Goal: Task Accomplishment & Management: Manage account settings

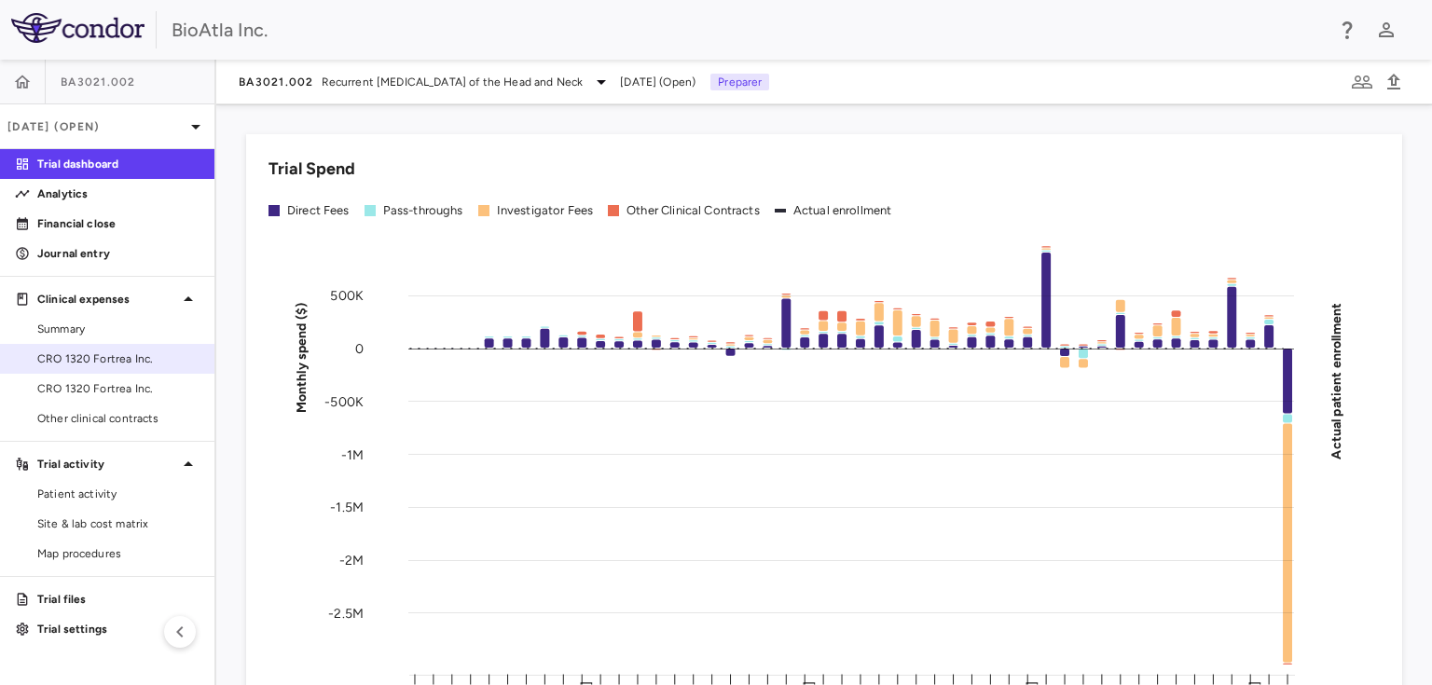
click at [59, 352] on span "CRO 1320 Fortrea Inc." at bounding box center [118, 358] width 162 height 17
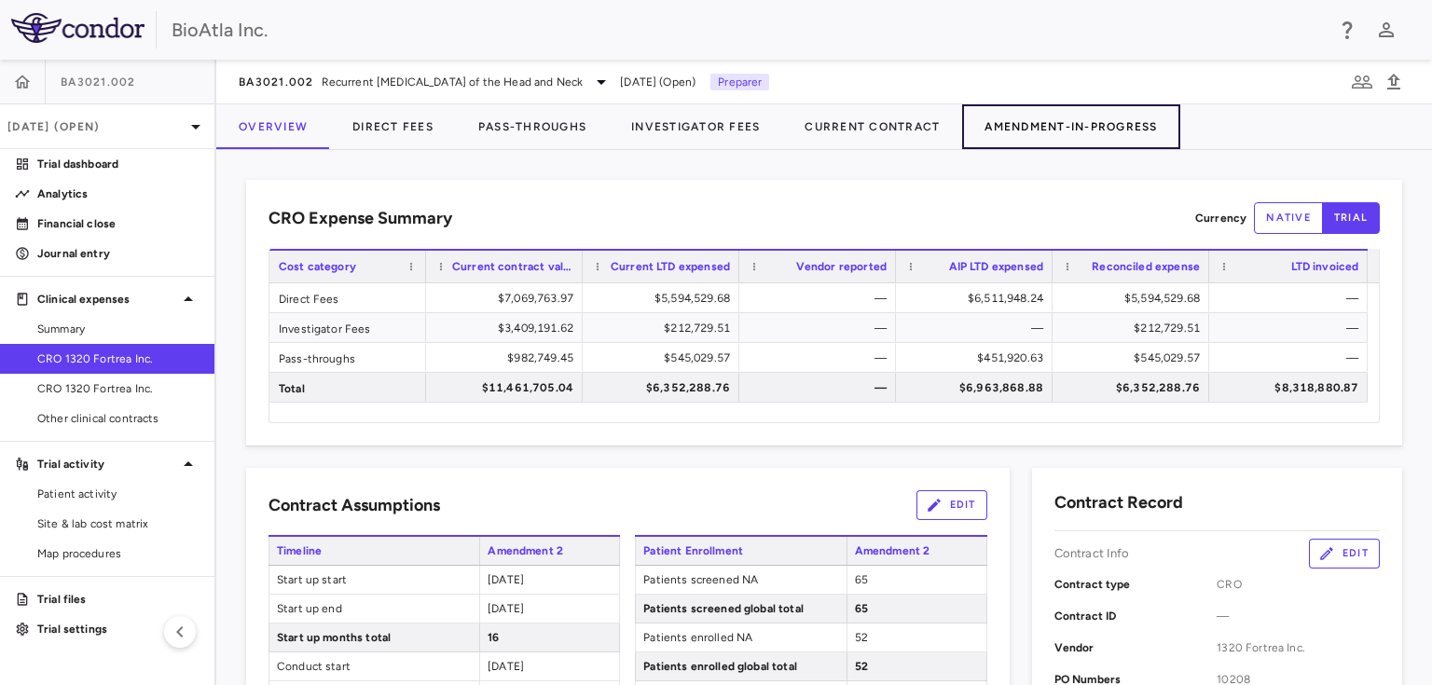
click at [1088, 121] on button "Amendment-In-Progress" at bounding box center [1070, 126] width 217 height 45
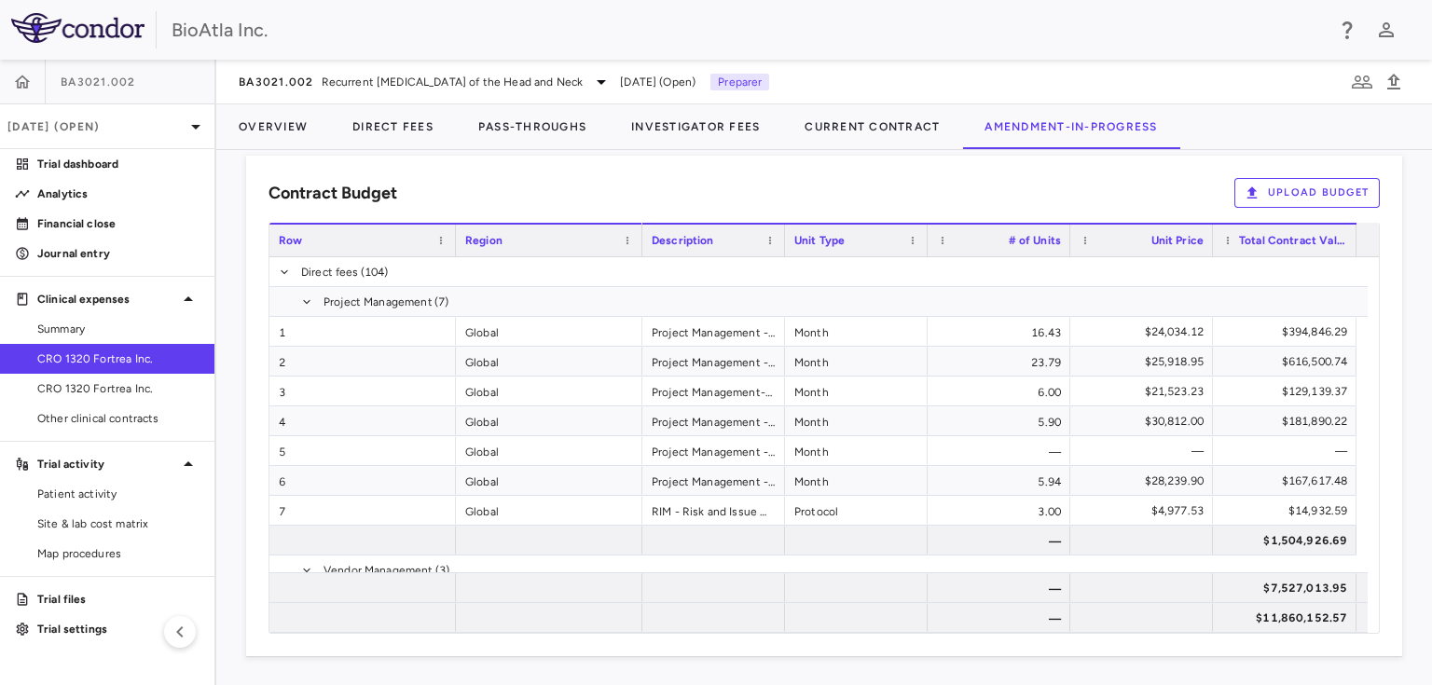
click at [1290, 189] on button "Upload Budget" at bounding box center [1306, 193] width 145 height 30
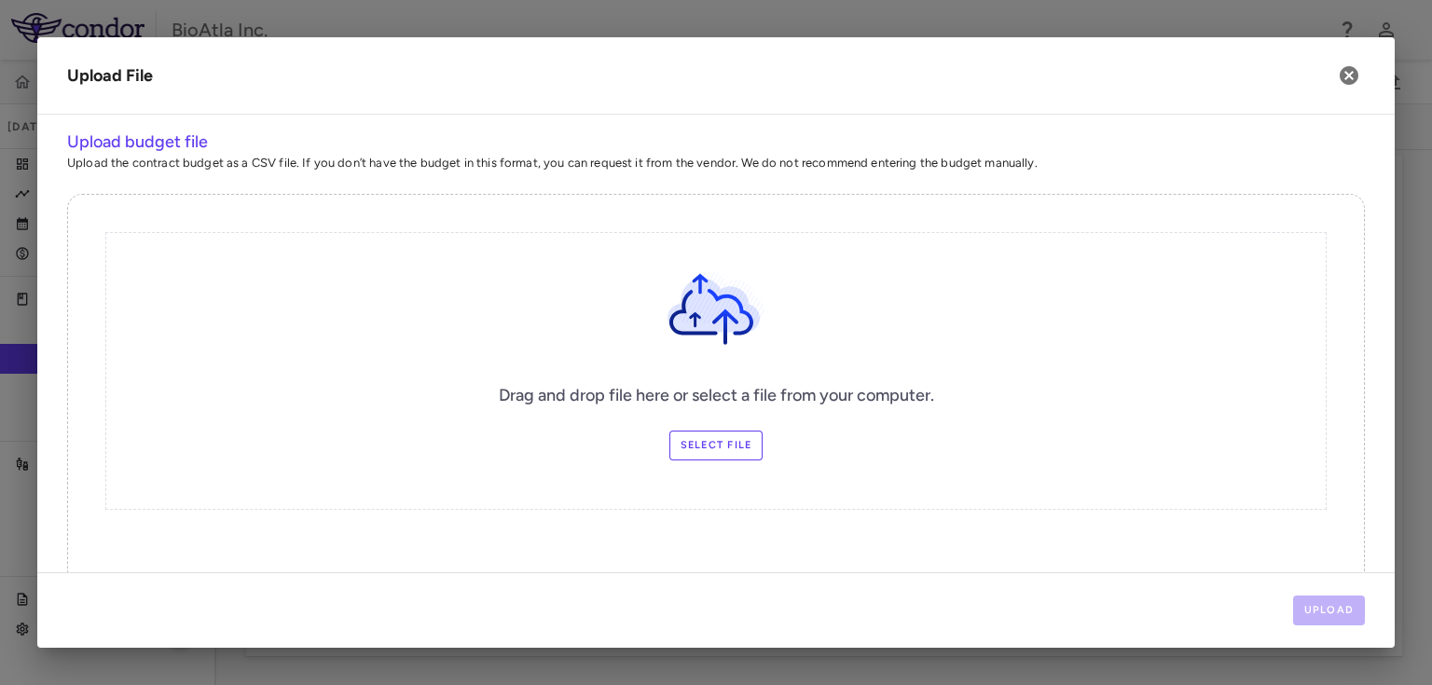
click at [721, 450] on label "Select file" at bounding box center [716, 446] width 94 height 30
click at [0, 0] on input "Select file" at bounding box center [0, 0] width 0 height 0
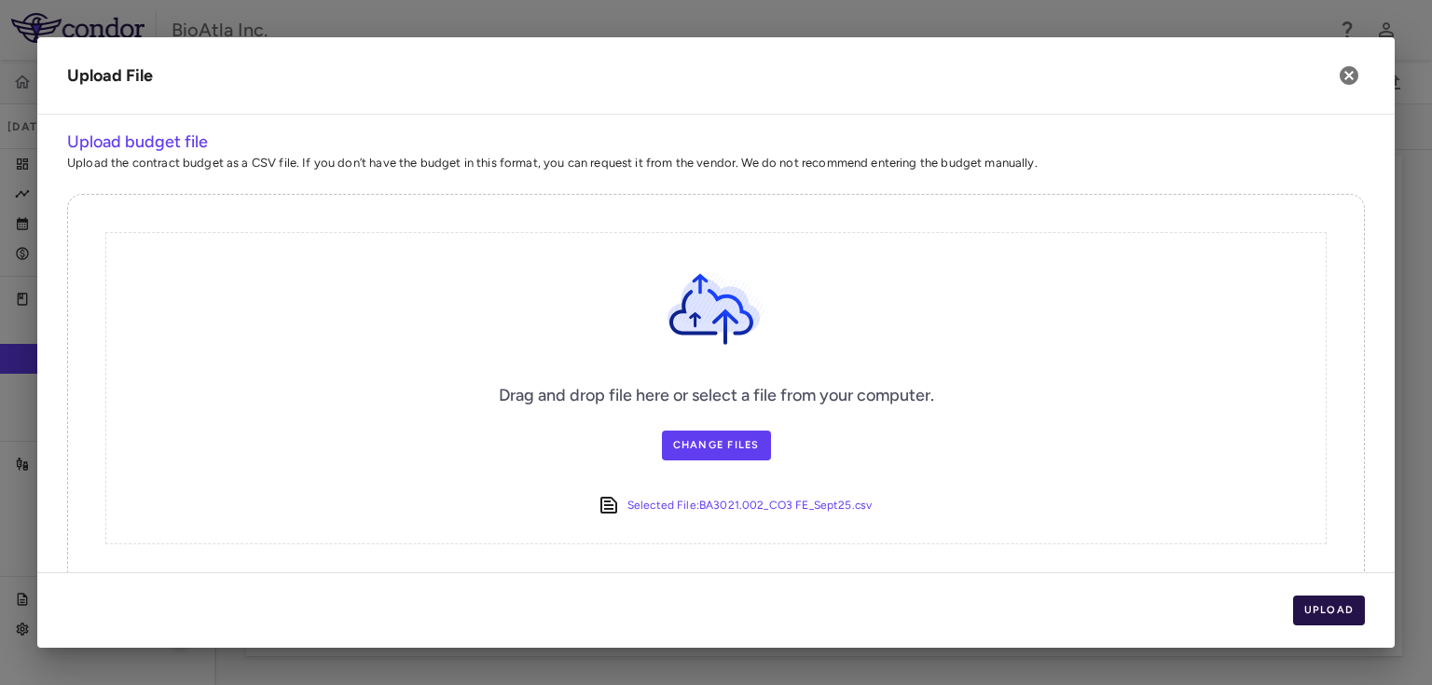
click at [1346, 609] on button "Upload" at bounding box center [1329, 611] width 73 height 30
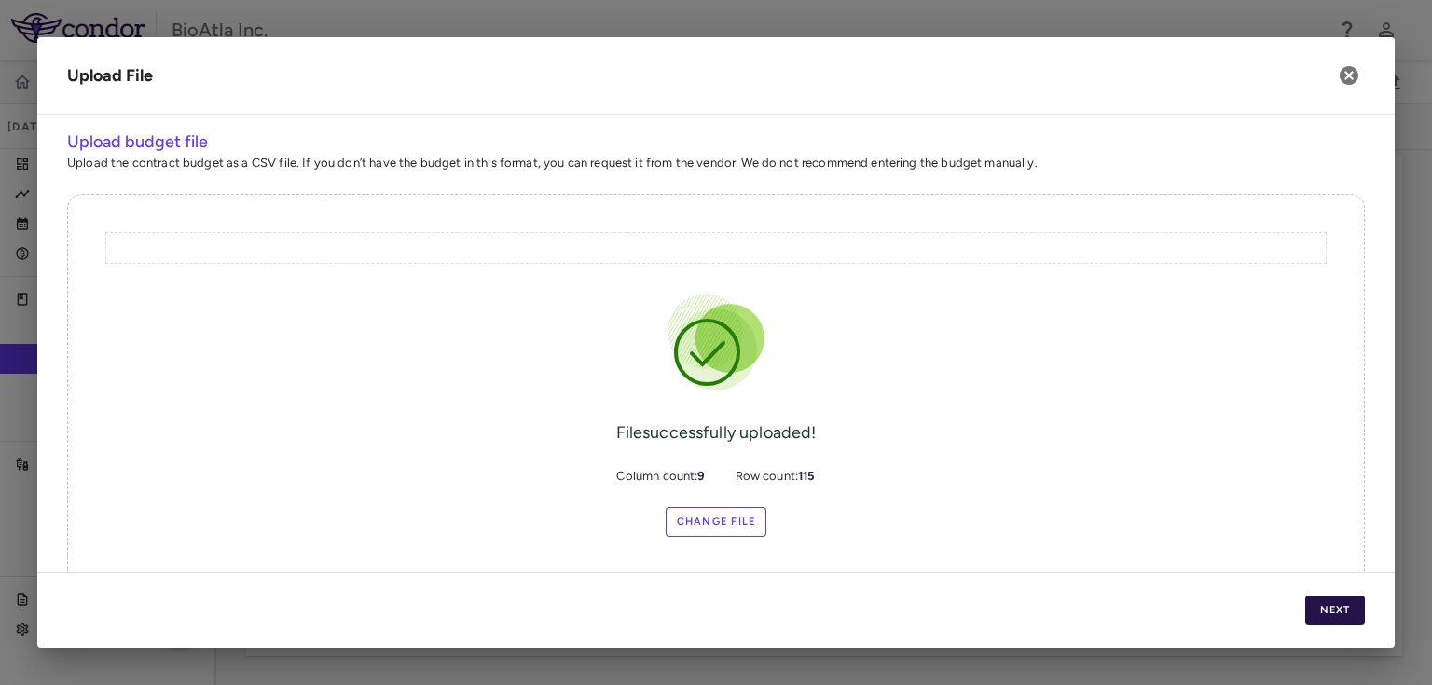
click at [1331, 605] on button "Next" at bounding box center [1335, 611] width 60 height 30
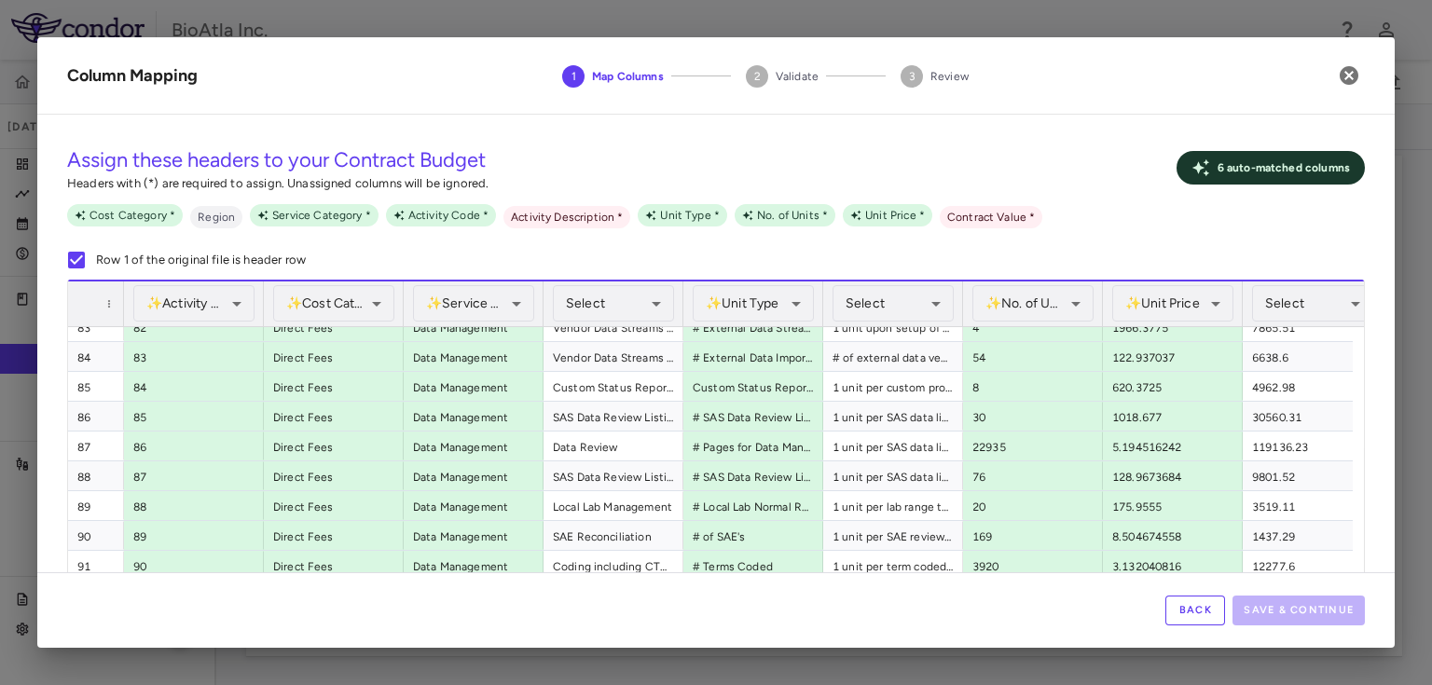
scroll to position [2908, 0]
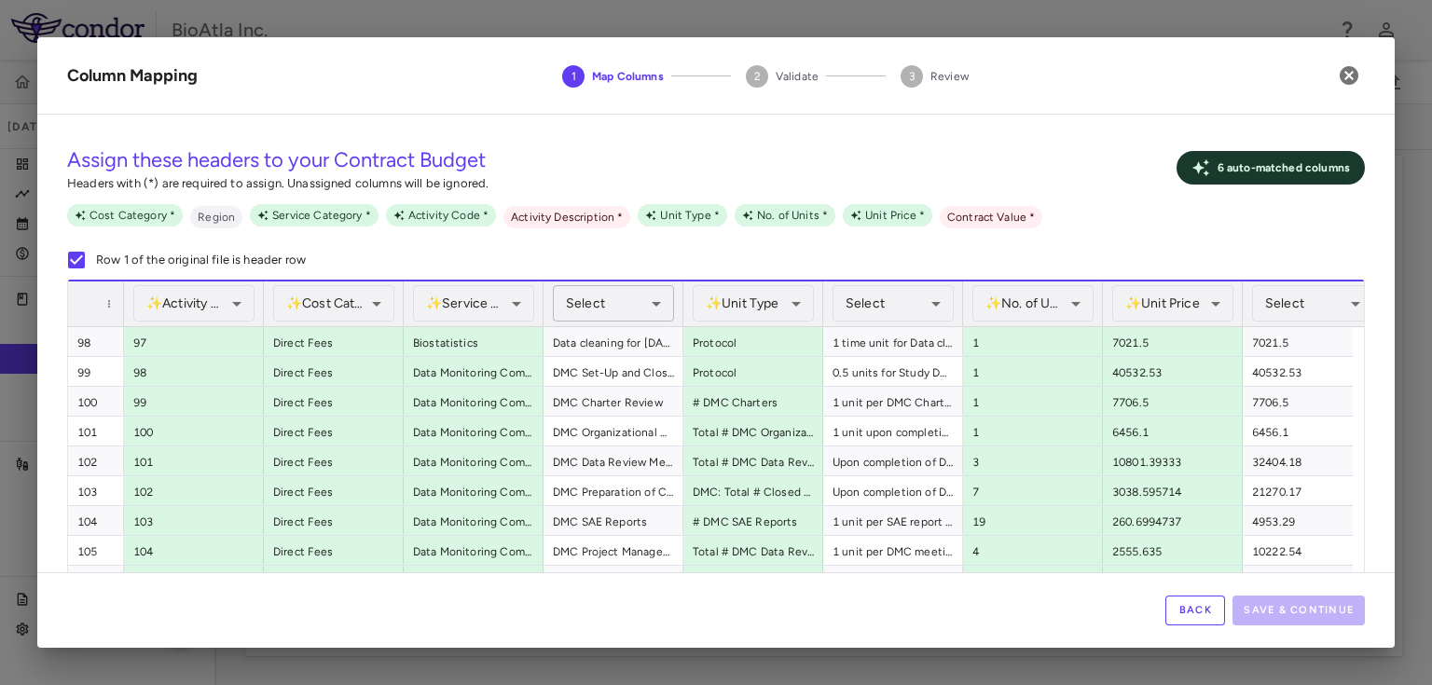
click at [662, 302] on body "Skip to sidebar Skip to main content BioAtla Inc. BA3021.002 Sep 2025 (Open) Tr…" at bounding box center [716, 342] width 1432 height 685
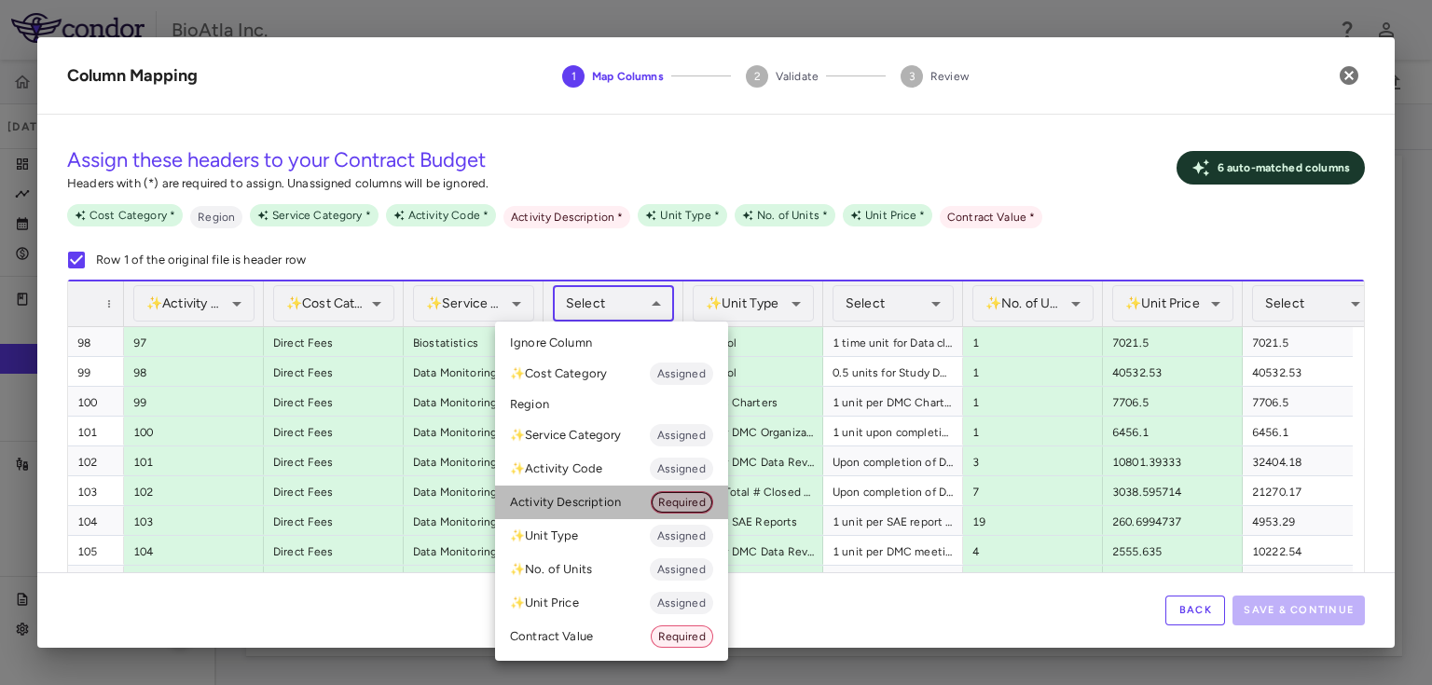
click at [701, 497] on span "Required" at bounding box center [682, 502] width 61 height 17
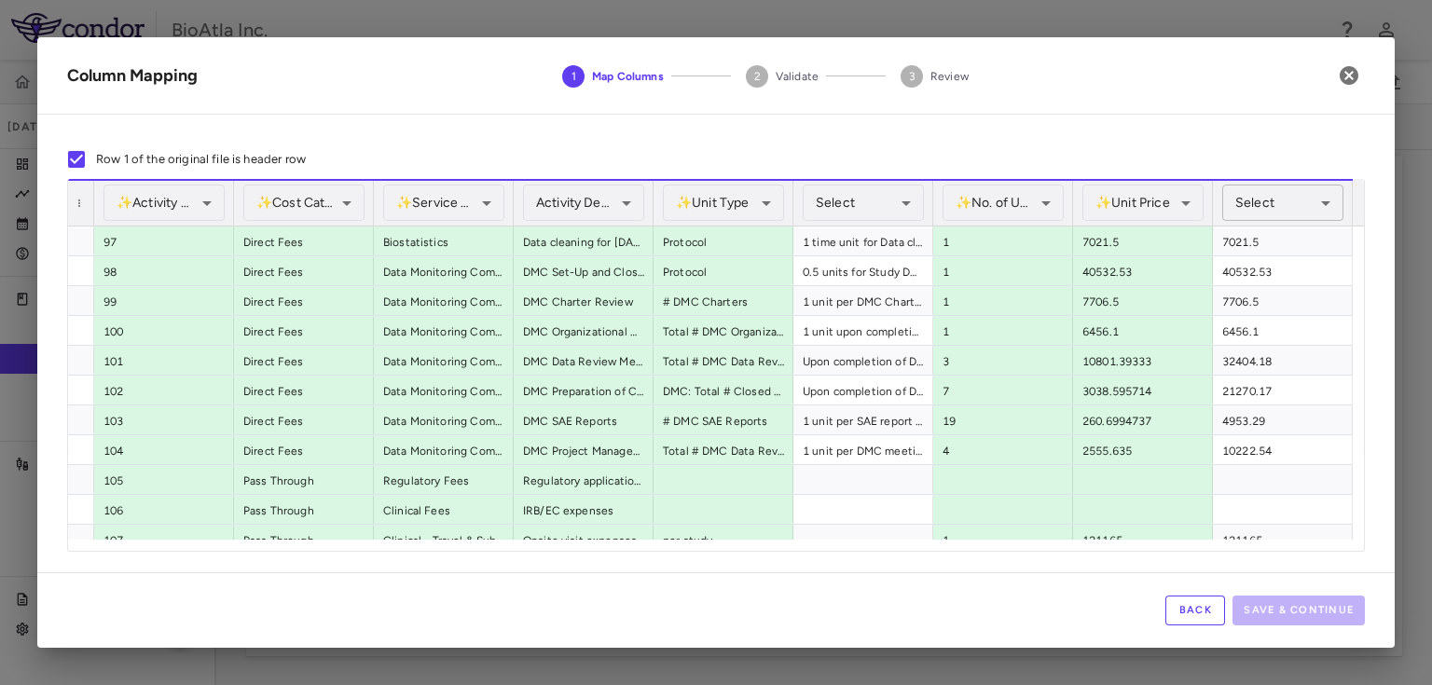
click at [1310, 199] on body "Skip to sidebar Skip to main content BioAtla Inc. BA3021.002 Sep 2025 (Open) Tr…" at bounding box center [716, 342] width 1432 height 685
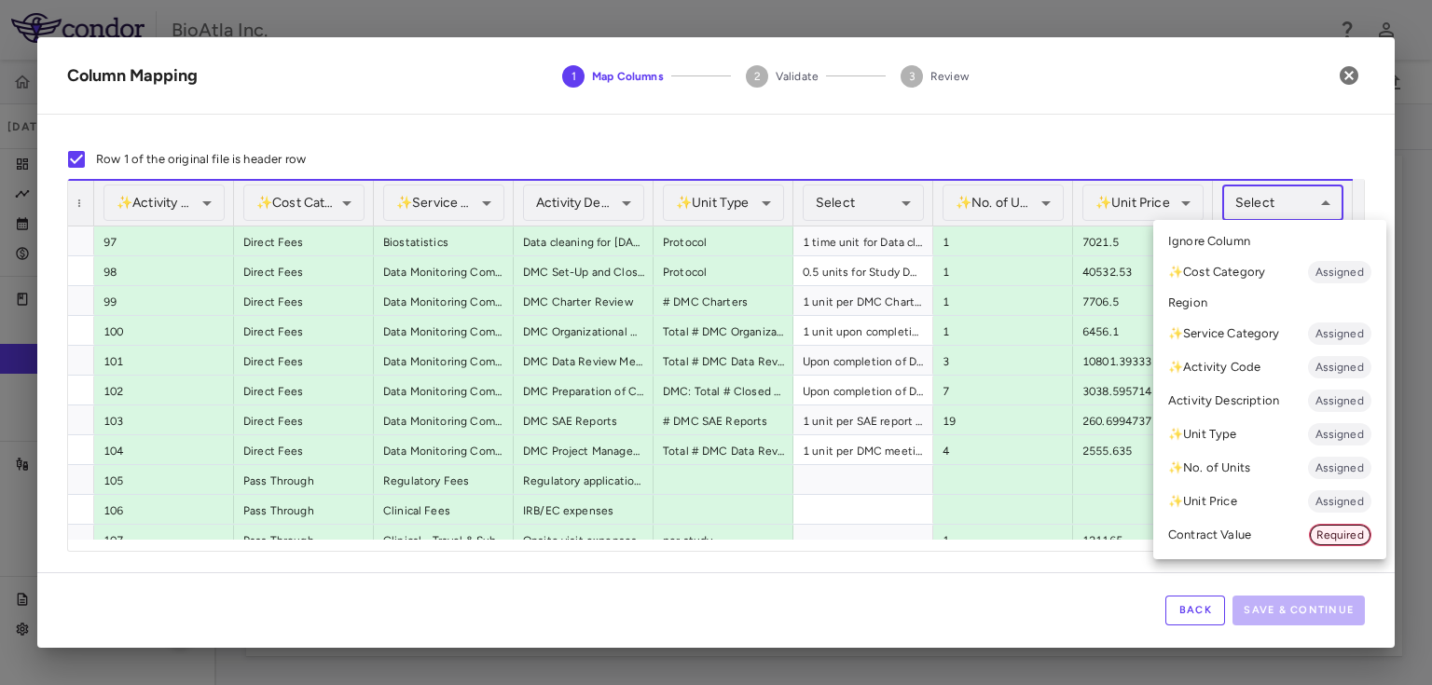
click at [1326, 533] on span "Required" at bounding box center [1340, 535] width 61 height 17
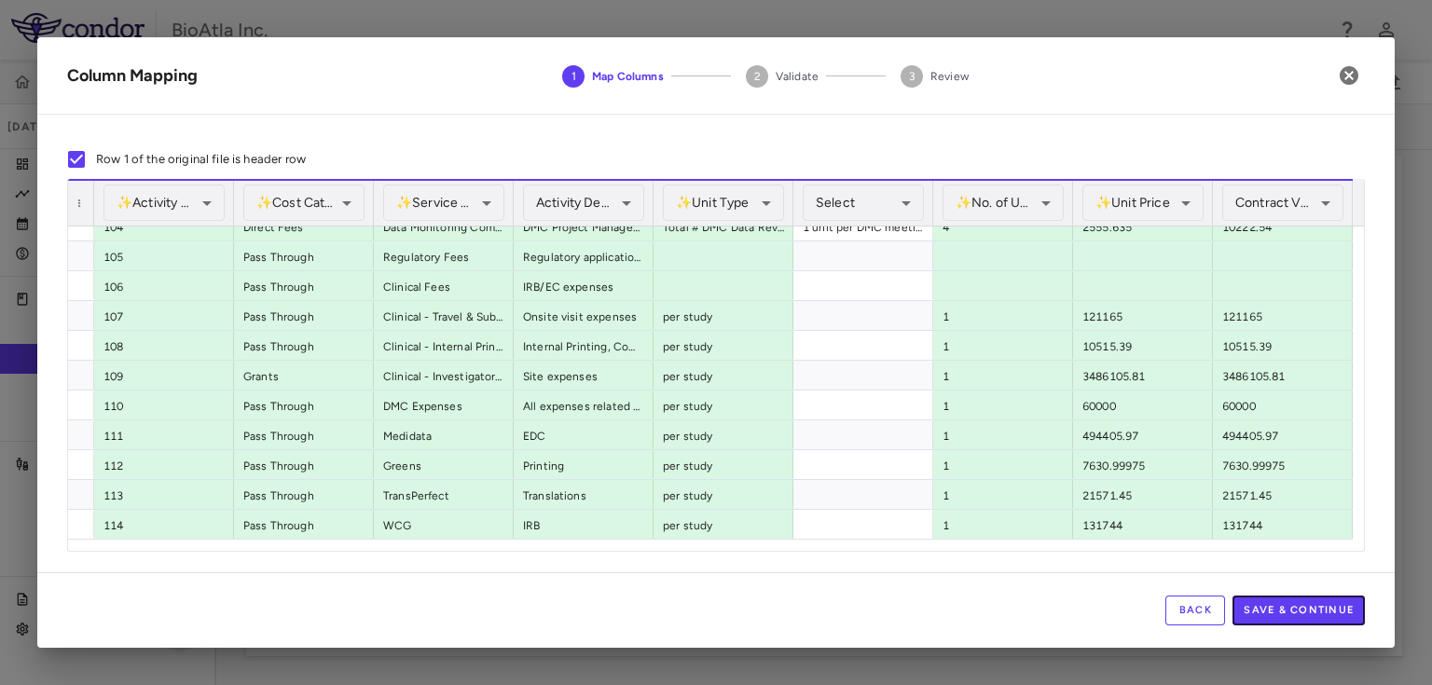
click at [1308, 607] on button "Save & Continue" at bounding box center [1298, 611] width 132 height 30
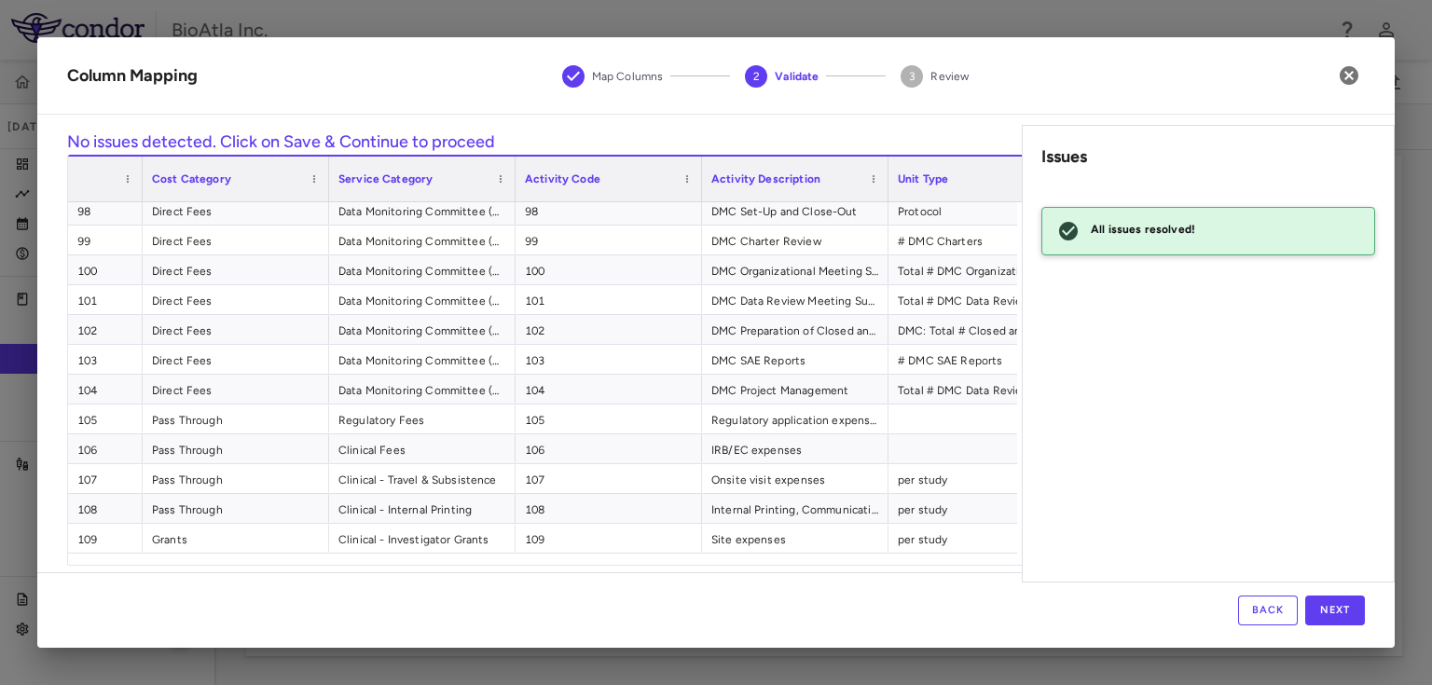
scroll to position [2860, 0]
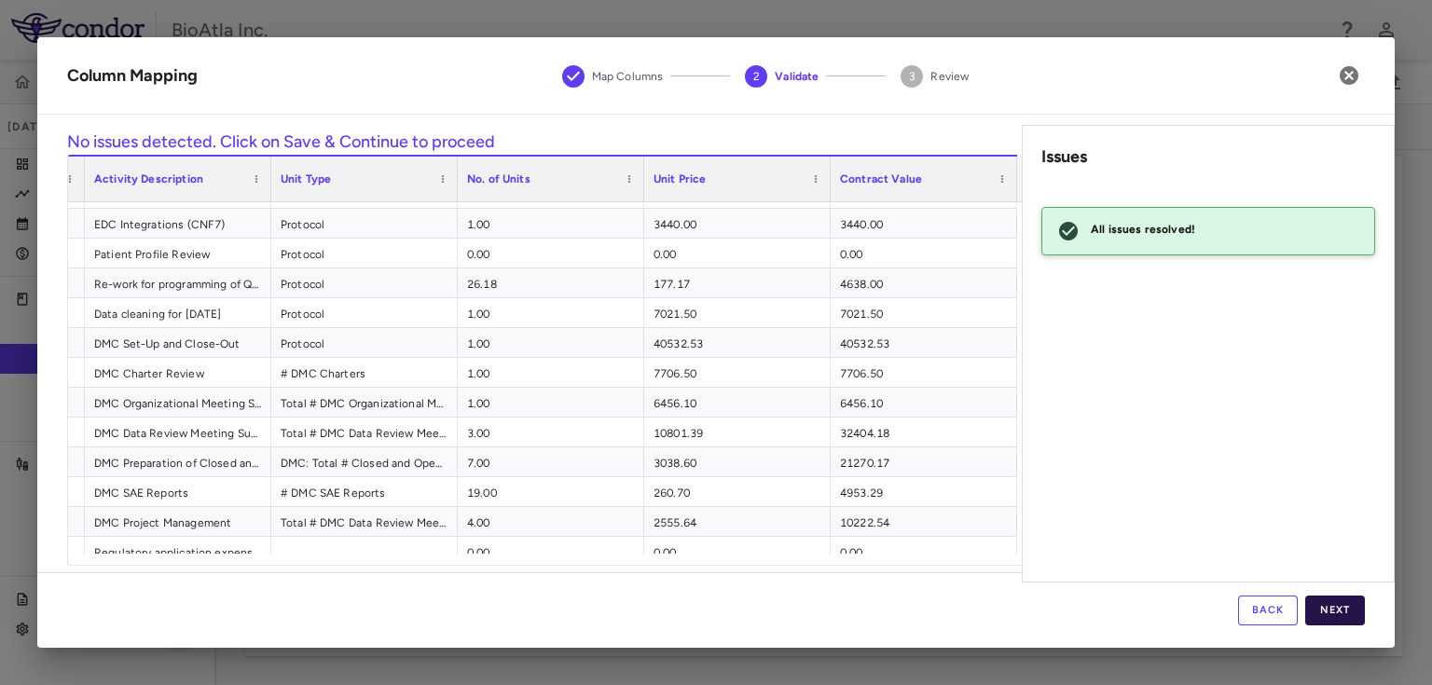
click at [1339, 606] on button "Next" at bounding box center [1335, 611] width 60 height 30
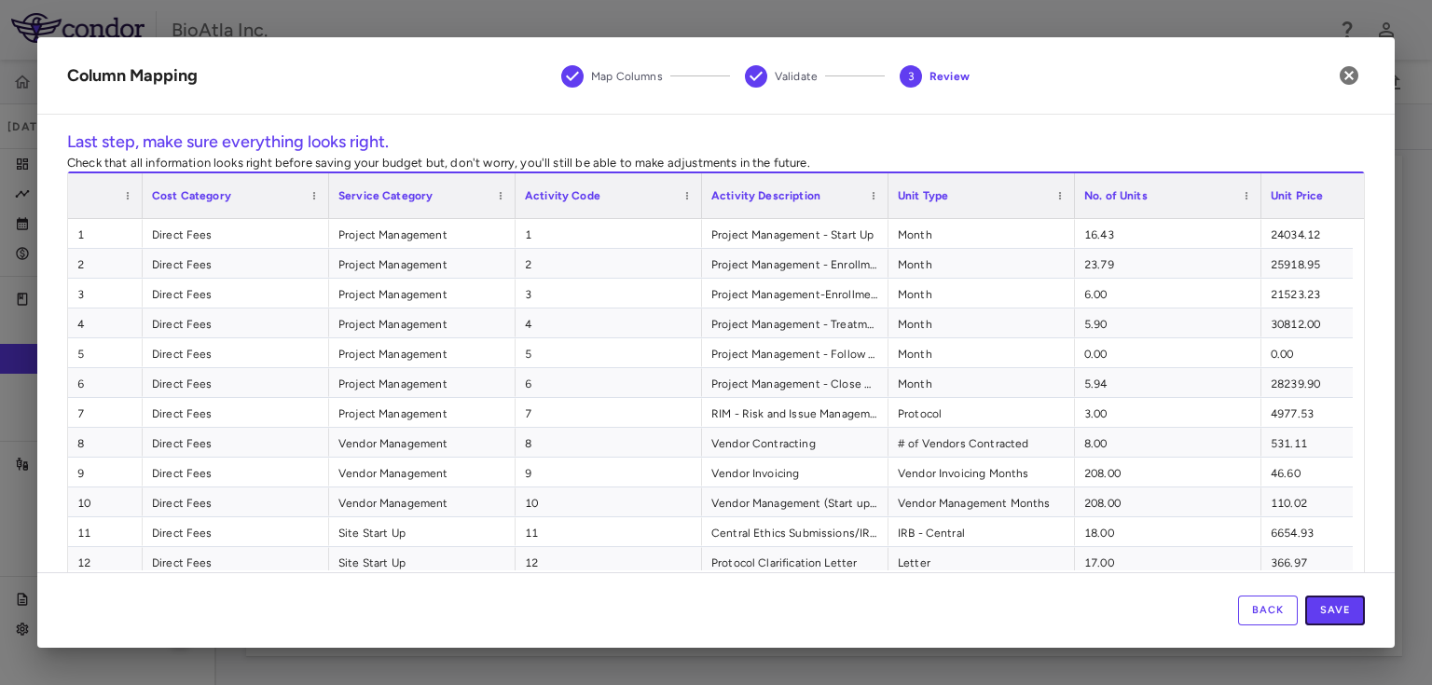
click at [1337, 606] on button "Save" at bounding box center [1335, 611] width 60 height 30
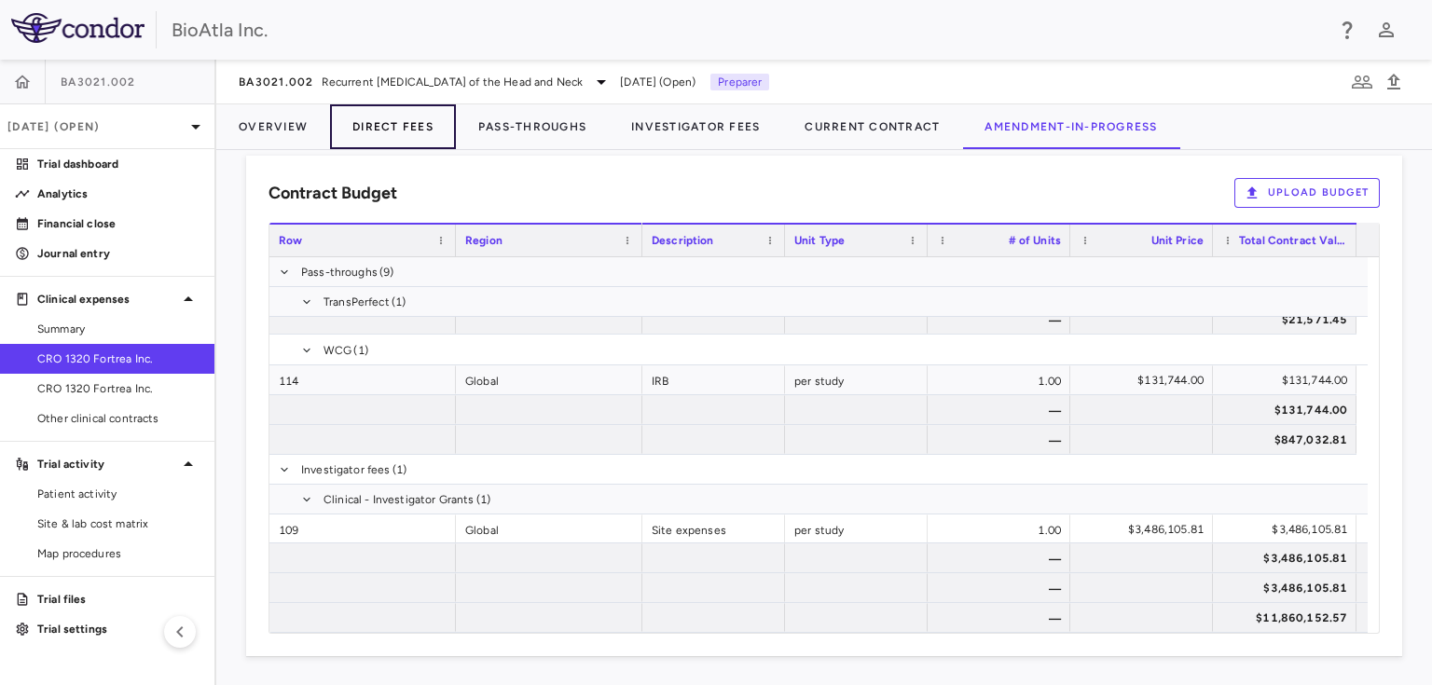
click at [399, 127] on button "Direct Fees" at bounding box center [393, 126] width 126 height 45
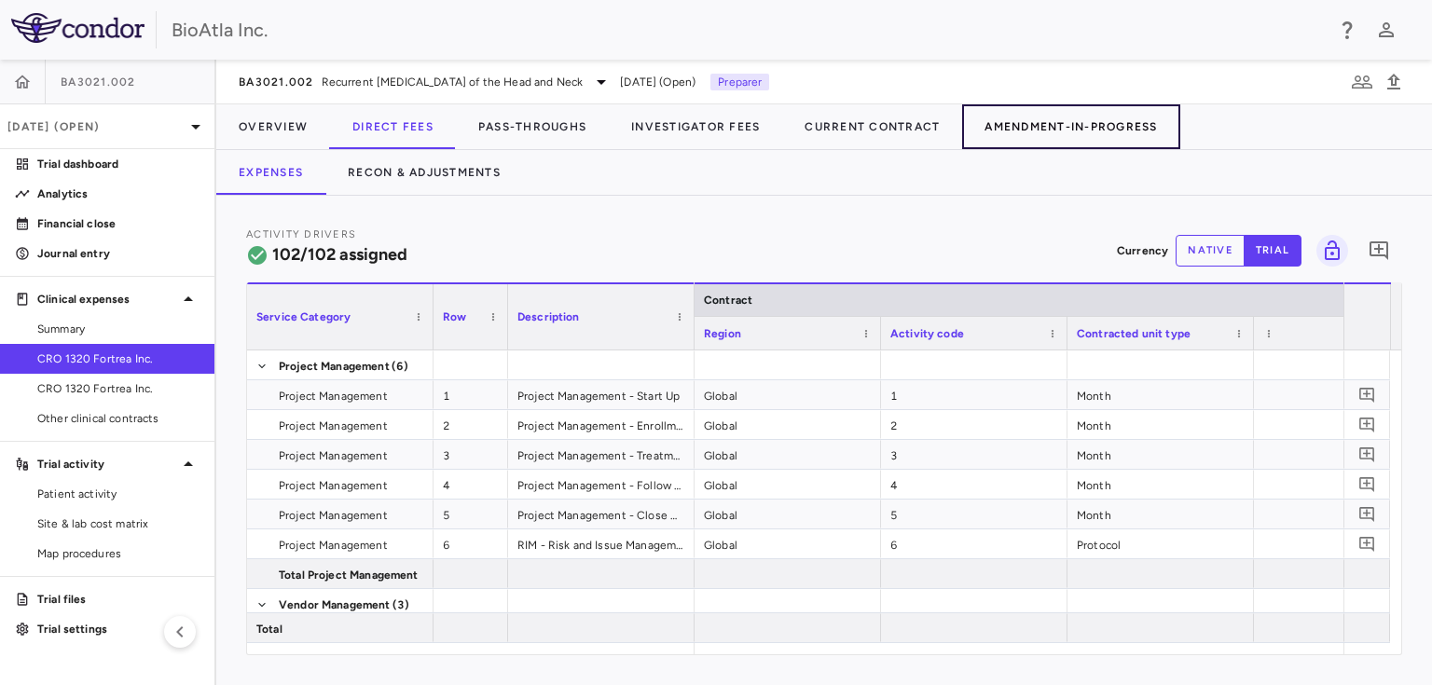
click at [1050, 128] on button "Amendment-In-Progress" at bounding box center [1070, 126] width 217 height 45
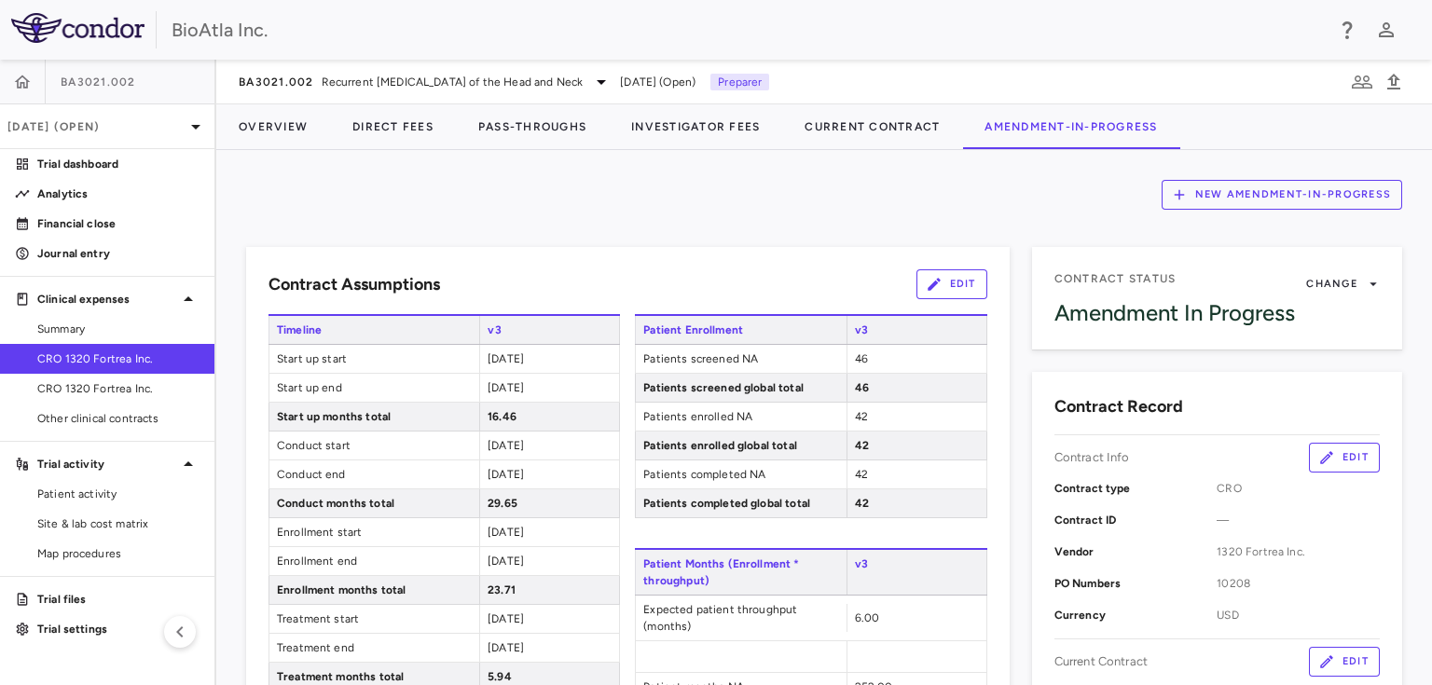
click at [963, 276] on button "Edit" at bounding box center [951, 284] width 71 height 30
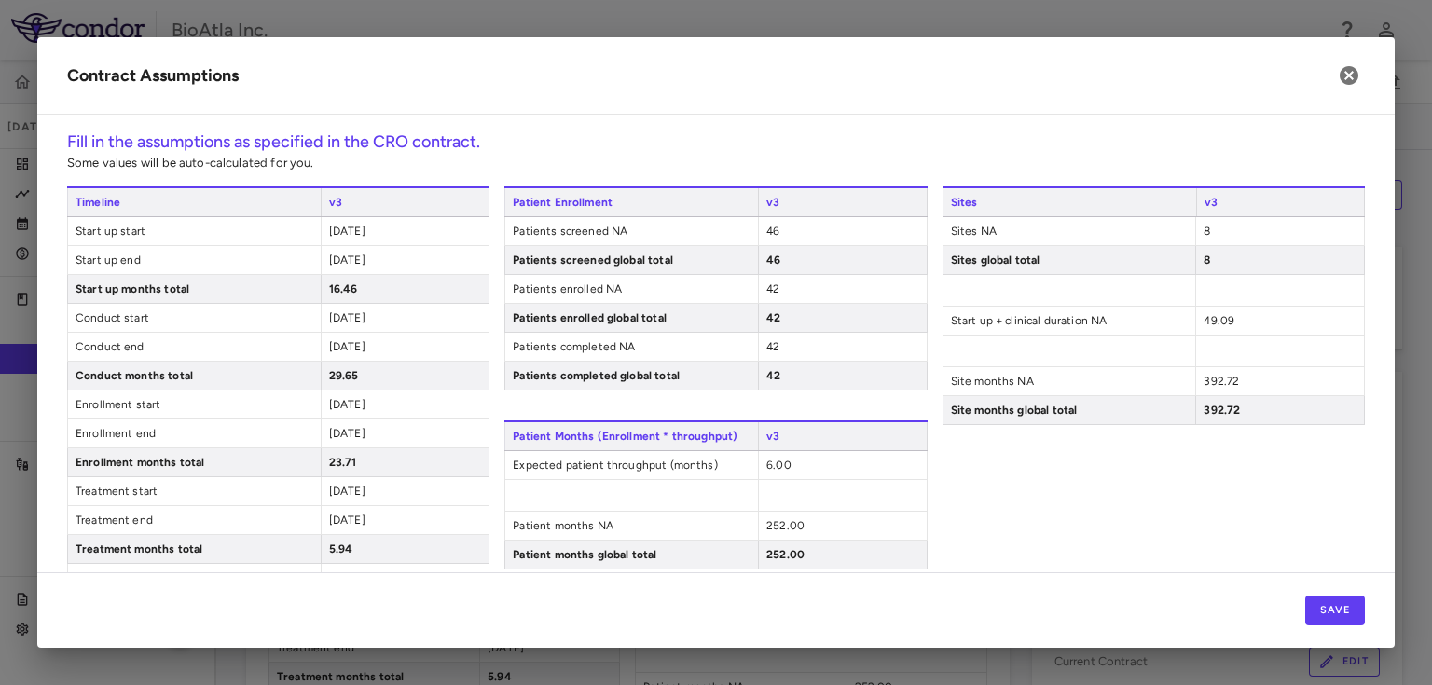
click at [773, 349] on span "42" at bounding box center [772, 346] width 13 height 13
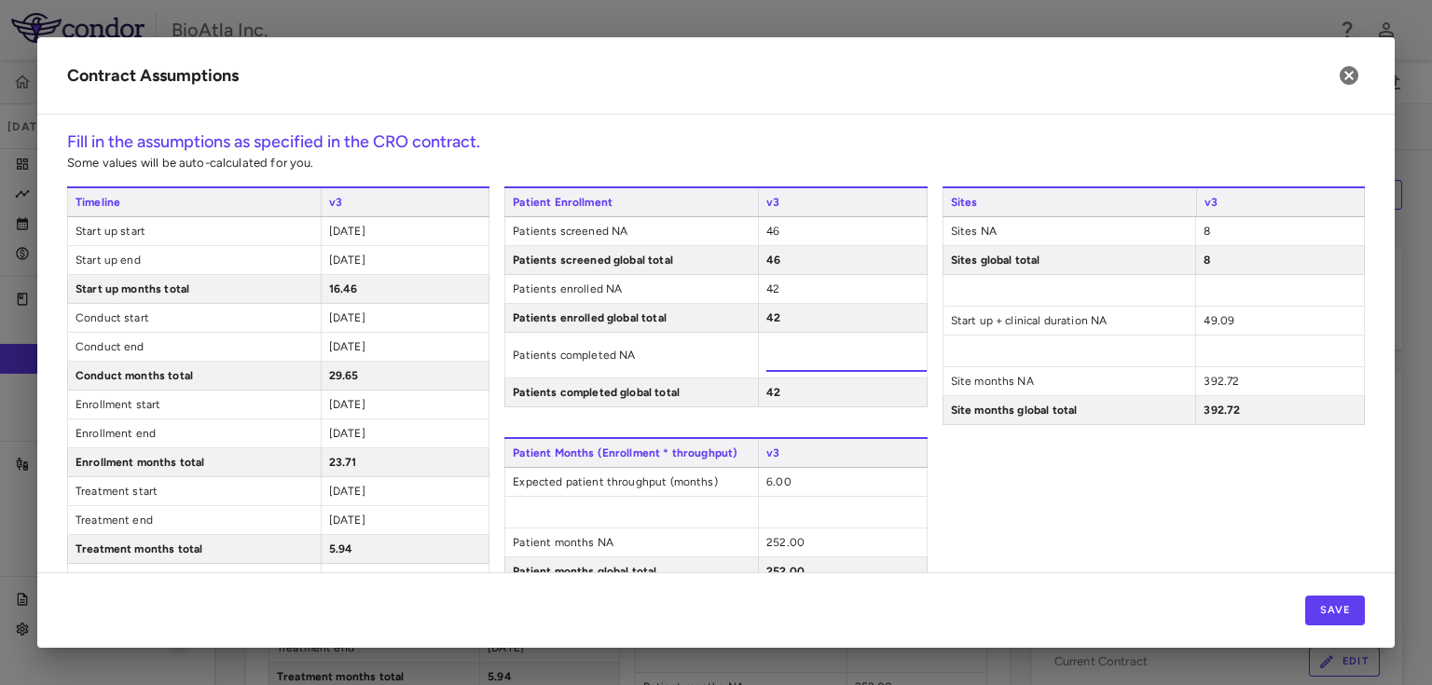
type input "*"
type input "**"
click at [1175, 494] on div "Sites v3 Sites NA 8 Sites global total 8 Start up + clinical duration NA 49.09 …" at bounding box center [1153, 505] width 422 height 638
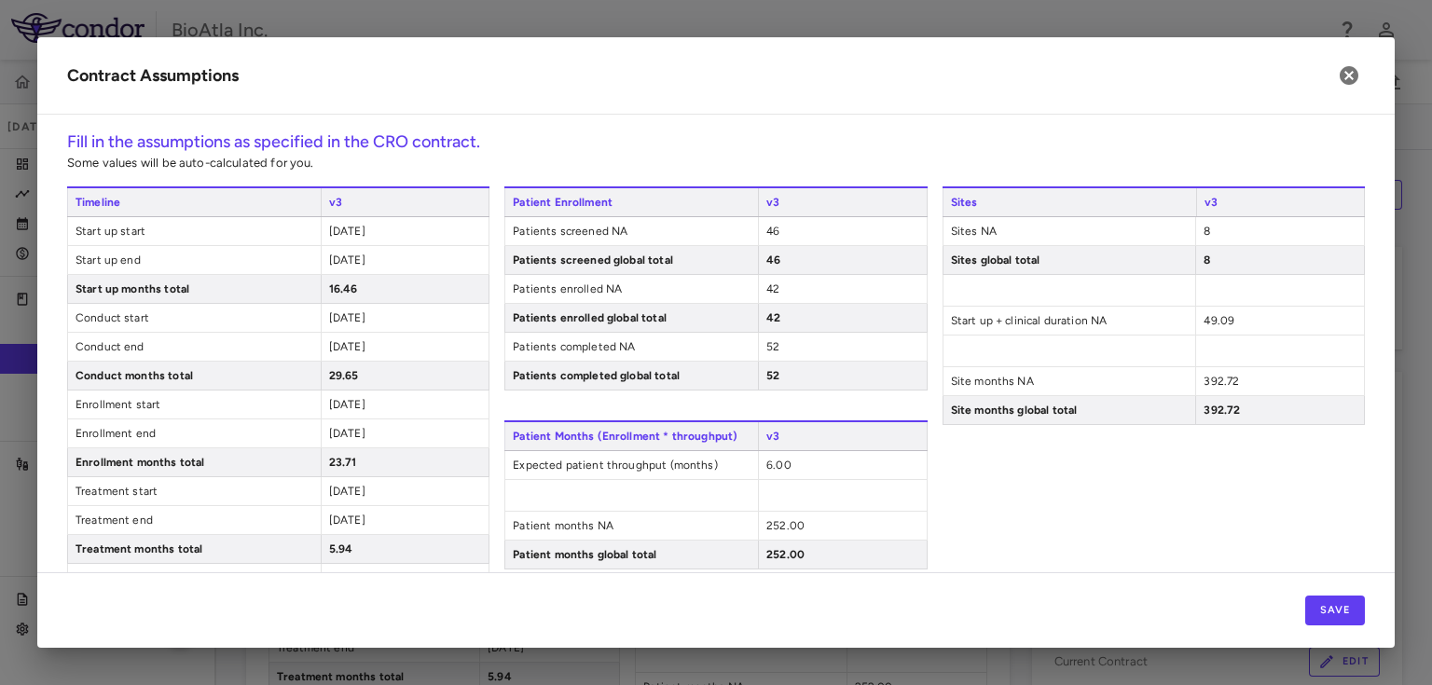
click at [771, 462] on span "6.00" at bounding box center [778, 465] width 25 height 13
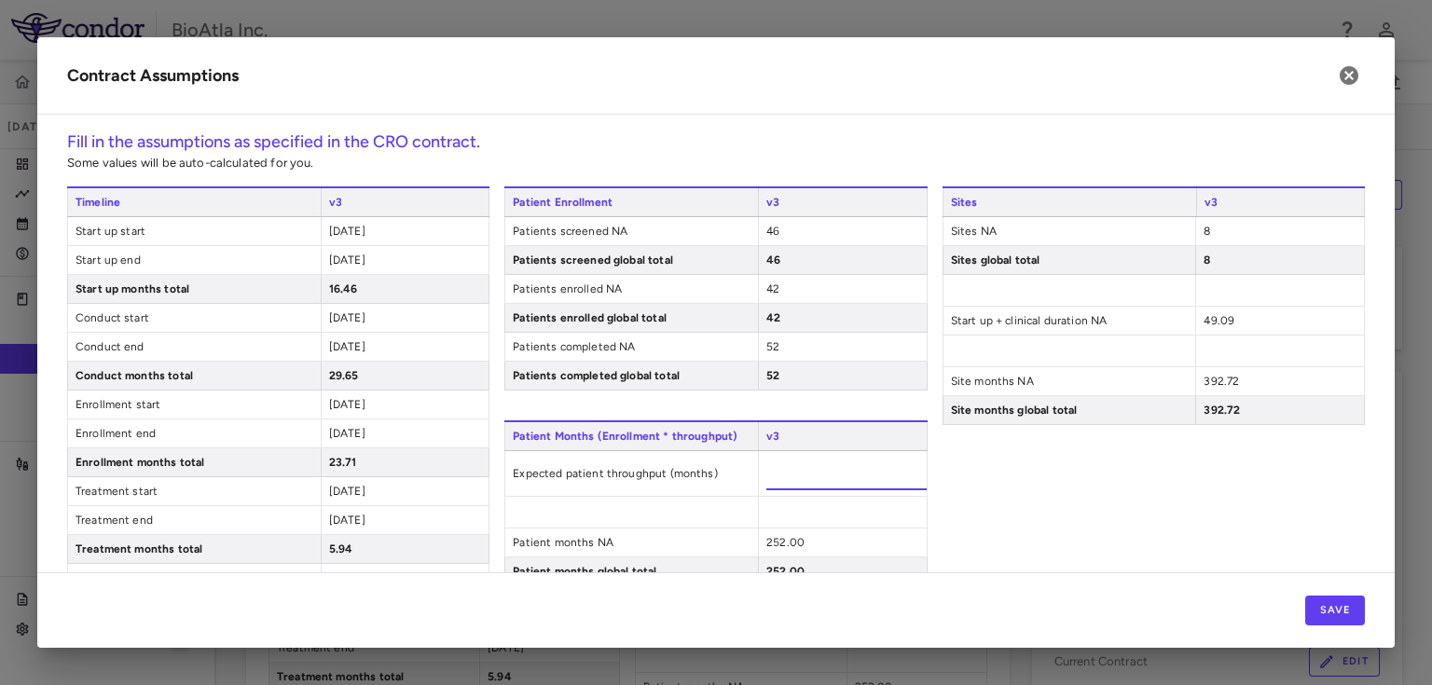
click at [777, 470] on input "****" at bounding box center [846, 474] width 160 height 34
type input "*"
type input "***"
click at [1062, 487] on div "Sites v3 Sites NA 8 Sites global total 8 Start up + clinical duration NA 49.09 …" at bounding box center [1153, 505] width 422 height 638
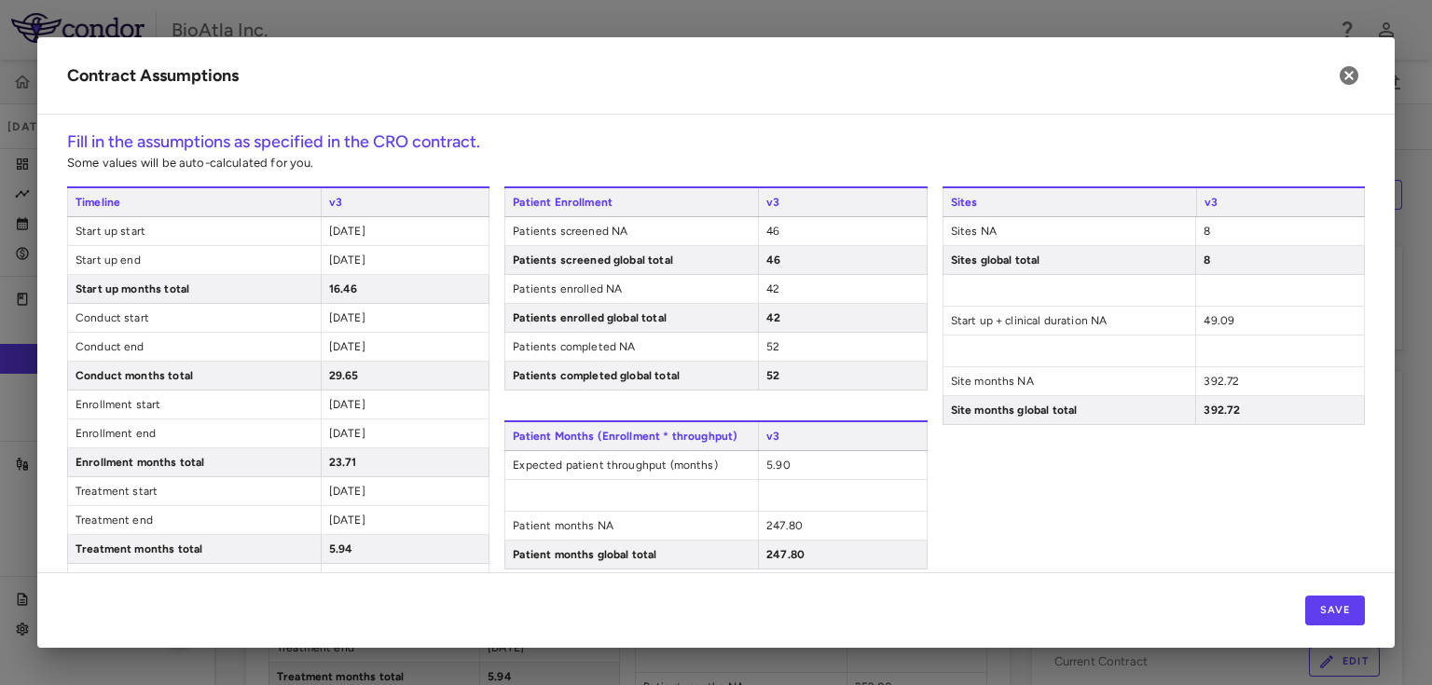
scroll to position [224, 0]
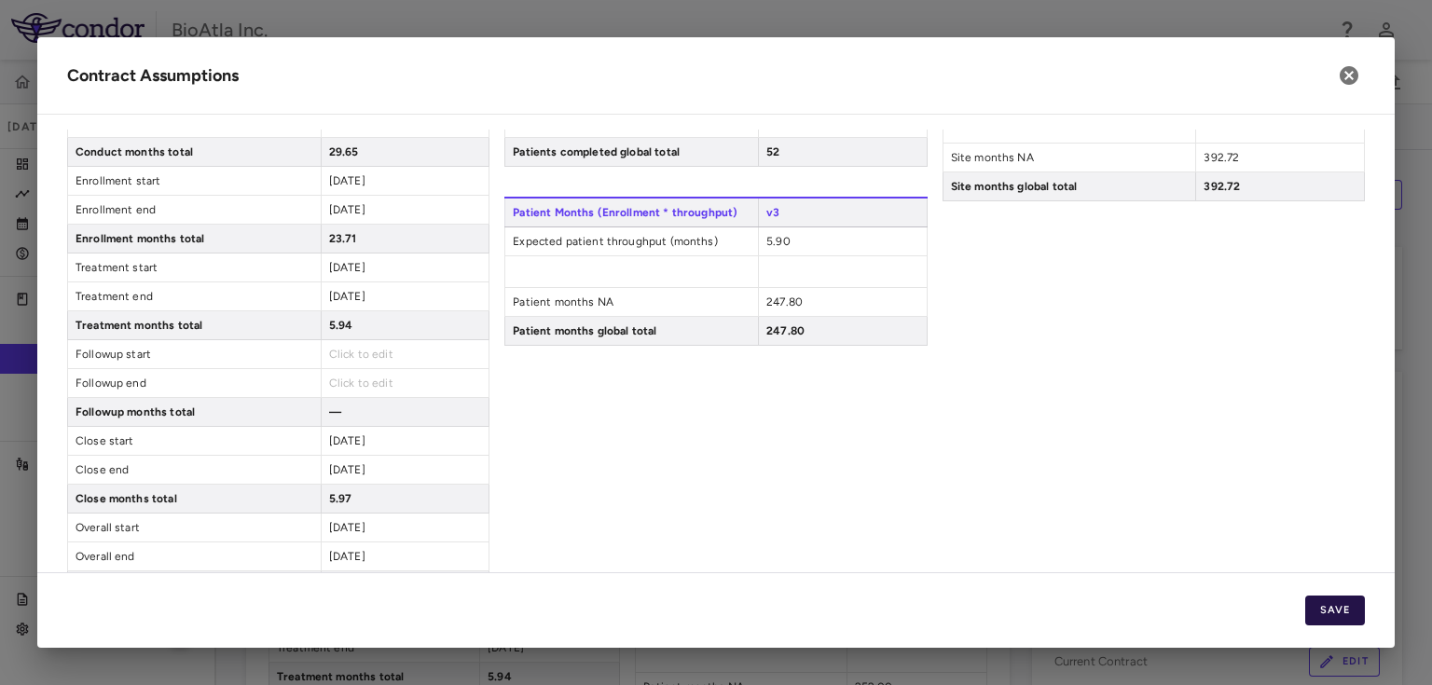
click at [1320, 614] on button "Save" at bounding box center [1335, 611] width 60 height 30
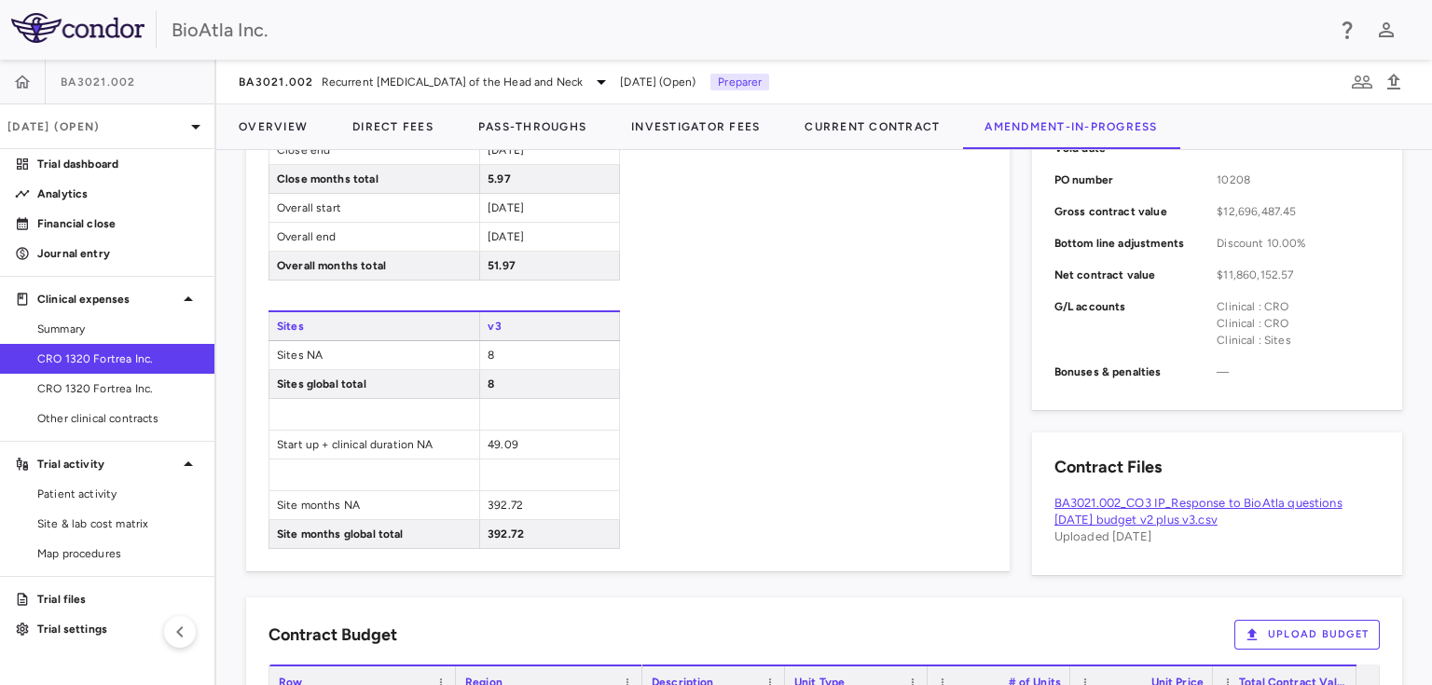
scroll to position [895, 0]
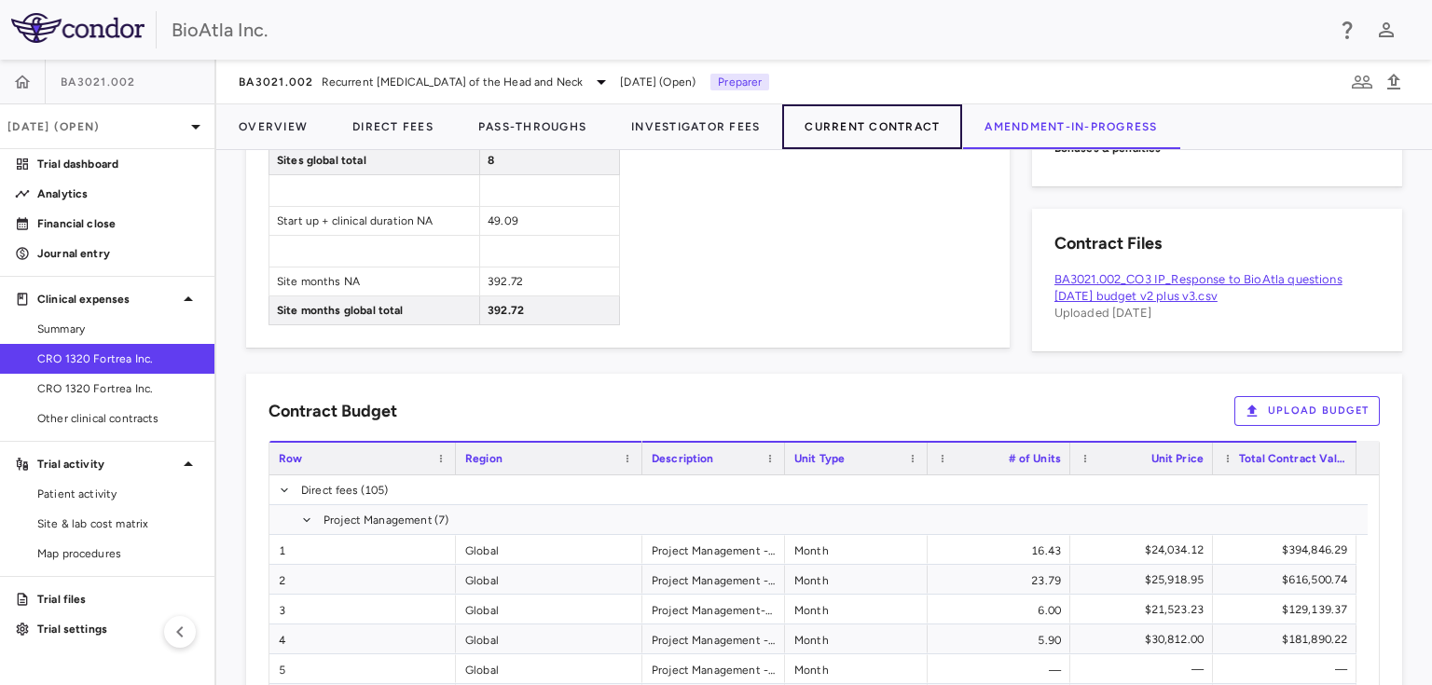
click at [866, 123] on button "Current Contract" at bounding box center [872, 126] width 180 height 45
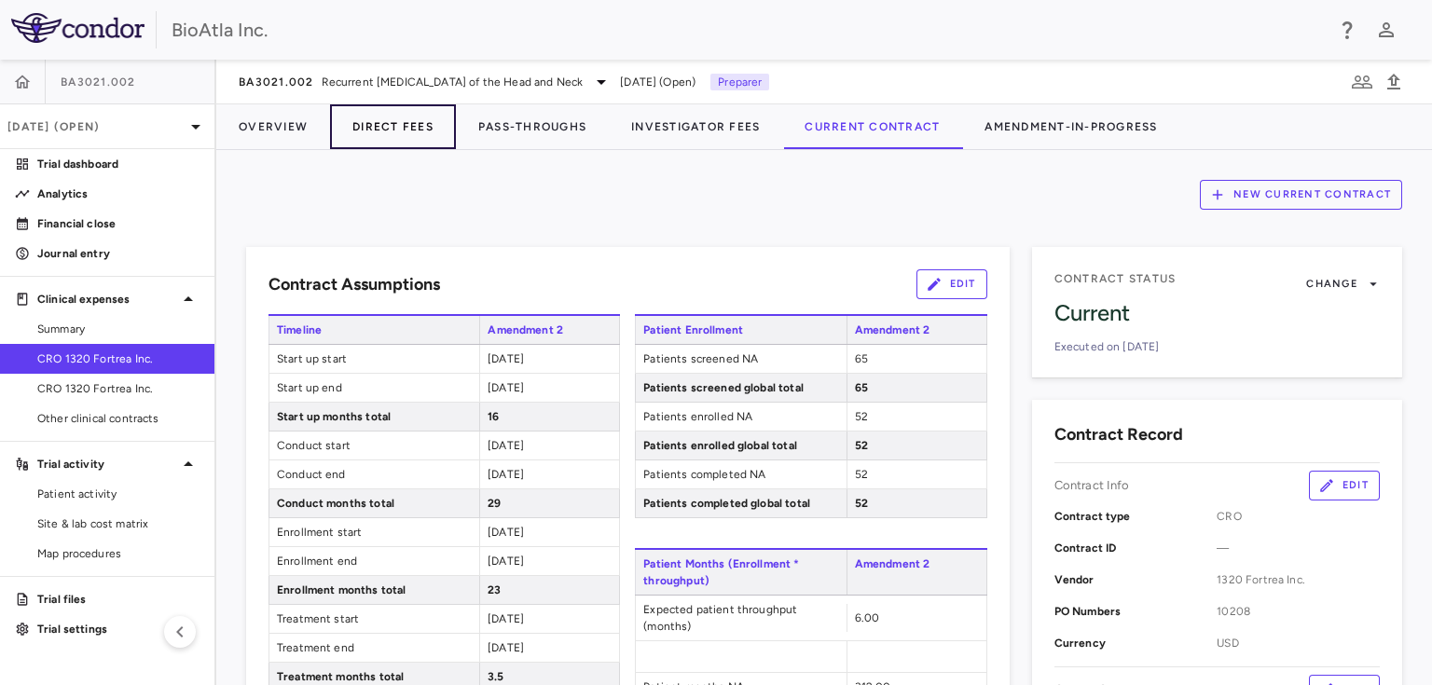
click at [372, 121] on button "Direct Fees" at bounding box center [393, 126] width 126 height 45
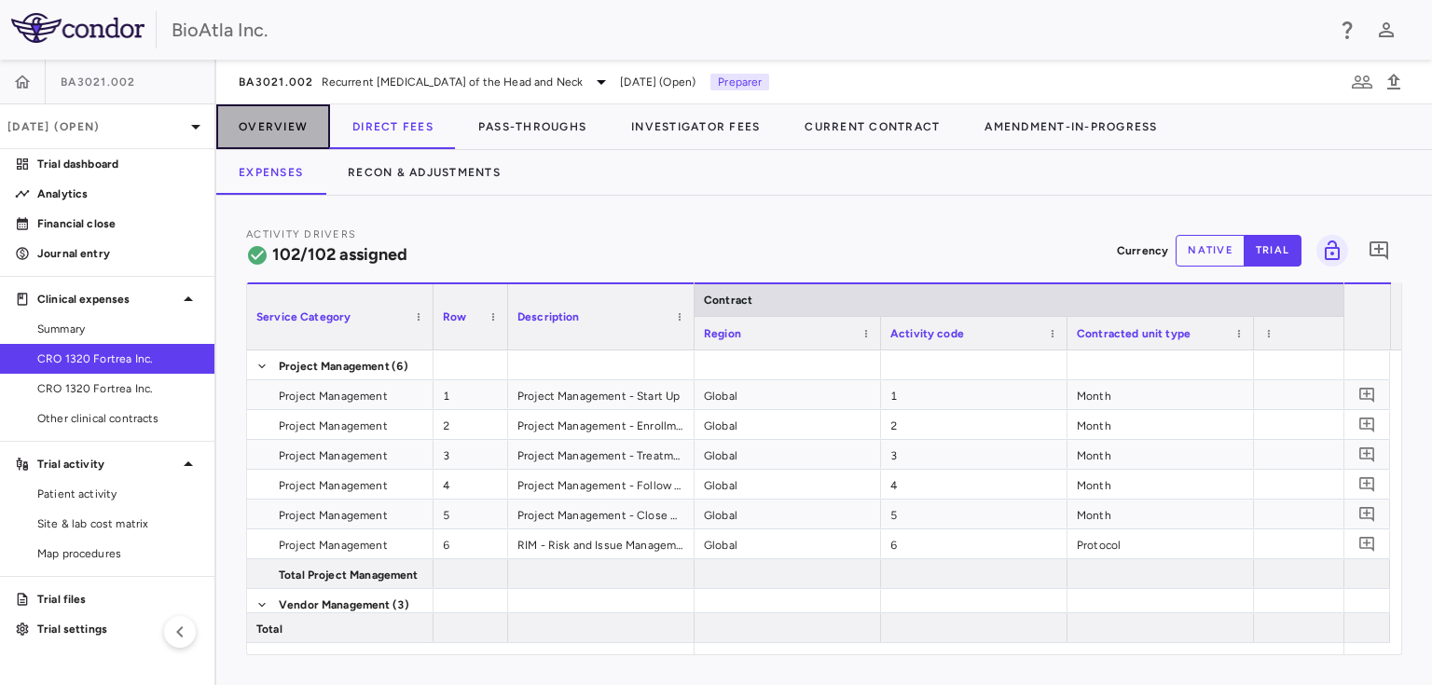
click at [289, 130] on button "Overview" at bounding box center [273, 126] width 114 height 45
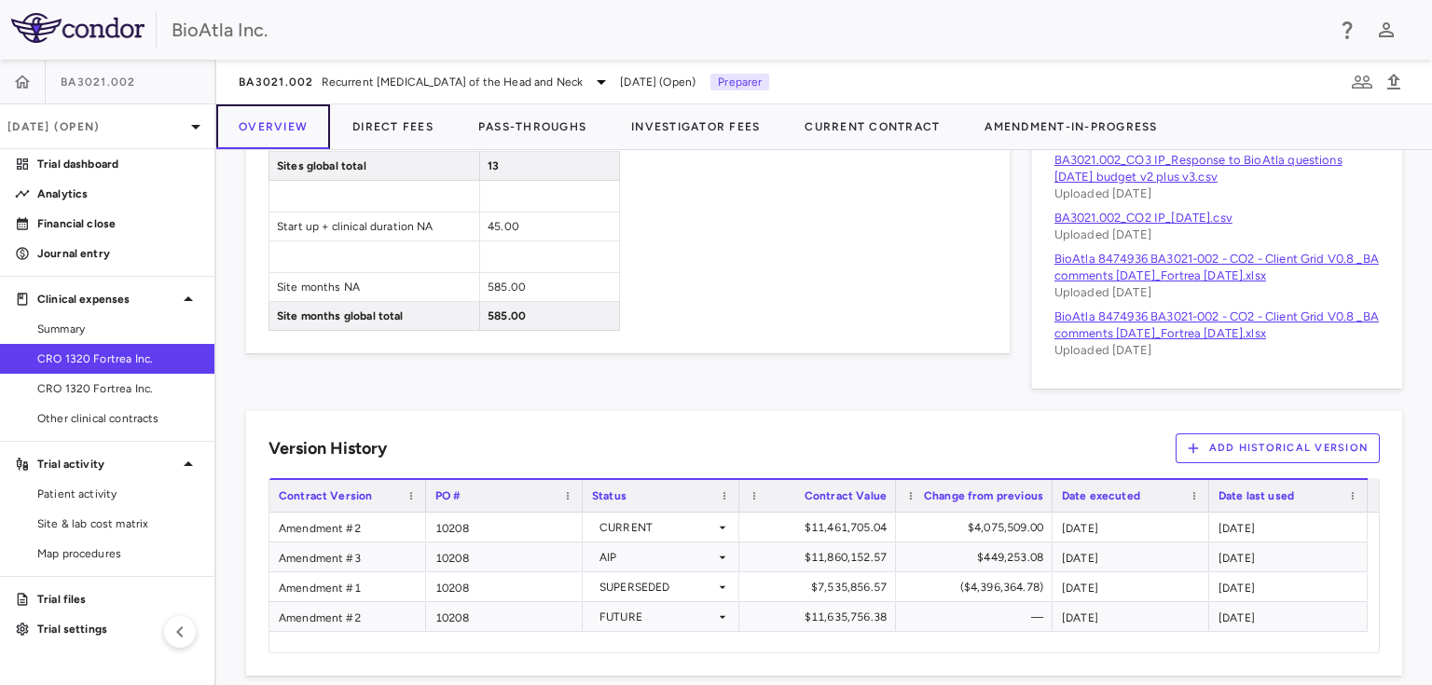
scroll to position [1130, 0]
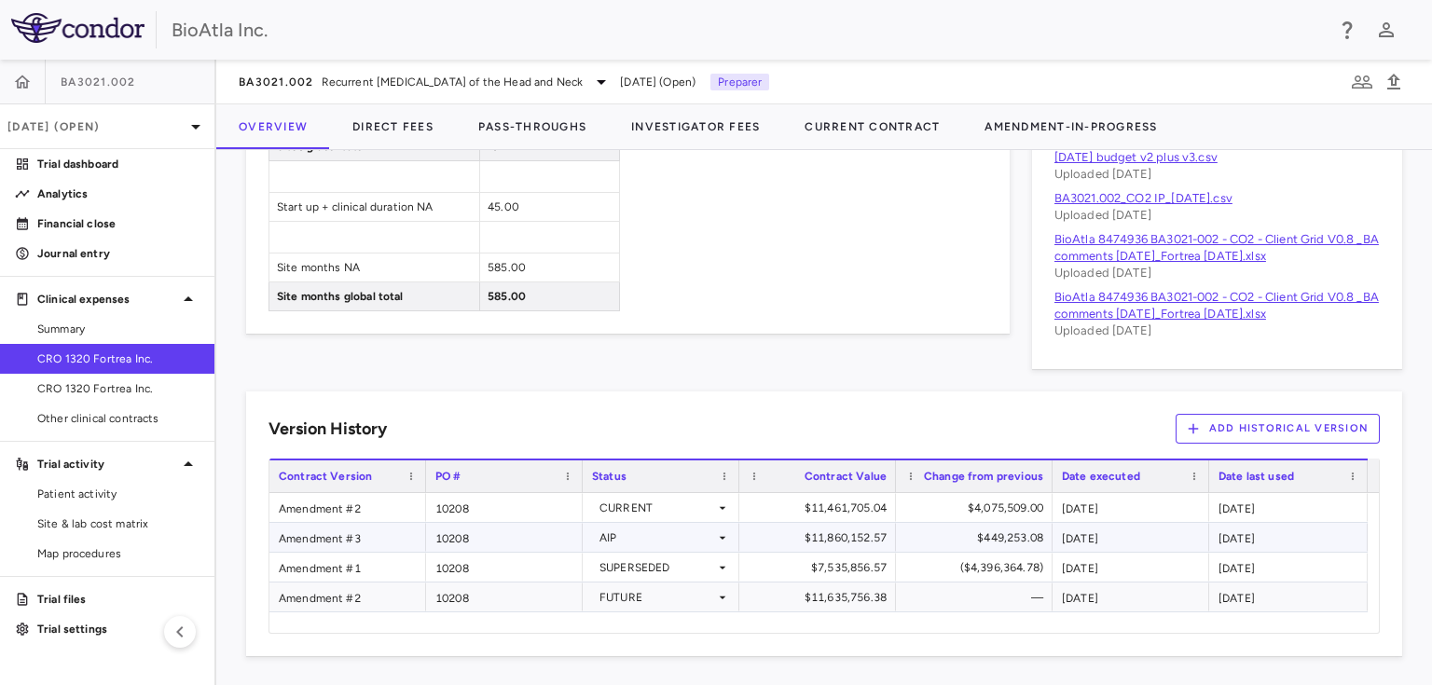
click at [722, 533] on icon at bounding box center [722, 537] width 15 height 15
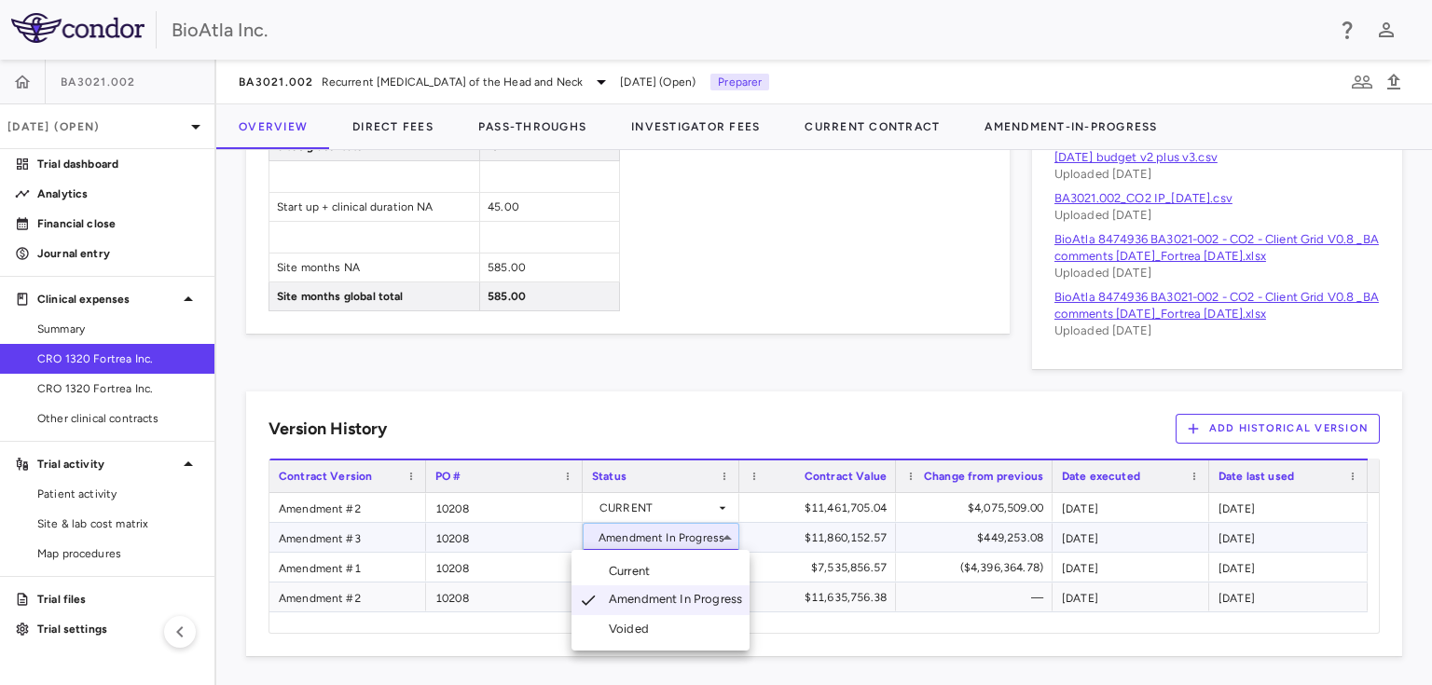
click at [633, 568] on div "Current" at bounding box center [633, 571] width 48 height 17
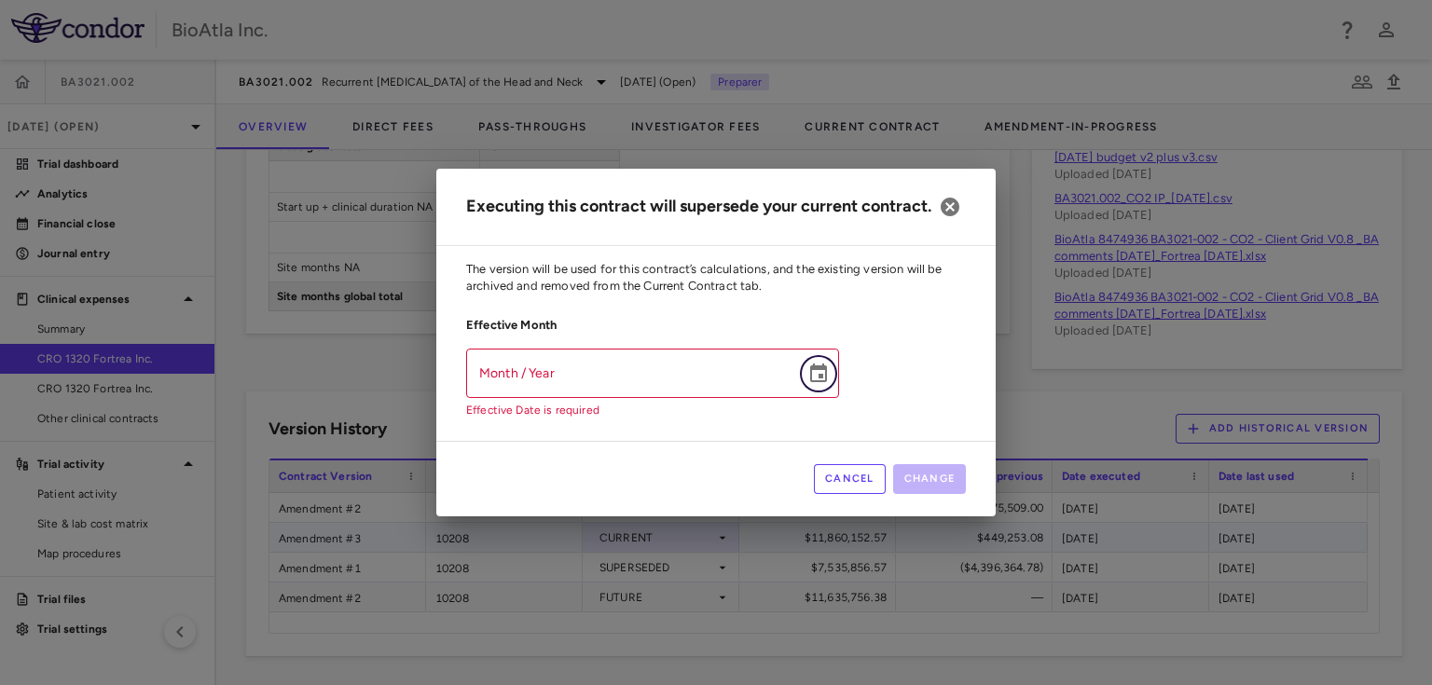
click at [817, 380] on icon "Choose date" at bounding box center [818, 374] width 22 height 22
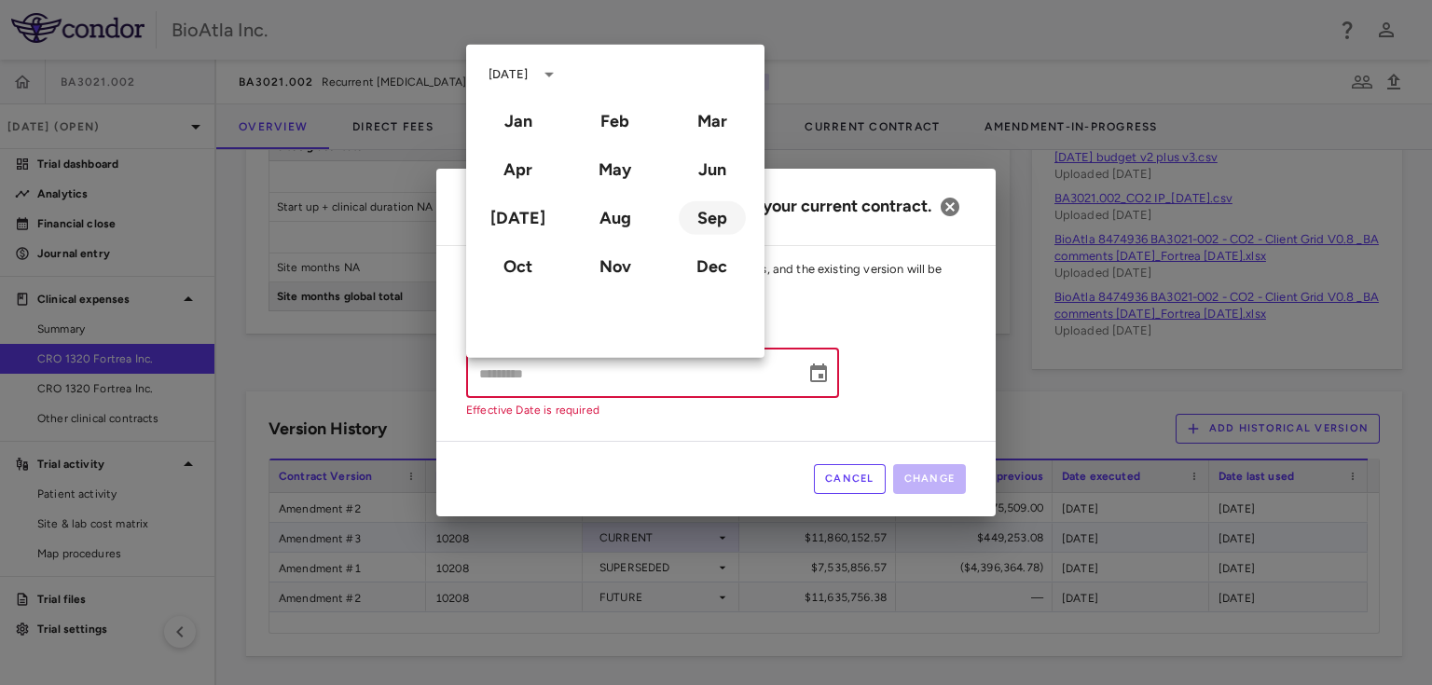
click at [707, 214] on button "Sep" at bounding box center [712, 218] width 67 height 34
type input "**********"
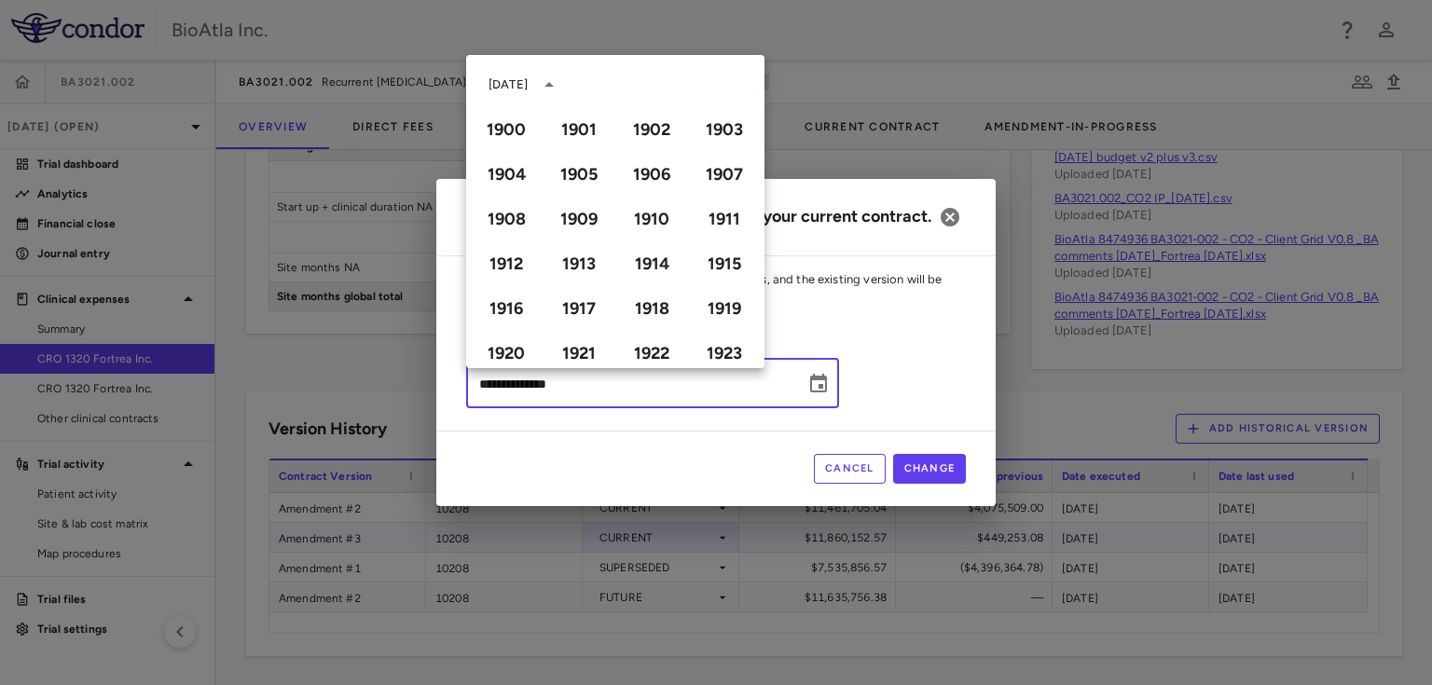
scroll to position [1279, 0]
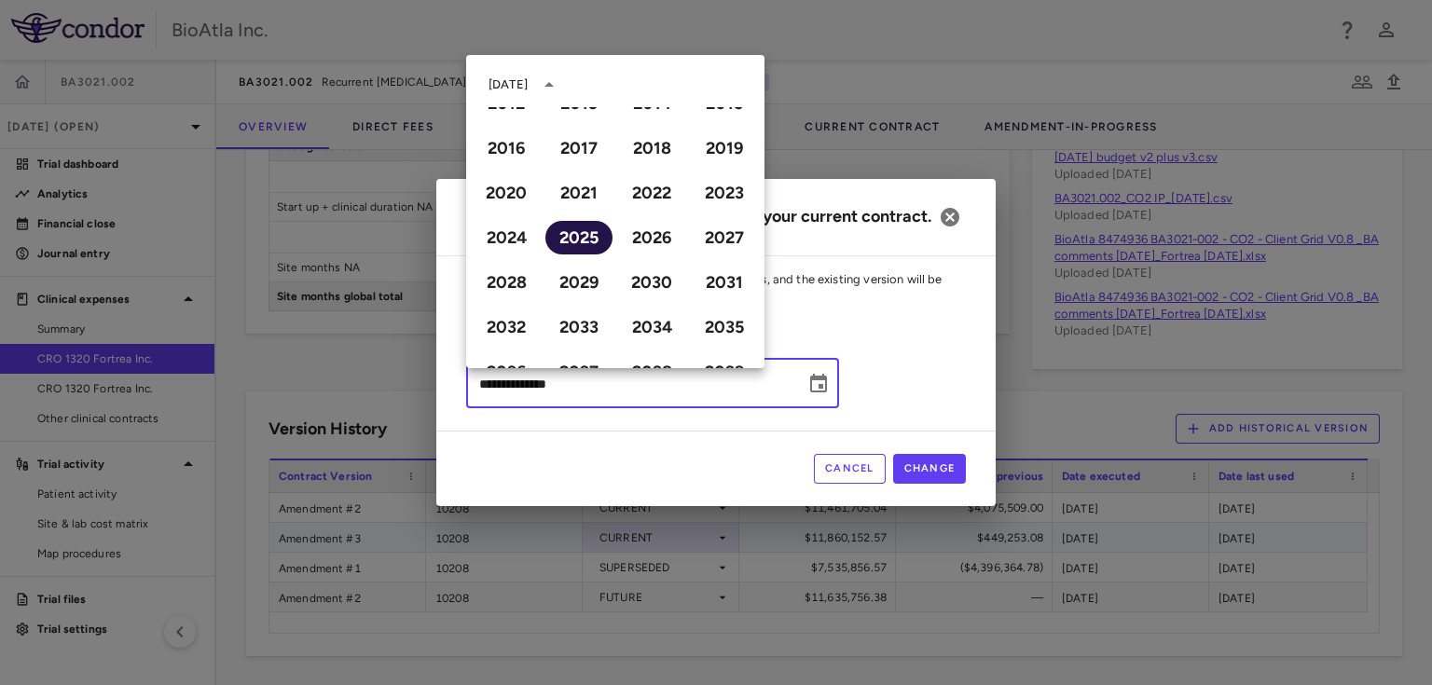
click at [566, 231] on button "2025" at bounding box center [578, 238] width 67 height 34
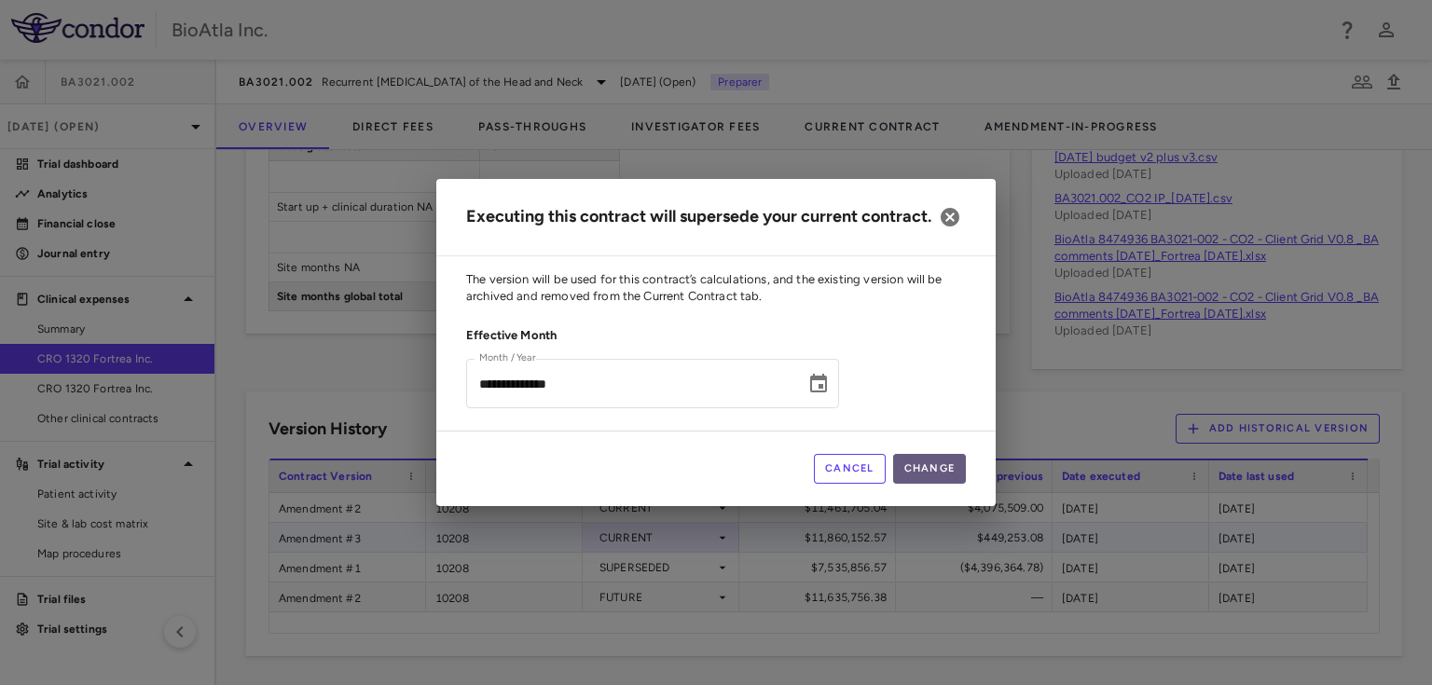
click at [939, 469] on button "Change" at bounding box center [930, 469] width 74 height 30
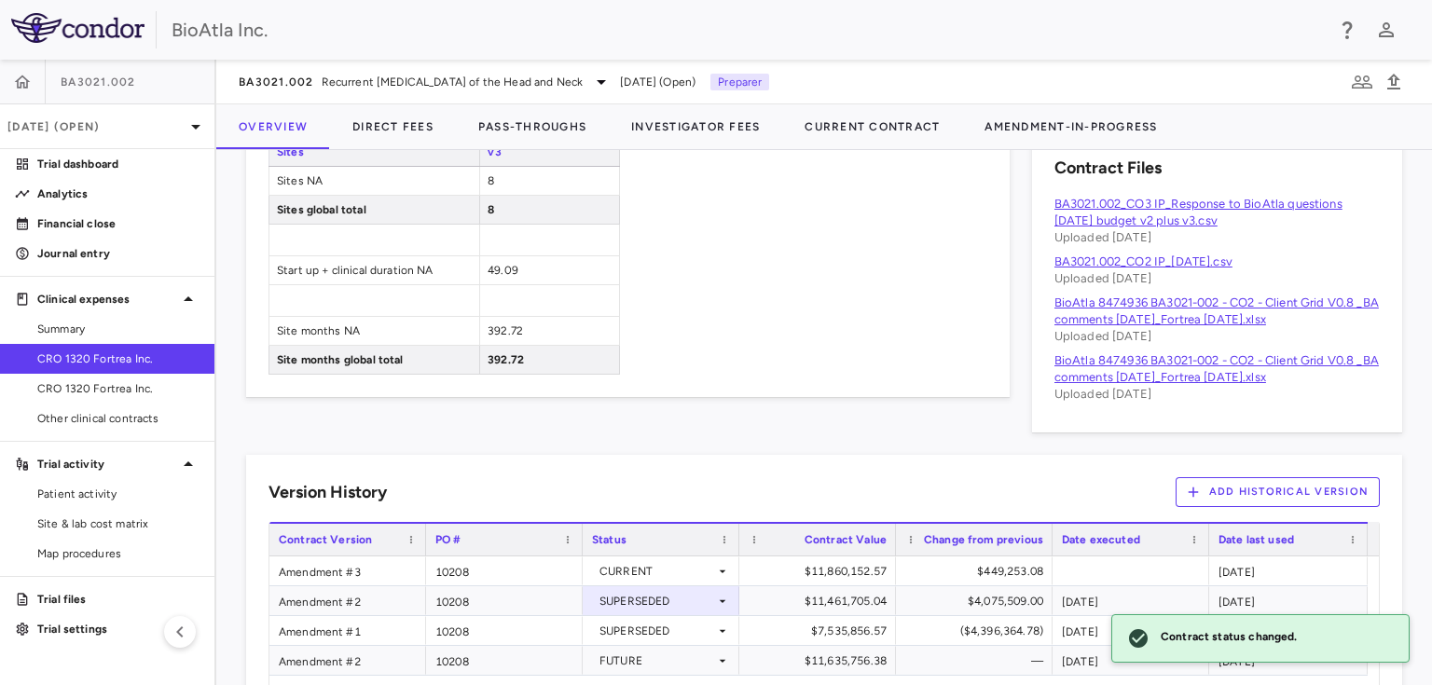
scroll to position [1130, 0]
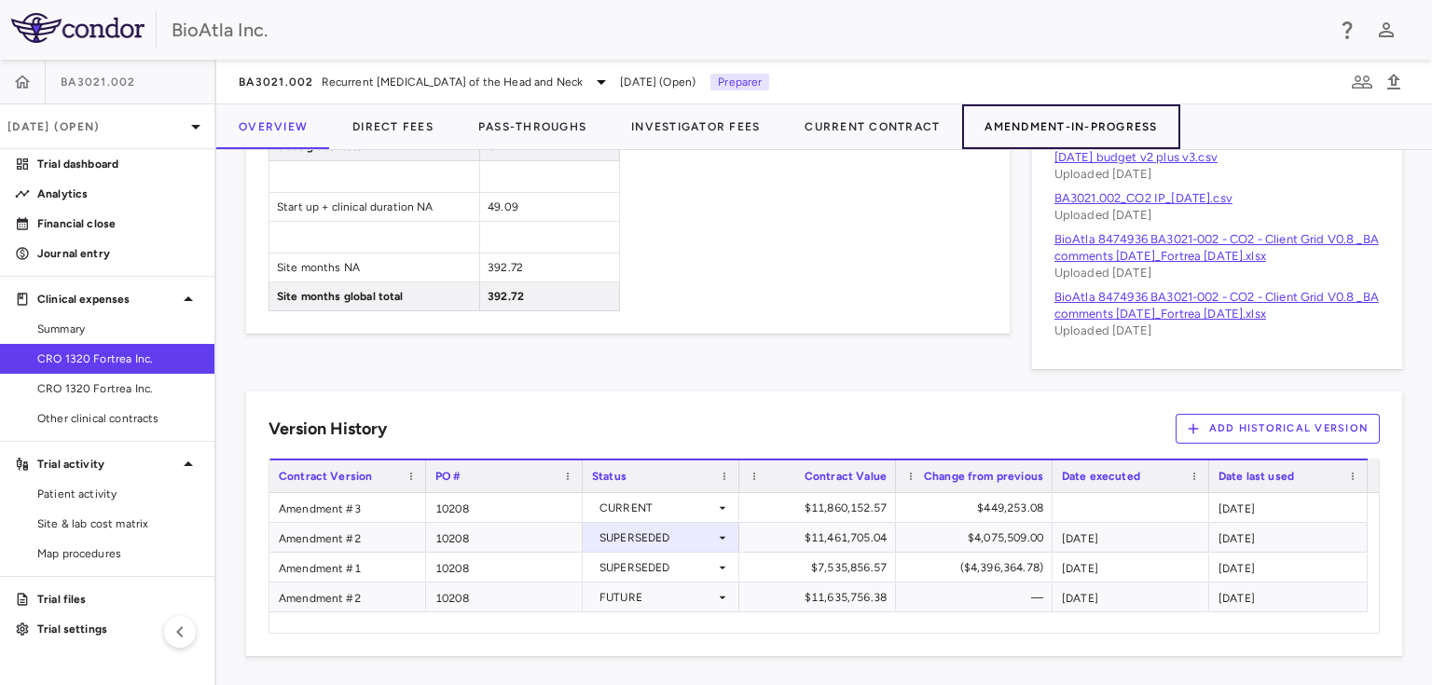
click at [1092, 123] on button "Amendment-In-Progress" at bounding box center [1070, 126] width 217 height 45
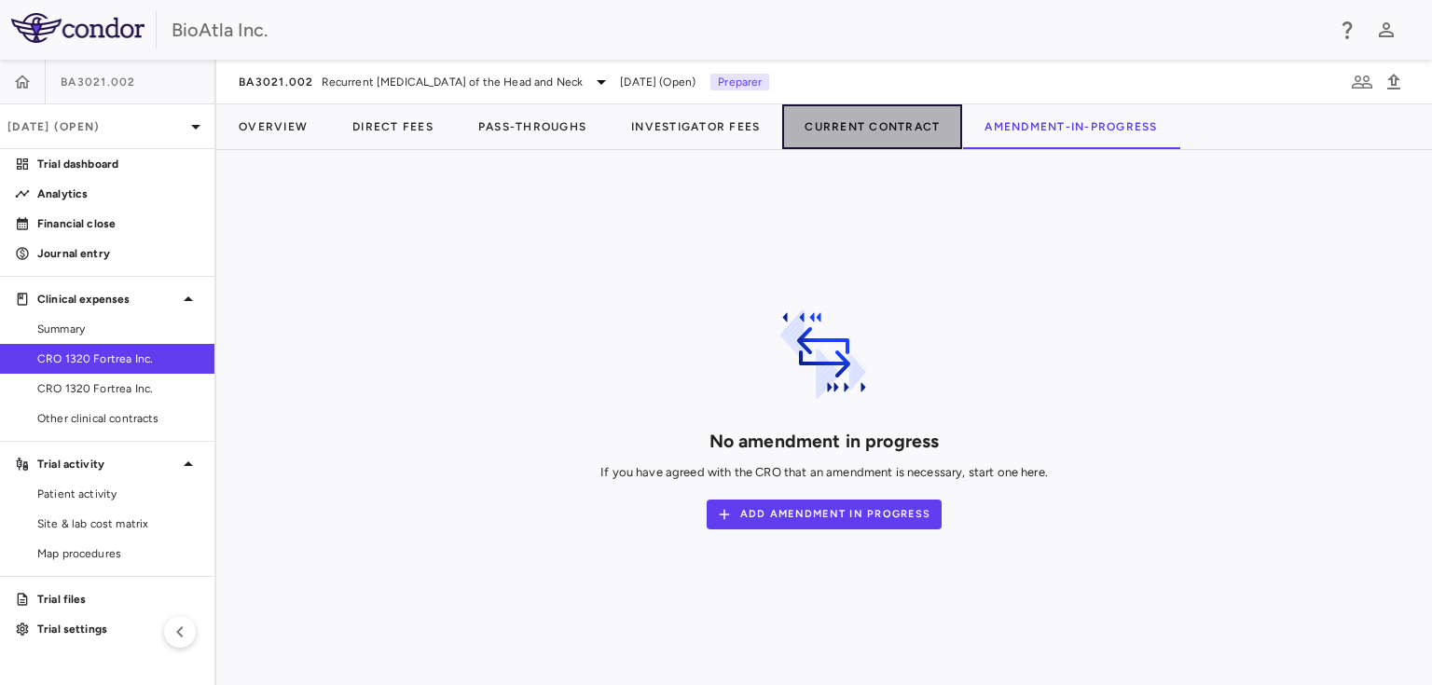
click at [878, 129] on button "Current Contract" at bounding box center [872, 126] width 180 height 45
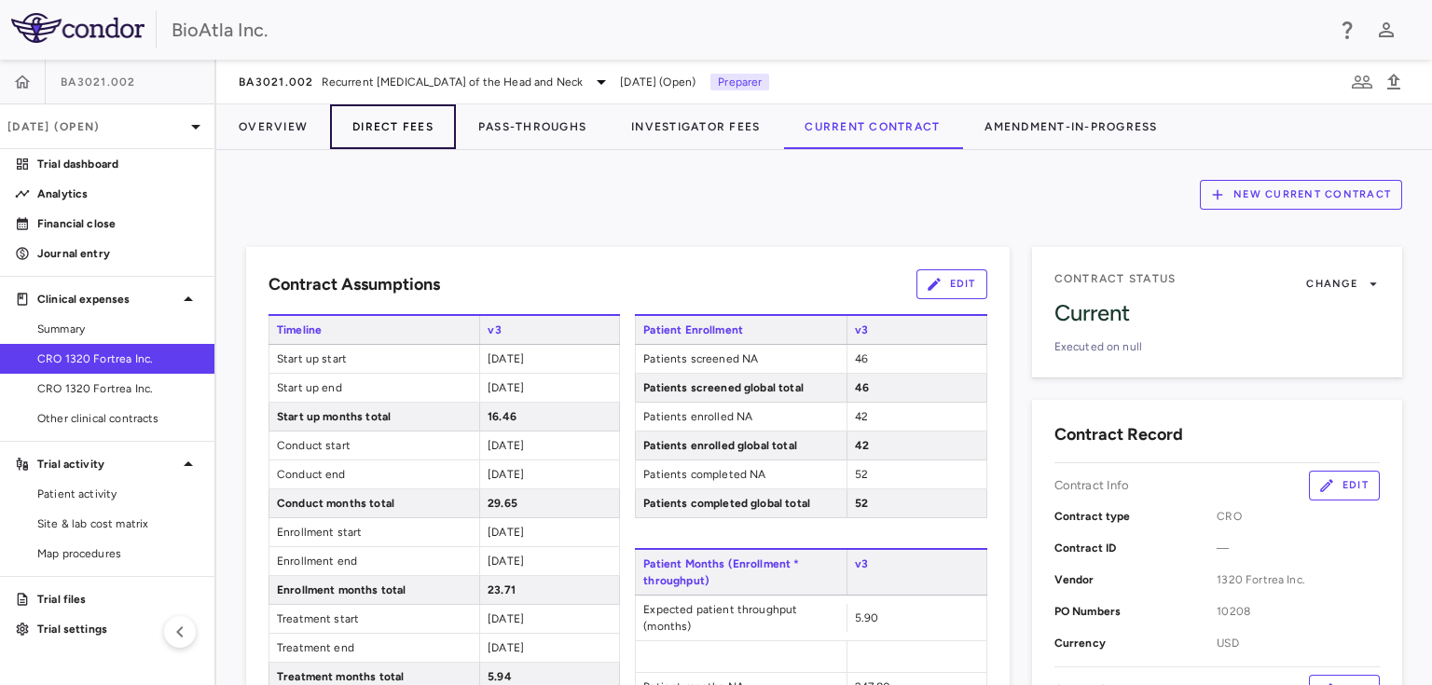
click at [384, 116] on button "Direct Fees" at bounding box center [393, 126] width 126 height 45
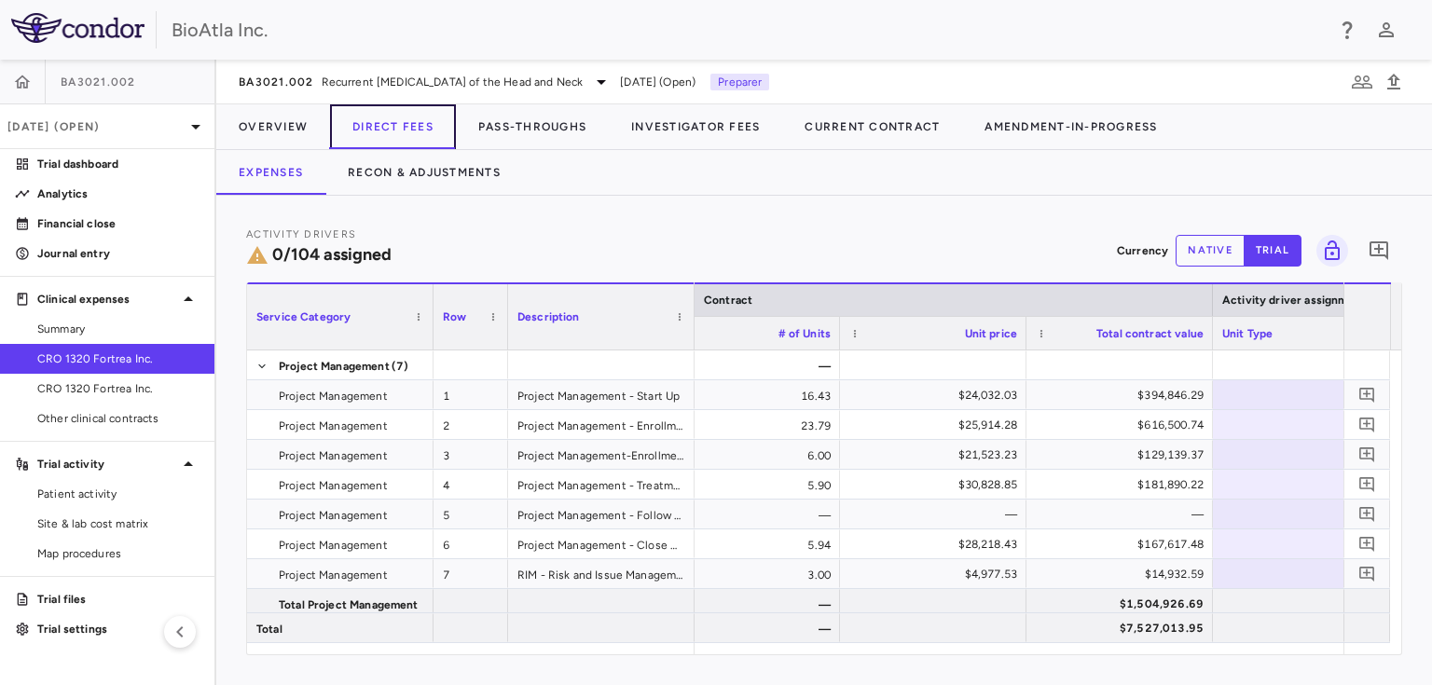
scroll to position [0, 639]
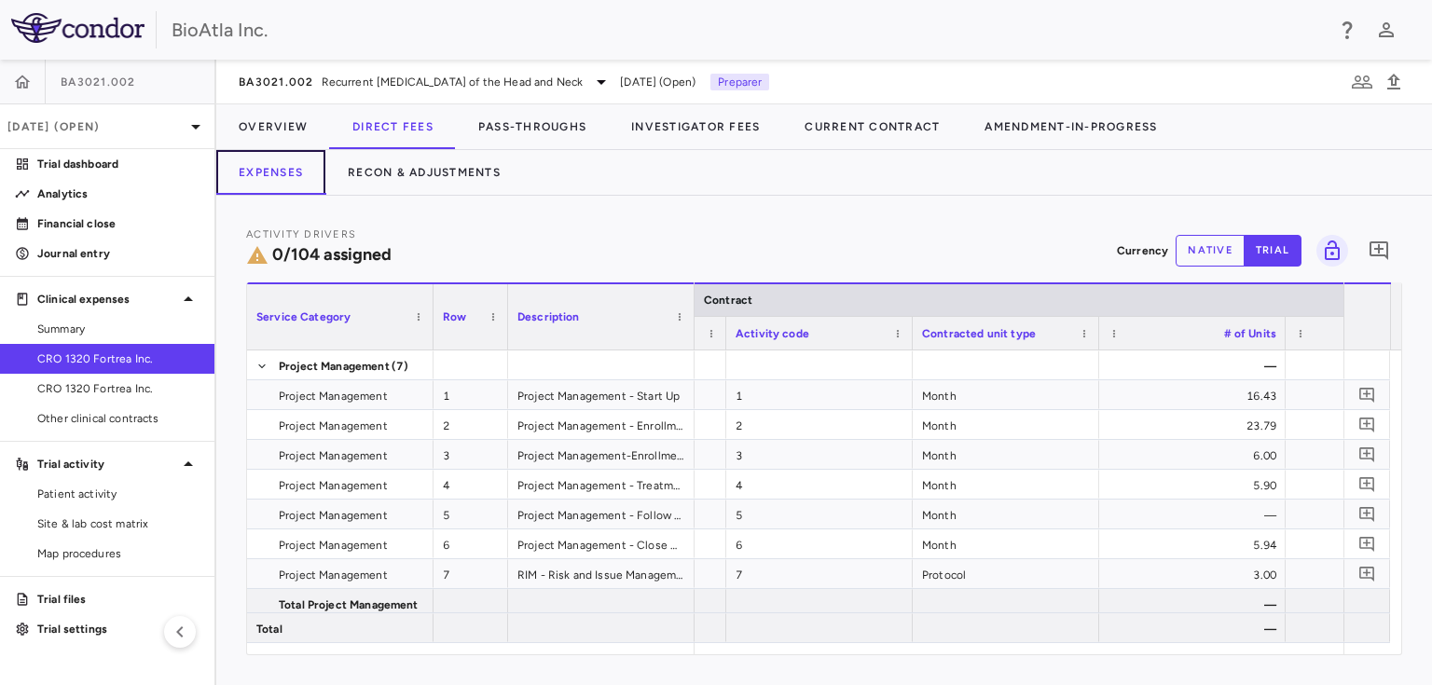
click at [289, 169] on button "Expenses" at bounding box center [270, 172] width 109 height 45
click at [425, 171] on button "Recon & Adjustments" at bounding box center [424, 172] width 198 height 45
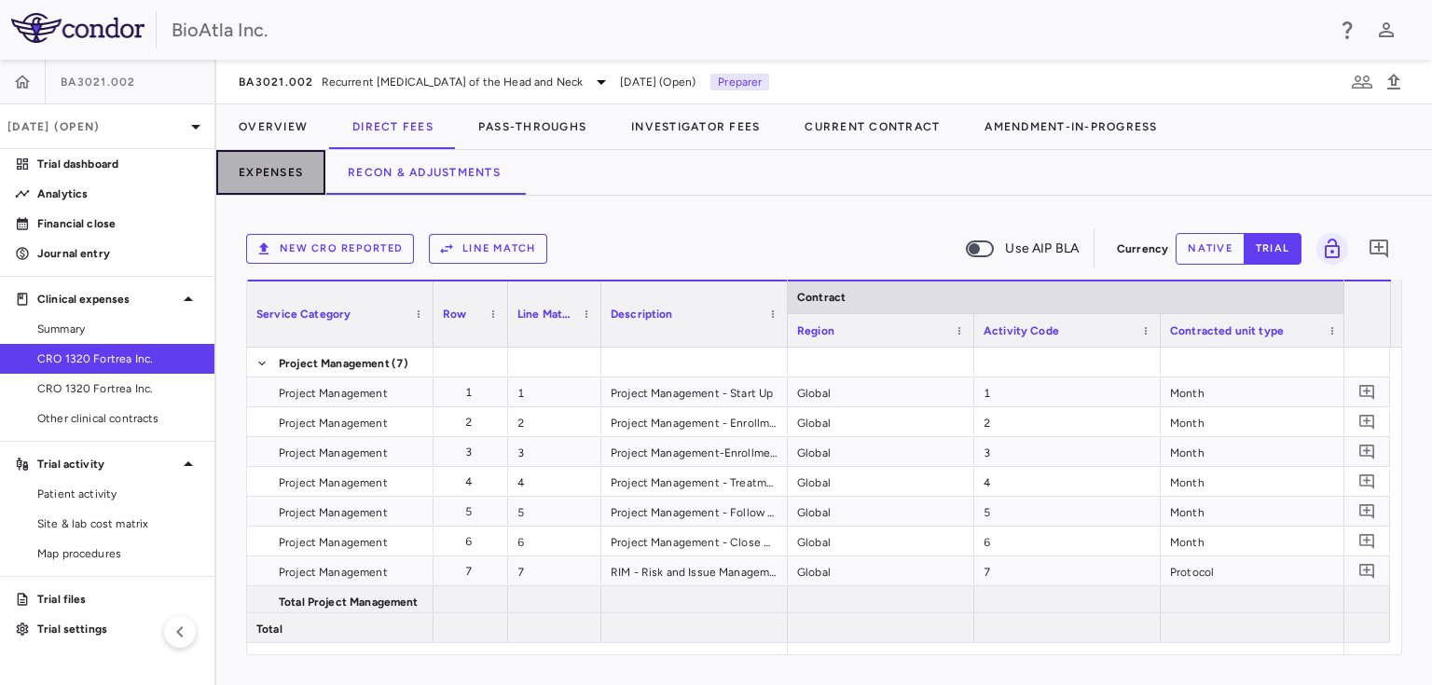
click at [273, 175] on button "Expenses" at bounding box center [270, 172] width 109 height 45
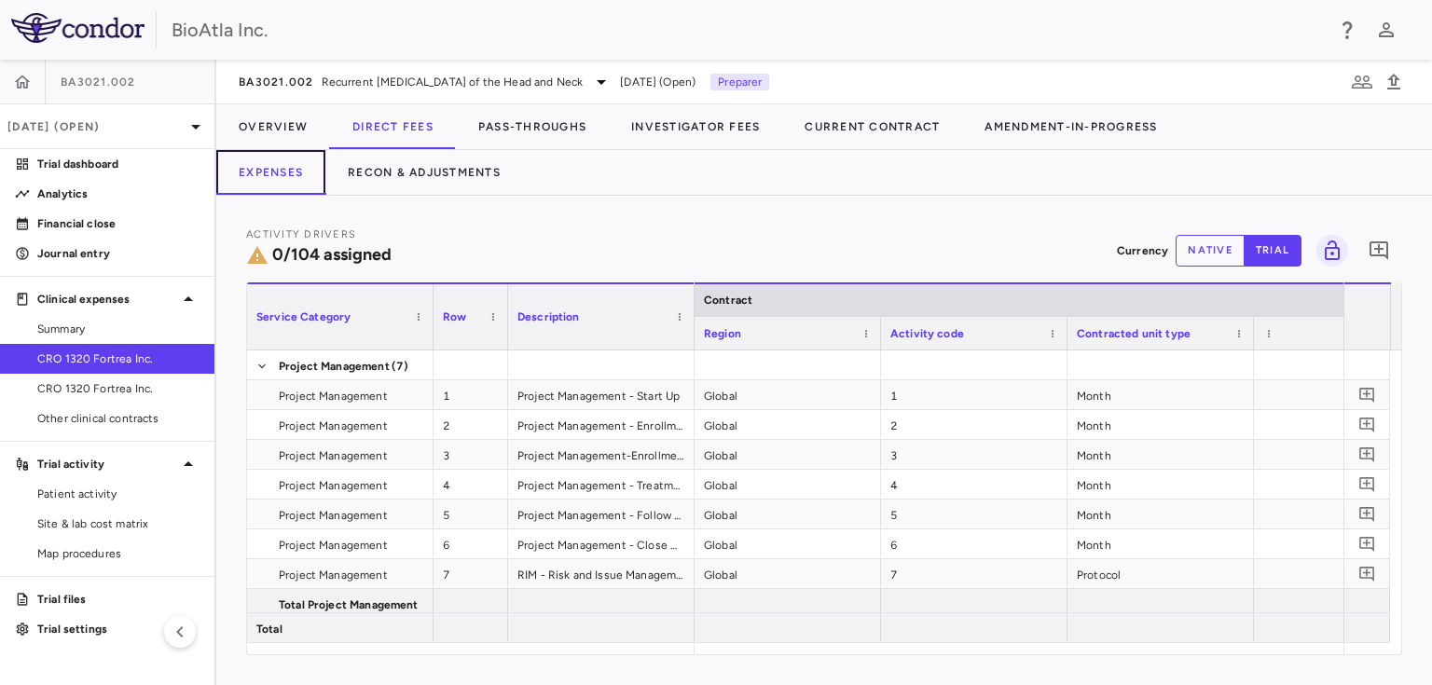
click at [302, 171] on button "Expenses" at bounding box center [270, 172] width 109 height 45
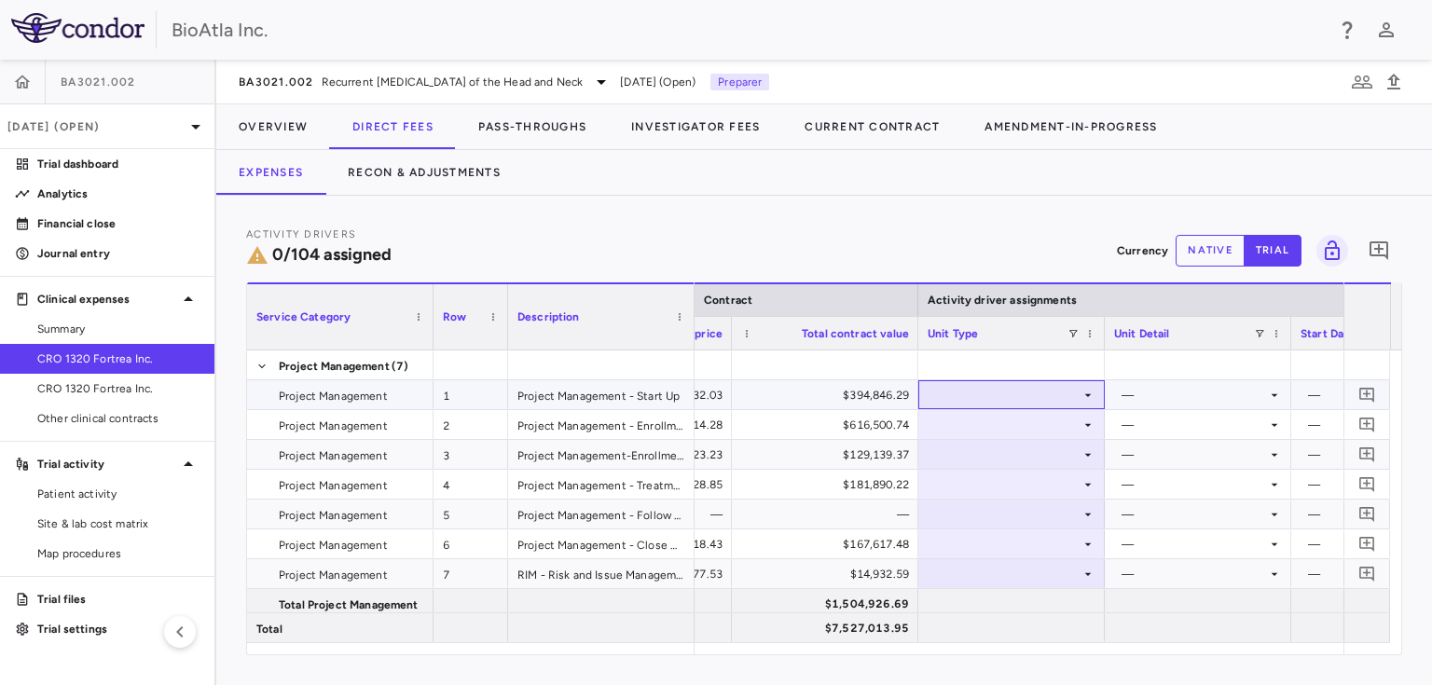
click at [1077, 391] on div at bounding box center [1011, 394] width 168 height 27
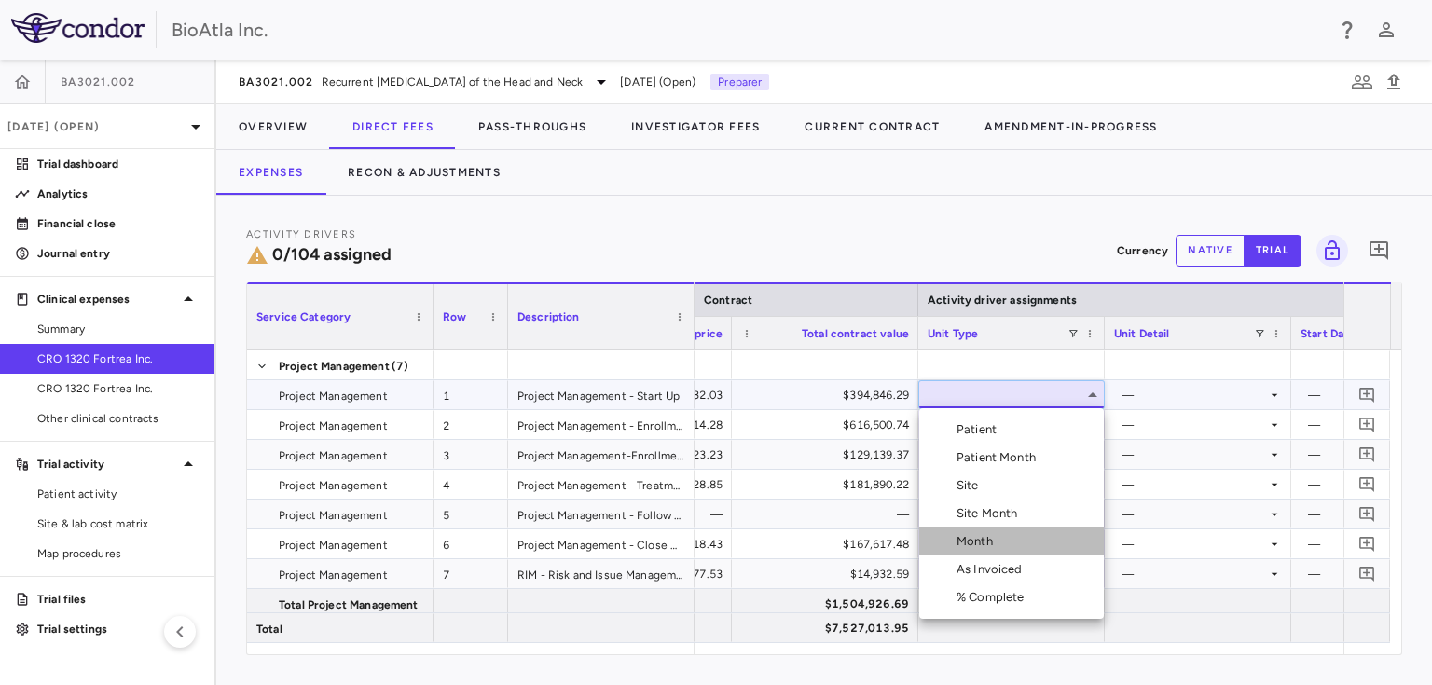
click at [977, 531] on li "Month" at bounding box center [1011, 542] width 185 height 28
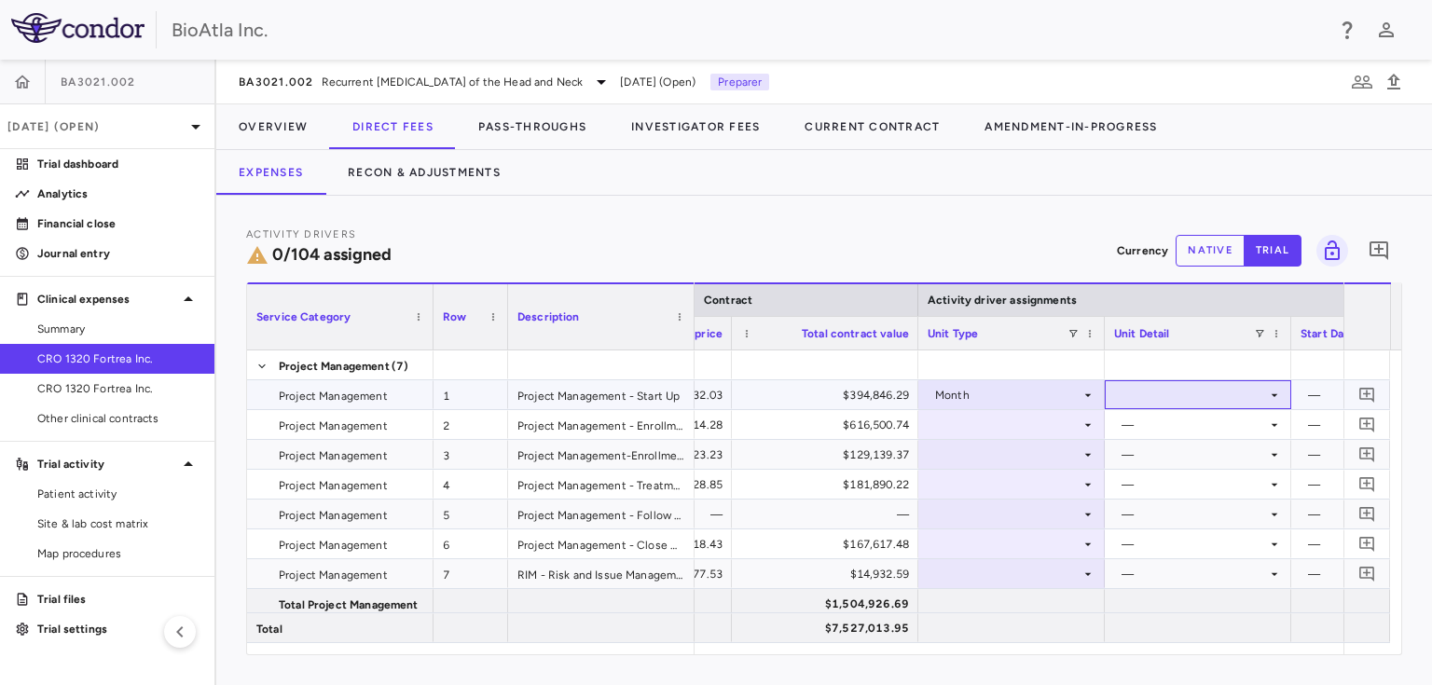
click at [1271, 391] on icon at bounding box center [1274, 395] width 15 height 15
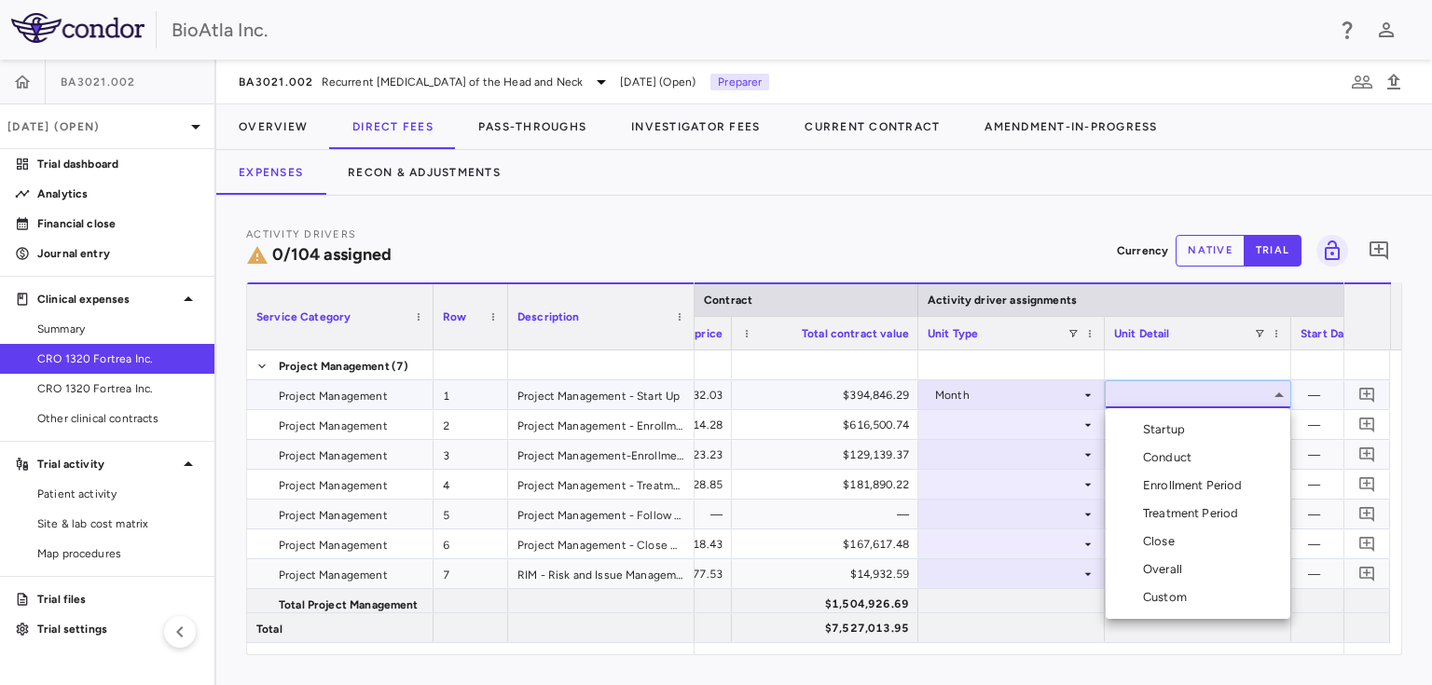
click at [1179, 432] on div "Startup" at bounding box center [1167, 429] width 49 height 17
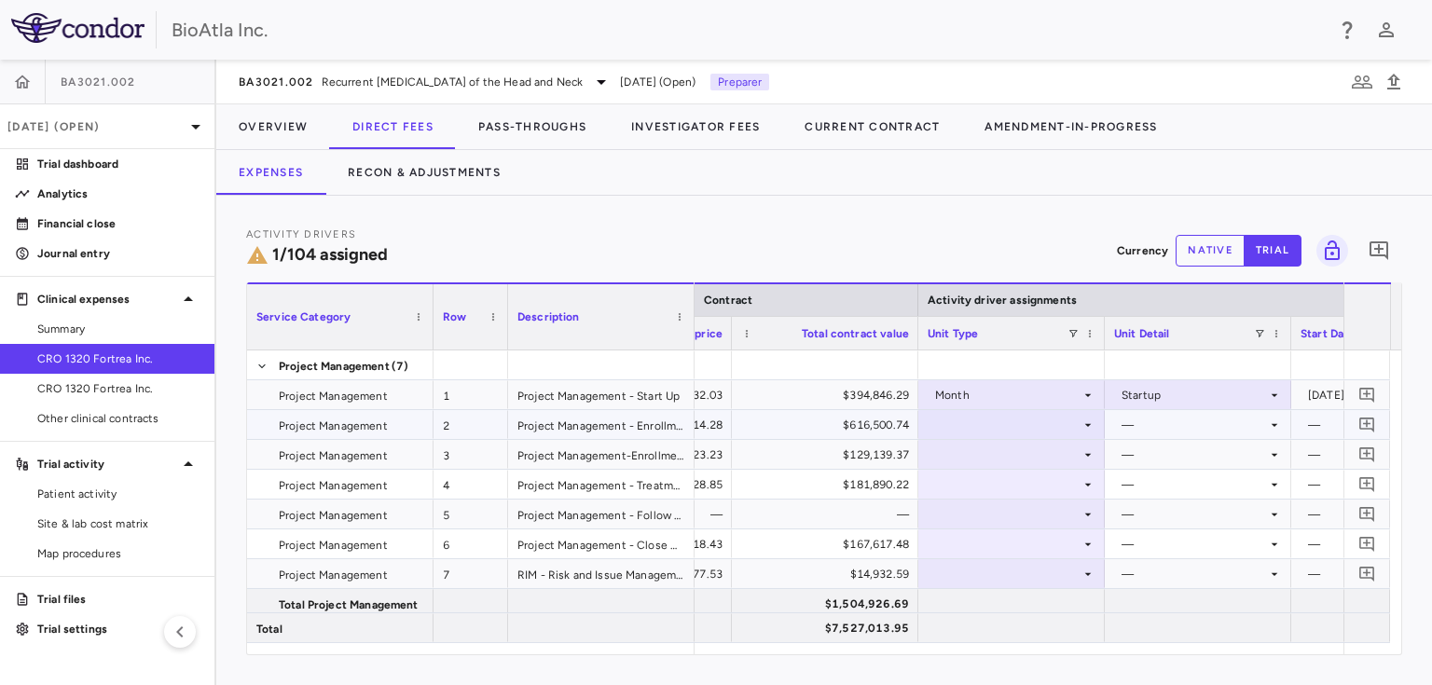
click at [1083, 423] on icon at bounding box center [1087, 425] width 15 height 15
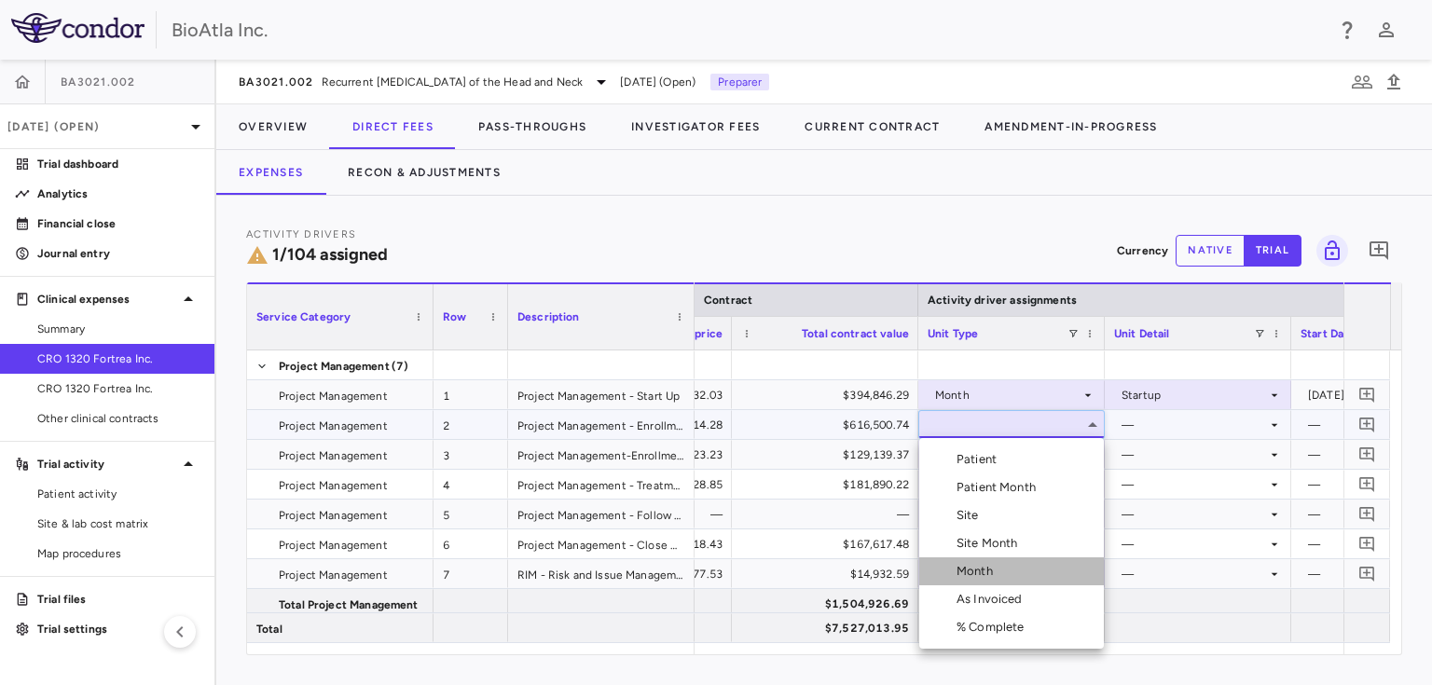
click at [979, 569] on div "Month" at bounding box center [978, 571] width 44 height 17
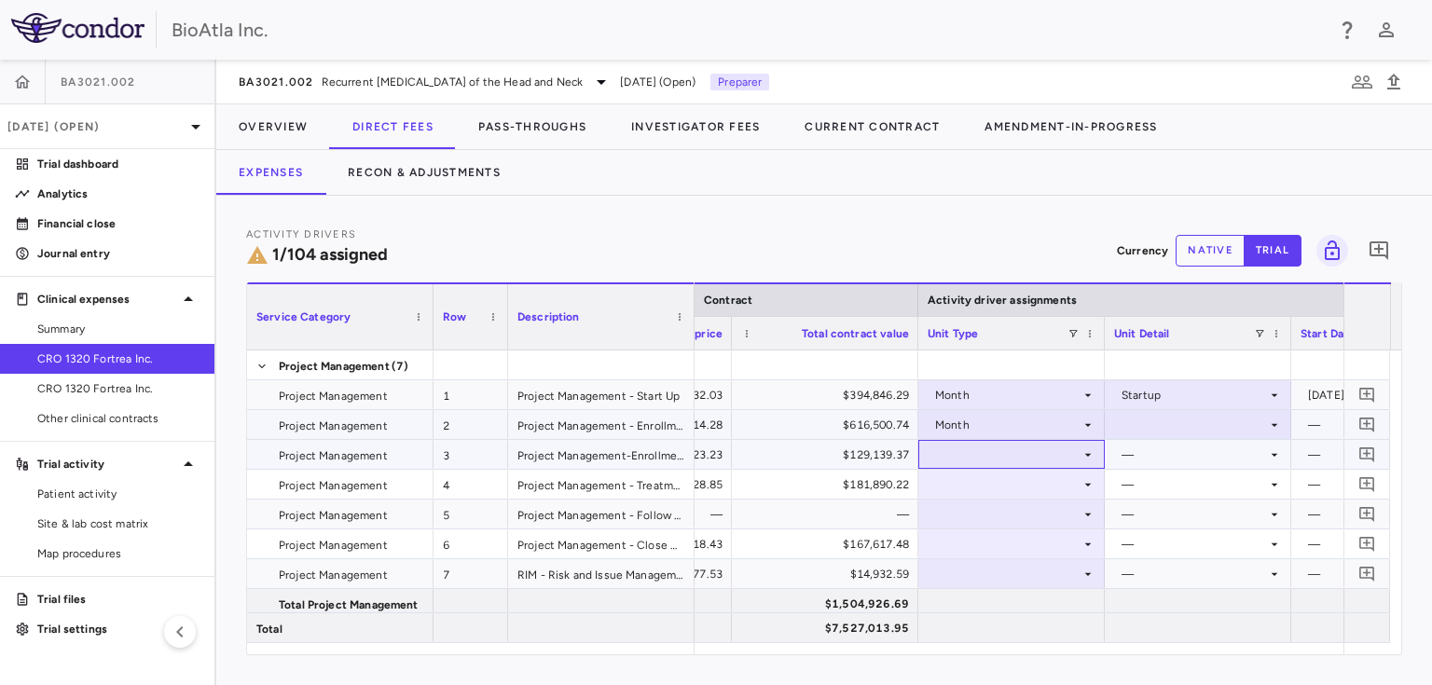
click at [1086, 456] on icon at bounding box center [1087, 454] width 15 height 15
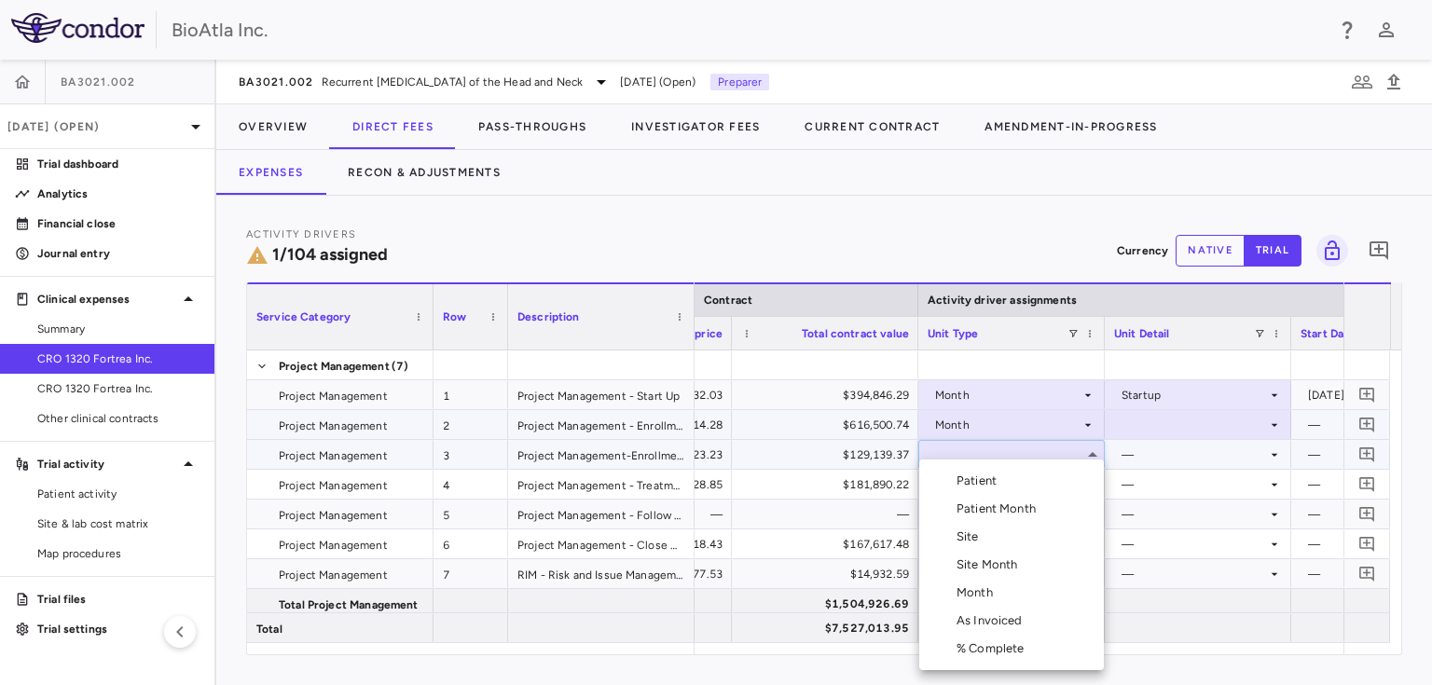
click at [976, 589] on div "Month" at bounding box center [978, 592] width 44 height 17
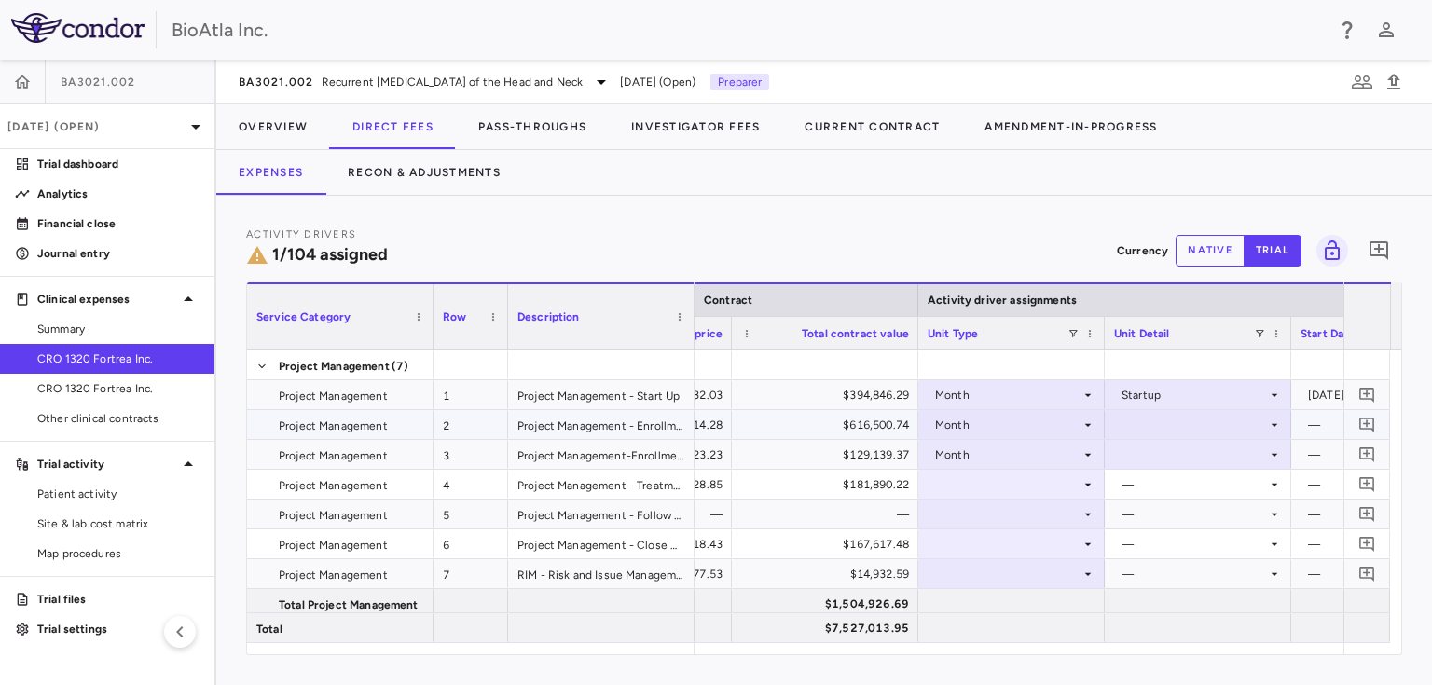
click at [1279, 424] on icon at bounding box center [1274, 425] width 15 height 15
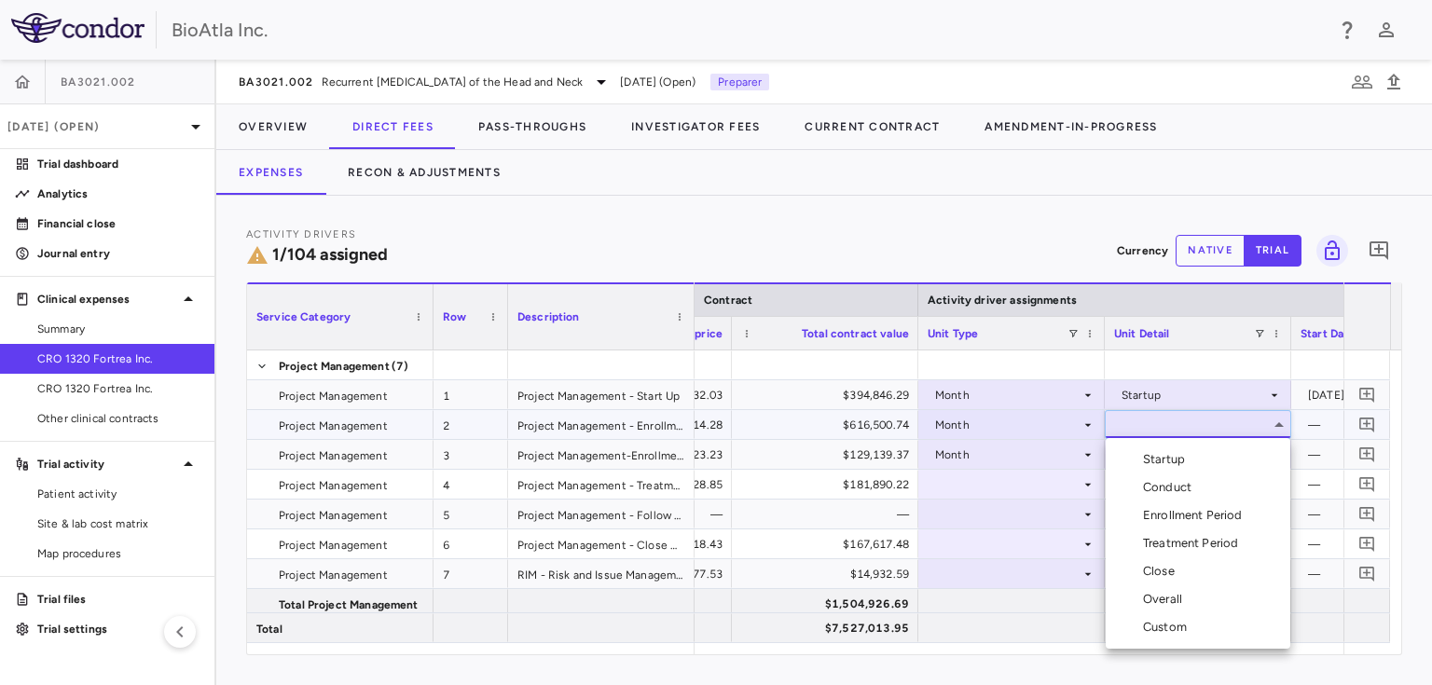
click at [1182, 627] on div "Custom" at bounding box center [1168, 627] width 51 height 17
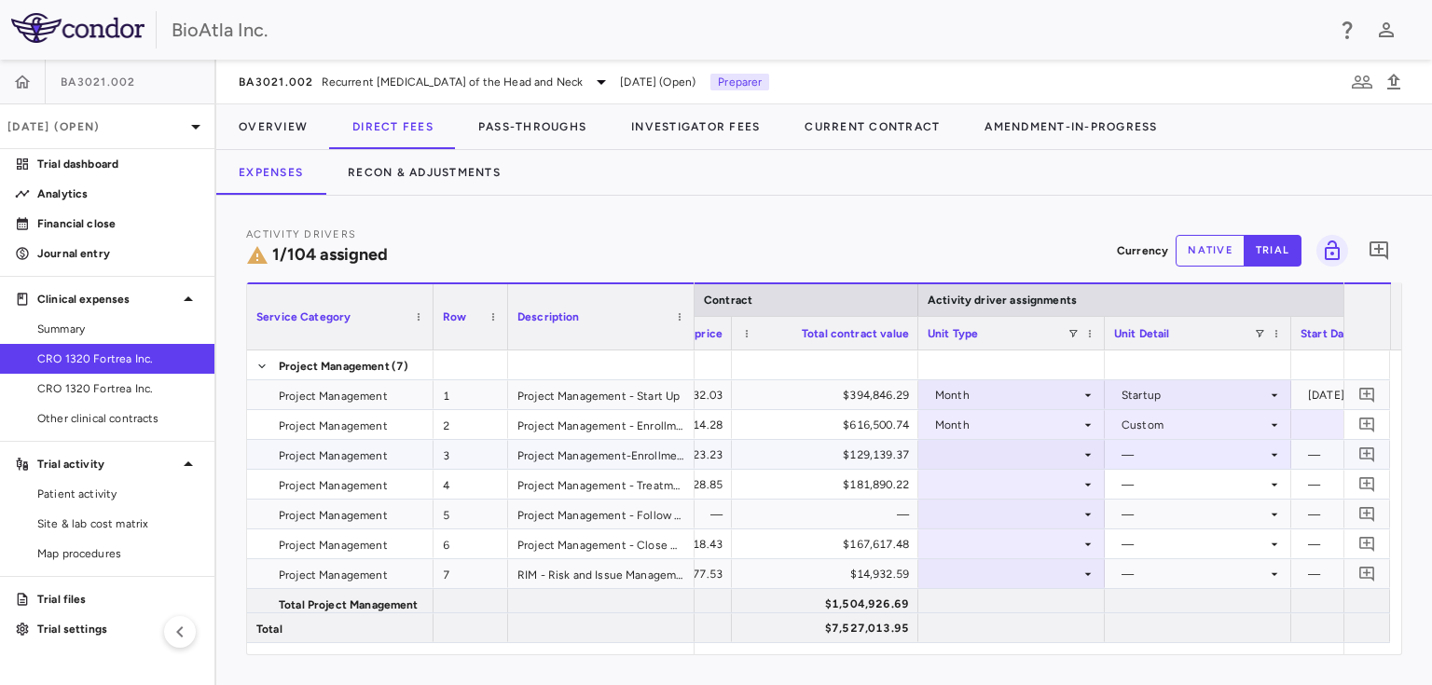
click at [1283, 450] on div "—" at bounding box center [1197, 454] width 186 height 29
click at [1276, 454] on icon at bounding box center [1274, 454] width 15 height 15
click at [1115, 468] on div "—" at bounding box center [1197, 454] width 186 height 29
click at [1087, 462] on div at bounding box center [1011, 454] width 168 height 27
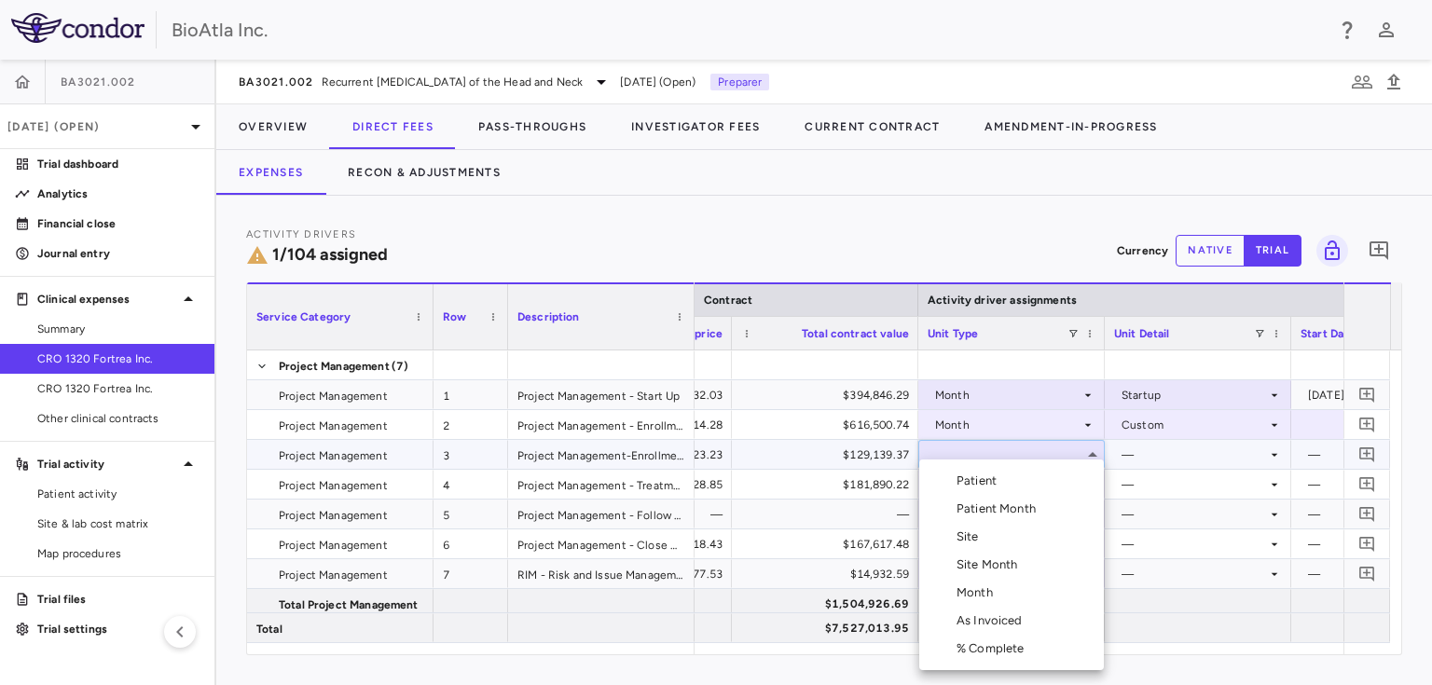
click at [992, 594] on div "Month" at bounding box center [978, 592] width 44 height 17
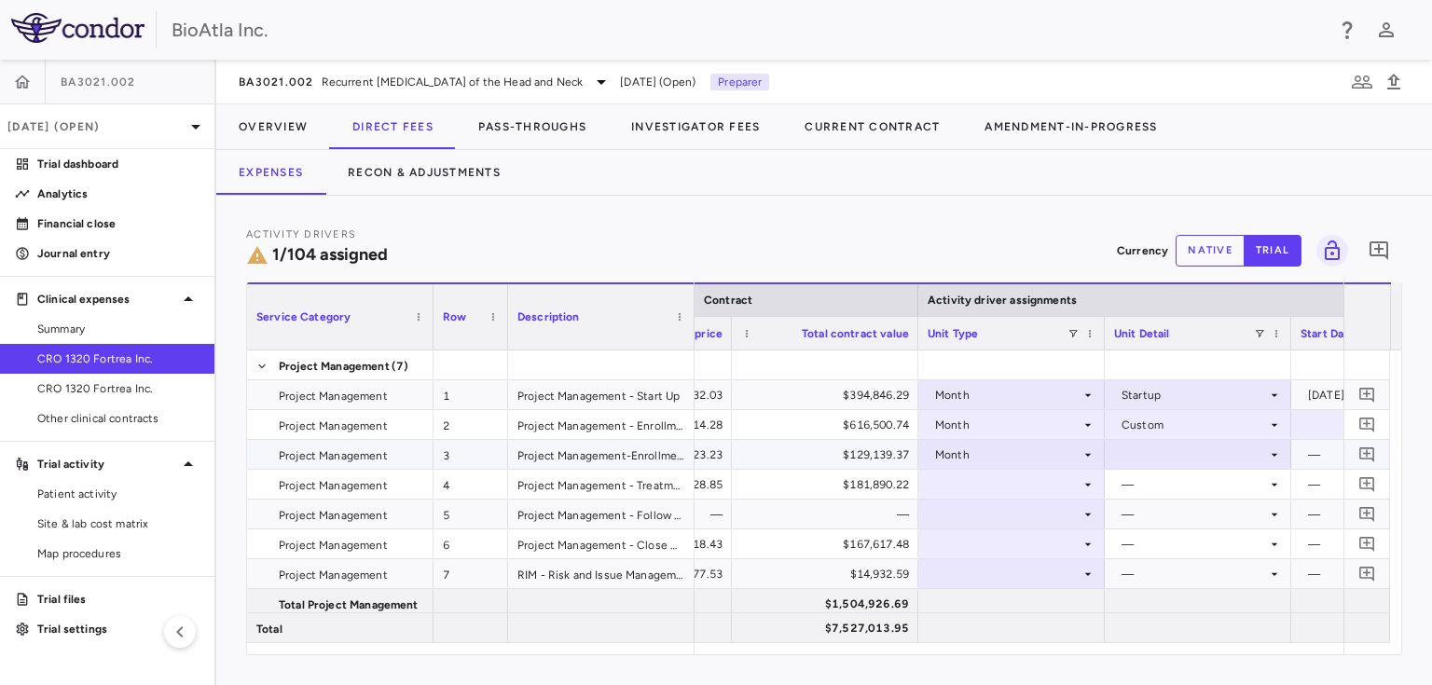
click at [1269, 450] on icon at bounding box center [1274, 454] width 15 height 15
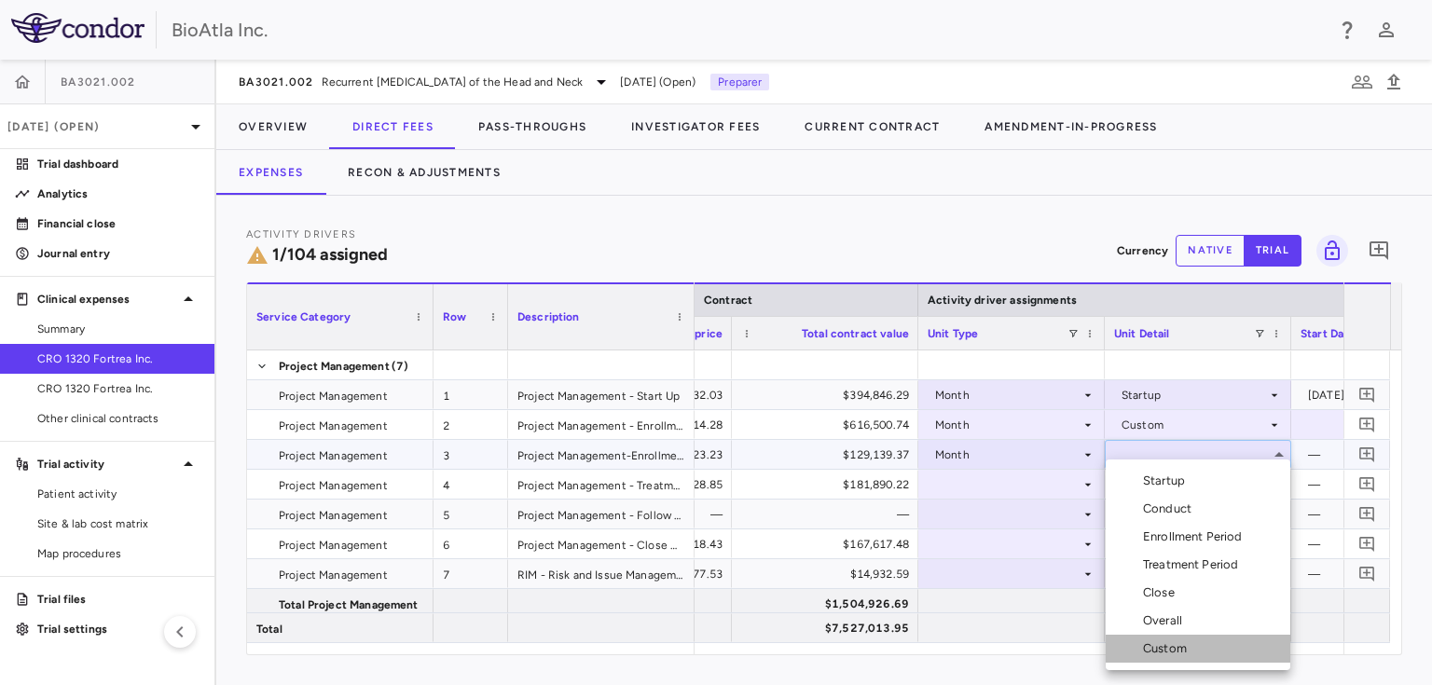
click at [1158, 646] on div "Custom" at bounding box center [1168, 648] width 51 height 17
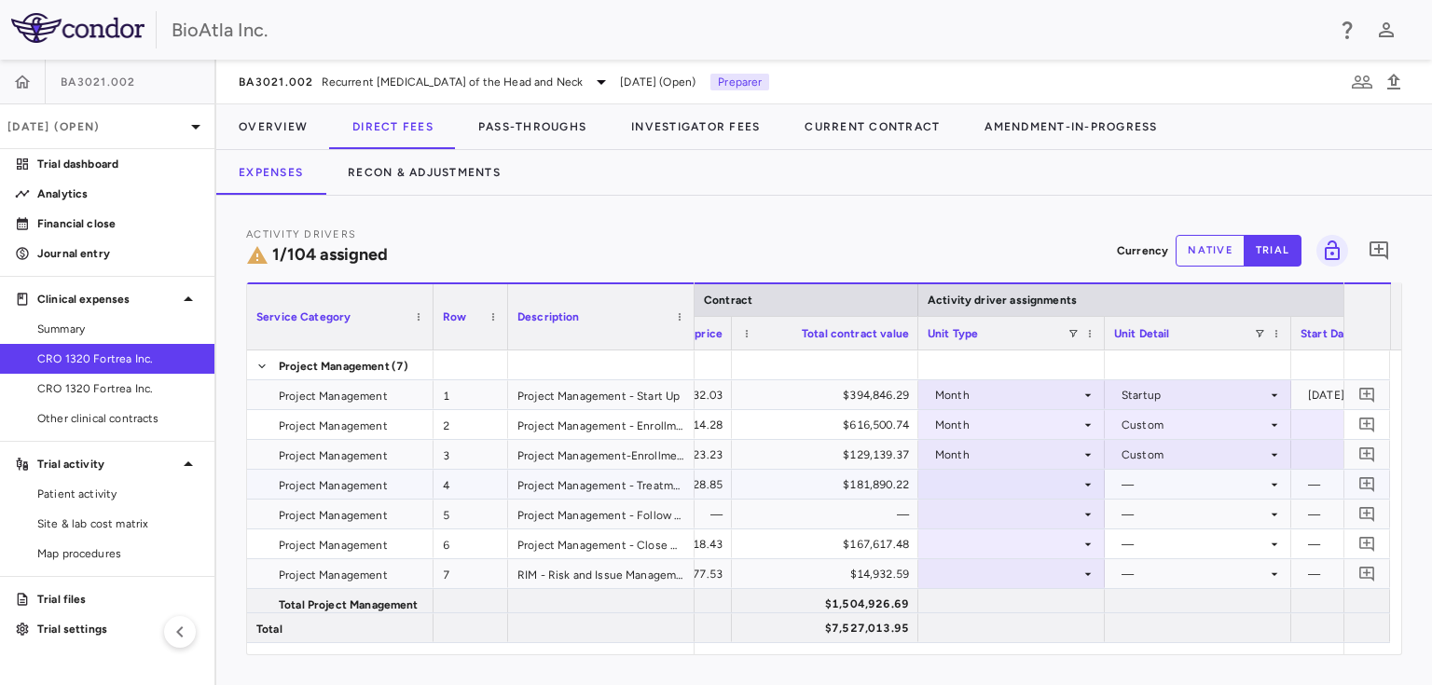
click at [1029, 488] on div at bounding box center [1011, 484] width 168 height 27
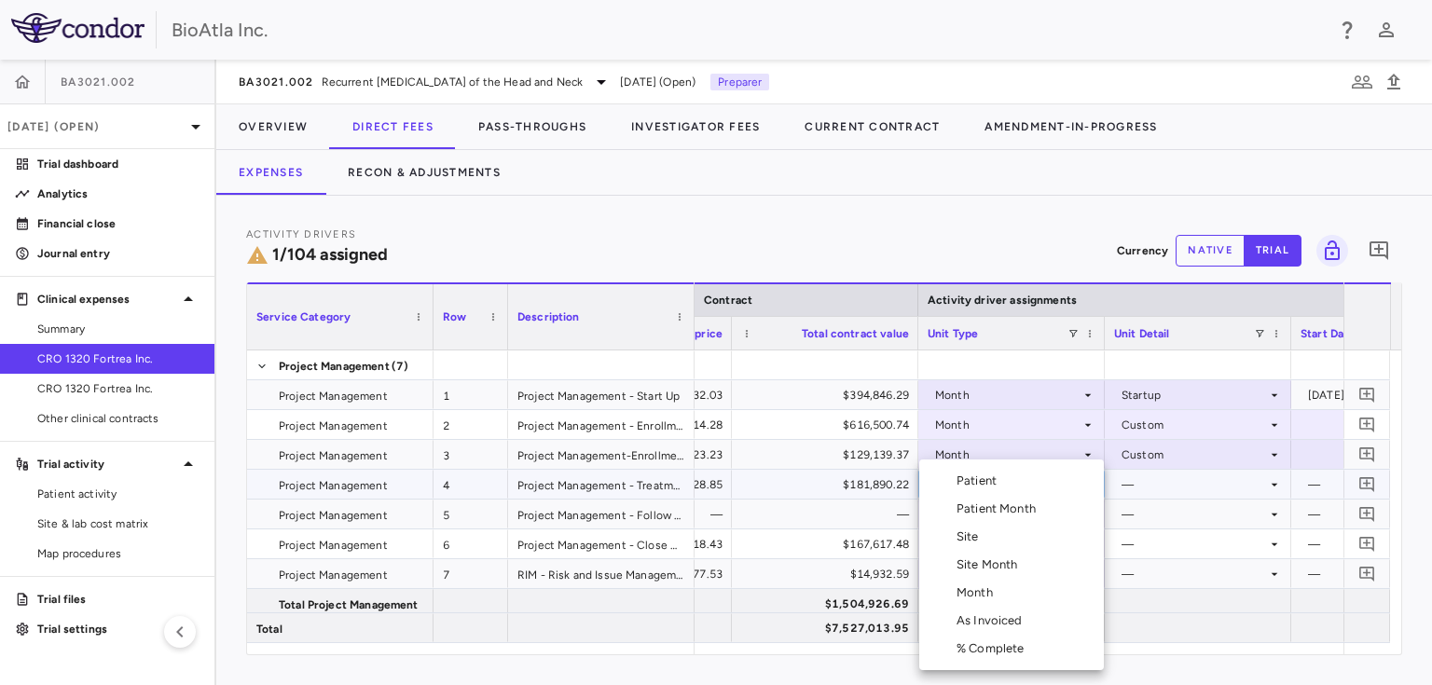
click at [978, 602] on li "Month" at bounding box center [1011, 593] width 185 height 28
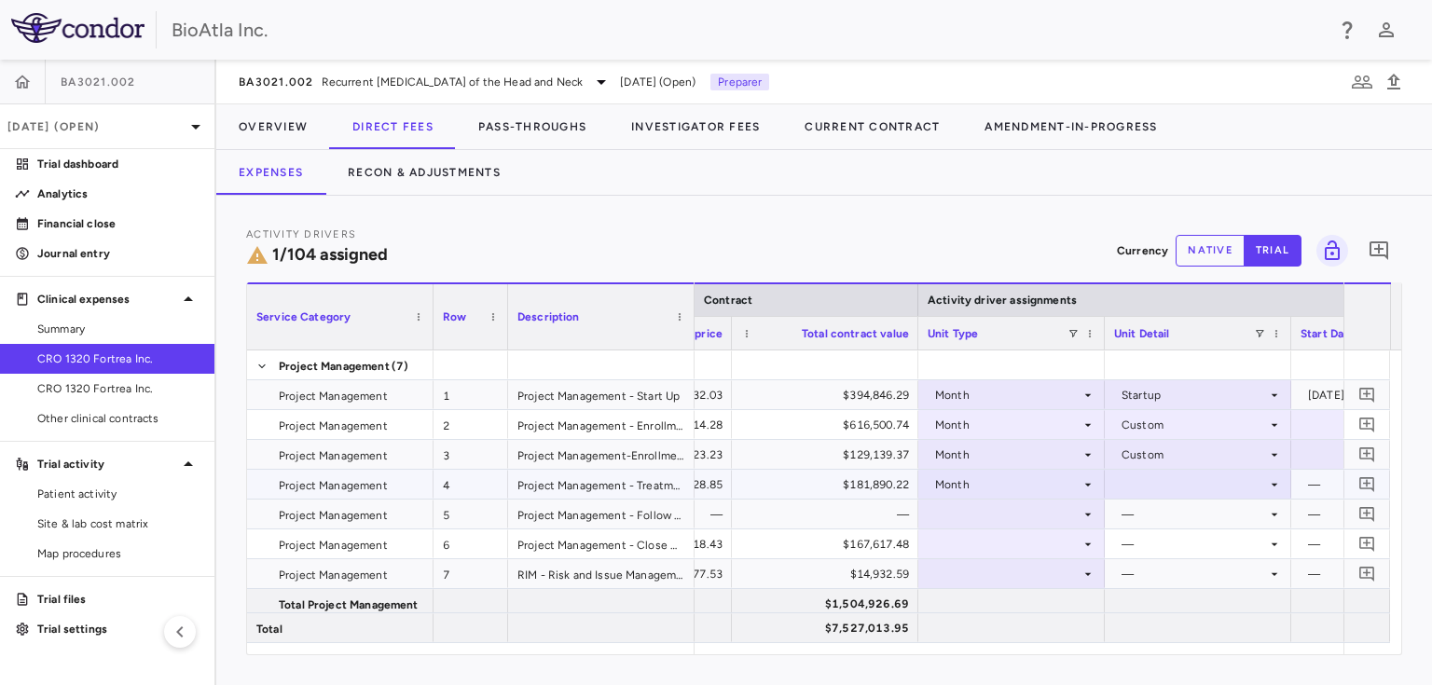
click at [1272, 485] on icon at bounding box center [1274, 484] width 15 height 15
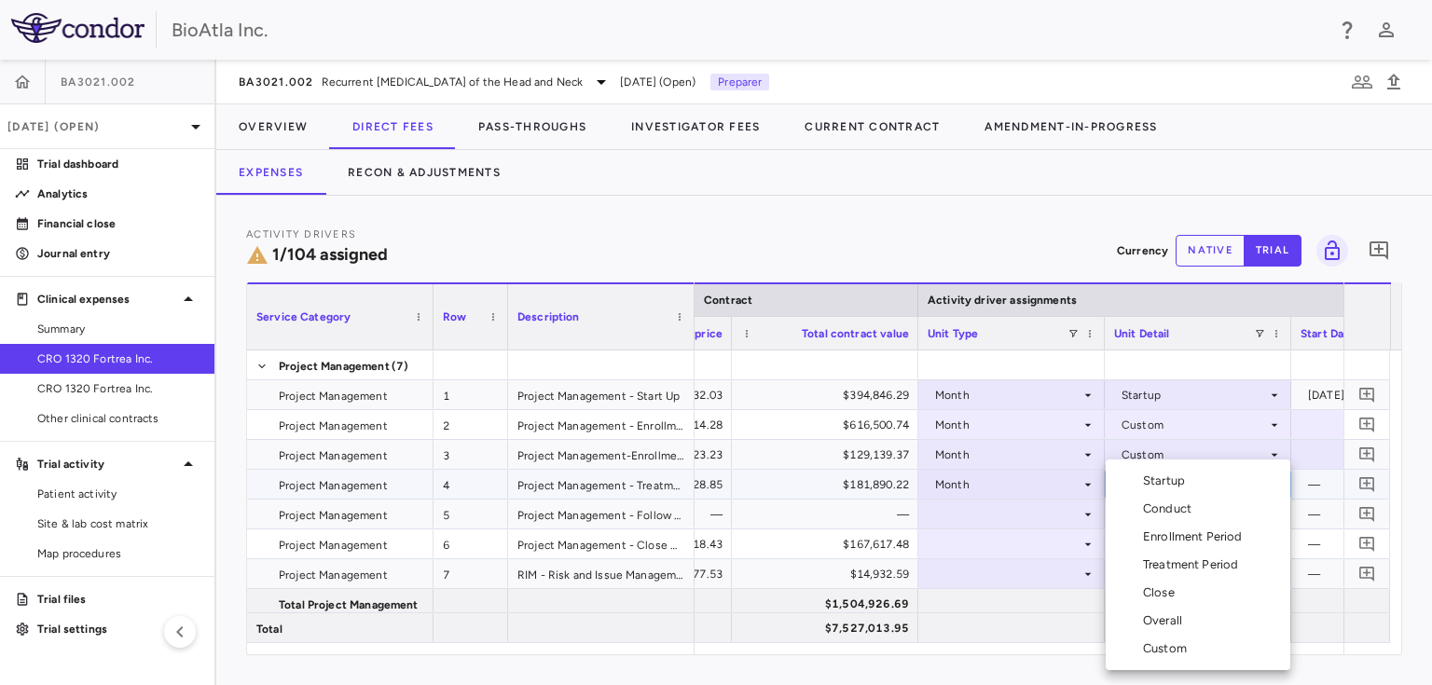
click at [1177, 563] on div "Treatment Period" at bounding box center [1194, 564] width 103 height 17
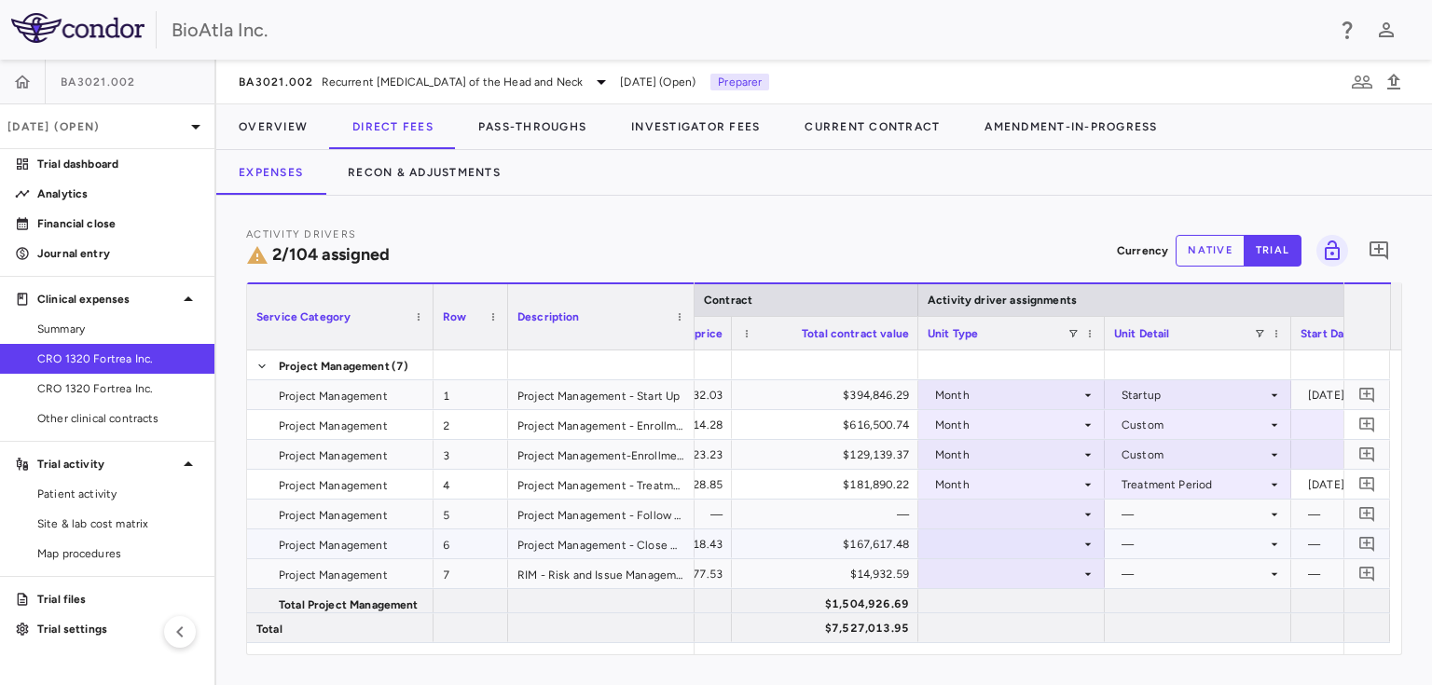
click at [1085, 540] on icon at bounding box center [1087, 544] width 15 height 15
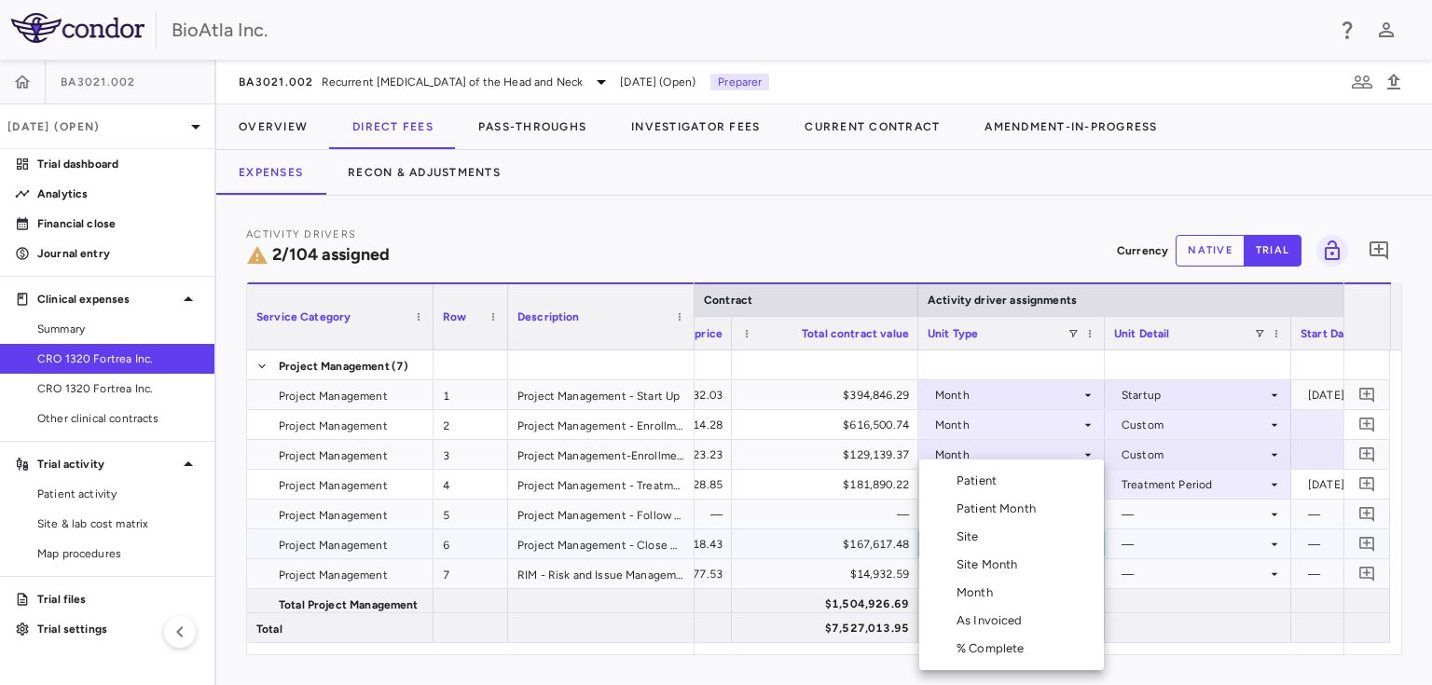
click at [983, 594] on div "Month" at bounding box center [978, 592] width 44 height 17
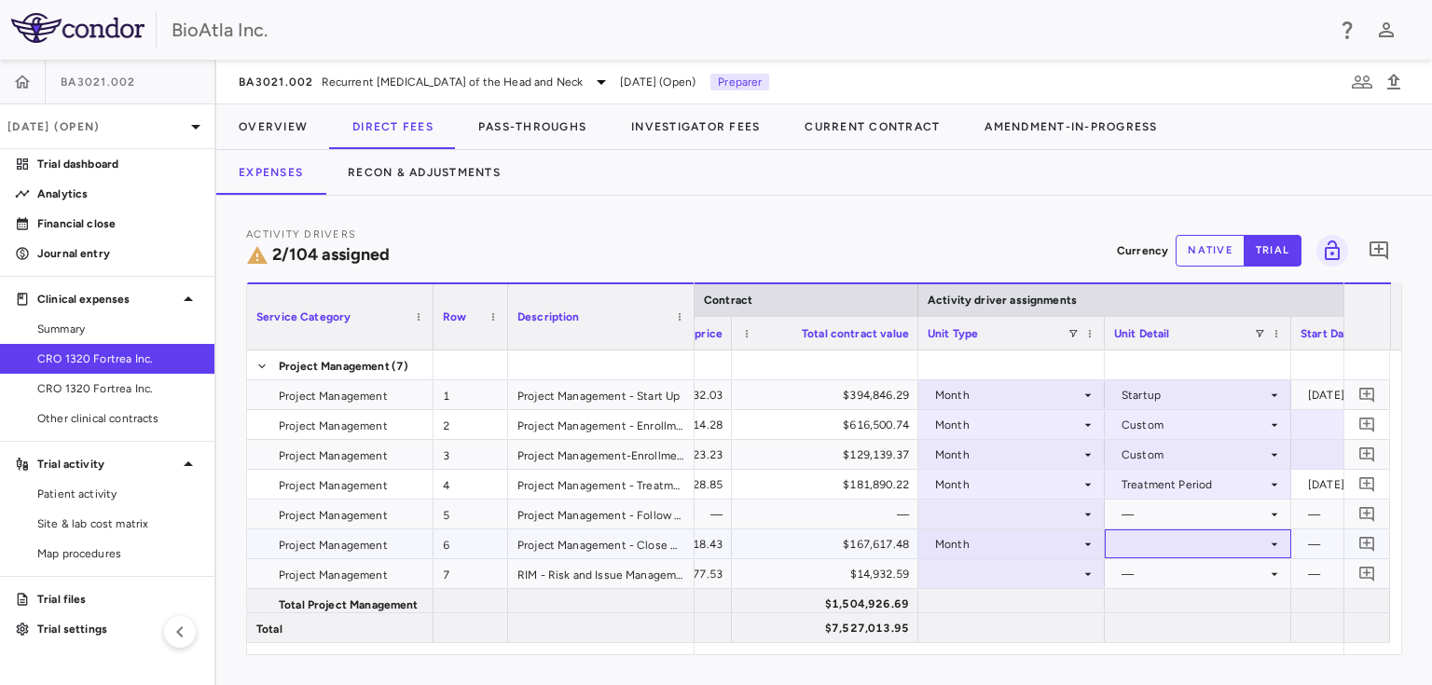
click at [1271, 539] on icon at bounding box center [1274, 544] width 15 height 15
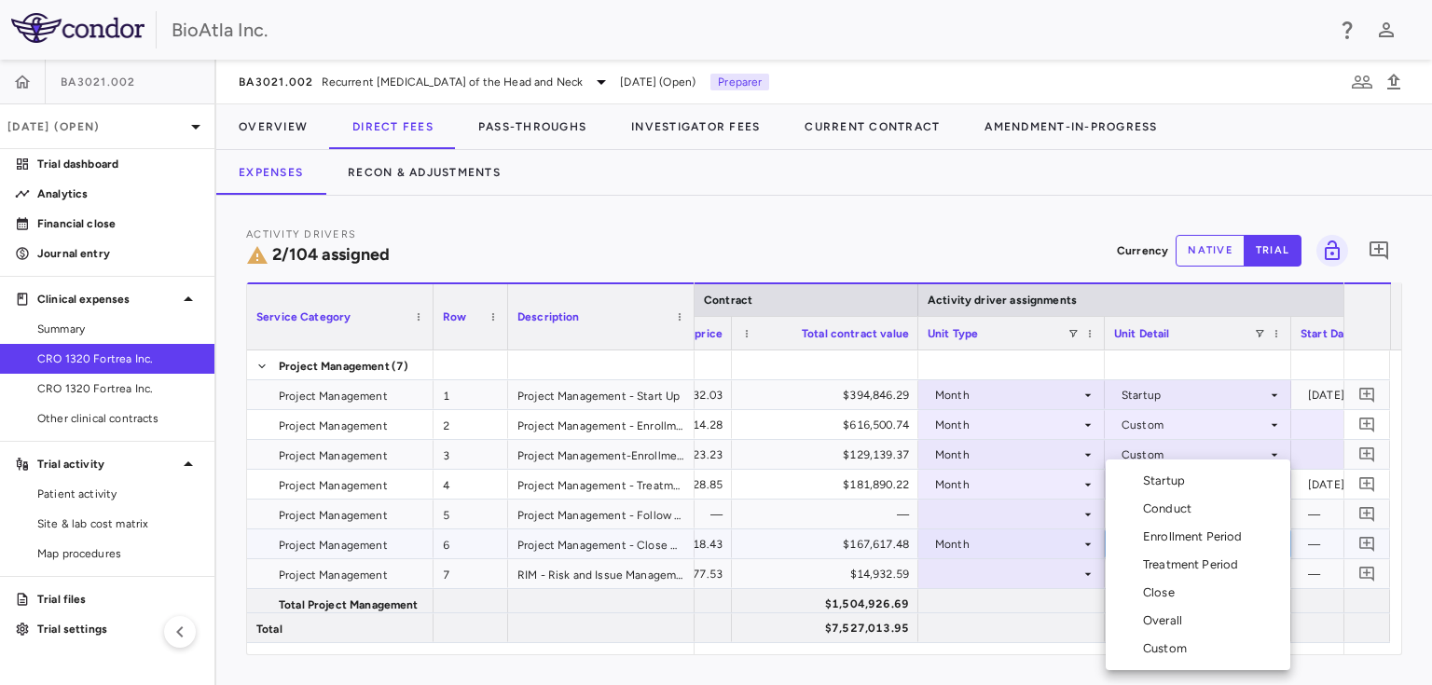
click at [1150, 584] on div "Close" at bounding box center [1162, 592] width 39 height 17
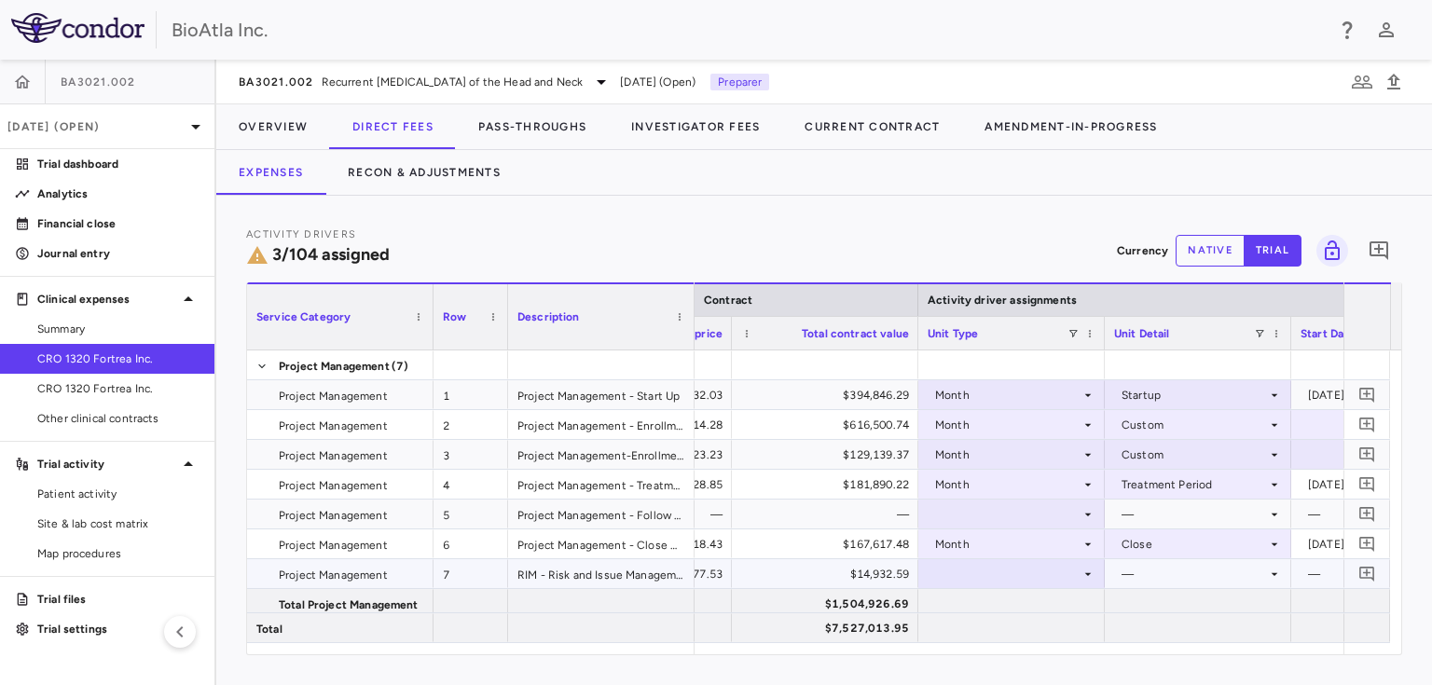
click at [1084, 571] on icon at bounding box center [1087, 574] width 15 height 15
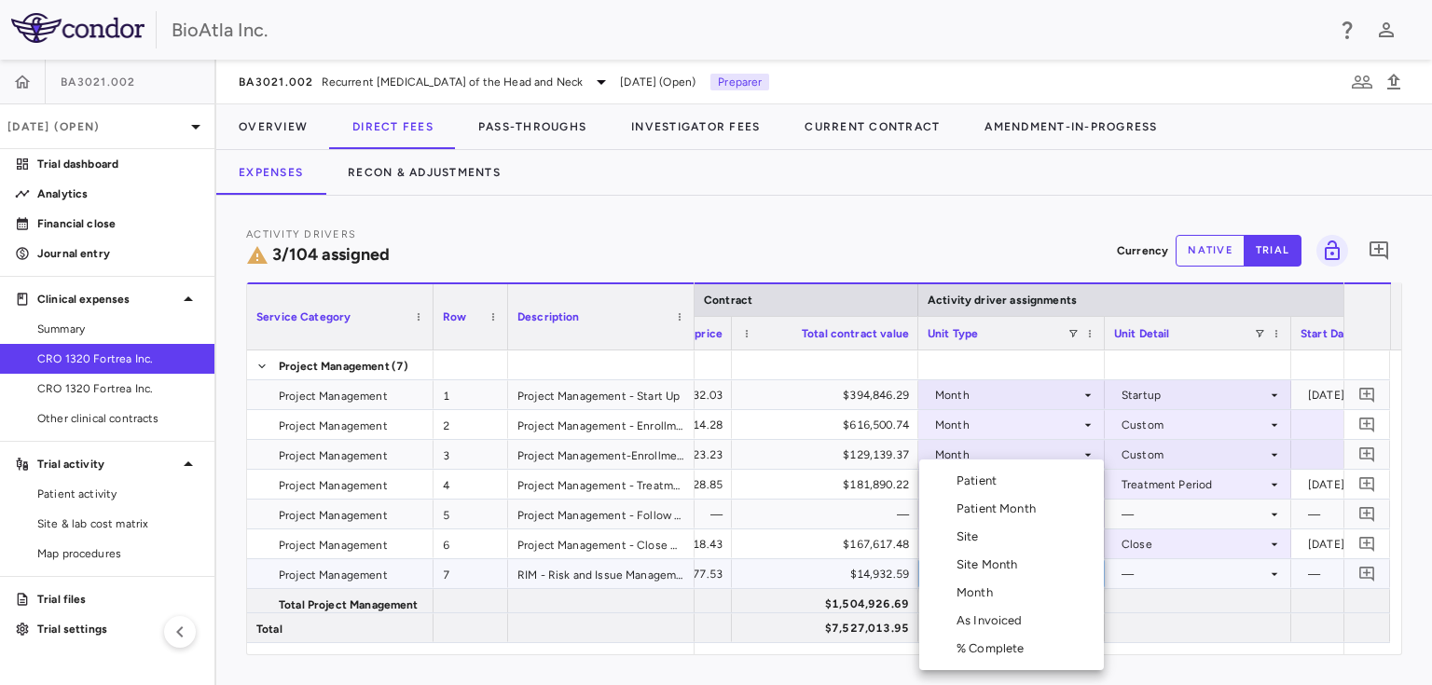
click at [967, 595] on div "Month" at bounding box center [978, 592] width 44 height 17
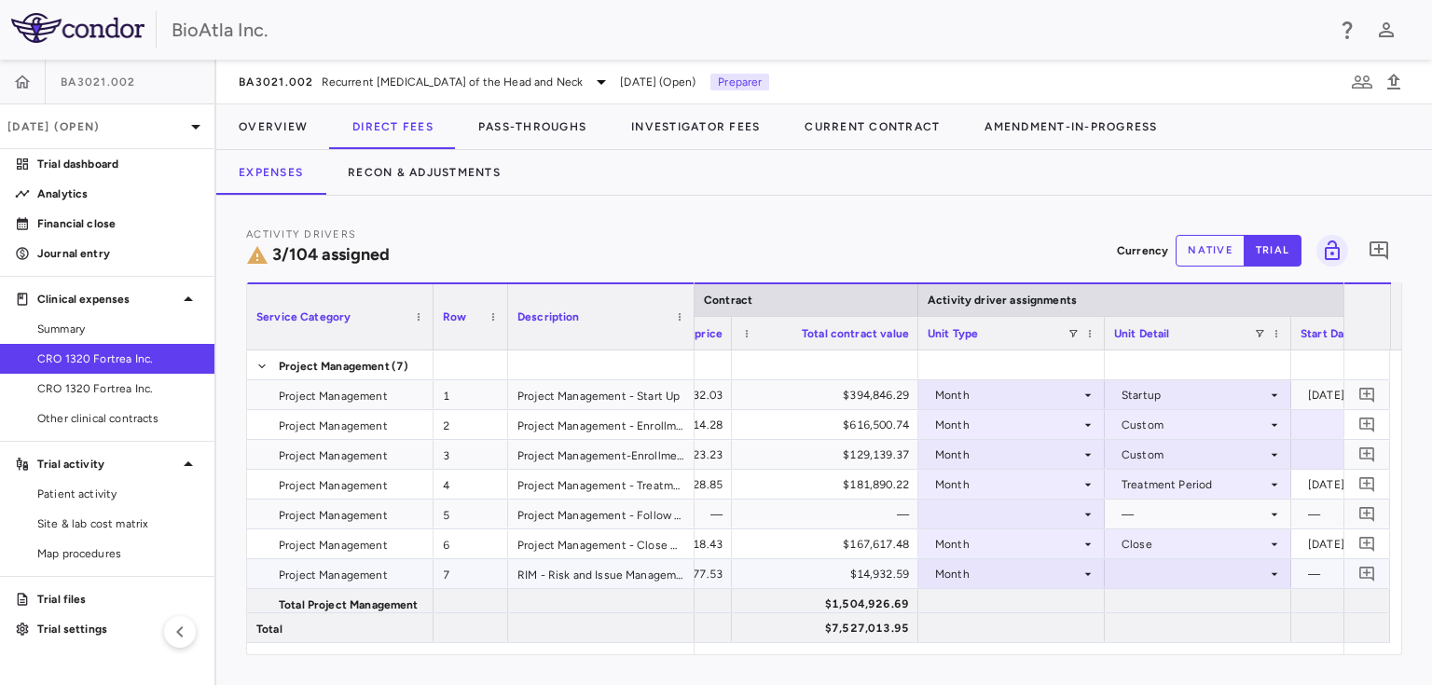
click at [1275, 572] on icon at bounding box center [1274, 573] width 7 height 3
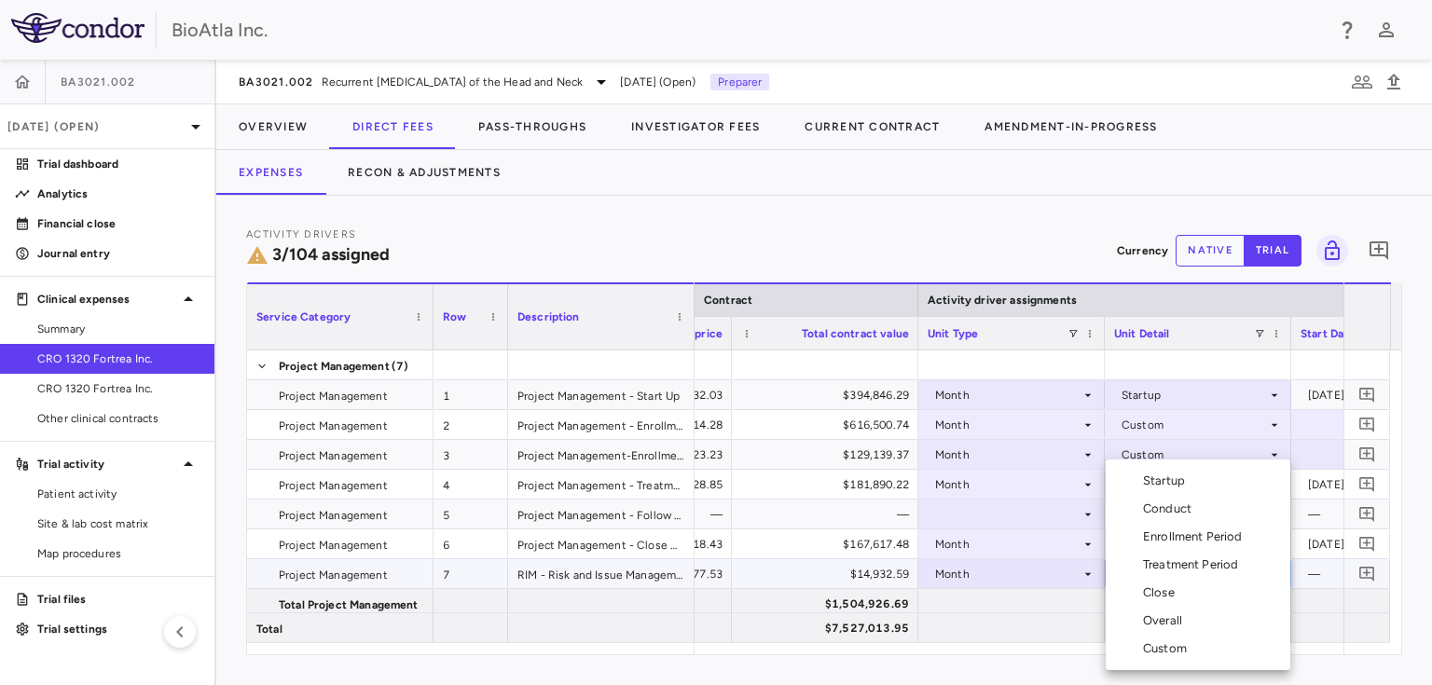
click at [1173, 621] on div "Overall" at bounding box center [1166, 620] width 47 height 17
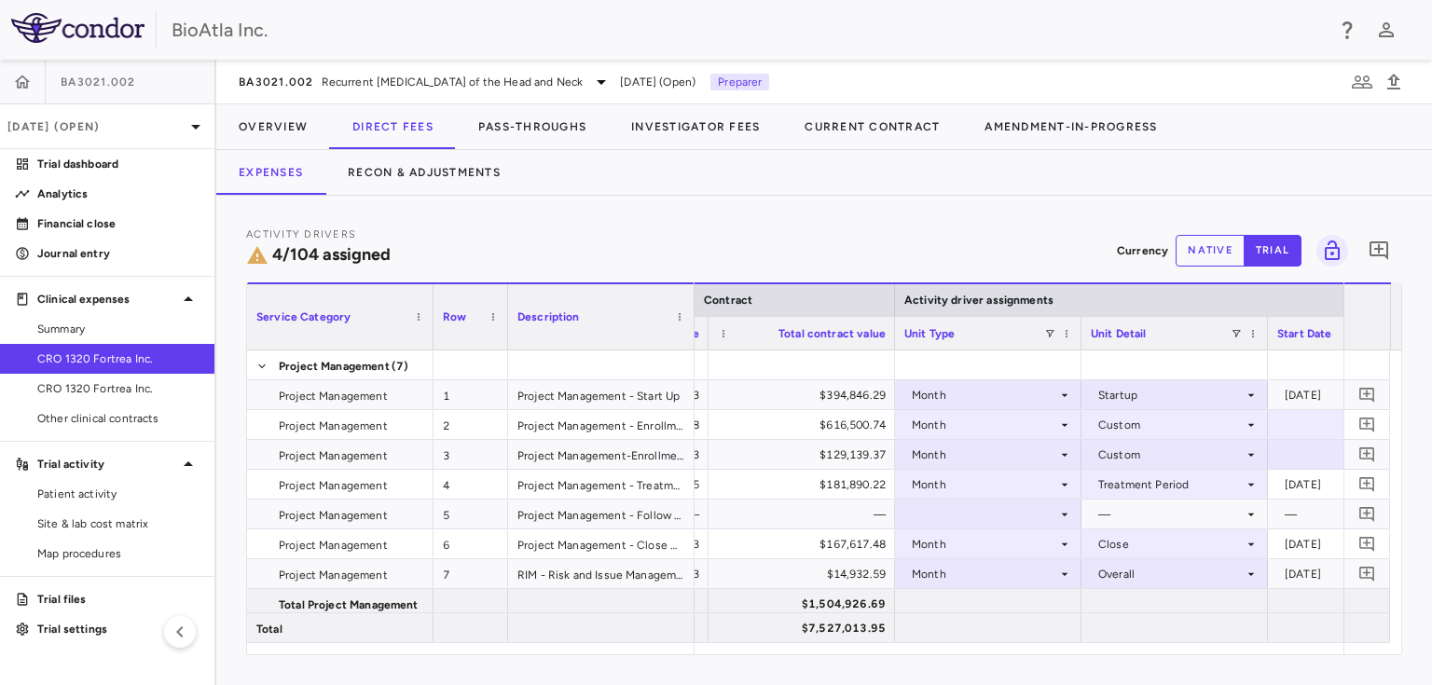
scroll to position [0, 929]
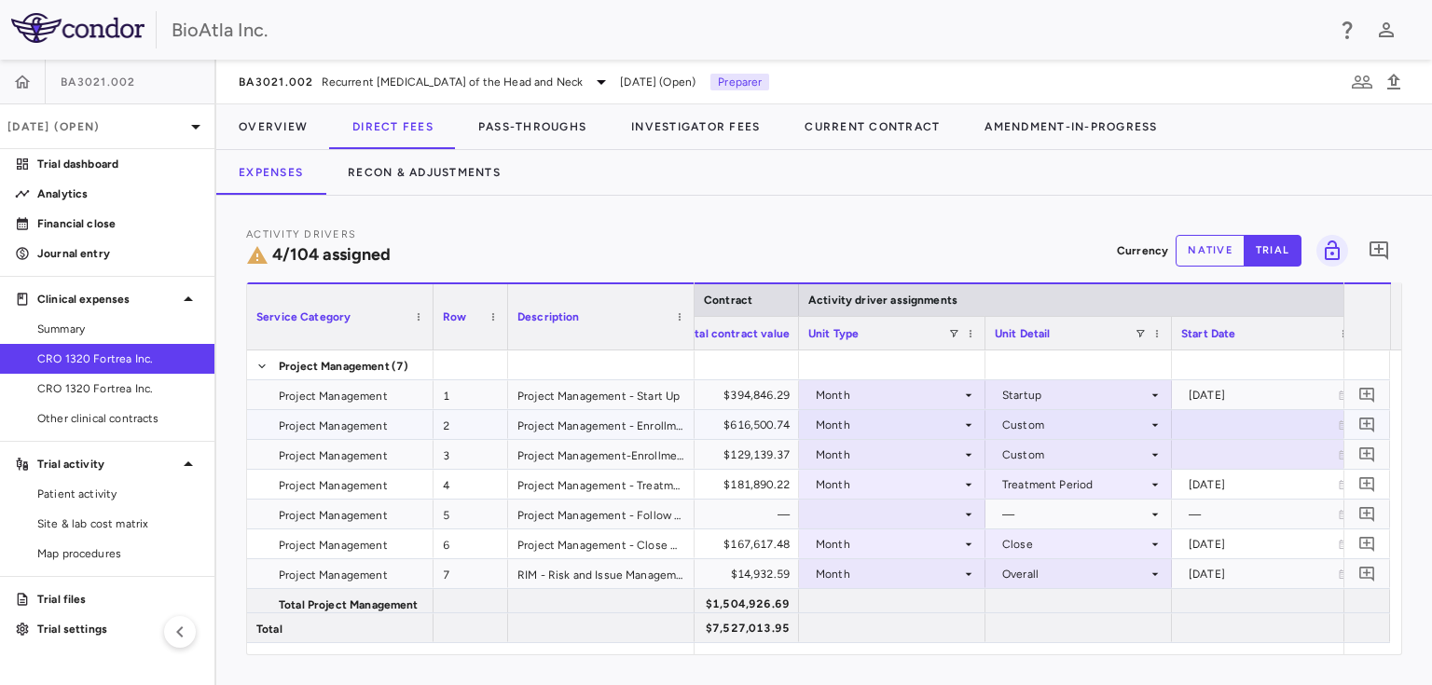
click at [1269, 423] on div at bounding box center [1265, 424] width 168 height 27
click at [1265, 425] on input "**********" at bounding box center [1248, 426] width 151 height 31
type input "**********"
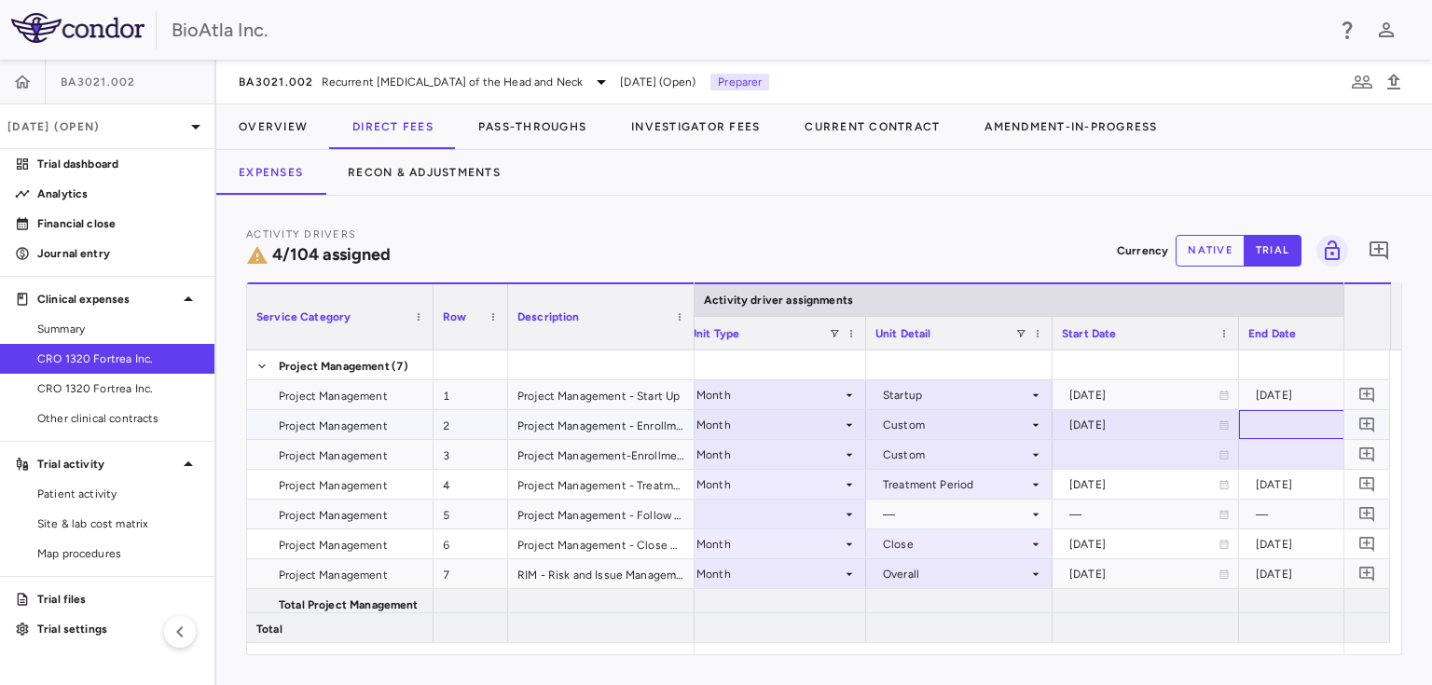
click at [1275, 425] on div at bounding box center [1332, 424] width 168 height 27
click at [1283, 421] on input "**********" at bounding box center [1315, 426] width 151 height 31
type input "**********"
click at [1274, 447] on div at bounding box center [1331, 454] width 168 height 27
click at [1118, 453] on div at bounding box center [1145, 454] width 168 height 27
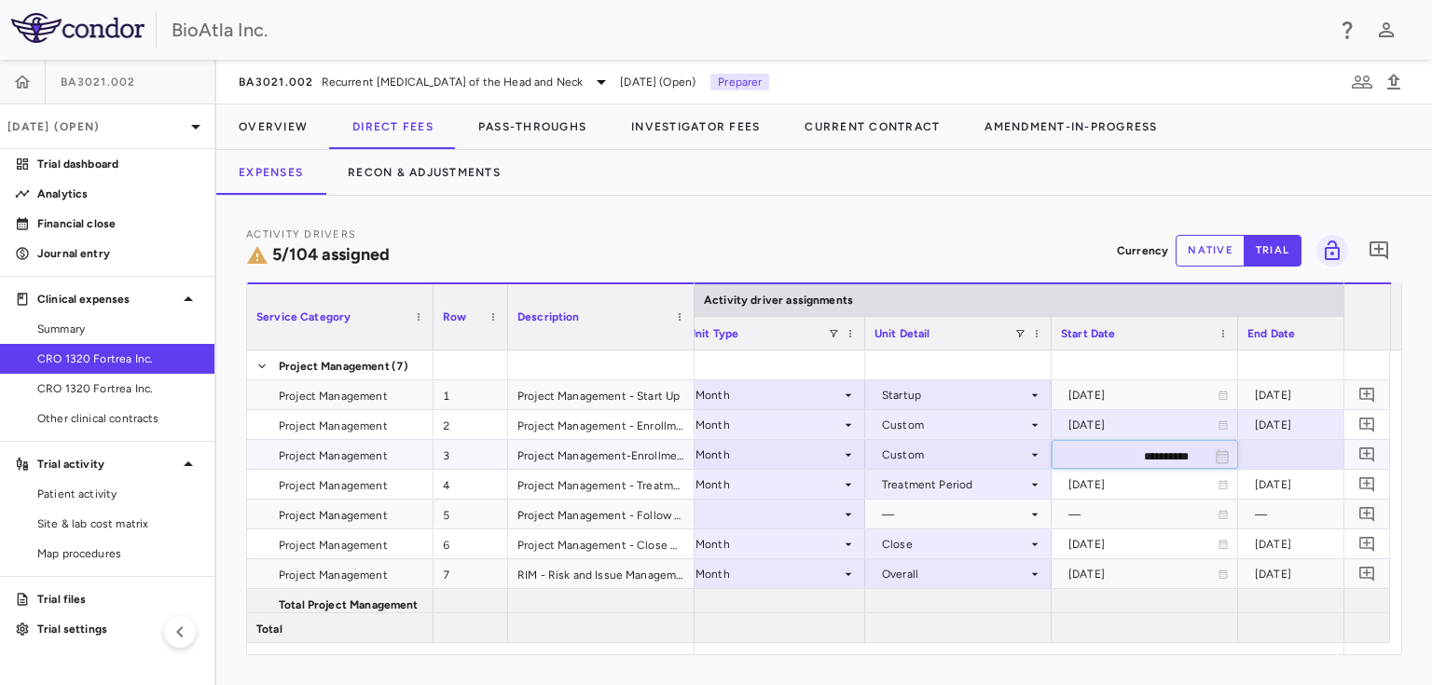
click at [1118, 453] on input "**********" at bounding box center [1127, 456] width 151 height 31
type input "**********"
click at [1289, 444] on div at bounding box center [1331, 454] width 168 height 27
click at [1317, 464] on input "**********" at bounding box center [1314, 456] width 151 height 31
type input "**********"
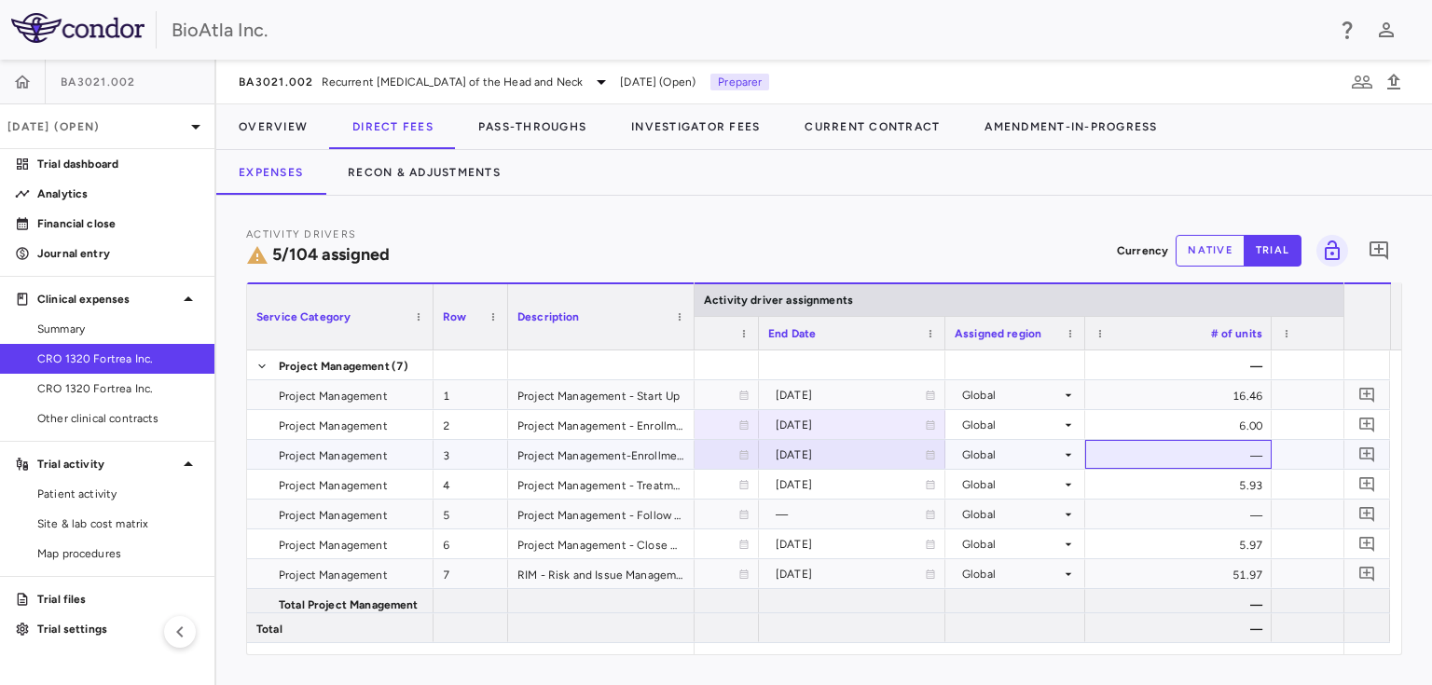
click at [1128, 454] on div "—" at bounding box center [1178, 454] width 186 height 29
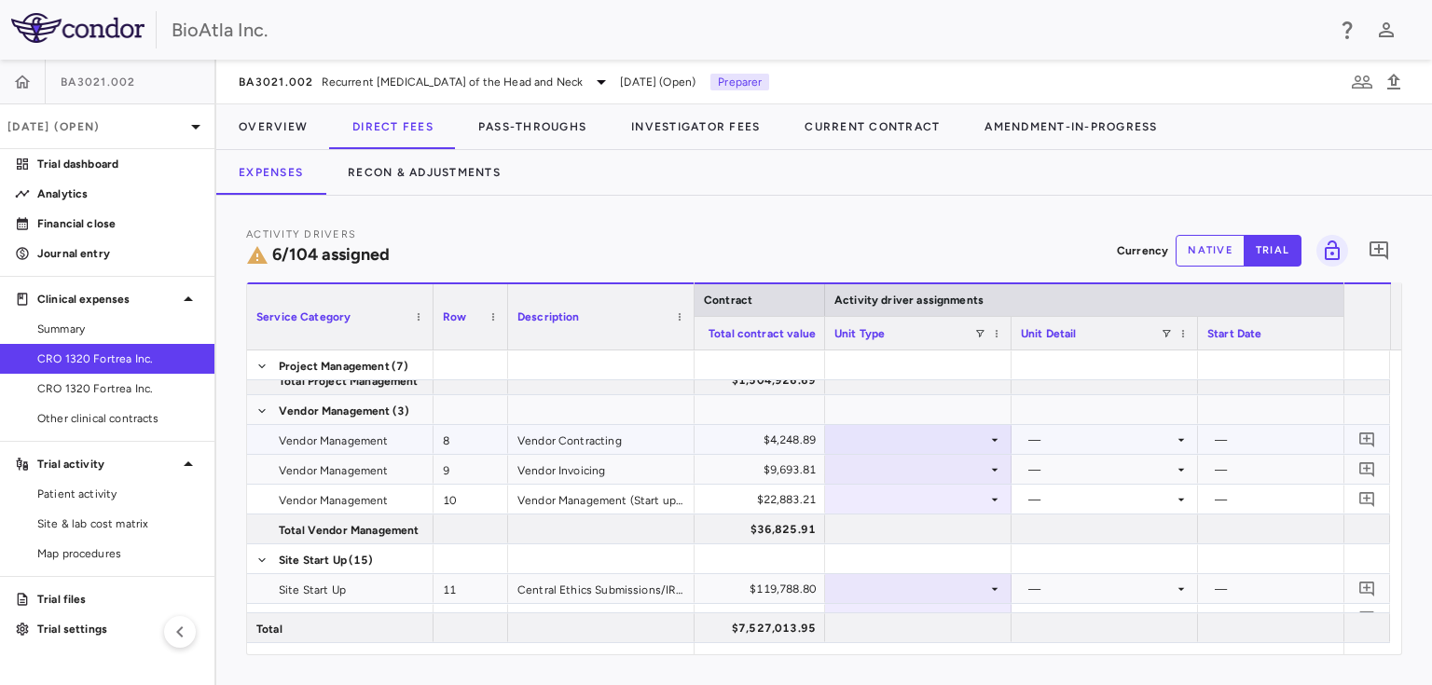
click at [999, 440] on icon at bounding box center [994, 439] width 15 height 15
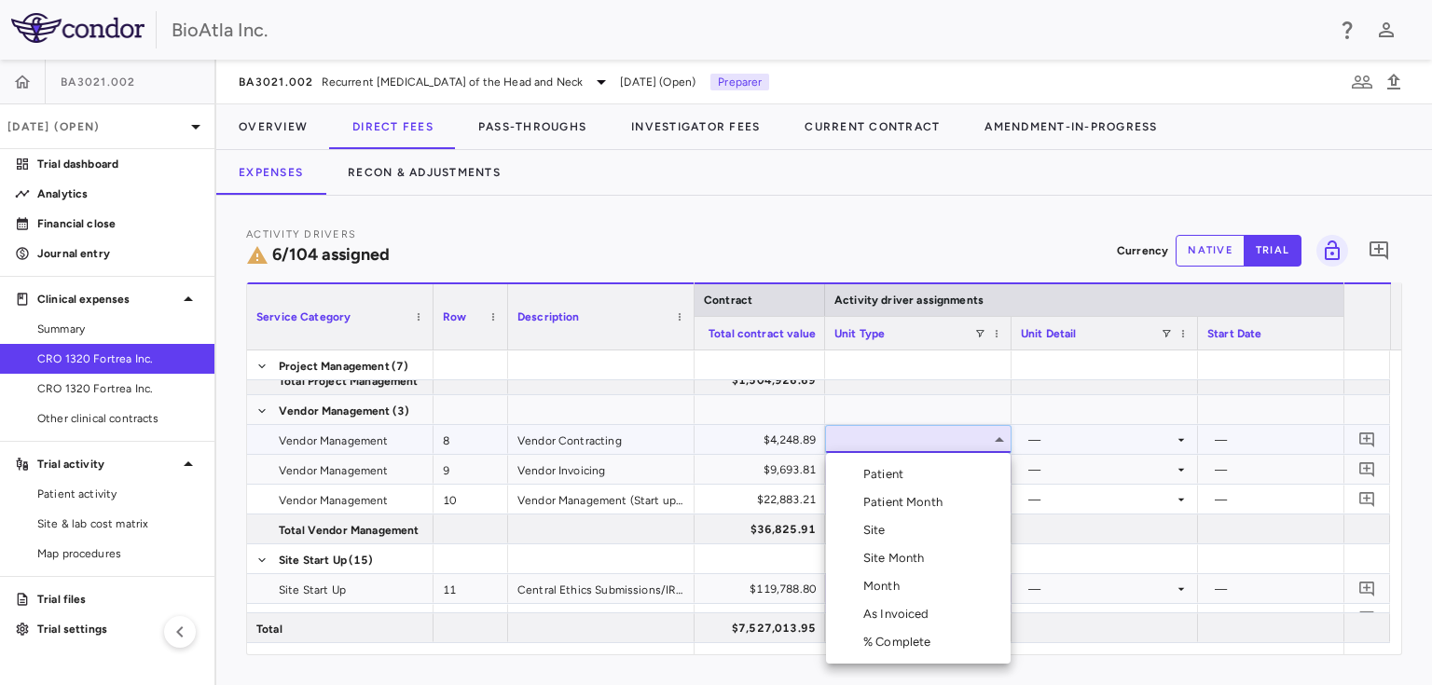
click at [883, 582] on div "Month" at bounding box center [885, 586] width 44 height 17
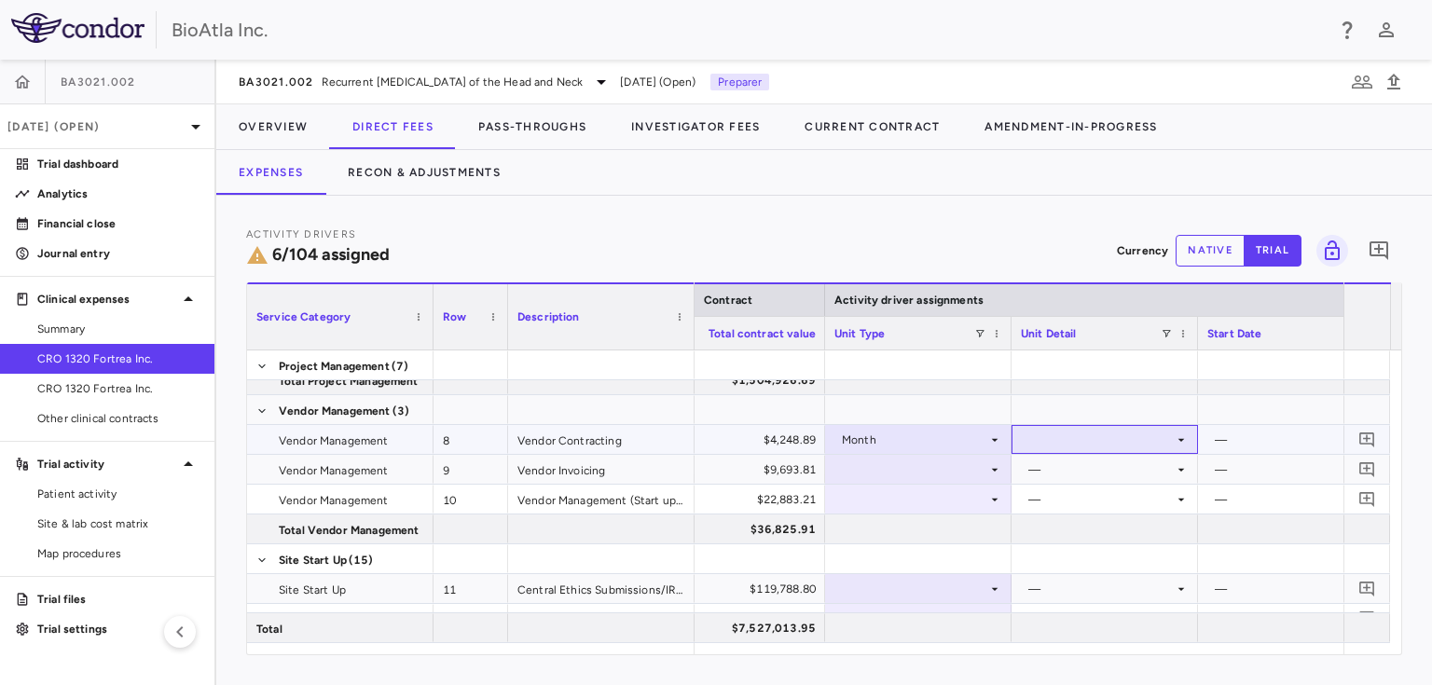
click at [1180, 433] on icon at bounding box center [1180, 439] width 15 height 15
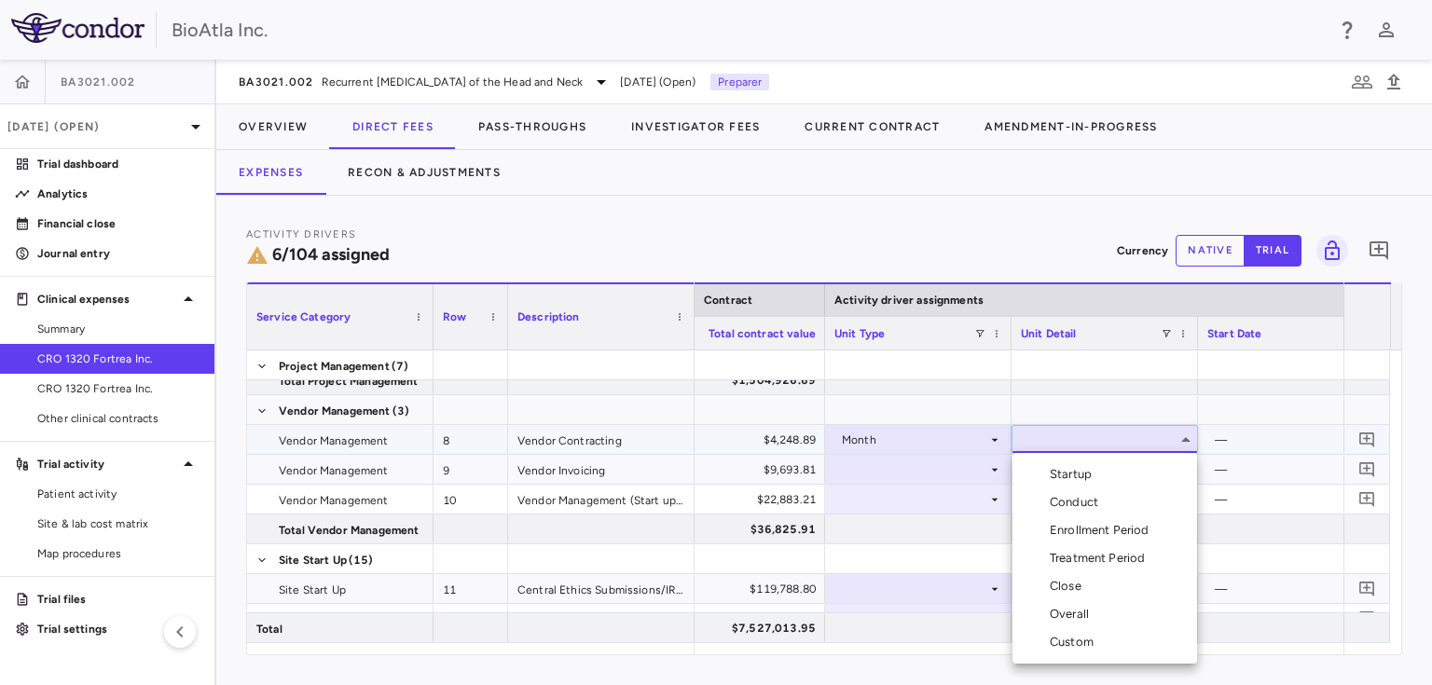
click at [1073, 479] on div "Startup" at bounding box center [1073, 474] width 49 height 17
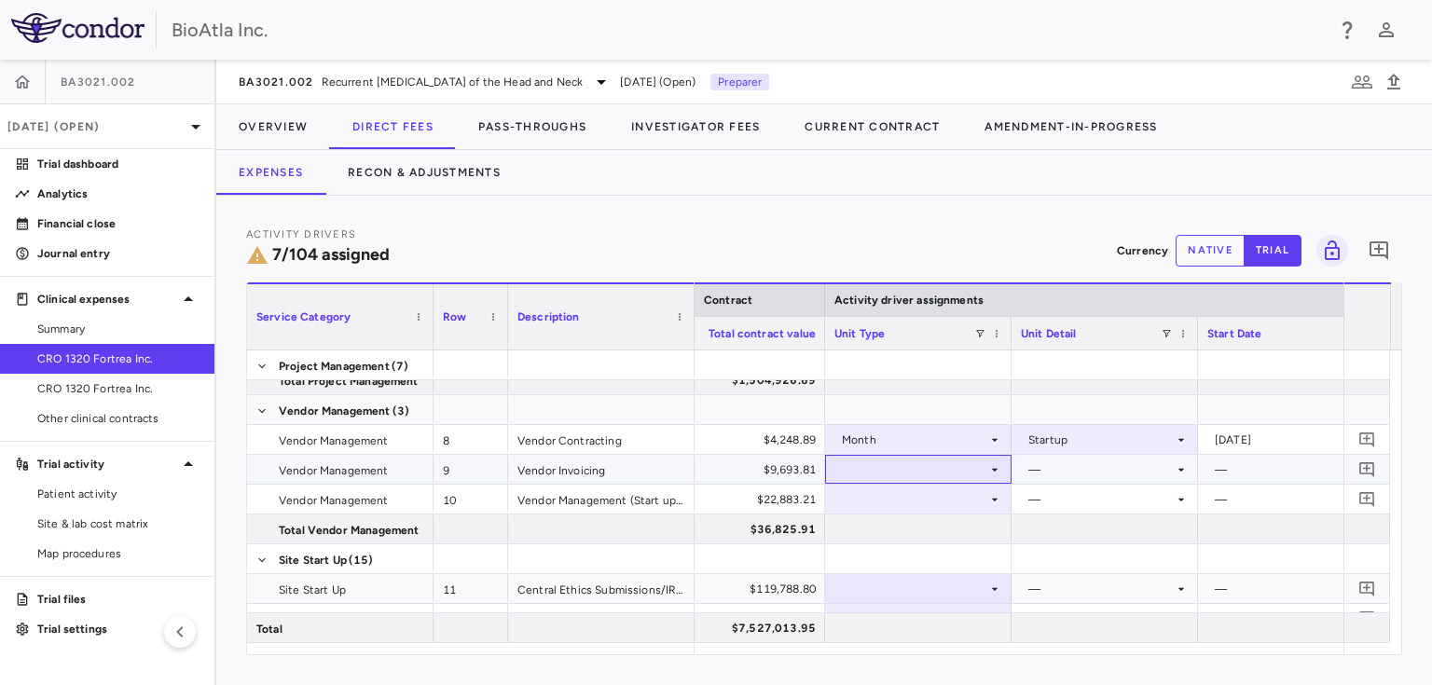
click at [955, 473] on div at bounding box center [918, 469] width 168 height 27
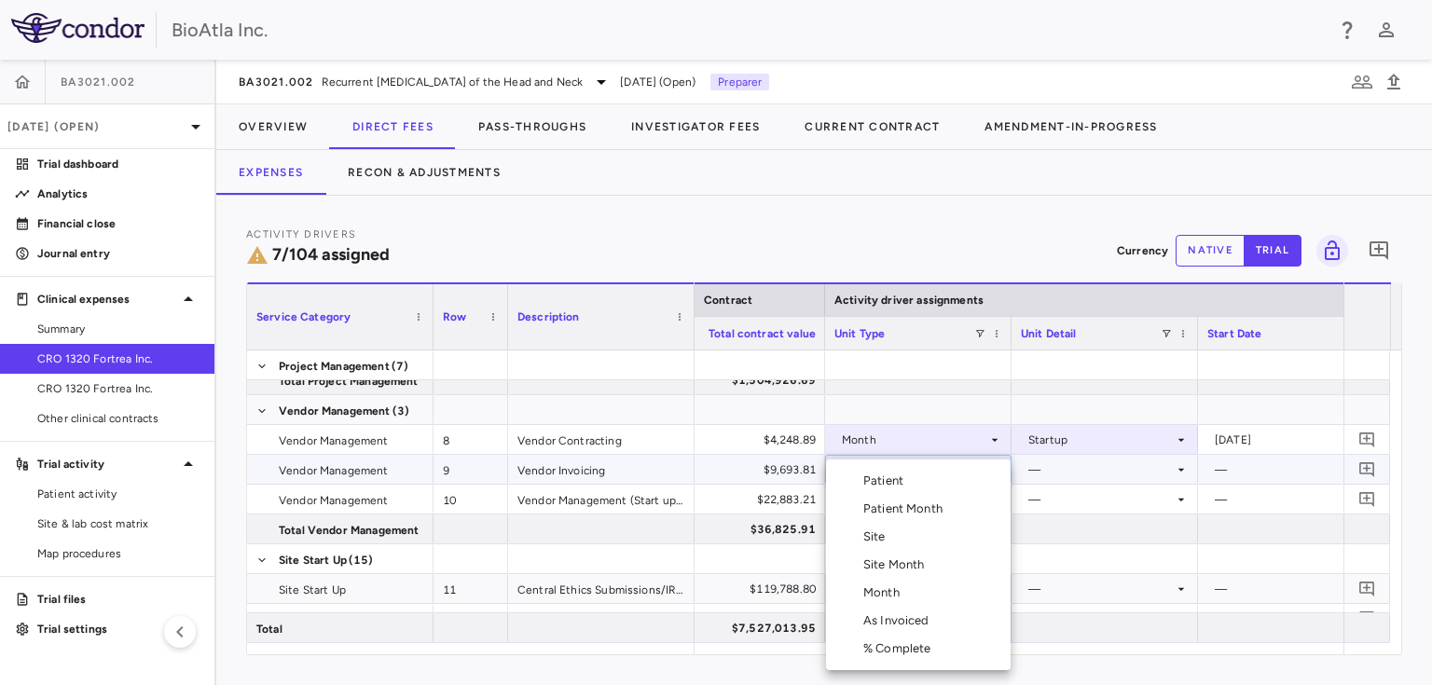
click at [865, 588] on div "Month" at bounding box center [885, 592] width 44 height 17
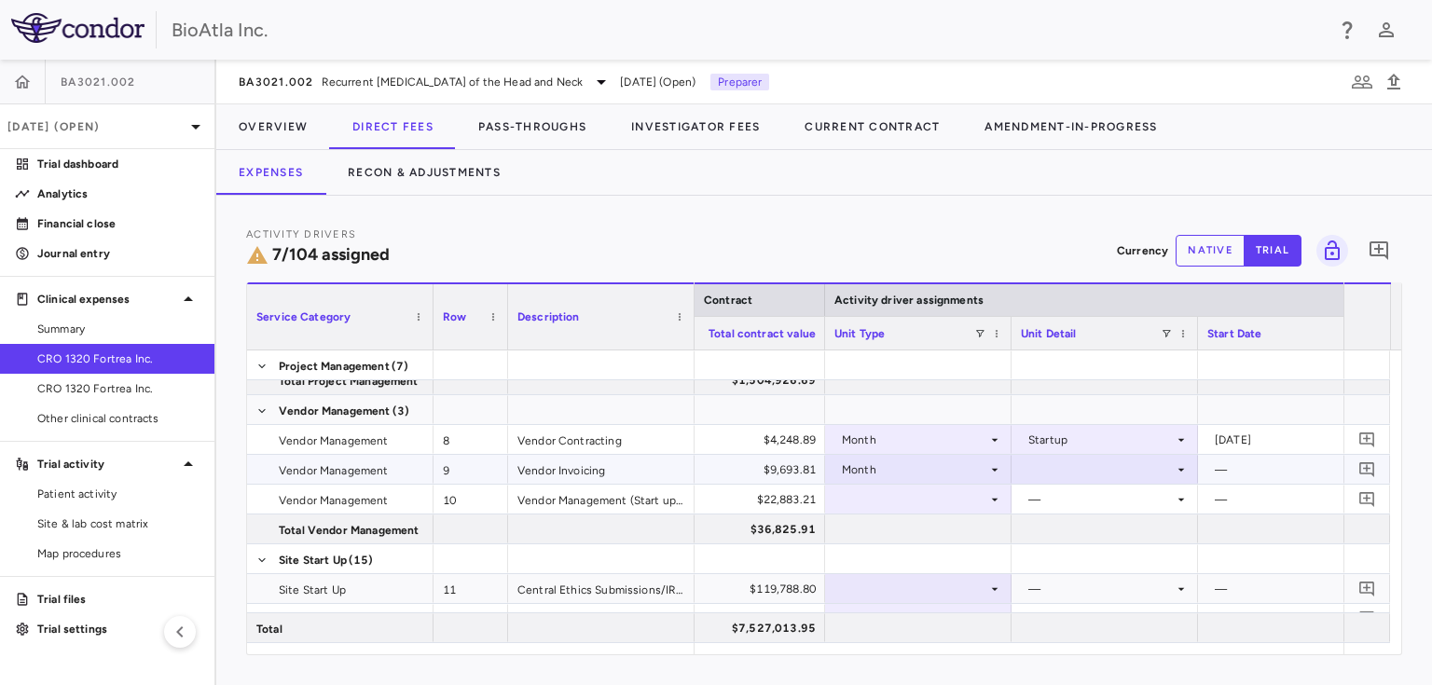
click at [1137, 468] on div at bounding box center [1105, 469] width 168 height 27
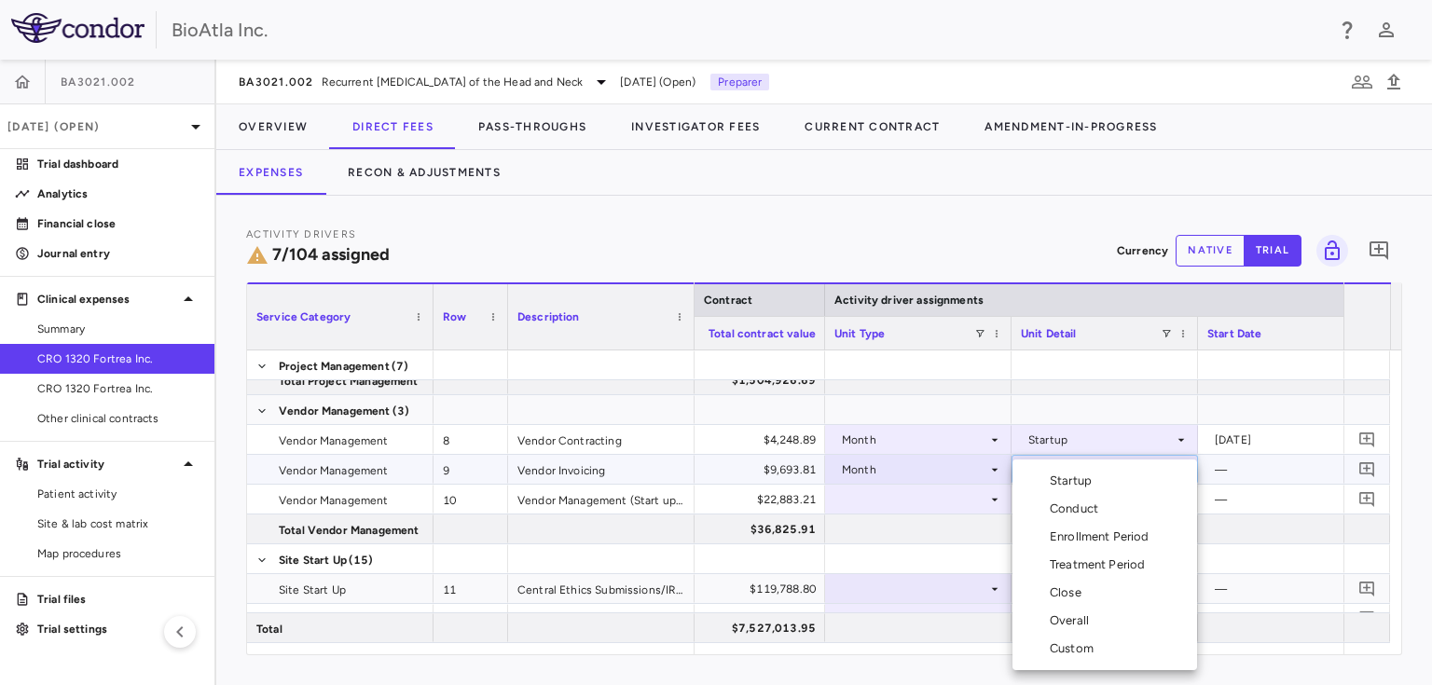
click at [1066, 627] on div "Overall" at bounding box center [1072, 620] width 47 height 17
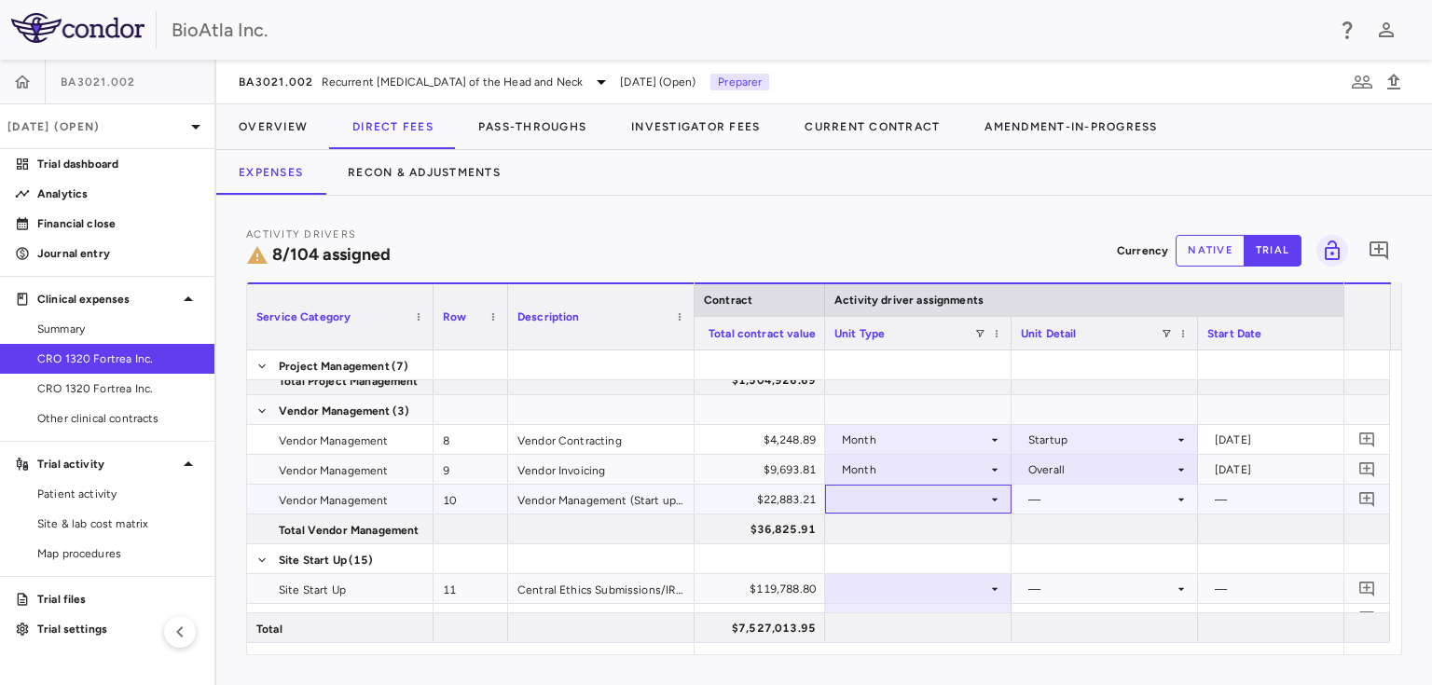
click at [995, 504] on icon at bounding box center [994, 499] width 15 height 15
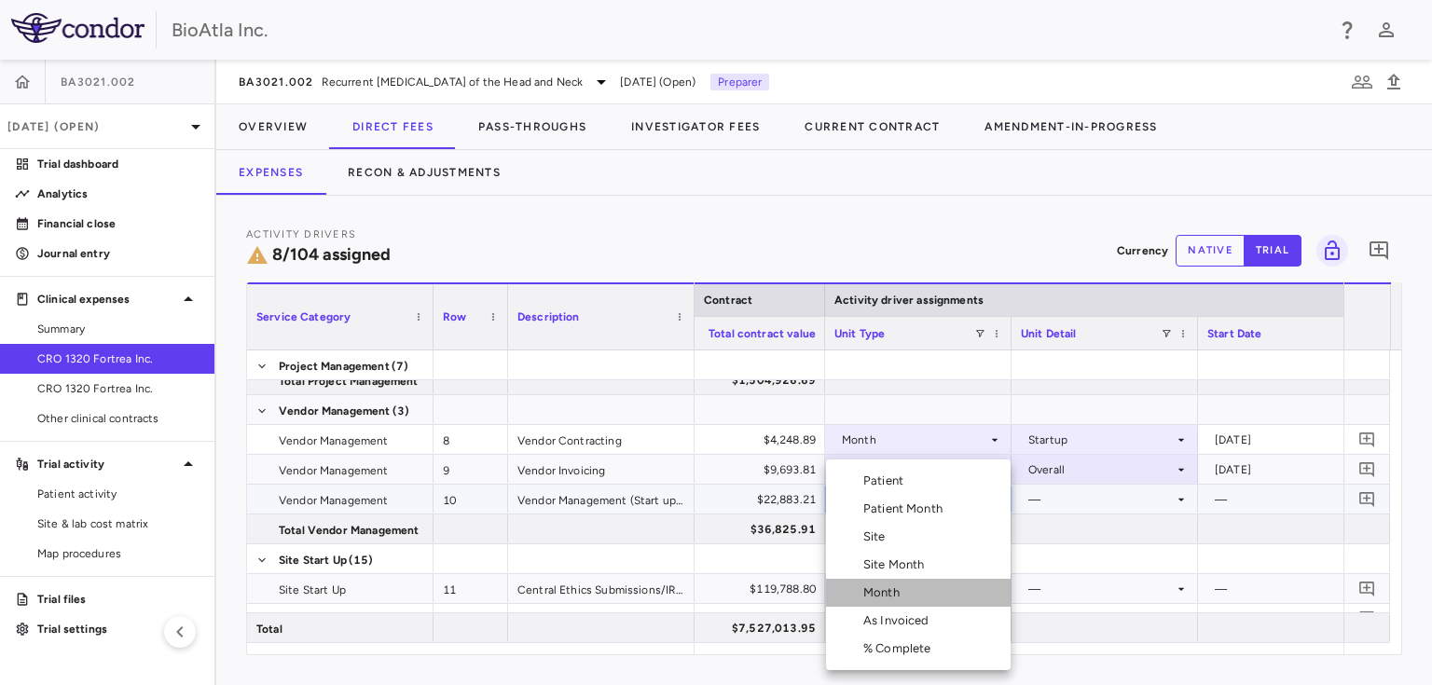
click at [892, 595] on div "Month" at bounding box center [885, 592] width 44 height 17
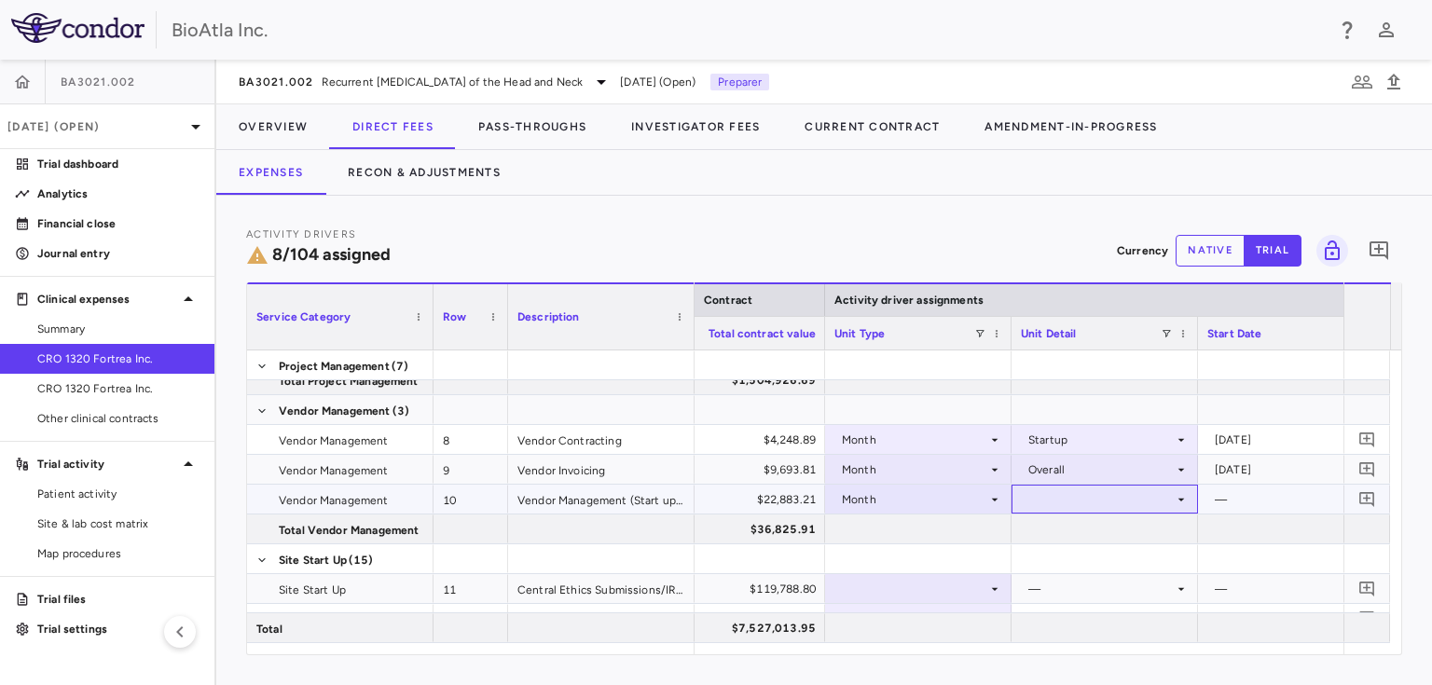
click at [1185, 499] on icon at bounding box center [1180, 499] width 15 height 15
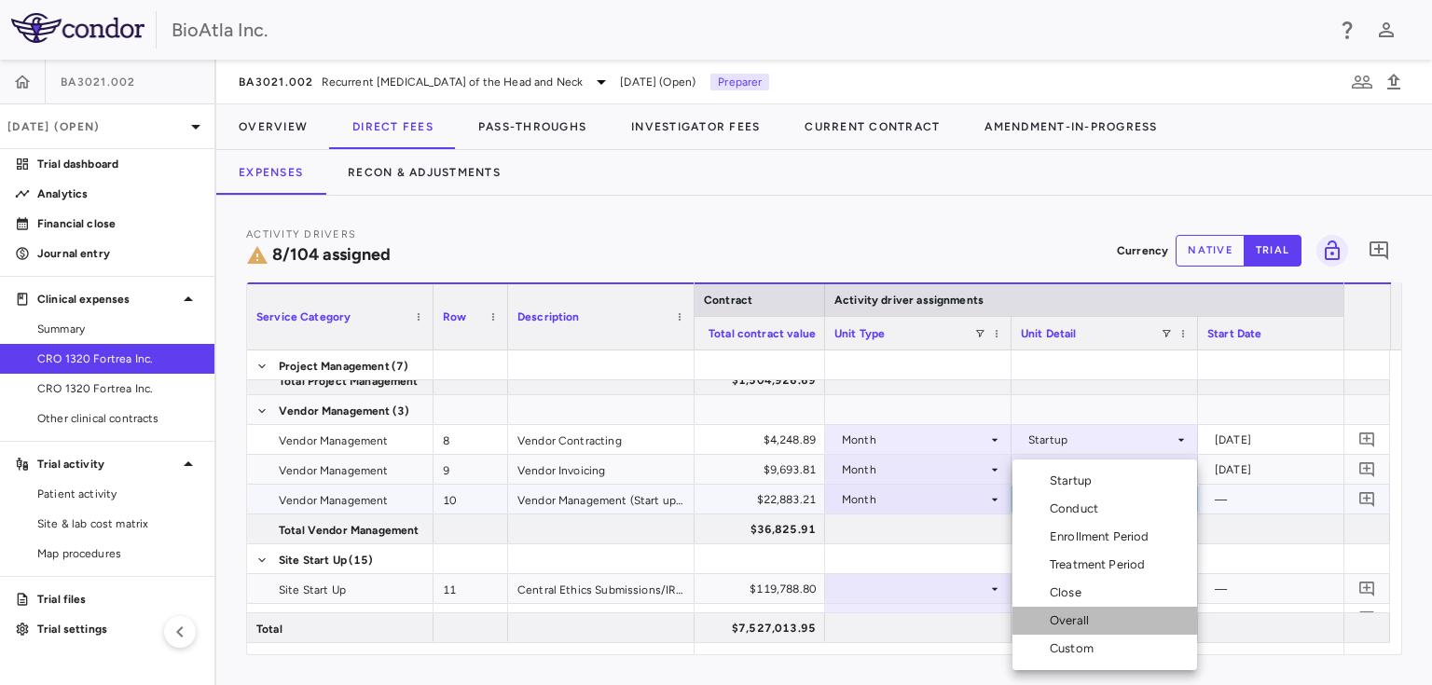
click at [1077, 621] on div "Overall" at bounding box center [1072, 620] width 47 height 17
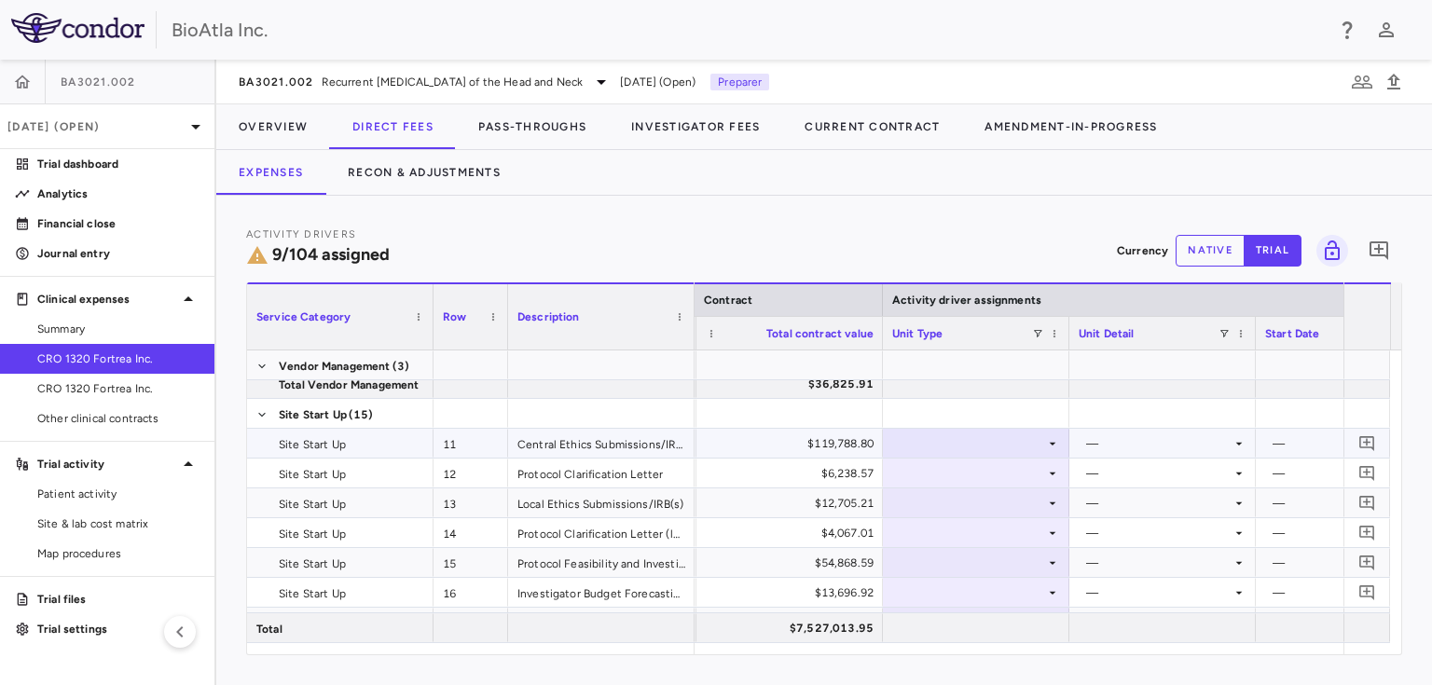
click at [1048, 439] on icon at bounding box center [1052, 443] width 15 height 15
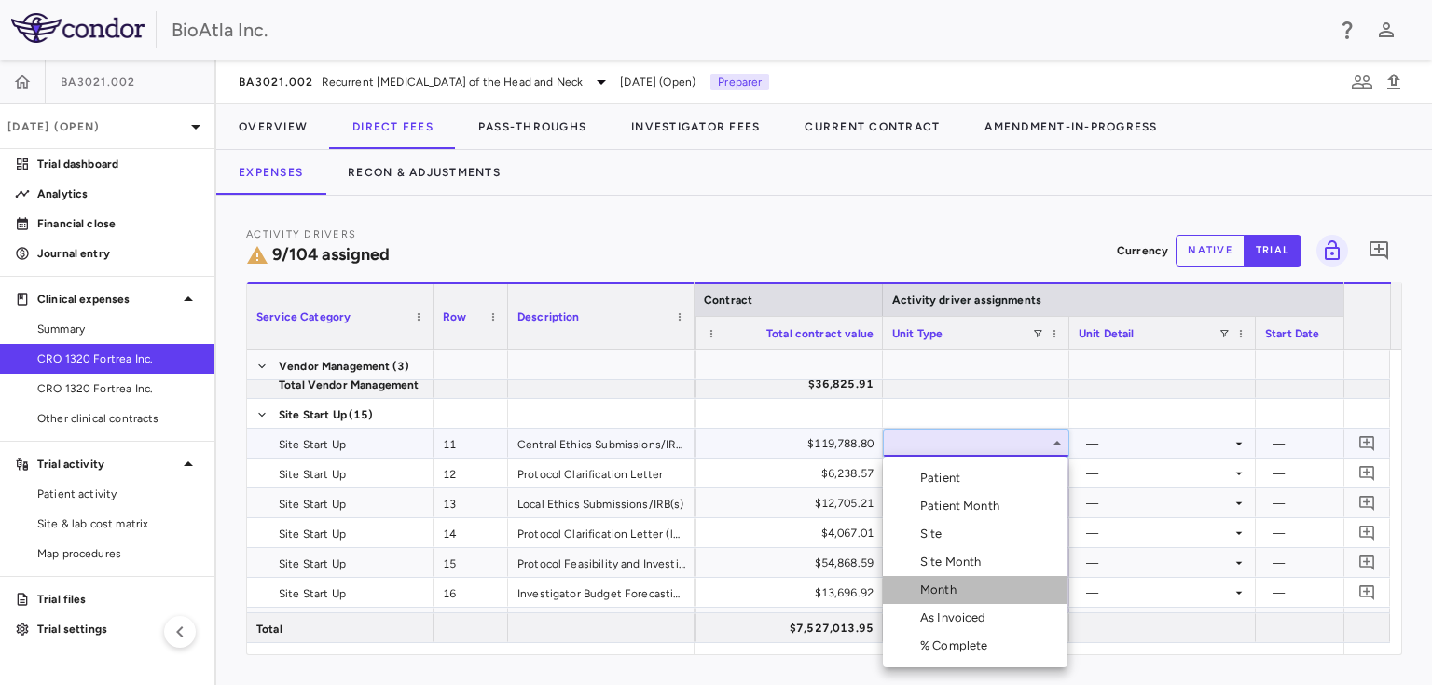
click at [944, 589] on div "Month" at bounding box center [942, 590] width 44 height 17
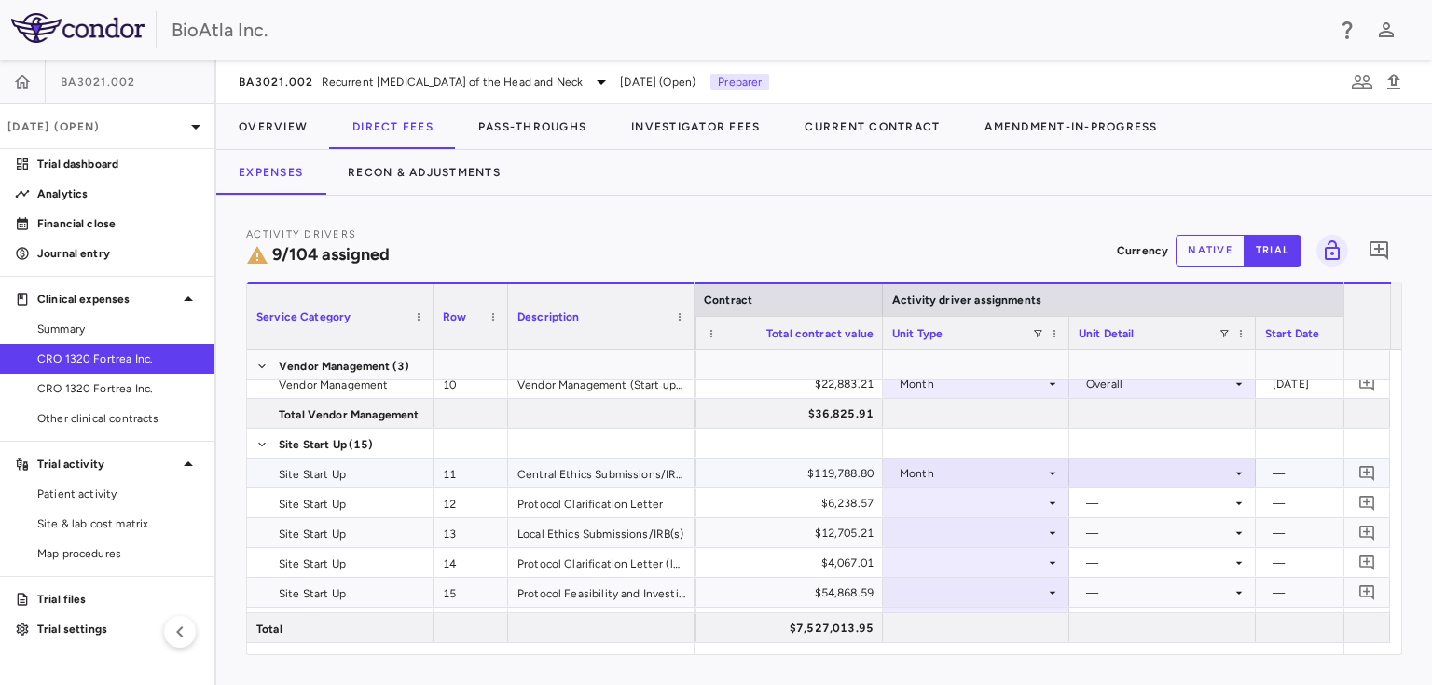
click at [1231, 473] on icon at bounding box center [1238, 473] width 15 height 15
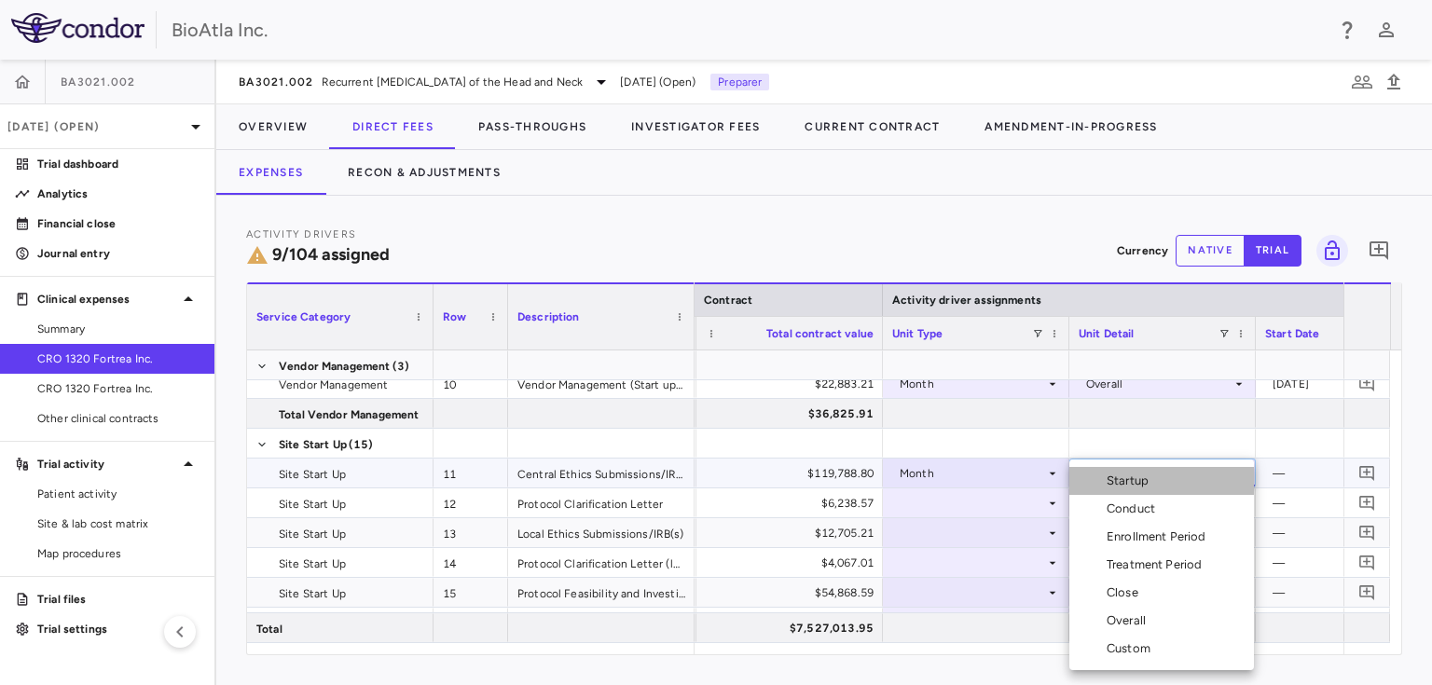
click at [1128, 491] on li "Startup" at bounding box center [1161, 481] width 185 height 28
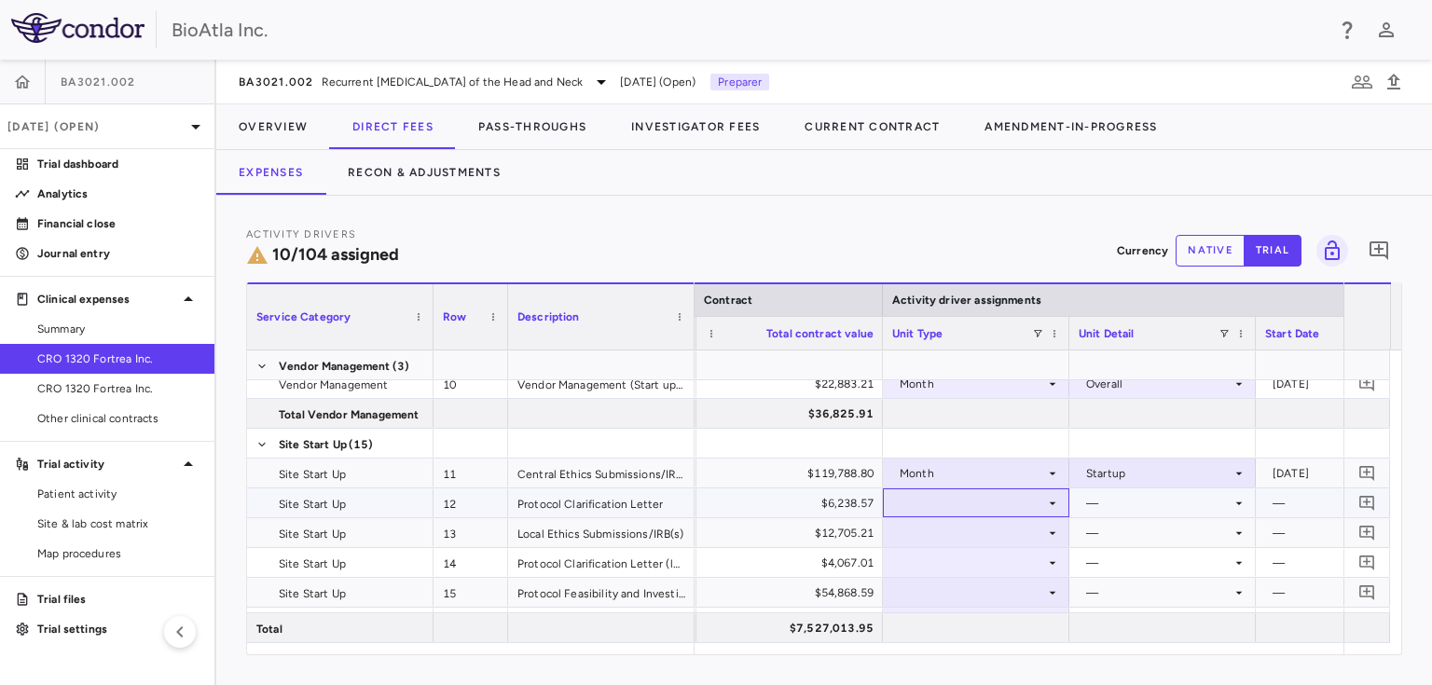
click at [1045, 507] on icon at bounding box center [1052, 503] width 15 height 15
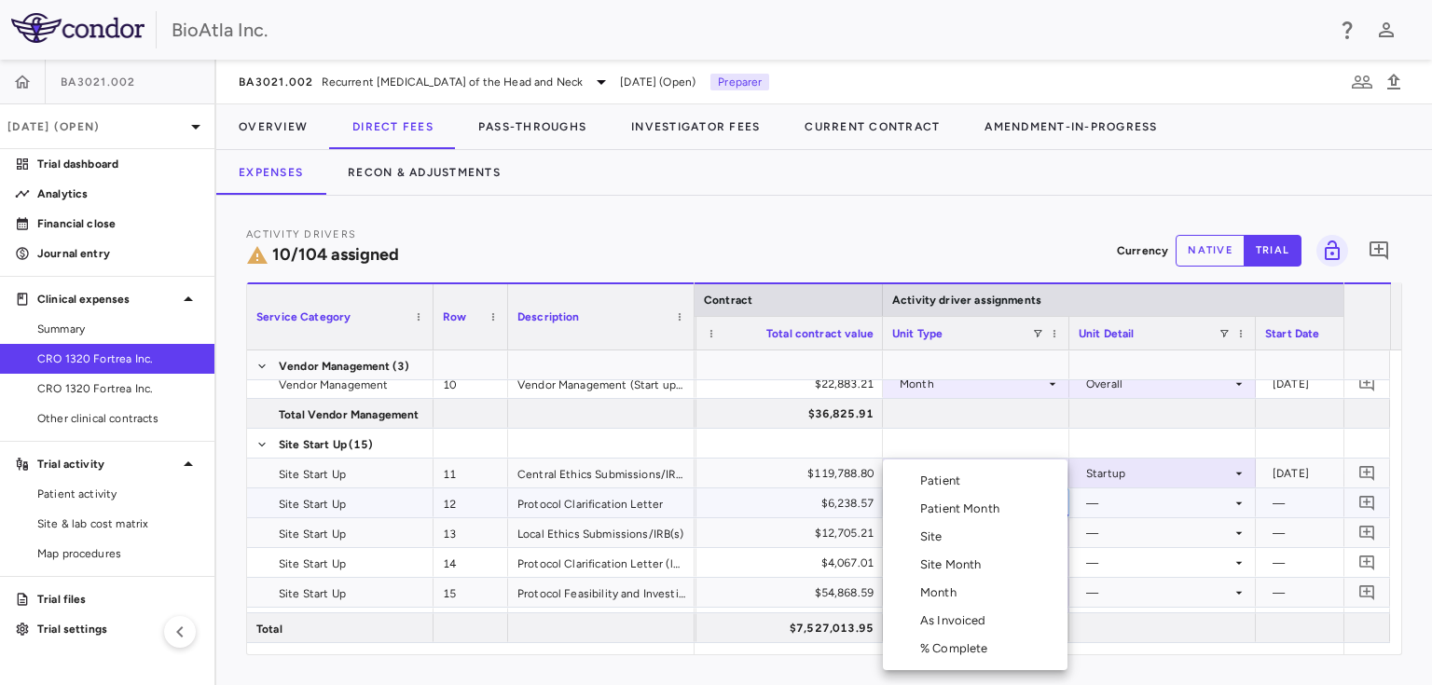
click at [960, 586] on div "Month" at bounding box center [942, 592] width 44 height 17
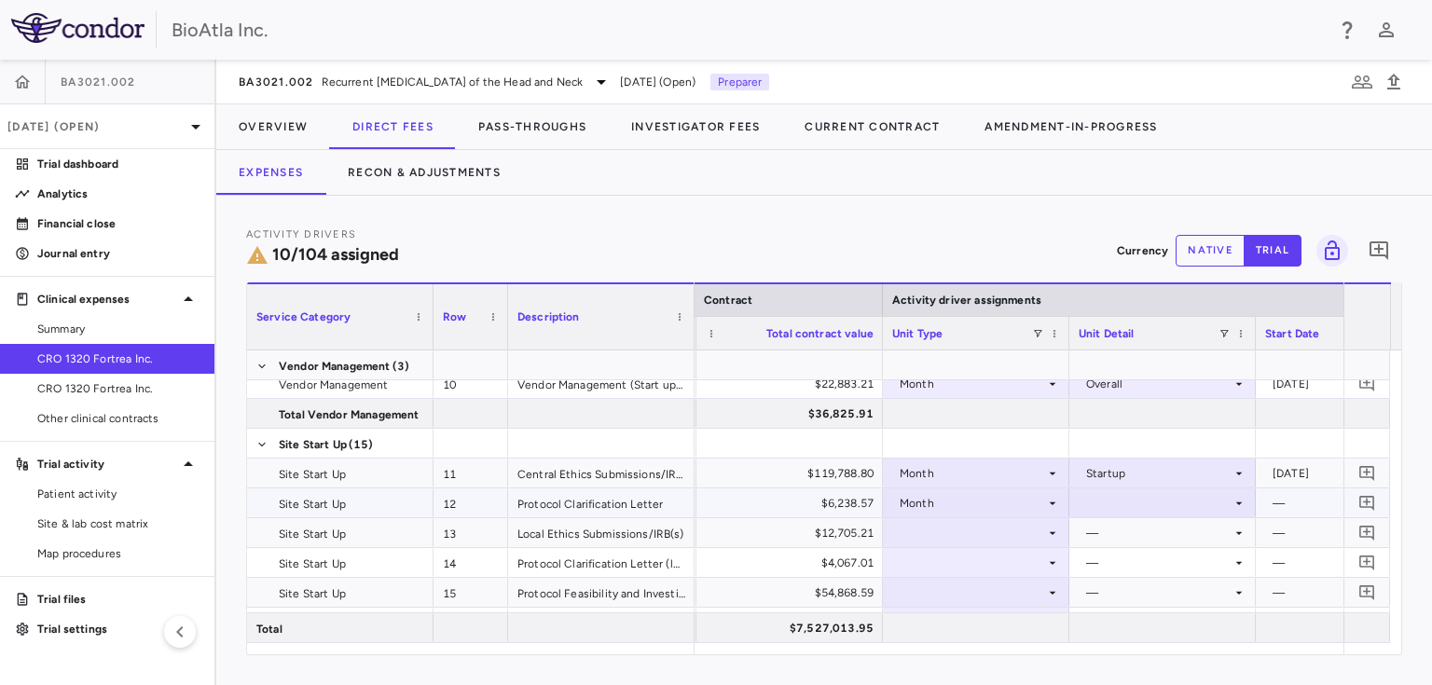
click at [1234, 500] on icon at bounding box center [1238, 503] width 15 height 15
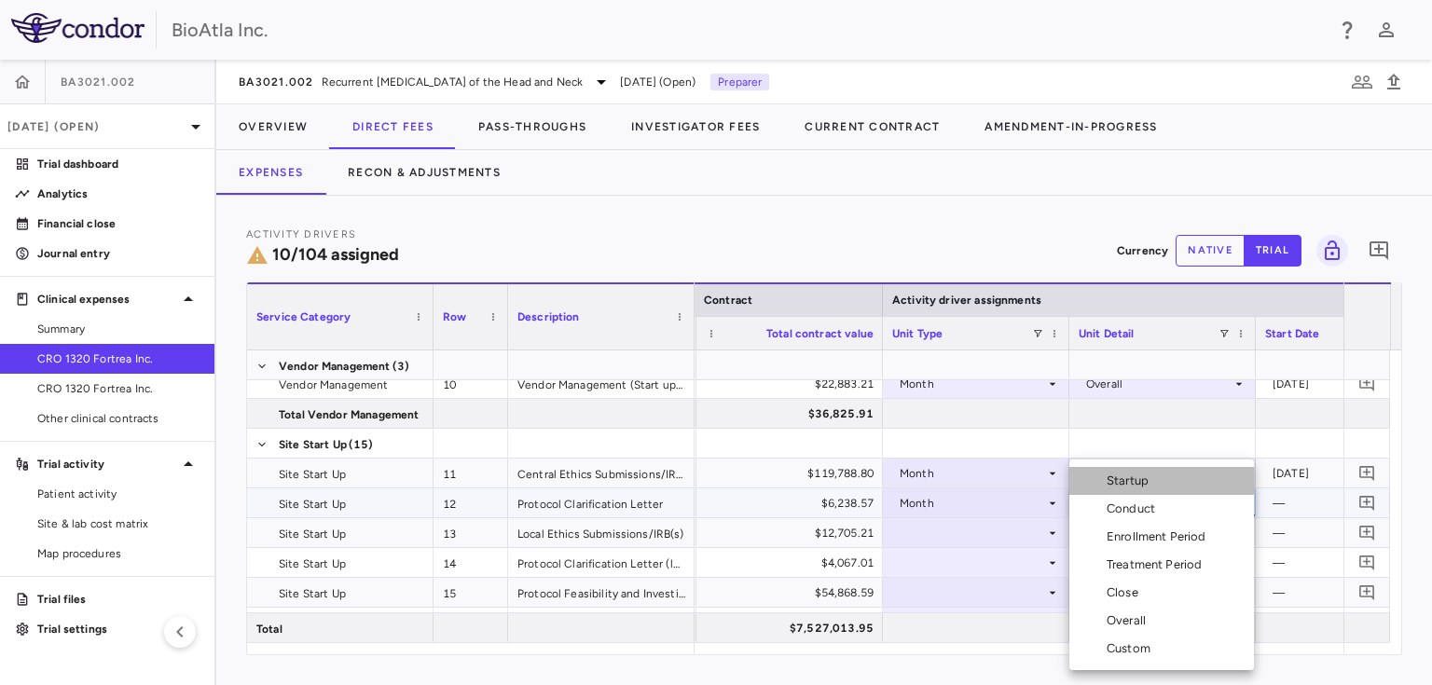
click at [1133, 485] on div "Startup" at bounding box center [1130, 481] width 49 height 17
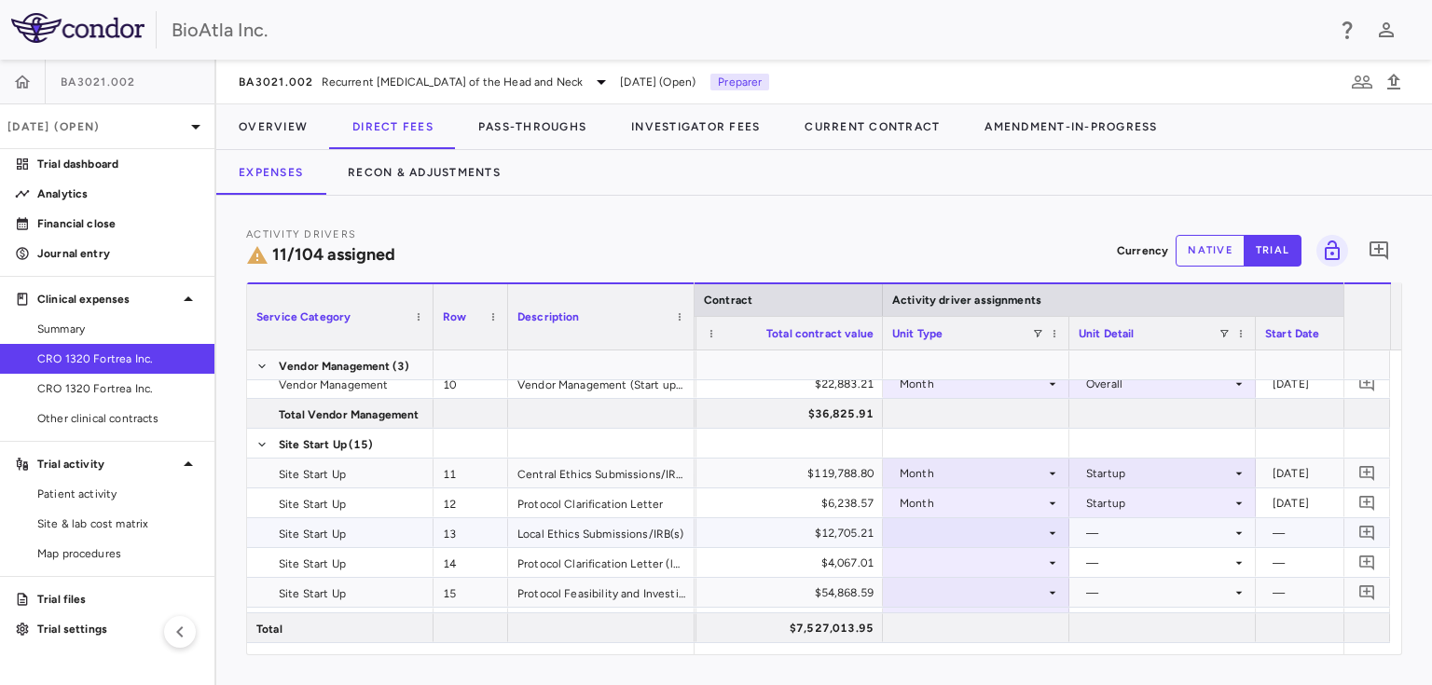
click at [902, 530] on div at bounding box center [976, 532] width 168 height 27
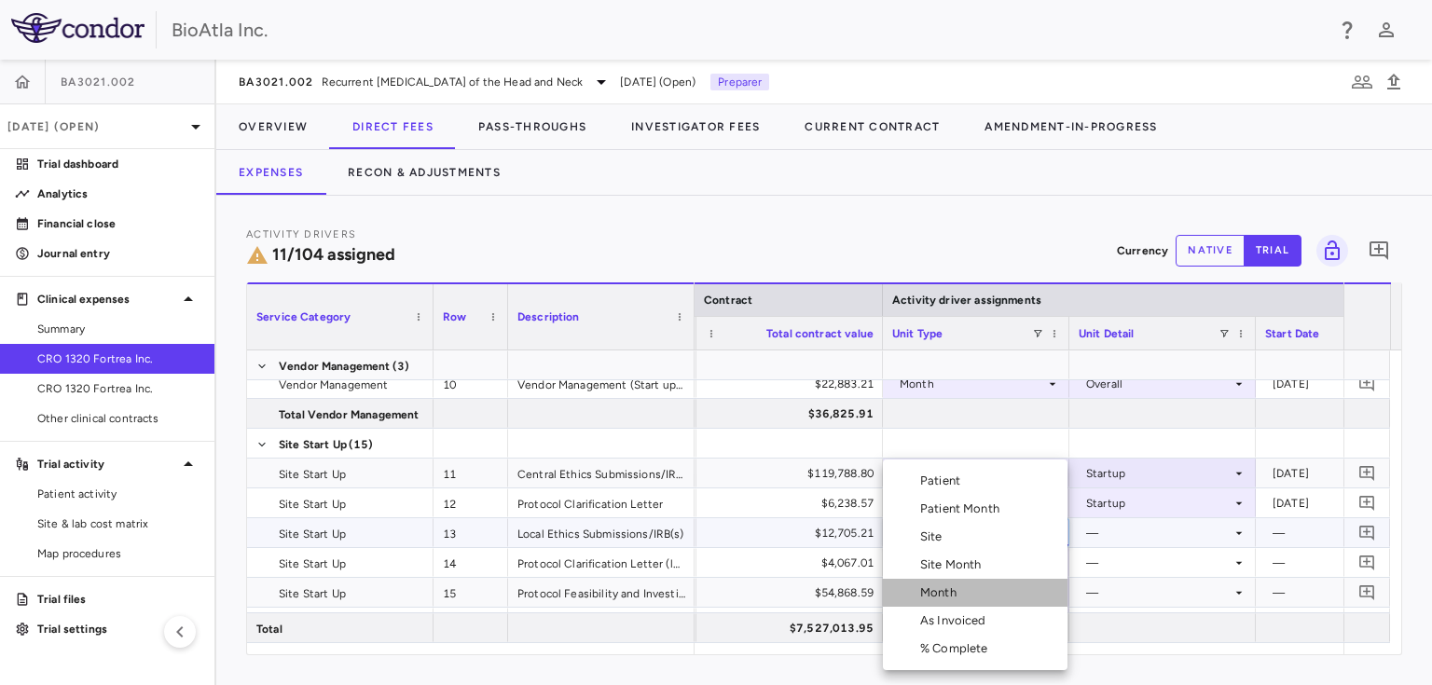
click at [943, 595] on div "Month" at bounding box center [942, 592] width 44 height 17
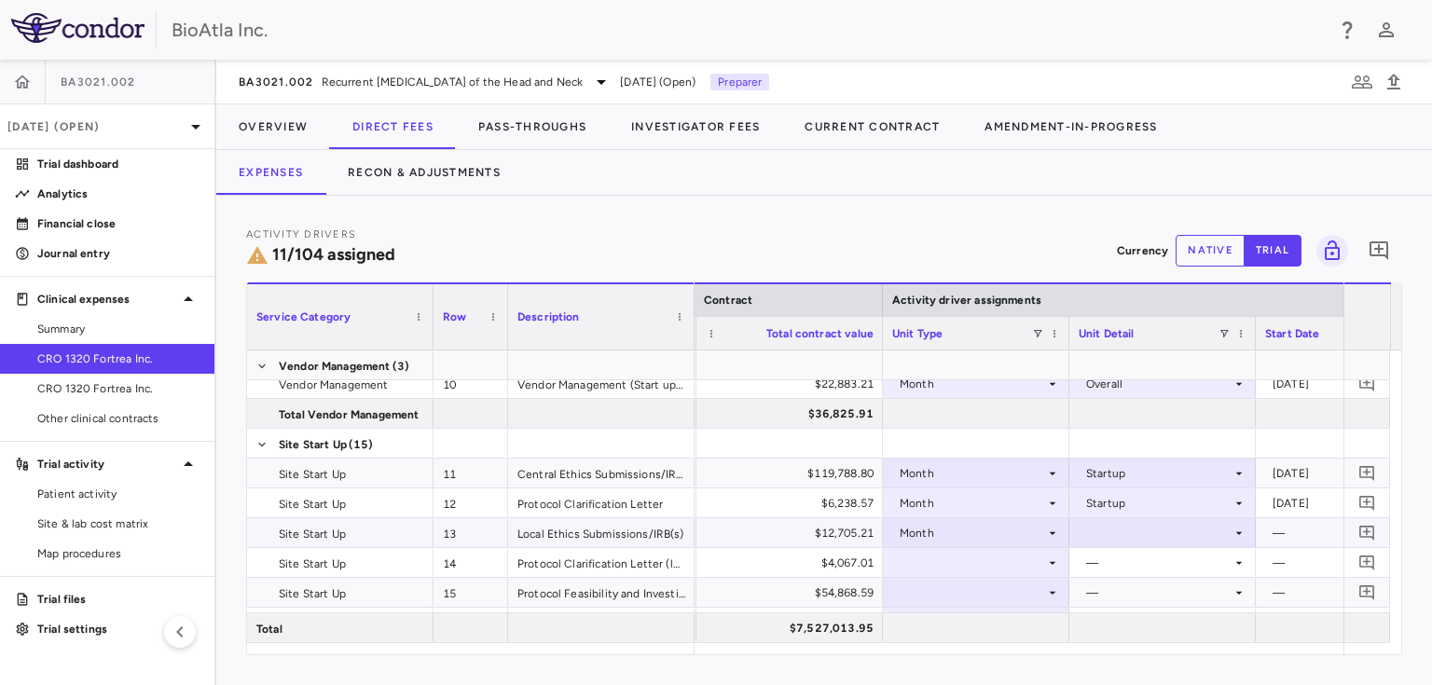
click at [1236, 531] on icon at bounding box center [1239, 532] width 7 height 3
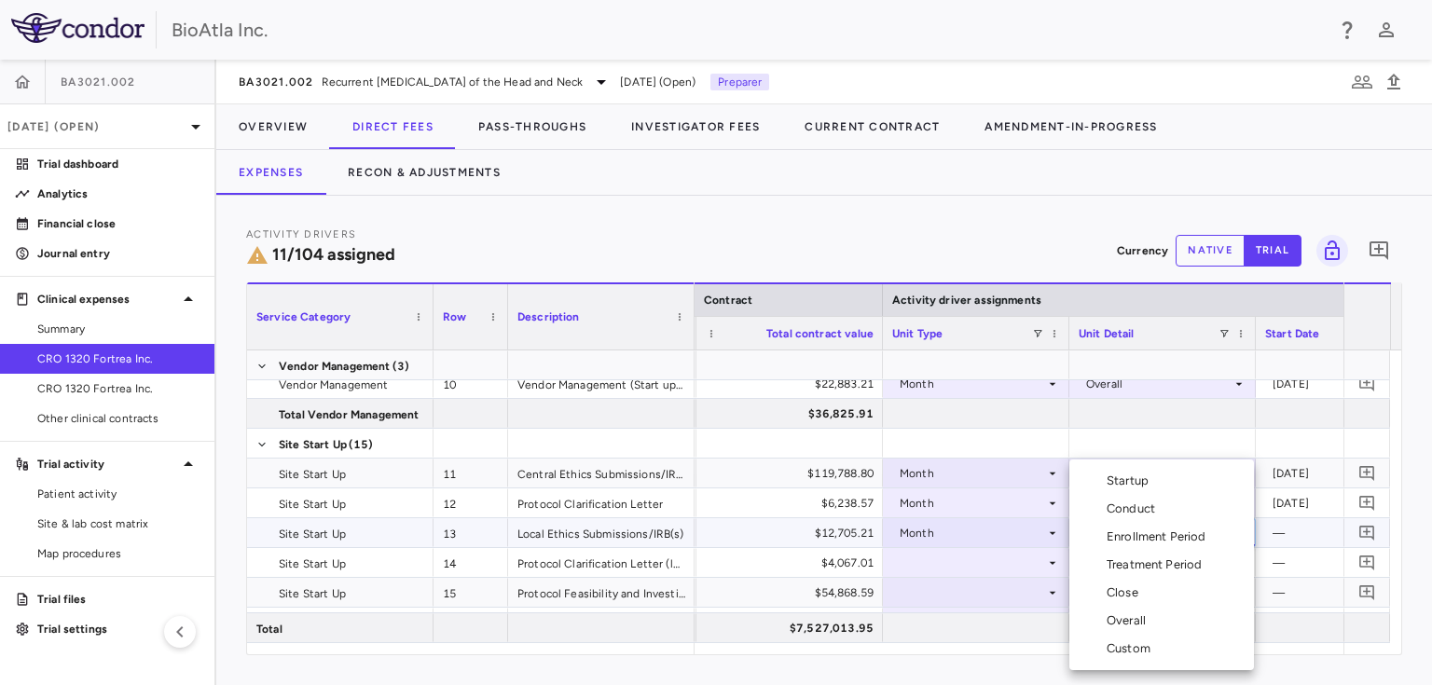
click at [1148, 480] on div "Startup" at bounding box center [1130, 481] width 49 height 17
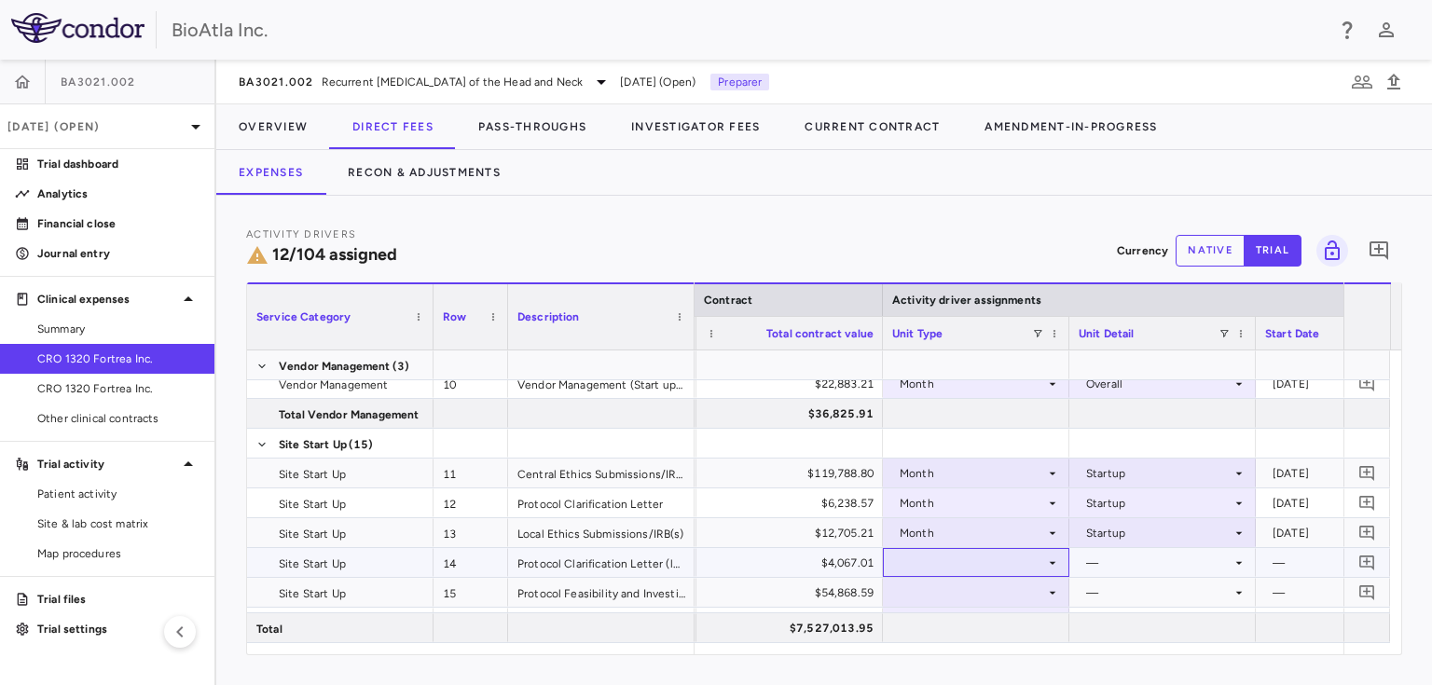
click at [1001, 561] on div at bounding box center [976, 562] width 168 height 27
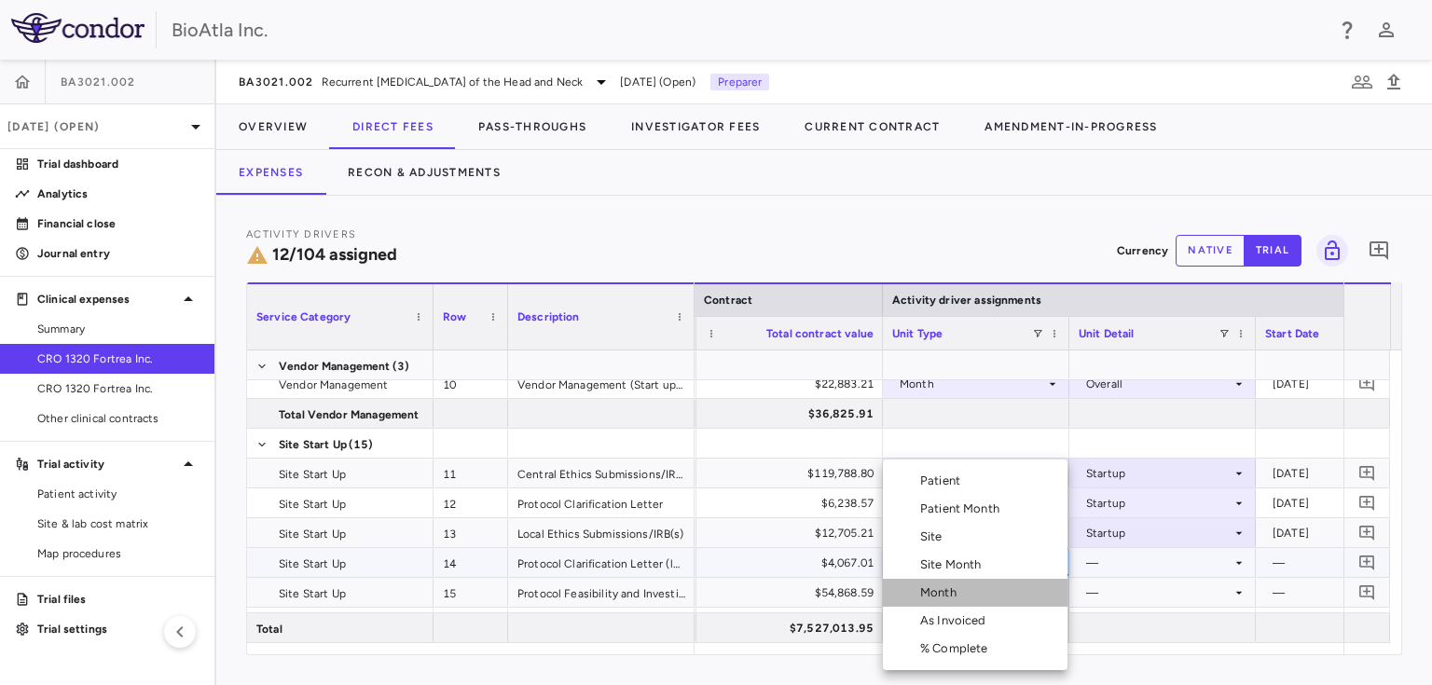
click at [942, 601] on li "Month" at bounding box center [975, 593] width 185 height 28
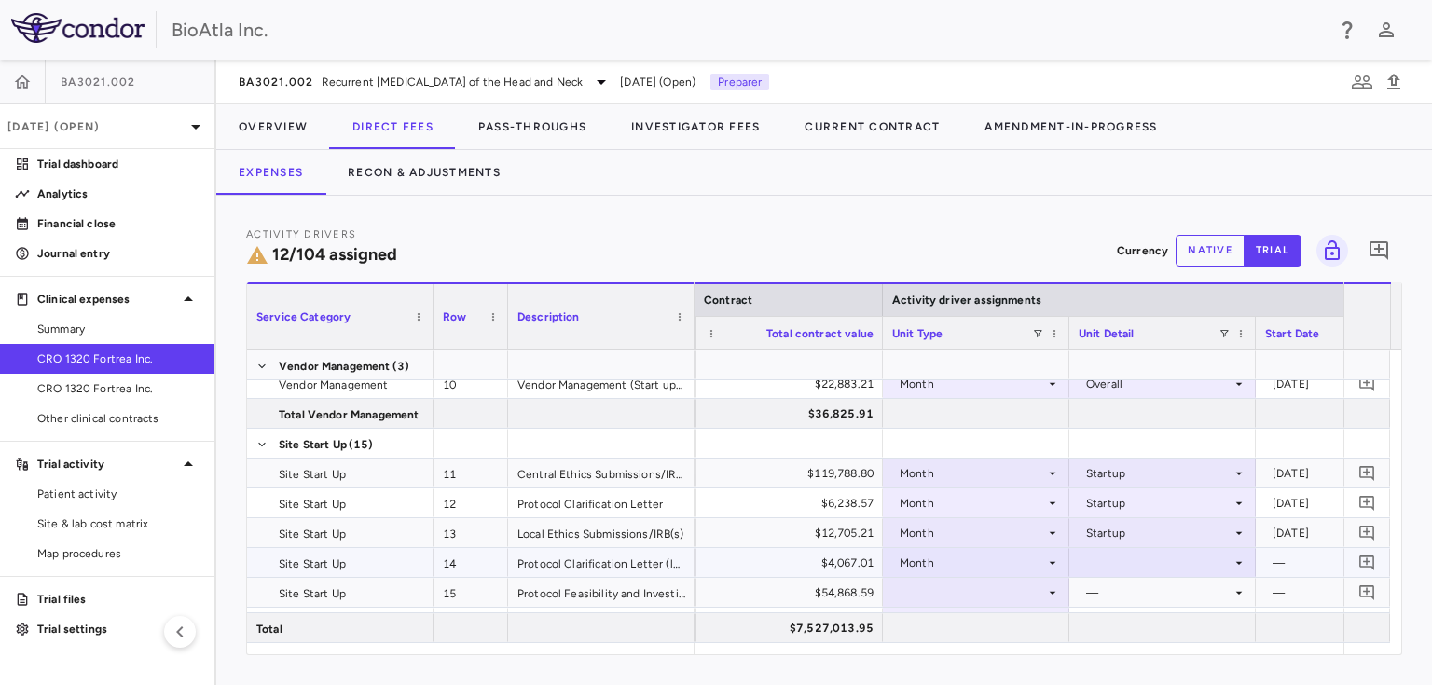
click at [1229, 562] on div at bounding box center [1162, 562] width 168 height 27
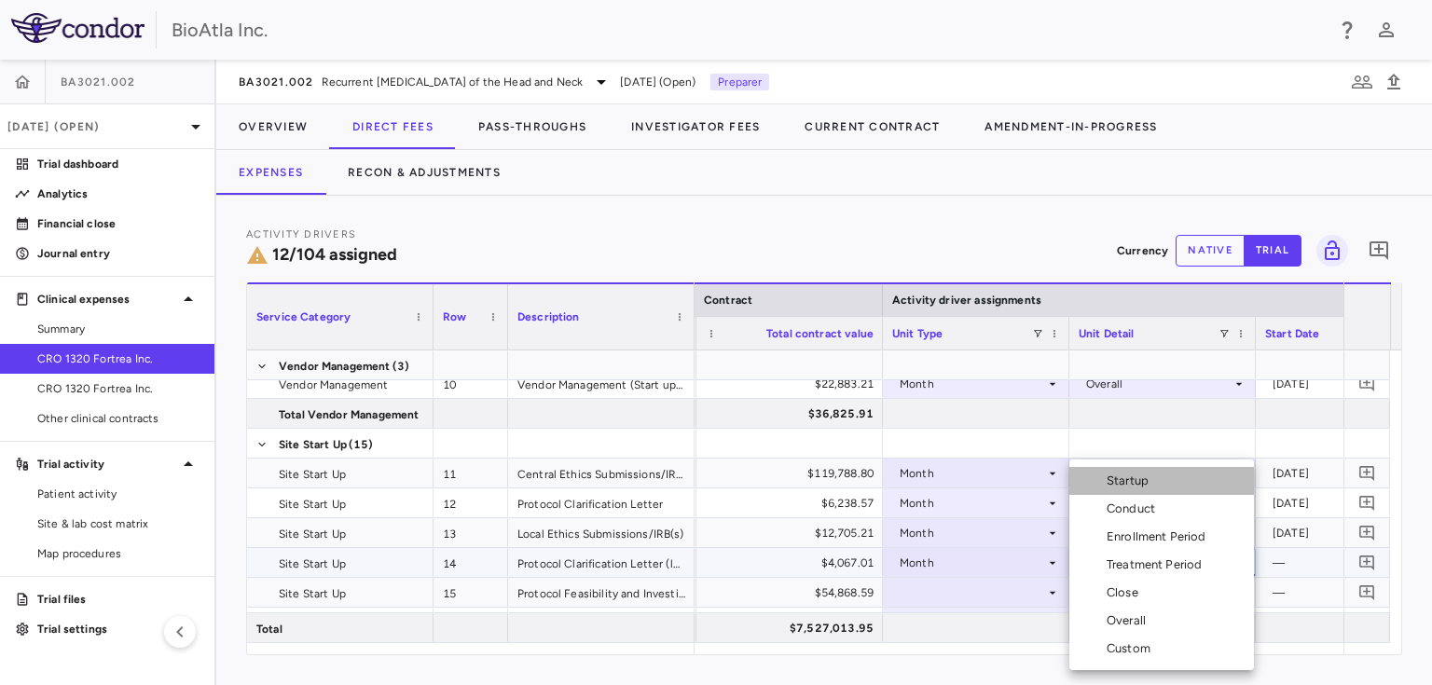
click at [1115, 489] on li "Startup" at bounding box center [1161, 481] width 185 height 28
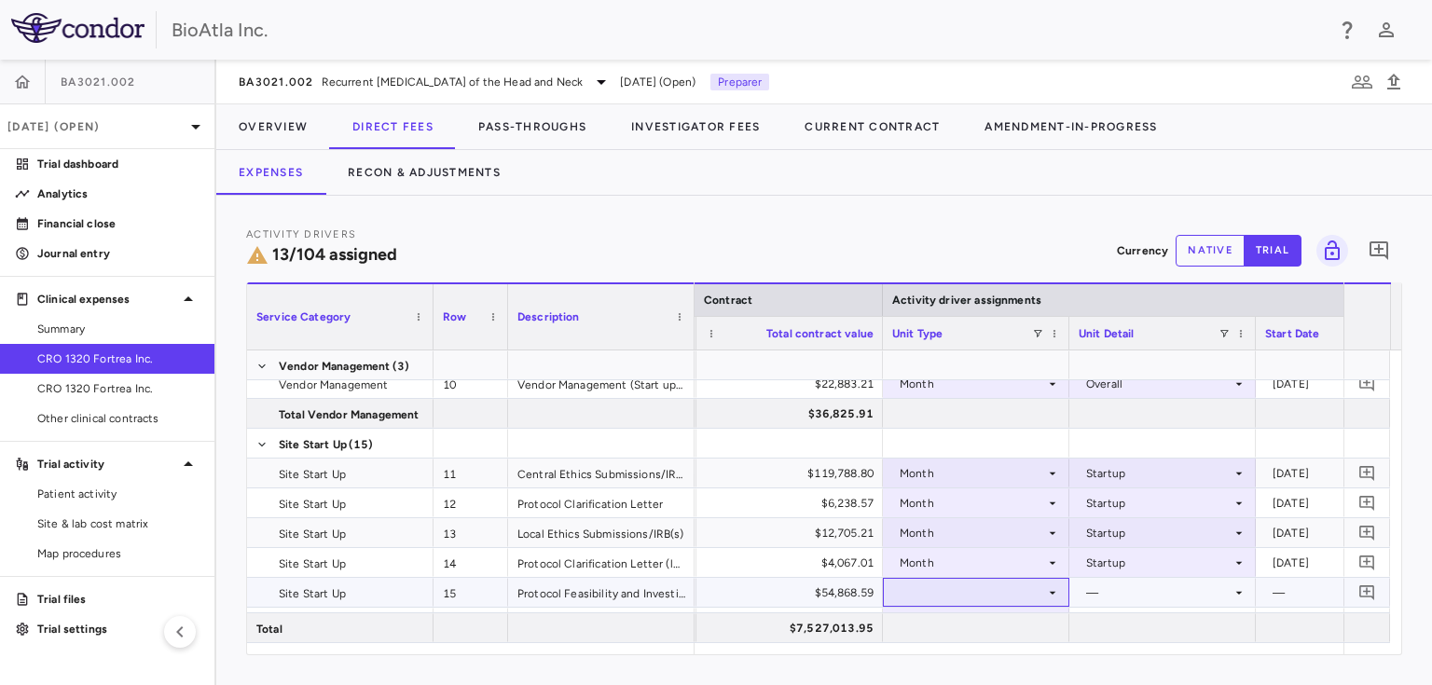
click at [1051, 593] on icon at bounding box center [1052, 592] width 15 height 15
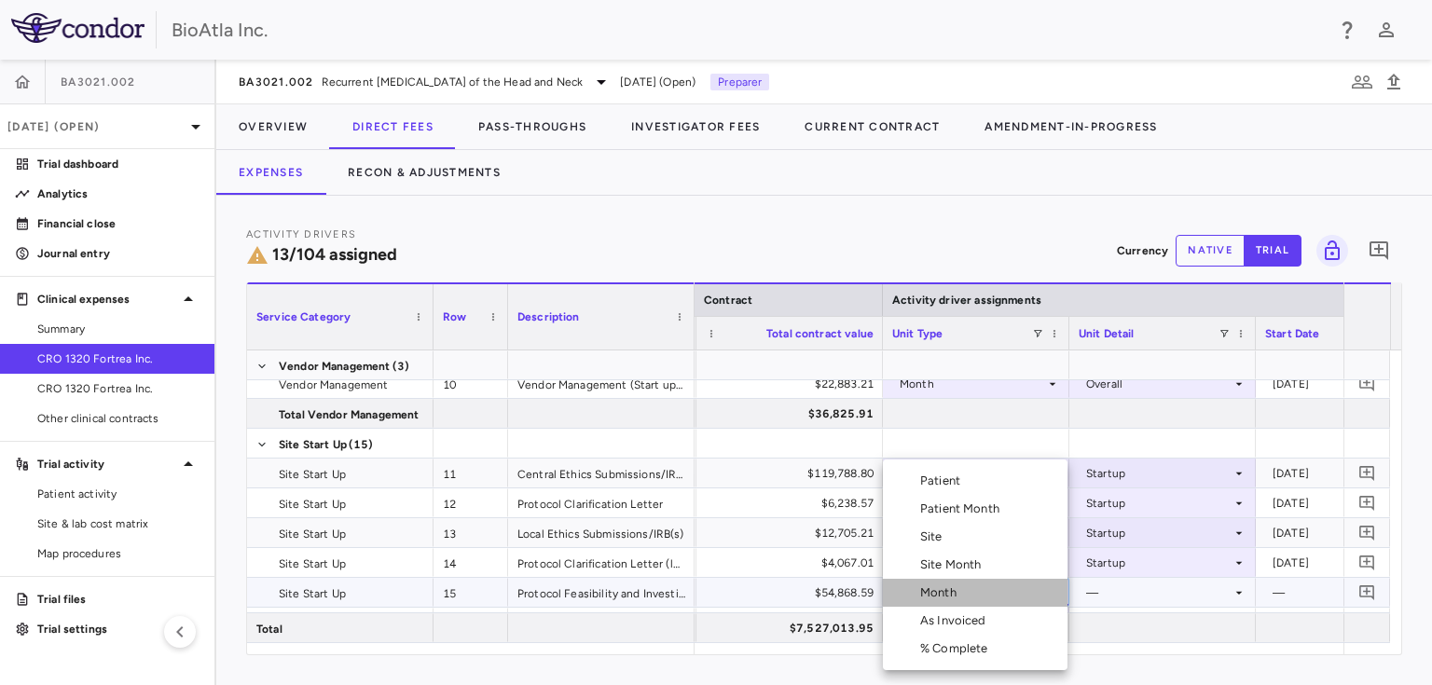
click at [939, 596] on div "Month" at bounding box center [942, 592] width 44 height 17
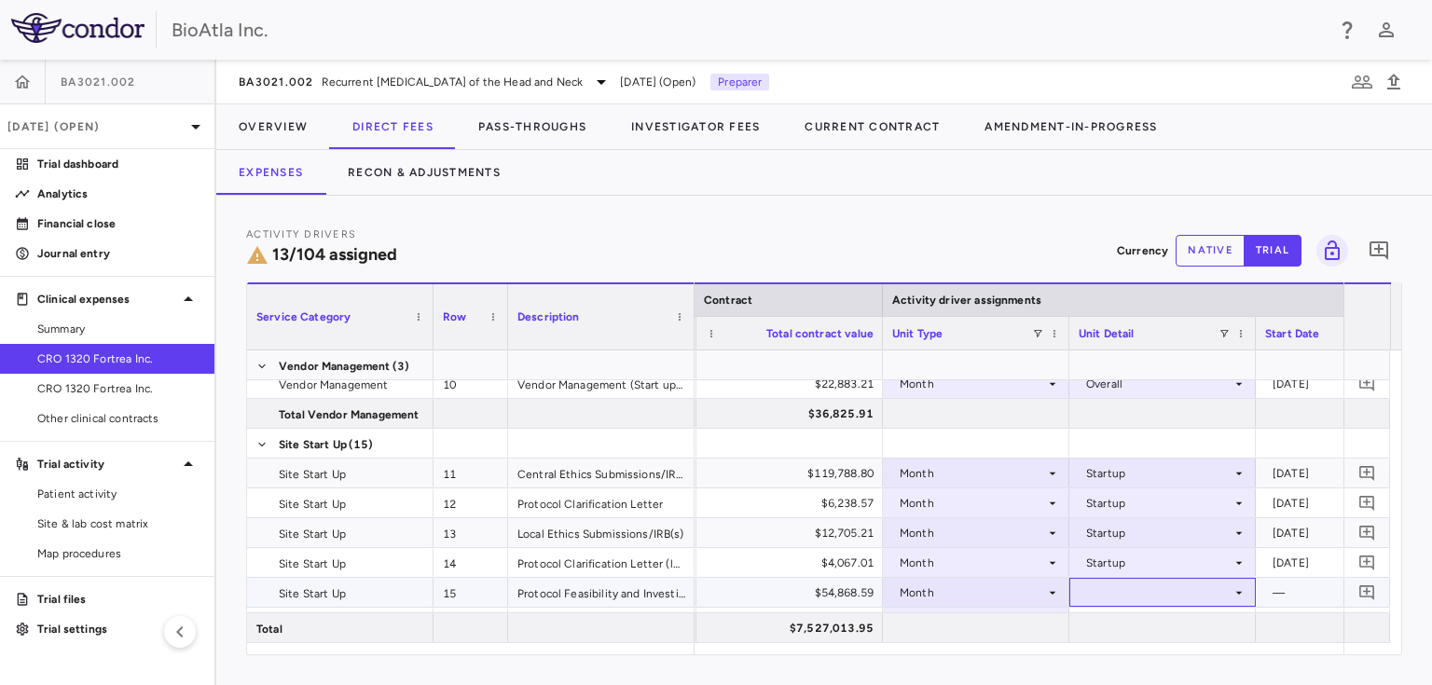
click at [1235, 591] on icon at bounding box center [1238, 592] width 15 height 15
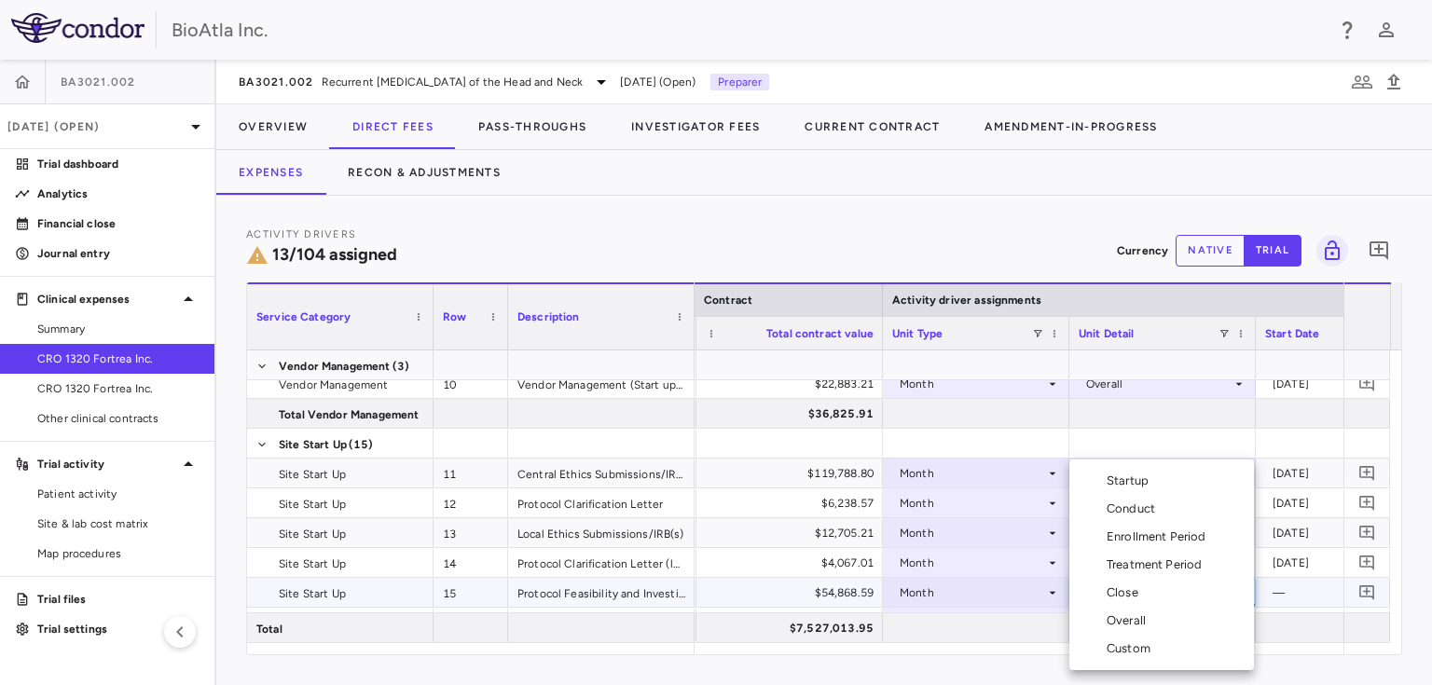
click at [1128, 482] on div "Startup" at bounding box center [1130, 481] width 49 height 17
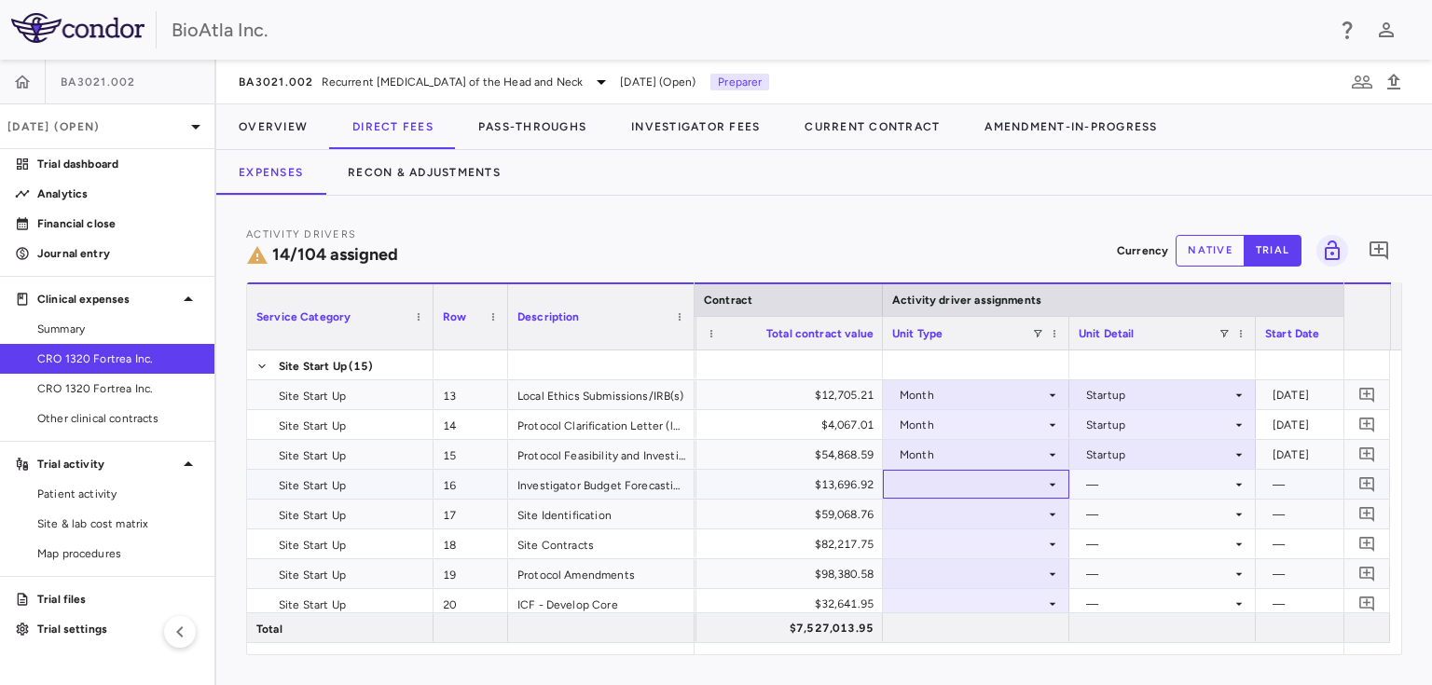
click at [1047, 484] on icon at bounding box center [1052, 484] width 15 height 15
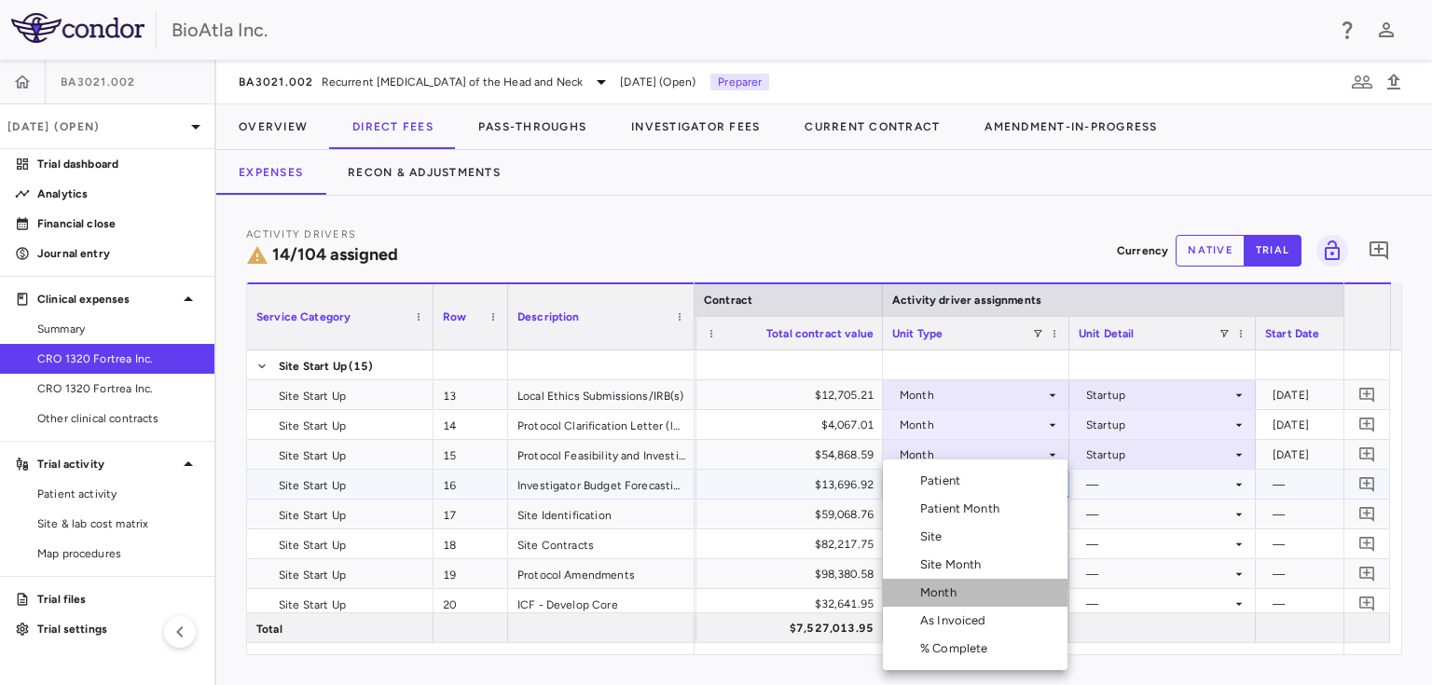
click at [925, 595] on div "Month" at bounding box center [942, 592] width 44 height 17
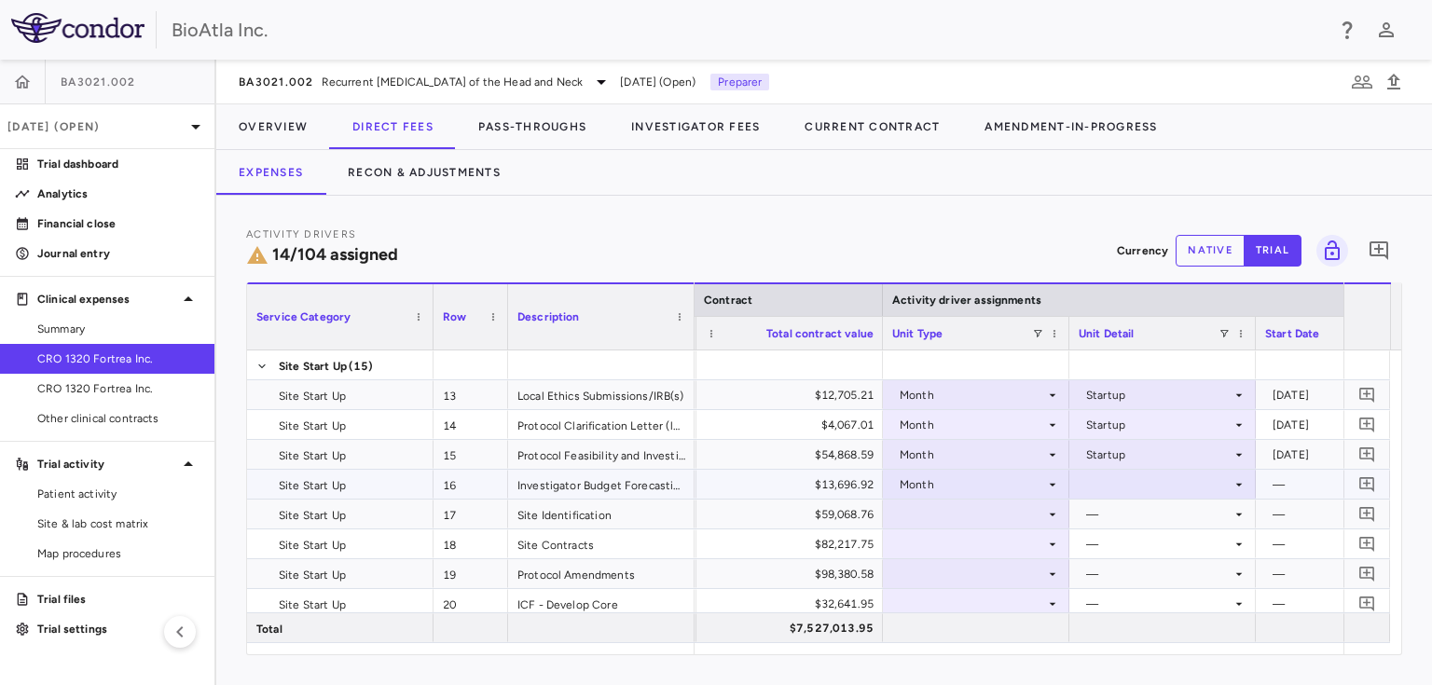
click at [1237, 479] on icon at bounding box center [1238, 484] width 15 height 15
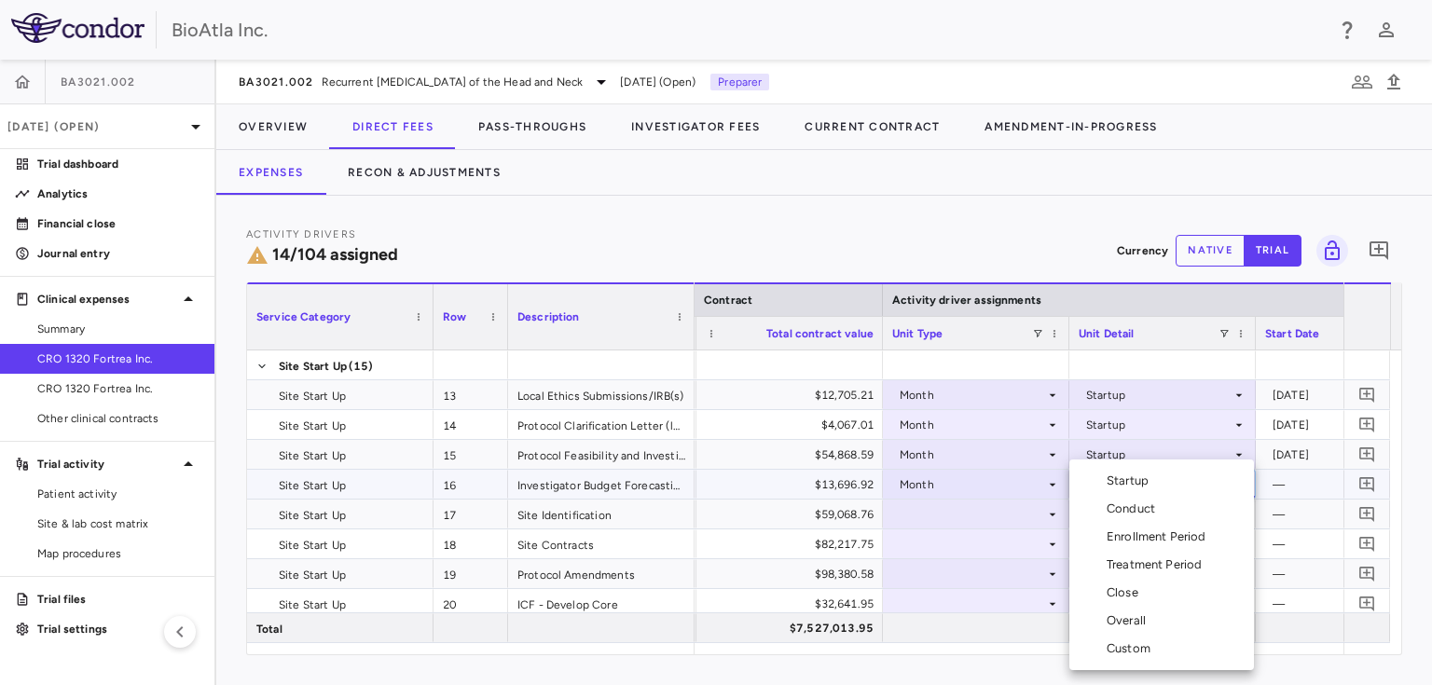
click at [1130, 487] on div "Startup" at bounding box center [1130, 481] width 49 height 17
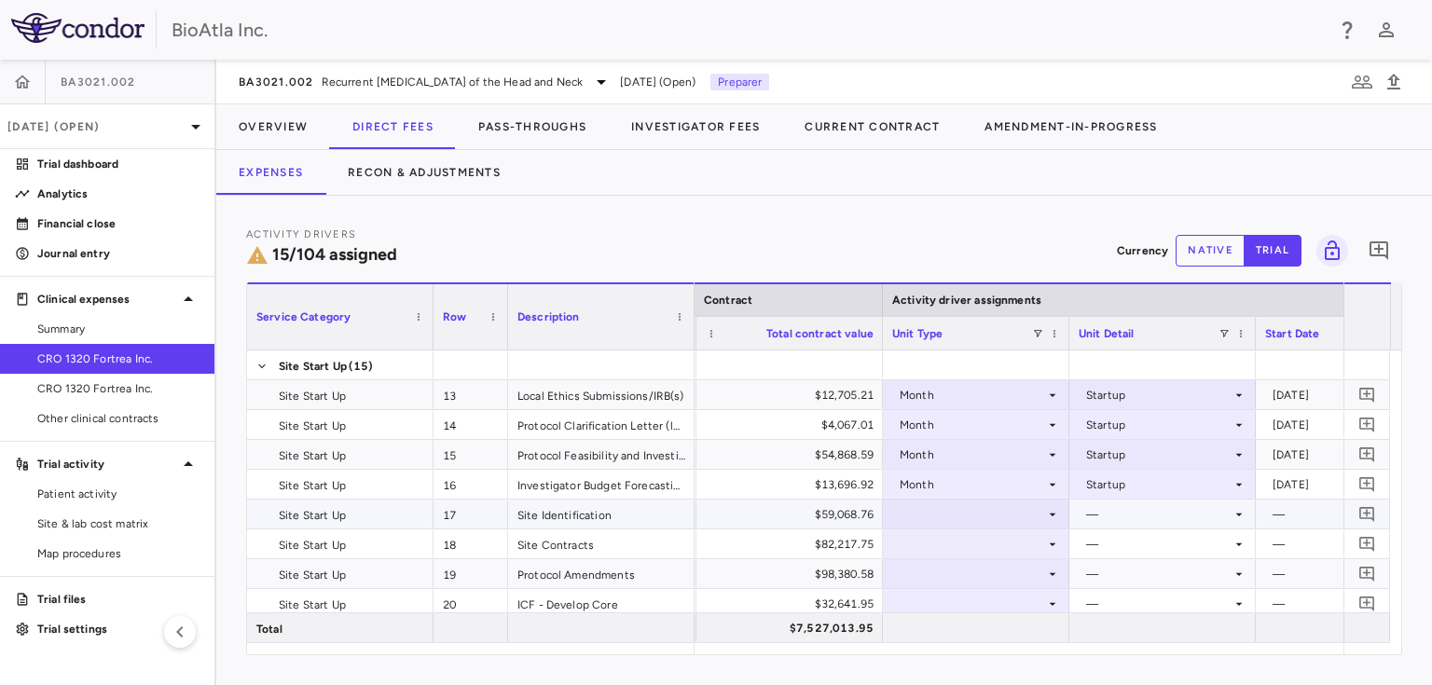
click at [1055, 512] on icon at bounding box center [1052, 514] width 15 height 15
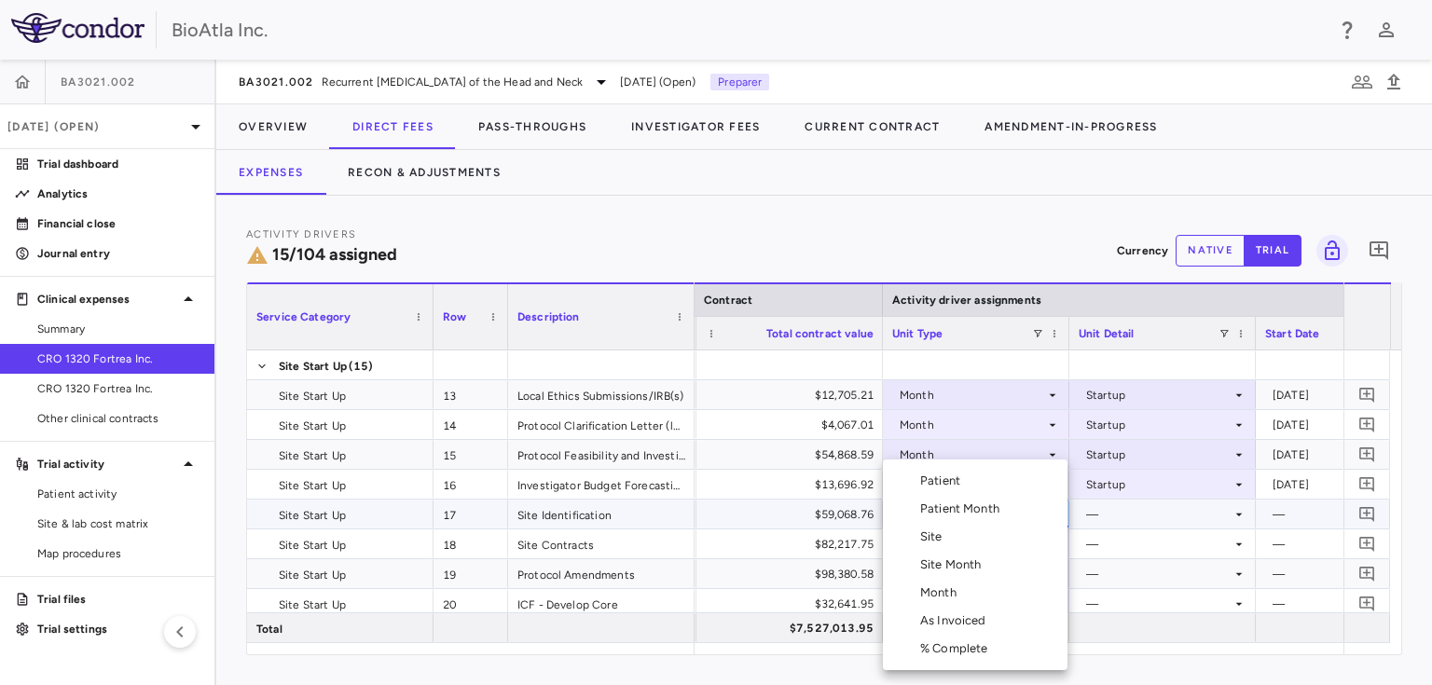
click at [940, 594] on div "Month" at bounding box center [942, 592] width 44 height 17
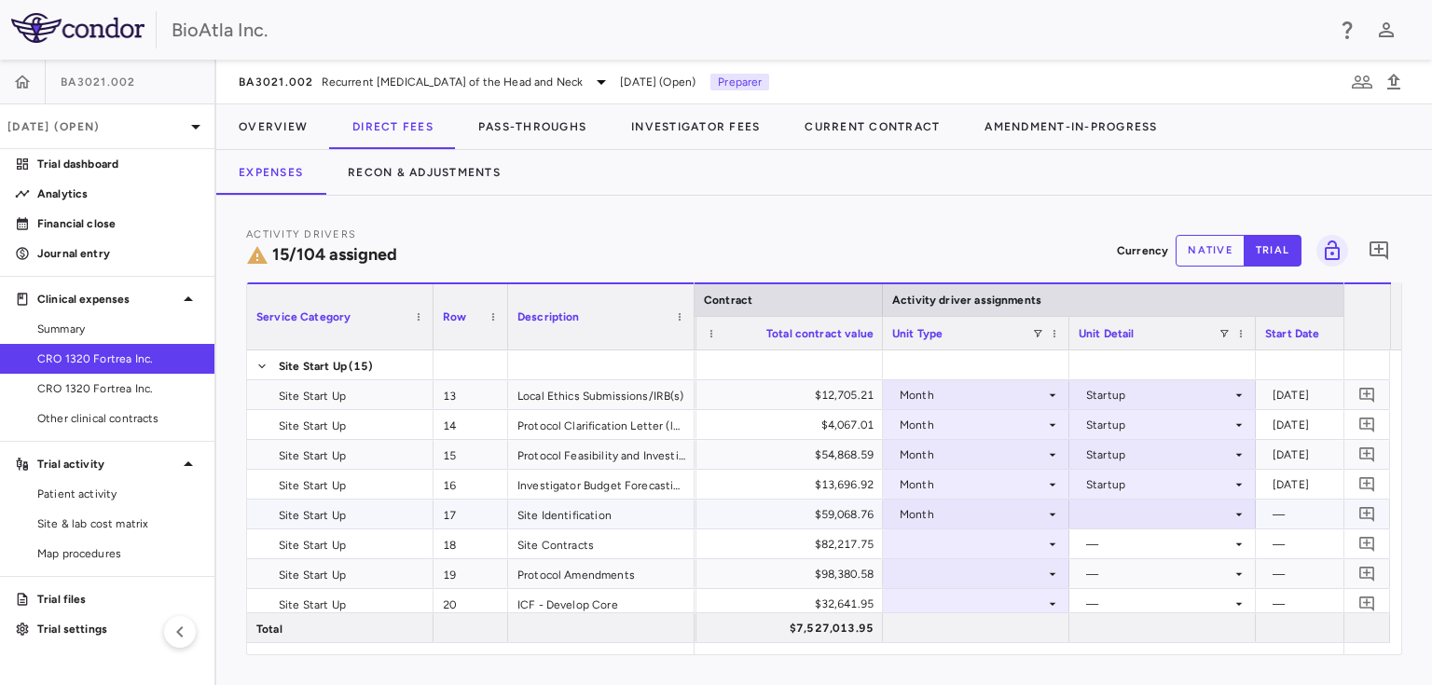
click at [1239, 507] on icon at bounding box center [1238, 514] width 15 height 15
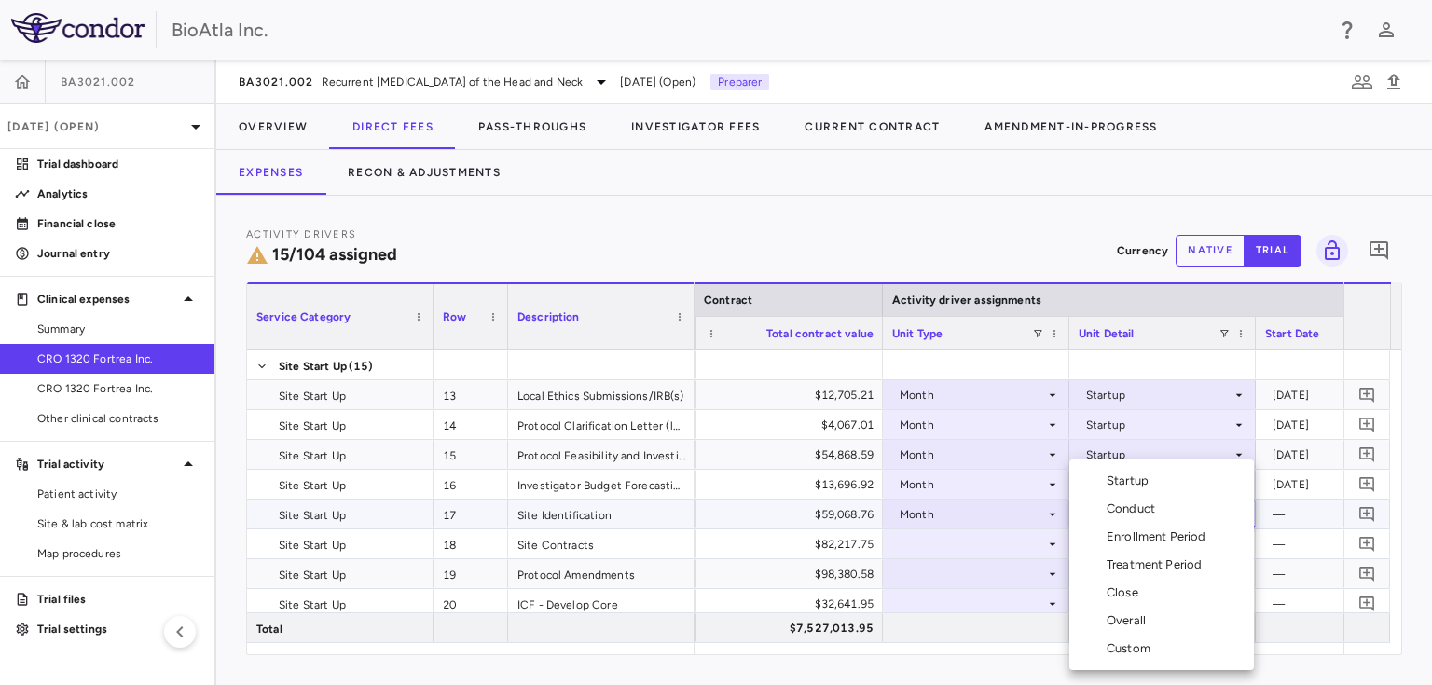
click at [1126, 486] on div "Startup" at bounding box center [1130, 481] width 49 height 17
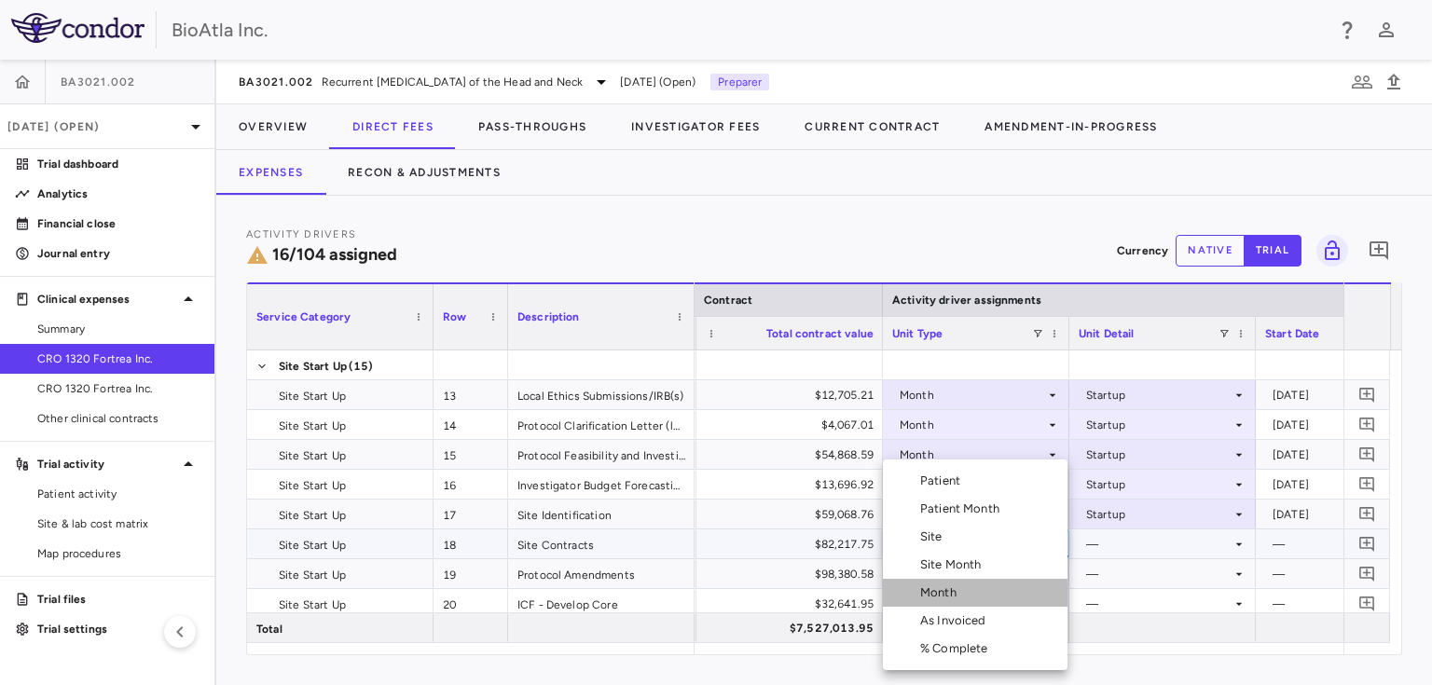
click at [922, 587] on div "Month" at bounding box center [942, 592] width 44 height 17
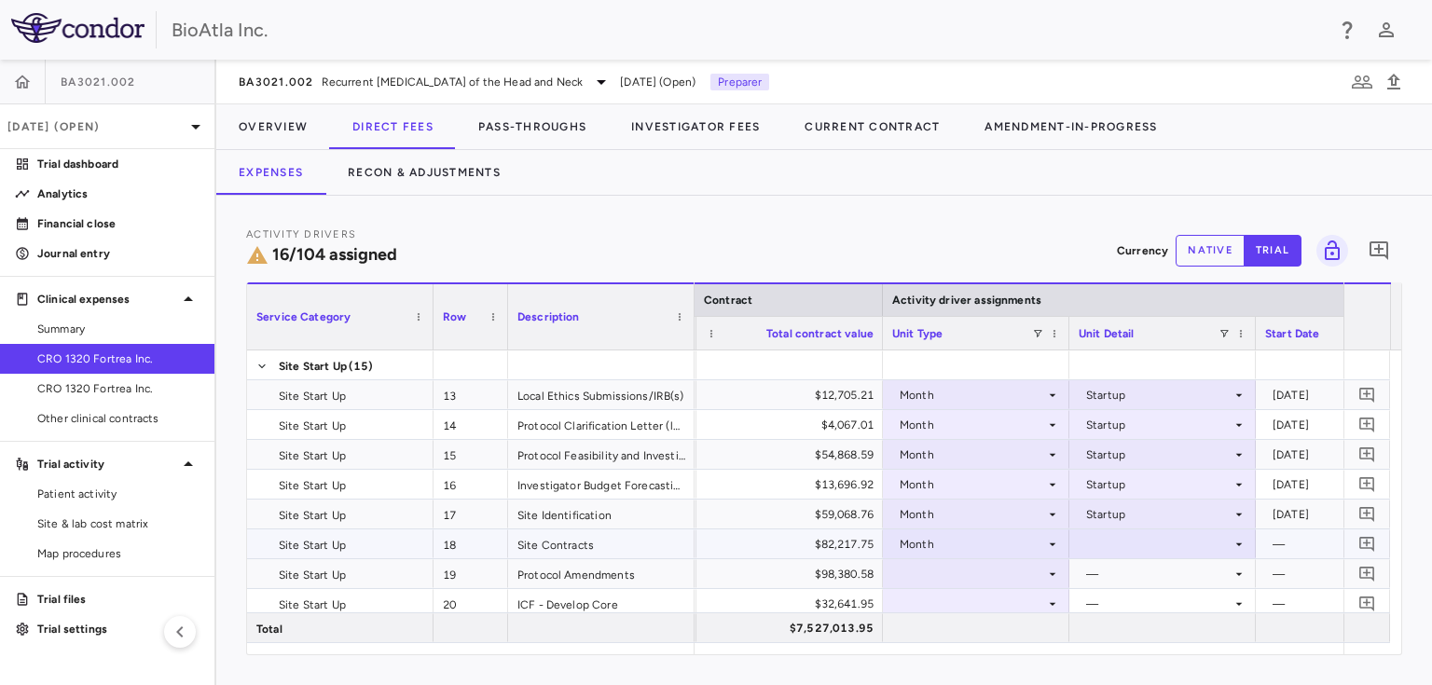
click at [1241, 541] on icon at bounding box center [1238, 544] width 15 height 15
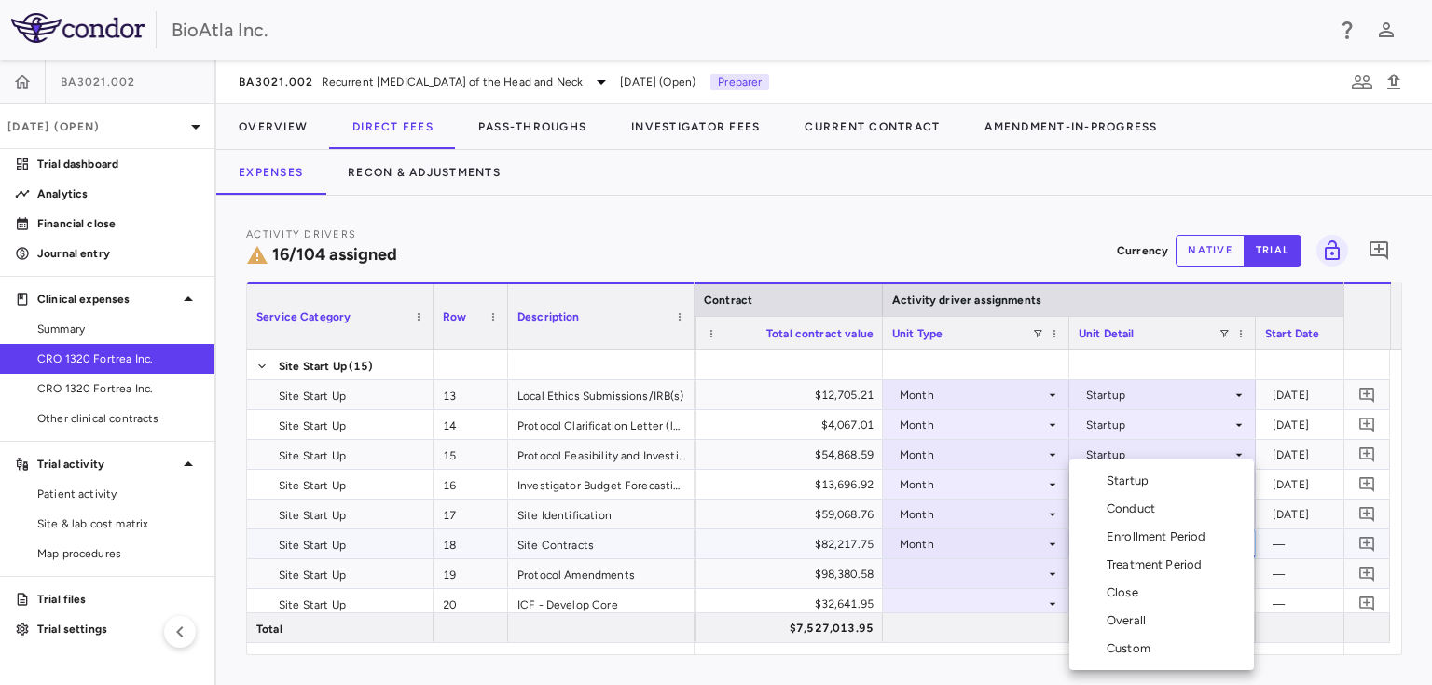
click at [1151, 479] on div "Startup" at bounding box center [1130, 481] width 49 height 17
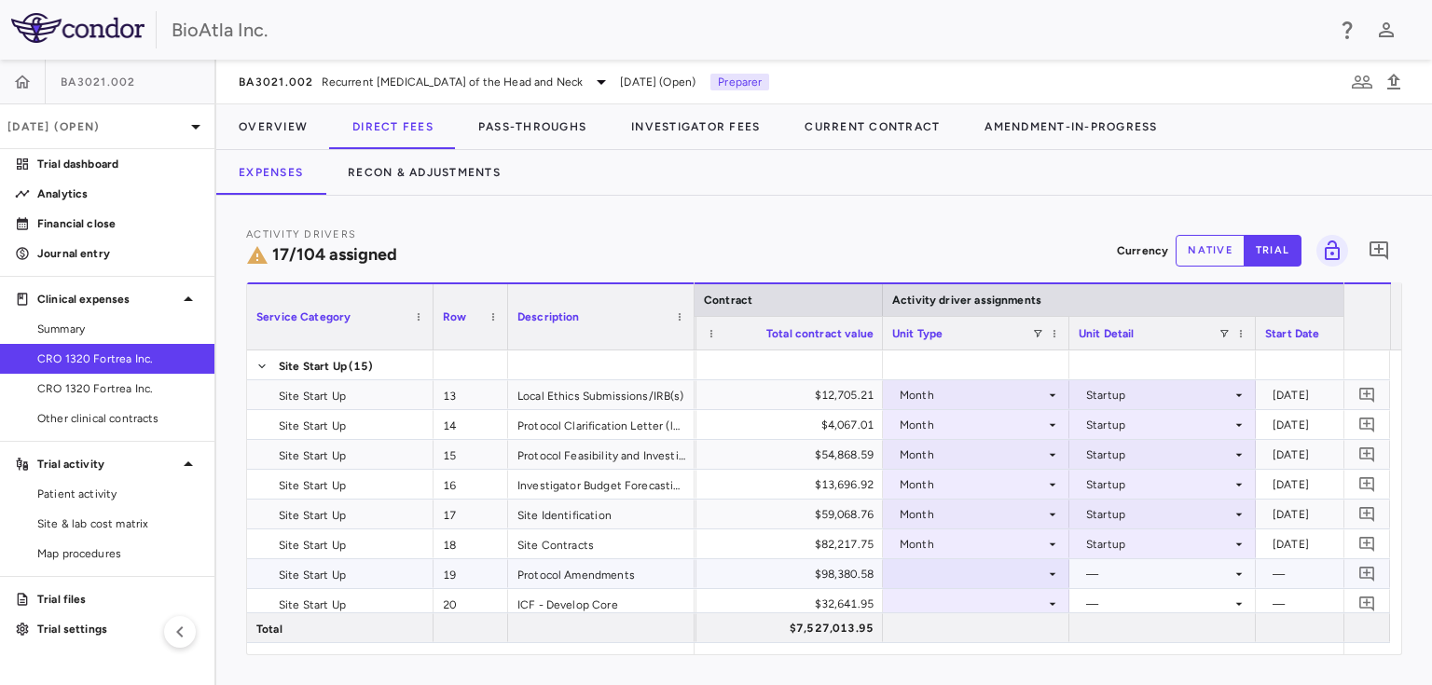
click at [1045, 573] on icon at bounding box center [1052, 574] width 15 height 15
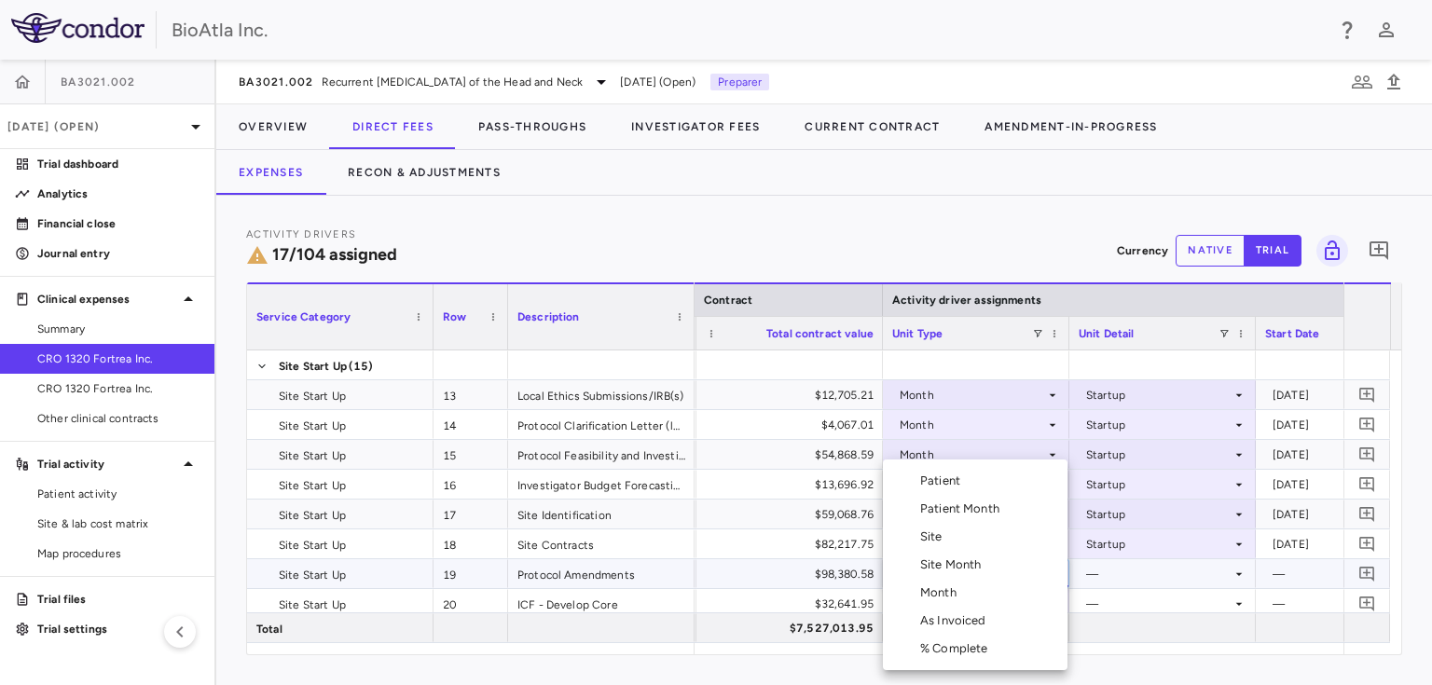
click at [925, 599] on div "Month" at bounding box center [942, 592] width 44 height 17
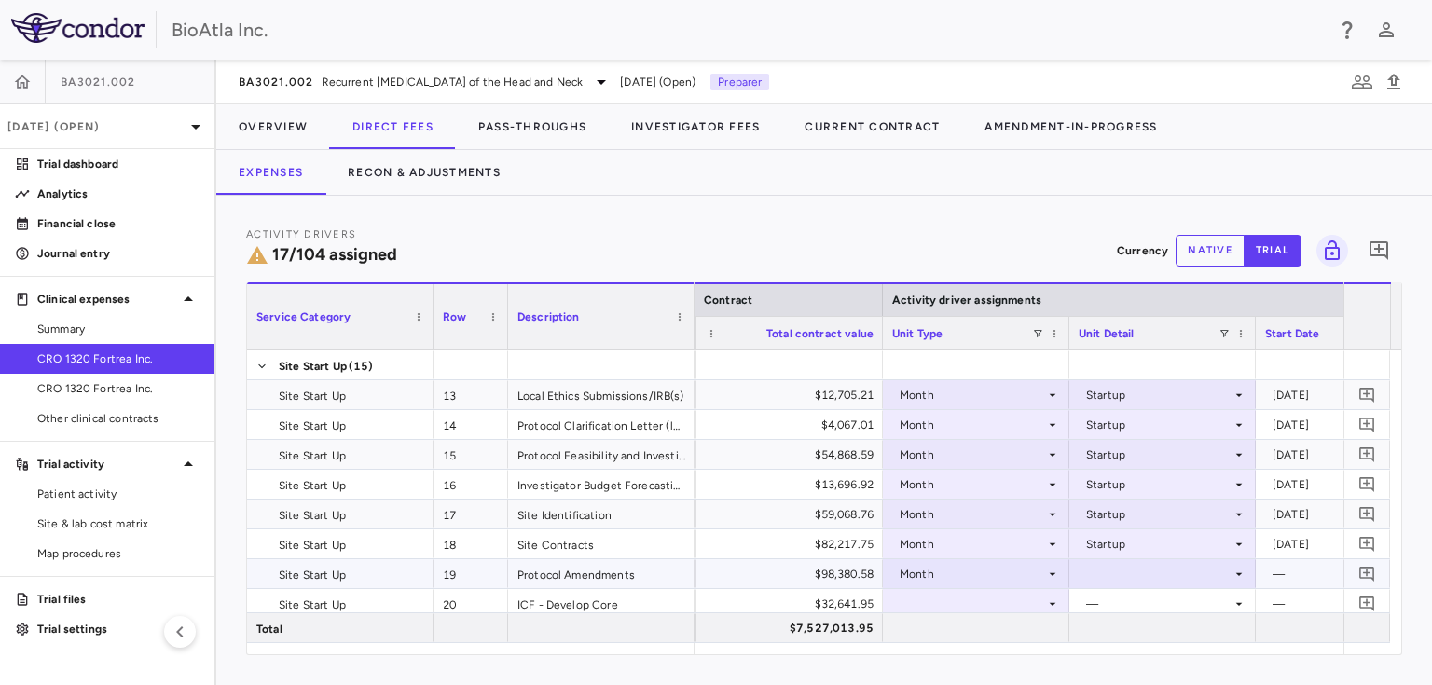
click at [1234, 572] on icon at bounding box center [1238, 574] width 15 height 15
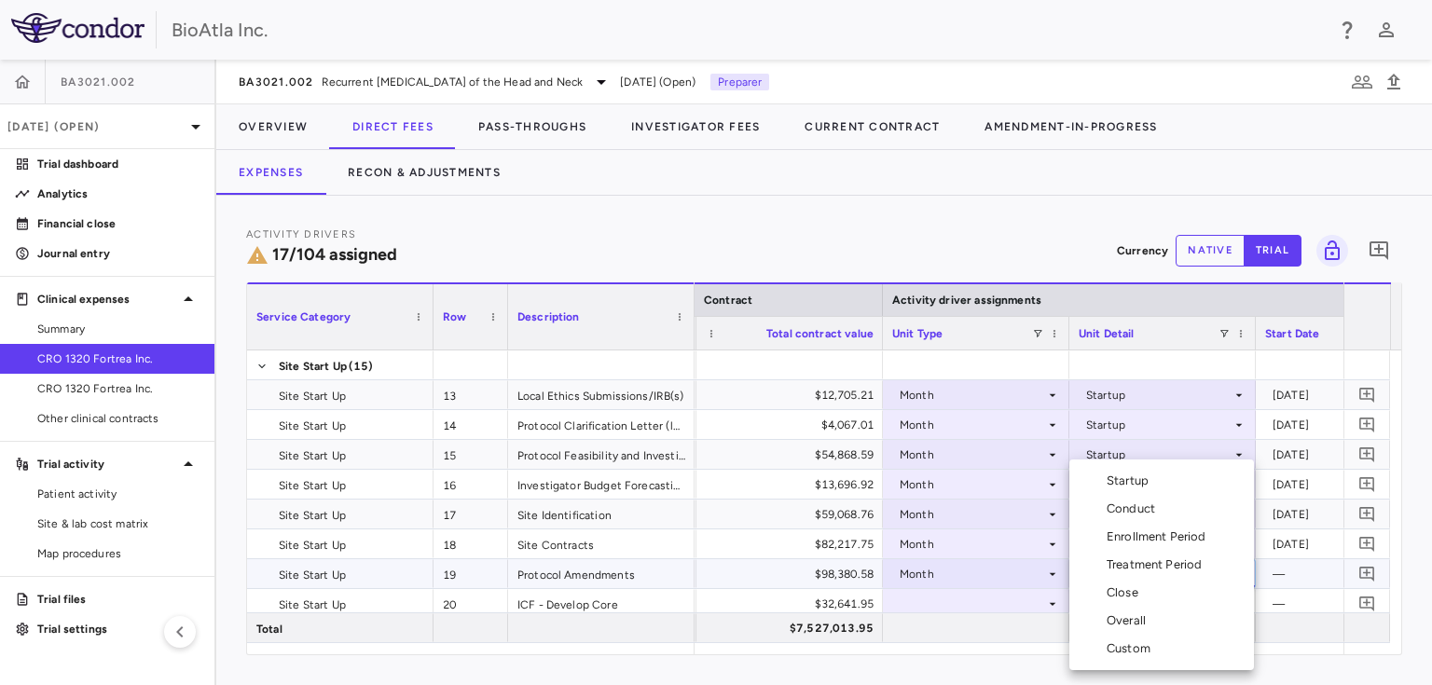
click at [1130, 477] on div "Startup" at bounding box center [1130, 481] width 49 height 17
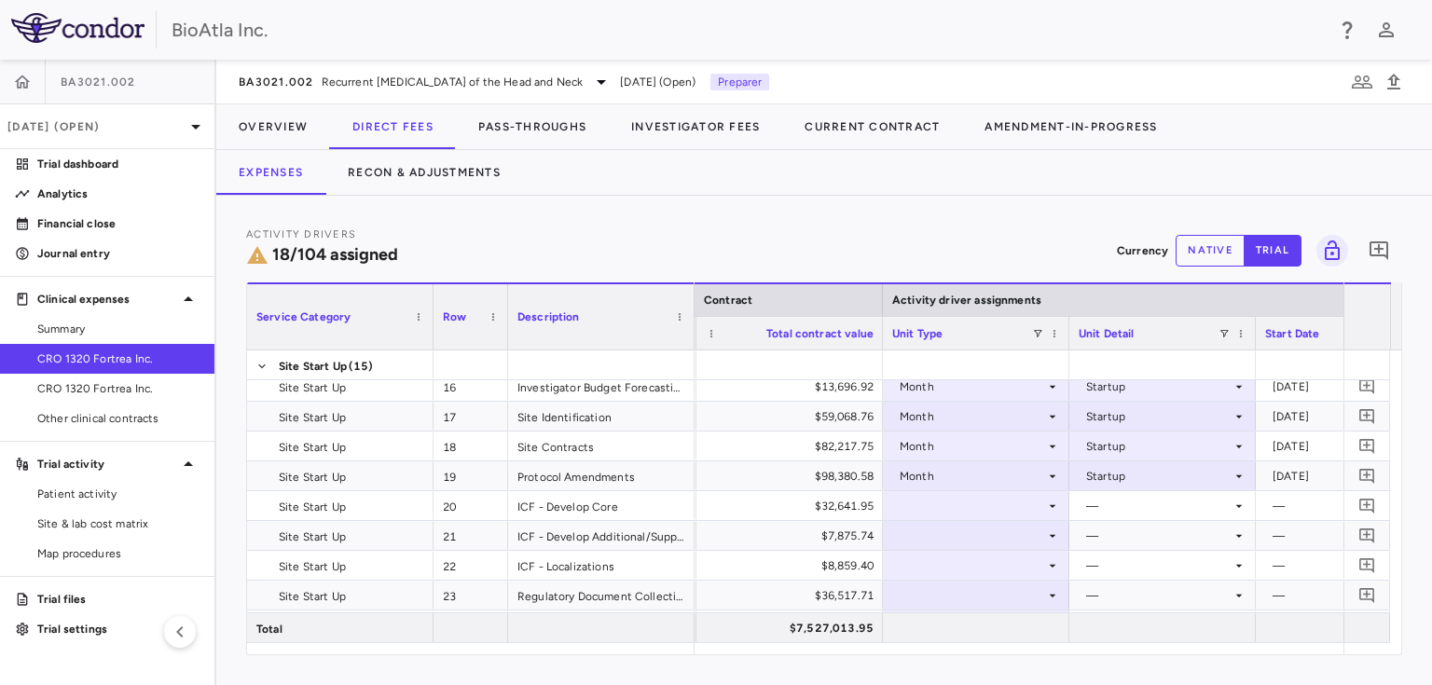
scroll to position [597, 0]
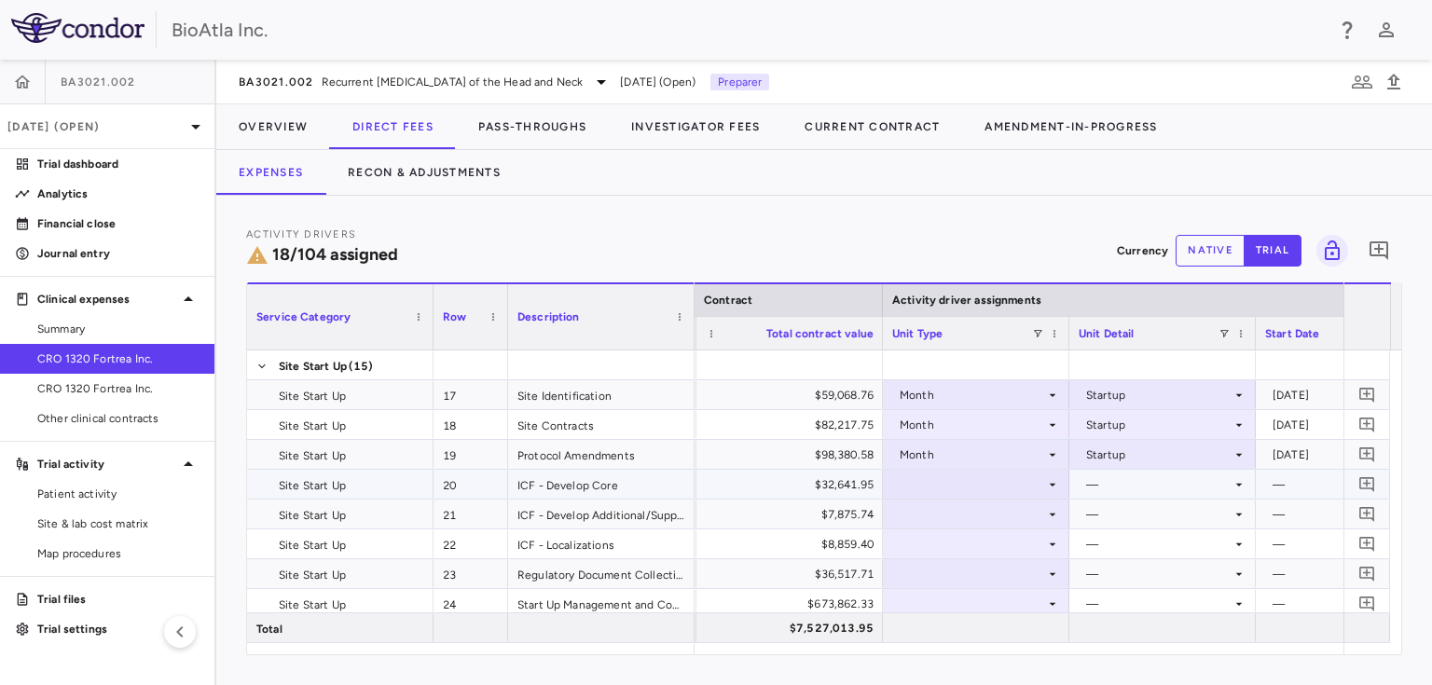
click at [1048, 480] on icon at bounding box center [1052, 484] width 15 height 15
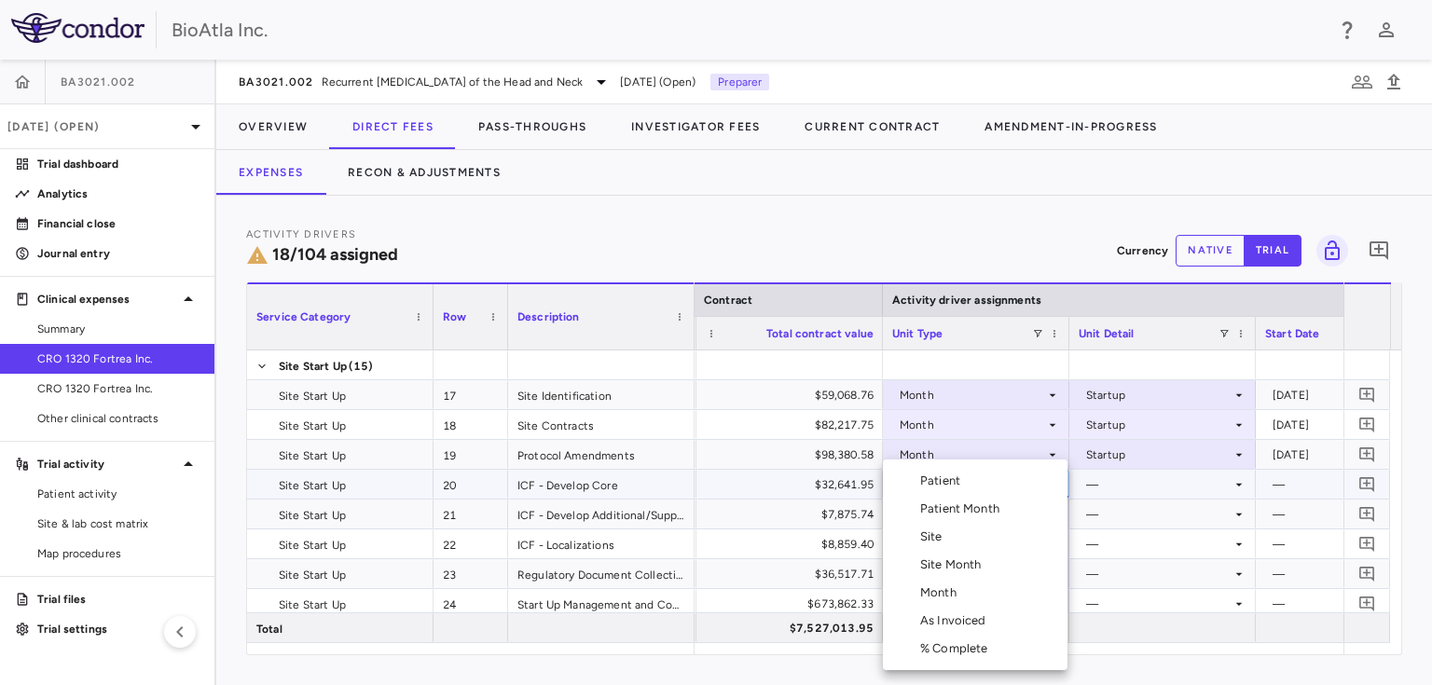
click at [923, 593] on div "Month" at bounding box center [942, 592] width 44 height 17
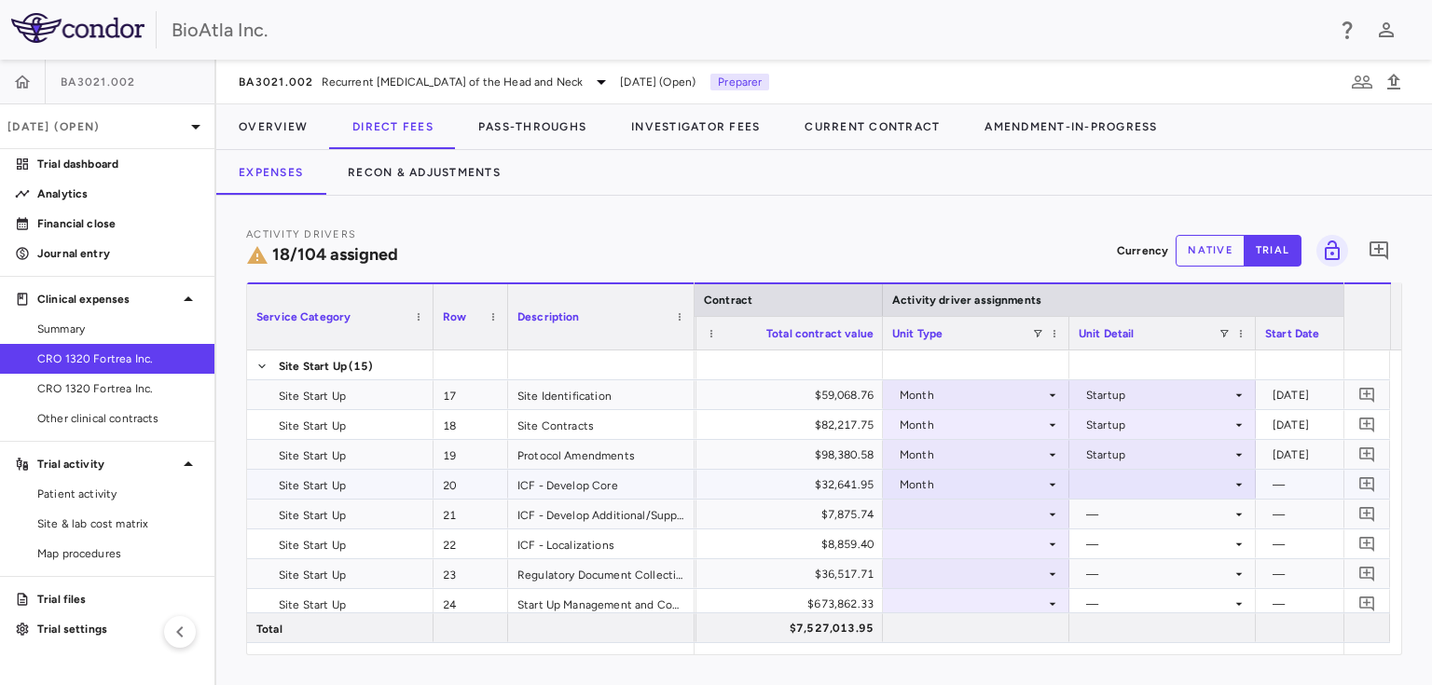
click at [1236, 480] on icon at bounding box center [1238, 484] width 15 height 15
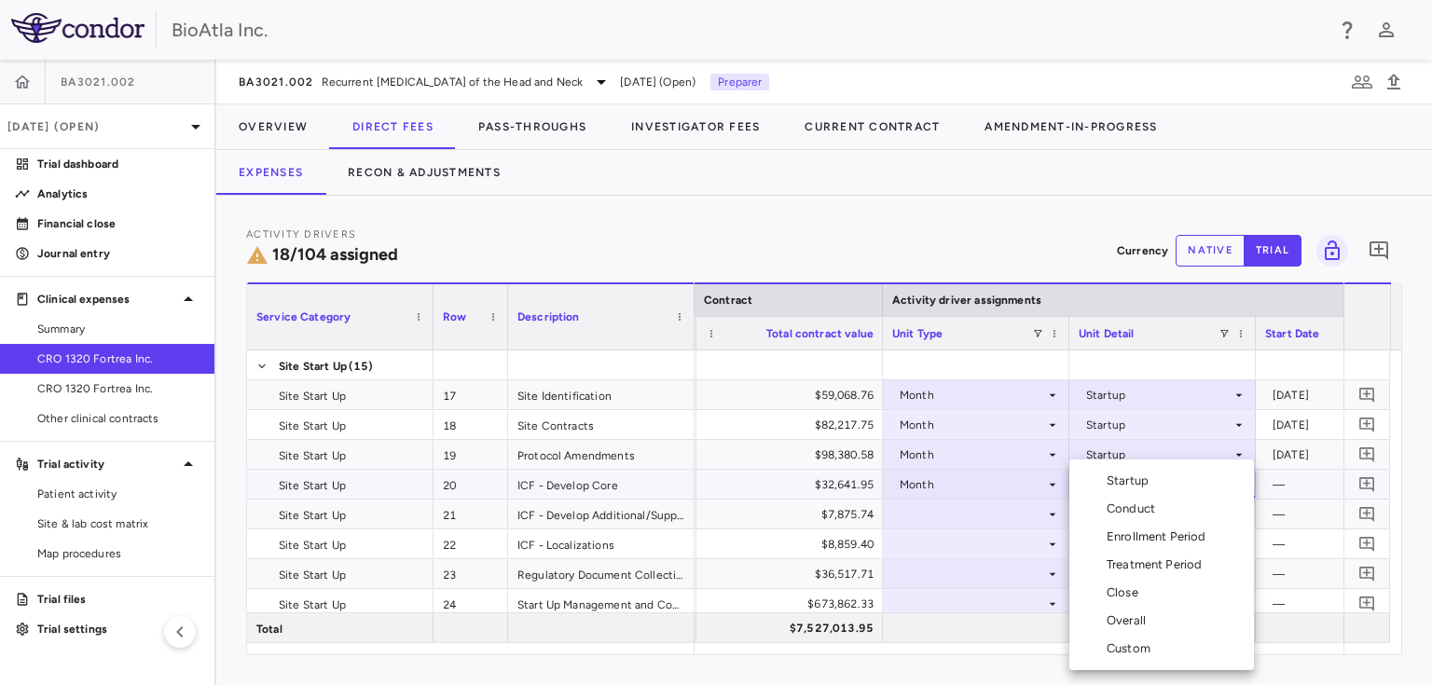
click at [1128, 477] on div "Startup" at bounding box center [1130, 481] width 49 height 17
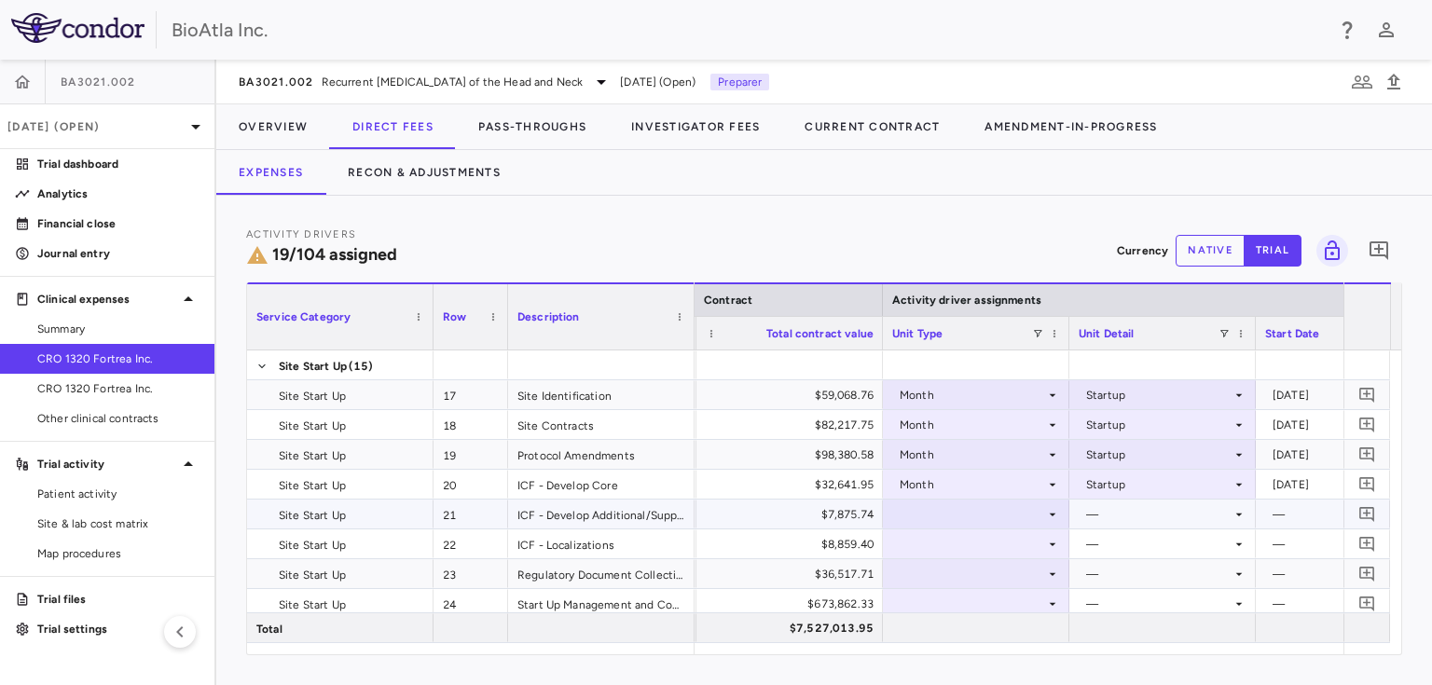
click at [1051, 513] on icon at bounding box center [1052, 514] width 7 height 3
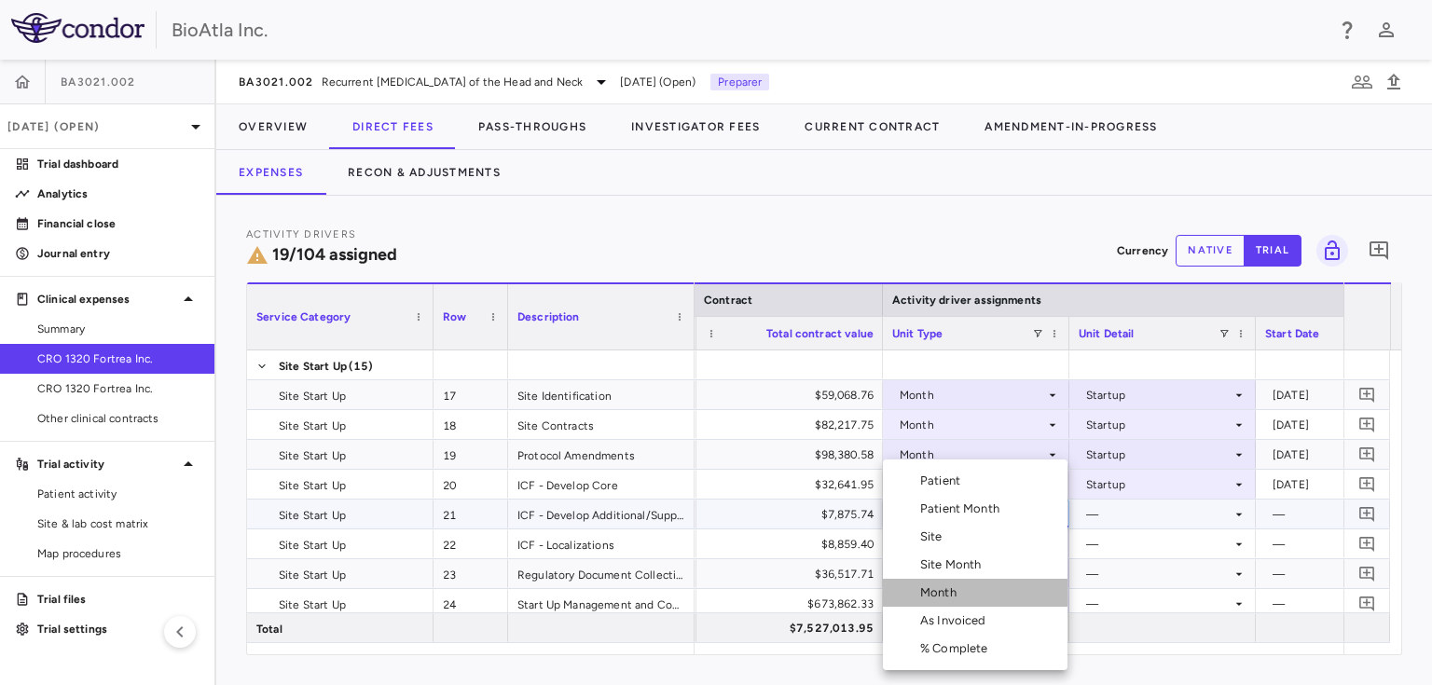
click at [944, 594] on div "Month" at bounding box center [942, 592] width 44 height 17
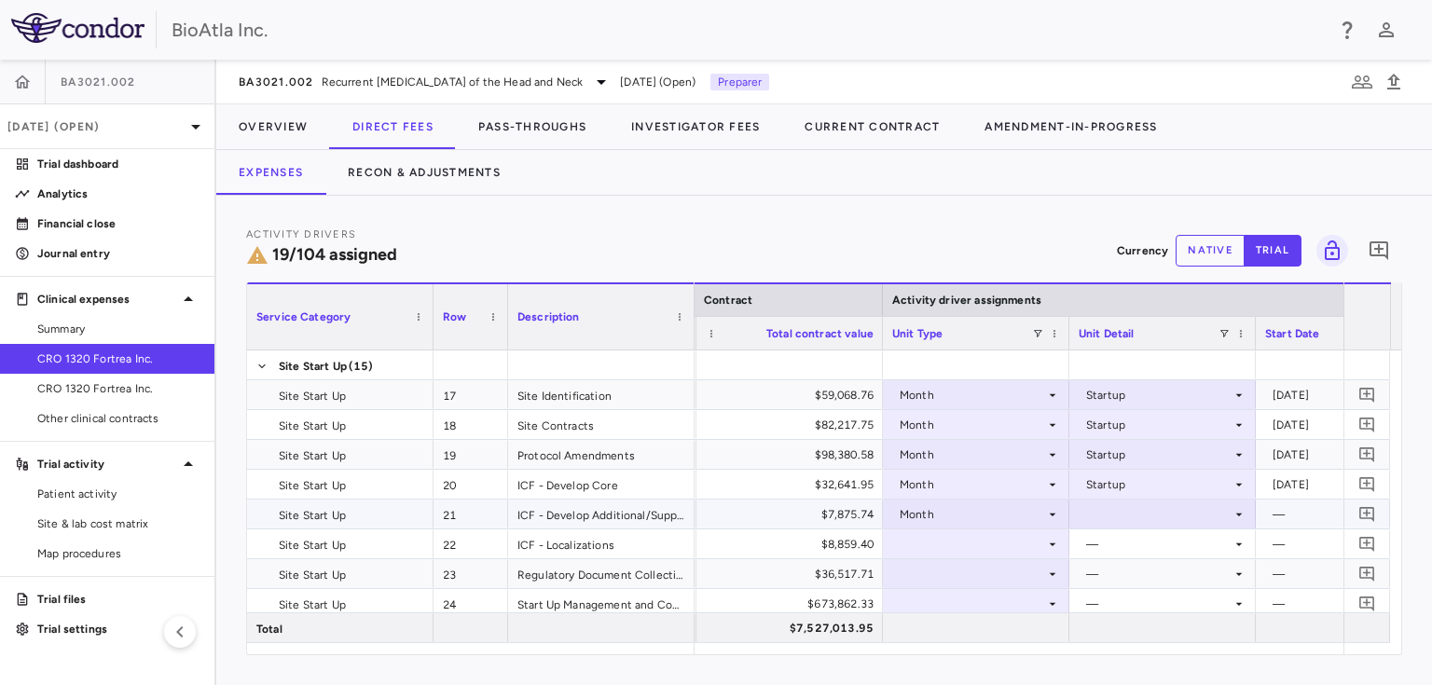
click at [1239, 513] on icon at bounding box center [1239, 514] width 7 height 3
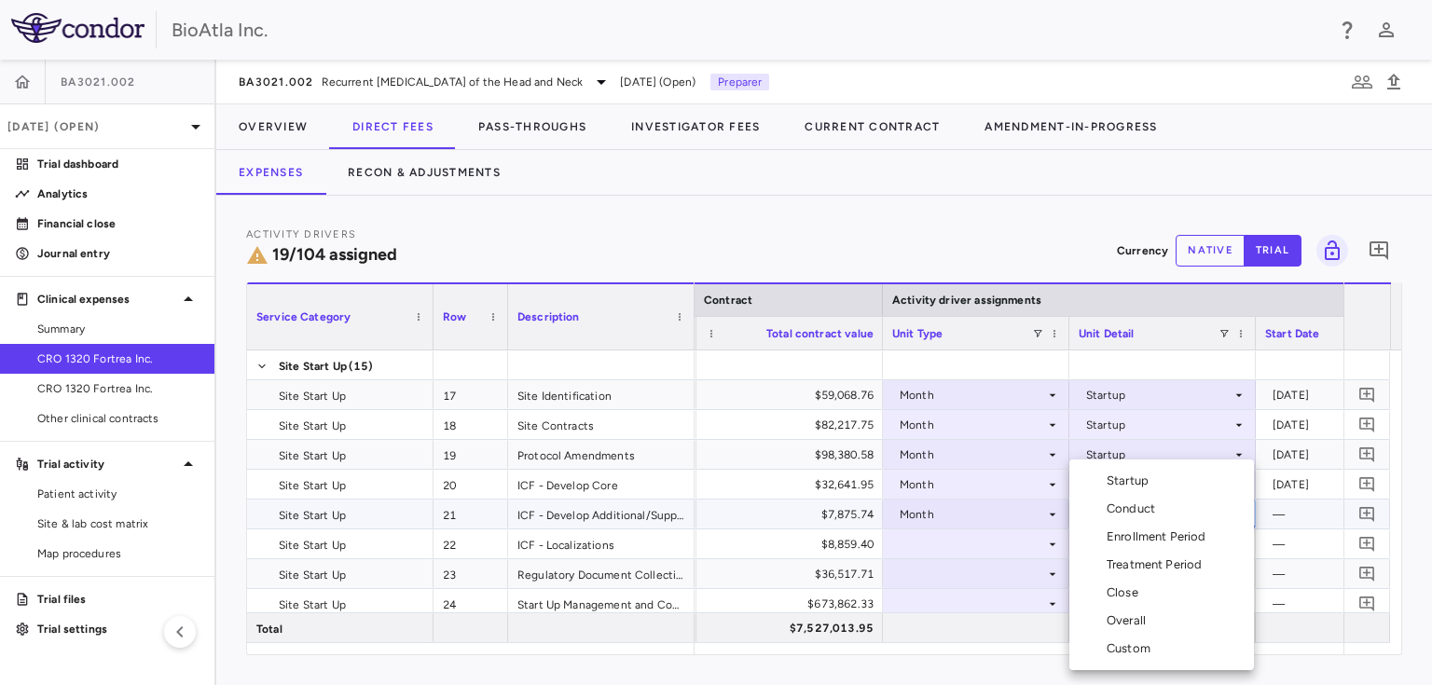
click at [1147, 480] on div "Startup" at bounding box center [1130, 481] width 49 height 17
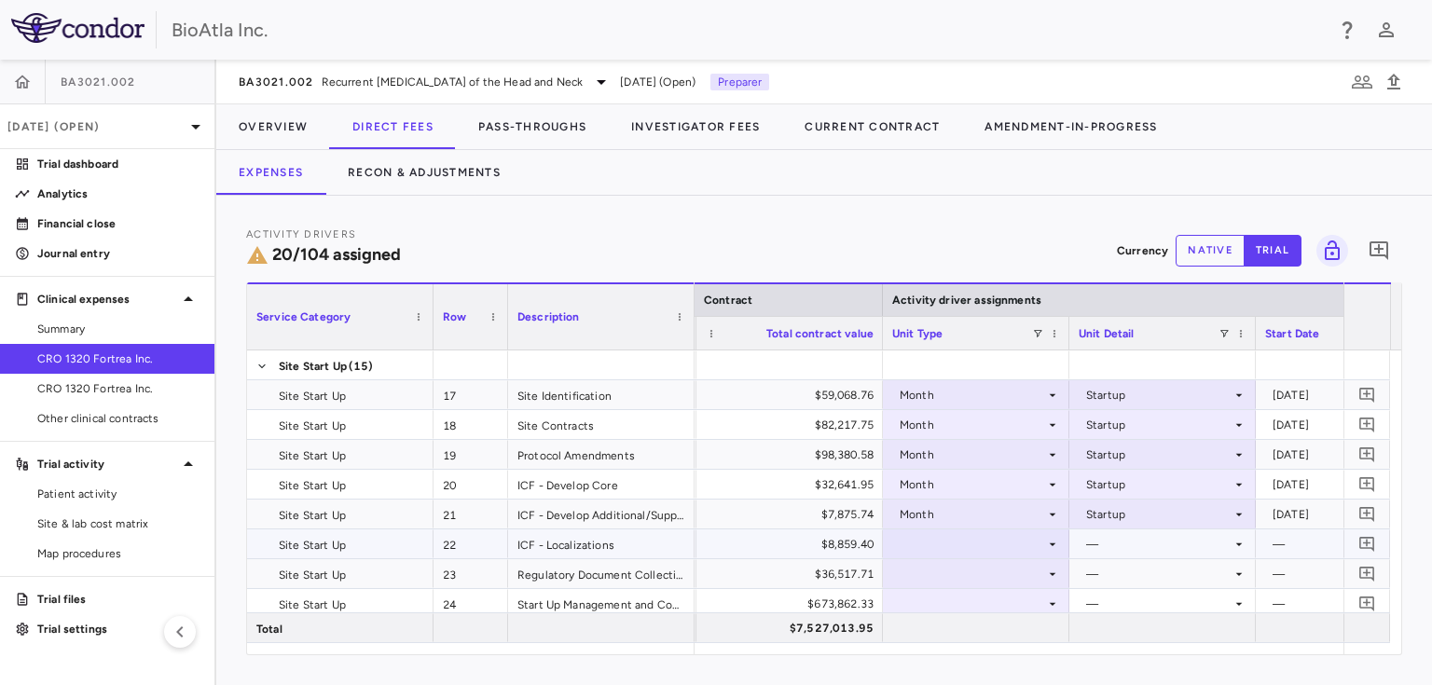
click at [1047, 539] on icon at bounding box center [1052, 544] width 15 height 15
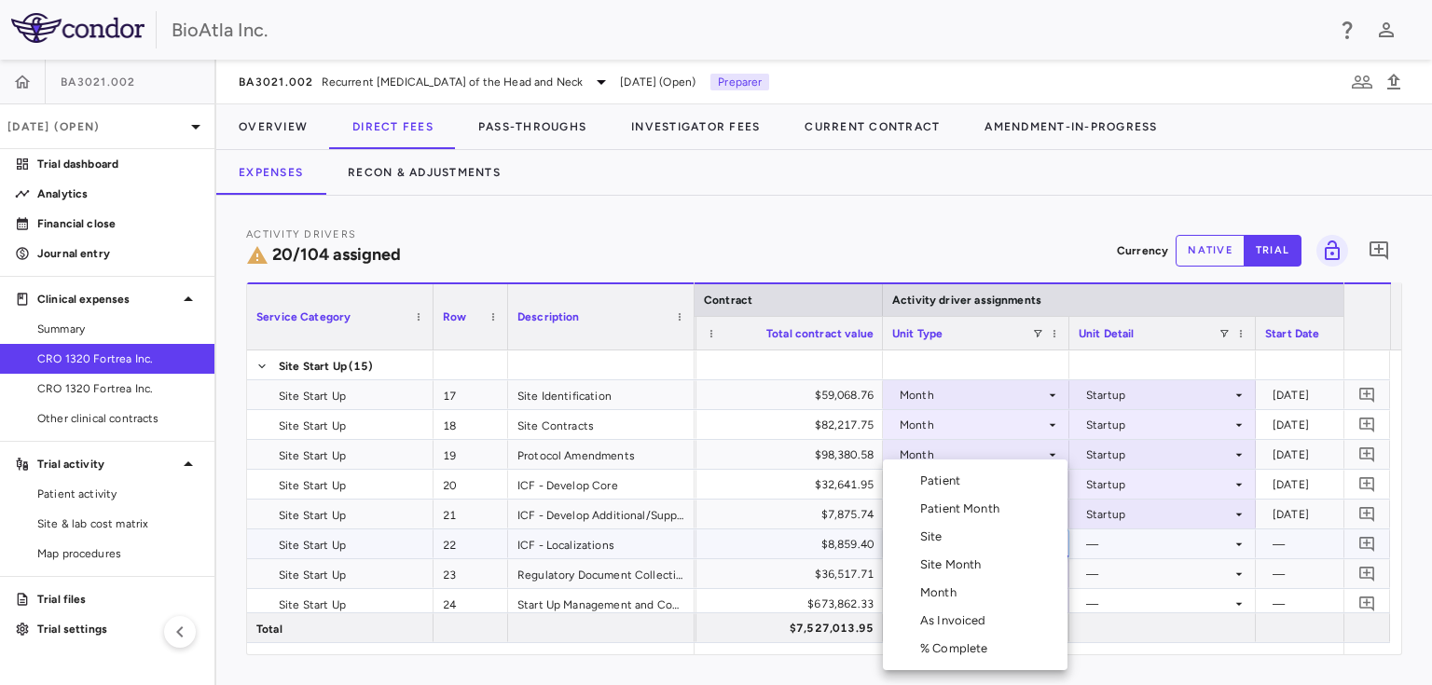
drag, startPoint x: 935, startPoint y: 587, endPoint x: 940, endPoint y: 574, distance: 14.2
click at [934, 587] on div "Month" at bounding box center [942, 592] width 44 height 17
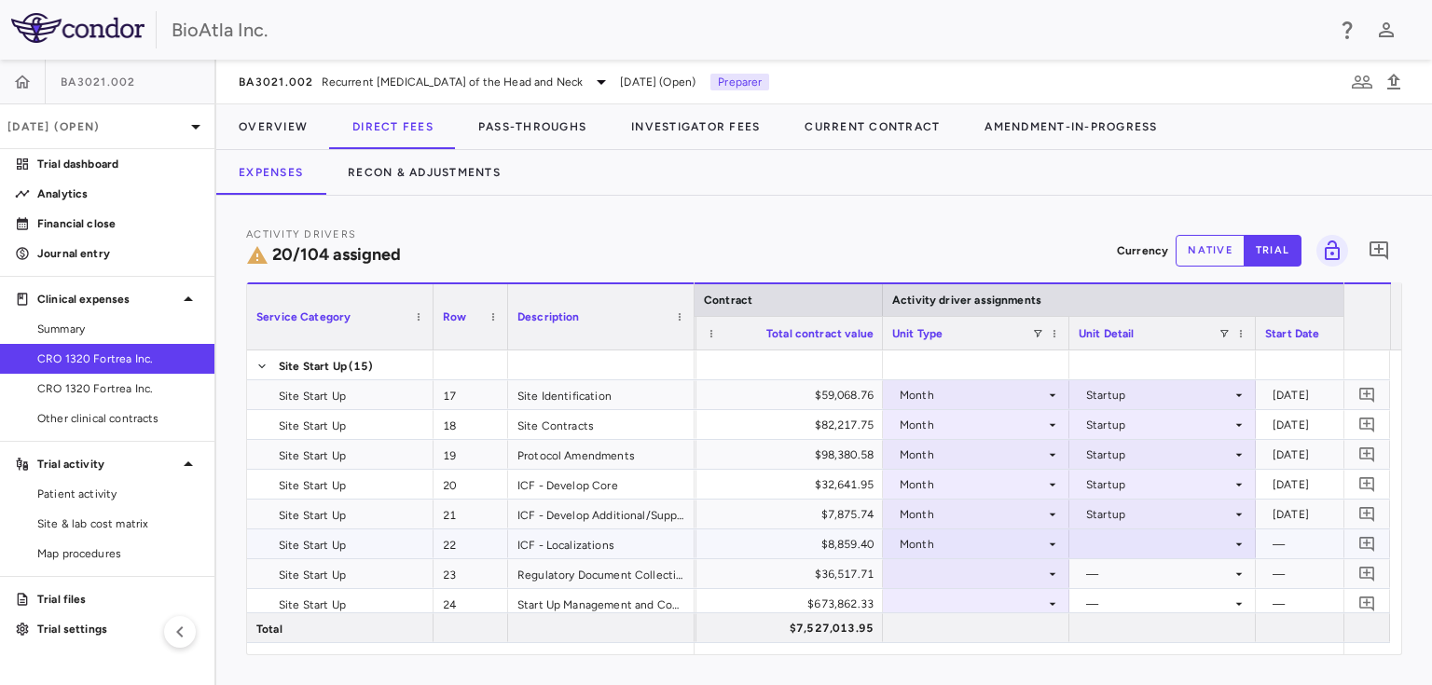
click at [1238, 542] on icon at bounding box center [1239, 543] width 7 height 3
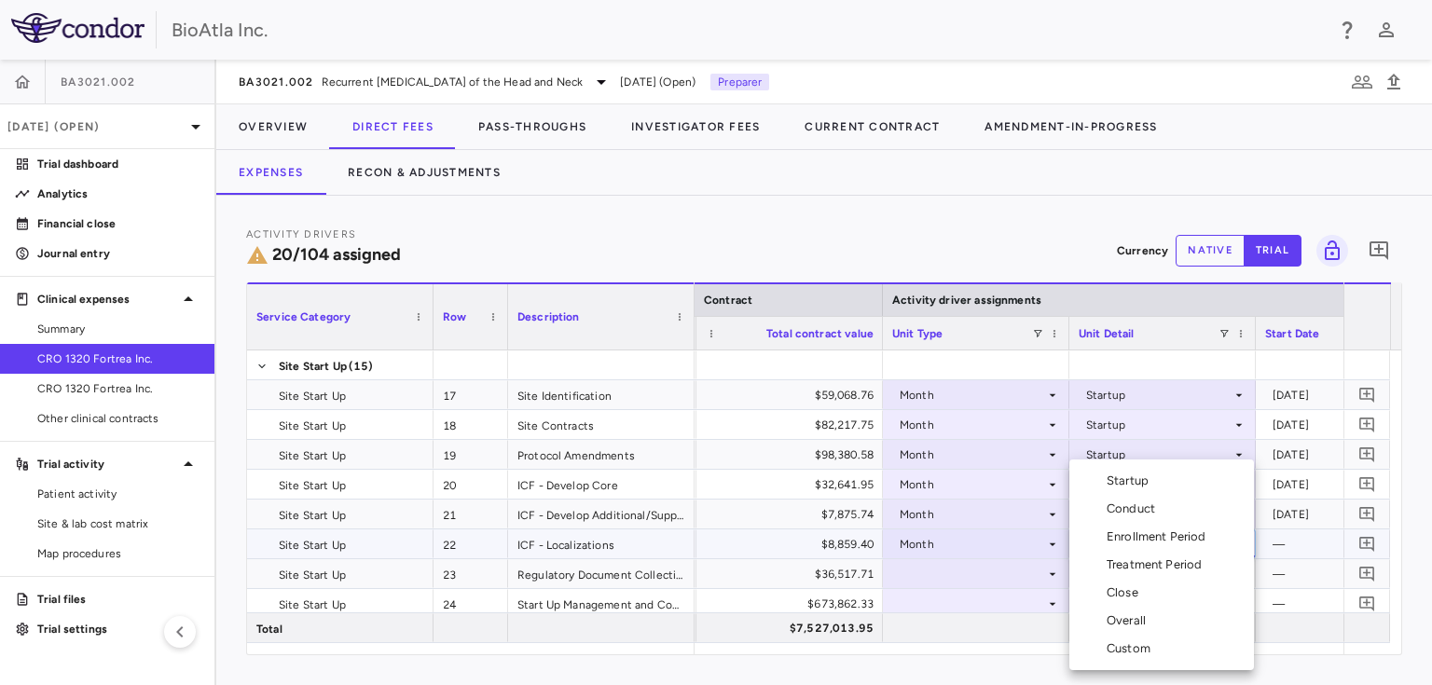
click at [1132, 477] on div "Startup" at bounding box center [1130, 481] width 49 height 17
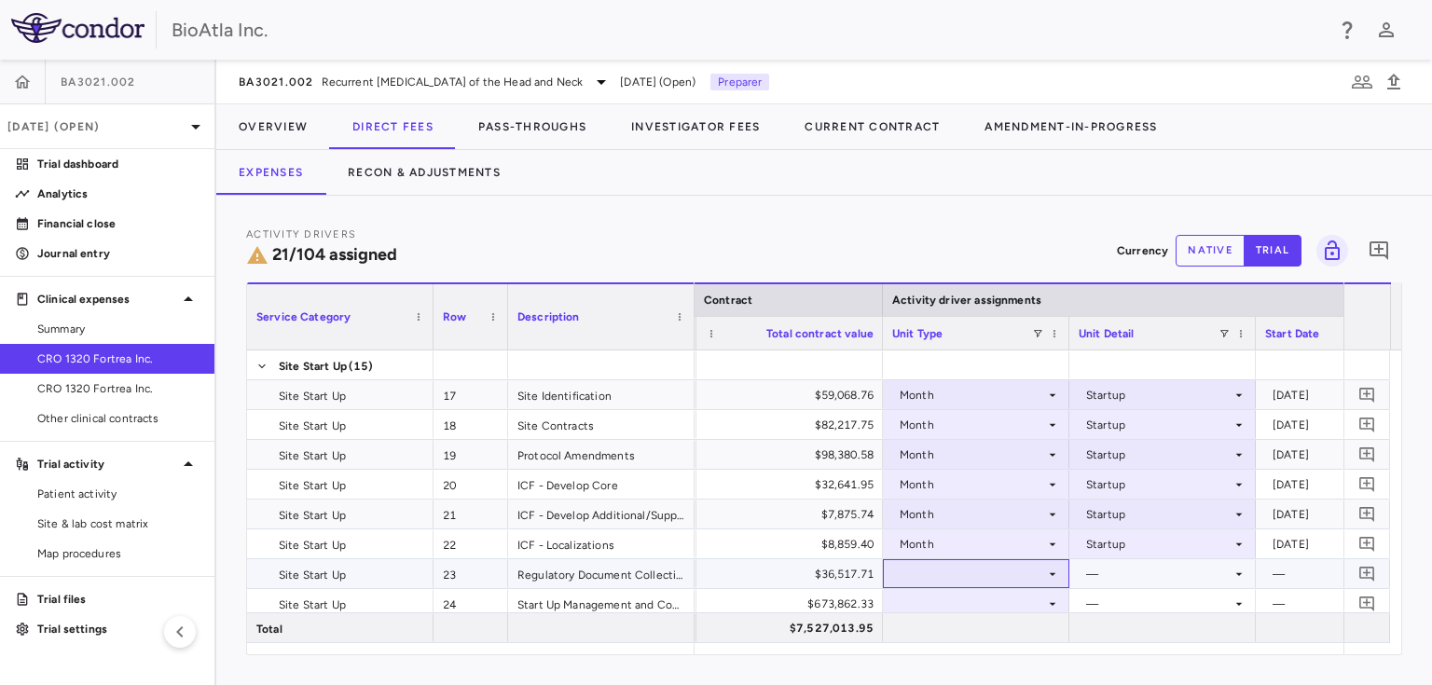
click at [1027, 570] on div at bounding box center [976, 573] width 168 height 27
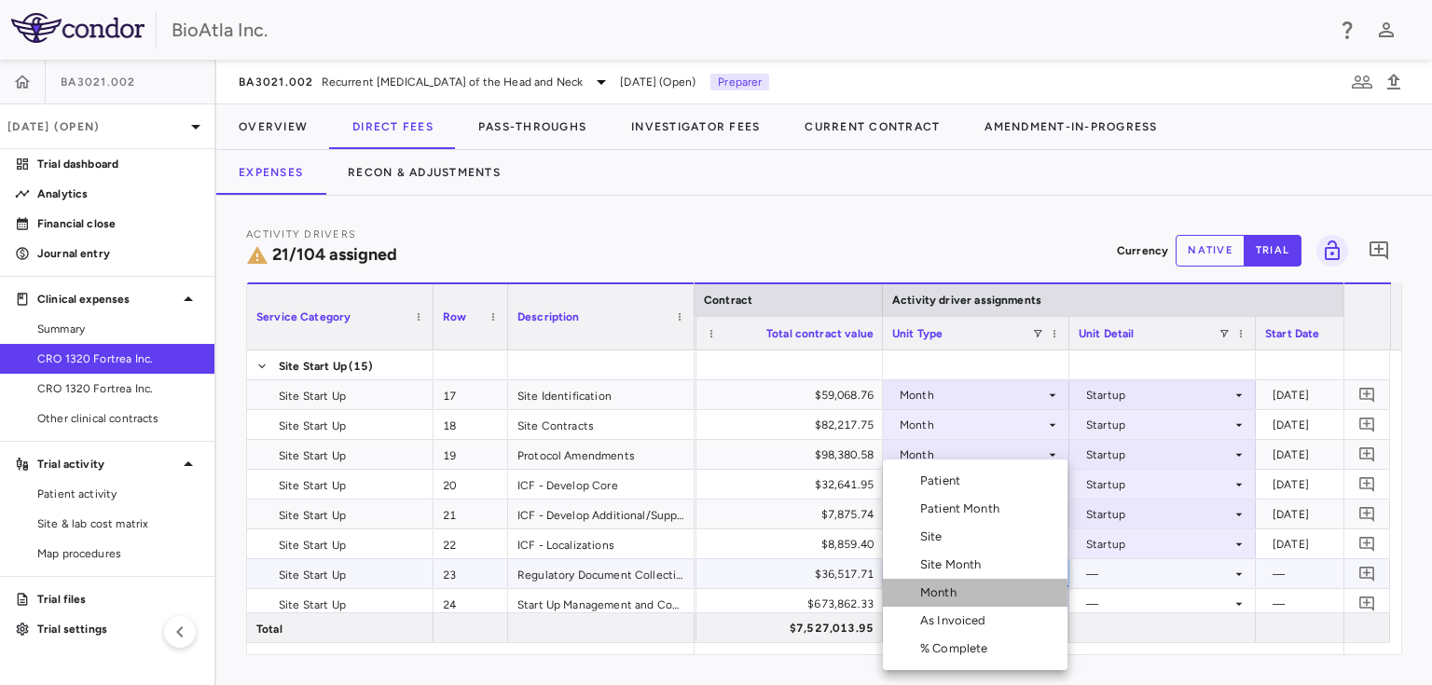
click at [940, 596] on div "Month" at bounding box center [942, 592] width 44 height 17
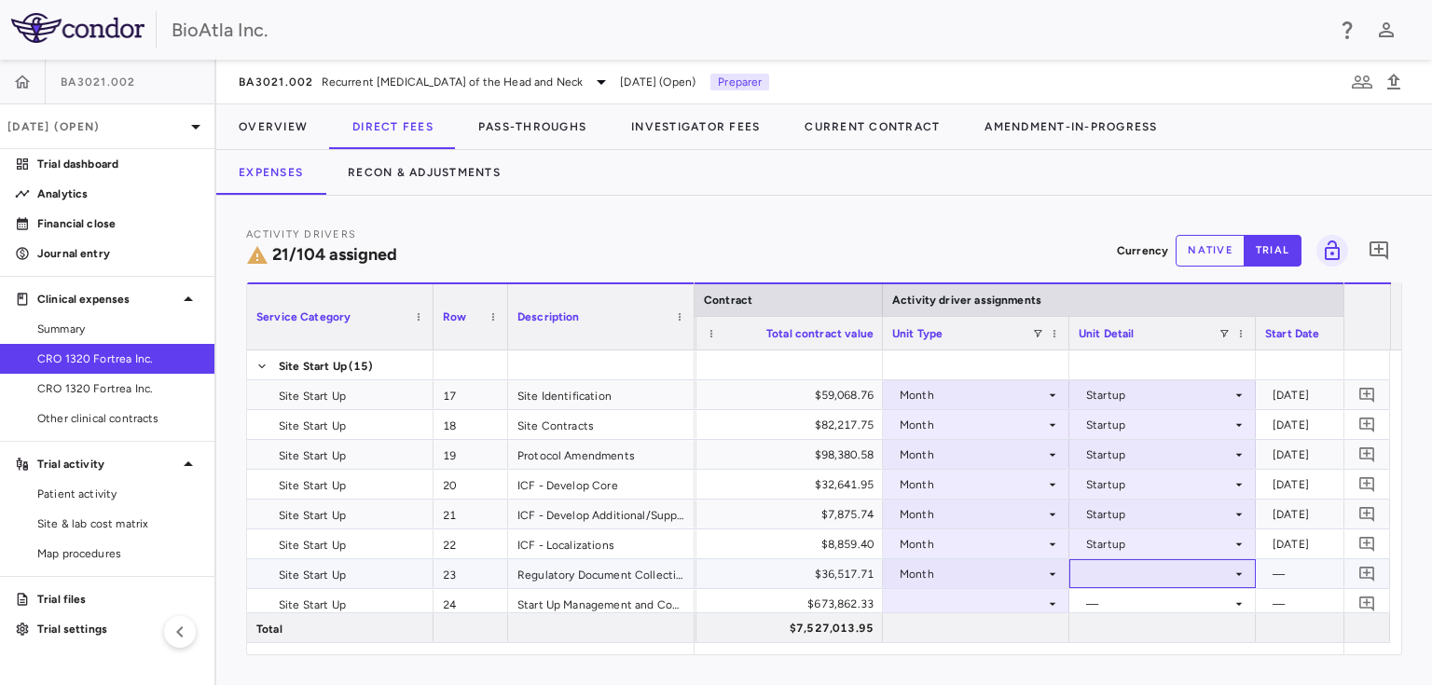
click at [1241, 572] on icon at bounding box center [1239, 573] width 7 height 3
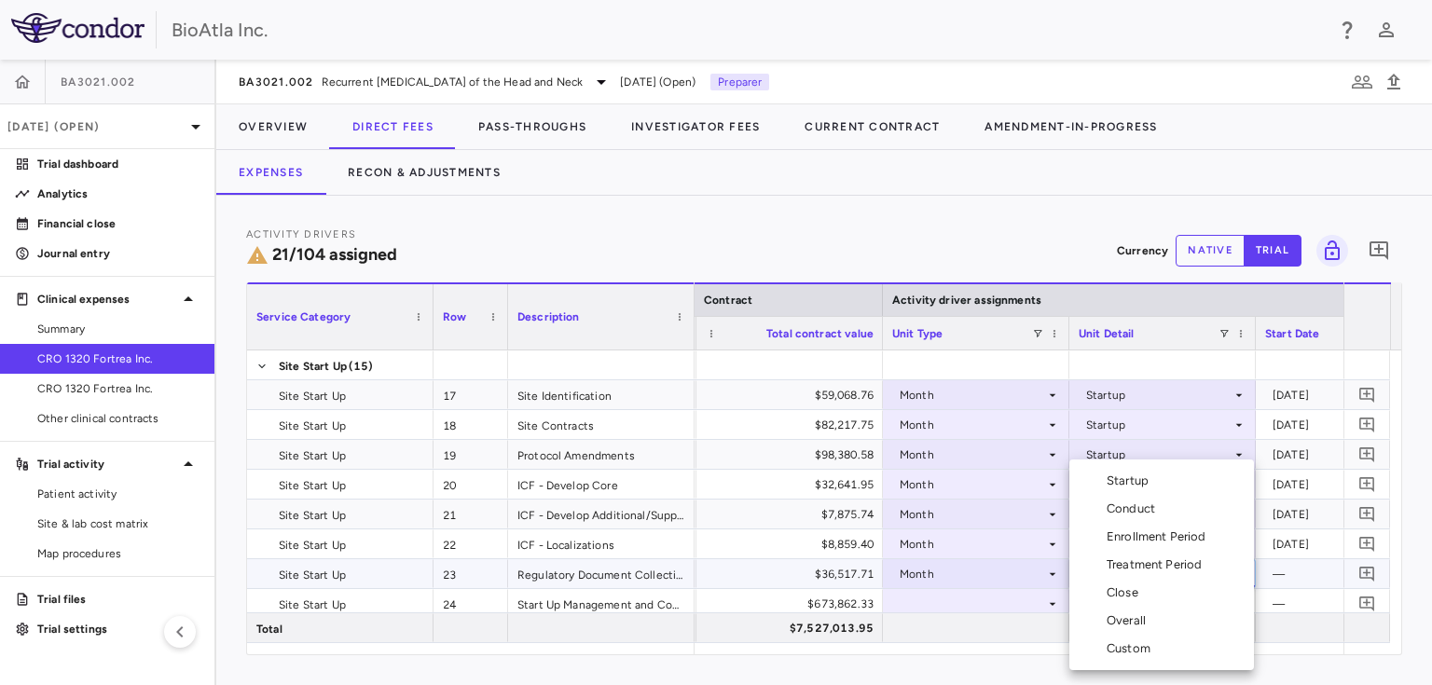
click at [1141, 476] on div "Startup" at bounding box center [1130, 481] width 49 height 17
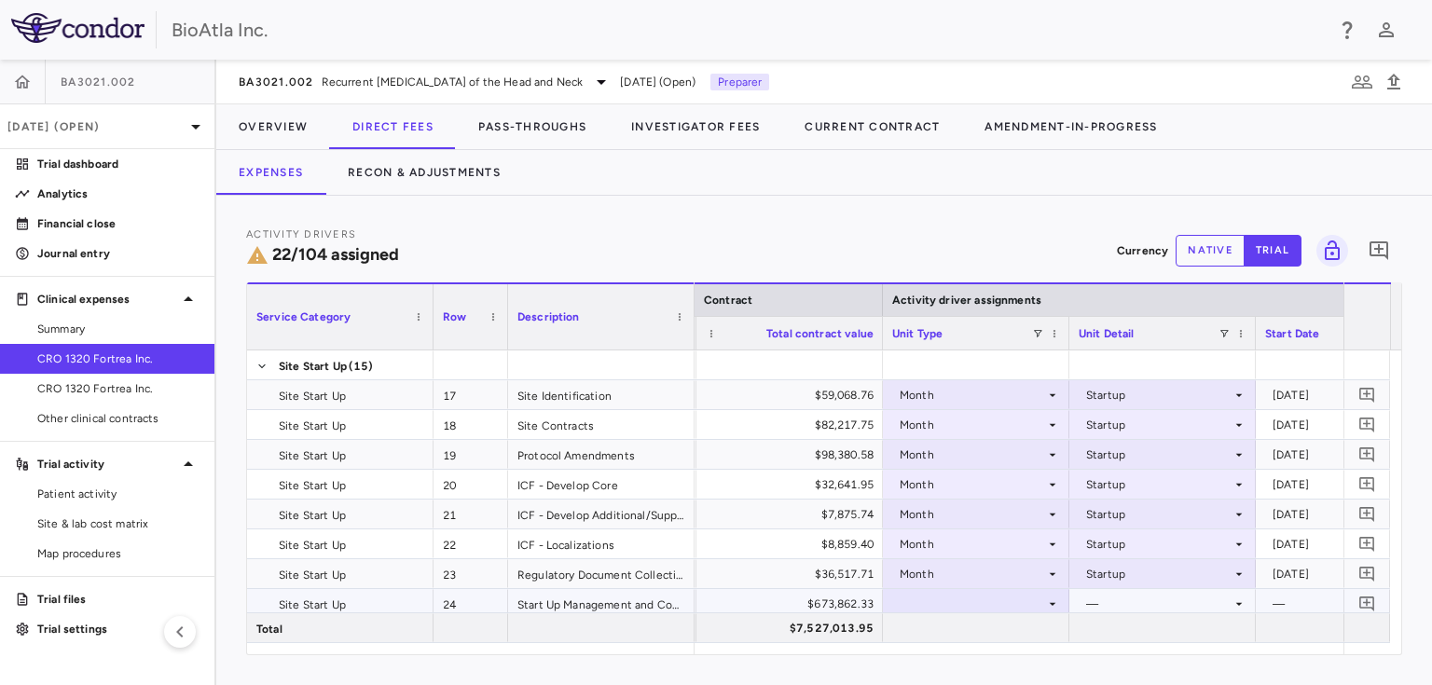
click at [1001, 595] on div at bounding box center [976, 603] width 168 height 27
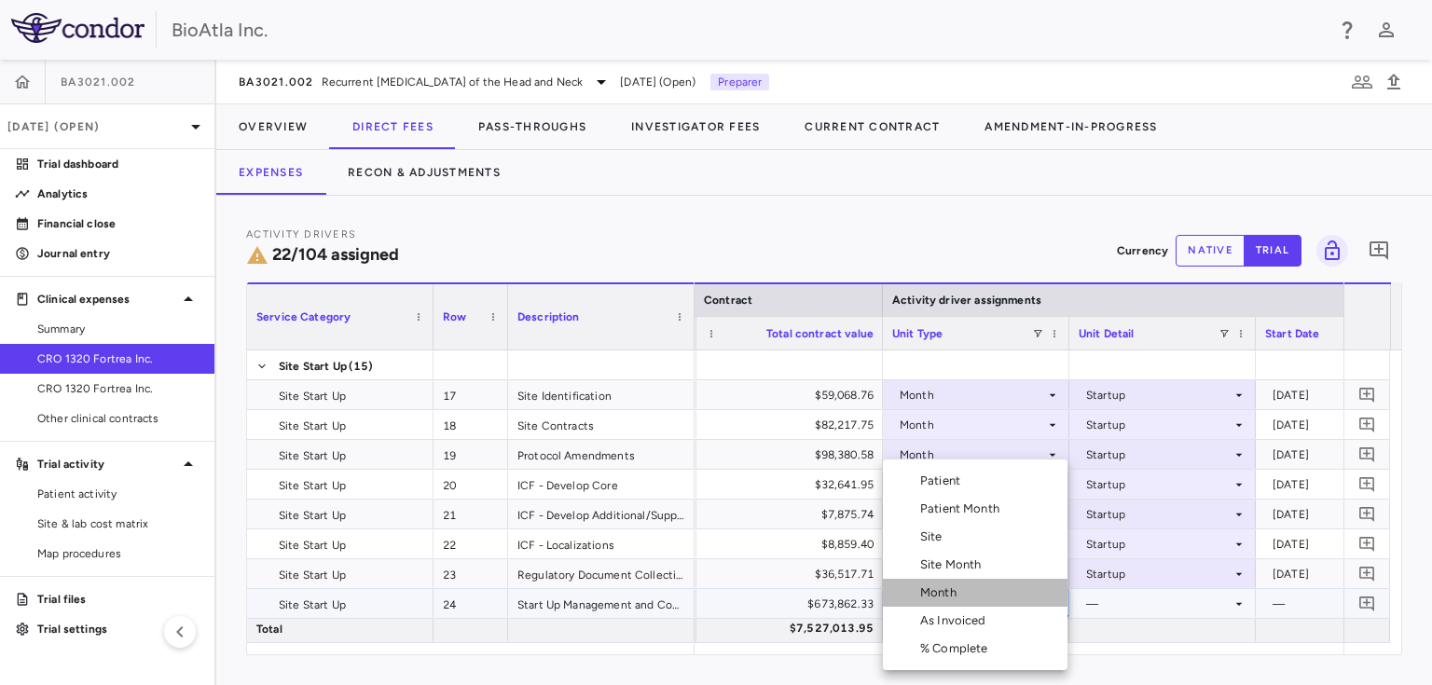
click at [931, 583] on li "Month" at bounding box center [975, 593] width 185 height 28
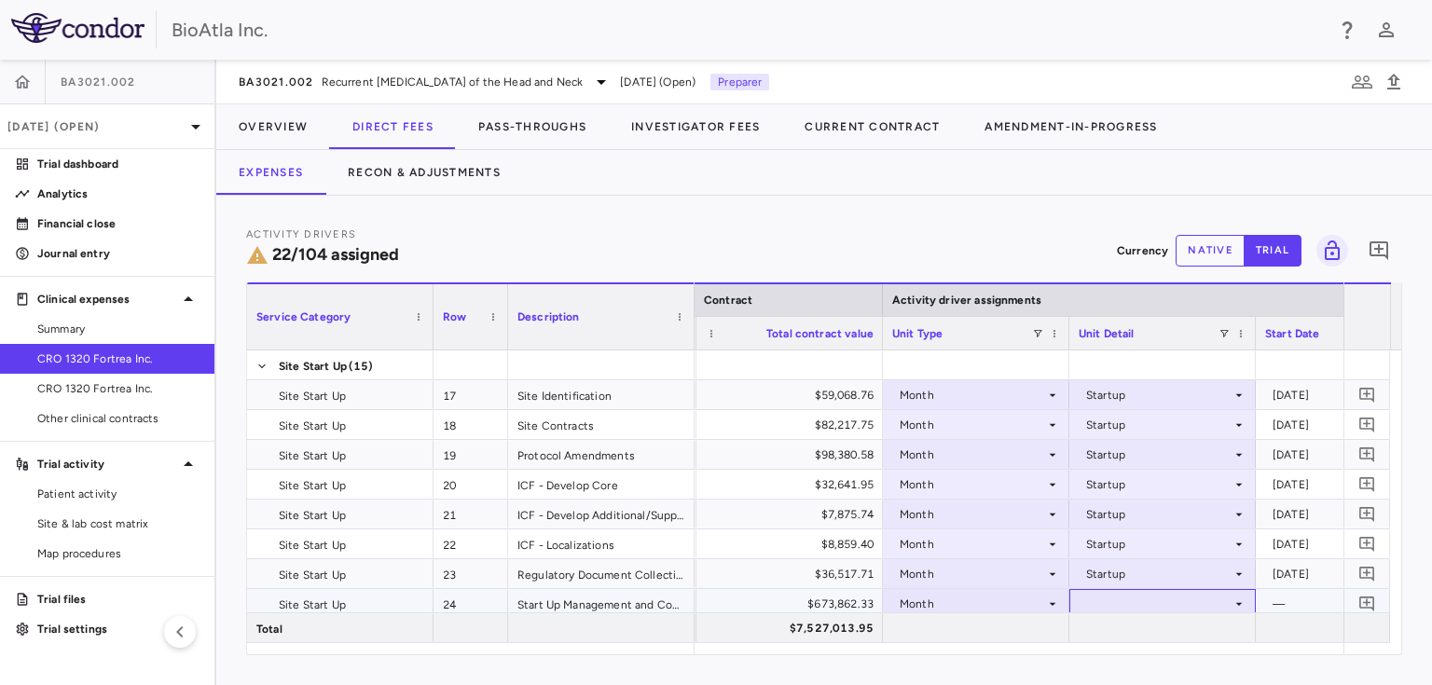
click at [1234, 597] on icon at bounding box center [1238, 604] width 15 height 15
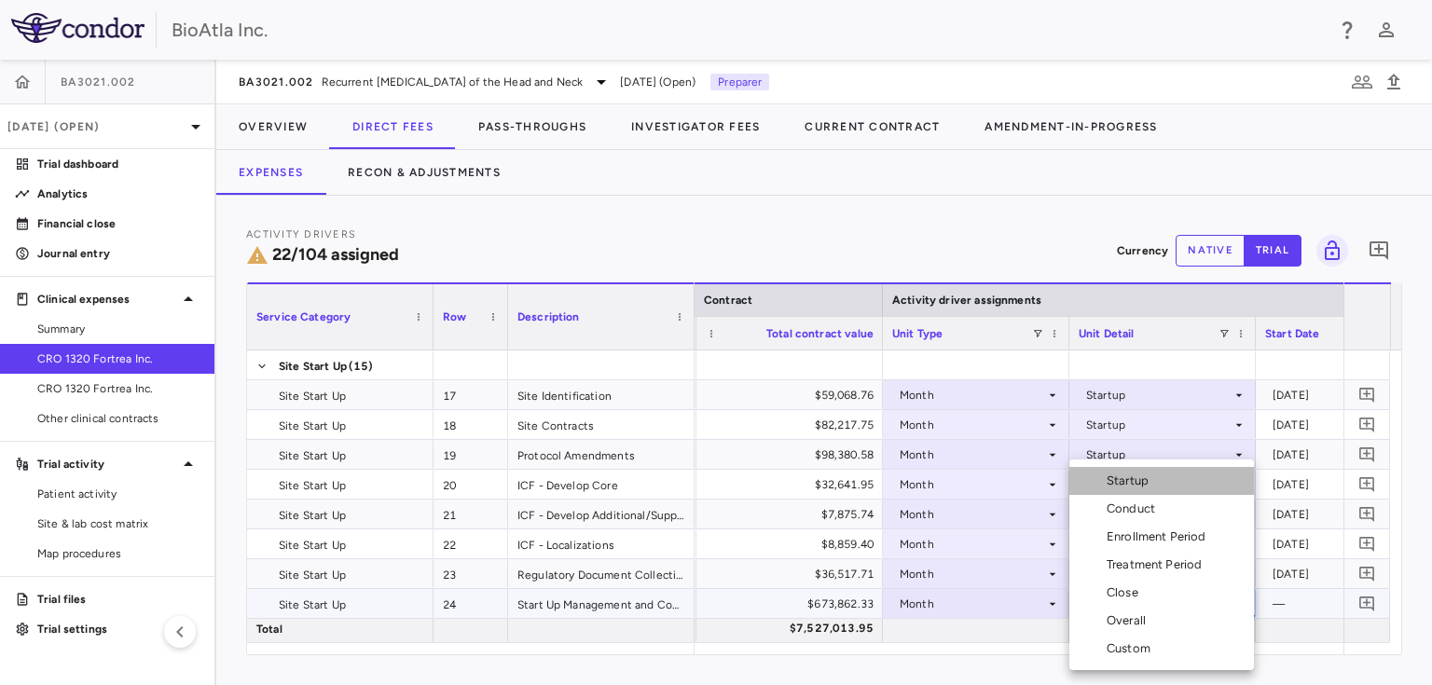
click at [1140, 481] on div "Startup" at bounding box center [1130, 481] width 49 height 17
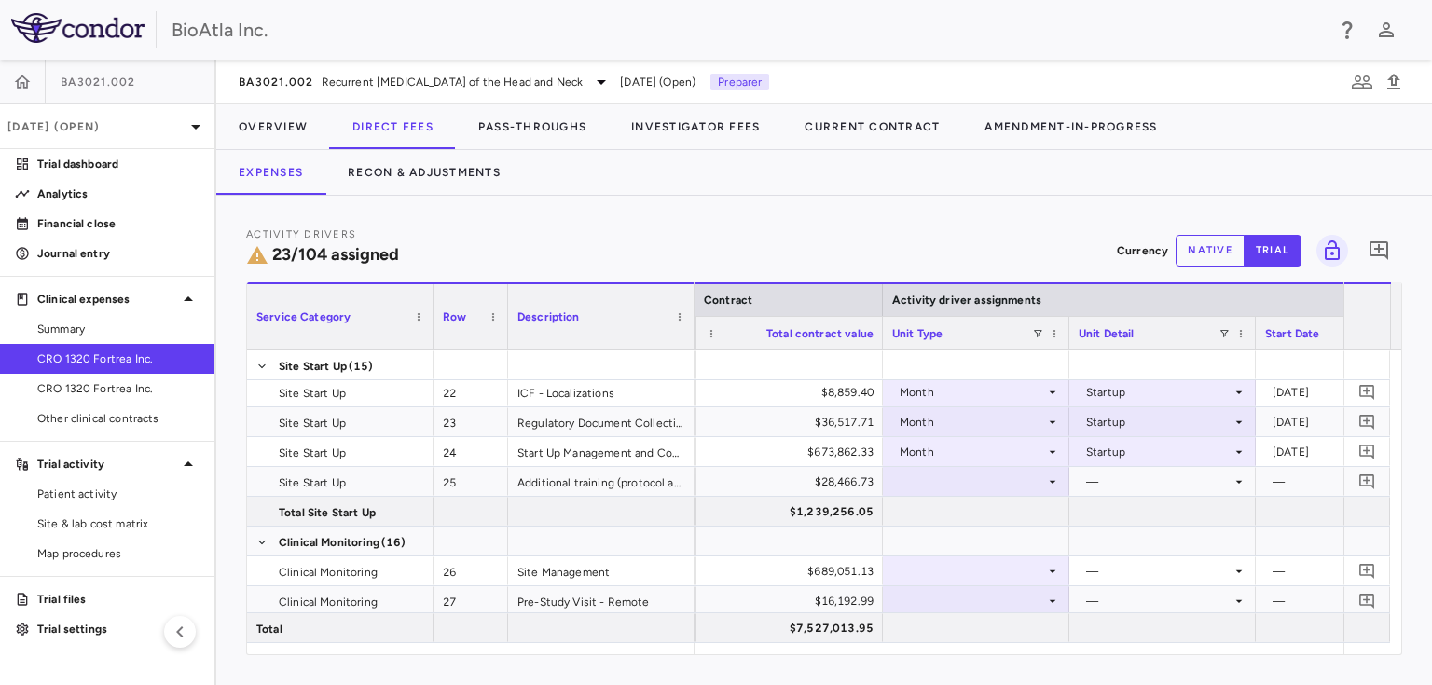
scroll to position [749, 0]
click at [1055, 475] on icon at bounding box center [1052, 480] width 15 height 15
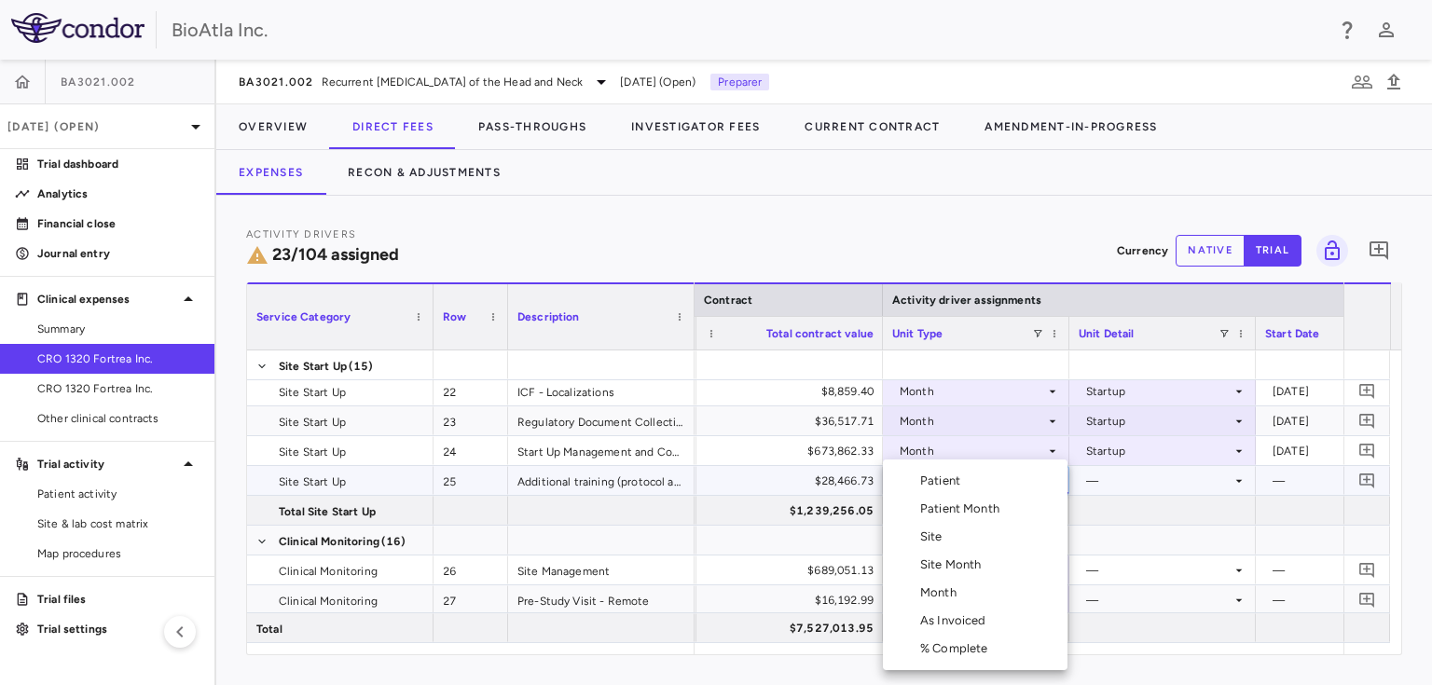
click at [958, 594] on div "Month" at bounding box center [942, 592] width 44 height 17
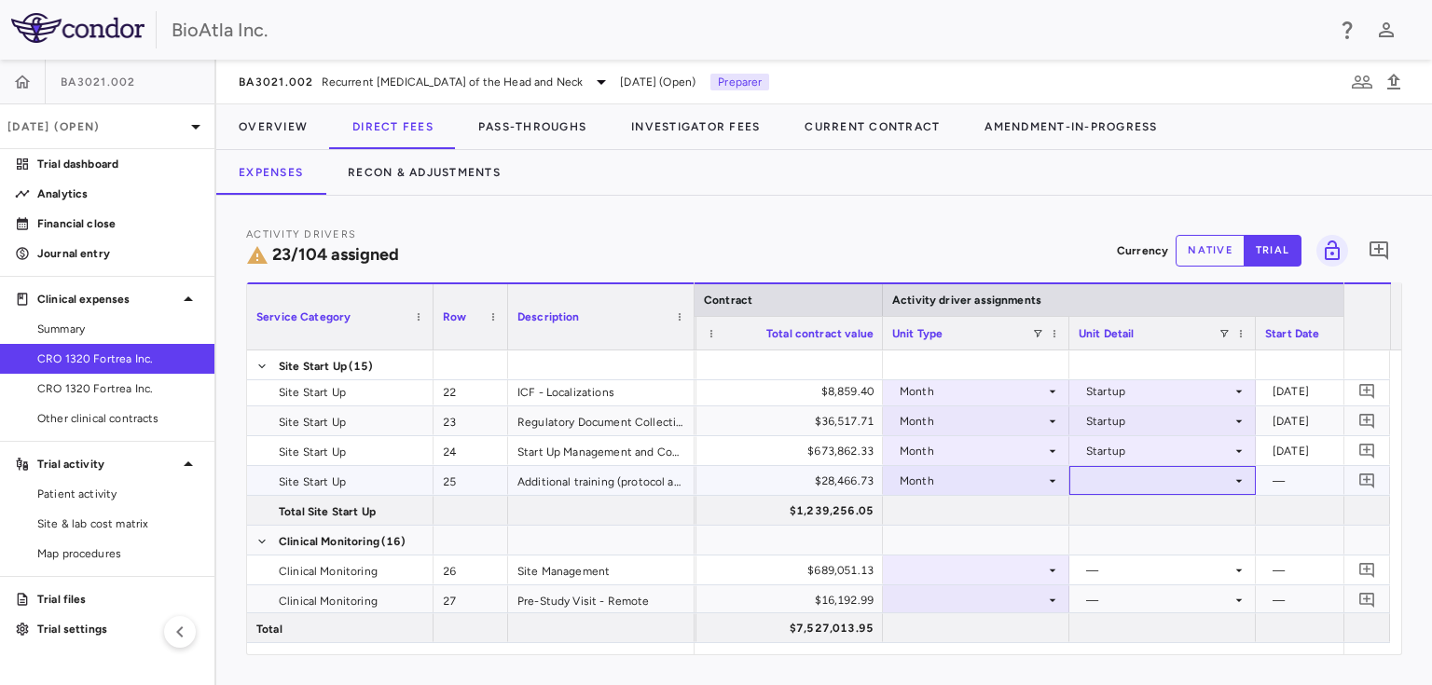
click at [1239, 476] on icon at bounding box center [1238, 480] width 15 height 15
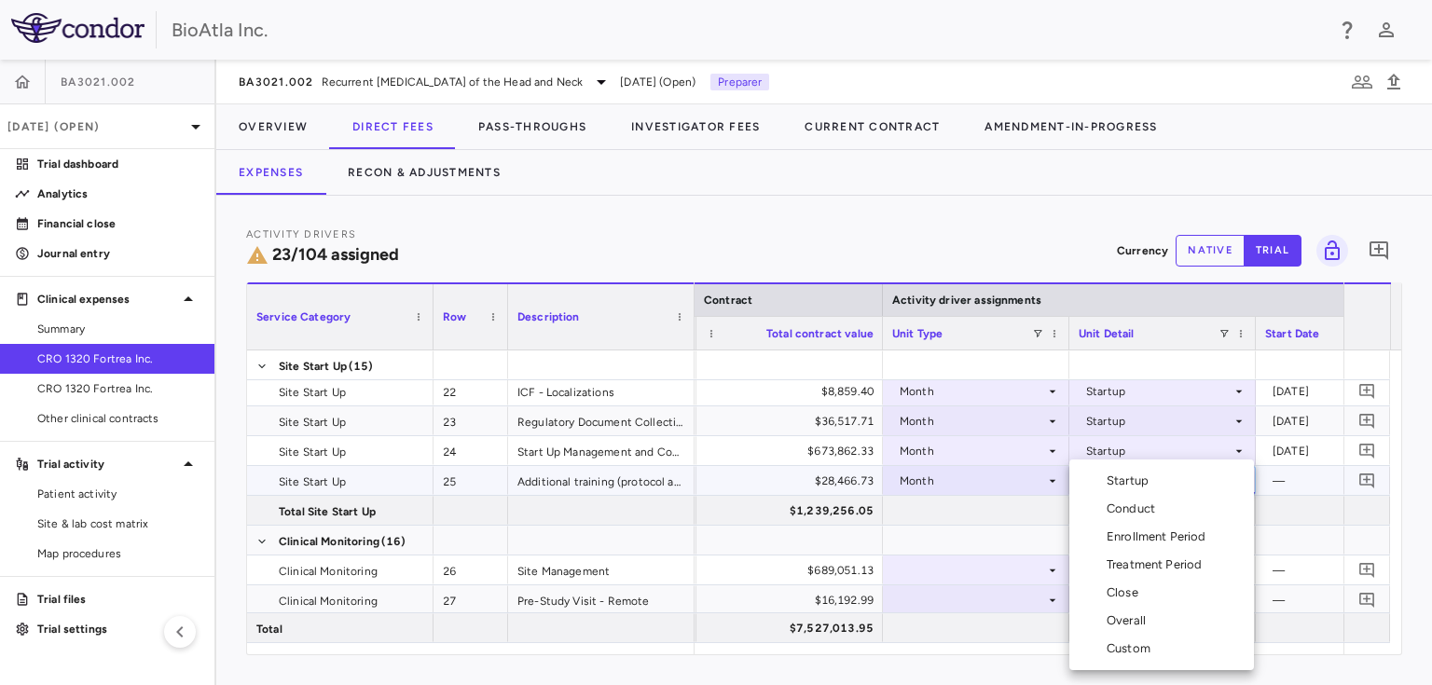
click at [1133, 643] on div "Custom" at bounding box center [1131, 648] width 51 height 17
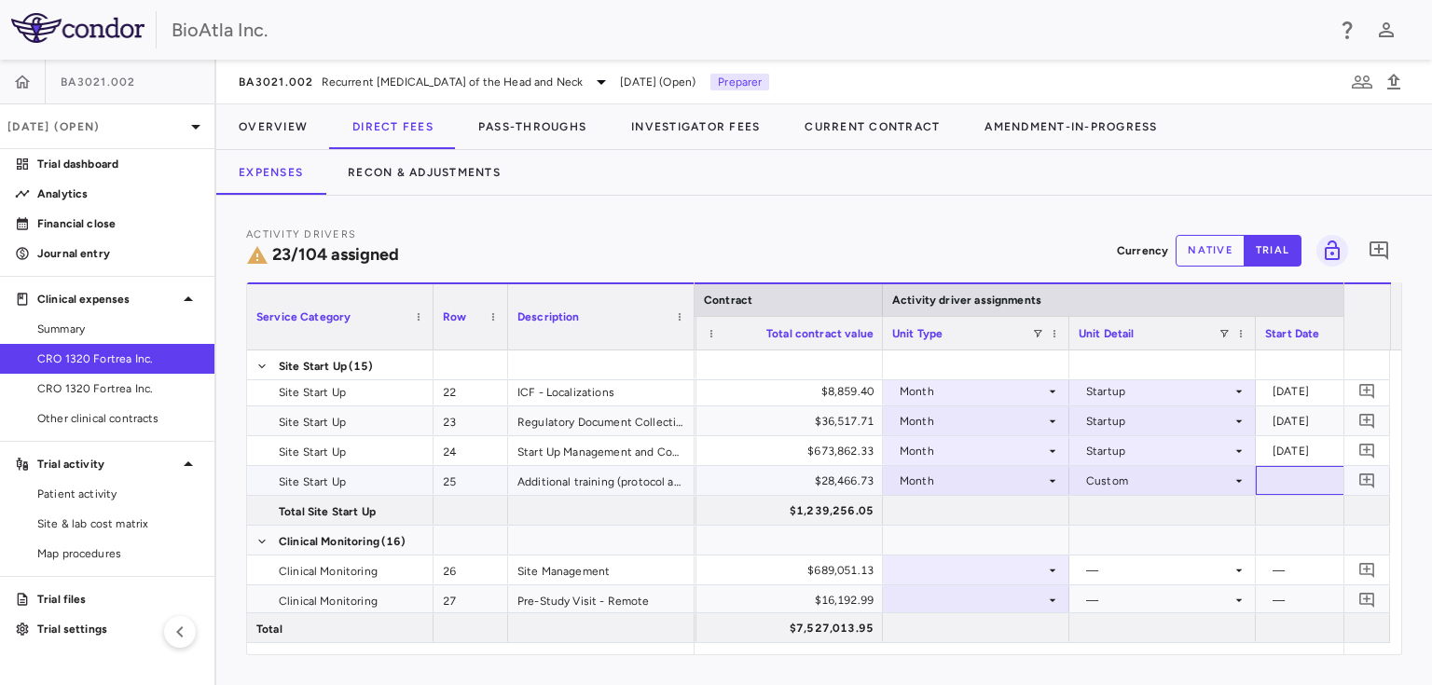
click at [1310, 481] on div at bounding box center [1349, 480] width 168 height 27
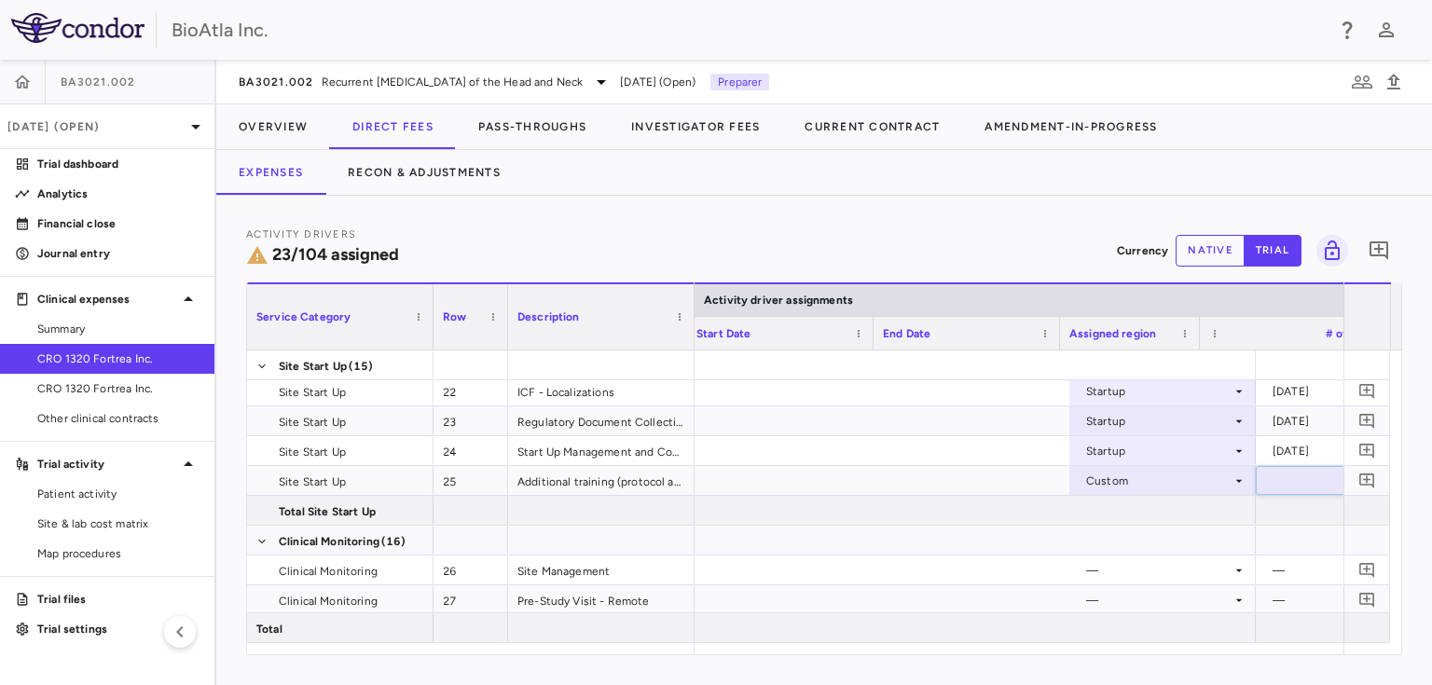
scroll to position [0, 1499]
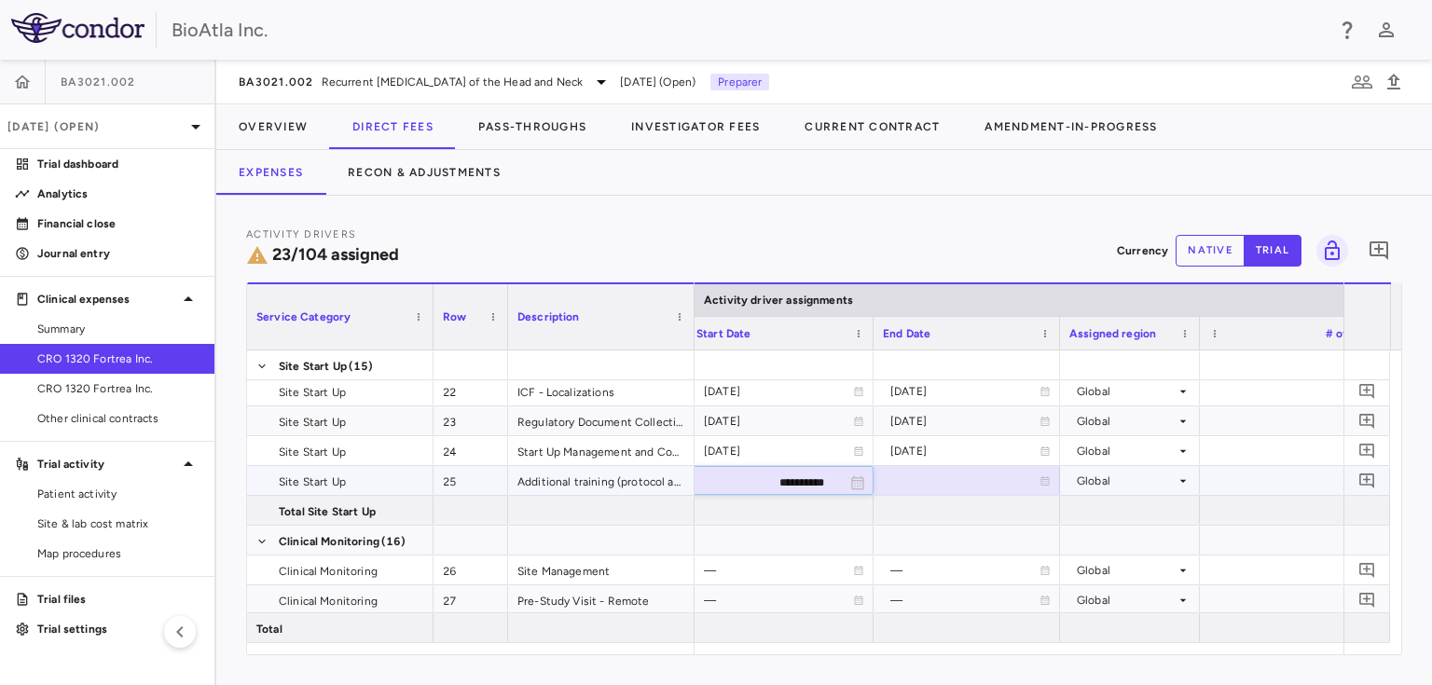
click at [772, 478] on input "**********" at bounding box center [763, 482] width 151 height 31
type input "**********"
click at [945, 480] on div at bounding box center [967, 480] width 168 height 27
click at [944, 480] on input "**********" at bounding box center [949, 482] width 151 height 31
type input "**********"
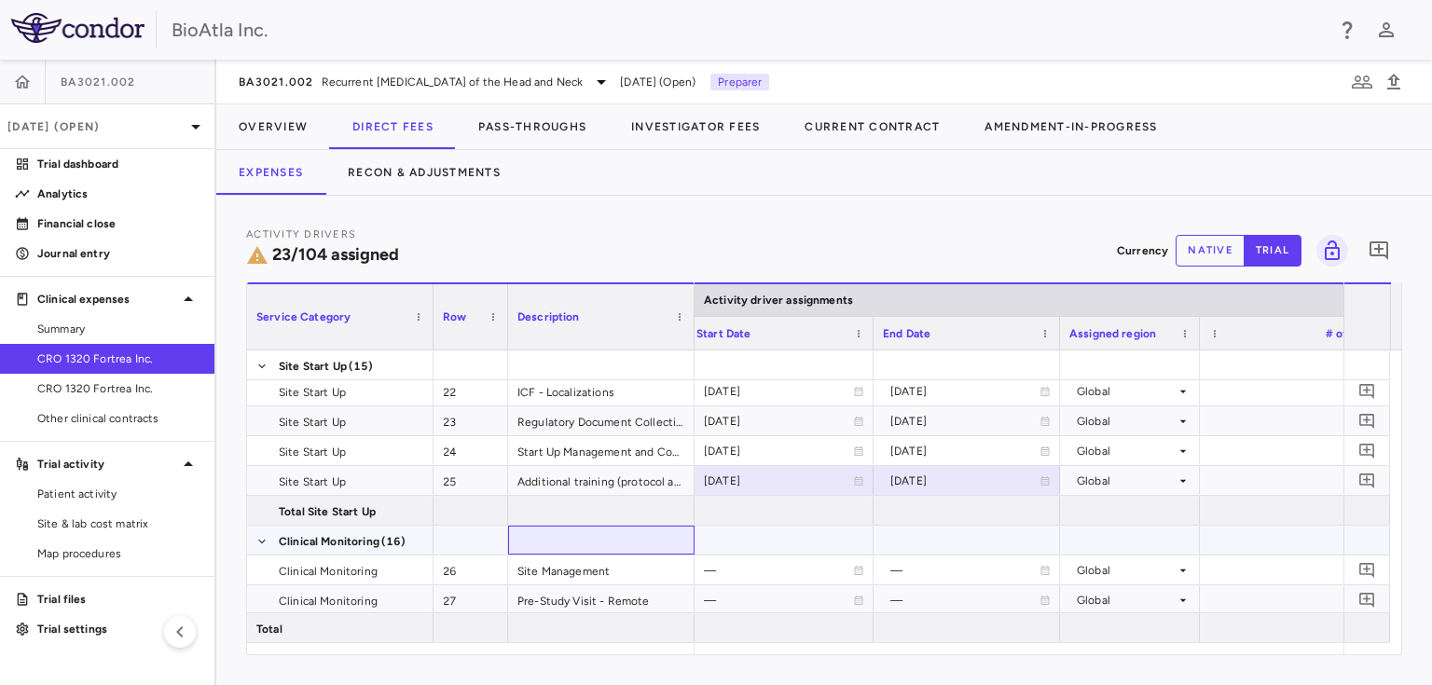
click at [597, 543] on div at bounding box center [601, 540] width 186 height 29
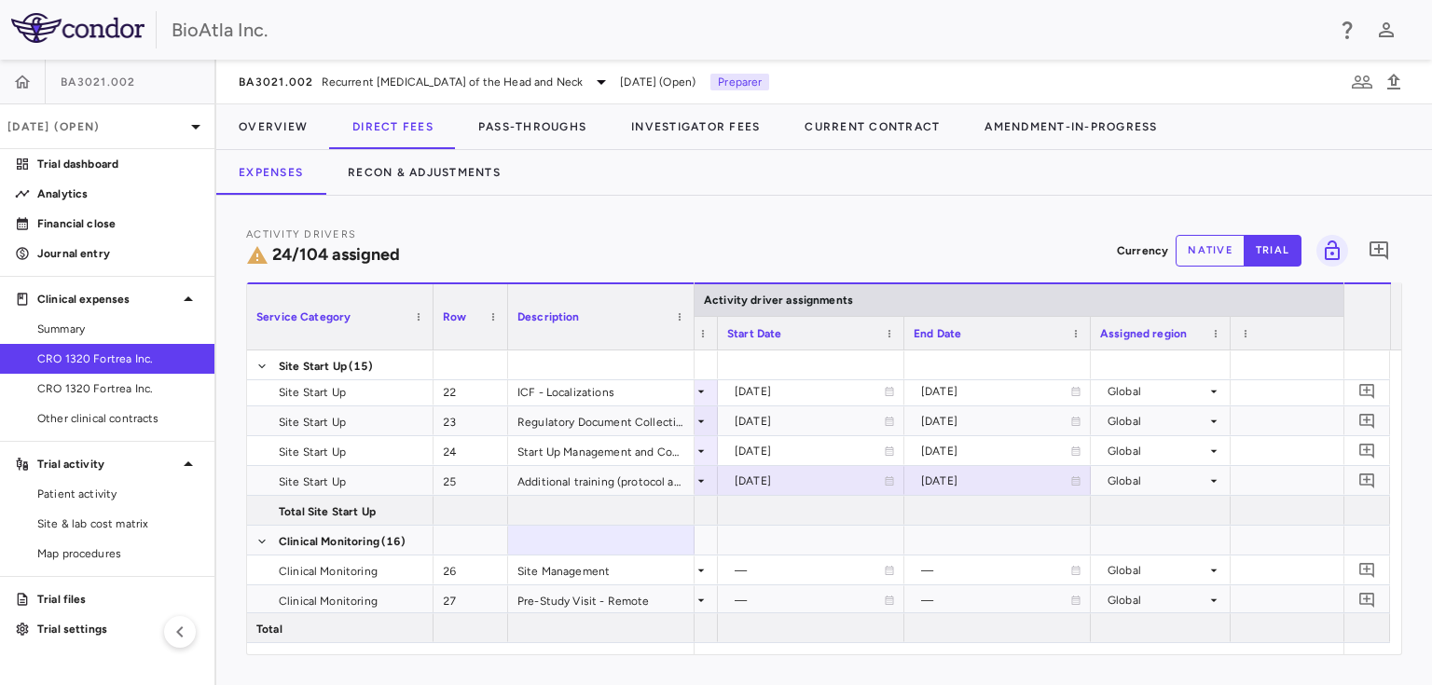
scroll to position [0, 1430]
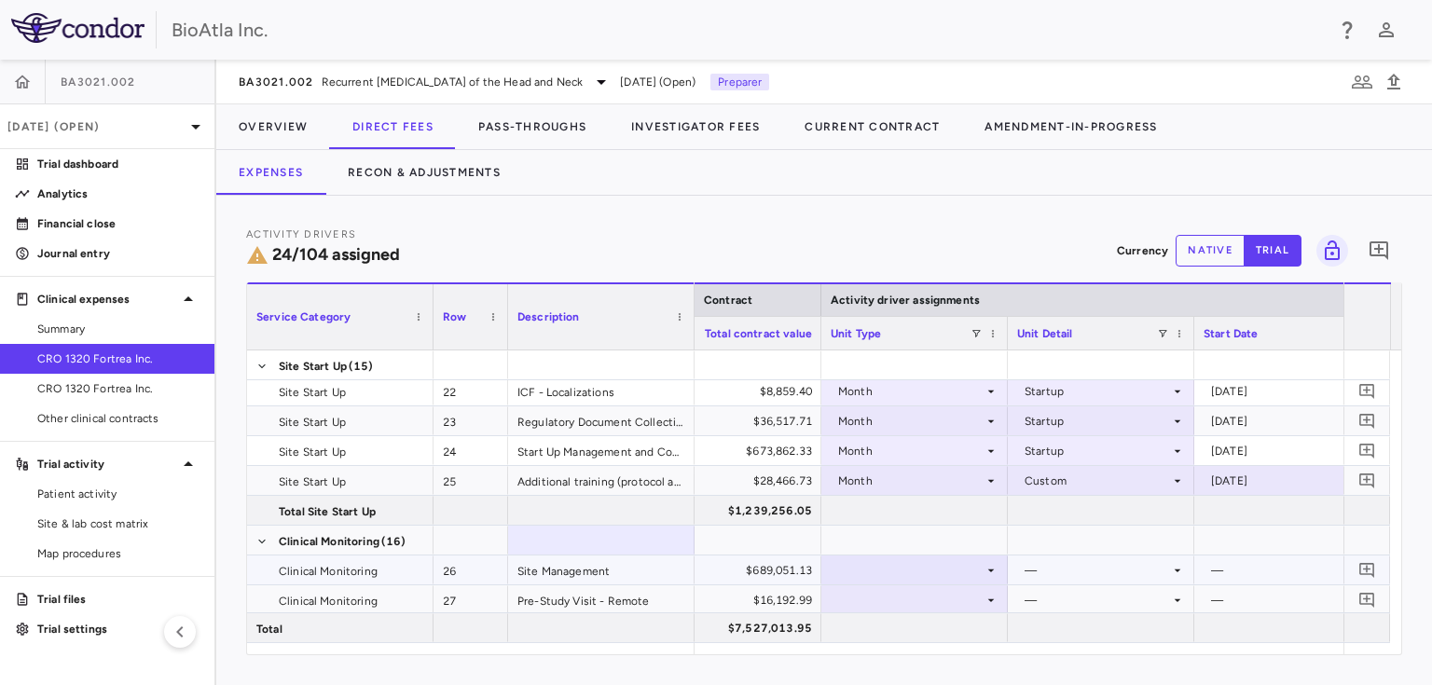
click at [995, 568] on icon at bounding box center [990, 570] width 15 height 15
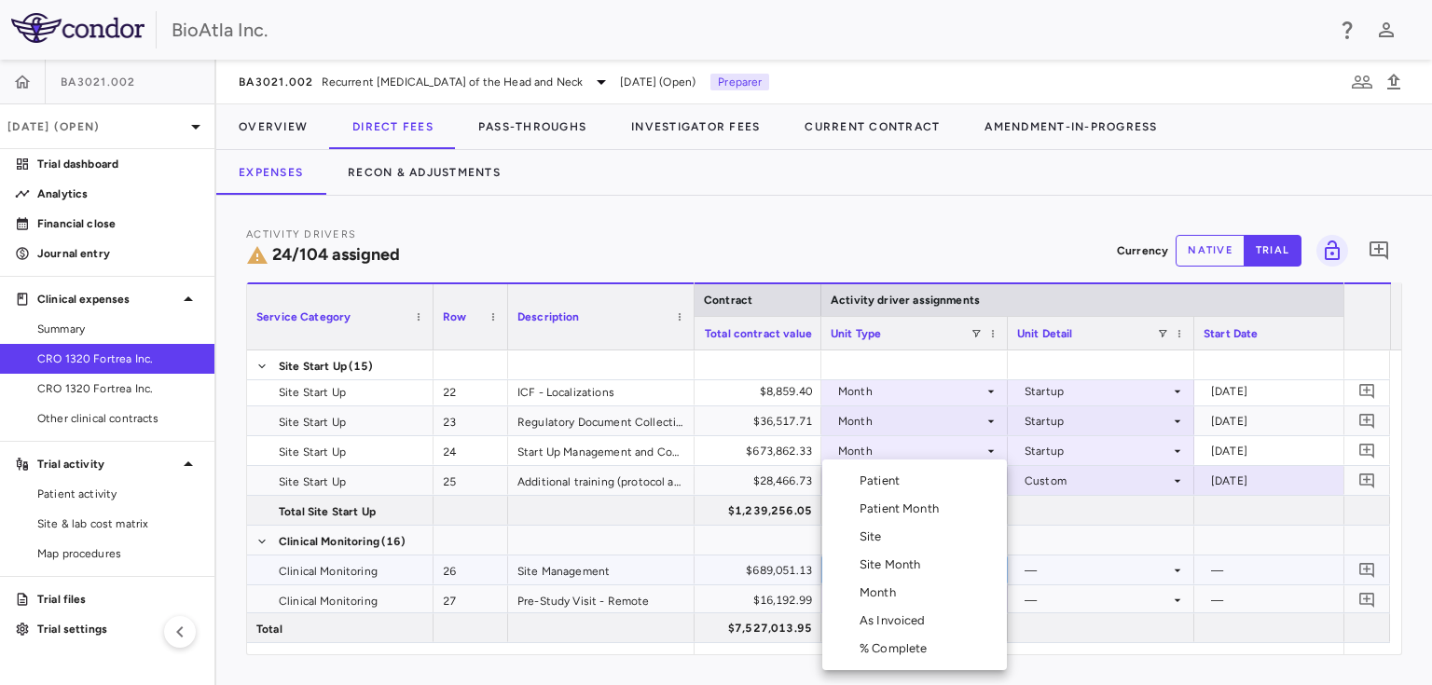
click at [891, 596] on div "Month" at bounding box center [881, 592] width 44 height 17
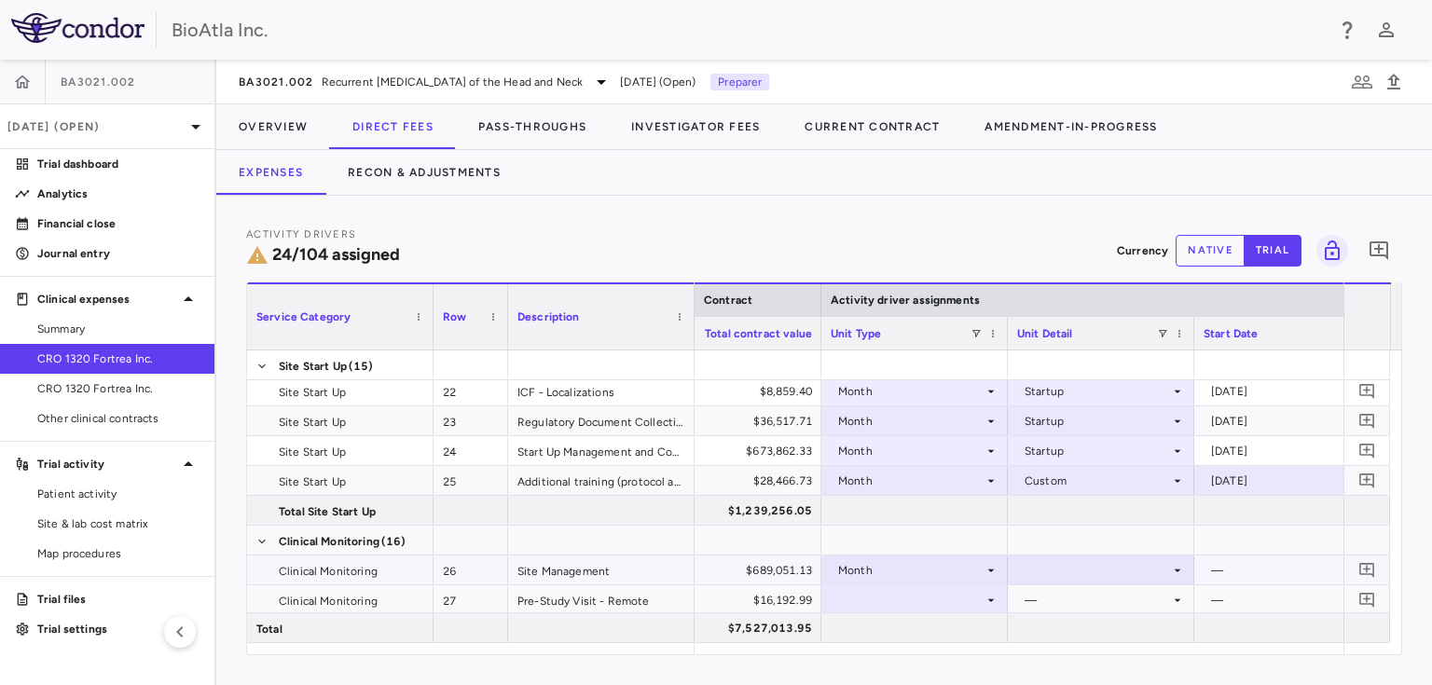
click at [1186, 570] on div at bounding box center [1101, 570] width 186 height 29
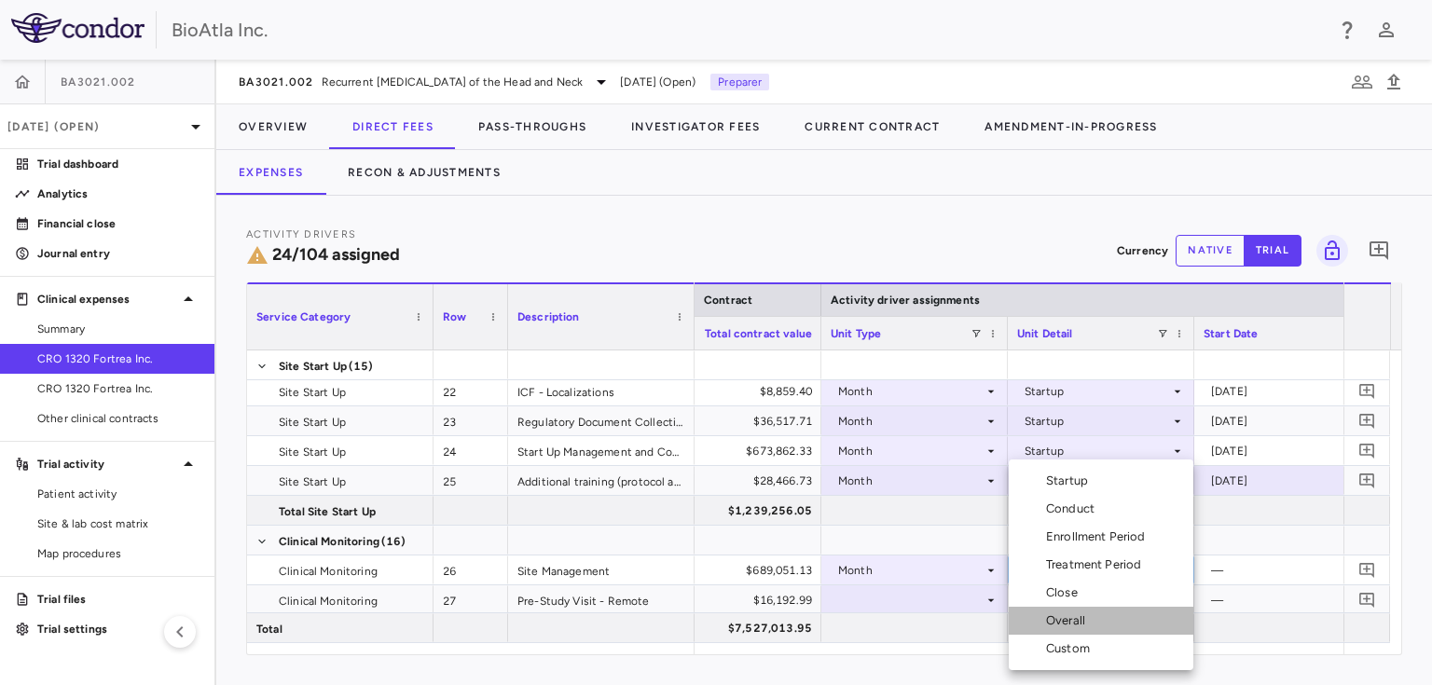
click at [1051, 624] on div "Overall" at bounding box center [1069, 620] width 47 height 17
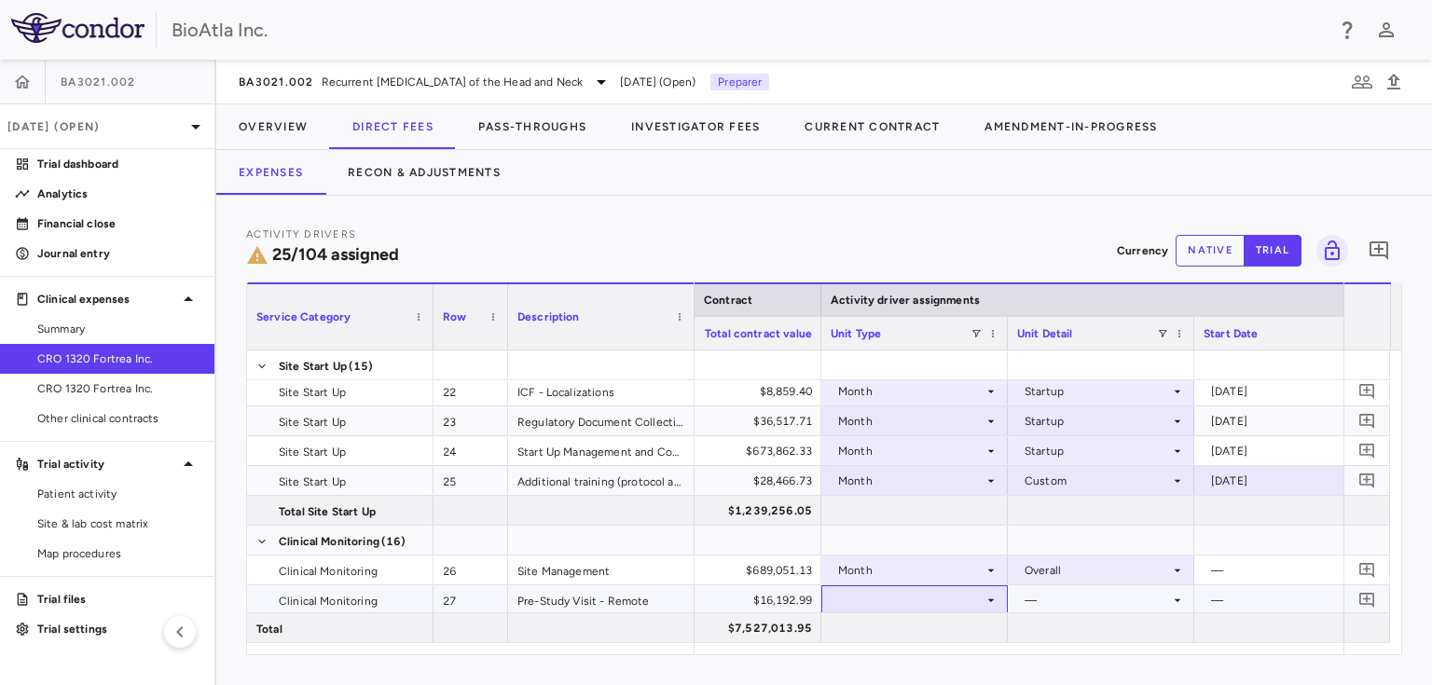
click at [992, 593] on icon at bounding box center [990, 600] width 15 height 15
click at [977, 597] on div at bounding box center [914, 599] width 168 height 27
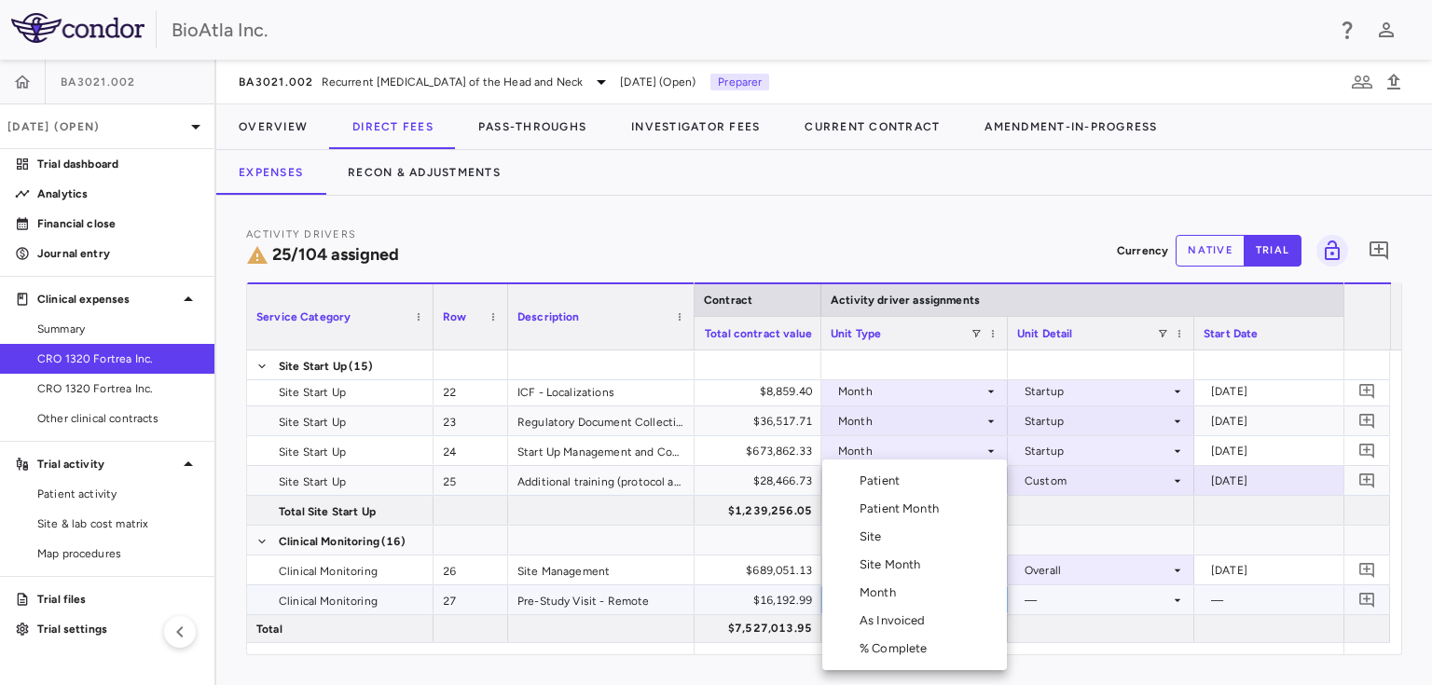
click at [871, 598] on div "Month" at bounding box center [881, 592] width 44 height 17
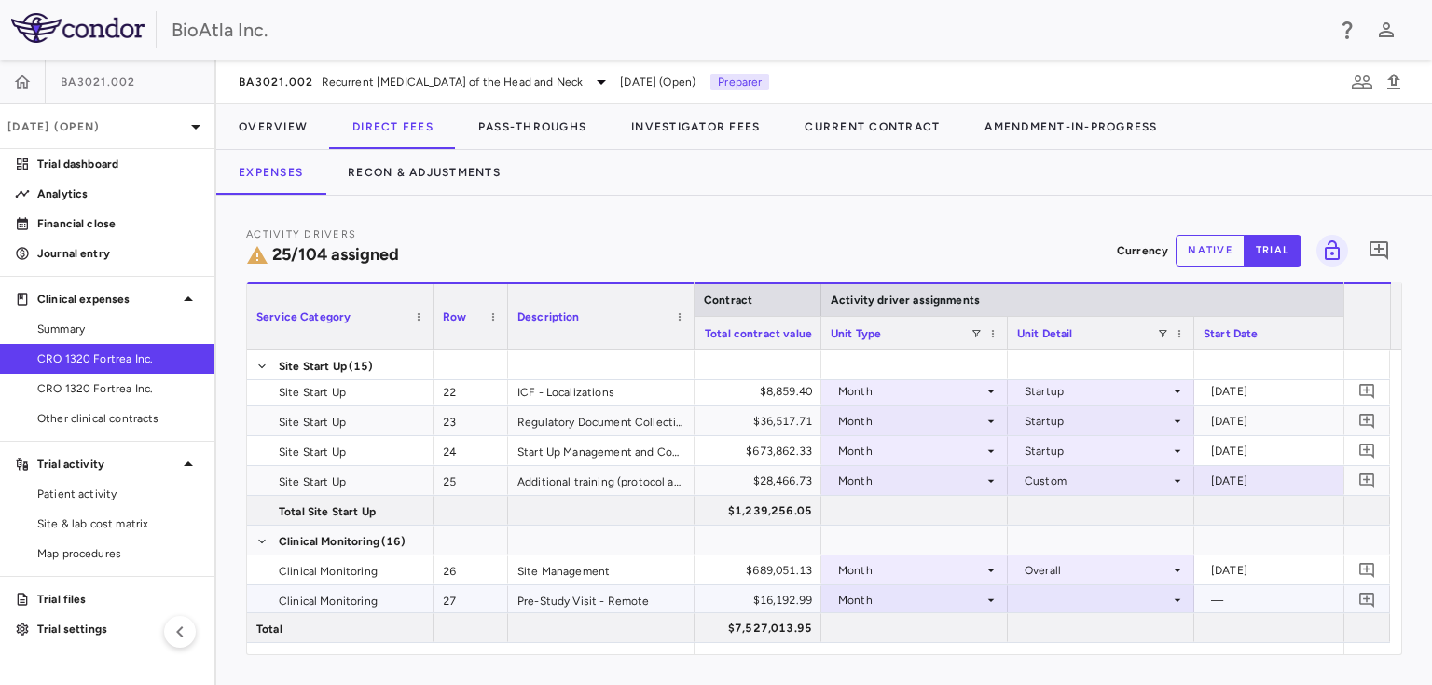
click at [1176, 601] on icon at bounding box center [1177, 600] width 15 height 15
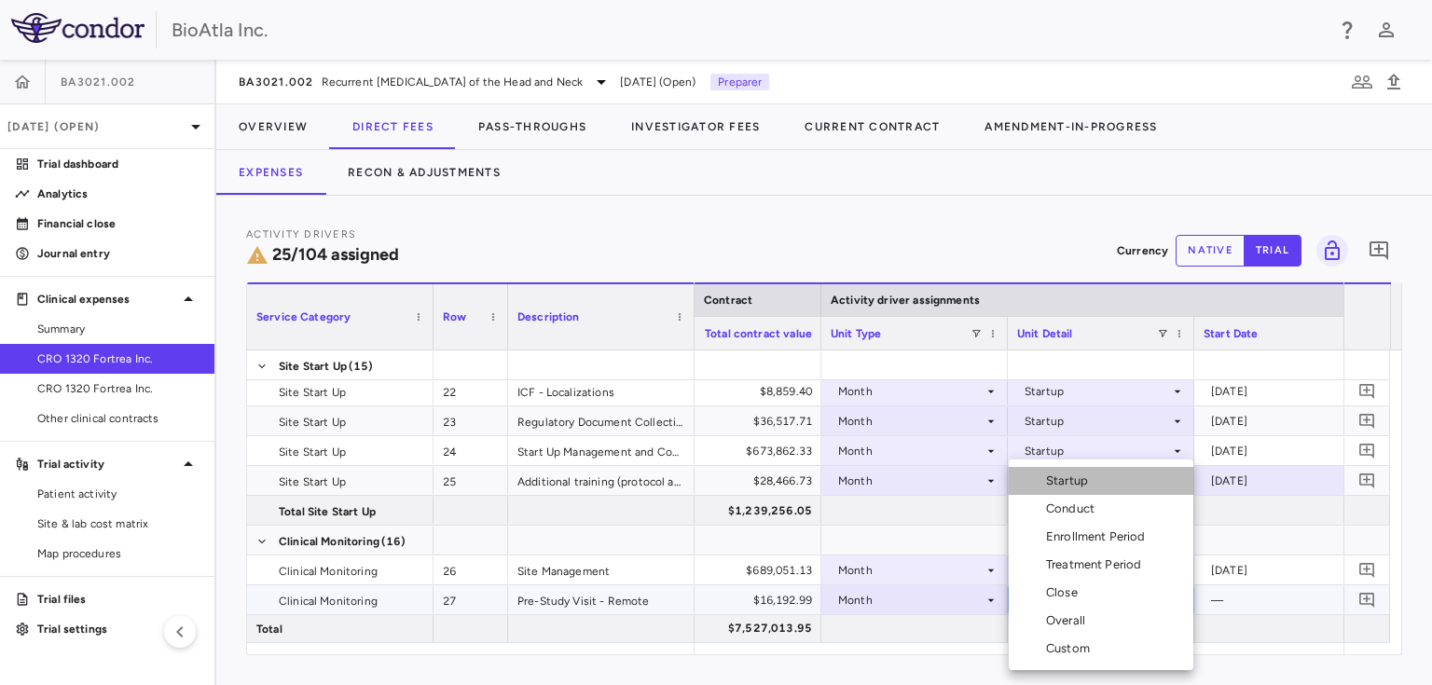
click at [1077, 473] on div "Startup" at bounding box center [1070, 481] width 49 height 17
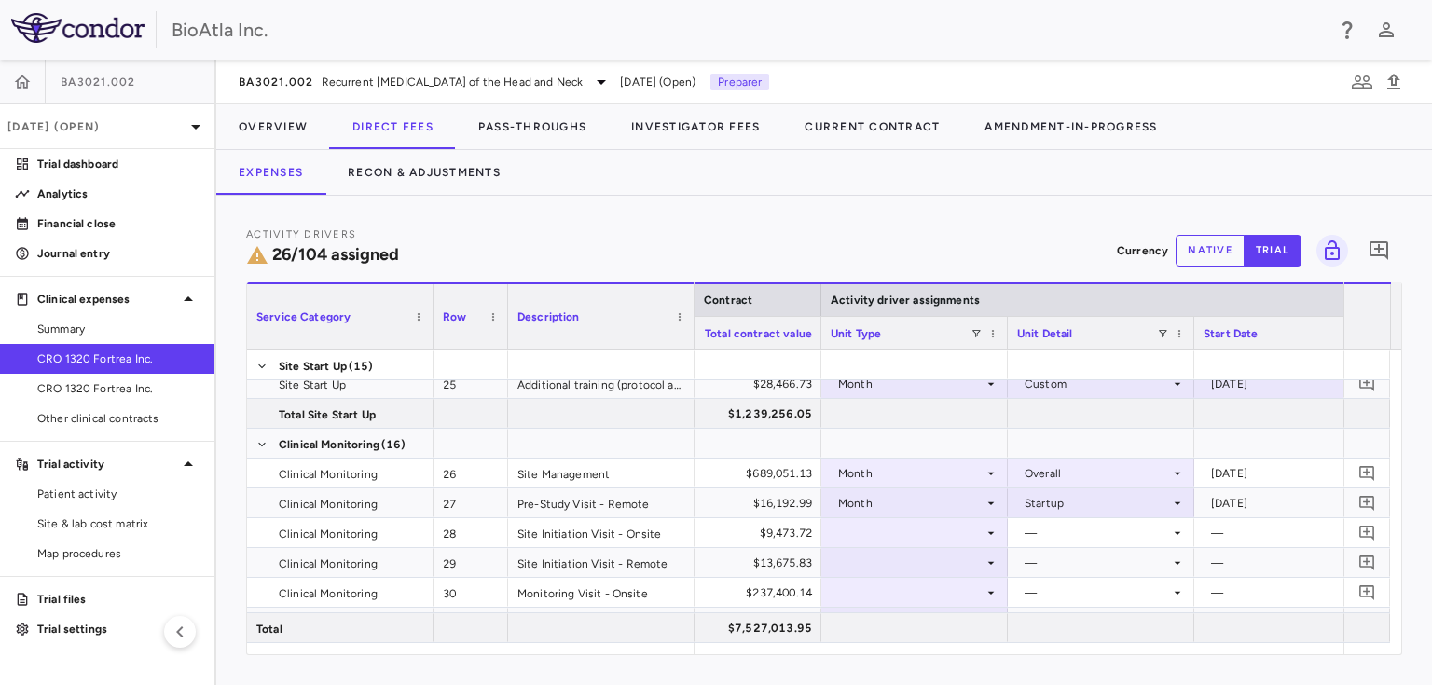
scroll to position [901, 0]
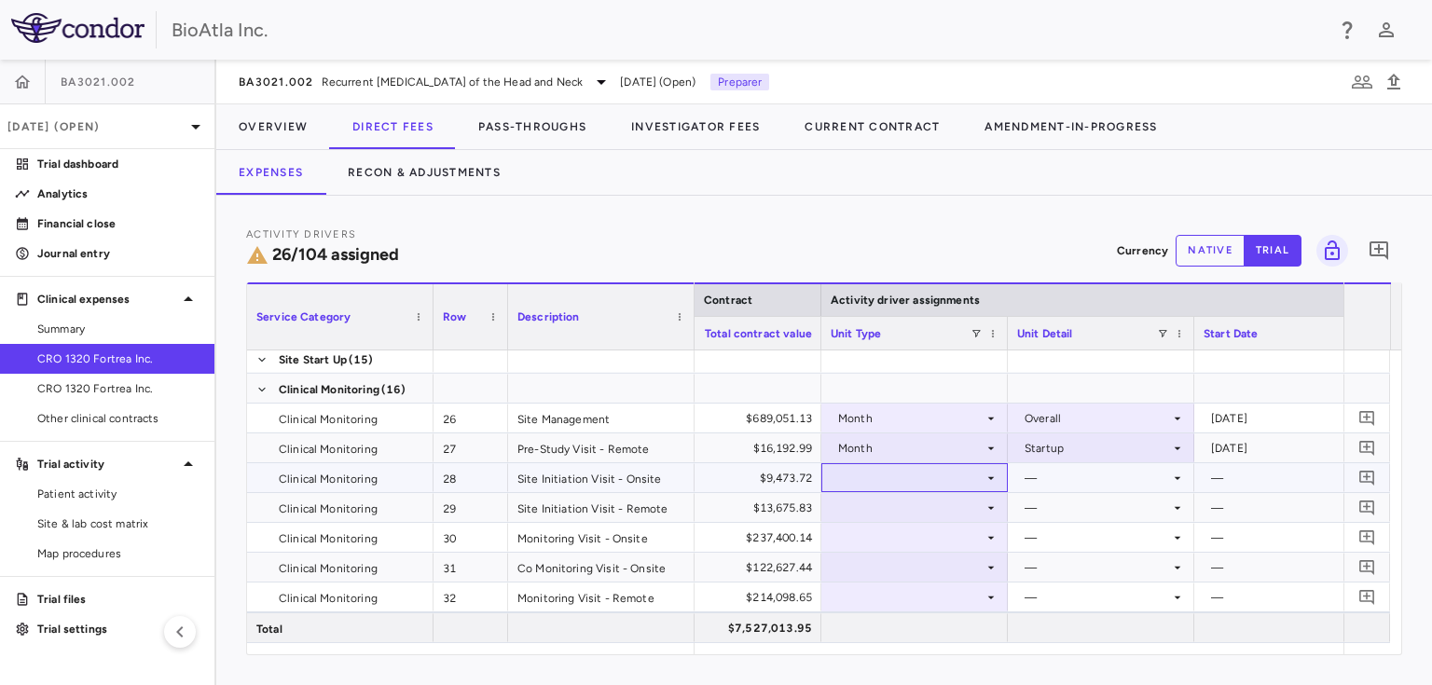
click at [989, 475] on icon at bounding box center [990, 478] width 15 height 15
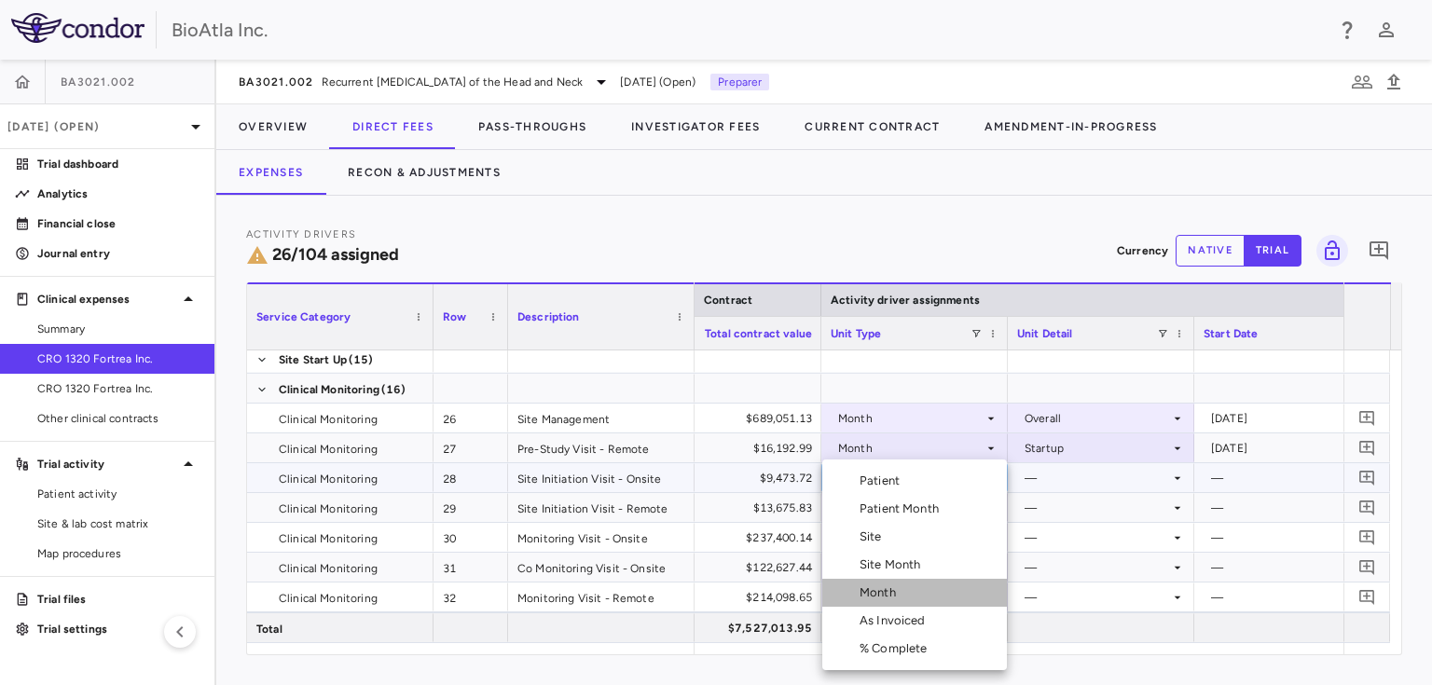
click at [875, 586] on div "Month" at bounding box center [881, 592] width 44 height 17
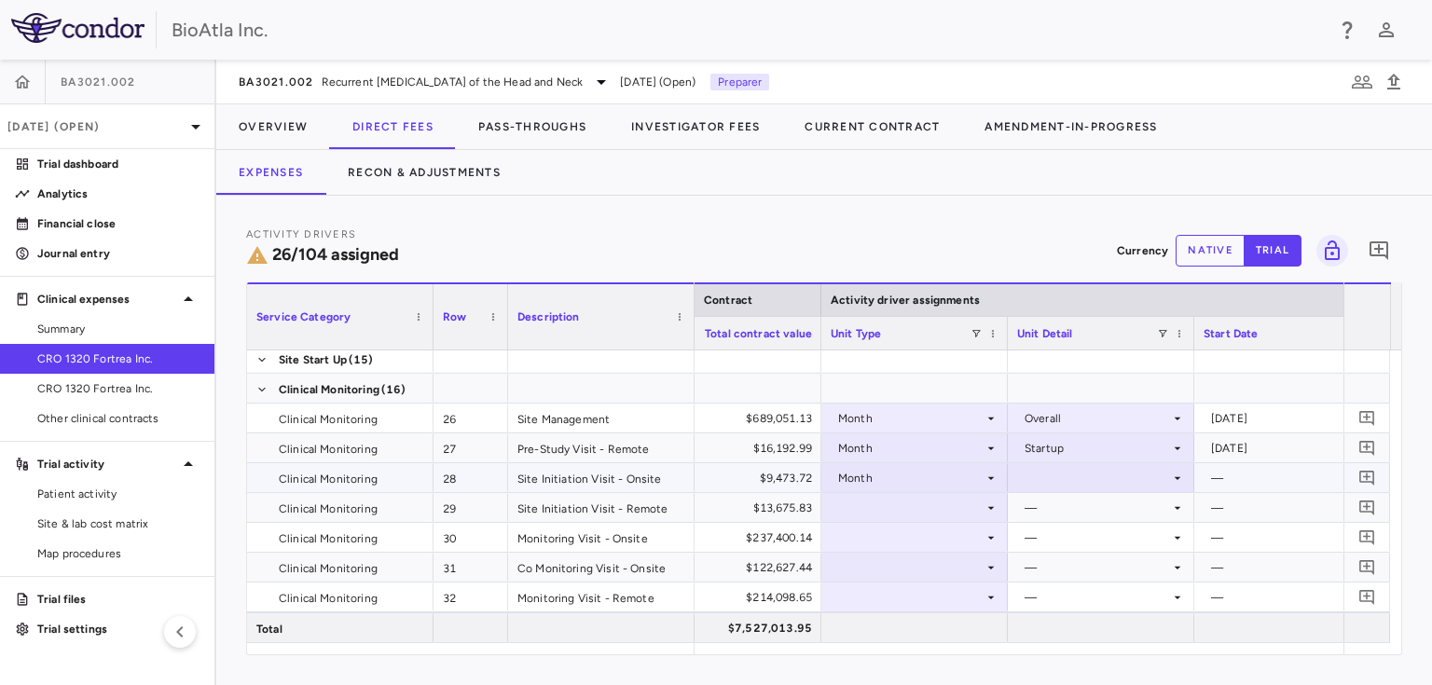
click at [1166, 476] on div at bounding box center [1101, 477] width 168 height 27
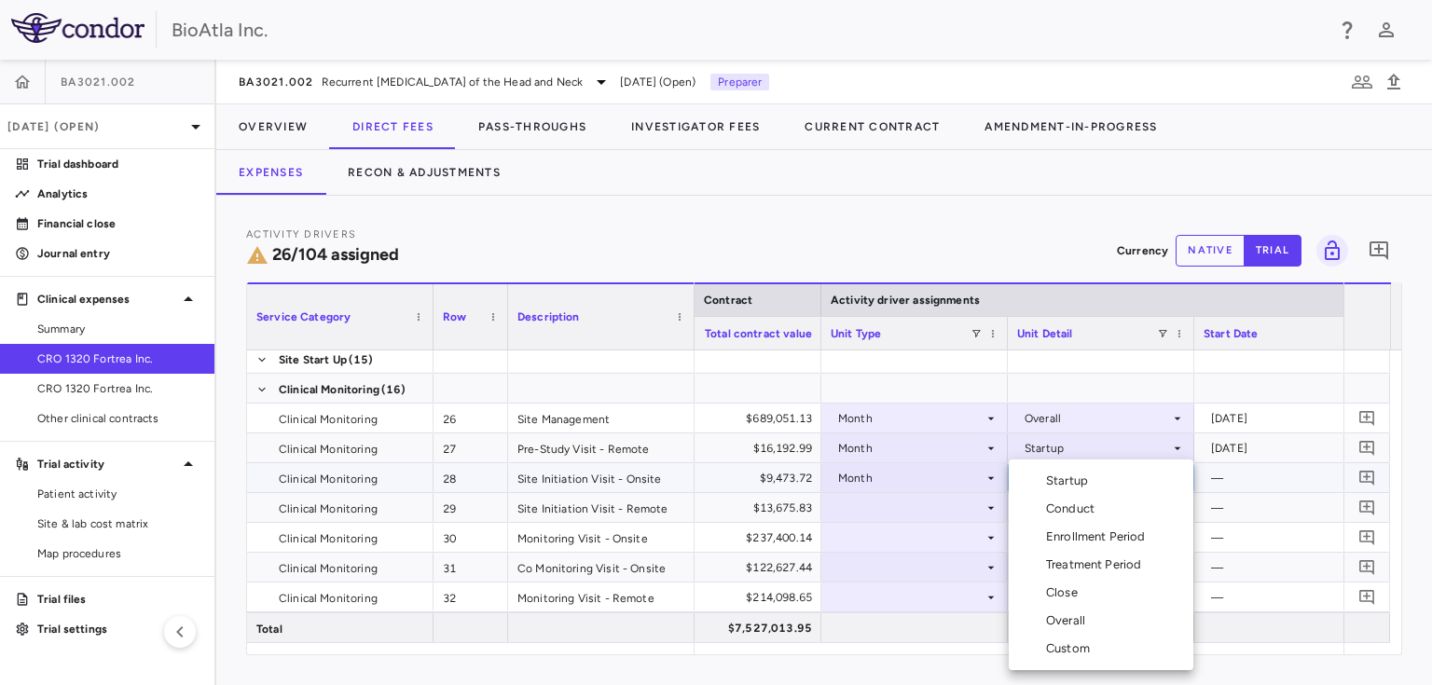
click at [1081, 490] on li "Startup" at bounding box center [1100, 481] width 185 height 28
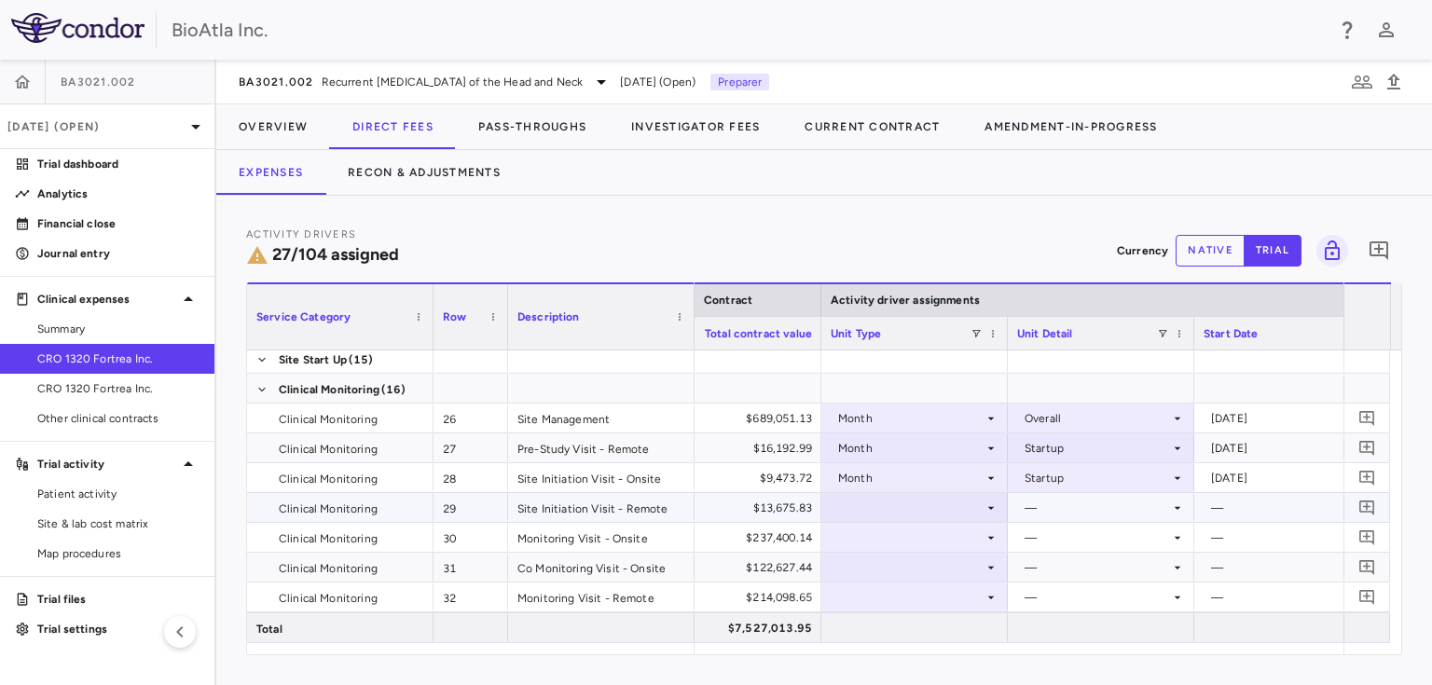
click at [921, 507] on div at bounding box center [914, 507] width 168 height 27
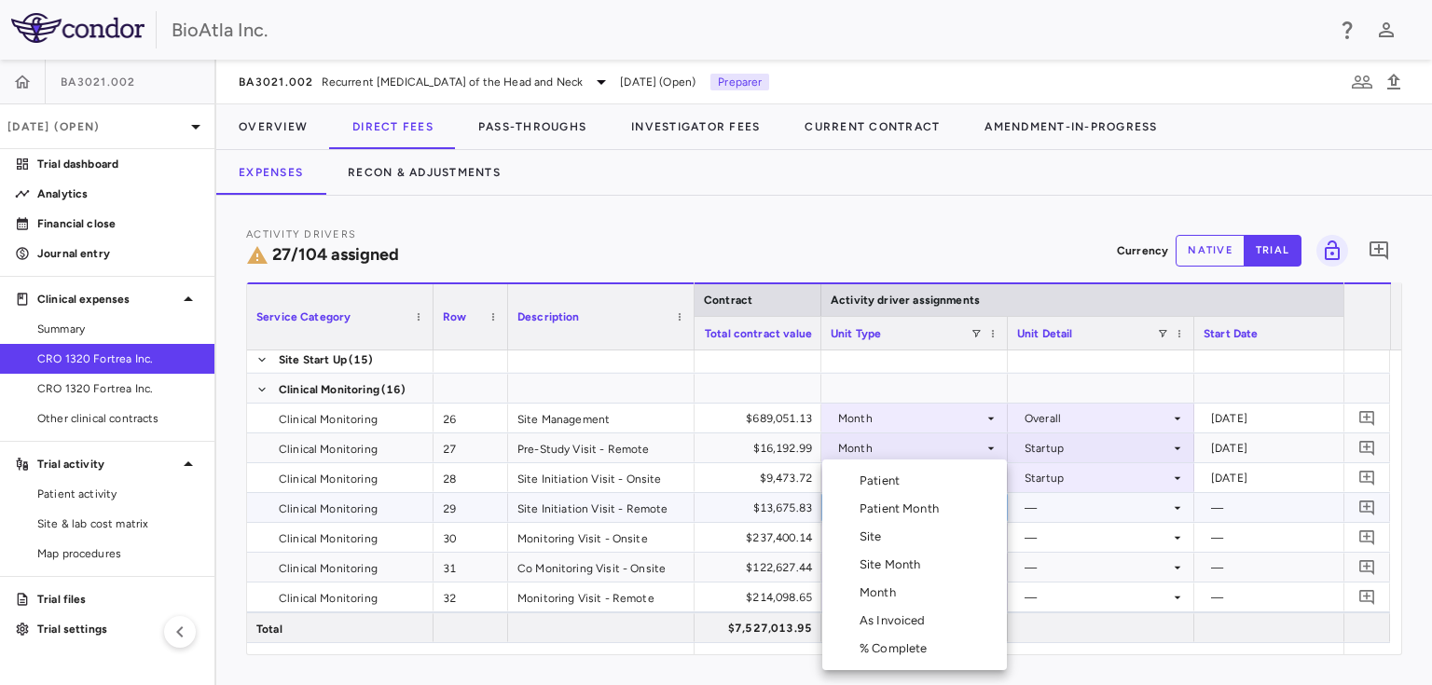
click at [878, 599] on div "Month" at bounding box center [881, 592] width 44 height 17
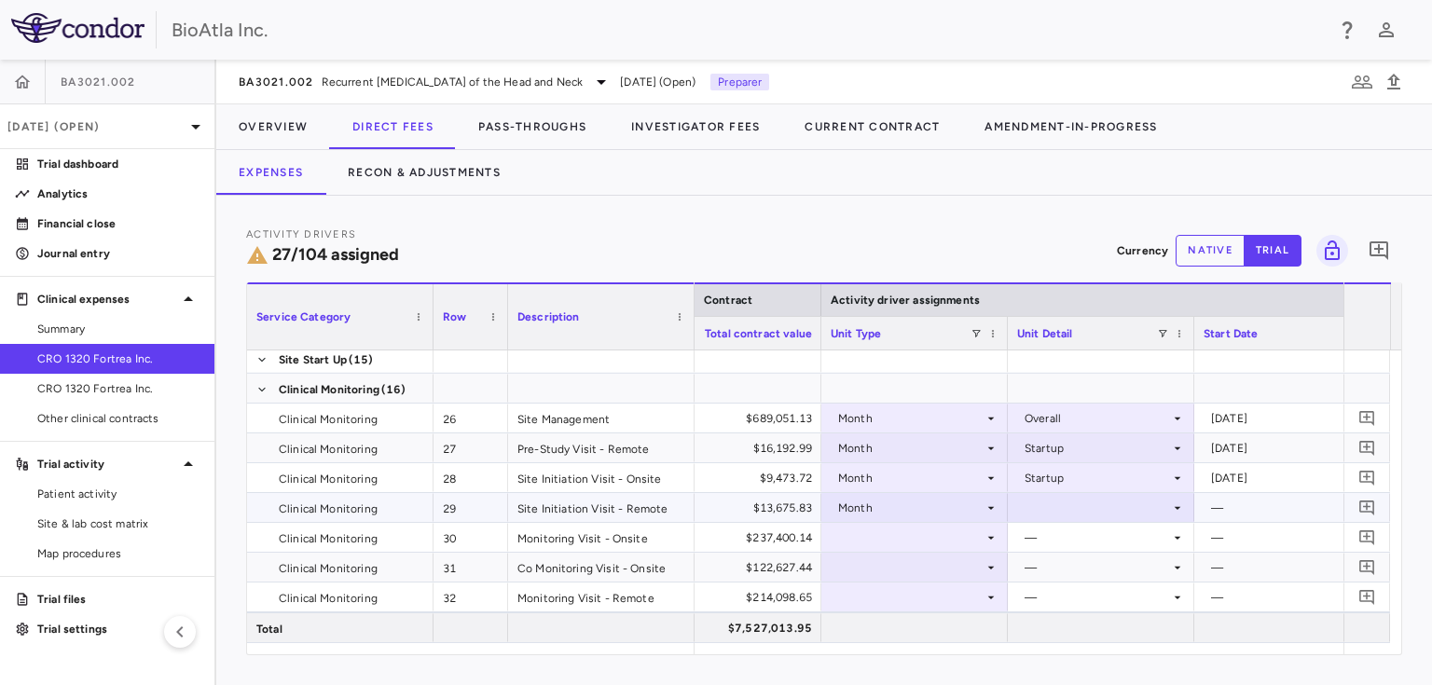
click at [1174, 506] on icon at bounding box center [1177, 508] width 15 height 15
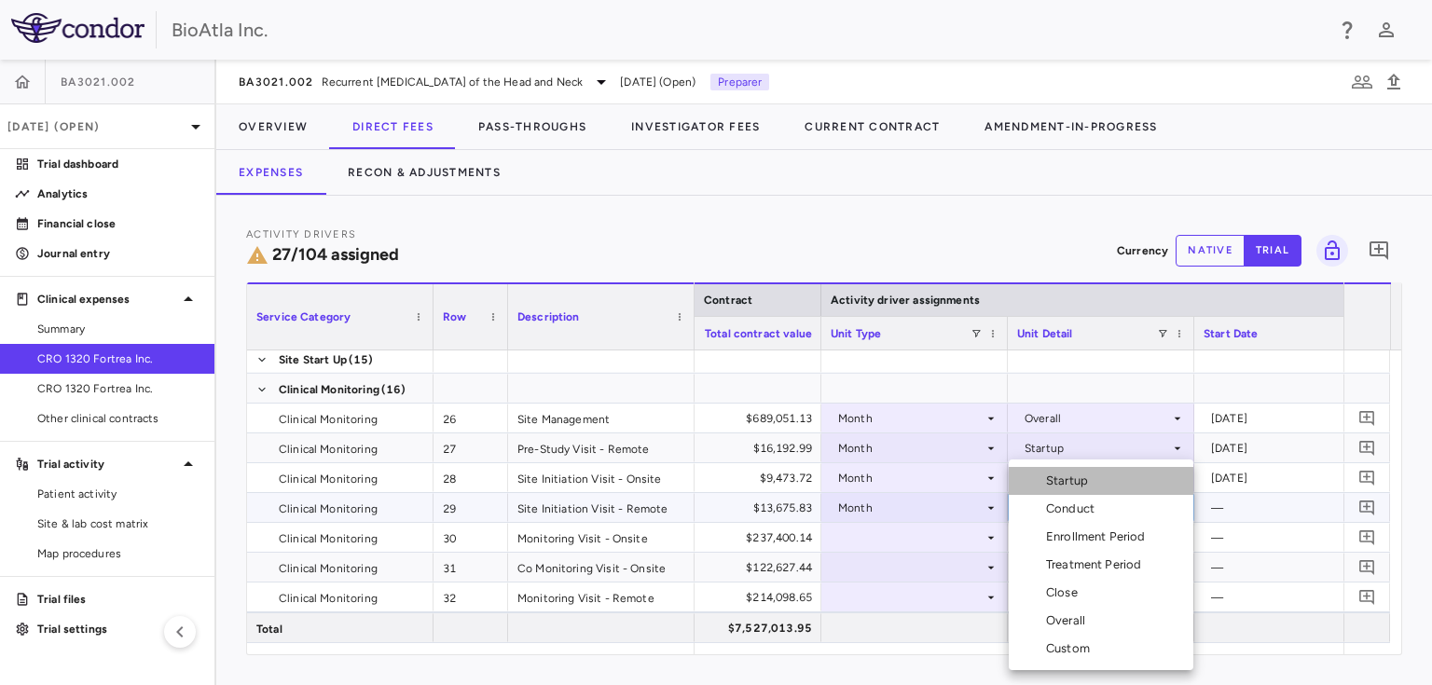
click at [1074, 483] on div "Startup" at bounding box center [1070, 481] width 49 height 17
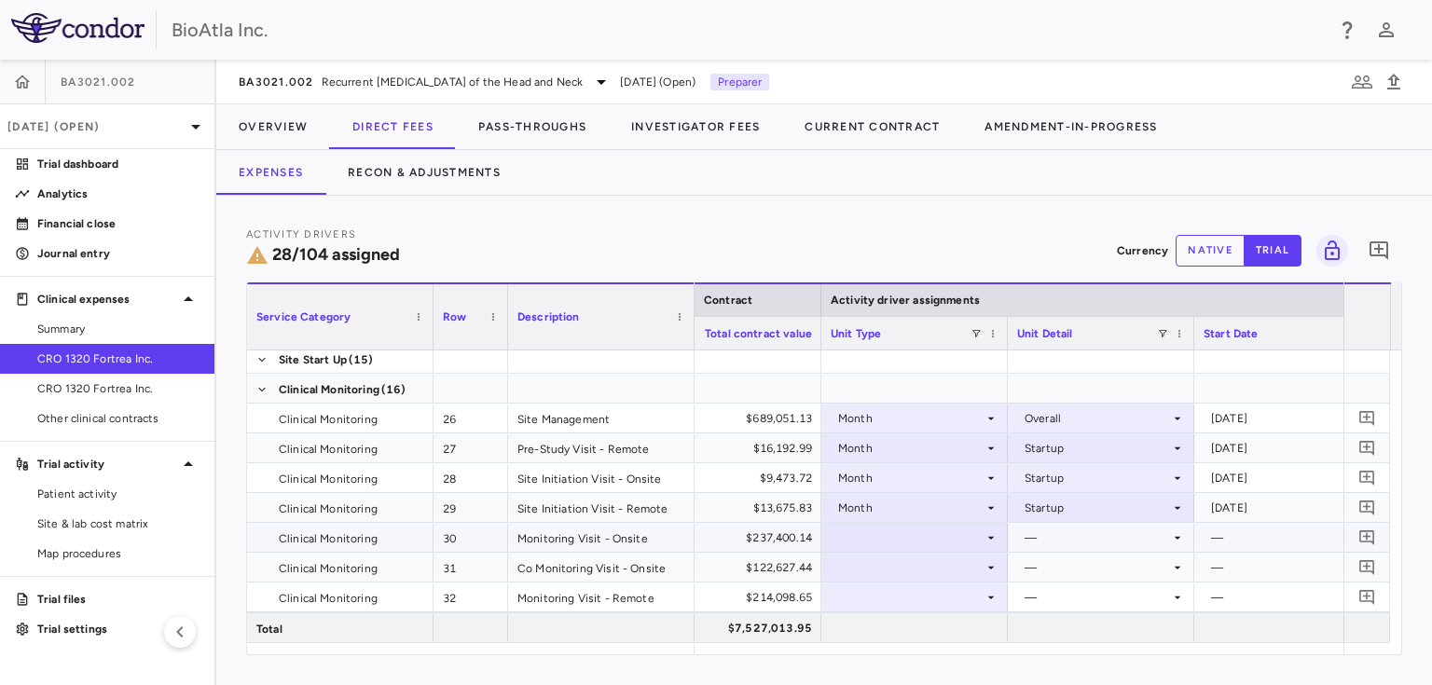
click at [984, 537] on icon at bounding box center [990, 537] width 15 height 15
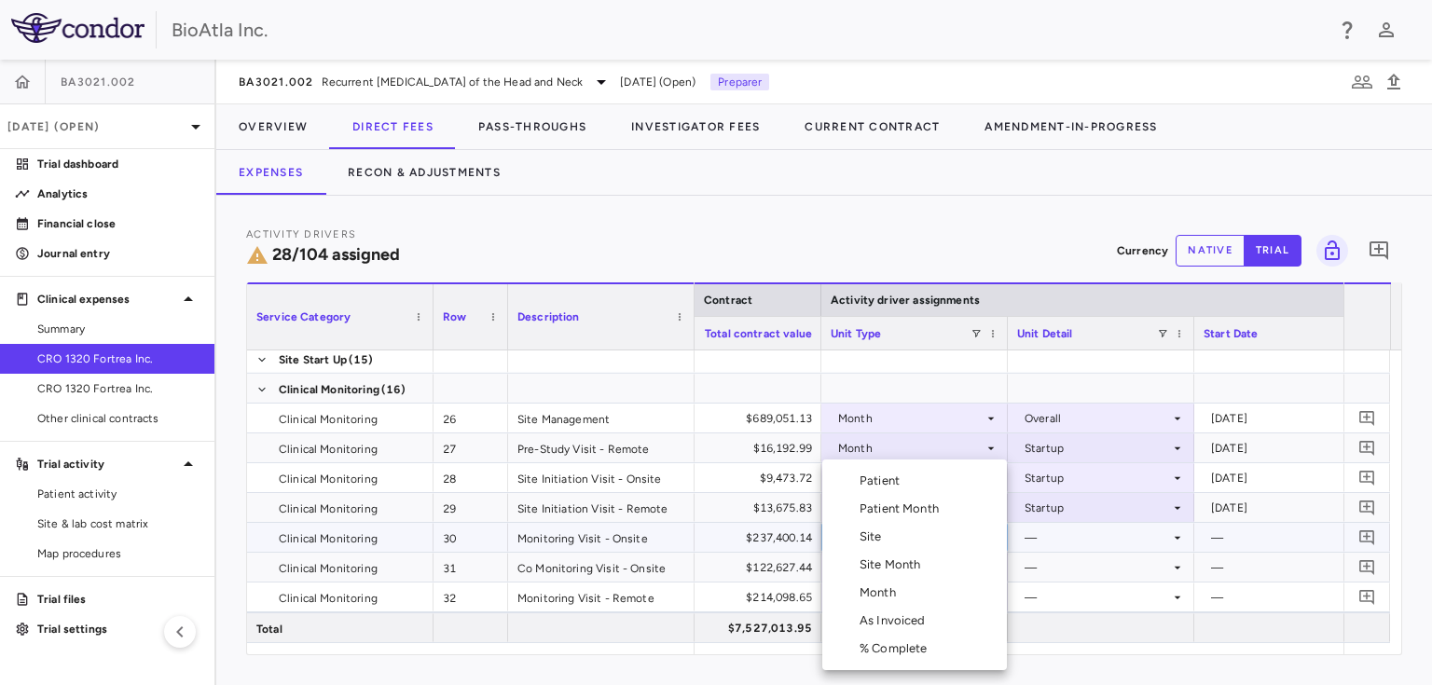
click at [880, 620] on div "As Invoiced" at bounding box center [896, 620] width 74 height 17
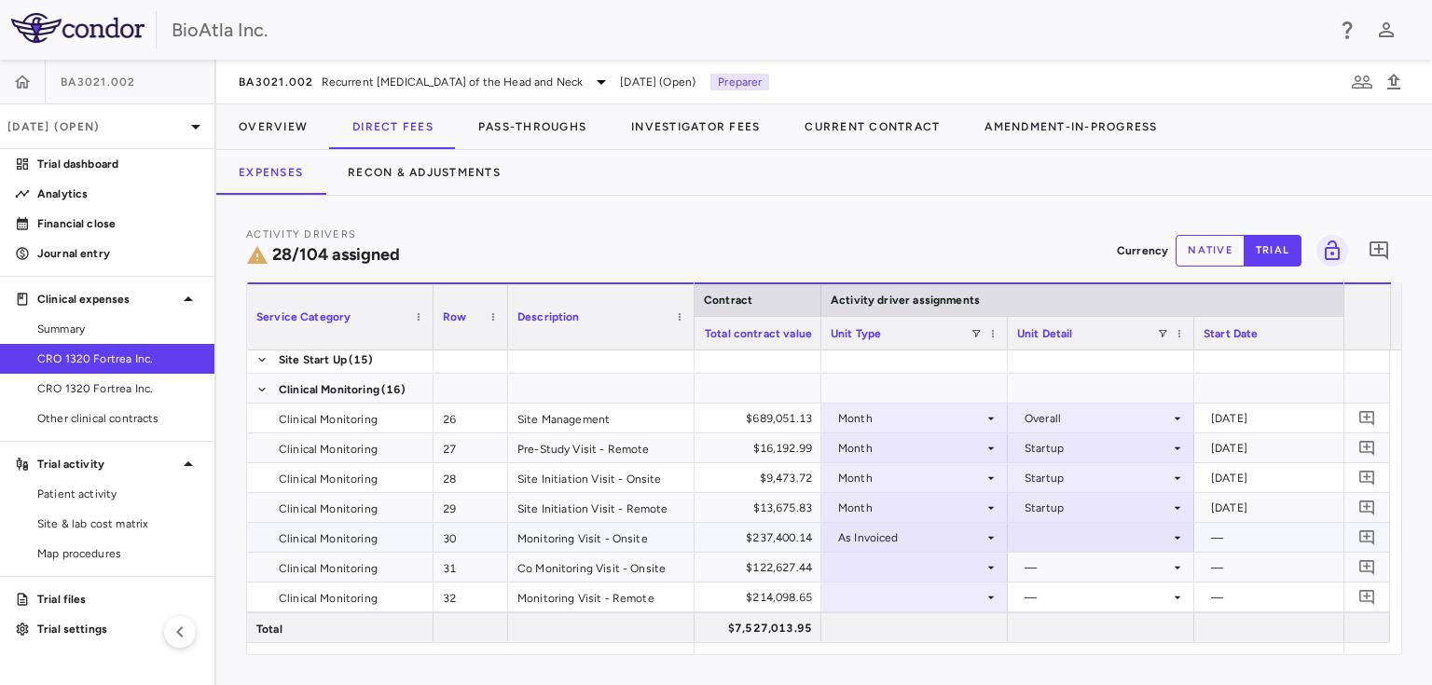
click at [1165, 536] on div at bounding box center [1101, 537] width 168 height 27
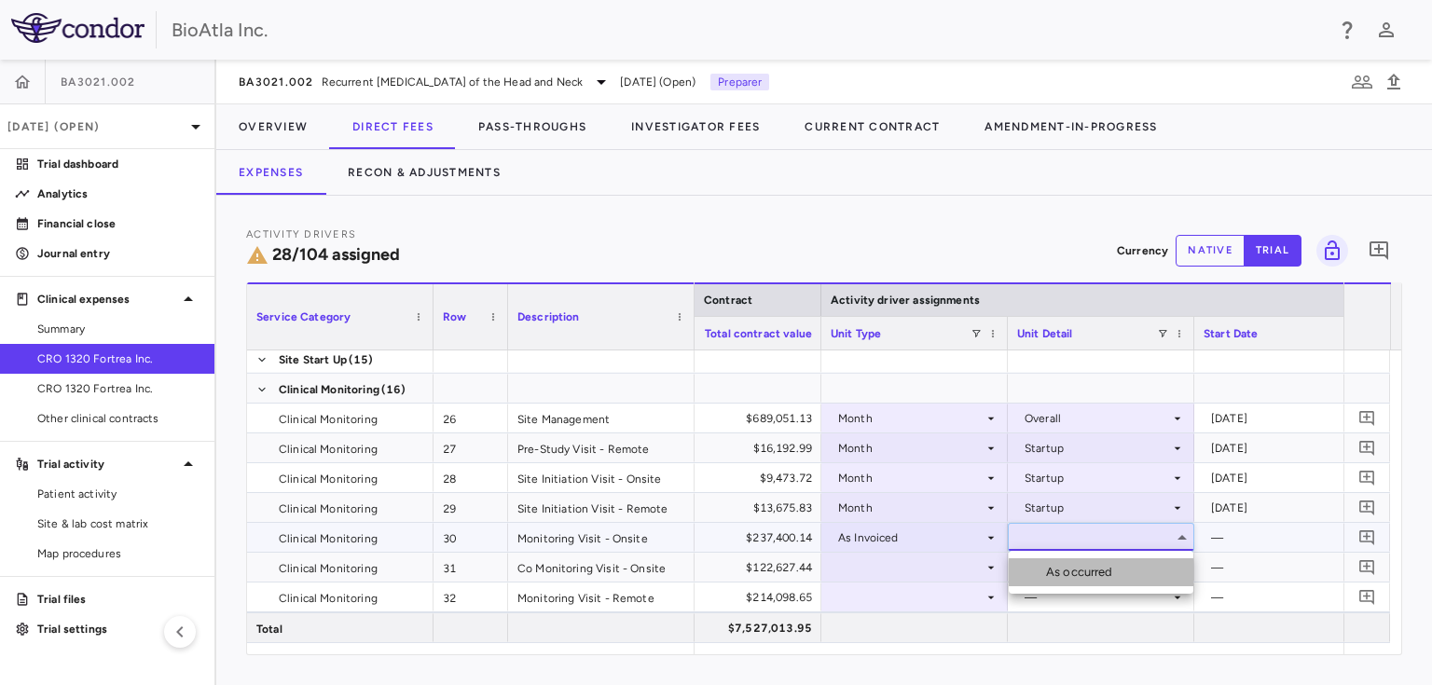
drag, startPoint x: 1085, startPoint y: 574, endPoint x: 1050, endPoint y: 569, distance: 34.9
click at [1084, 574] on div "As occurred" at bounding box center [1083, 572] width 75 height 17
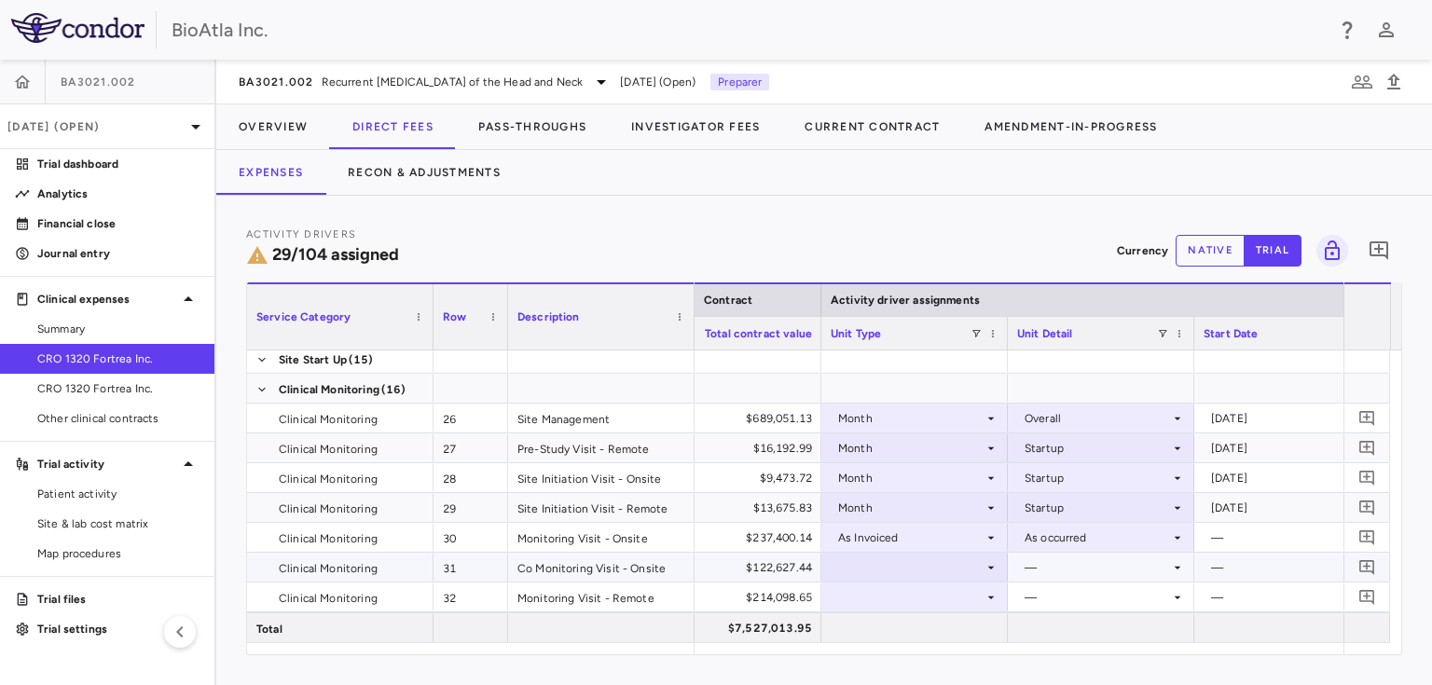
click at [919, 574] on div at bounding box center [914, 567] width 168 height 27
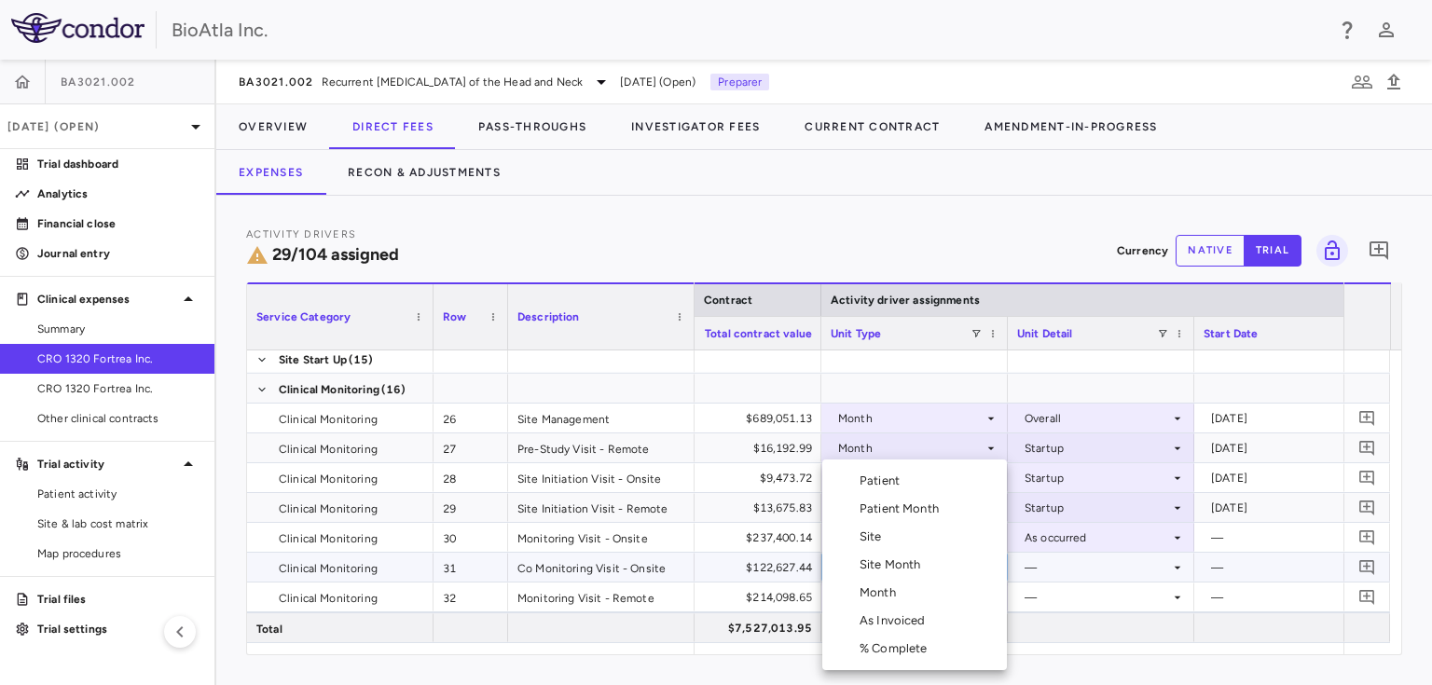
click at [899, 619] on div "As Invoiced" at bounding box center [896, 620] width 74 height 17
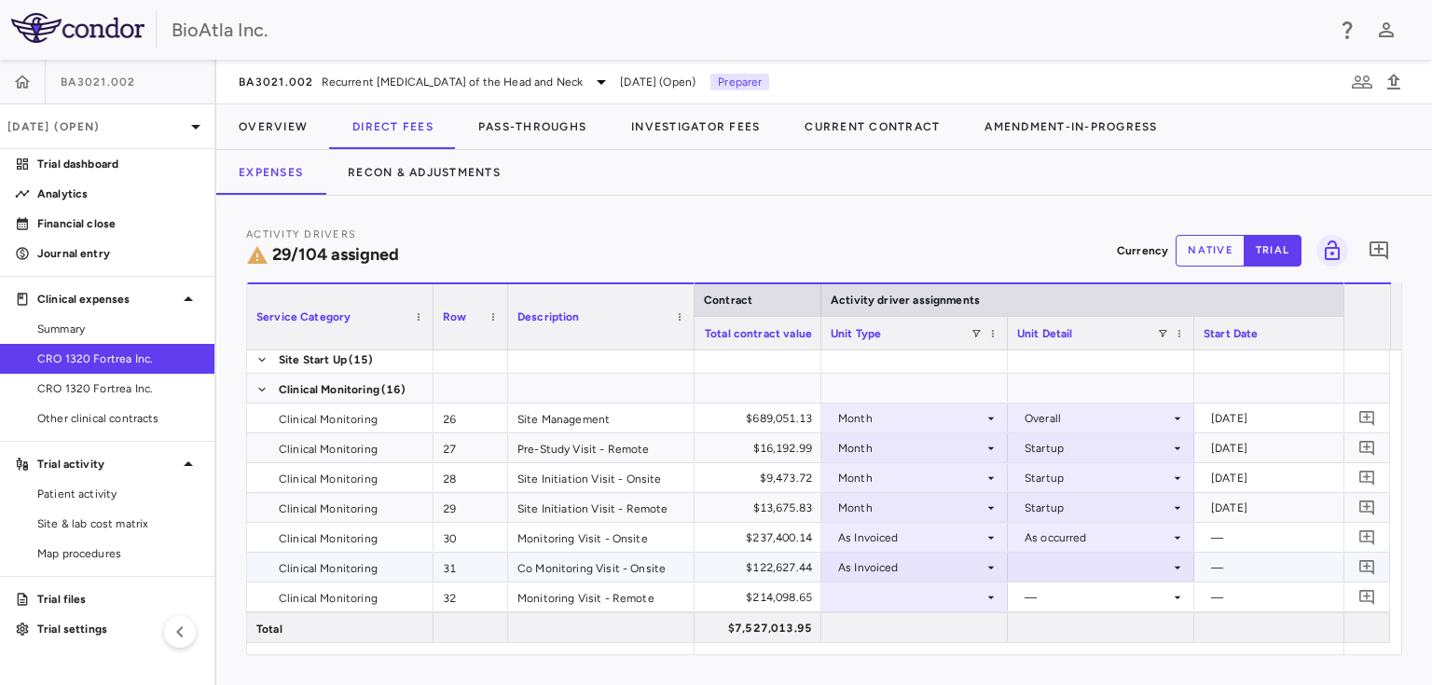
click at [1166, 567] on div at bounding box center [1101, 567] width 168 height 27
click at [1079, 600] on div "As occurred" at bounding box center [1083, 602] width 75 height 17
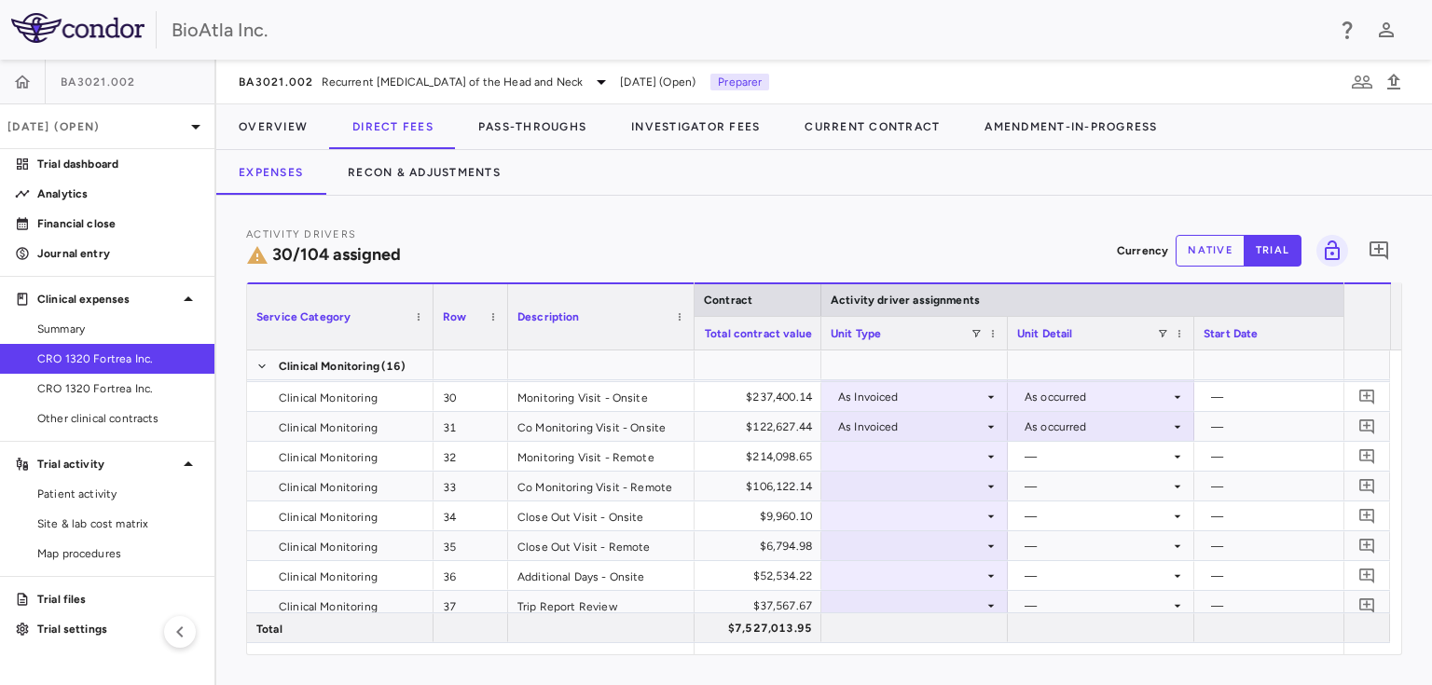
scroll to position [1063, 0]
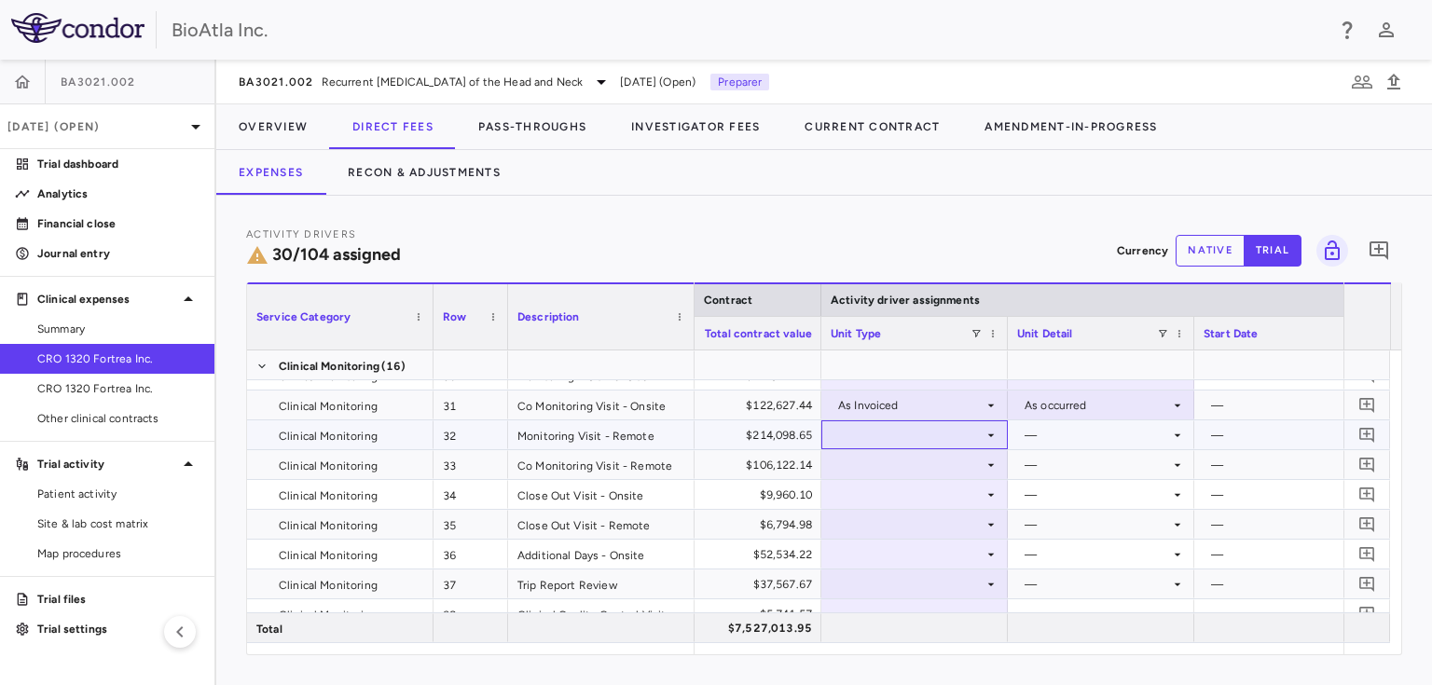
click at [991, 429] on icon at bounding box center [990, 435] width 15 height 15
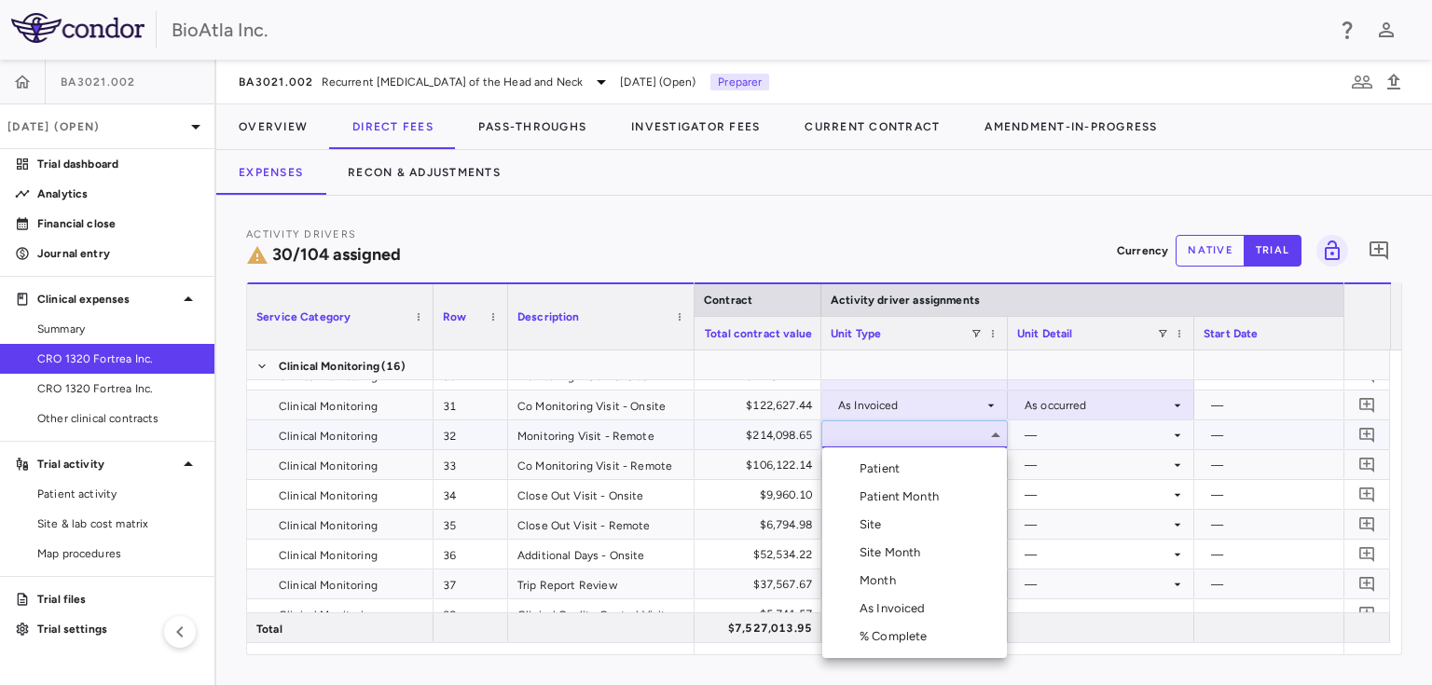
click at [905, 608] on div "As Invoiced" at bounding box center [896, 608] width 74 height 17
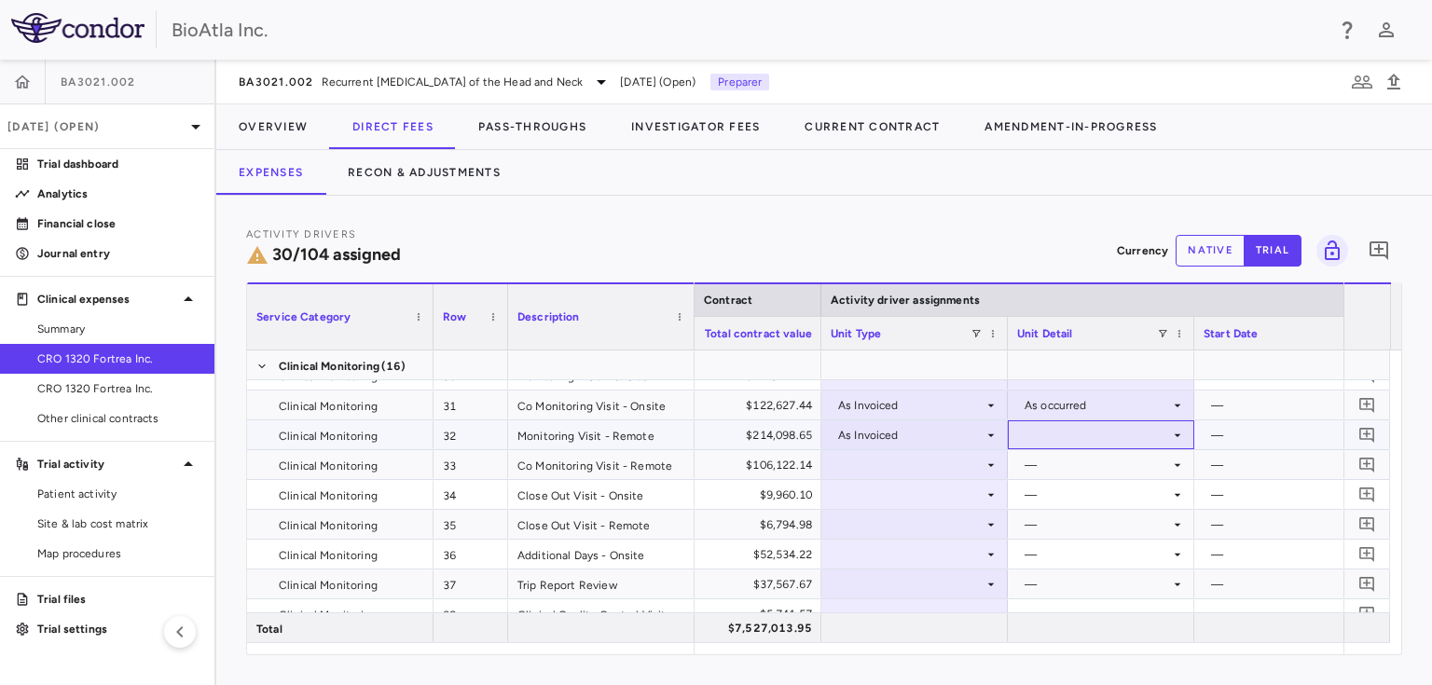
click at [1135, 439] on div at bounding box center [1101, 434] width 168 height 27
click at [1055, 472] on div "As occurred" at bounding box center [1083, 468] width 75 height 17
click at [875, 458] on div at bounding box center [914, 464] width 168 height 27
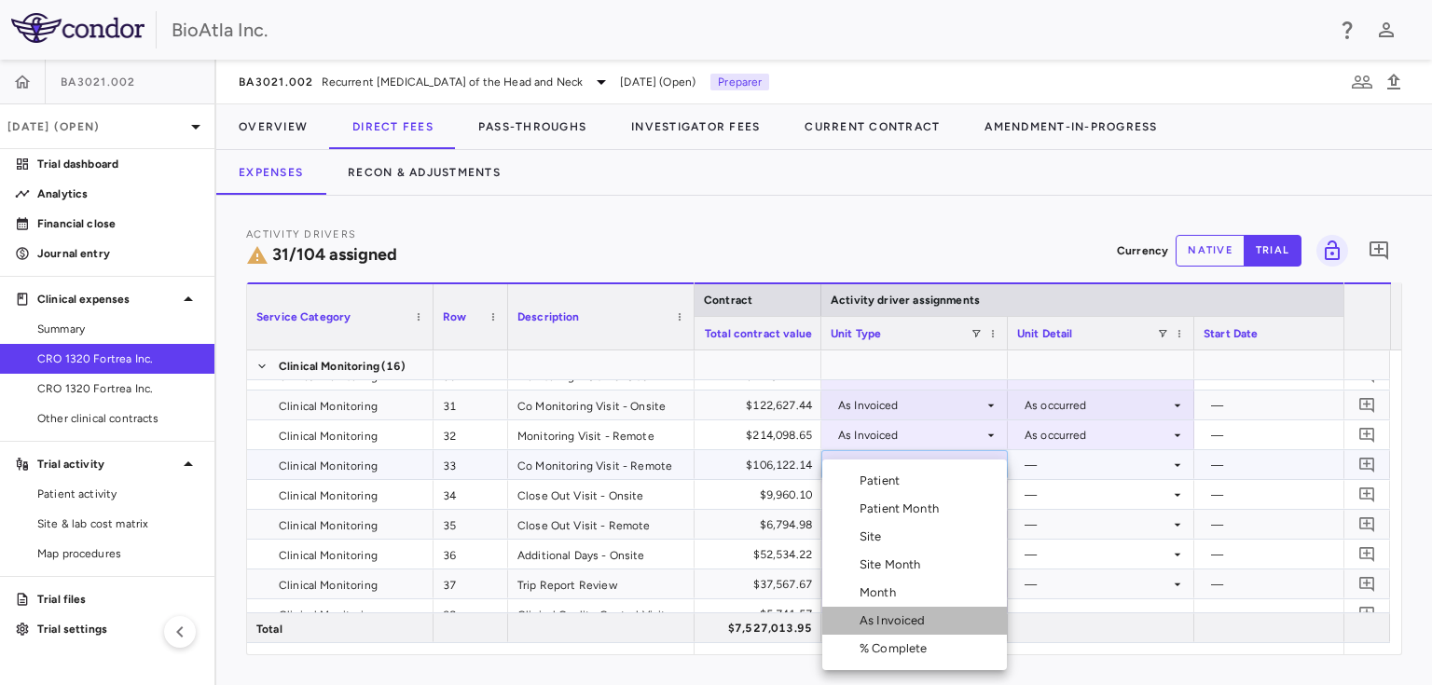
click at [887, 624] on div "As Invoiced" at bounding box center [896, 620] width 74 height 17
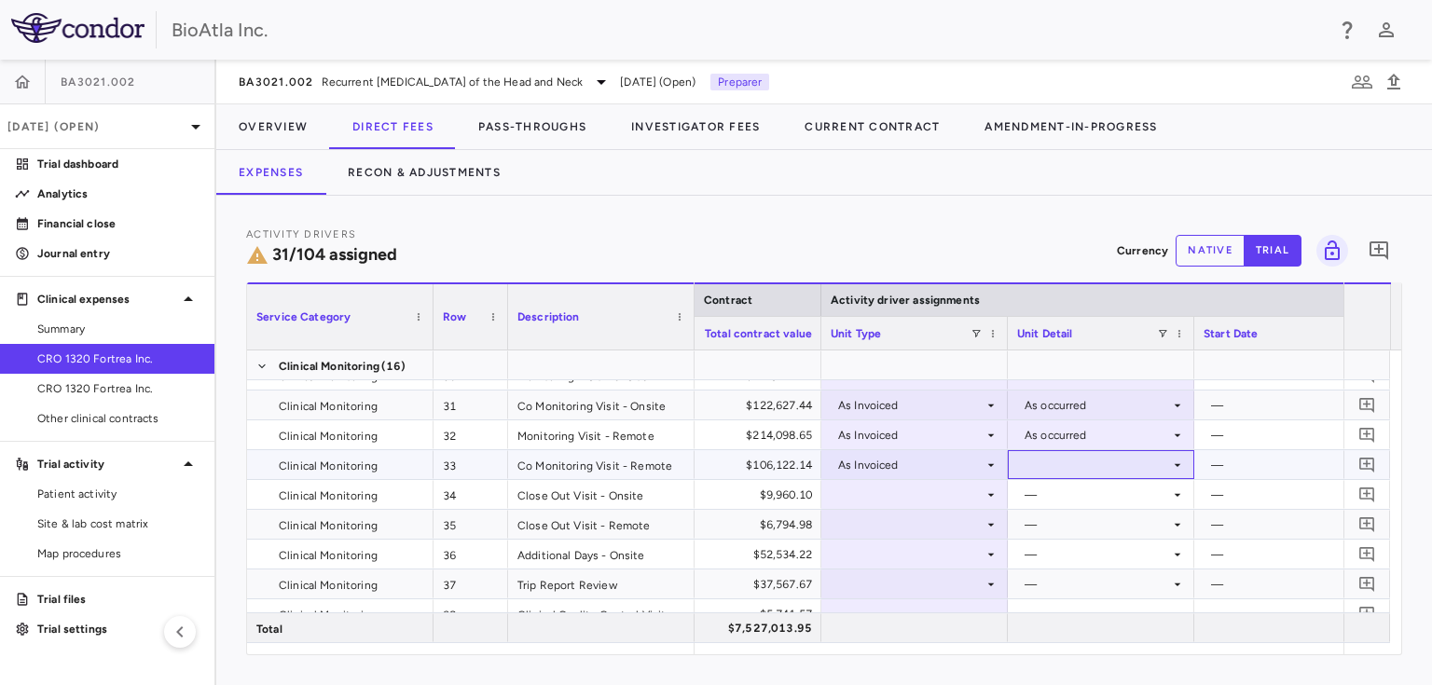
click at [1137, 459] on div at bounding box center [1101, 464] width 168 height 27
click at [1055, 499] on div "As occurred" at bounding box center [1083, 498] width 75 height 17
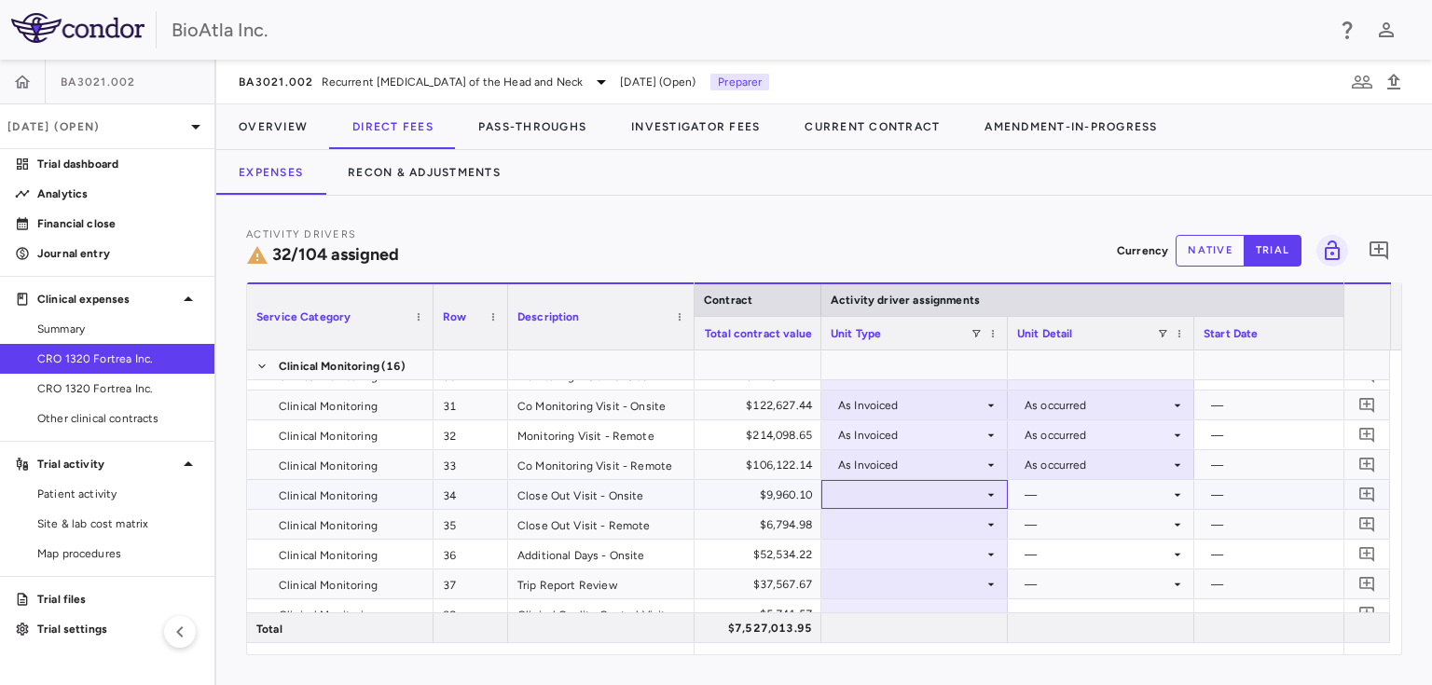
click at [898, 497] on div at bounding box center [914, 494] width 168 height 27
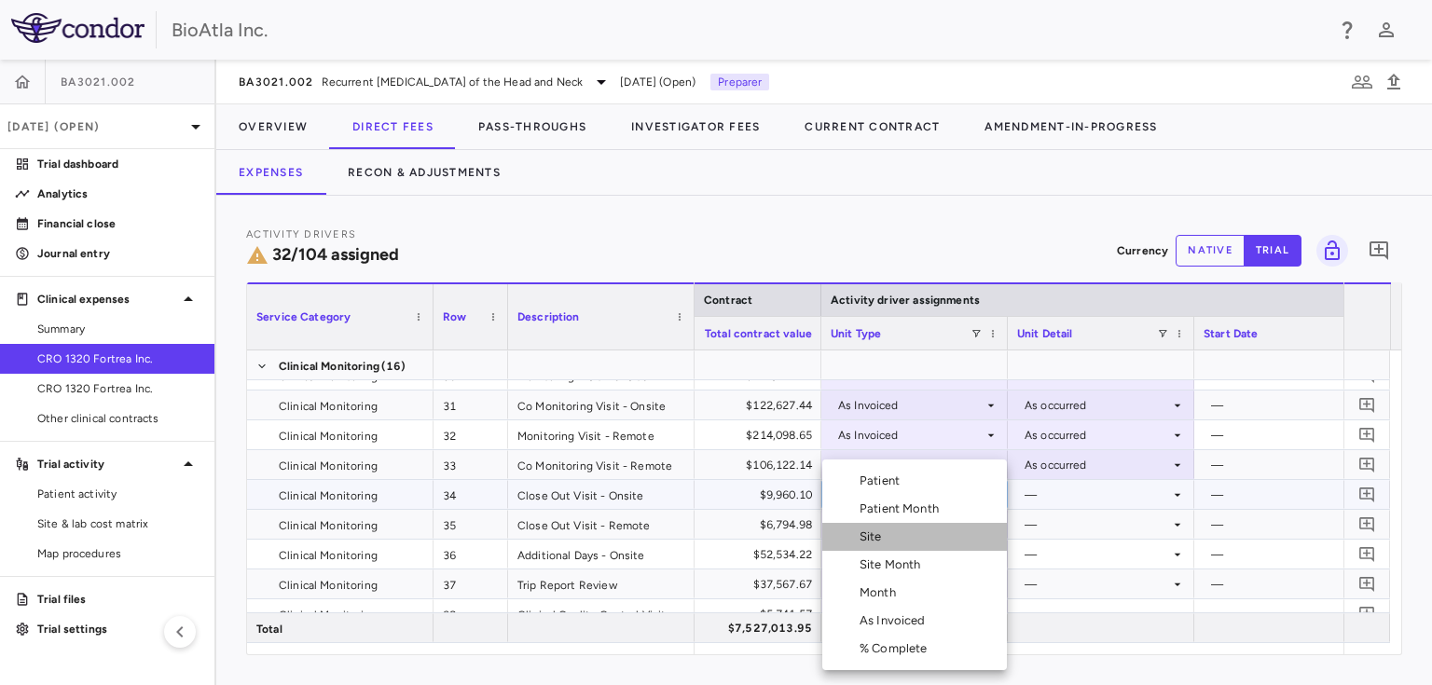
click at [865, 534] on div "Site" at bounding box center [874, 536] width 30 height 17
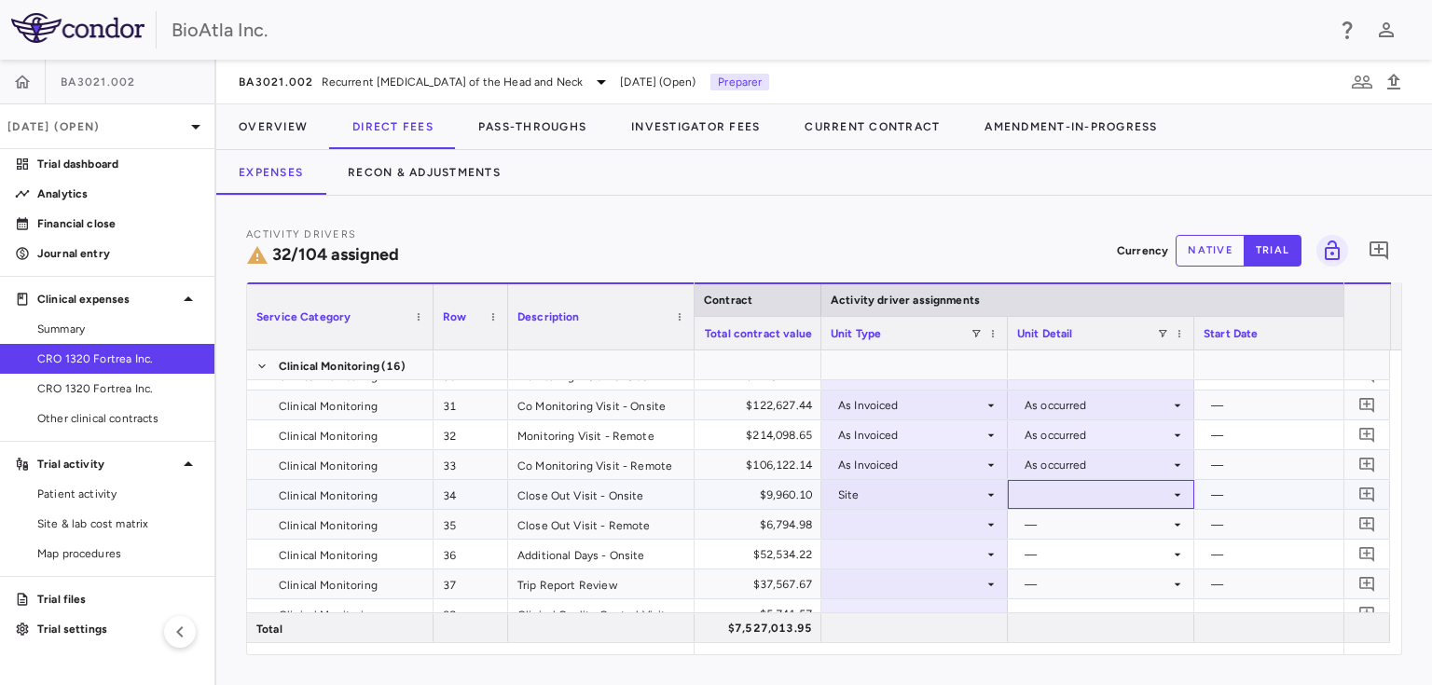
click at [1144, 493] on div at bounding box center [1101, 494] width 168 height 27
click at [1056, 588] on div "Close" at bounding box center [1065, 584] width 39 height 17
click at [961, 525] on div at bounding box center [914, 524] width 168 height 27
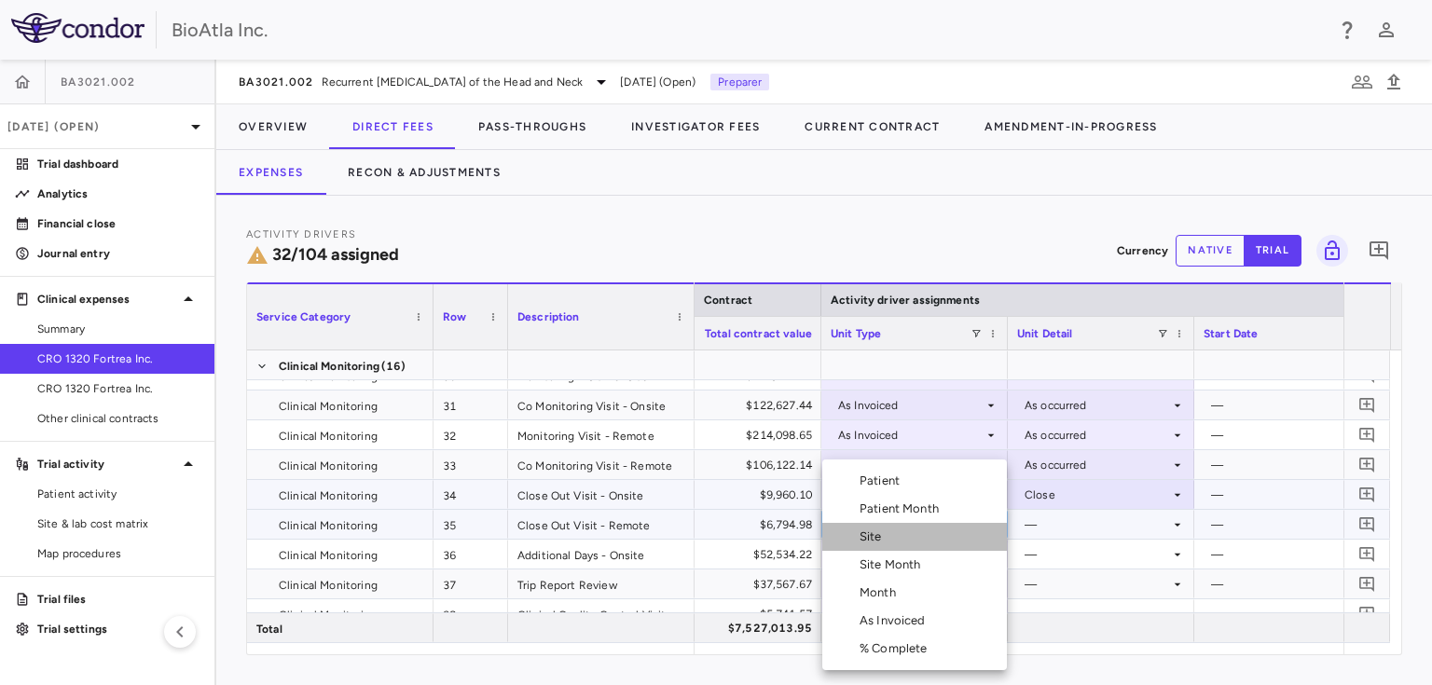
click at [870, 529] on div "Site" at bounding box center [874, 536] width 30 height 17
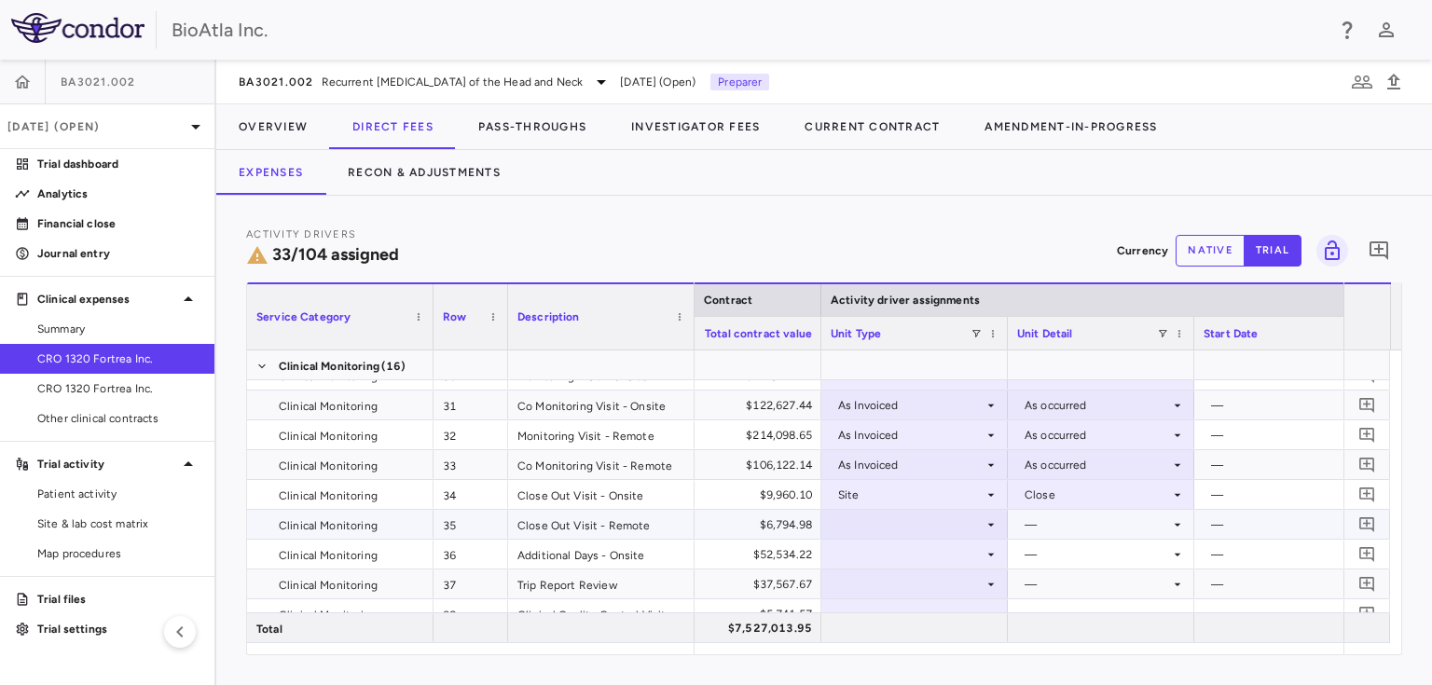
click at [1178, 522] on icon at bounding box center [1177, 524] width 15 height 15
click at [970, 537] on div at bounding box center [914, 524] width 186 height 29
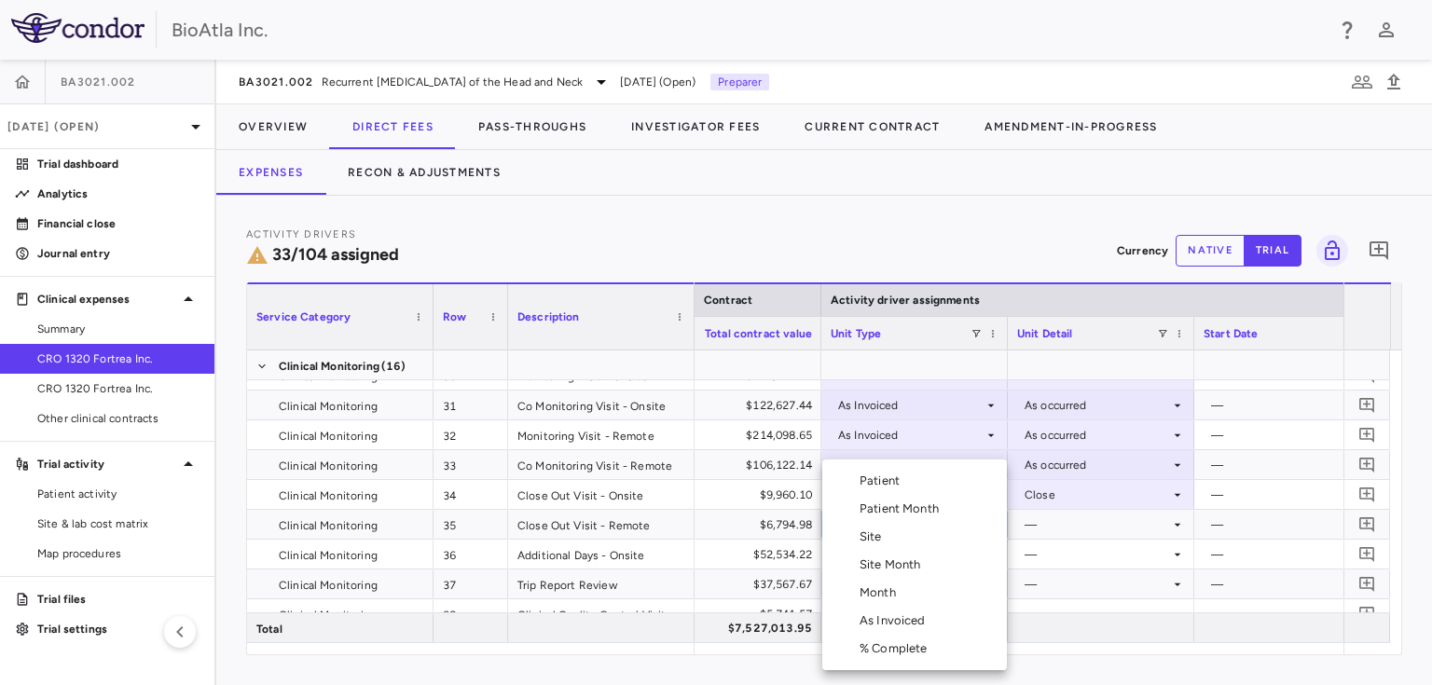
click at [872, 532] on div "Site" at bounding box center [874, 536] width 30 height 17
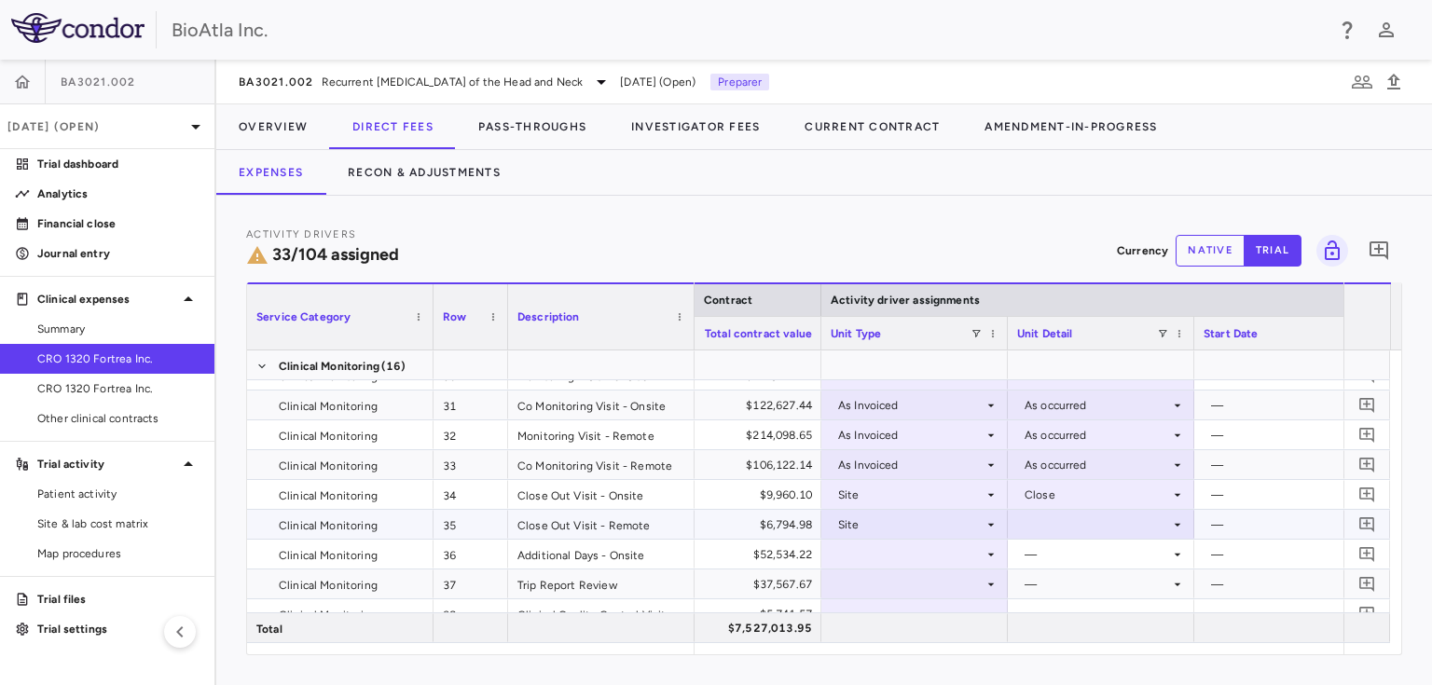
click at [1087, 527] on div at bounding box center [1101, 524] width 168 height 27
click at [1054, 613] on div "Close" at bounding box center [1065, 614] width 39 height 17
click at [954, 563] on div at bounding box center [914, 554] width 168 height 27
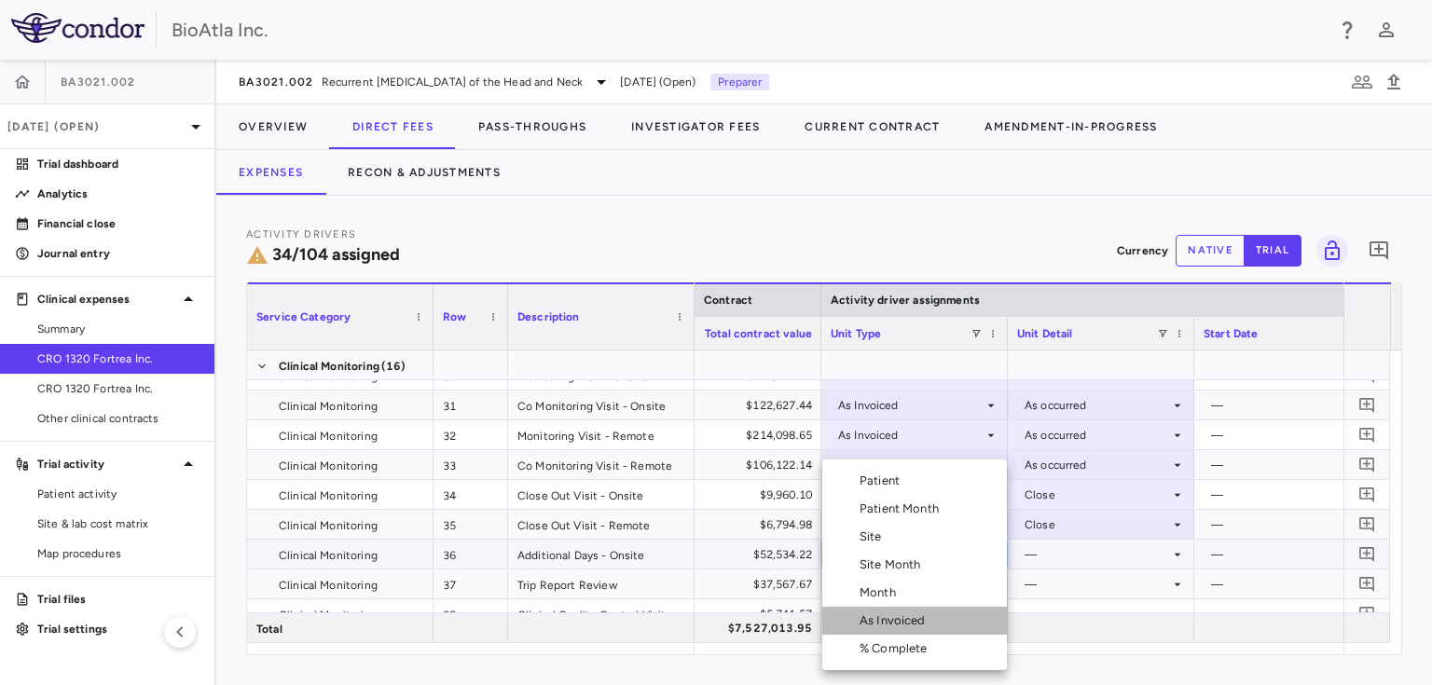
click at [897, 619] on div "As Invoiced" at bounding box center [896, 620] width 74 height 17
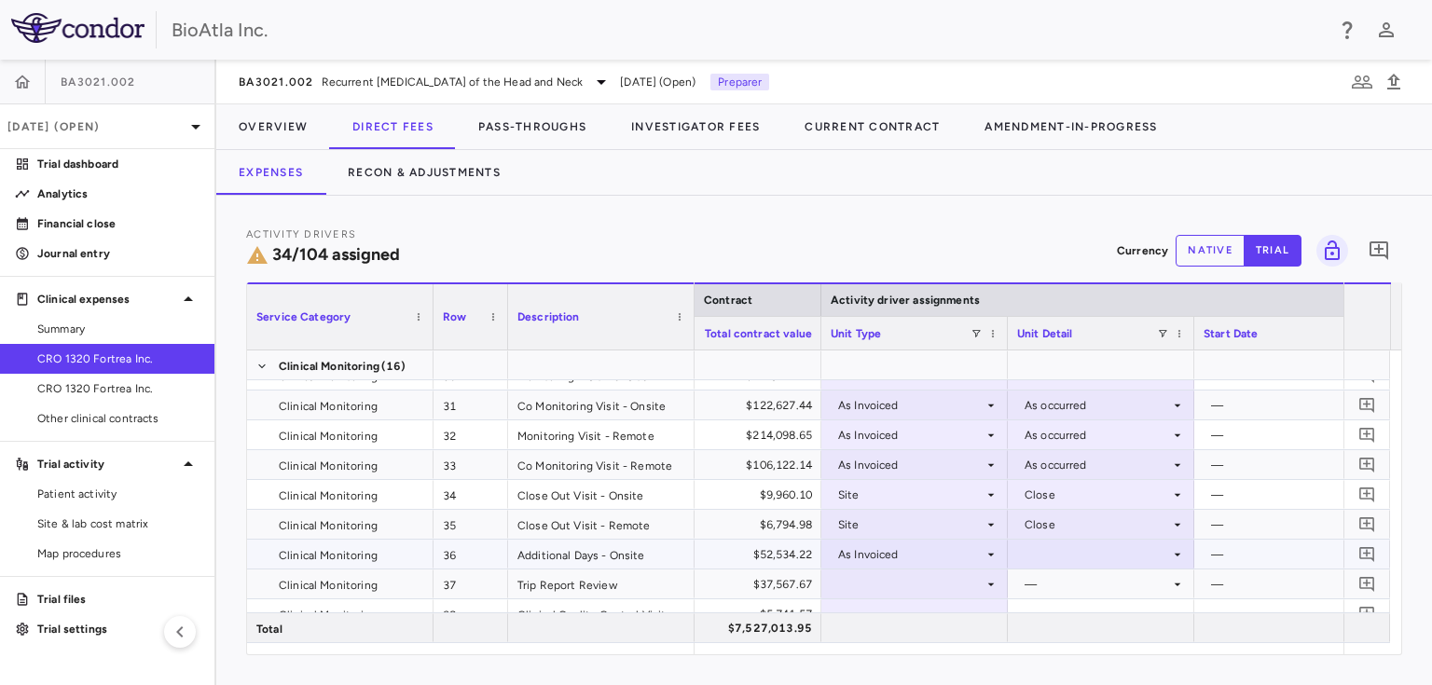
click at [1172, 550] on icon at bounding box center [1177, 554] width 15 height 15
click at [1106, 590] on div "As occurred" at bounding box center [1083, 588] width 75 height 17
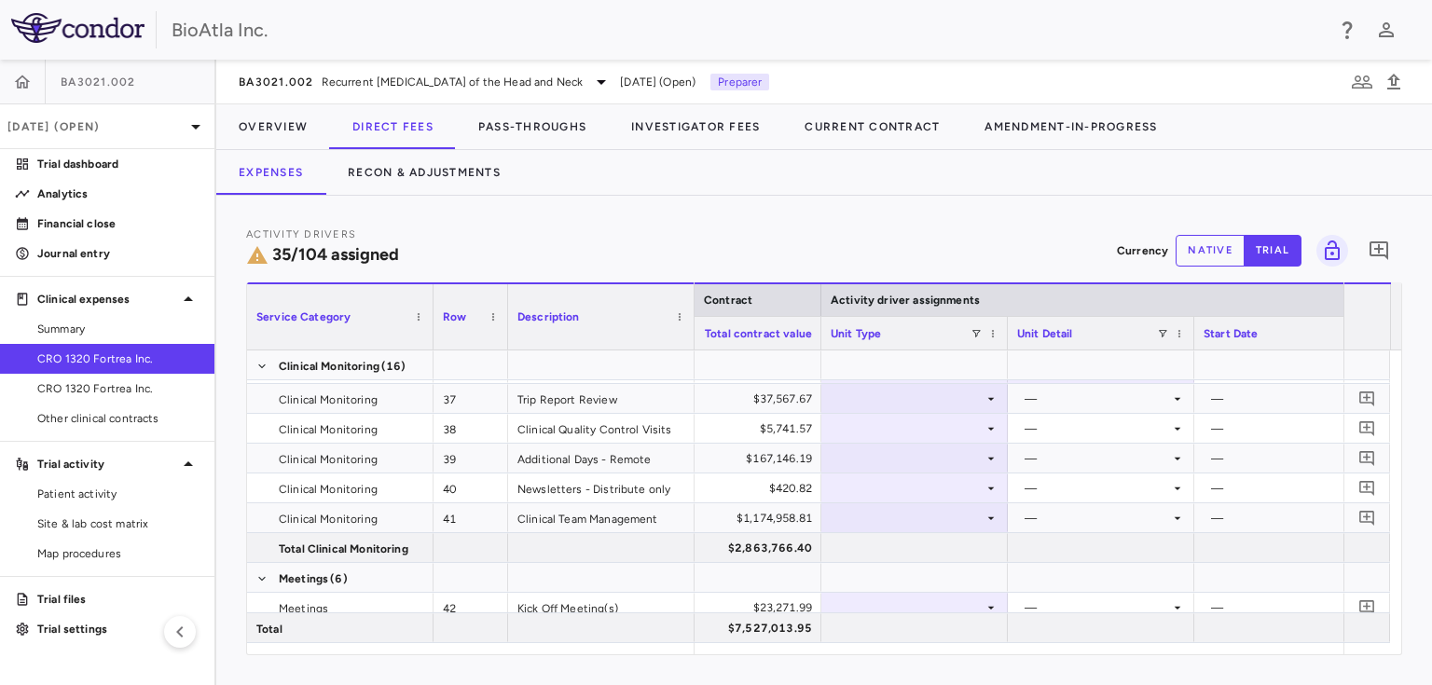
scroll to position [1205, 0]
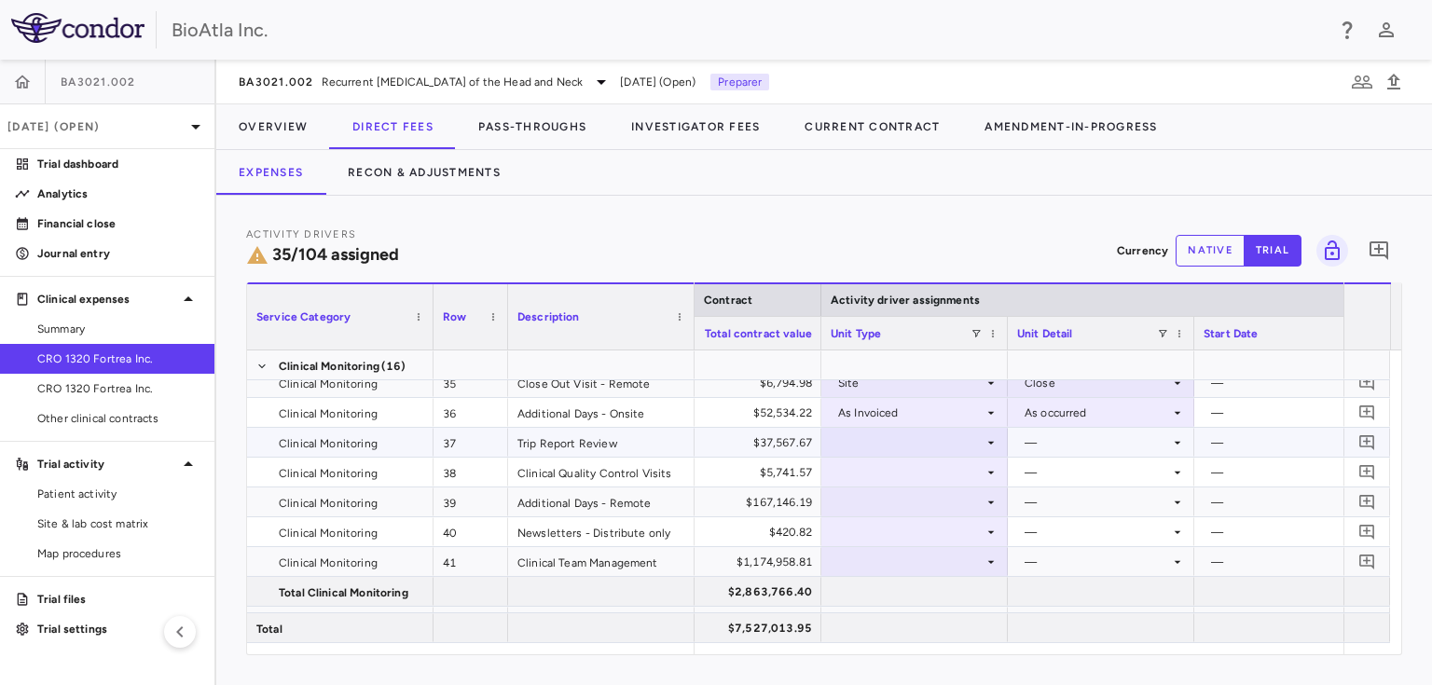
click at [980, 434] on div at bounding box center [914, 442] width 168 height 27
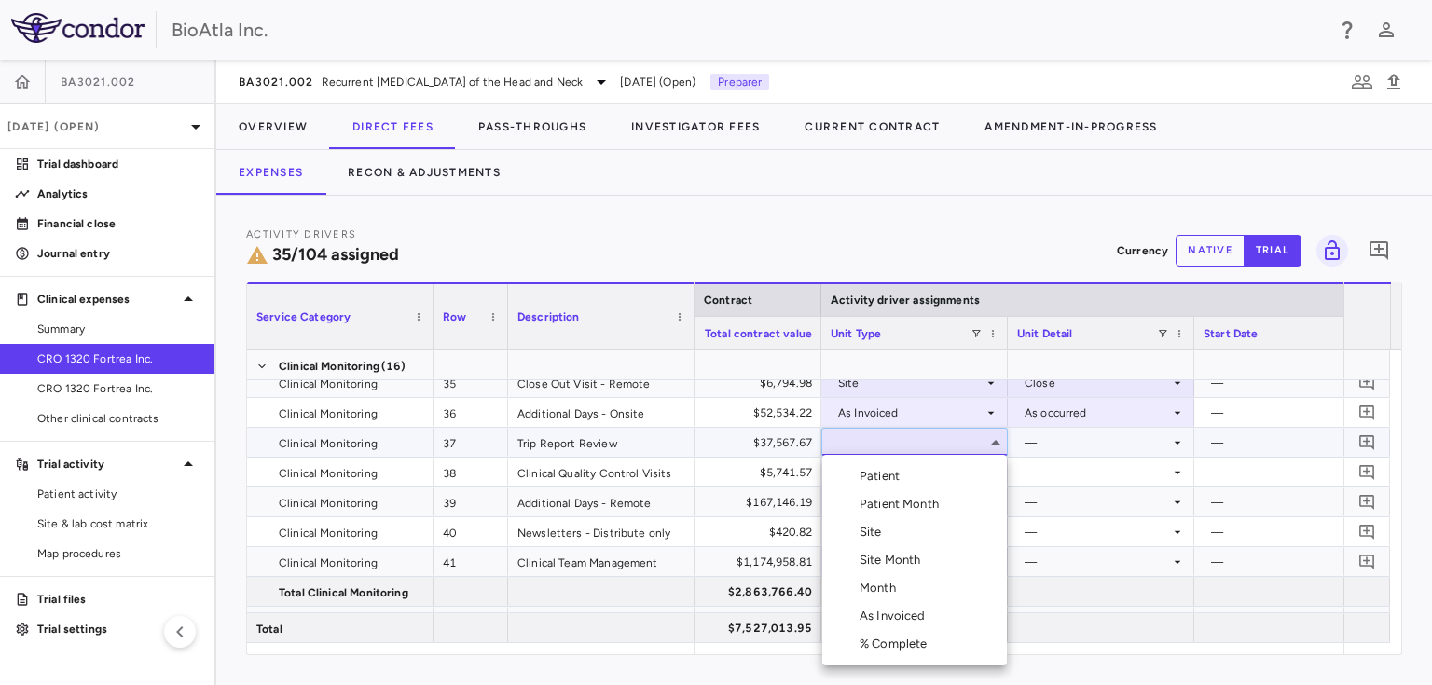
click at [919, 503] on div "Patient Month" at bounding box center [902, 504] width 87 height 17
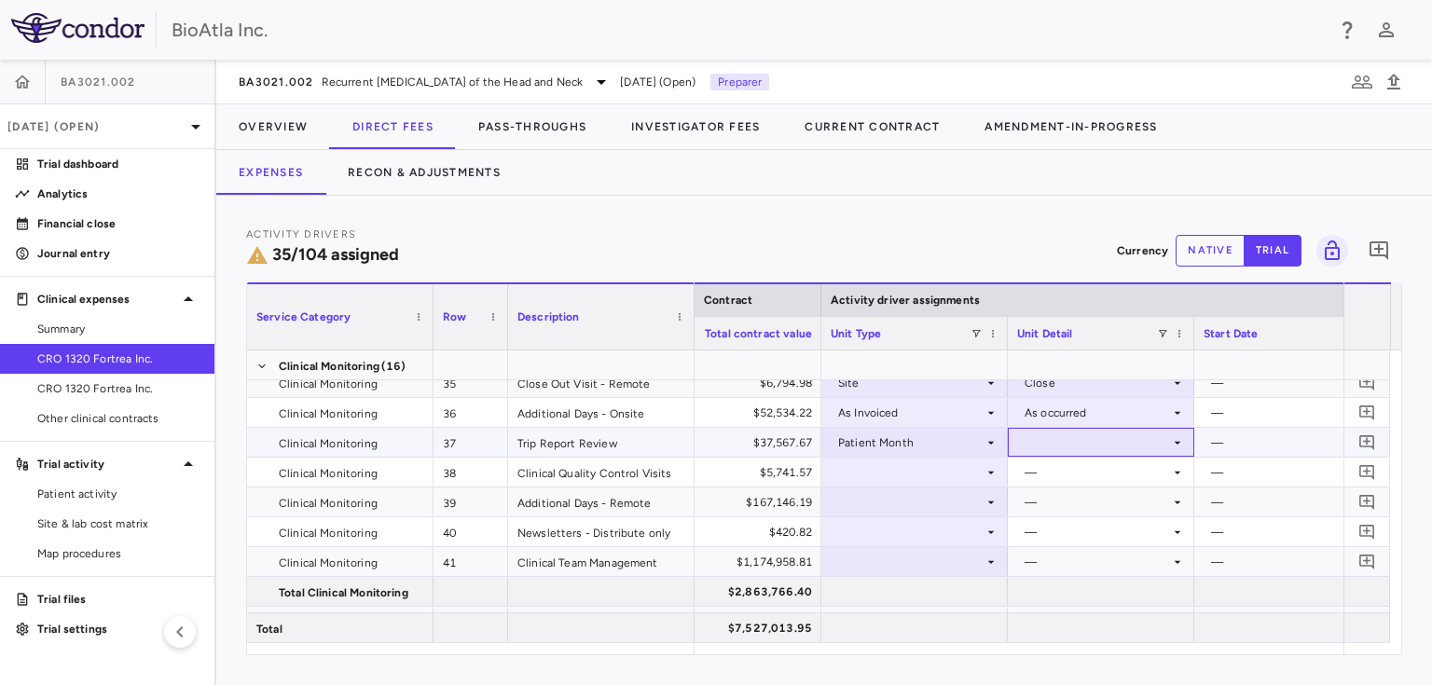
click at [1174, 446] on icon at bounding box center [1177, 442] width 15 height 15
click at [1081, 475] on div "As occurred" at bounding box center [1083, 476] width 75 height 17
click at [939, 475] on div at bounding box center [914, 472] width 168 height 27
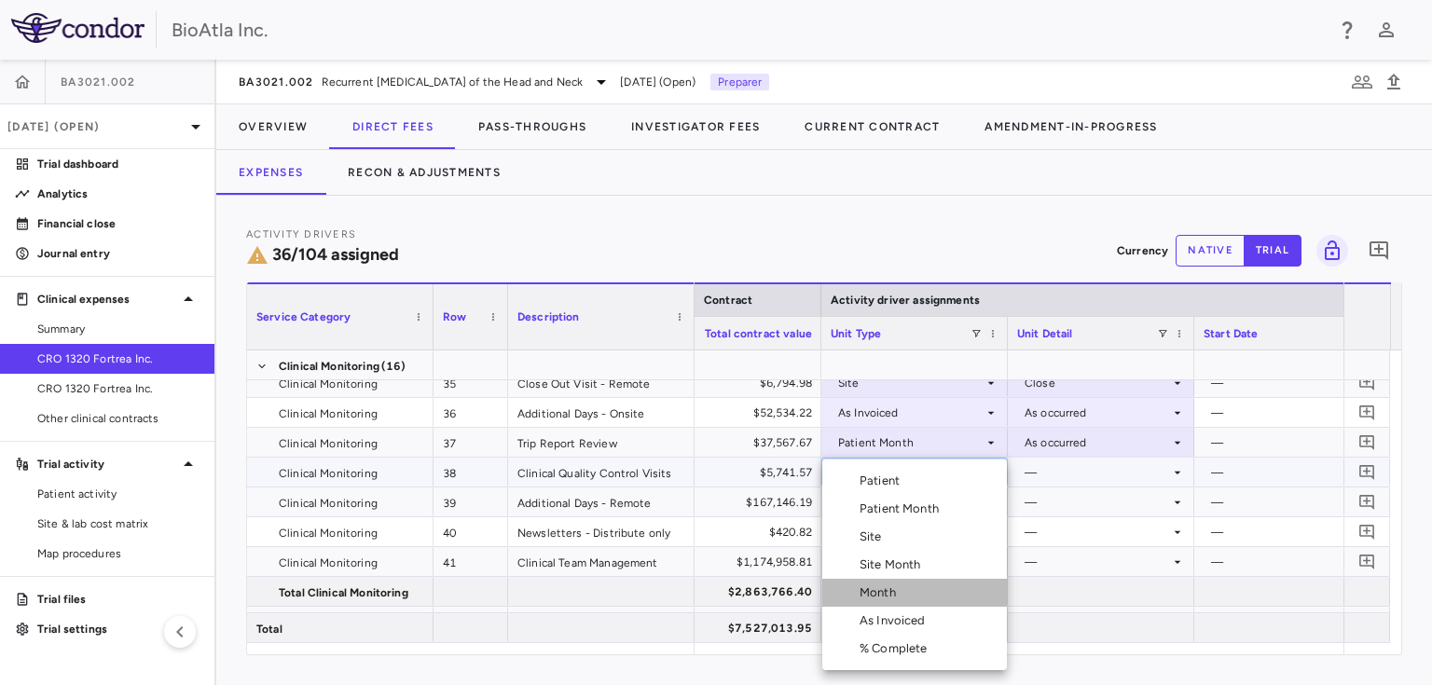
click at [880, 599] on div "Month" at bounding box center [881, 592] width 44 height 17
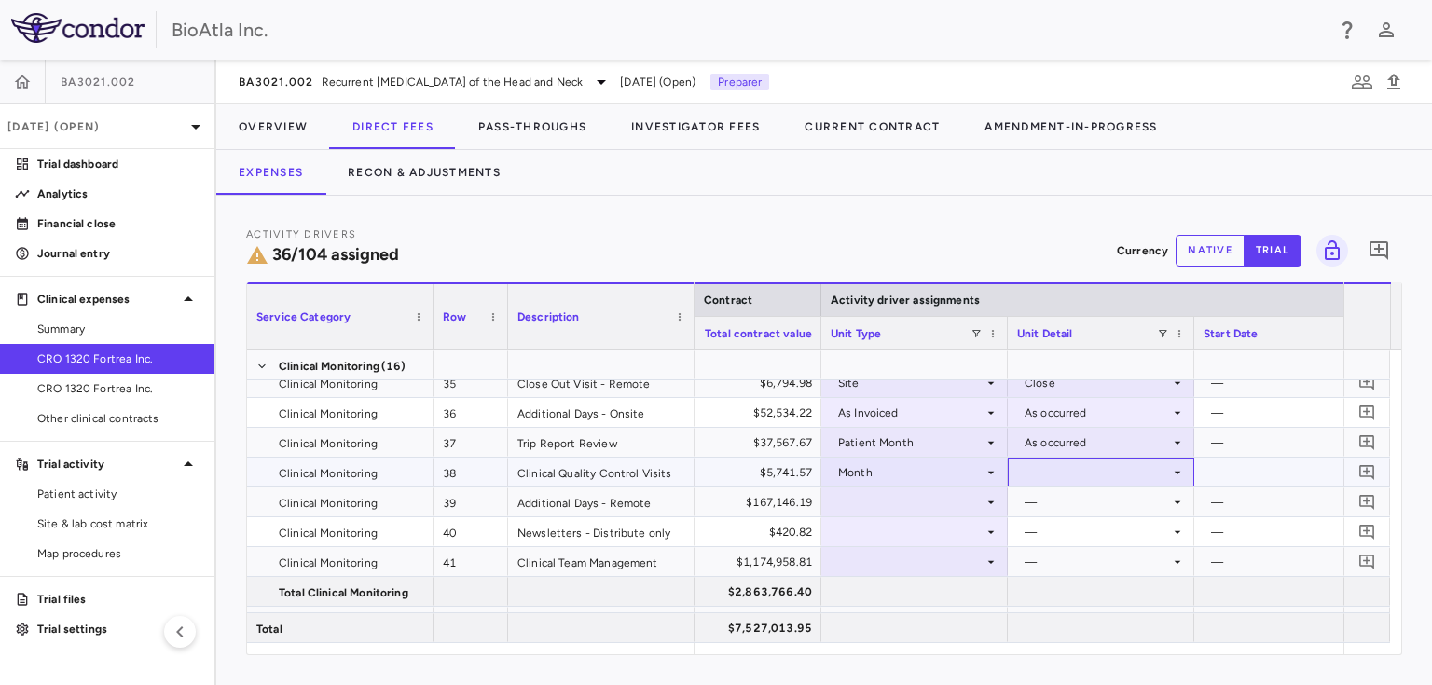
click at [1177, 473] on icon at bounding box center [1177, 472] width 15 height 15
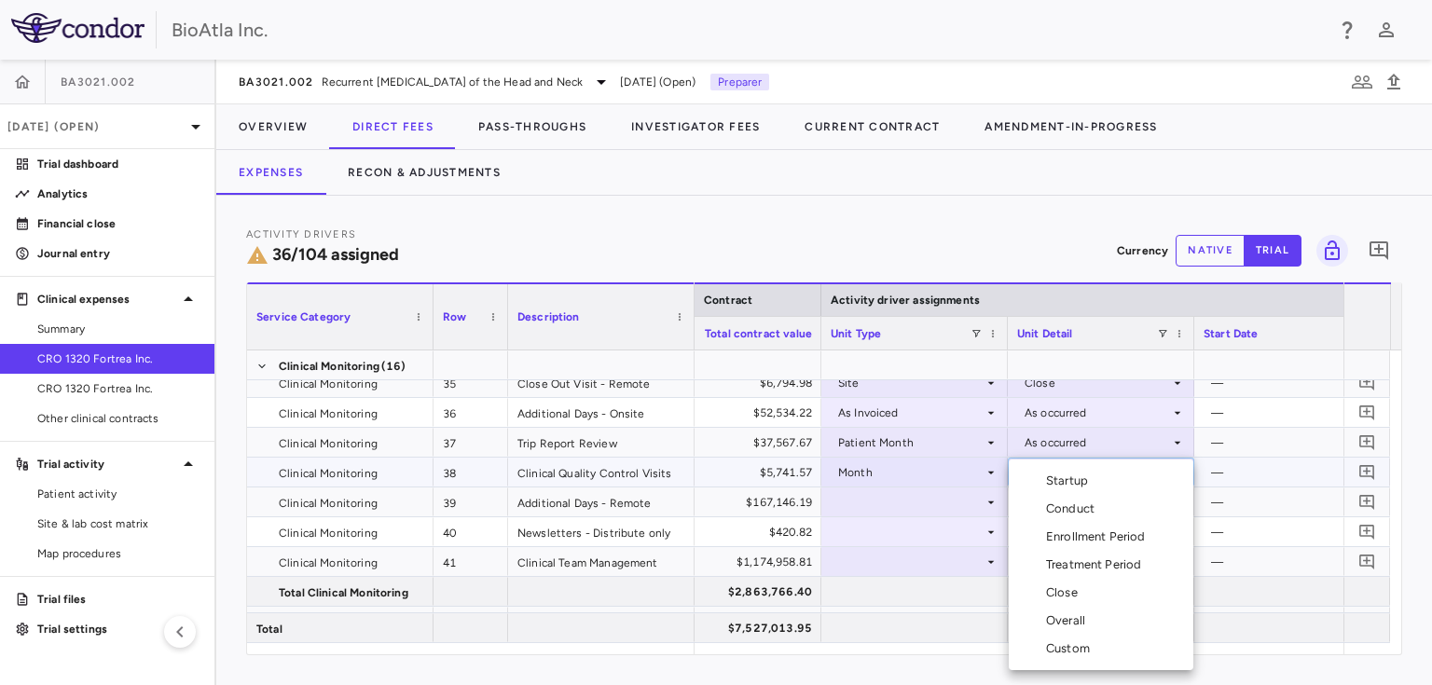
click at [1075, 511] on div "Conduct" at bounding box center [1074, 509] width 56 height 17
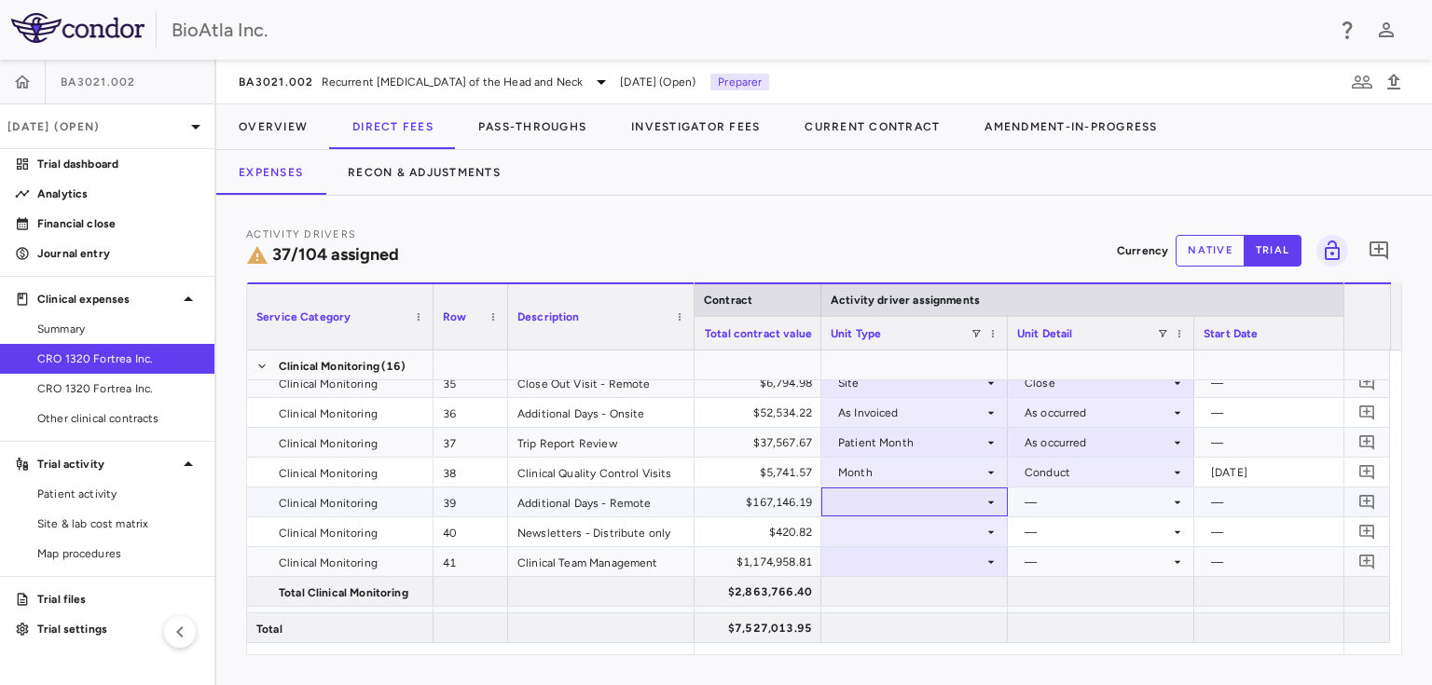
click at [983, 496] on icon at bounding box center [990, 502] width 15 height 15
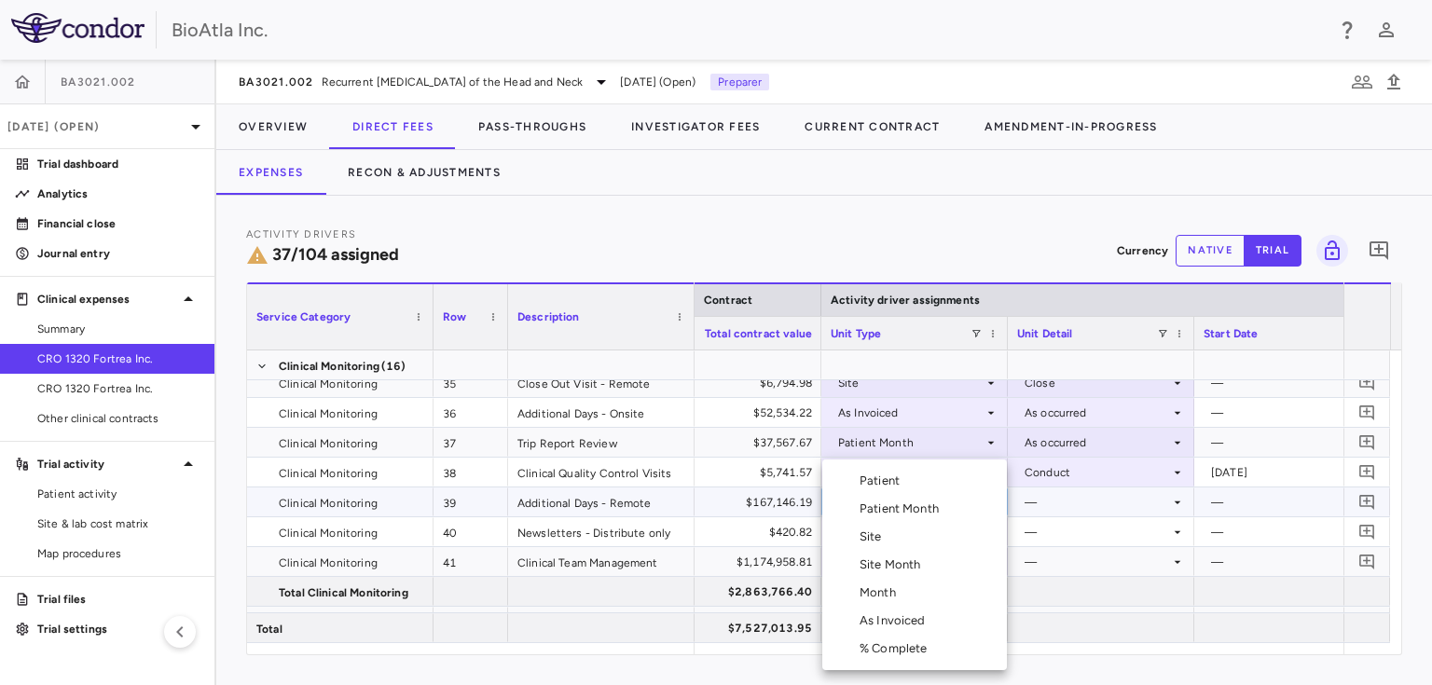
drag, startPoint x: 908, startPoint y: 626, endPoint x: 947, endPoint y: 593, distance: 51.6
click at [908, 625] on div "As Invoiced" at bounding box center [896, 620] width 74 height 17
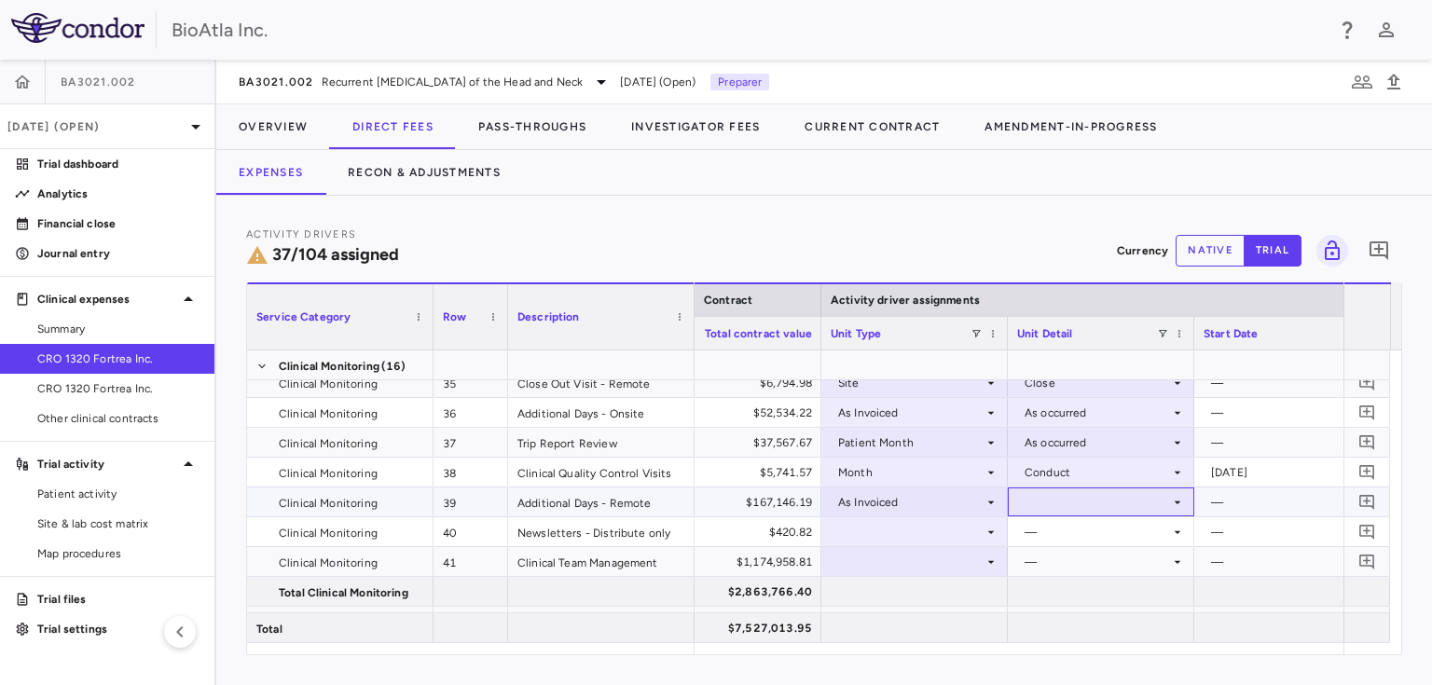
click at [1145, 499] on div at bounding box center [1101, 501] width 168 height 27
click at [1083, 533] on div "As occurred" at bounding box center [1083, 536] width 75 height 17
click at [942, 534] on div at bounding box center [914, 531] width 168 height 27
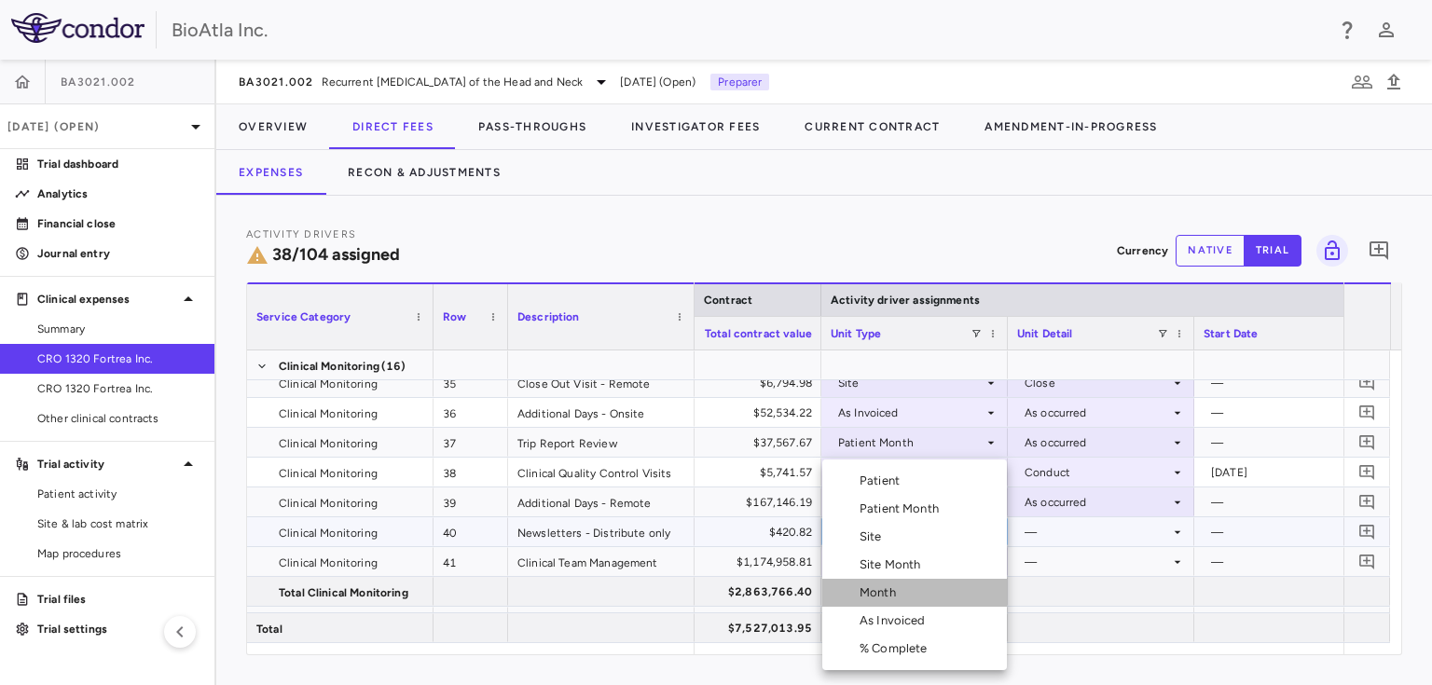
click at [876, 589] on div "Month" at bounding box center [881, 592] width 44 height 17
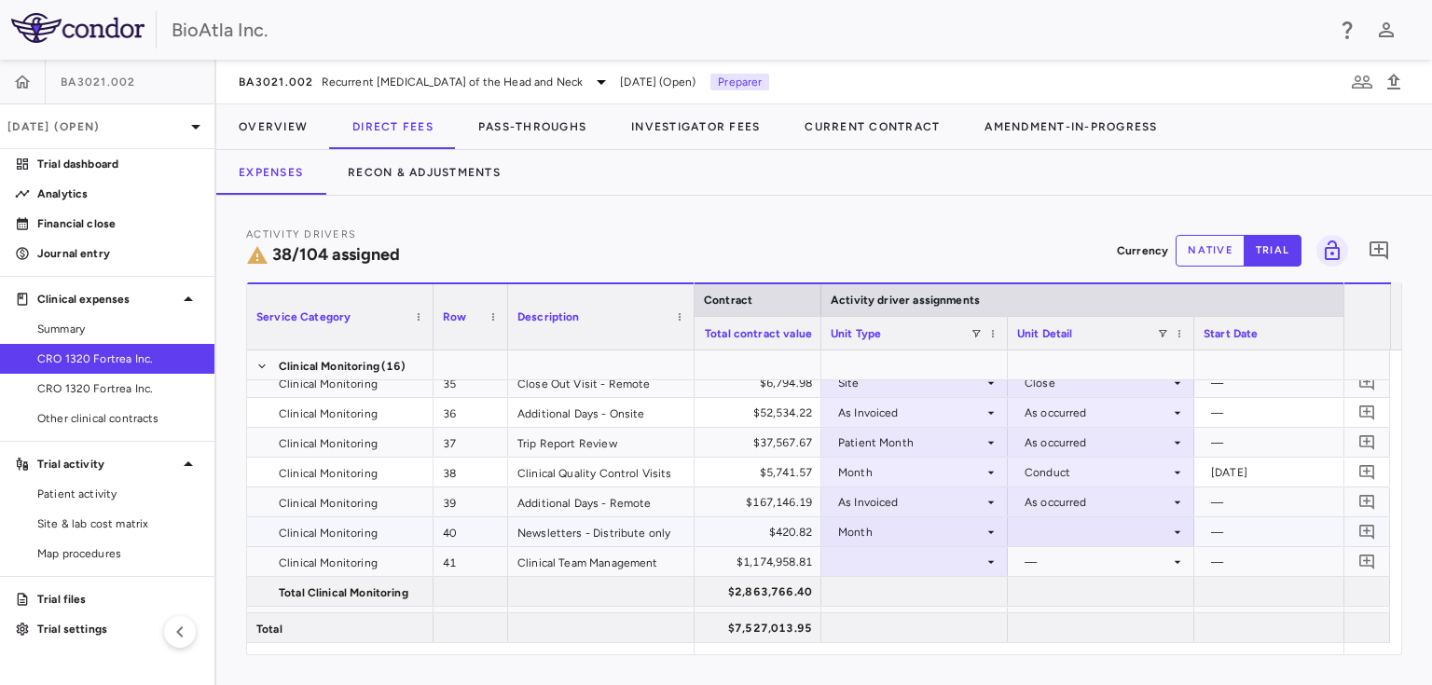
click at [1179, 531] on icon at bounding box center [1177, 532] width 15 height 15
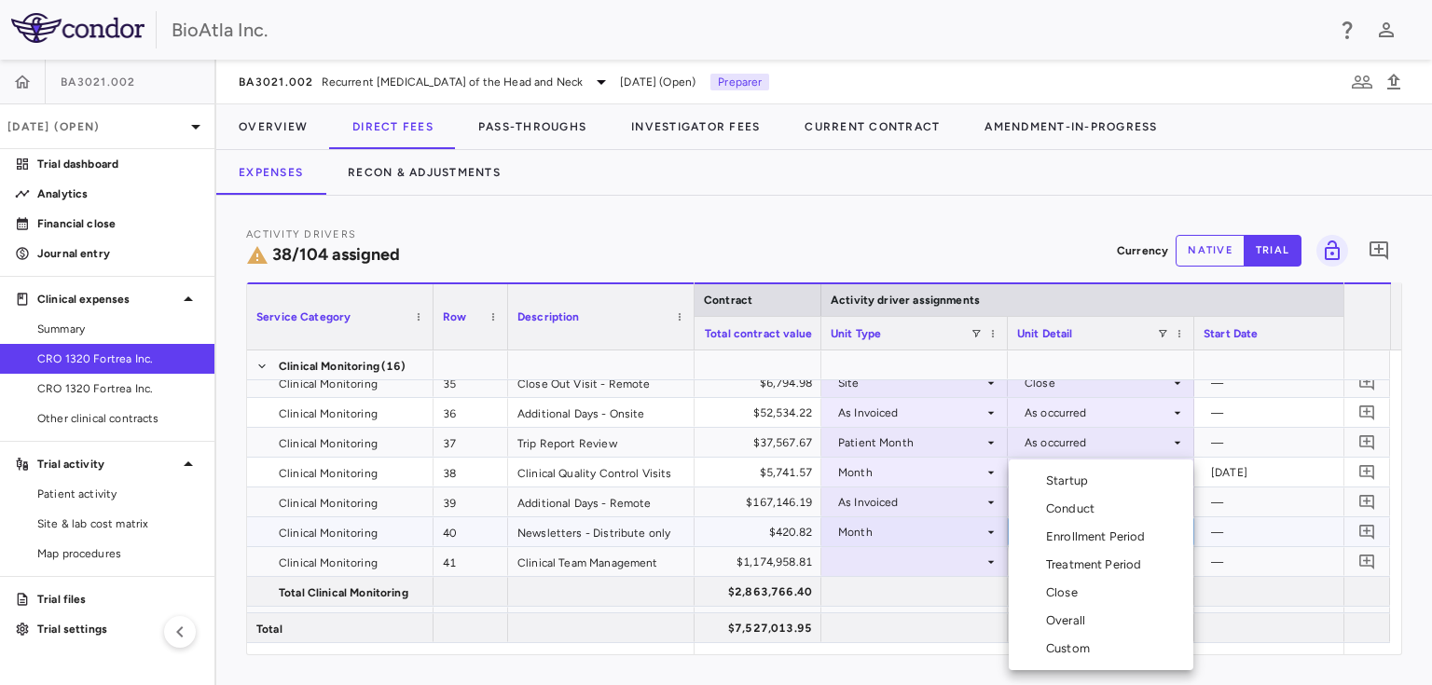
click at [1087, 618] on div "Overall" at bounding box center [1069, 620] width 47 height 17
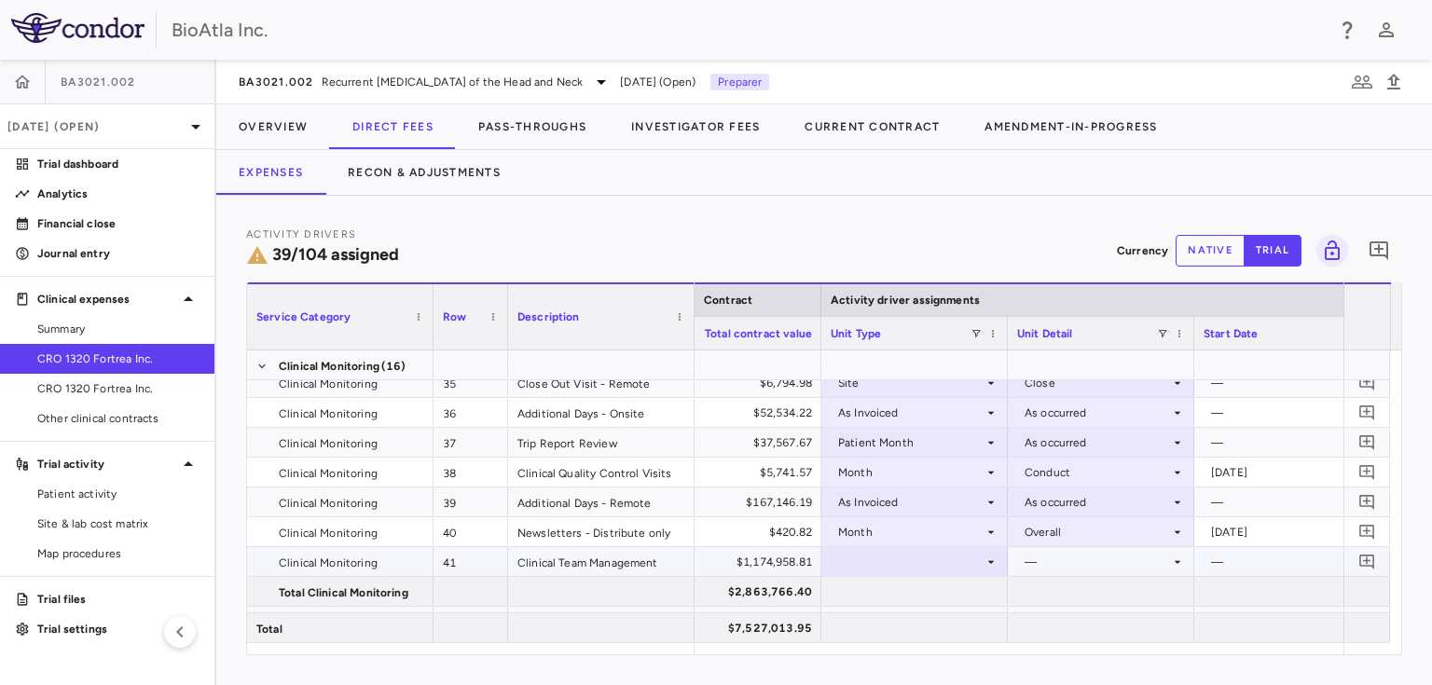
click at [996, 559] on icon at bounding box center [990, 562] width 15 height 15
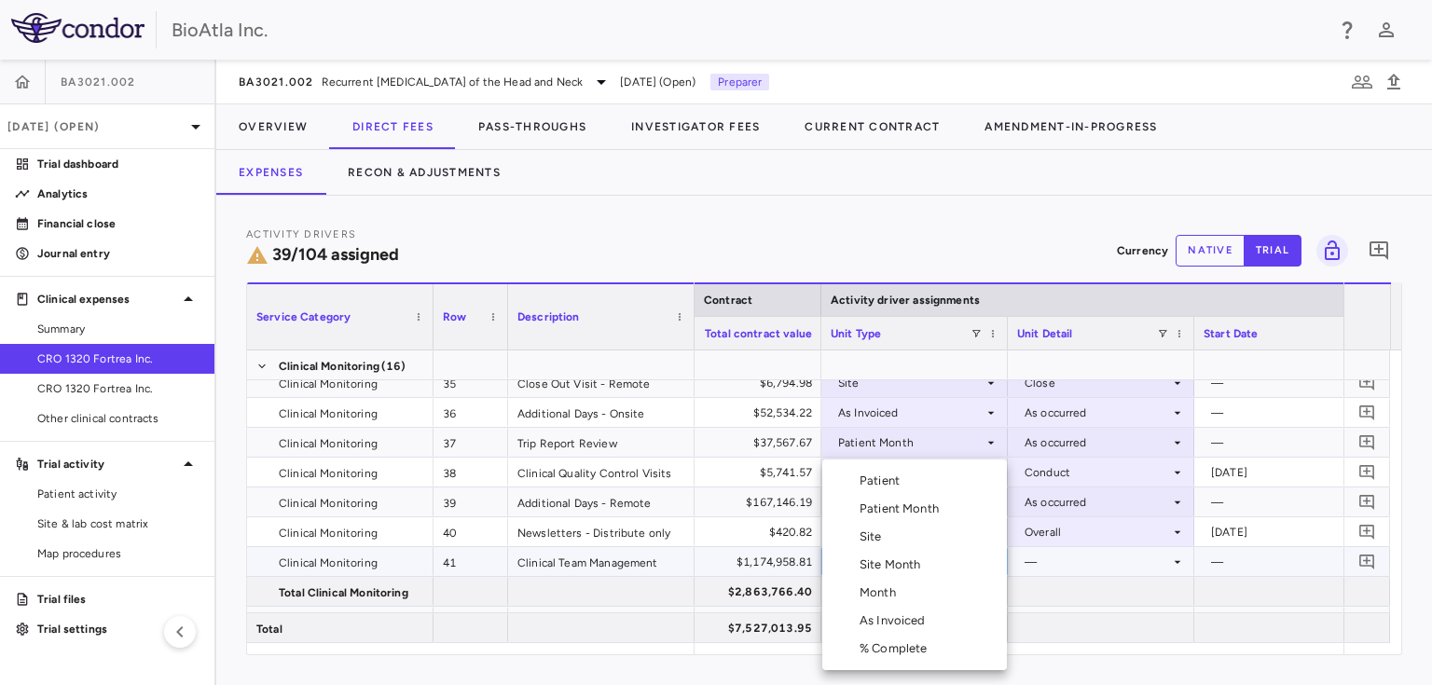
click at [887, 595] on div "Month" at bounding box center [881, 592] width 44 height 17
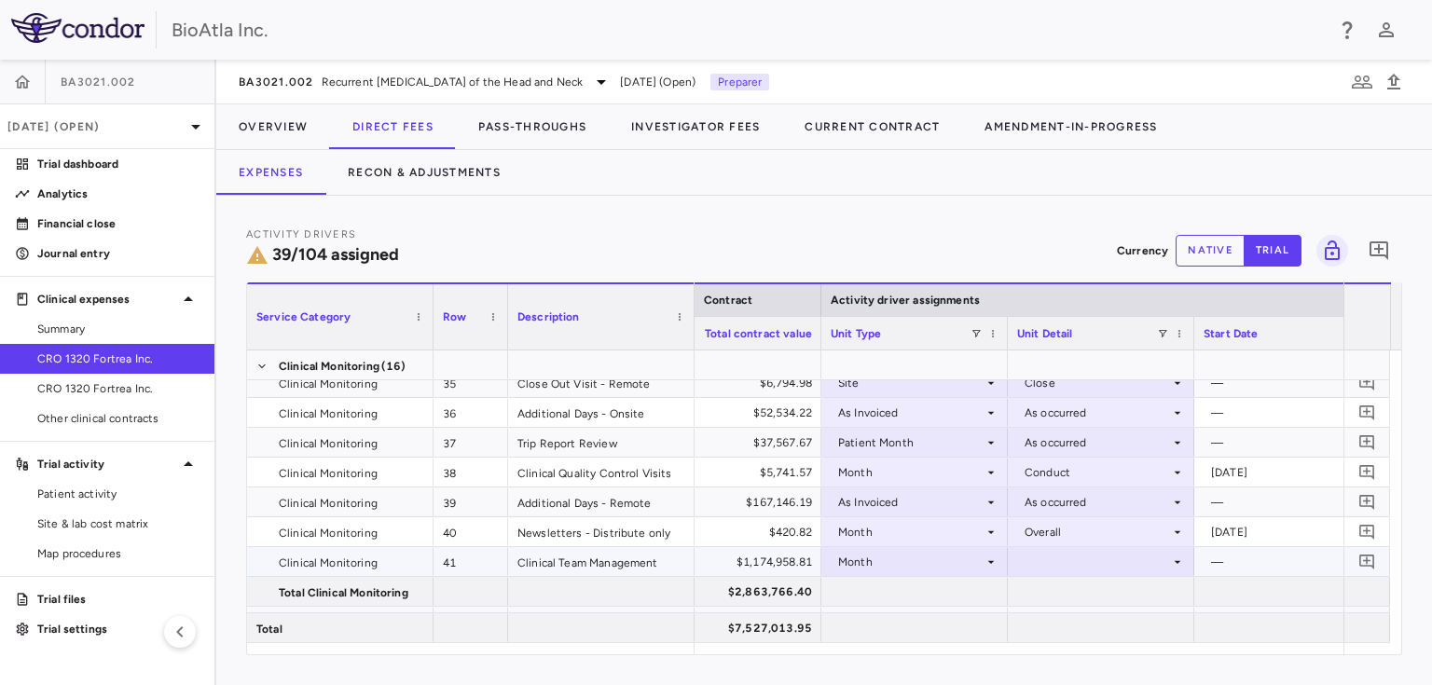
click at [1178, 563] on icon at bounding box center [1177, 562] width 15 height 15
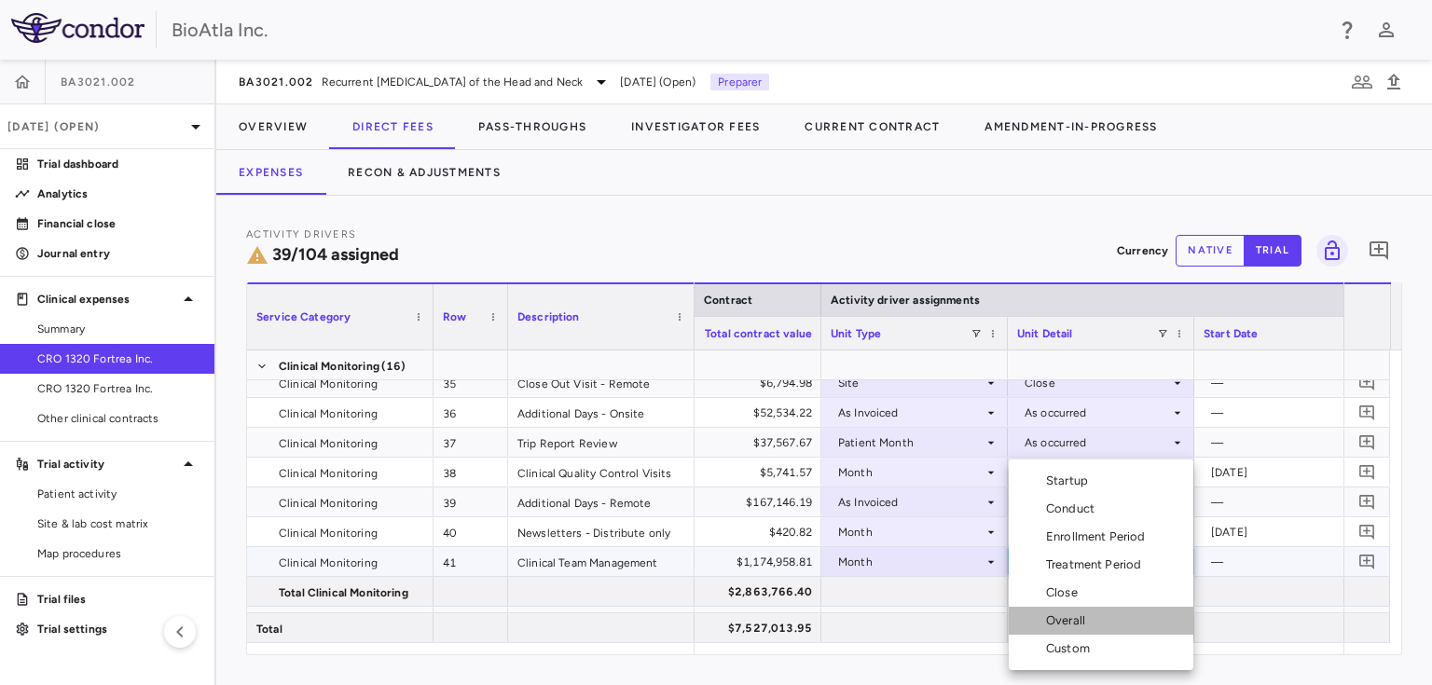
click at [1082, 622] on div "Overall" at bounding box center [1069, 620] width 47 height 17
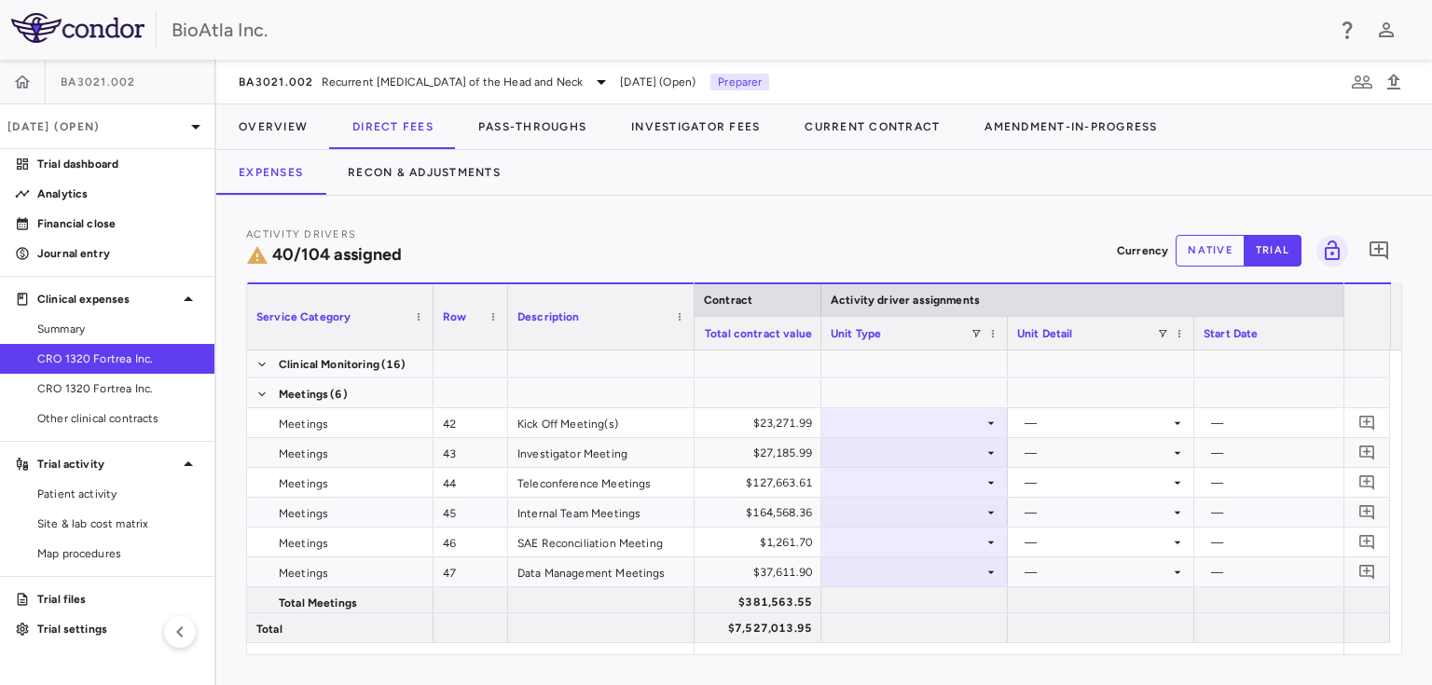
scroll to position [1444, 0]
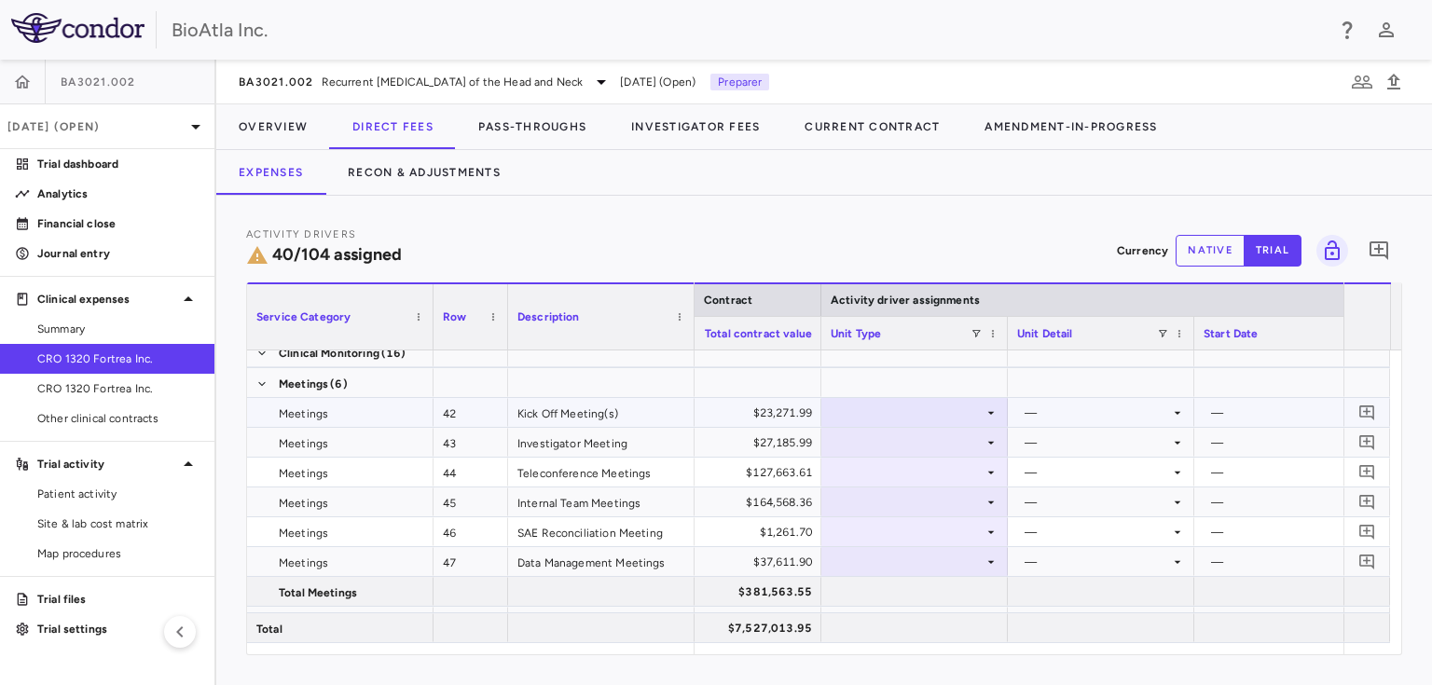
click at [979, 407] on div at bounding box center [914, 412] width 168 height 27
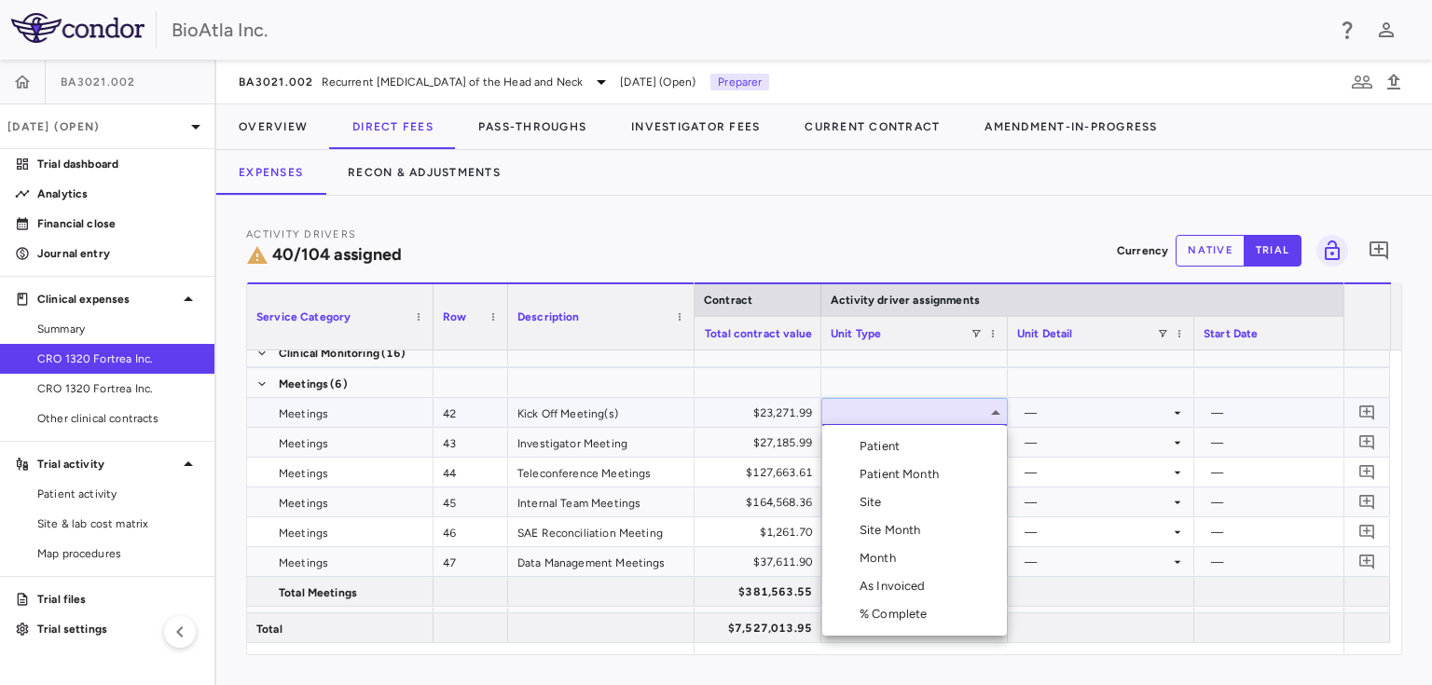
click at [873, 556] on div "Month" at bounding box center [881, 558] width 44 height 17
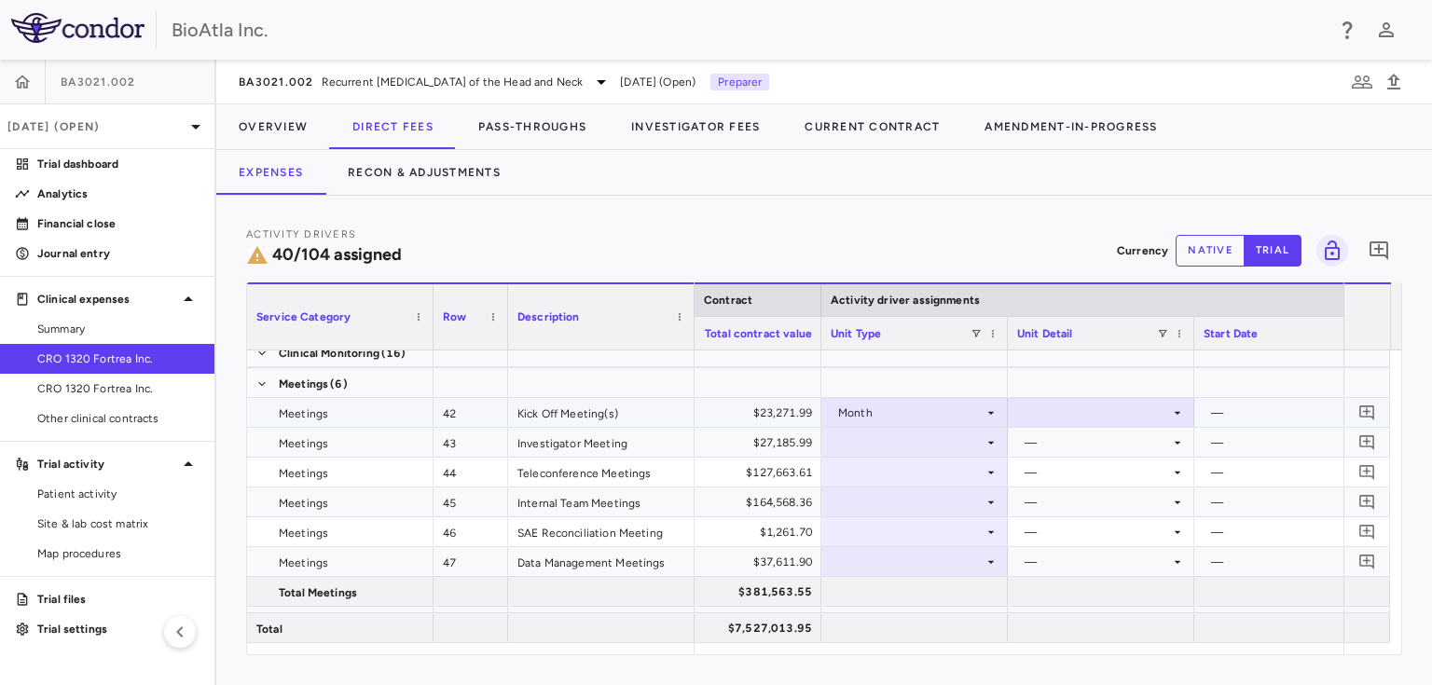
click at [1175, 407] on icon at bounding box center [1177, 412] width 15 height 15
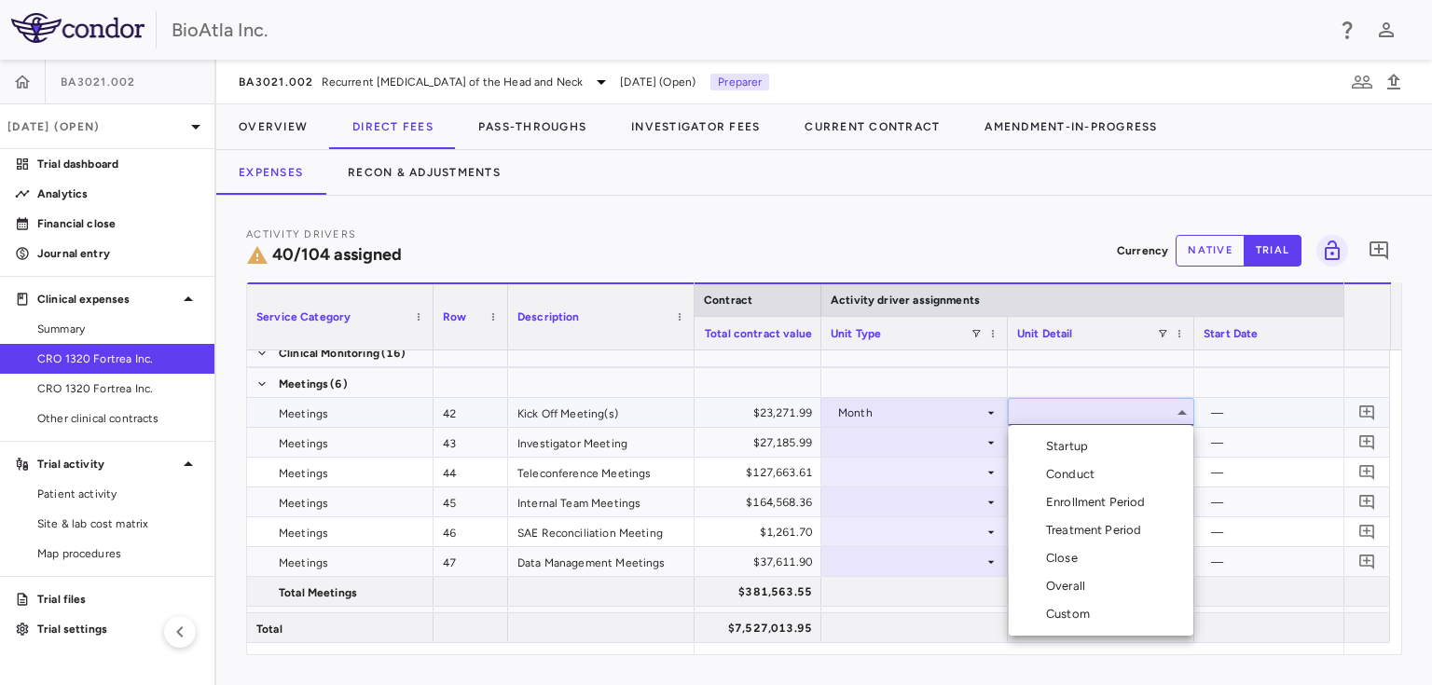
click at [1089, 449] on div "Startup" at bounding box center [1070, 446] width 49 height 17
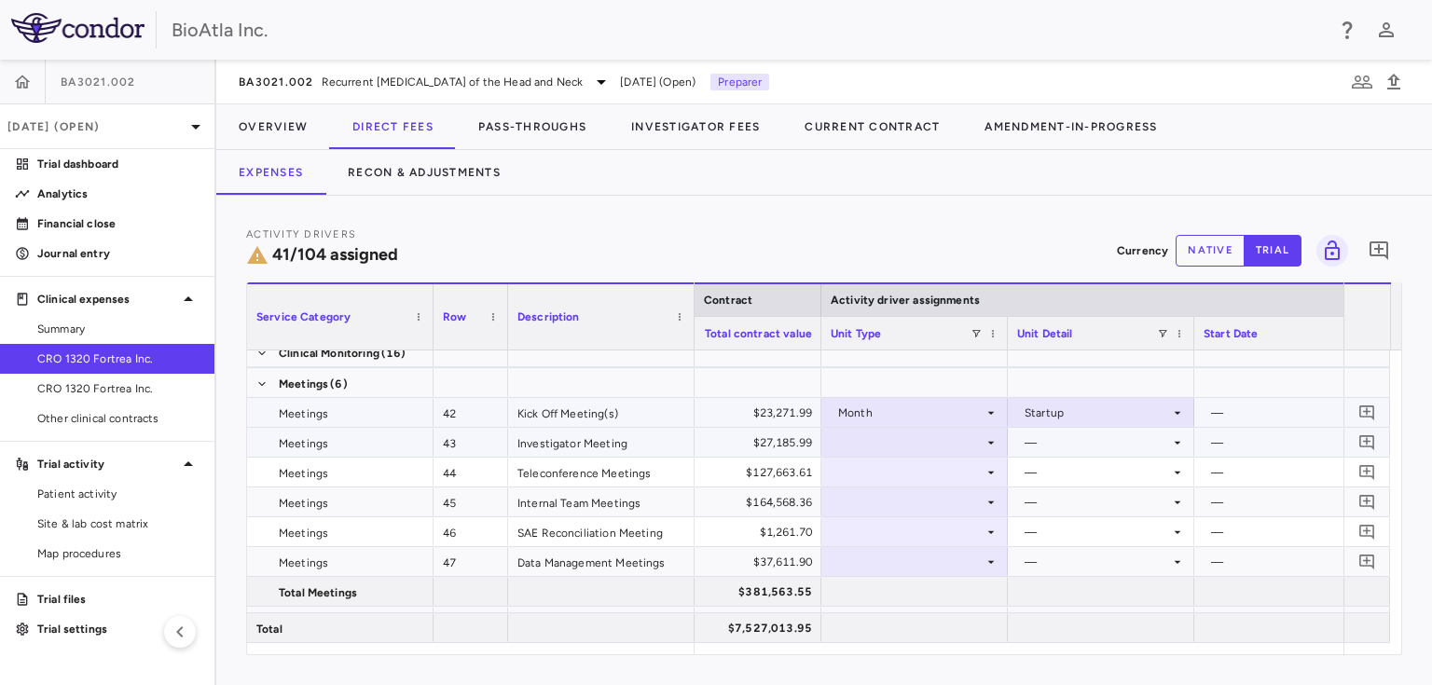
click at [872, 434] on div at bounding box center [914, 442] width 168 height 27
click at [882, 429] on div at bounding box center [914, 442] width 168 height 27
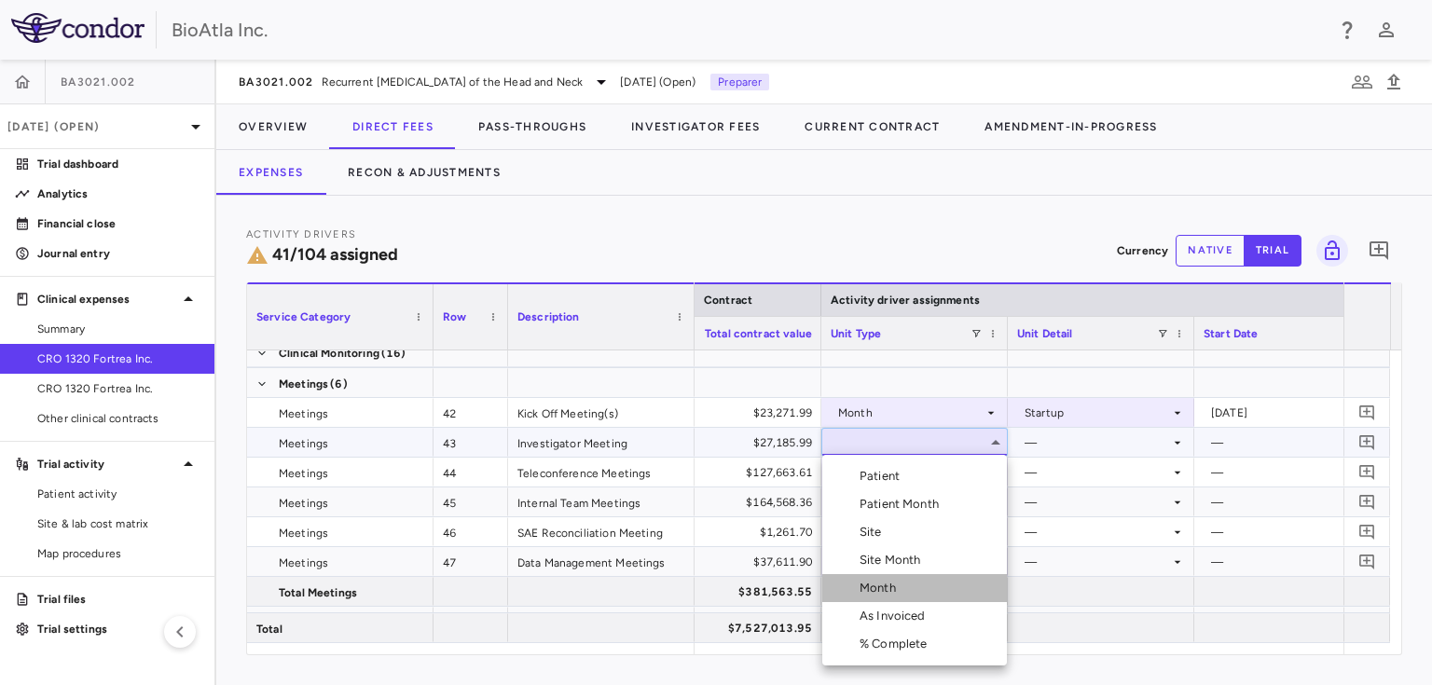
click at [867, 593] on div "Month" at bounding box center [881, 588] width 44 height 17
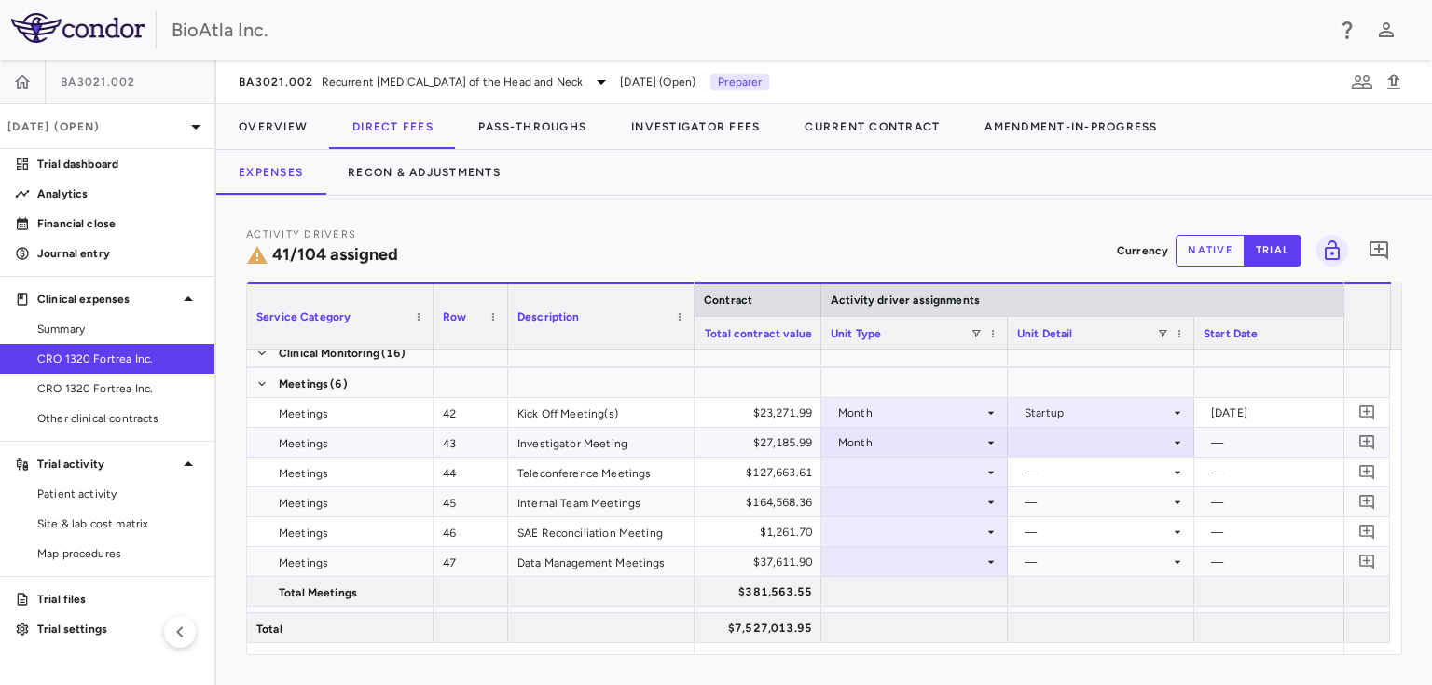
click at [1178, 444] on icon at bounding box center [1177, 442] width 15 height 15
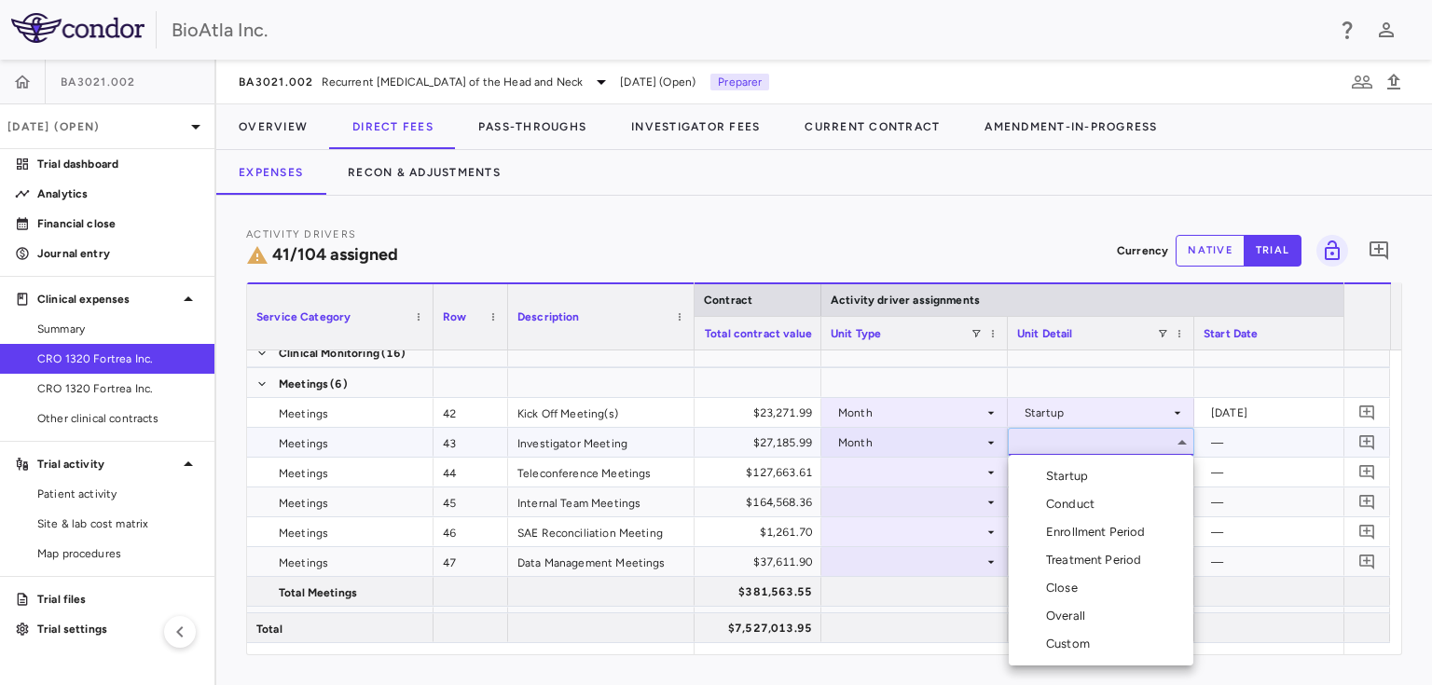
click at [1085, 473] on div "Startup" at bounding box center [1070, 476] width 49 height 17
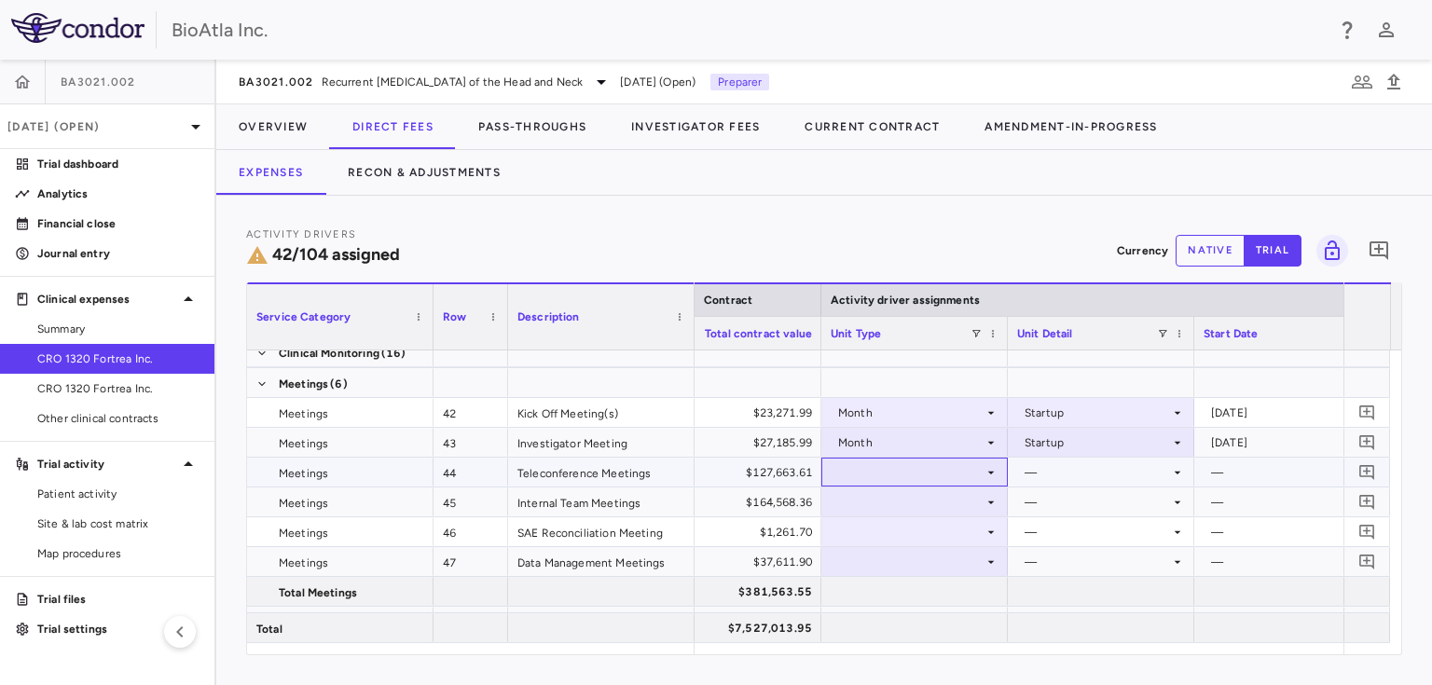
click at [903, 473] on div at bounding box center [914, 472] width 168 height 27
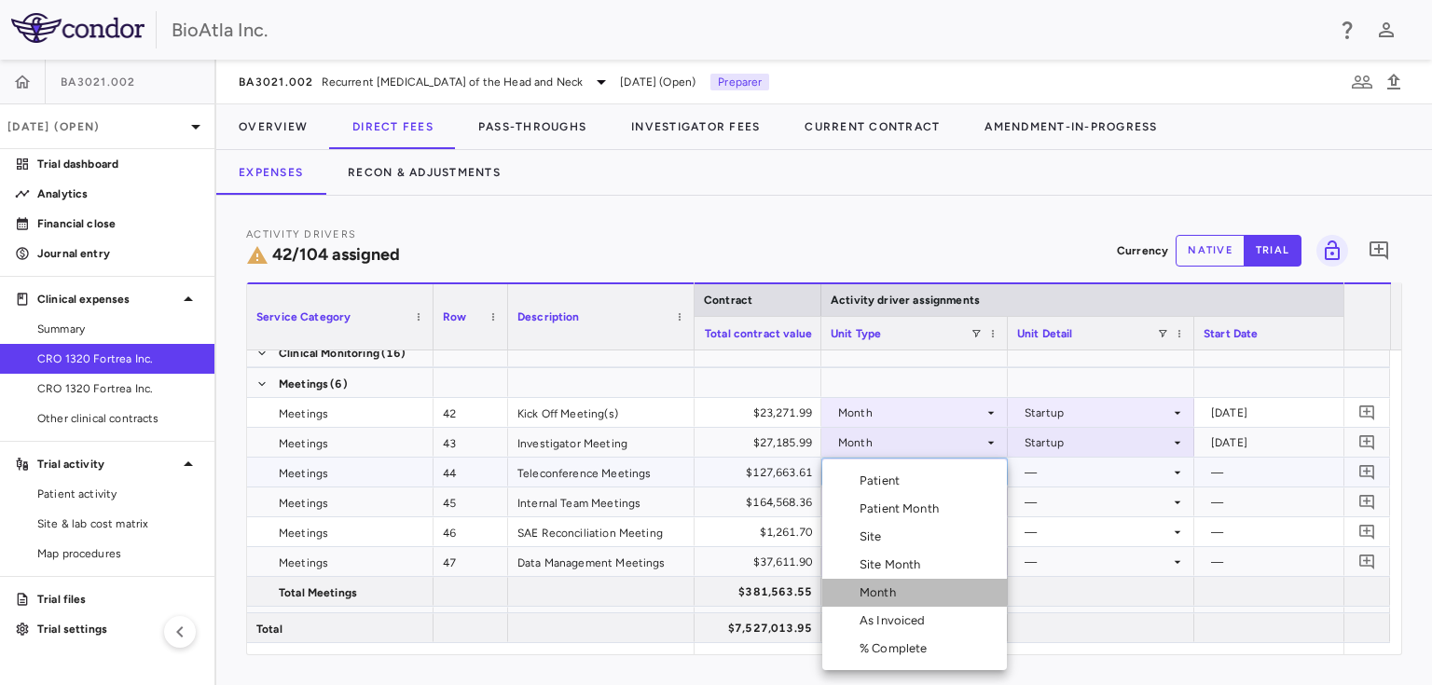
click at [869, 593] on div "Month" at bounding box center [881, 592] width 44 height 17
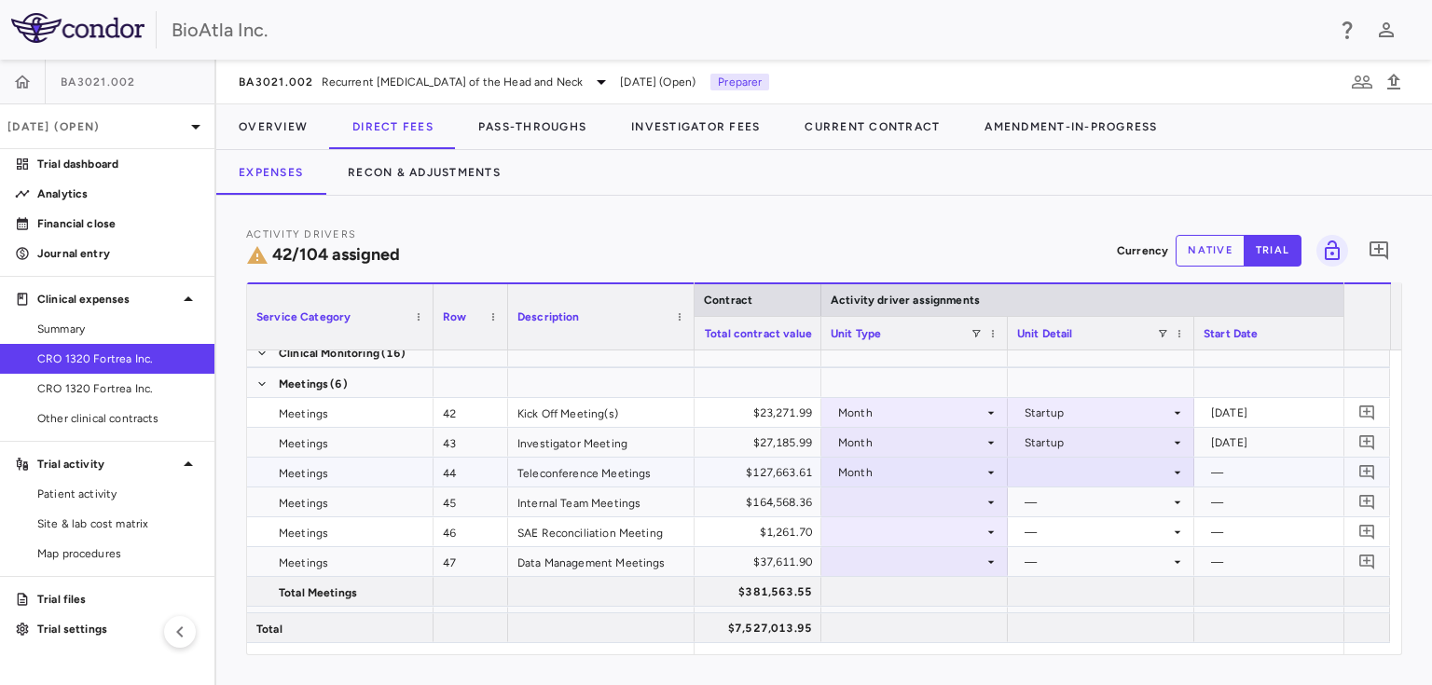
click at [1174, 471] on icon at bounding box center [1177, 472] width 7 height 3
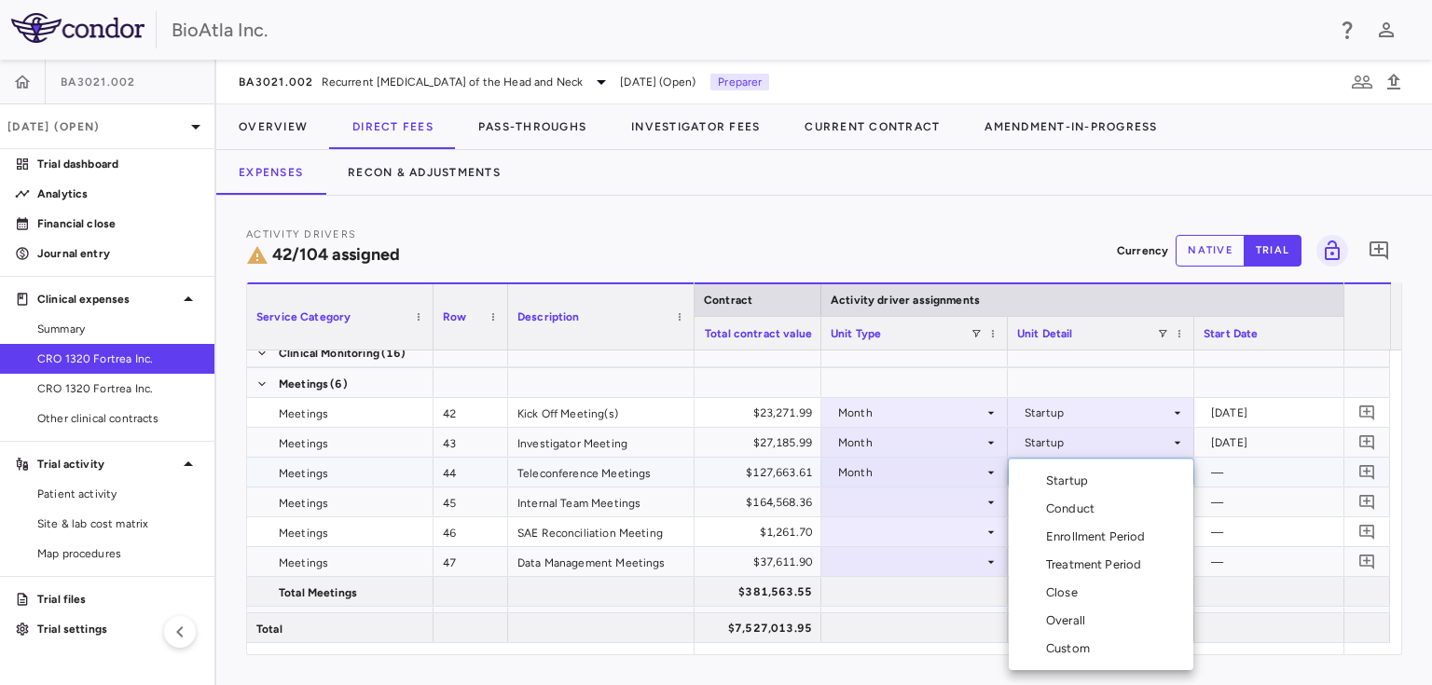
click at [1079, 613] on div "Overall" at bounding box center [1069, 620] width 47 height 17
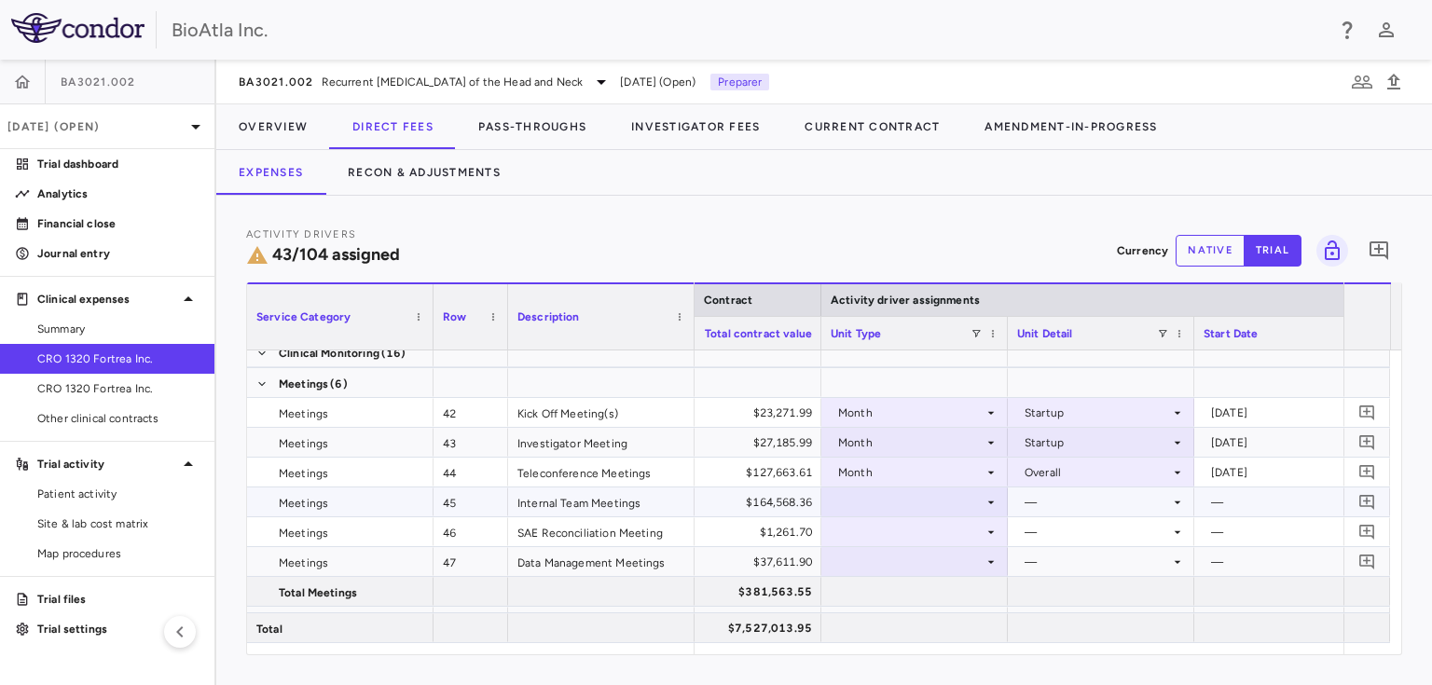
click at [870, 500] on div at bounding box center [914, 501] width 168 height 27
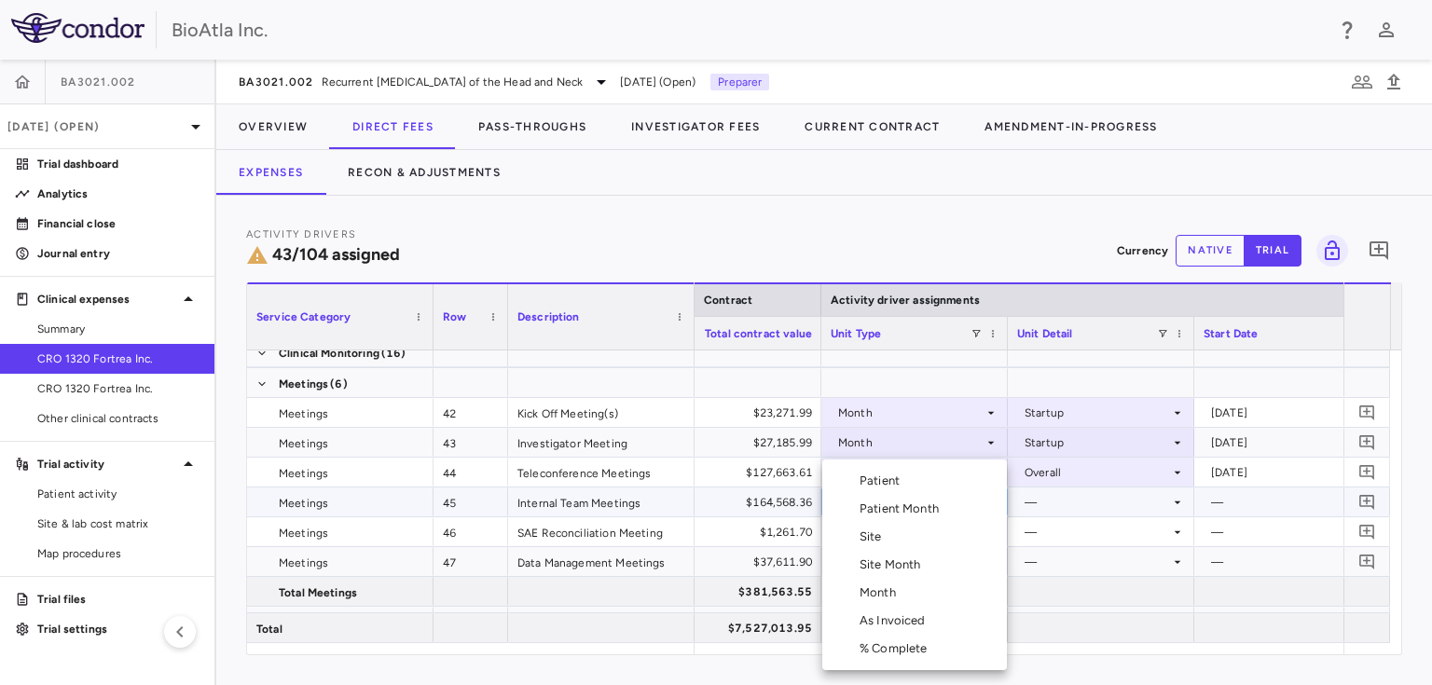
click at [891, 598] on div "Month" at bounding box center [881, 592] width 44 height 17
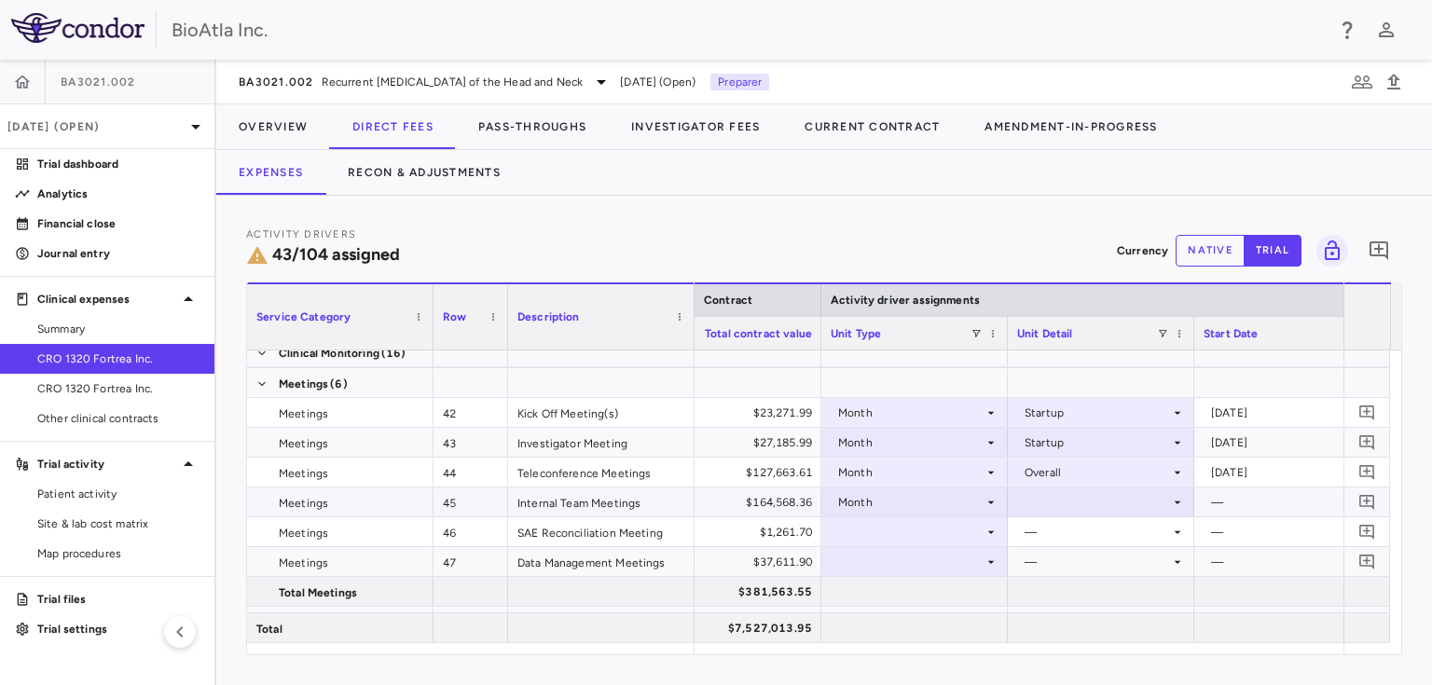
click at [1178, 500] on icon at bounding box center [1177, 502] width 15 height 15
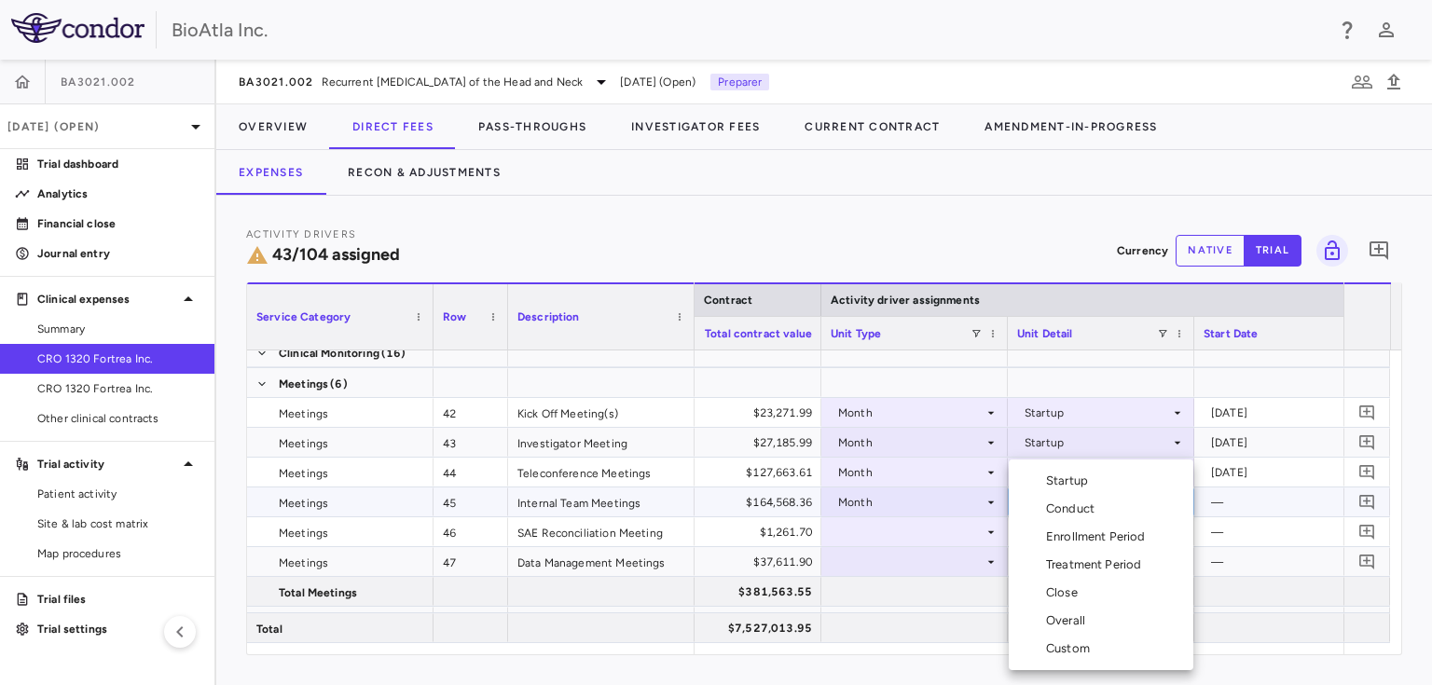
click at [1052, 623] on div "Overall" at bounding box center [1069, 620] width 47 height 17
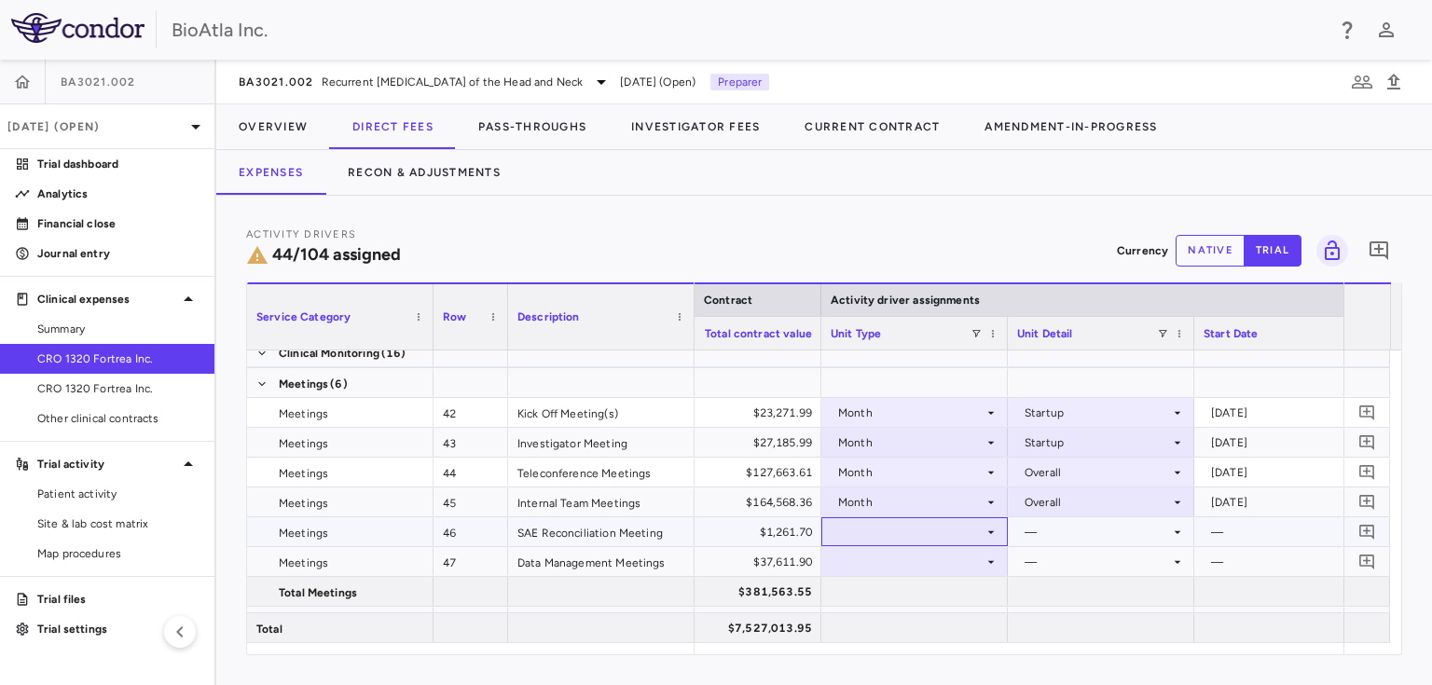
click at [913, 535] on div at bounding box center [914, 531] width 168 height 27
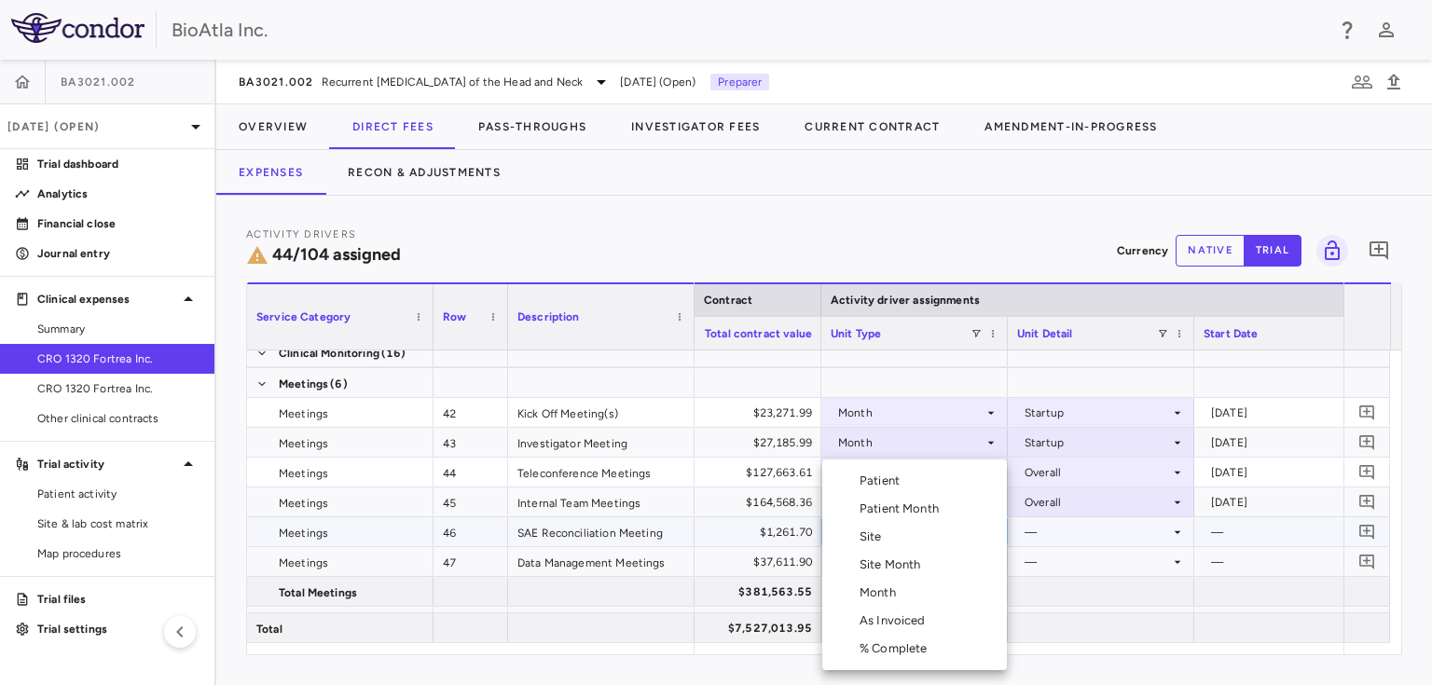
click at [883, 583] on li "Month" at bounding box center [914, 593] width 185 height 28
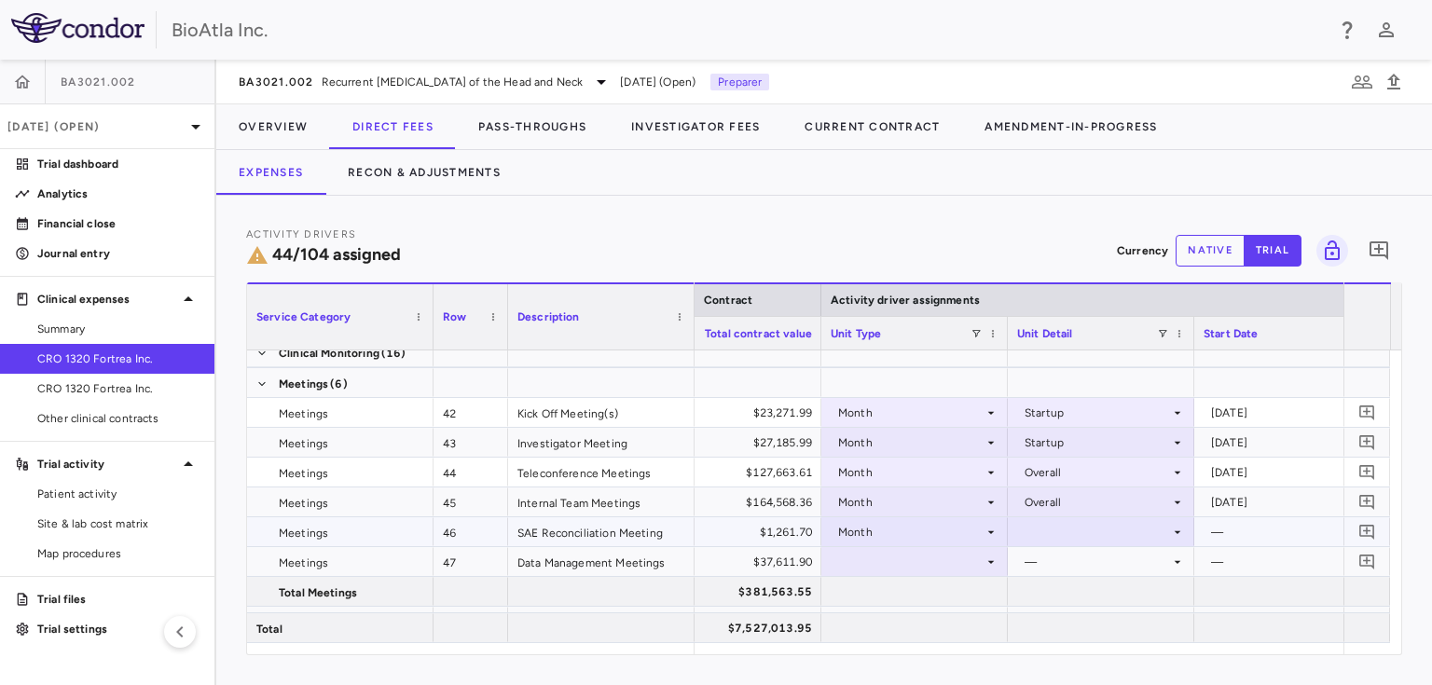
click at [1148, 522] on div at bounding box center [1101, 531] width 168 height 27
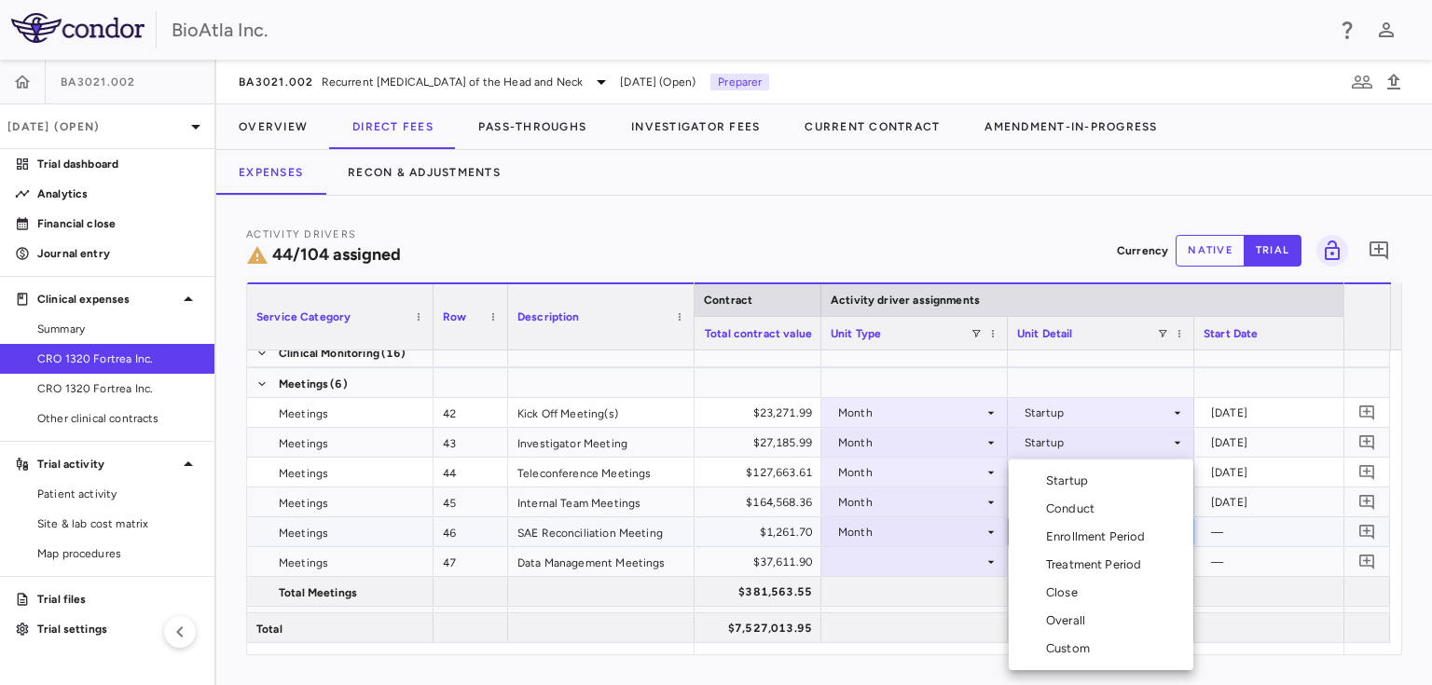
click at [1077, 623] on div "Overall" at bounding box center [1069, 620] width 47 height 17
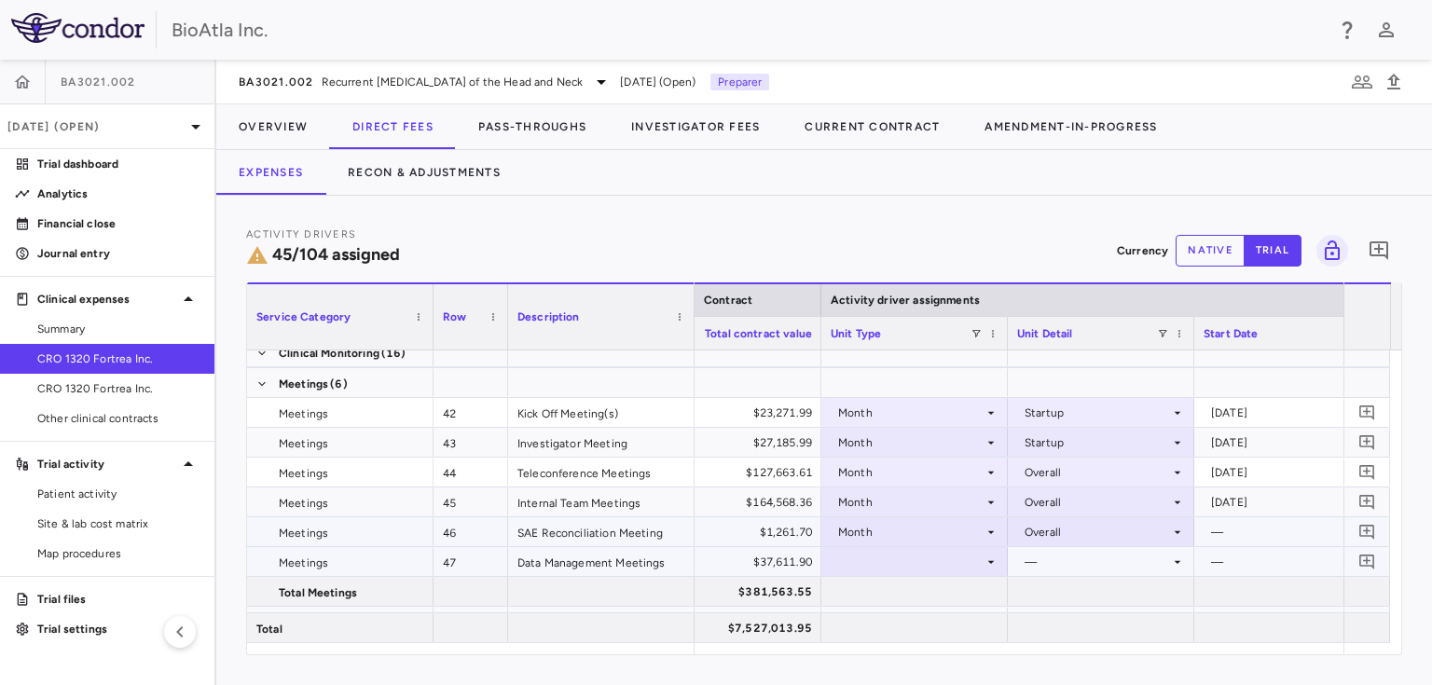
click at [881, 556] on div at bounding box center [914, 561] width 168 height 27
click at [891, 557] on div at bounding box center [914, 561] width 168 height 27
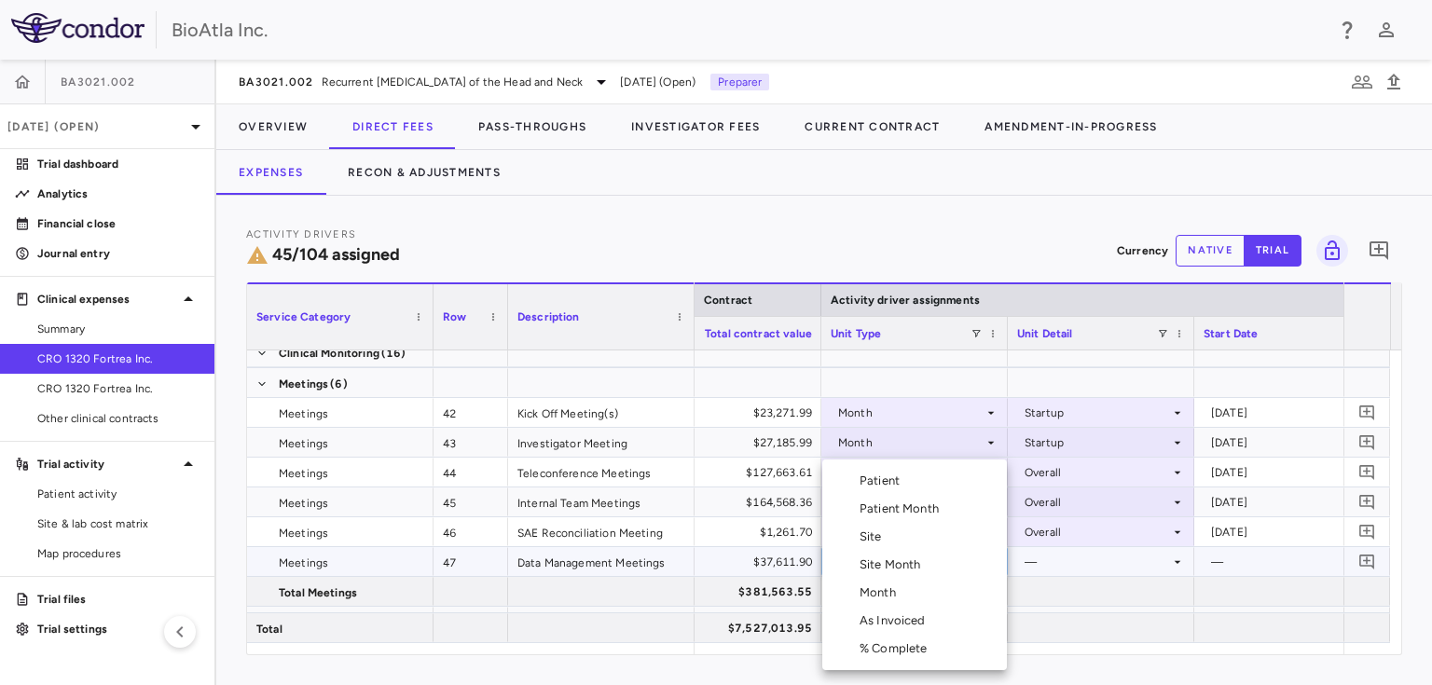
click at [891, 587] on div "Month" at bounding box center [881, 592] width 44 height 17
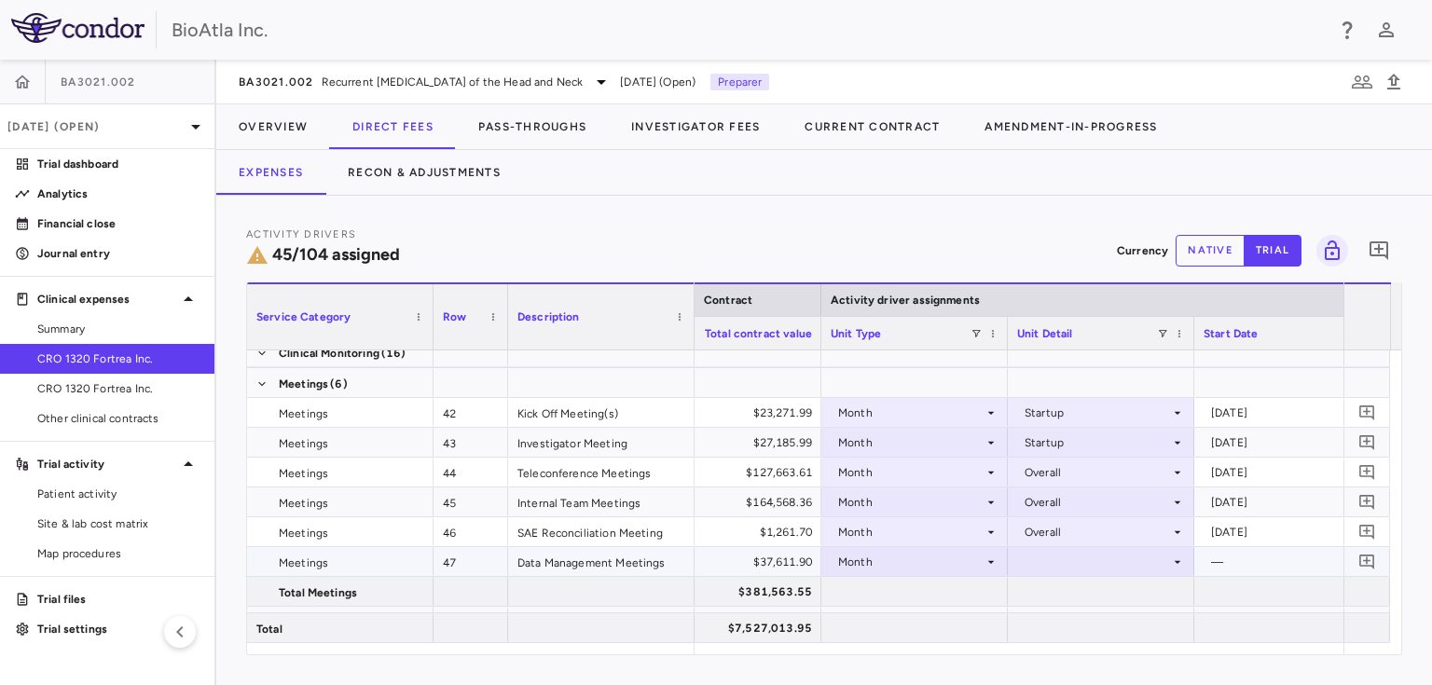
click at [1145, 556] on div at bounding box center [1101, 561] width 168 height 27
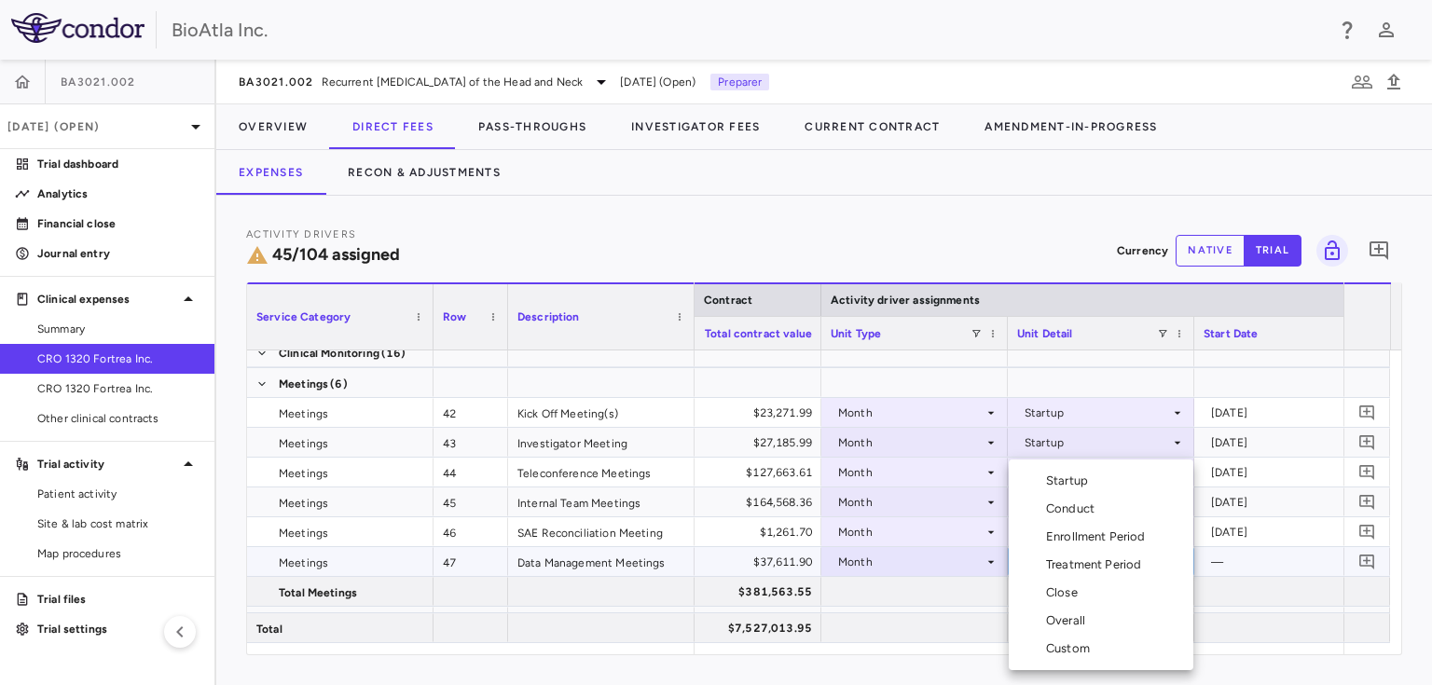
click at [1079, 614] on div "Overall" at bounding box center [1069, 620] width 47 height 17
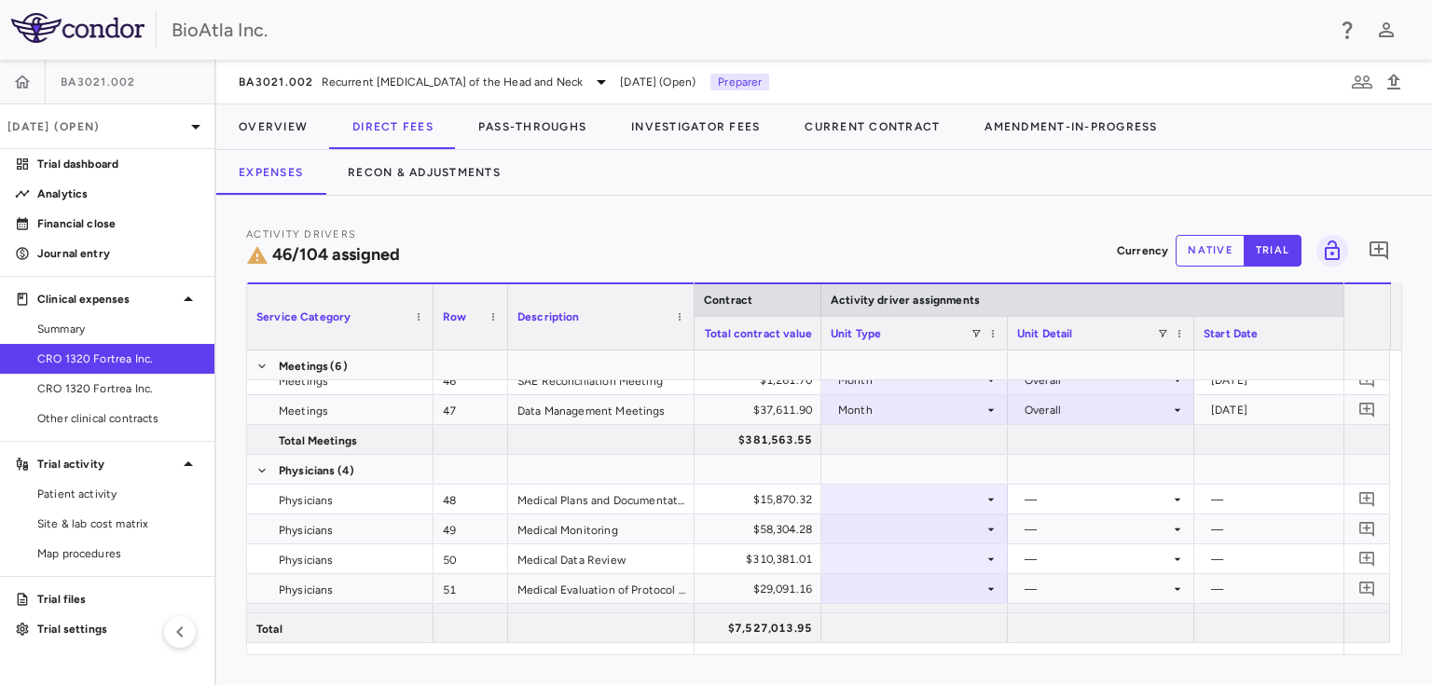
scroll to position [1639, 0]
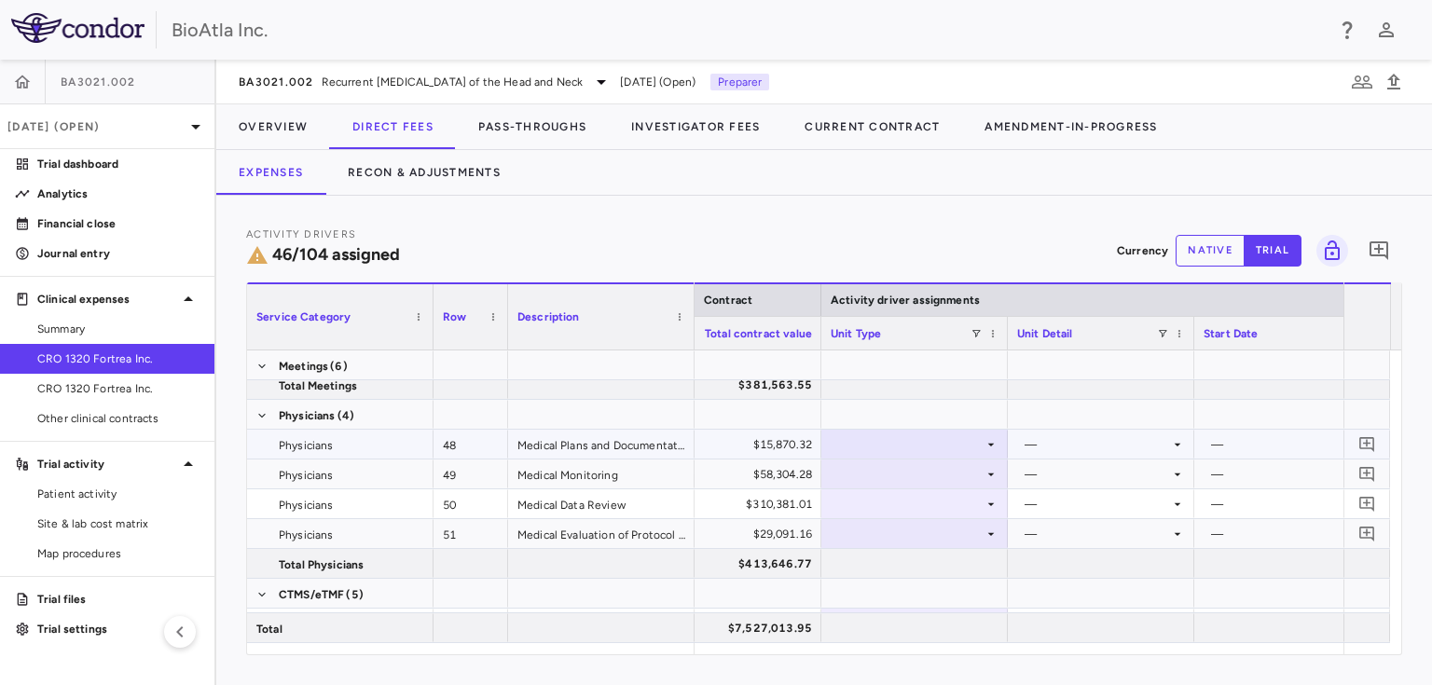
click at [995, 442] on icon at bounding box center [990, 444] width 15 height 15
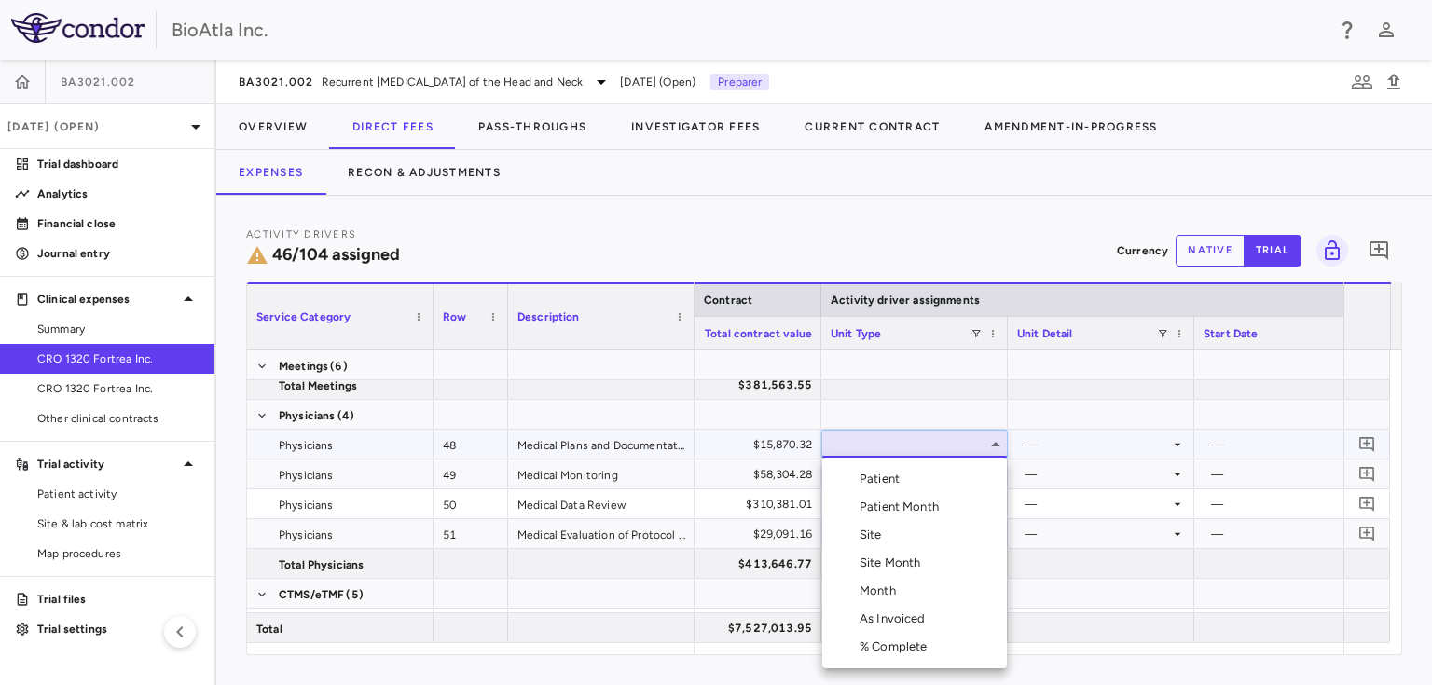
click at [861, 583] on div "Month" at bounding box center [881, 591] width 44 height 17
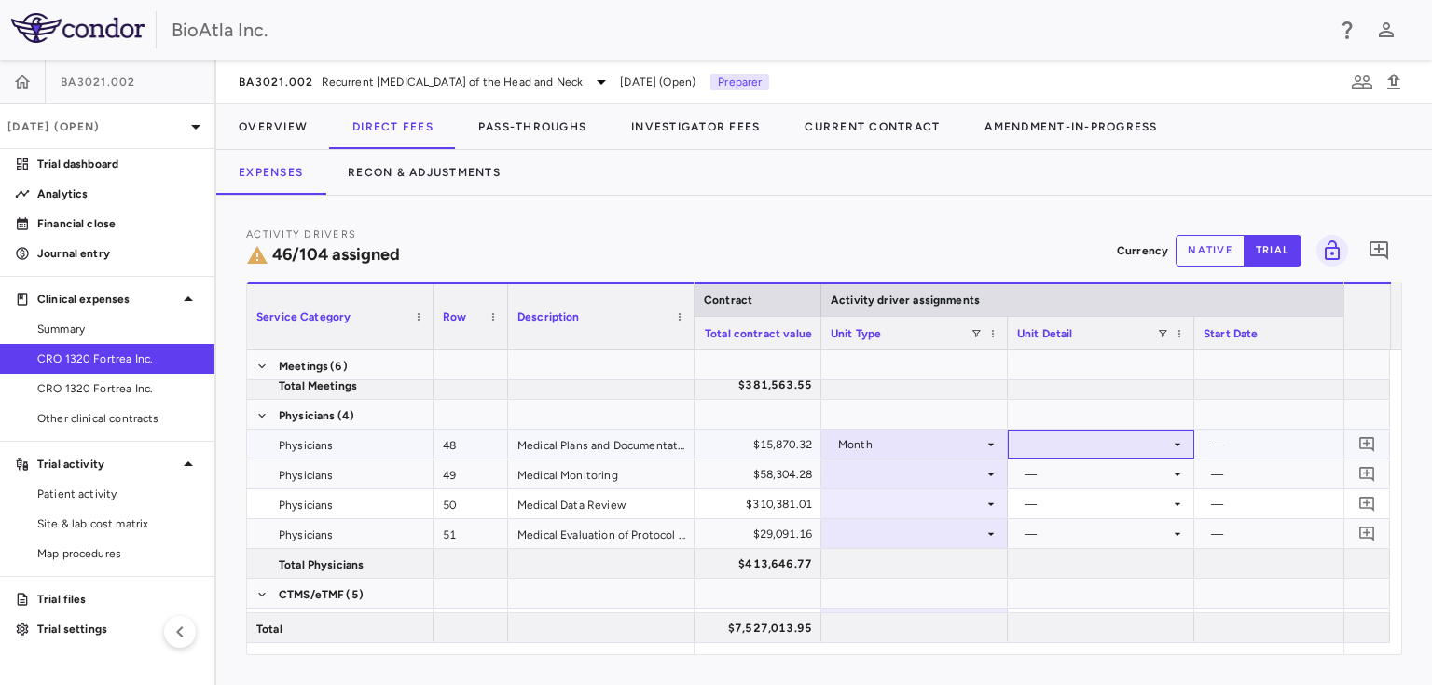
click at [1175, 438] on icon at bounding box center [1177, 444] width 15 height 15
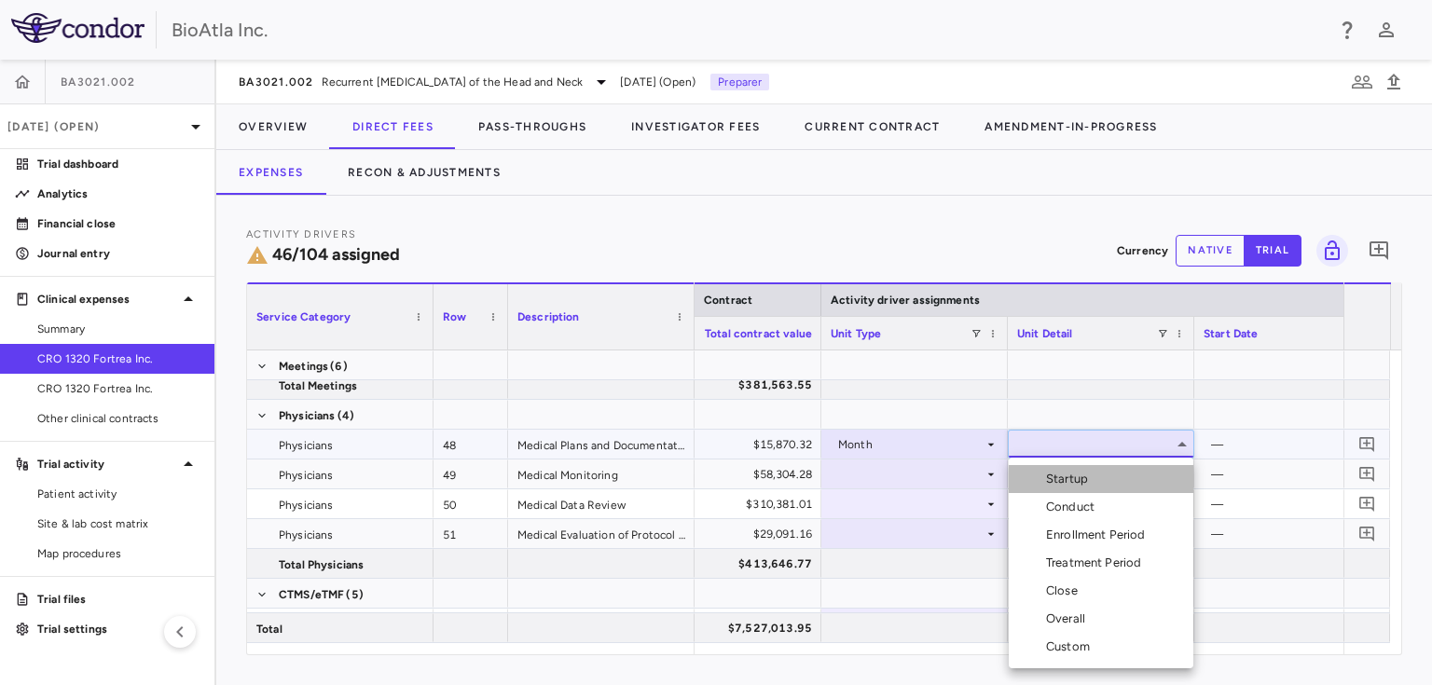
click at [1063, 481] on div "Startup" at bounding box center [1070, 479] width 49 height 17
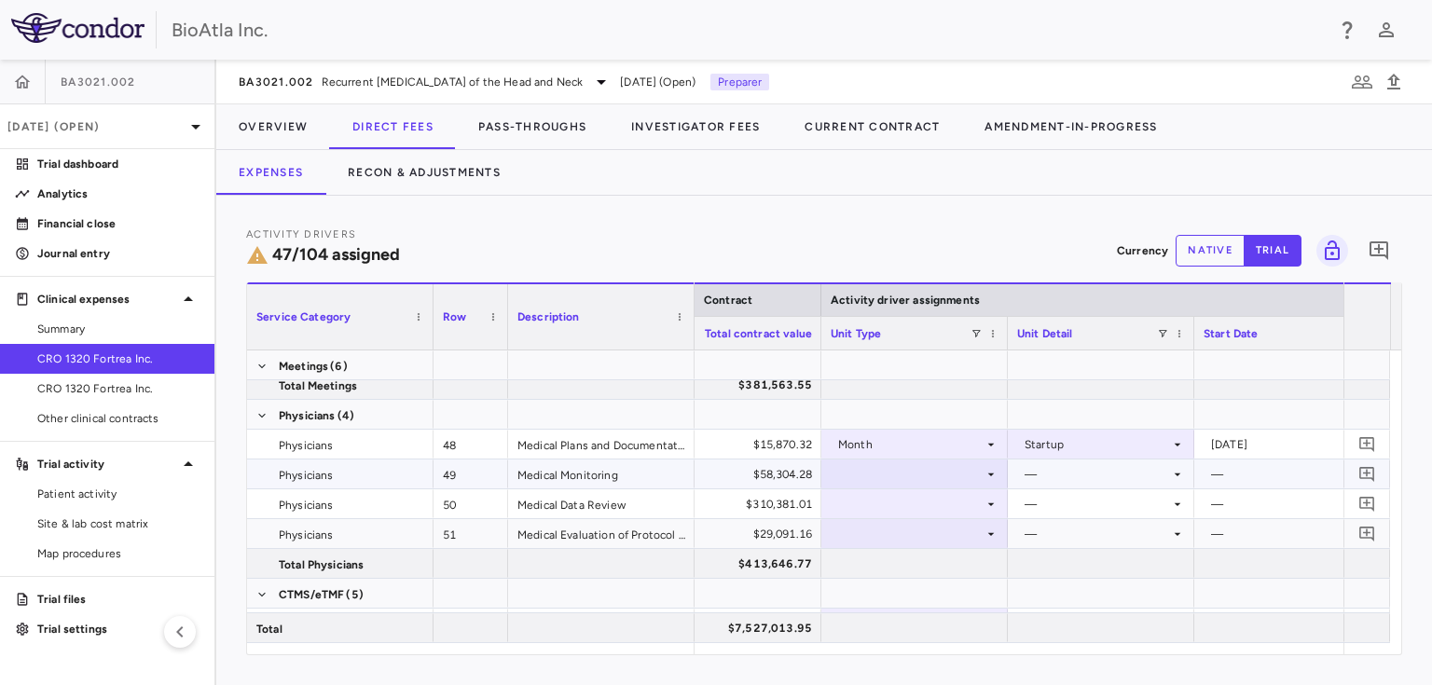
click at [990, 469] on icon at bounding box center [990, 474] width 15 height 15
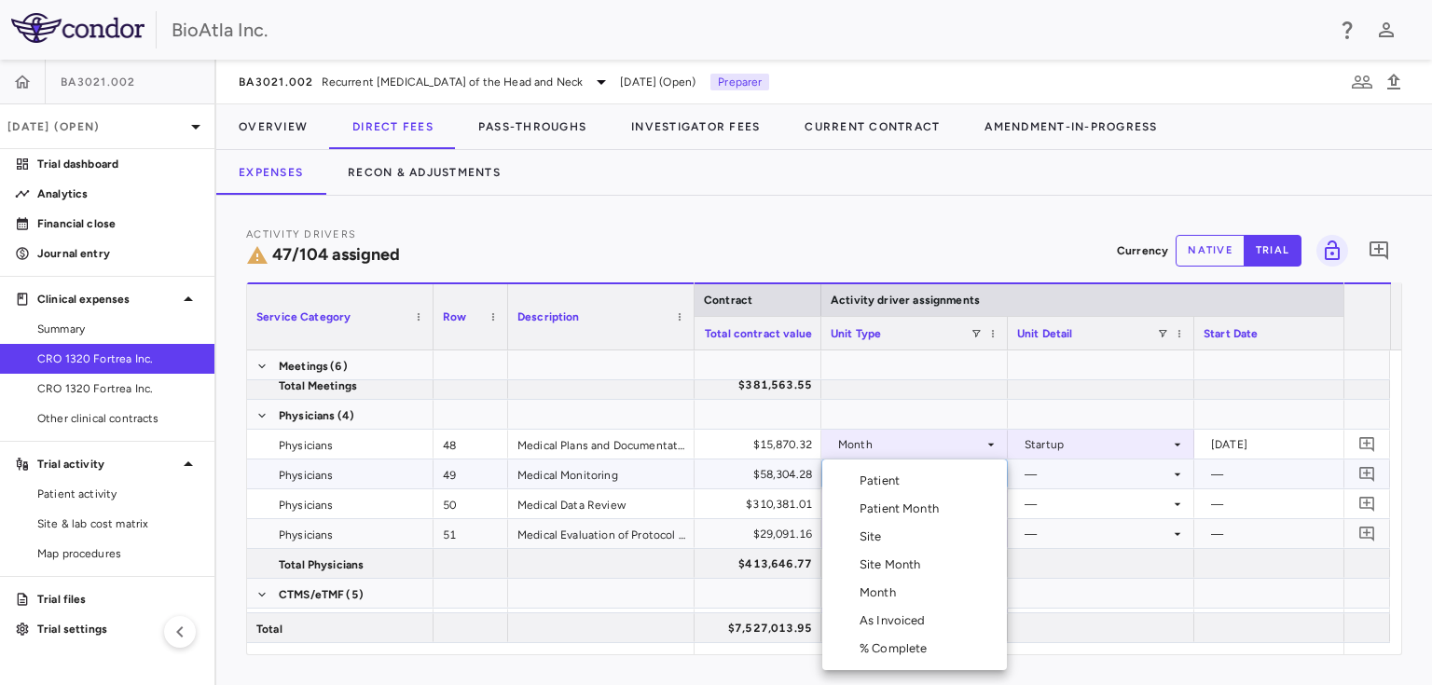
click at [862, 579] on li "Month" at bounding box center [914, 593] width 185 height 28
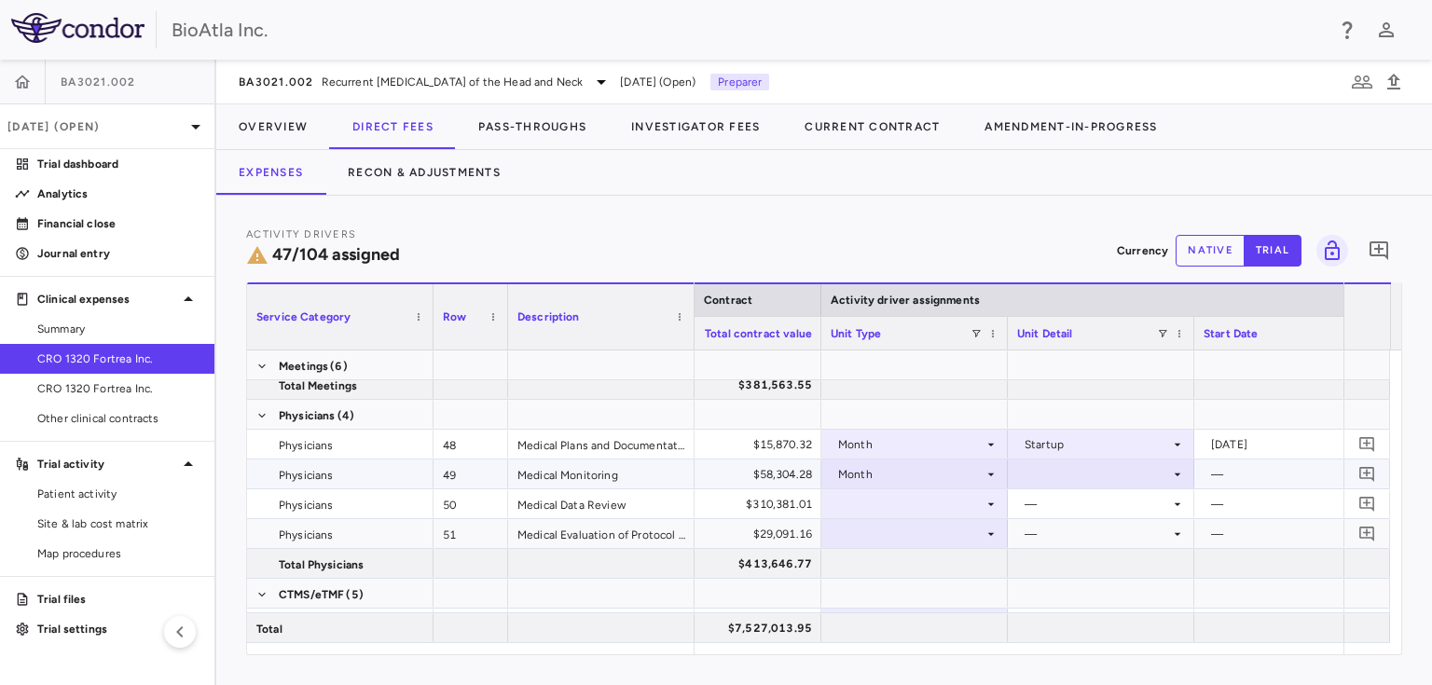
click at [1141, 477] on div at bounding box center [1101, 473] width 168 height 27
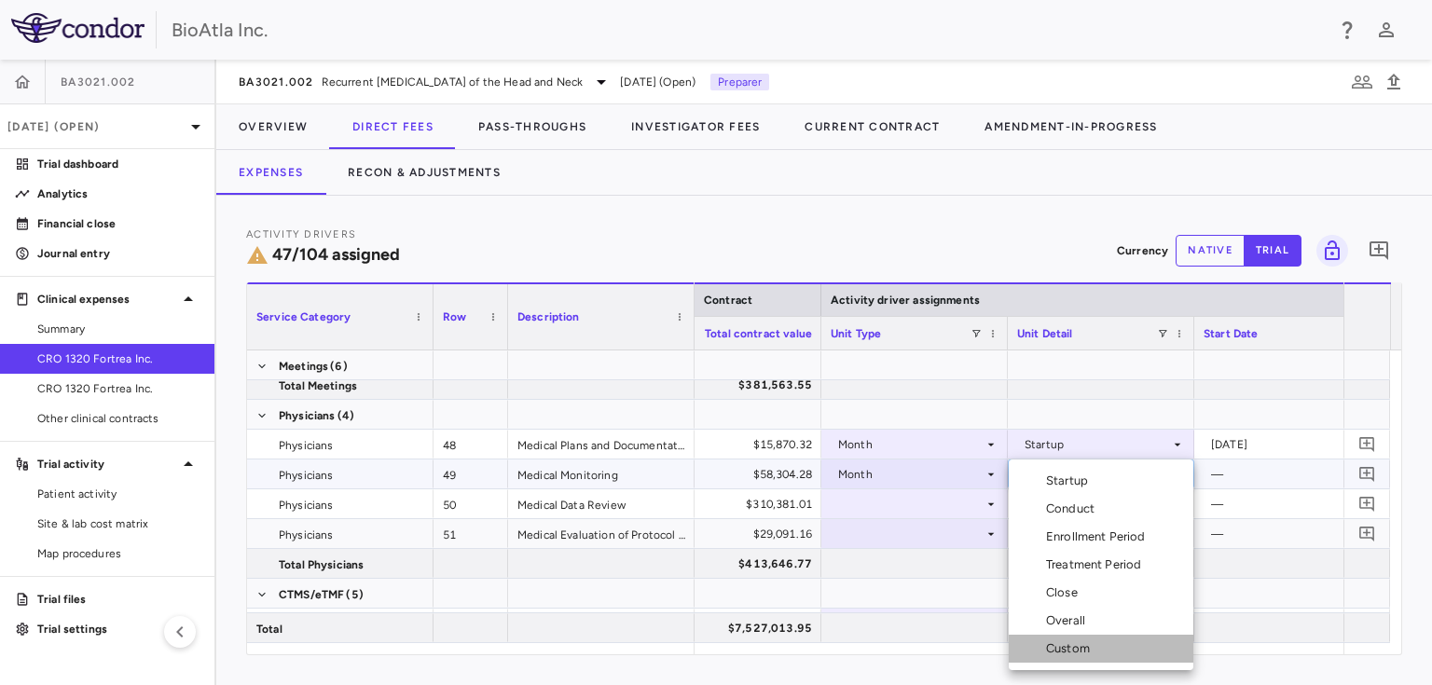
click at [1063, 652] on div "Custom" at bounding box center [1071, 648] width 51 height 17
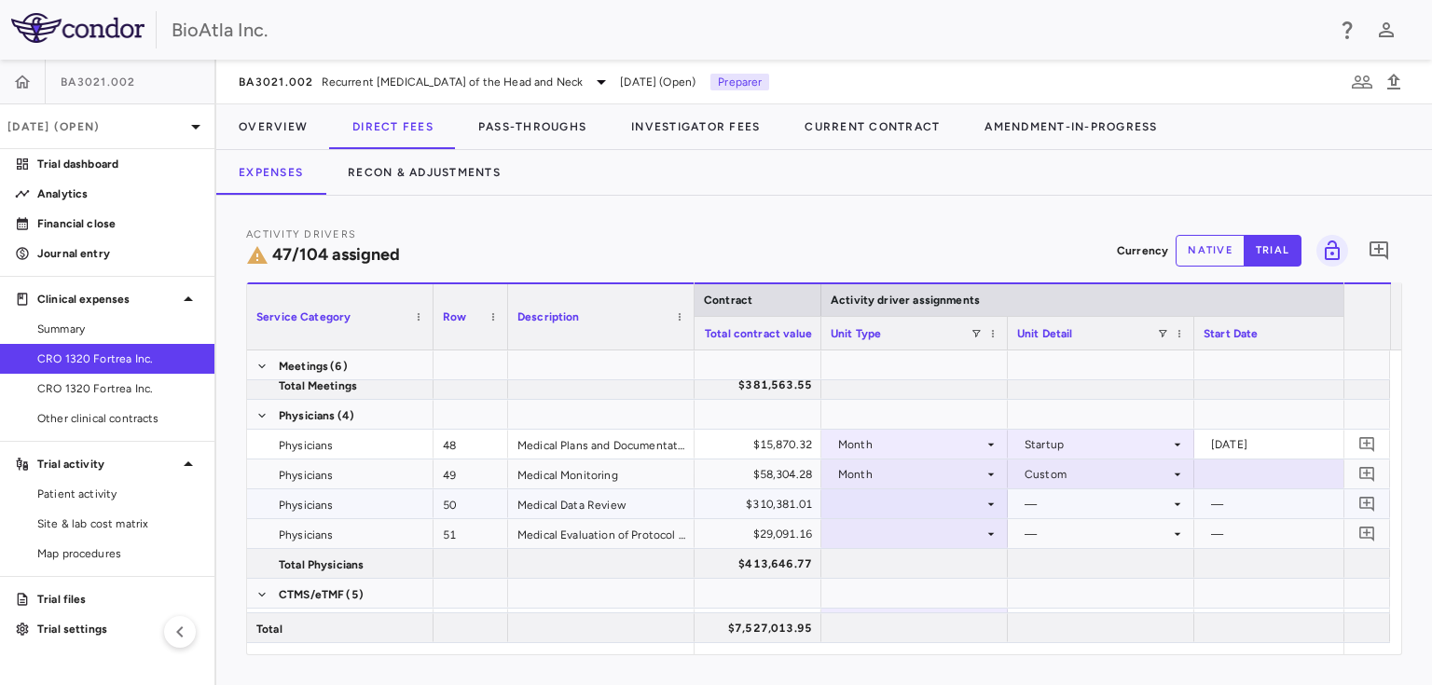
click at [967, 501] on div at bounding box center [914, 503] width 168 height 27
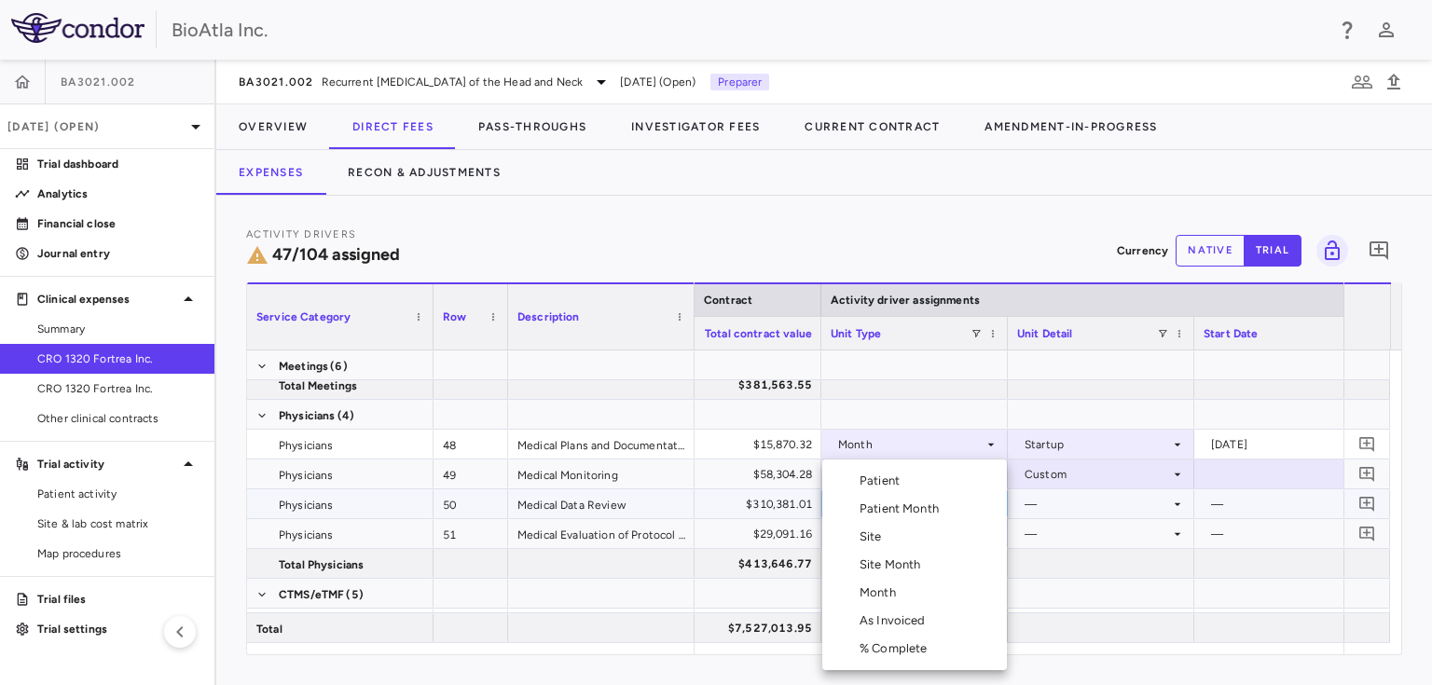
click at [900, 593] on div "Month" at bounding box center [881, 592] width 44 height 17
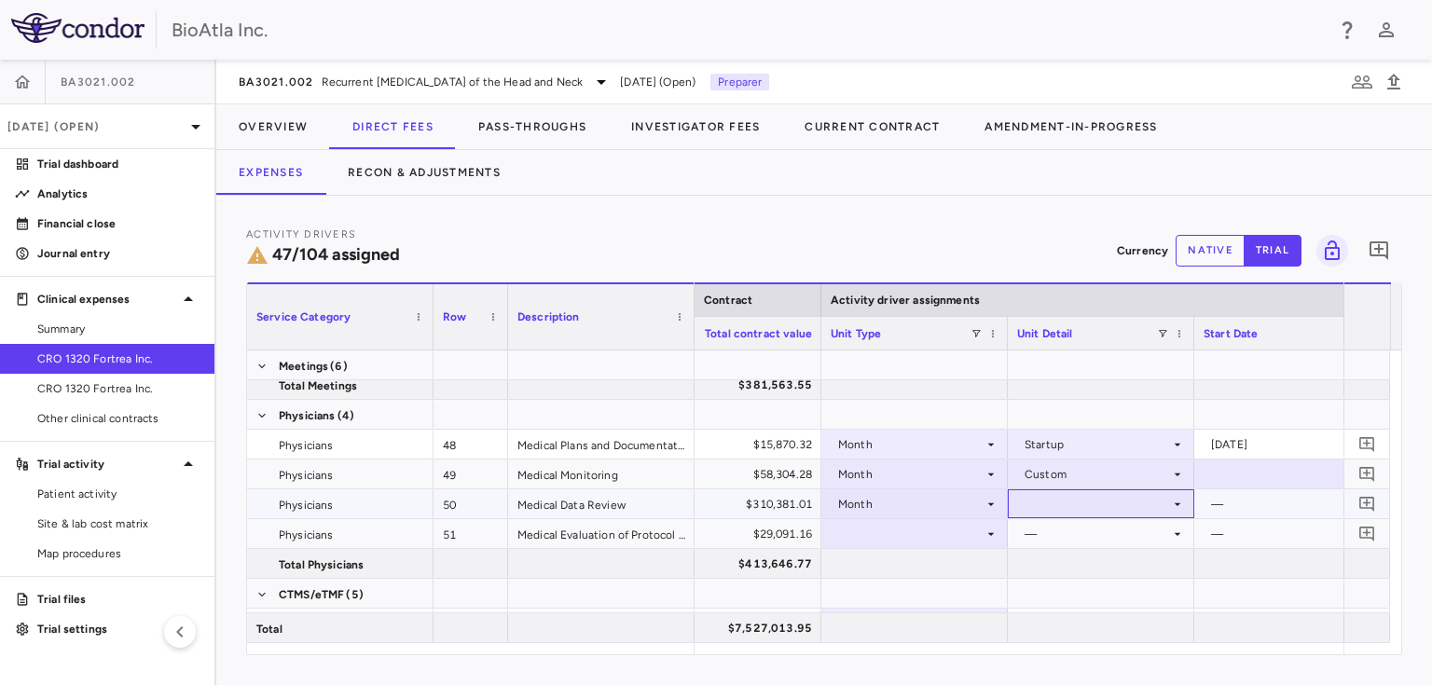
click at [1106, 507] on div at bounding box center [1101, 503] width 168 height 27
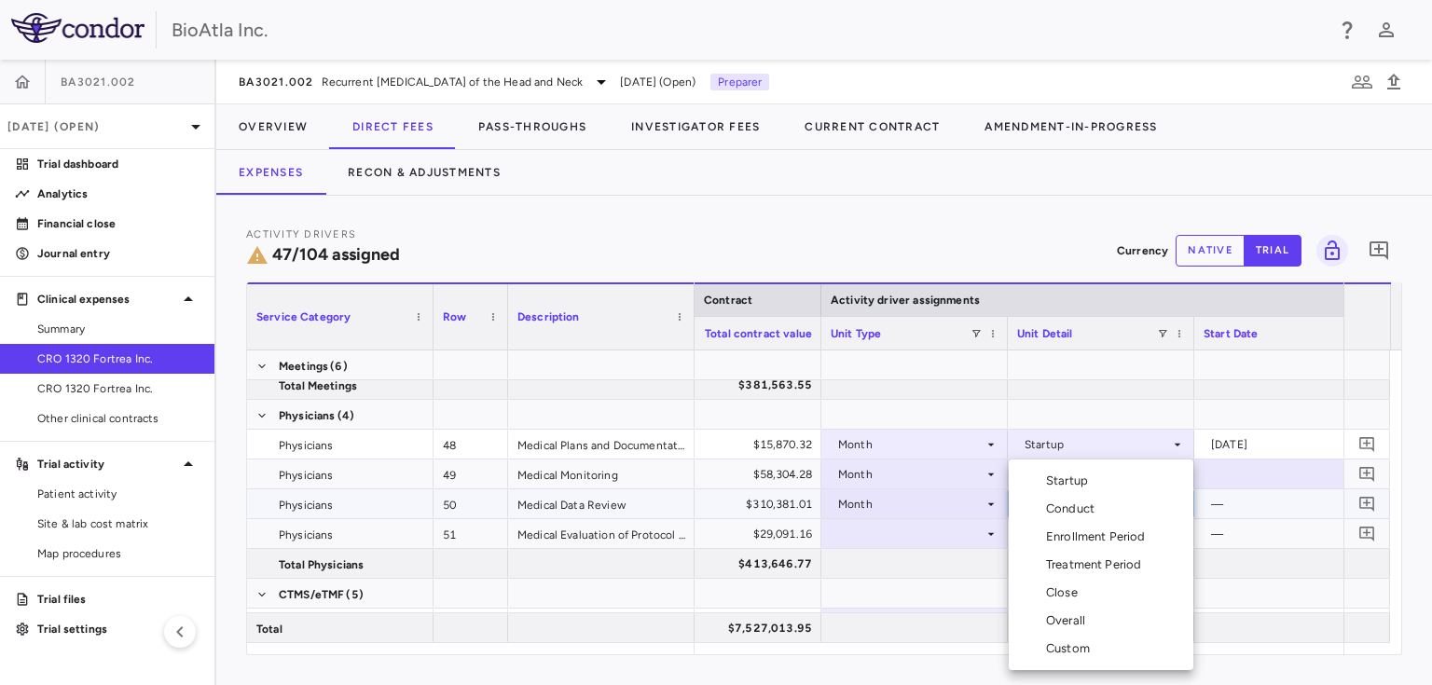
click at [1066, 647] on div "Custom" at bounding box center [1071, 648] width 51 height 17
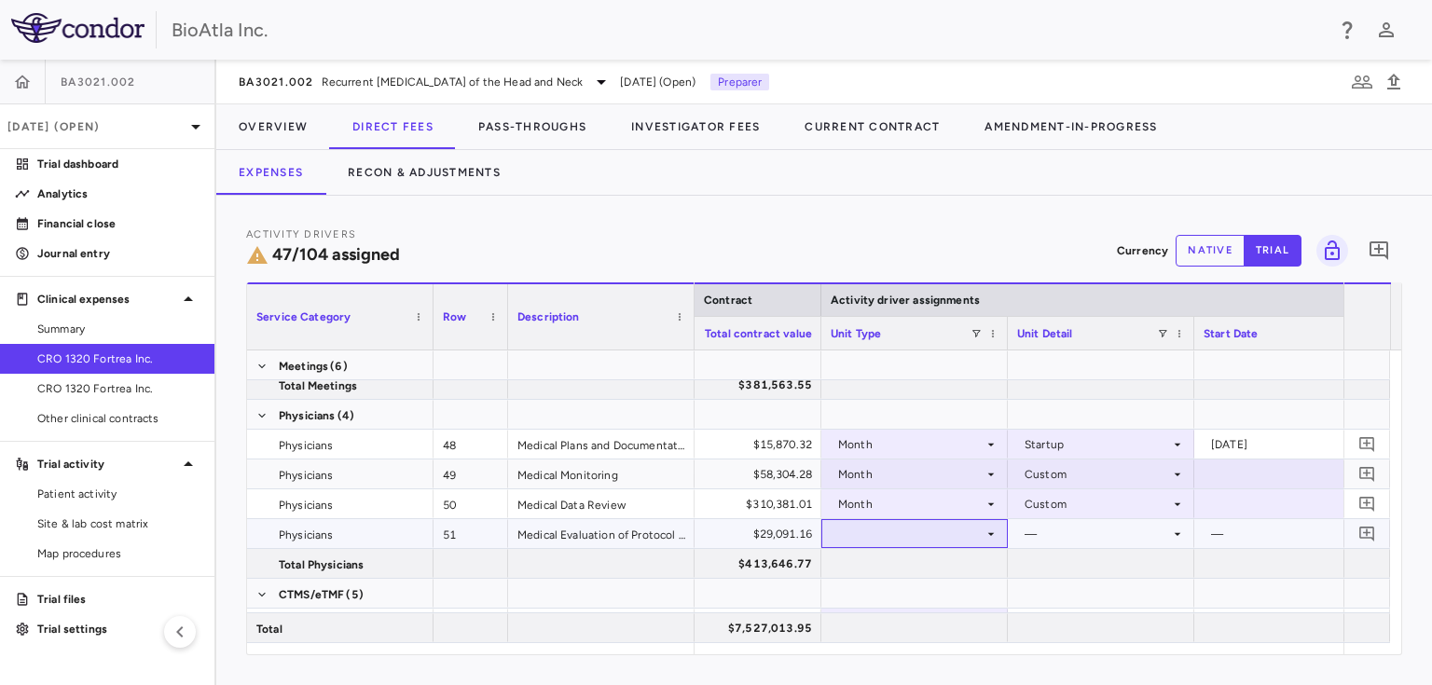
click at [987, 535] on icon at bounding box center [990, 534] width 15 height 15
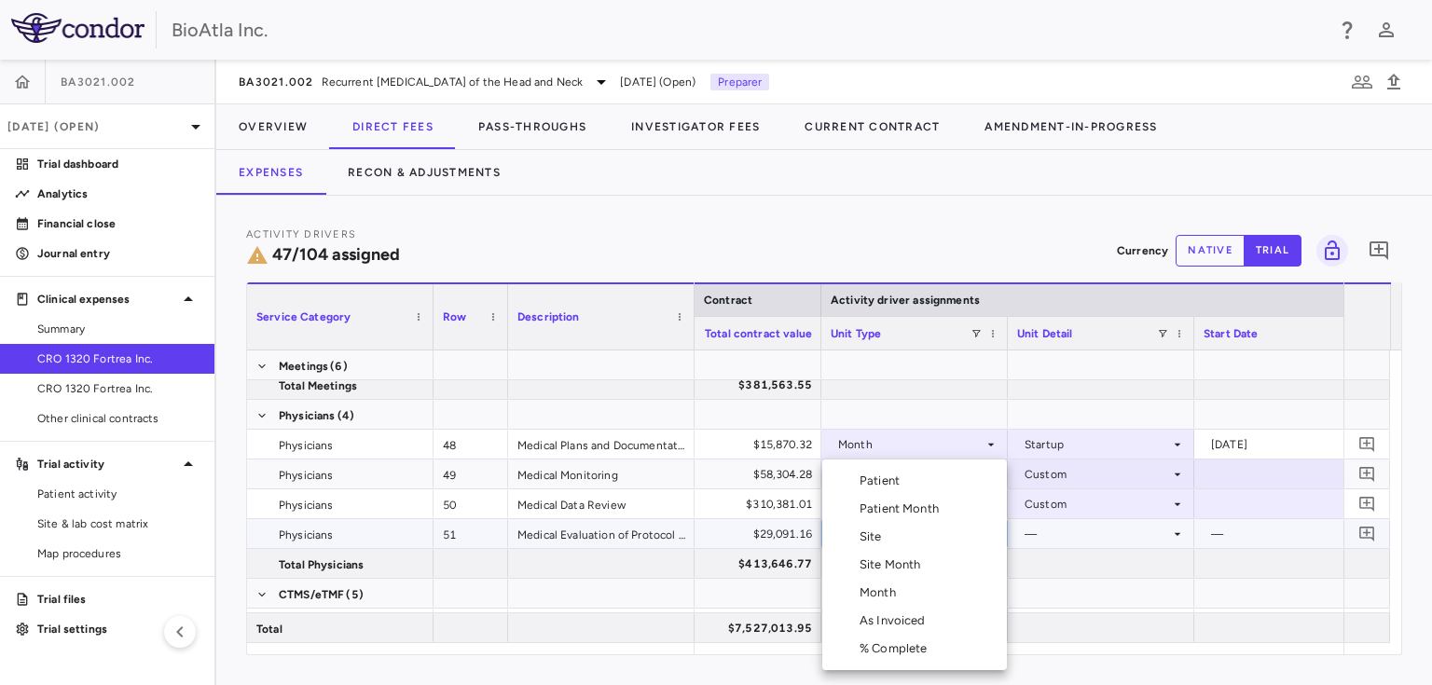
click at [917, 587] on li "Month" at bounding box center [914, 593] width 185 height 28
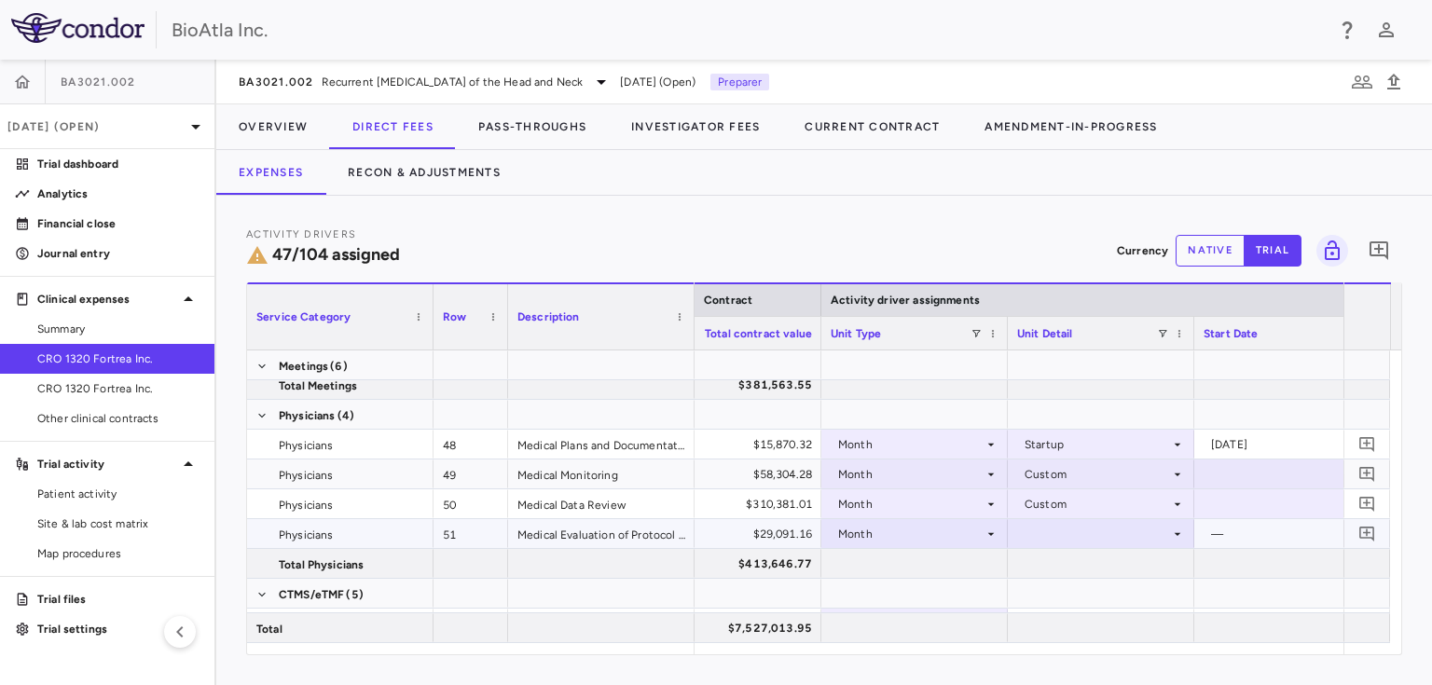
click at [1092, 533] on div at bounding box center [1101, 533] width 168 height 27
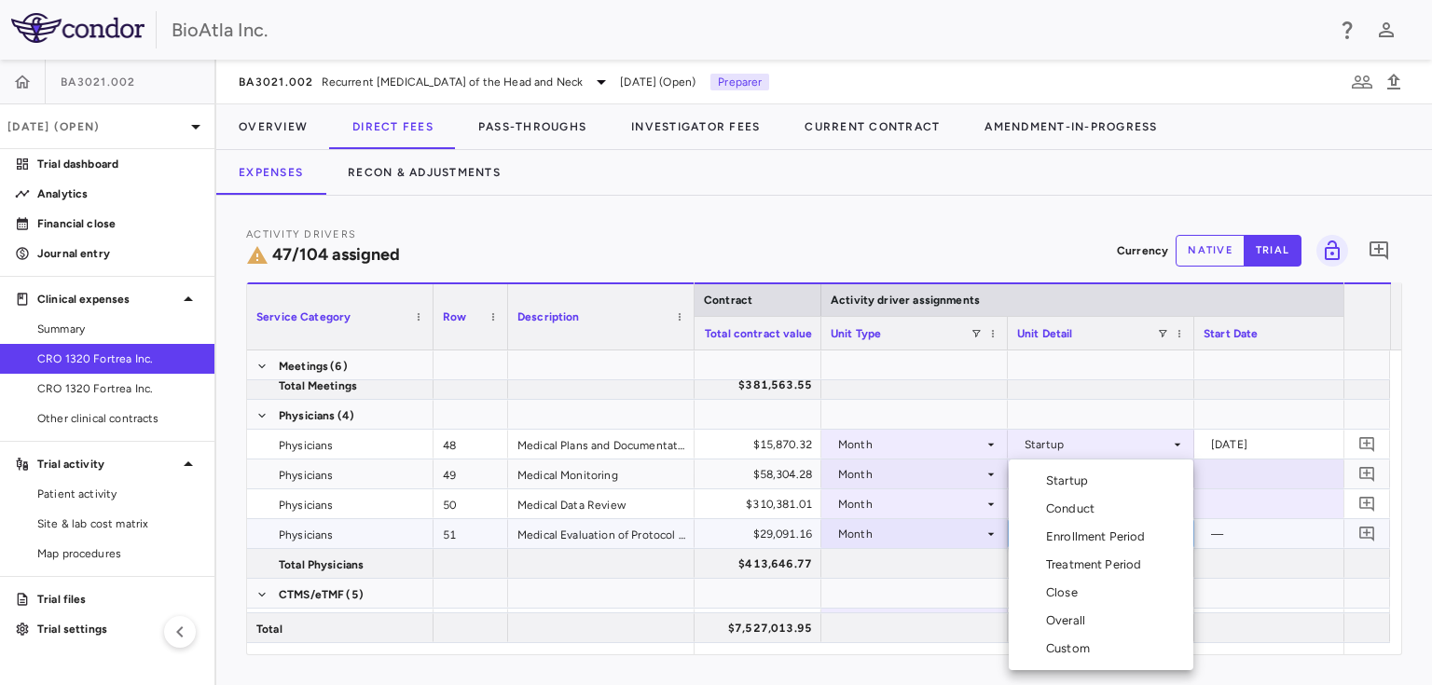
click at [1073, 652] on div "Custom" at bounding box center [1071, 648] width 51 height 17
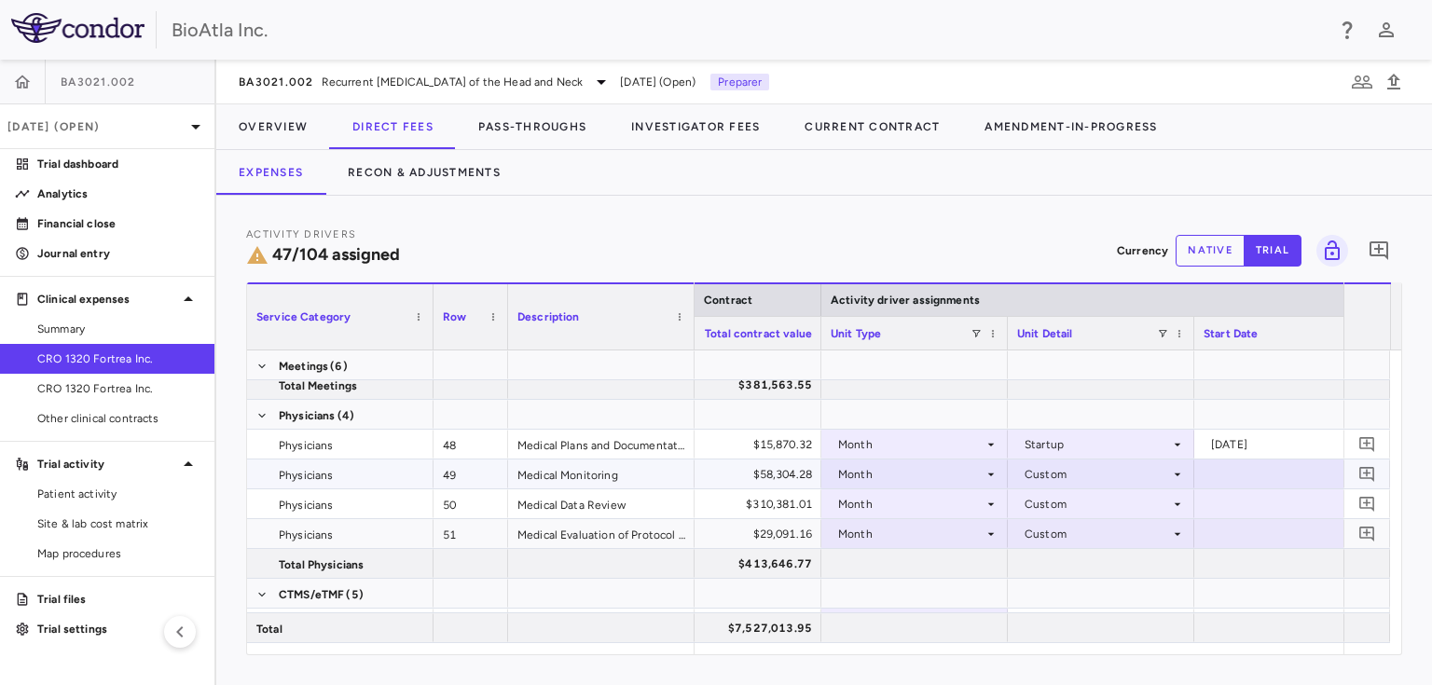
click at [1236, 474] on div at bounding box center [1287, 473] width 168 height 27
click at [1265, 478] on input "**********" at bounding box center [1270, 475] width 151 height 31
type input "**********"
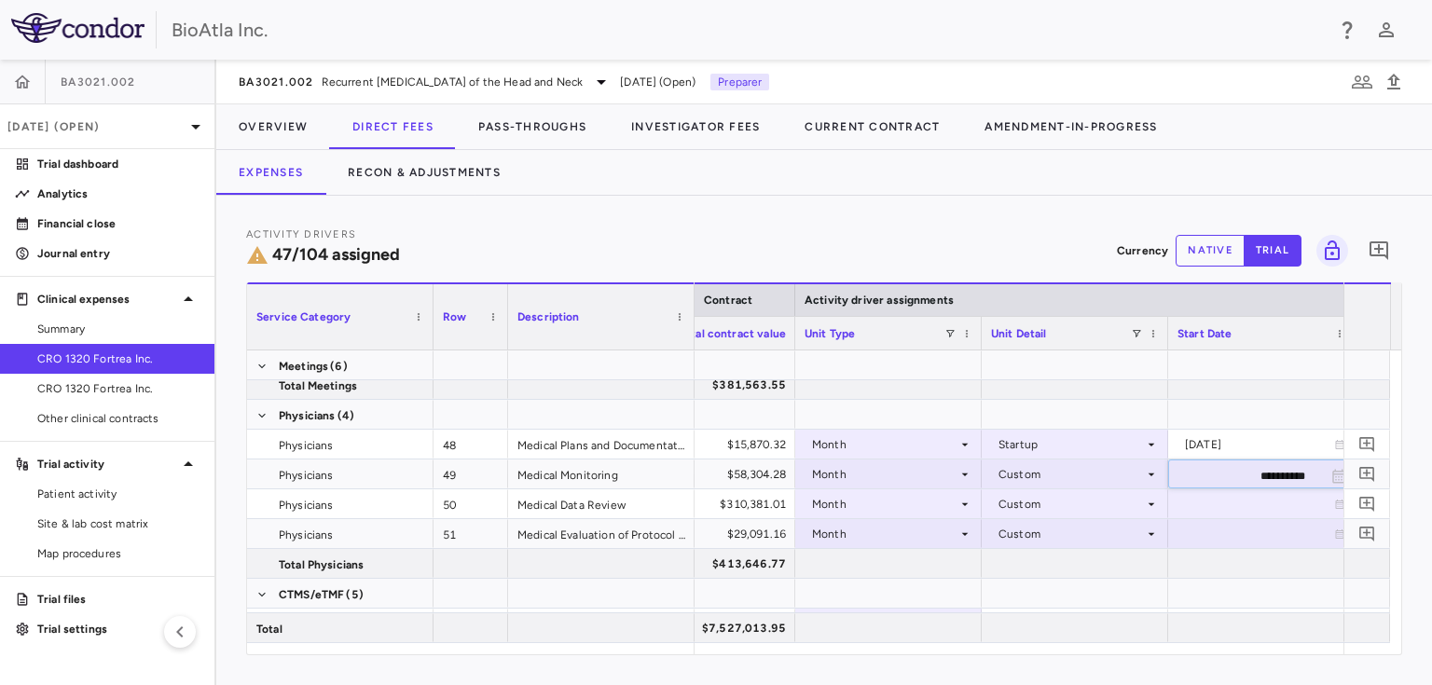
scroll to position [0, 1022]
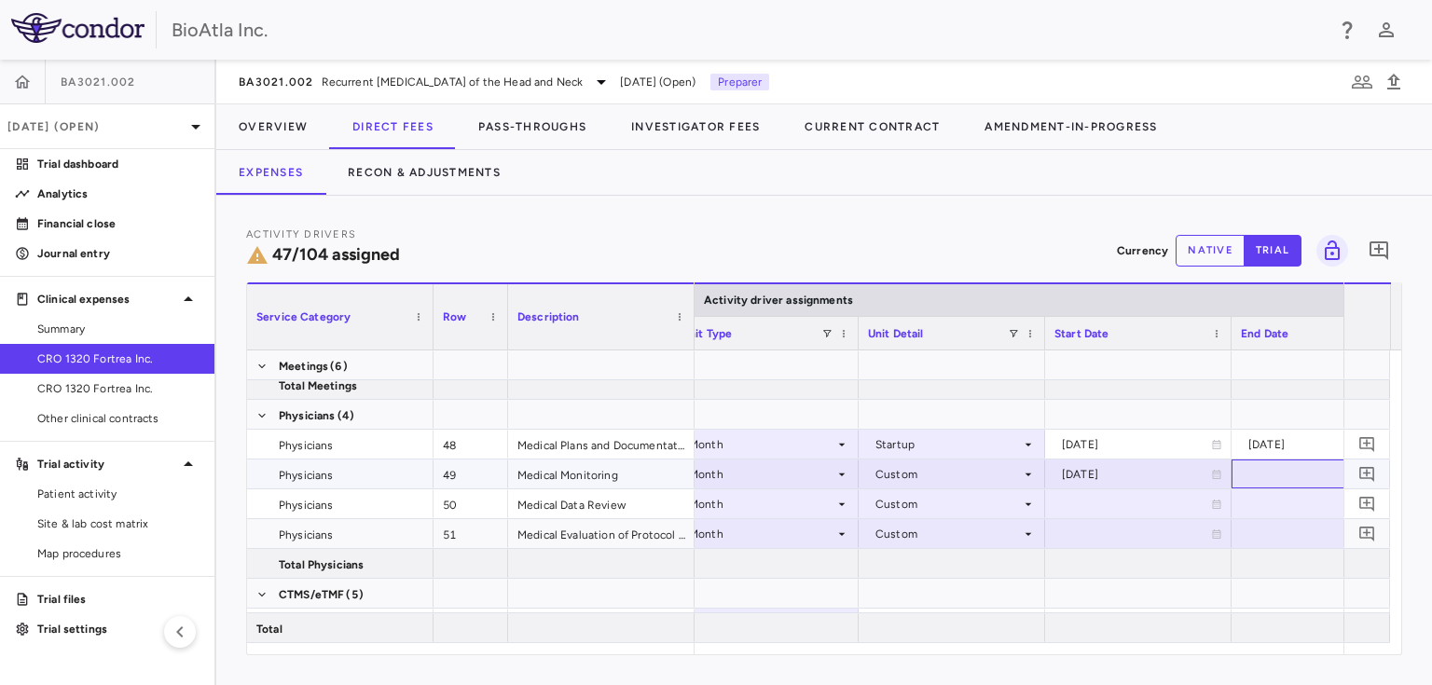
click at [1281, 464] on div at bounding box center [1325, 473] width 168 height 27
click at [1280, 465] on input "**********" at bounding box center [1307, 475] width 151 height 31
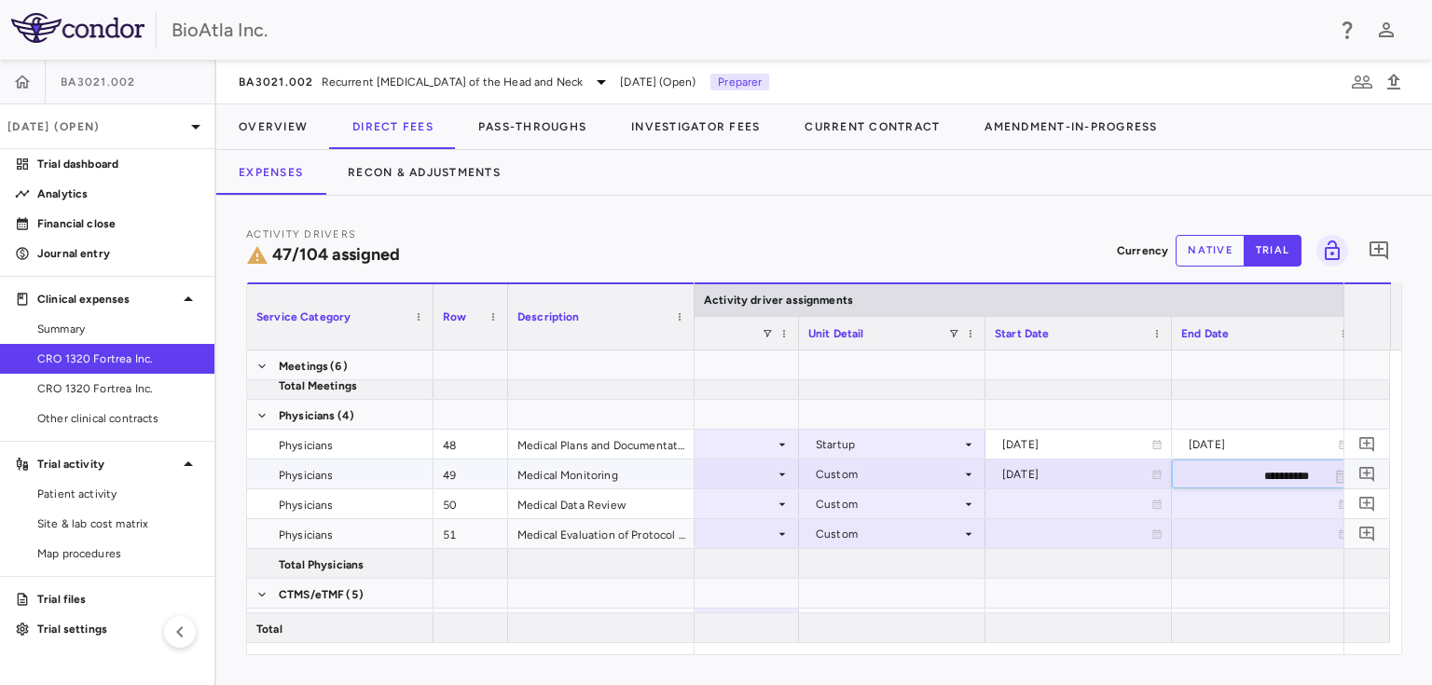
click at [1287, 478] on input "**********" at bounding box center [1248, 475] width 151 height 31
click at [1342, 474] on icon "Choose date, selected date is Sep 24, 2025" at bounding box center [1342, 476] width 17 height 17
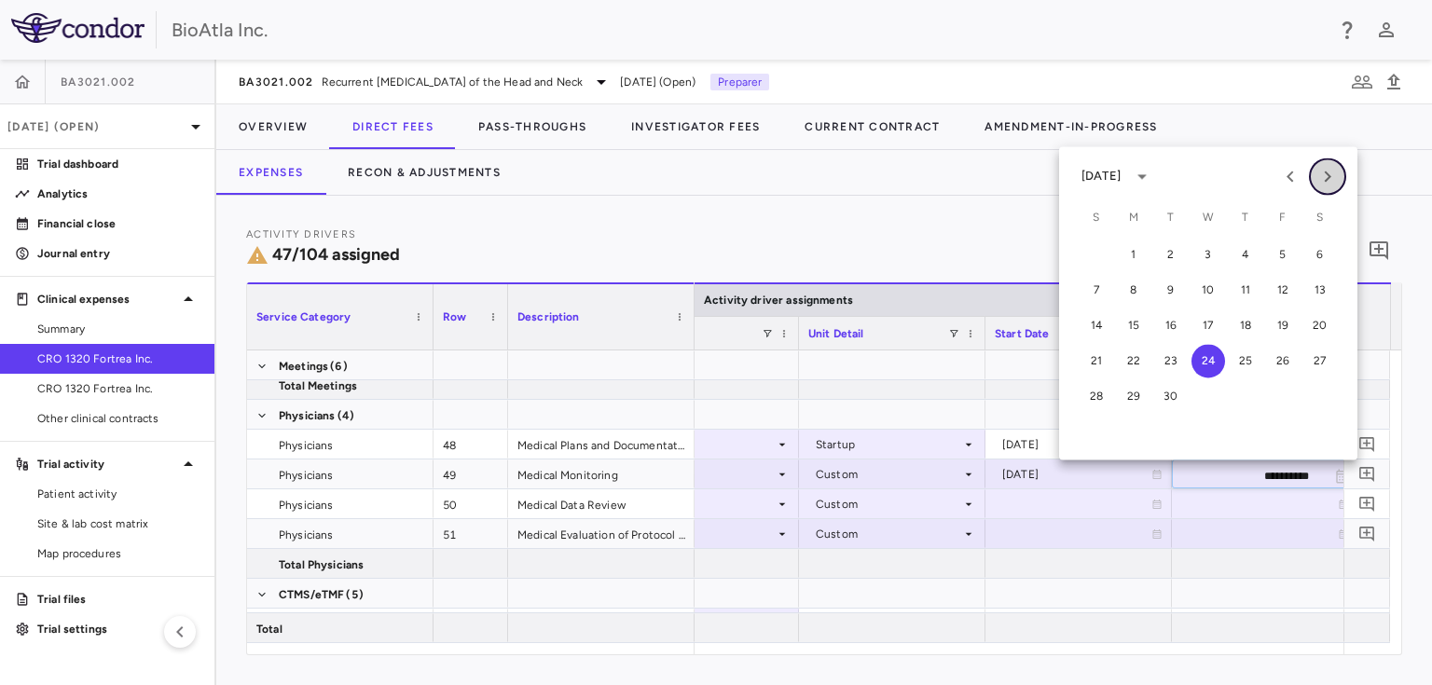
click at [1327, 175] on icon "Next month" at bounding box center [1327, 176] width 7 height 11
click at [1281, 395] on button "31" at bounding box center [1283, 396] width 34 height 34
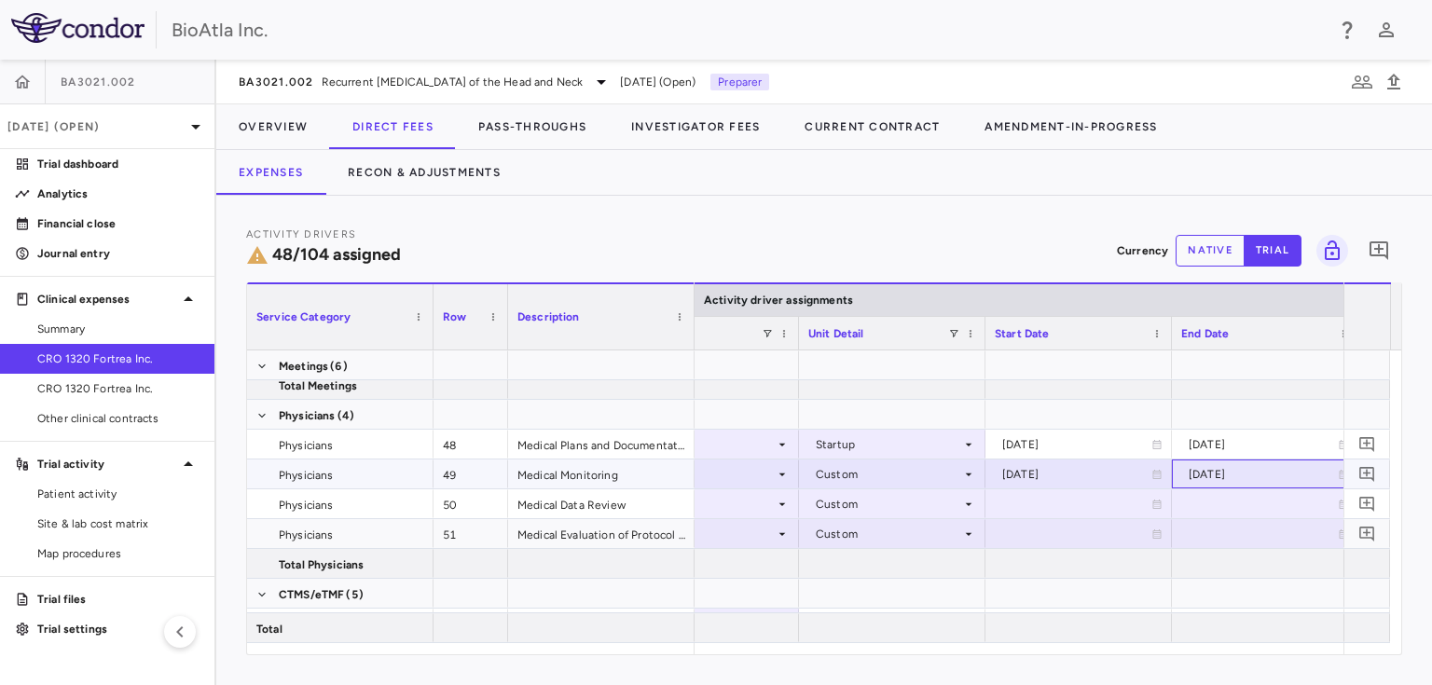
click at [1230, 473] on div "2025-10-31" at bounding box center [1262, 475] width 149 height 30
click at [1283, 470] on input "**********" at bounding box center [1248, 475] width 151 height 31
type input "**********"
click at [1036, 500] on div at bounding box center [1079, 503] width 168 height 27
click at [1063, 507] on div at bounding box center [1079, 503] width 168 height 27
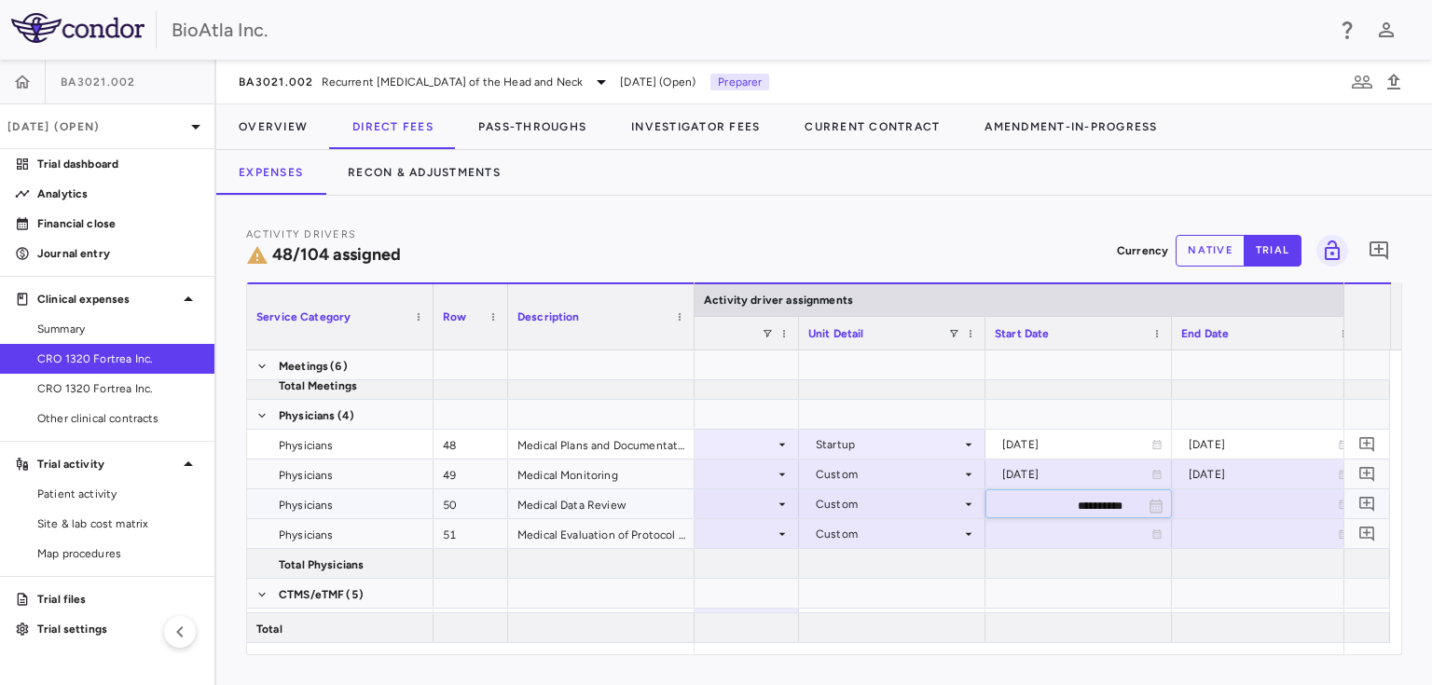
click at [1061, 506] on input "**********" at bounding box center [1061, 505] width 151 height 31
type input "**********"
click at [1203, 503] on div at bounding box center [1265, 503] width 168 height 27
click at [1284, 505] on input "**********" at bounding box center [1248, 505] width 151 height 31
type input "**********"
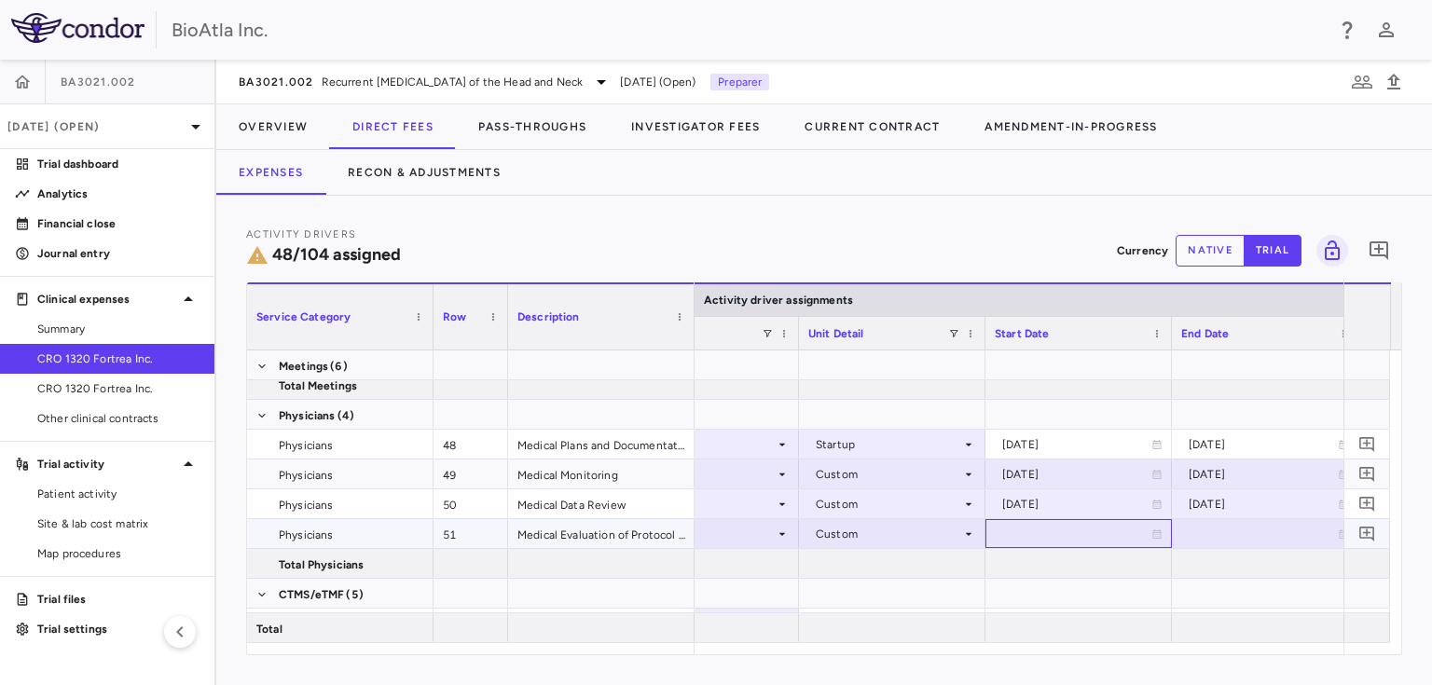
click at [1021, 531] on div at bounding box center [1079, 533] width 168 height 27
click at [1019, 530] on div at bounding box center [1079, 533] width 168 height 27
click at [1077, 534] on input "**********" at bounding box center [1061, 535] width 151 height 31
type input "**********"
click at [1224, 529] on div at bounding box center [1265, 533] width 168 height 27
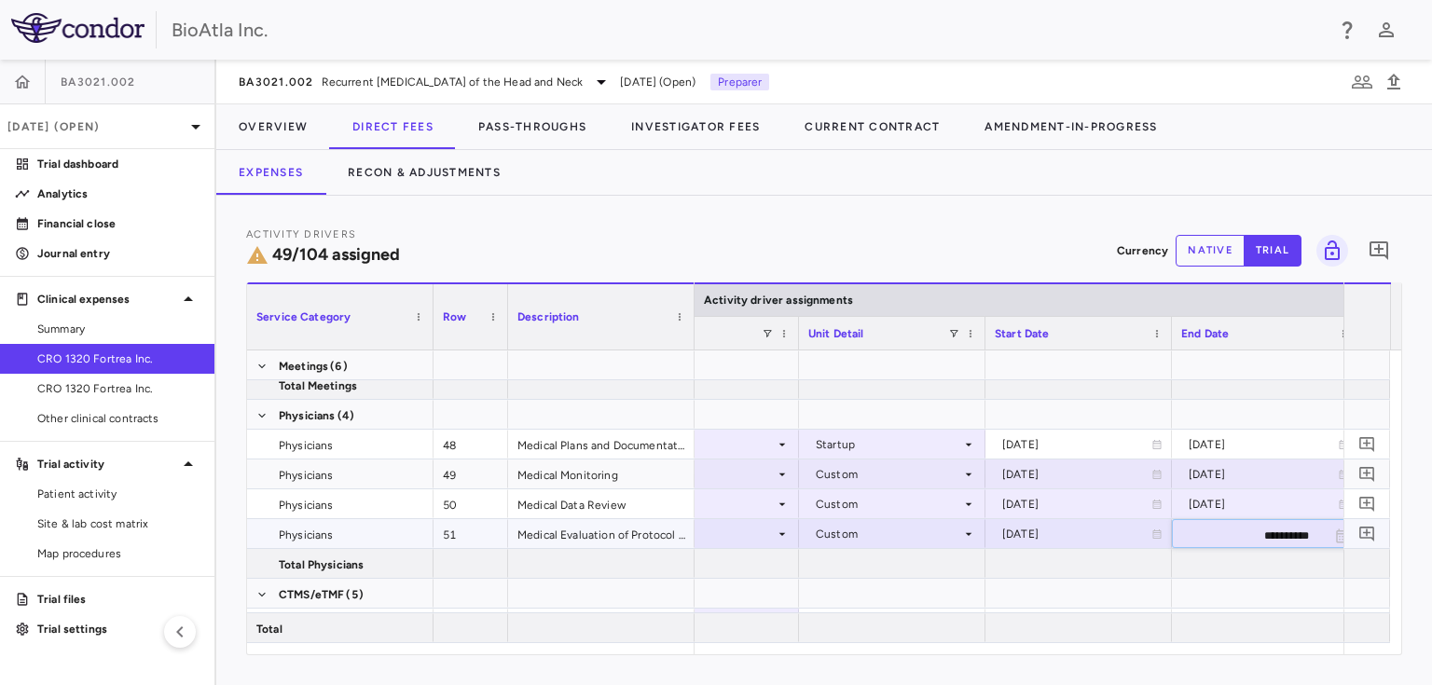
click at [1275, 537] on input "**********" at bounding box center [1248, 535] width 151 height 31
type input "**********"
click at [856, 581] on div at bounding box center [892, 593] width 168 height 27
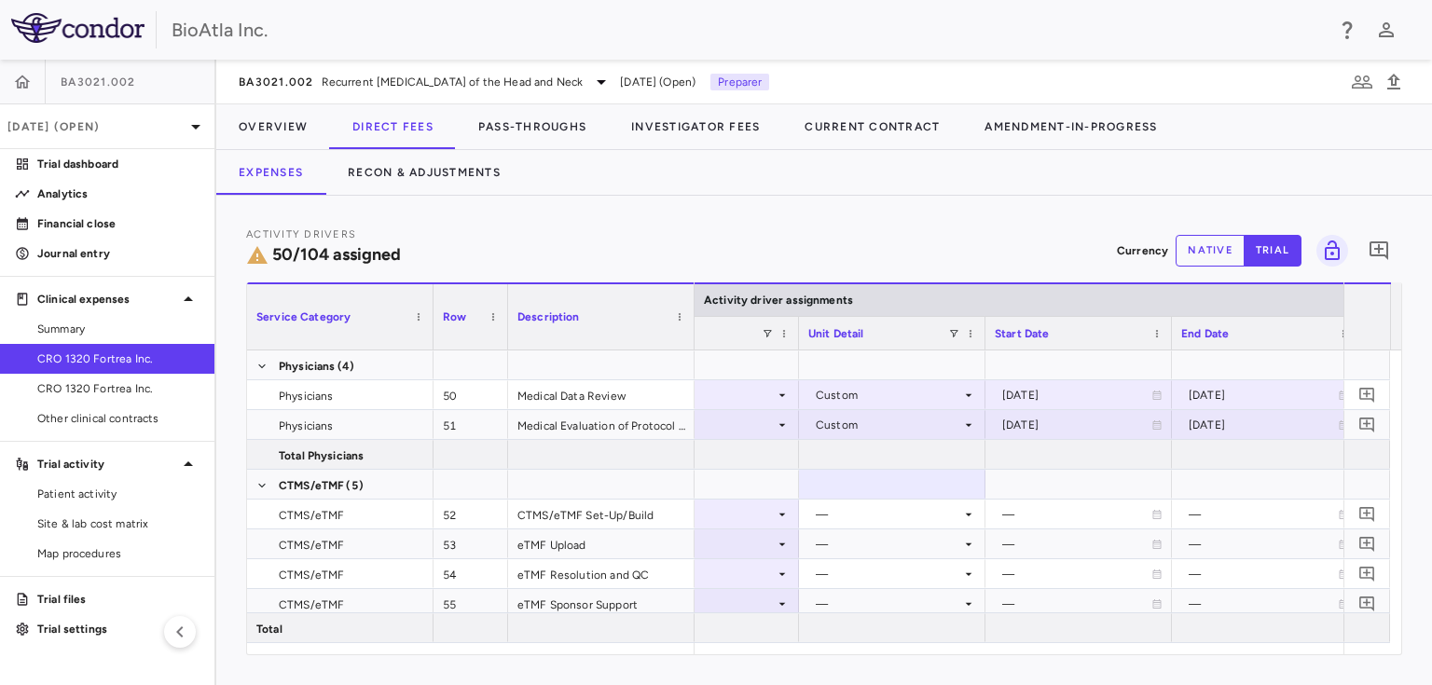
scroll to position [1834, 0]
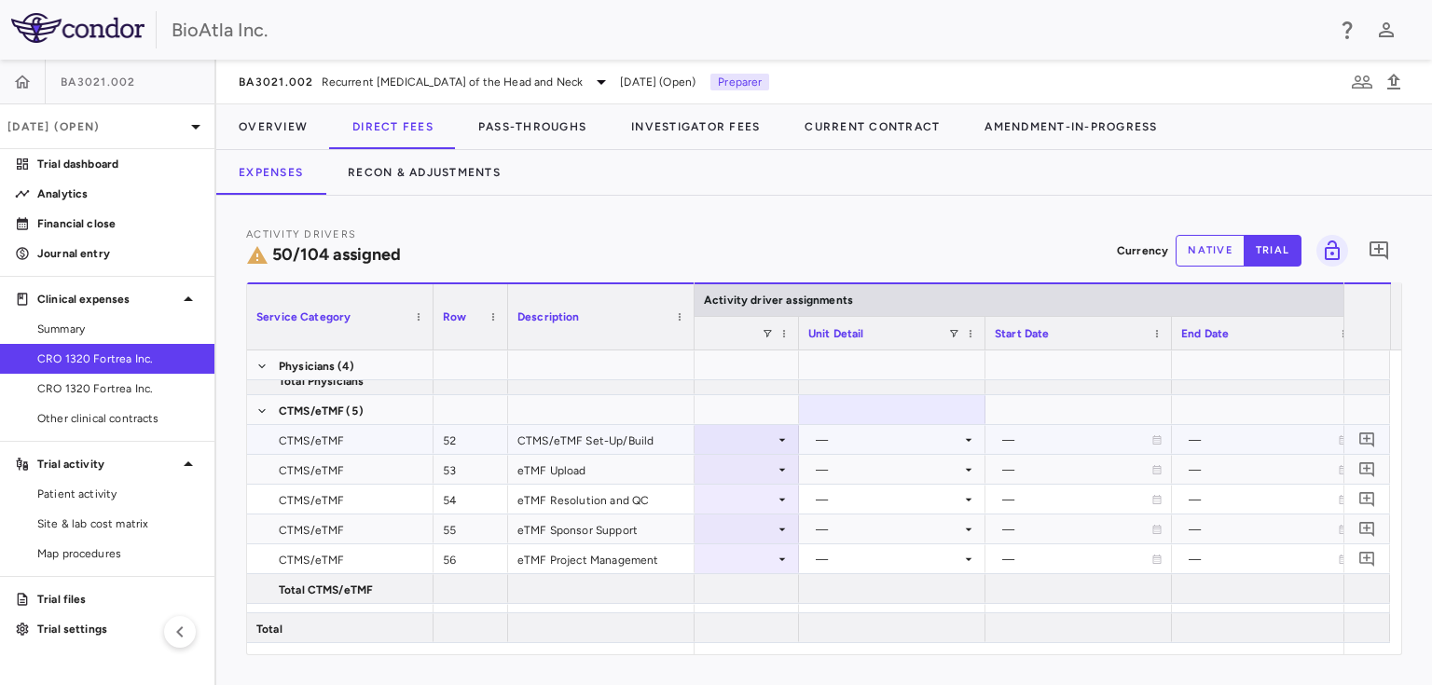
click at [876, 446] on div "—" at bounding box center [888, 440] width 145 height 30
click at [968, 436] on icon at bounding box center [968, 439] width 15 height 15
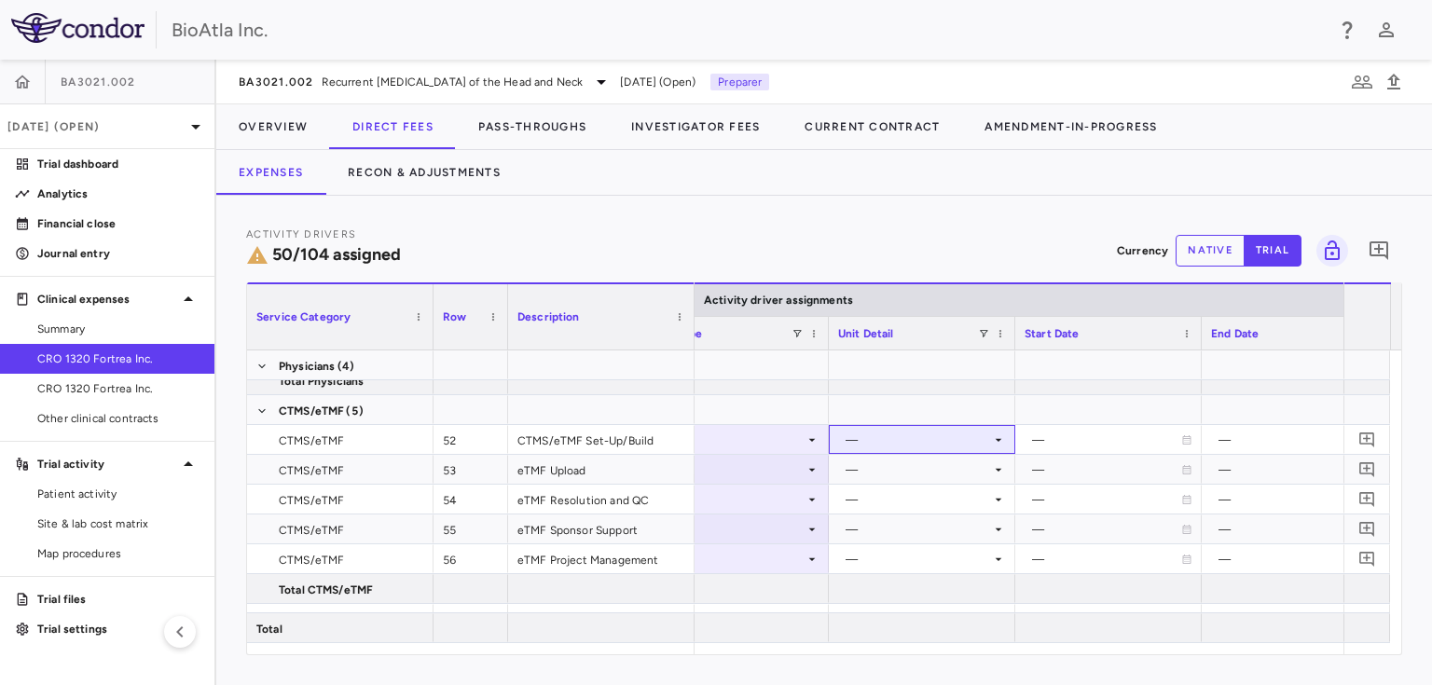
scroll to position [0, 1149]
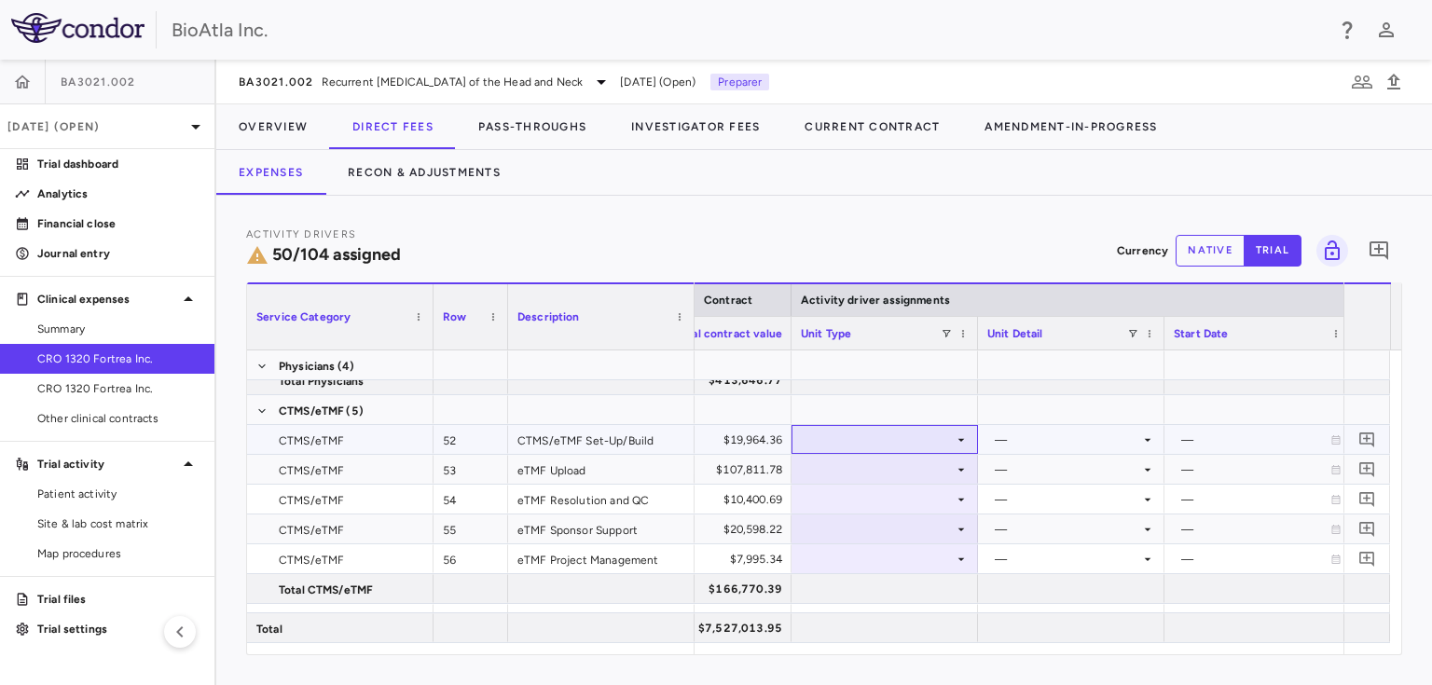
click at [966, 436] on icon at bounding box center [960, 439] width 15 height 15
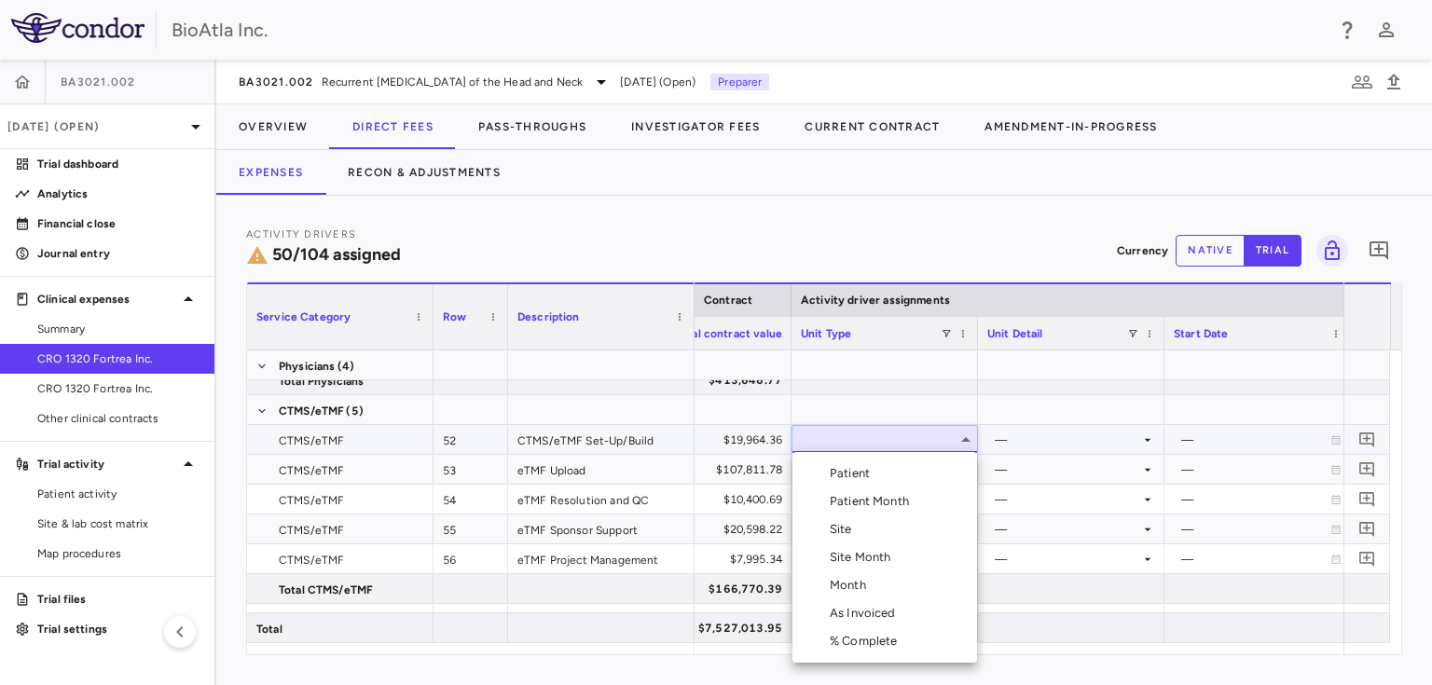
drag, startPoint x: 864, startPoint y: 582, endPoint x: 868, endPoint y: 569, distance: 12.7
click at [864, 582] on div "Month" at bounding box center [852, 585] width 44 height 17
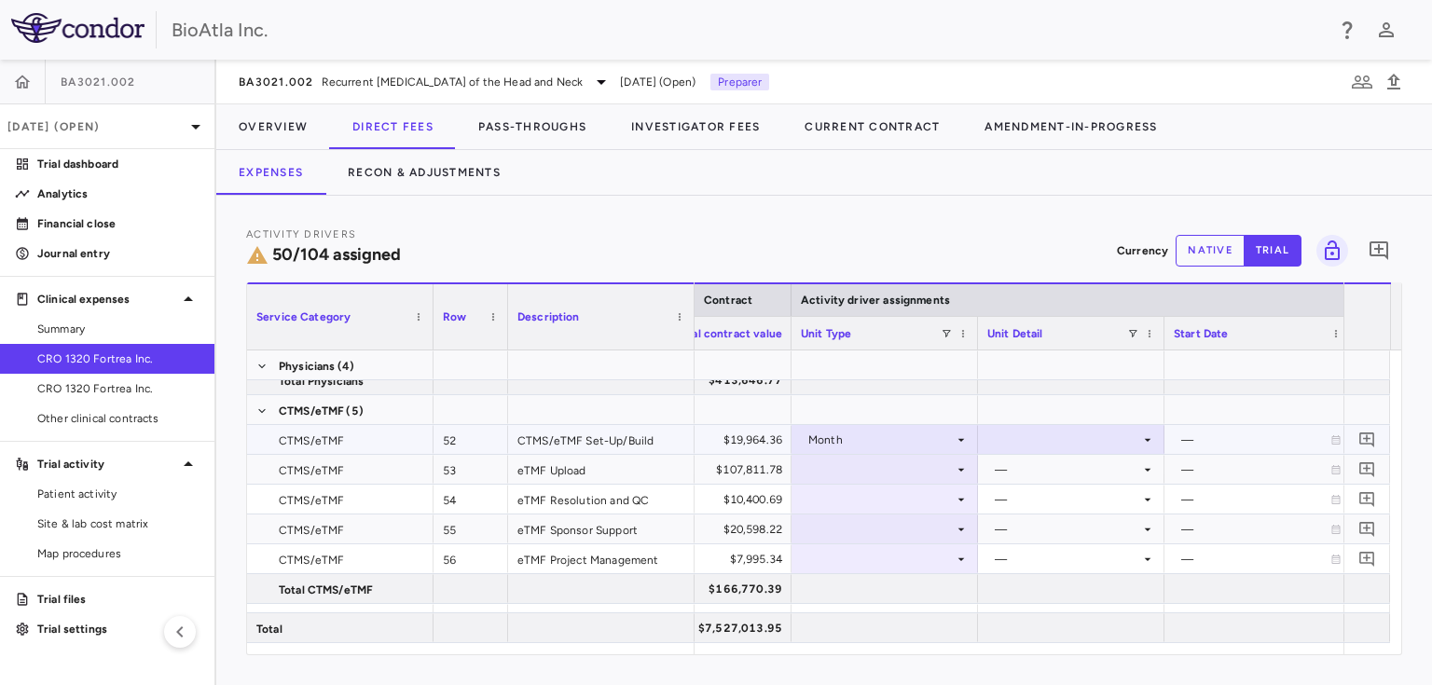
click at [1147, 439] on icon at bounding box center [1148, 439] width 7 height 3
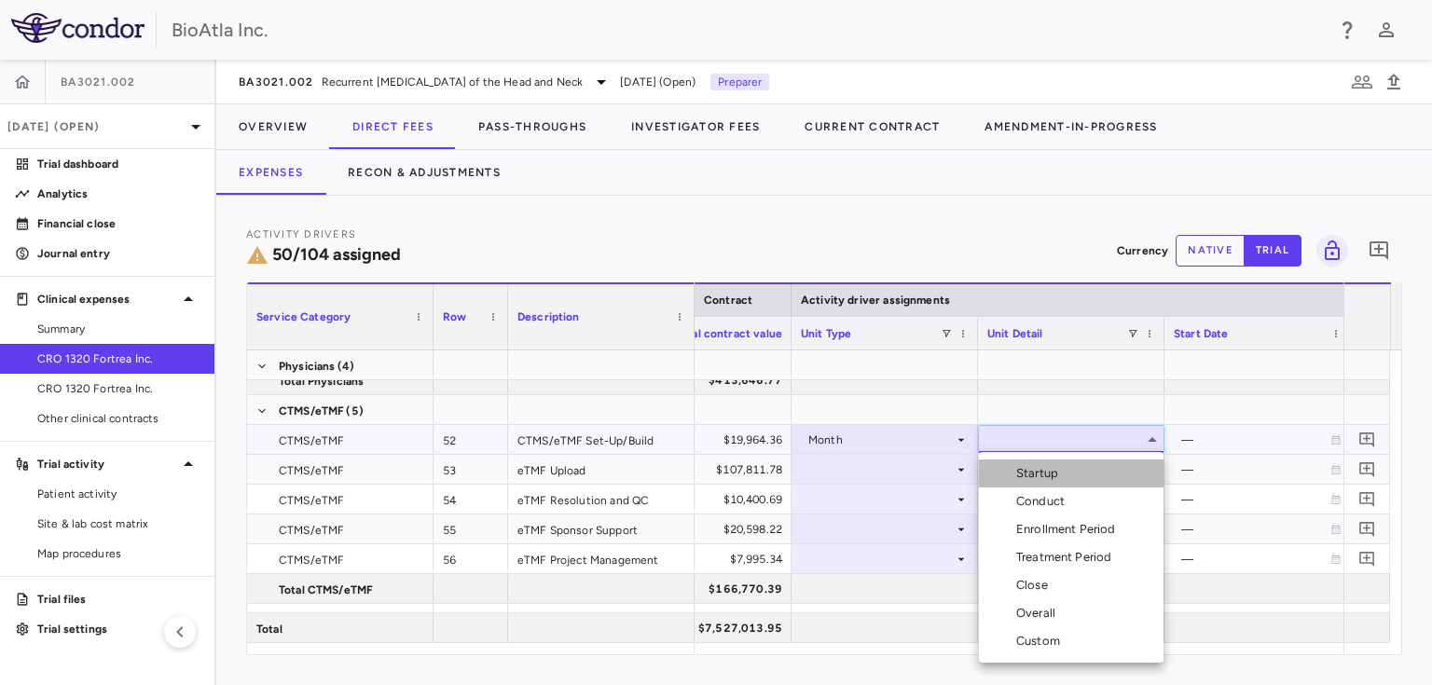
click at [1043, 477] on div "Startup" at bounding box center [1040, 473] width 49 height 17
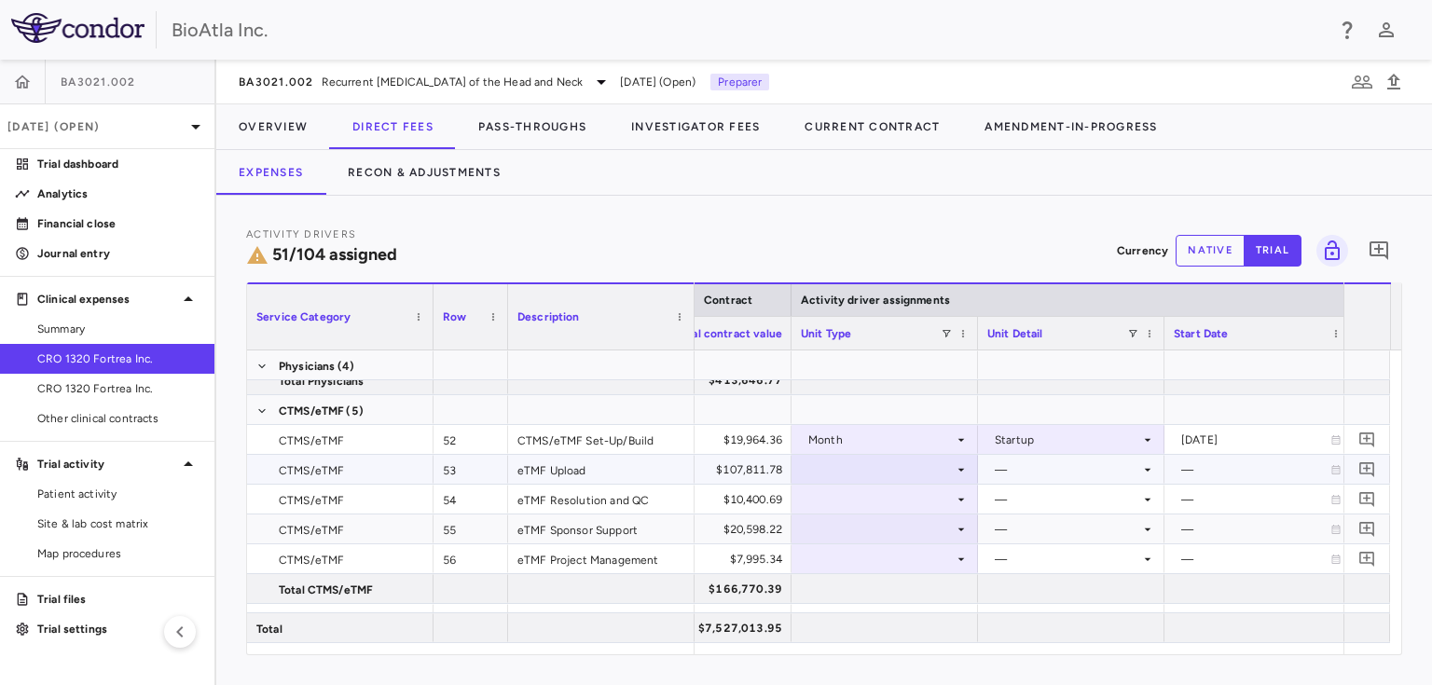
click at [948, 459] on div at bounding box center [885, 469] width 168 height 27
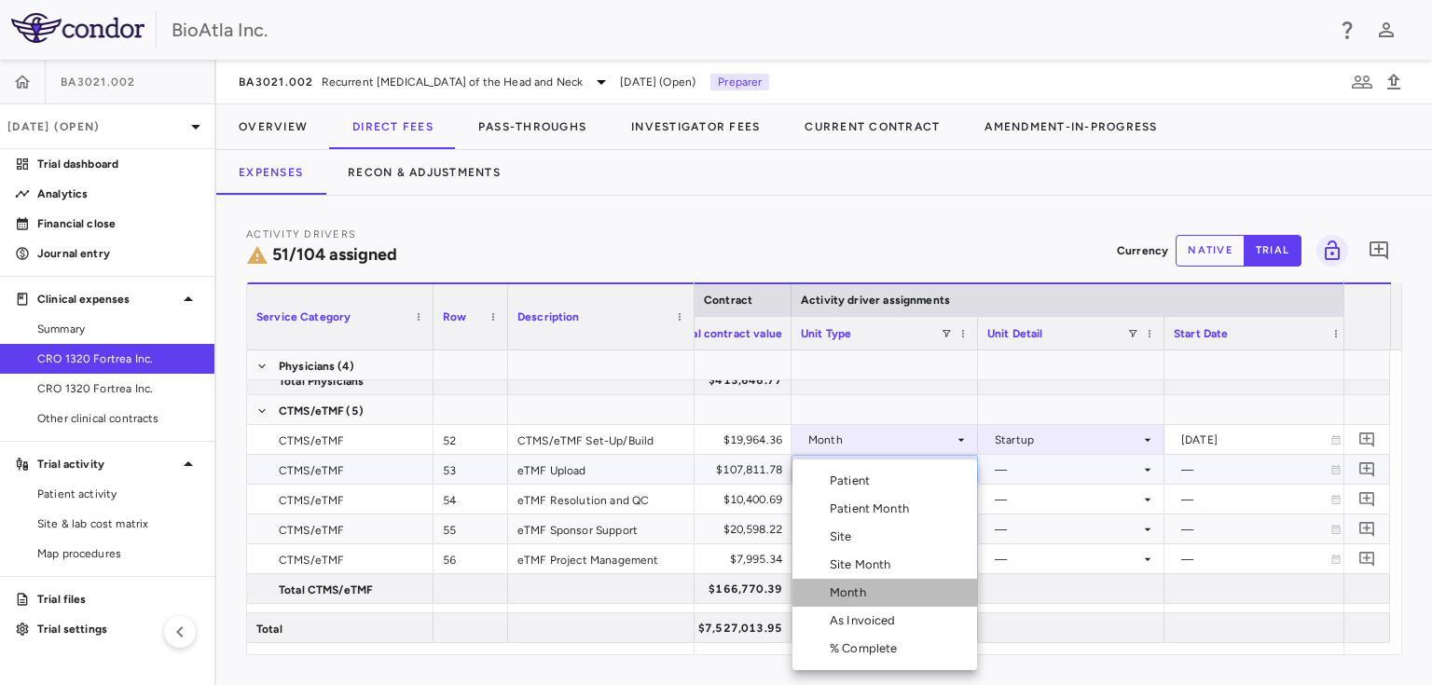
click at [855, 593] on div "Month" at bounding box center [852, 592] width 44 height 17
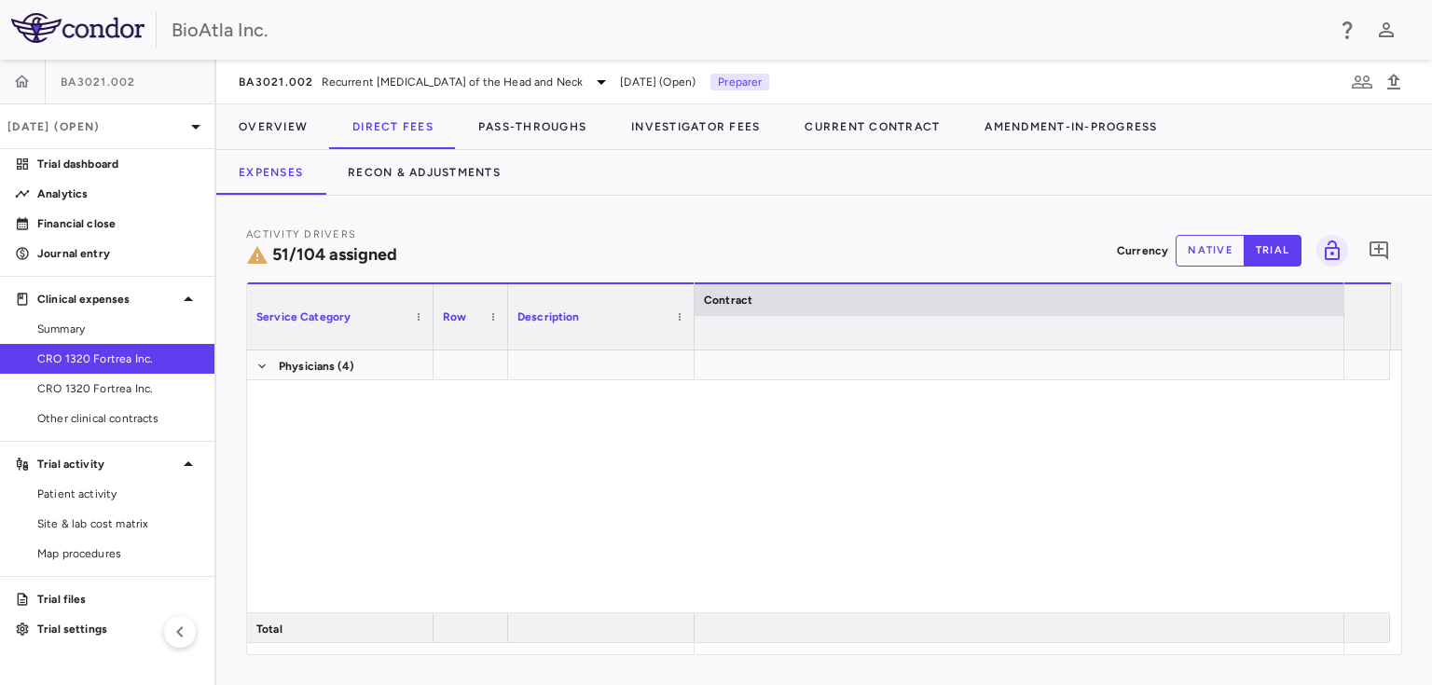
scroll to position [0, 1022]
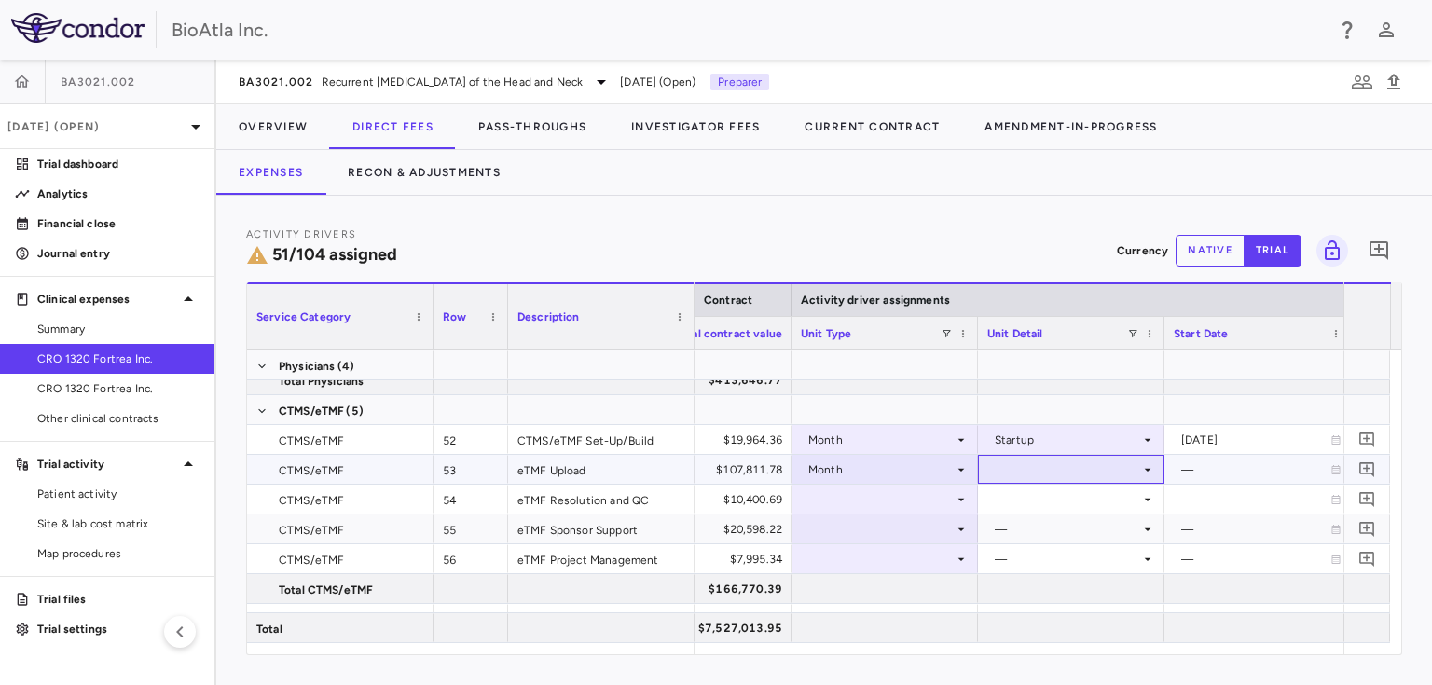
click at [1155, 464] on div at bounding box center [1071, 469] width 186 height 29
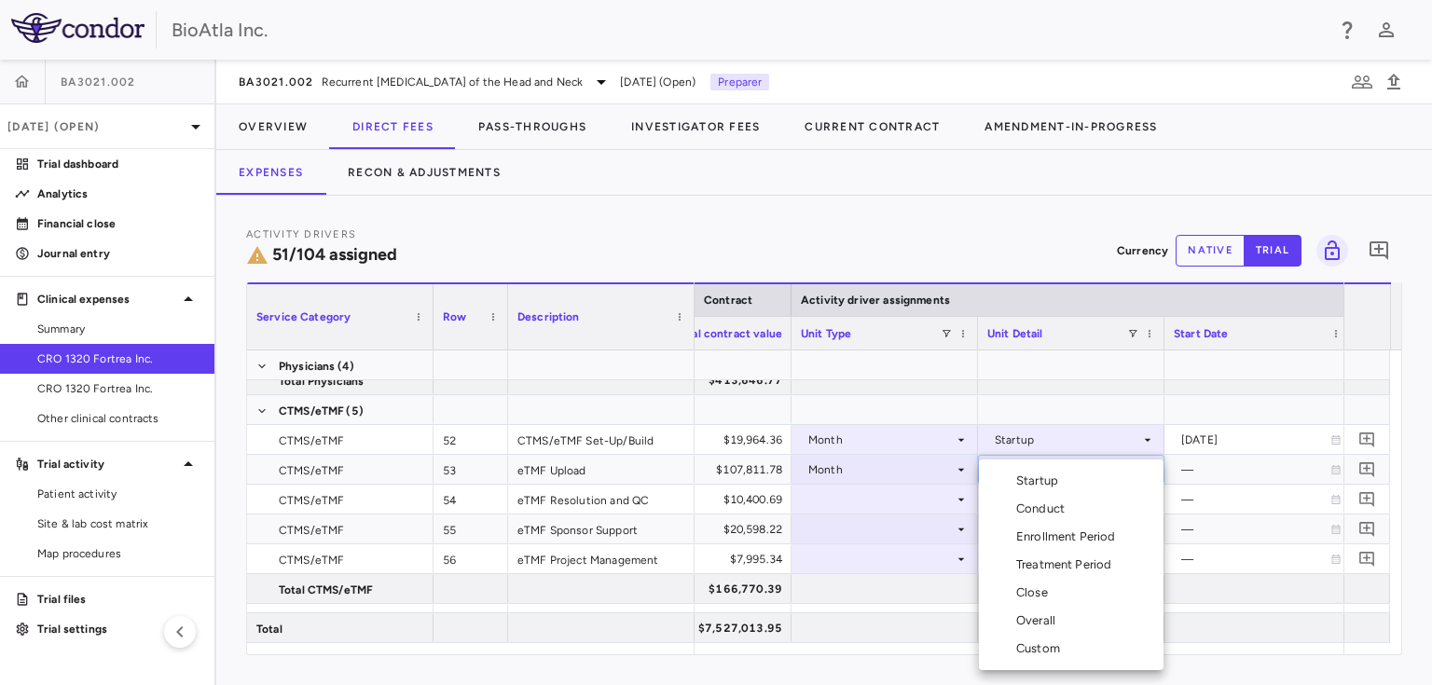
click at [1013, 622] on div "Overall" at bounding box center [1021, 620] width 84 height 17
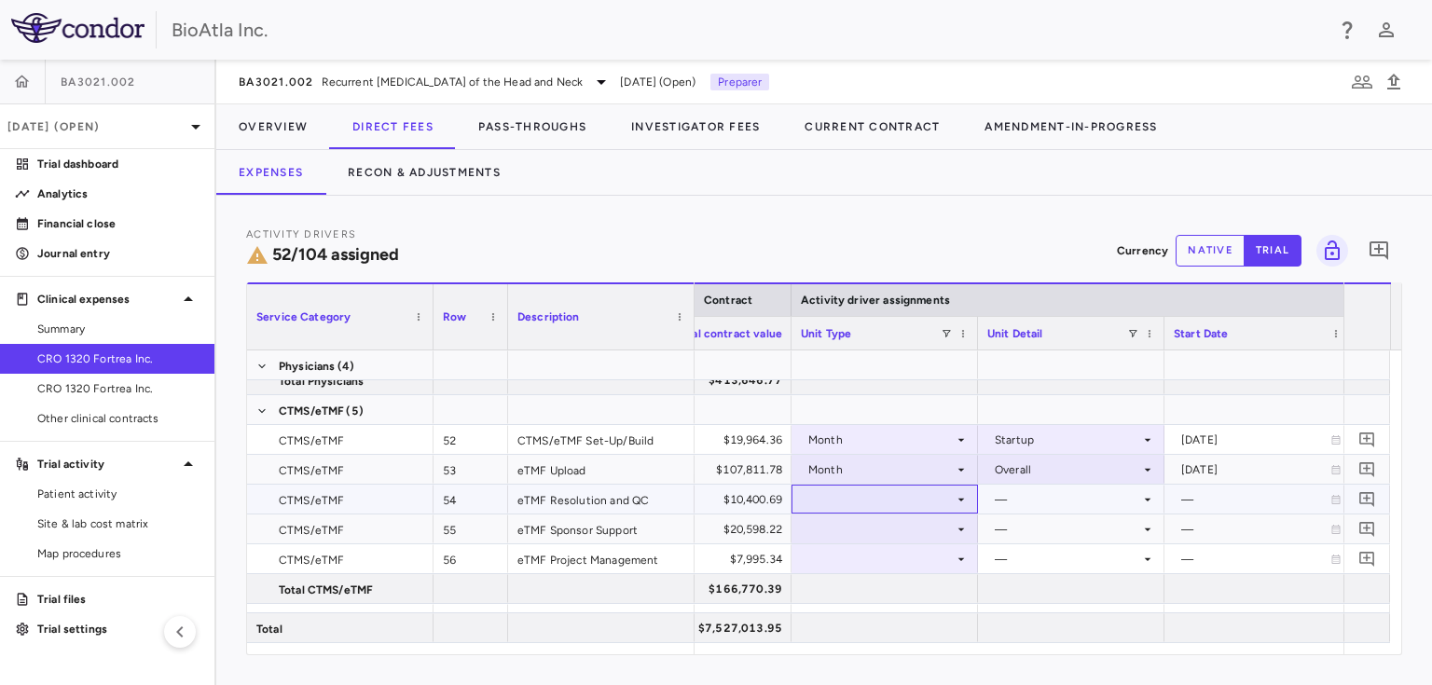
click at [893, 495] on div at bounding box center [885, 499] width 168 height 27
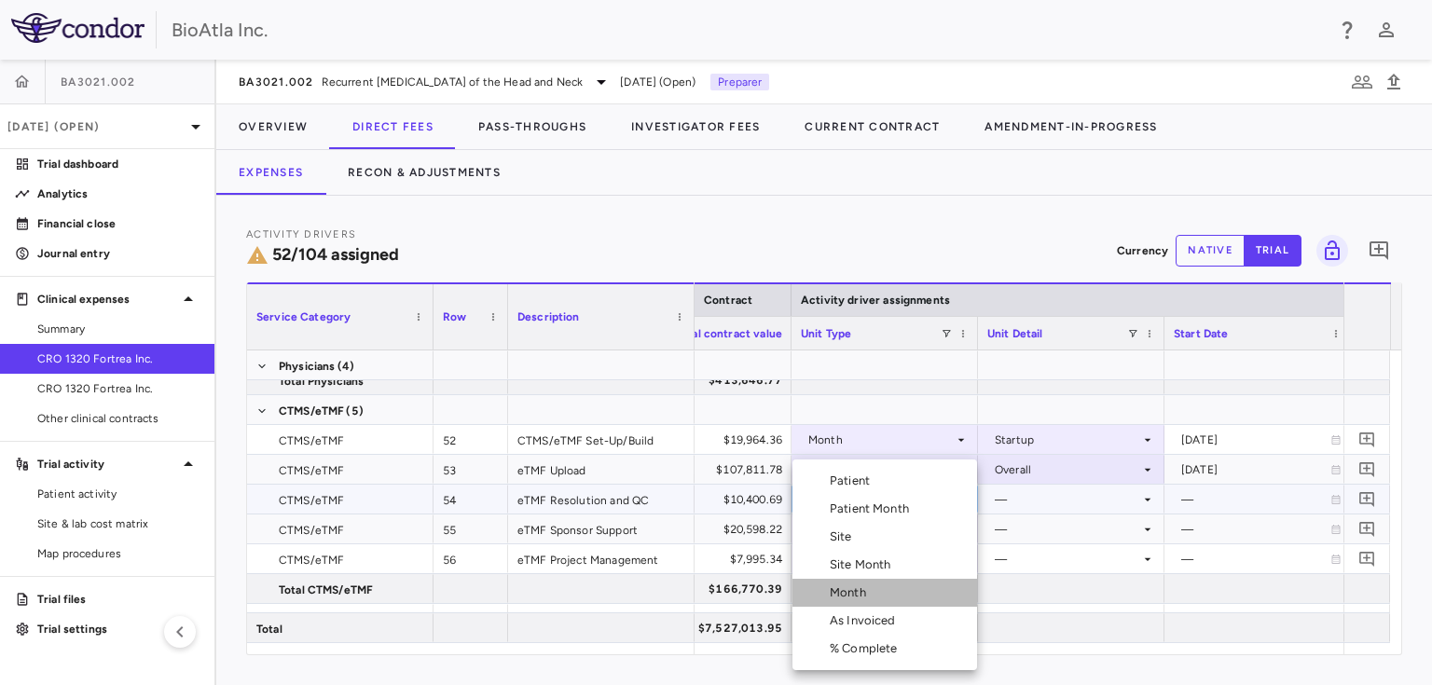
click at [868, 589] on div "Month" at bounding box center [852, 592] width 44 height 17
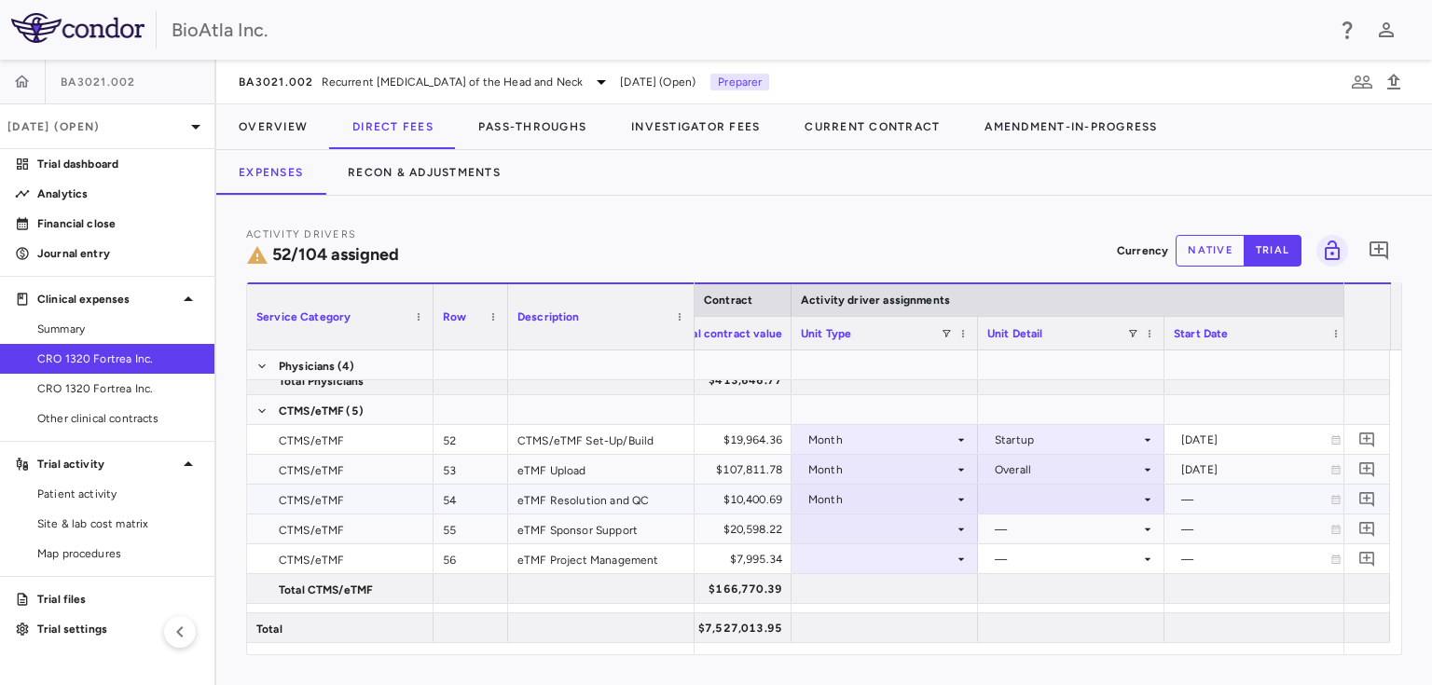
click at [1074, 496] on div at bounding box center [1071, 499] width 168 height 27
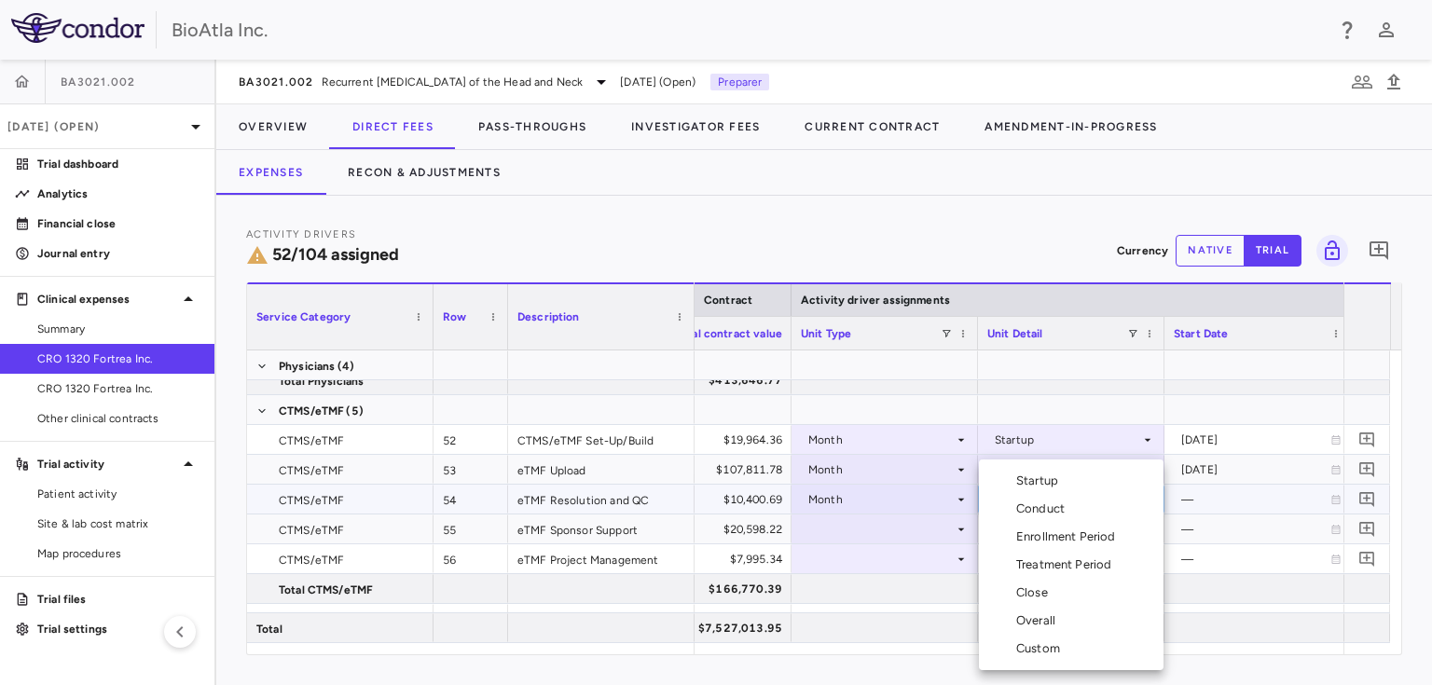
drag, startPoint x: 1038, startPoint y: 622, endPoint x: 1030, endPoint y: 614, distance: 11.2
click at [1039, 622] on div "Overall" at bounding box center [1039, 620] width 47 height 17
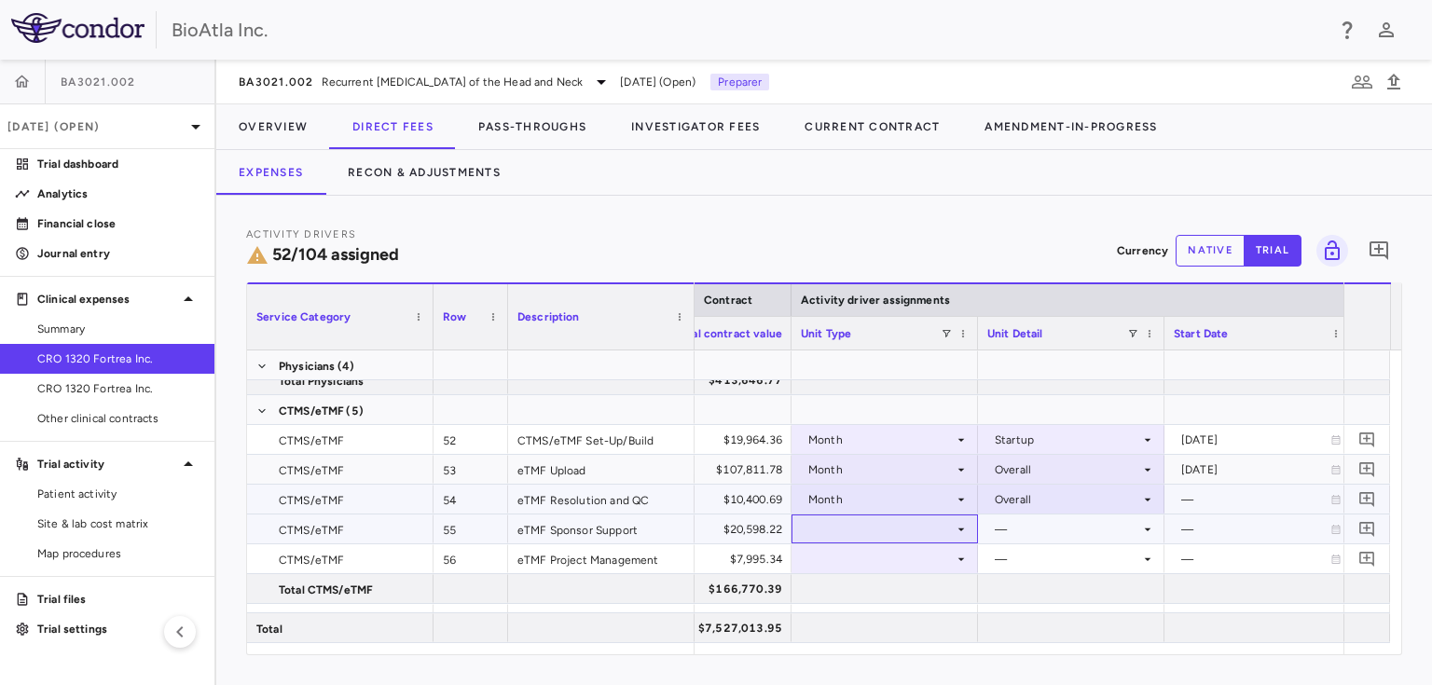
click at [826, 522] on div at bounding box center [885, 528] width 168 height 27
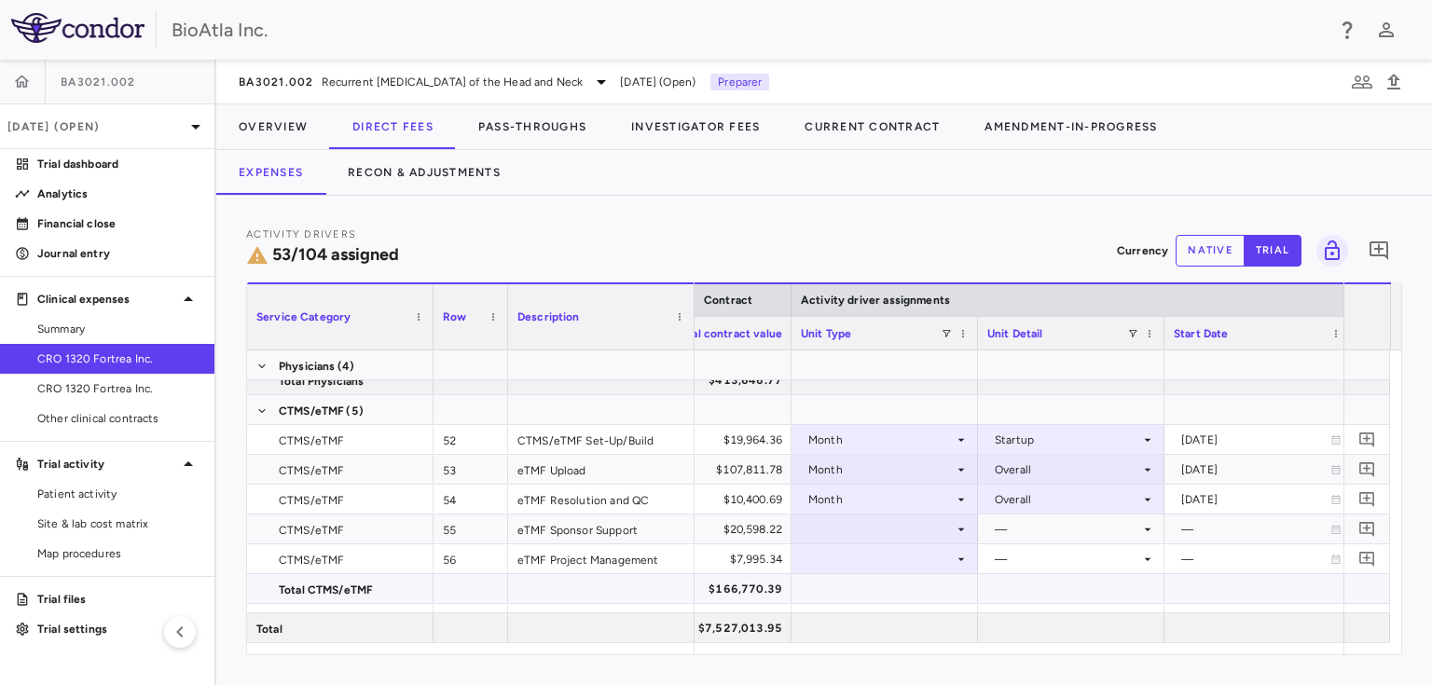
click at [861, 596] on div at bounding box center [885, 588] width 168 height 27
click at [869, 529] on div at bounding box center [885, 528] width 168 height 27
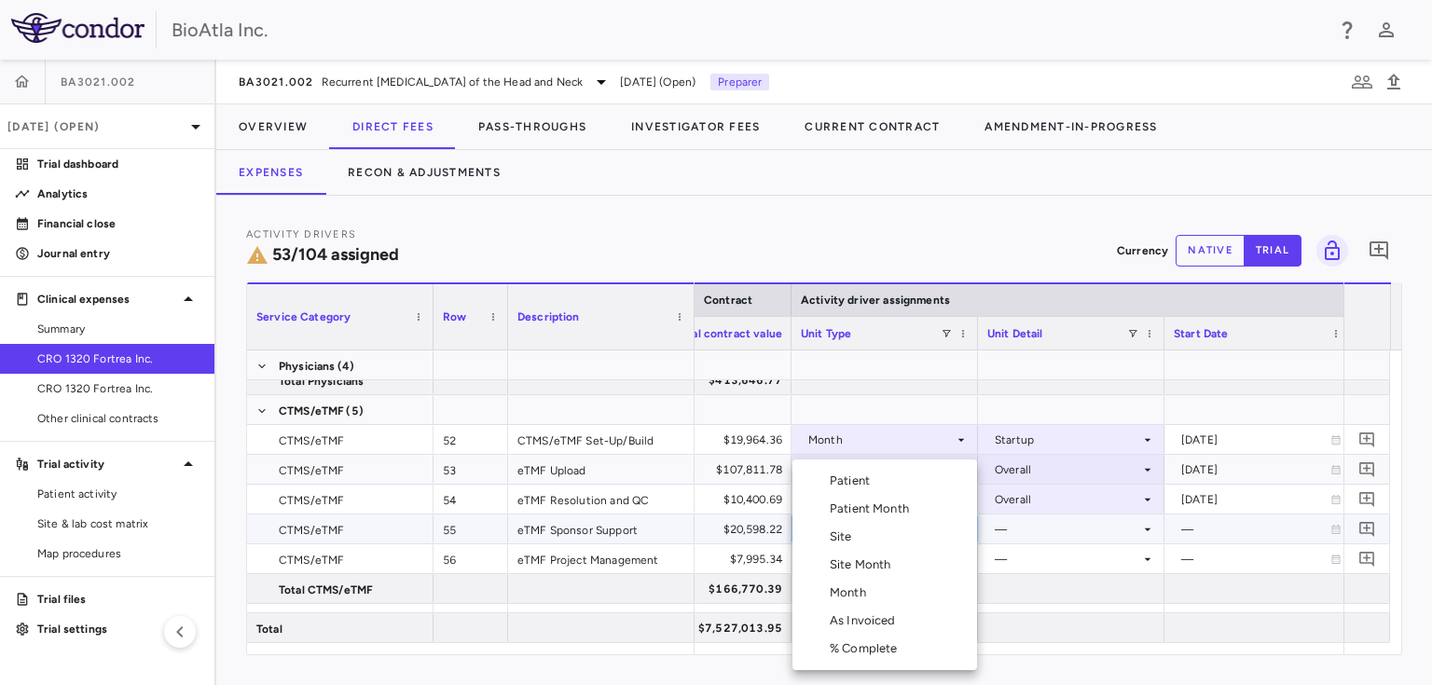
click at [854, 589] on div "Month" at bounding box center [852, 592] width 44 height 17
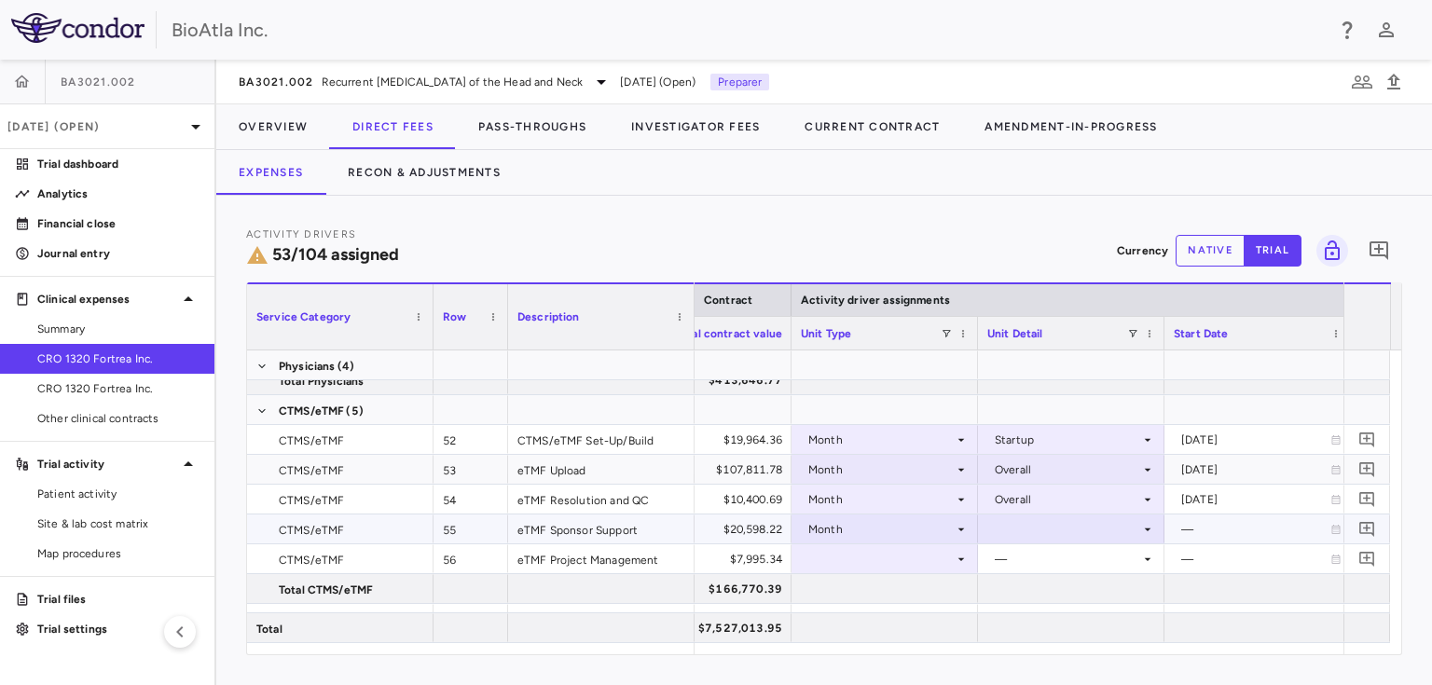
click at [1057, 520] on div at bounding box center [1071, 528] width 168 height 27
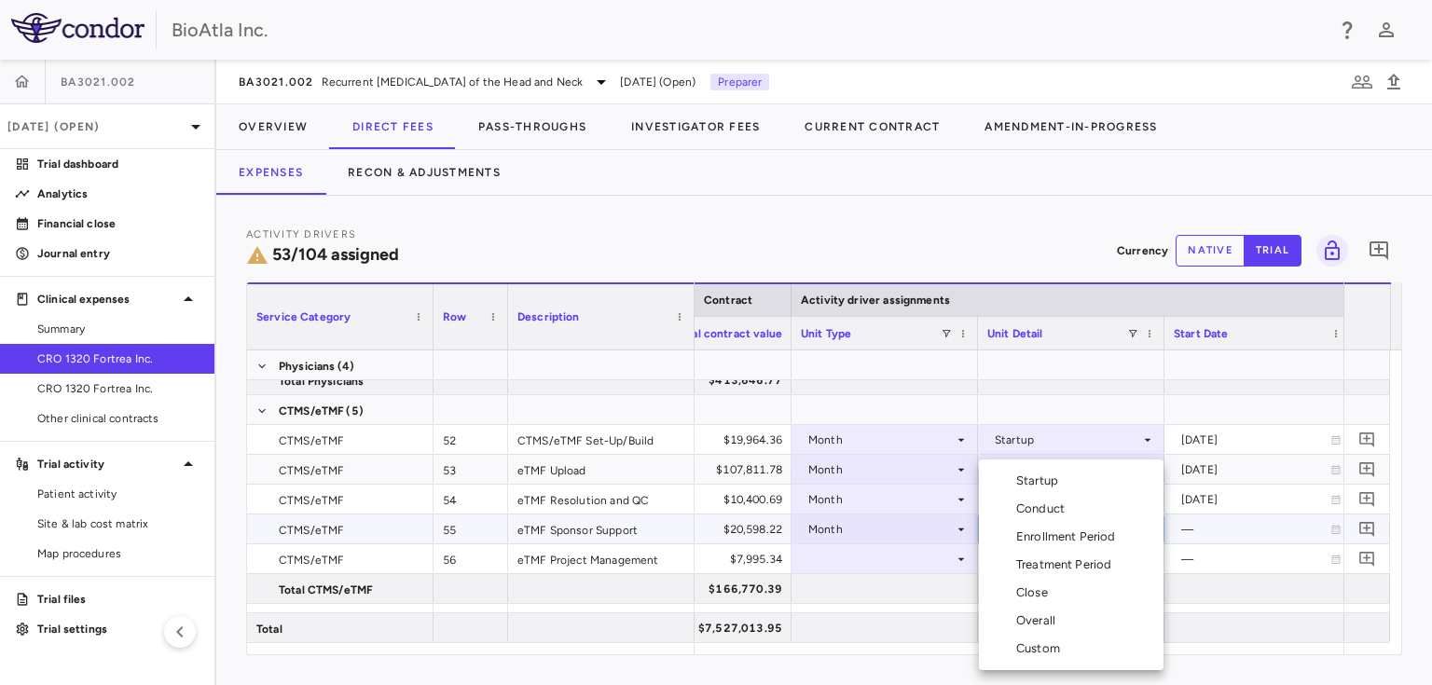
click at [1042, 623] on div "Overall" at bounding box center [1039, 620] width 47 height 17
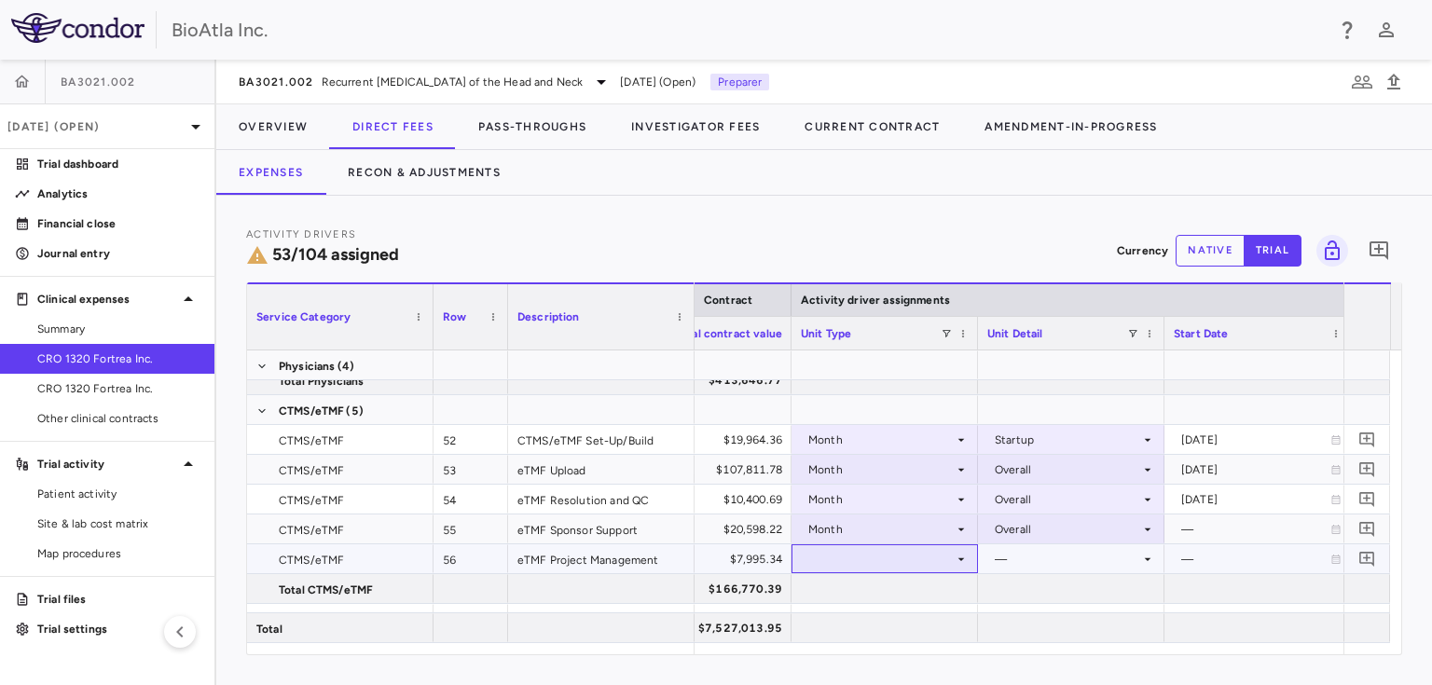
click at [865, 556] on div at bounding box center [885, 558] width 168 height 27
click at [842, 541] on div "Month" at bounding box center [880, 529] width 145 height 30
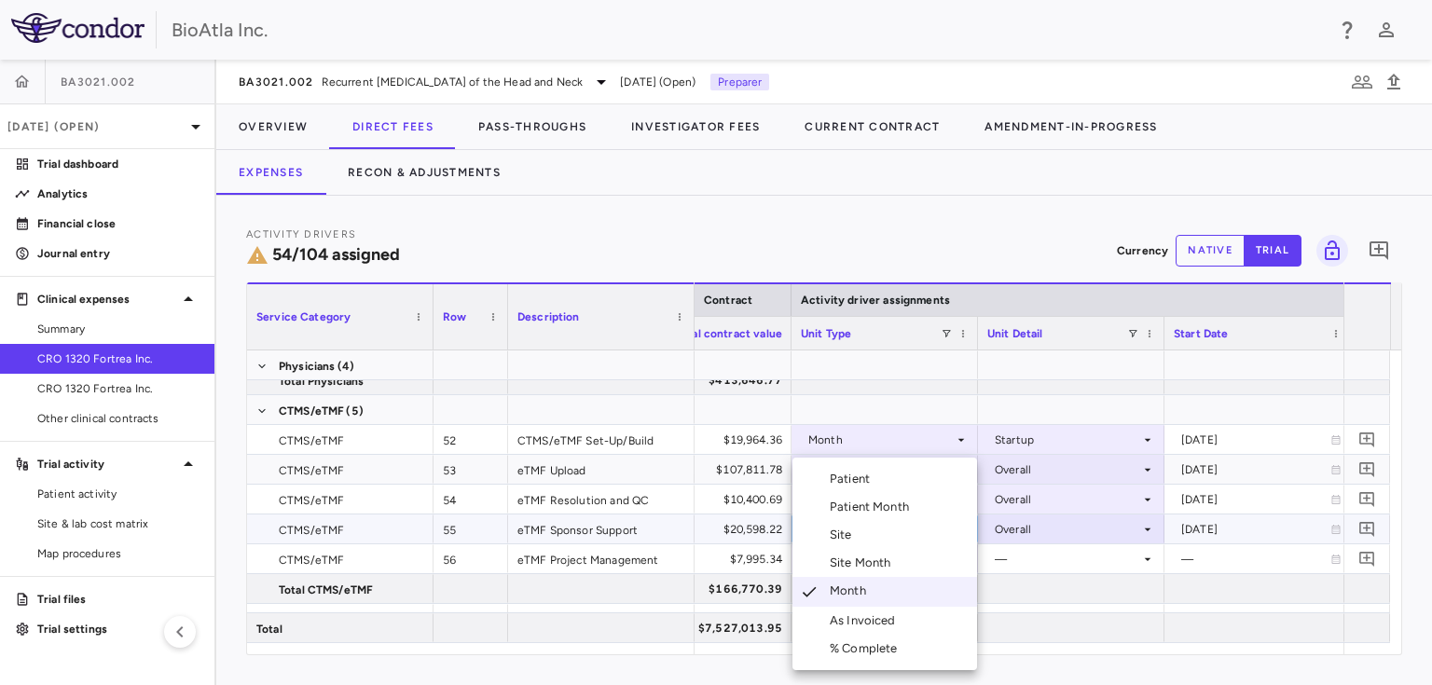
click at [1049, 584] on div at bounding box center [716, 342] width 1432 height 685
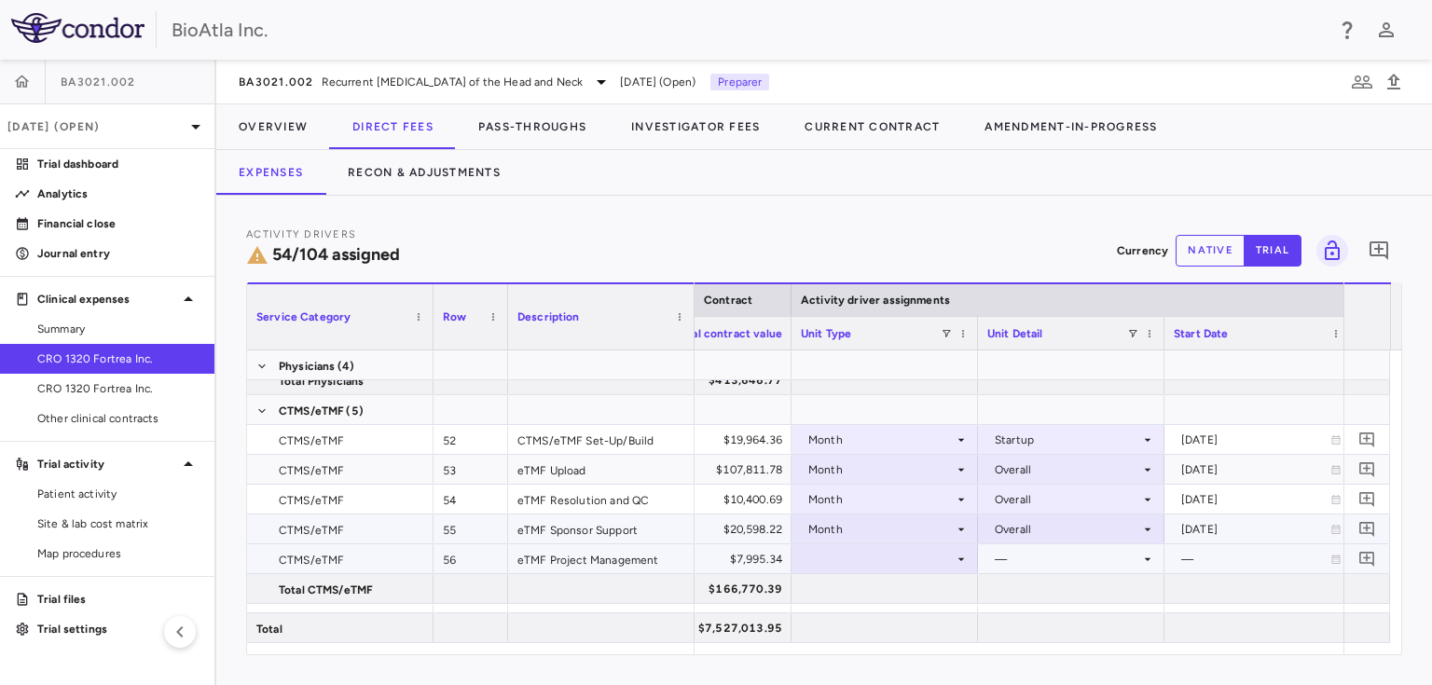
click at [953, 552] on icon at bounding box center [960, 559] width 15 height 15
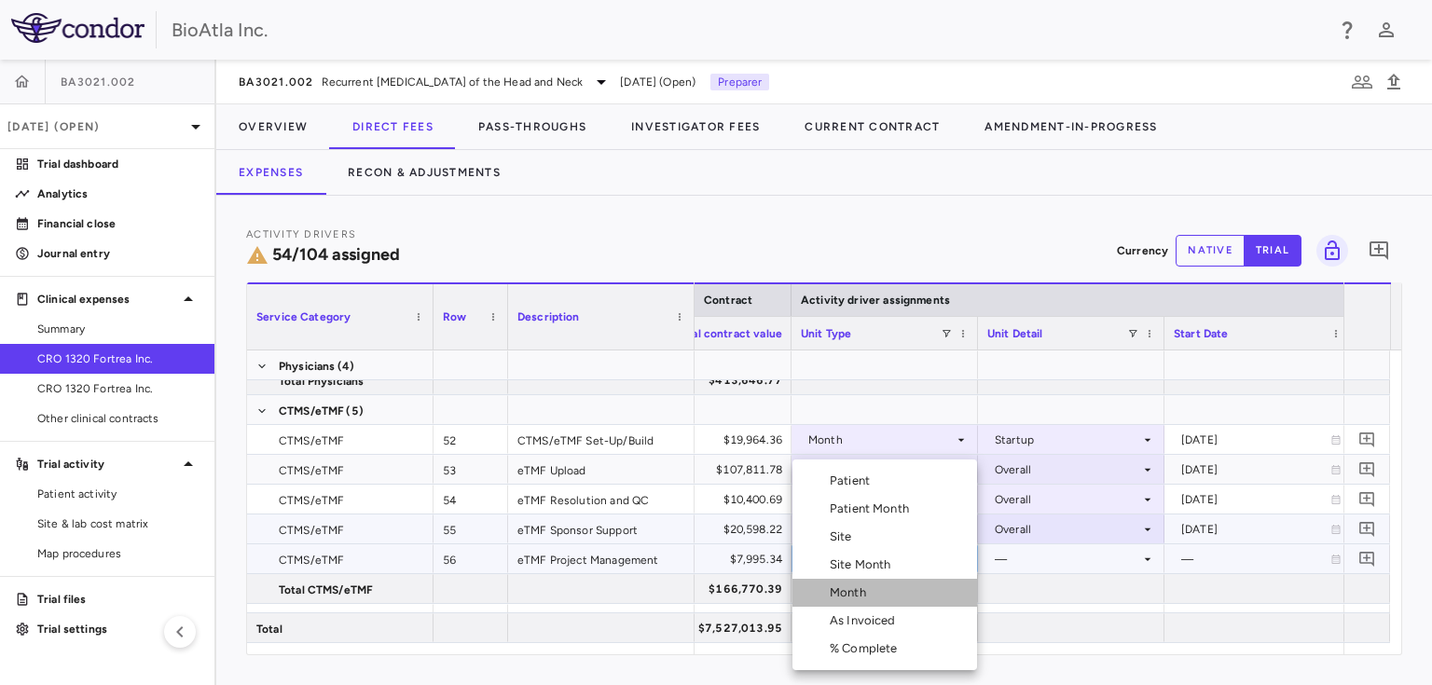
click at [880, 593] on li "Month" at bounding box center [884, 593] width 185 height 28
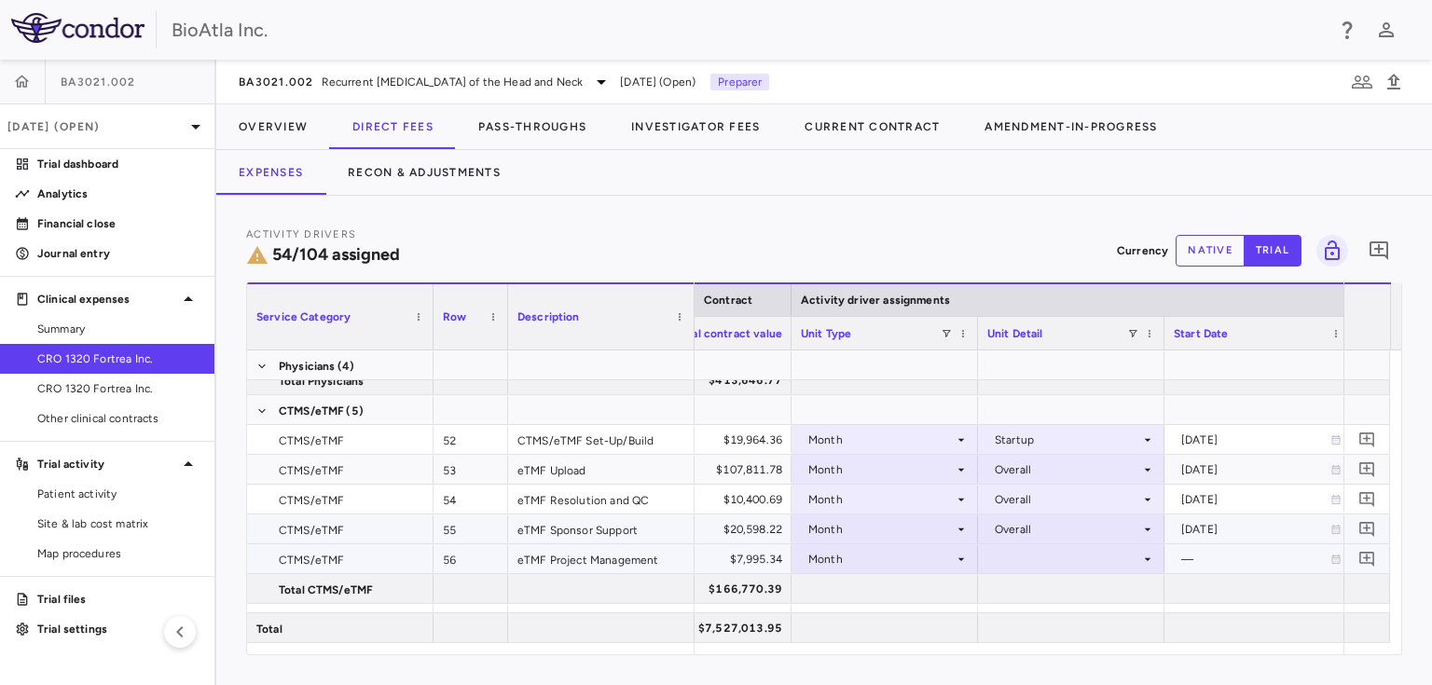
click at [1146, 557] on icon at bounding box center [1148, 558] width 7 height 3
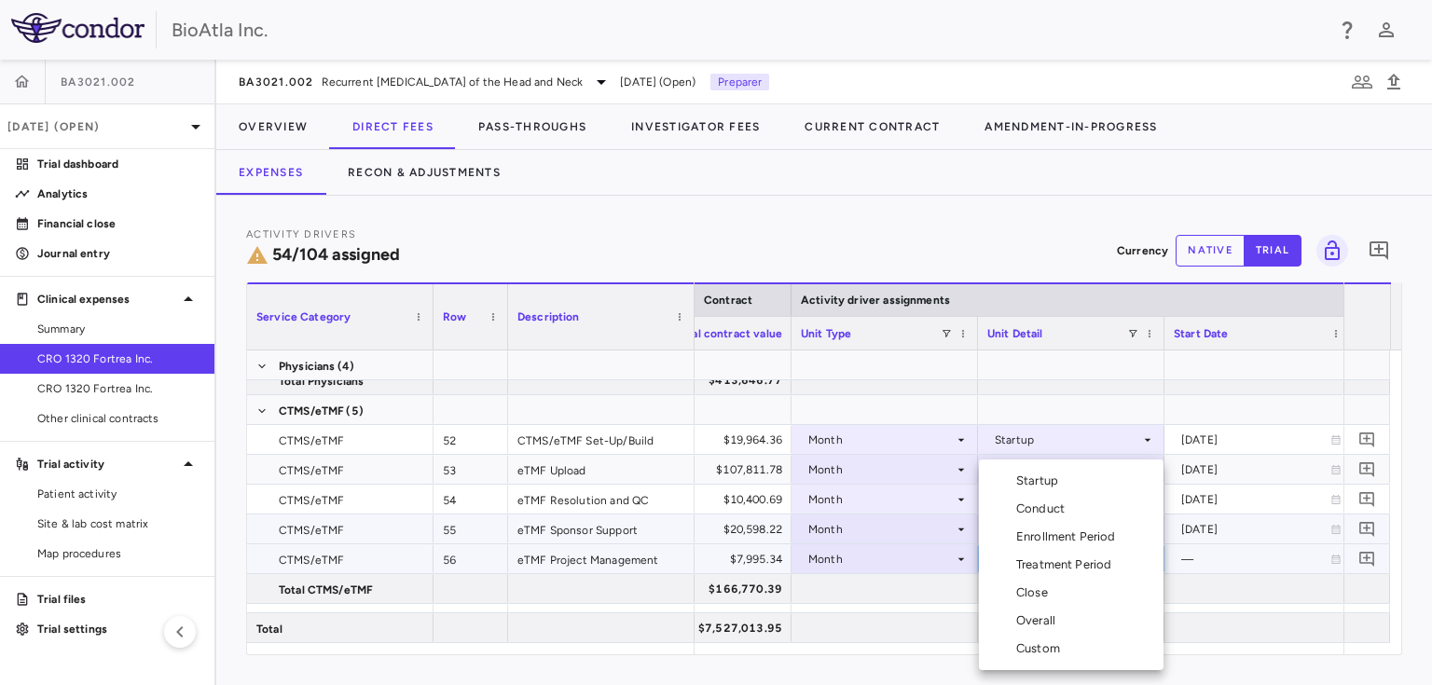
click at [1040, 614] on div "Overall" at bounding box center [1039, 620] width 47 height 17
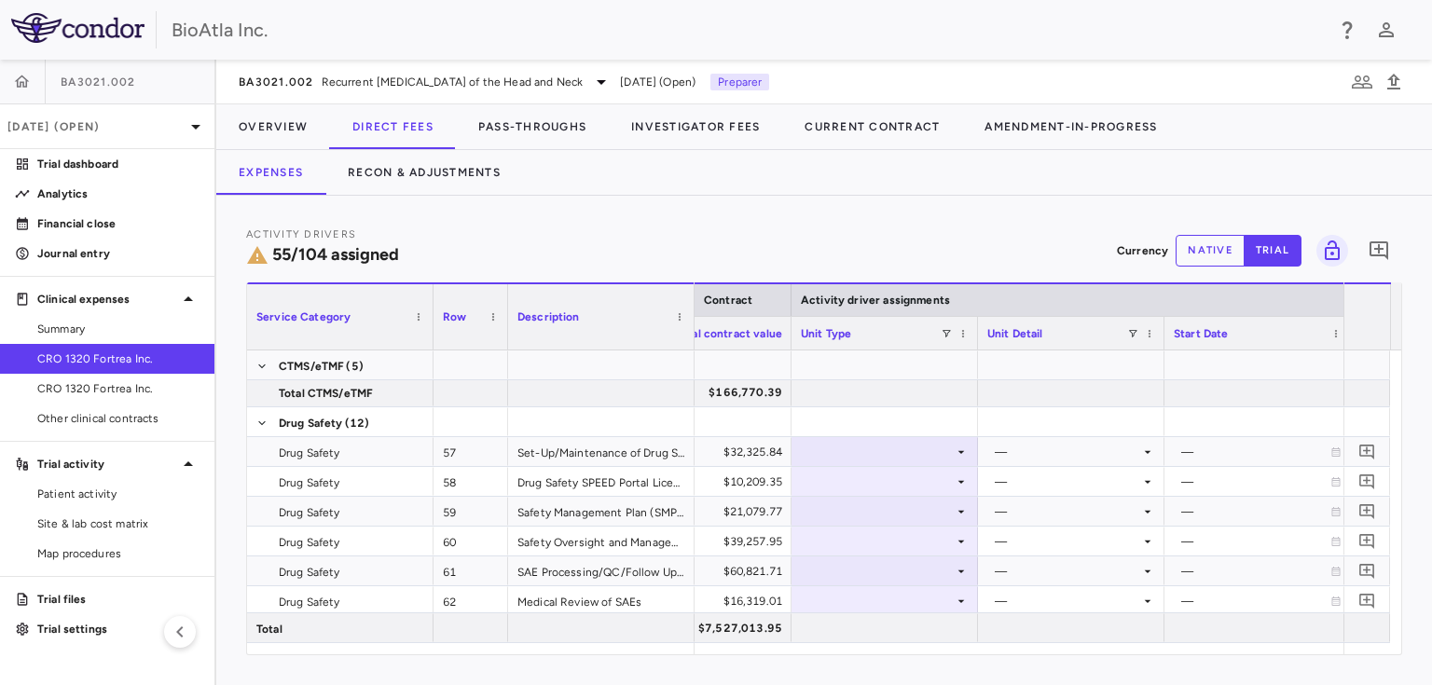
scroll to position [2041, 0]
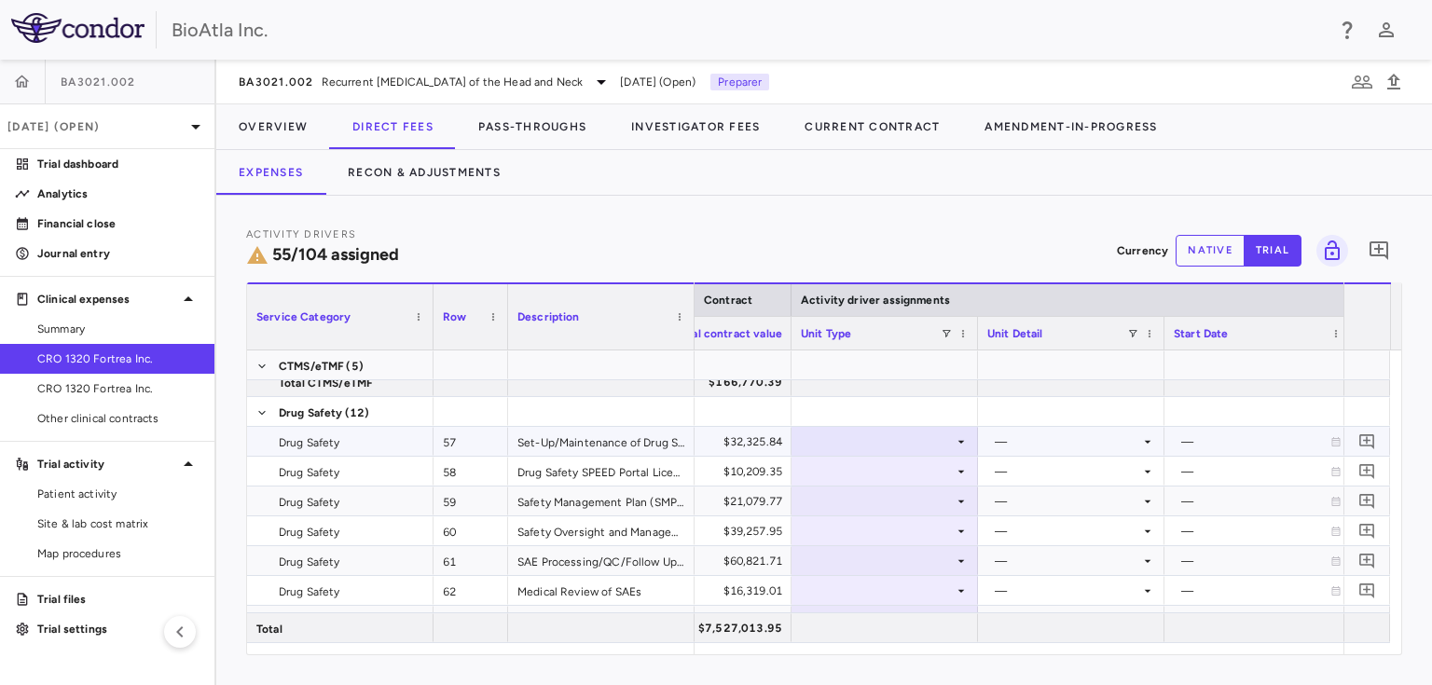
click at [652, 450] on div "Set-Up/Maintenance of Drug Safety Database" at bounding box center [601, 441] width 186 height 29
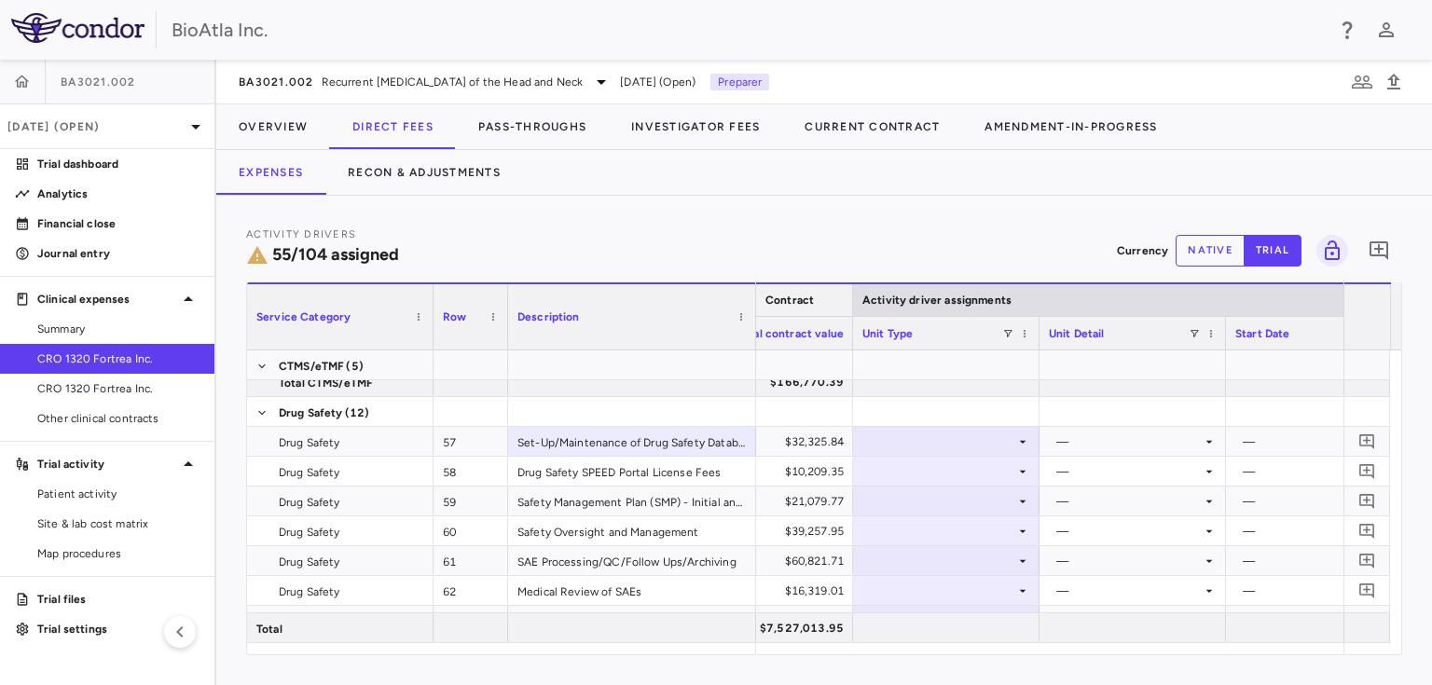
drag, startPoint x: 693, startPoint y: 297, endPoint x: 754, endPoint y: 309, distance: 62.5
click at [754, 309] on div at bounding box center [754, 316] width 7 height 65
click at [1027, 440] on icon at bounding box center [1022, 441] width 15 height 15
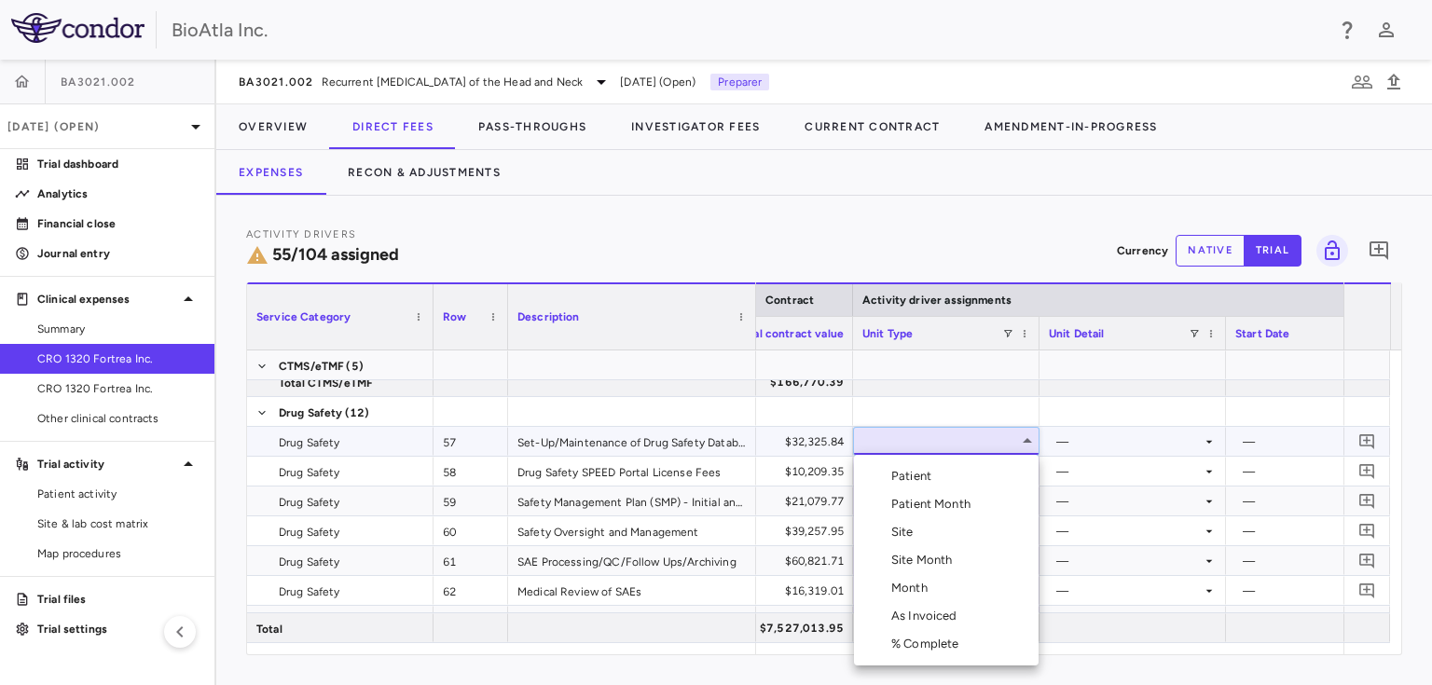
click at [902, 589] on div "Month" at bounding box center [913, 588] width 44 height 17
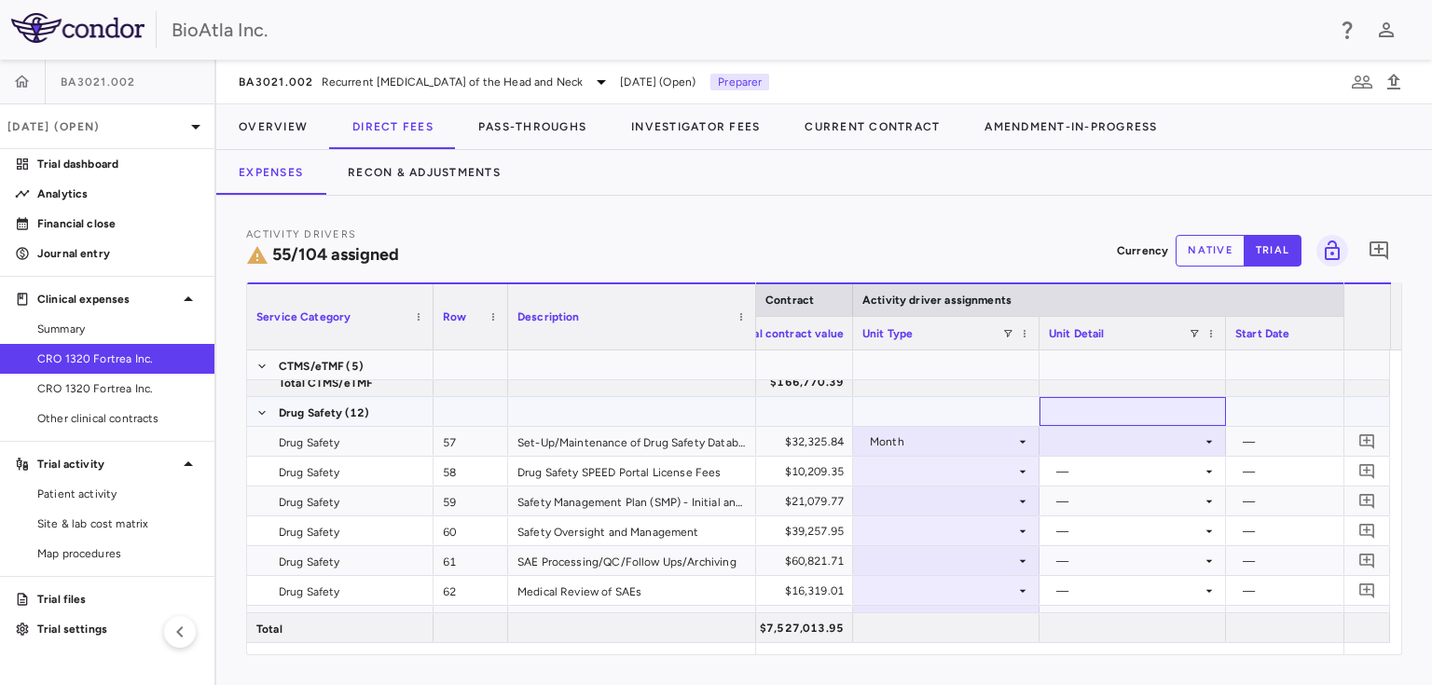
click at [1133, 425] on div at bounding box center [1132, 411] width 186 height 29
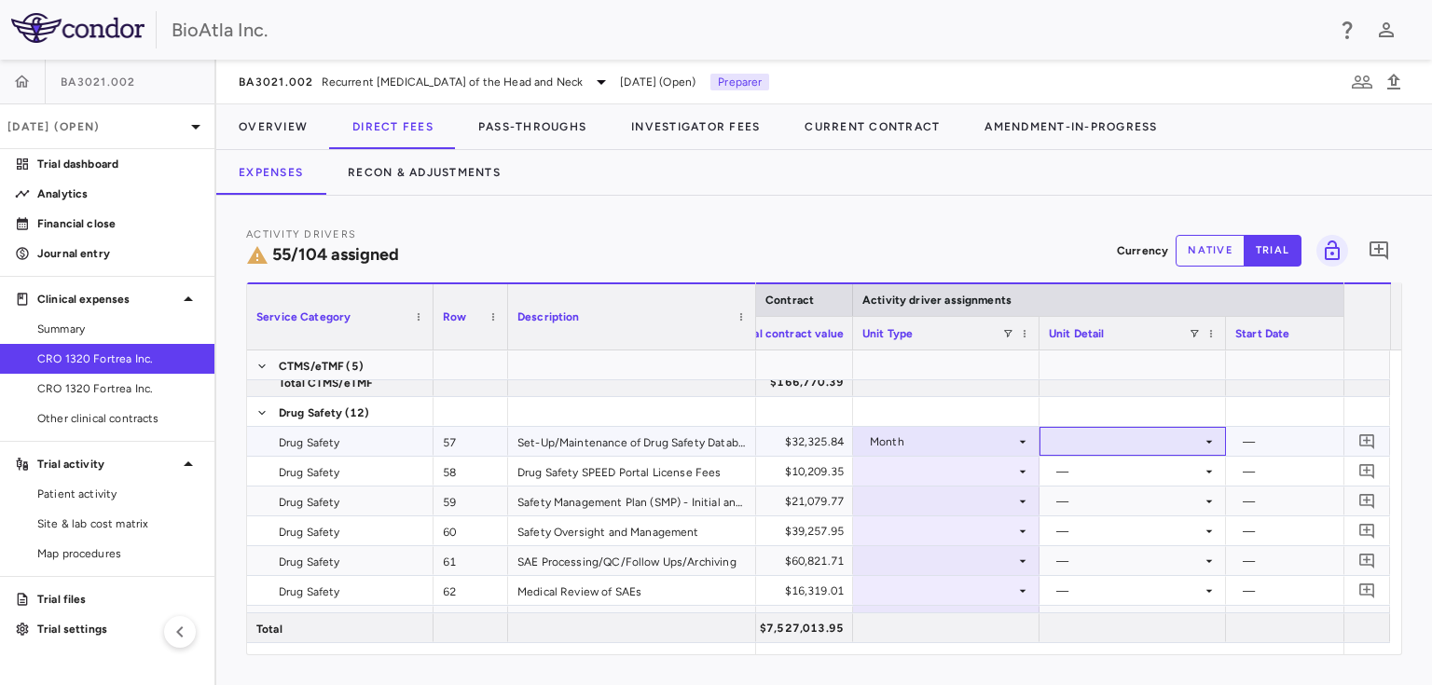
click at [1126, 444] on div at bounding box center [1133, 441] width 168 height 27
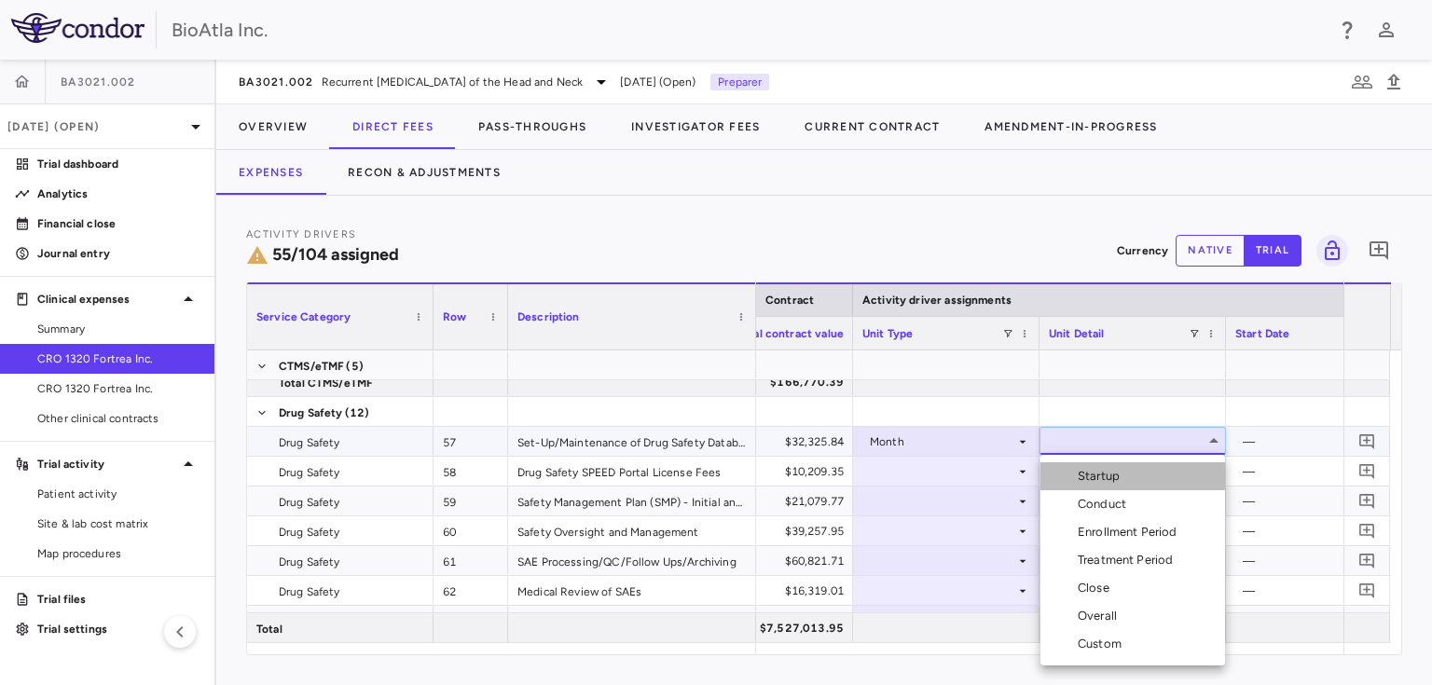
click at [1110, 477] on div "Startup" at bounding box center [1101, 476] width 49 height 17
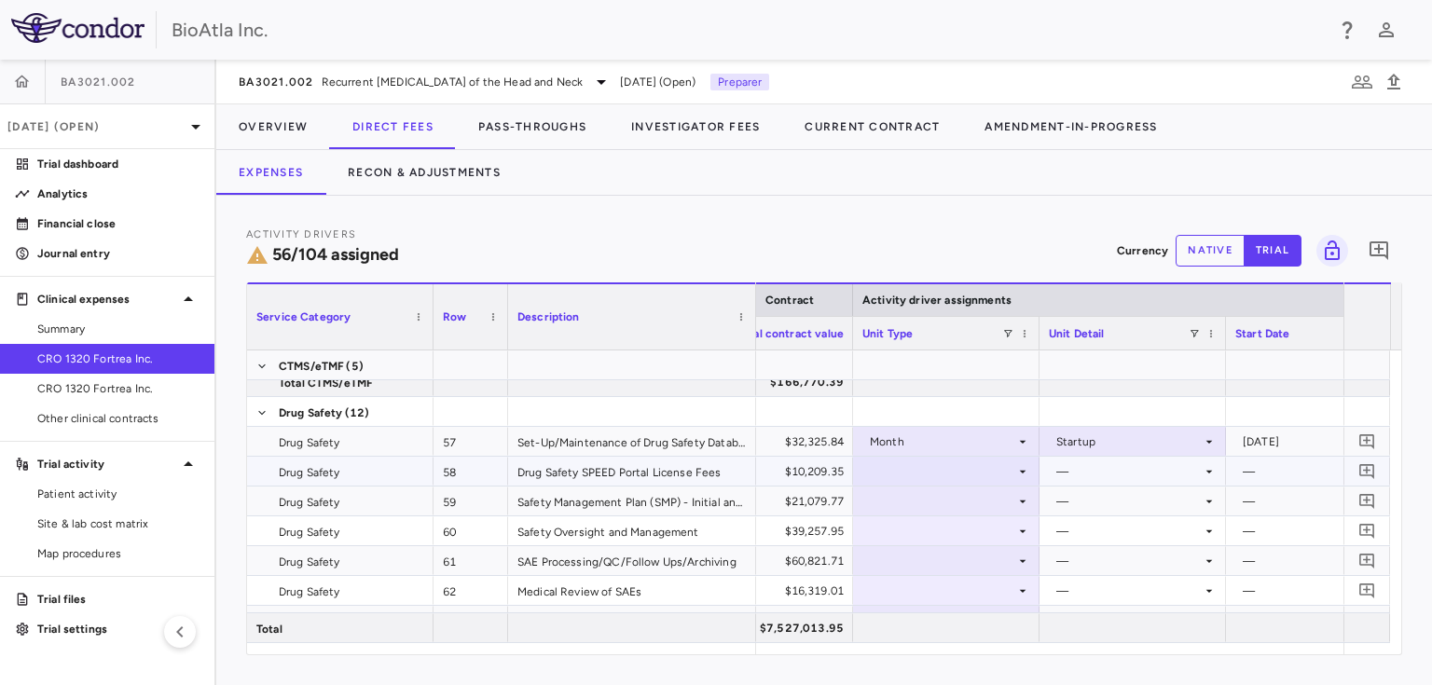
click at [1018, 470] on icon at bounding box center [1022, 471] width 15 height 15
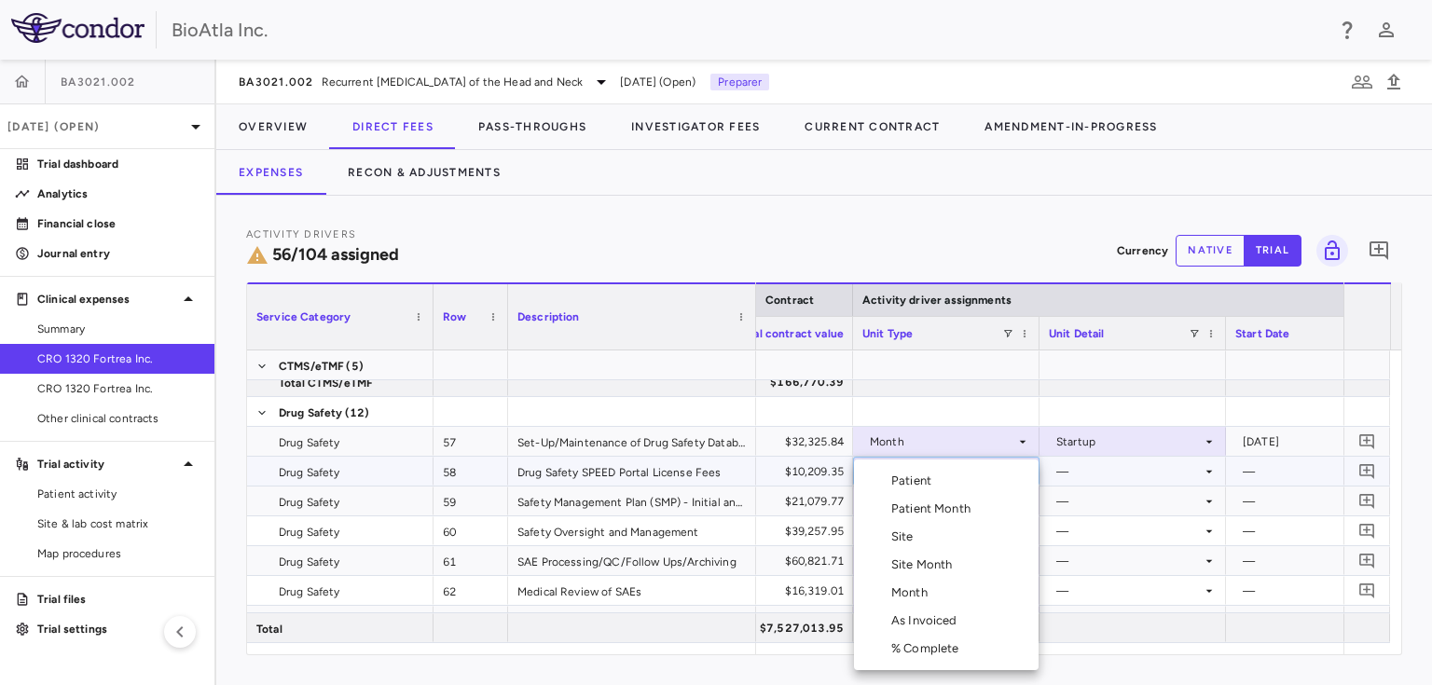
click at [923, 627] on div "As Invoiced" at bounding box center [928, 620] width 74 height 17
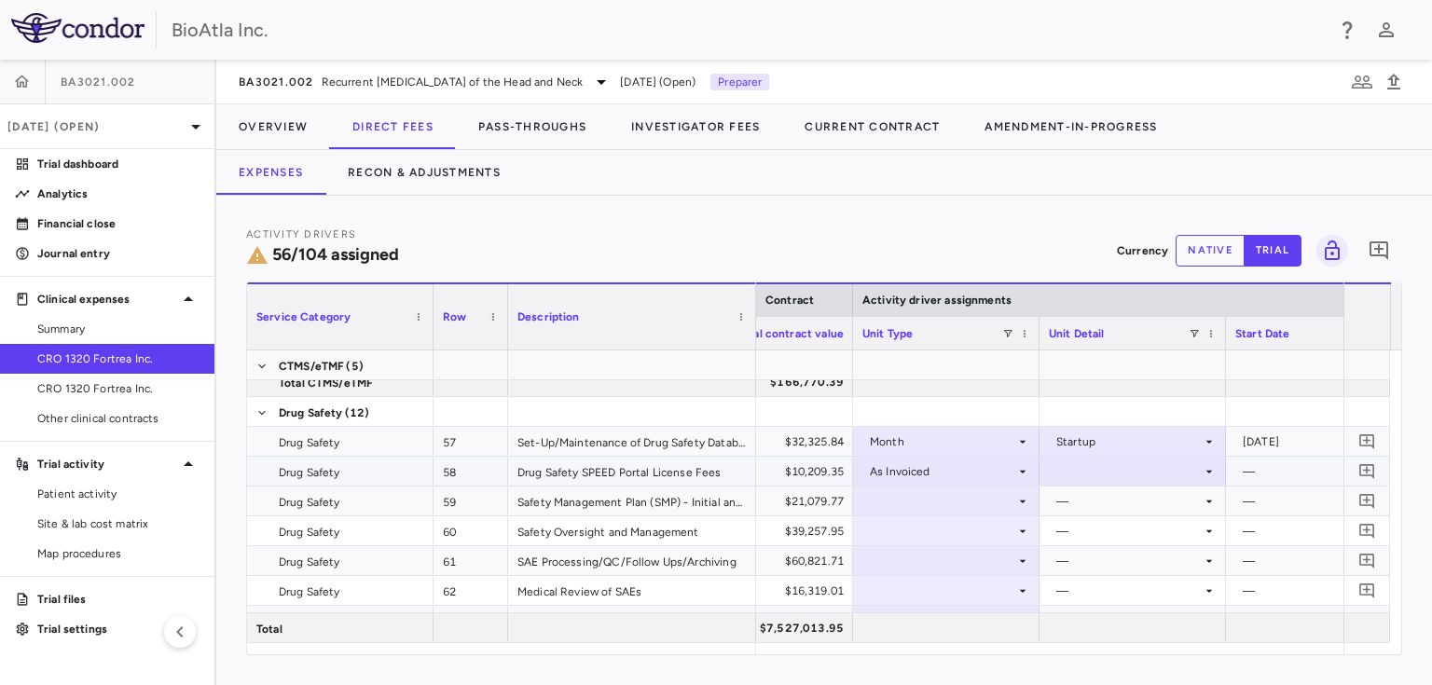
click at [1178, 474] on div at bounding box center [1133, 471] width 168 height 27
click at [1119, 505] on div "As occurred" at bounding box center [1114, 506] width 75 height 17
click at [924, 499] on div at bounding box center [946, 500] width 168 height 27
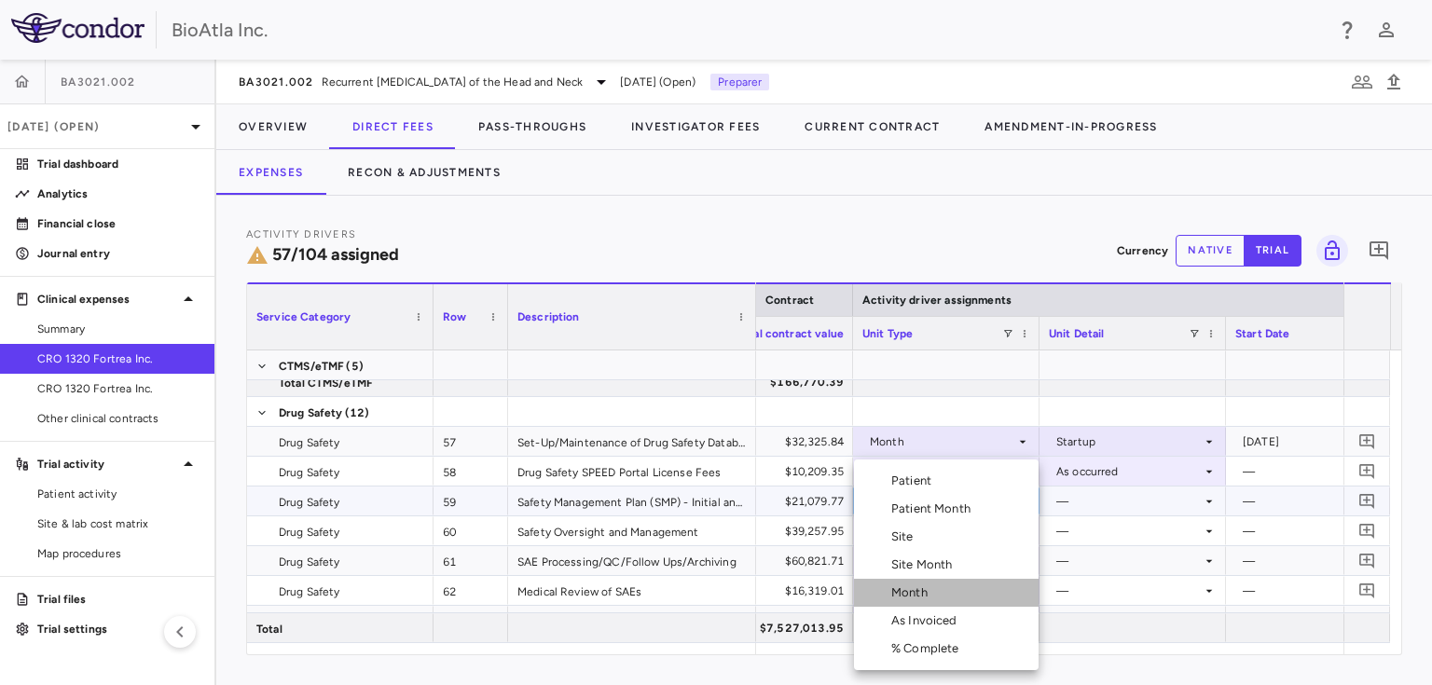
click at [913, 594] on div "Month" at bounding box center [913, 592] width 44 height 17
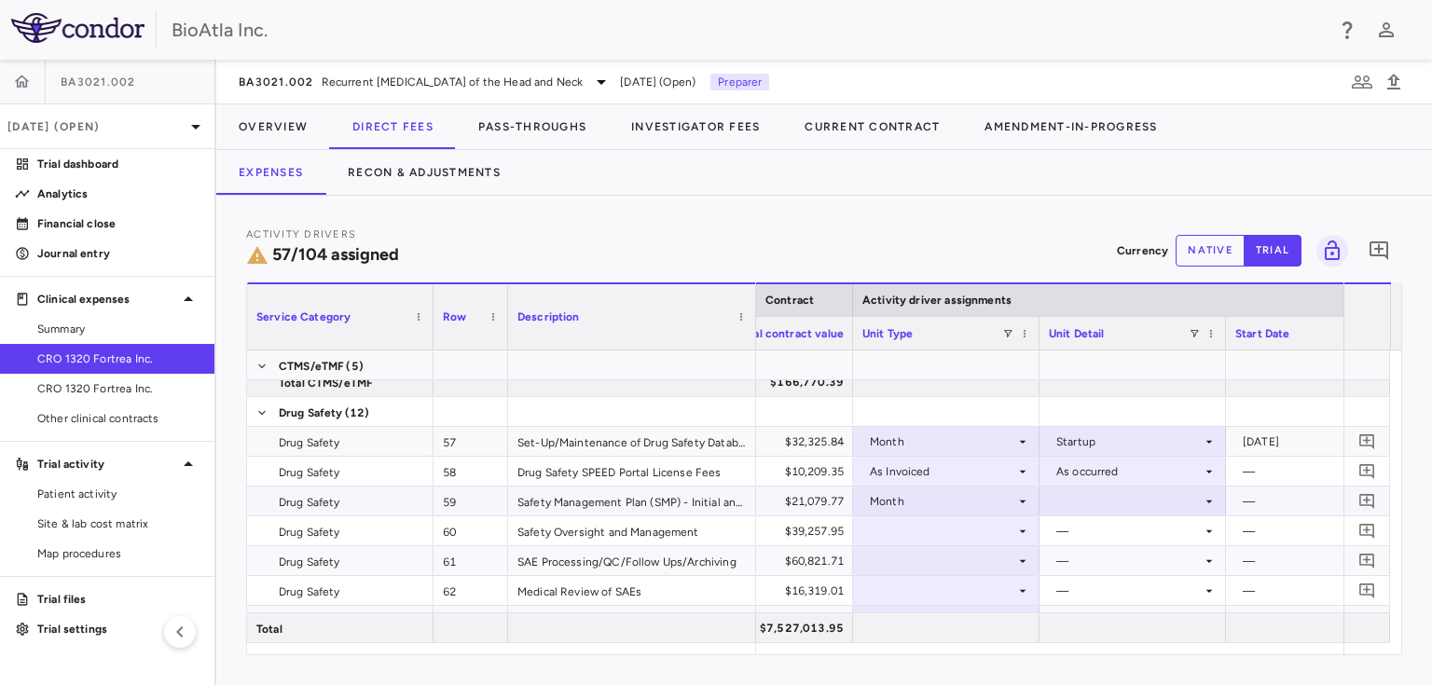
click at [1200, 497] on div at bounding box center [1133, 500] width 168 height 27
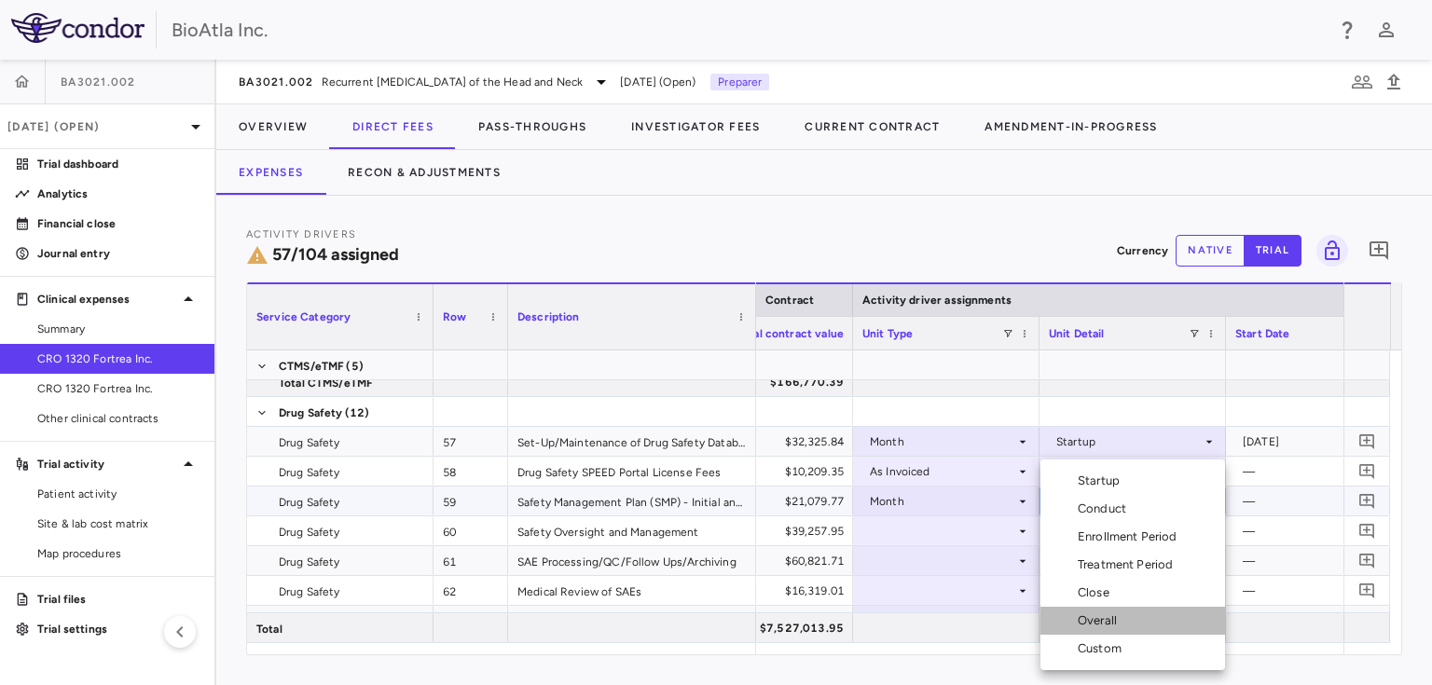
click at [1098, 624] on div "Overall" at bounding box center [1100, 620] width 47 height 17
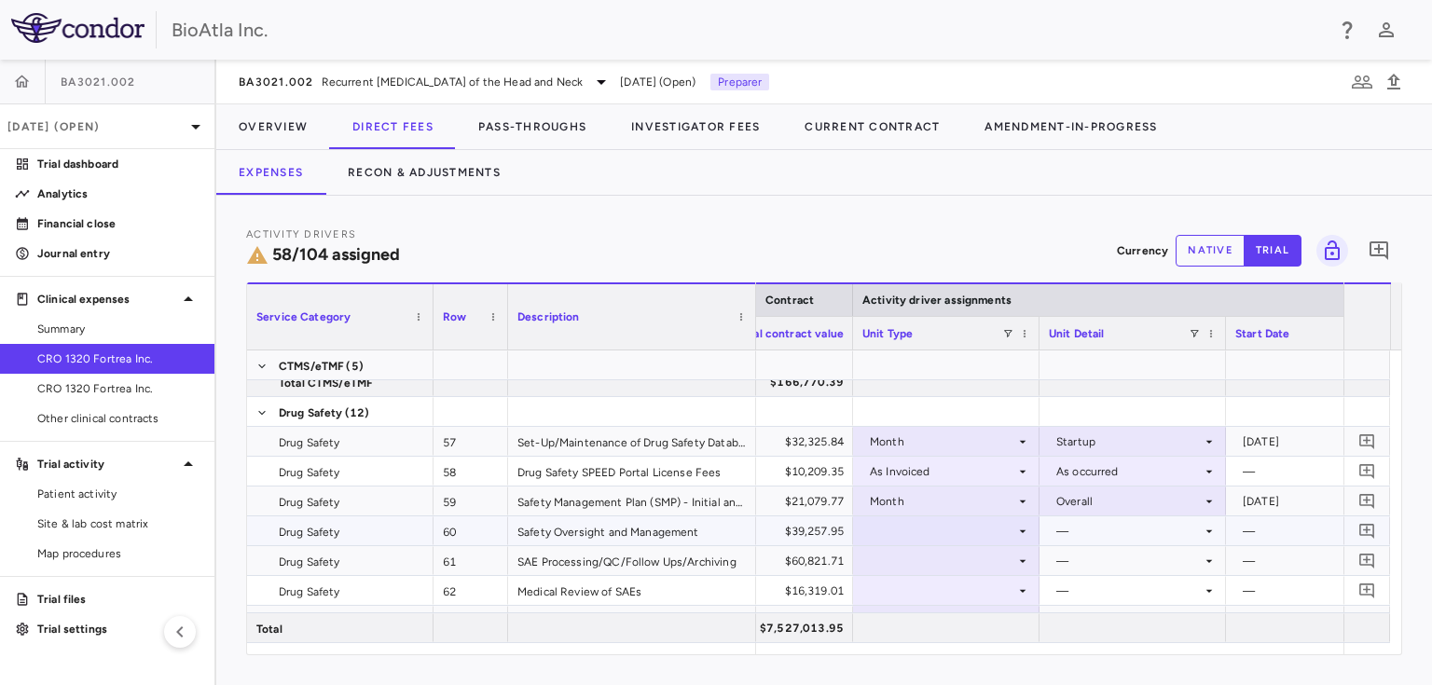
click at [974, 529] on div at bounding box center [946, 530] width 168 height 27
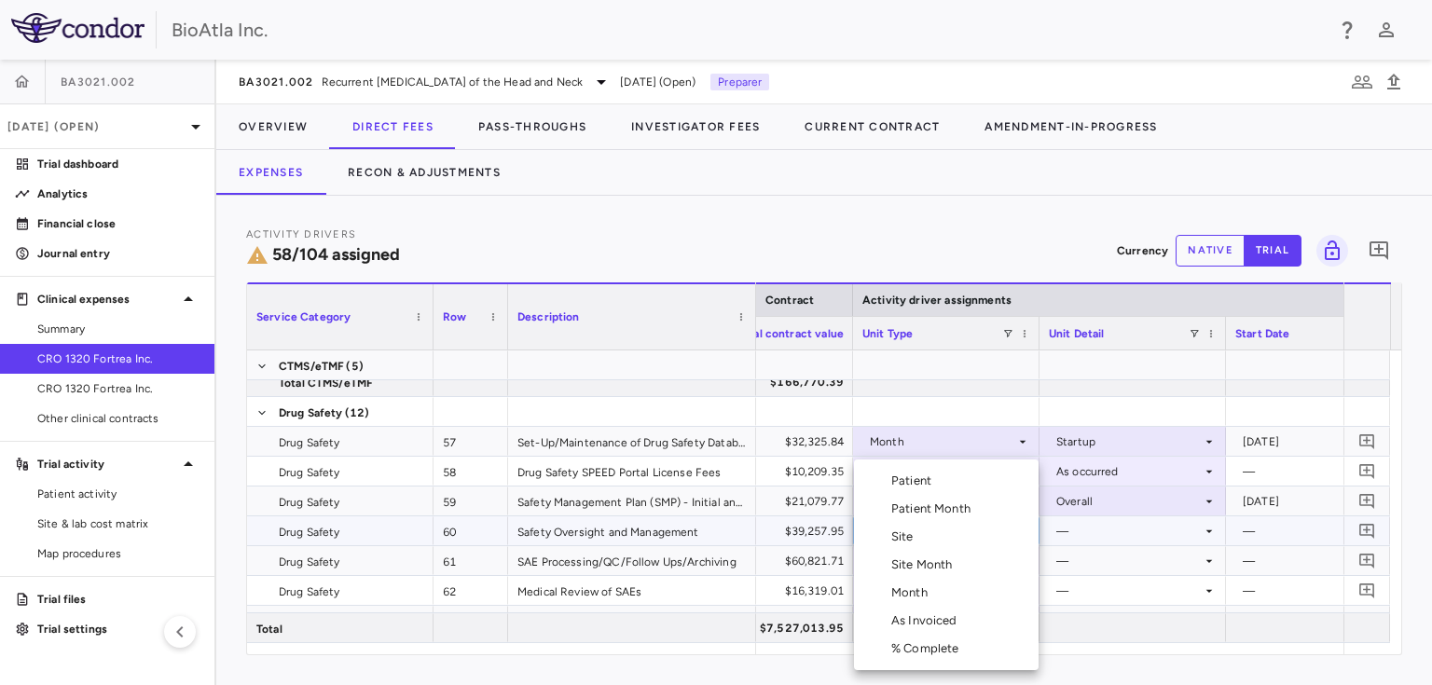
click at [913, 598] on div "Month" at bounding box center [913, 592] width 44 height 17
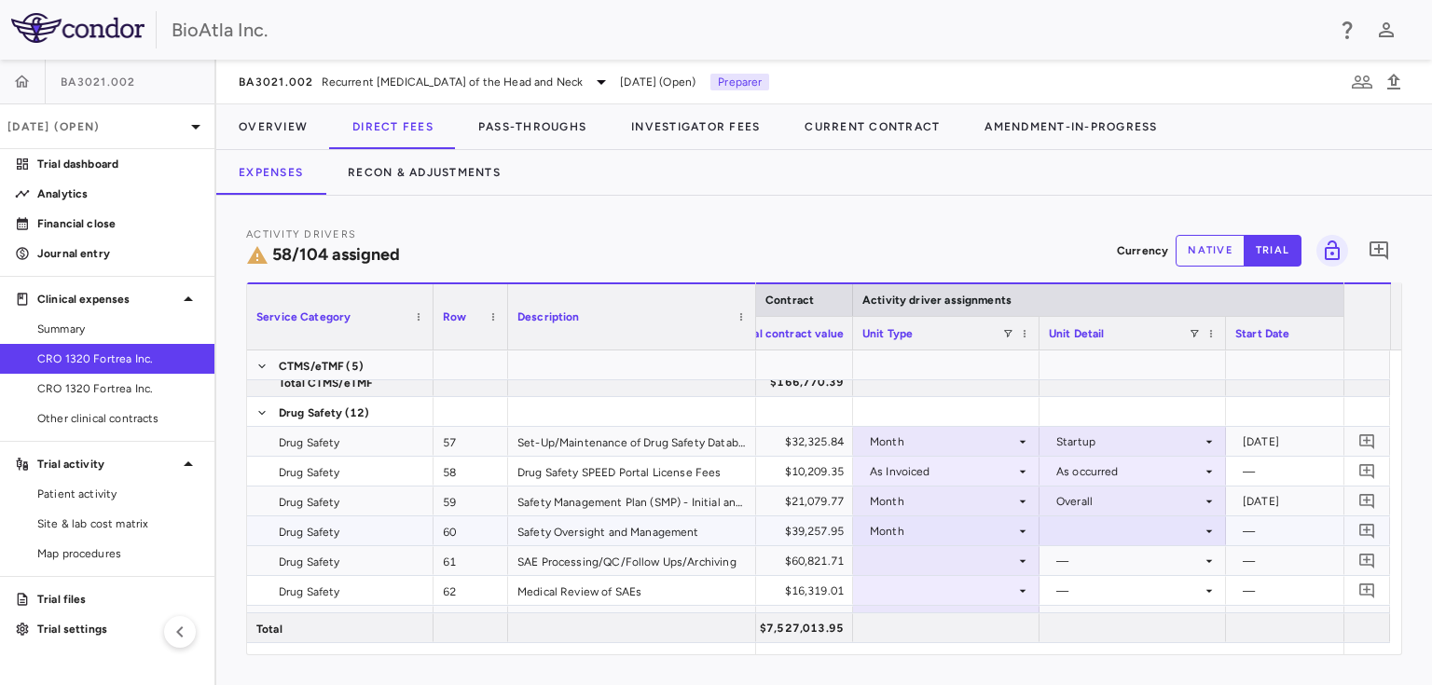
click at [1130, 528] on div at bounding box center [1133, 530] width 168 height 27
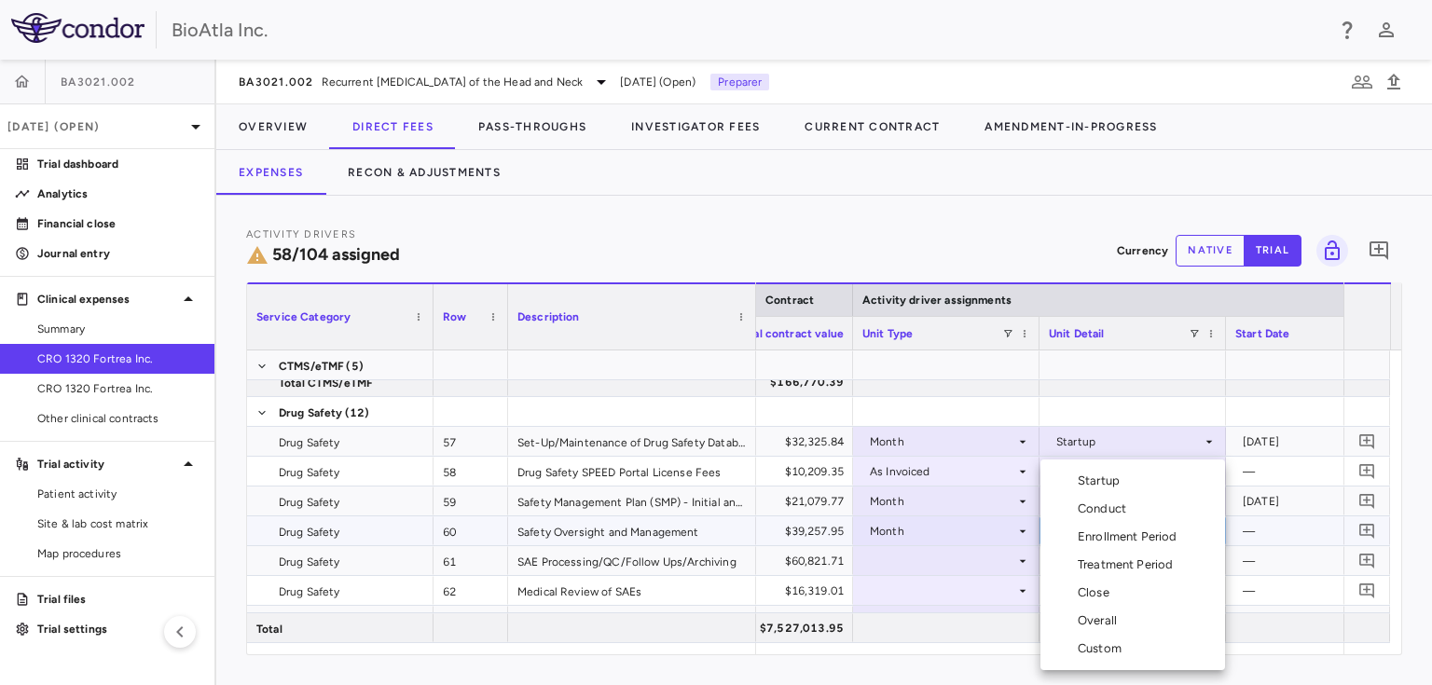
click at [1104, 622] on div "Overall" at bounding box center [1100, 620] width 47 height 17
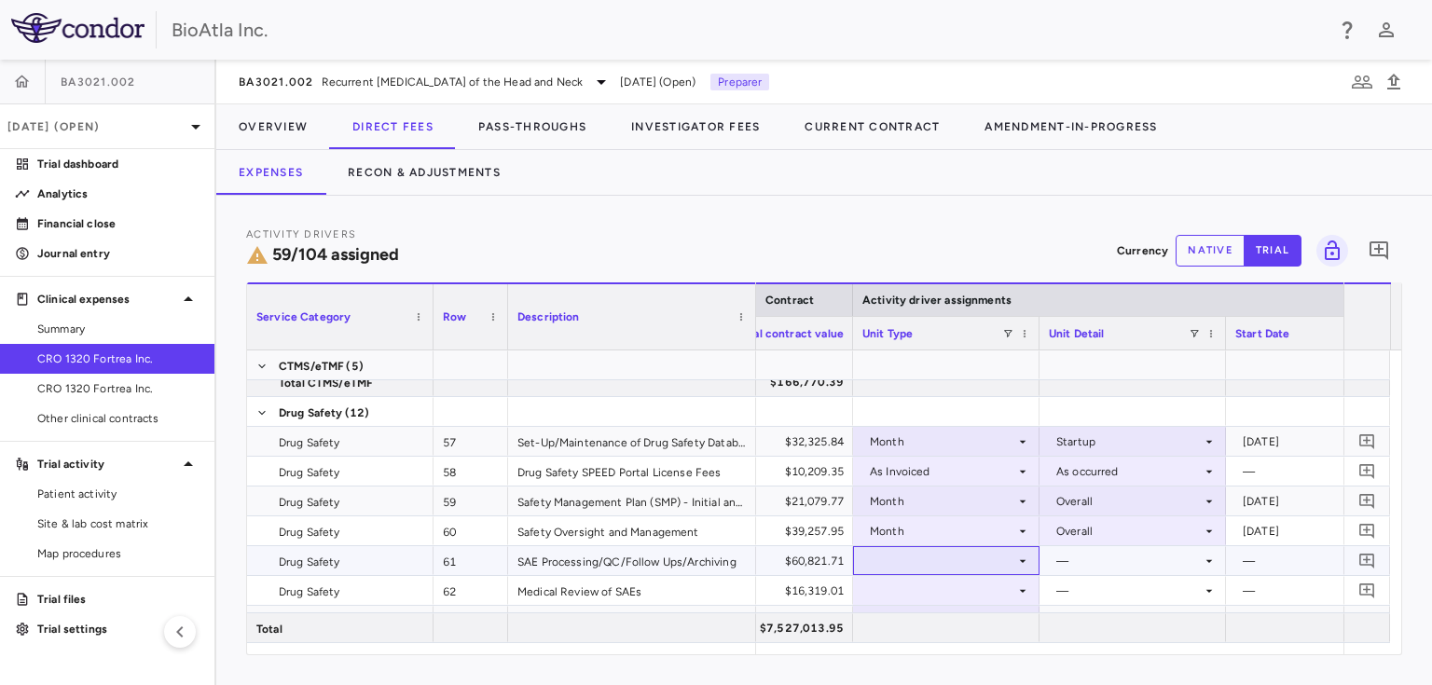
click at [1024, 559] on icon at bounding box center [1022, 561] width 15 height 15
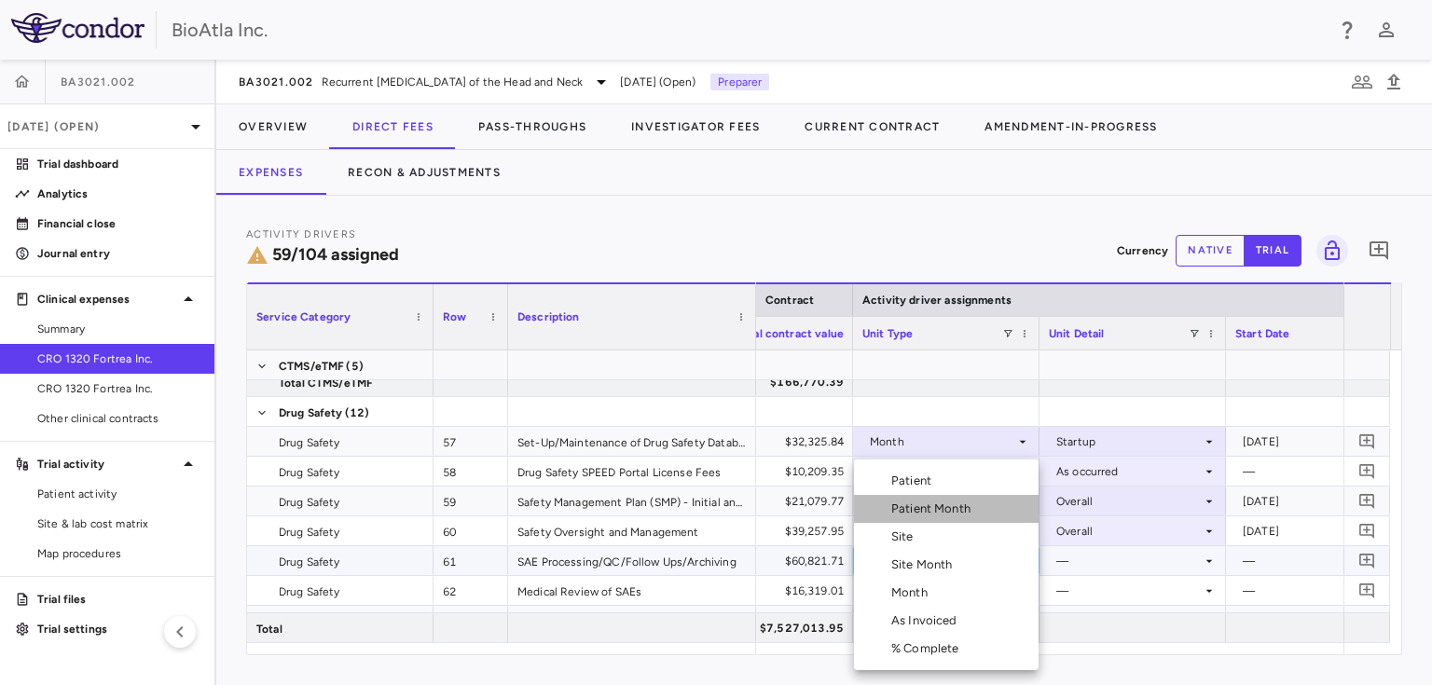
click at [914, 503] on div "Patient Month" at bounding box center [934, 509] width 87 height 17
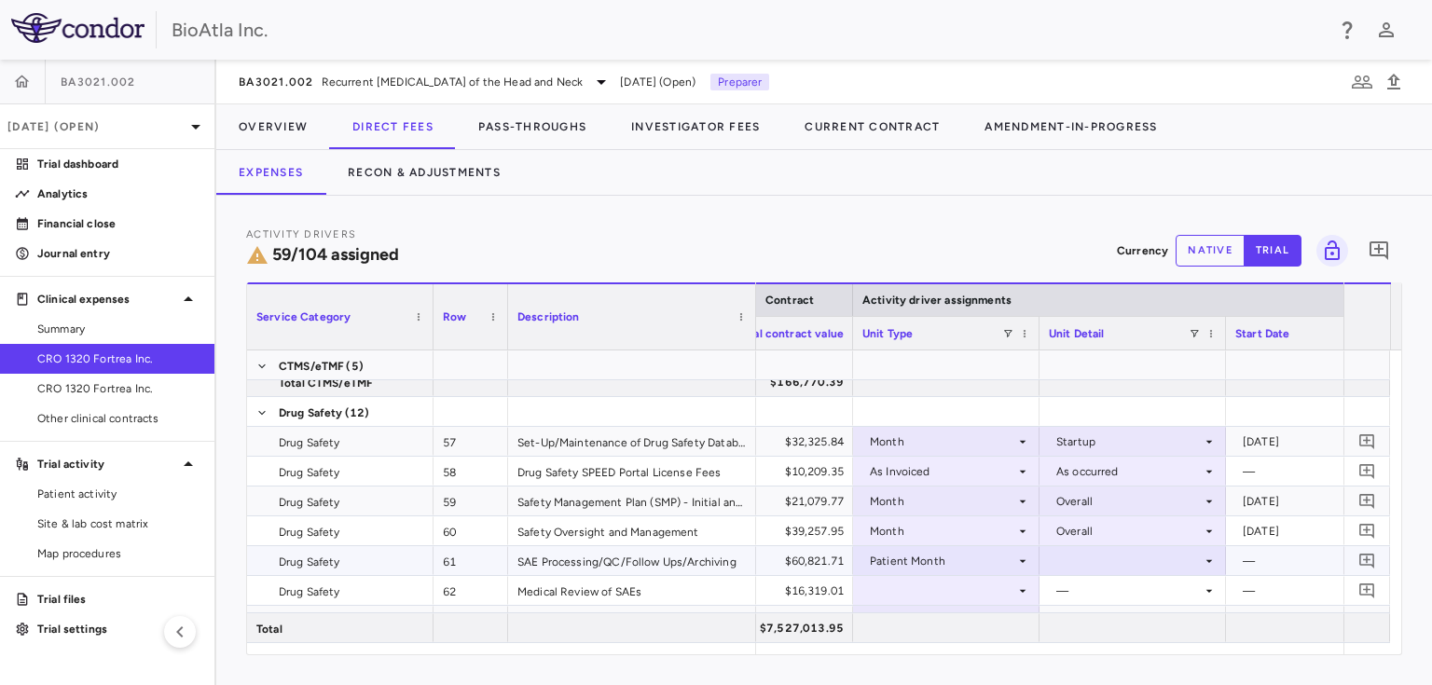
click at [1138, 557] on div at bounding box center [1133, 560] width 168 height 27
click at [1109, 594] on div "As occurred" at bounding box center [1114, 595] width 75 height 17
click at [1008, 591] on div at bounding box center [946, 590] width 168 height 27
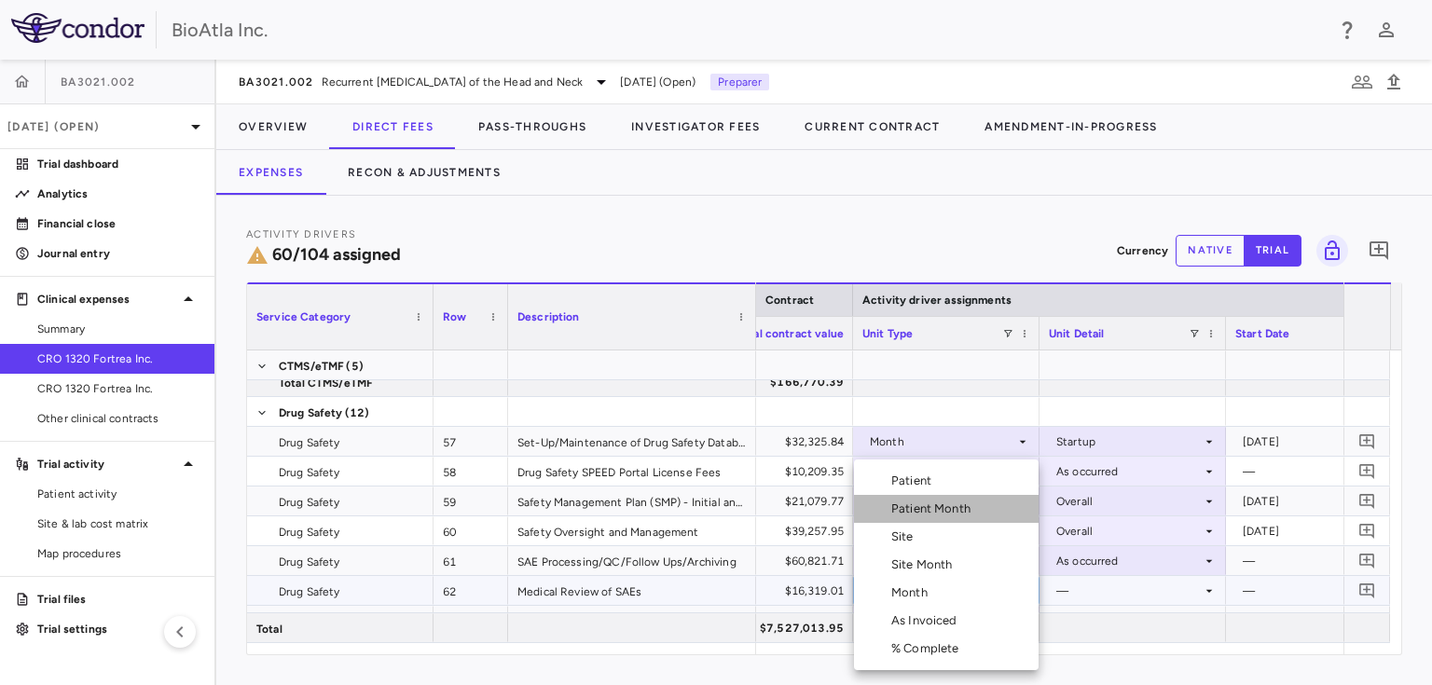
click at [908, 508] on div "Patient Month" at bounding box center [934, 509] width 87 height 17
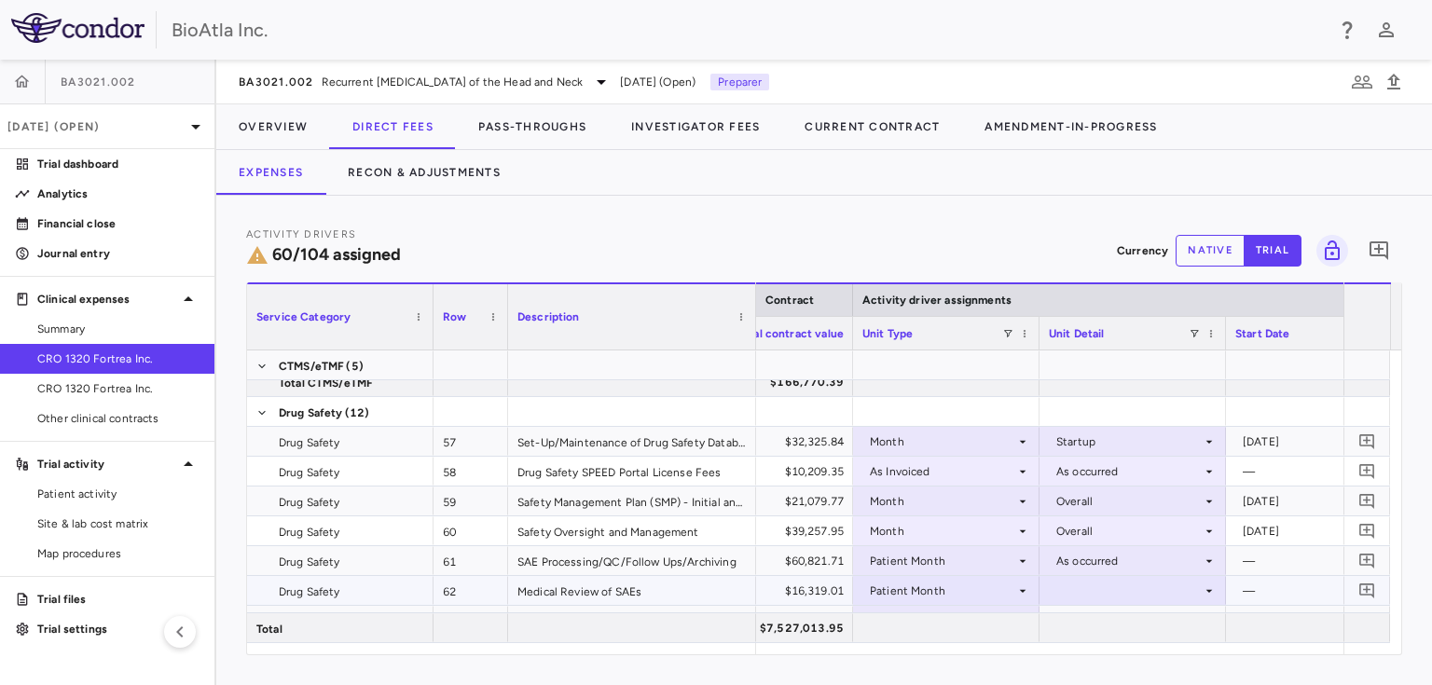
click at [1206, 588] on icon at bounding box center [1208, 590] width 15 height 15
click at [1115, 631] on div "As occurred" at bounding box center [1114, 625] width 75 height 17
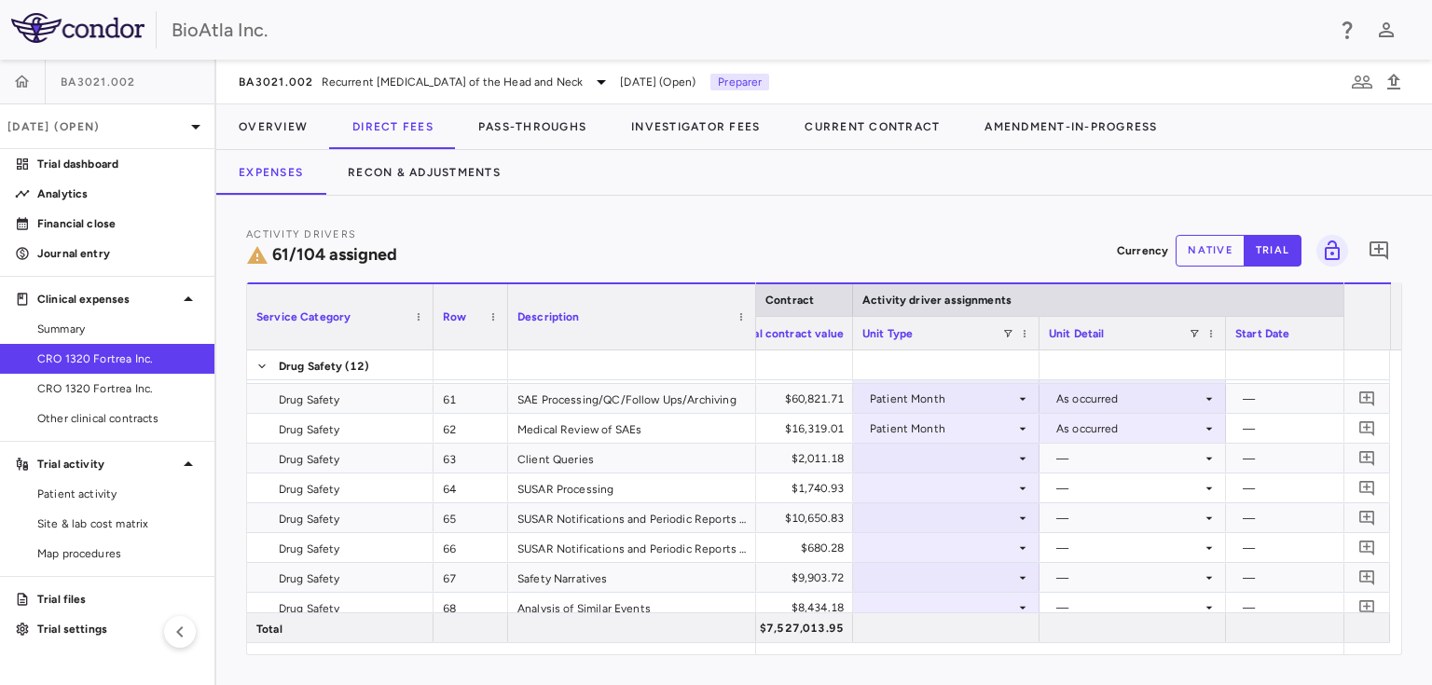
scroll to position [2237, 0]
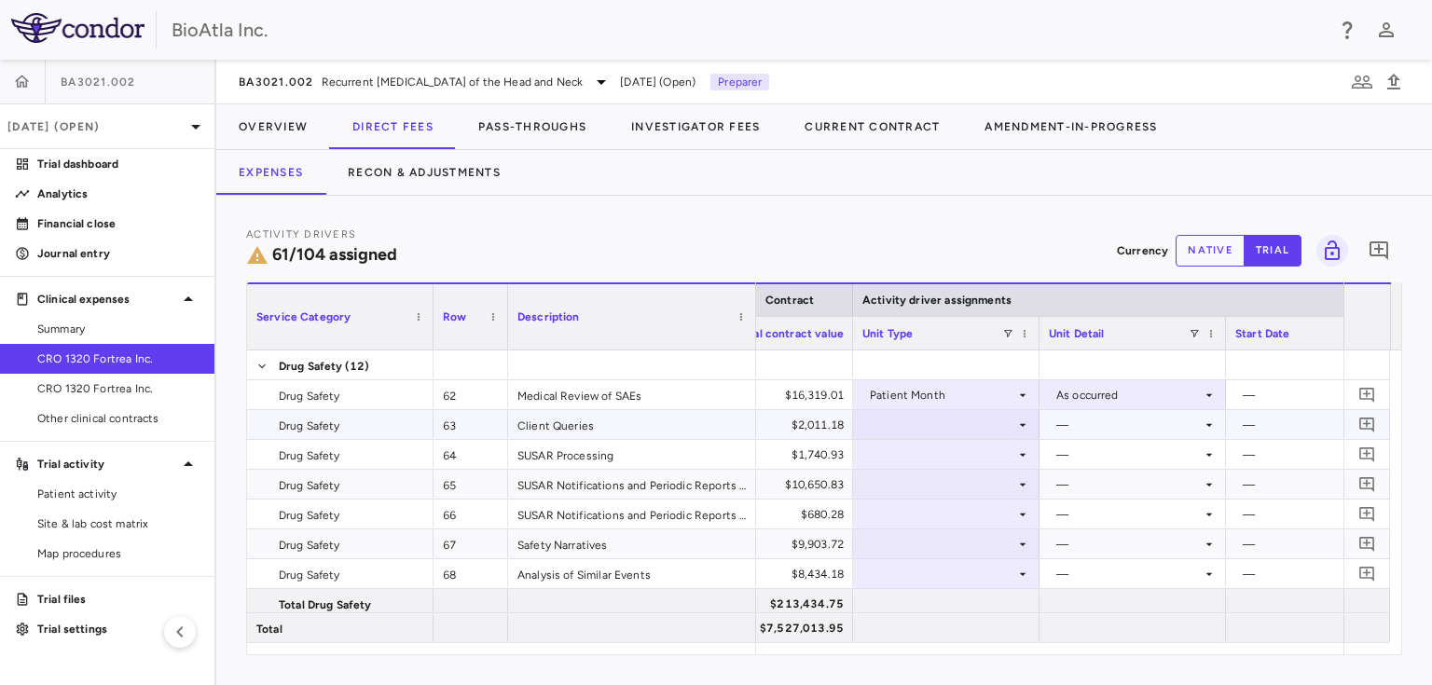
click at [1019, 427] on icon at bounding box center [1022, 425] width 15 height 15
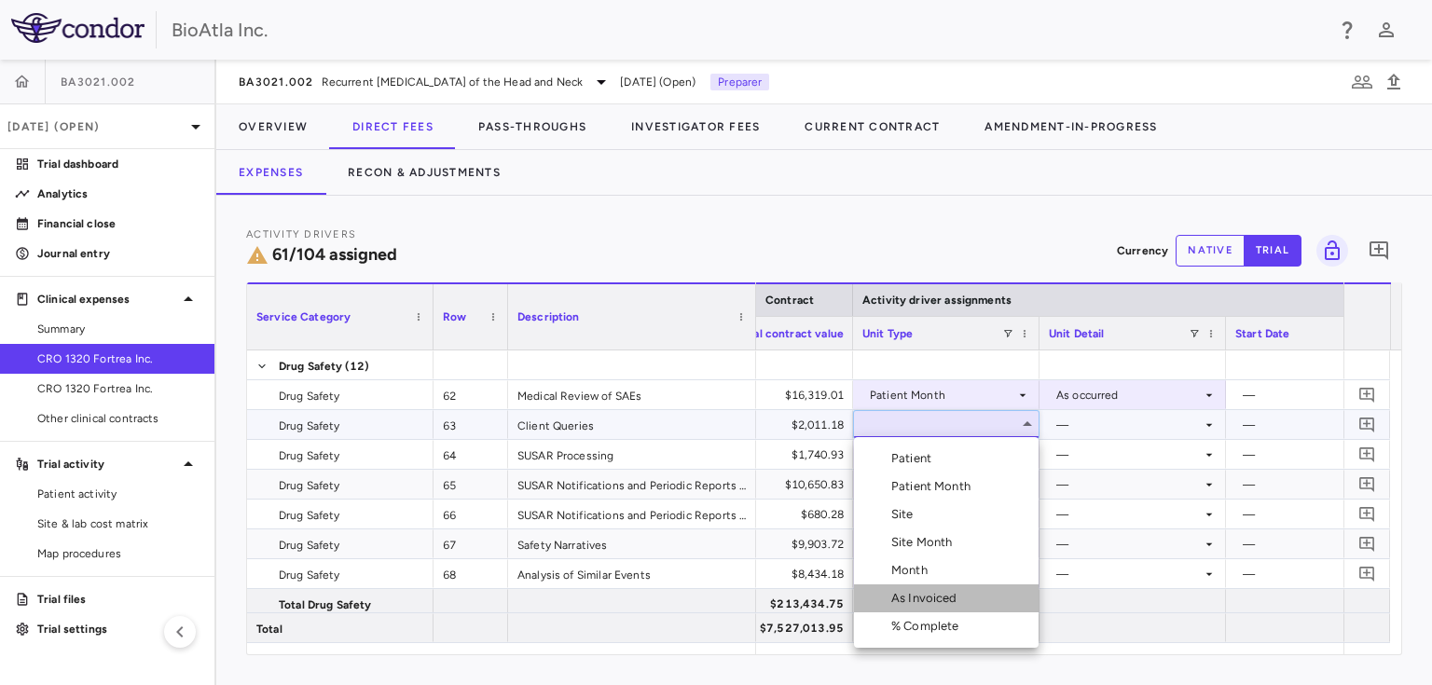
drag, startPoint x: 930, startPoint y: 591, endPoint x: 981, endPoint y: 500, distance: 104.7
click at [930, 592] on div "As Invoiced" at bounding box center [928, 598] width 74 height 17
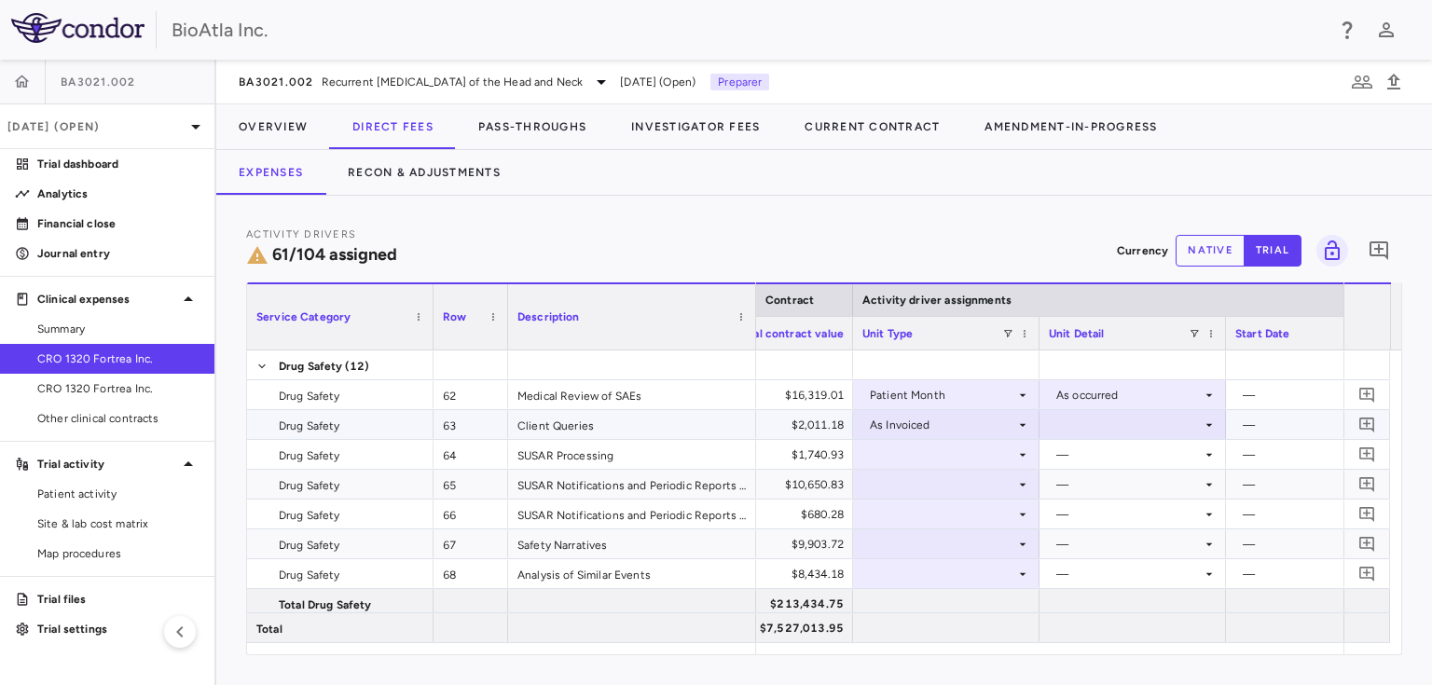
click at [1194, 425] on div at bounding box center [1133, 424] width 168 height 27
click at [1122, 459] on div "As occurred" at bounding box center [1114, 458] width 75 height 17
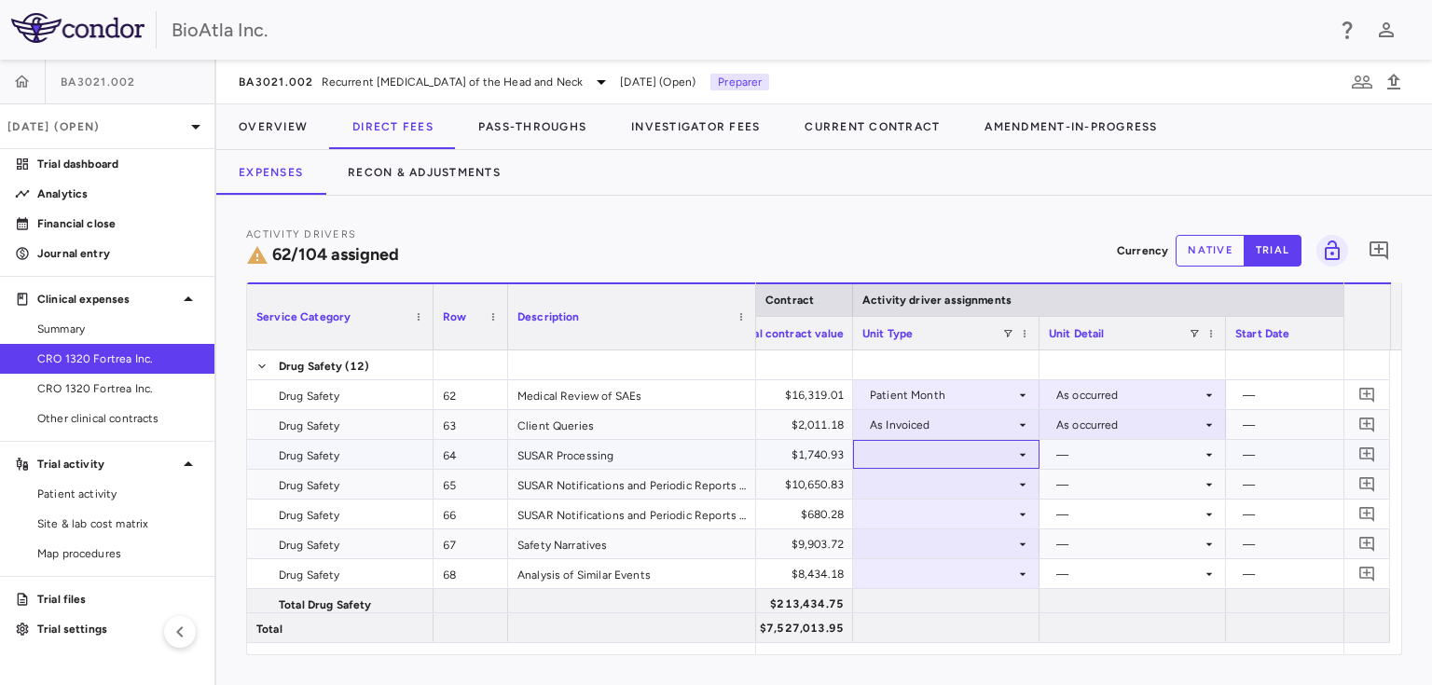
click at [1010, 451] on div at bounding box center [946, 454] width 168 height 27
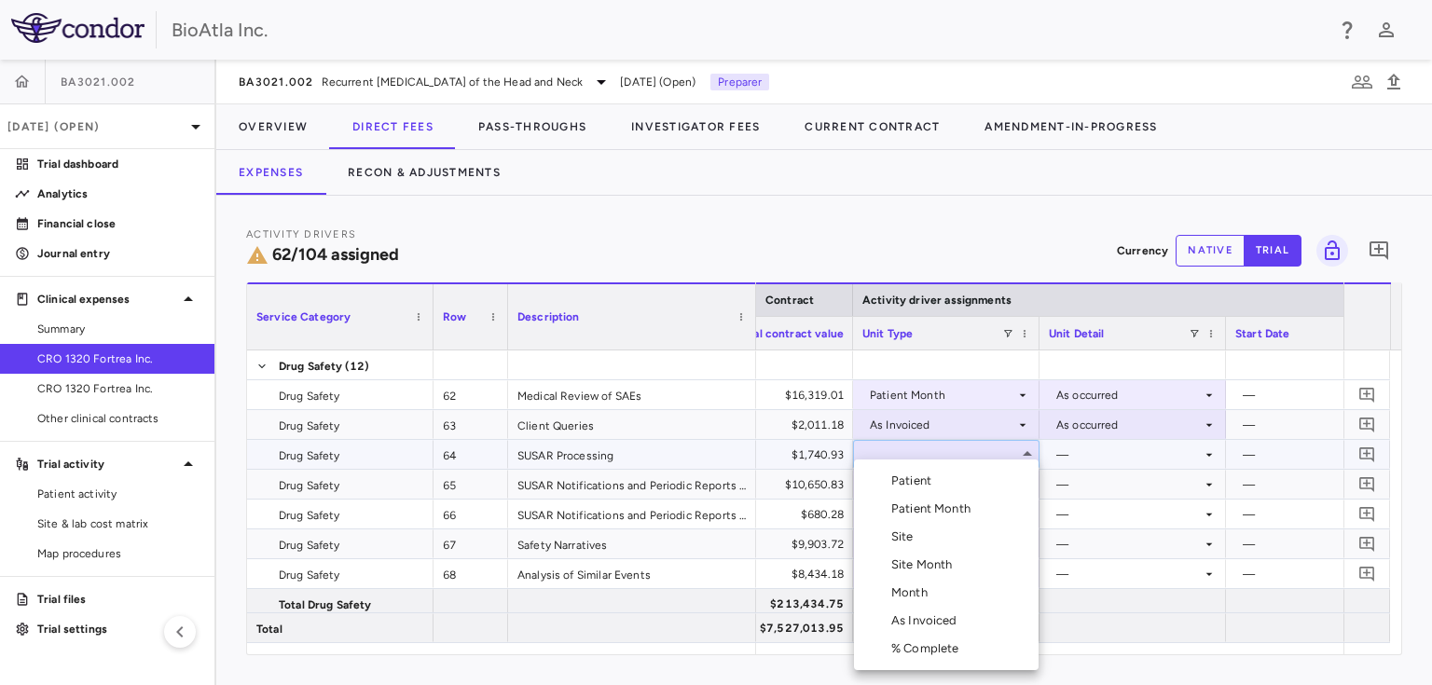
click at [910, 597] on div "Month" at bounding box center [913, 592] width 44 height 17
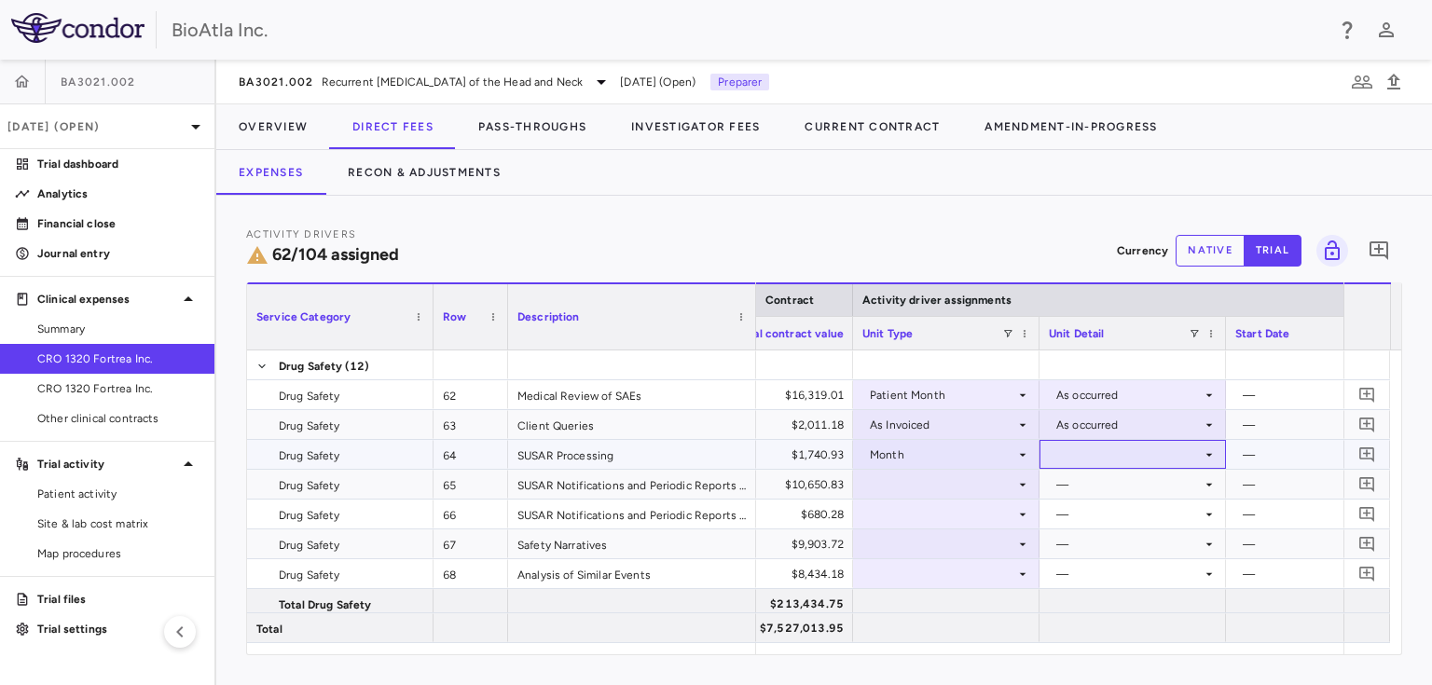
click at [1206, 453] on icon at bounding box center [1209, 454] width 7 height 3
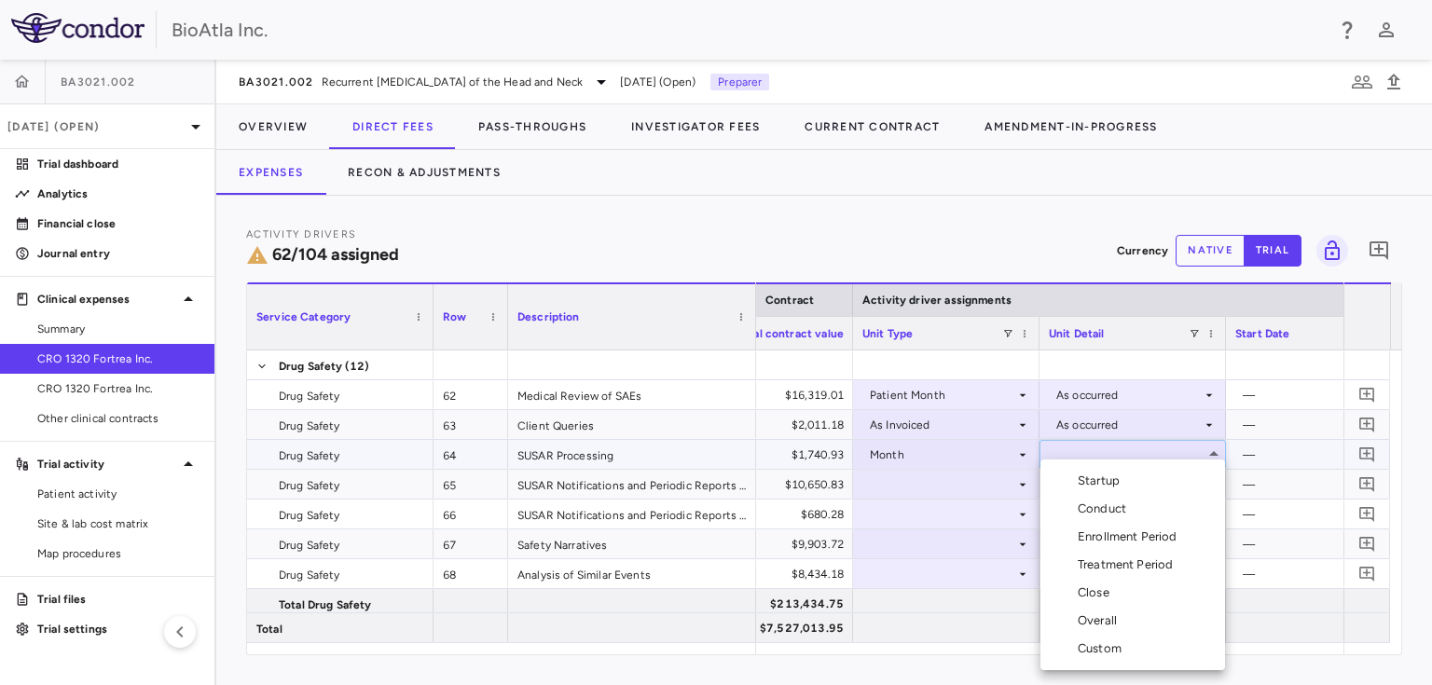
click at [1096, 615] on div "Overall" at bounding box center [1100, 620] width 47 height 17
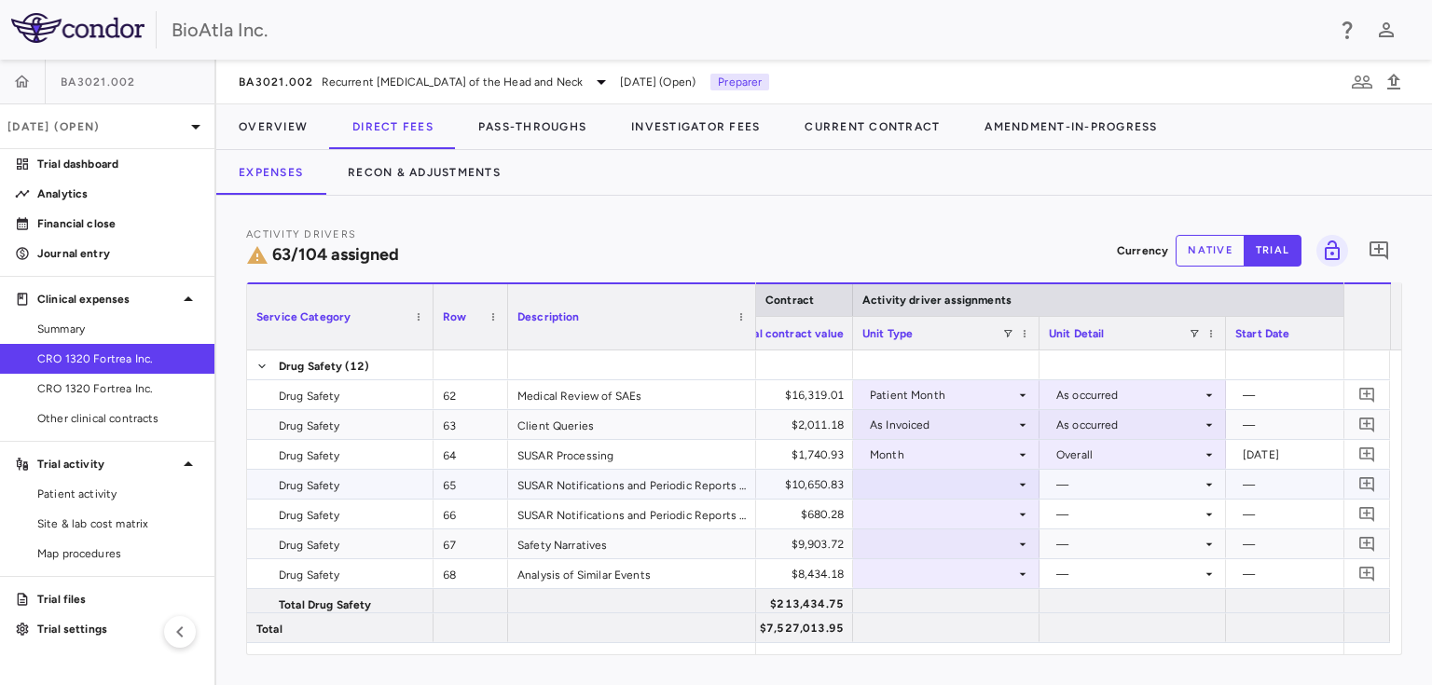
click at [915, 476] on div at bounding box center [946, 484] width 168 height 27
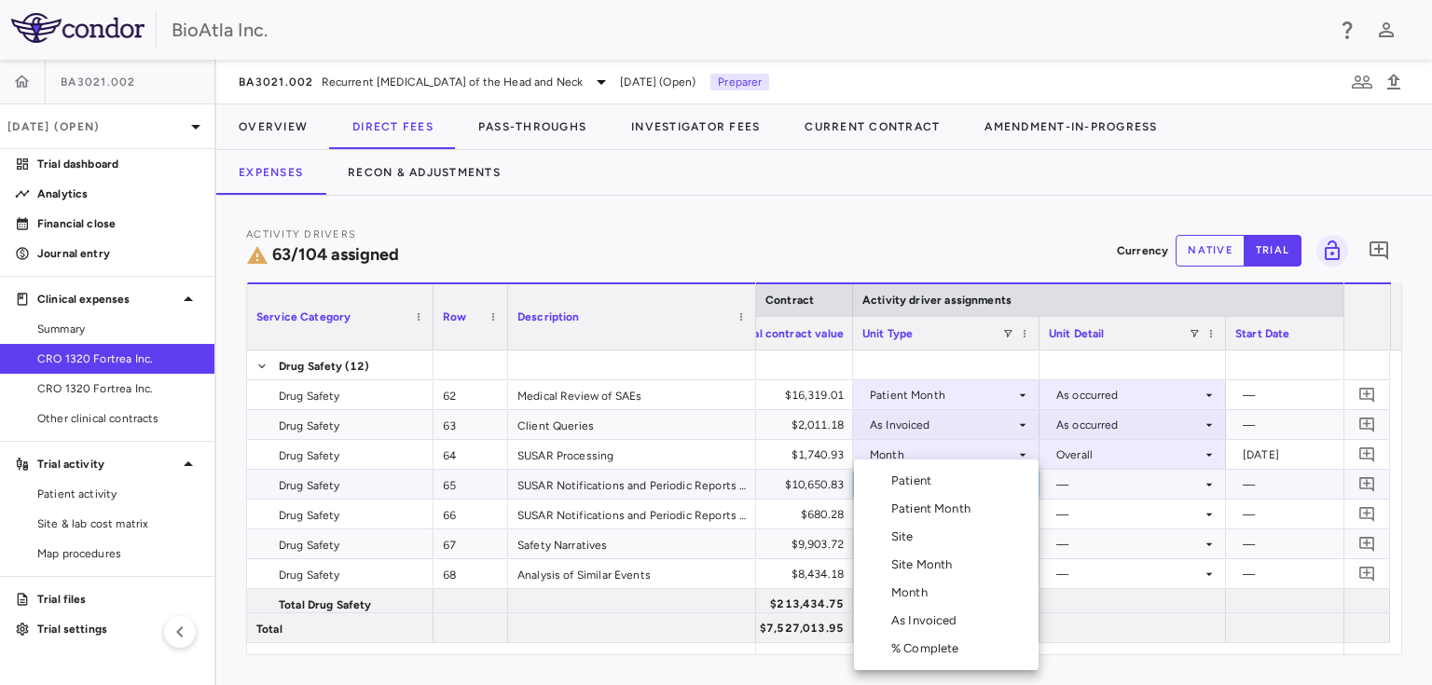
click at [906, 591] on div "Month" at bounding box center [913, 592] width 44 height 17
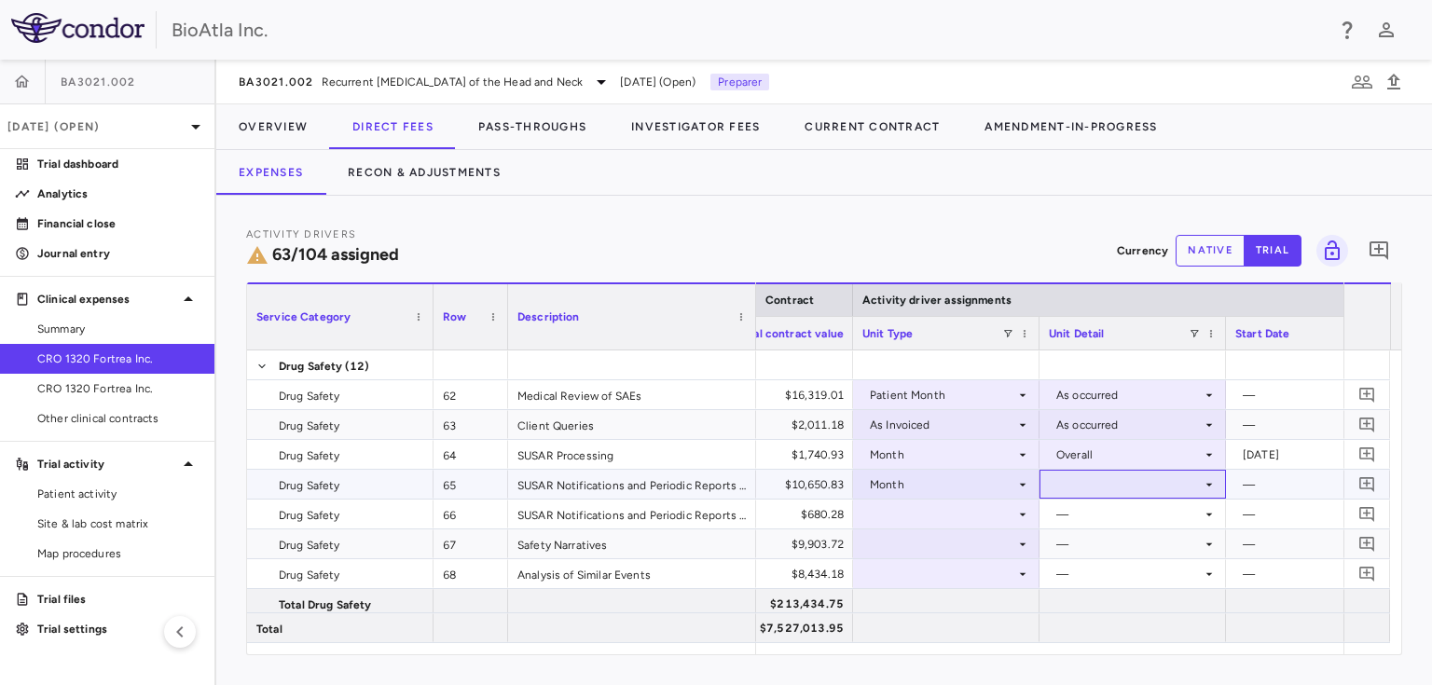
click at [1207, 485] on icon at bounding box center [1208, 484] width 15 height 15
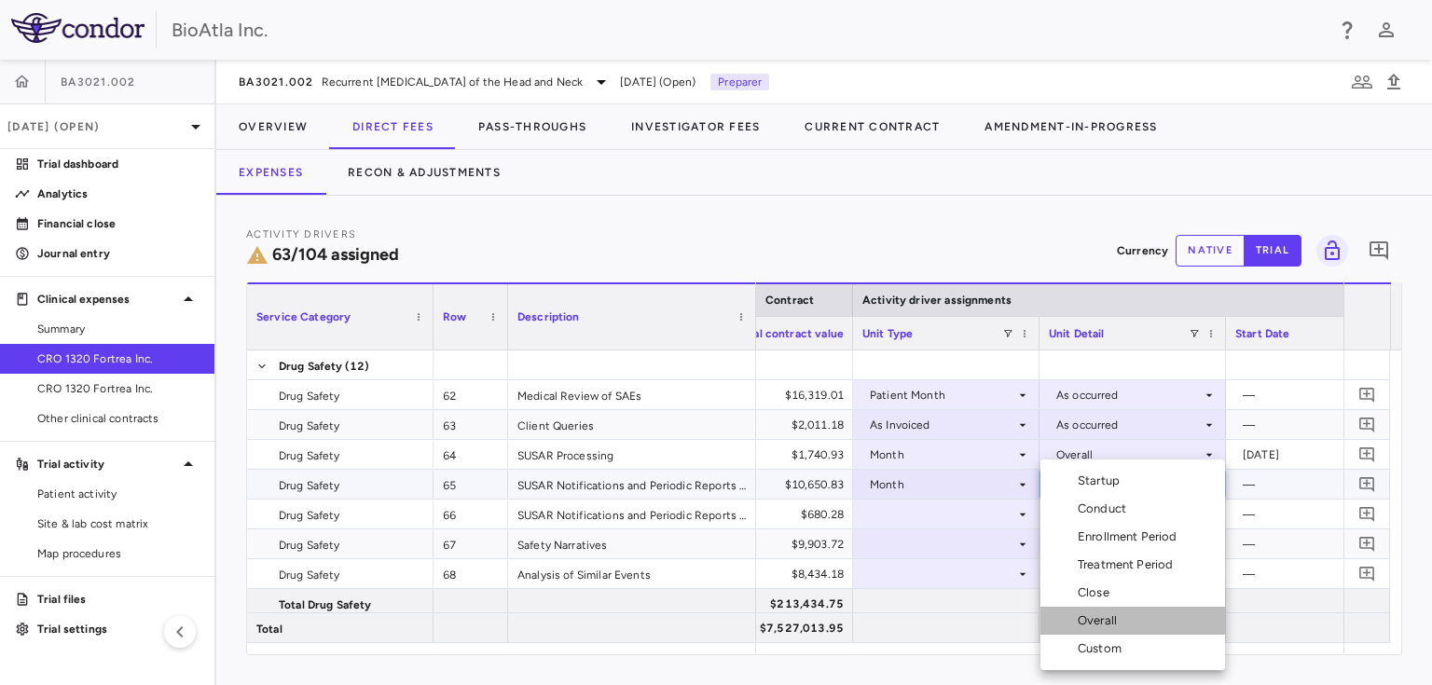
click at [1104, 612] on div "Overall" at bounding box center [1100, 620] width 47 height 17
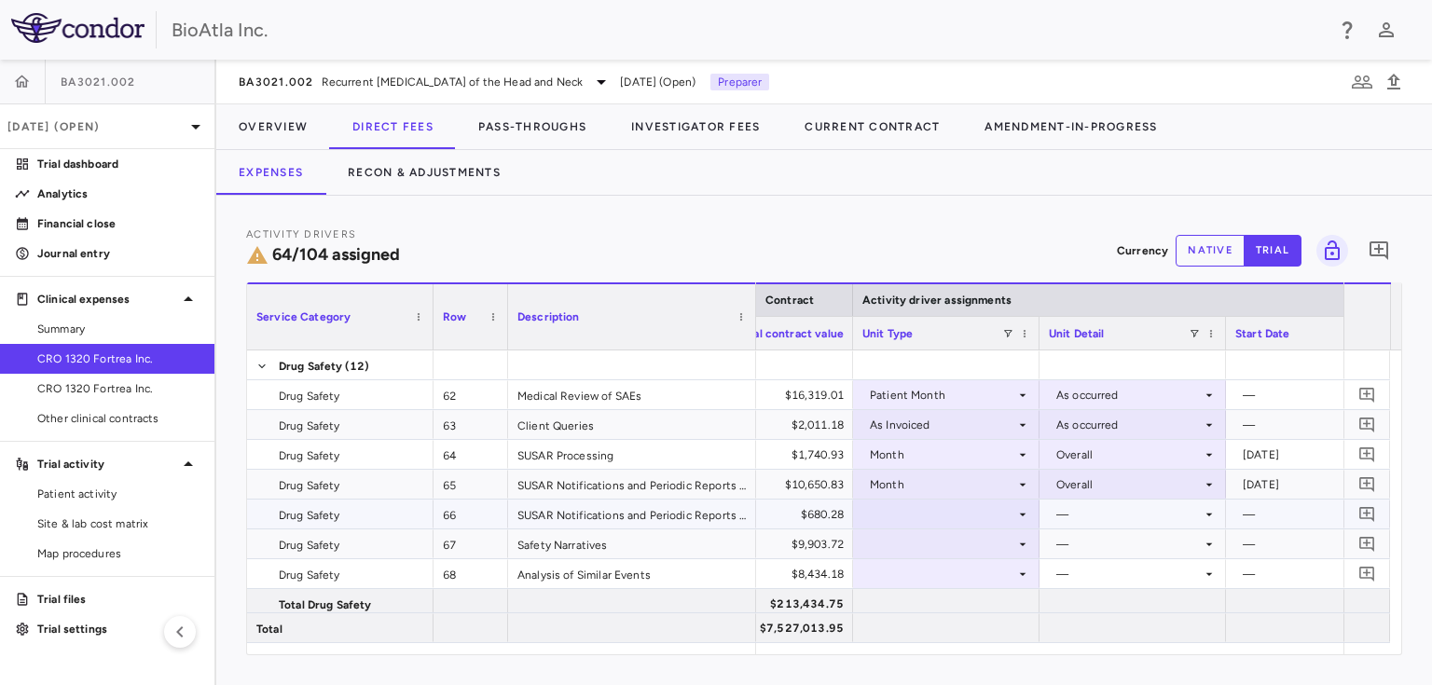
click at [1011, 512] on div at bounding box center [946, 514] width 168 height 27
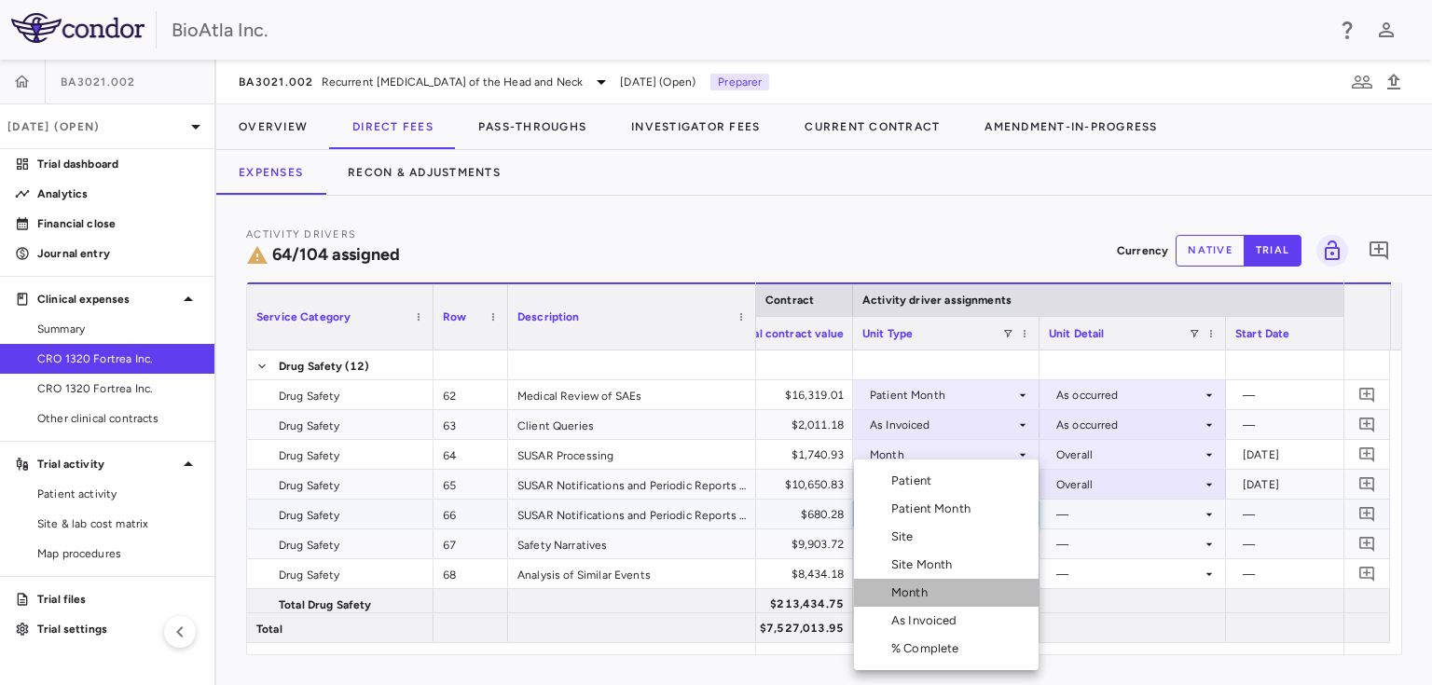
click at [927, 590] on div "Month" at bounding box center [913, 592] width 44 height 17
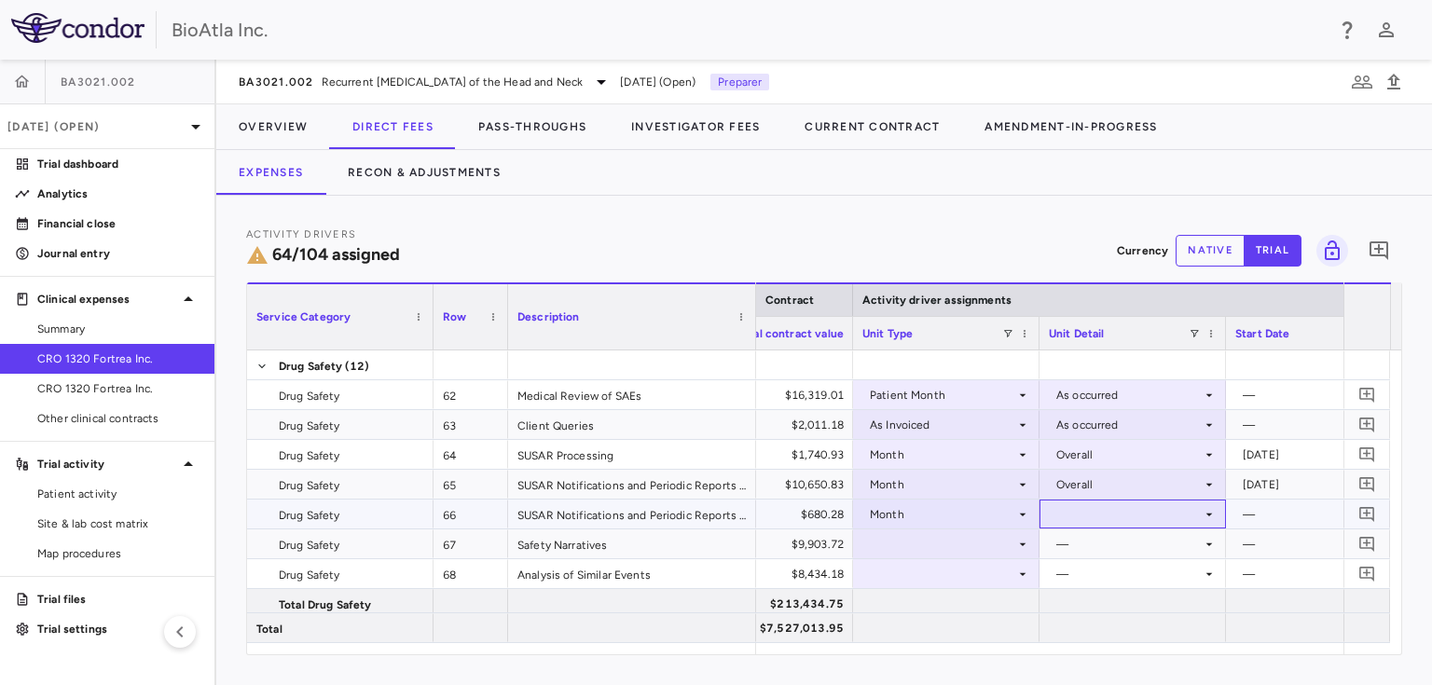
click at [1209, 513] on icon at bounding box center [1209, 514] width 7 height 3
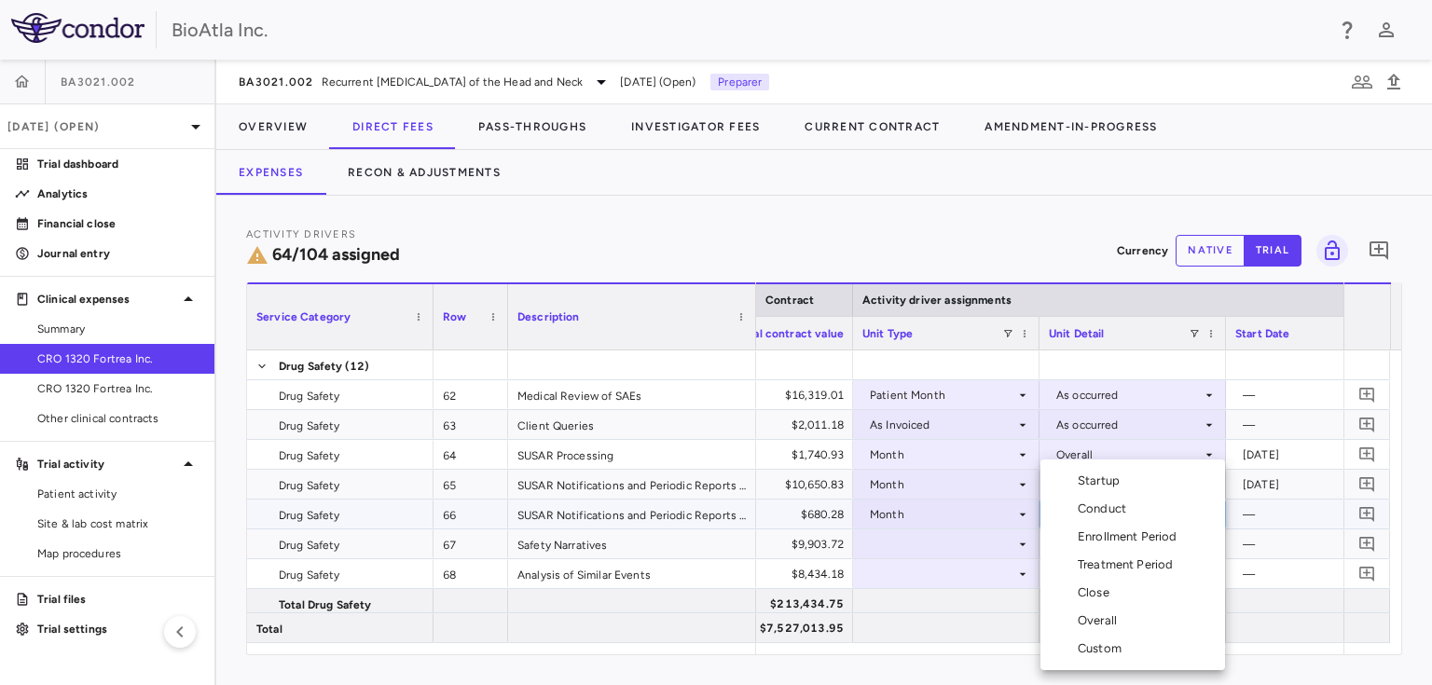
click at [1120, 498] on li "Conduct" at bounding box center [1132, 509] width 185 height 28
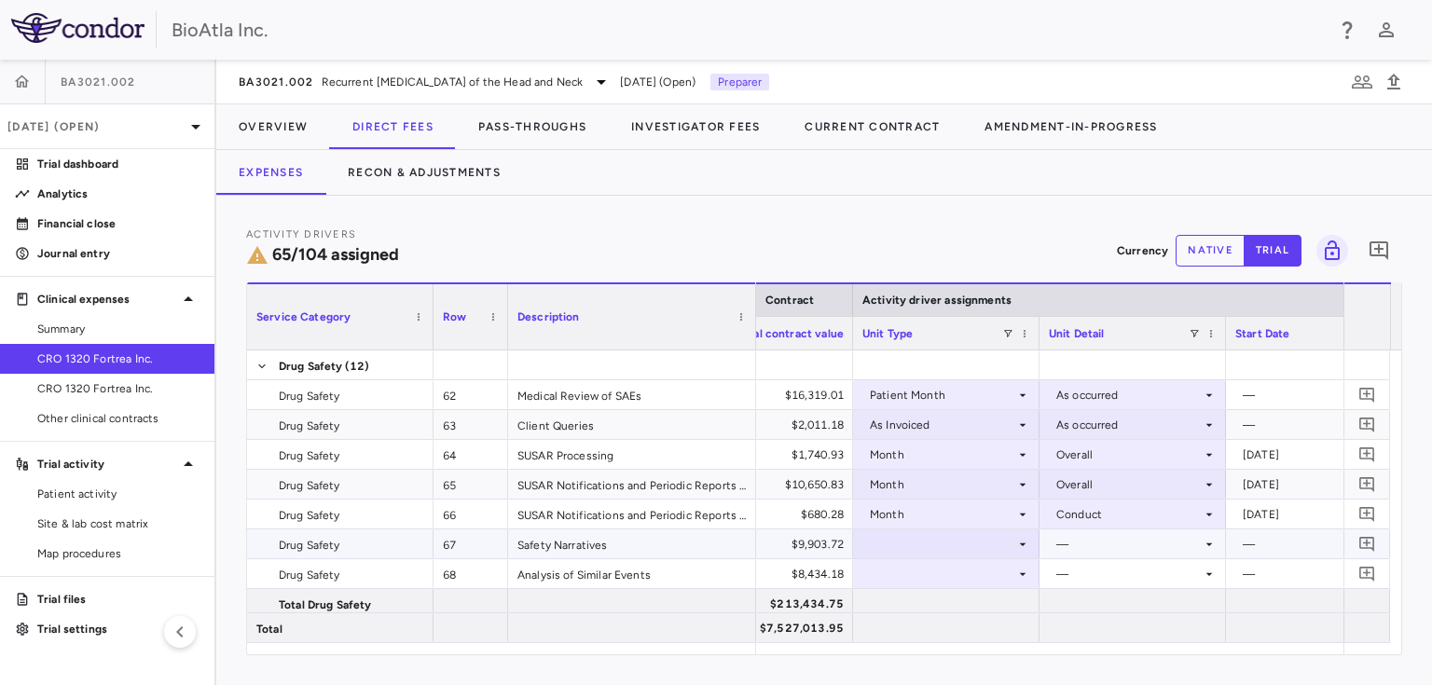
click at [966, 544] on div at bounding box center [946, 543] width 168 height 27
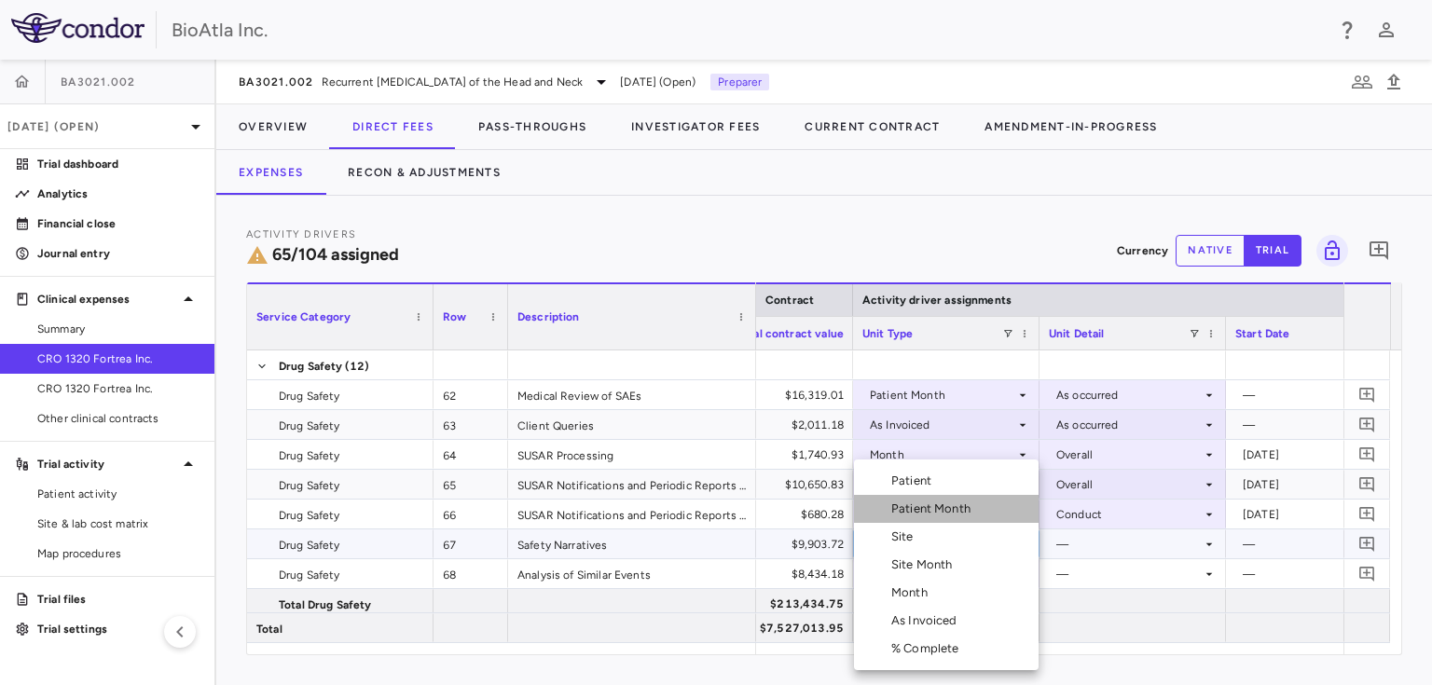
click at [937, 513] on div "Patient Month" at bounding box center [934, 509] width 87 height 17
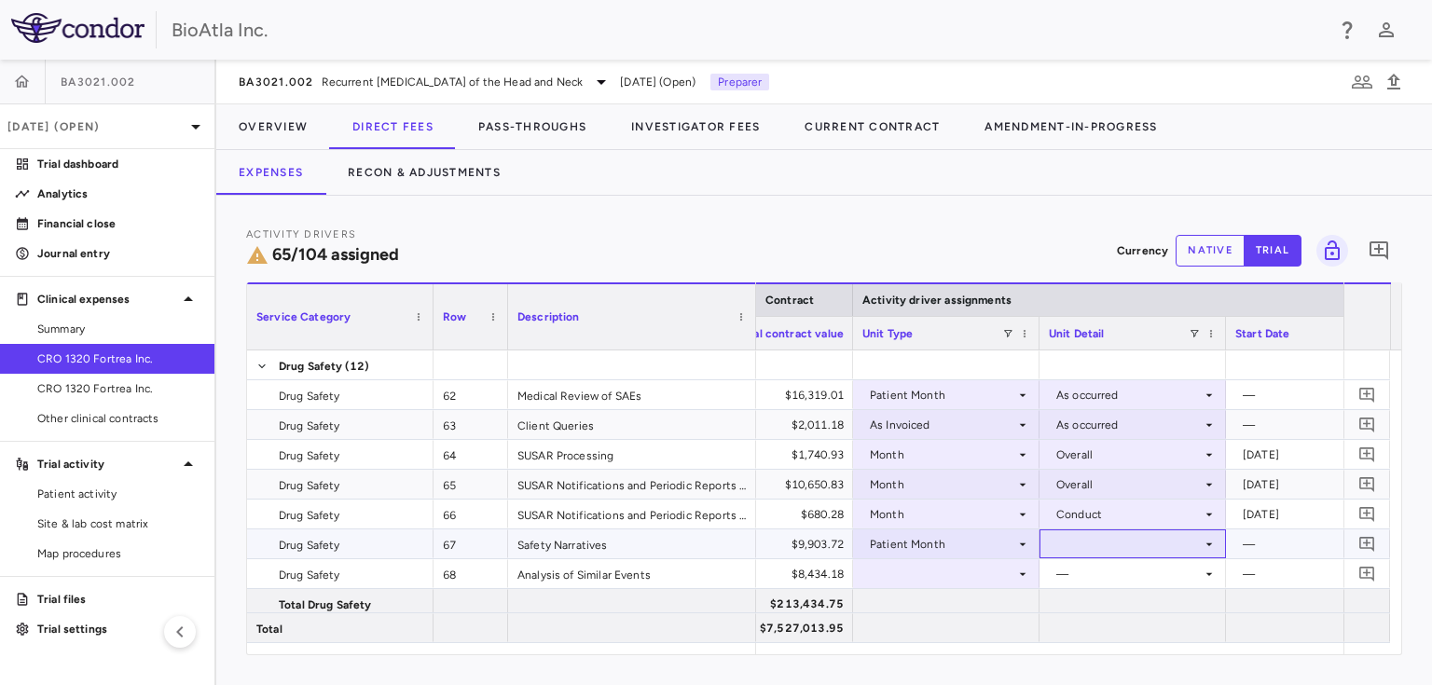
click at [1186, 549] on div at bounding box center [1133, 543] width 168 height 27
click at [1123, 582] on div "As occurred" at bounding box center [1114, 577] width 75 height 17
click at [1013, 574] on div at bounding box center [946, 573] width 168 height 27
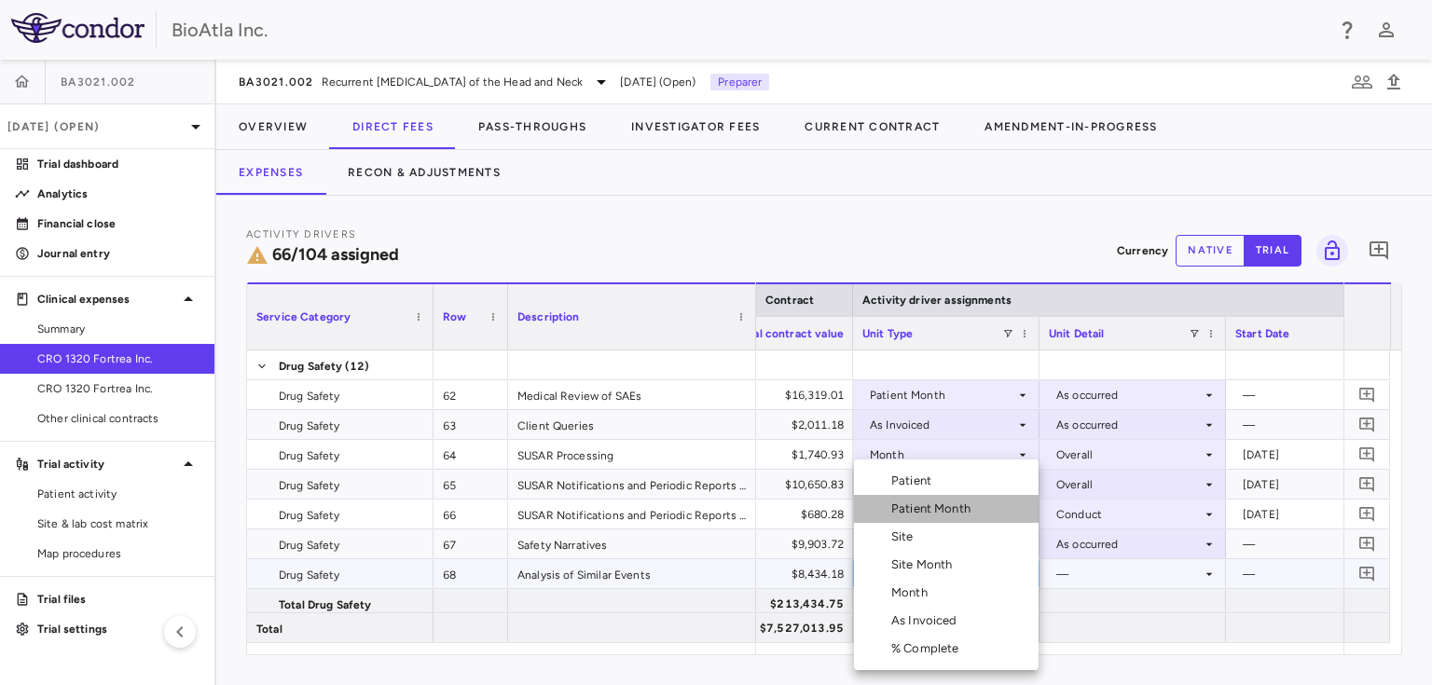
click at [913, 508] on div "Patient Month" at bounding box center [934, 509] width 87 height 17
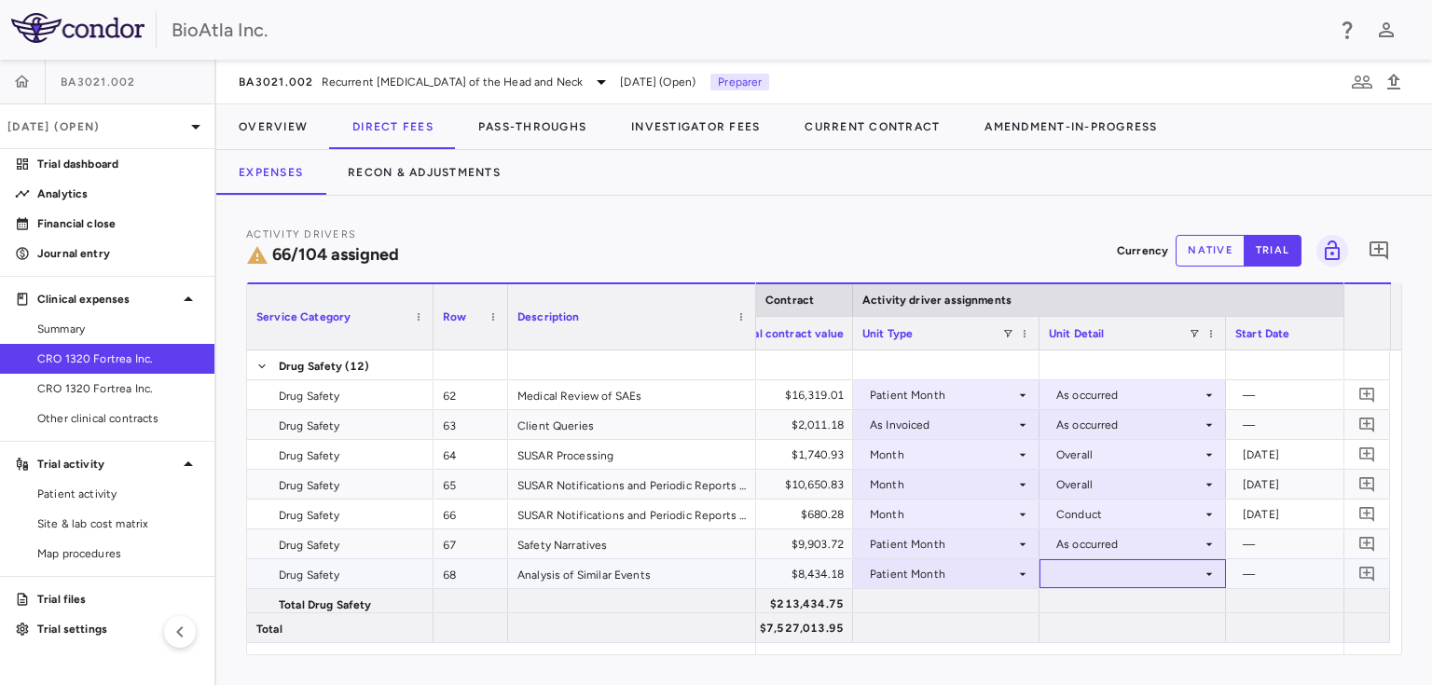
click at [1199, 577] on div at bounding box center [1133, 573] width 168 height 27
click at [1137, 611] on div "As occurred" at bounding box center [1114, 607] width 75 height 17
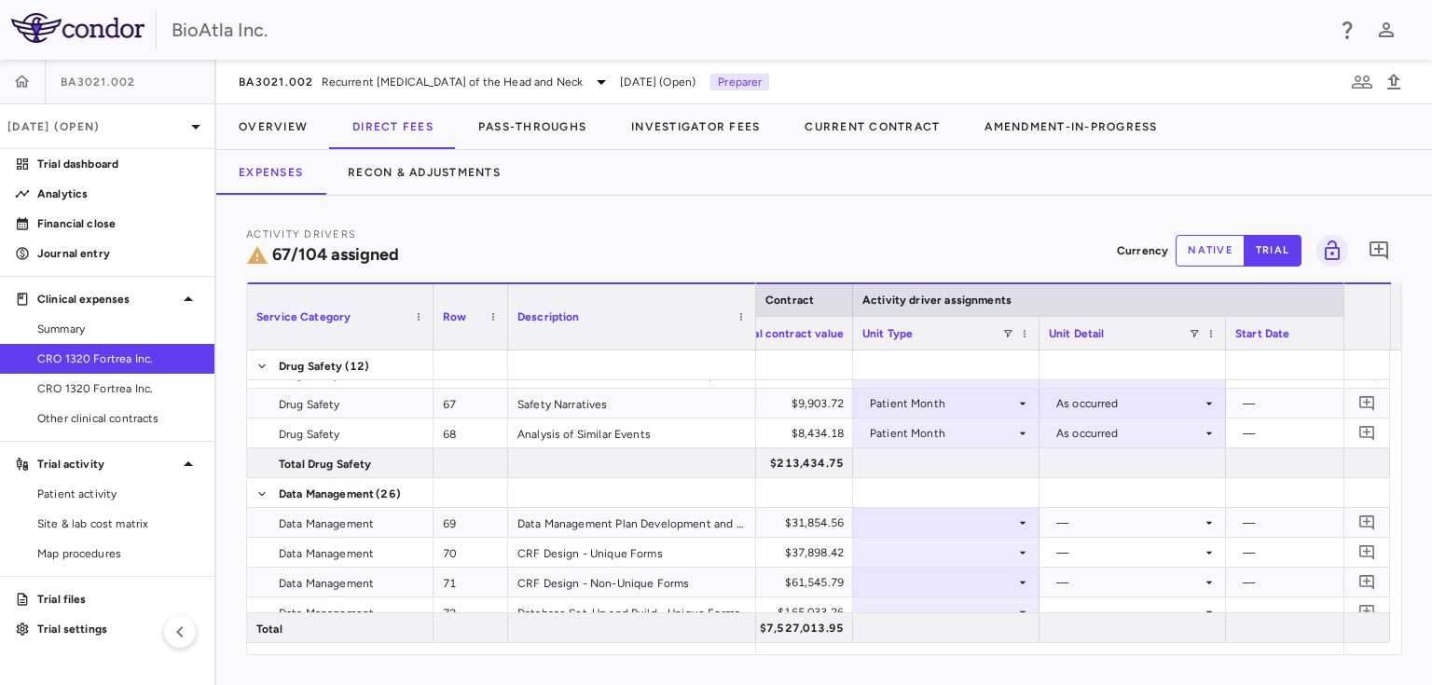
scroll to position [2400, 0]
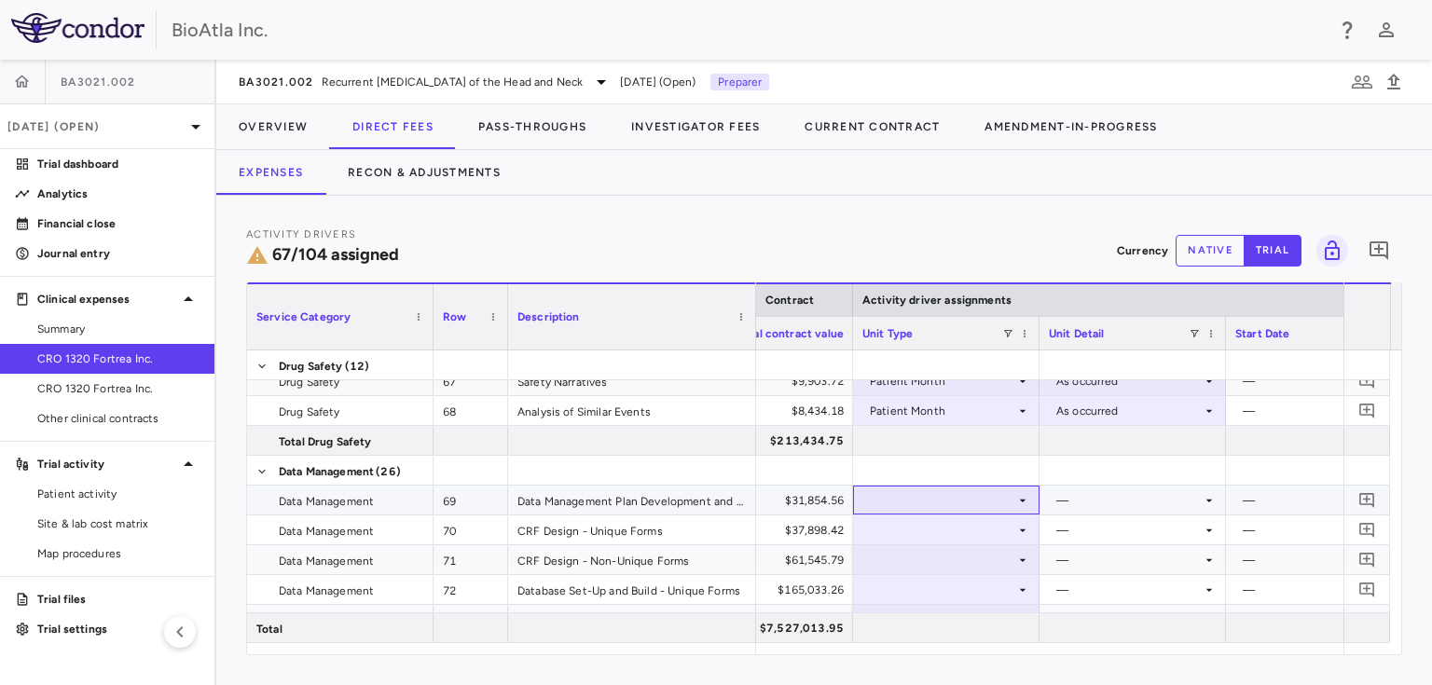
click at [1022, 503] on icon at bounding box center [1022, 500] width 15 height 15
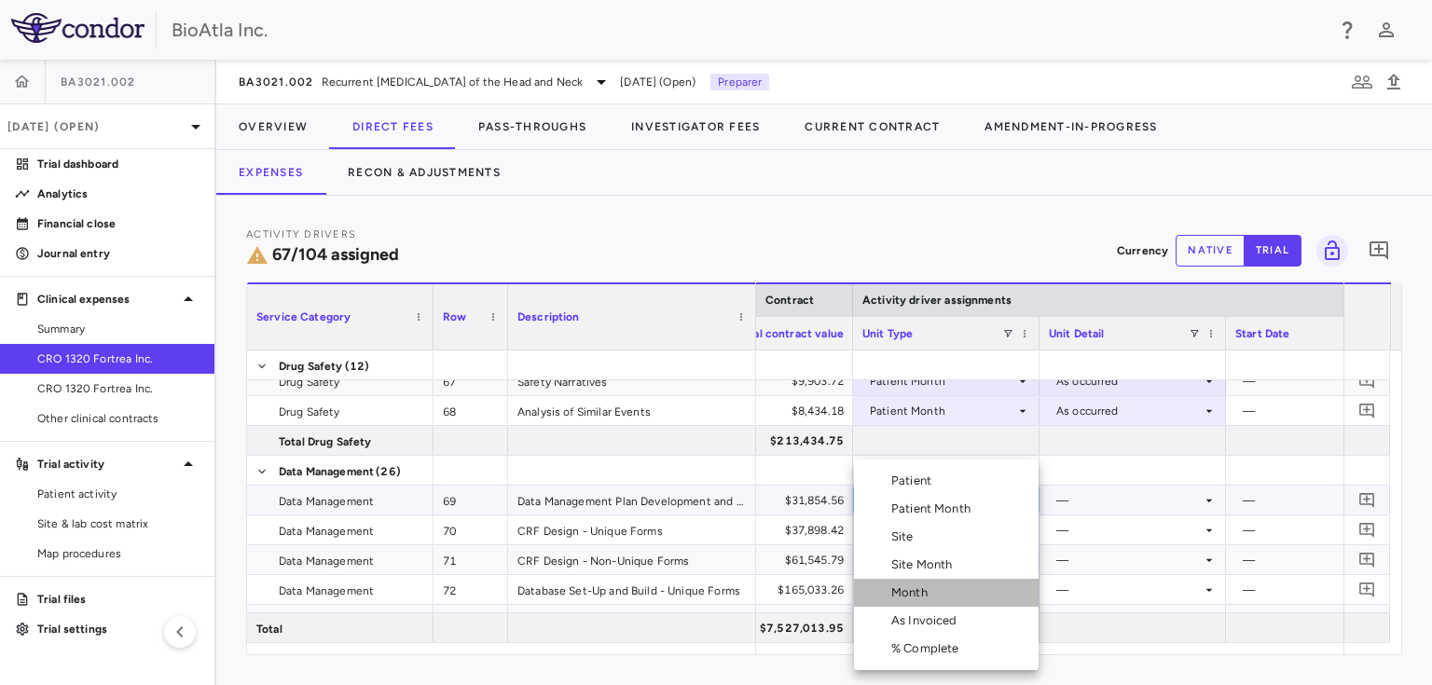
click at [908, 590] on div "Month" at bounding box center [913, 592] width 44 height 17
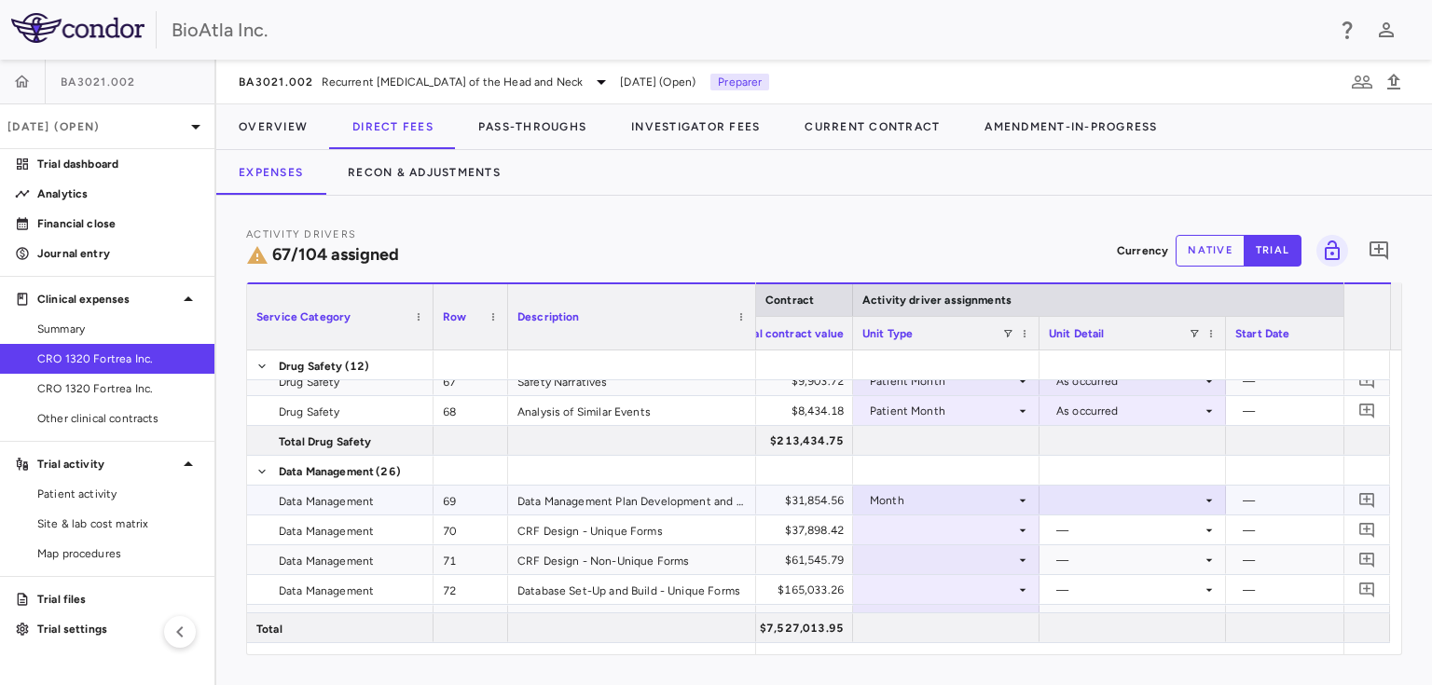
click at [1208, 501] on icon at bounding box center [1208, 500] width 15 height 15
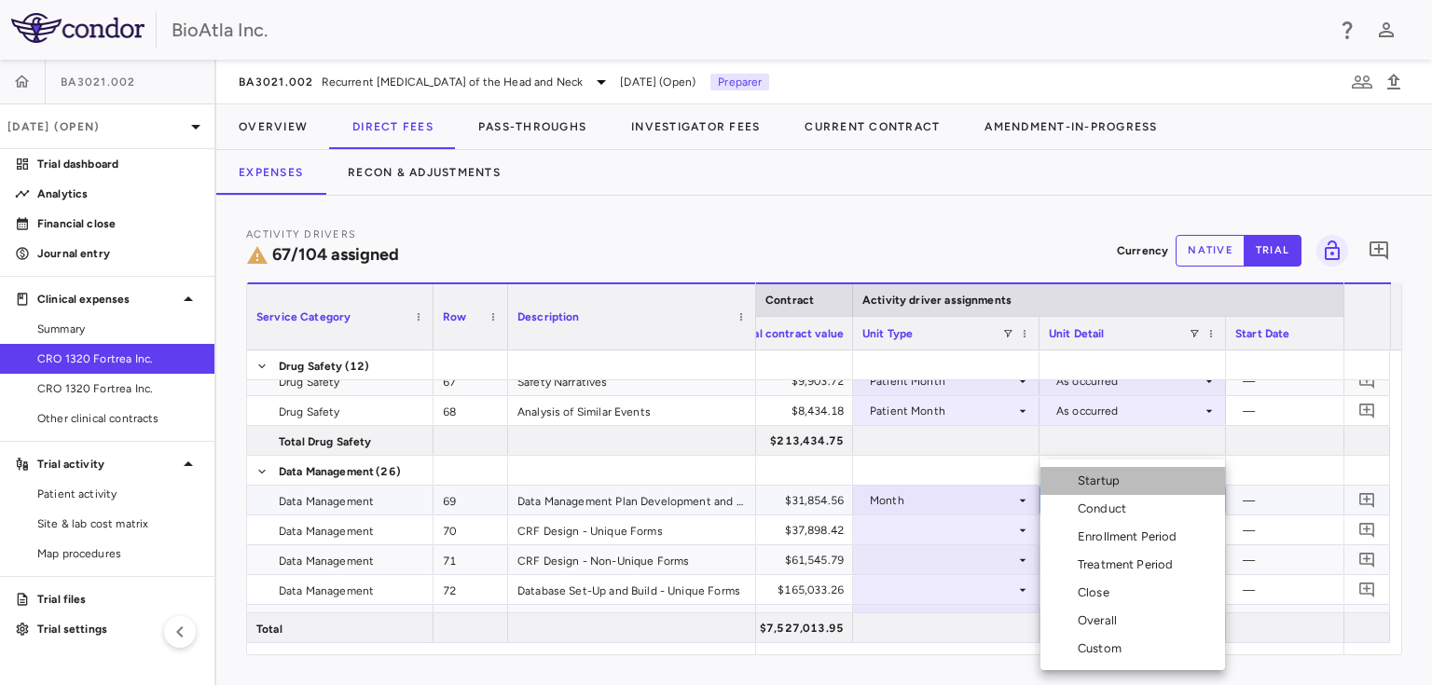
click at [1100, 492] on li "Startup" at bounding box center [1132, 481] width 185 height 28
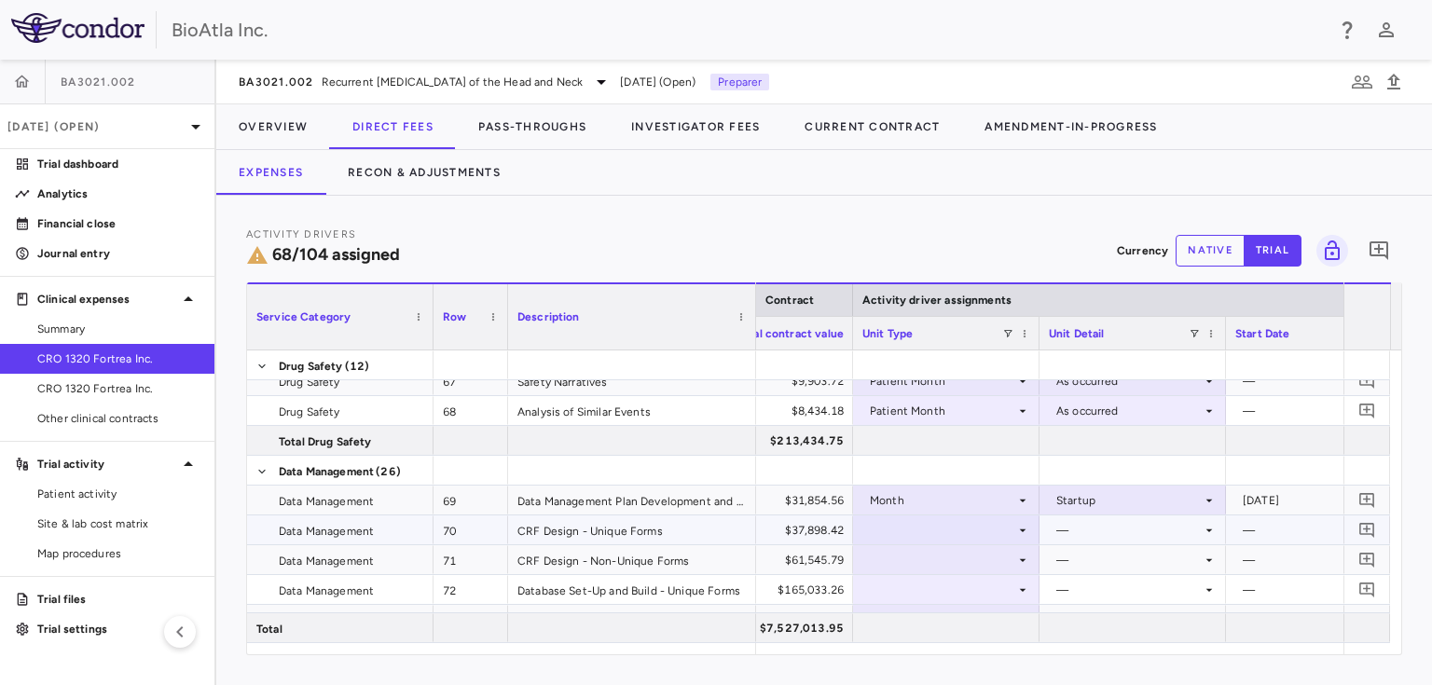
click at [964, 522] on div at bounding box center [946, 529] width 168 height 27
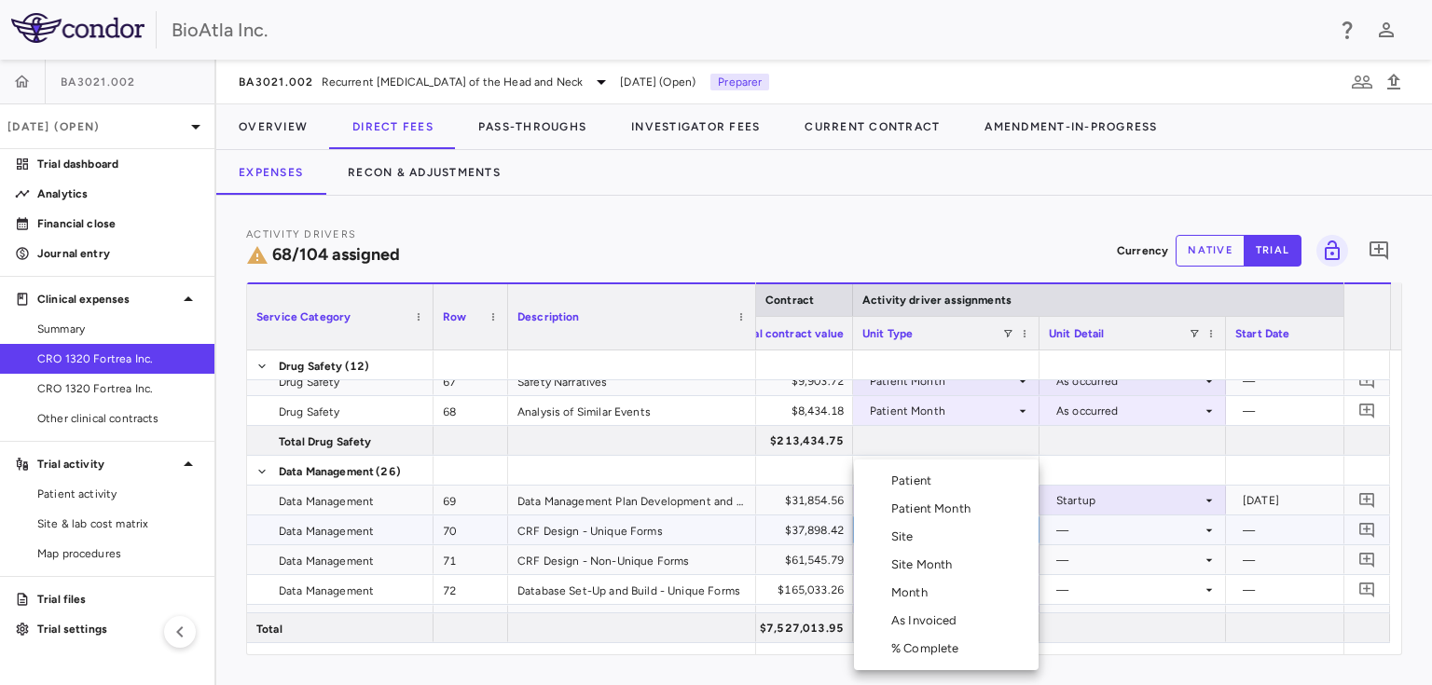
click at [915, 623] on div "As Invoiced" at bounding box center [928, 620] width 74 height 17
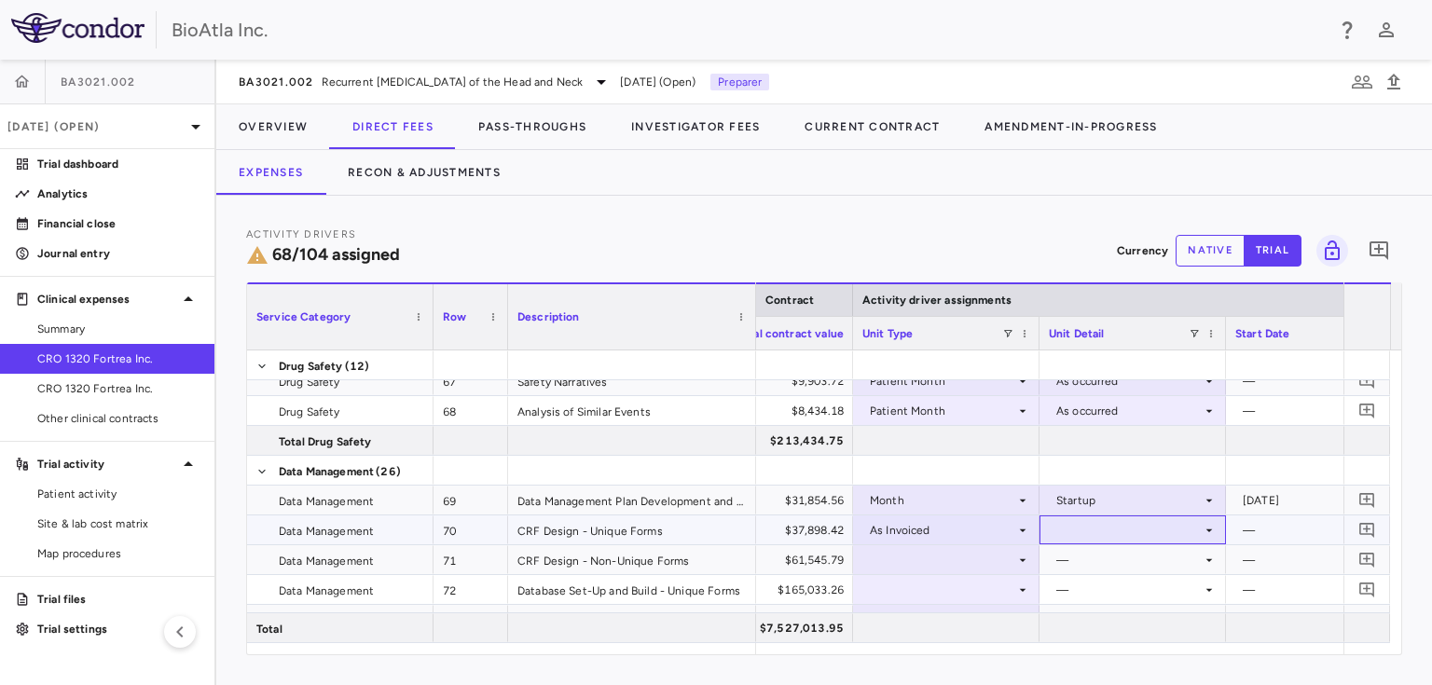
click at [1070, 524] on div at bounding box center [1133, 529] width 168 height 27
click at [1092, 560] on div "As occurred" at bounding box center [1114, 564] width 75 height 17
click at [1005, 559] on div at bounding box center [946, 559] width 168 height 27
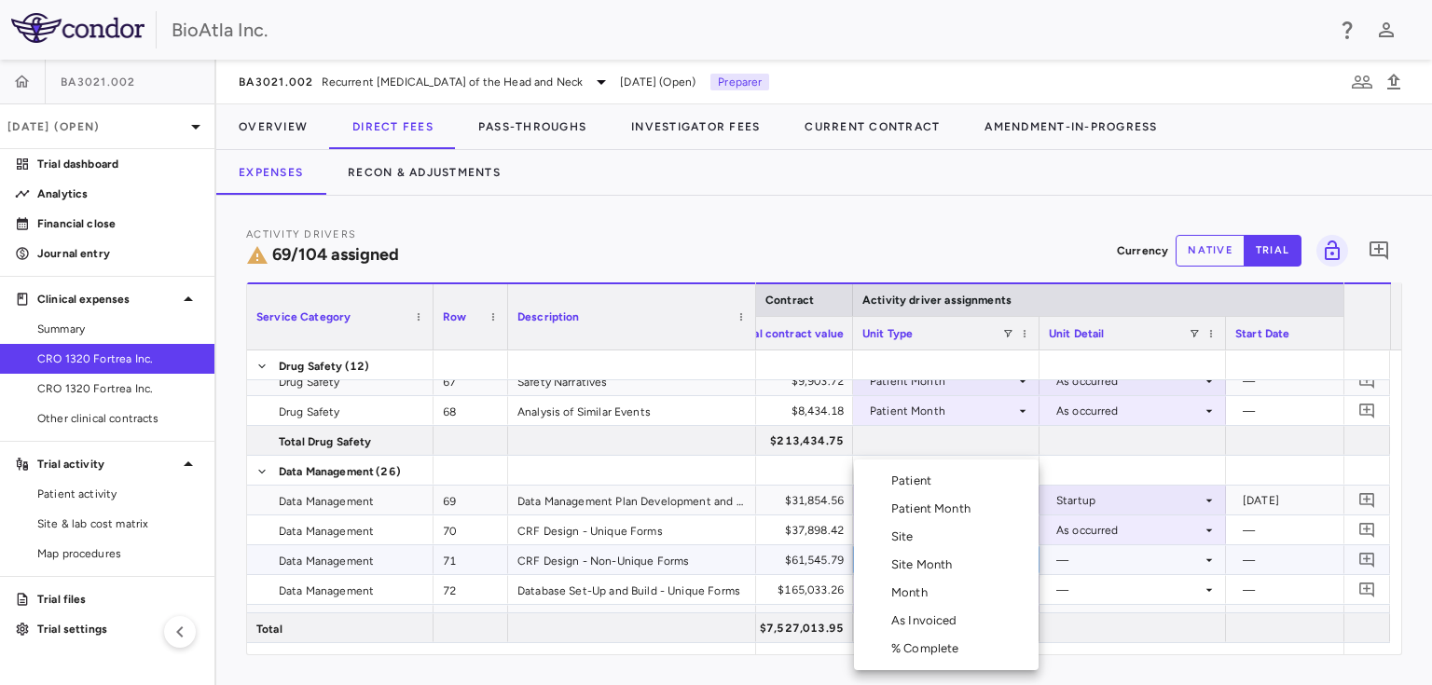
click at [946, 611] on li "As Invoiced" at bounding box center [946, 621] width 185 height 28
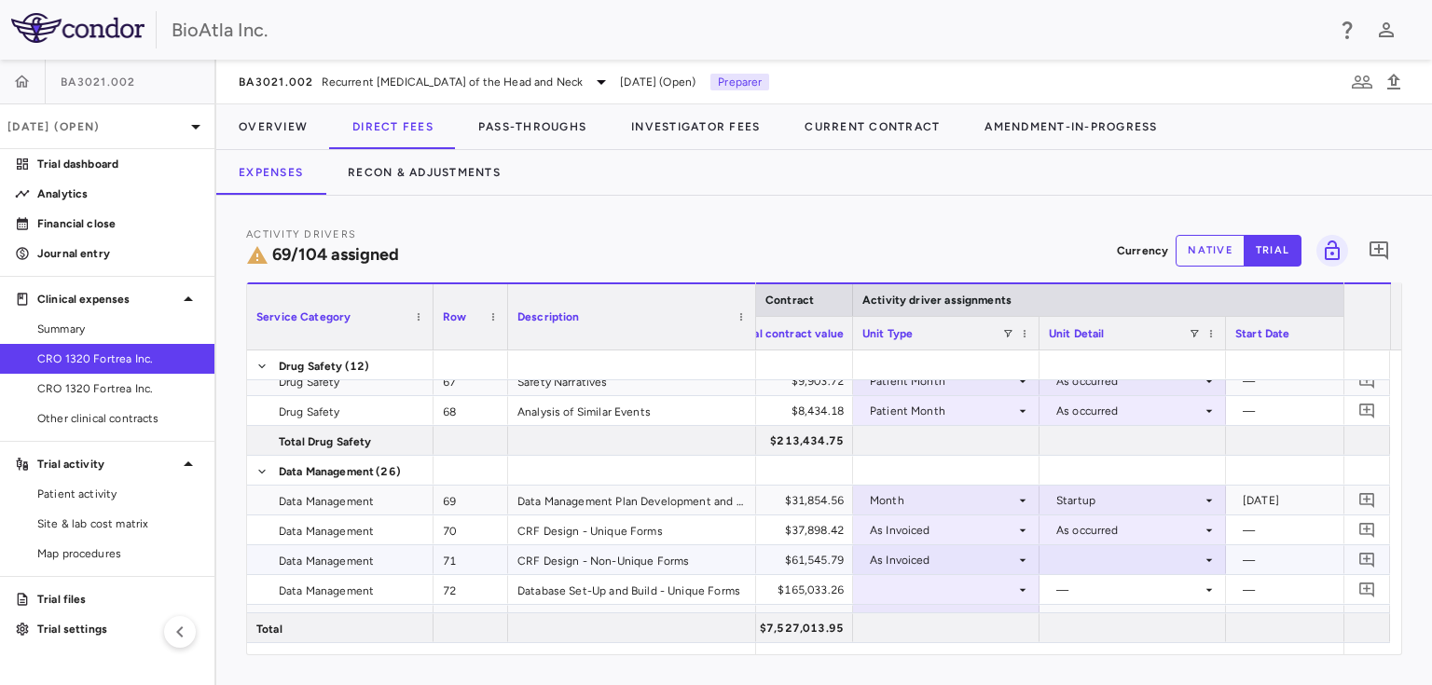
click at [1104, 559] on div at bounding box center [1133, 559] width 168 height 27
click at [1088, 593] on div "As occurred" at bounding box center [1114, 594] width 75 height 17
click at [935, 585] on div at bounding box center [946, 589] width 168 height 27
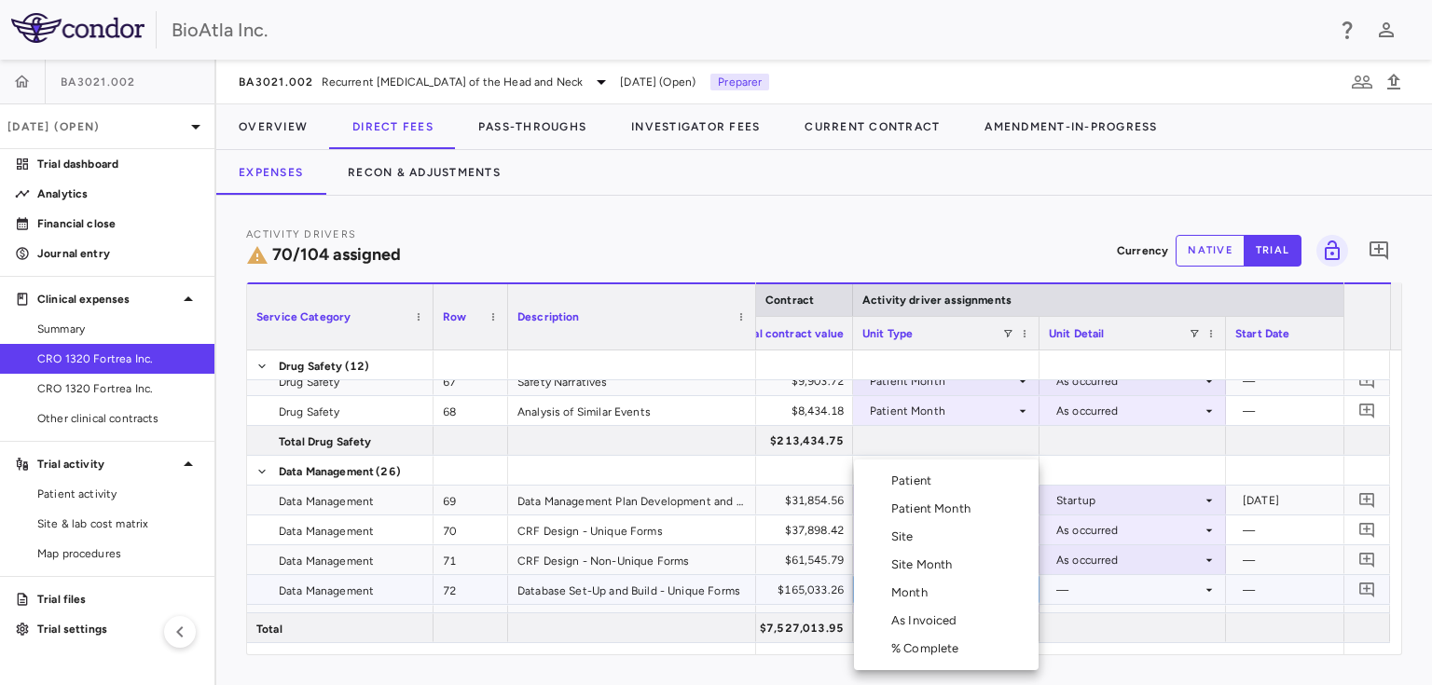
click at [928, 615] on div "As Invoiced" at bounding box center [928, 620] width 74 height 17
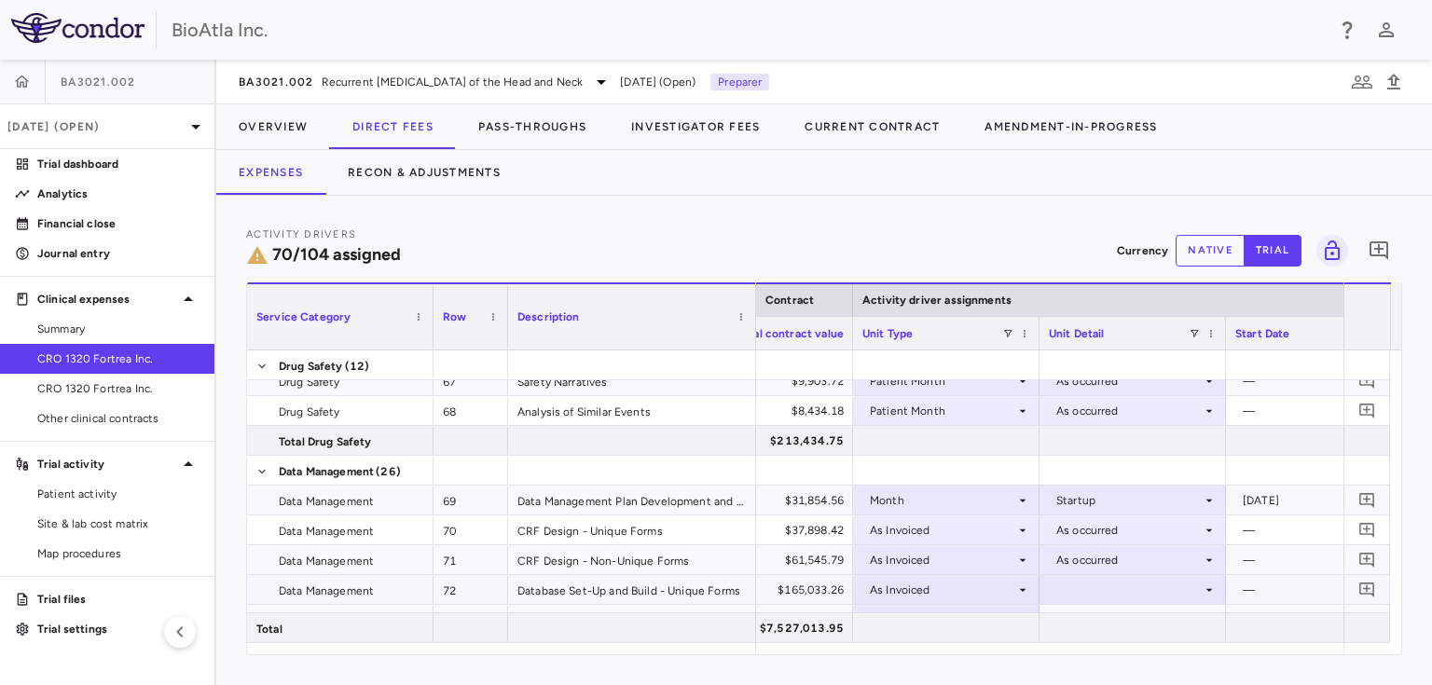
click at [1118, 582] on div at bounding box center [1133, 589] width 168 height 27
click at [1107, 623] on div "As occurred" at bounding box center [1114, 624] width 75 height 17
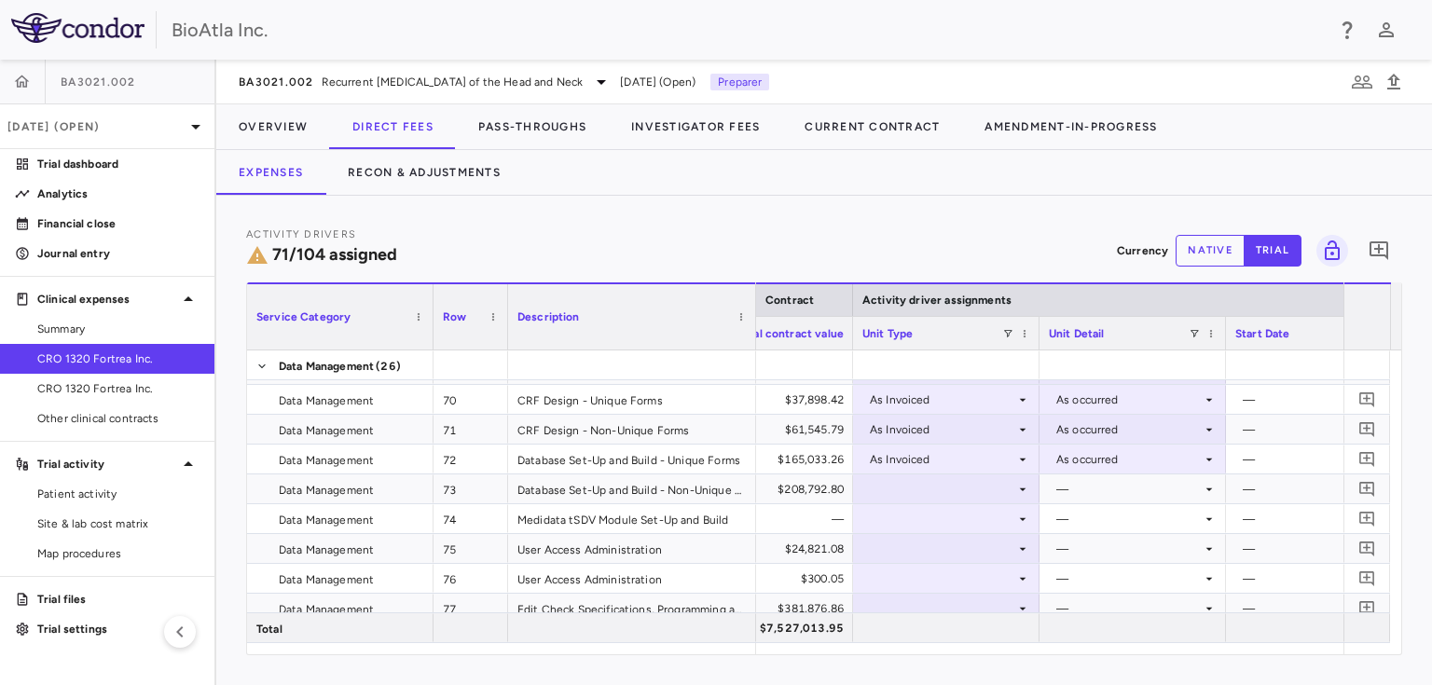
scroll to position [2541, 0]
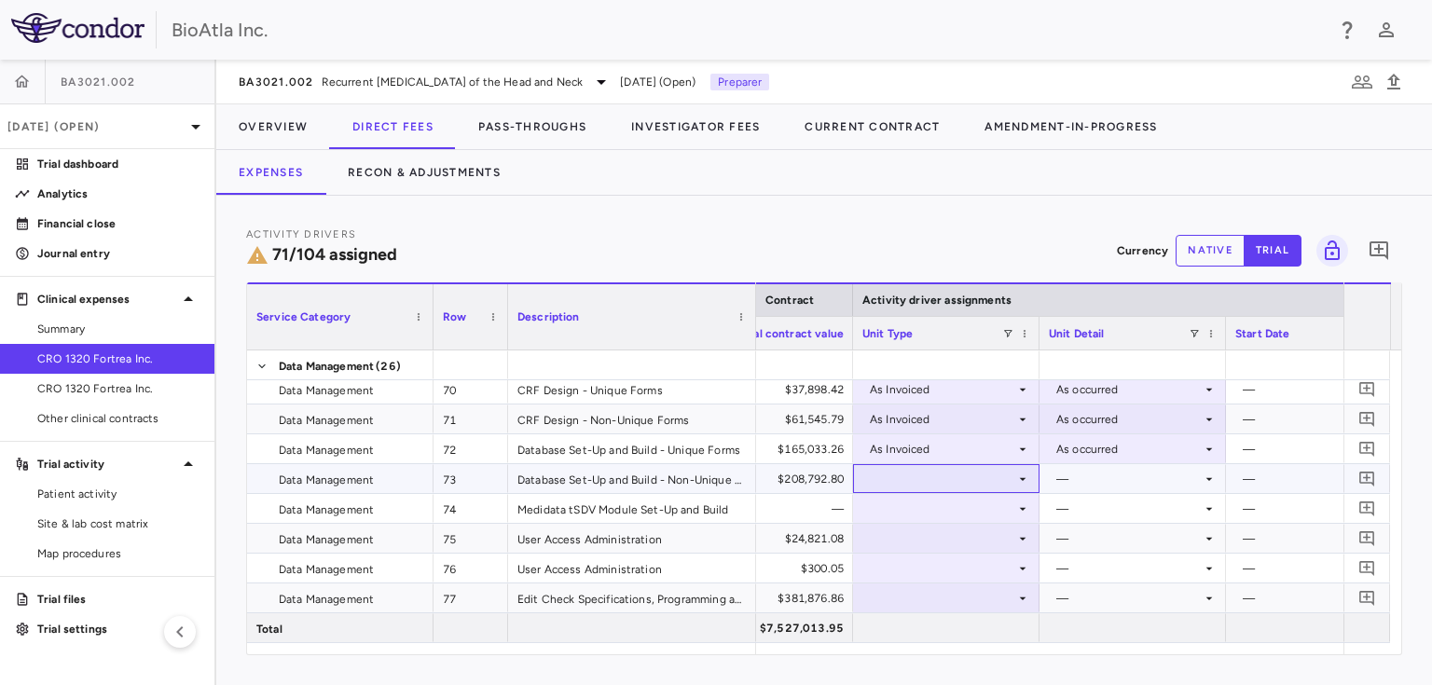
click at [1018, 476] on icon at bounding box center [1022, 479] width 15 height 15
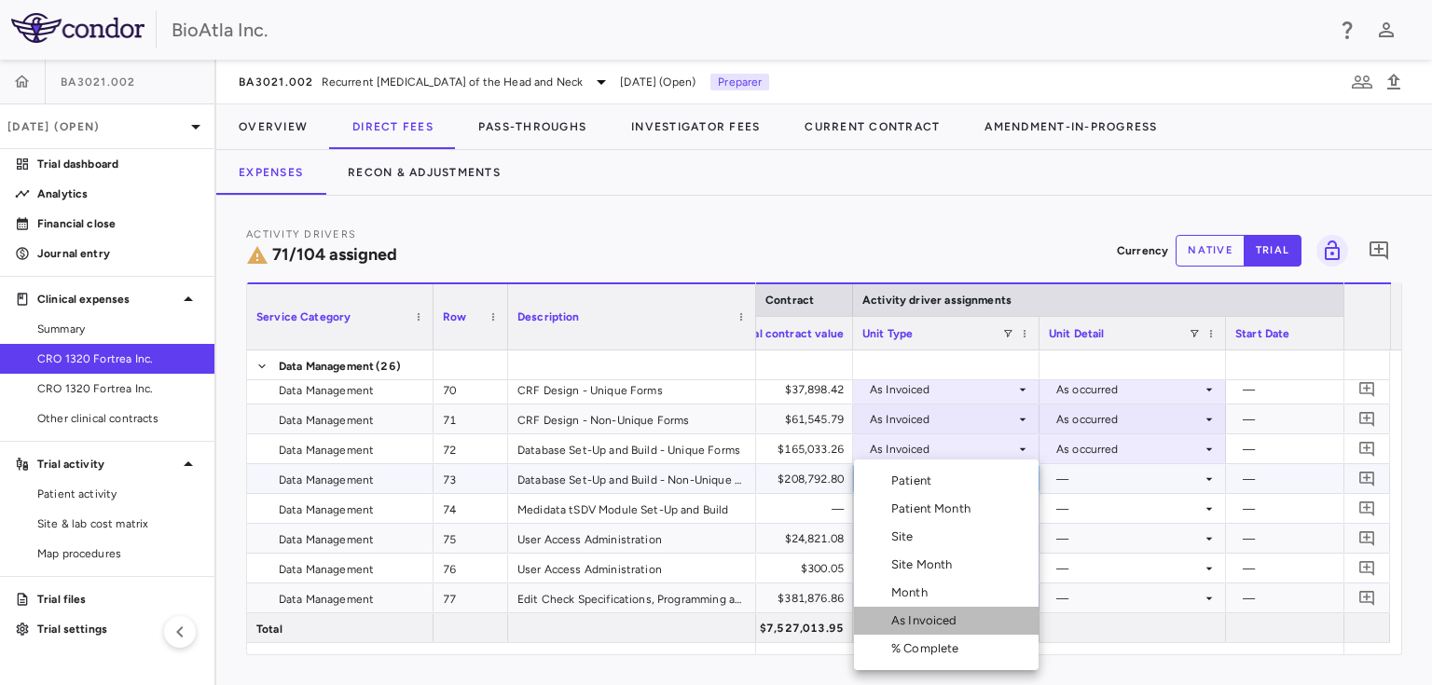
click at [915, 621] on div "As Invoiced" at bounding box center [928, 620] width 74 height 17
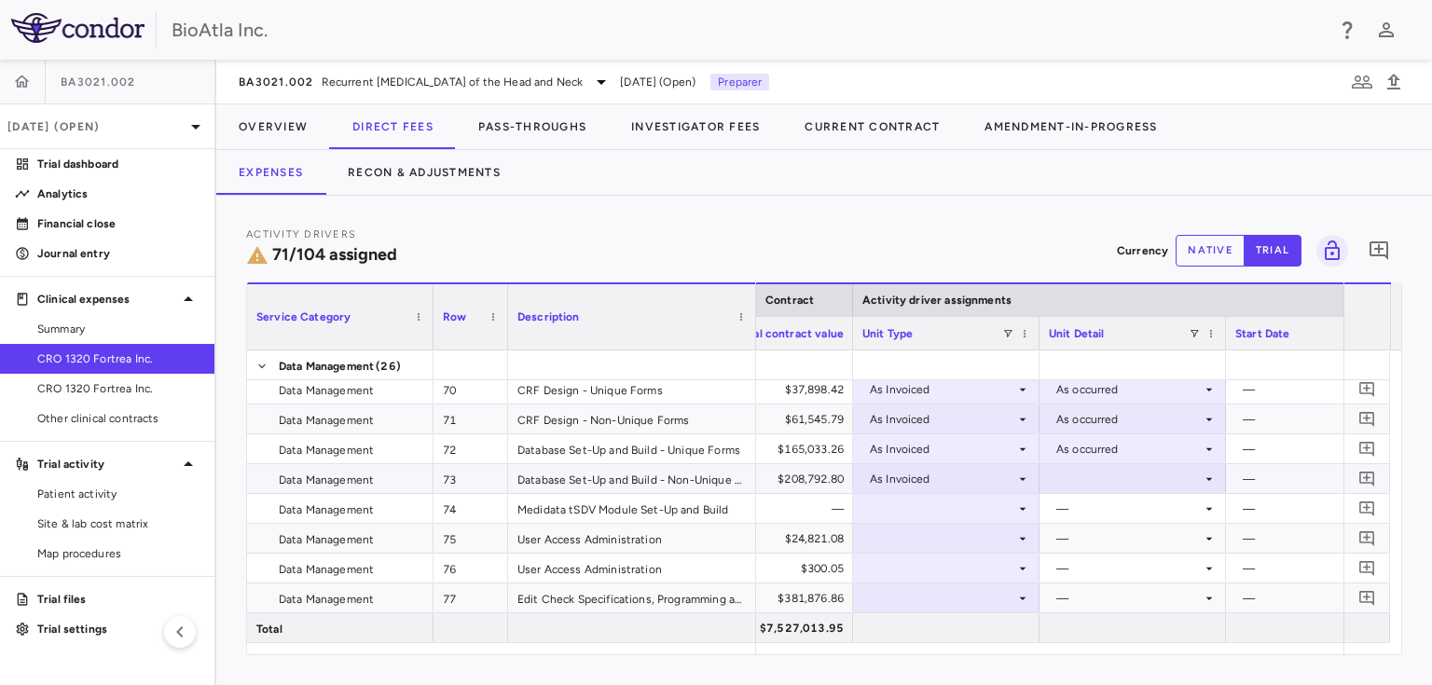
click at [1117, 469] on div at bounding box center [1133, 478] width 168 height 27
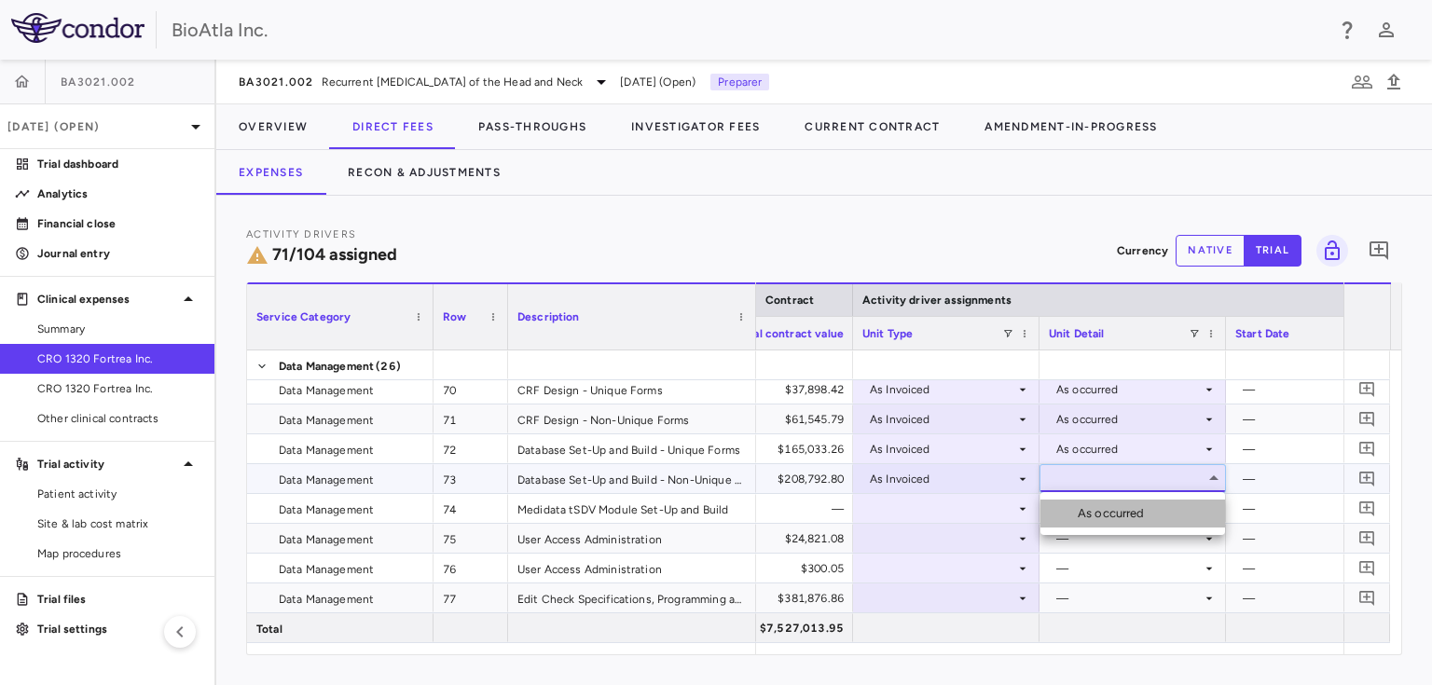
click at [1090, 511] on div "As occurred" at bounding box center [1114, 513] width 75 height 17
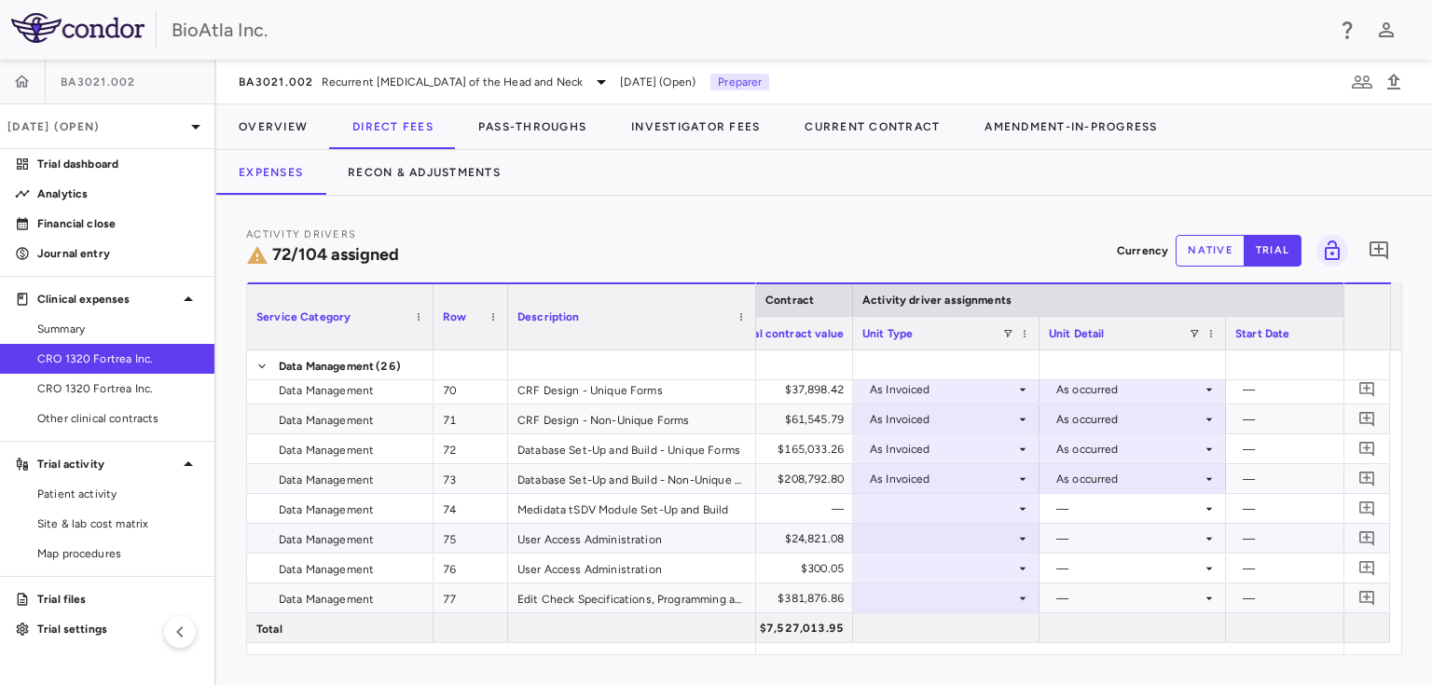
click at [879, 534] on div at bounding box center [946, 538] width 168 height 27
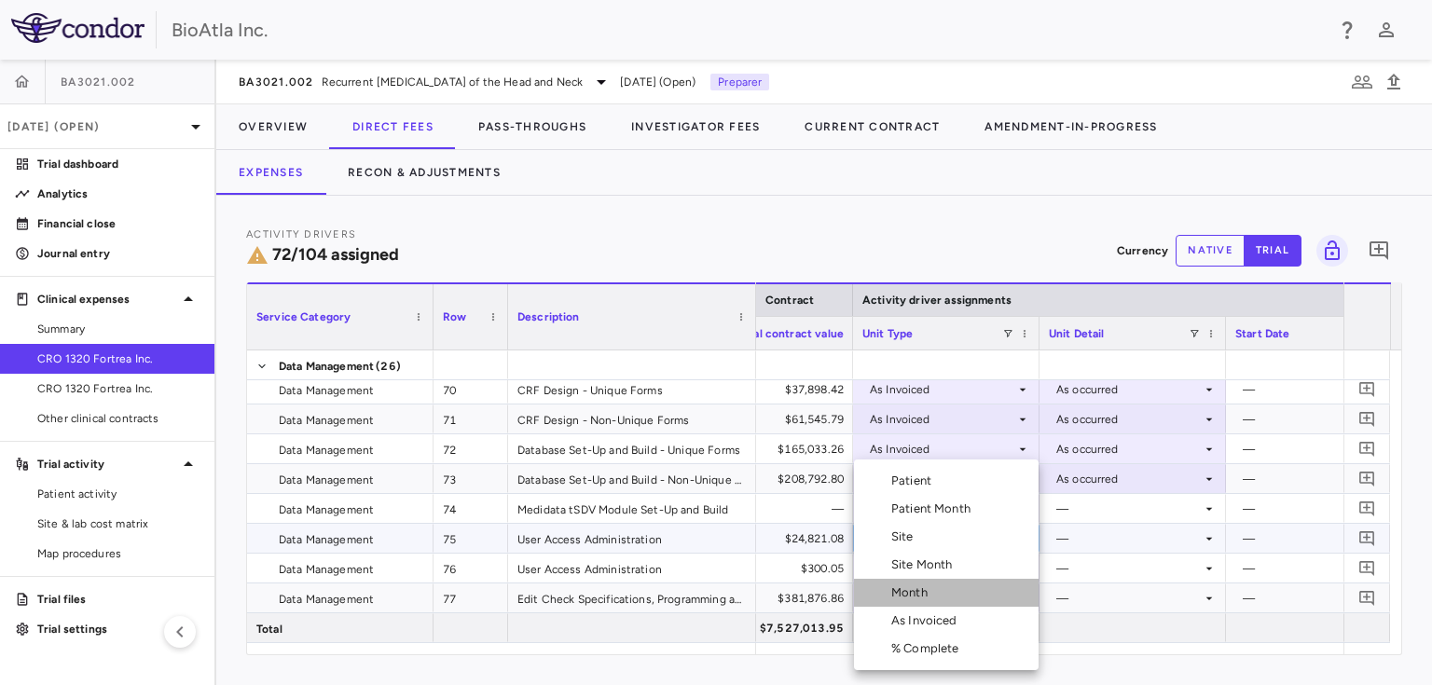
click at [915, 599] on div "Month" at bounding box center [913, 592] width 44 height 17
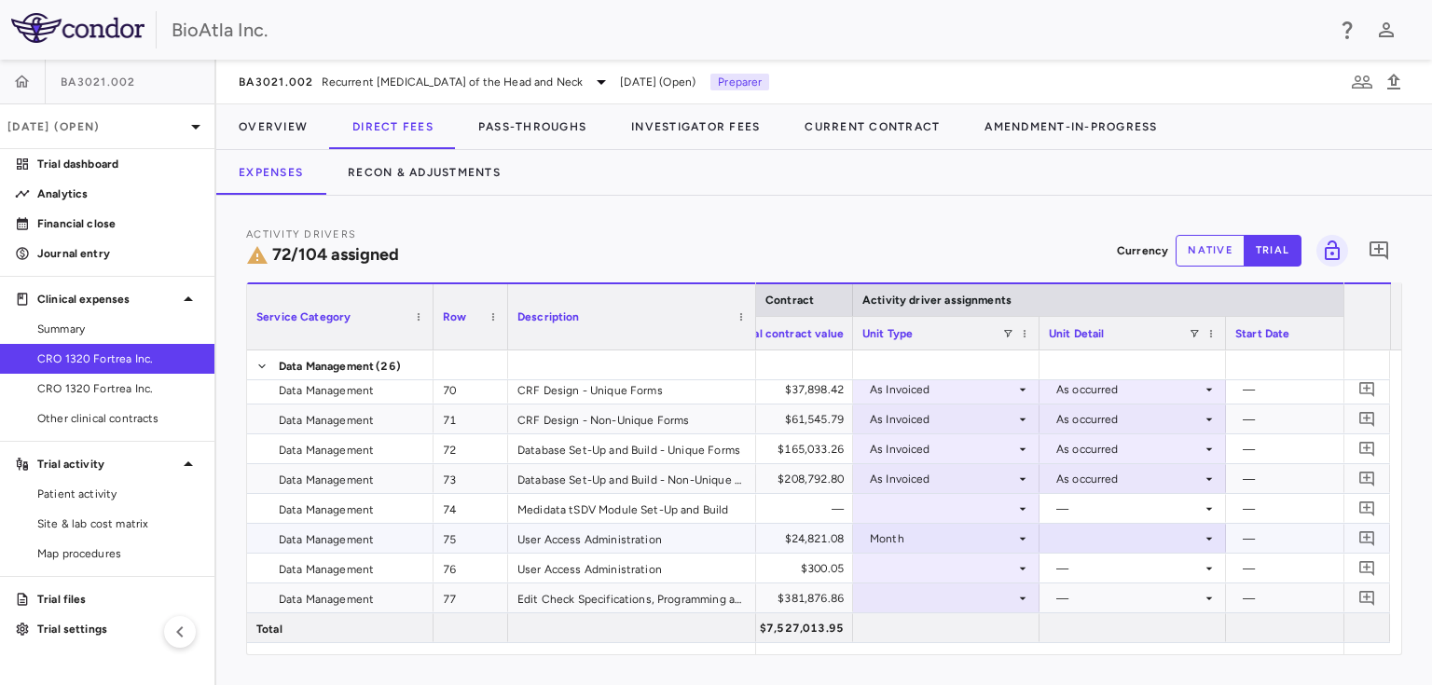
click at [1197, 538] on div at bounding box center [1133, 538] width 168 height 27
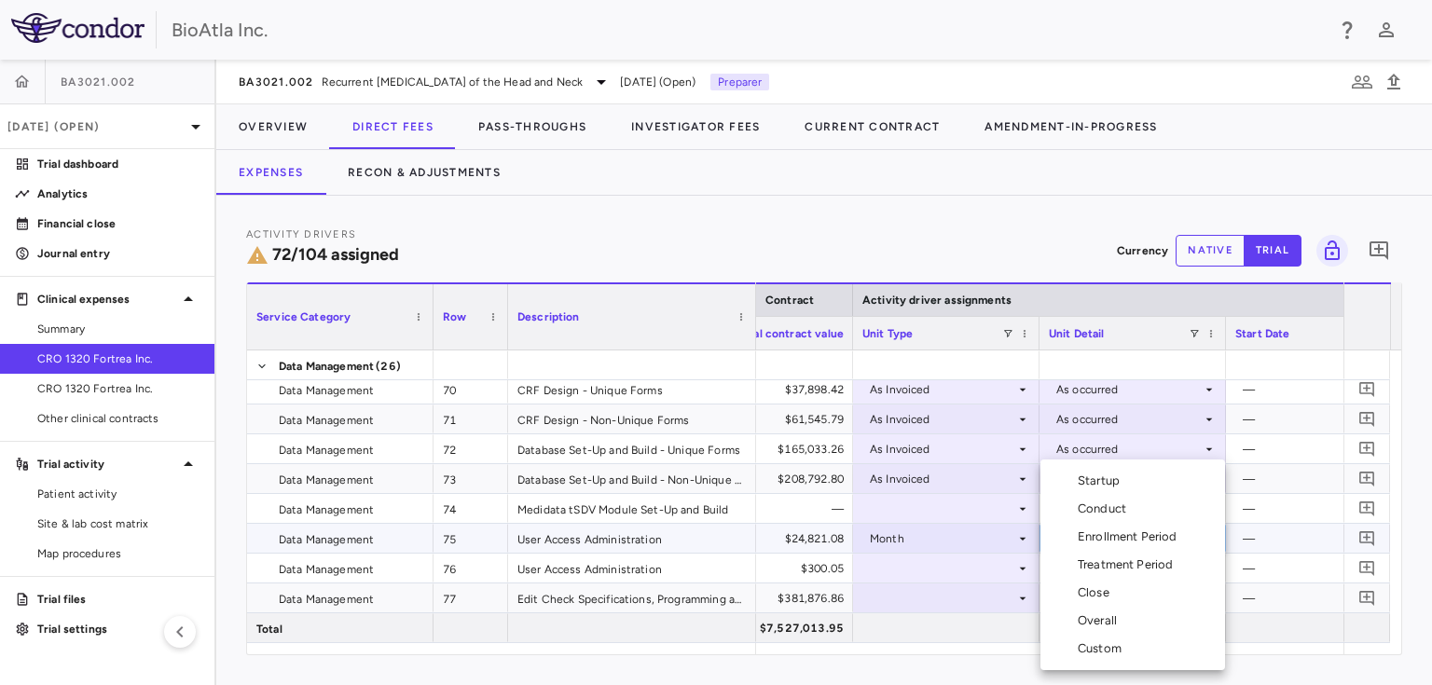
click at [1112, 614] on div "Overall" at bounding box center [1100, 620] width 47 height 17
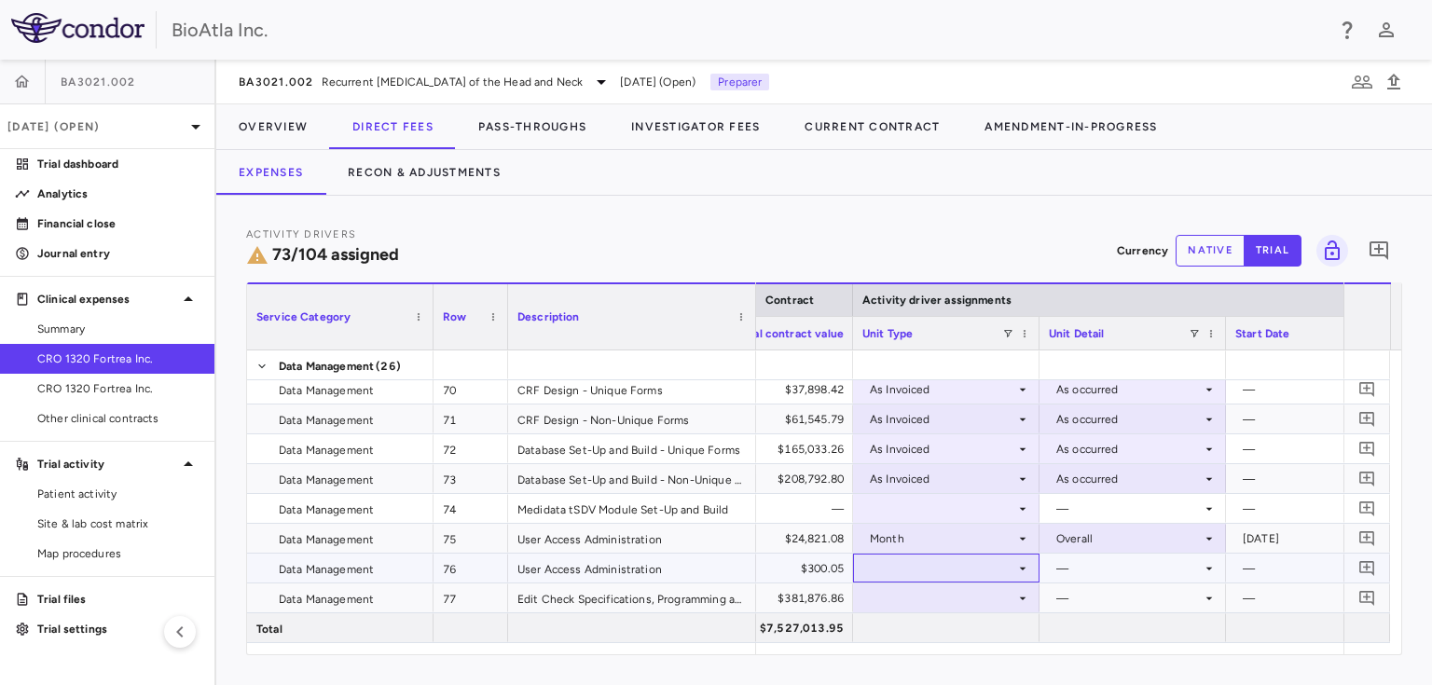
click at [991, 578] on div at bounding box center [946, 568] width 168 height 27
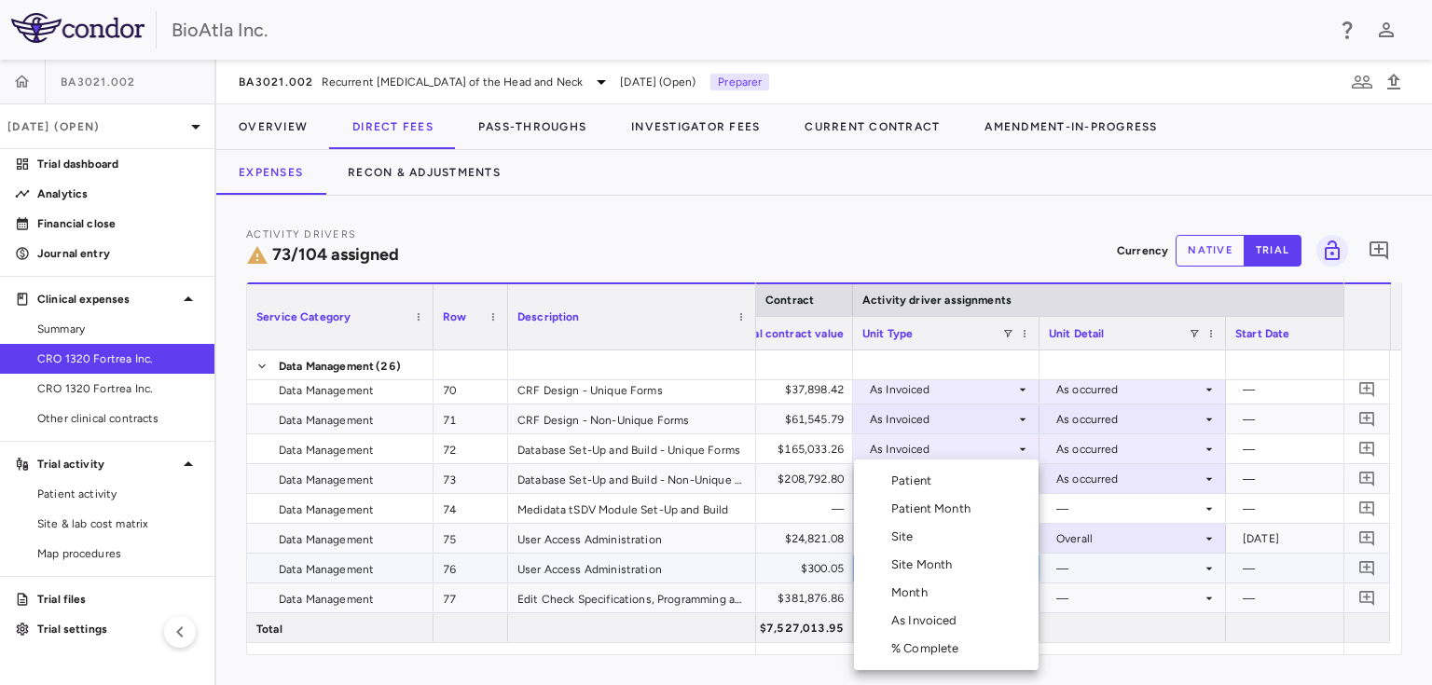
click at [975, 567] on li "Site Month" at bounding box center [946, 565] width 185 height 28
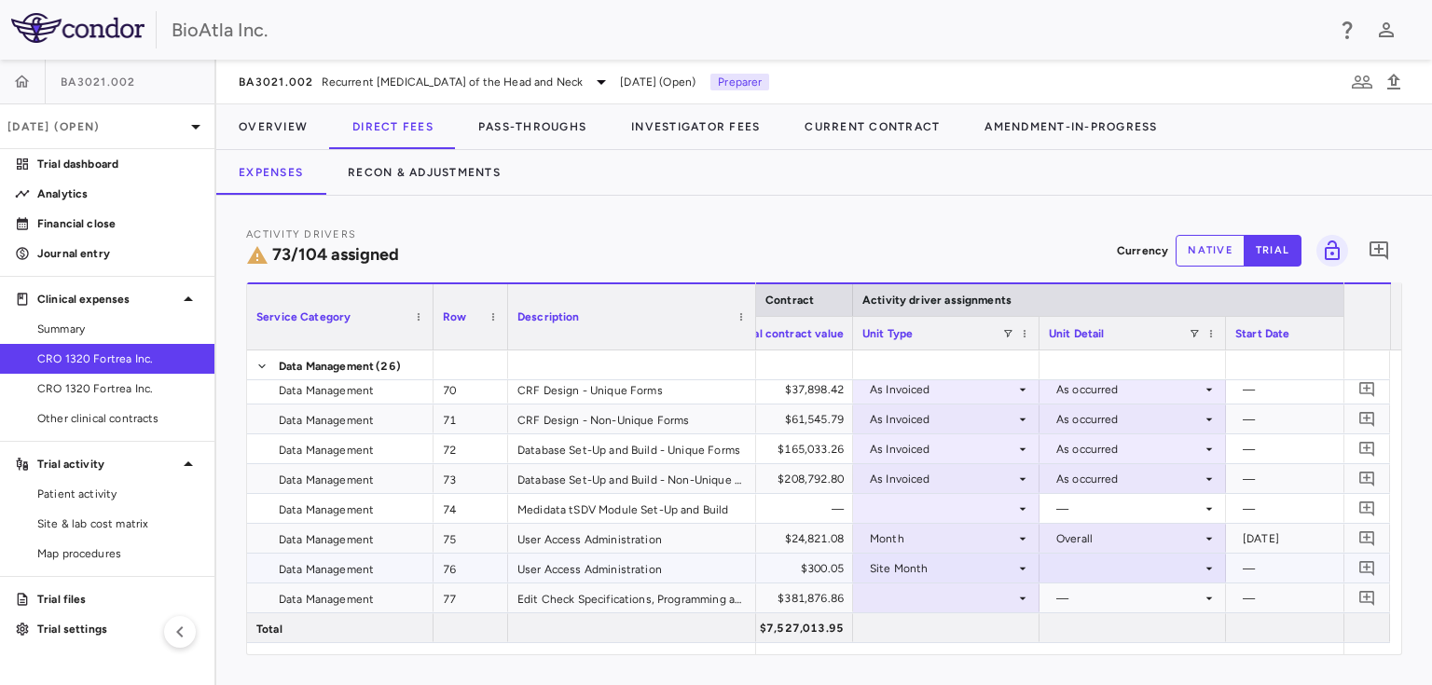
click at [1197, 565] on div at bounding box center [1133, 568] width 168 height 27
click at [1108, 604] on div "As Initiated" at bounding box center [1113, 603] width 72 height 17
click at [1025, 603] on icon at bounding box center [1022, 598] width 15 height 15
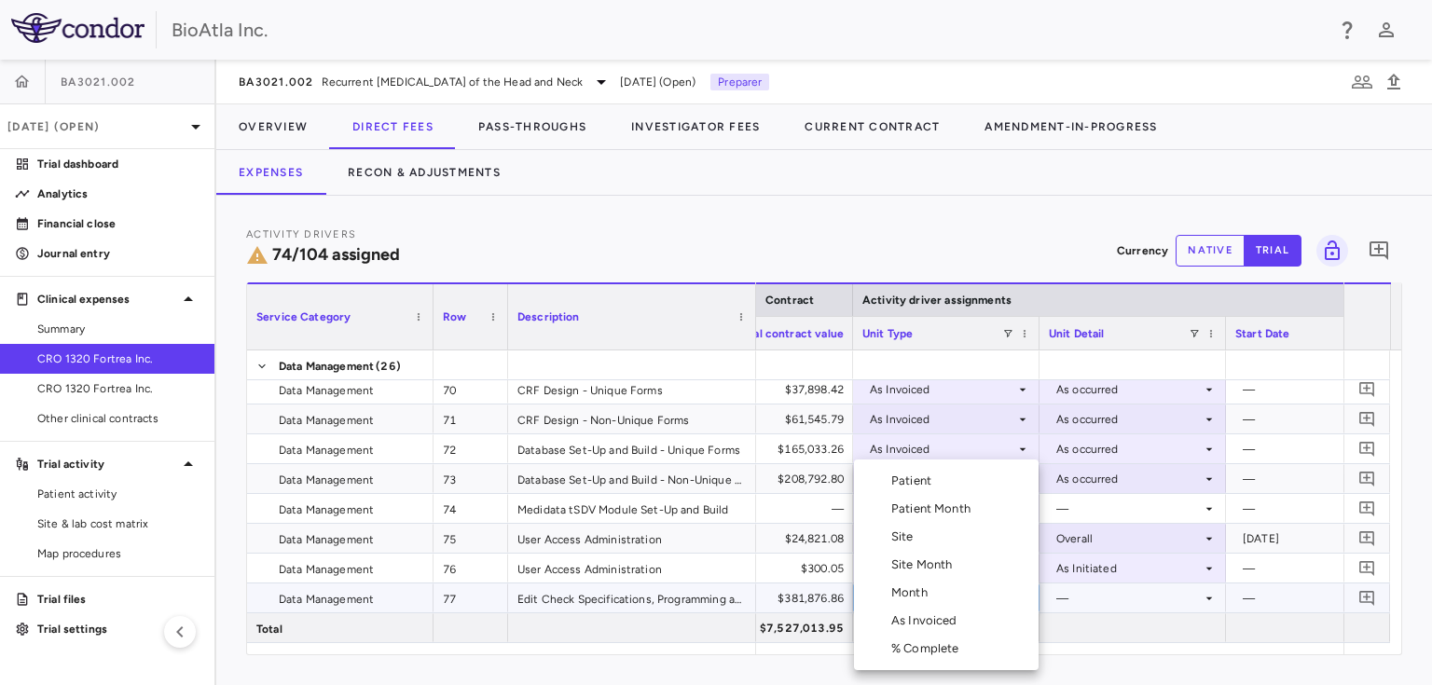
click at [922, 622] on div "As Invoiced" at bounding box center [928, 620] width 74 height 17
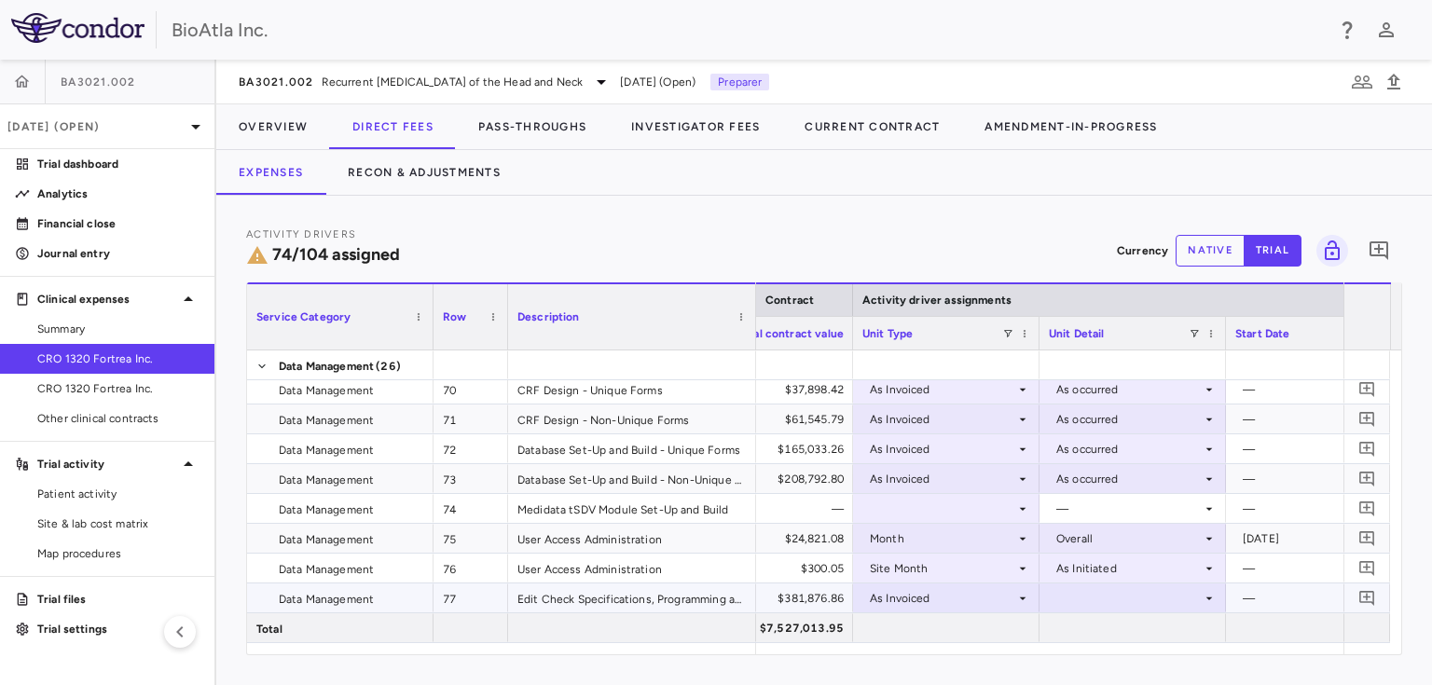
click at [1133, 596] on div at bounding box center [1133, 597] width 168 height 27
click at [1112, 632] on div "As occurred" at bounding box center [1114, 632] width 75 height 17
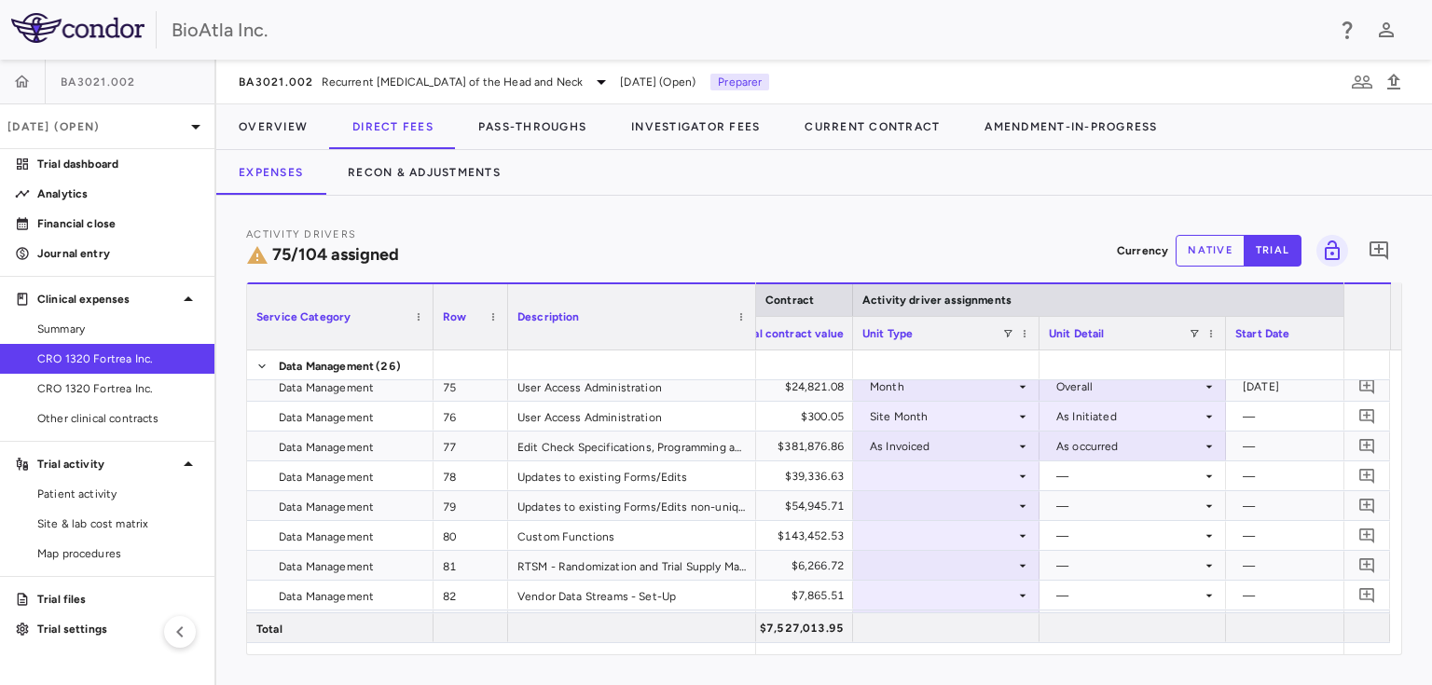
scroll to position [2748, 0]
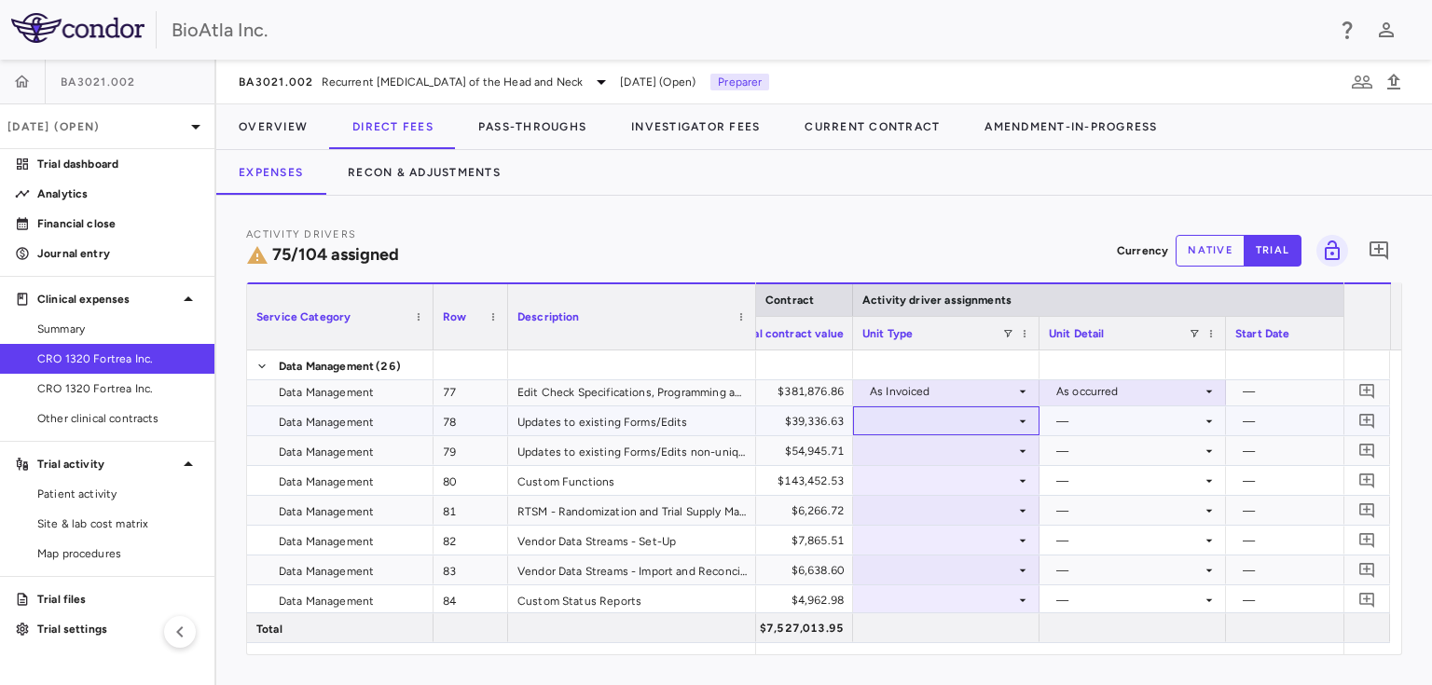
click at [936, 406] on div at bounding box center [946, 420] width 186 height 29
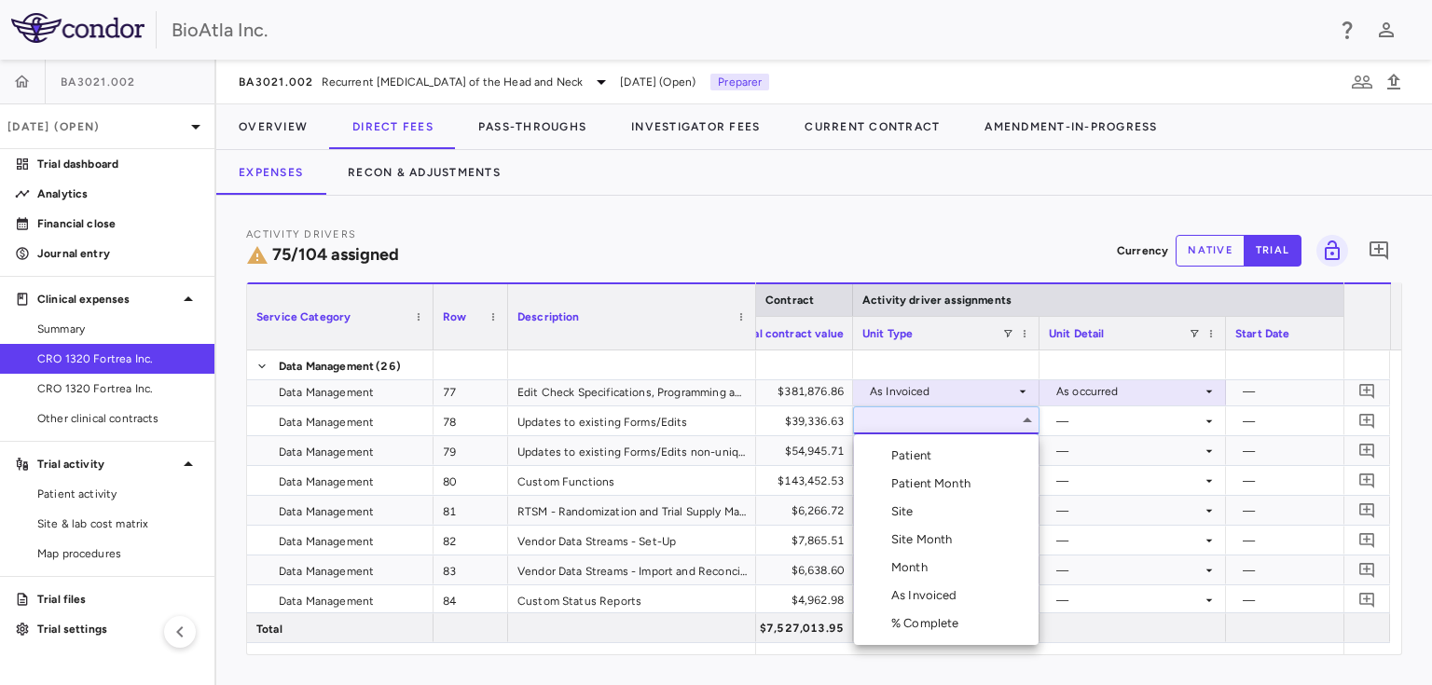
click at [925, 574] on div "Month" at bounding box center [913, 567] width 44 height 17
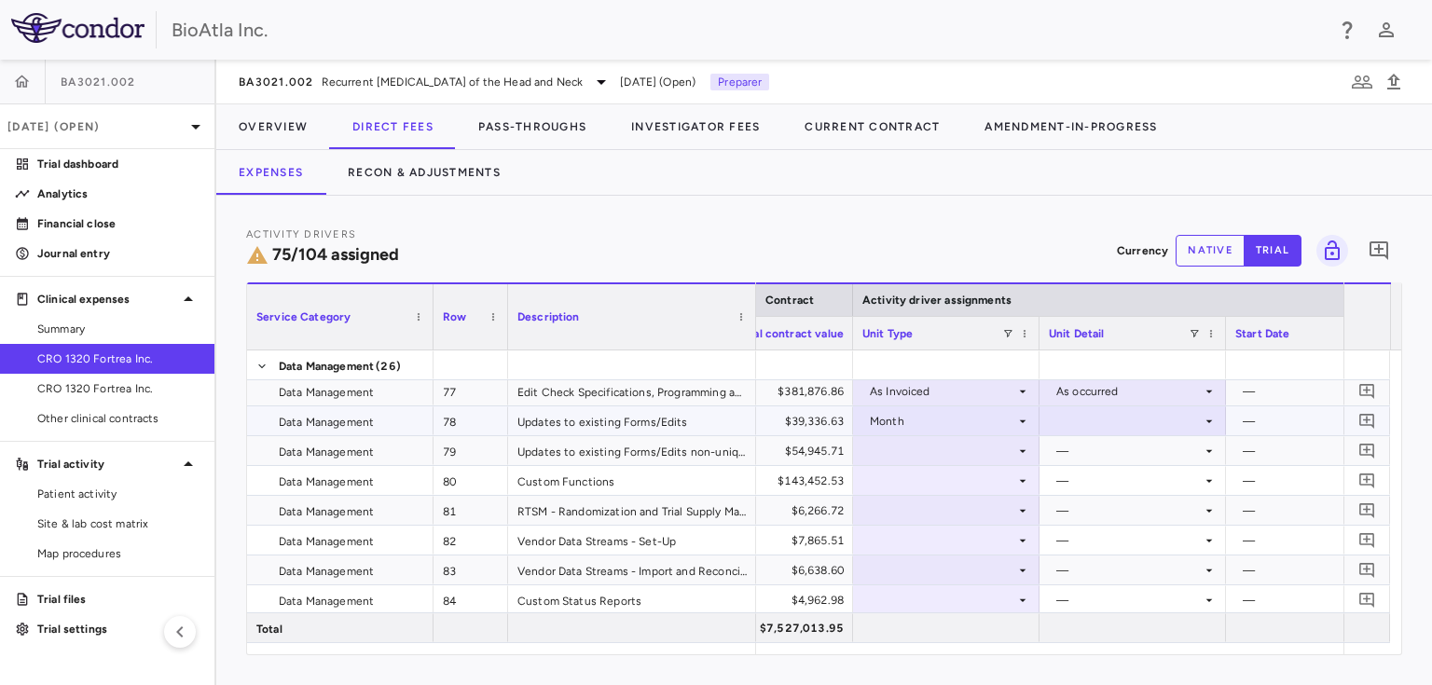
click at [1126, 430] on div at bounding box center [1133, 420] width 168 height 27
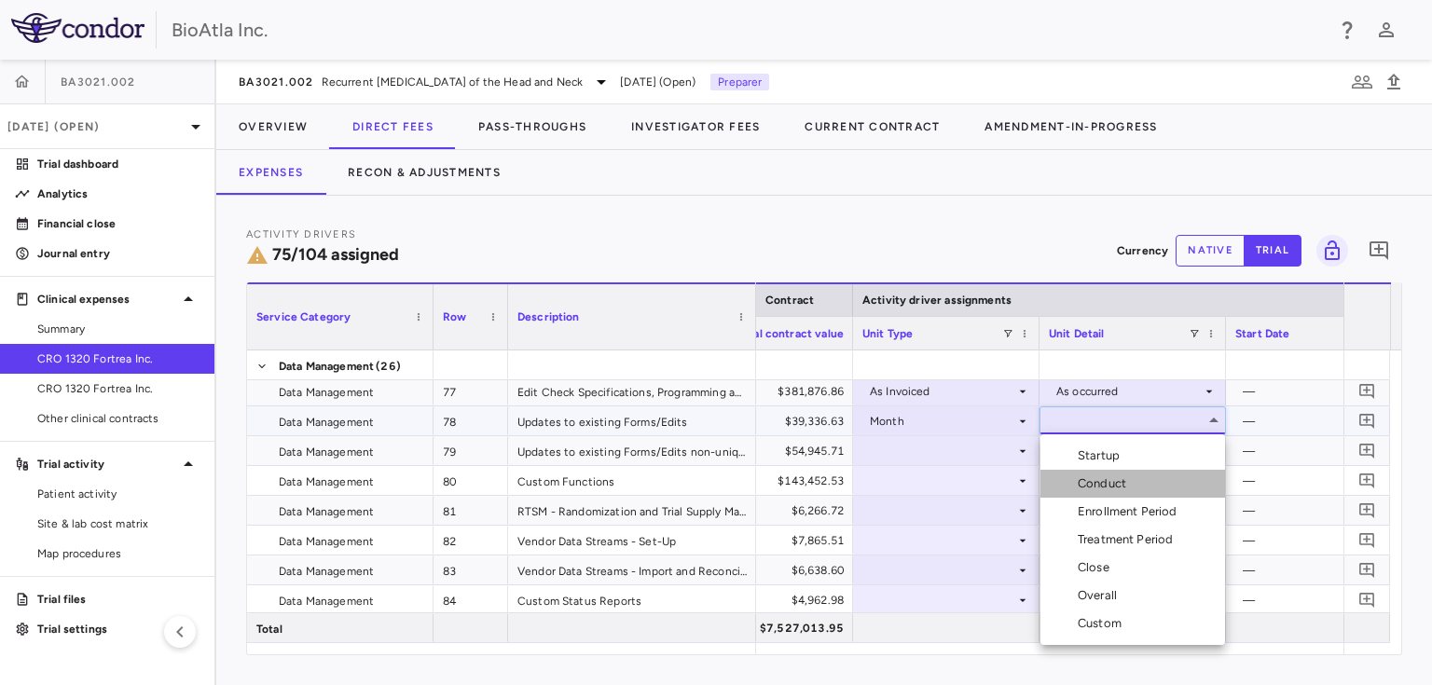
click at [1110, 483] on div "Conduct" at bounding box center [1105, 483] width 56 height 17
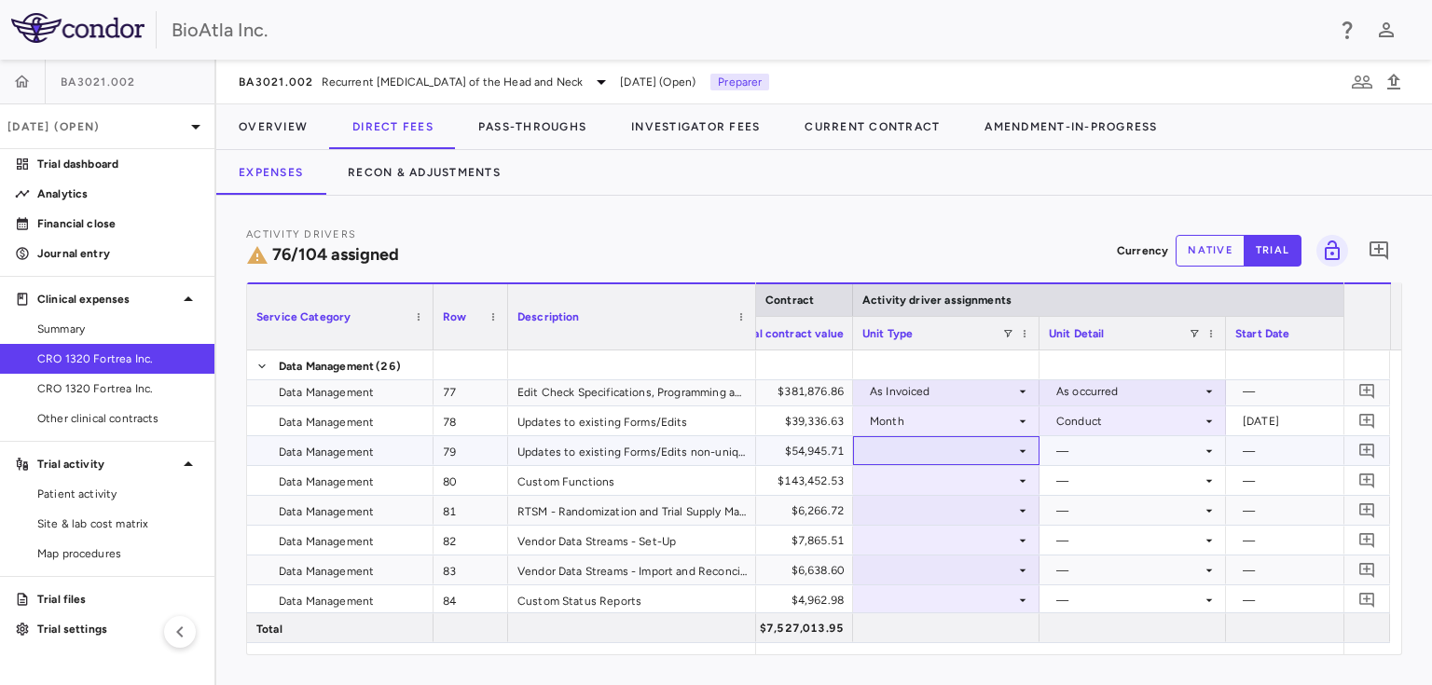
click at [898, 458] on div at bounding box center [946, 450] width 168 height 27
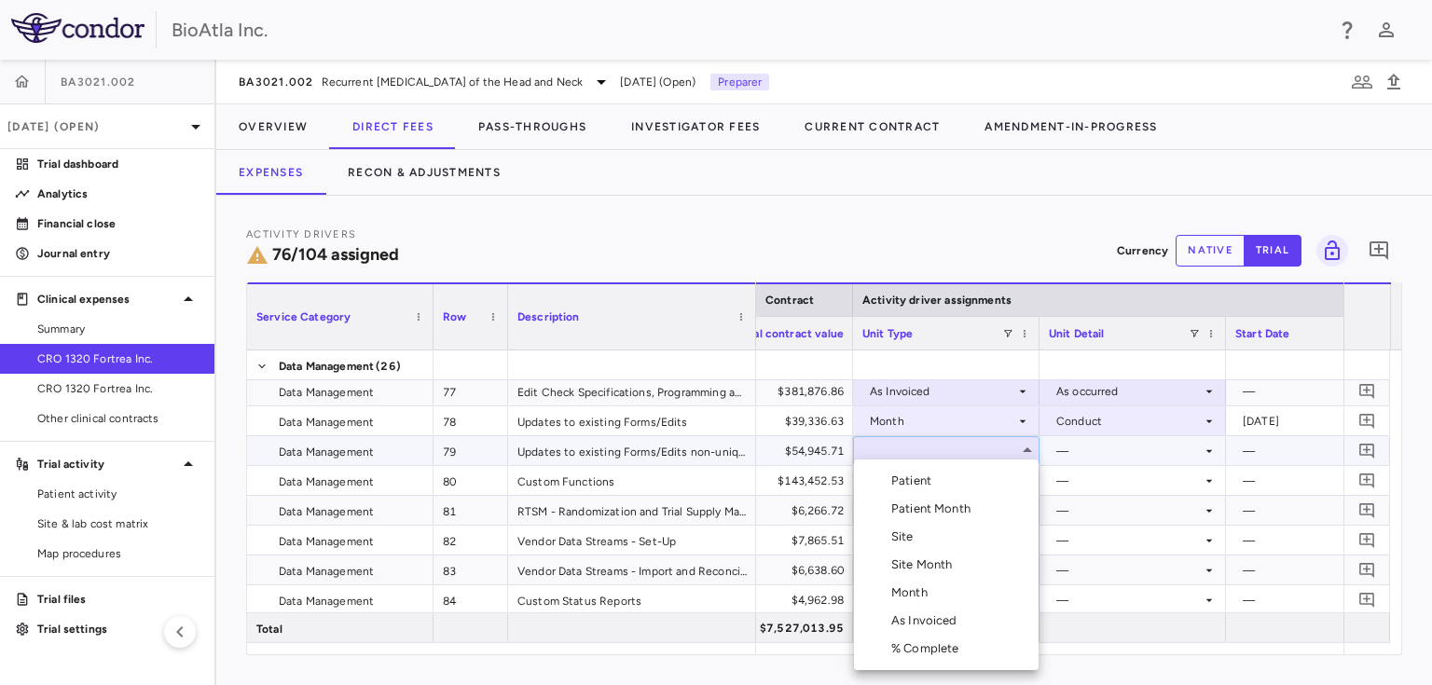
click at [910, 599] on div "Month" at bounding box center [913, 592] width 44 height 17
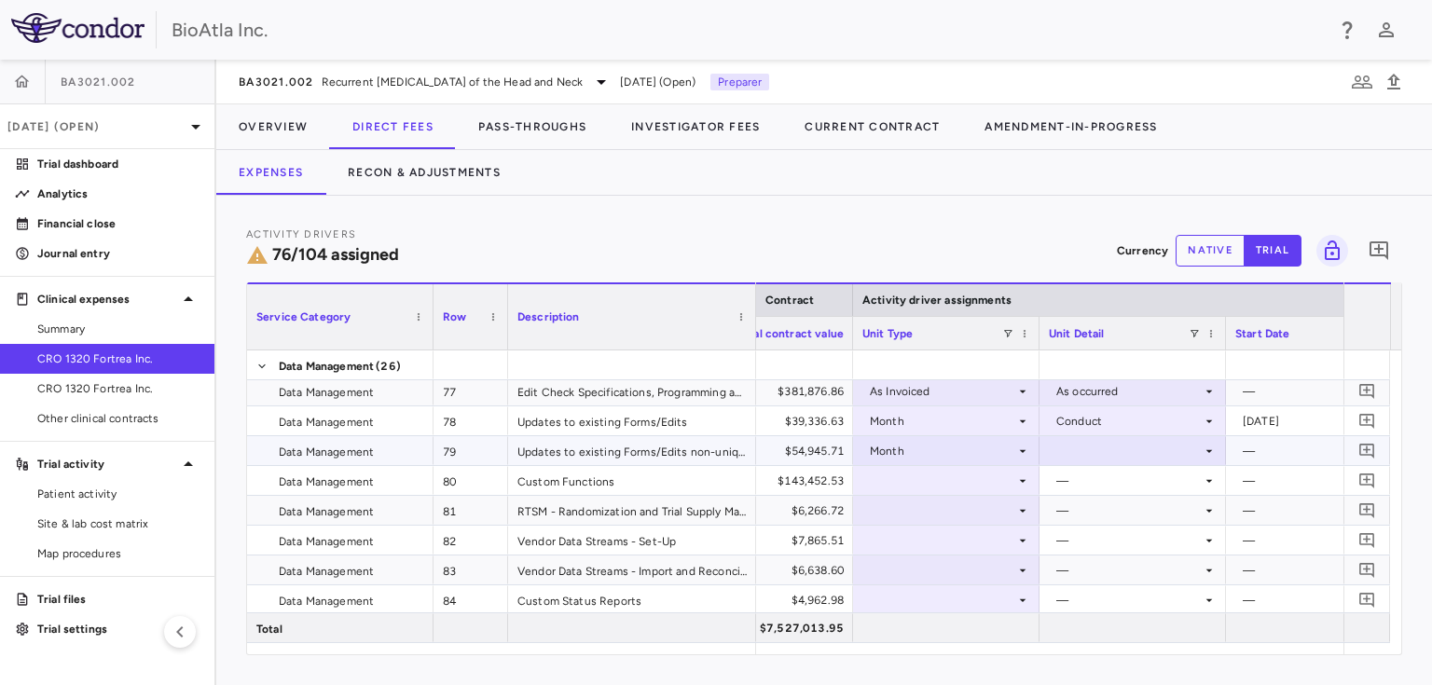
click at [1209, 452] on icon at bounding box center [1208, 451] width 15 height 15
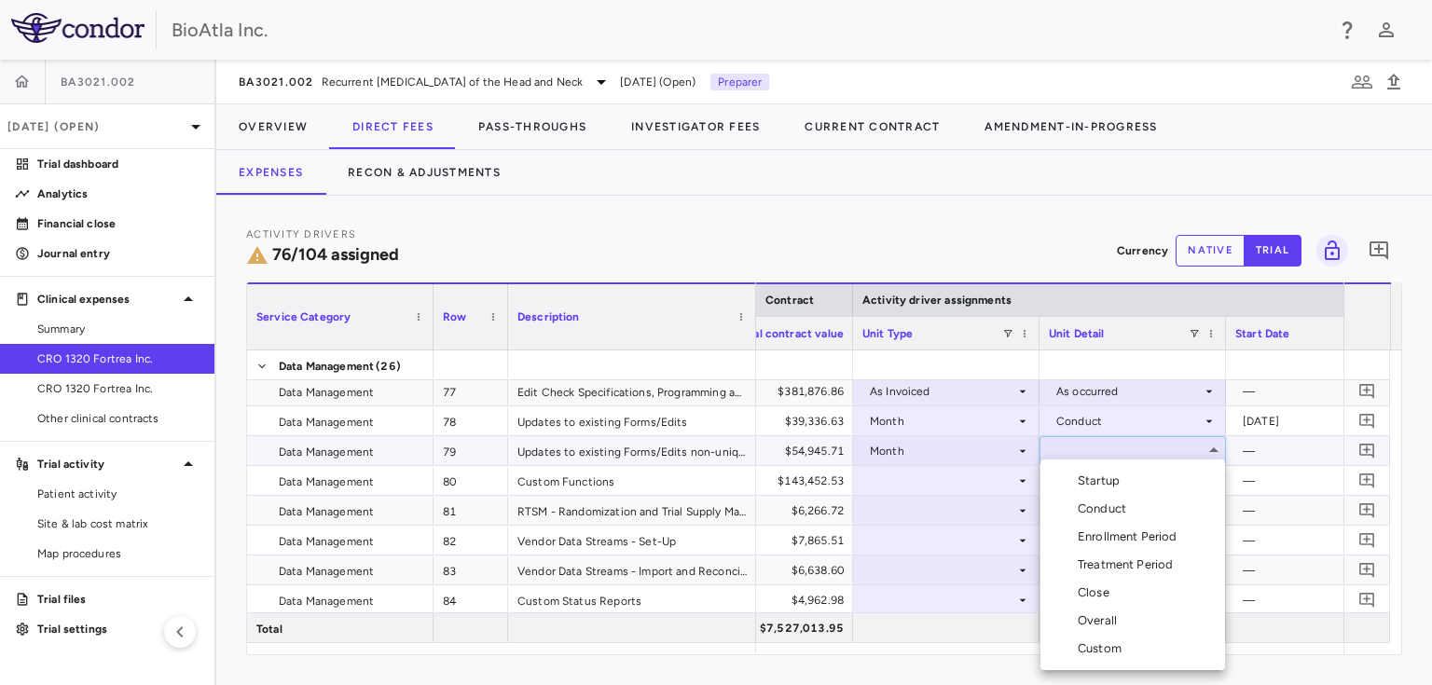
click at [1111, 506] on div "Conduct" at bounding box center [1105, 509] width 56 height 17
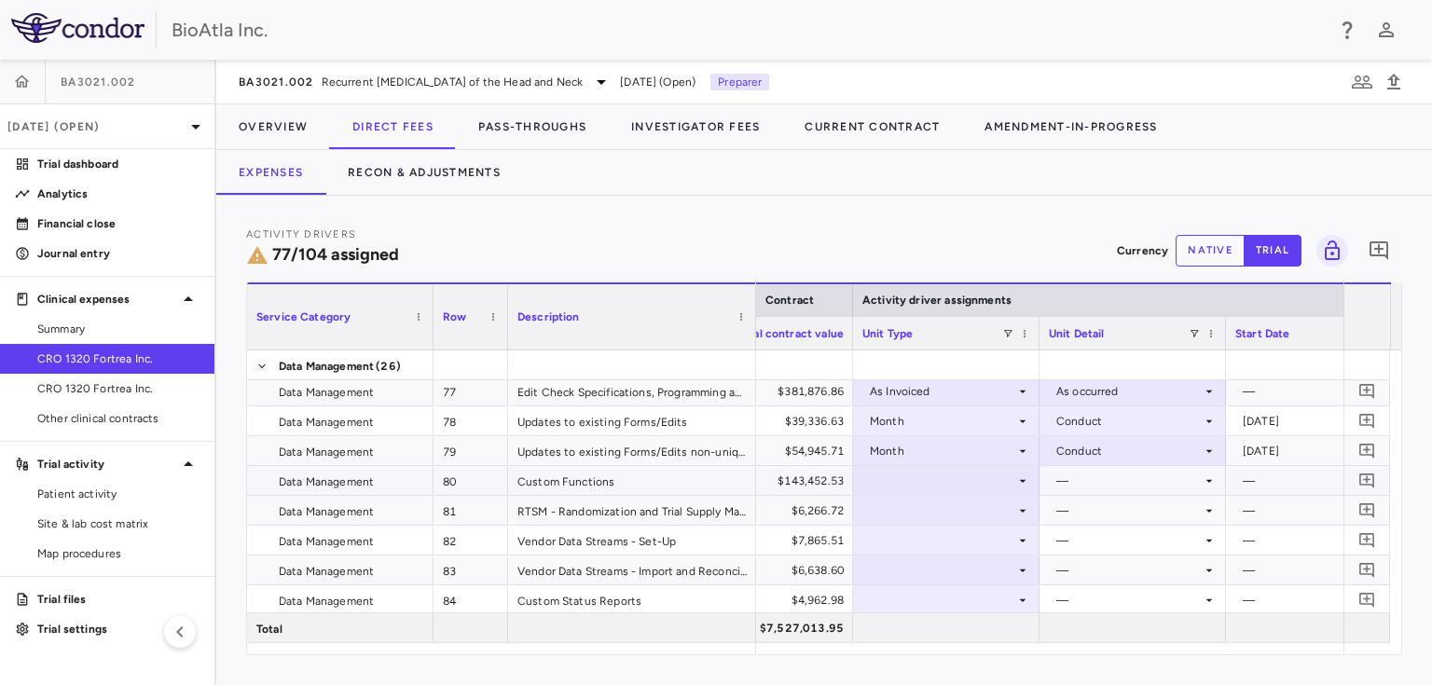
click at [942, 476] on div at bounding box center [946, 480] width 168 height 27
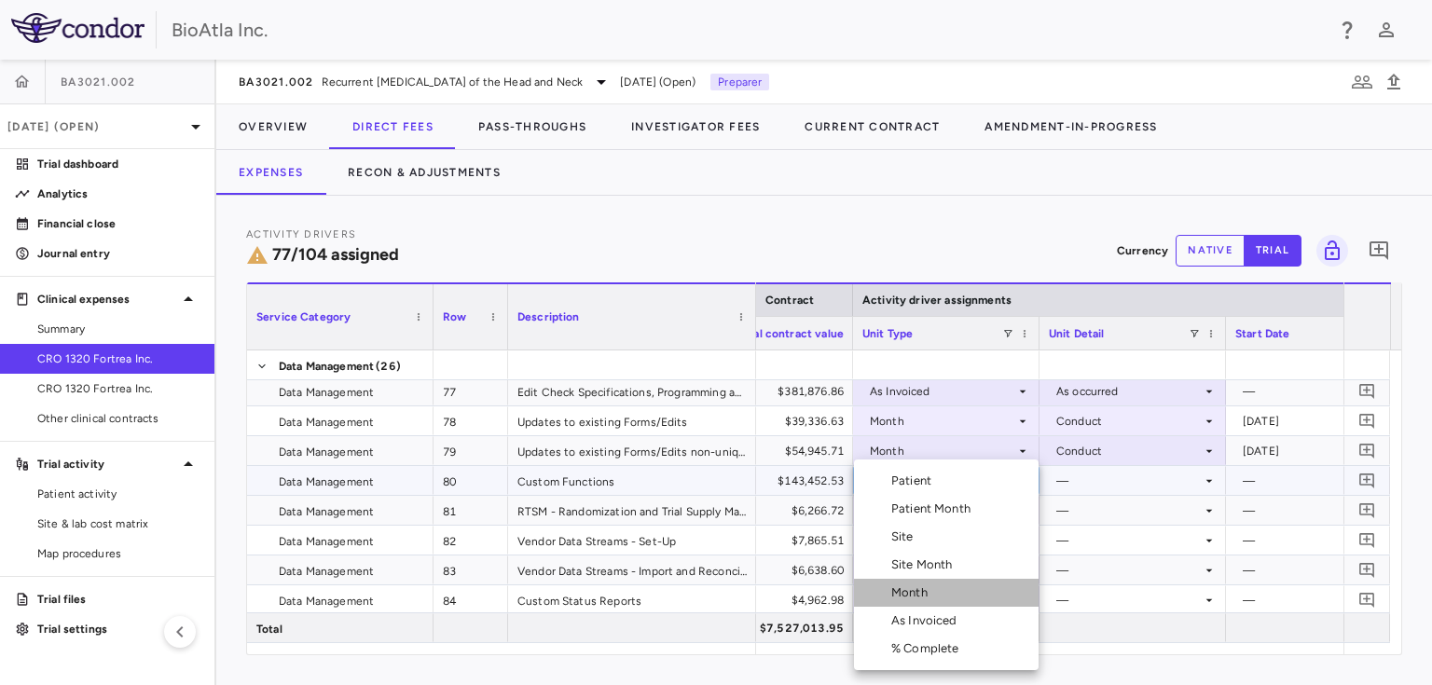
drag, startPoint x: 913, startPoint y: 590, endPoint x: 1206, endPoint y: 450, distance: 324.3
click at [913, 589] on div "Month" at bounding box center [913, 592] width 44 height 17
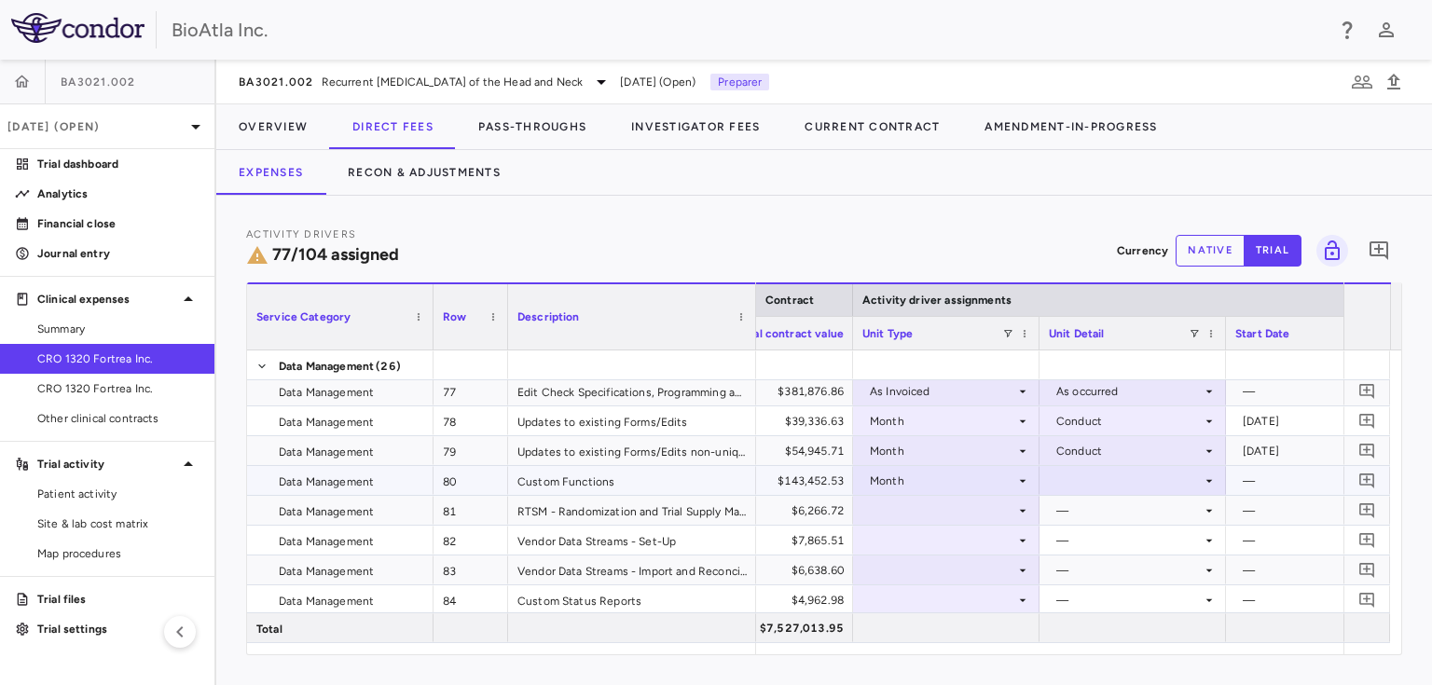
click at [1163, 484] on div at bounding box center [1133, 480] width 168 height 27
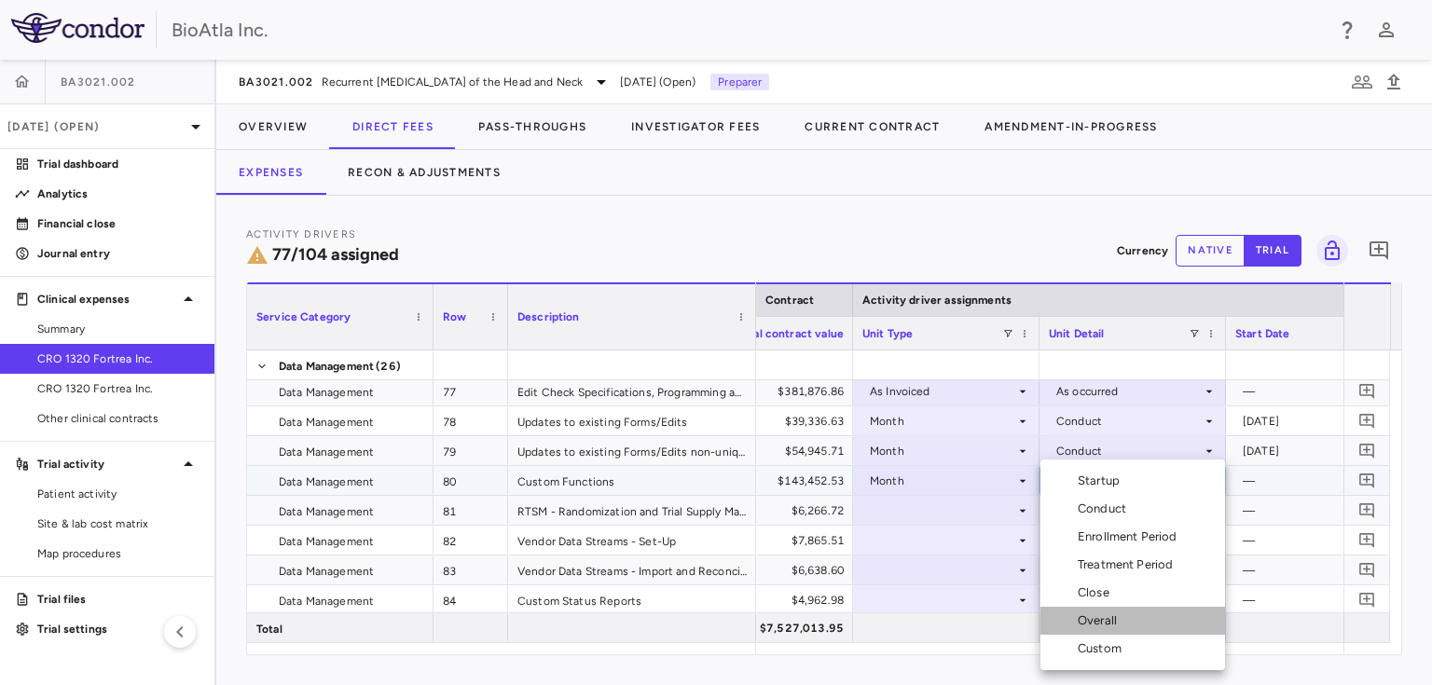
click at [1096, 622] on div "Overall" at bounding box center [1100, 620] width 47 height 17
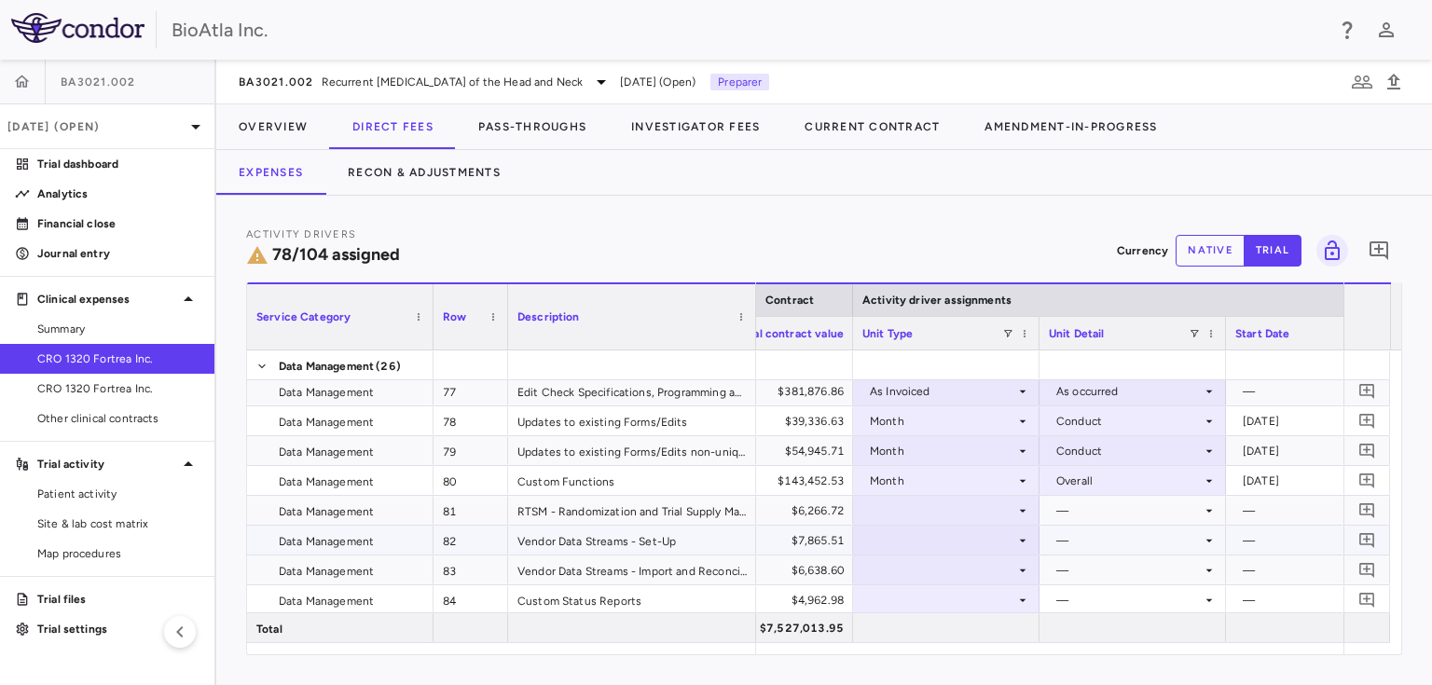
click at [954, 511] on div at bounding box center [946, 510] width 168 height 27
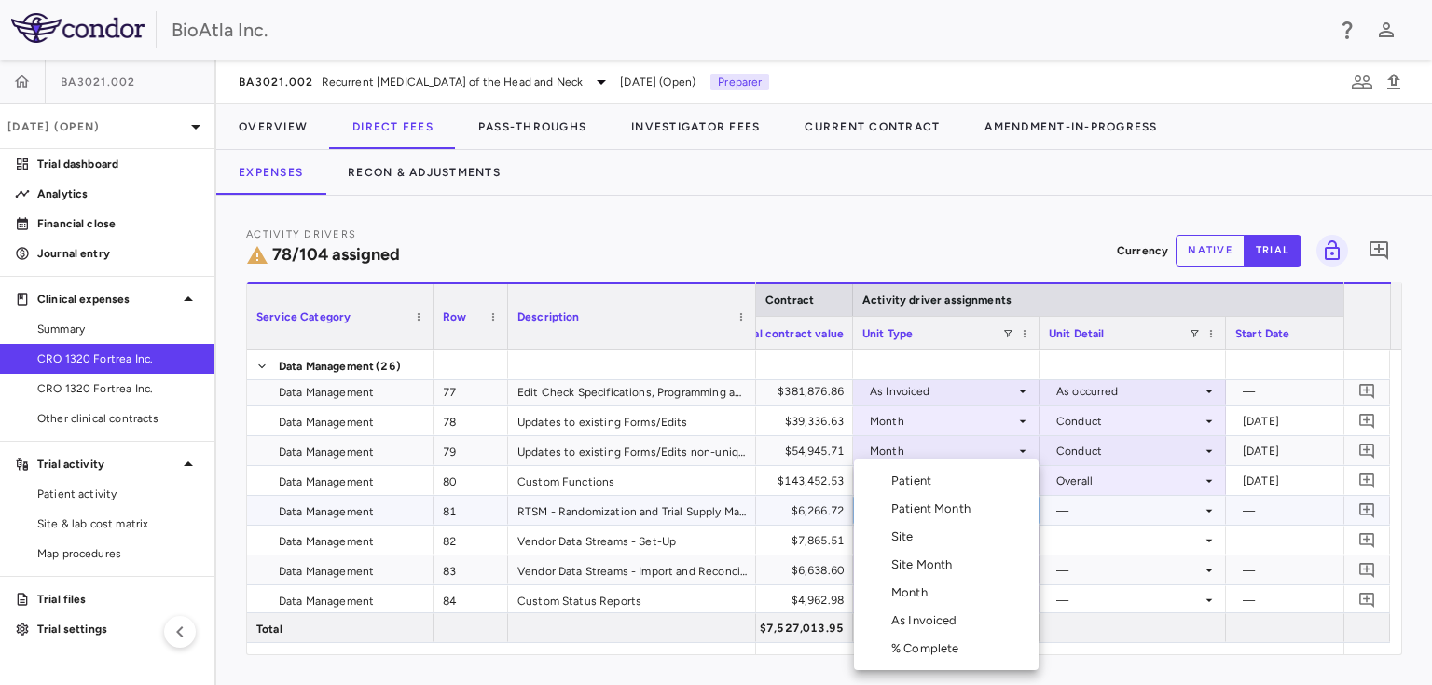
click at [920, 589] on div "Month" at bounding box center [913, 592] width 44 height 17
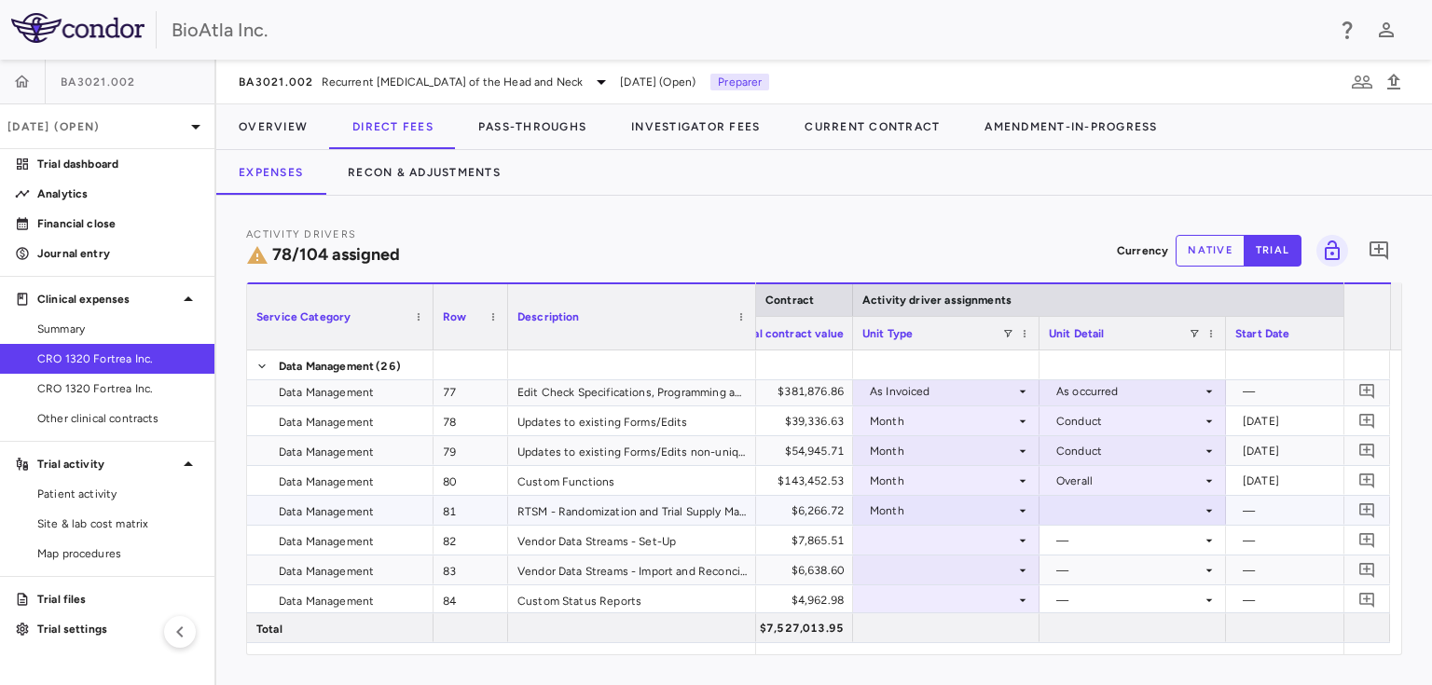
click at [1124, 518] on div at bounding box center [1133, 510] width 168 height 27
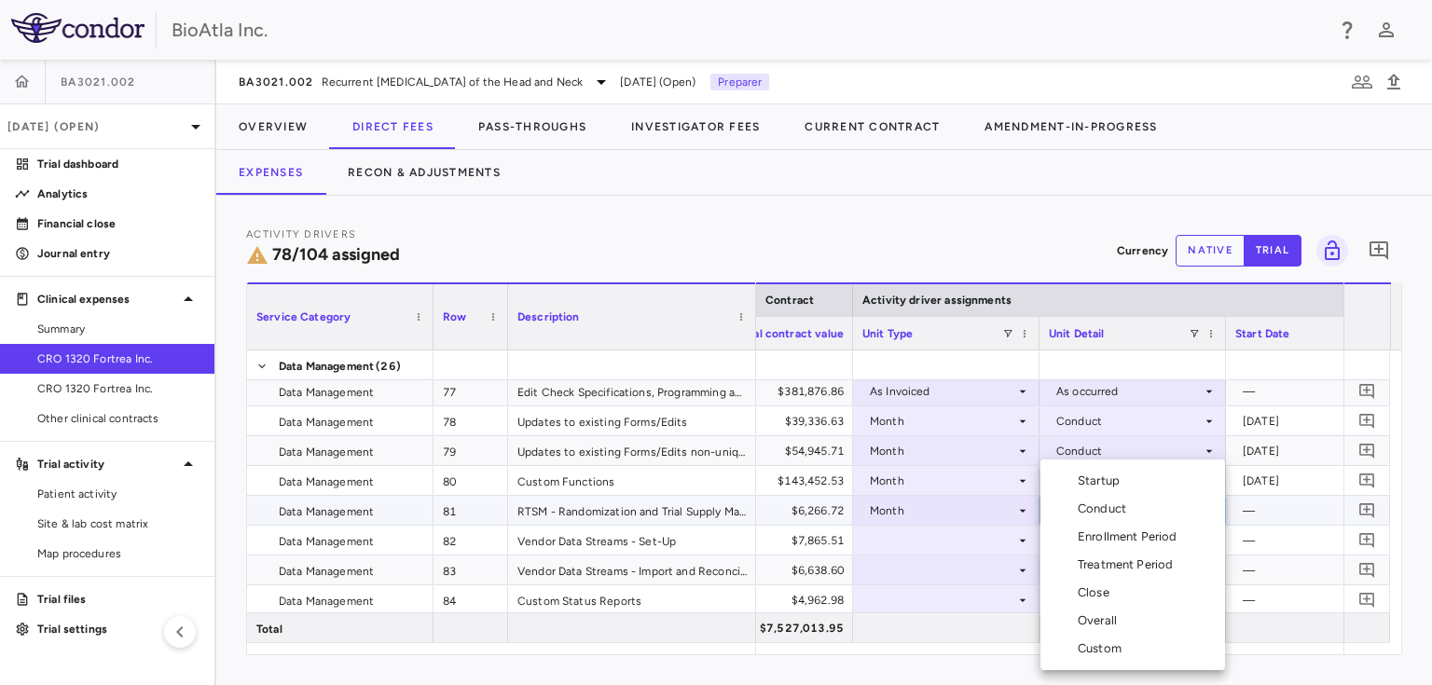
click at [1119, 503] on div "Conduct" at bounding box center [1105, 509] width 56 height 17
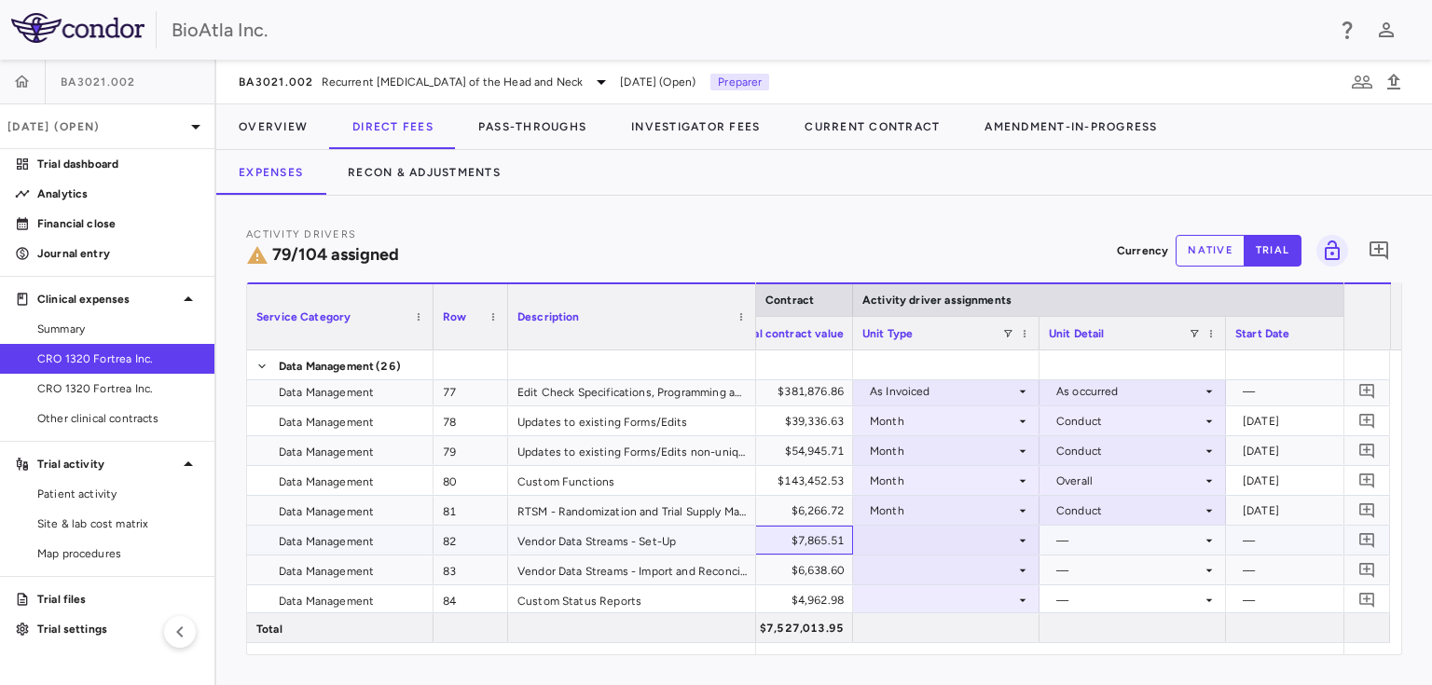
click at [851, 537] on div "$7,865.51" at bounding box center [759, 540] width 186 height 29
click at [908, 516] on div "Month" at bounding box center [942, 511] width 145 height 30
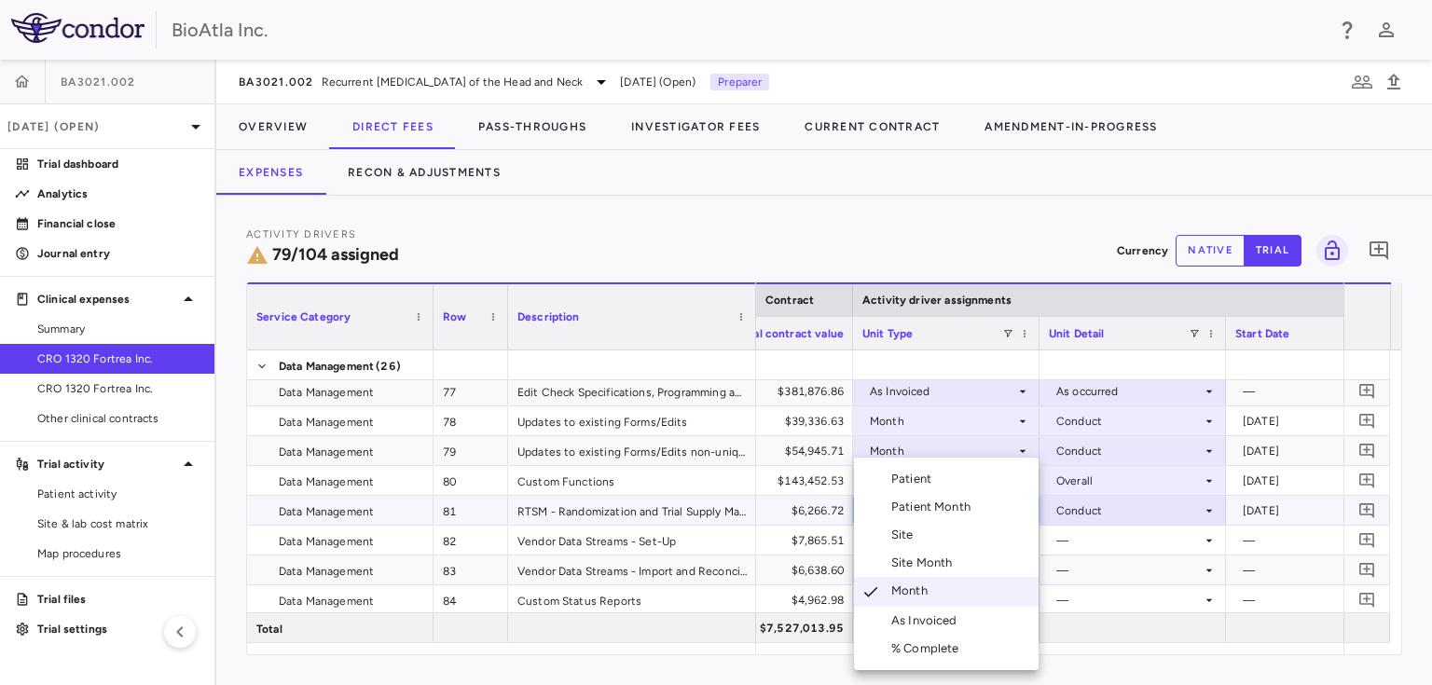
click at [1139, 536] on div at bounding box center [716, 342] width 1432 height 685
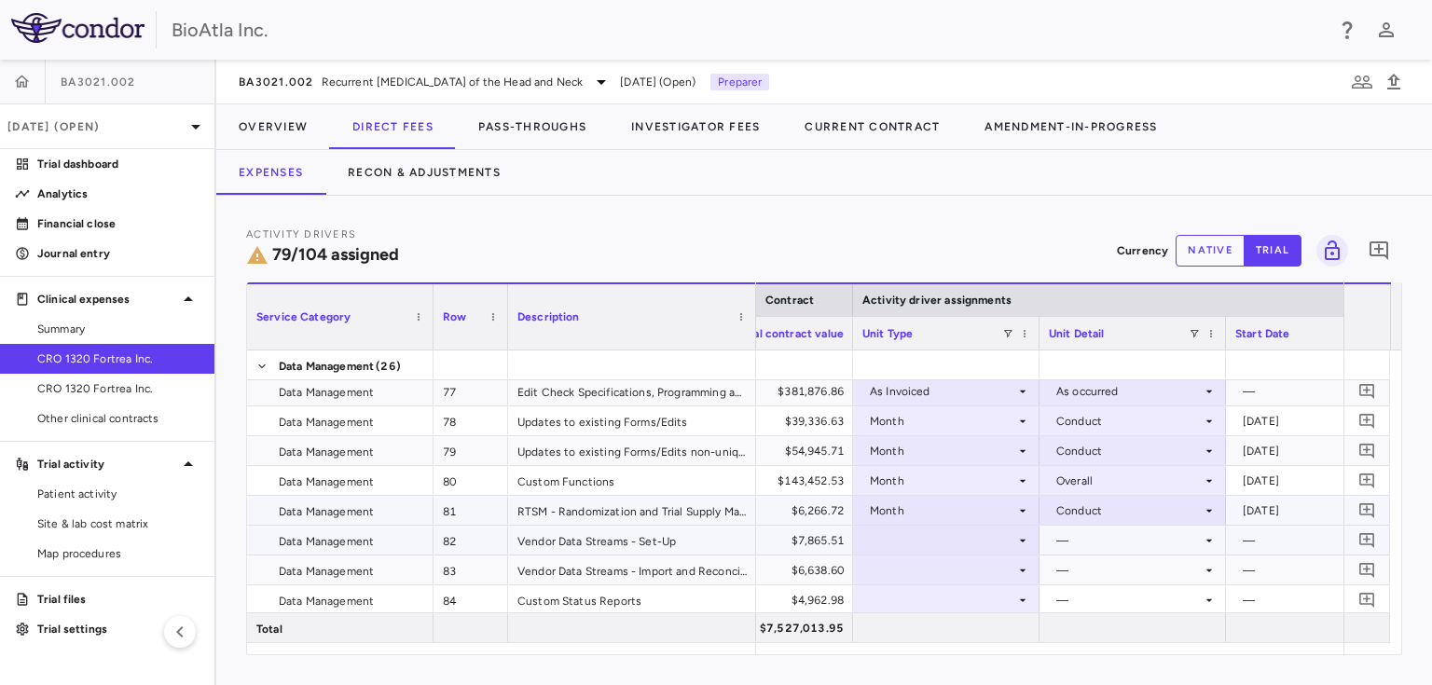
click at [997, 544] on div at bounding box center [946, 540] width 168 height 27
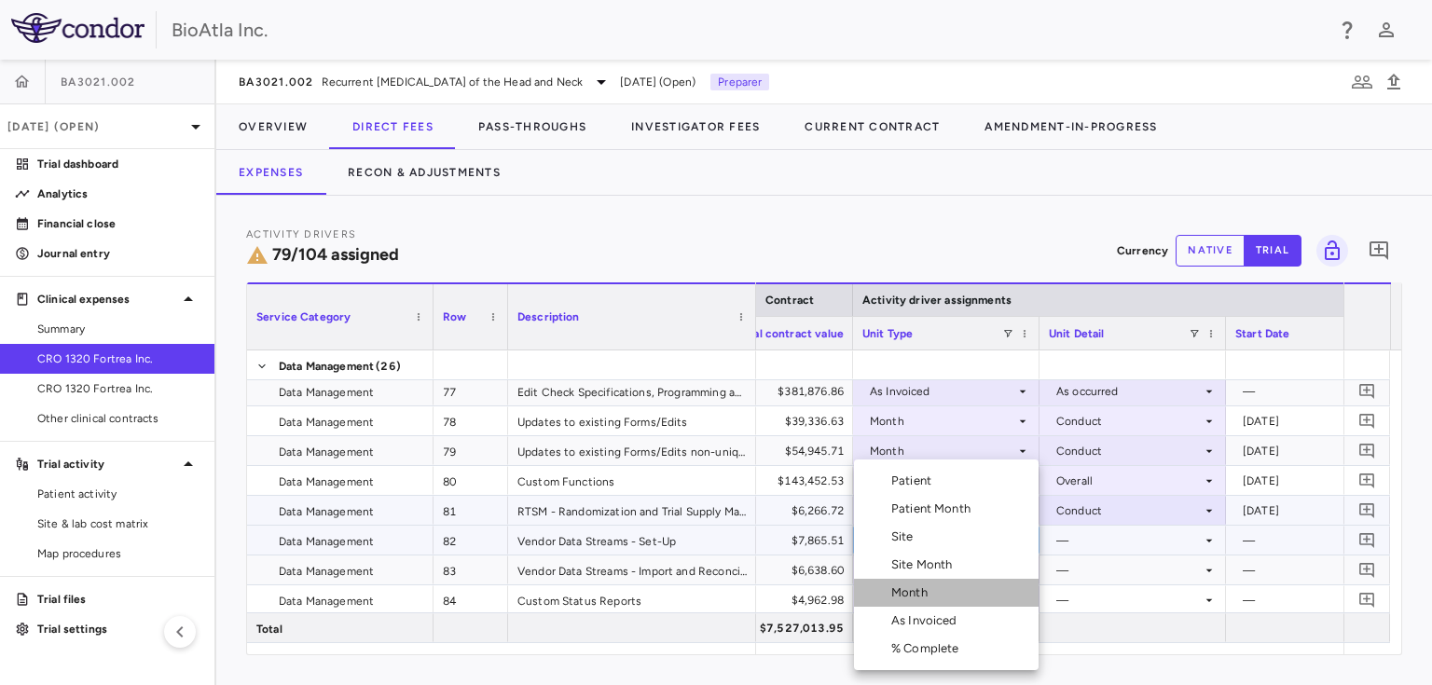
click at [935, 595] on li "Month" at bounding box center [946, 593] width 185 height 28
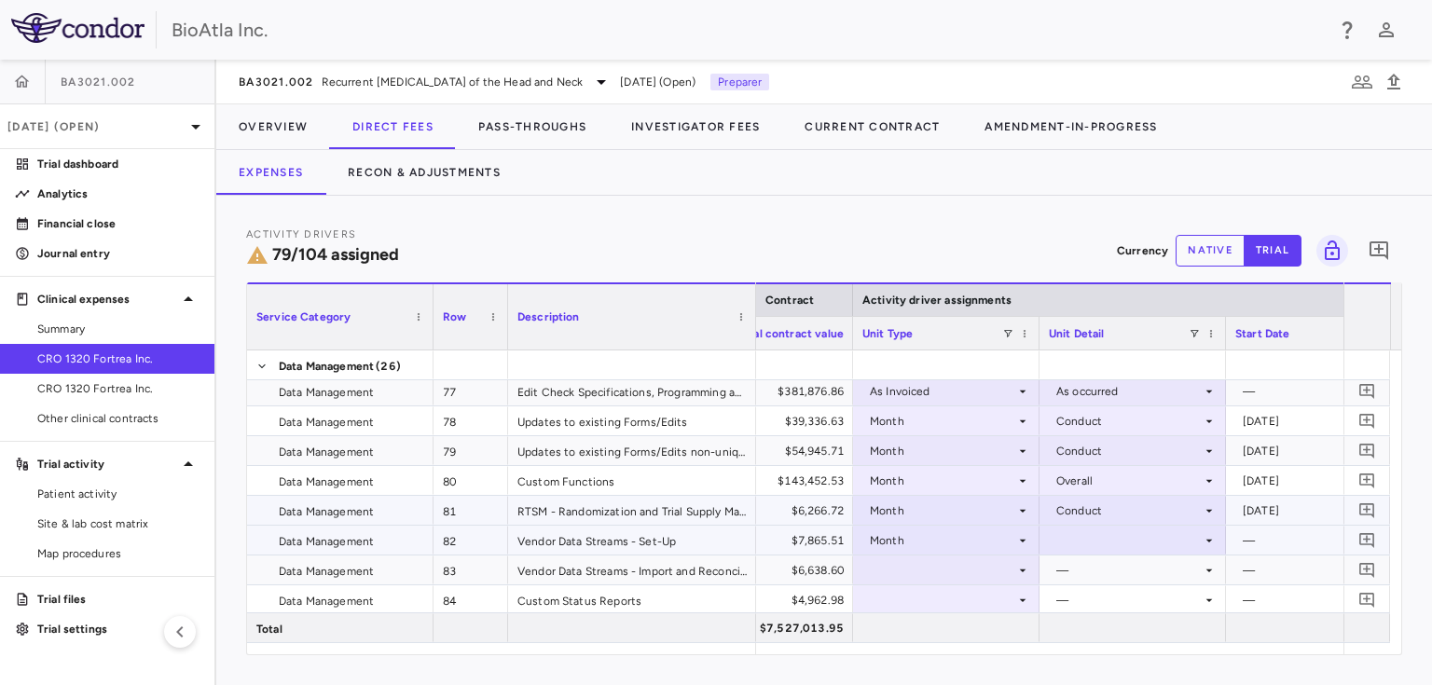
click at [1118, 542] on div at bounding box center [1133, 540] width 168 height 27
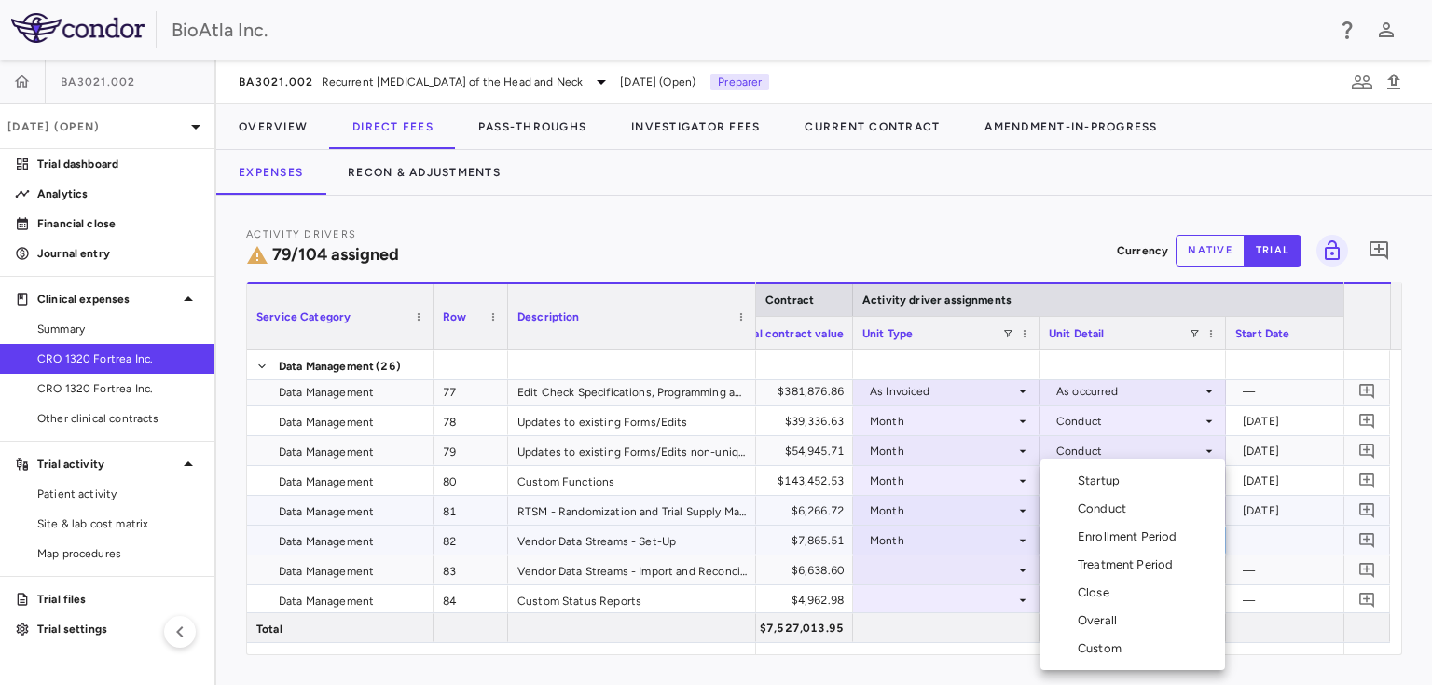
click at [1106, 509] on div "Conduct" at bounding box center [1105, 509] width 56 height 17
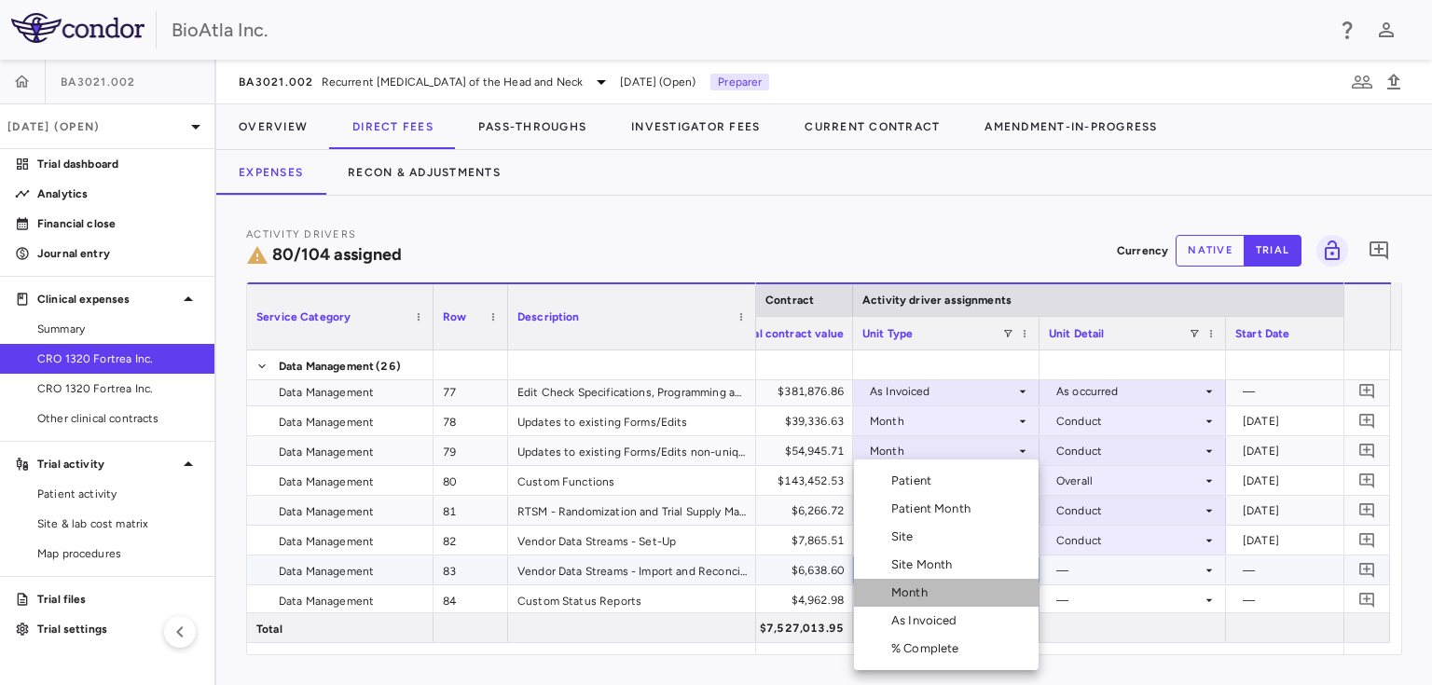
click at [922, 589] on div "Month" at bounding box center [913, 592] width 44 height 17
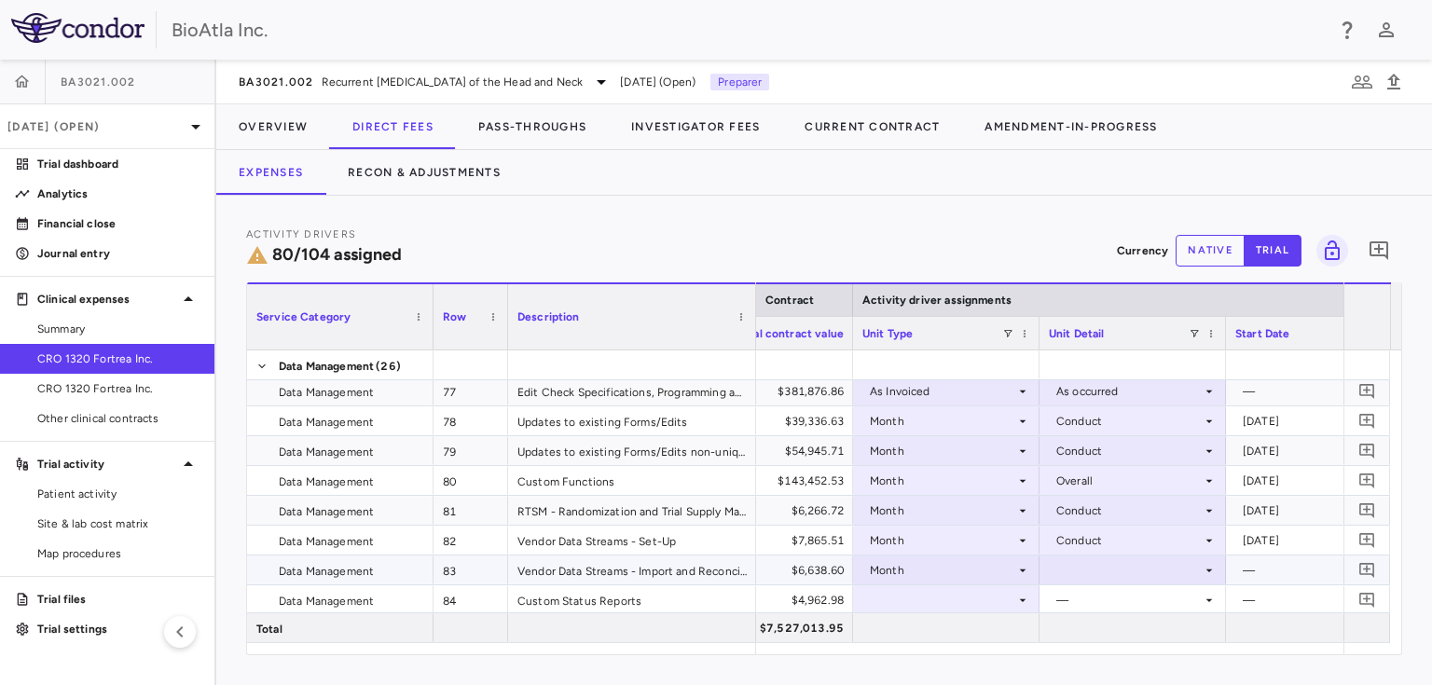
click at [1101, 563] on div at bounding box center [1133, 569] width 168 height 27
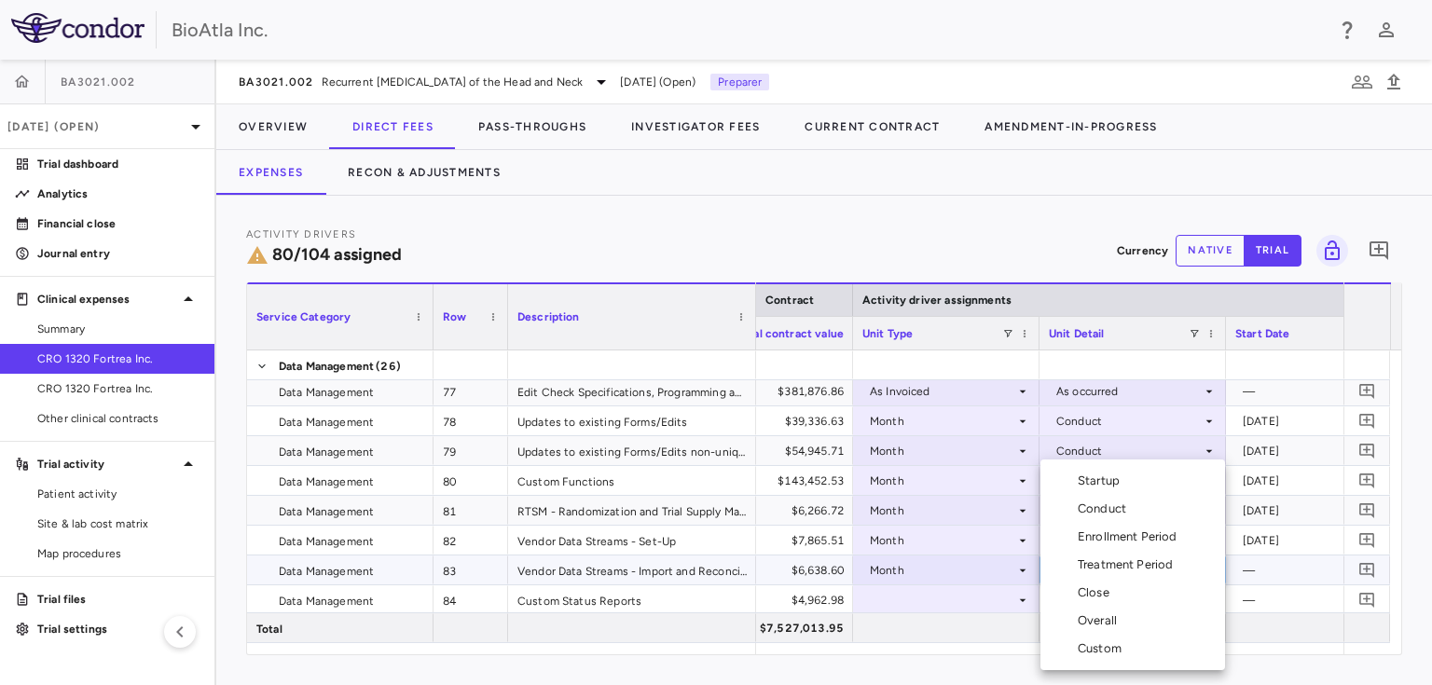
click at [1102, 507] on div "Conduct" at bounding box center [1105, 509] width 56 height 17
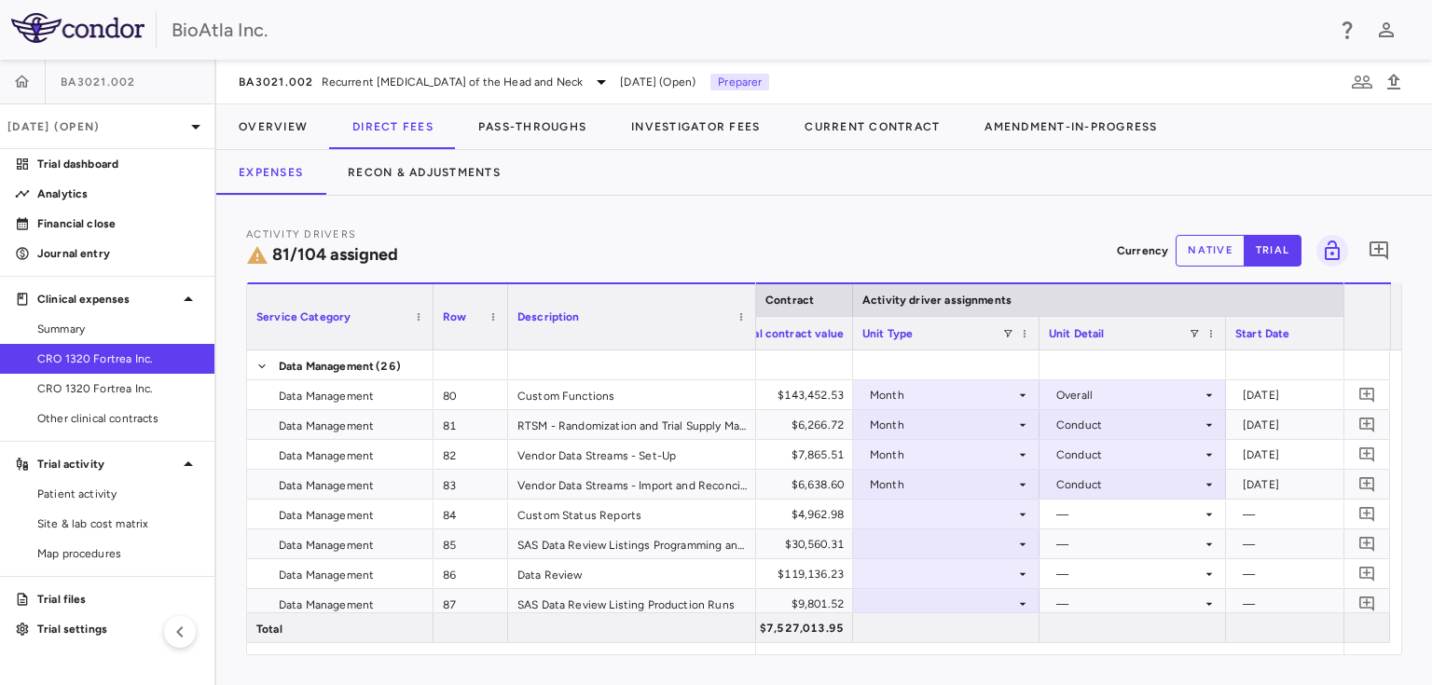
scroll to position [2877, 0]
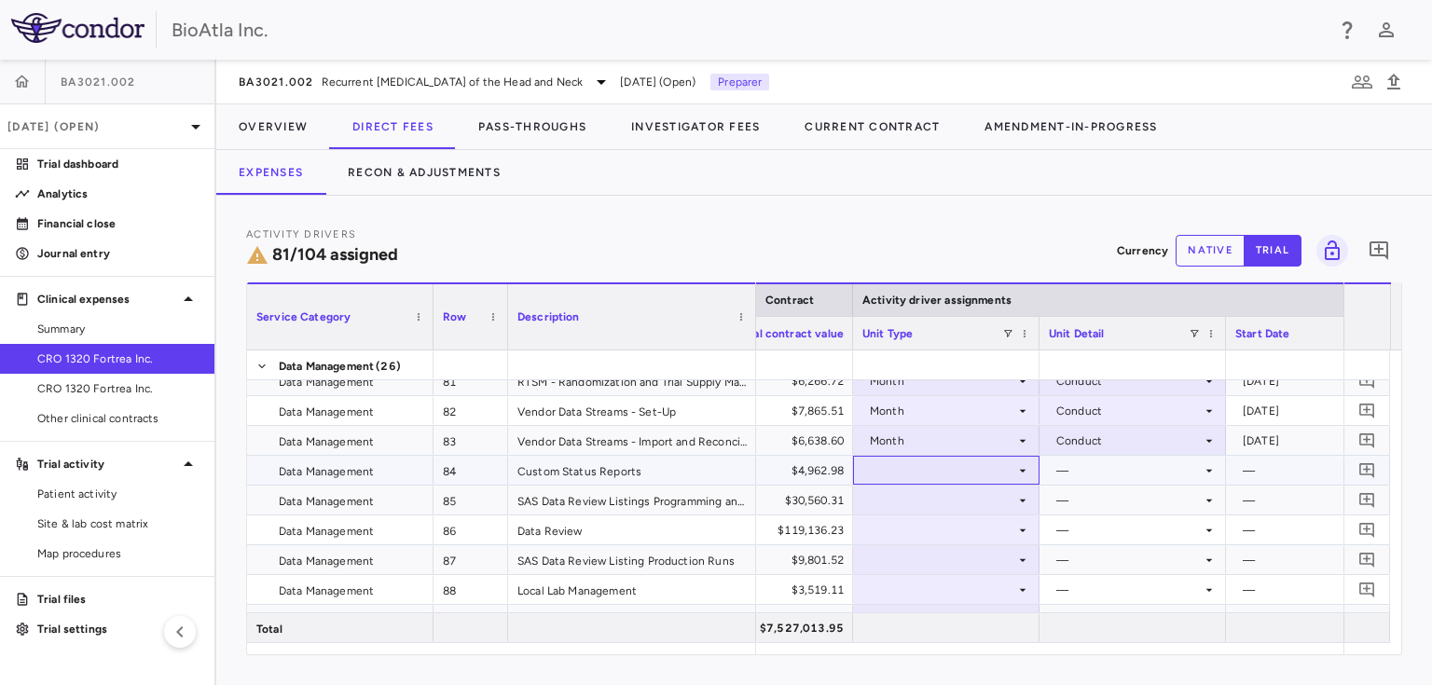
click at [944, 473] on div at bounding box center [946, 470] width 168 height 27
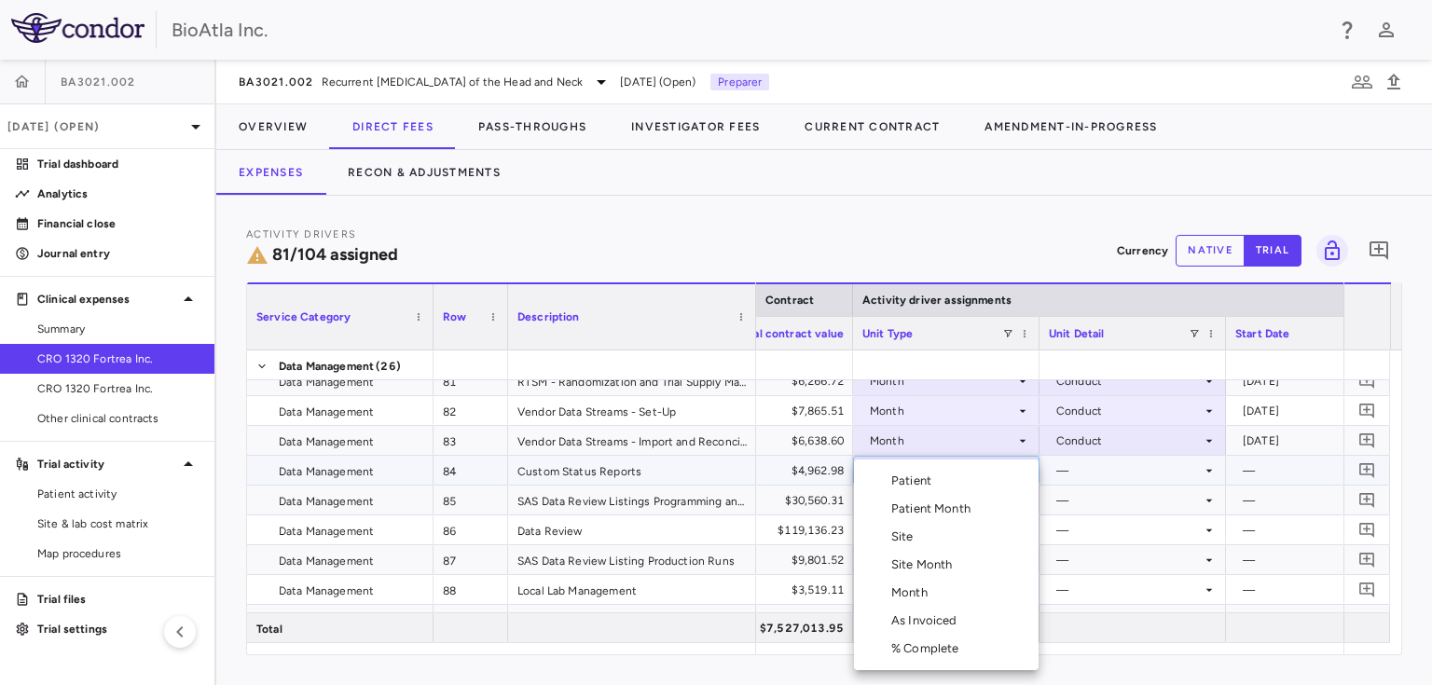
click at [920, 589] on div "Month" at bounding box center [913, 592] width 44 height 17
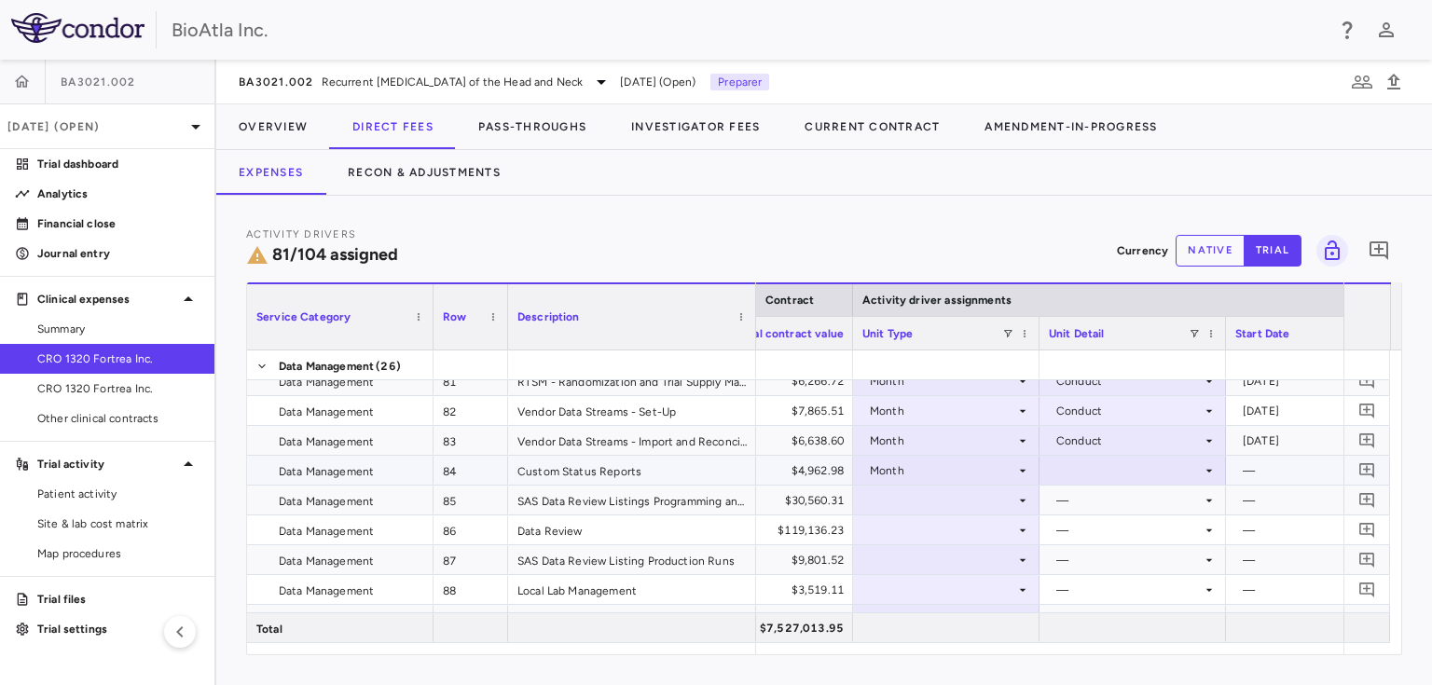
click at [1114, 462] on div at bounding box center [1133, 470] width 168 height 27
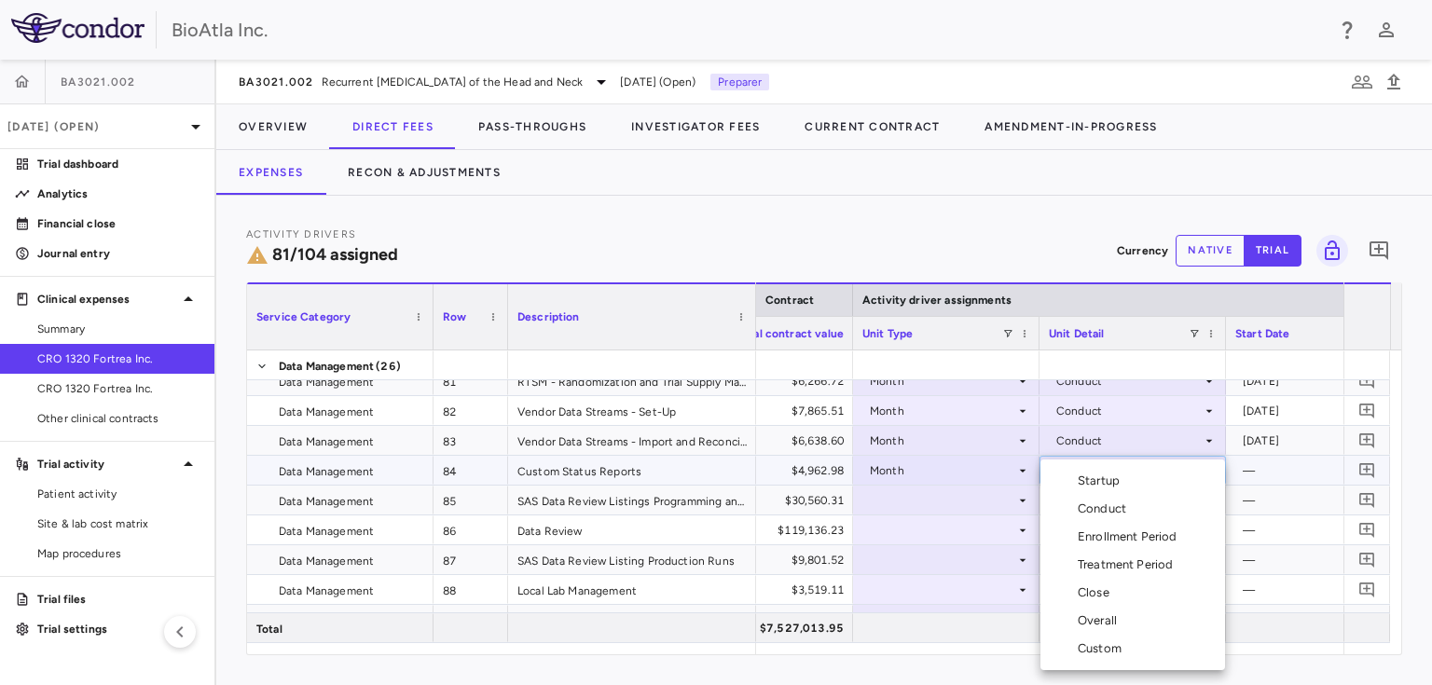
click at [1112, 507] on div "Conduct" at bounding box center [1105, 509] width 56 height 17
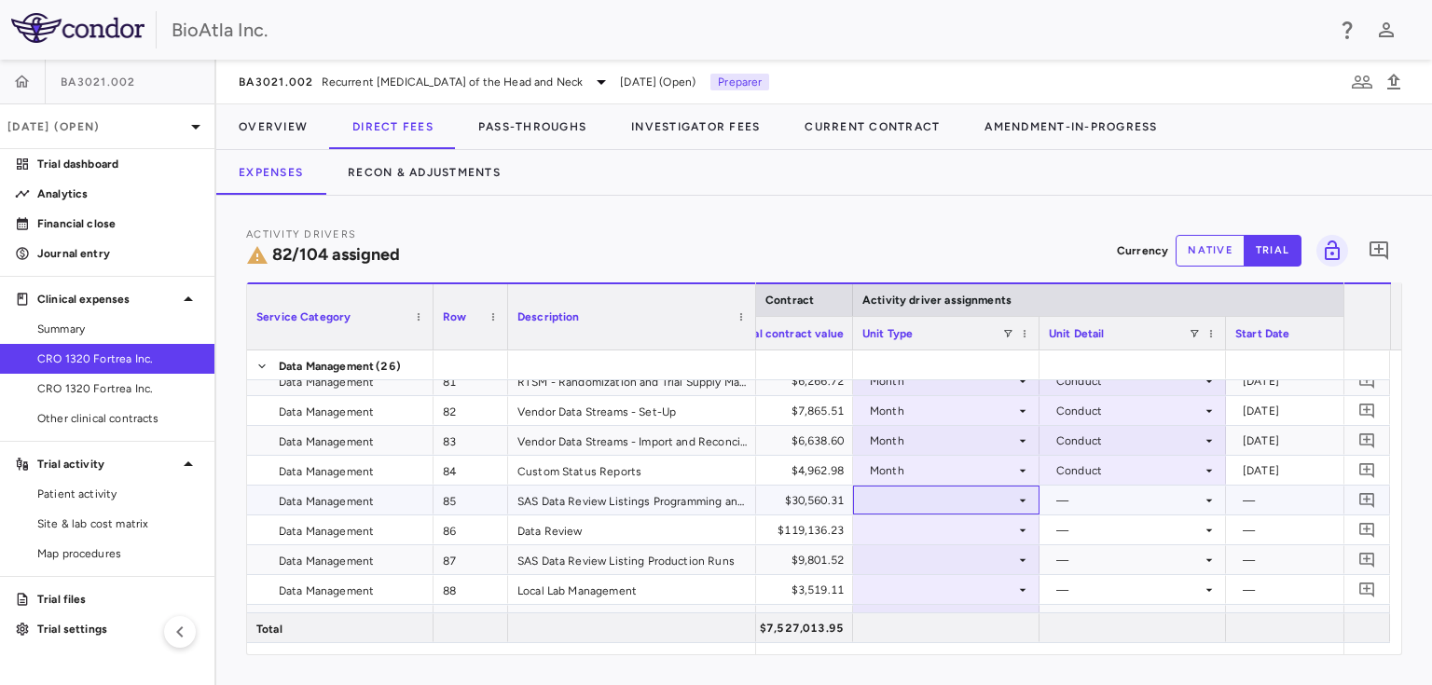
click at [916, 490] on div at bounding box center [946, 500] width 168 height 27
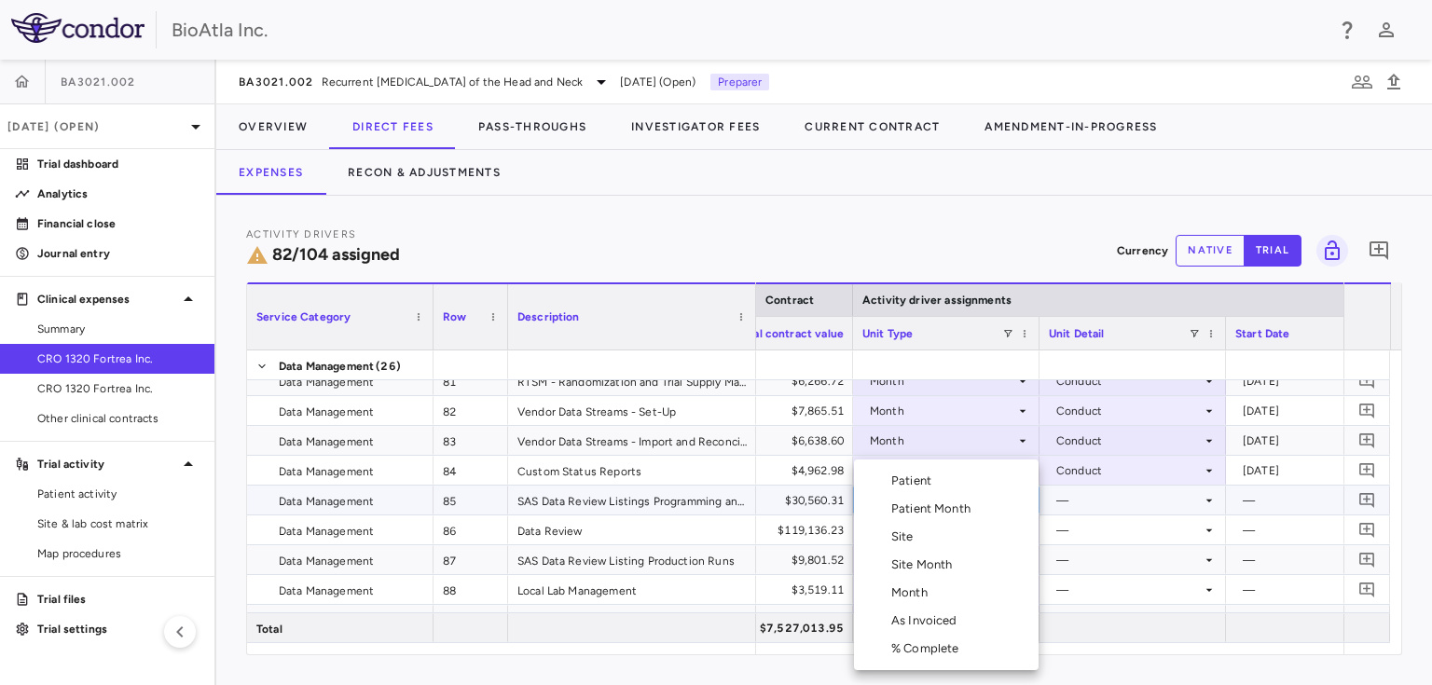
click at [909, 596] on div "Month" at bounding box center [913, 592] width 44 height 17
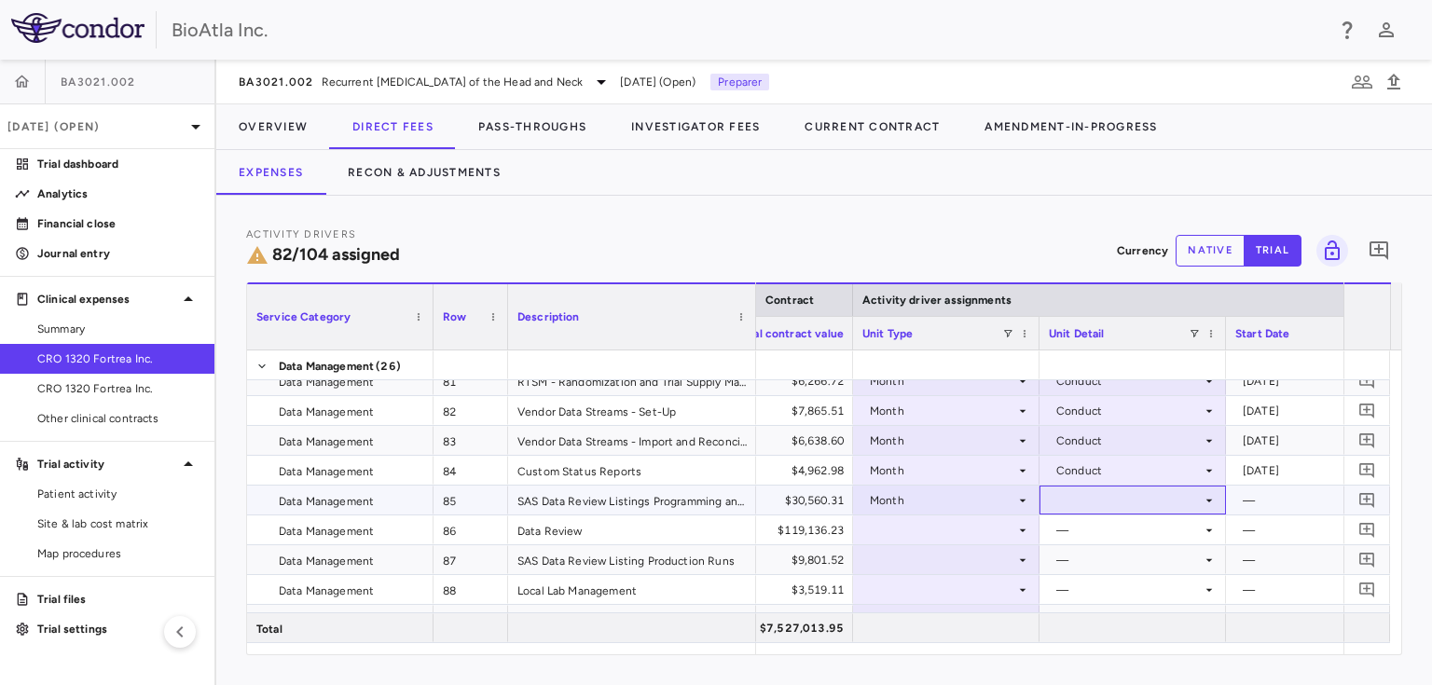
click at [1109, 506] on div at bounding box center [1133, 500] width 168 height 27
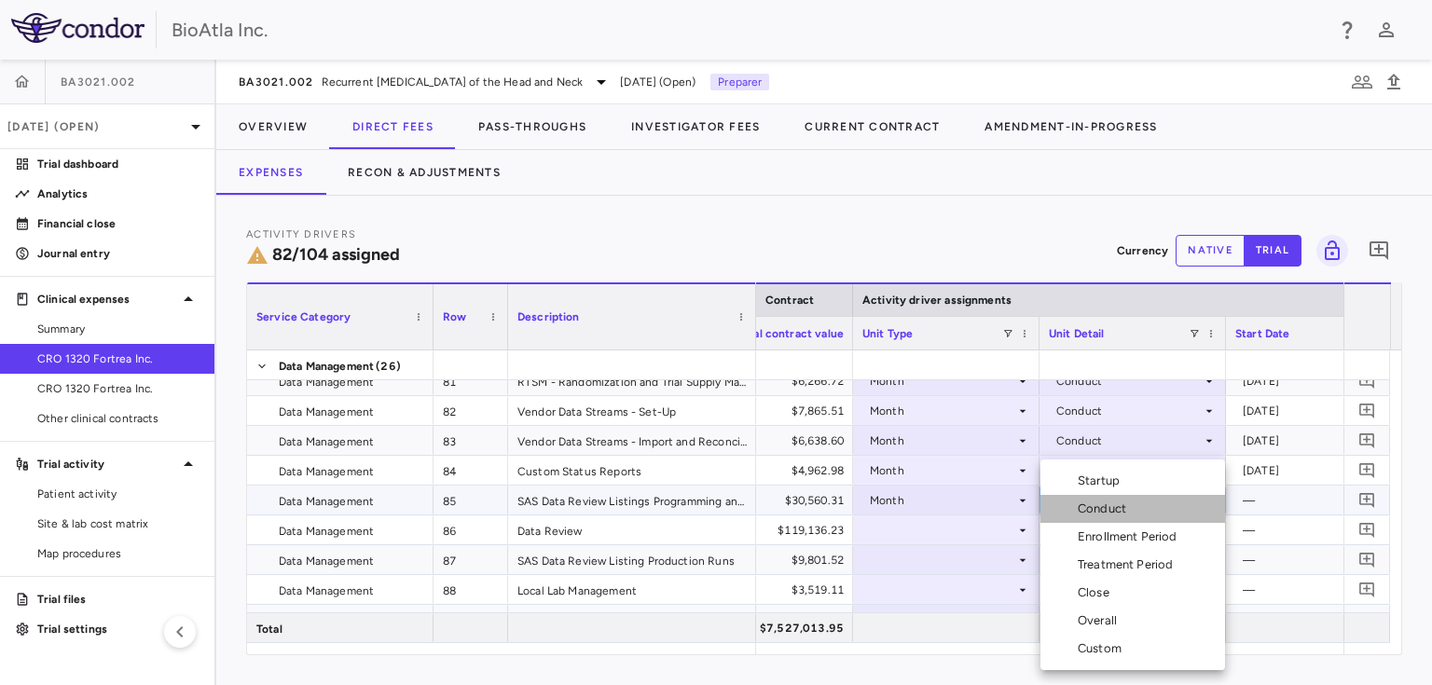
click at [1103, 507] on div "Conduct" at bounding box center [1105, 509] width 56 height 17
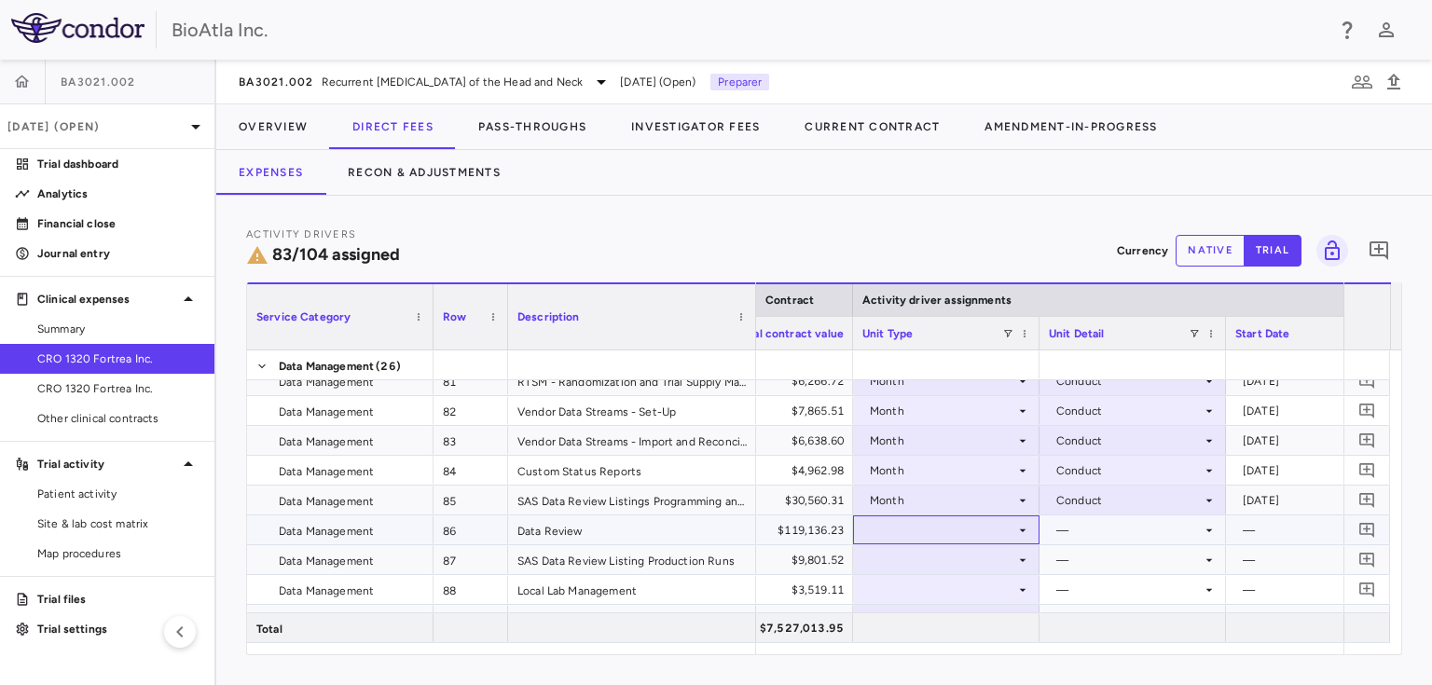
click at [878, 533] on div at bounding box center [946, 529] width 168 height 27
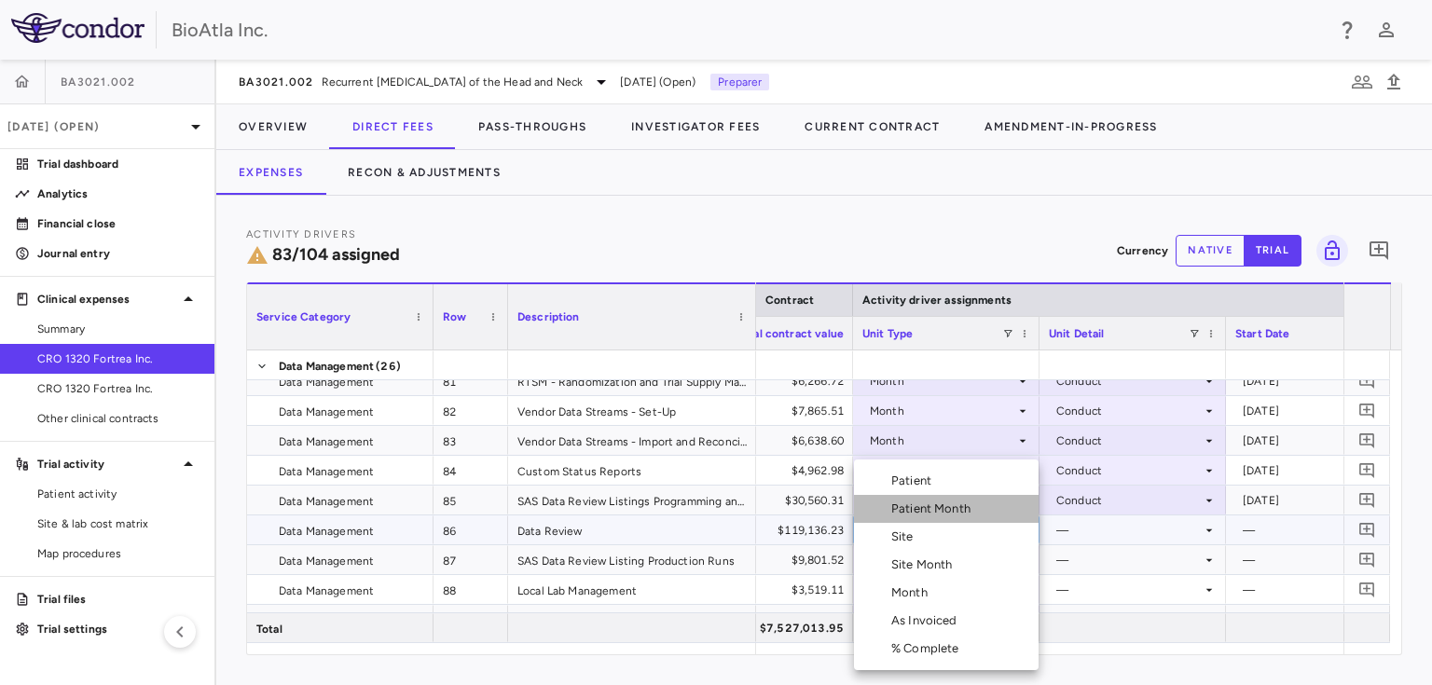
click at [944, 507] on div "Patient Month" at bounding box center [934, 509] width 87 height 17
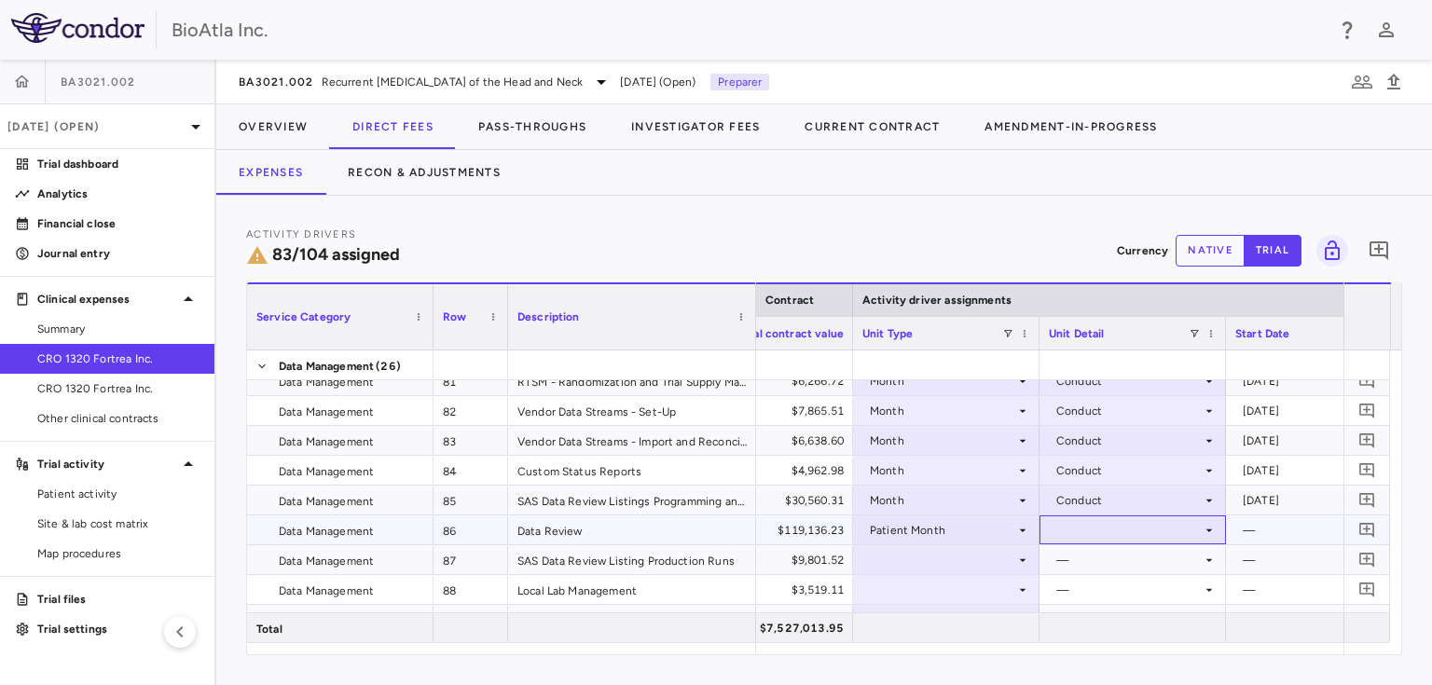
click at [1115, 532] on div at bounding box center [1133, 529] width 168 height 27
click at [1105, 563] on div "As occurred" at bounding box center [1114, 564] width 75 height 17
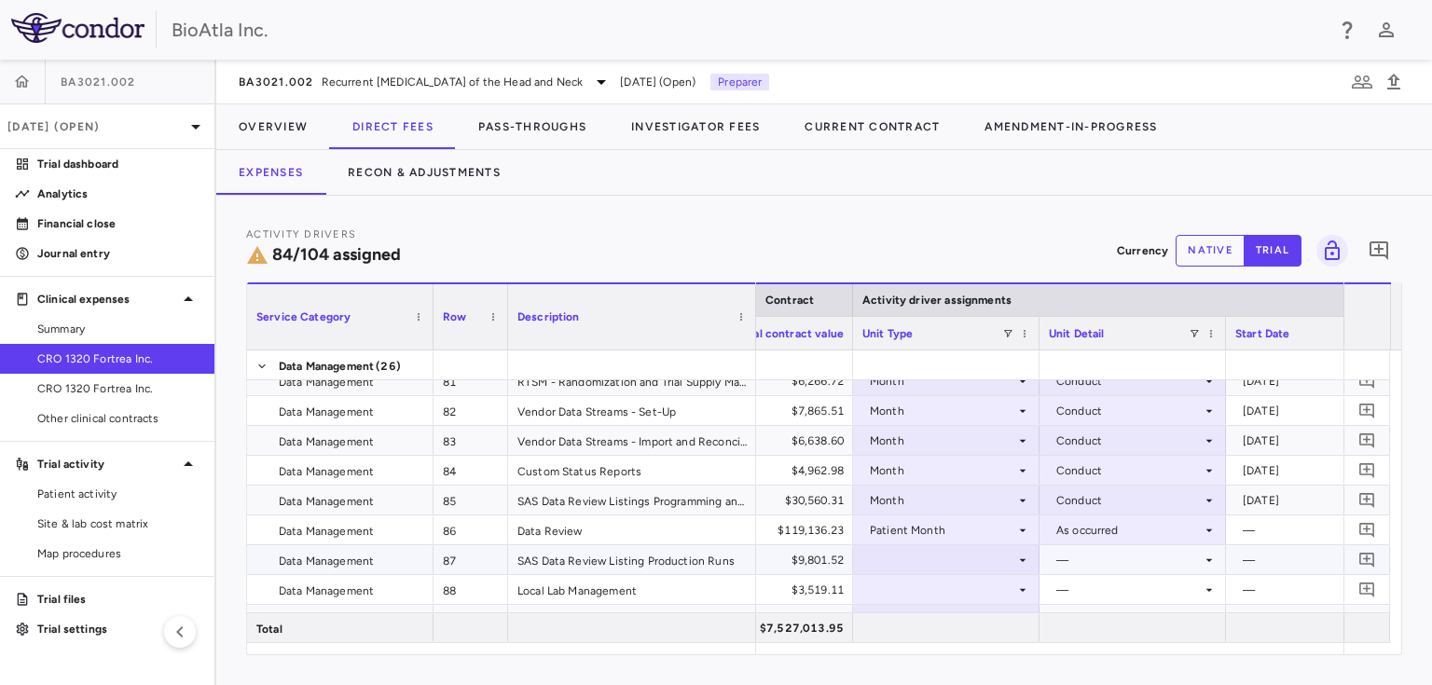
click at [929, 561] on div at bounding box center [946, 559] width 168 height 27
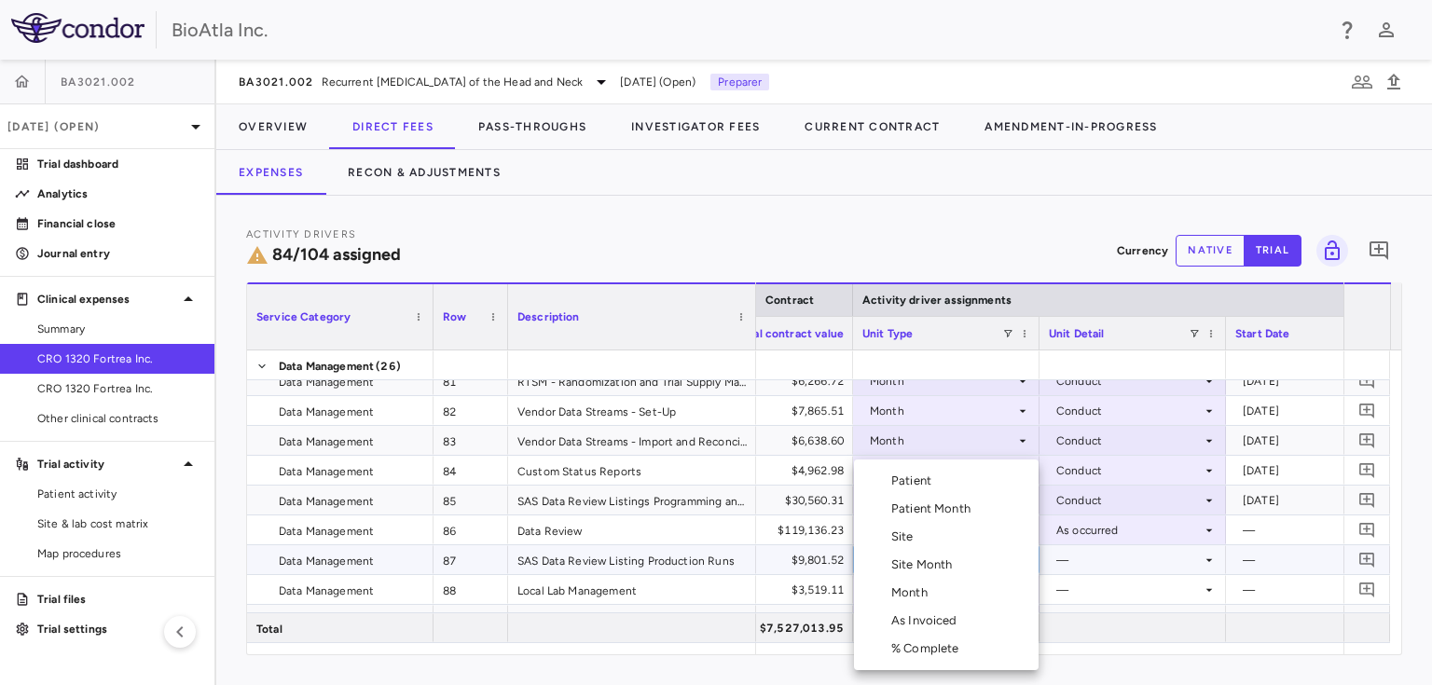
click at [912, 593] on div "Month" at bounding box center [913, 592] width 44 height 17
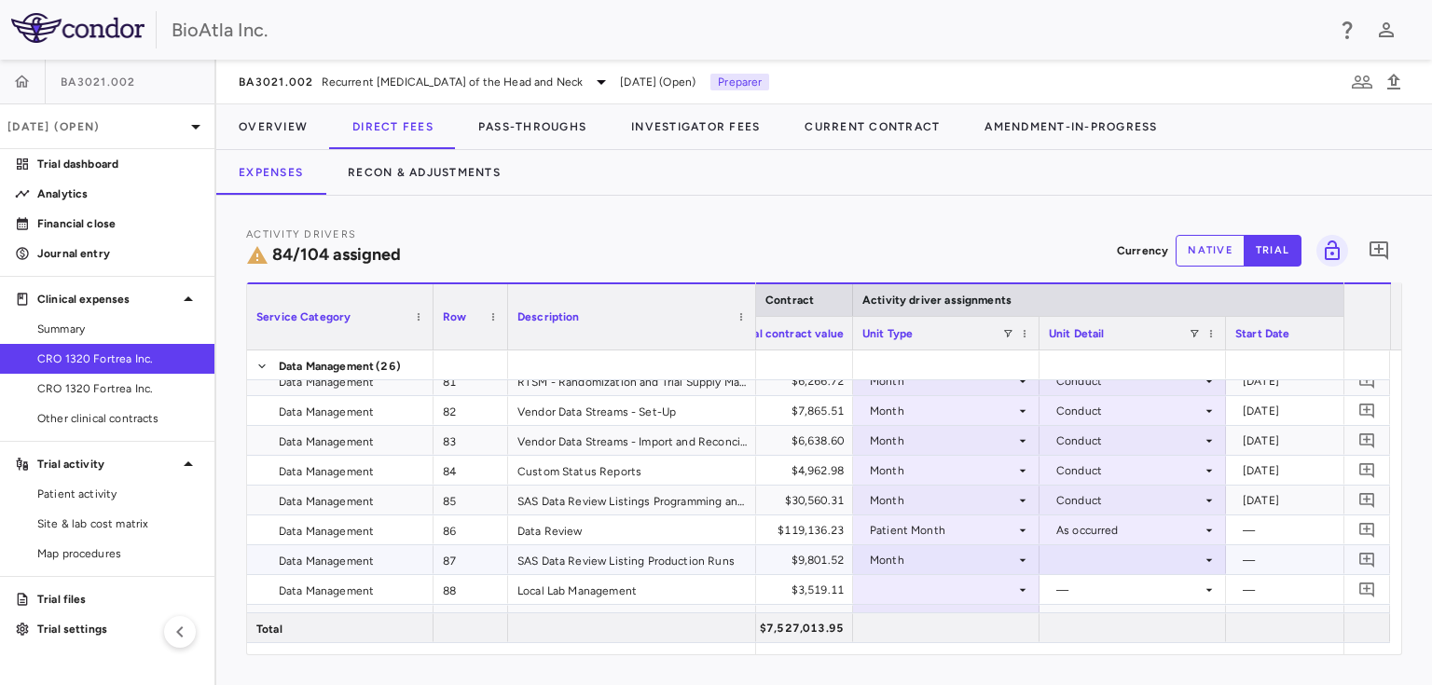
click at [1145, 569] on div at bounding box center [1133, 559] width 168 height 27
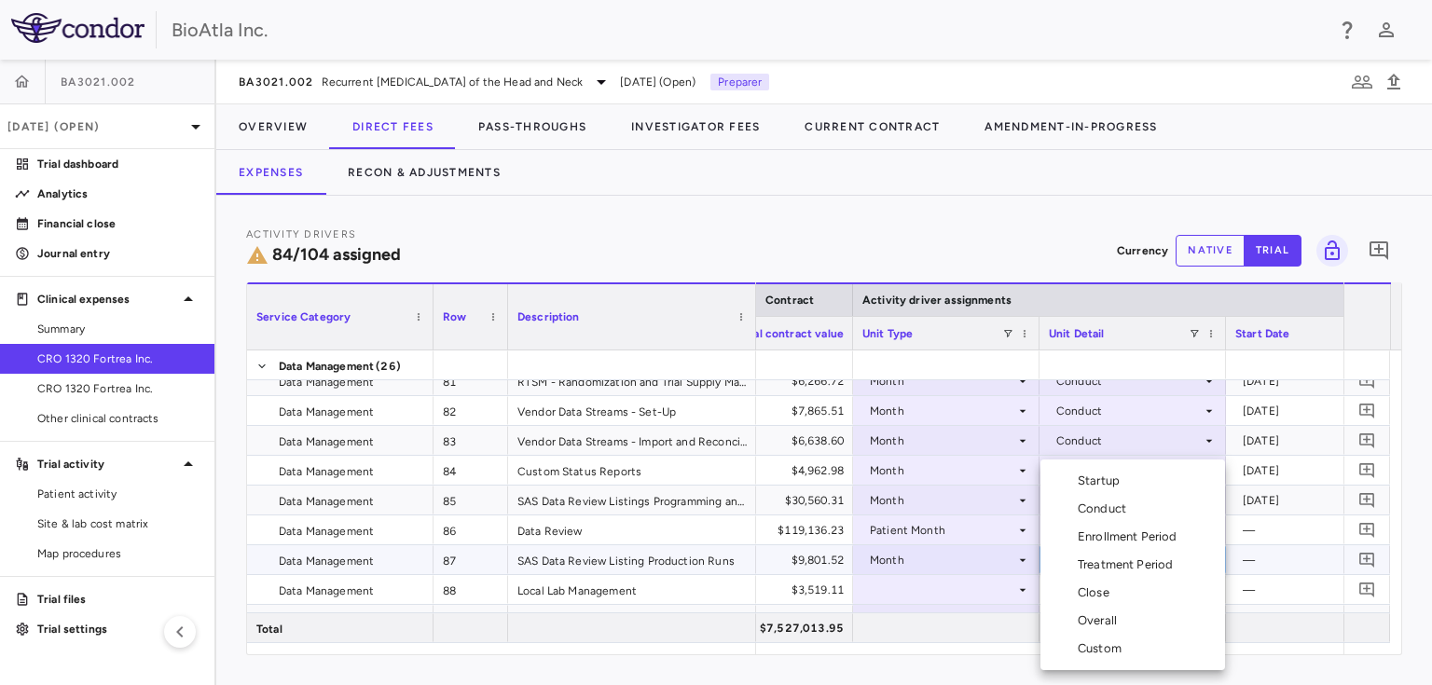
click at [1090, 512] on div "Conduct" at bounding box center [1105, 509] width 56 height 17
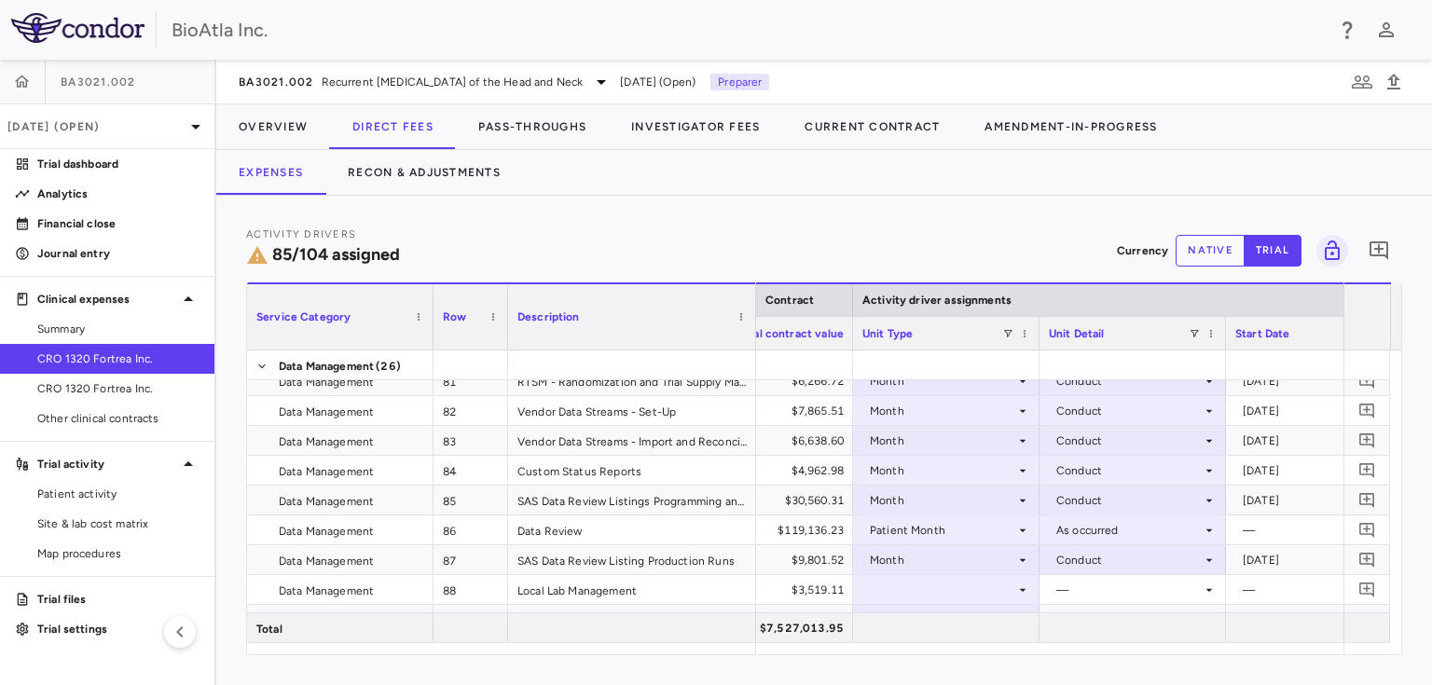
scroll to position [2975, 0]
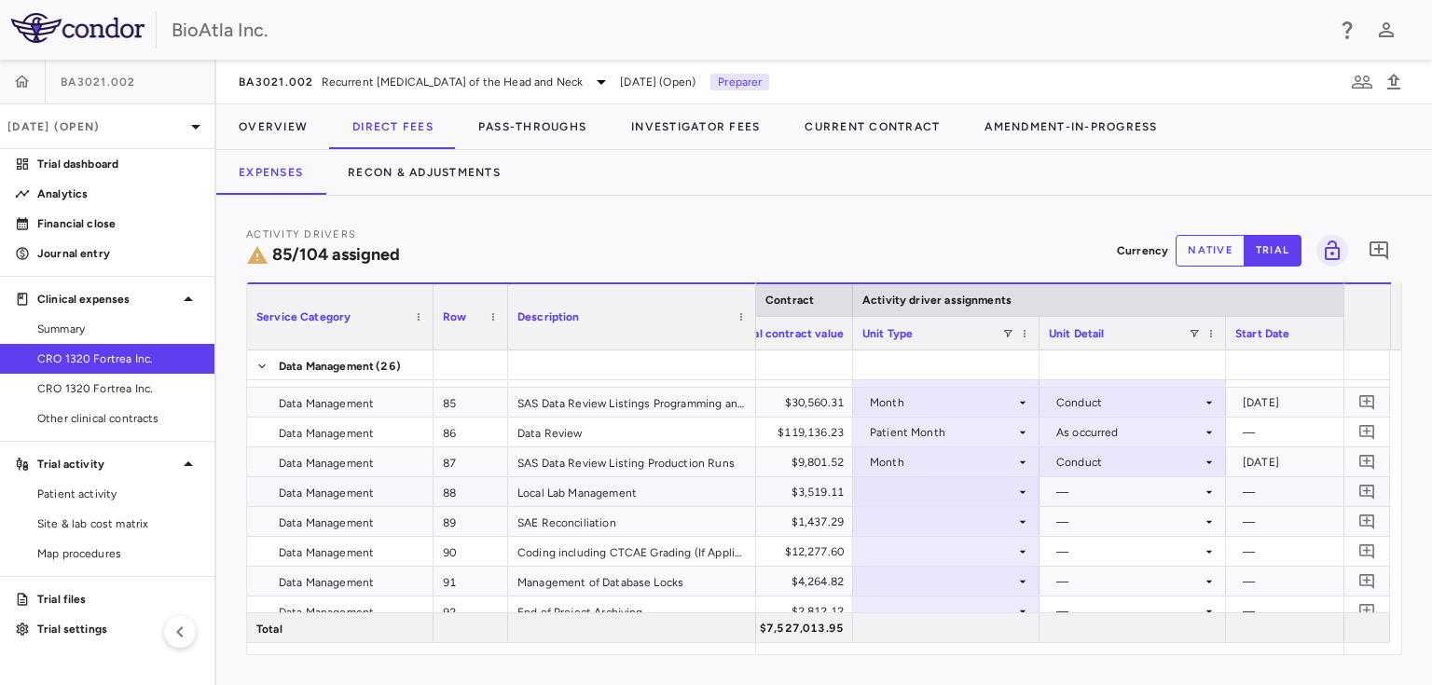
click at [872, 490] on div at bounding box center [946, 491] width 168 height 27
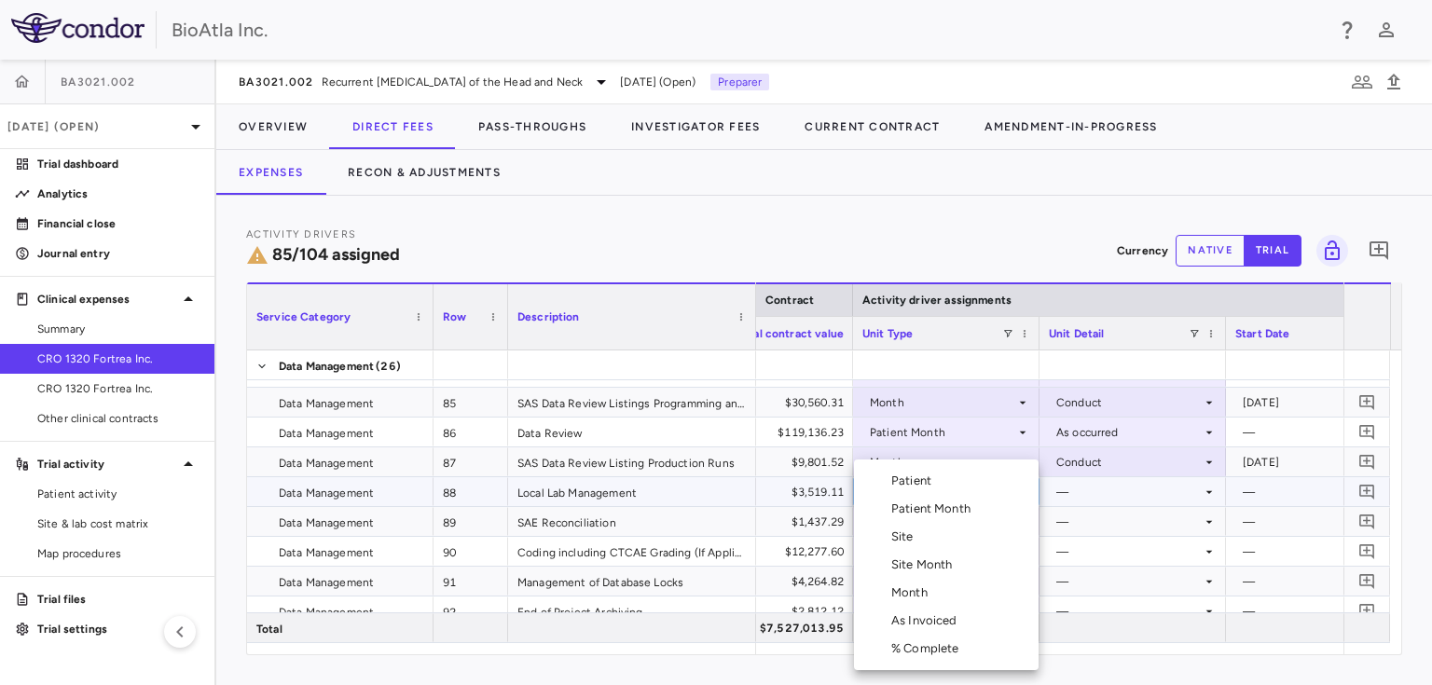
click at [912, 600] on div "Month" at bounding box center [913, 592] width 44 height 17
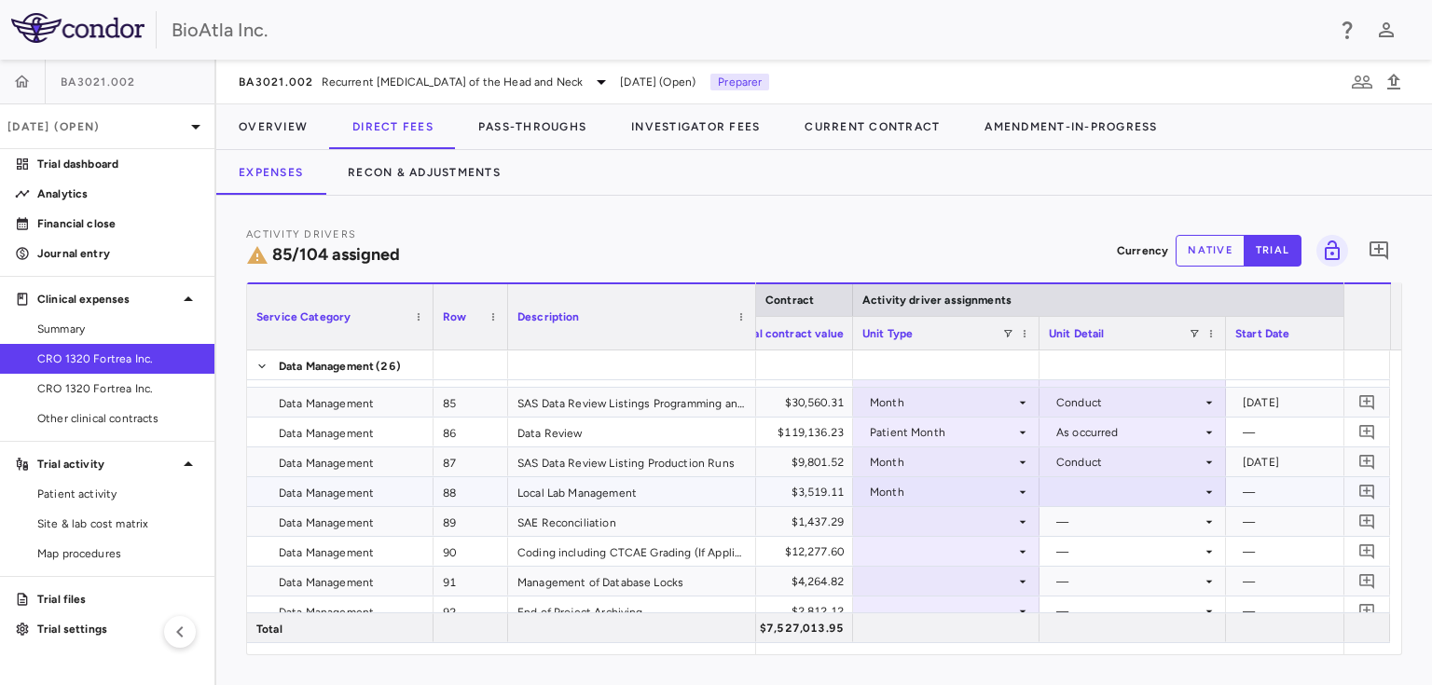
click at [1145, 487] on div at bounding box center [1133, 491] width 168 height 27
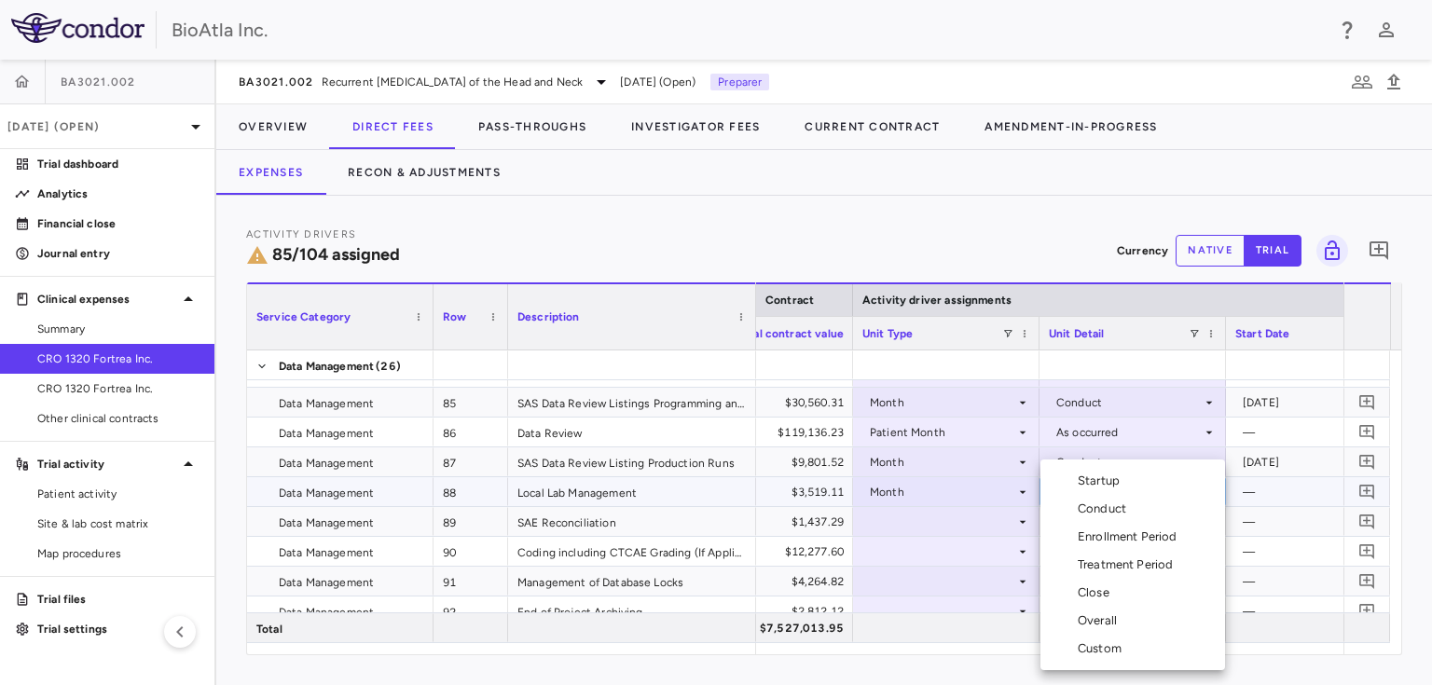
click at [1092, 617] on div "Overall" at bounding box center [1100, 620] width 47 height 17
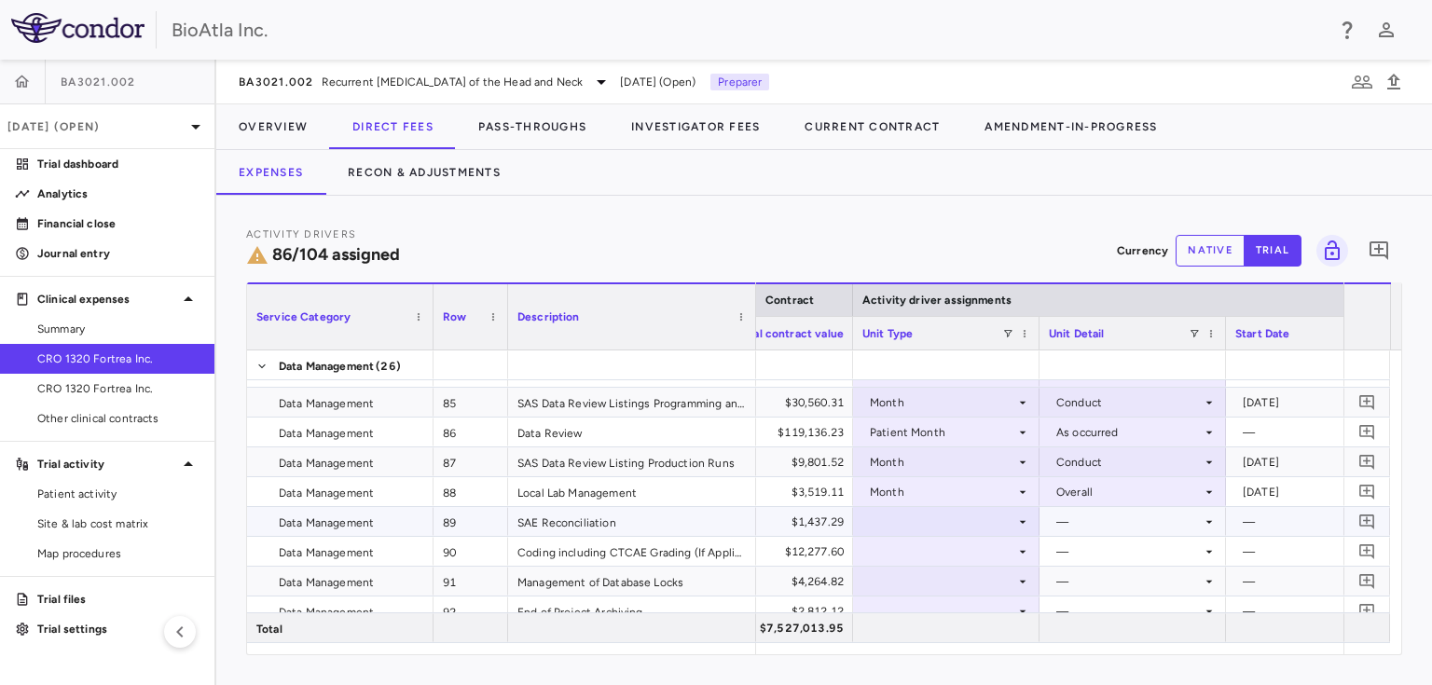
click at [878, 518] on div at bounding box center [946, 521] width 168 height 27
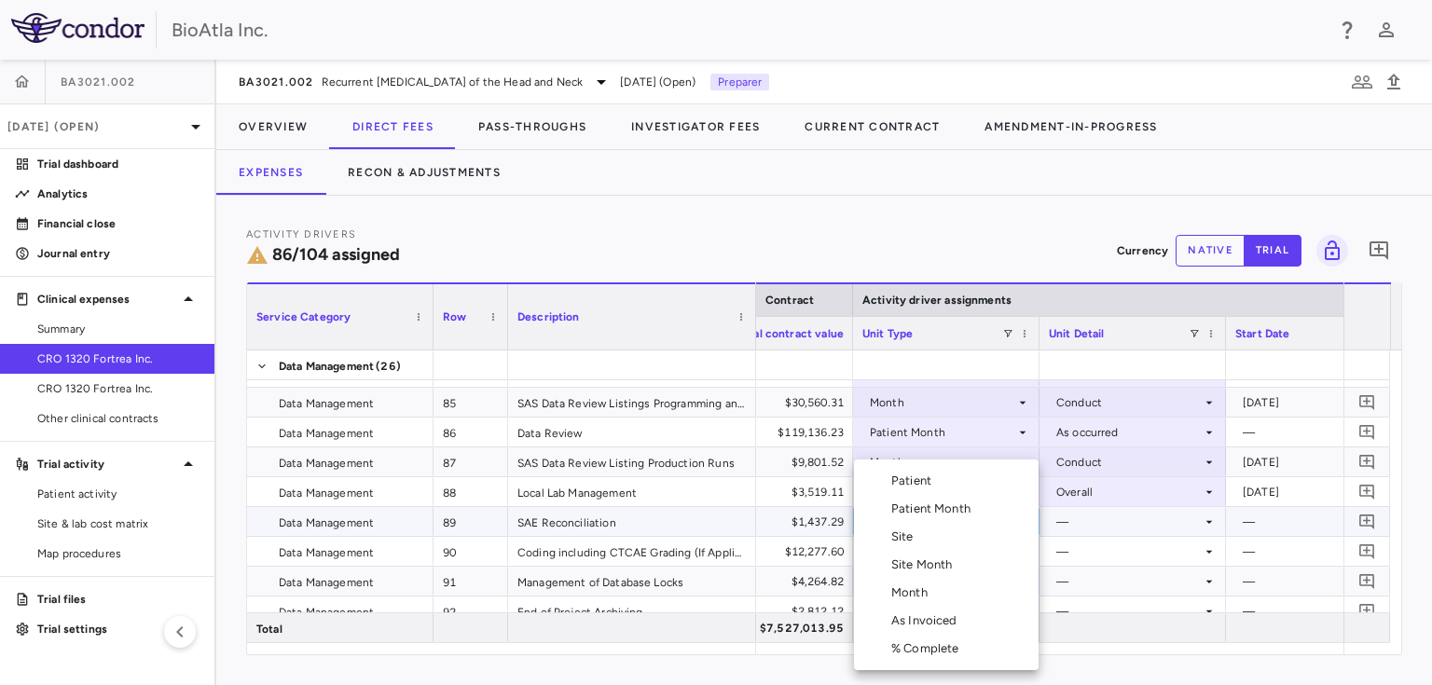
click at [935, 501] on div "Patient Month" at bounding box center [934, 509] width 87 height 17
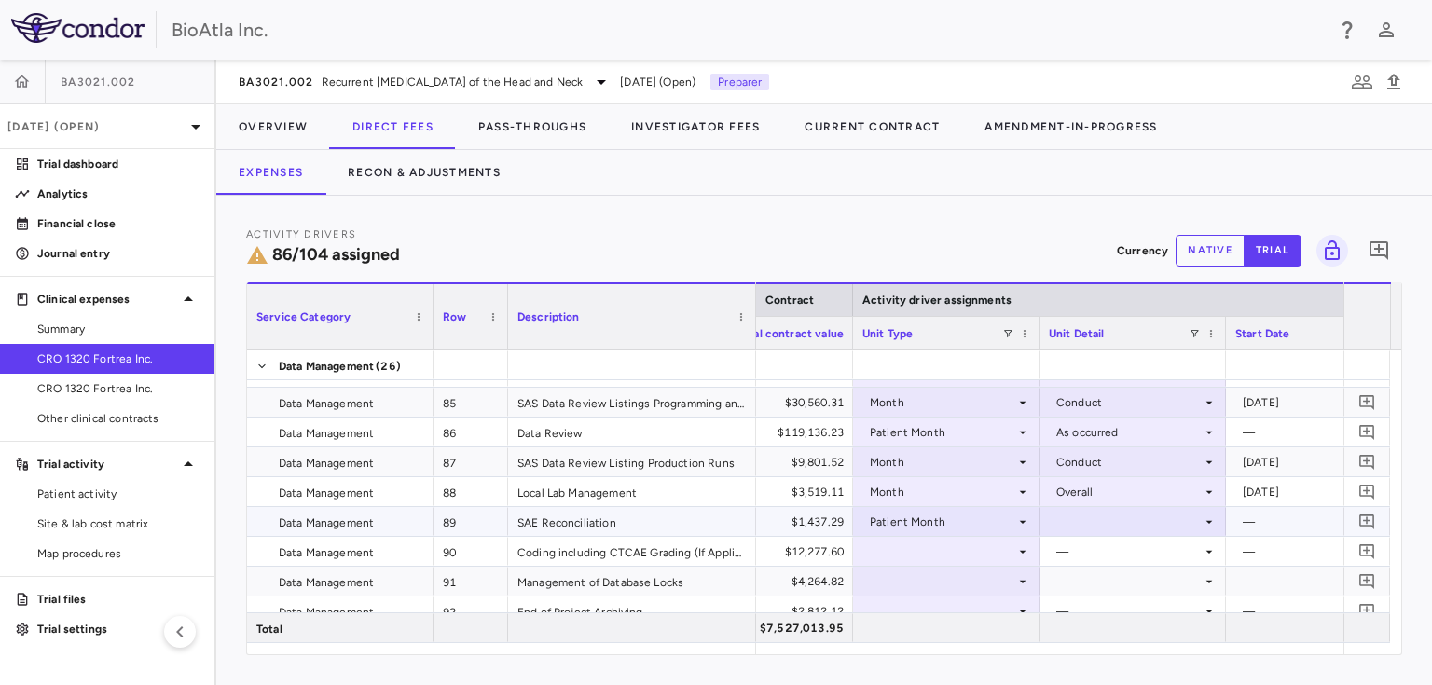
click at [1076, 512] on div at bounding box center [1133, 521] width 168 height 27
click at [1104, 558] on div "As occurred" at bounding box center [1114, 555] width 75 height 17
click at [932, 544] on div at bounding box center [946, 551] width 168 height 27
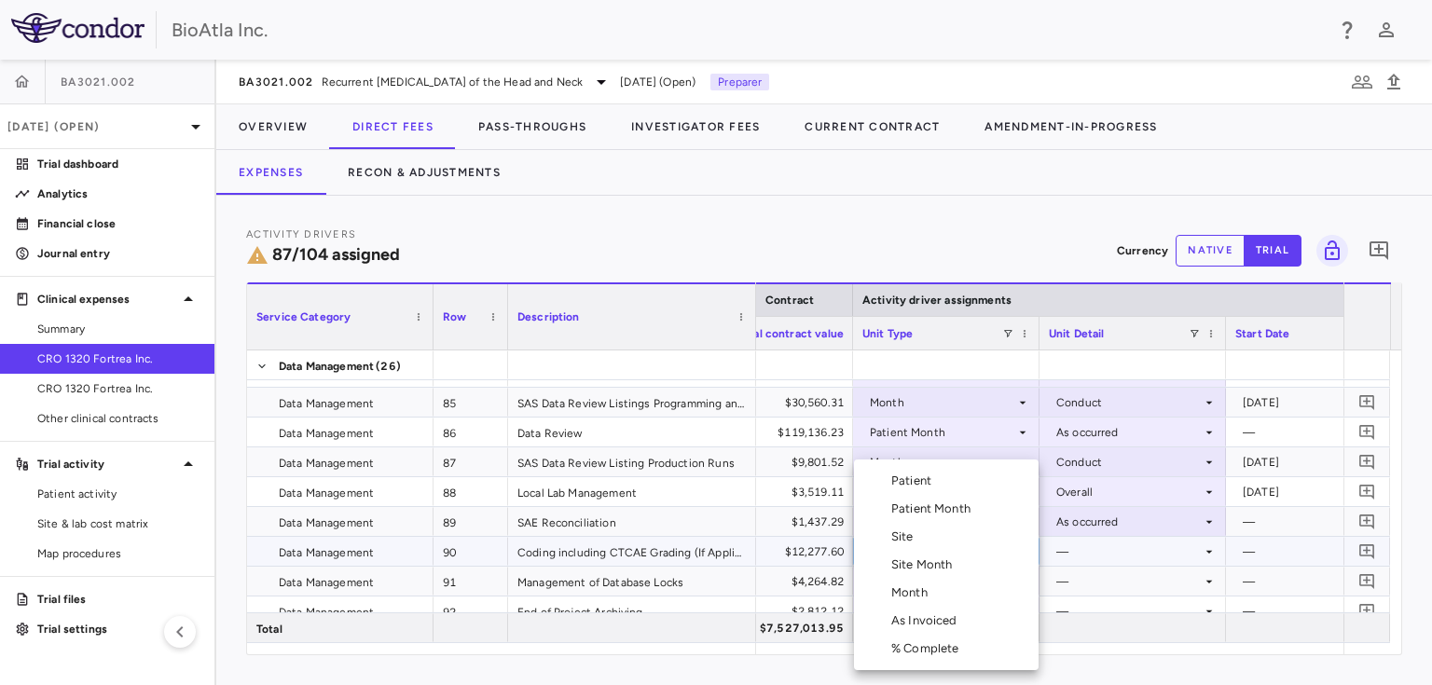
click at [931, 511] on div "Patient Month" at bounding box center [934, 509] width 87 height 17
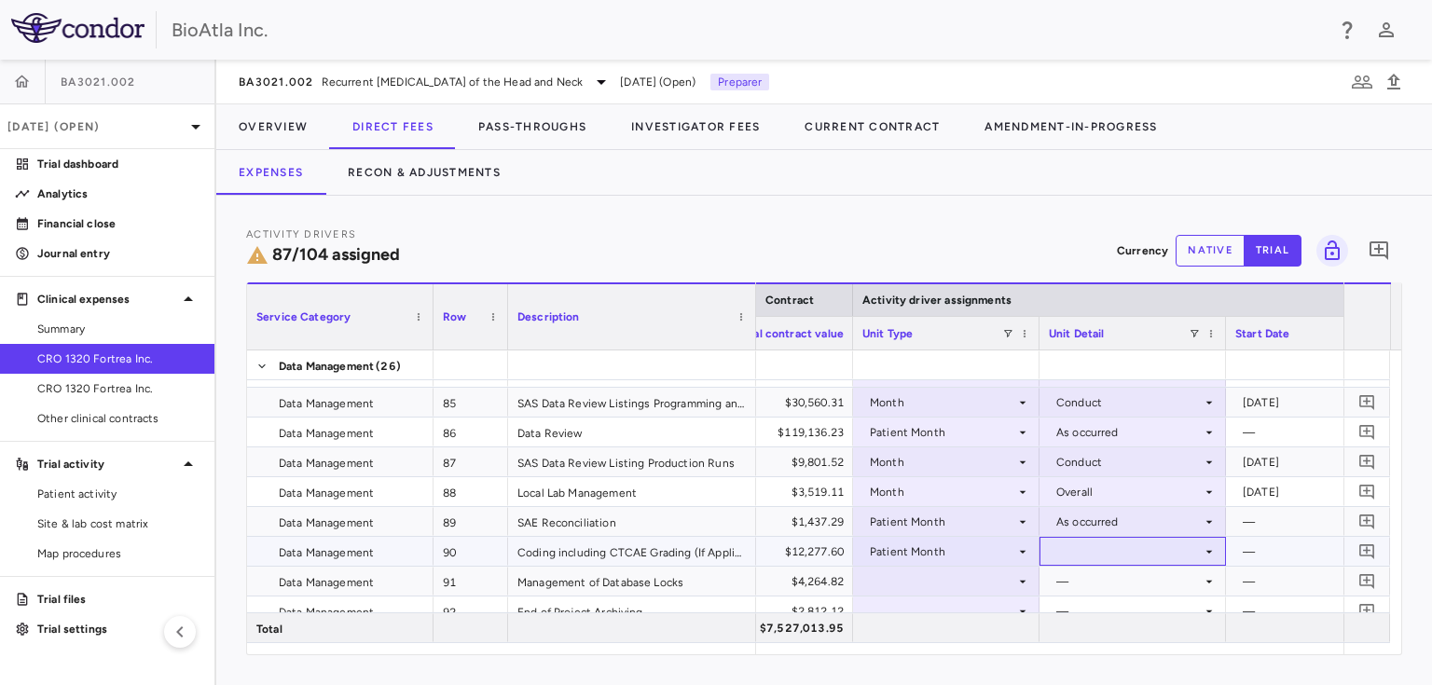
click at [1064, 545] on div at bounding box center [1133, 551] width 168 height 27
click at [1096, 585] on div "As occurred" at bounding box center [1114, 585] width 75 height 17
click at [899, 572] on div at bounding box center [946, 581] width 168 height 27
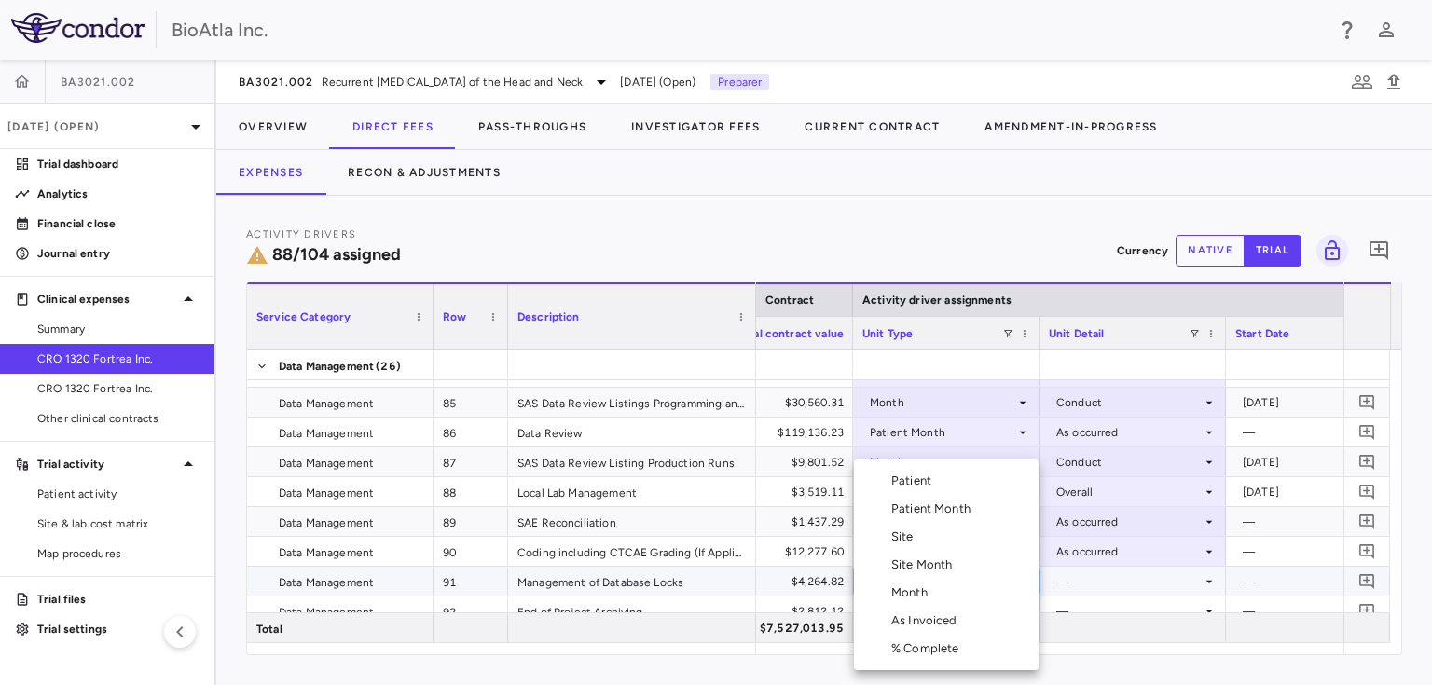
click at [915, 592] on div "Month" at bounding box center [913, 592] width 44 height 17
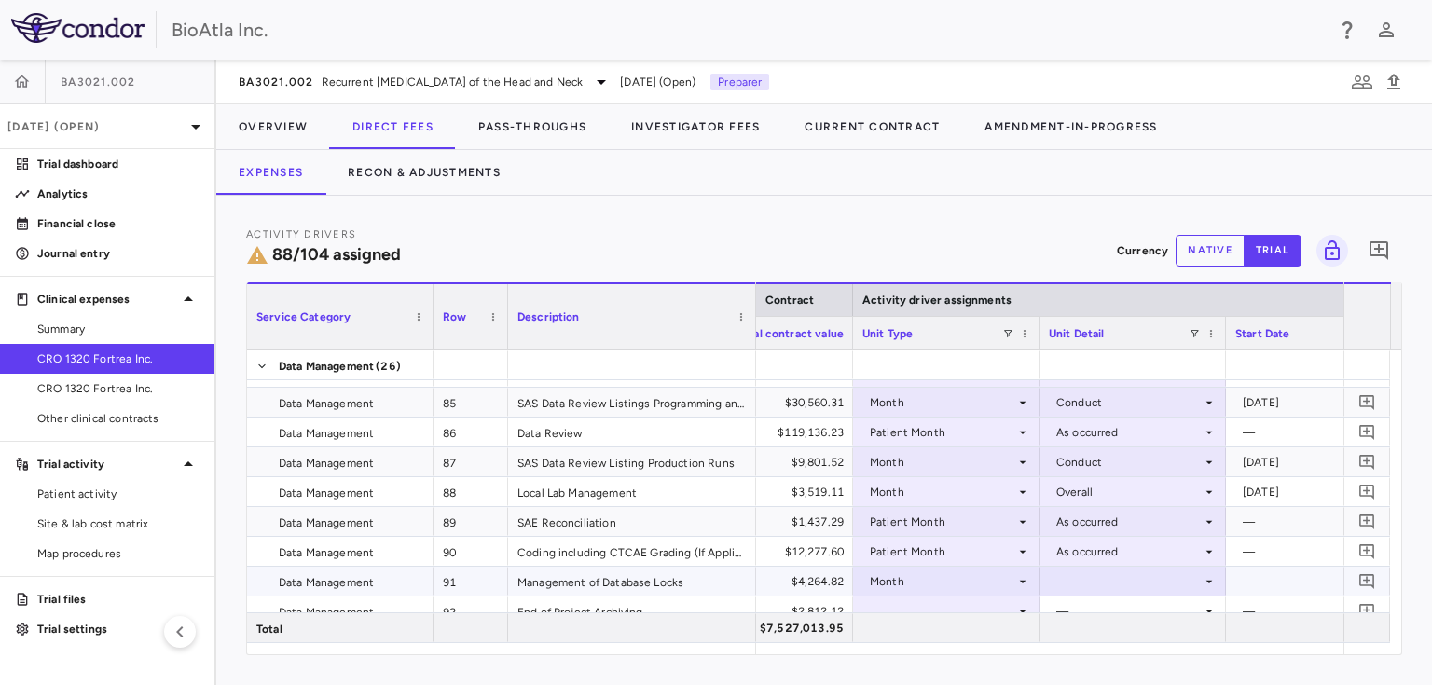
click at [1075, 575] on div at bounding box center [1133, 581] width 168 height 27
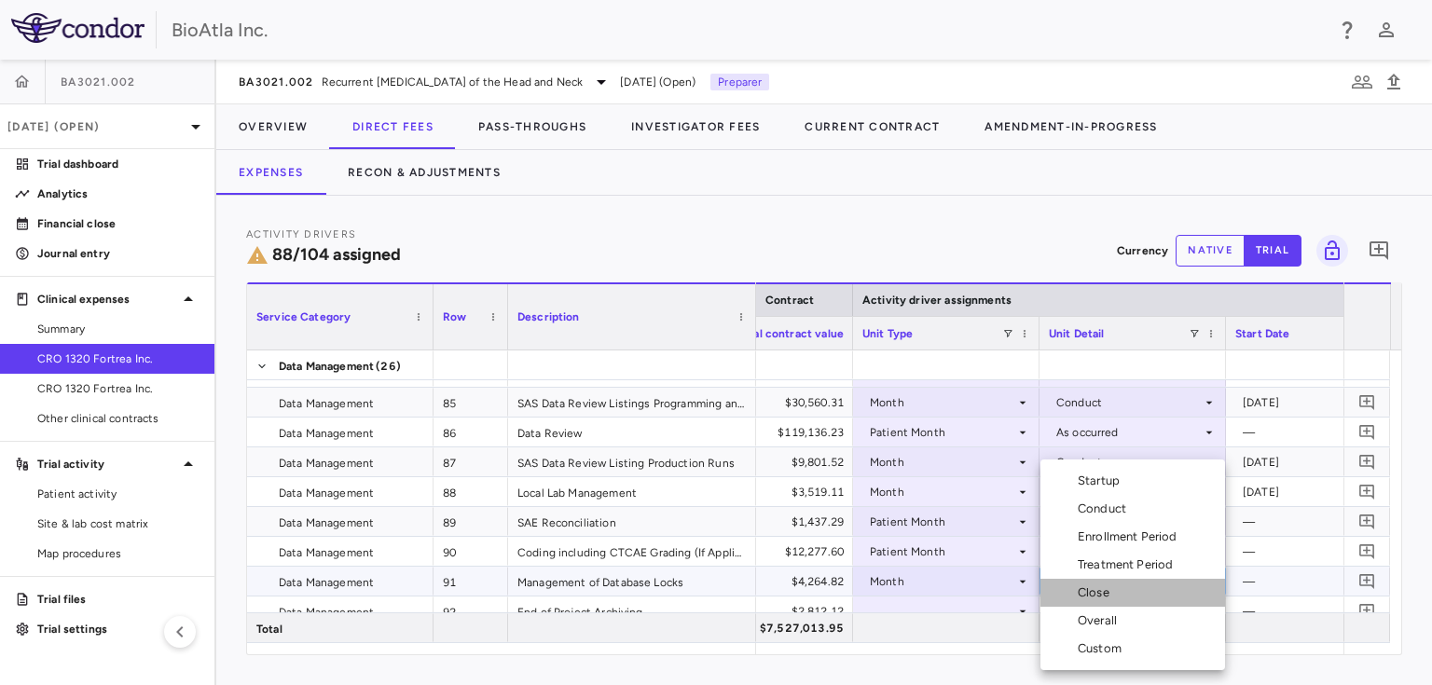
click at [1096, 593] on div "Close" at bounding box center [1096, 592] width 39 height 17
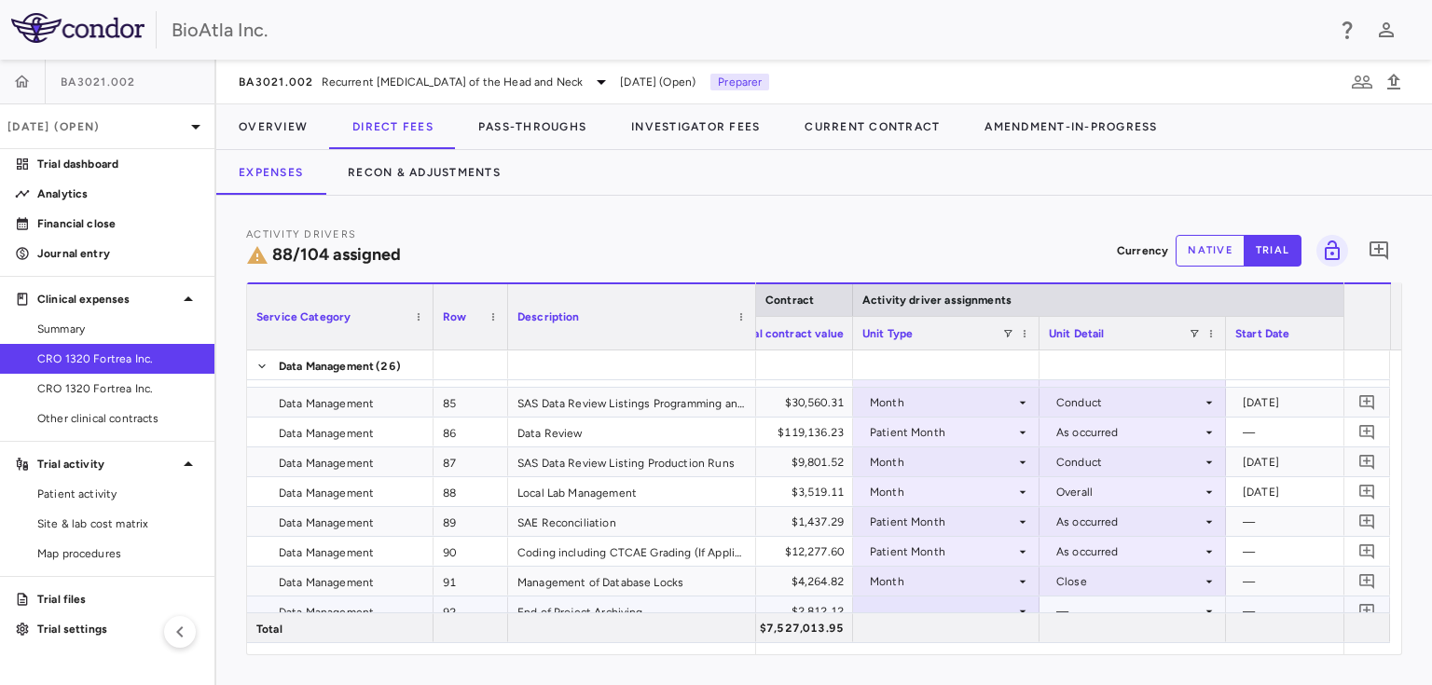
click at [914, 607] on div at bounding box center [946, 610] width 168 height 27
click at [910, 592] on div "Month" at bounding box center [942, 582] width 145 height 30
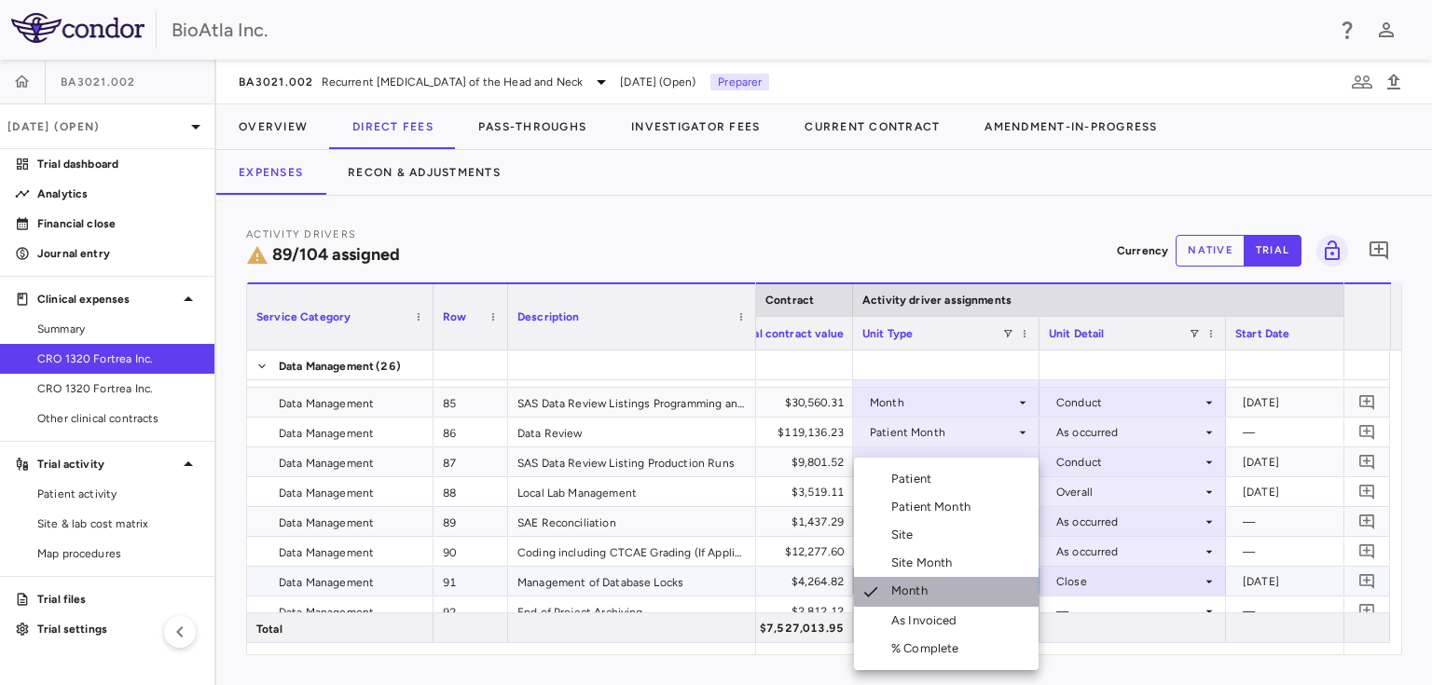
click at [910, 592] on div "Month" at bounding box center [913, 592] width 44 height 19
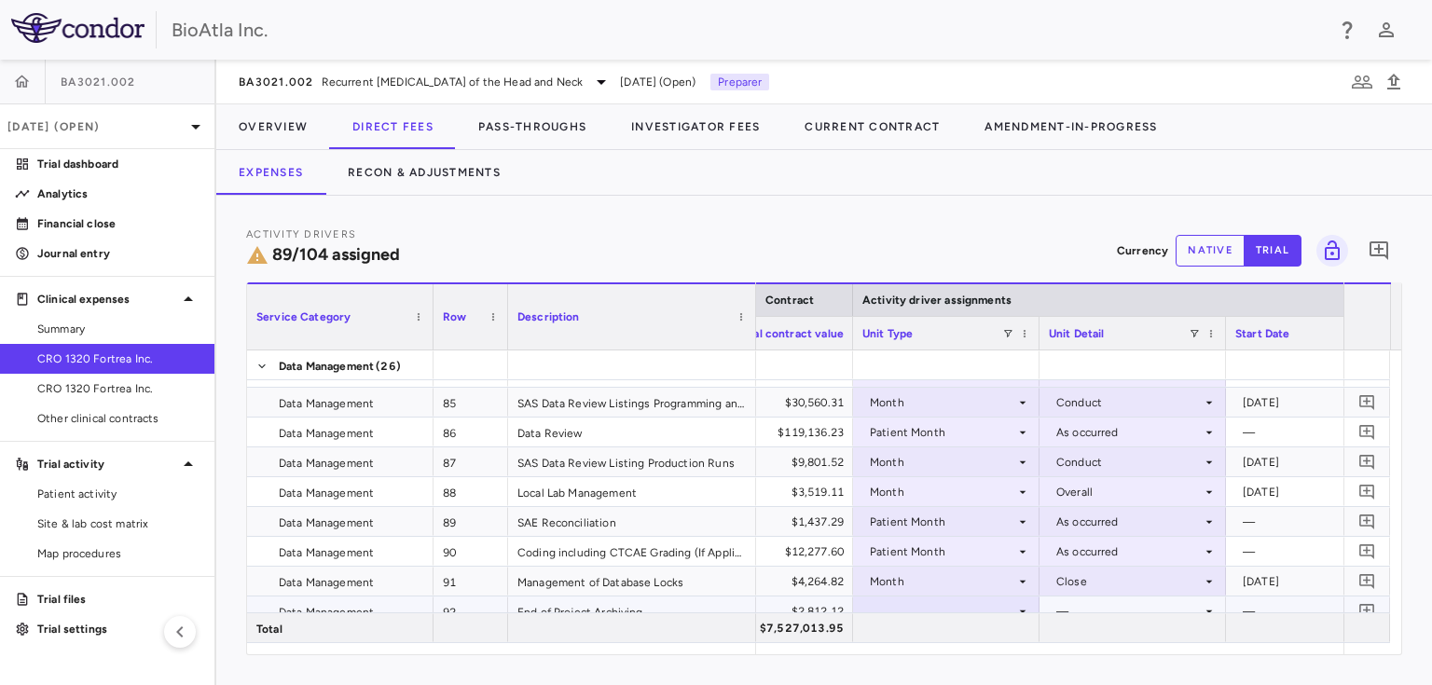
click at [967, 606] on div at bounding box center [946, 610] width 168 height 27
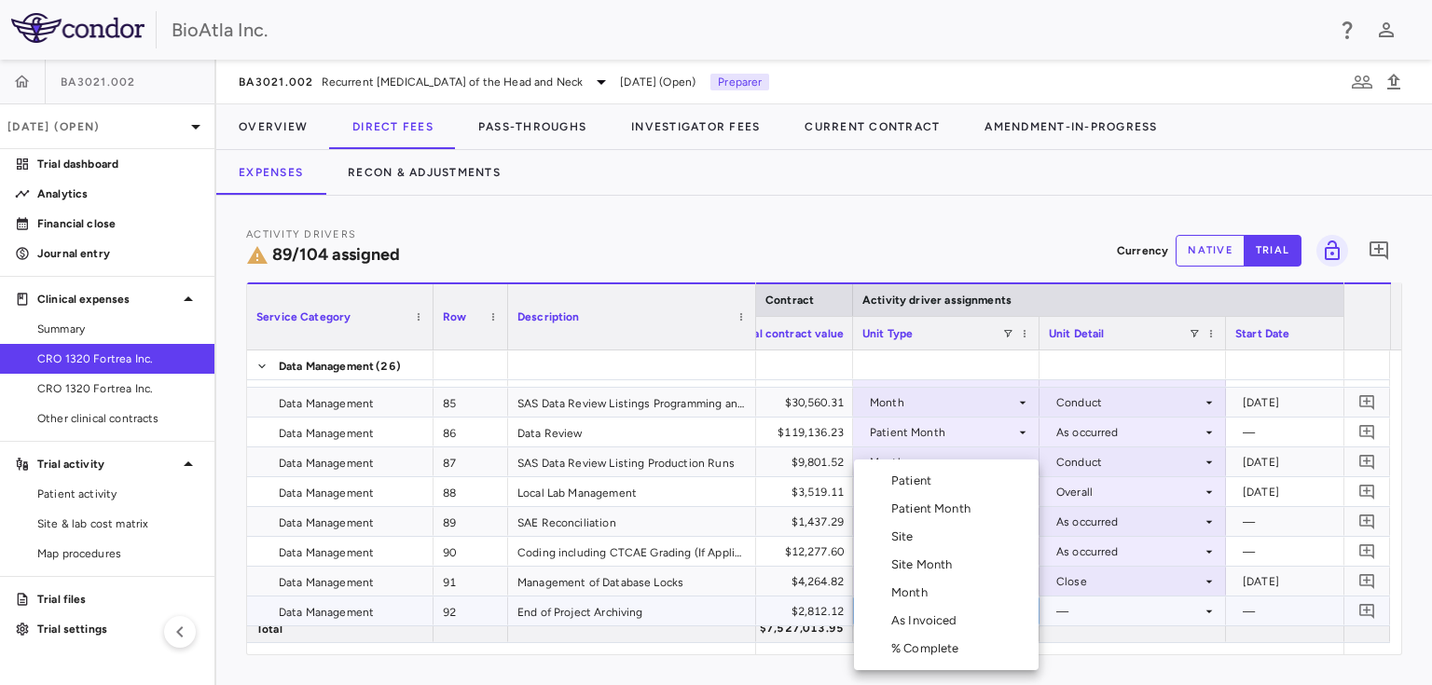
click at [912, 593] on div "Month" at bounding box center [913, 592] width 44 height 17
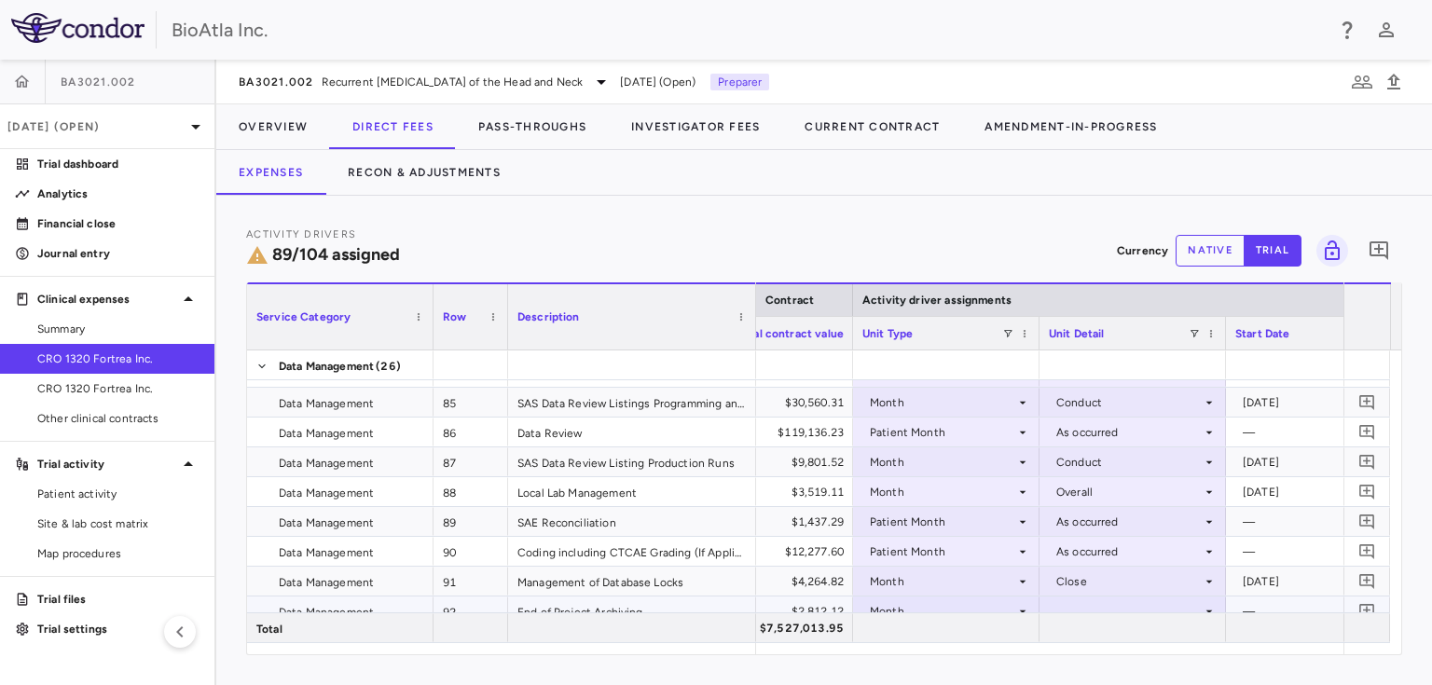
click at [1177, 612] on div "Total $7,527,013.95" at bounding box center [818, 627] width 1143 height 31
click at [1174, 608] on div at bounding box center [1133, 610] width 168 height 27
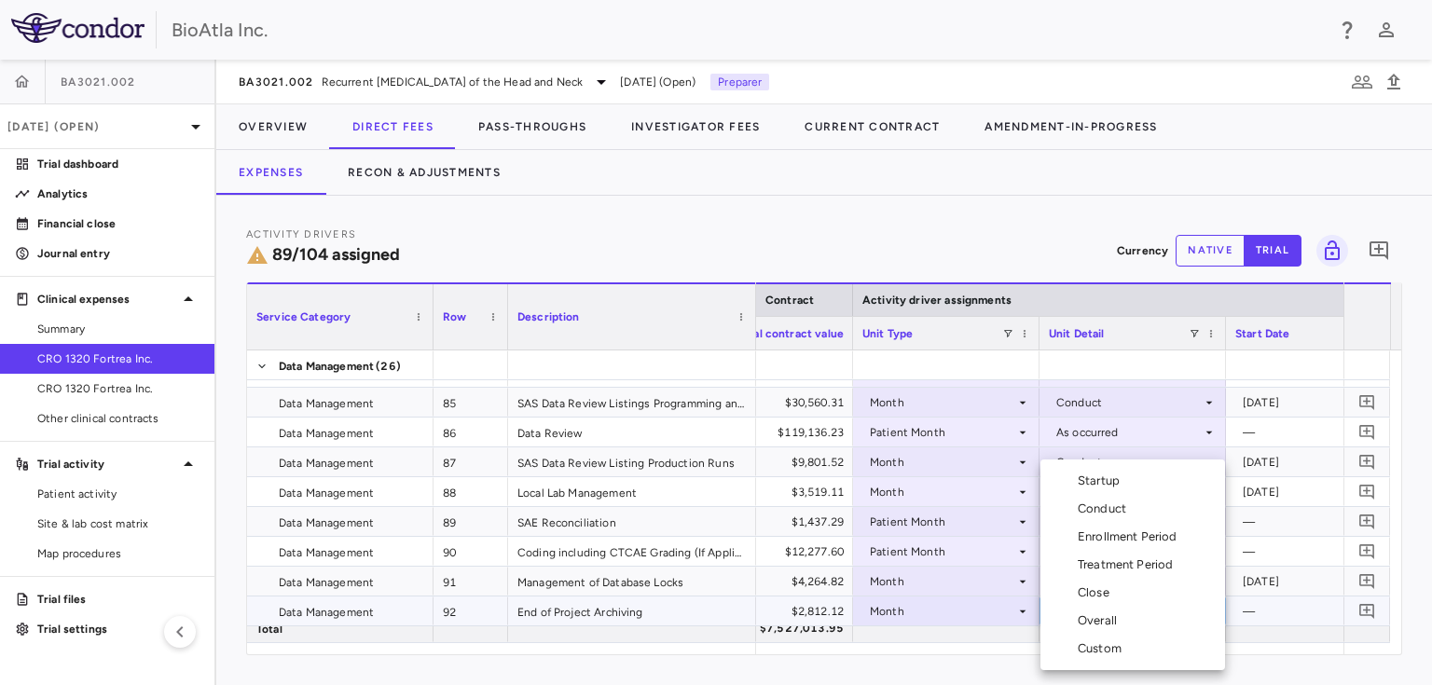
click at [1096, 595] on div "Close" at bounding box center [1096, 592] width 39 height 17
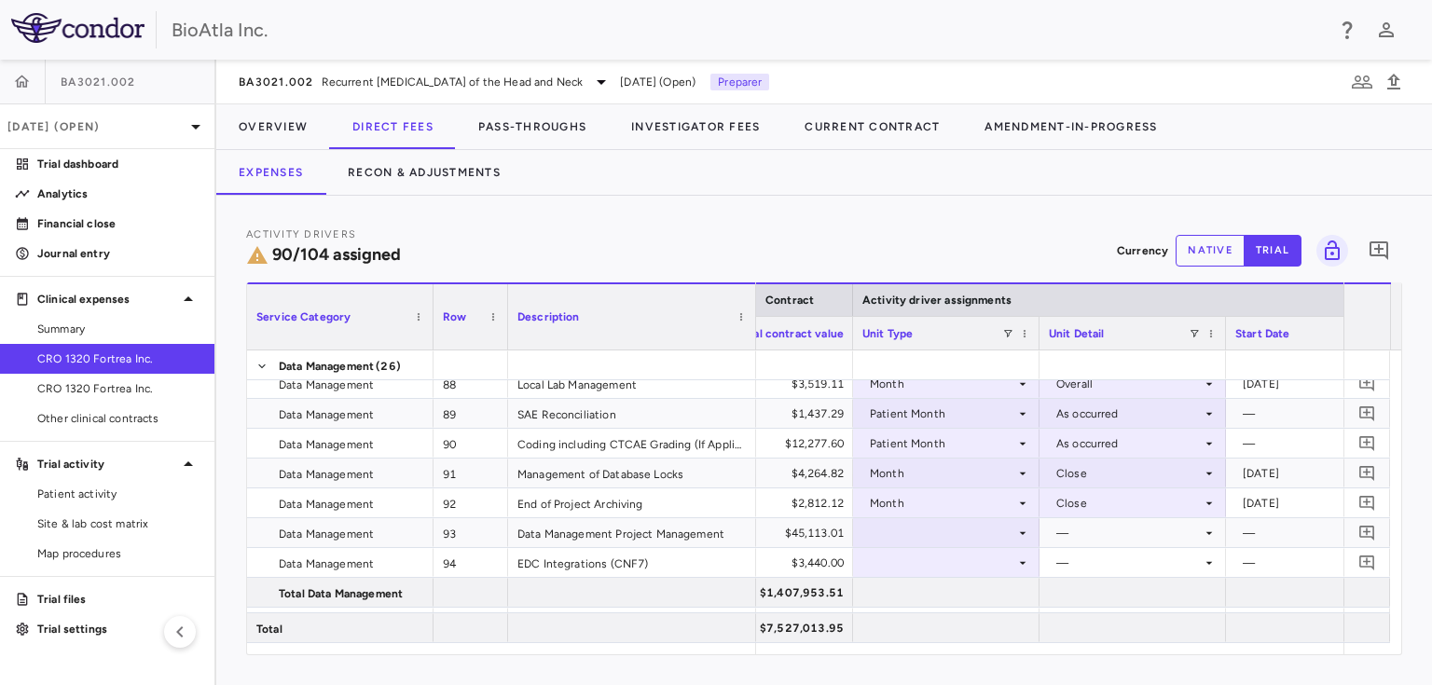
scroll to position [3094, 0]
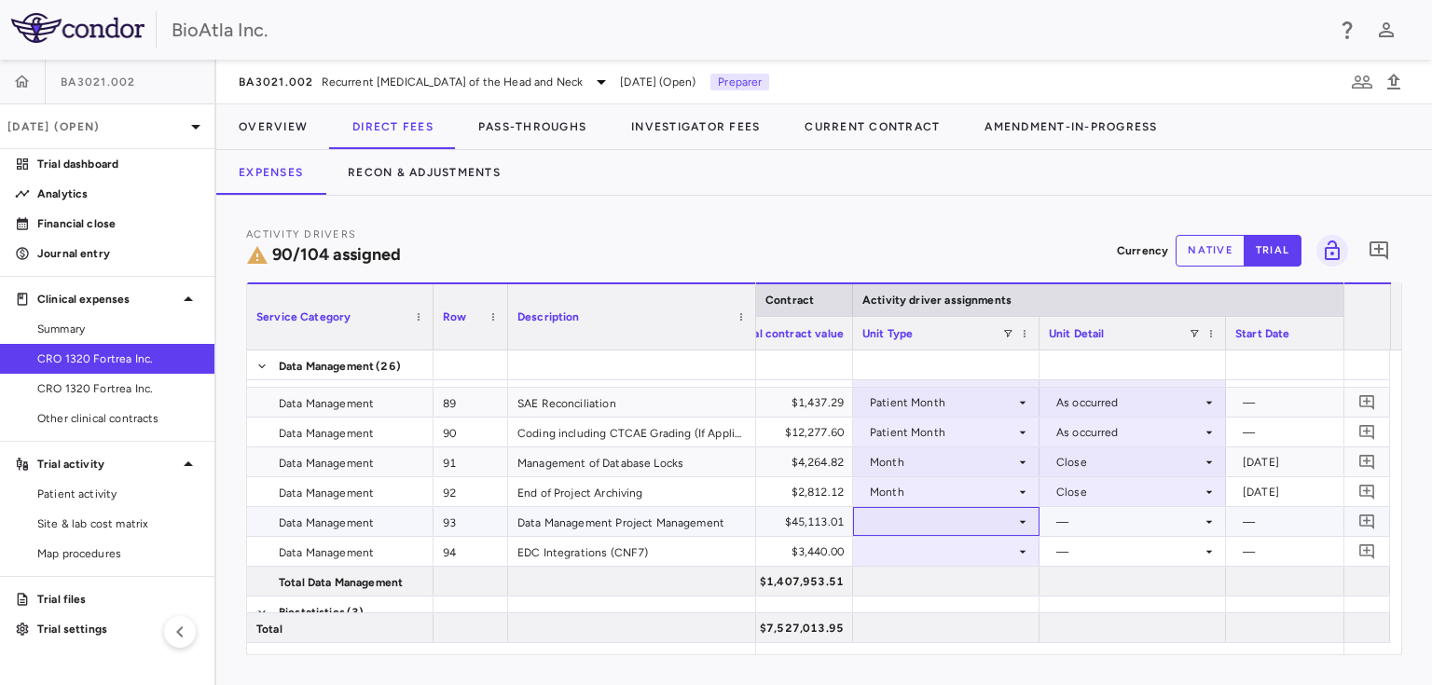
click at [990, 522] on div at bounding box center [946, 521] width 168 height 27
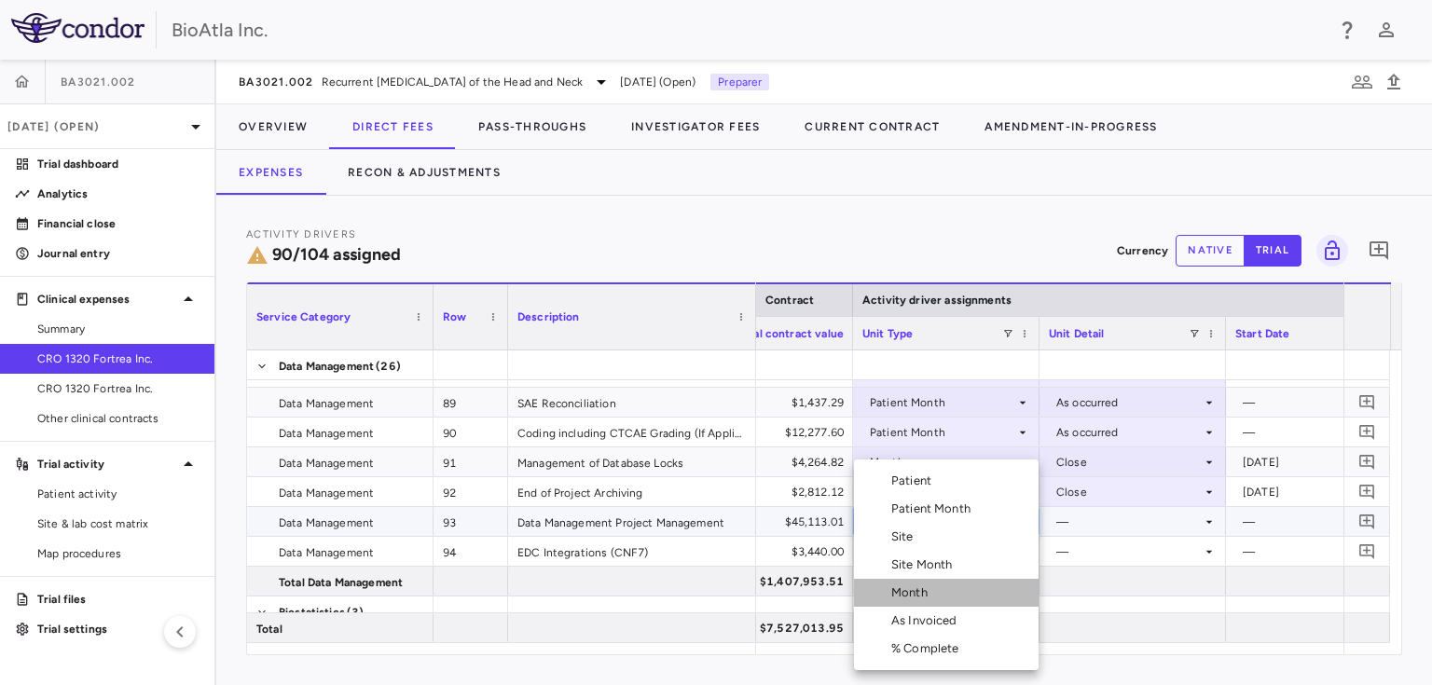
click at [896, 597] on div "Month" at bounding box center [913, 592] width 44 height 17
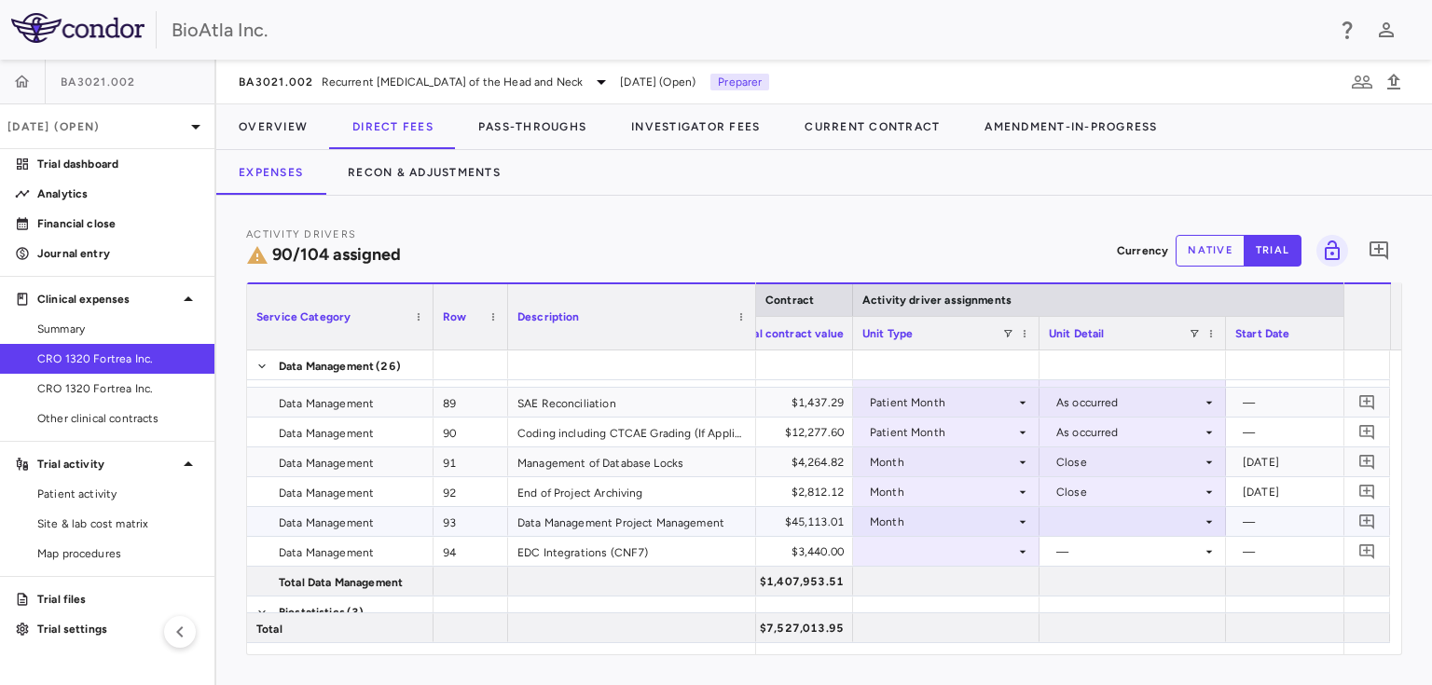
click at [1103, 526] on div at bounding box center [1133, 521] width 168 height 27
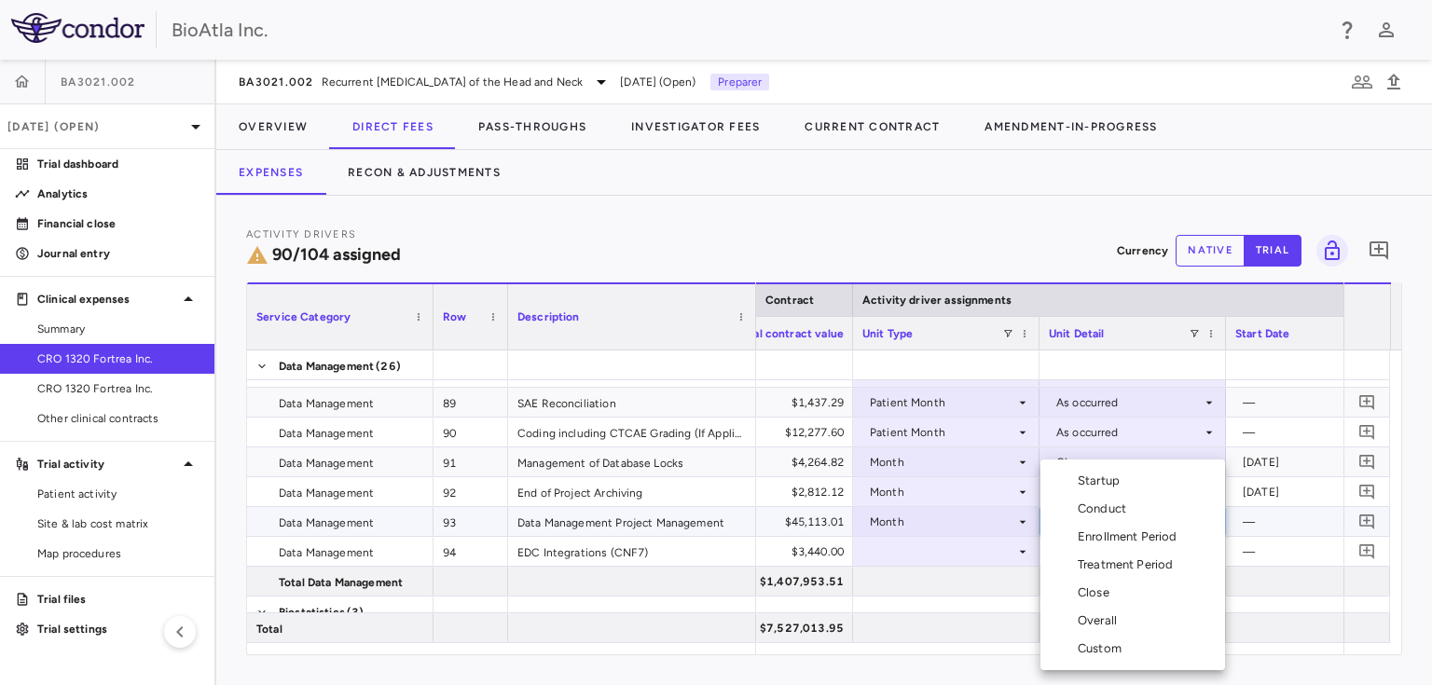
click at [1099, 622] on div "Overall" at bounding box center [1100, 620] width 47 height 17
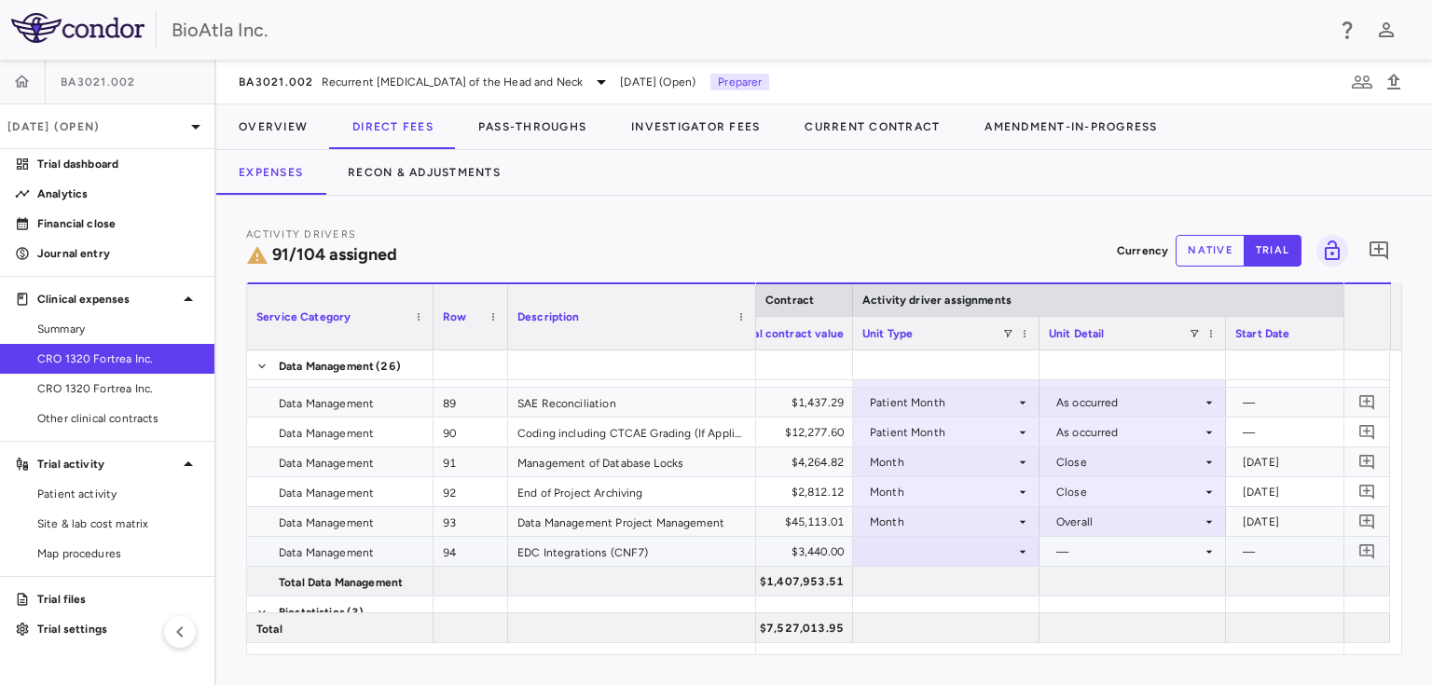
click at [902, 553] on div at bounding box center [946, 551] width 168 height 27
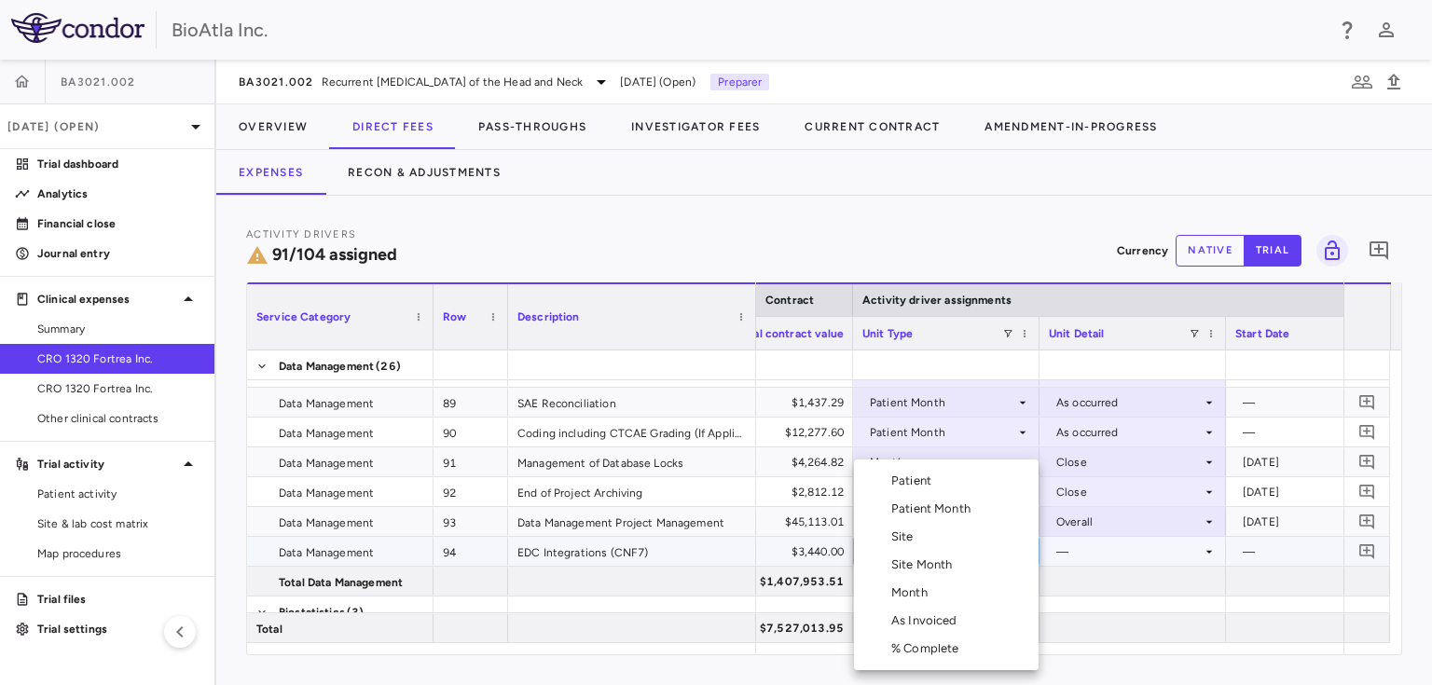
click at [905, 595] on div "Month" at bounding box center [913, 592] width 44 height 17
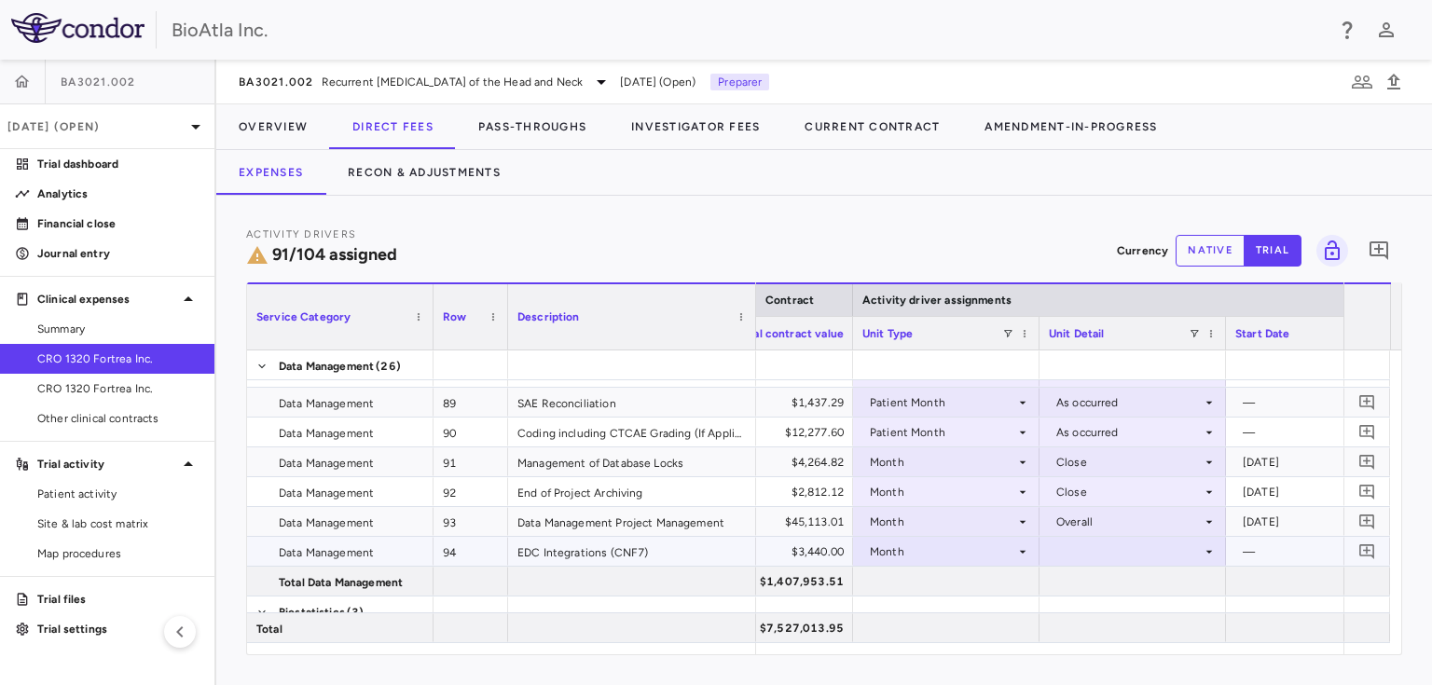
click at [1113, 554] on div at bounding box center [1133, 551] width 168 height 27
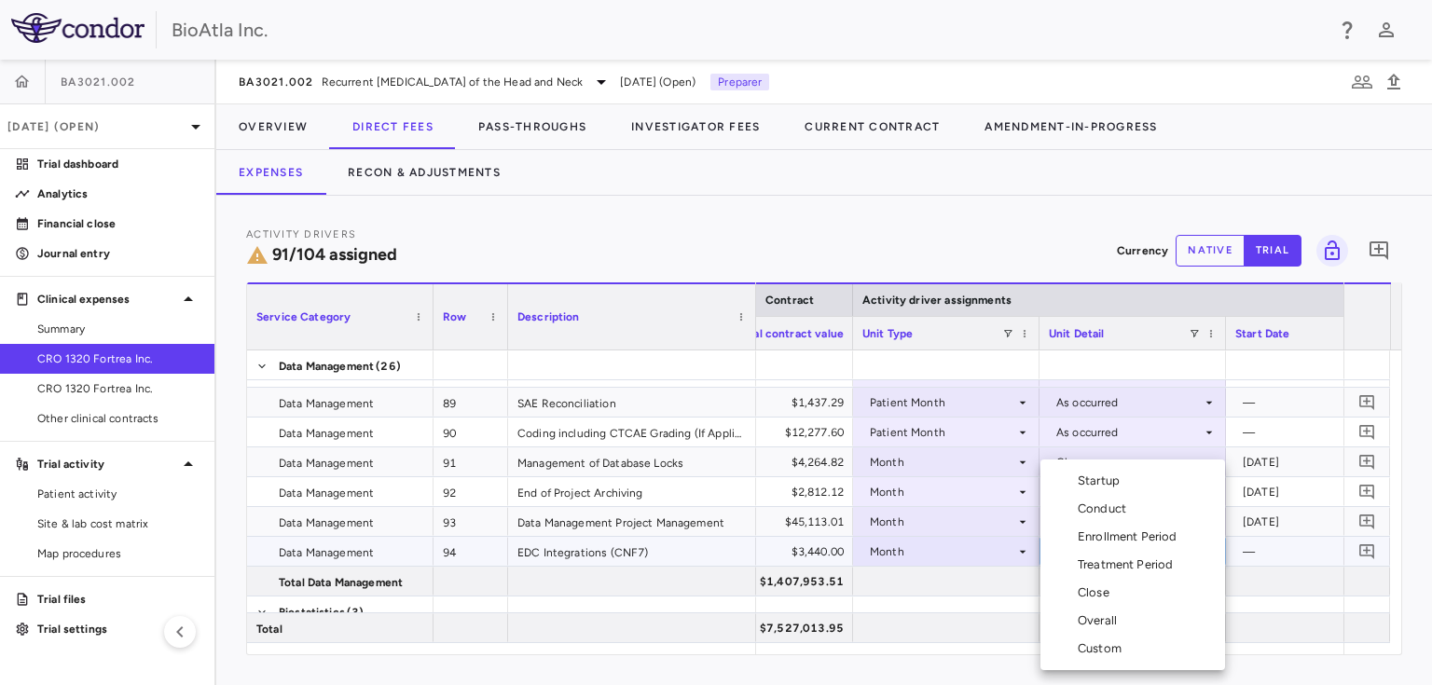
click at [1090, 508] on div "Conduct" at bounding box center [1105, 509] width 56 height 17
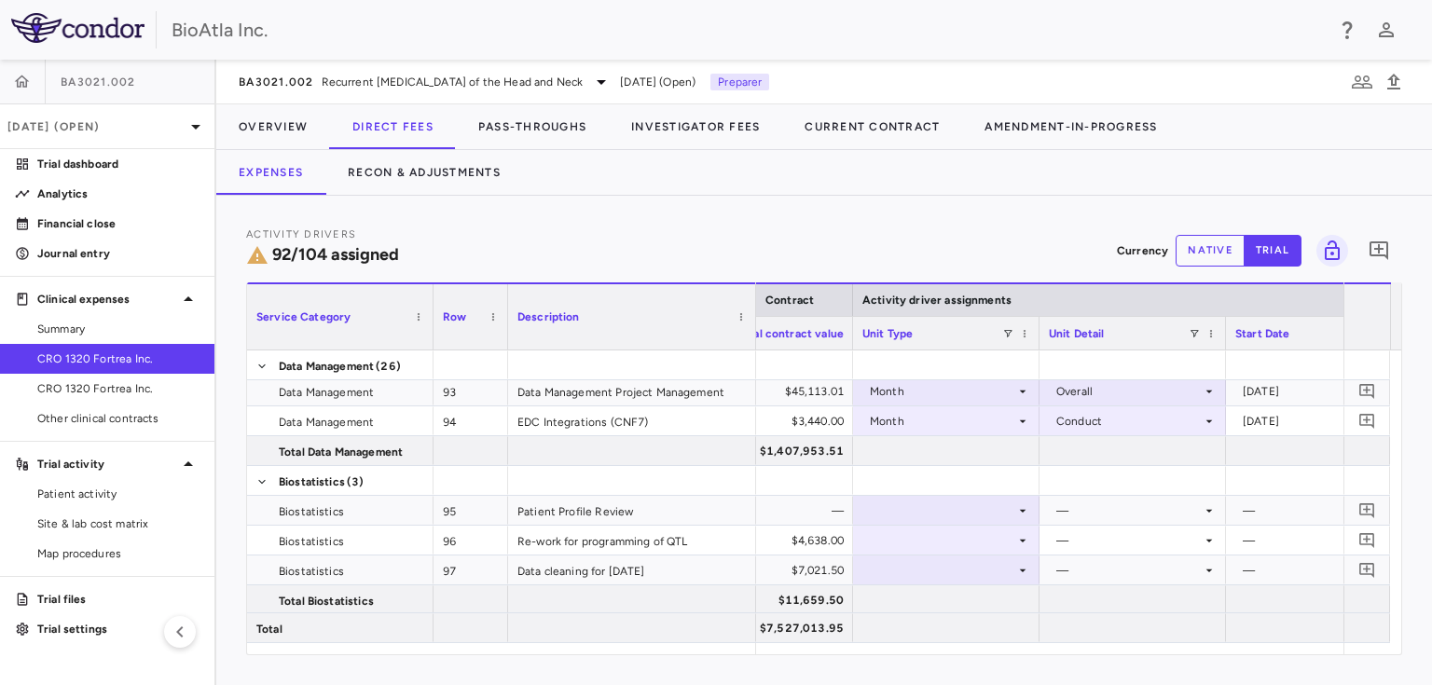
scroll to position [3236, 0]
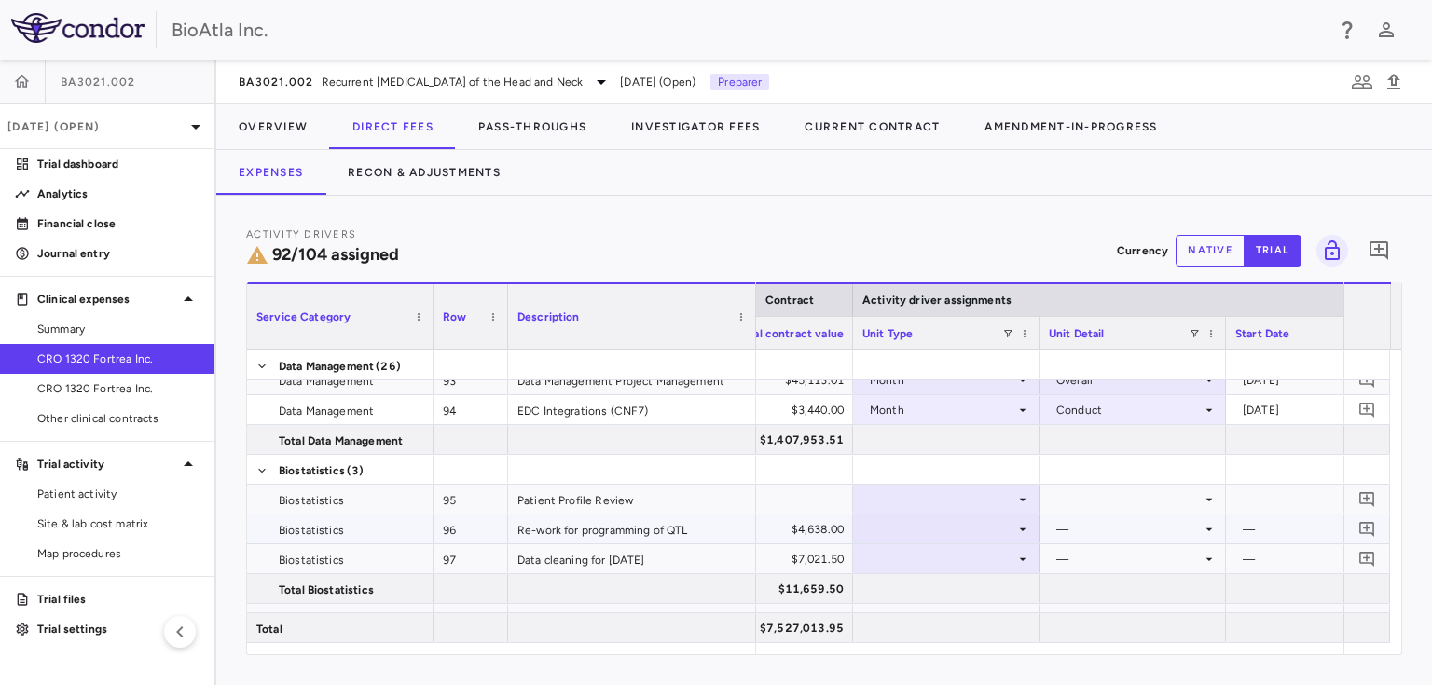
click at [938, 537] on div at bounding box center [946, 528] width 168 height 27
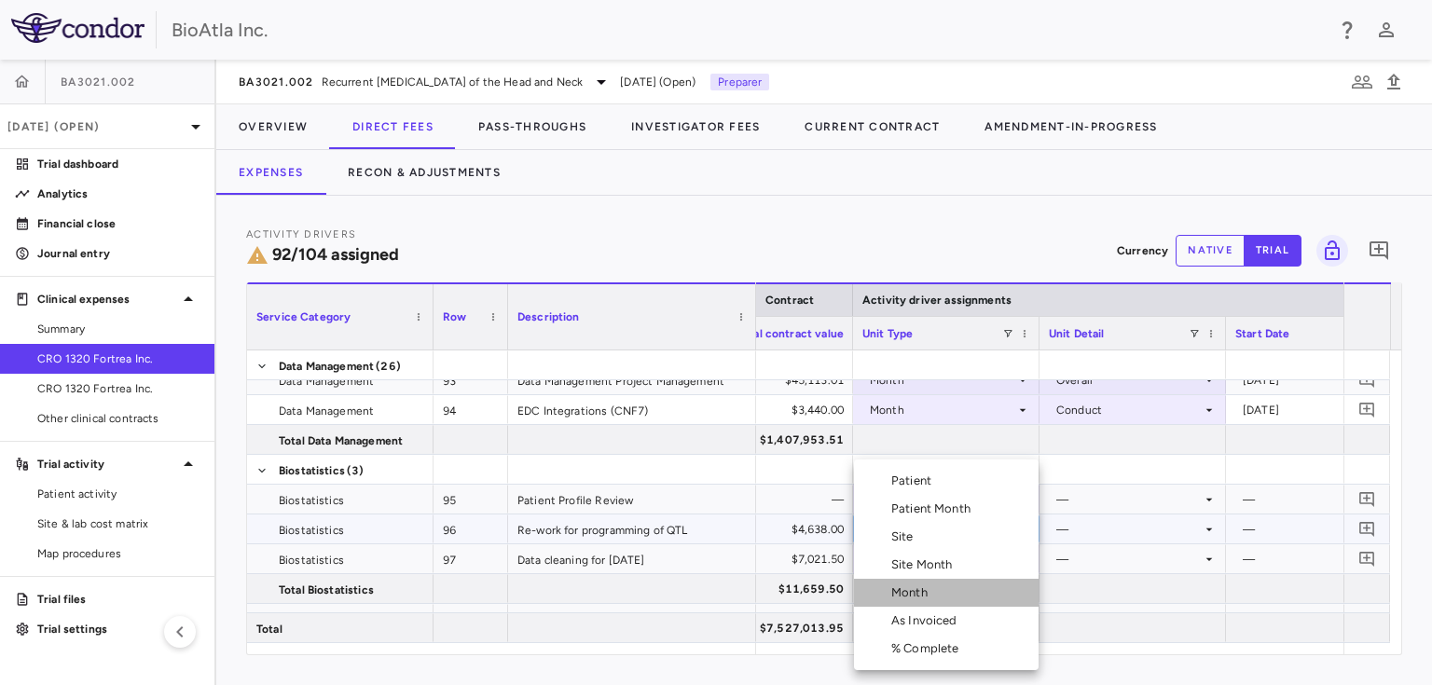
click at [899, 585] on div "Month" at bounding box center [913, 592] width 44 height 17
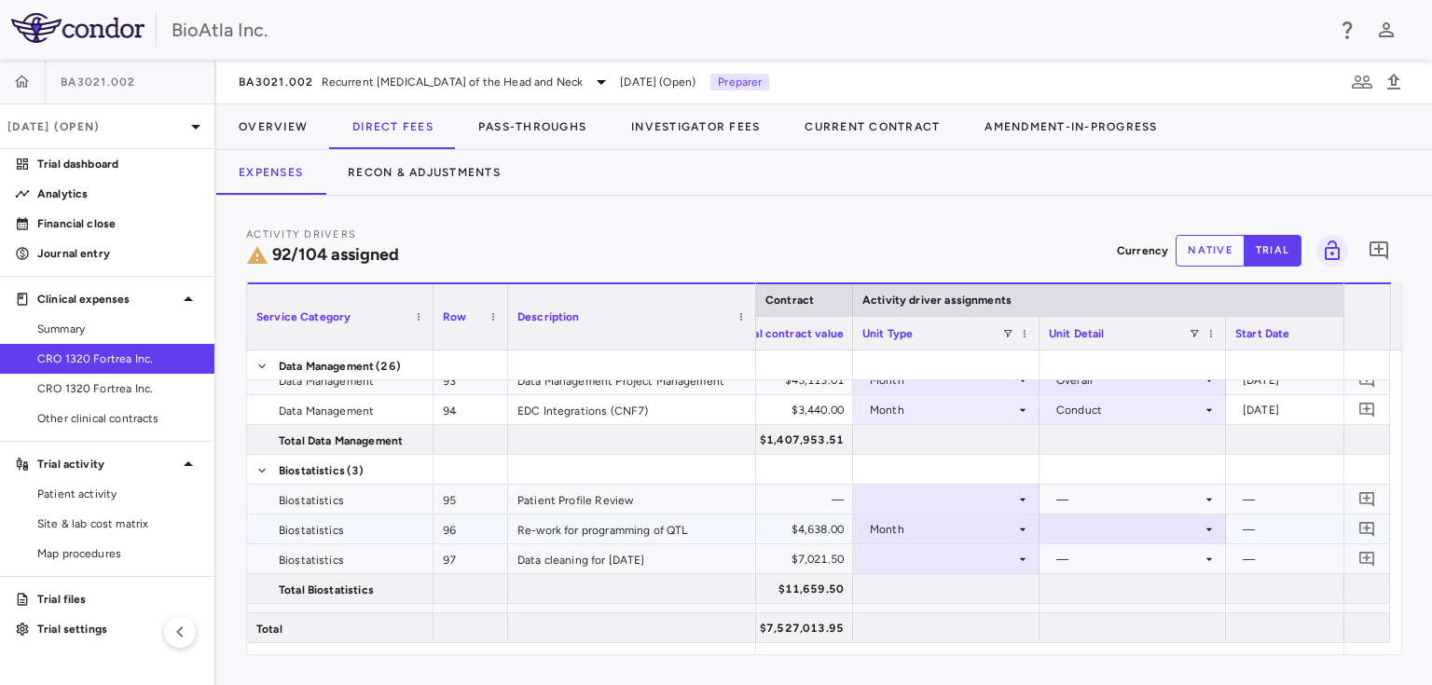
click at [1088, 529] on div at bounding box center [1133, 528] width 168 height 27
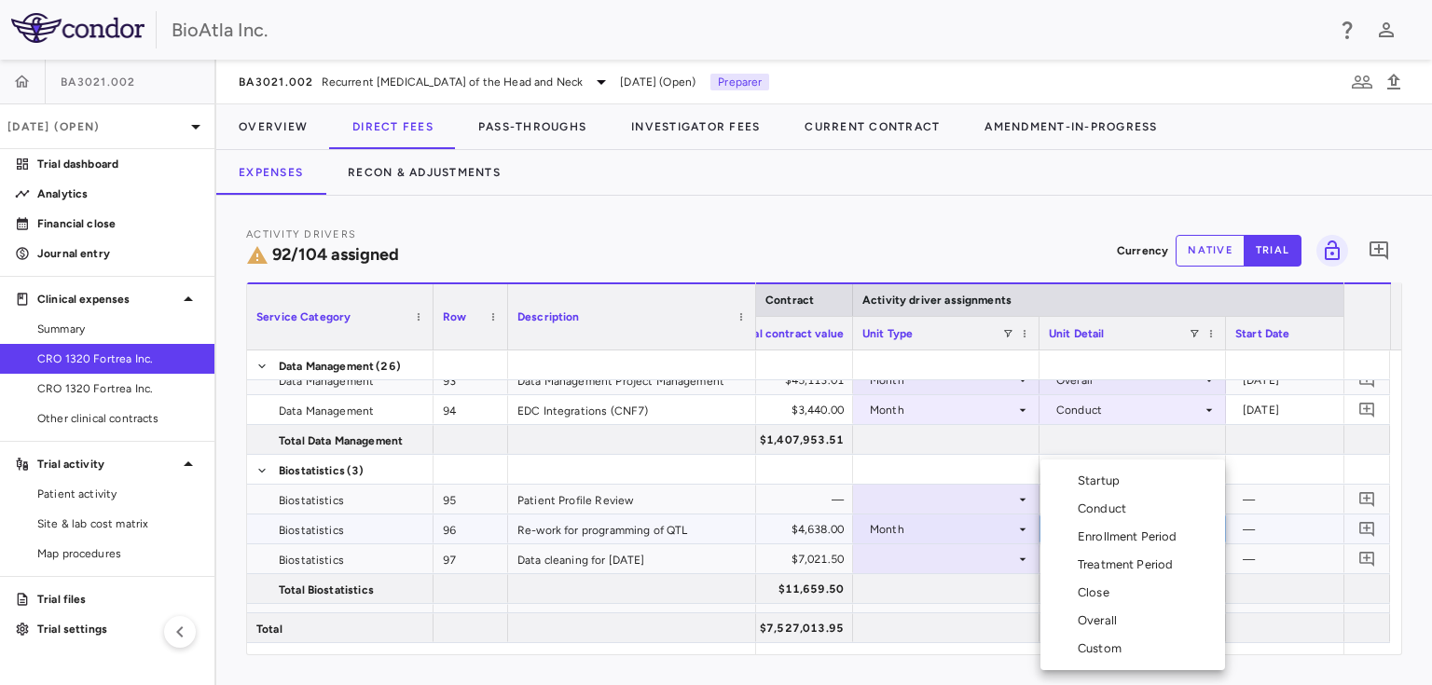
click at [1098, 506] on div "Conduct" at bounding box center [1105, 509] width 56 height 17
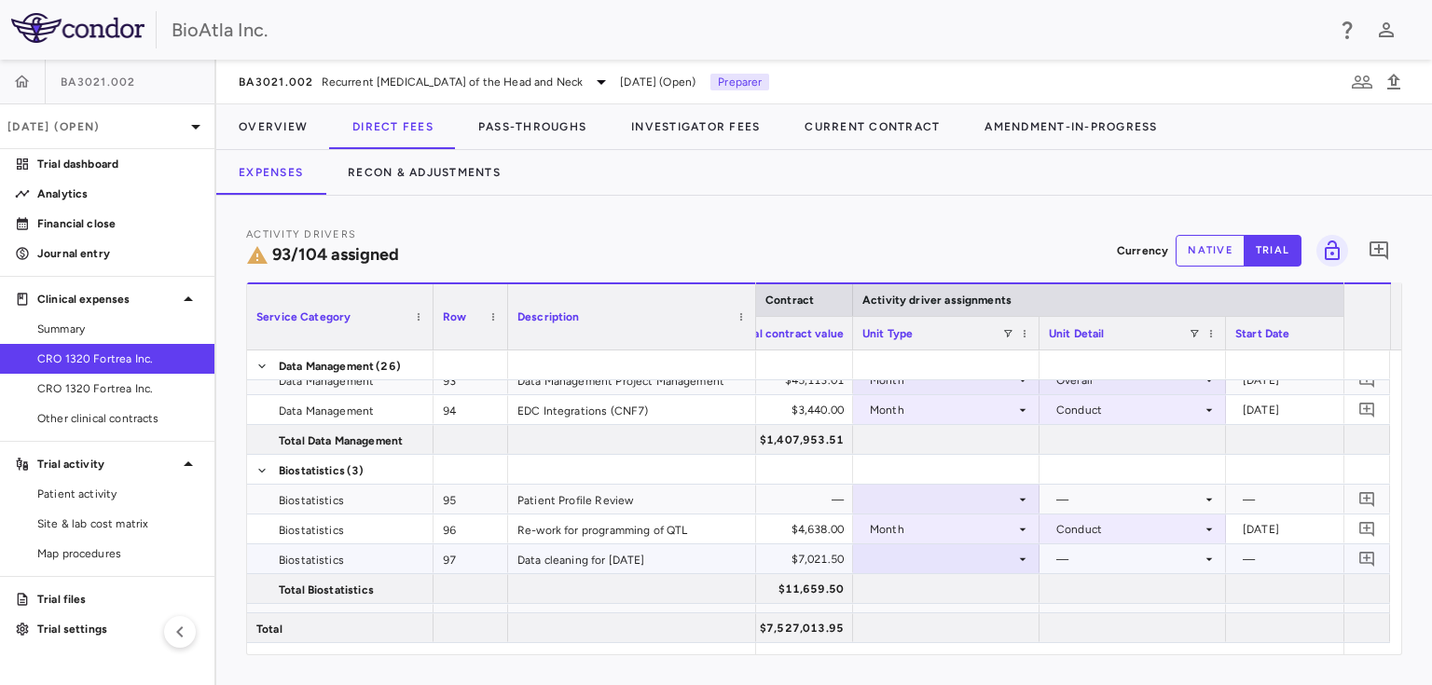
click at [935, 565] on div at bounding box center [946, 558] width 168 height 27
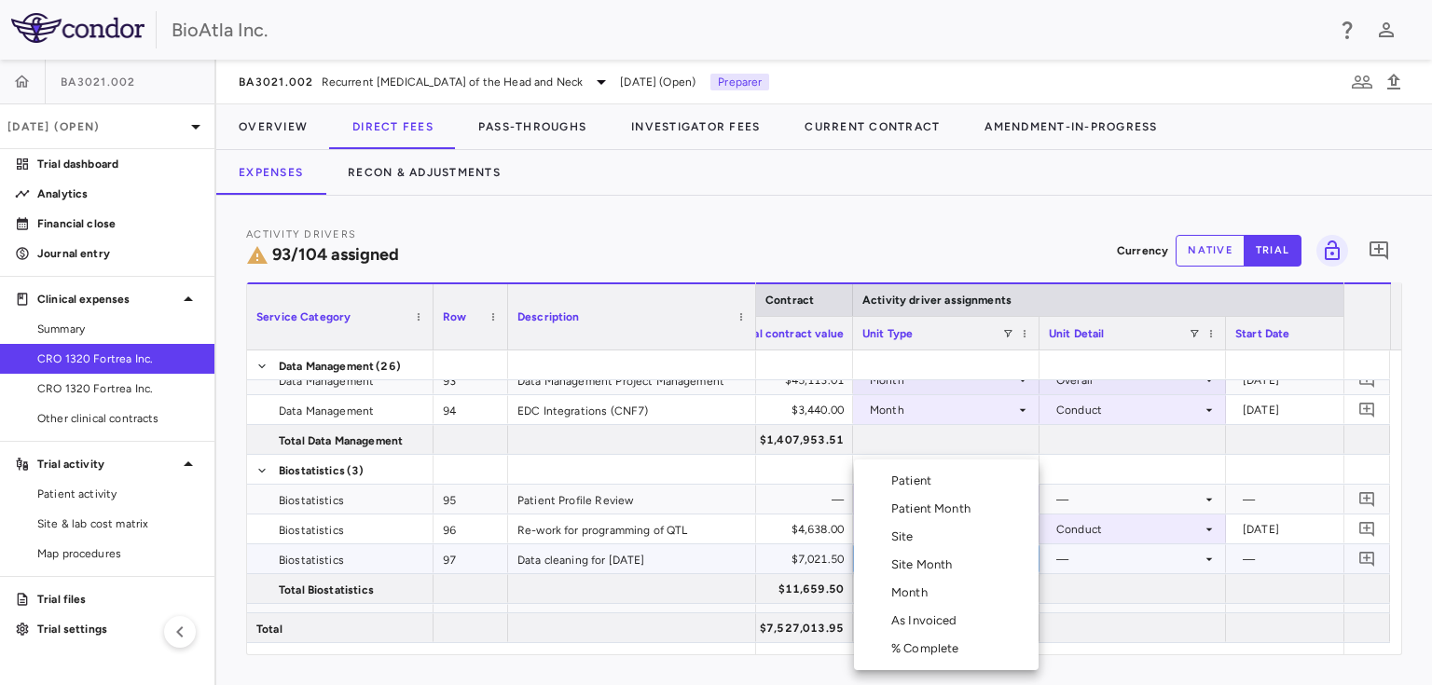
click at [898, 592] on div "Month" at bounding box center [913, 592] width 44 height 17
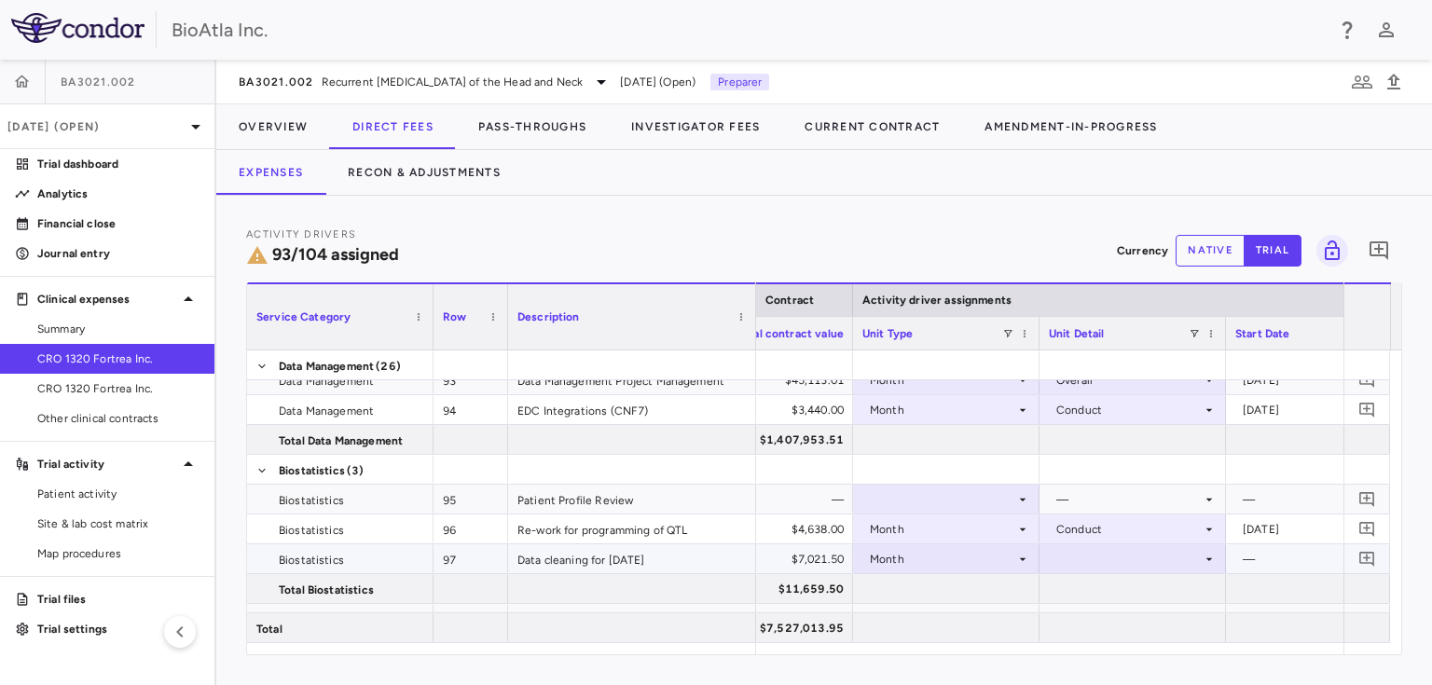
click at [1117, 565] on div at bounding box center [1133, 558] width 168 height 27
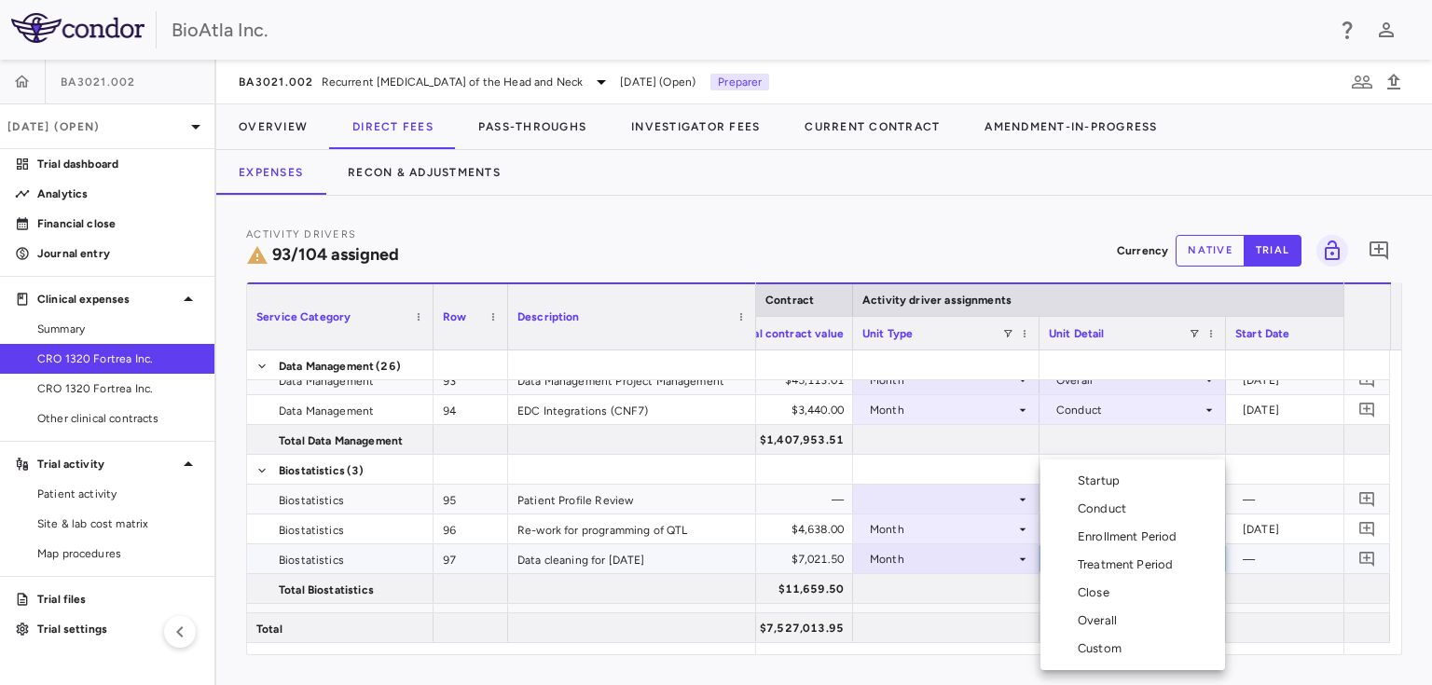
click at [1086, 648] on div "Custom" at bounding box center [1102, 648] width 51 height 17
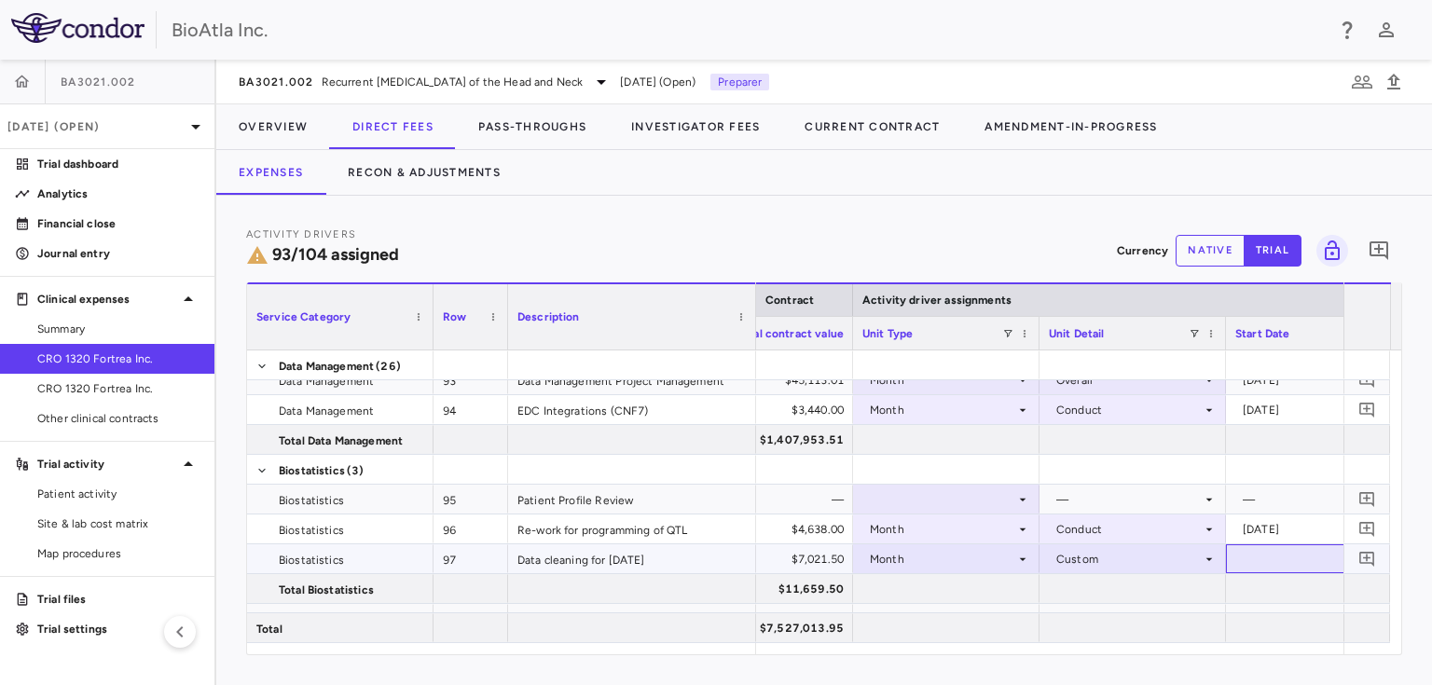
click at [1286, 560] on div at bounding box center [1319, 558] width 168 height 27
click at [1301, 557] on input "**********" at bounding box center [1302, 560] width 151 height 31
type input "**********"
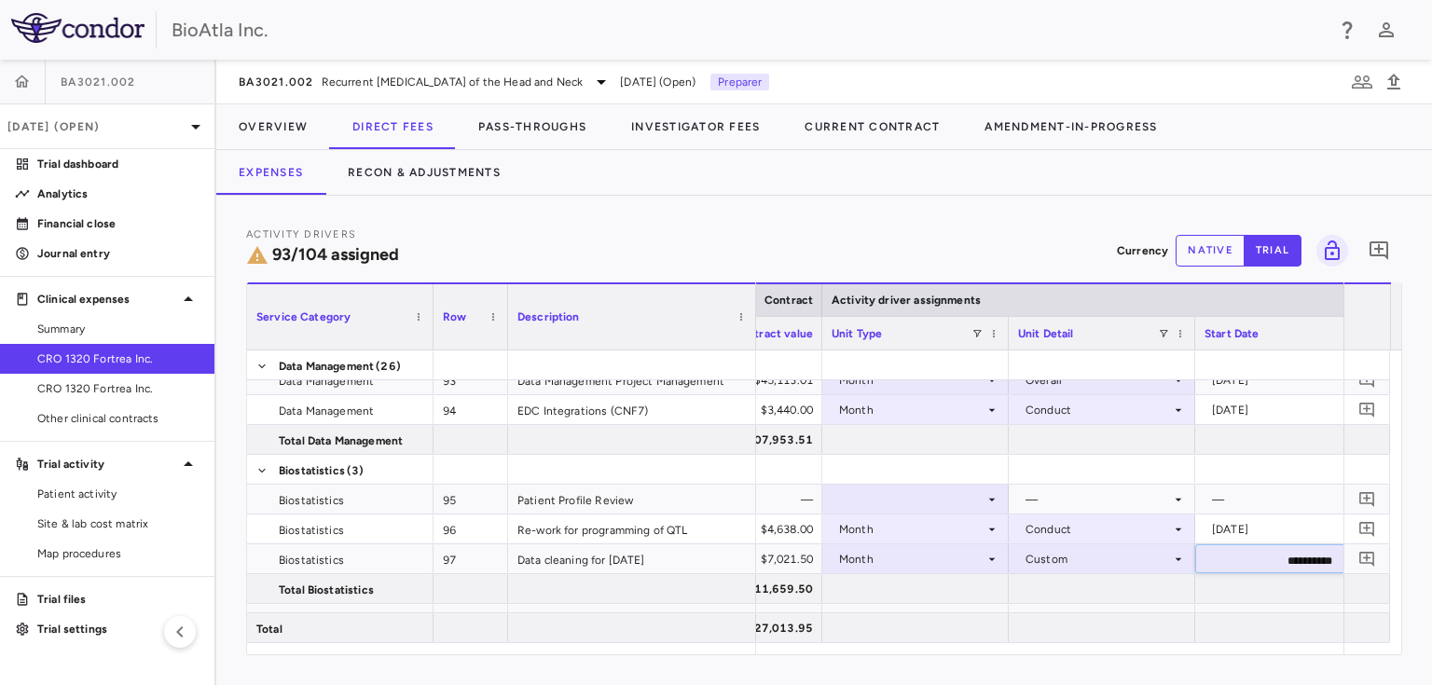
scroll to position [0, 0]
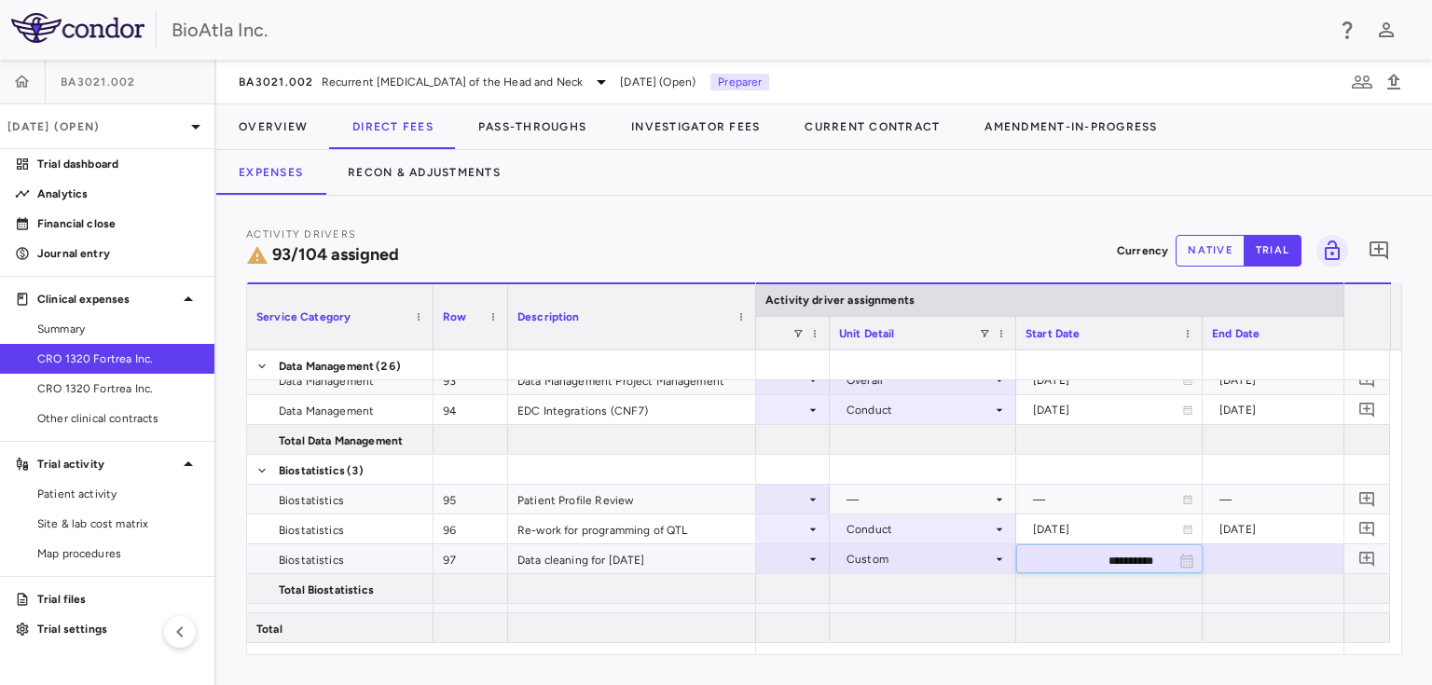
click at [1264, 565] on div at bounding box center [1296, 558] width 168 height 27
click at [1264, 556] on input "**********" at bounding box center [1278, 560] width 151 height 31
type input "**********"
click at [850, 604] on div at bounding box center [923, 618] width 186 height 29
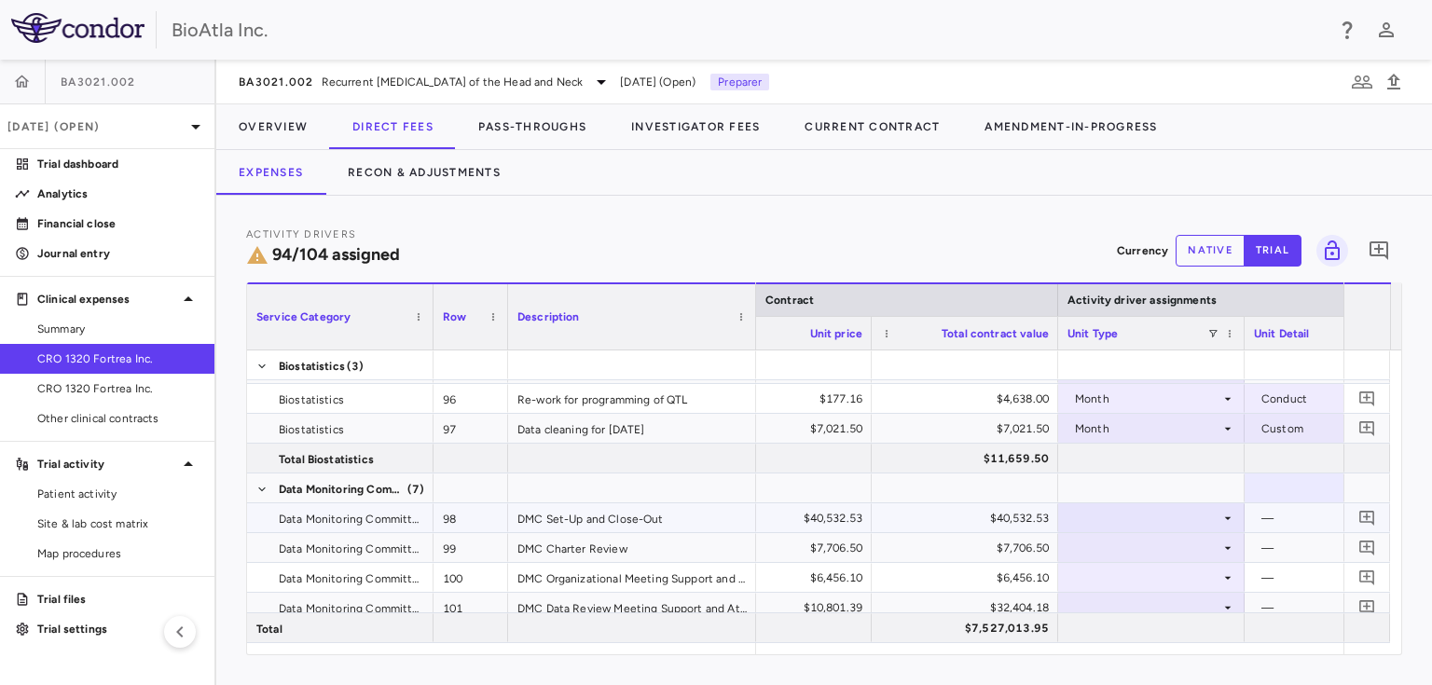
click at [1223, 516] on icon at bounding box center [1227, 518] width 15 height 15
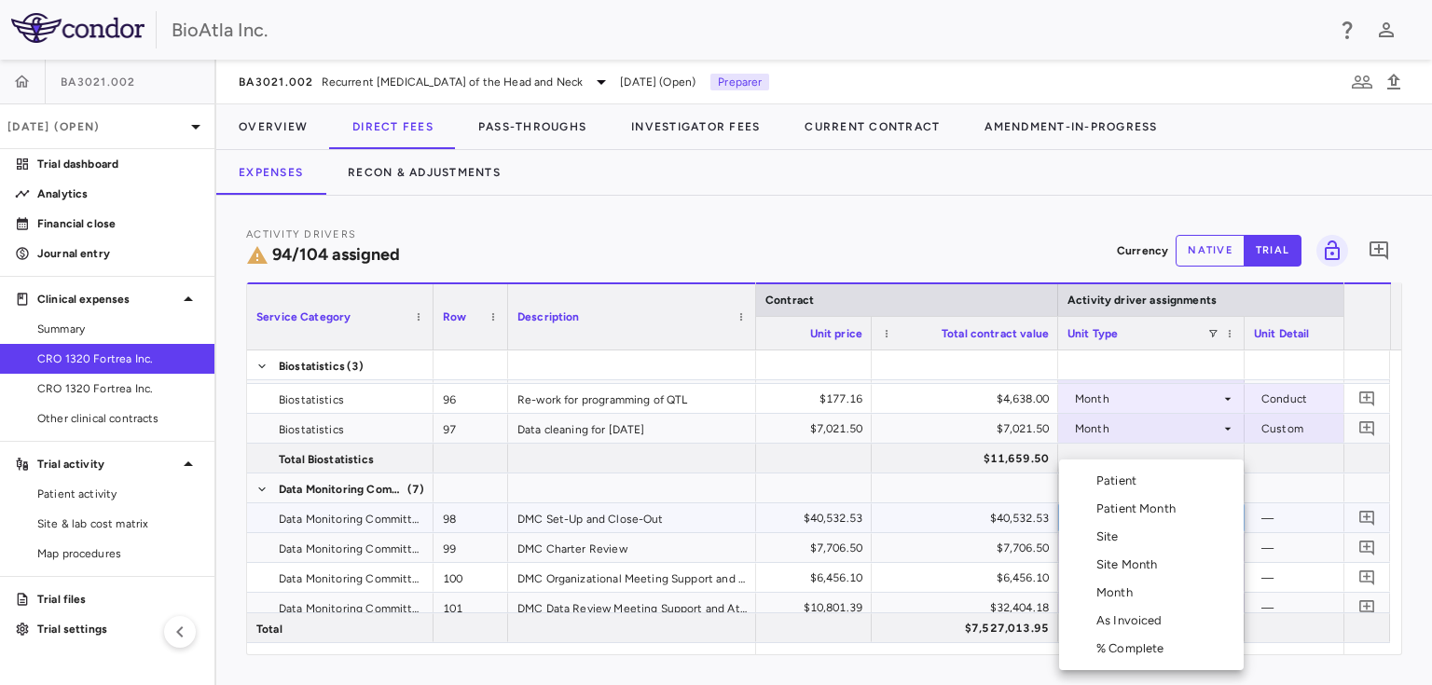
click at [1107, 593] on div "Month" at bounding box center [1118, 592] width 44 height 17
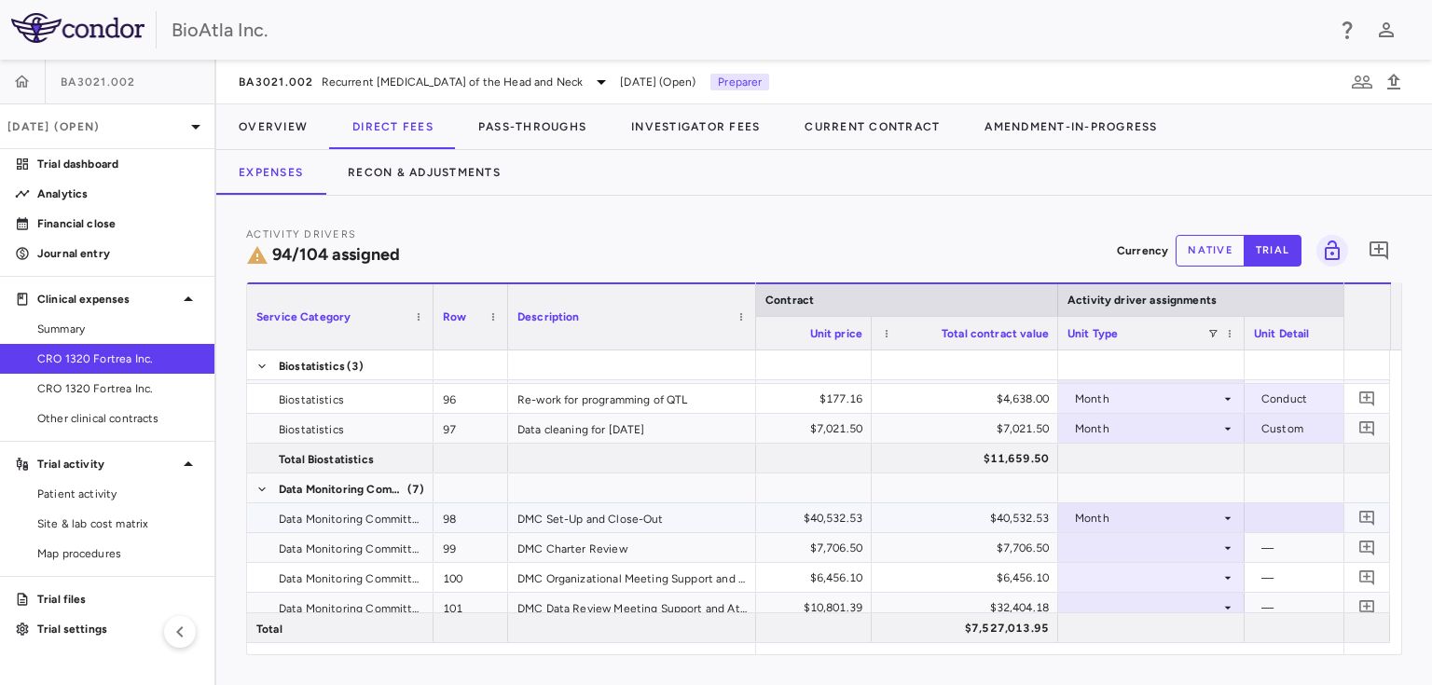
click at [1292, 516] on div at bounding box center [1338, 517] width 168 height 27
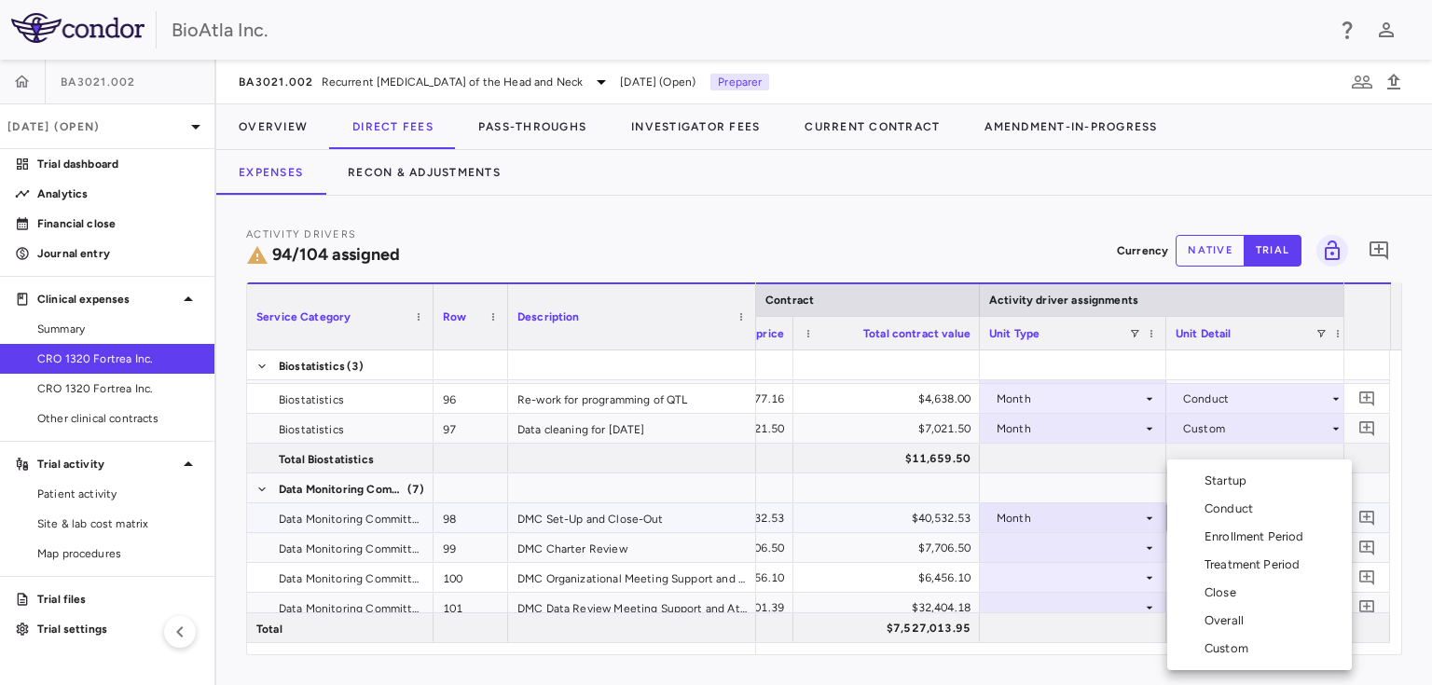
click at [1226, 510] on div "Conduct" at bounding box center [1232, 509] width 56 height 17
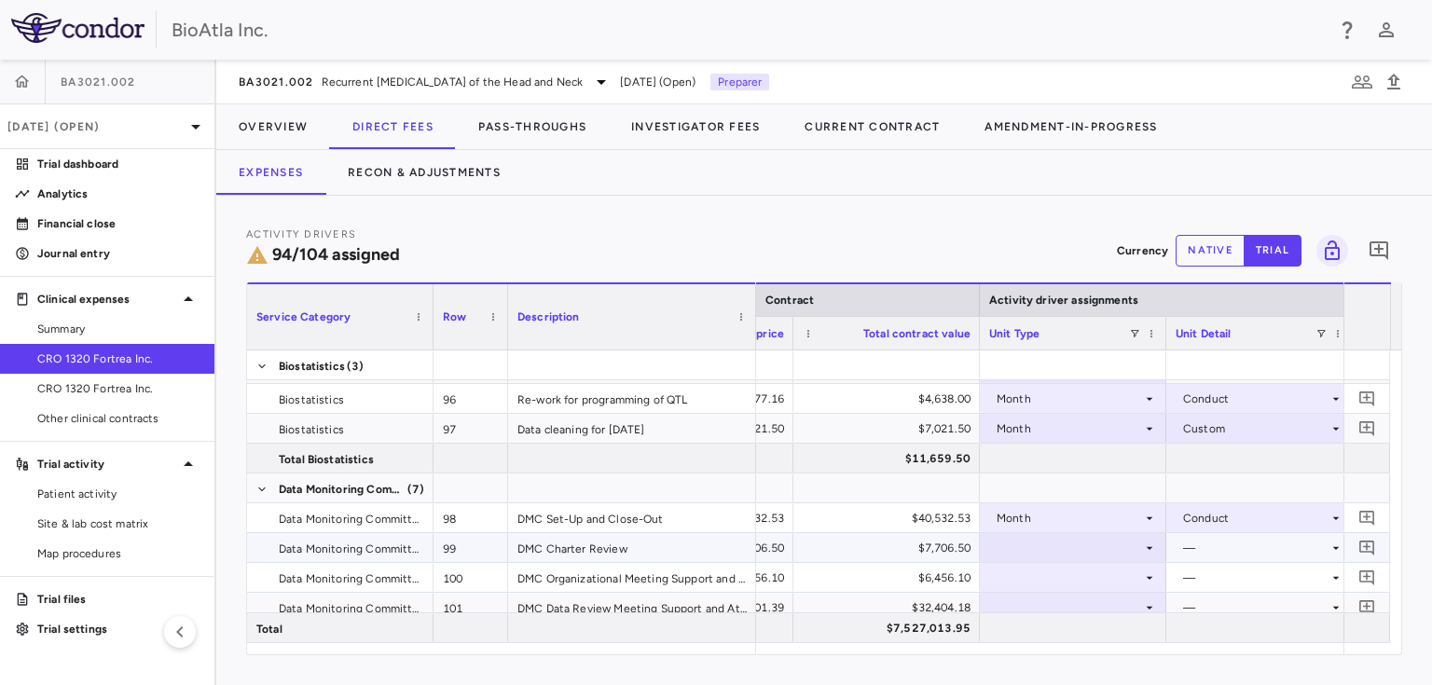
click at [1078, 538] on div at bounding box center [1073, 547] width 168 height 27
drag, startPoint x: 1077, startPoint y: 589, endPoint x: 1032, endPoint y: 600, distance: 47.0
click at [1032, 600] on div at bounding box center [1073, 607] width 168 height 27
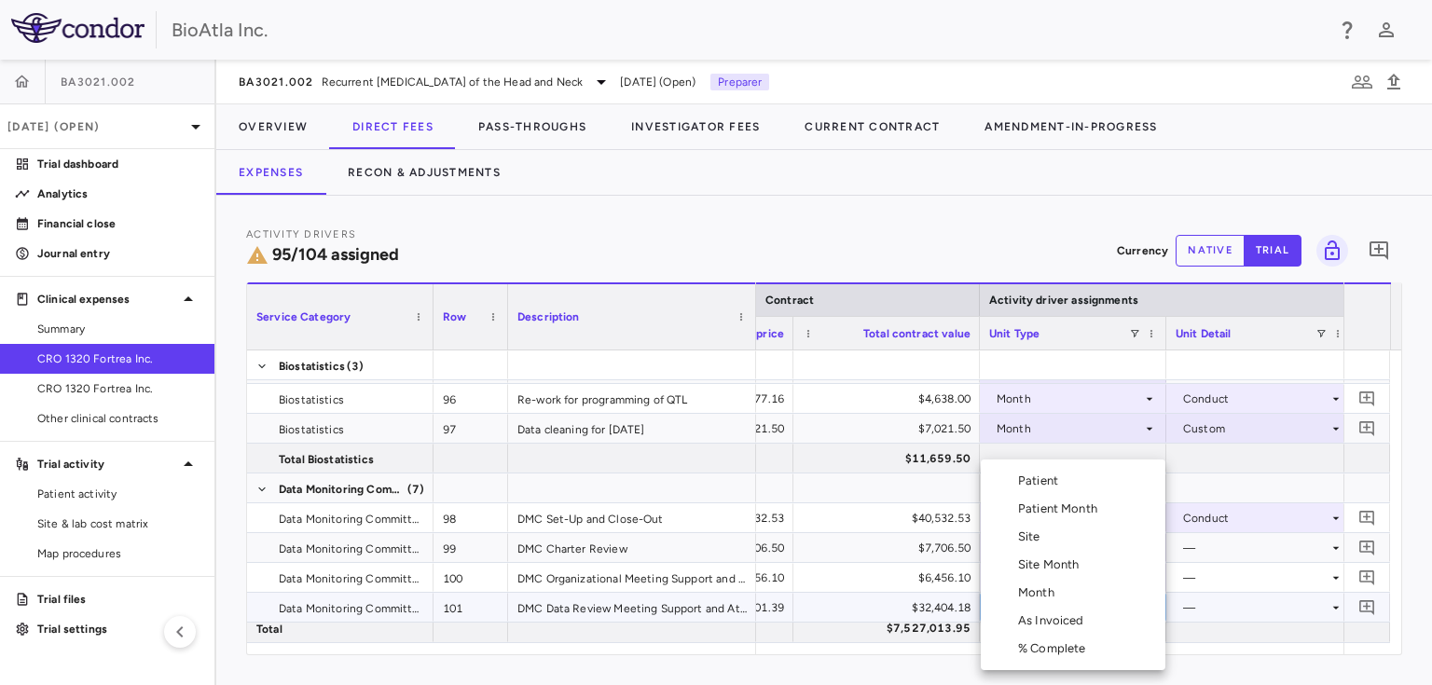
click at [1047, 593] on div "Month" at bounding box center [1040, 592] width 44 height 17
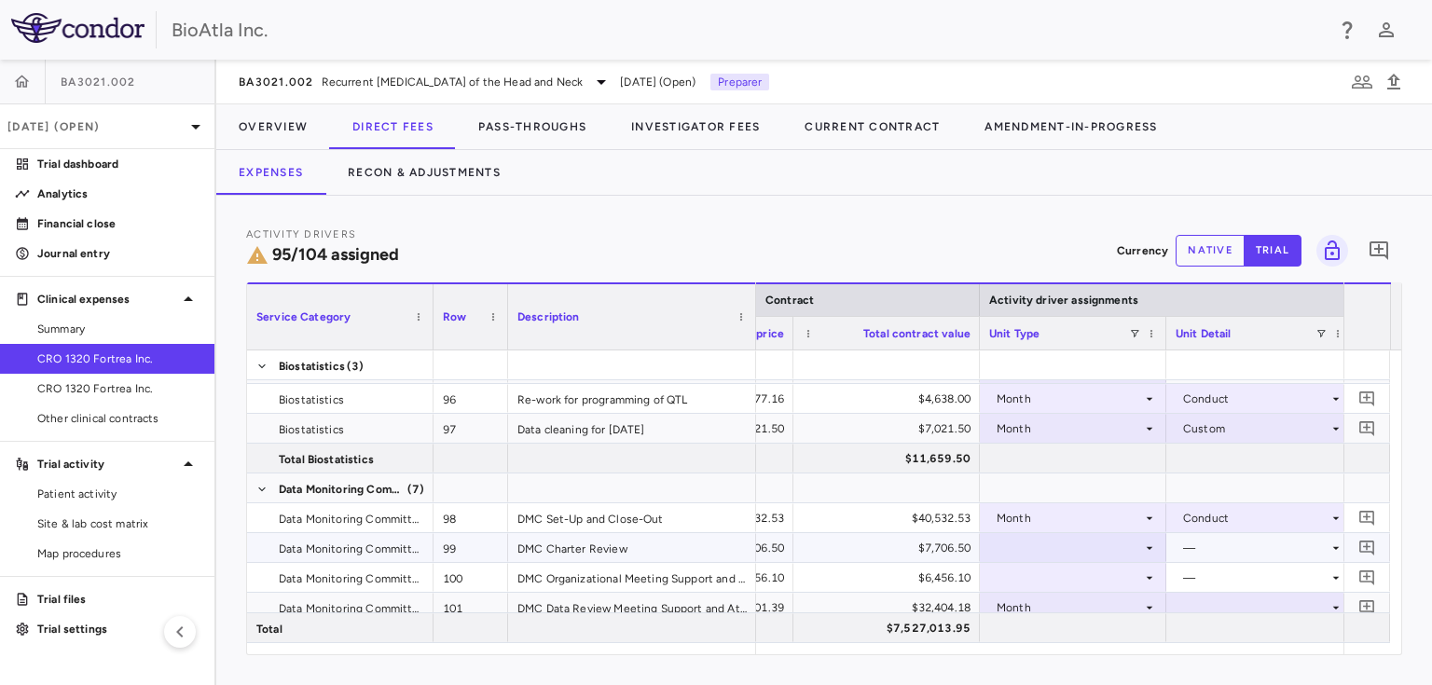
click at [1215, 545] on div "—" at bounding box center [1255, 548] width 145 height 30
click at [1106, 554] on div at bounding box center [1073, 547] width 168 height 27
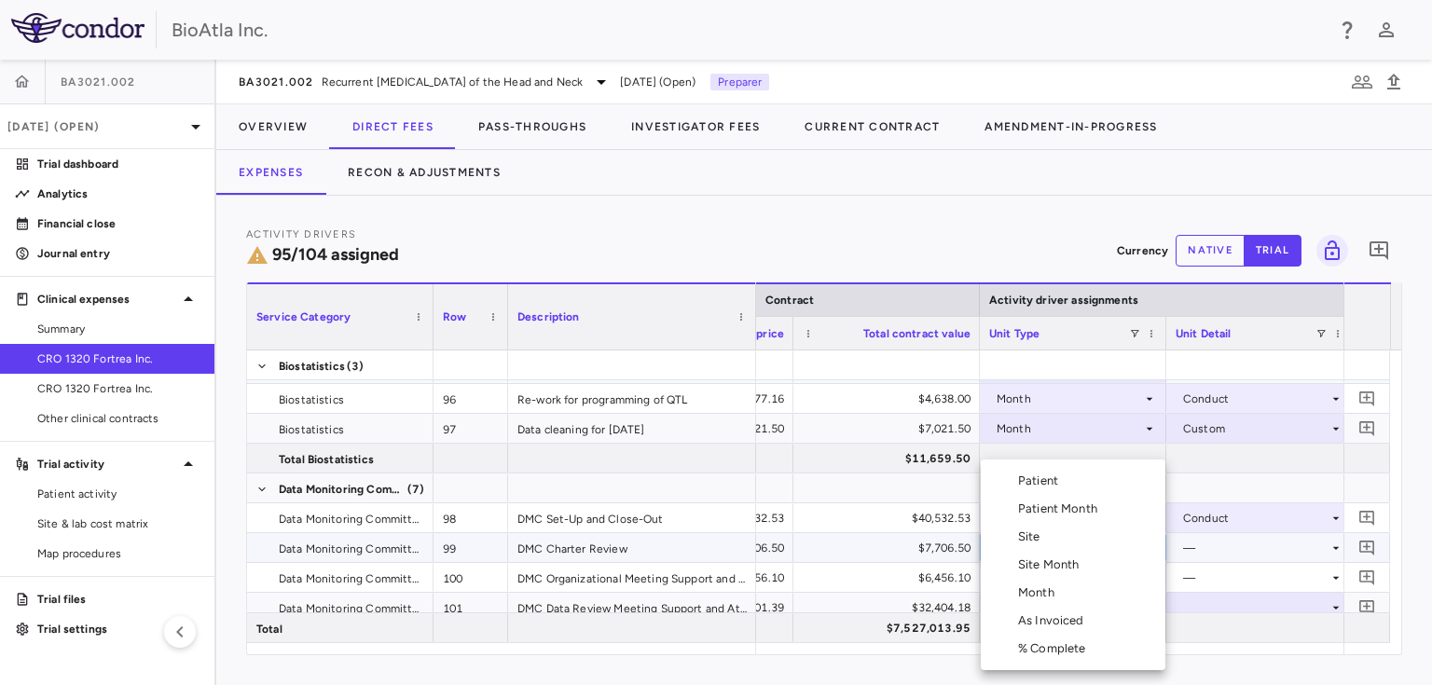
click at [1052, 590] on div "Month" at bounding box center [1040, 592] width 44 height 17
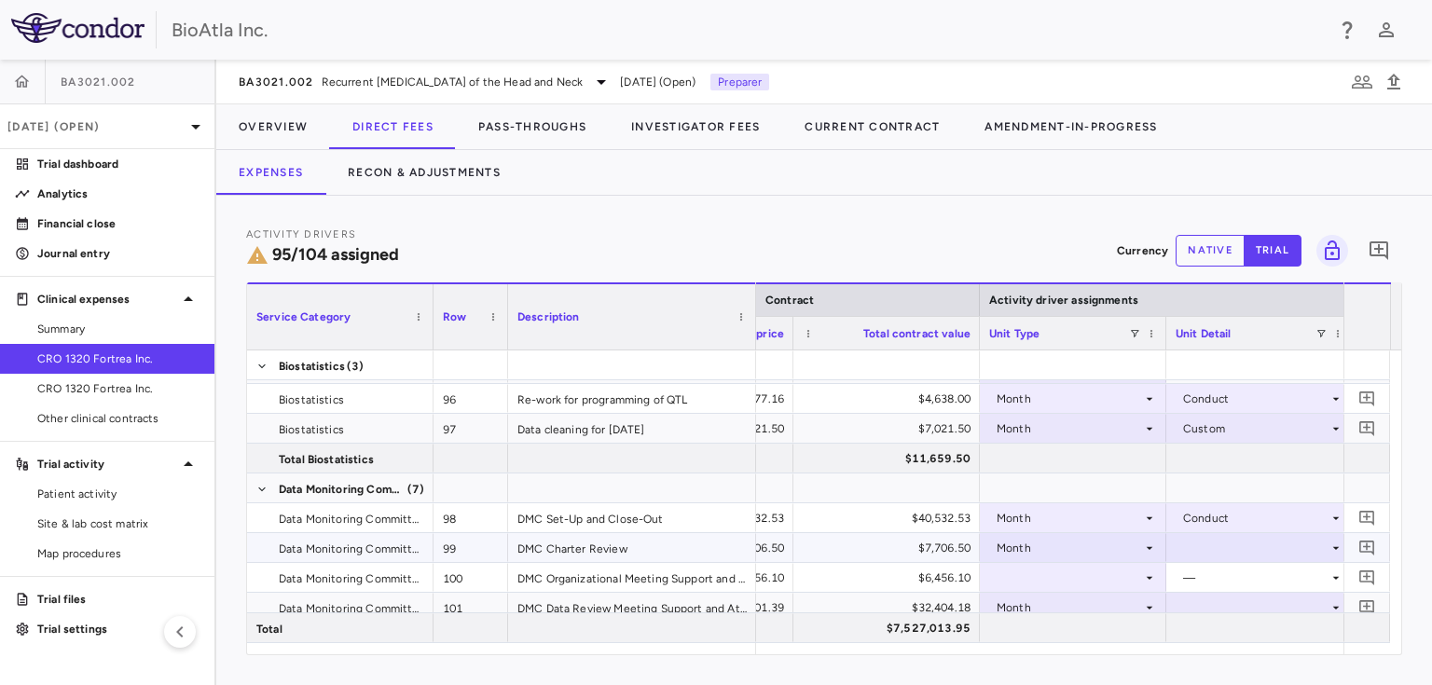
click at [1226, 547] on div at bounding box center [1259, 547] width 168 height 27
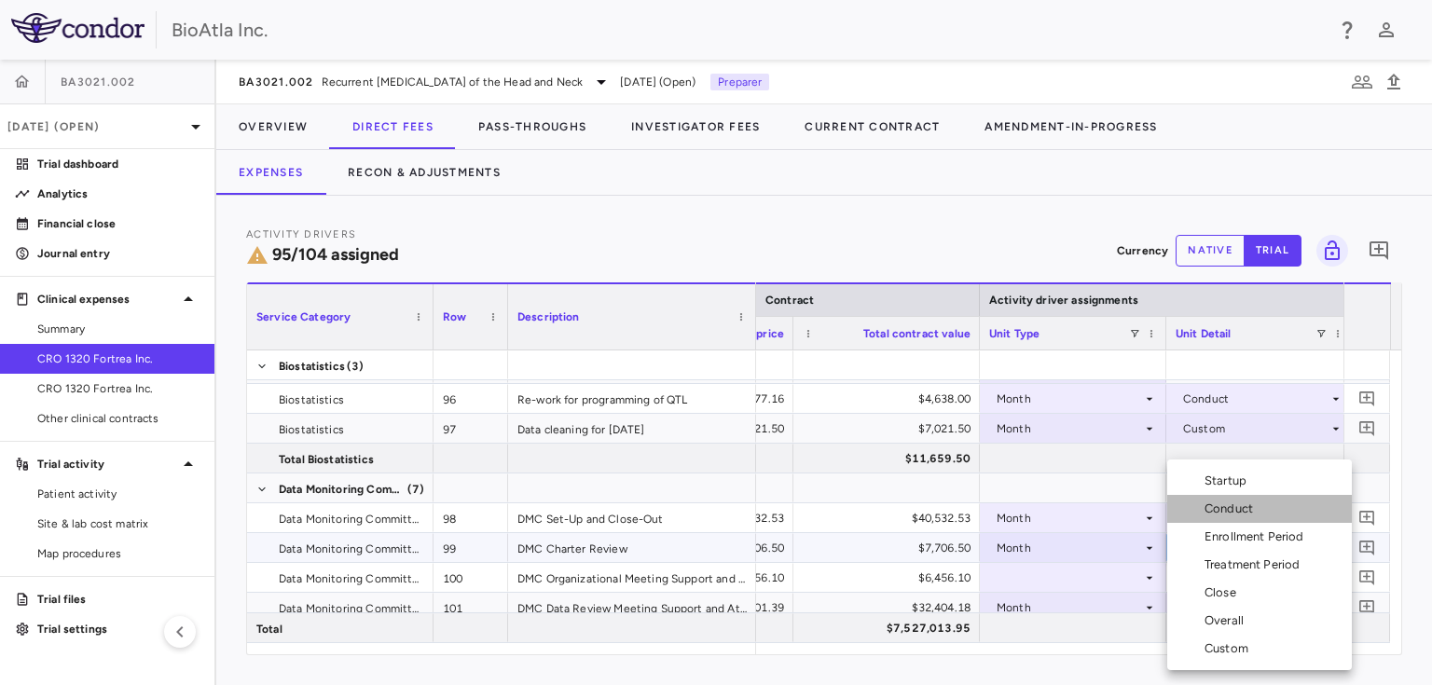
click at [1212, 513] on div "Conduct" at bounding box center [1232, 509] width 56 height 17
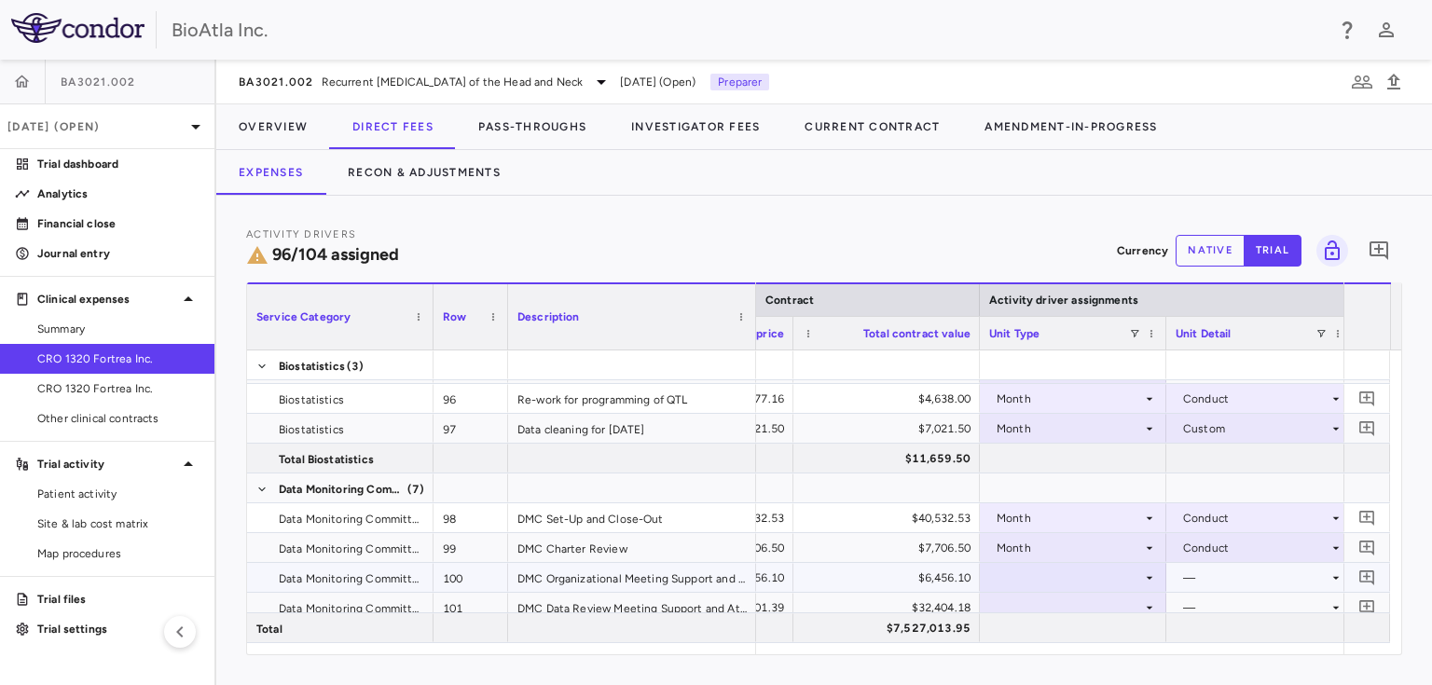
click at [1041, 579] on div at bounding box center [1073, 577] width 168 height 27
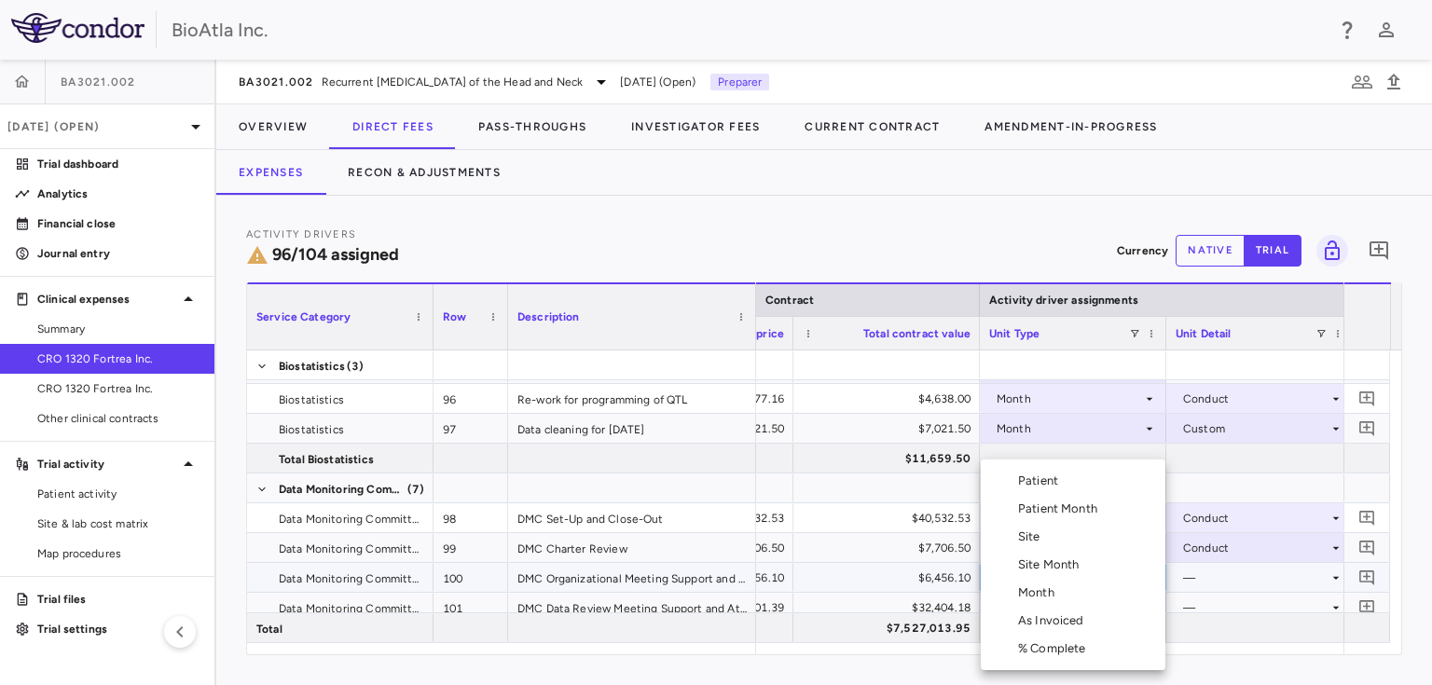
click at [1046, 592] on div "Month" at bounding box center [1040, 592] width 44 height 17
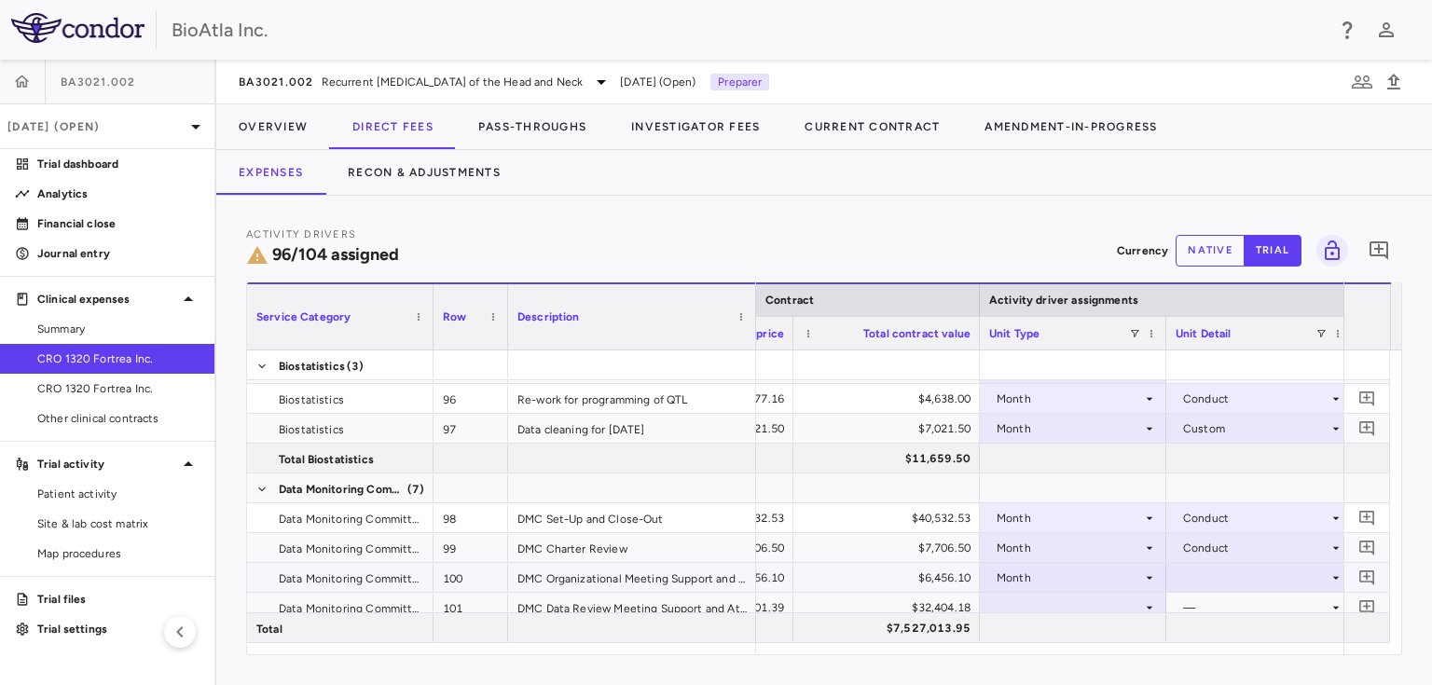
click at [1215, 570] on div at bounding box center [1259, 577] width 168 height 27
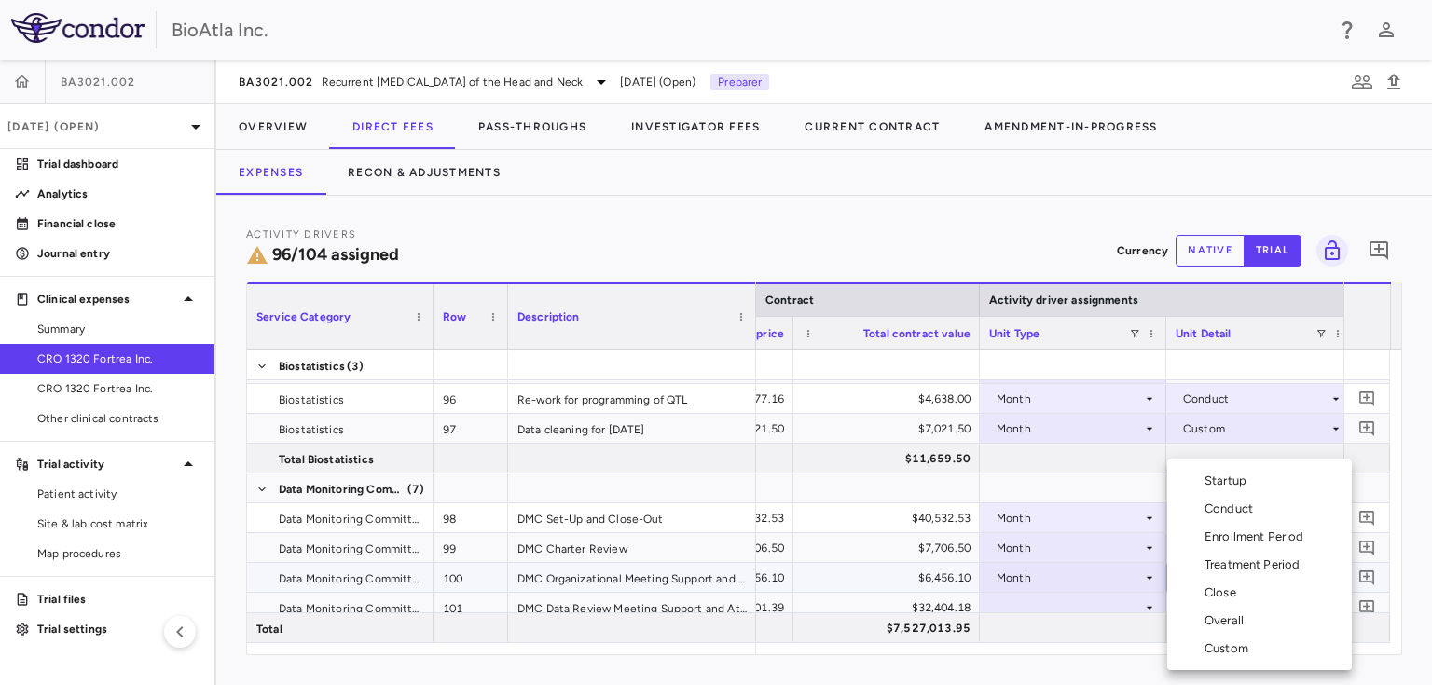
click at [1209, 508] on div "Conduct" at bounding box center [1232, 509] width 56 height 17
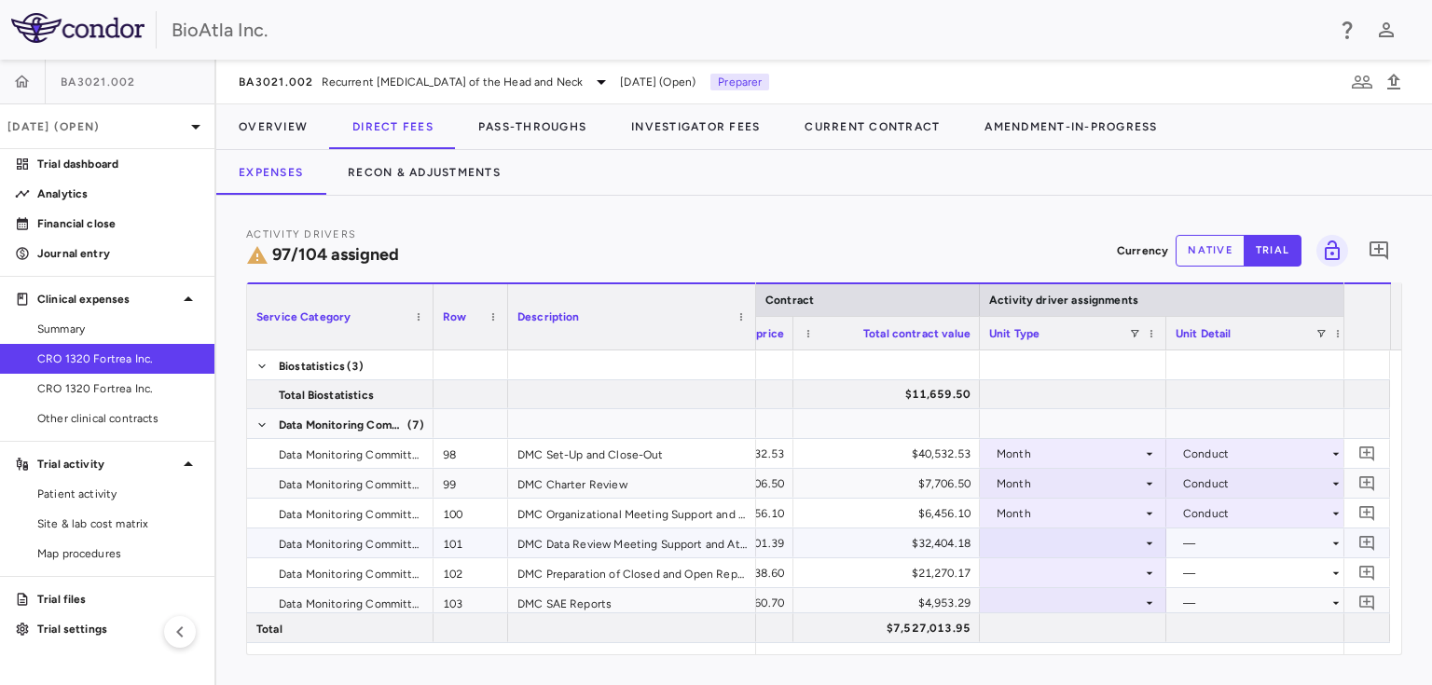
click at [1077, 536] on div at bounding box center [1073, 542] width 168 height 27
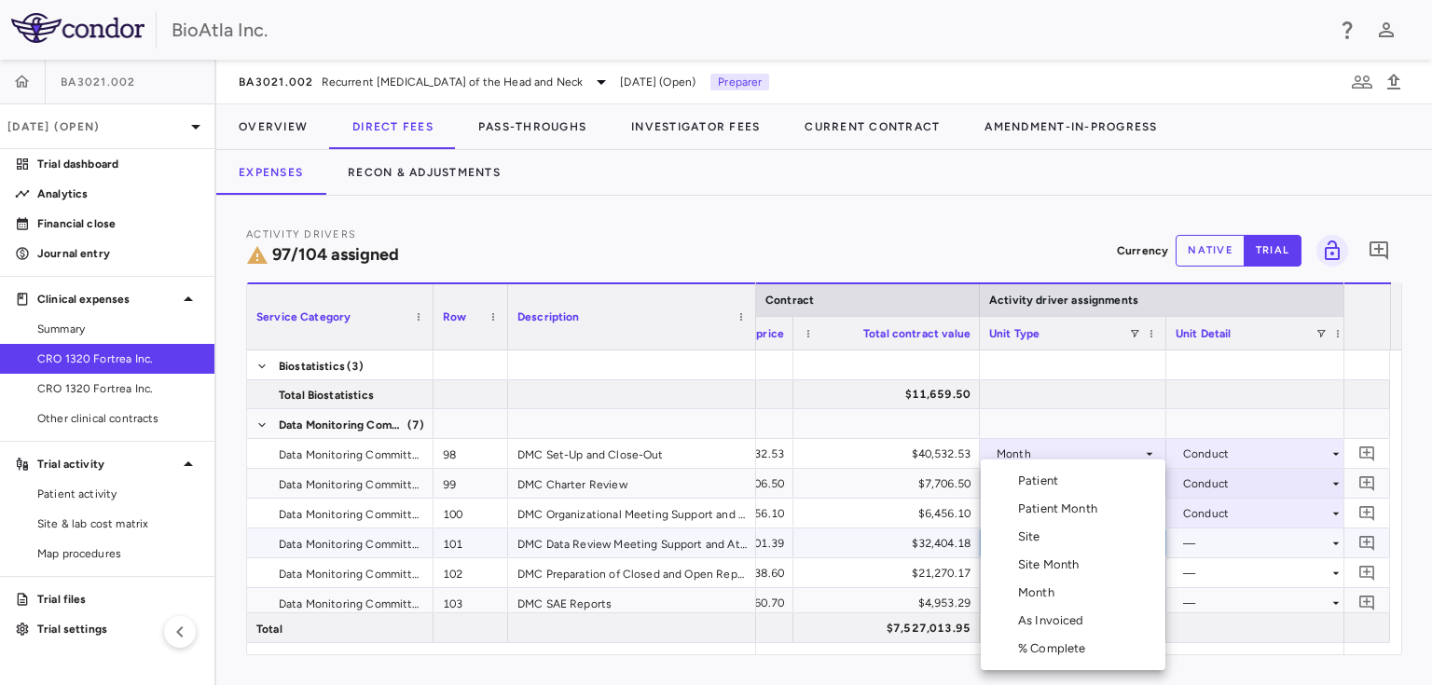
click at [1045, 593] on div "Month" at bounding box center [1040, 592] width 44 height 17
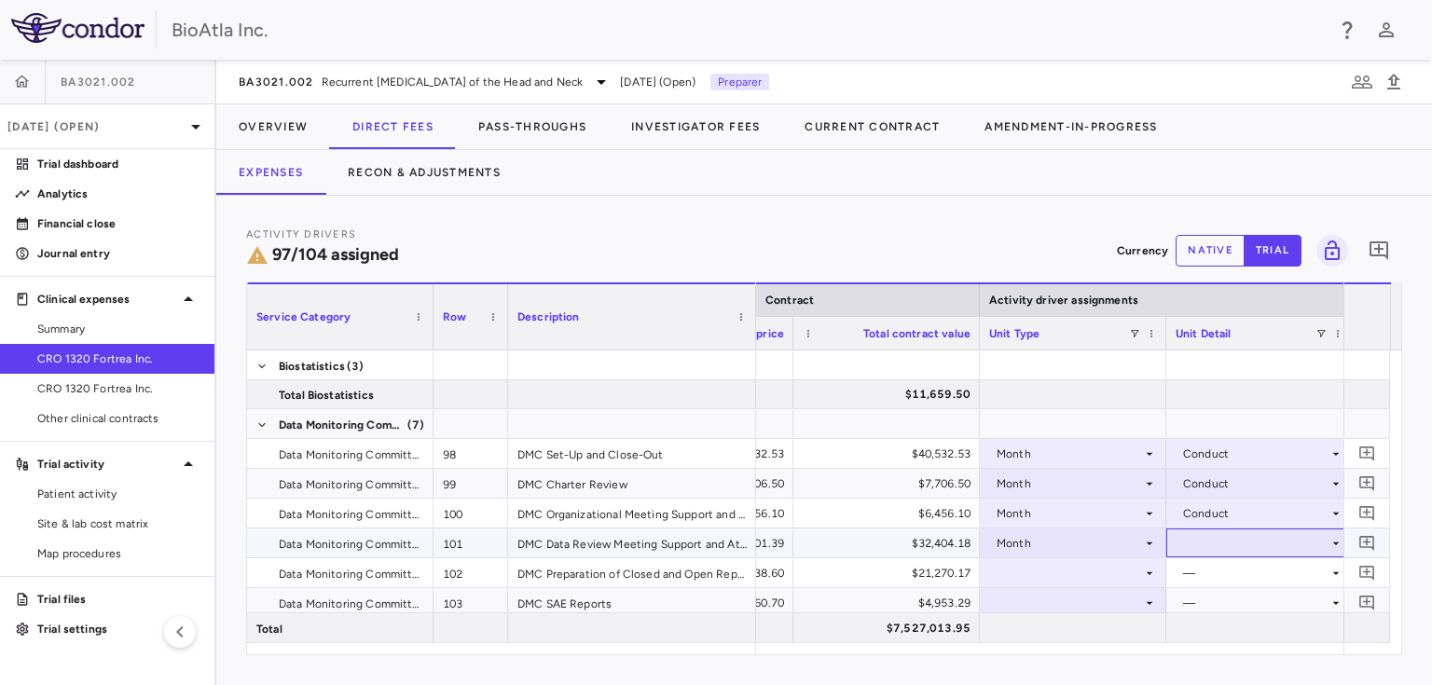
click at [1198, 541] on div at bounding box center [1259, 542] width 168 height 27
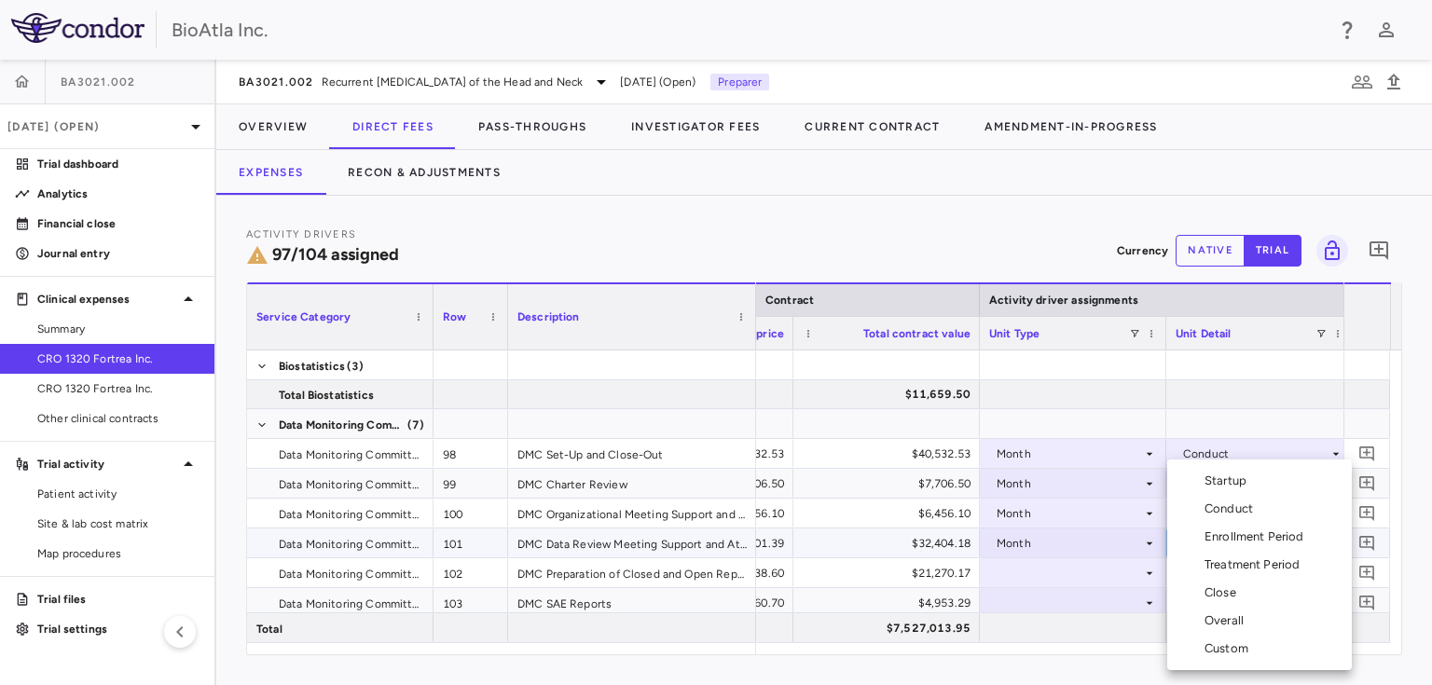
click at [1212, 507] on div "Conduct" at bounding box center [1232, 509] width 56 height 17
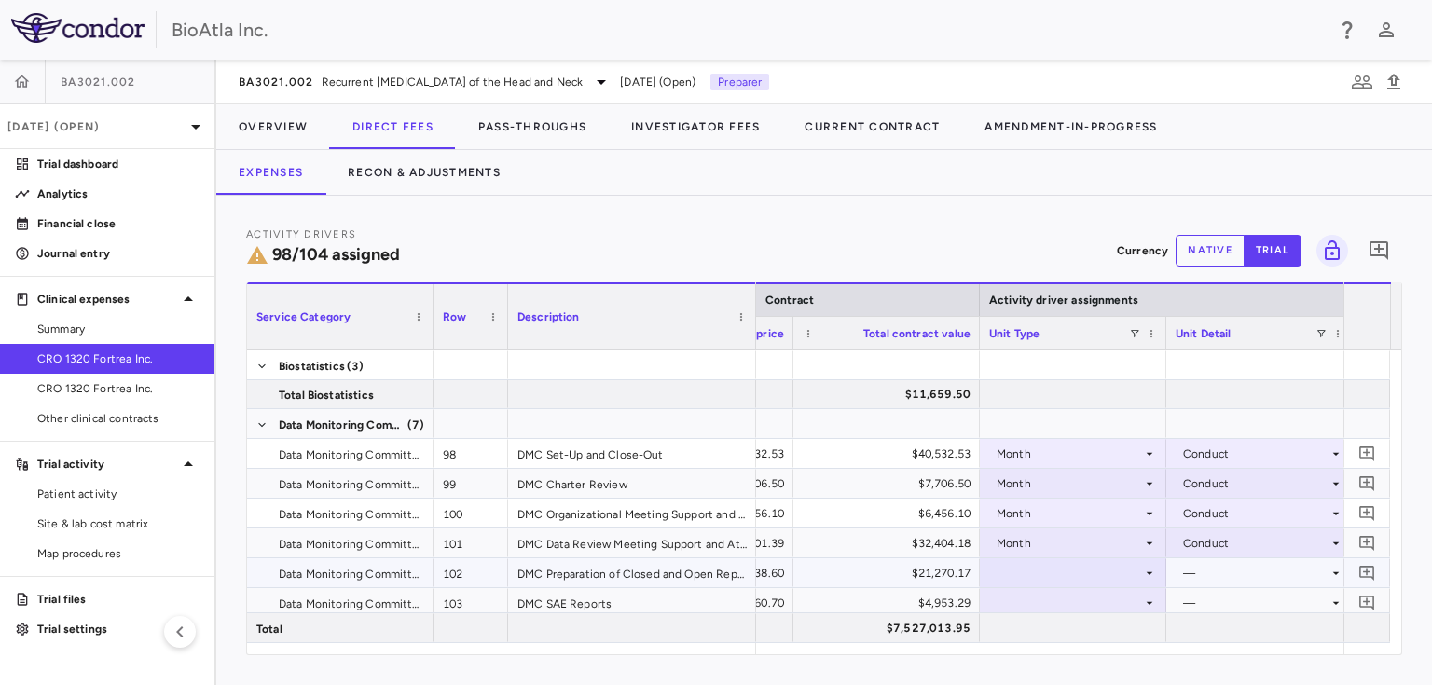
click at [1003, 574] on div at bounding box center [1073, 572] width 168 height 27
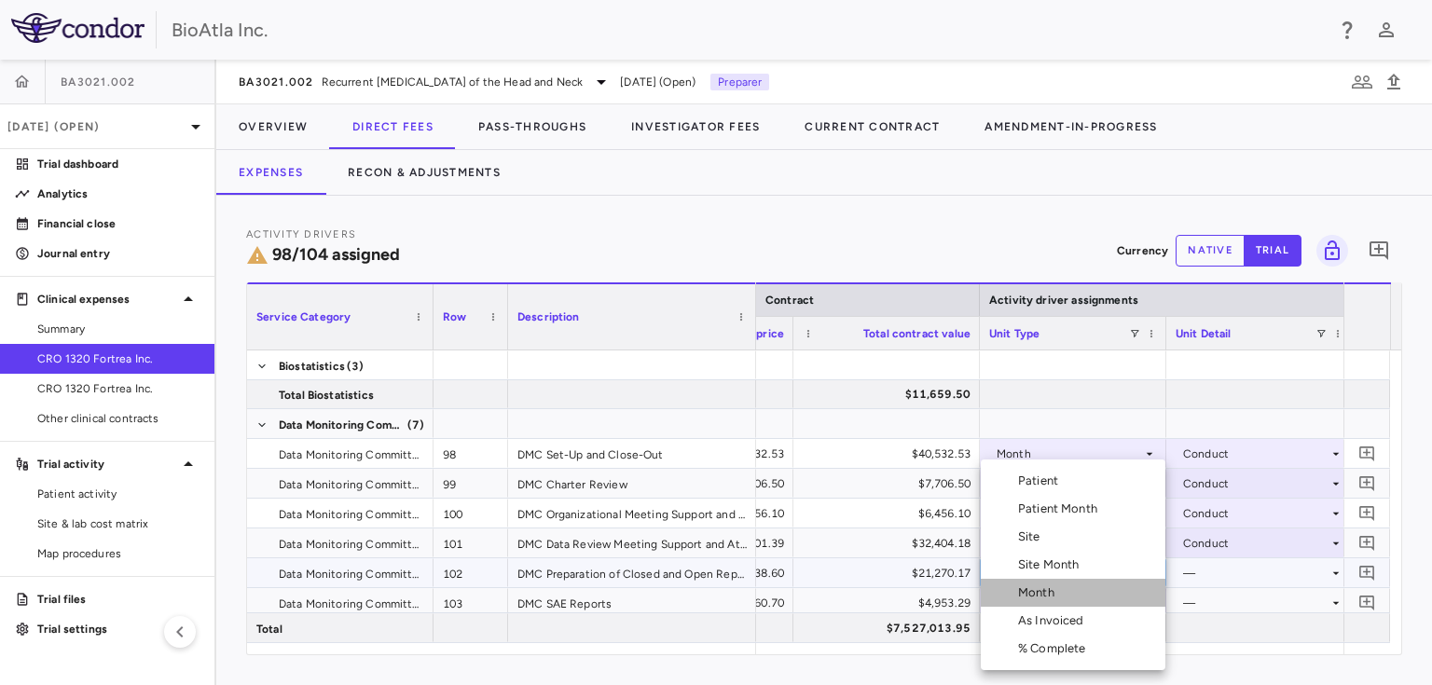
click at [1022, 597] on div "Month" at bounding box center [1040, 592] width 44 height 17
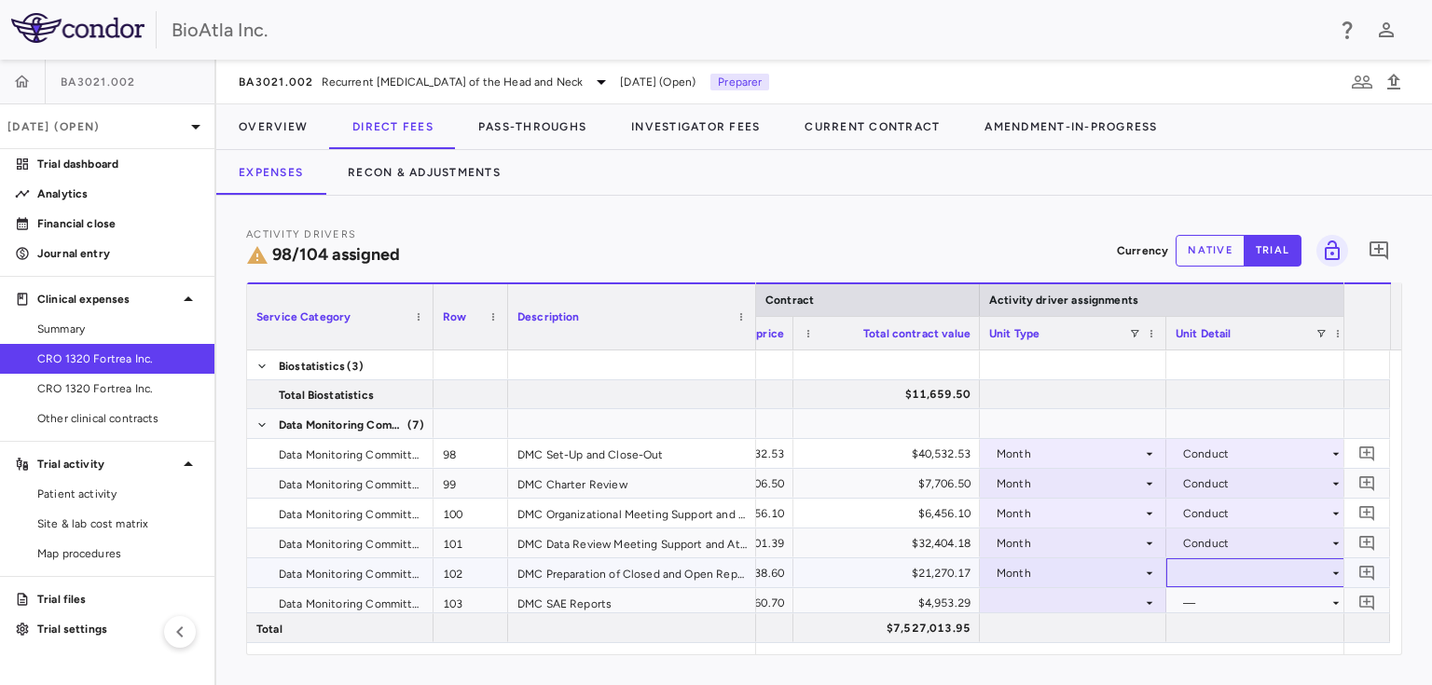
click at [1215, 573] on div at bounding box center [1259, 572] width 168 height 27
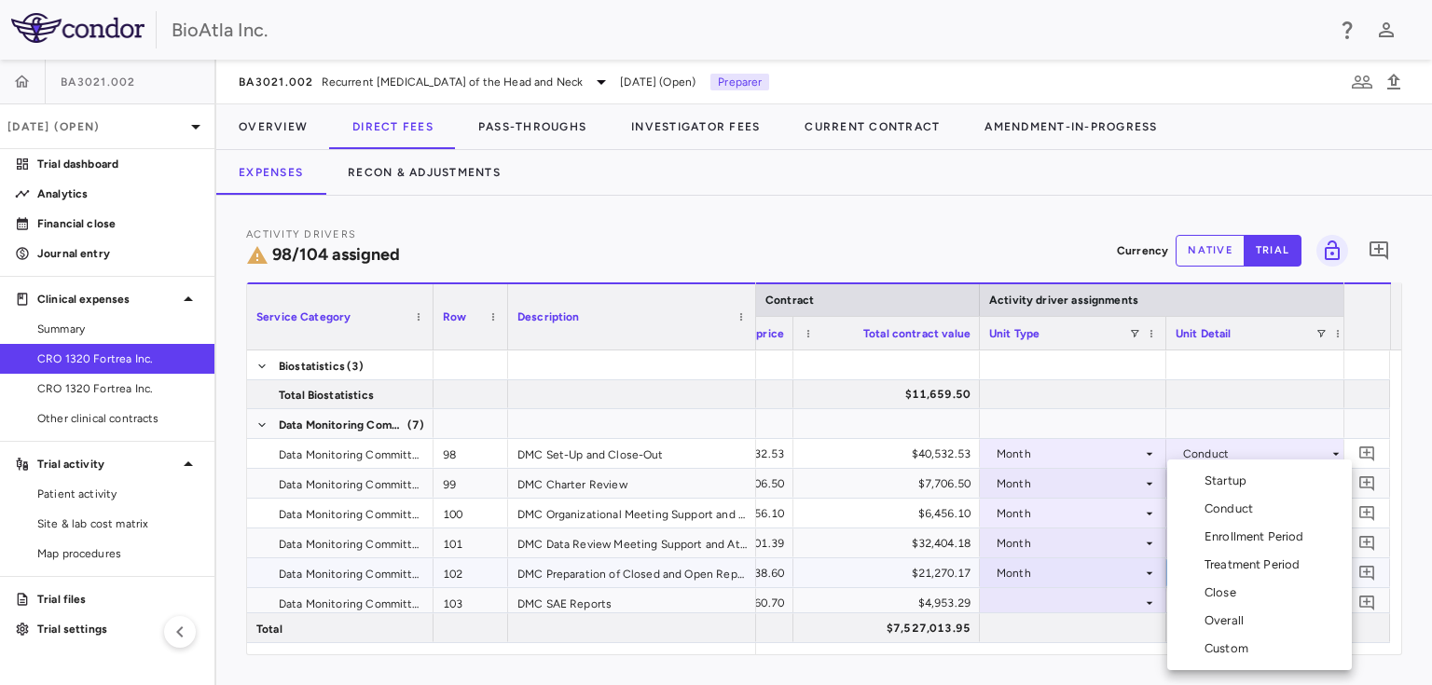
click at [1208, 510] on div "Conduct" at bounding box center [1232, 509] width 56 height 17
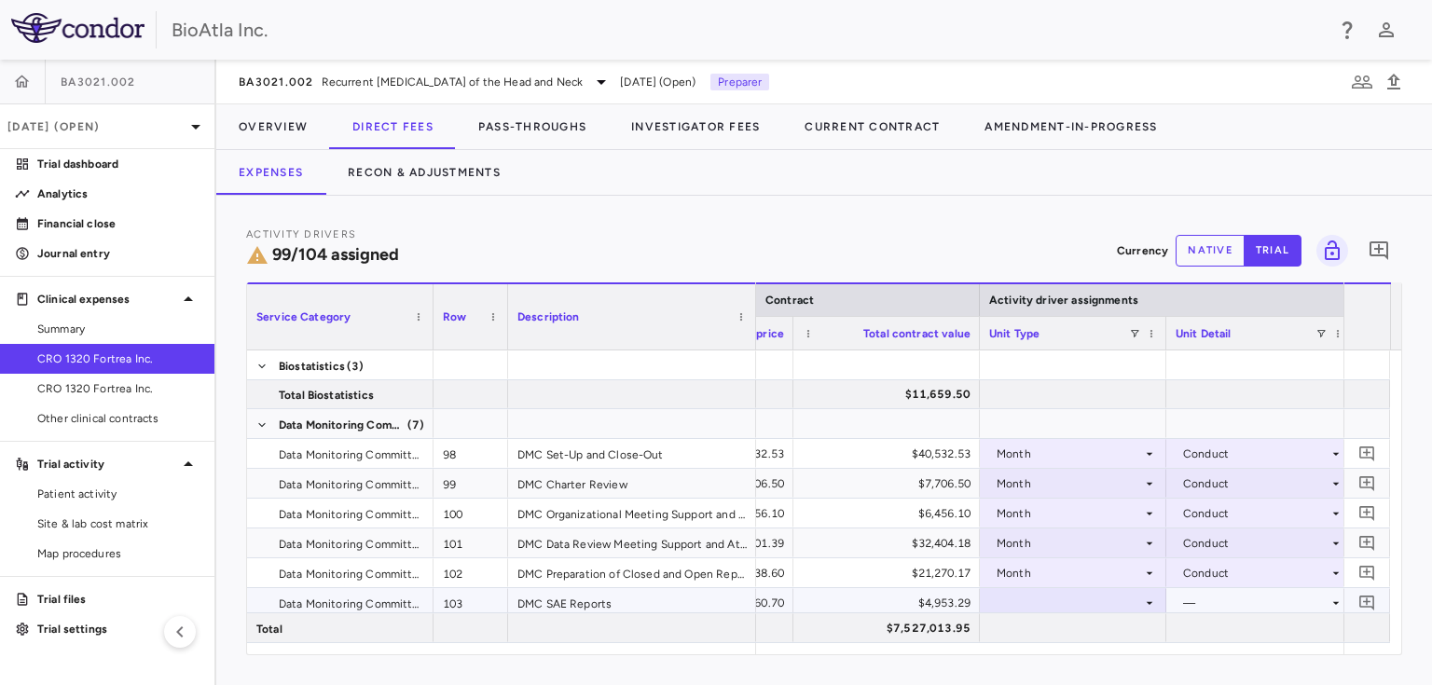
click at [1124, 598] on div at bounding box center [1073, 602] width 168 height 27
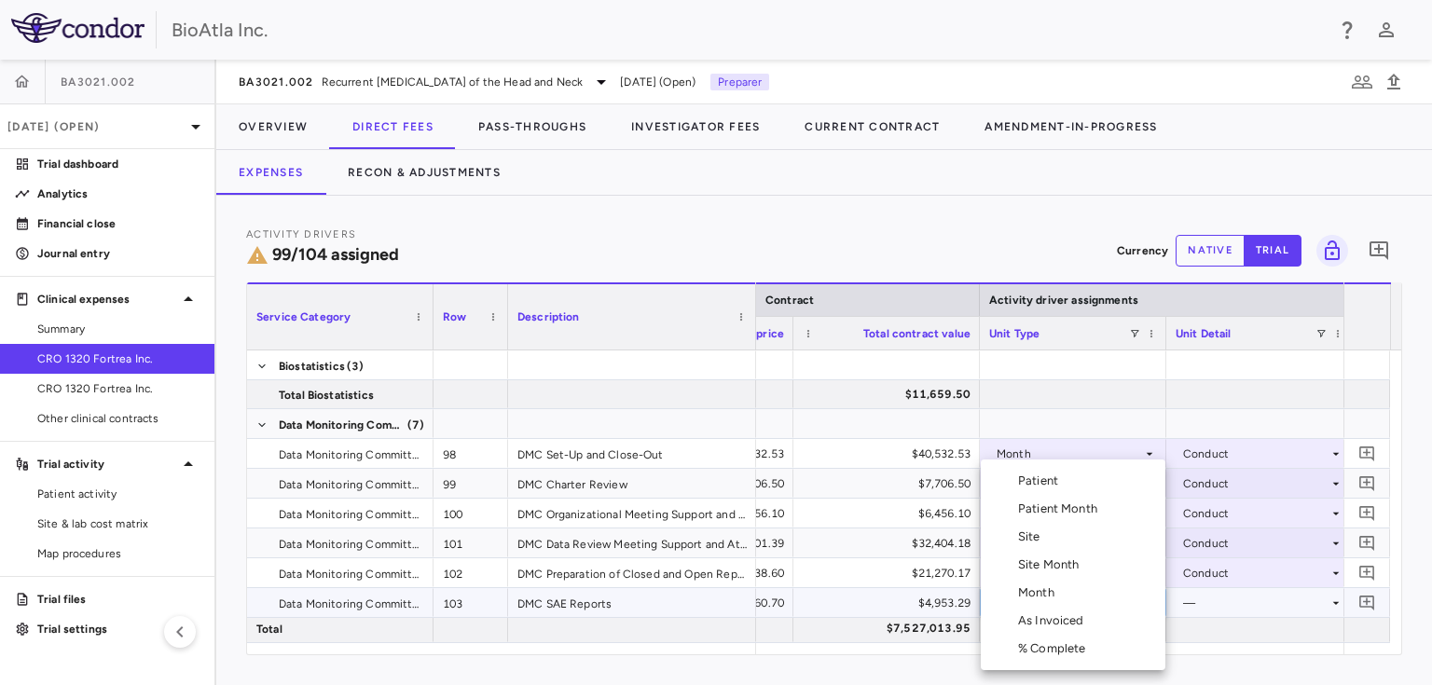
click at [1029, 624] on div "As Invoiced" at bounding box center [1055, 620] width 74 height 17
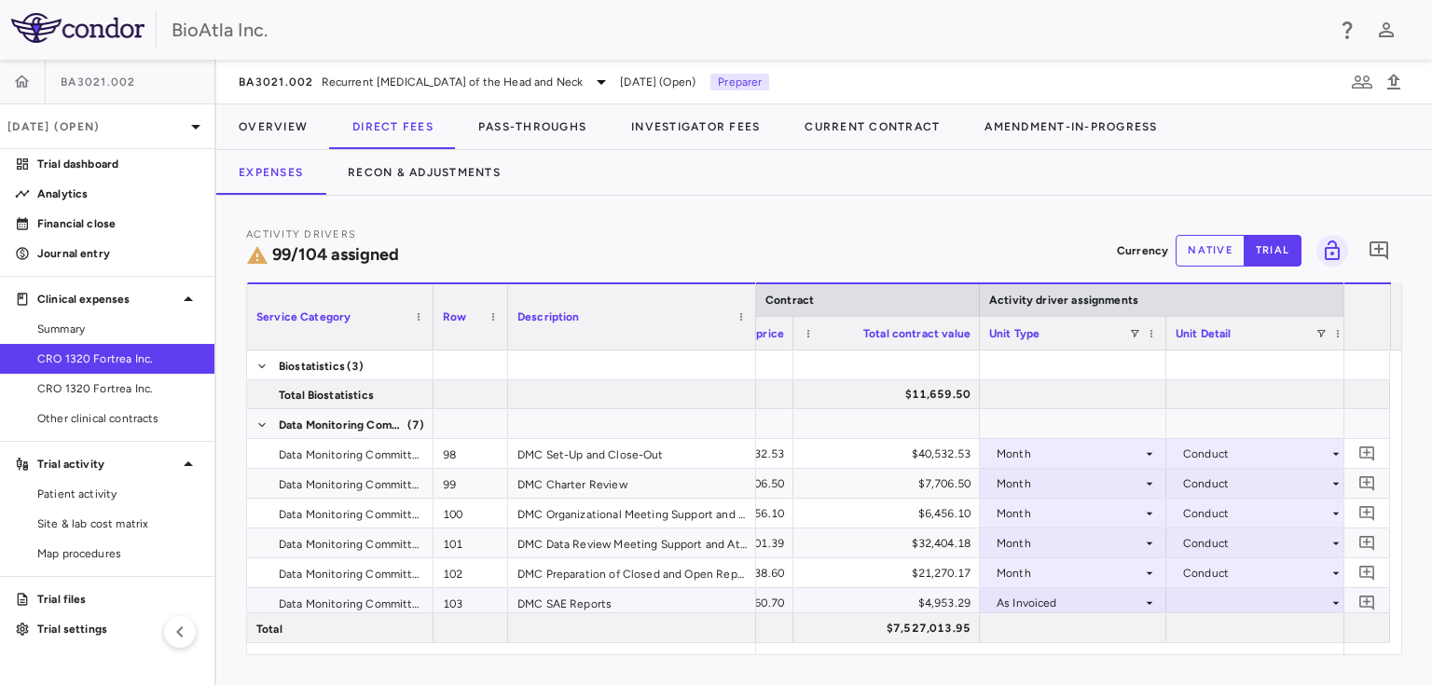
click at [1270, 589] on div at bounding box center [1259, 602] width 168 height 27
click at [1241, 636] on div "As occurred" at bounding box center [1241, 636] width 75 height 17
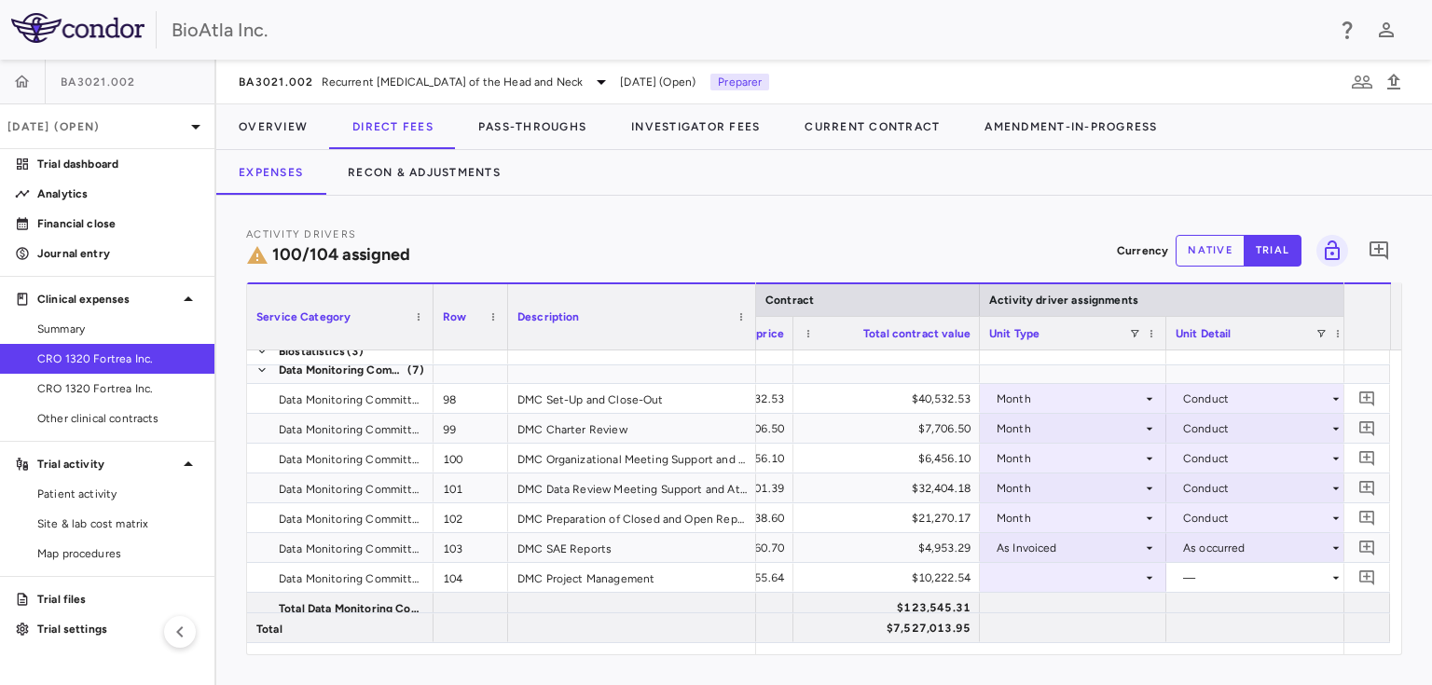
scroll to position [3497, 0]
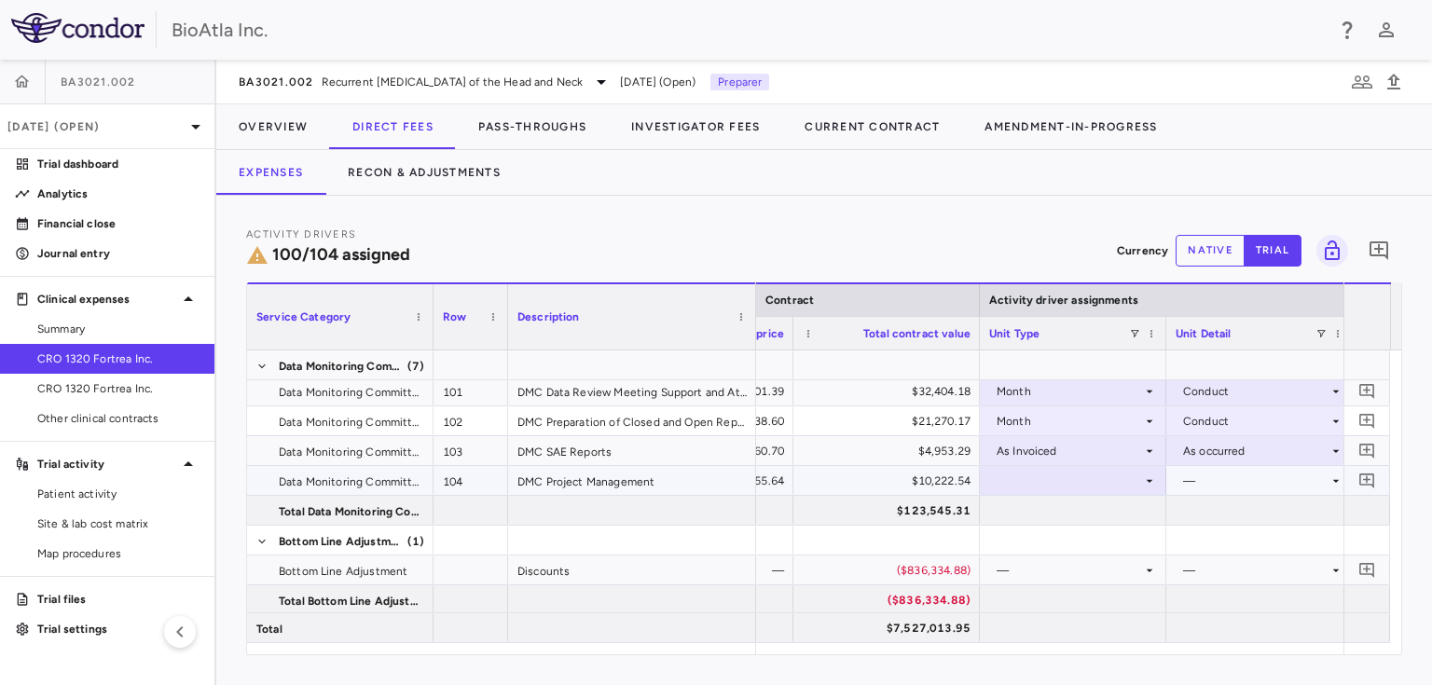
click at [1118, 482] on div at bounding box center [1073, 480] width 168 height 27
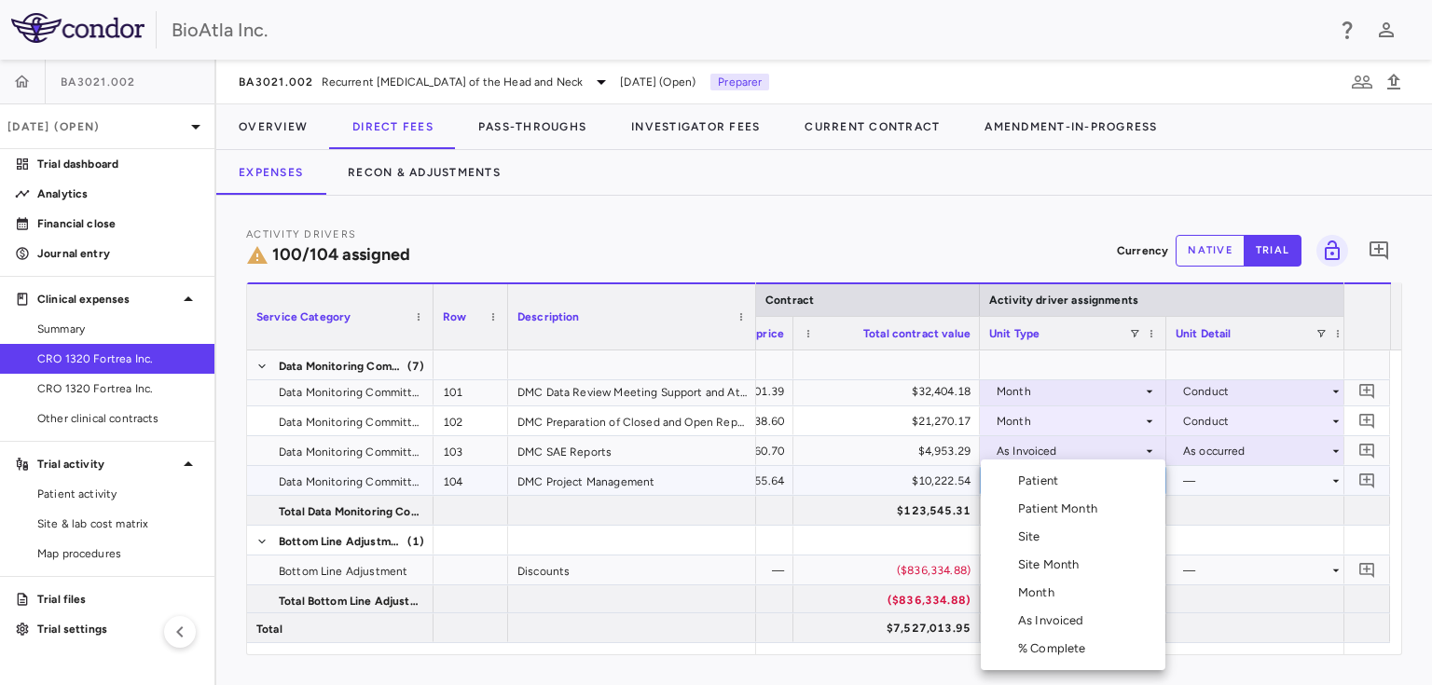
click at [1033, 593] on div "Month" at bounding box center [1040, 592] width 44 height 17
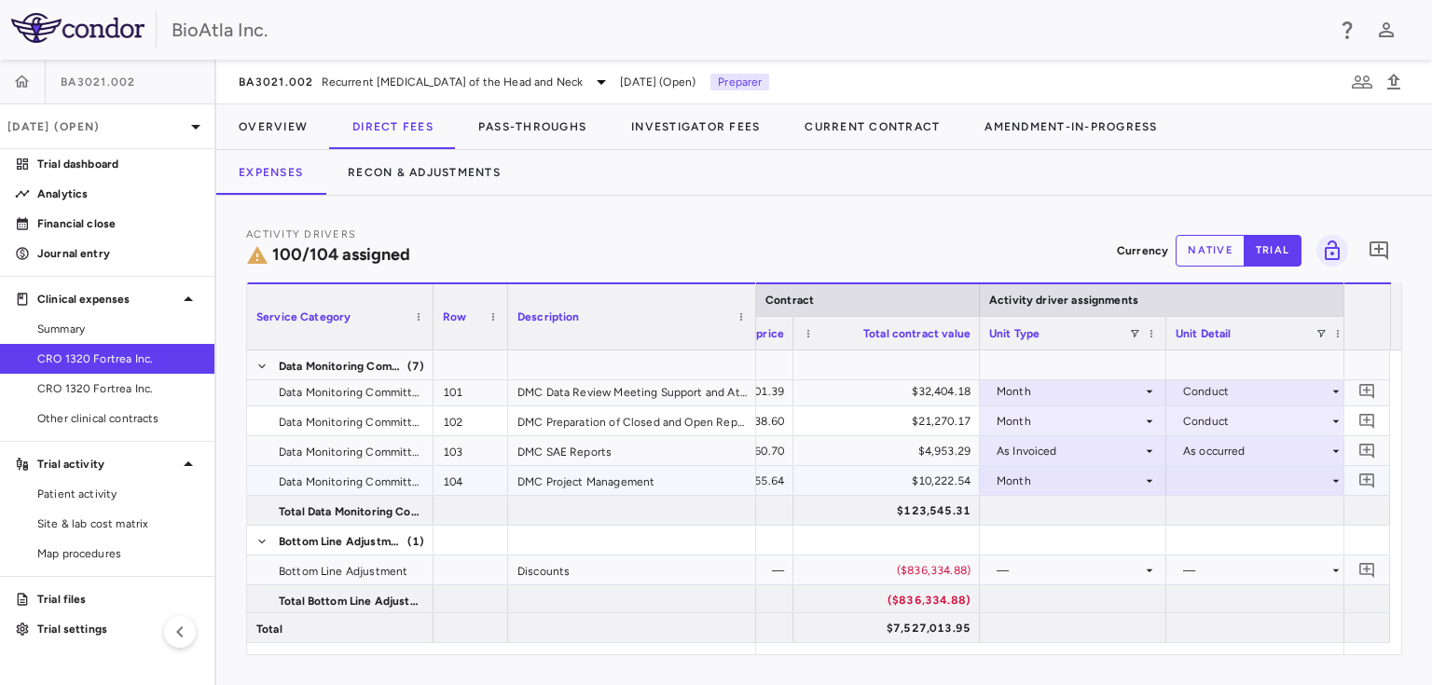
click at [1241, 481] on div at bounding box center [1259, 480] width 168 height 27
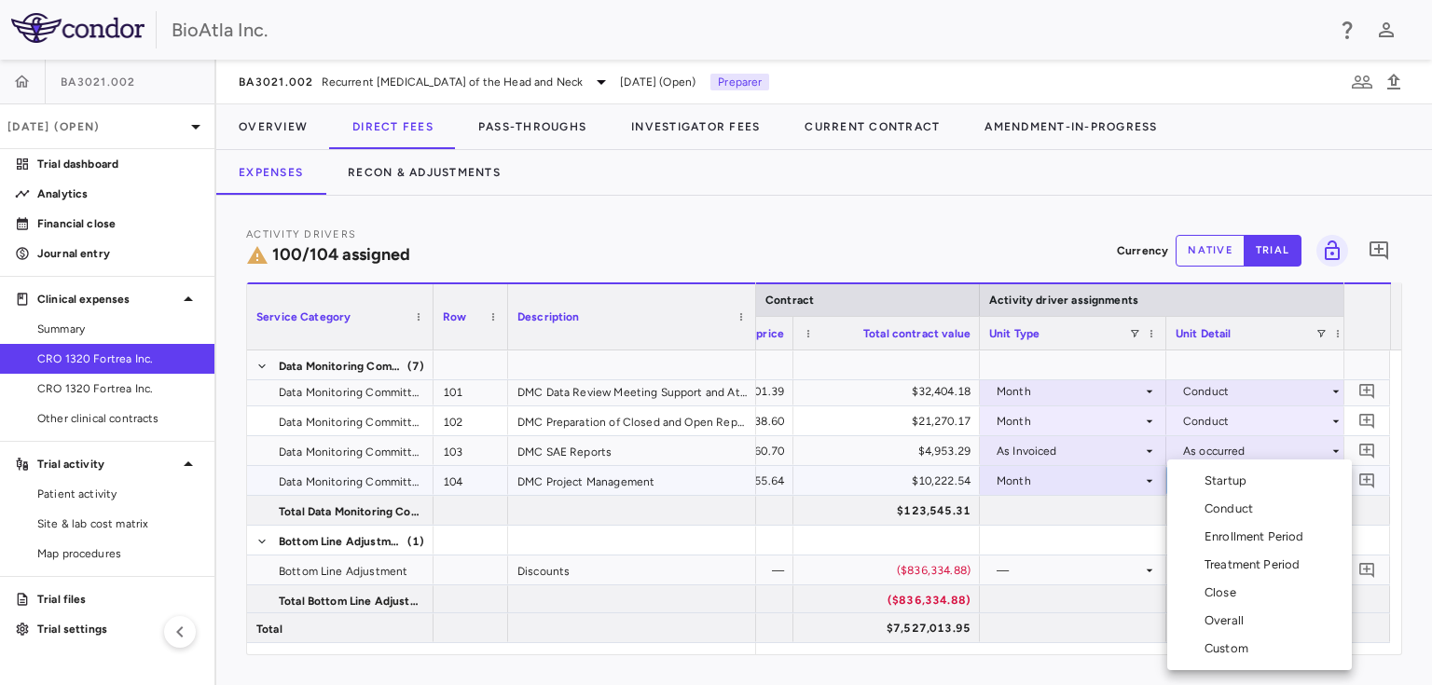
click at [1234, 507] on div "Conduct" at bounding box center [1232, 509] width 56 height 17
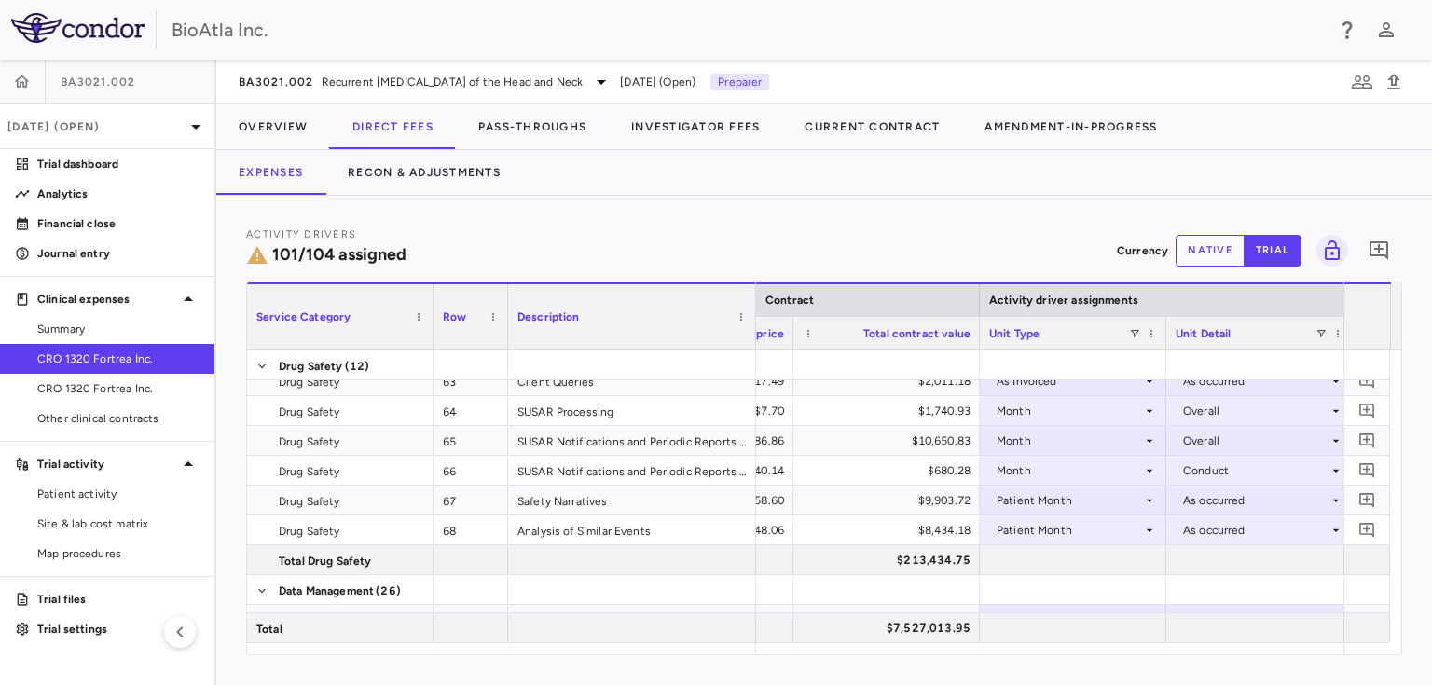
scroll to position [2183, 0]
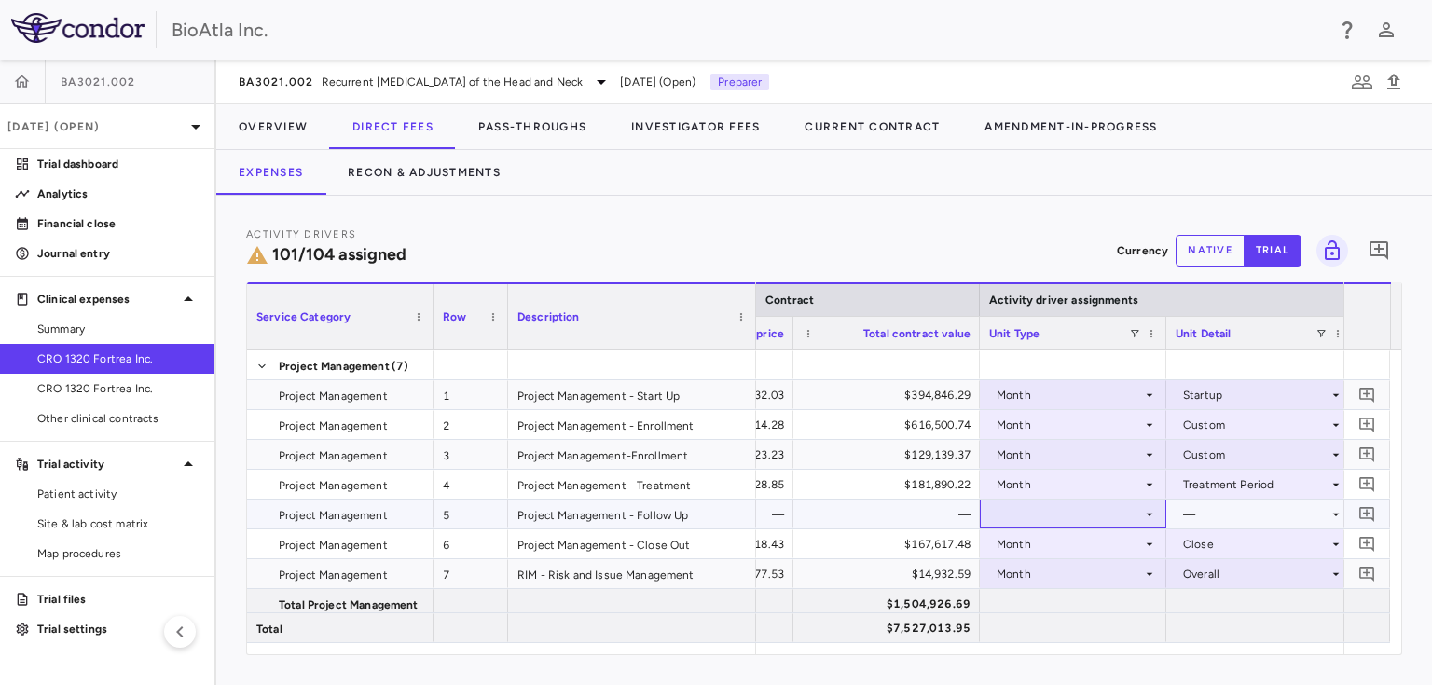
click at [1143, 518] on icon at bounding box center [1149, 514] width 15 height 15
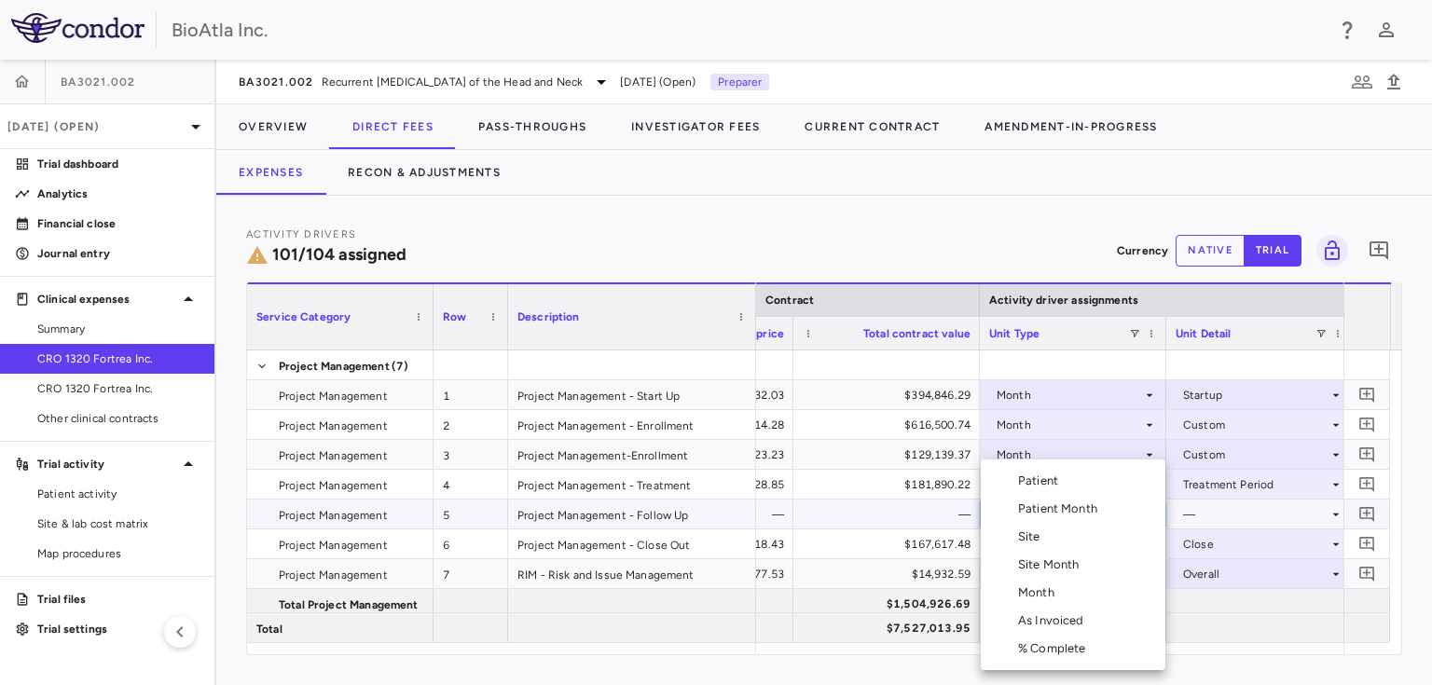
click at [1048, 595] on div "Month" at bounding box center [1040, 592] width 44 height 17
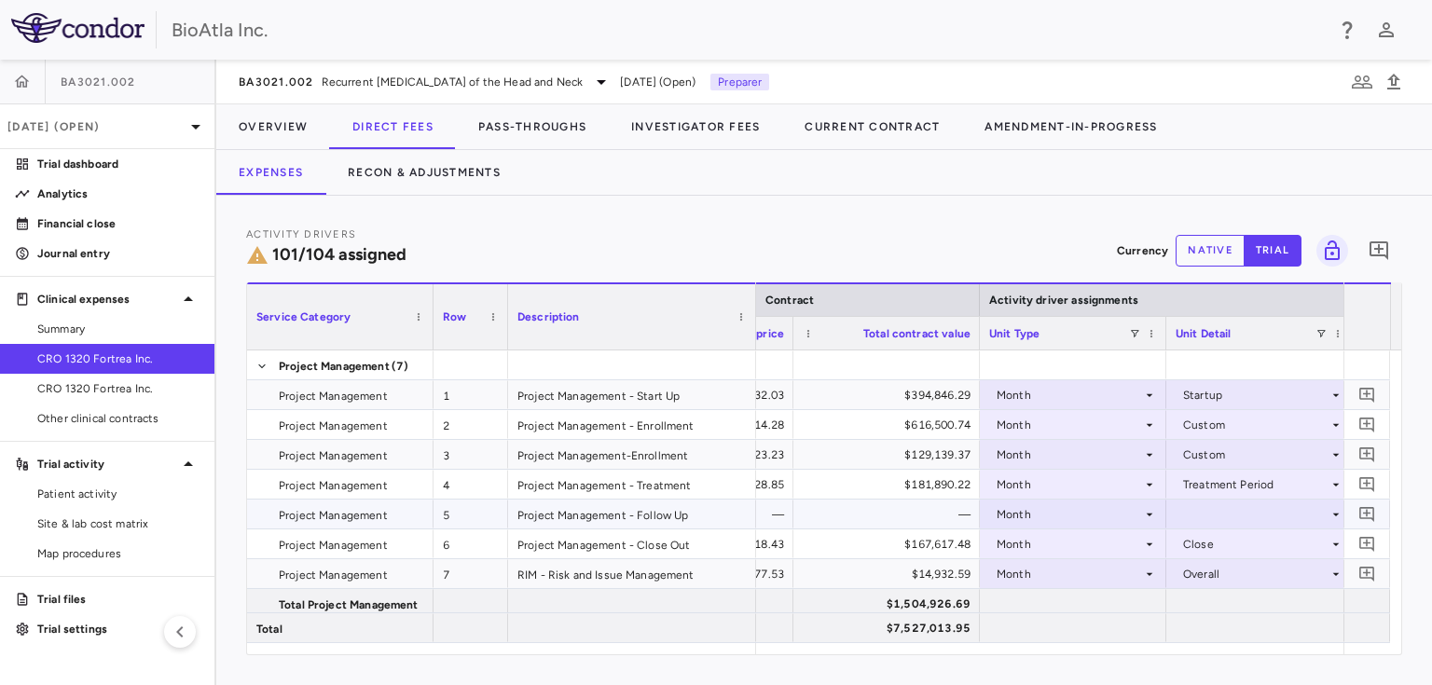
click at [1230, 507] on div at bounding box center [1259, 514] width 168 height 27
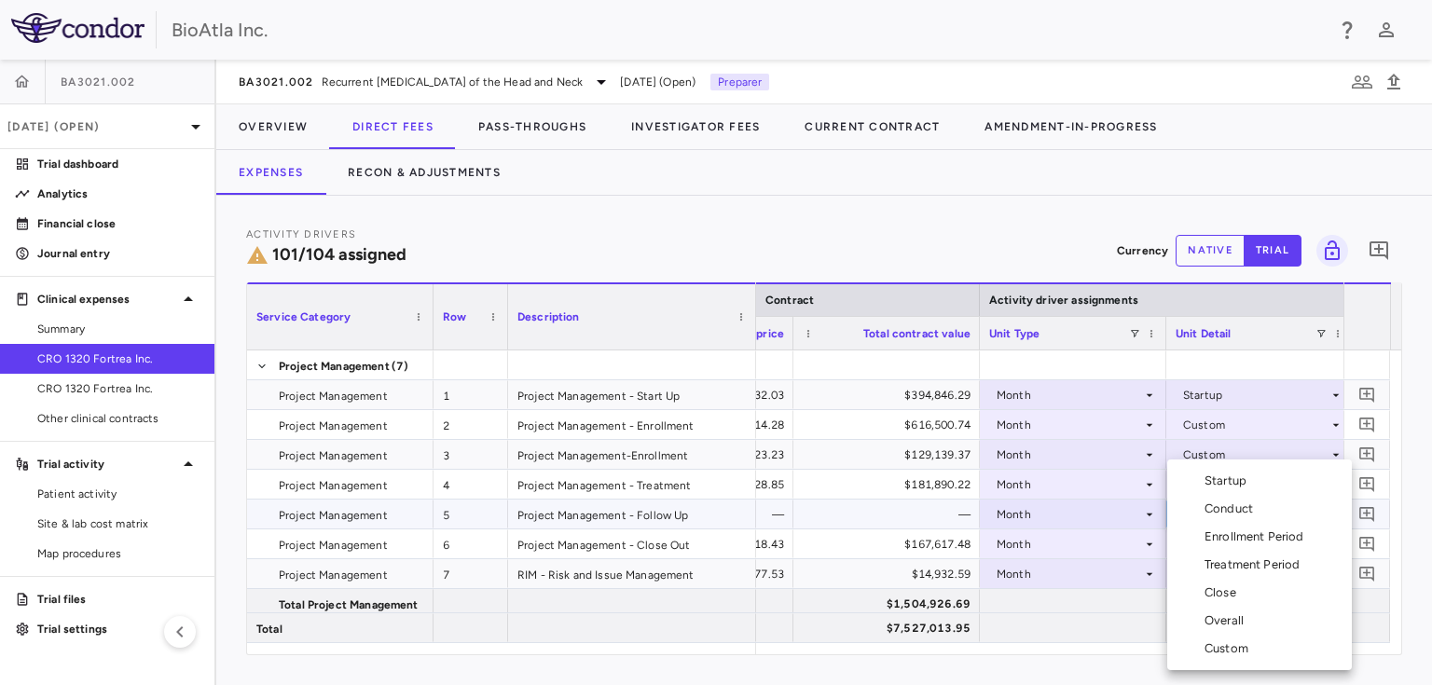
click at [1212, 646] on div "Custom" at bounding box center [1229, 648] width 51 height 17
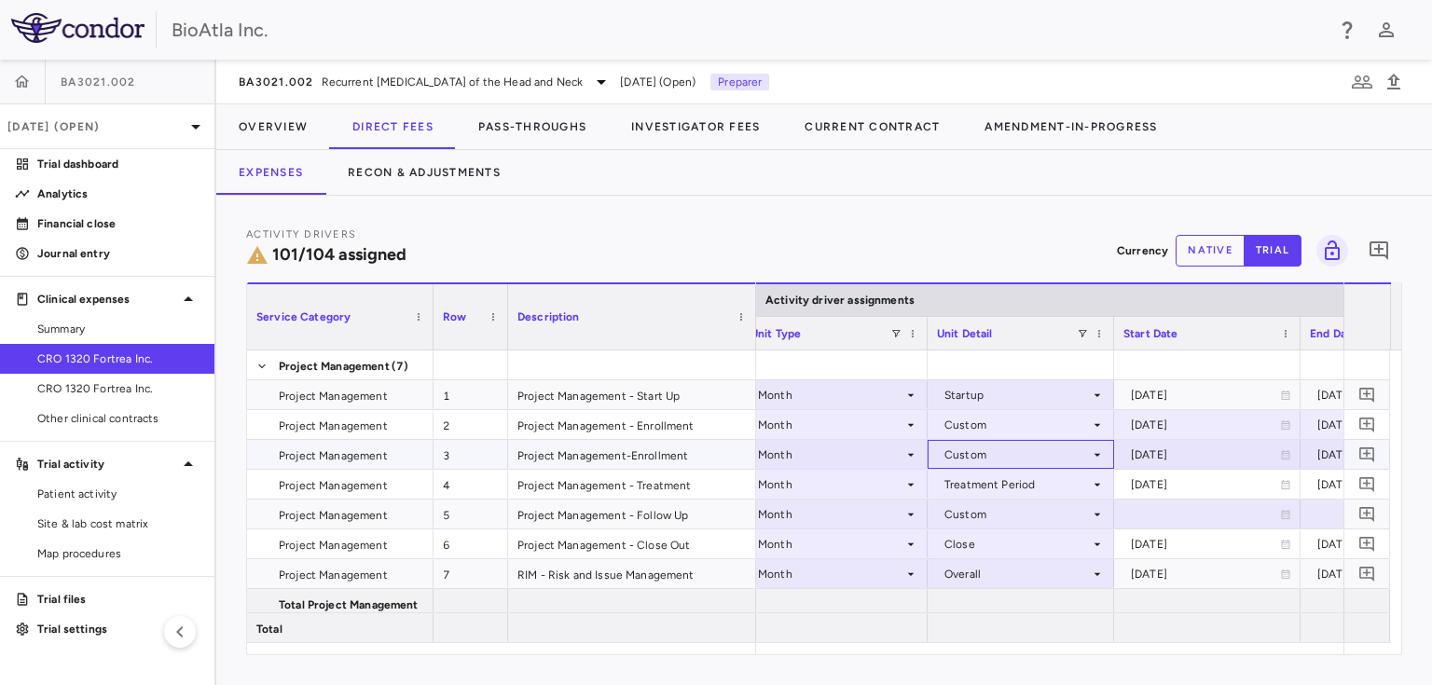
click at [1097, 452] on icon at bounding box center [1097, 454] width 15 height 15
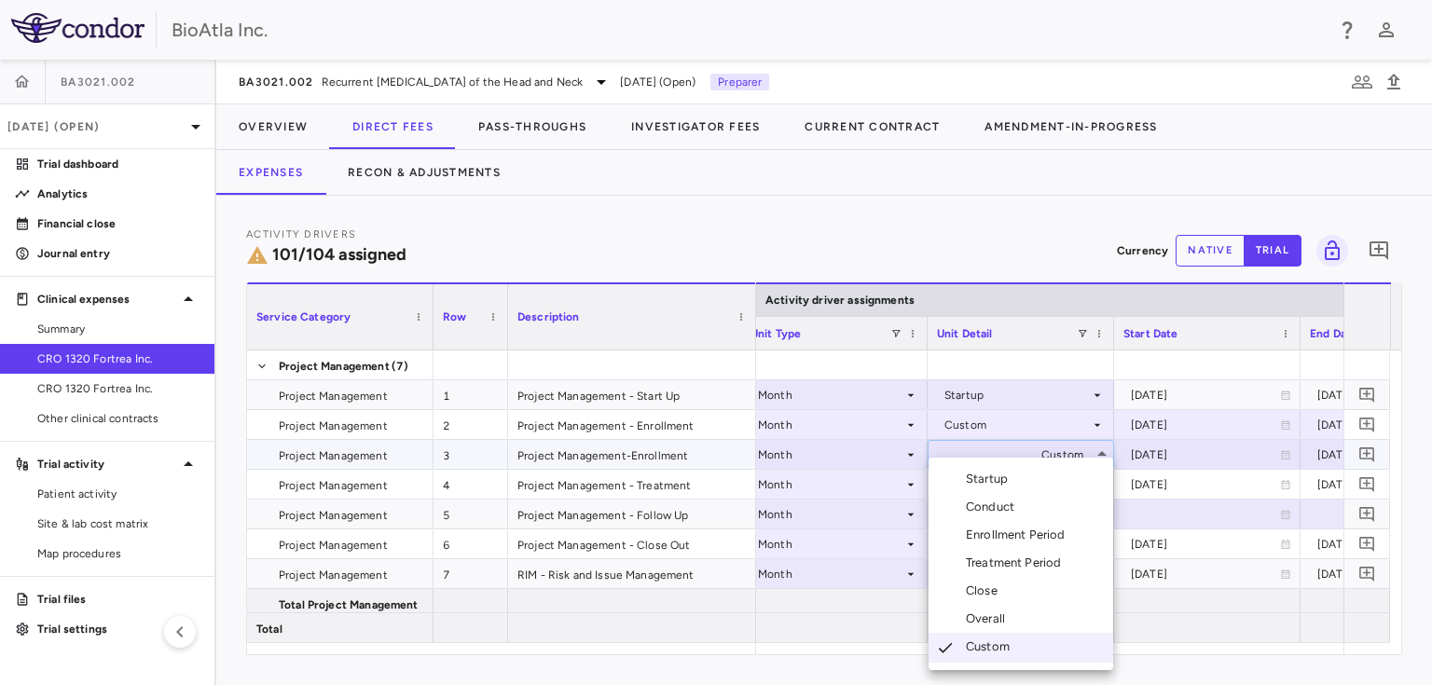
click at [1026, 461] on ul "Select Startup Conduct Enrollment Period Treatment Period Close Overall Custom" at bounding box center [1020, 564] width 185 height 213
click at [1025, 466] on li "Startup" at bounding box center [1020, 479] width 185 height 28
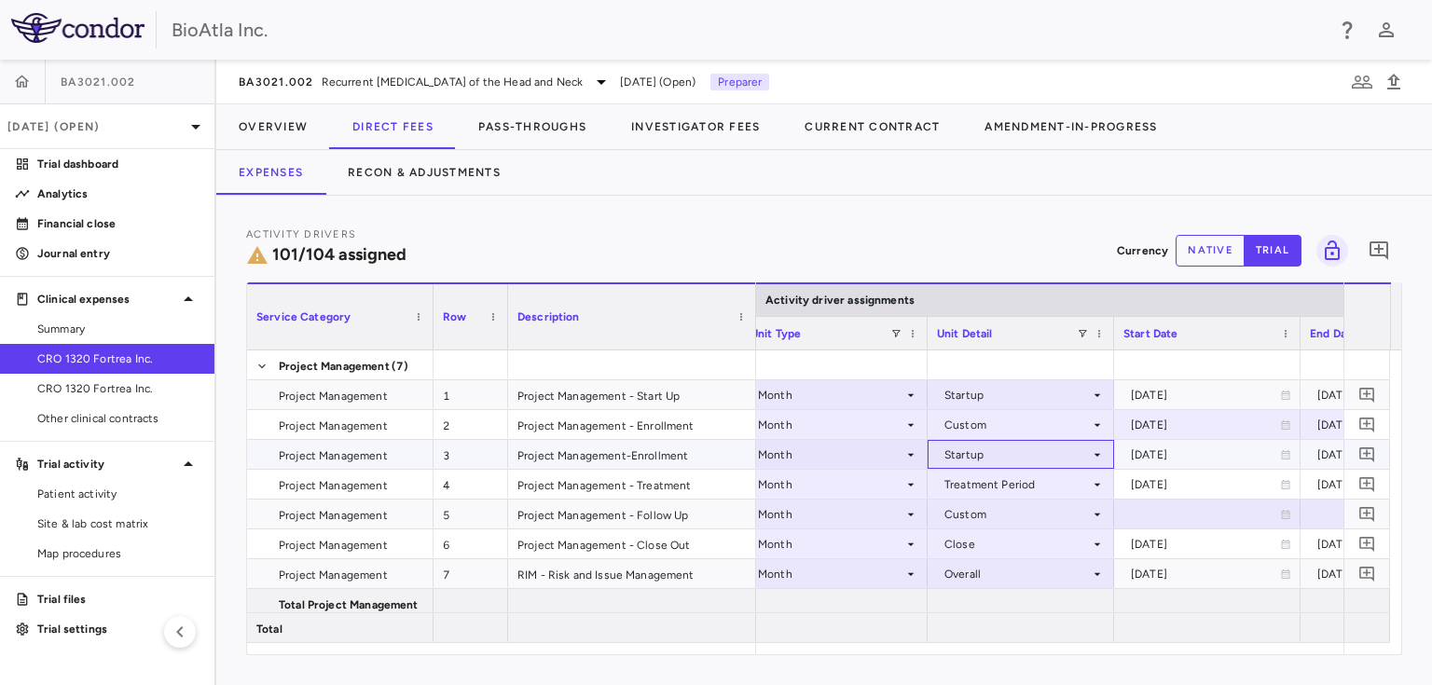
click at [1089, 452] on div "Startup" at bounding box center [1016, 455] width 145 height 30
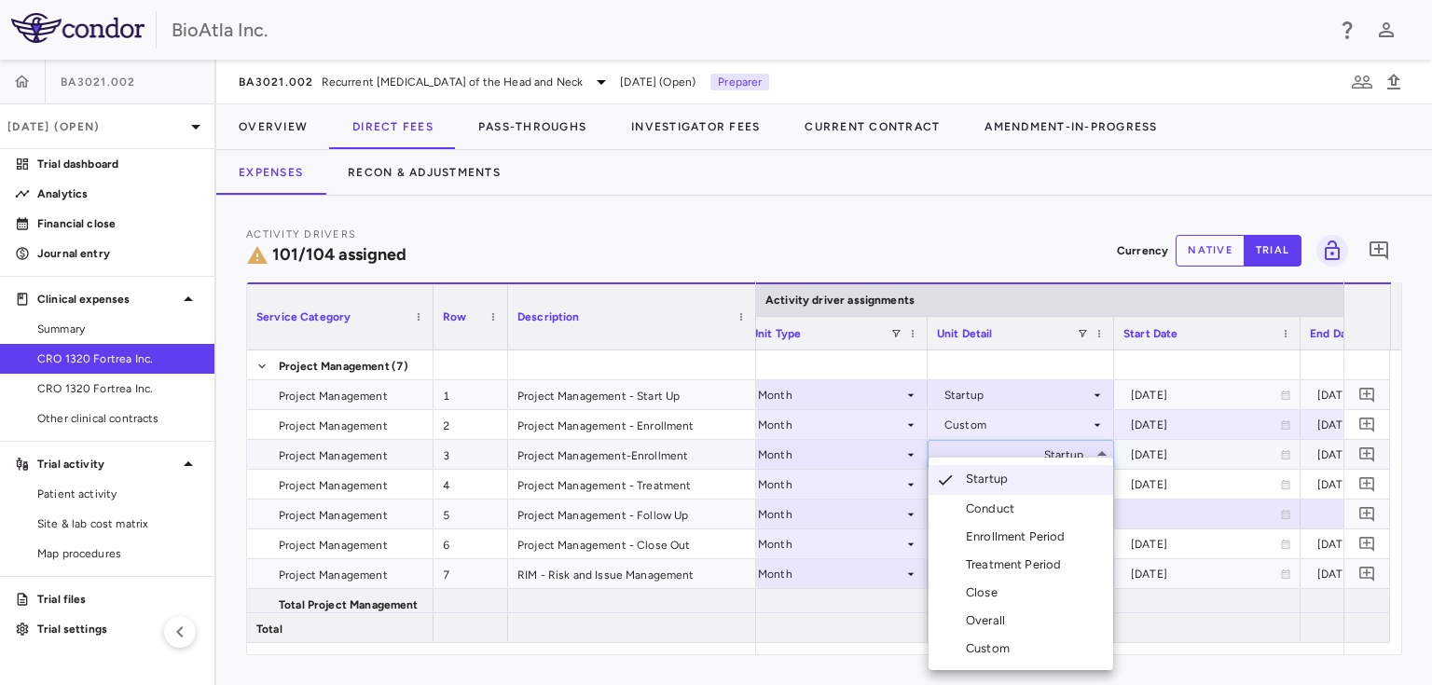
click at [978, 650] on div "Custom" at bounding box center [991, 648] width 51 height 17
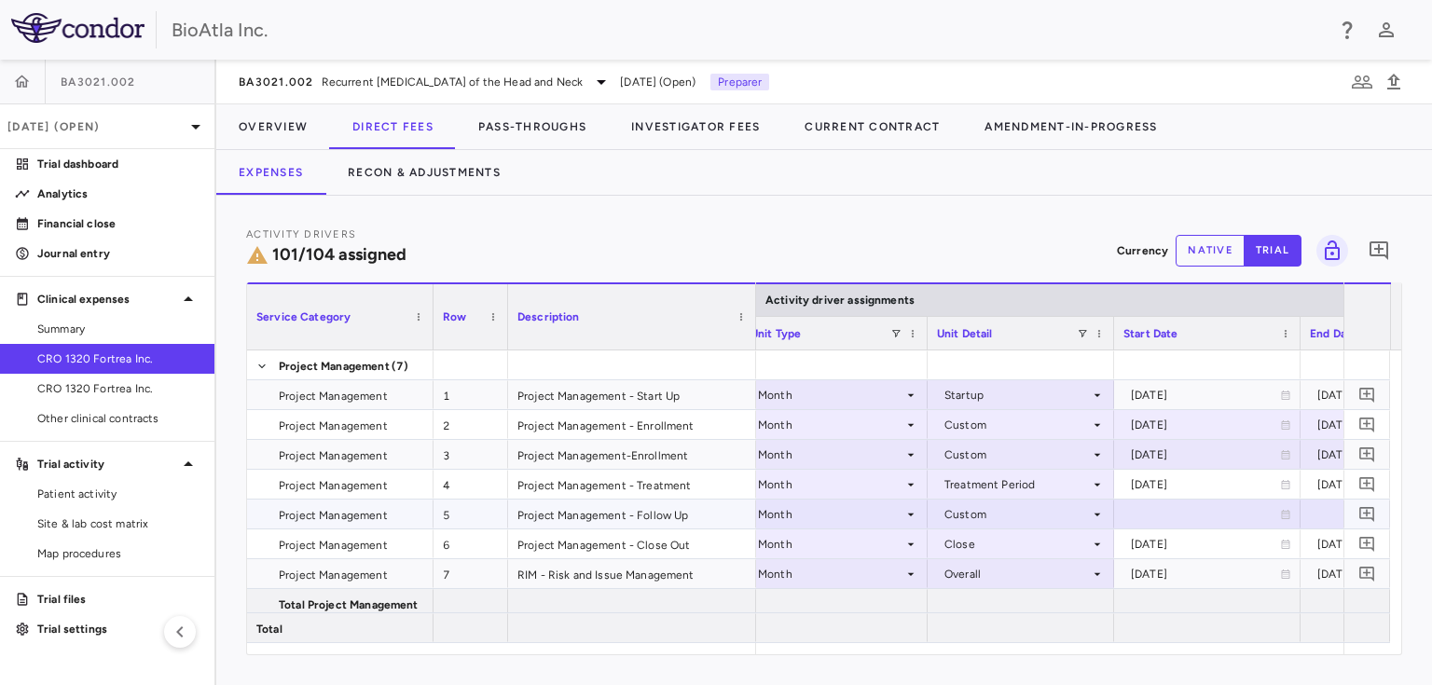
click at [1002, 514] on div "Custom" at bounding box center [1016, 515] width 145 height 30
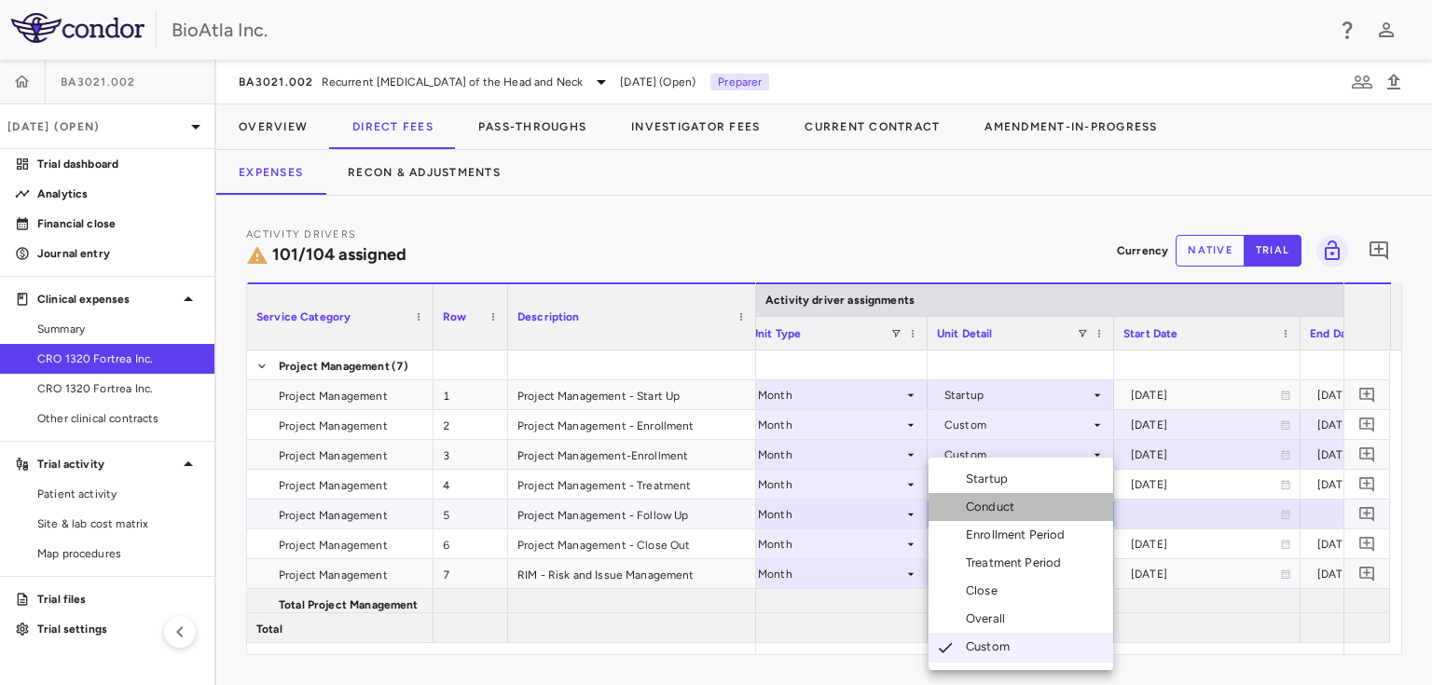
click at [1002, 514] on div "Conduct" at bounding box center [994, 507] width 56 height 17
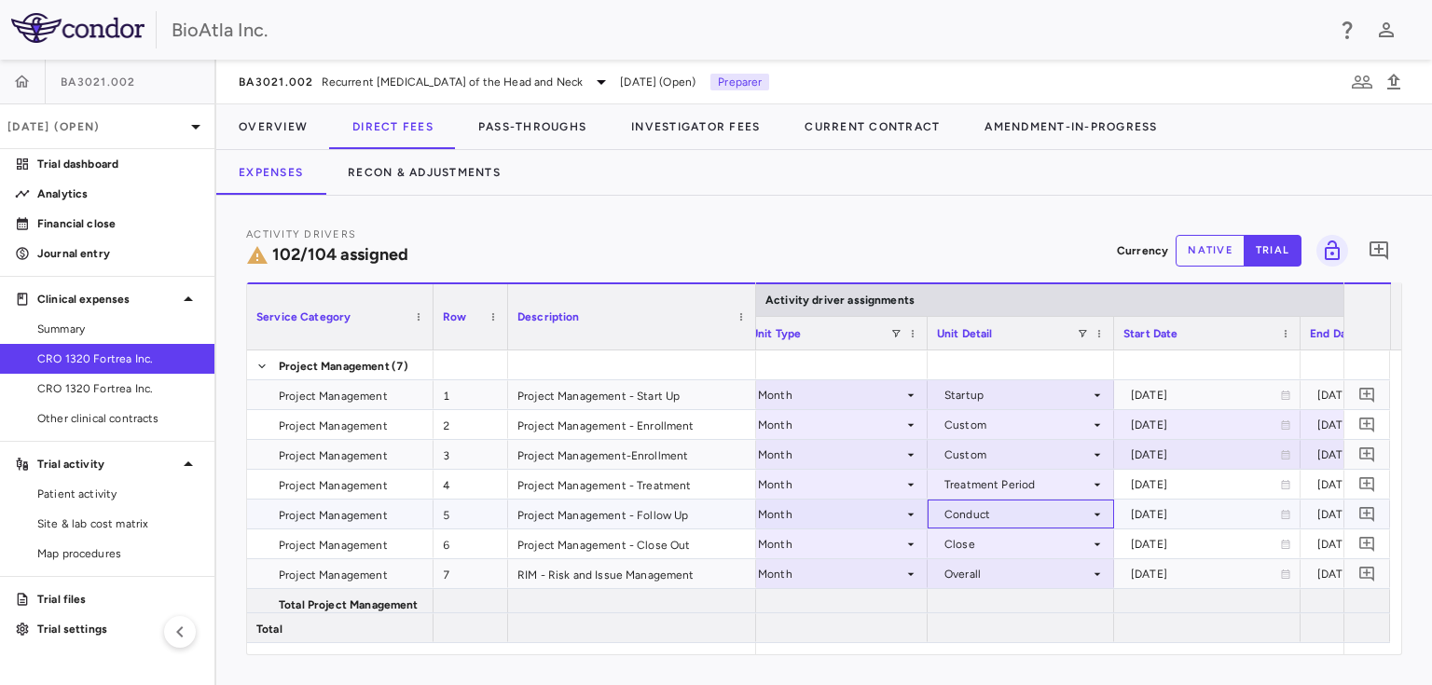
click at [1002, 514] on div "Conduct" at bounding box center [1016, 515] width 145 height 30
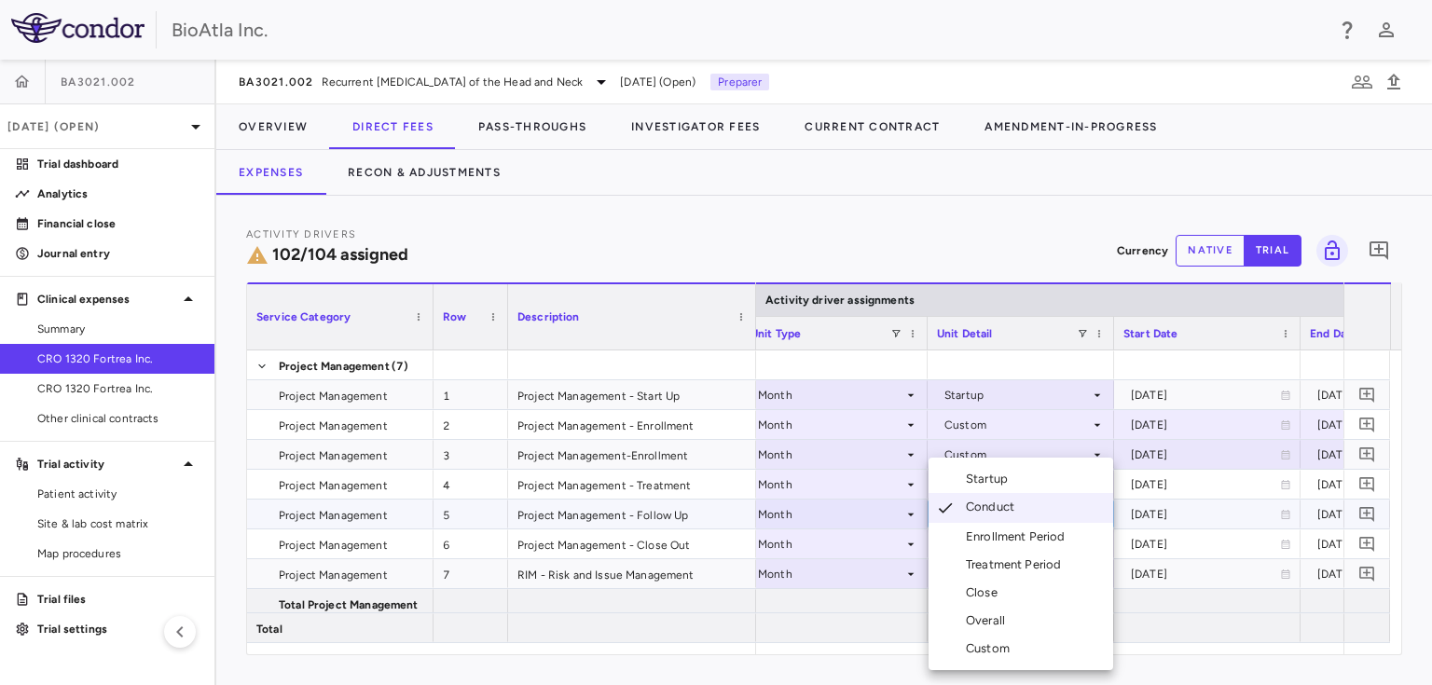
click at [827, 523] on div at bounding box center [716, 342] width 1432 height 685
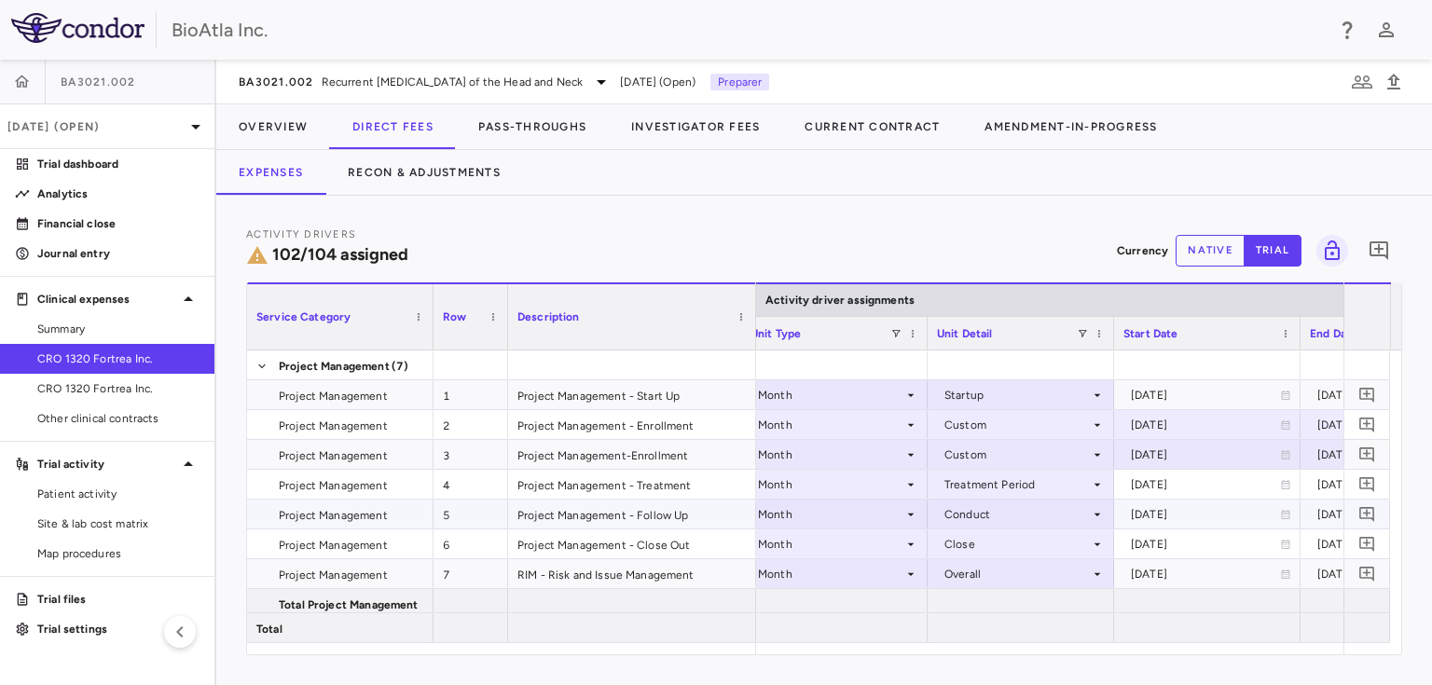
click at [820, 523] on div "Month" at bounding box center [830, 515] width 145 height 30
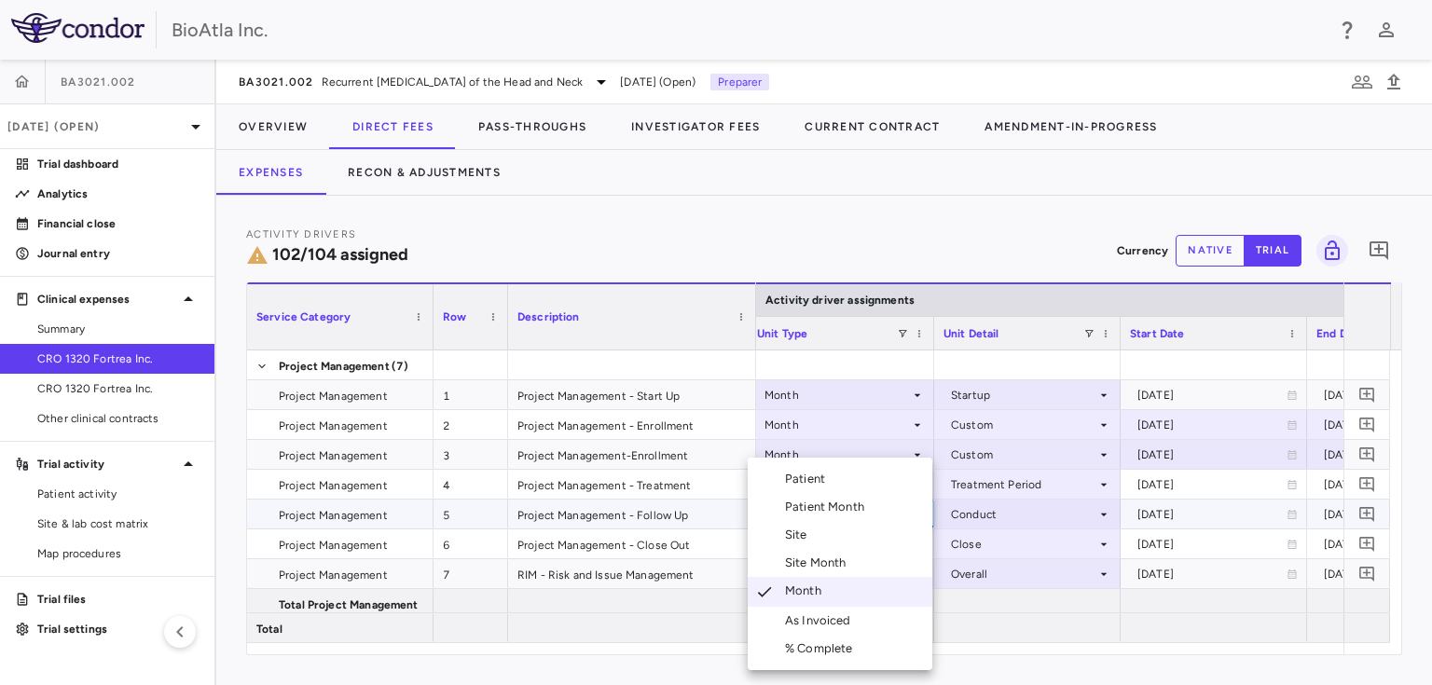
click at [798, 467] on li "Patient" at bounding box center [840, 479] width 185 height 28
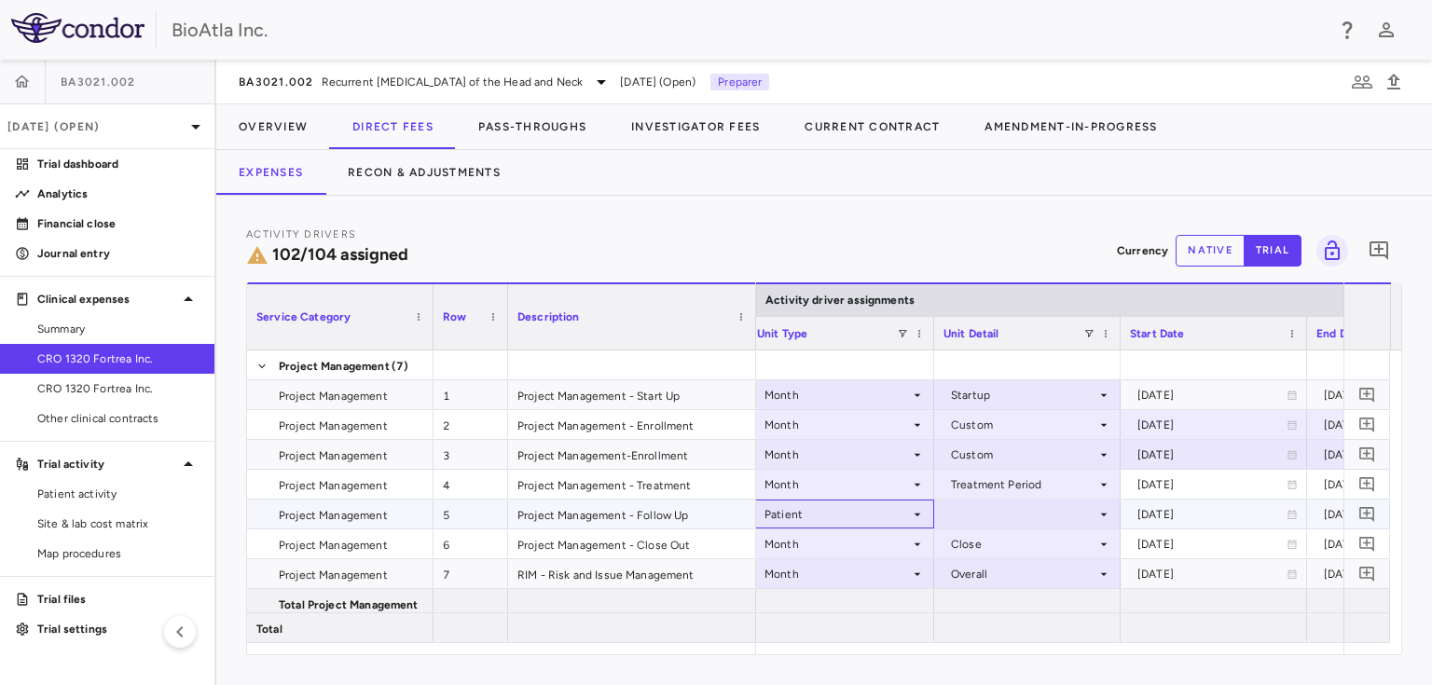
click at [917, 512] on icon at bounding box center [917, 514] width 15 height 15
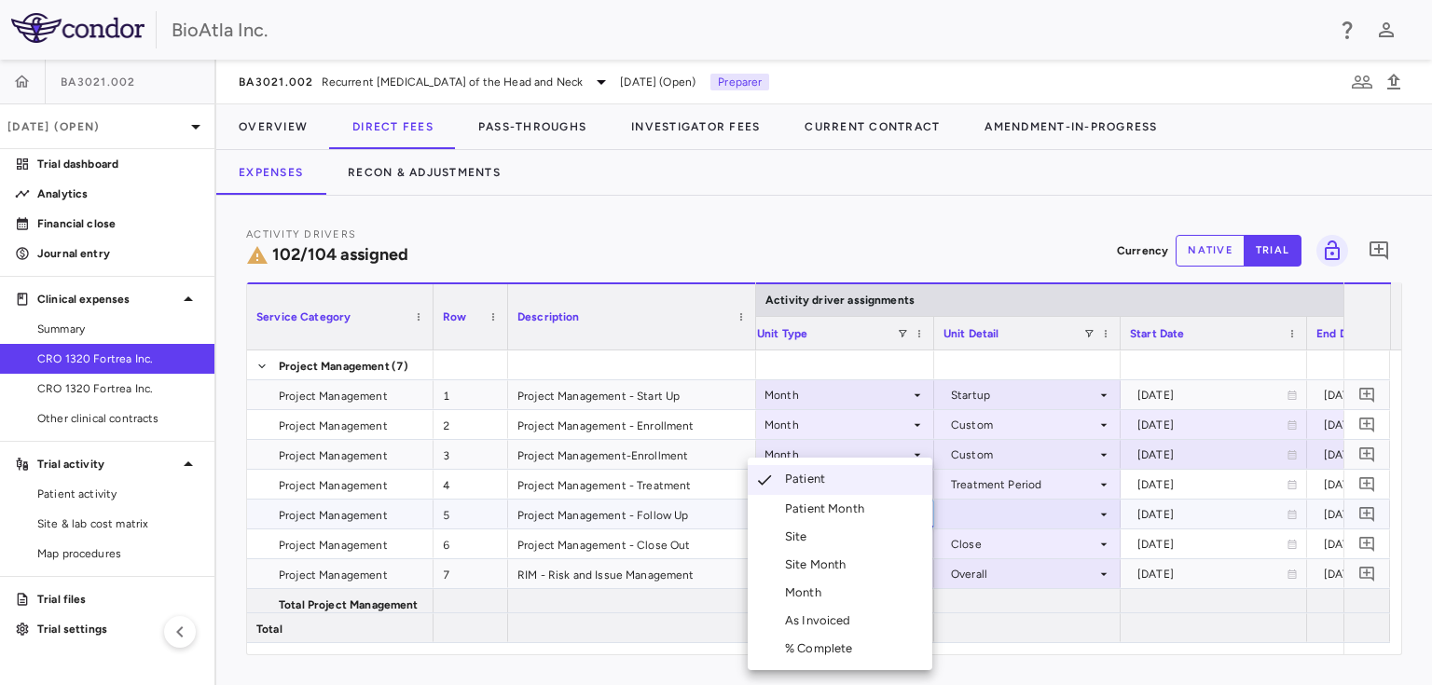
click at [811, 592] on div "Month" at bounding box center [807, 592] width 44 height 17
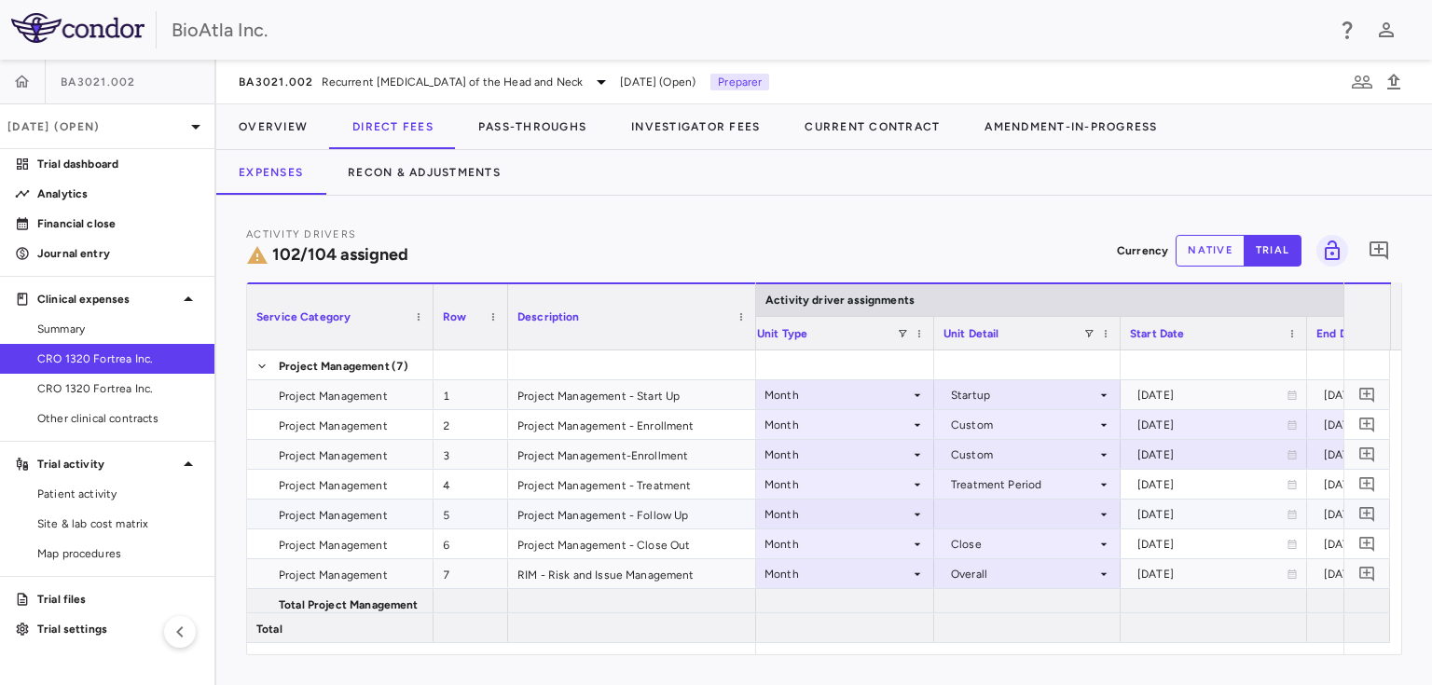
click at [1005, 505] on div at bounding box center [1027, 514] width 168 height 27
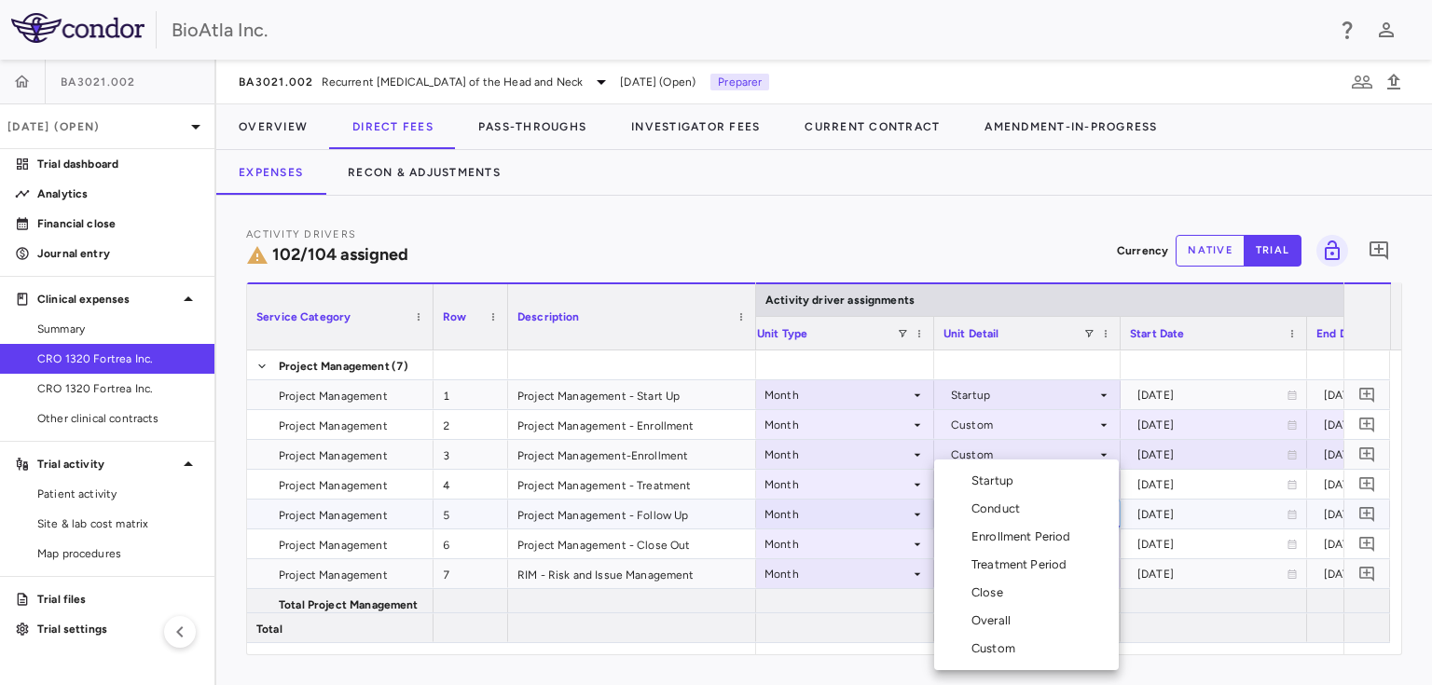
click at [986, 642] on div "Custom" at bounding box center [996, 648] width 51 height 17
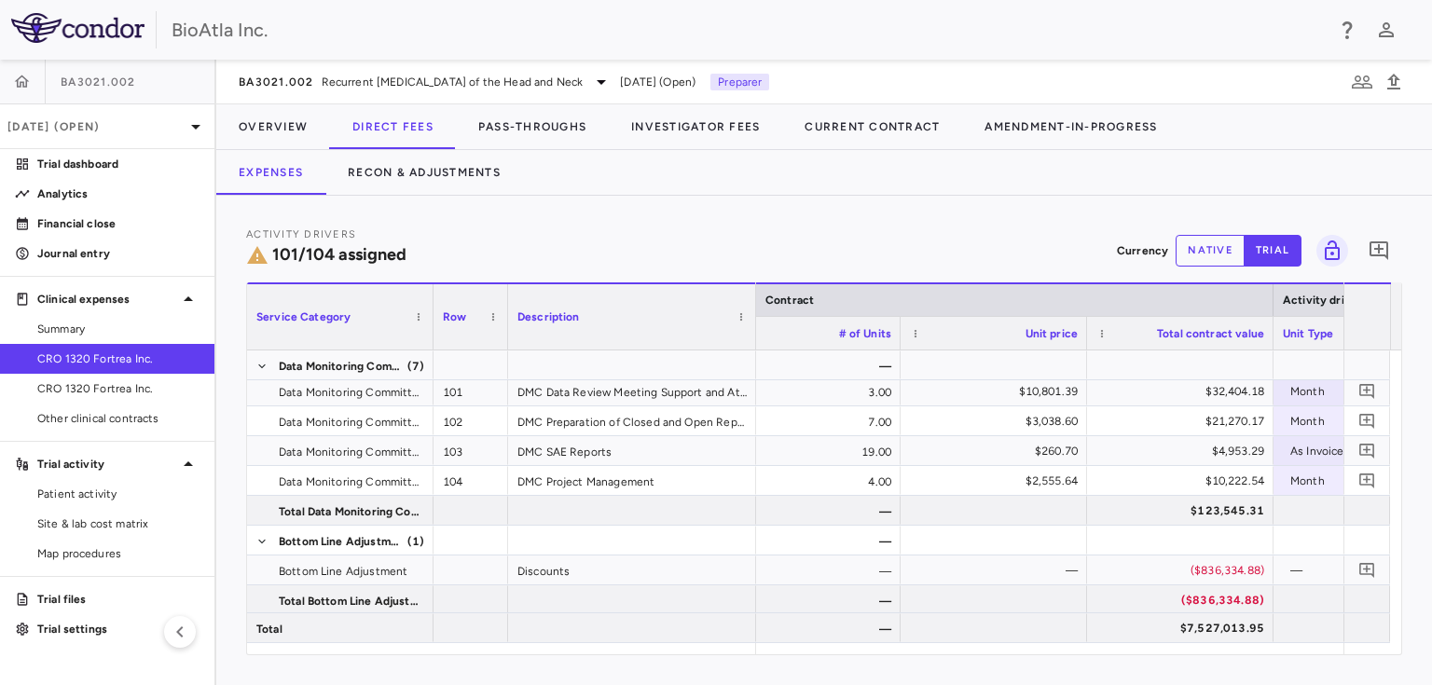
click at [629, 250] on div "Activity Drivers 101/104 assigned Currency native trial 0" at bounding box center [824, 250] width 1156 height 49
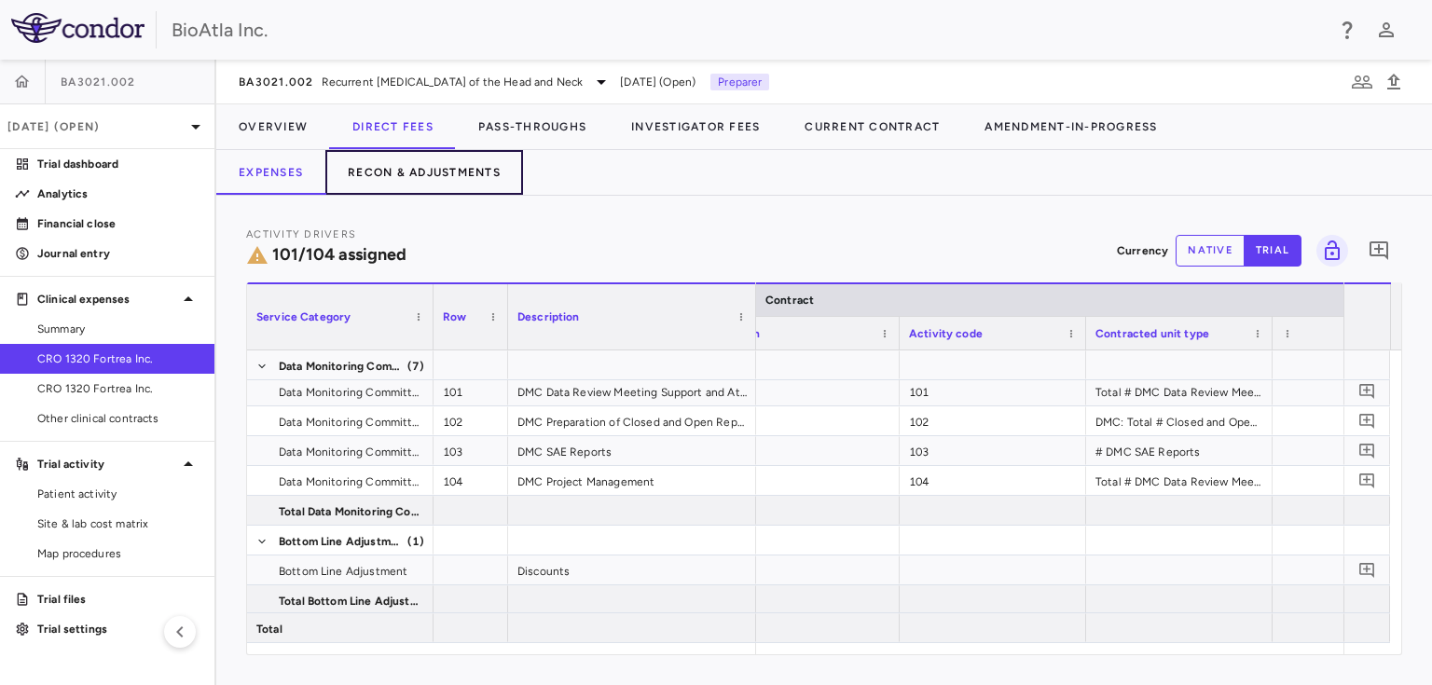
click at [418, 164] on button "Recon & Adjustments" at bounding box center [424, 172] width 198 height 45
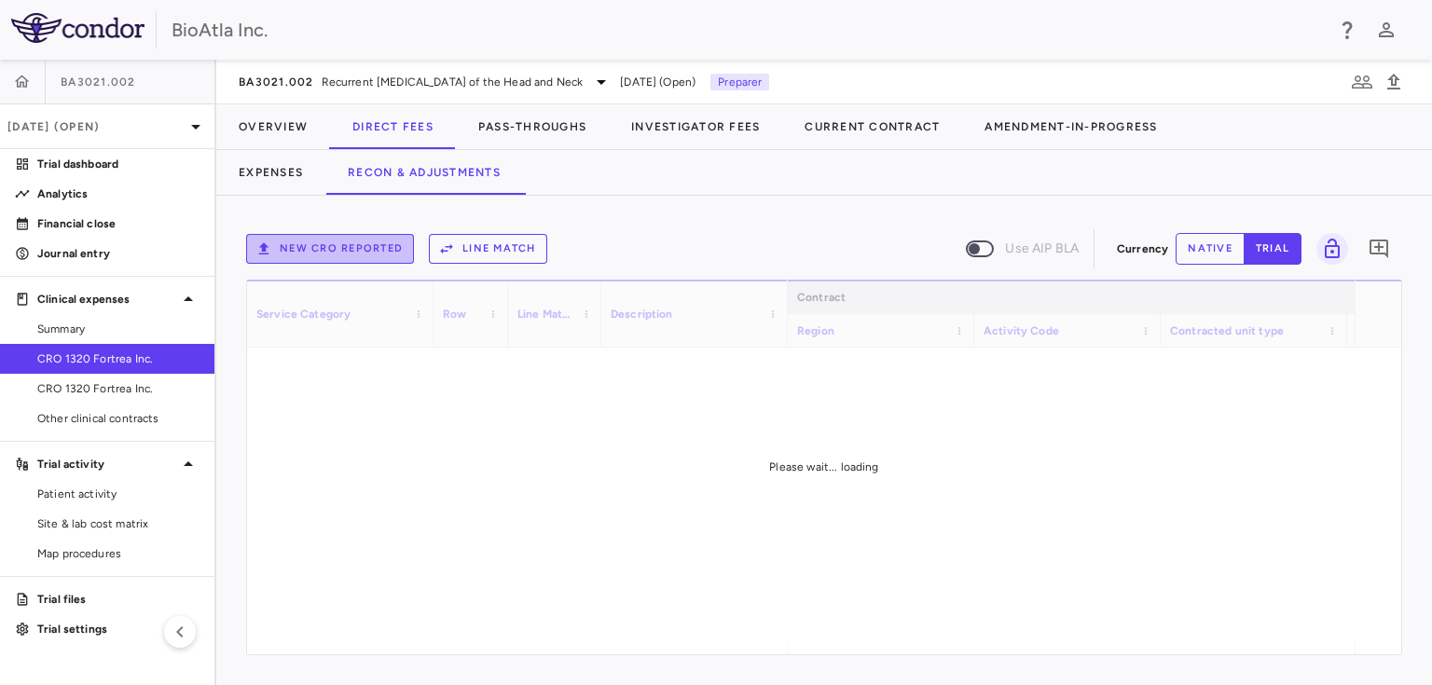
click at [382, 253] on button "New CRO reported" at bounding box center [330, 249] width 168 height 30
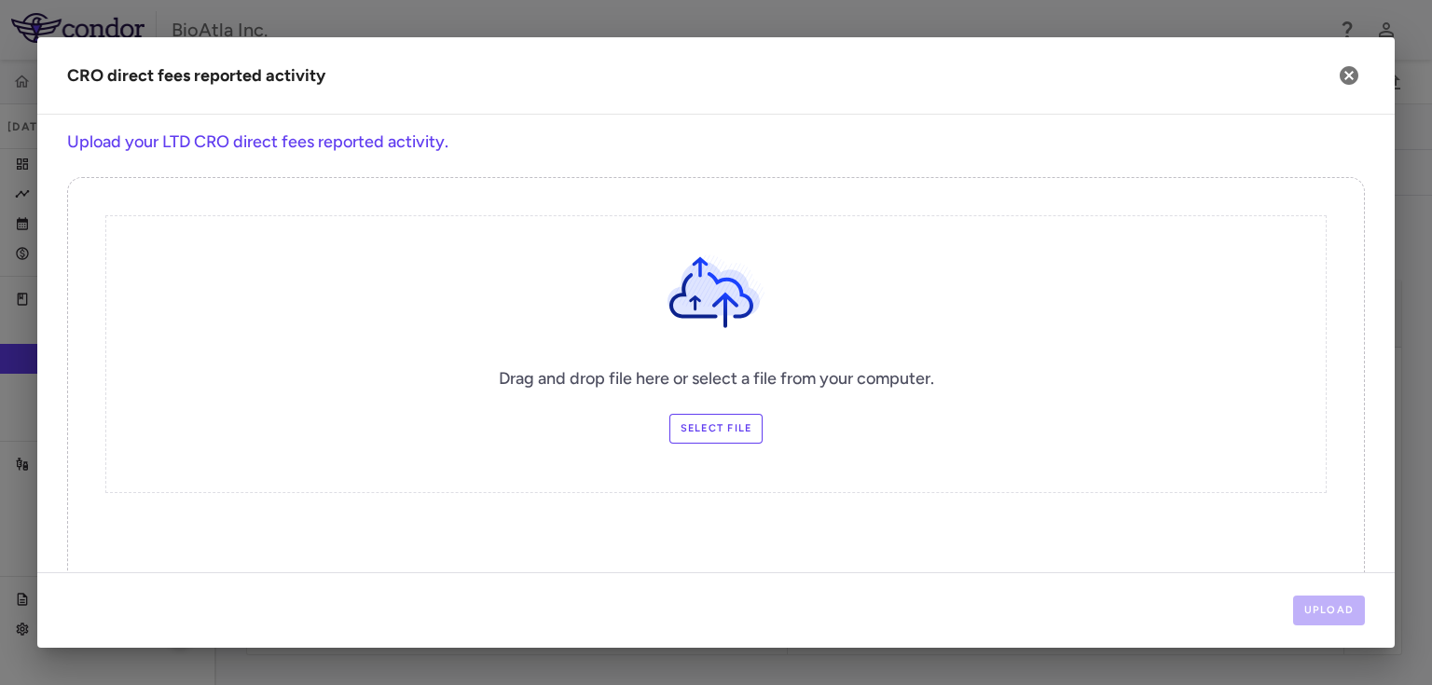
click at [699, 421] on label "Select file" at bounding box center [716, 429] width 94 height 30
click at [0, 0] on input "Select file" at bounding box center [0, 0] width 0 height 0
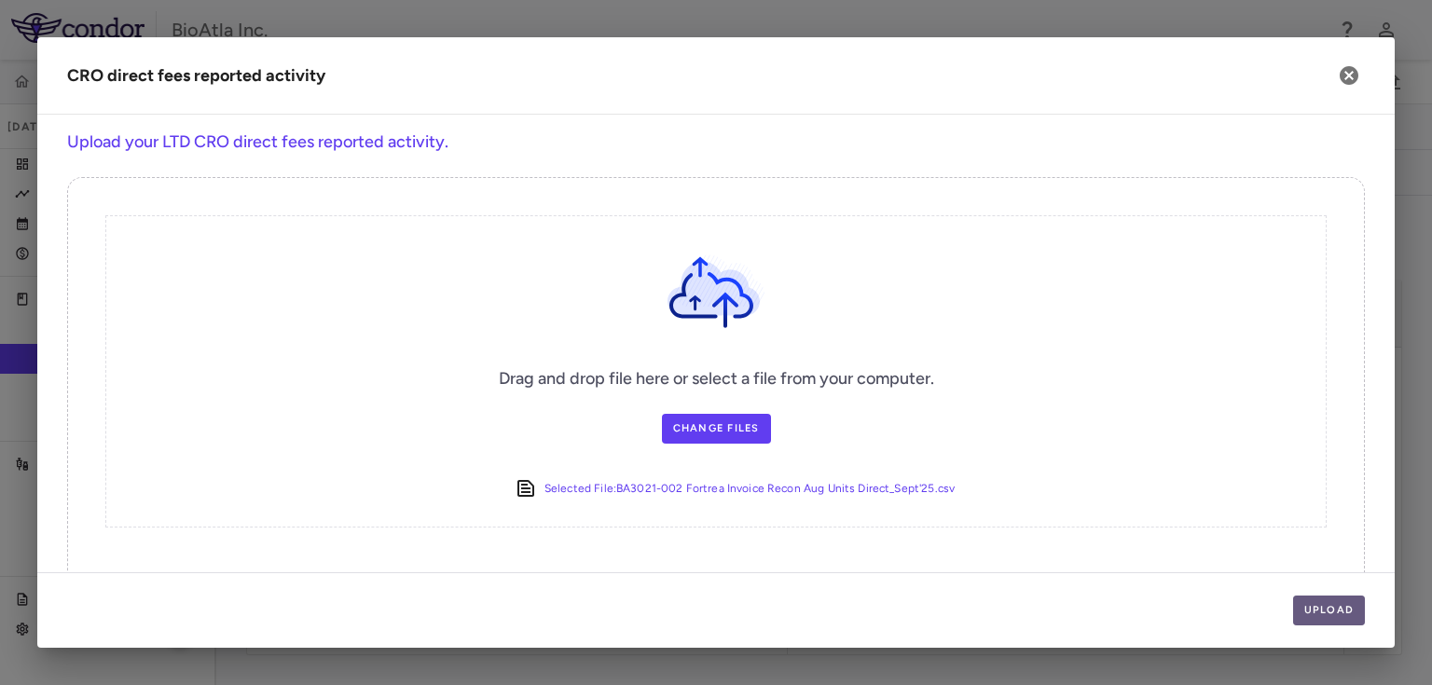
click at [1342, 603] on button "Upload" at bounding box center [1329, 611] width 73 height 30
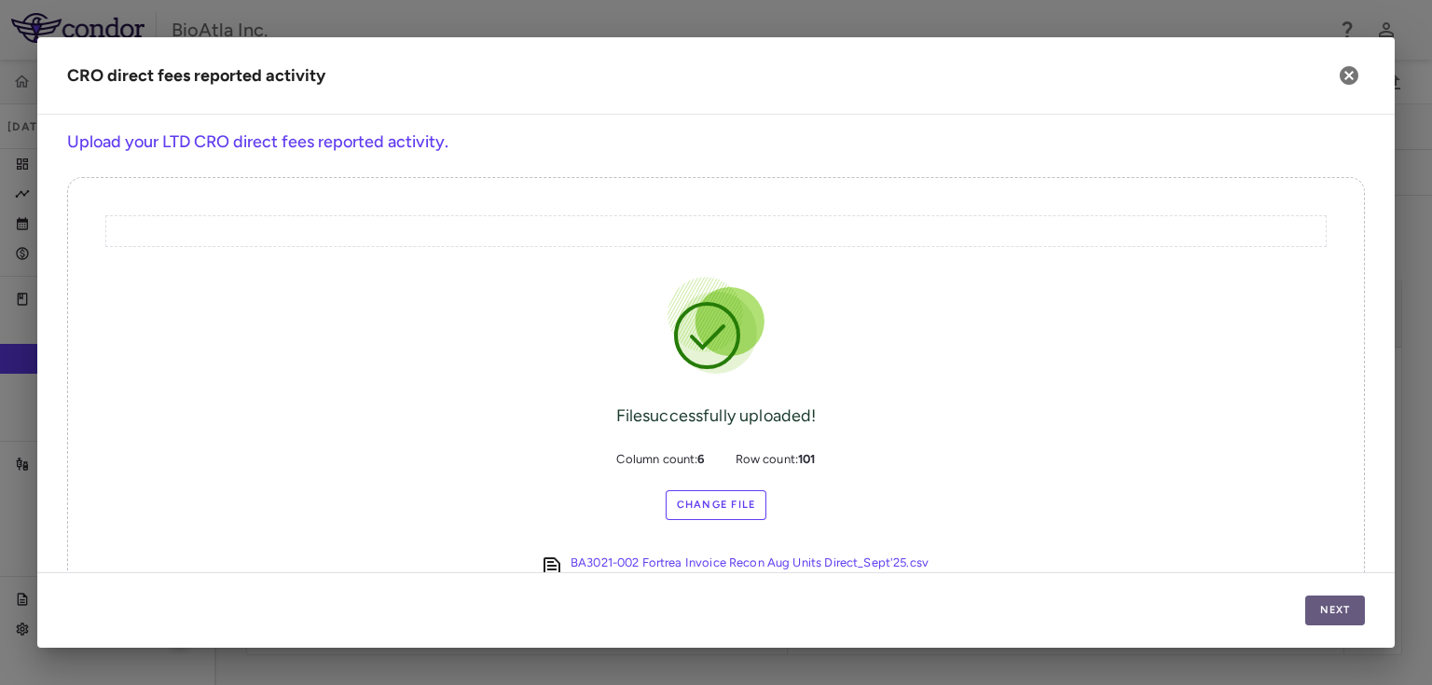
click at [1342, 603] on button "Next" at bounding box center [1335, 611] width 60 height 30
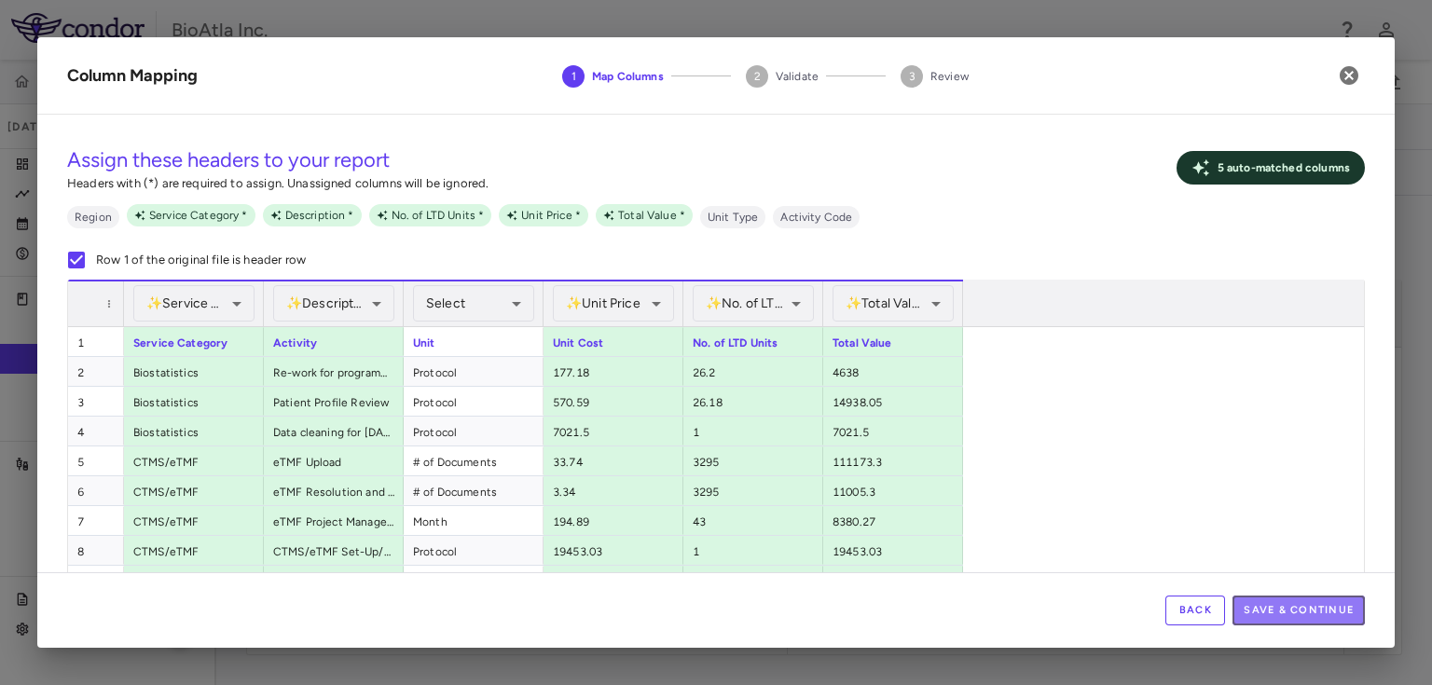
click at [1342, 603] on button "Save & Continue" at bounding box center [1298, 611] width 132 height 30
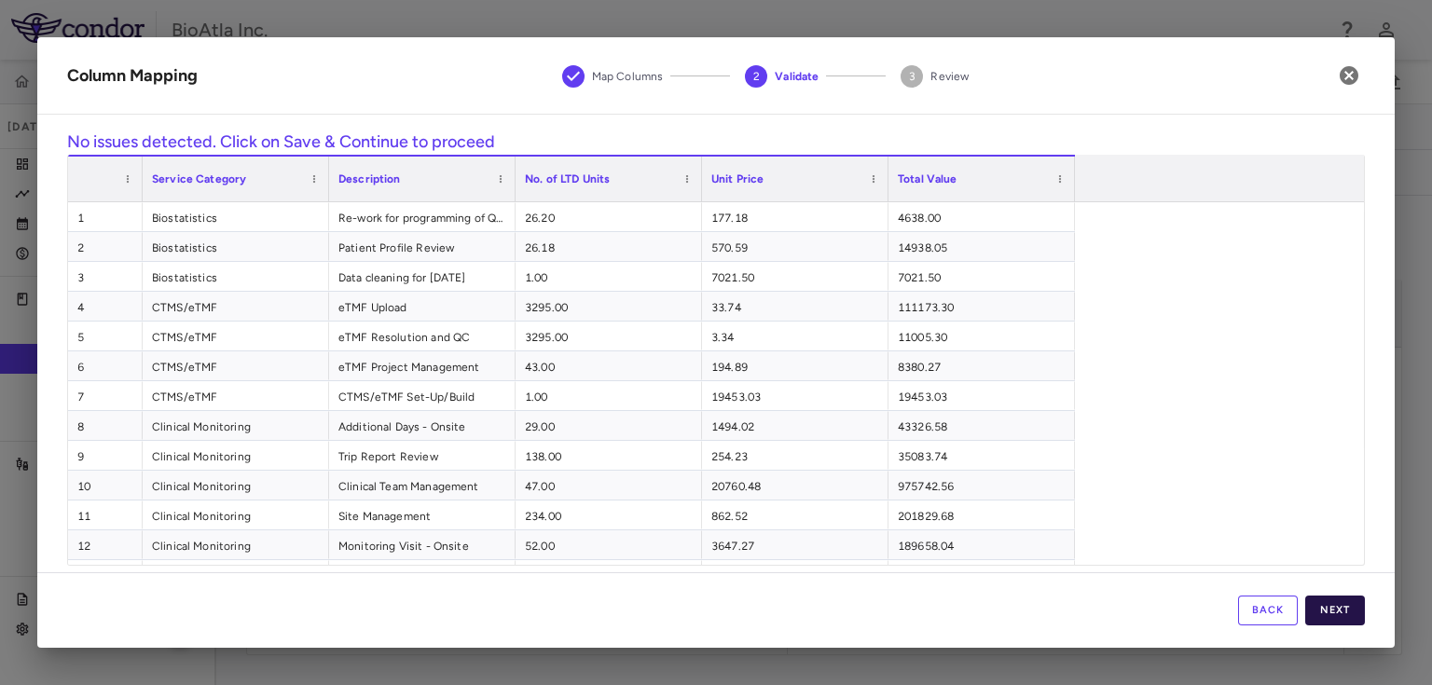
click at [1337, 600] on button "Next" at bounding box center [1335, 611] width 60 height 30
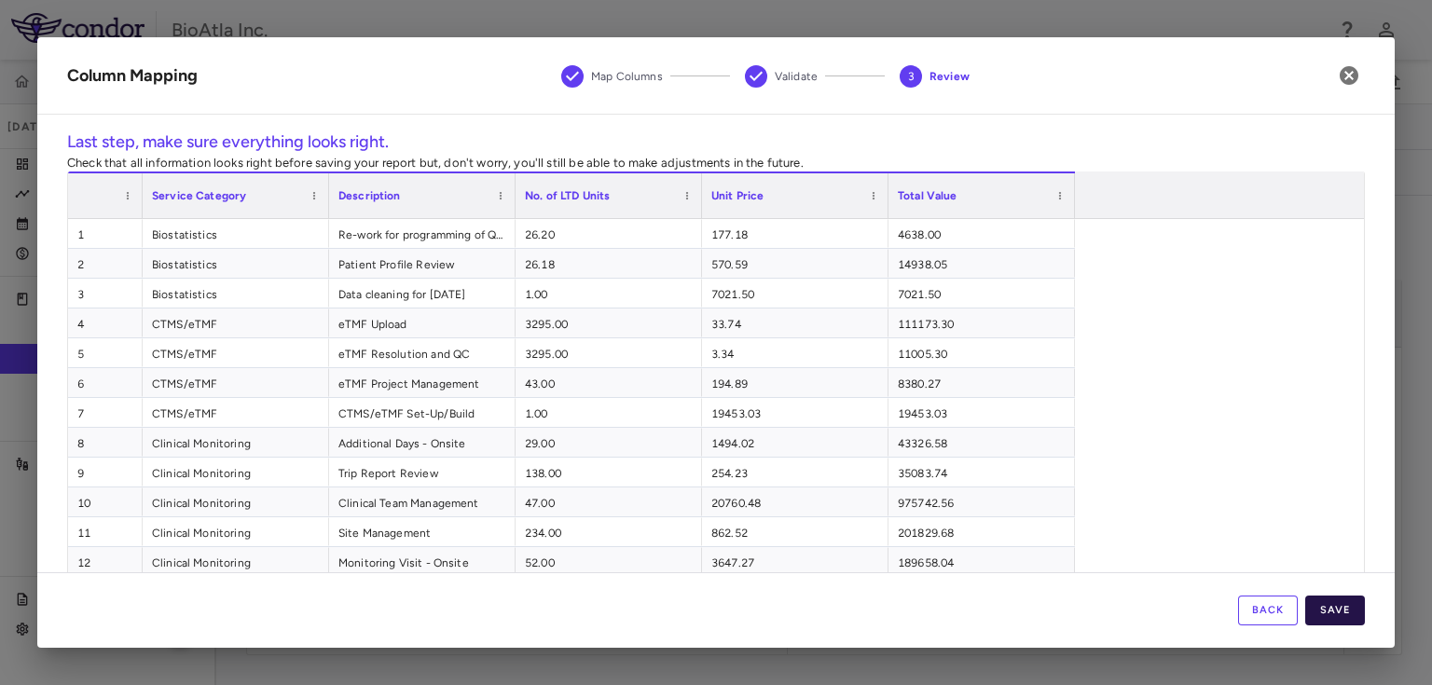
click at [1332, 606] on button "Save" at bounding box center [1335, 611] width 60 height 30
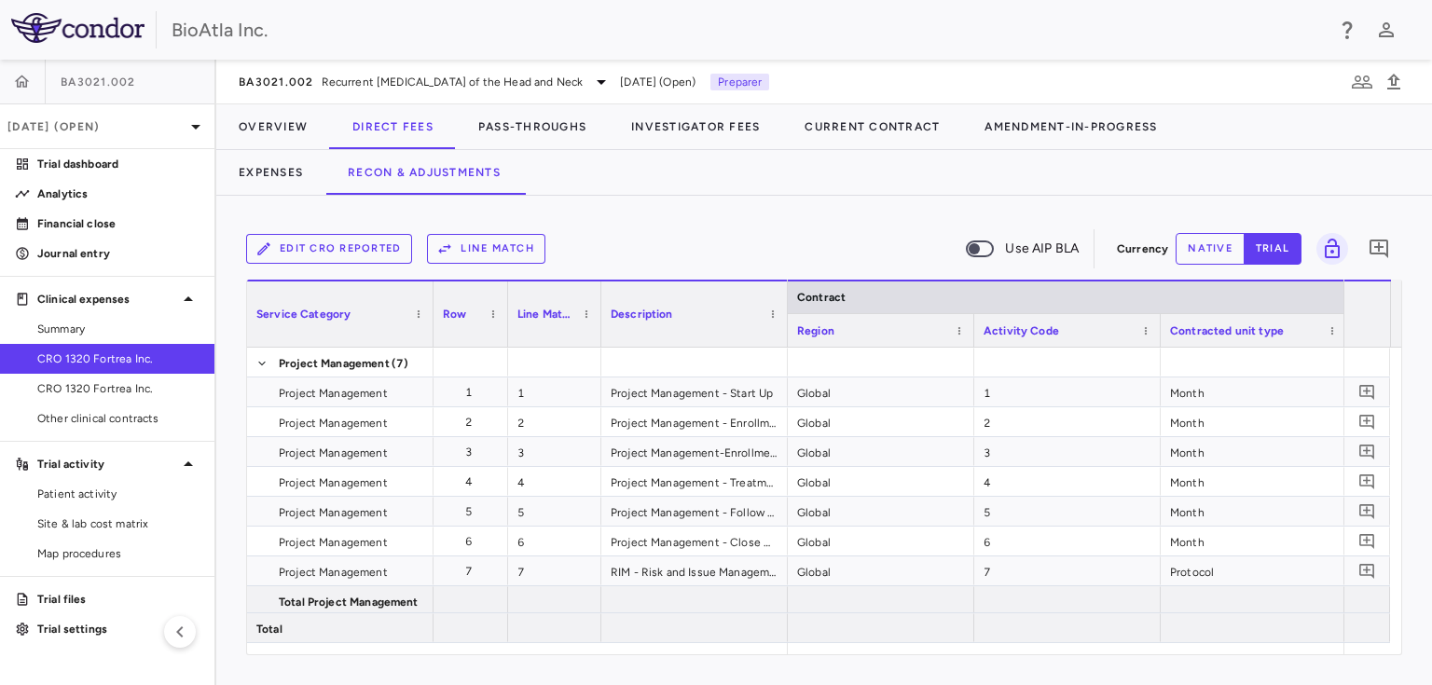
click at [479, 244] on button "Line Match" at bounding box center [486, 249] width 118 height 30
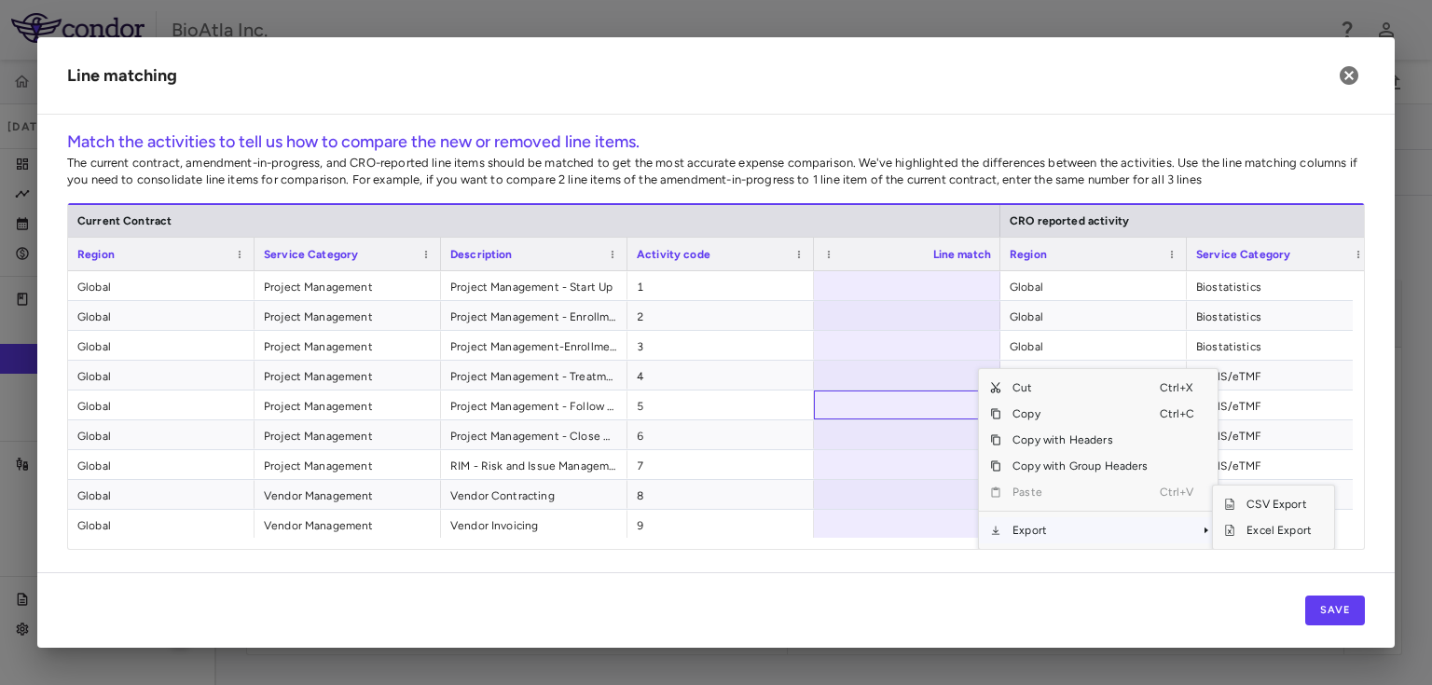
click at [1200, 529] on span "Context Menu" at bounding box center [1205, 530] width 11 height 11
click at [1255, 531] on span "Excel Export" at bounding box center [1279, 530] width 88 height 26
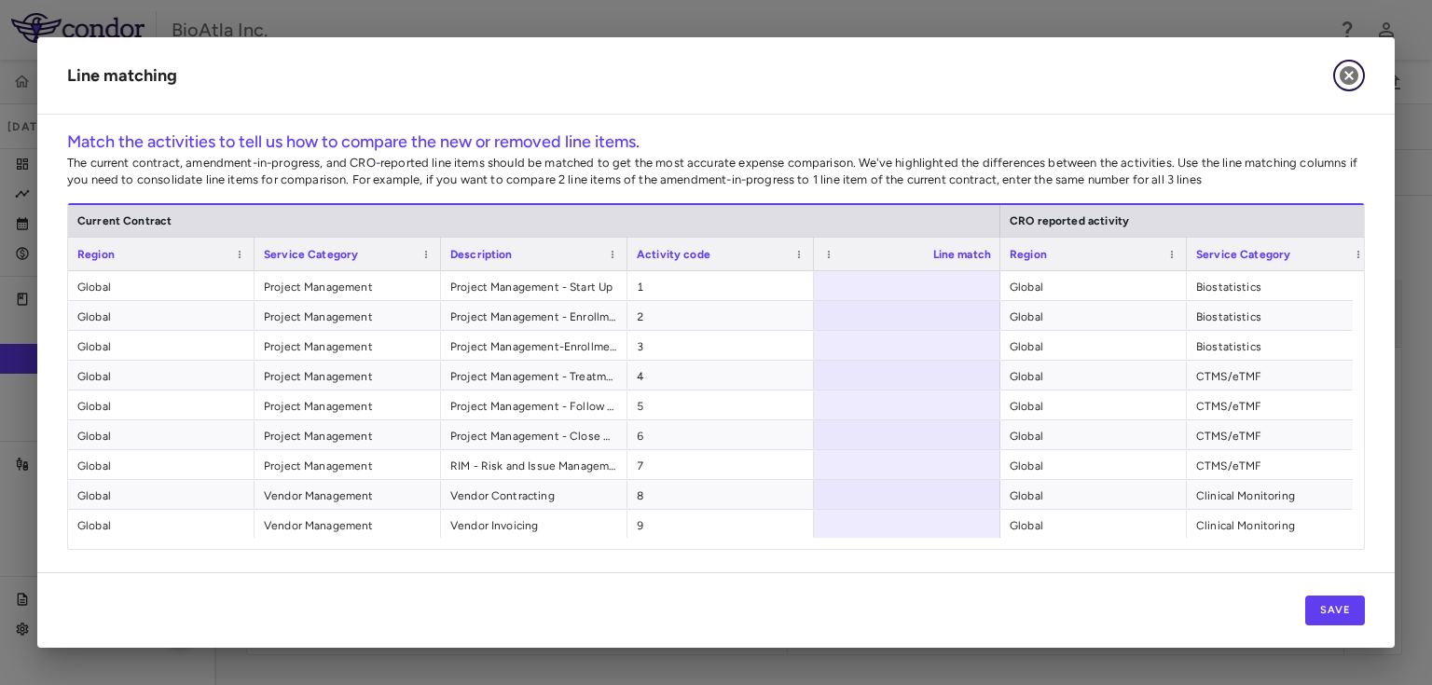
click at [1354, 67] on icon "button" at bounding box center [1348, 75] width 22 height 22
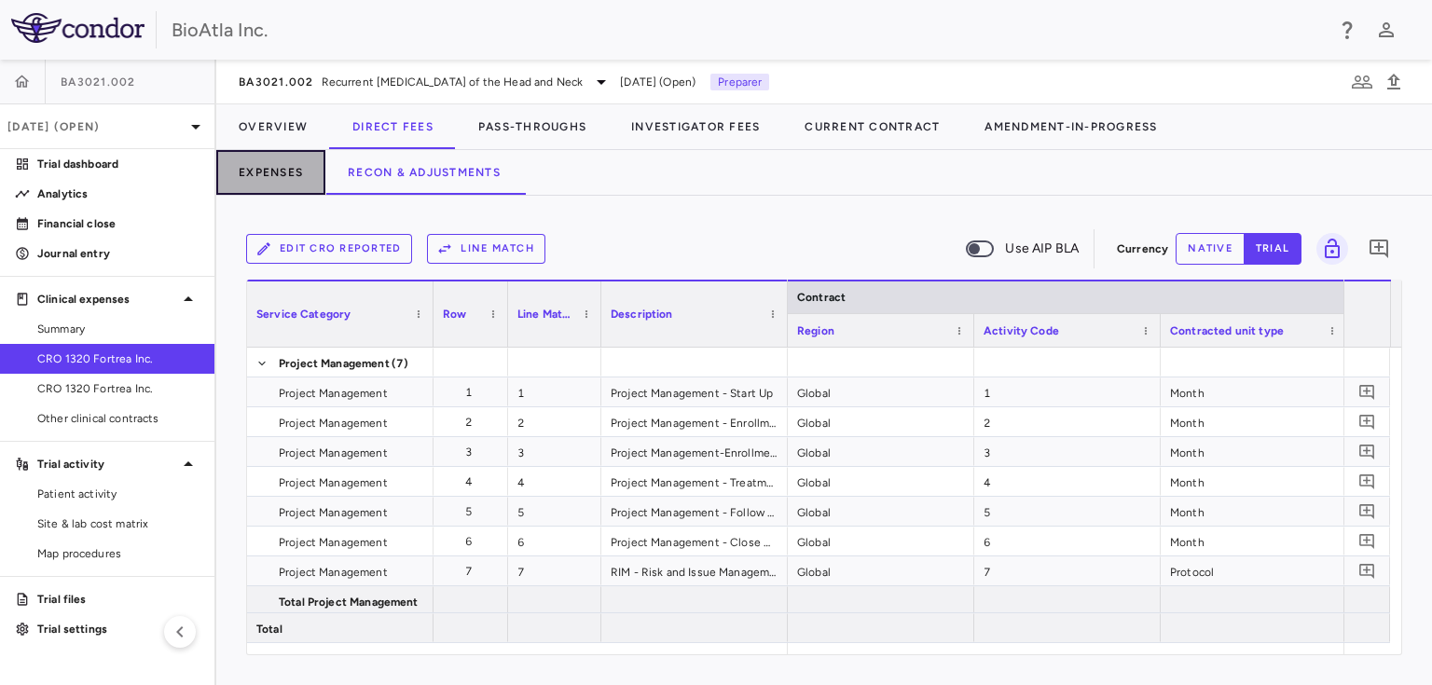
click at [254, 179] on button "Expenses" at bounding box center [270, 172] width 109 height 45
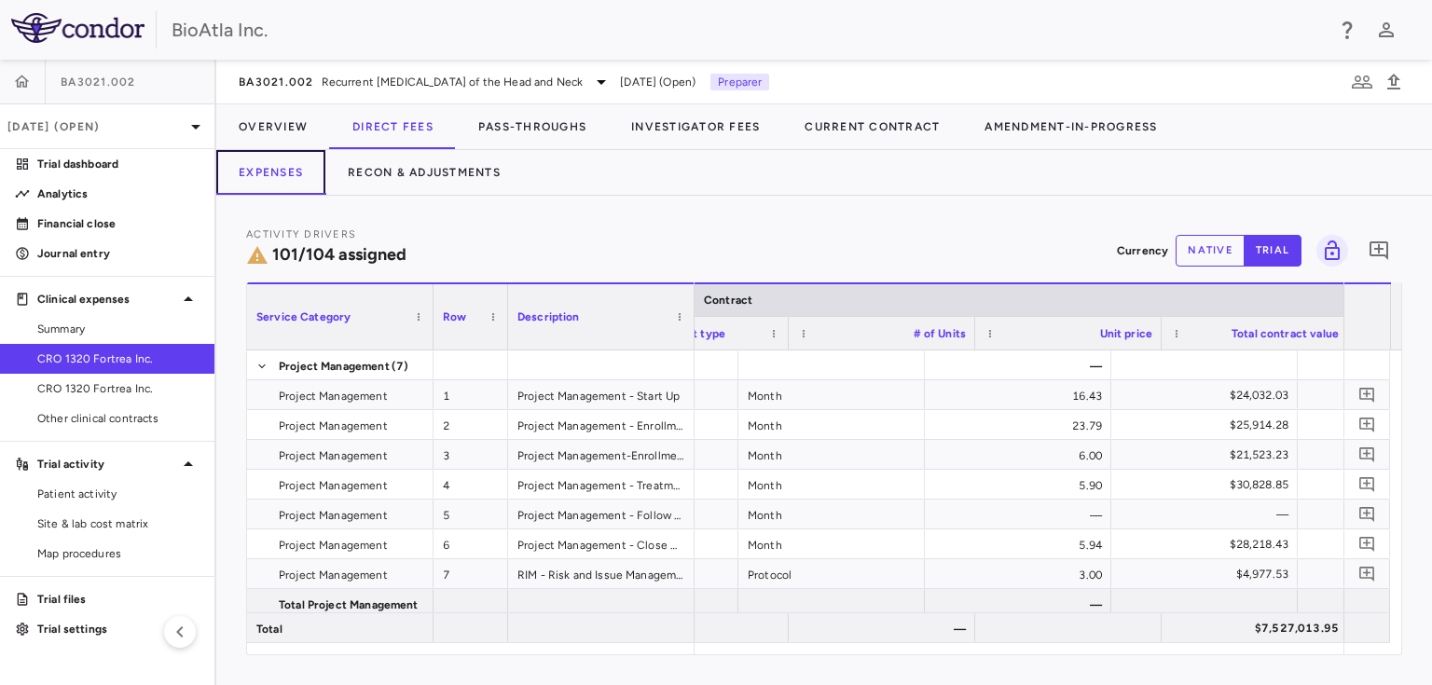
scroll to position [0, 465]
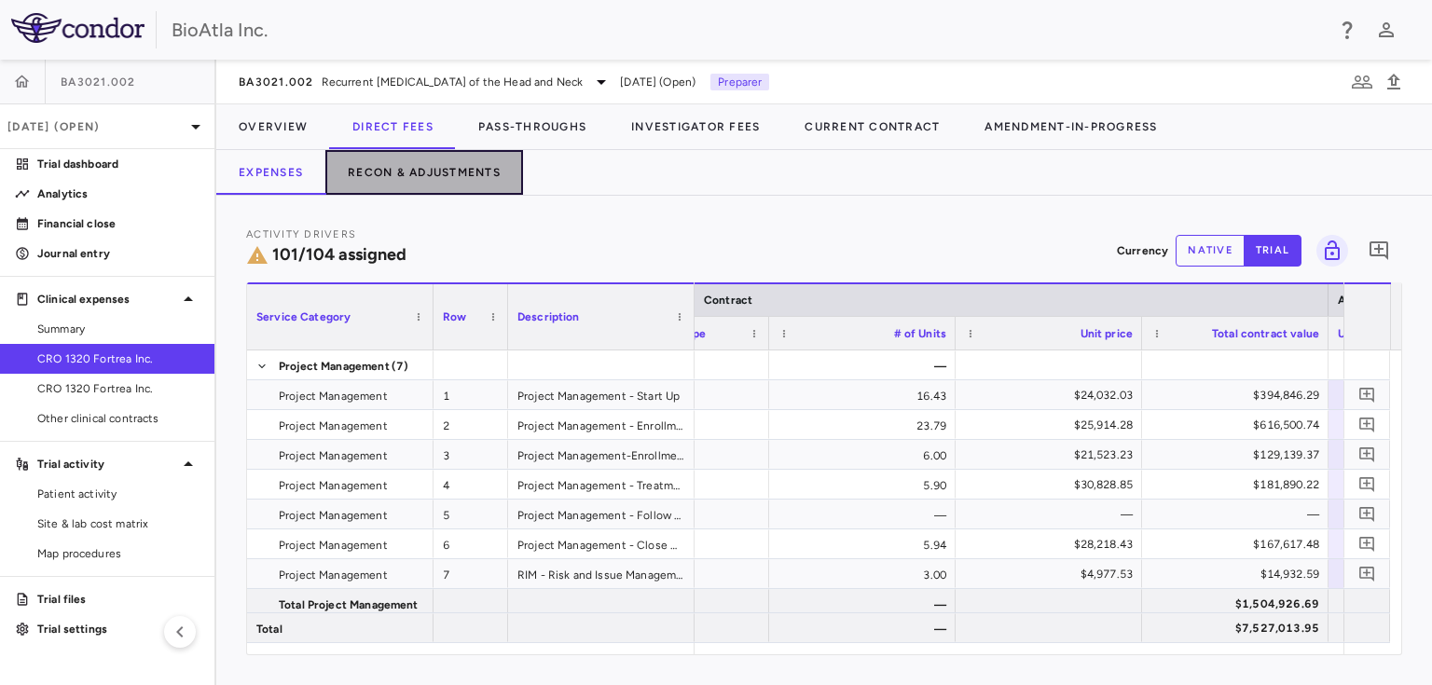
click at [431, 172] on button "Recon & Adjustments" at bounding box center [424, 172] width 198 height 45
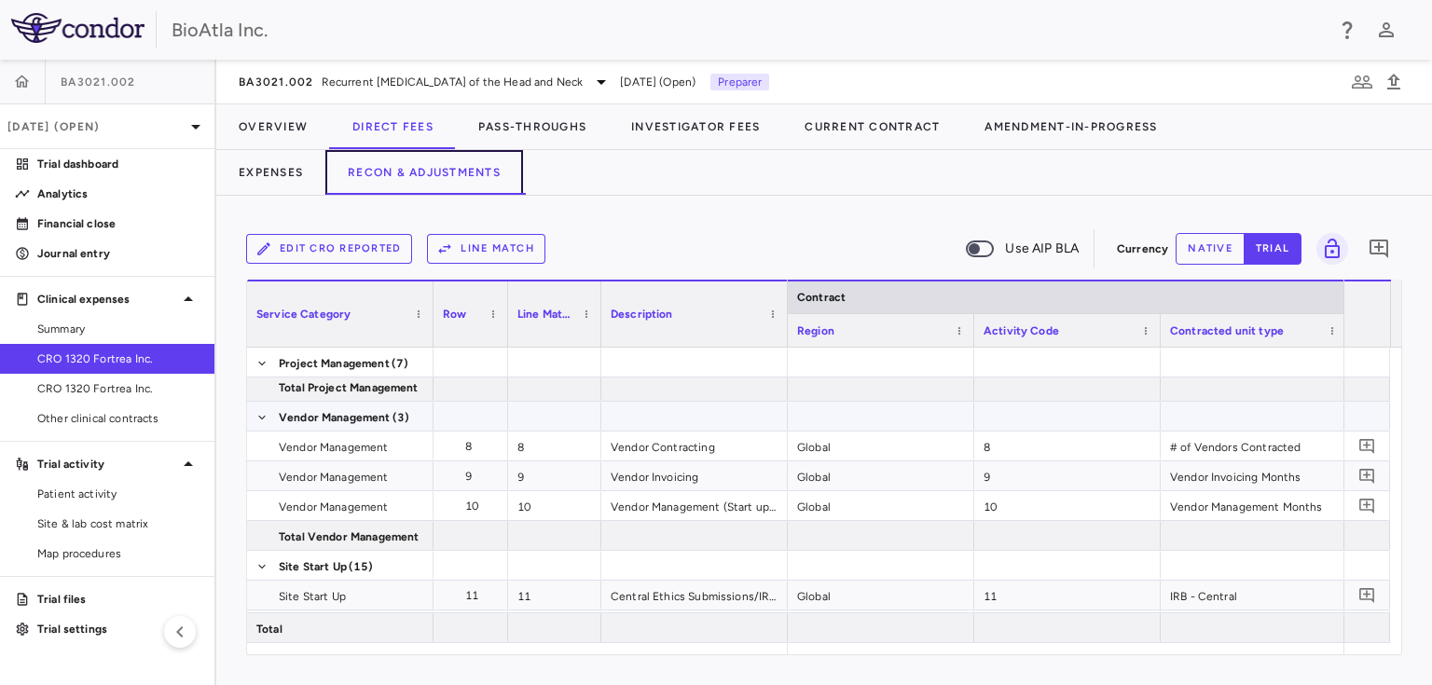
scroll to position [224, 0]
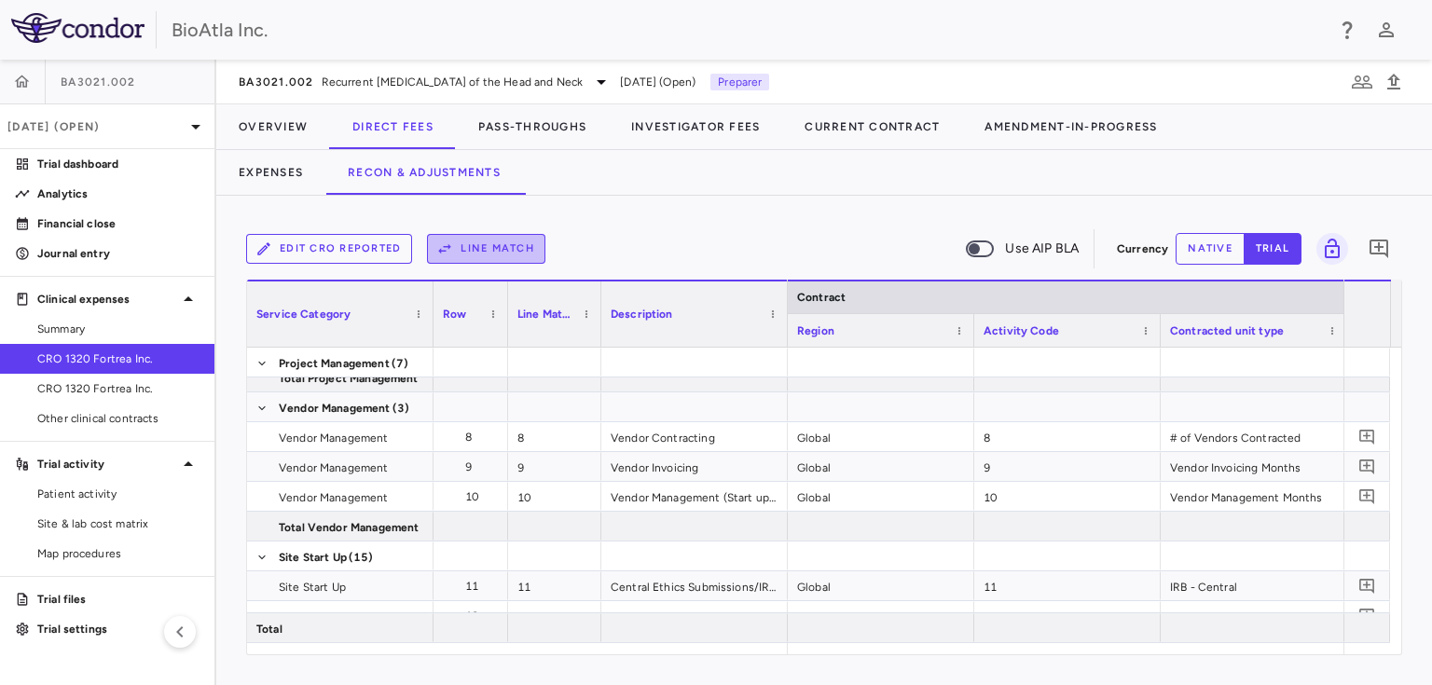
click at [528, 256] on button "Line Match" at bounding box center [486, 249] width 118 height 30
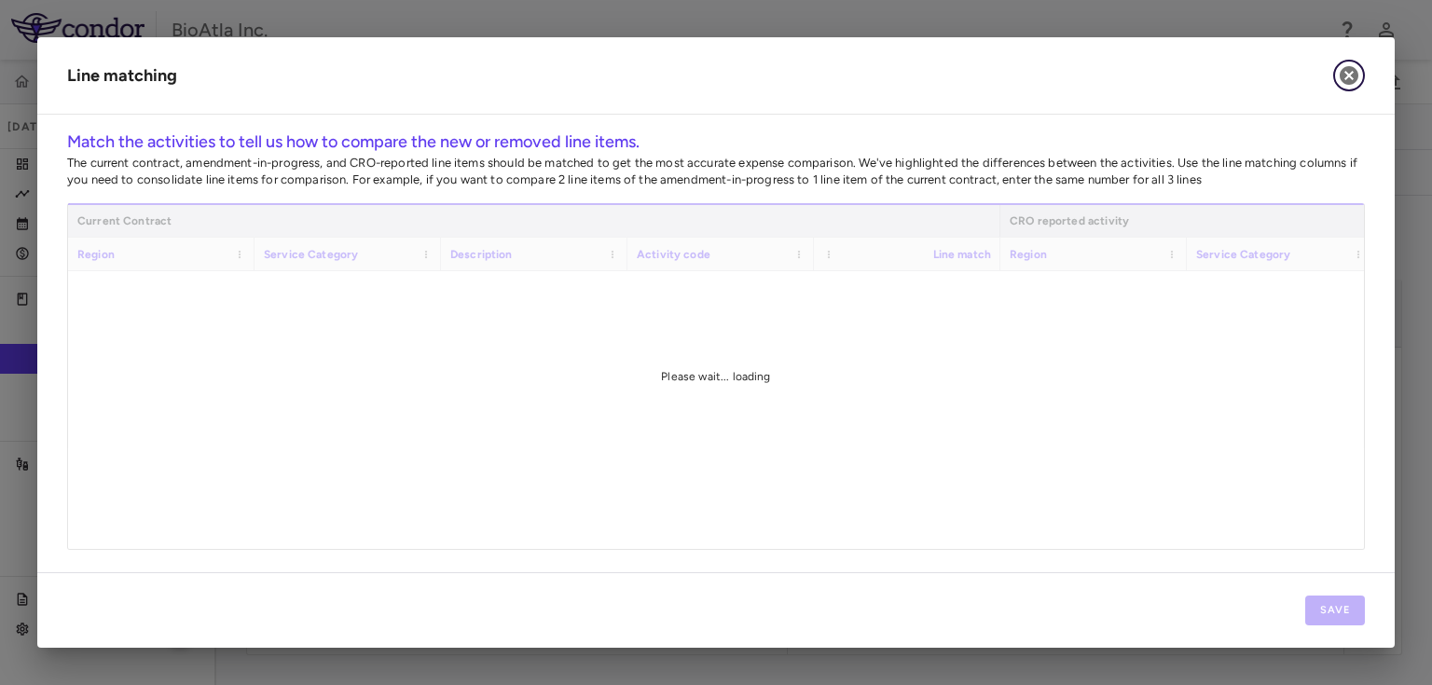
click at [1350, 71] on icon "button" at bounding box center [1348, 75] width 19 height 19
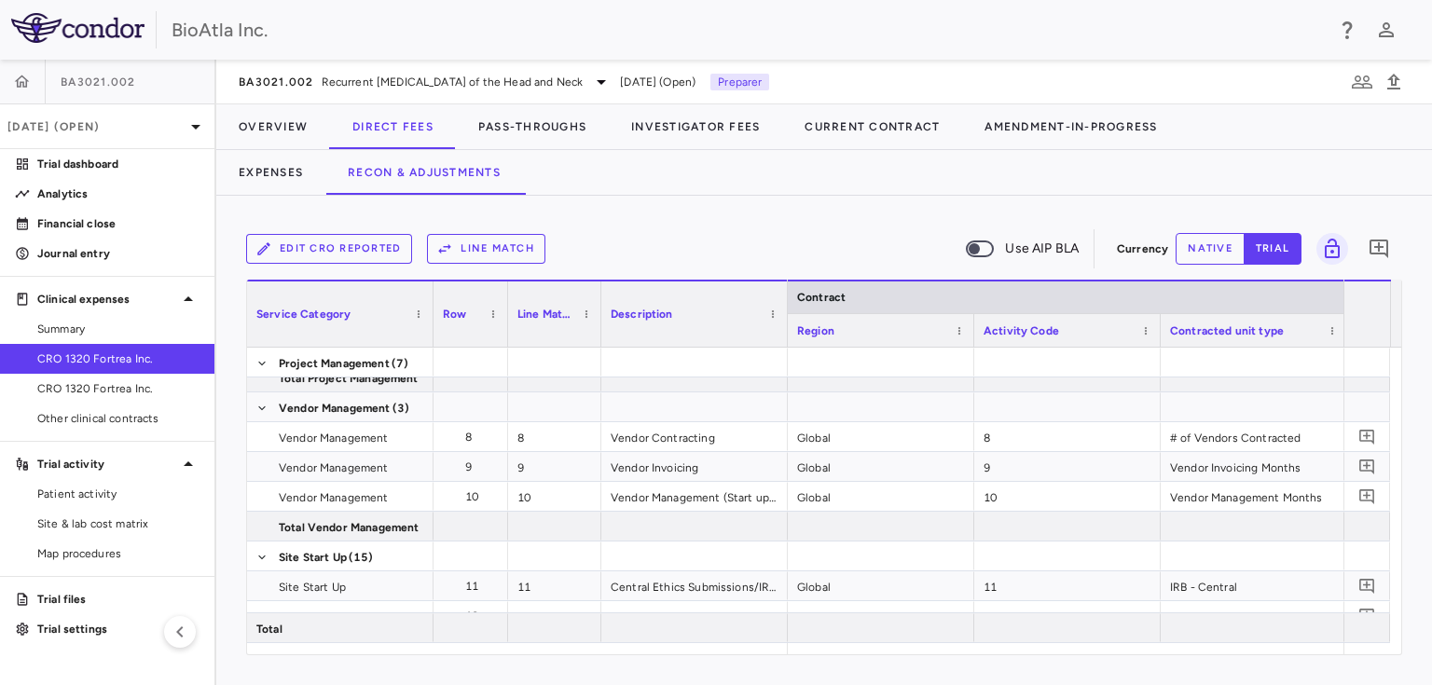
click at [468, 257] on button "Line Match" at bounding box center [486, 249] width 118 height 30
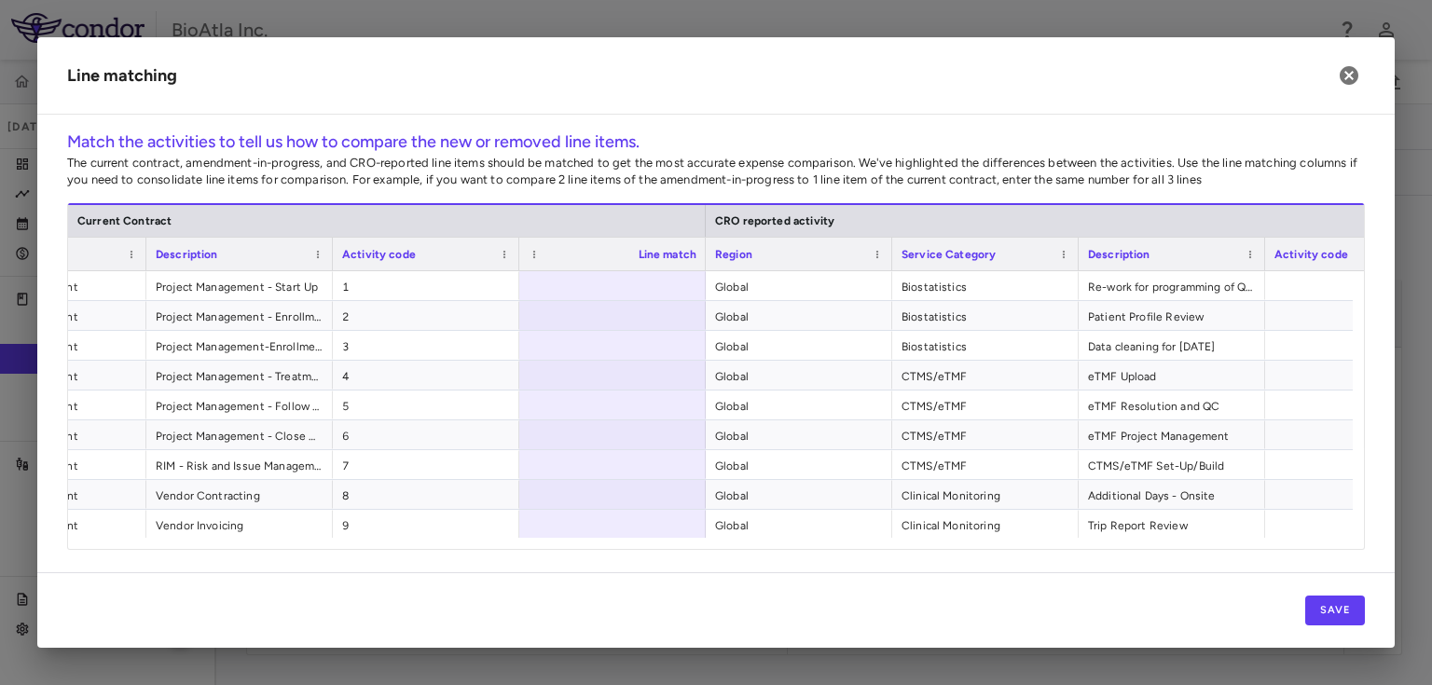
scroll to position [0, 480]
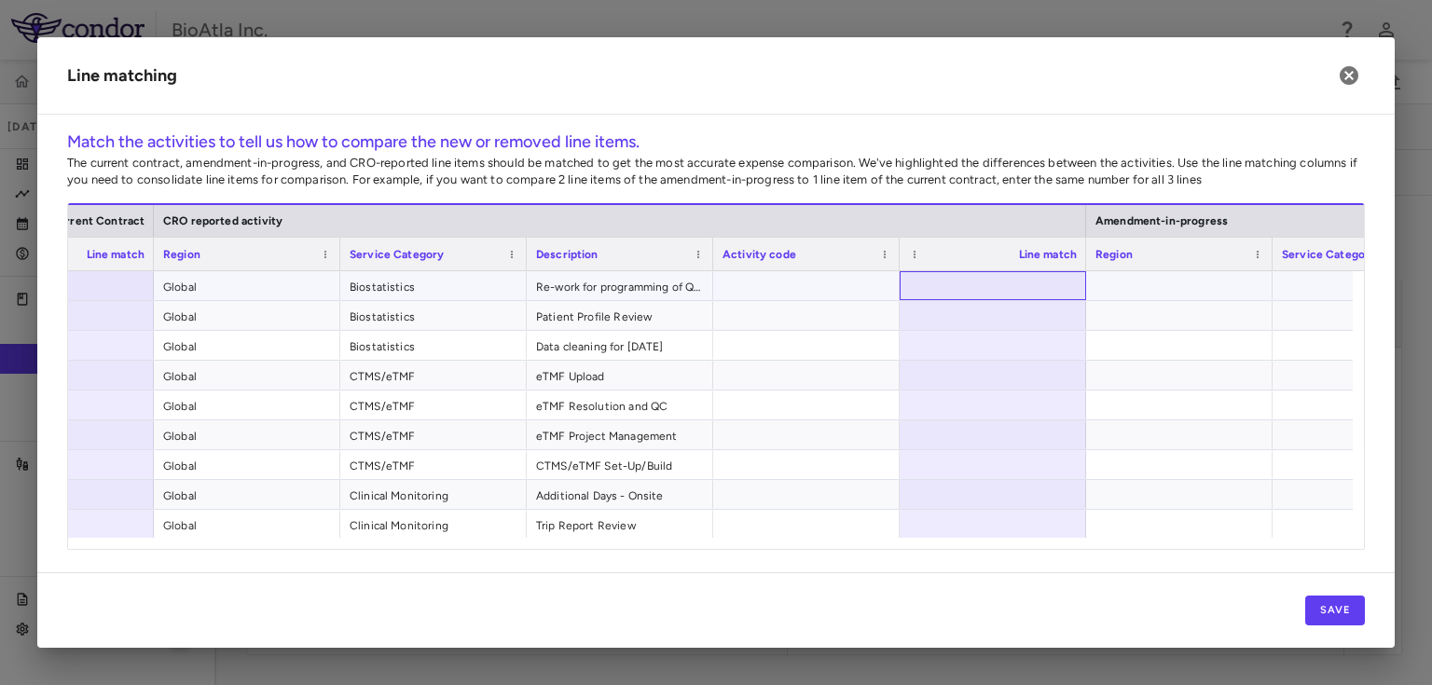
click at [1001, 281] on div at bounding box center [992, 285] width 186 height 29
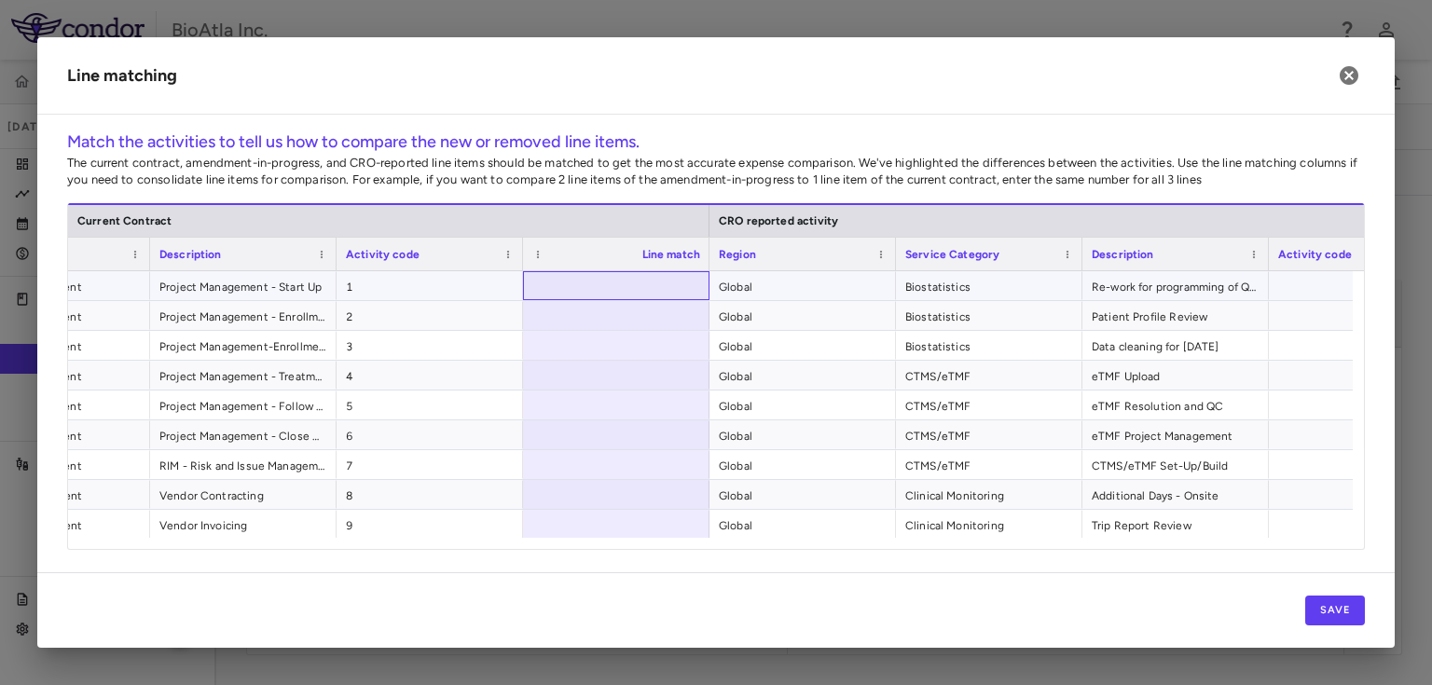
click at [604, 285] on div at bounding box center [616, 285] width 186 height 29
click at [1320, 609] on button "Save" at bounding box center [1335, 611] width 60 height 30
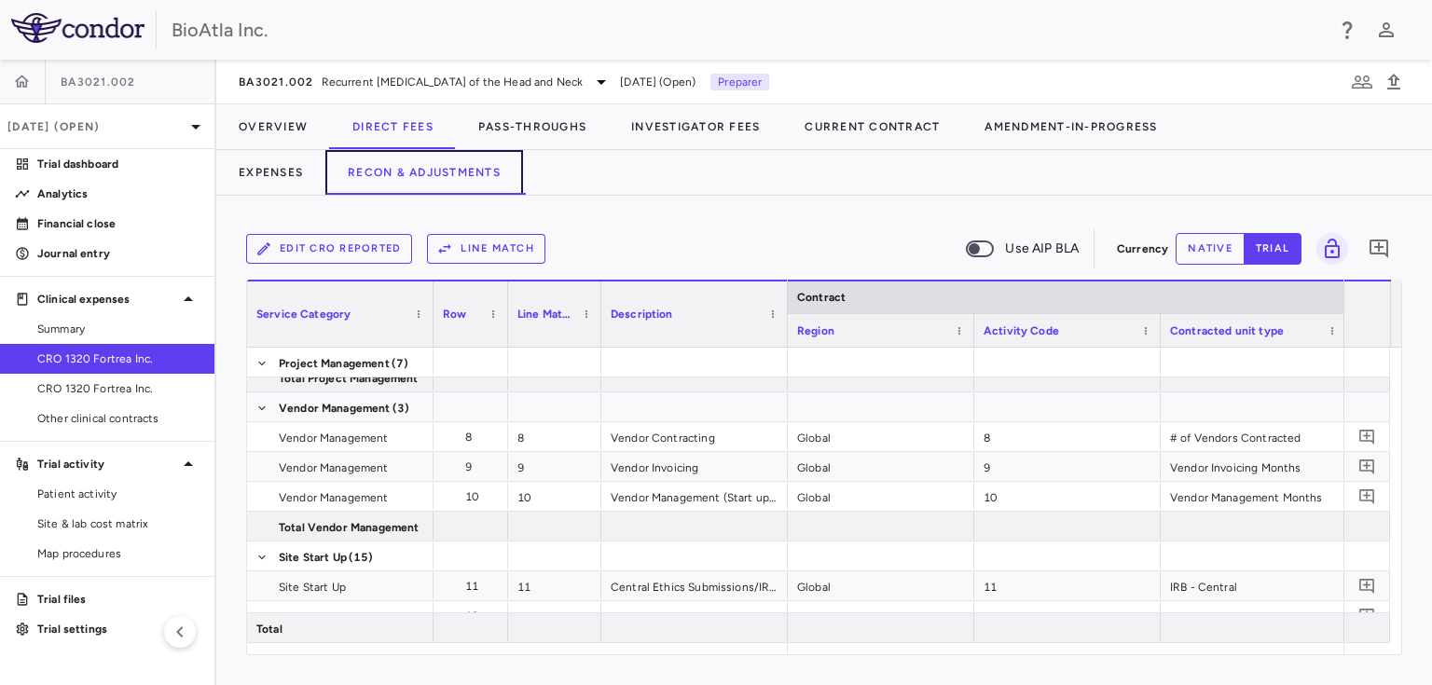
click at [496, 168] on button "Recon & Adjustments" at bounding box center [424, 172] width 198 height 45
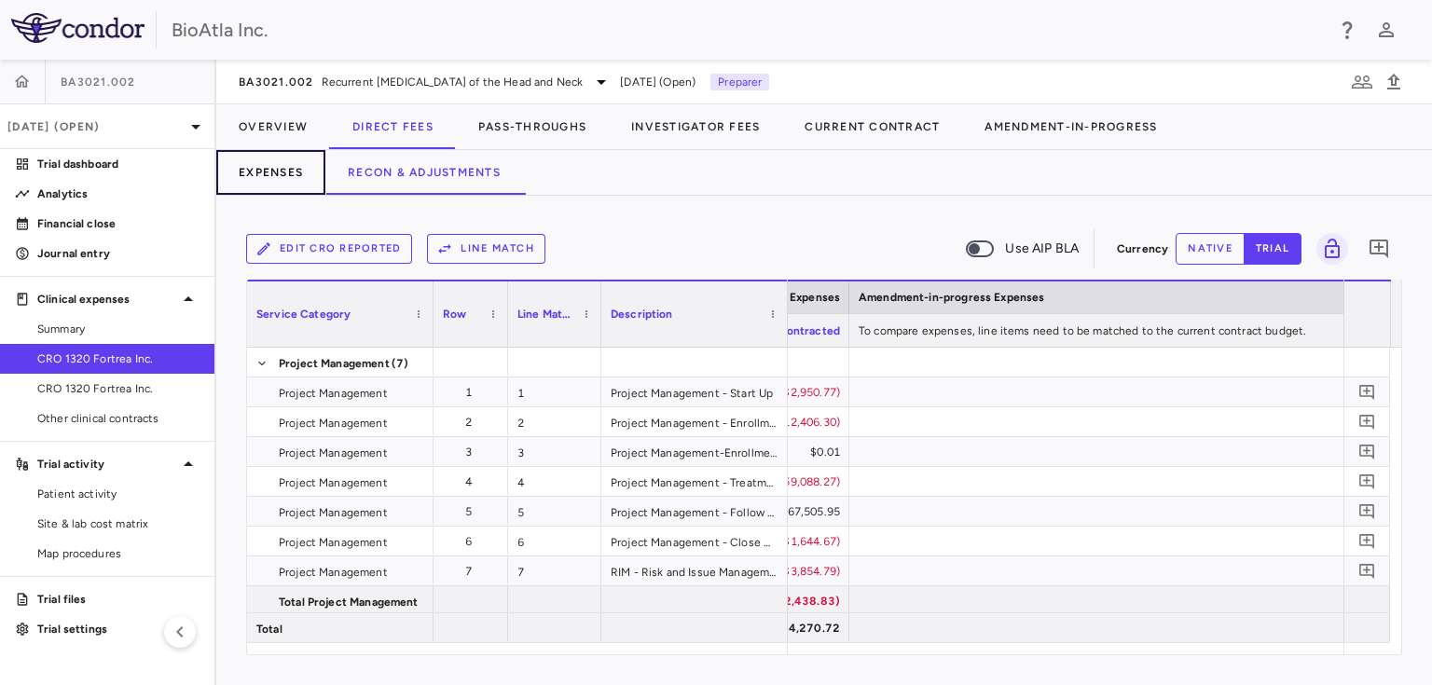
click at [269, 179] on button "Expenses" at bounding box center [270, 172] width 109 height 45
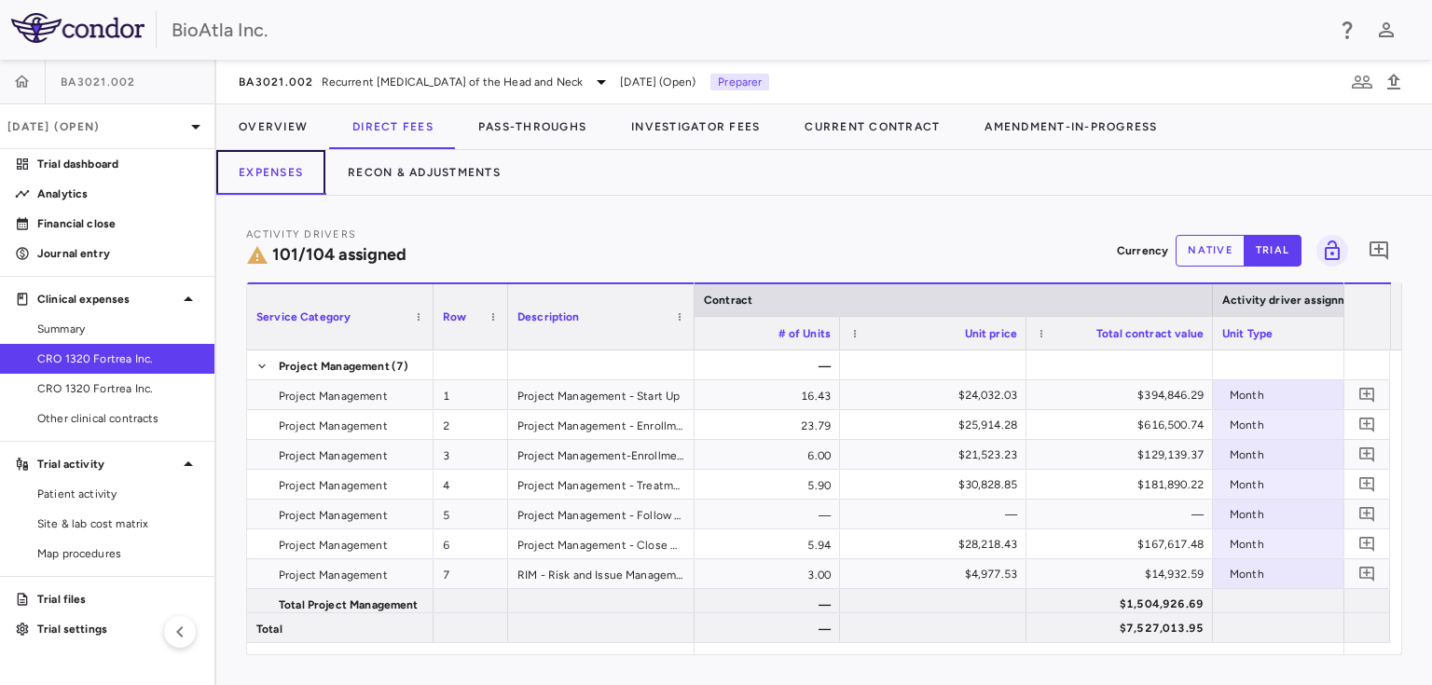
scroll to position [0, 1085]
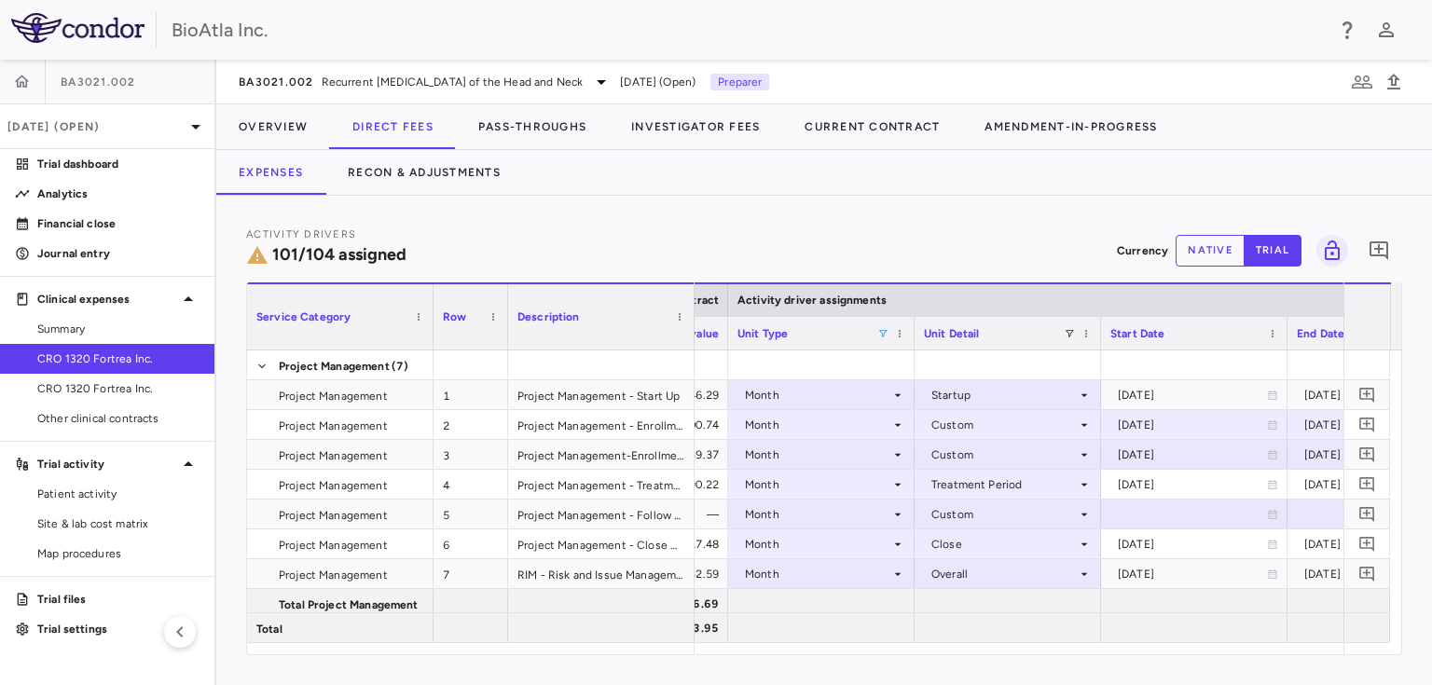
click at [883, 328] on span at bounding box center [882, 333] width 11 height 11
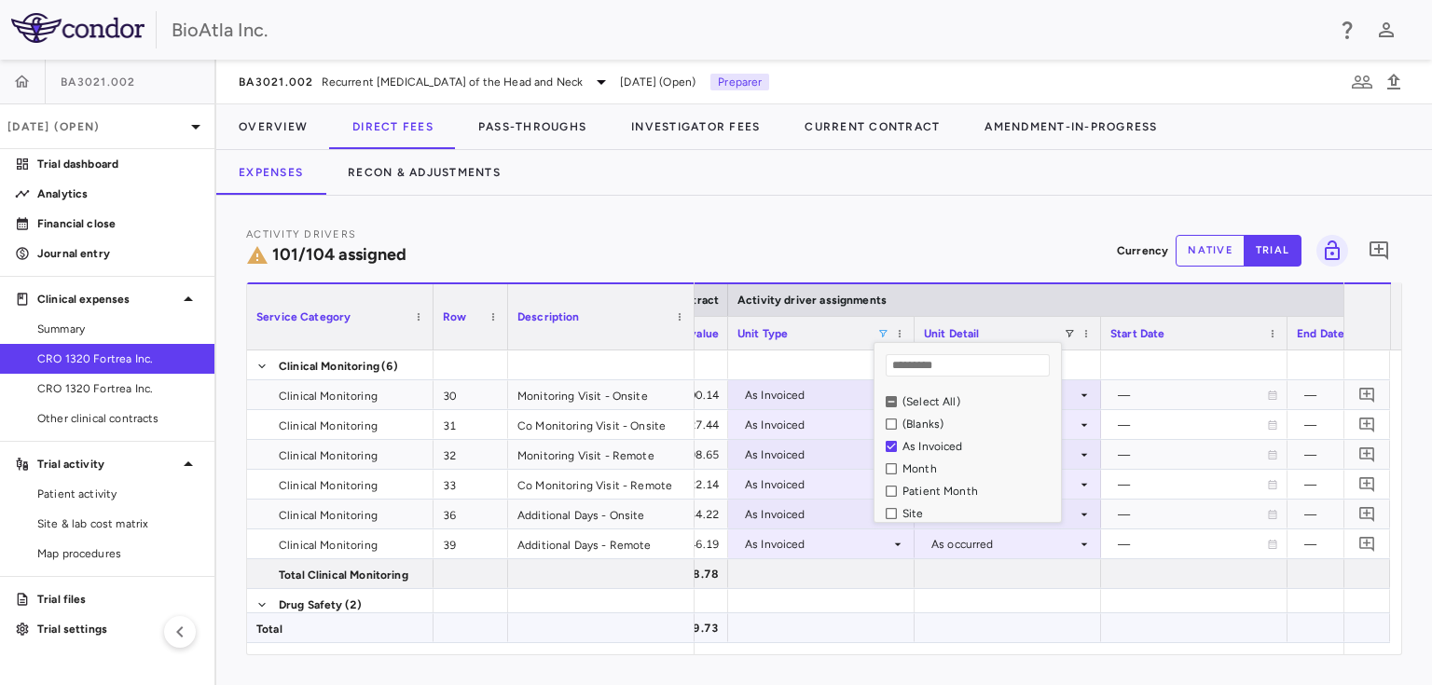
click at [901, 635] on div at bounding box center [821, 627] width 168 height 27
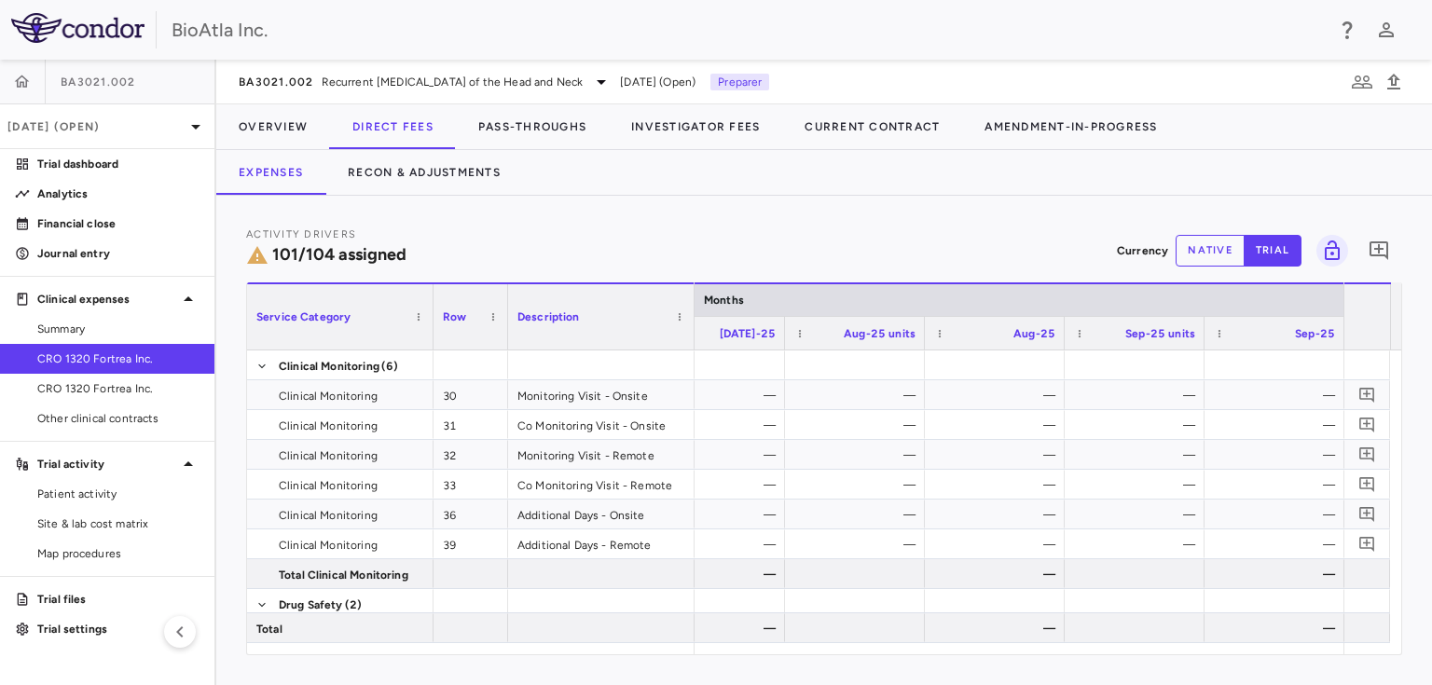
click at [1212, 259] on button "native" at bounding box center [1209, 251] width 69 height 32
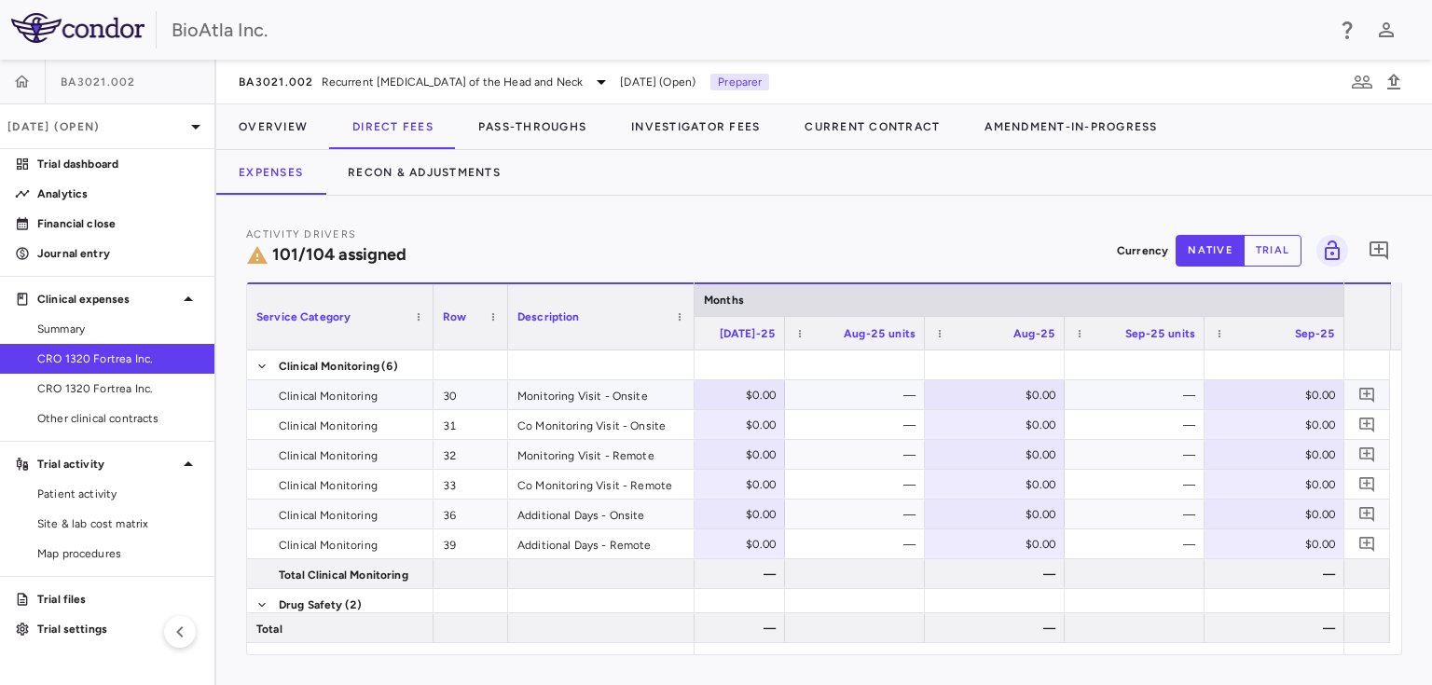
click at [747, 392] on div "$0.00" at bounding box center [719, 395] width 114 height 30
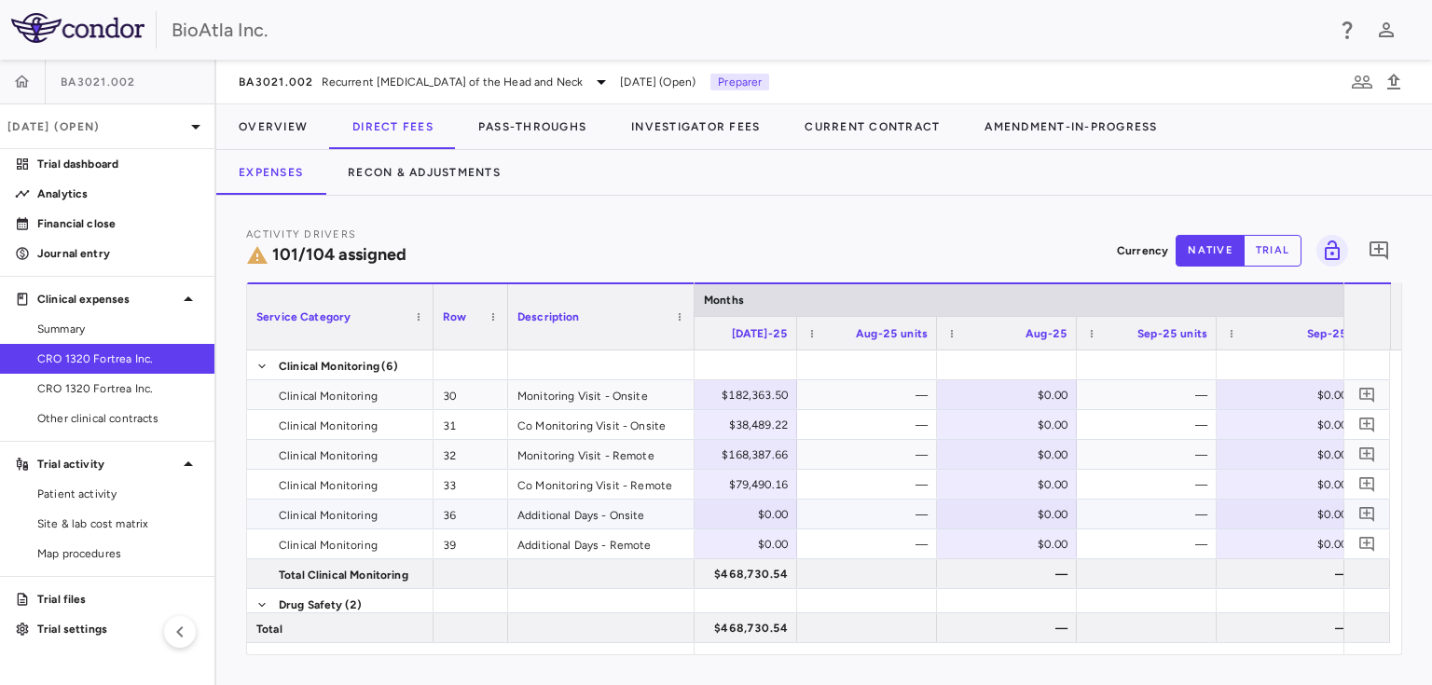
click at [754, 507] on div "$0.00" at bounding box center [731, 515] width 114 height 30
click at [761, 533] on div "$0.00" at bounding box center [731, 544] width 114 height 30
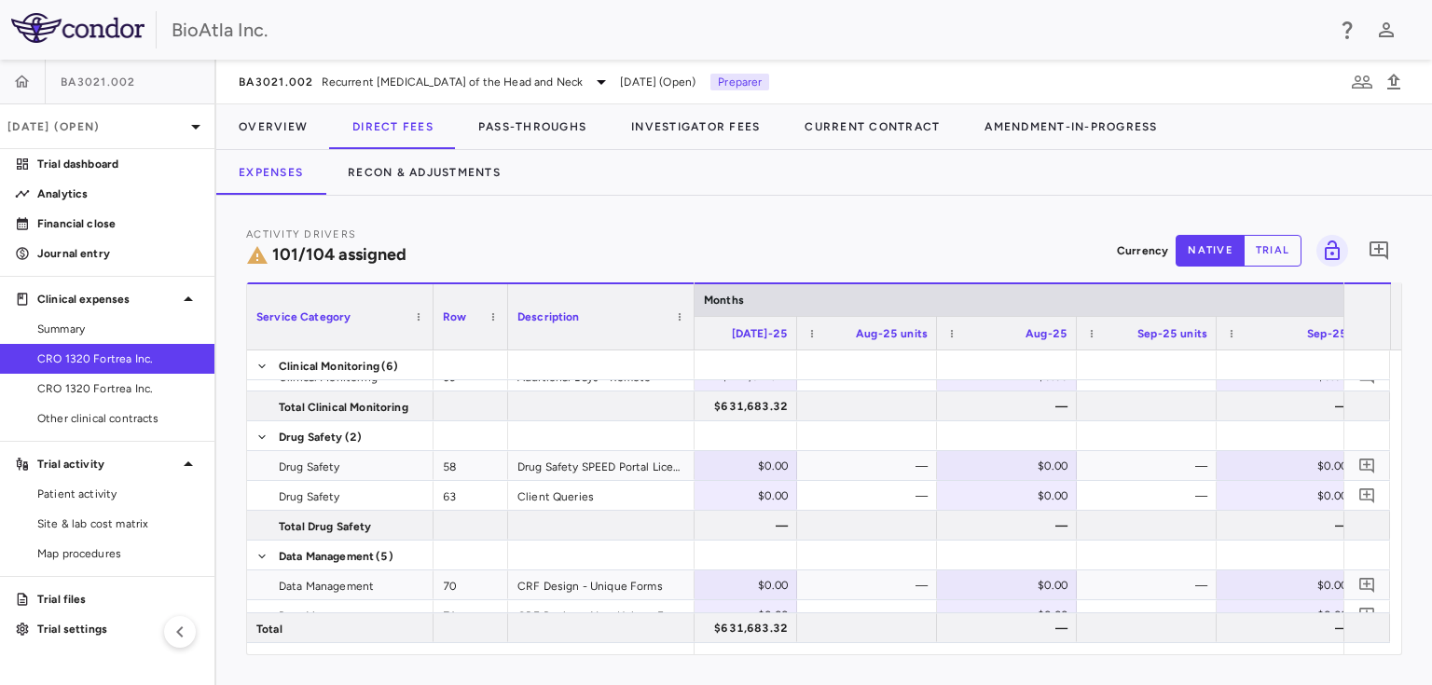
scroll to position [185, 0]
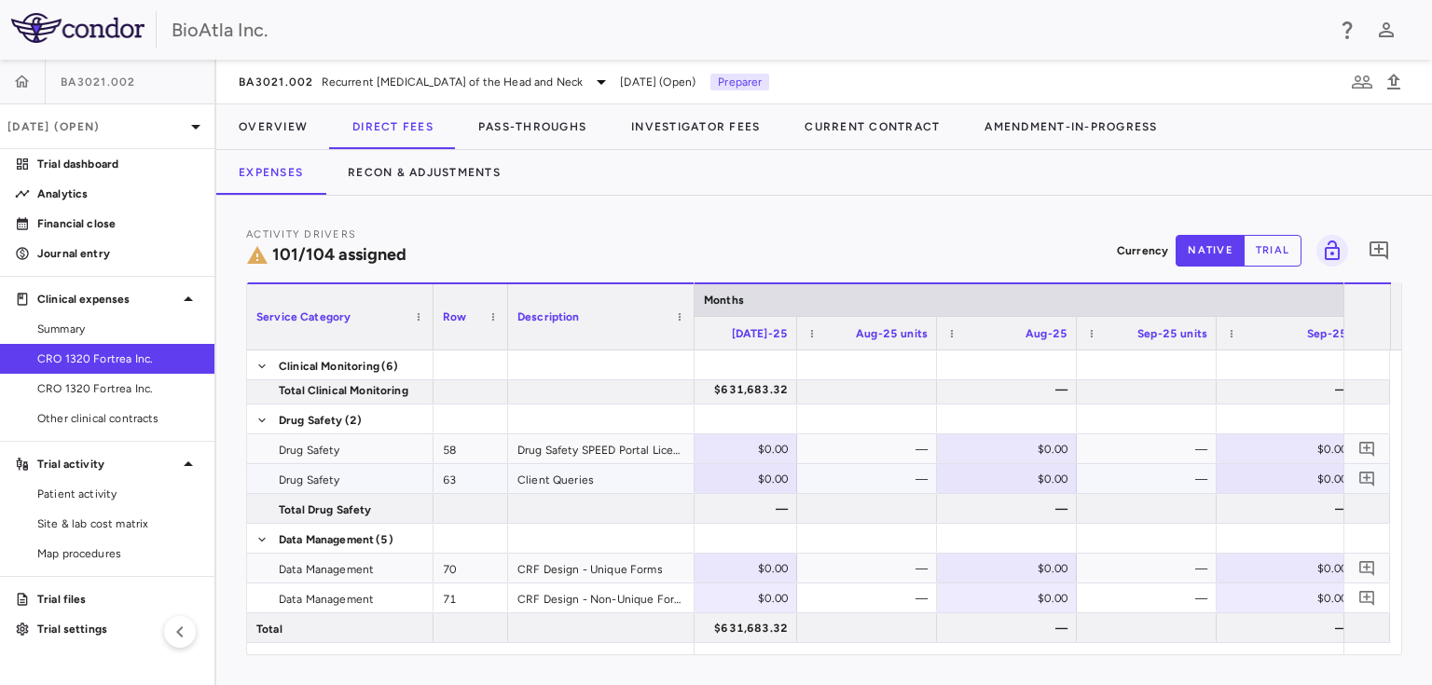
click at [740, 483] on div "$0.00" at bounding box center [731, 479] width 114 height 30
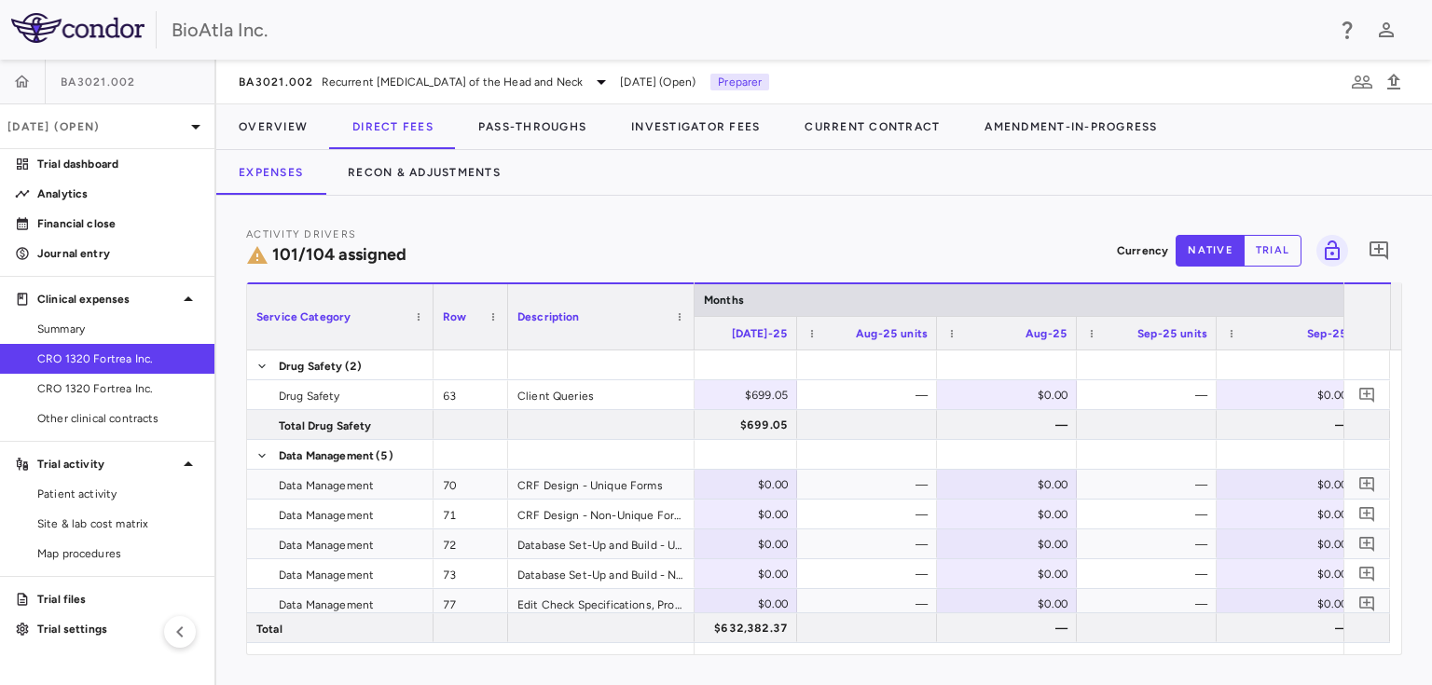
scroll to position [274, 0]
click at [731, 473] on div "$0.00" at bounding box center [731, 479] width 114 height 30
click at [733, 600] on div "$0.00" at bounding box center [731, 598] width 114 height 30
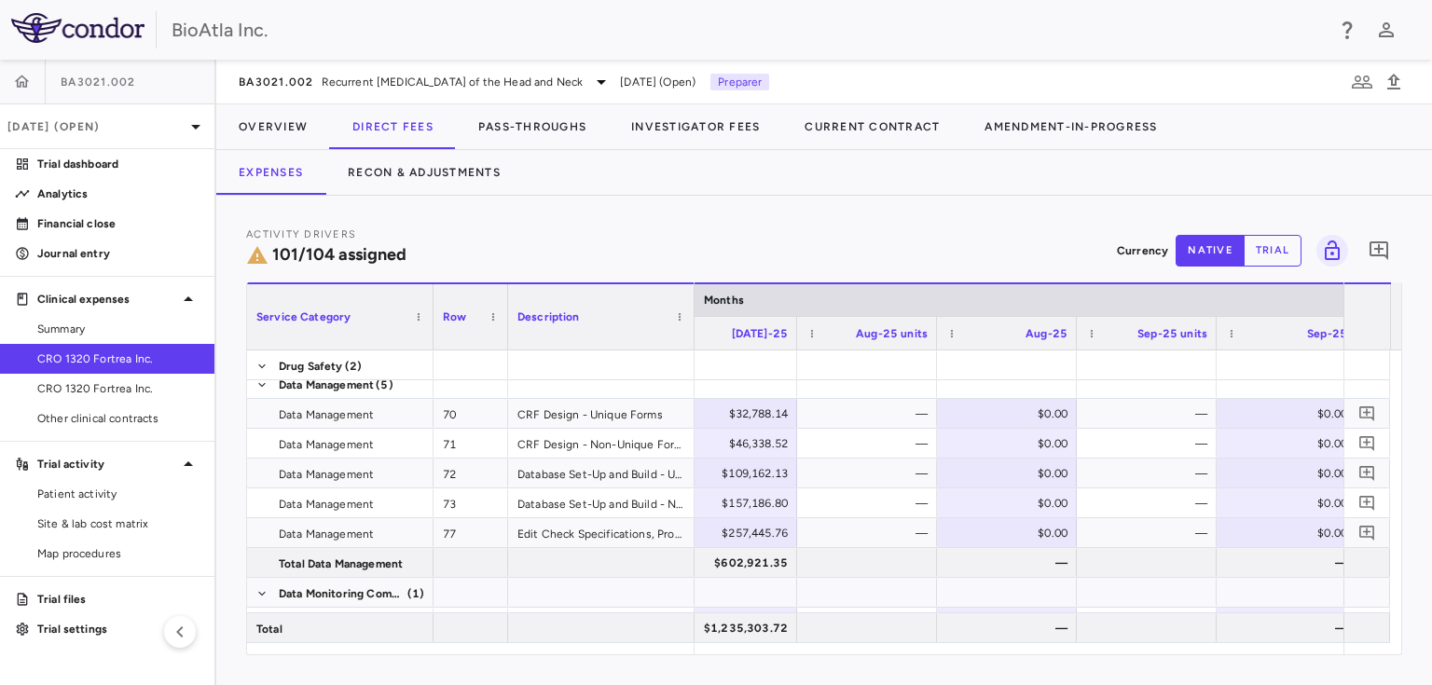
scroll to position [371, 0]
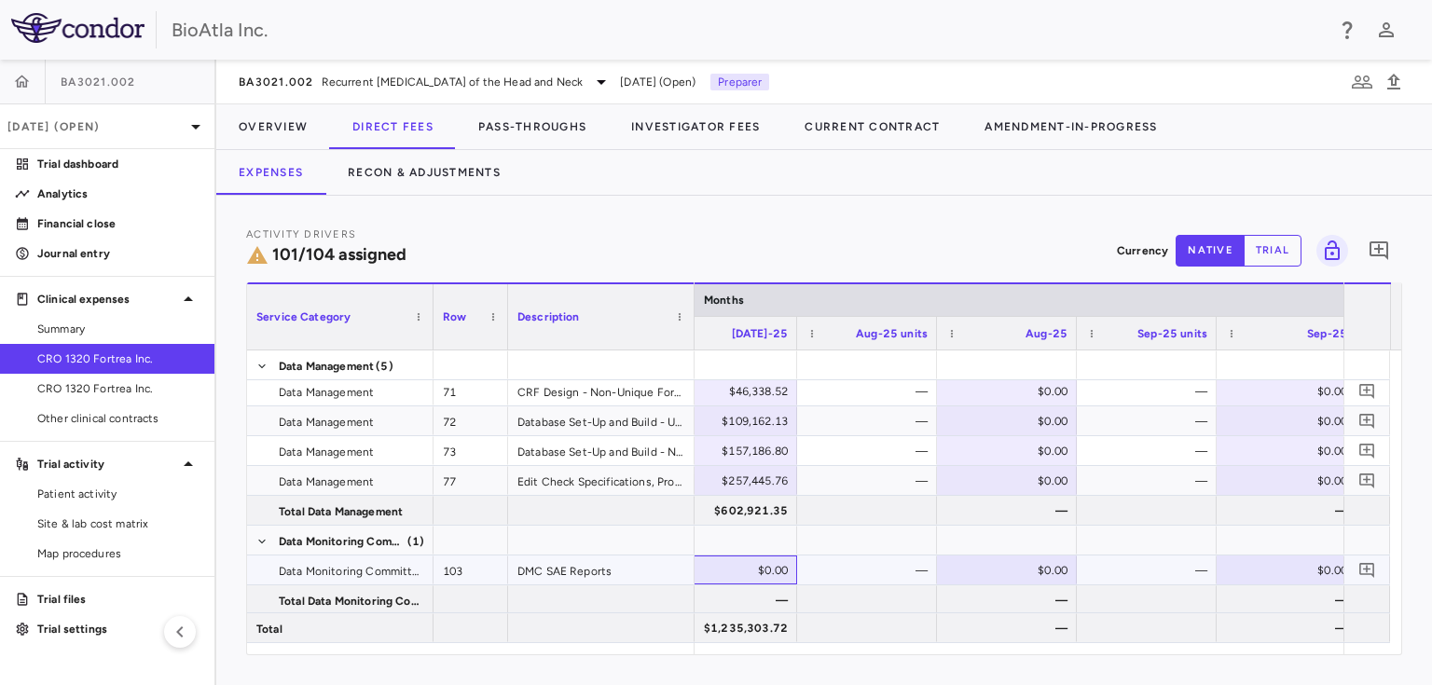
click at [723, 569] on div "$0.00" at bounding box center [731, 571] width 114 height 30
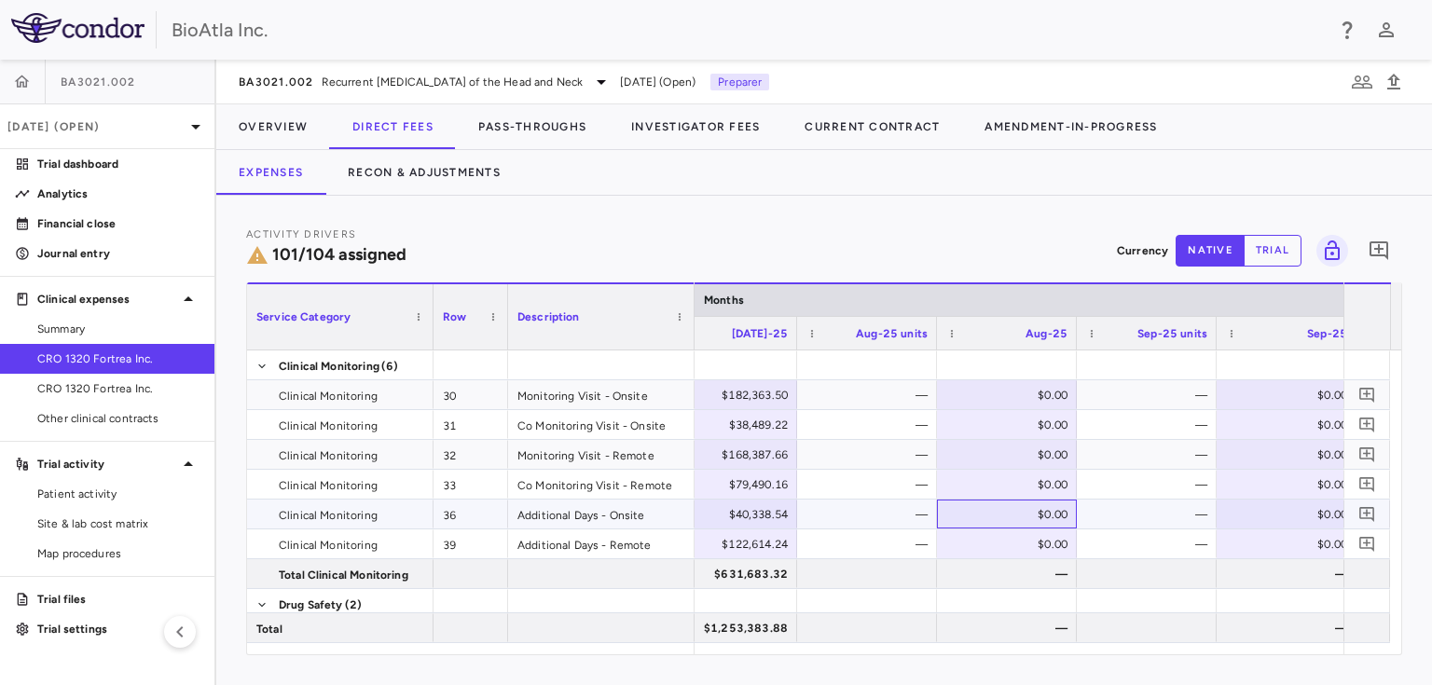
click at [994, 517] on div "$0.00" at bounding box center [1010, 515] width 114 height 30
click at [995, 548] on div "$0.00" at bounding box center [1010, 544] width 114 height 30
click at [1022, 388] on div "$0.00" at bounding box center [1010, 395] width 114 height 30
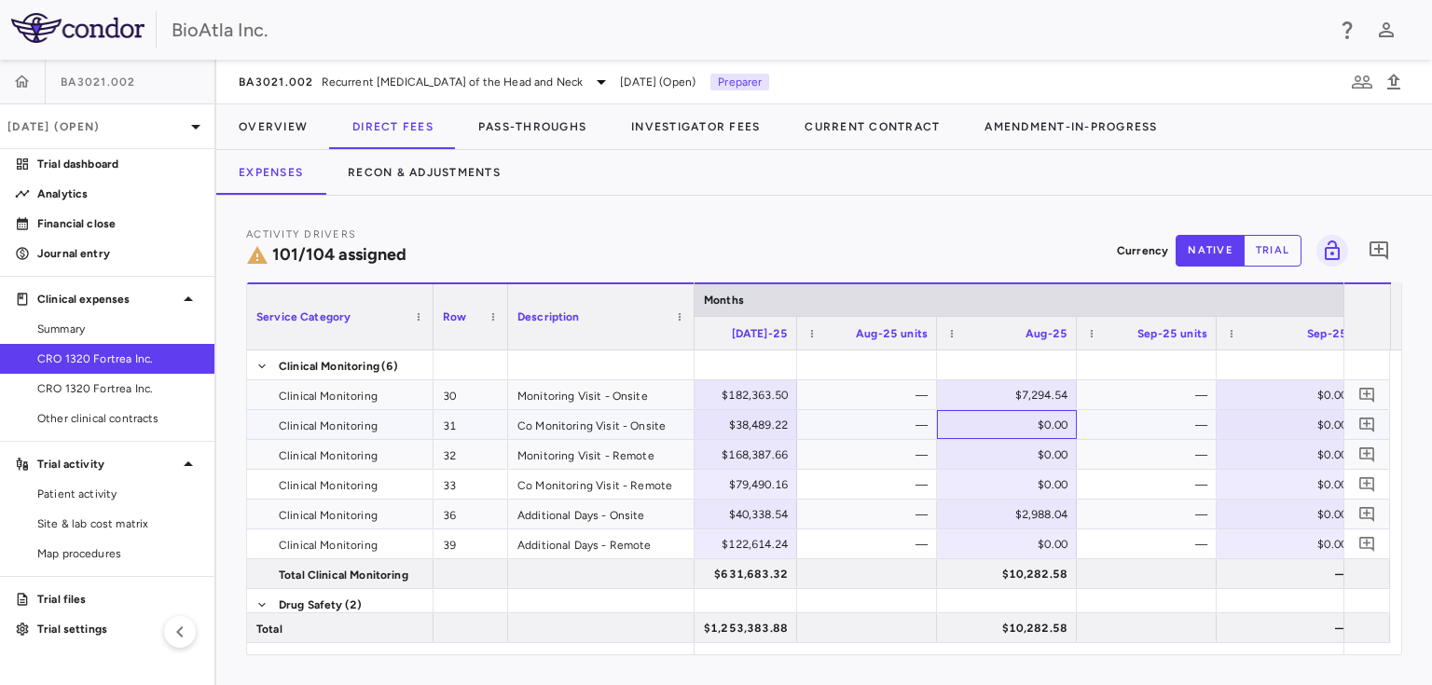
click at [1014, 420] on div "$0.00" at bounding box center [1010, 425] width 114 height 30
click at [1006, 448] on div "$0.00" at bounding box center [1010, 455] width 114 height 30
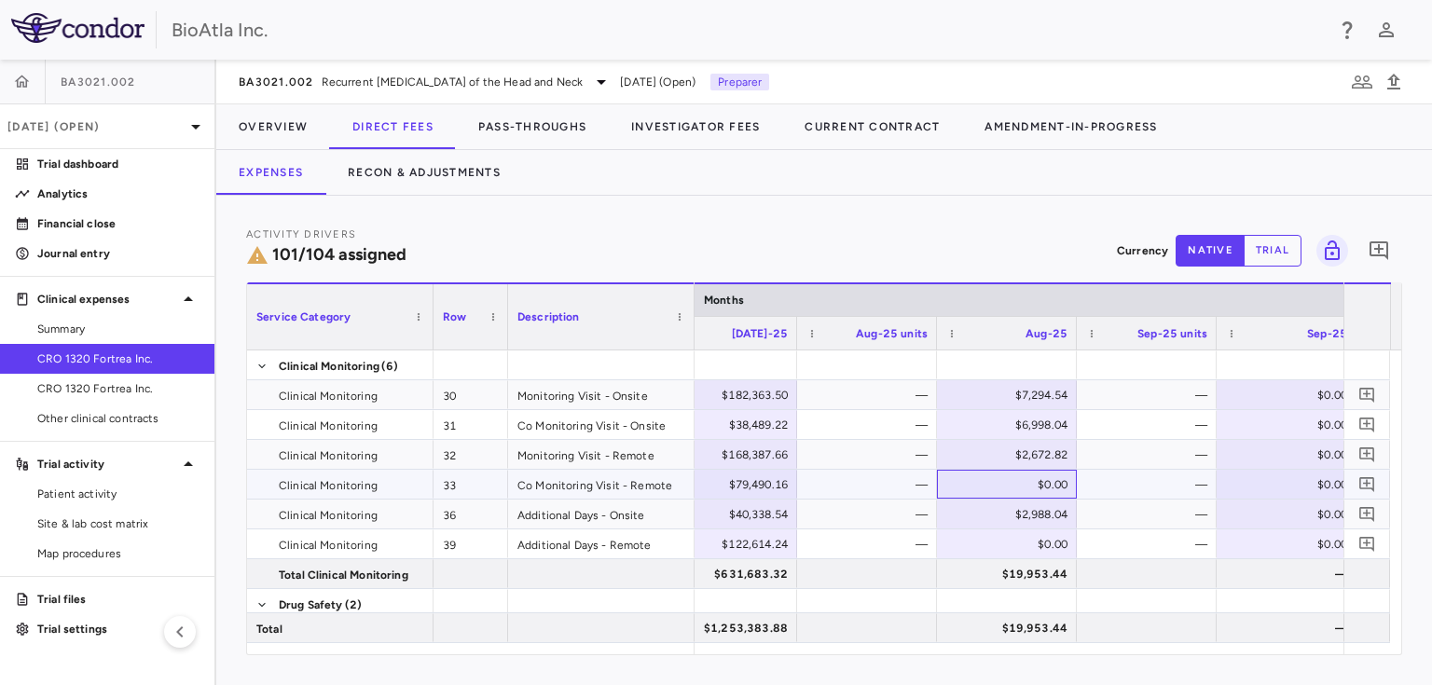
click at [1044, 491] on div "$0.00" at bounding box center [1010, 485] width 114 height 30
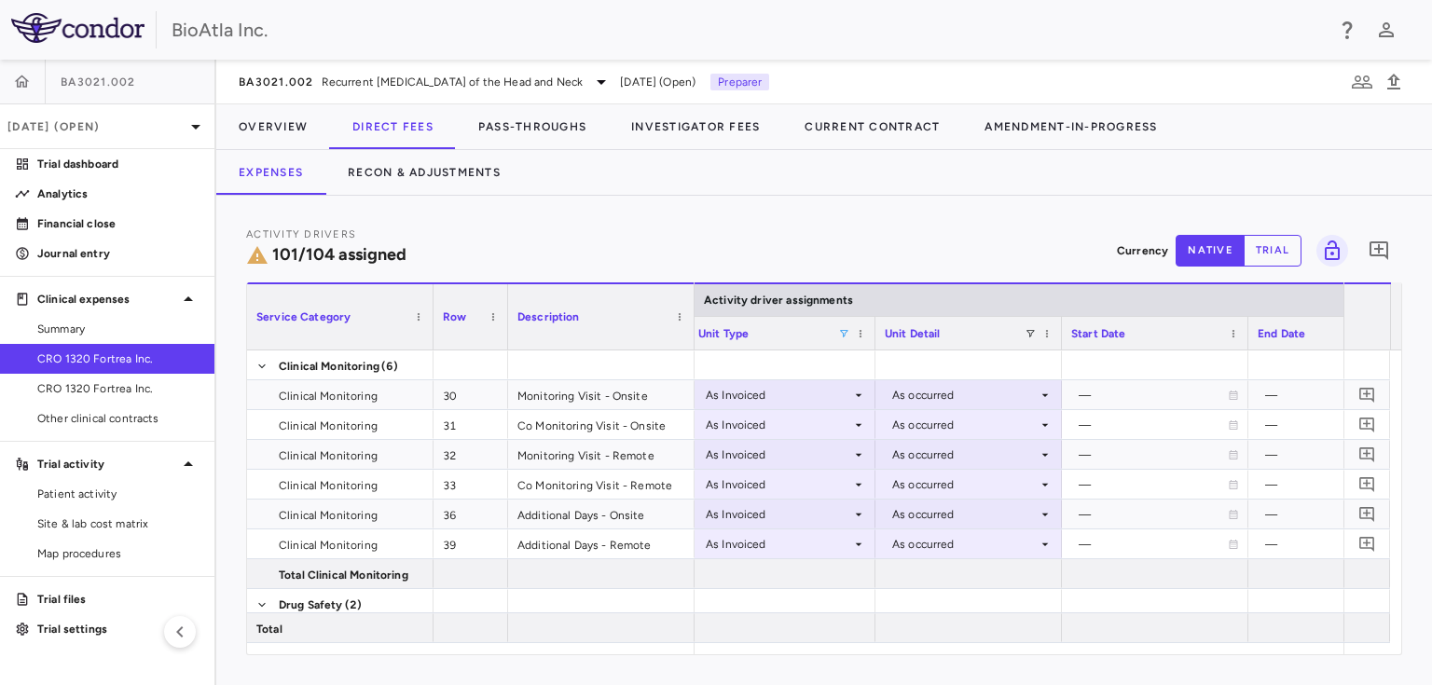
scroll to position [0, 1221]
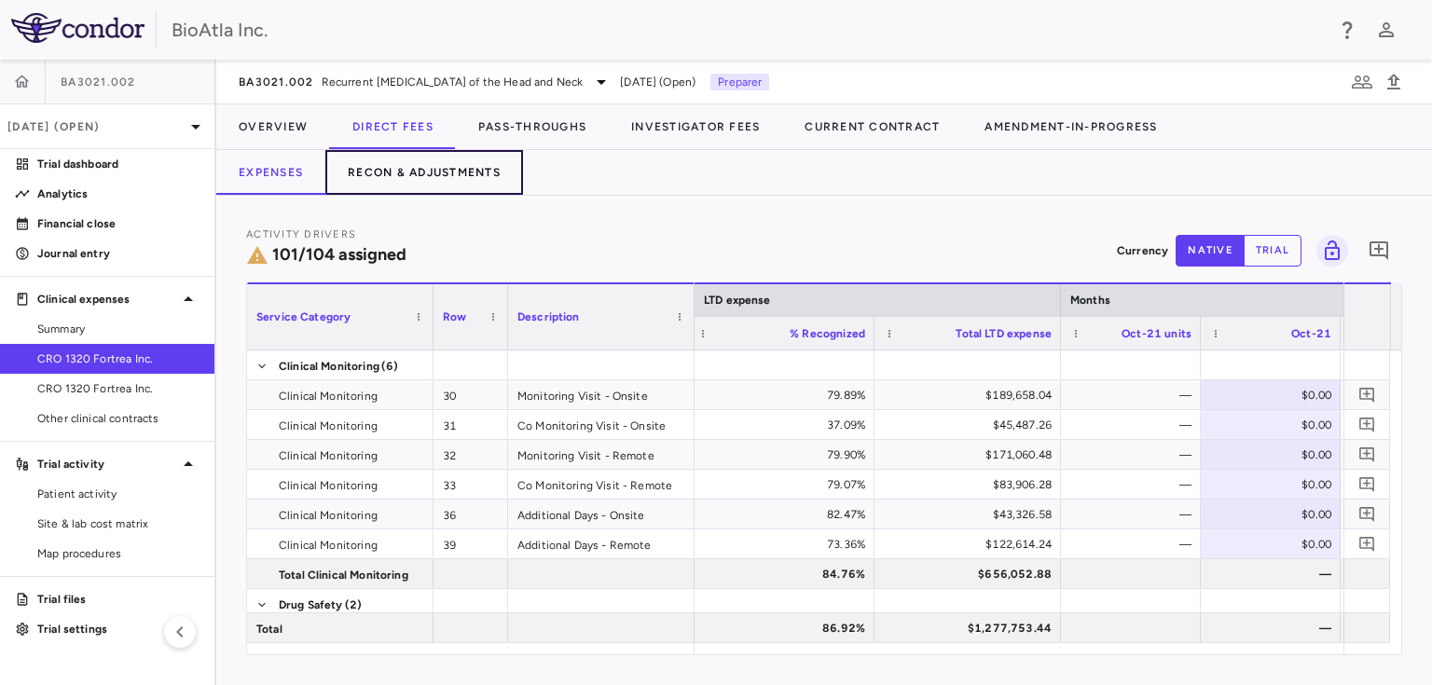
click at [428, 164] on button "Recon & Adjustments" at bounding box center [424, 172] width 198 height 45
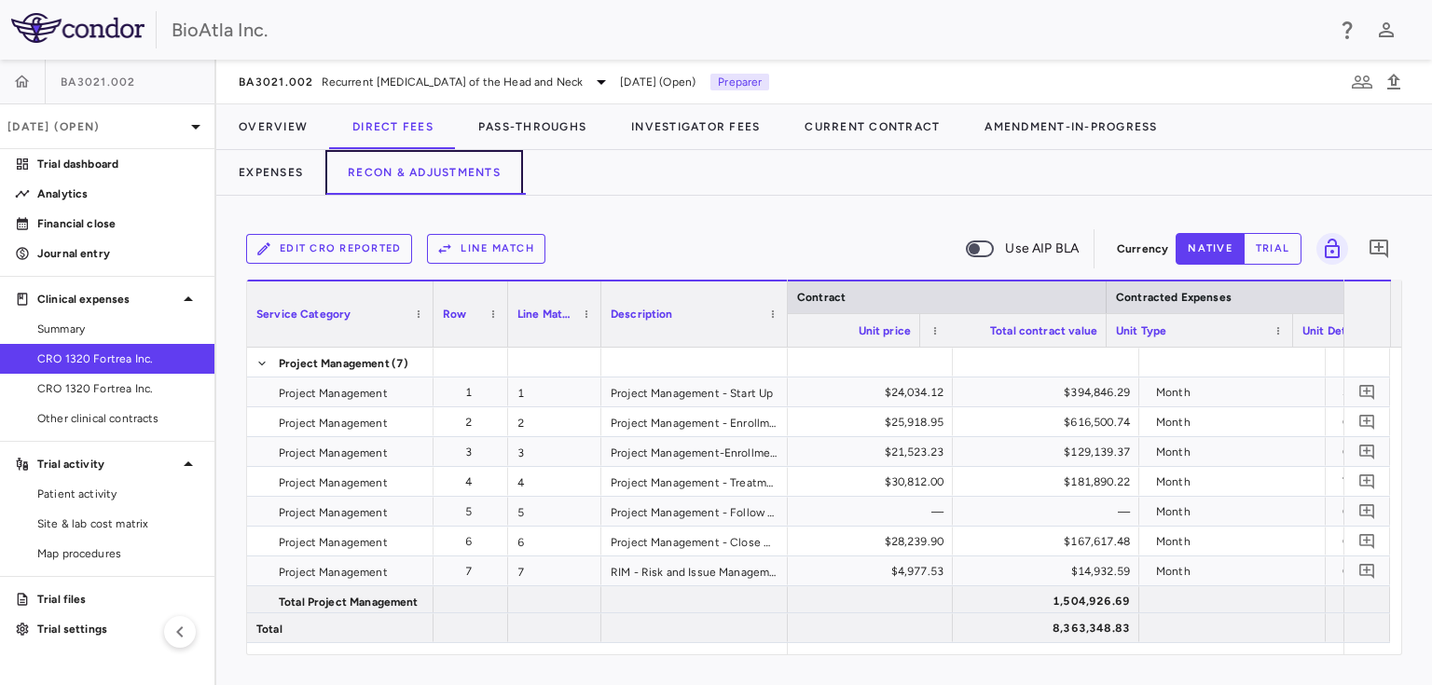
scroll to position [0, 813]
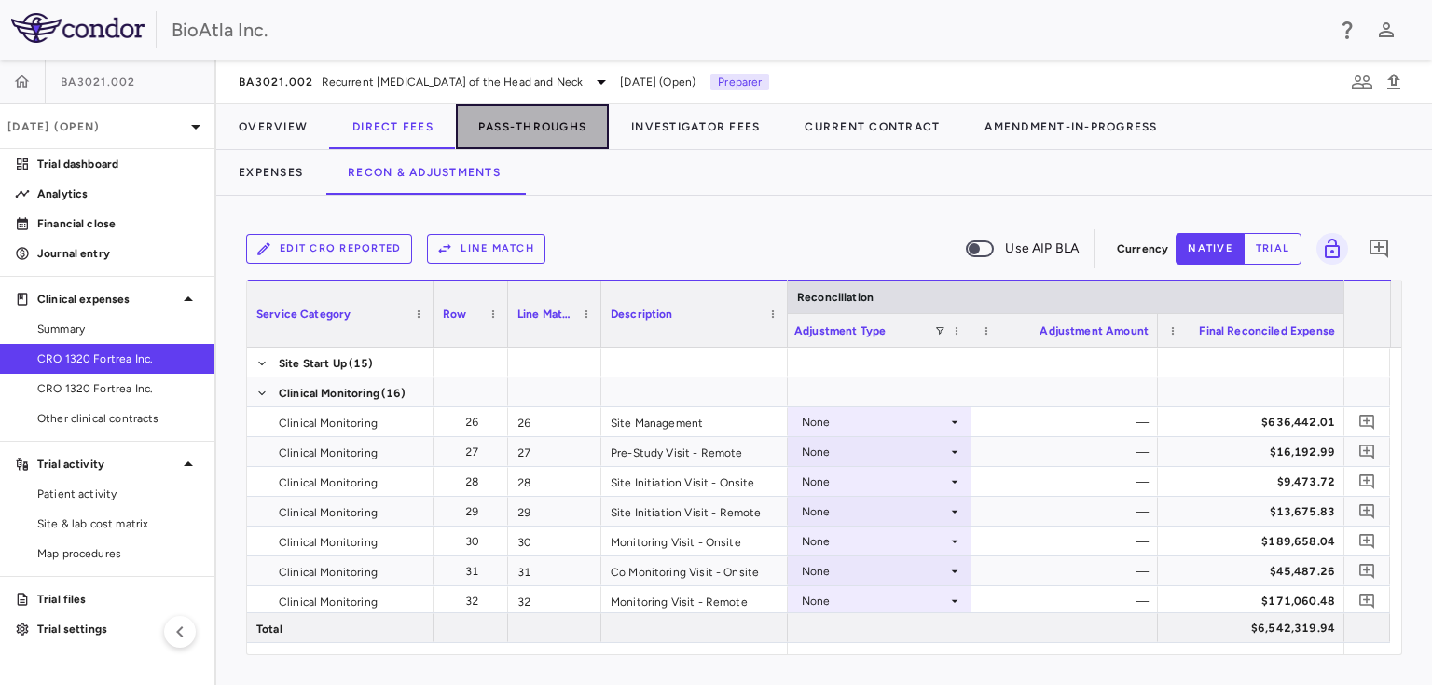
click at [554, 130] on button "Pass-Throughs" at bounding box center [532, 126] width 153 height 45
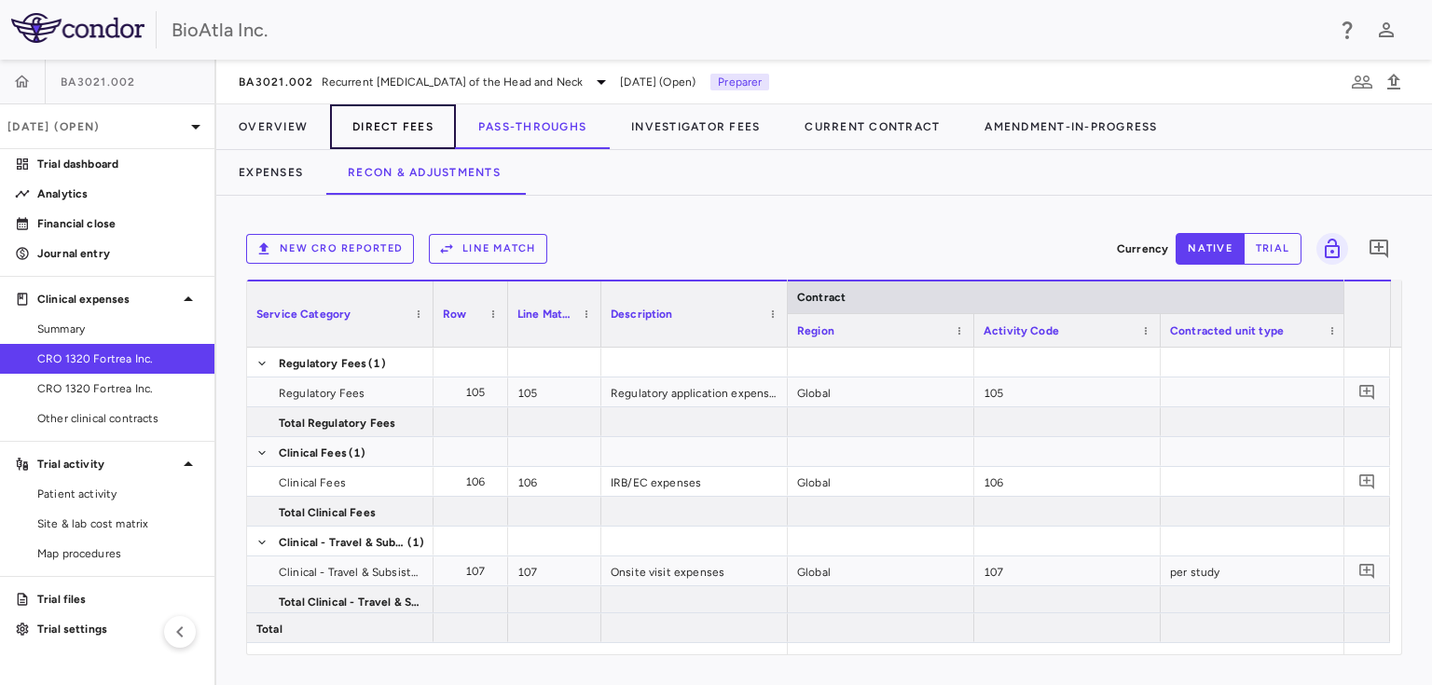
click at [368, 134] on button "Direct Fees" at bounding box center [393, 126] width 126 height 45
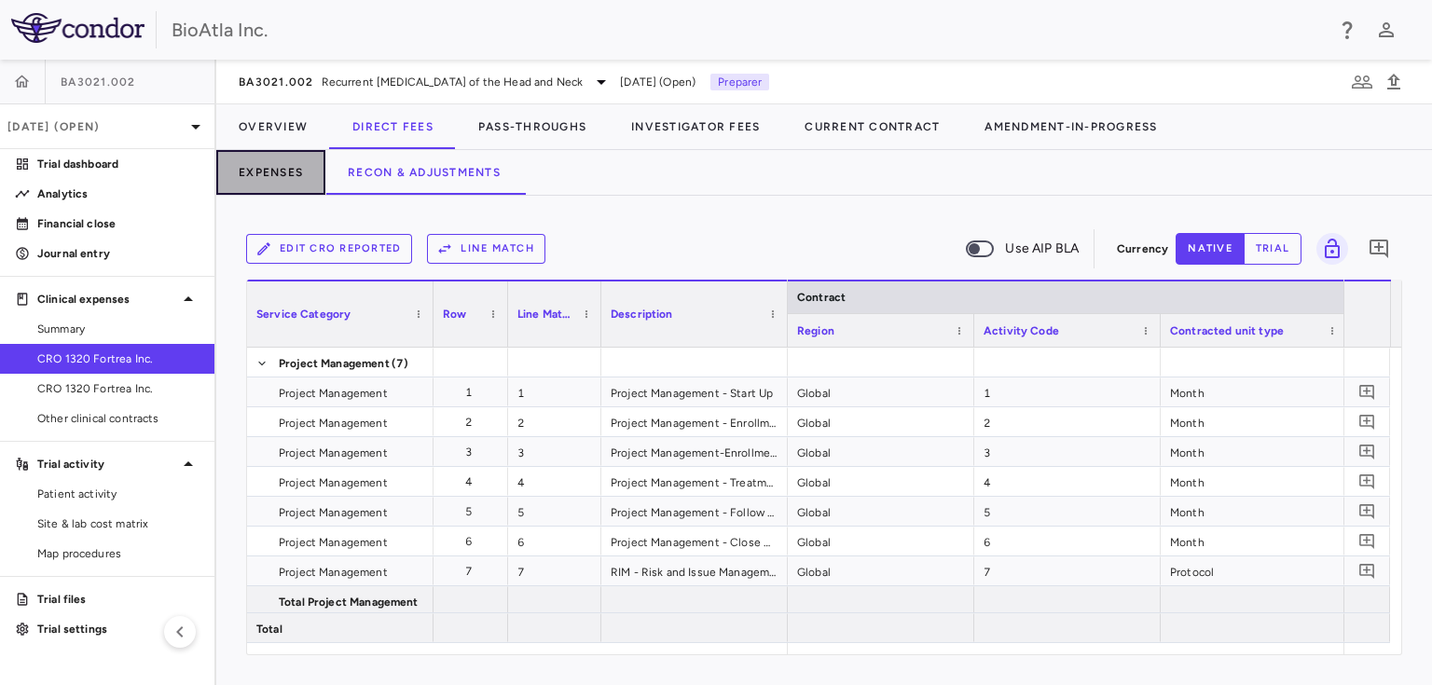
click at [284, 168] on button "Expenses" at bounding box center [270, 172] width 109 height 45
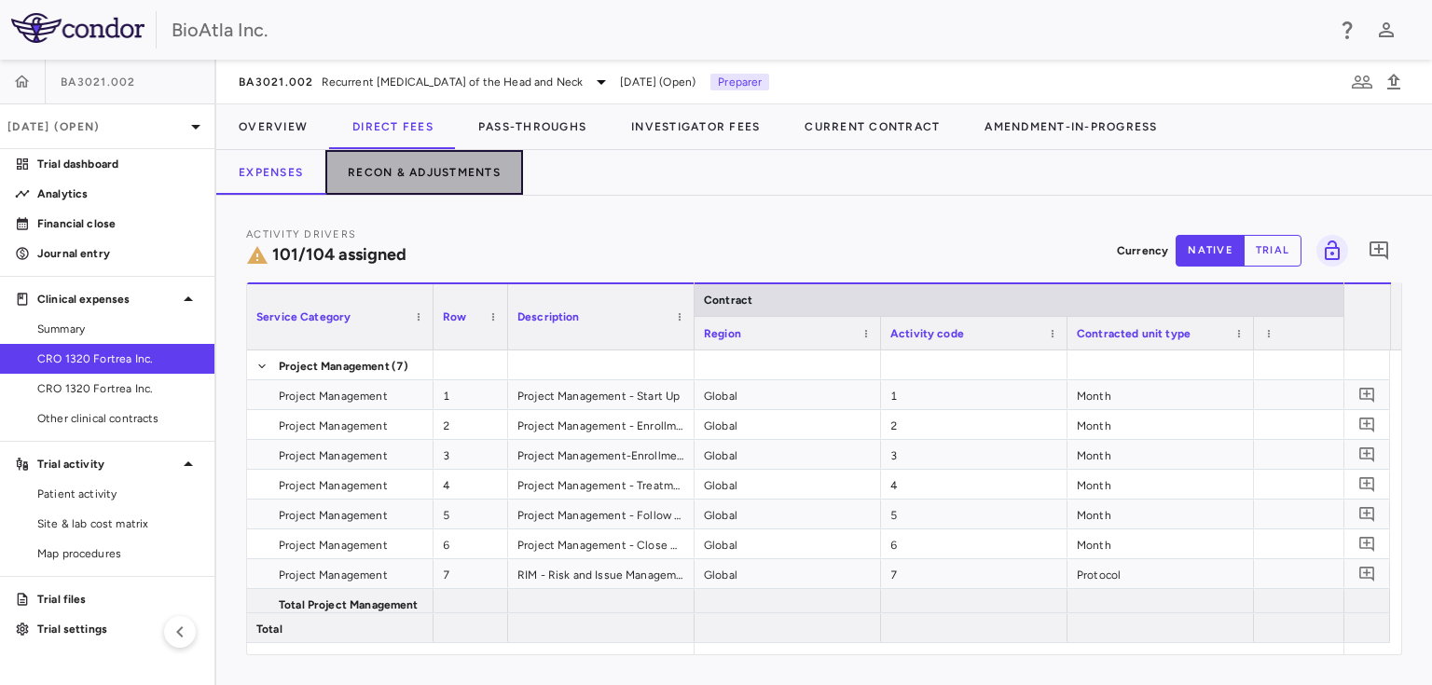
click at [446, 170] on button "Recon & Adjustments" at bounding box center [424, 172] width 198 height 45
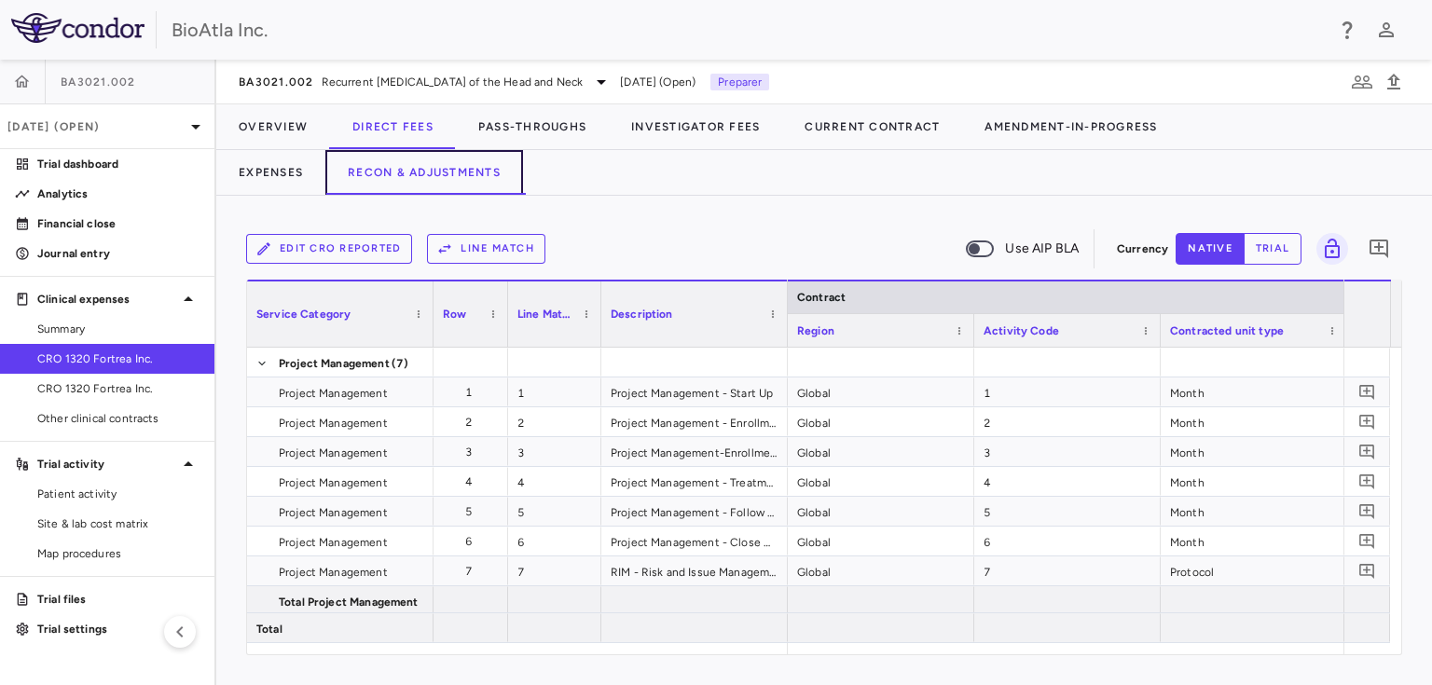
click at [485, 171] on button "Recon & Adjustments" at bounding box center [424, 172] width 198 height 45
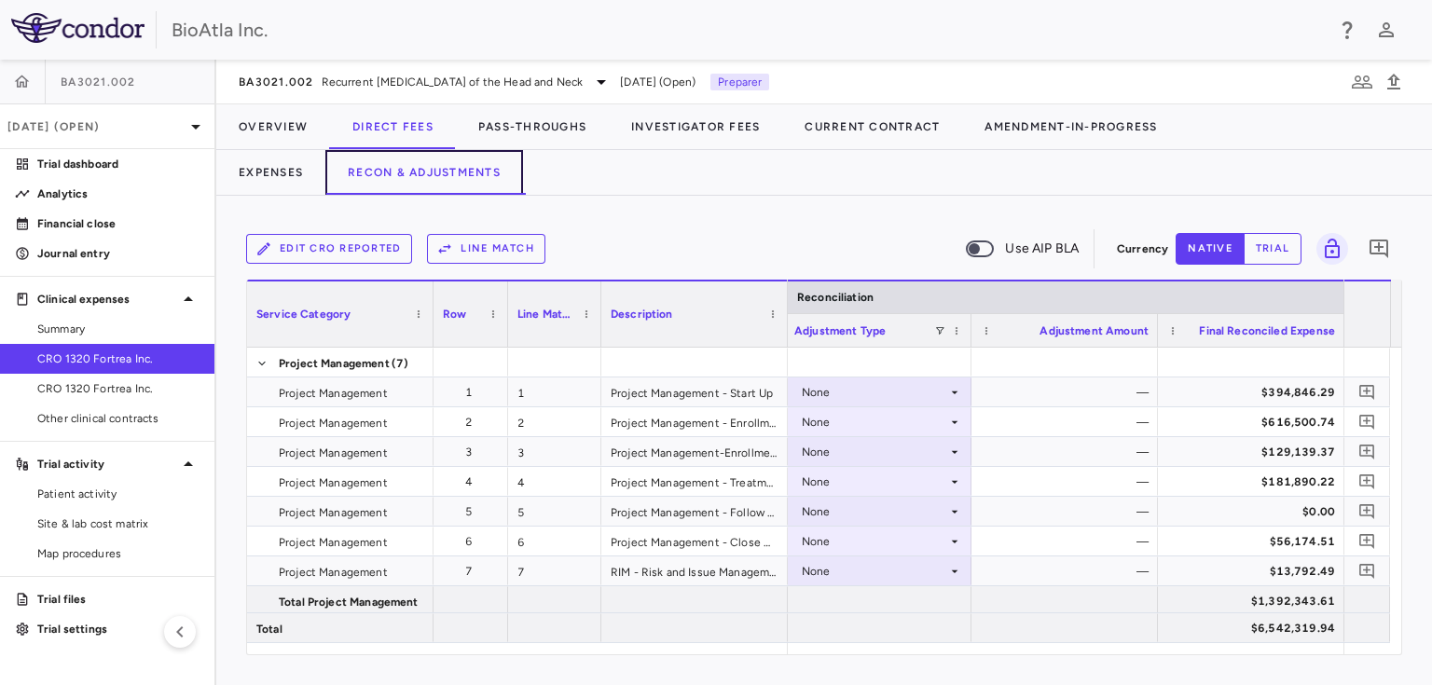
drag, startPoint x: 432, startPoint y: 182, endPoint x: 430, endPoint y: 191, distance: 9.7
click at [432, 181] on button "Recon & Adjustments" at bounding box center [424, 172] width 198 height 45
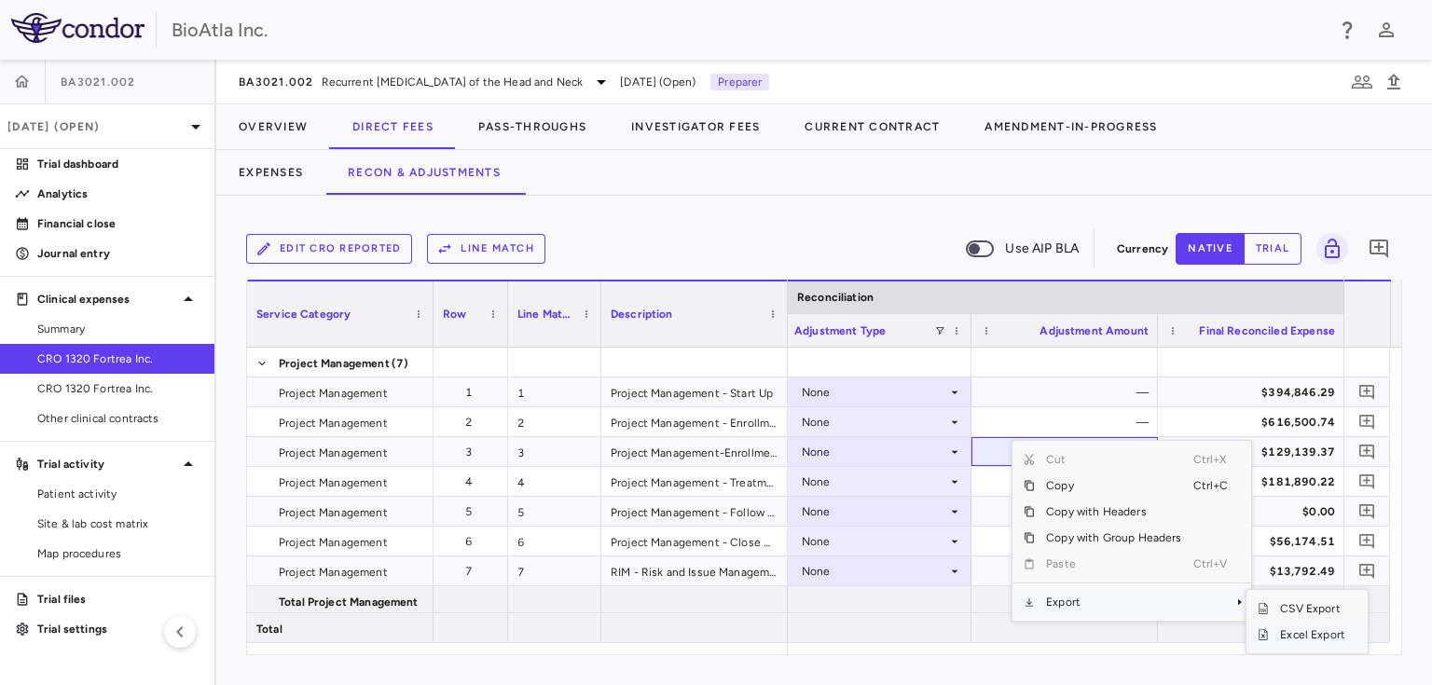
click at [1285, 630] on span "Excel Export" at bounding box center [1313, 635] width 88 height 26
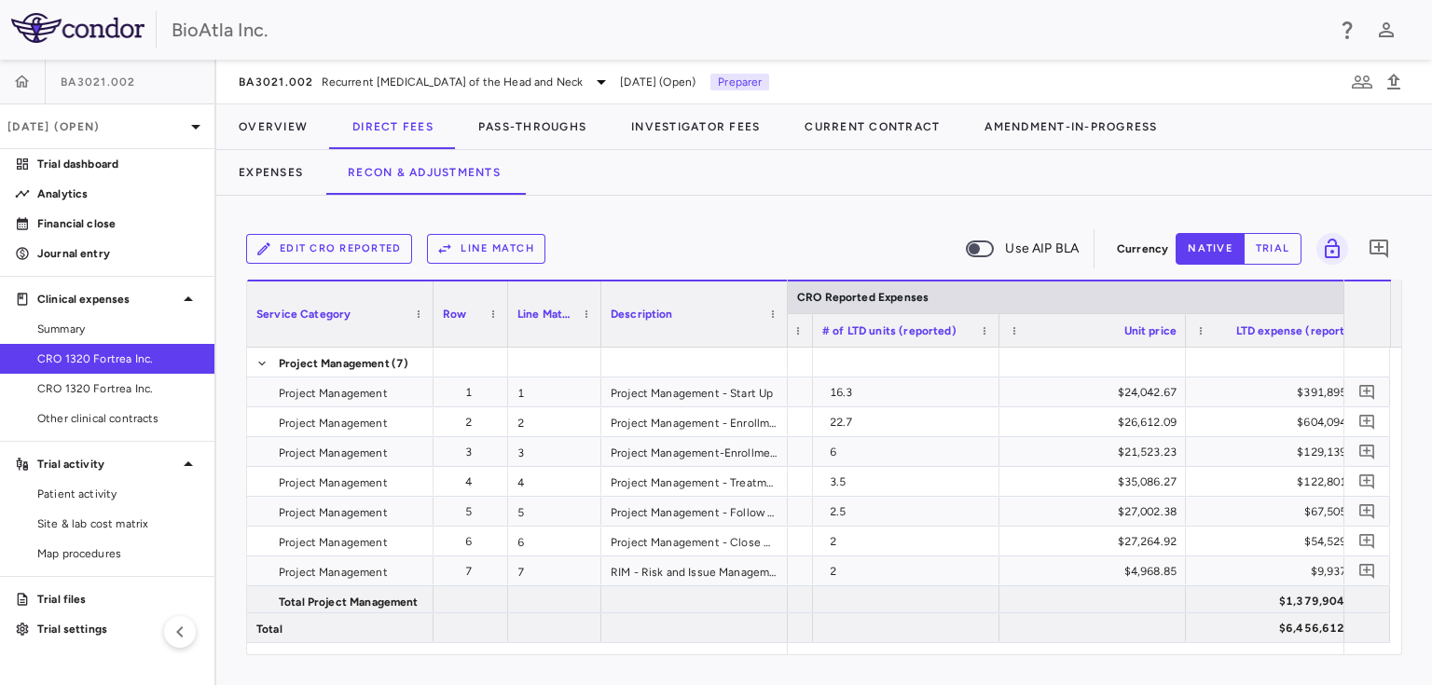
scroll to position [0, 2613]
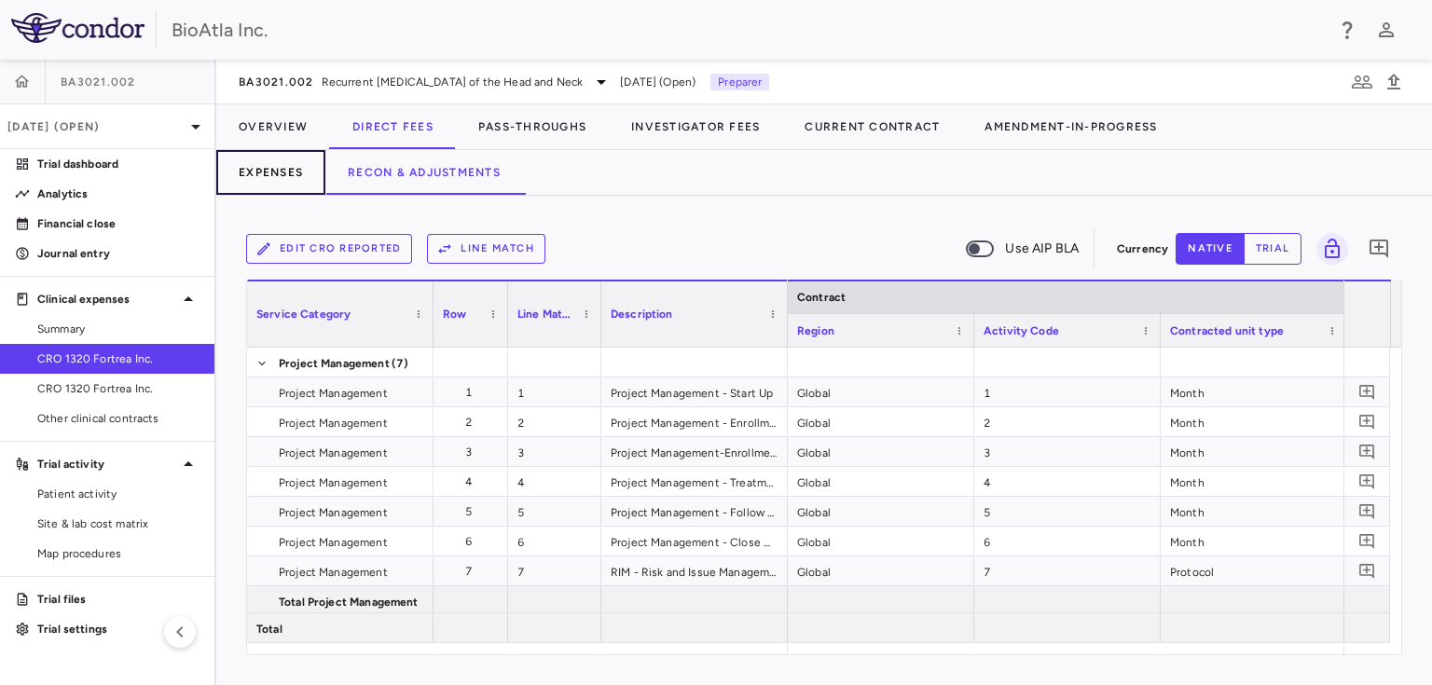
click at [262, 180] on button "Expenses" at bounding box center [270, 172] width 109 height 45
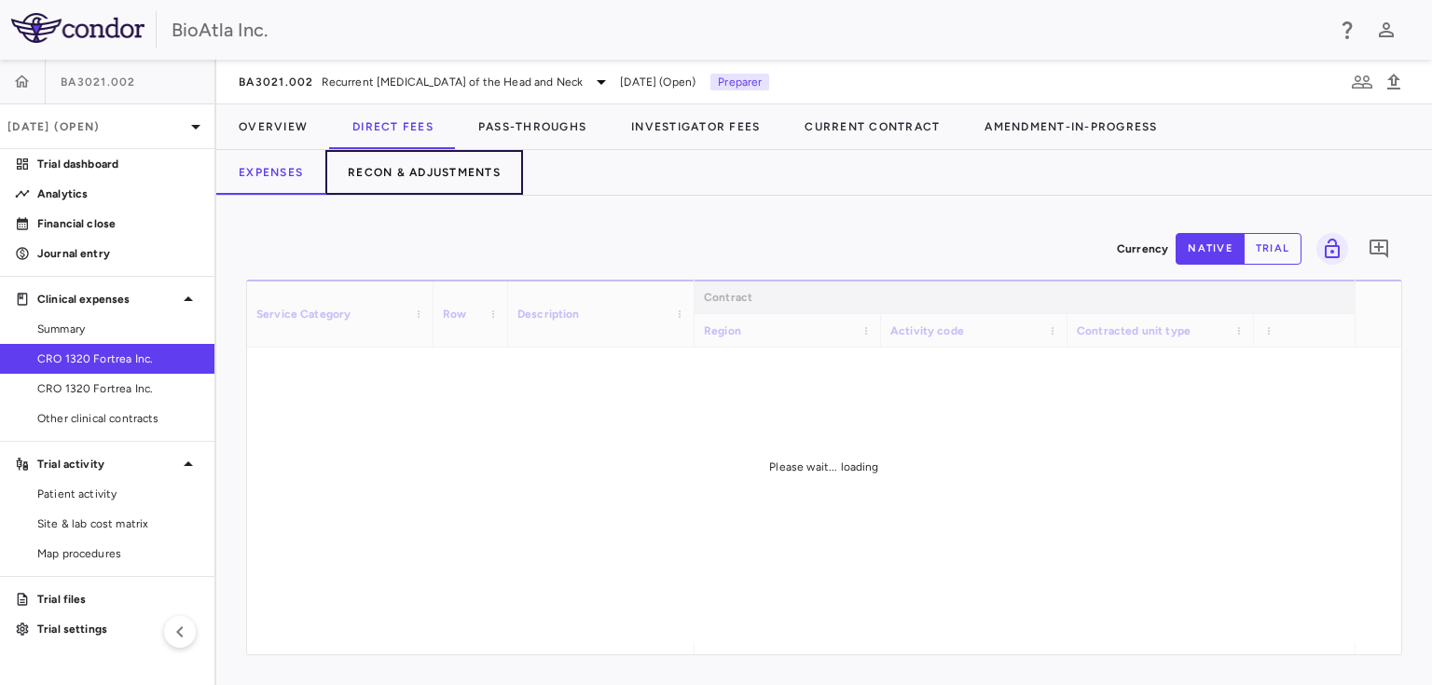
click at [379, 161] on button "Recon & Adjustments" at bounding box center [424, 172] width 198 height 45
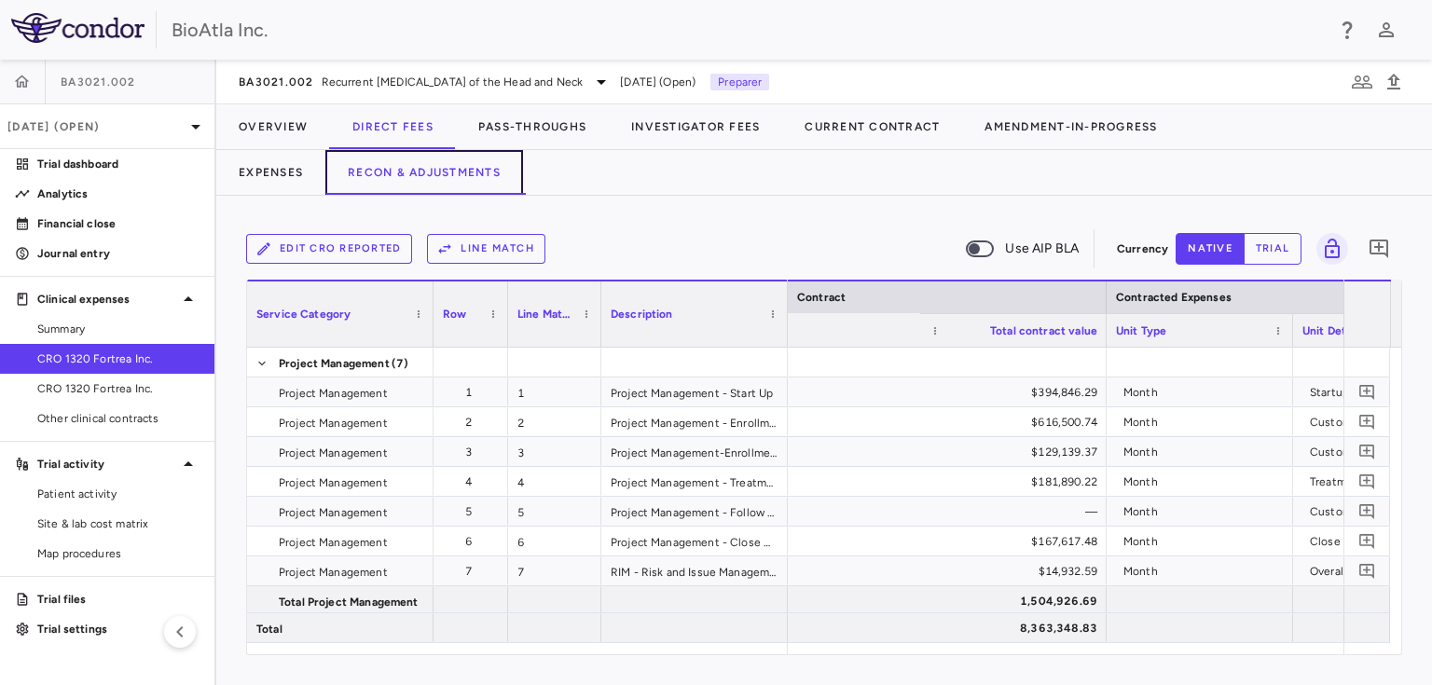
scroll to position [0, 1352]
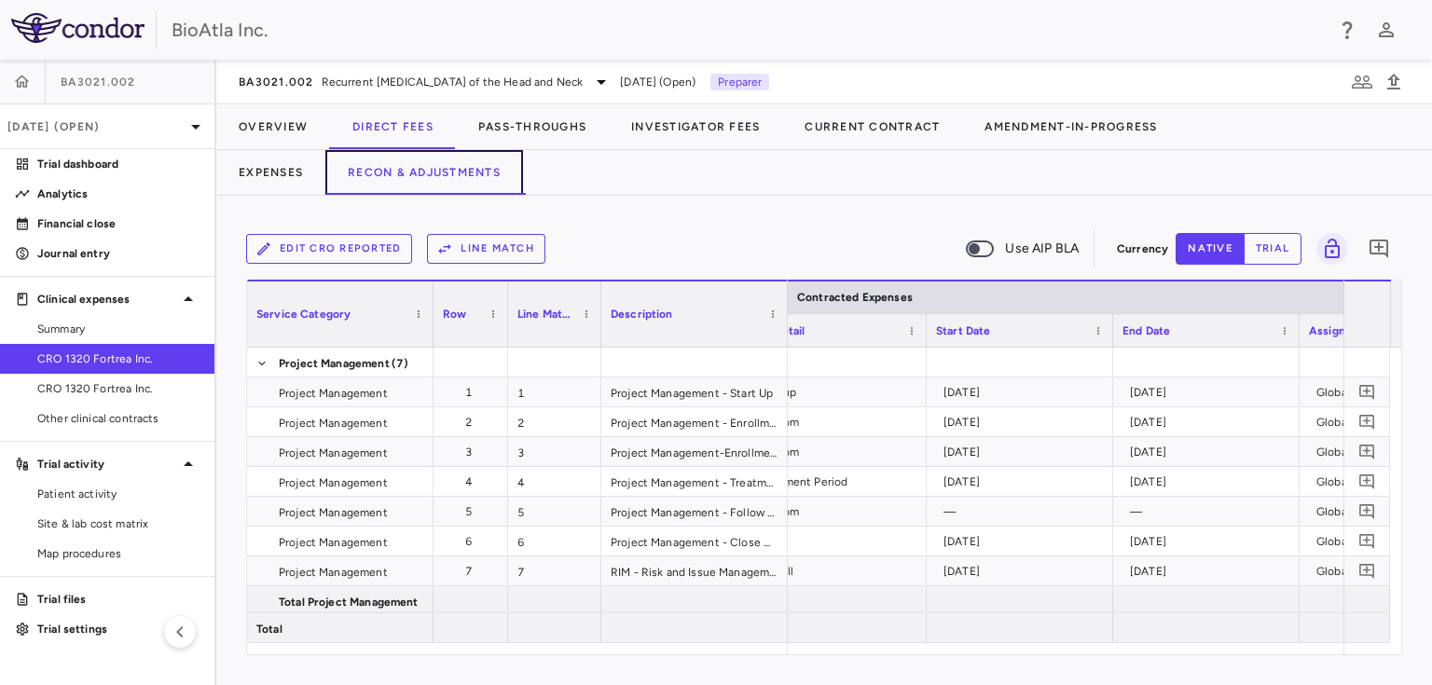
click at [453, 165] on button "Recon & Adjustments" at bounding box center [424, 172] width 198 height 45
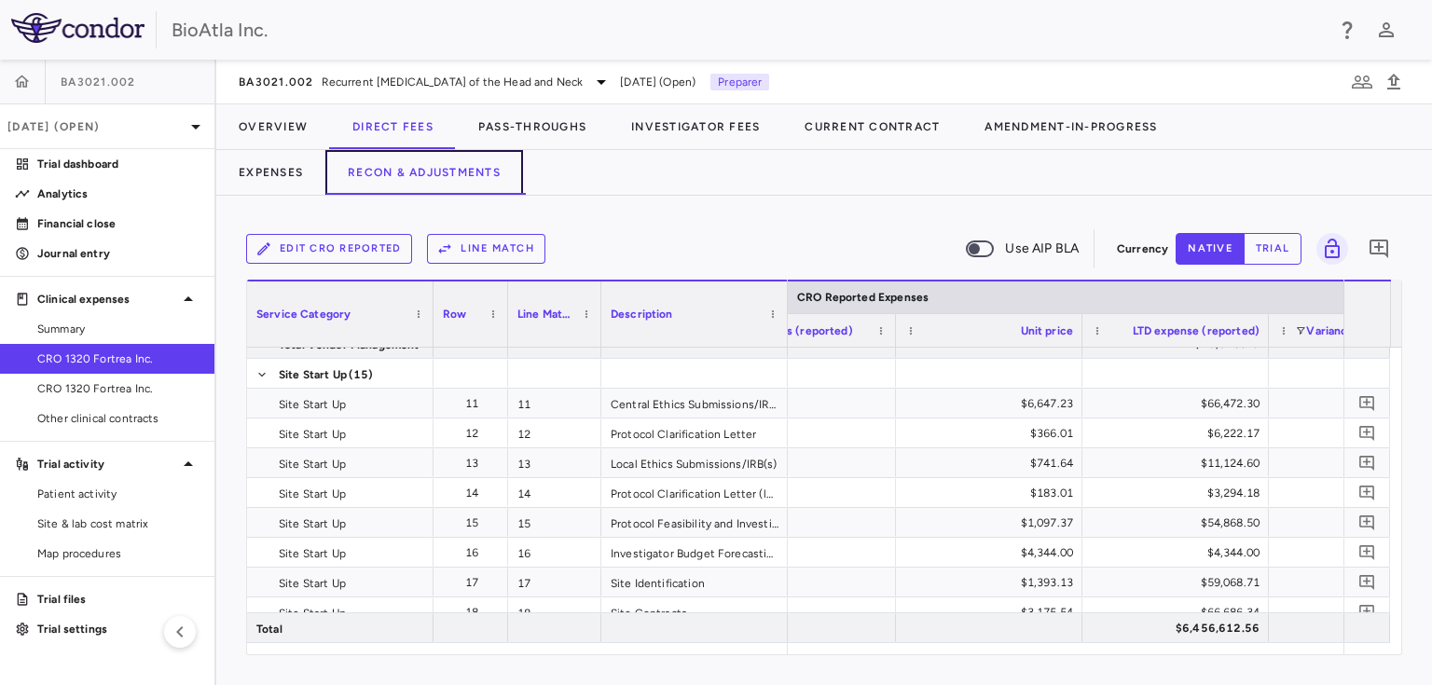
scroll to position [484, 0]
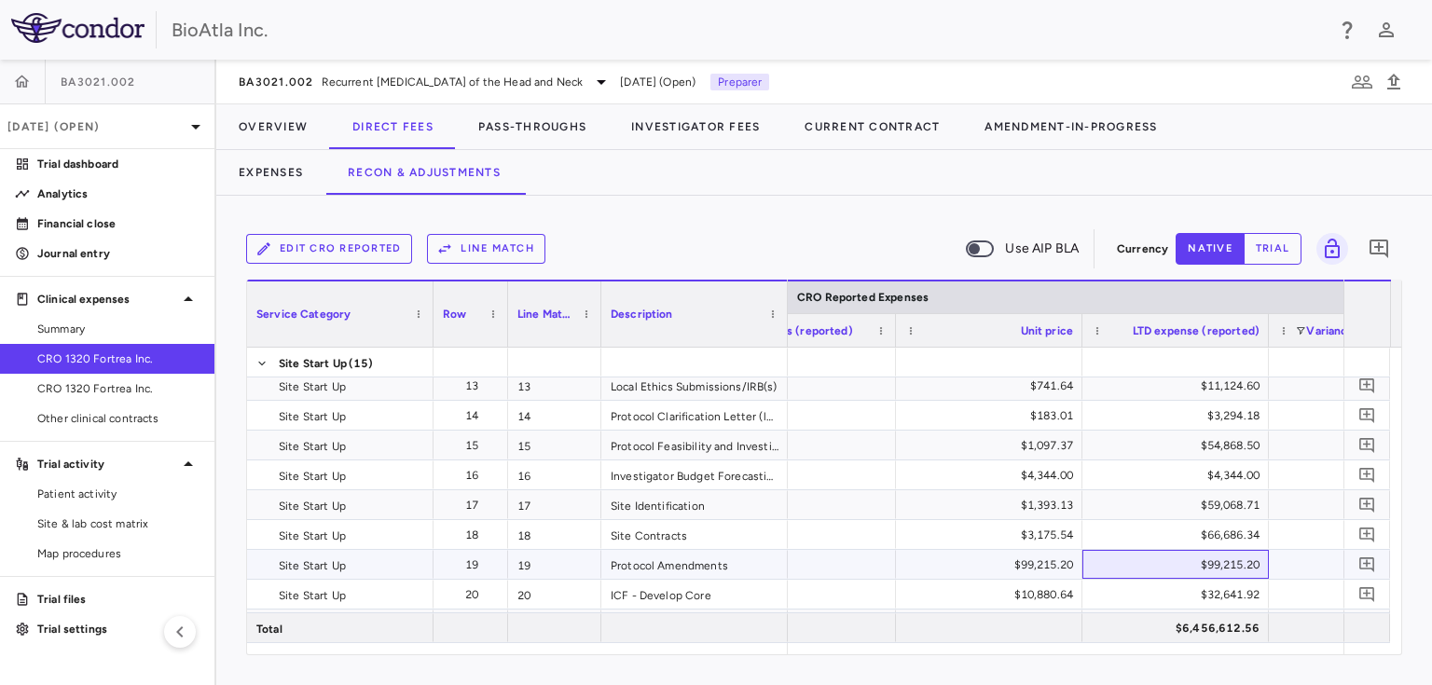
click at [1231, 577] on div "$99,215.20" at bounding box center [1179, 565] width 160 height 30
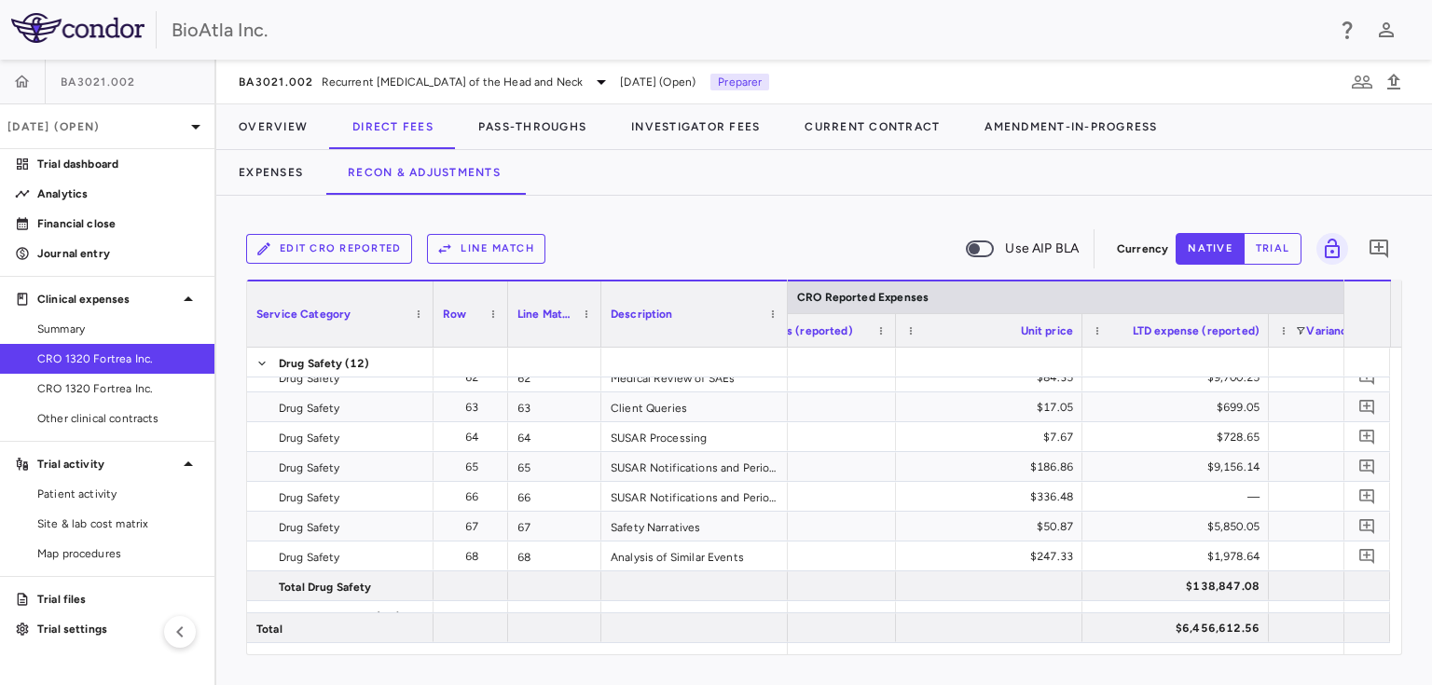
scroll to position [2263, 0]
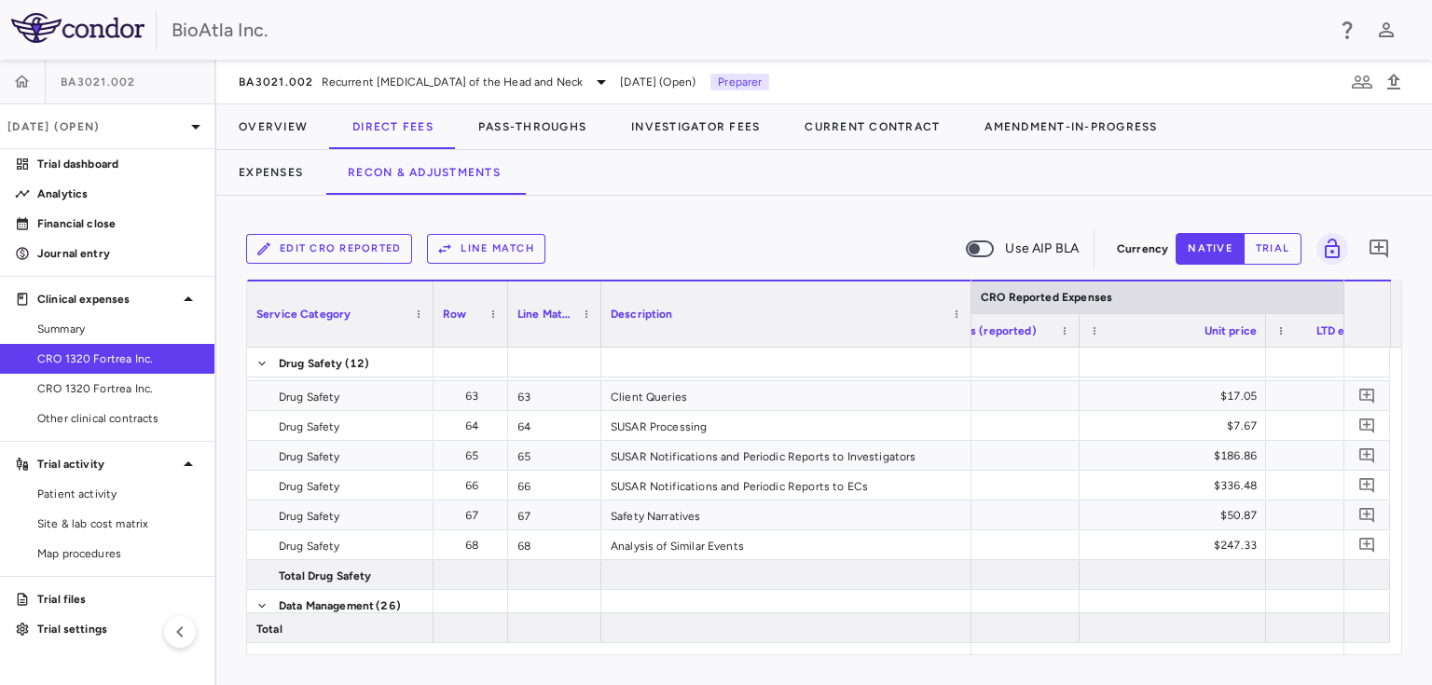
drag, startPoint x: 783, startPoint y: 294, endPoint x: 970, endPoint y: 299, distance: 187.4
click at [970, 299] on div at bounding box center [970, 313] width 7 height 65
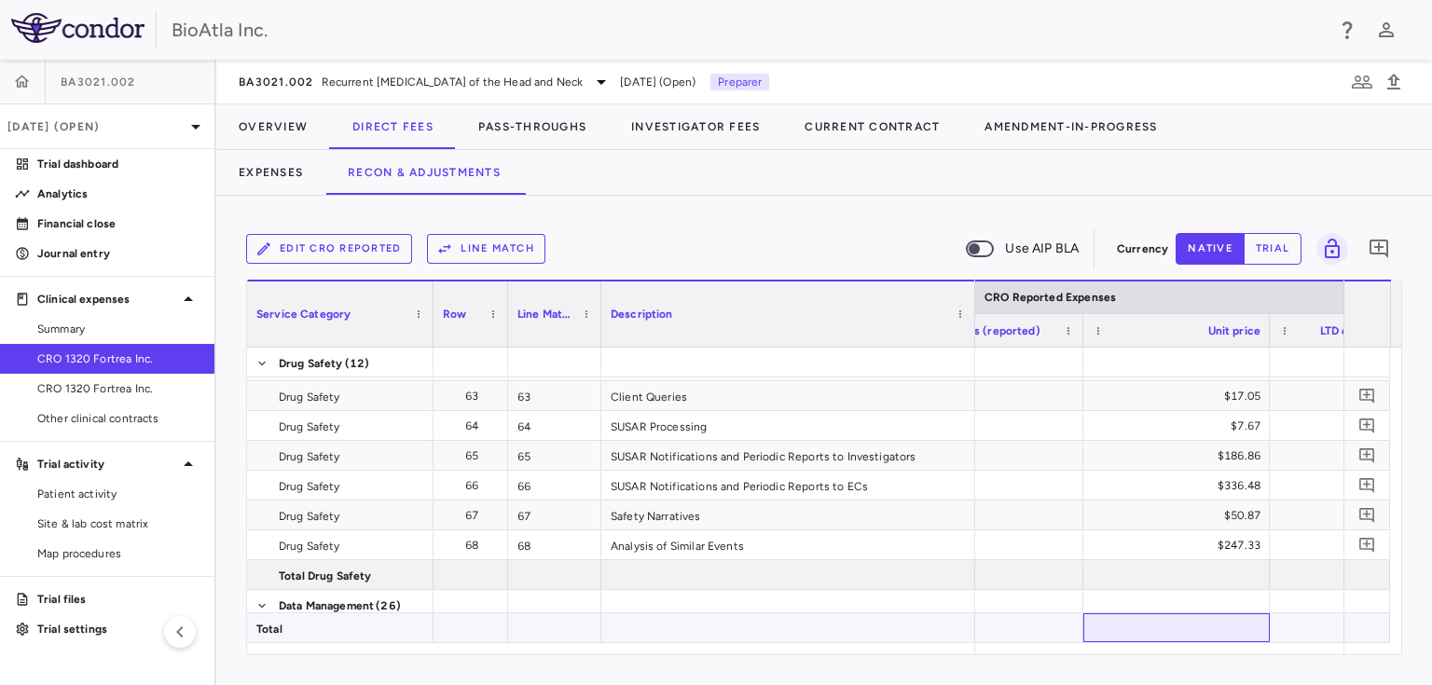
click at [1212, 641] on div at bounding box center [1176, 627] width 186 height 29
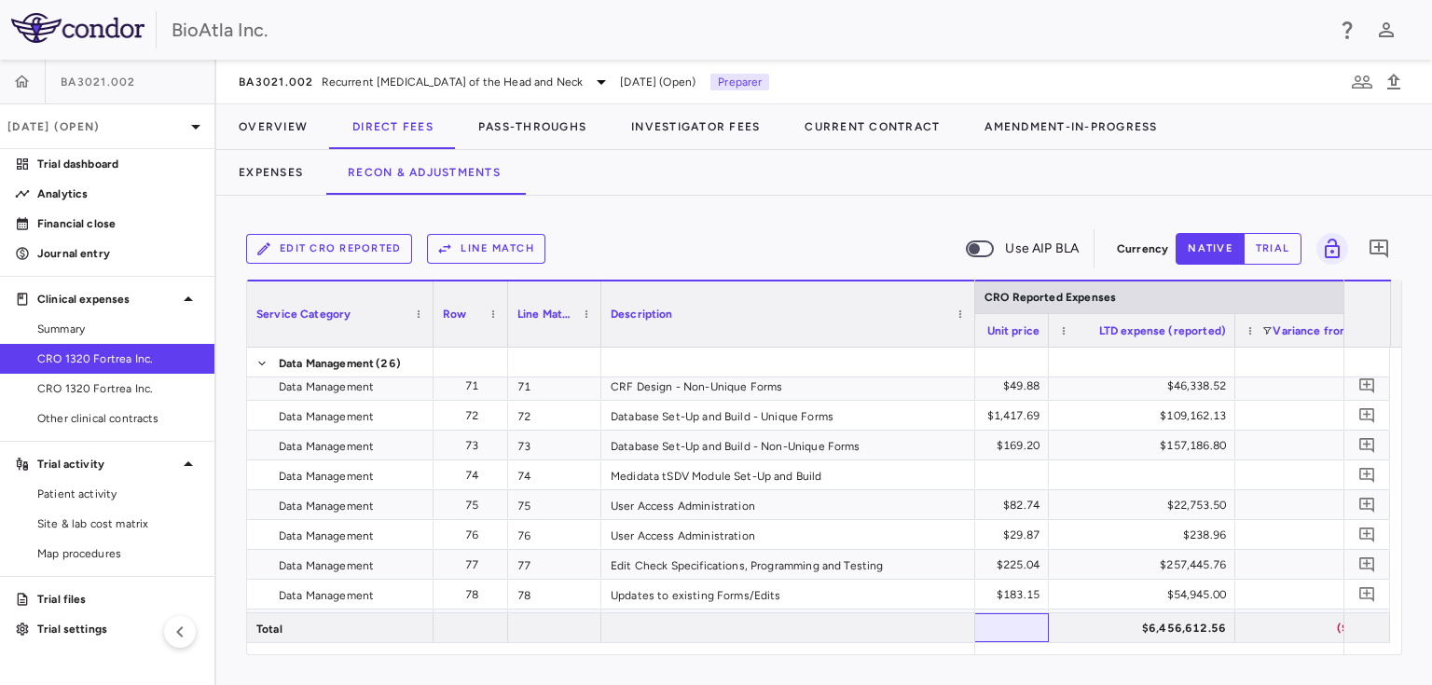
scroll to position [0, 3027]
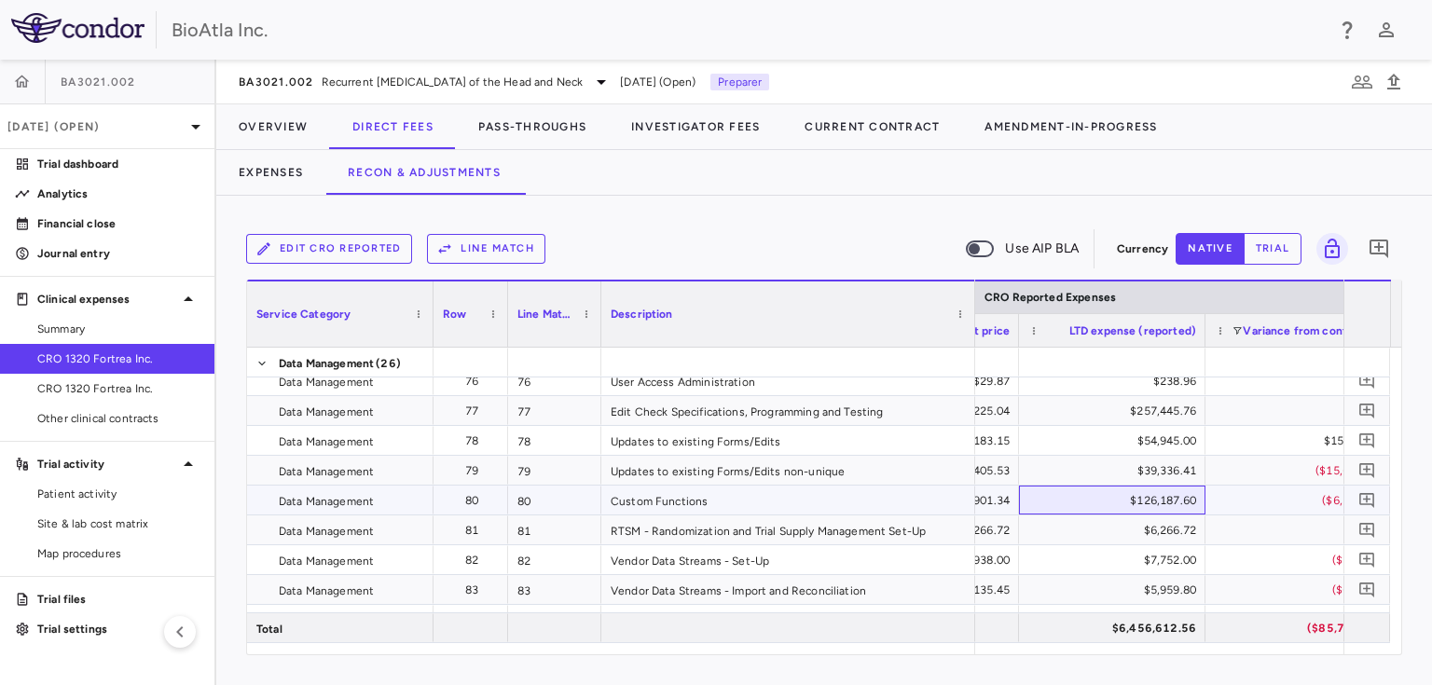
click at [1175, 500] on div "$126,187.60" at bounding box center [1116, 501] width 160 height 30
click at [1159, 537] on div "$6,266.72" at bounding box center [1116, 530] width 160 height 30
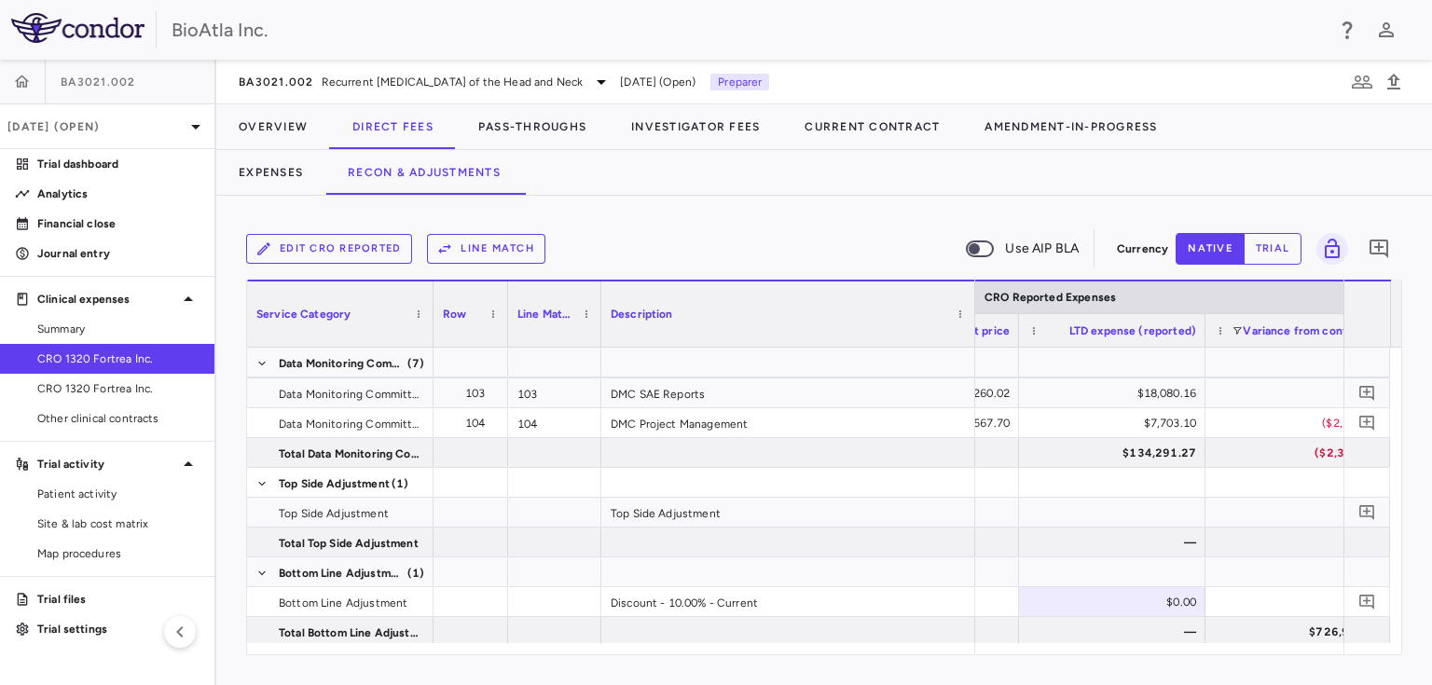
scroll to position [3670, 0]
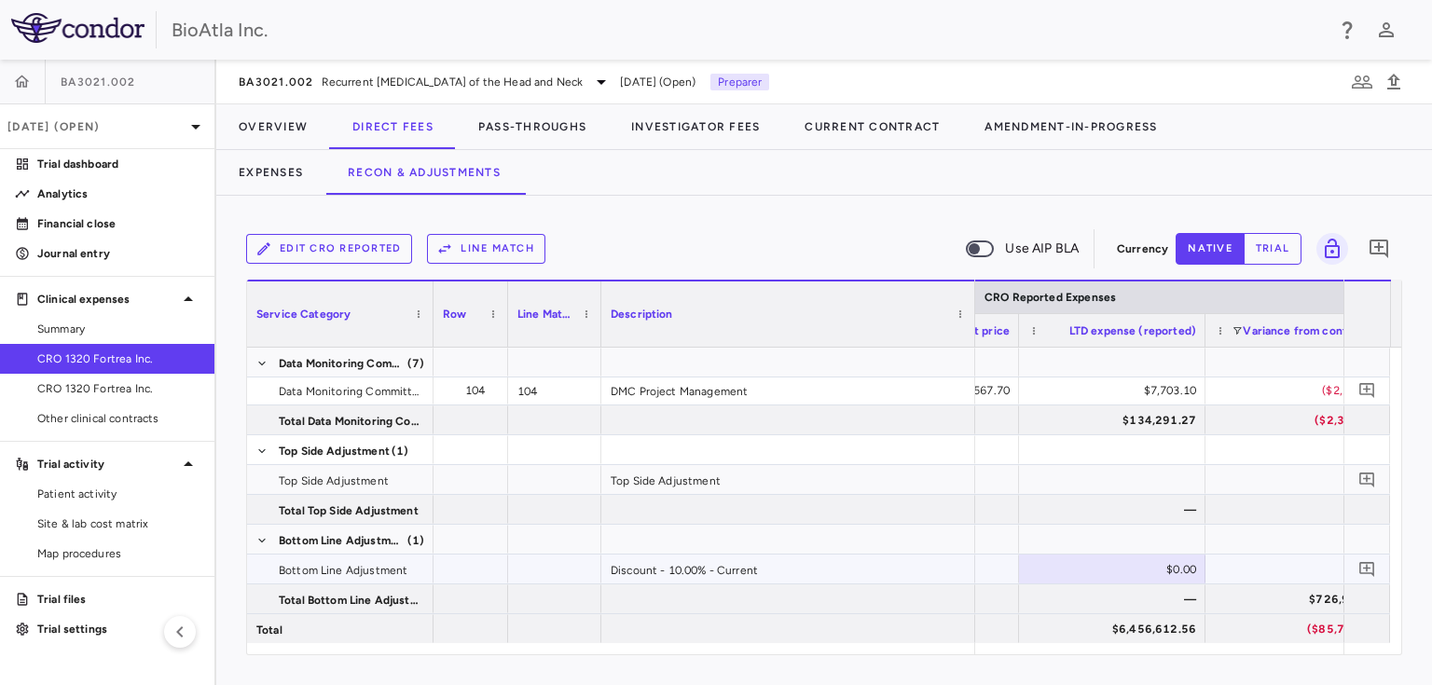
click at [1145, 567] on div "$0.00" at bounding box center [1116, 570] width 160 height 30
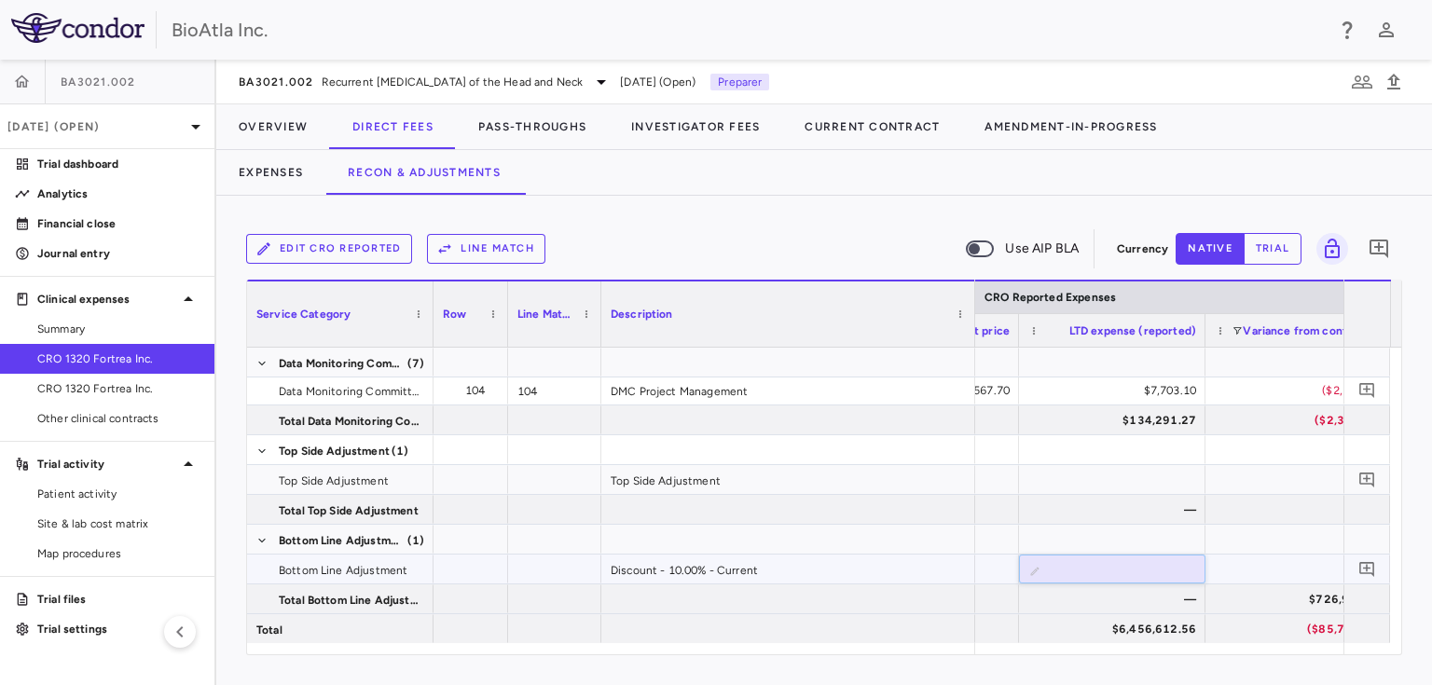
paste input "*********"
click at [1110, 568] on input "*********" at bounding box center [1126, 571] width 157 height 31
type input "**********"
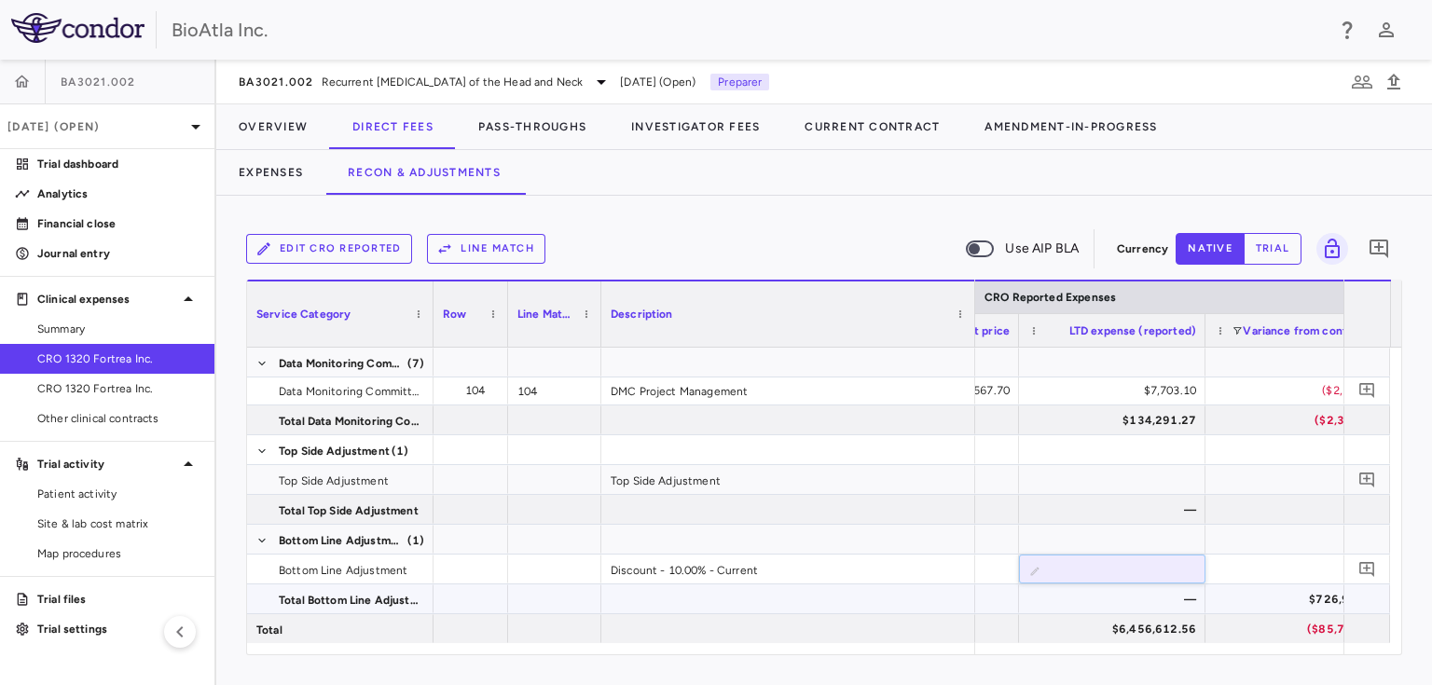
click at [1245, 576] on div at bounding box center [1298, 569] width 186 height 29
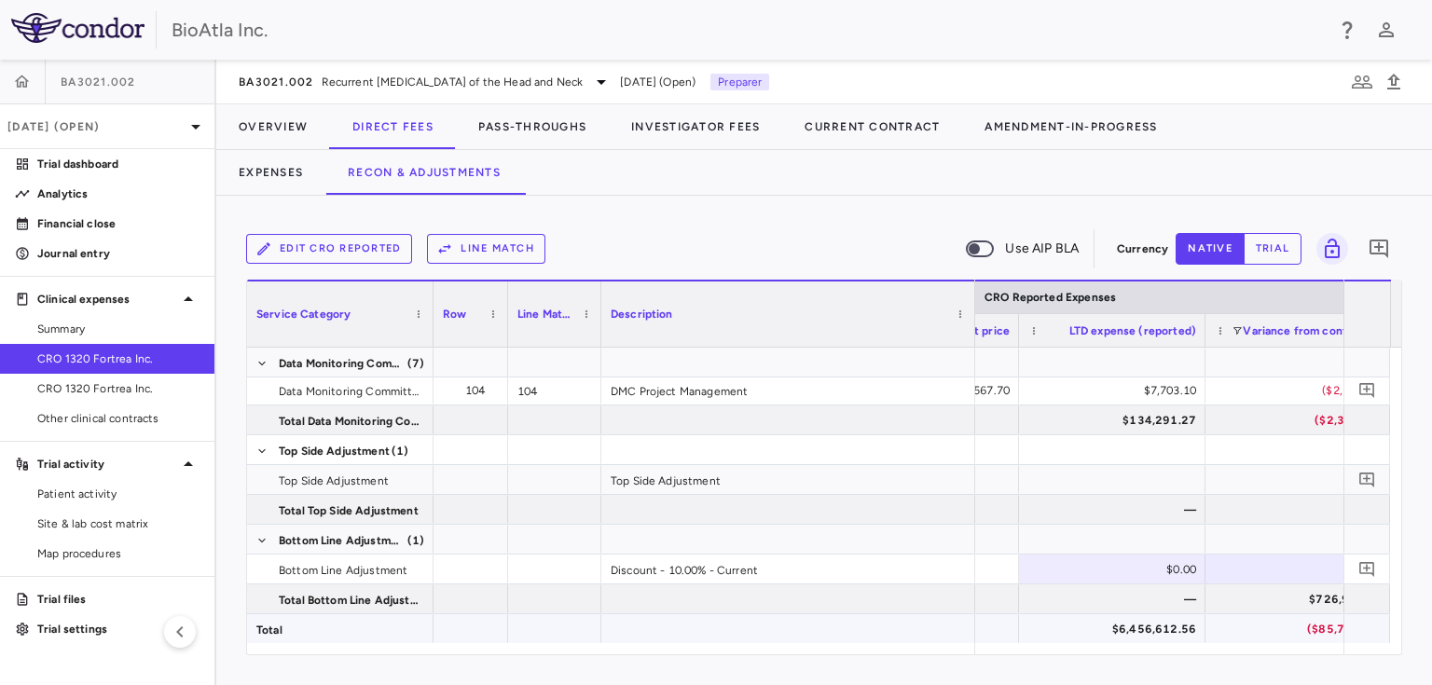
click at [1032, 631] on div "$6,456,612.56" at bounding box center [1112, 628] width 168 height 27
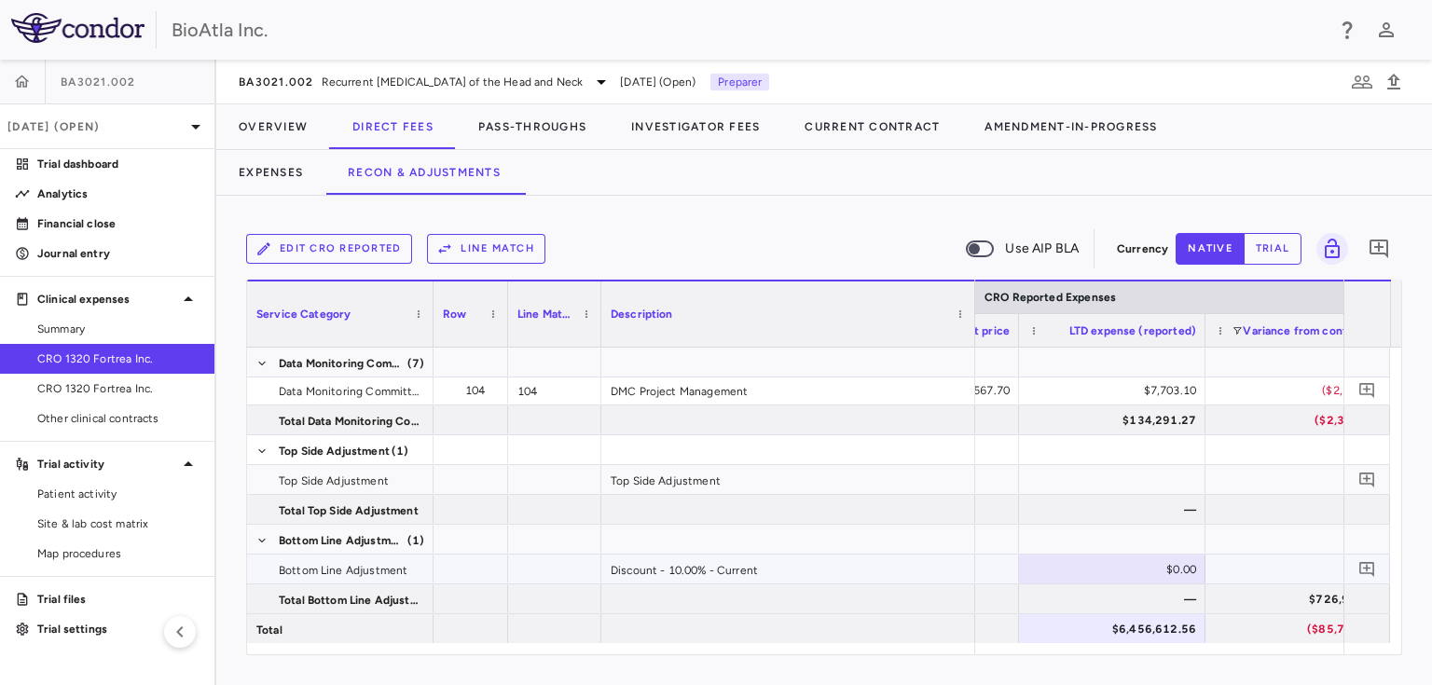
click at [1071, 562] on div "$0.00" at bounding box center [1116, 570] width 160 height 30
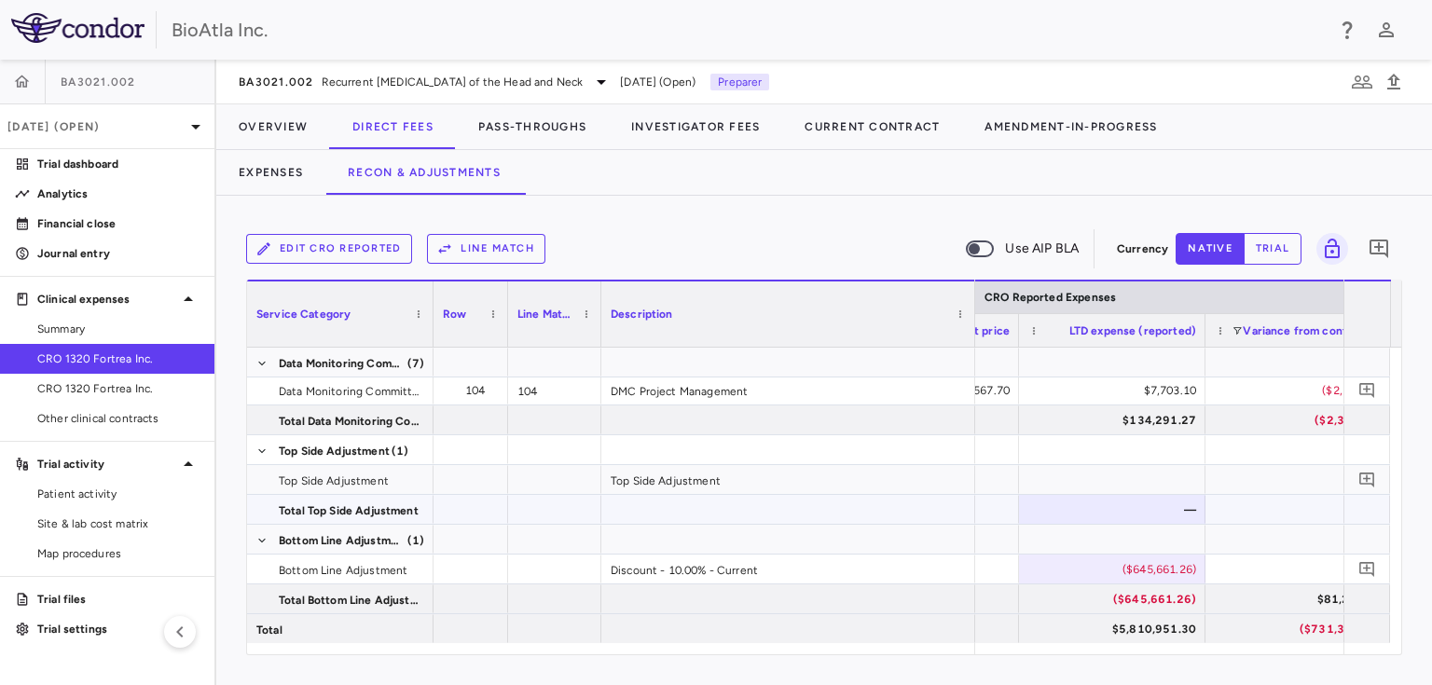
click at [1070, 506] on div "—" at bounding box center [1116, 510] width 160 height 30
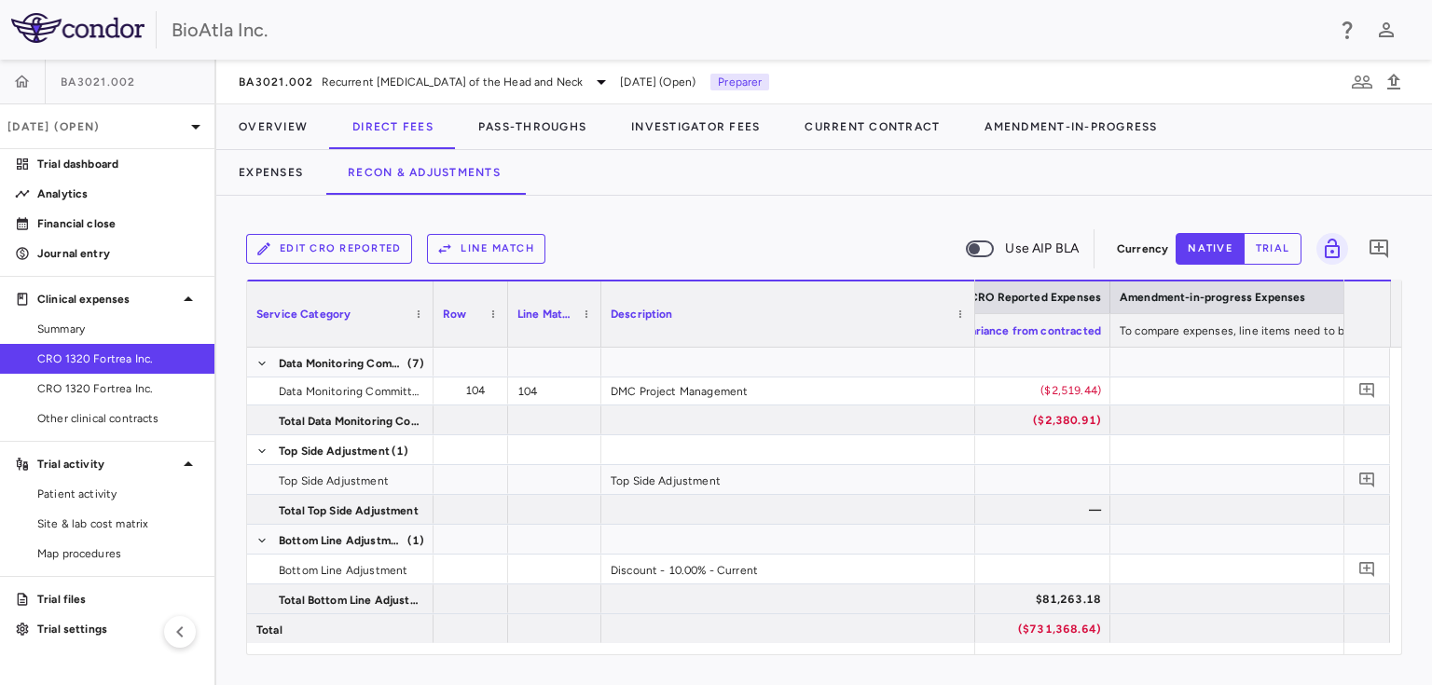
scroll to position [0, 0]
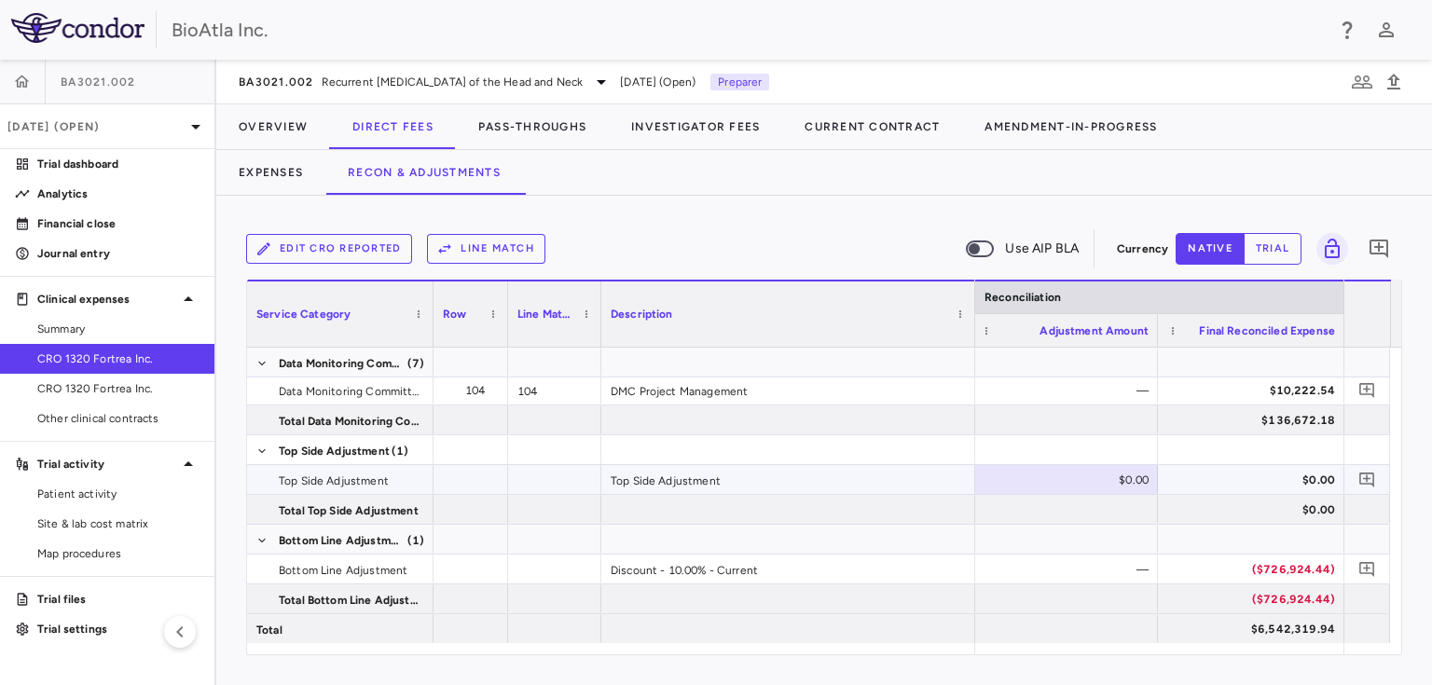
click at [1100, 473] on div "$0.00" at bounding box center [1068, 480] width 160 height 30
click at [1090, 475] on div "$360,945.84" at bounding box center [1068, 480] width 160 height 30
click at [1070, 481] on input "*********" at bounding box center [1078, 481] width 157 height 31
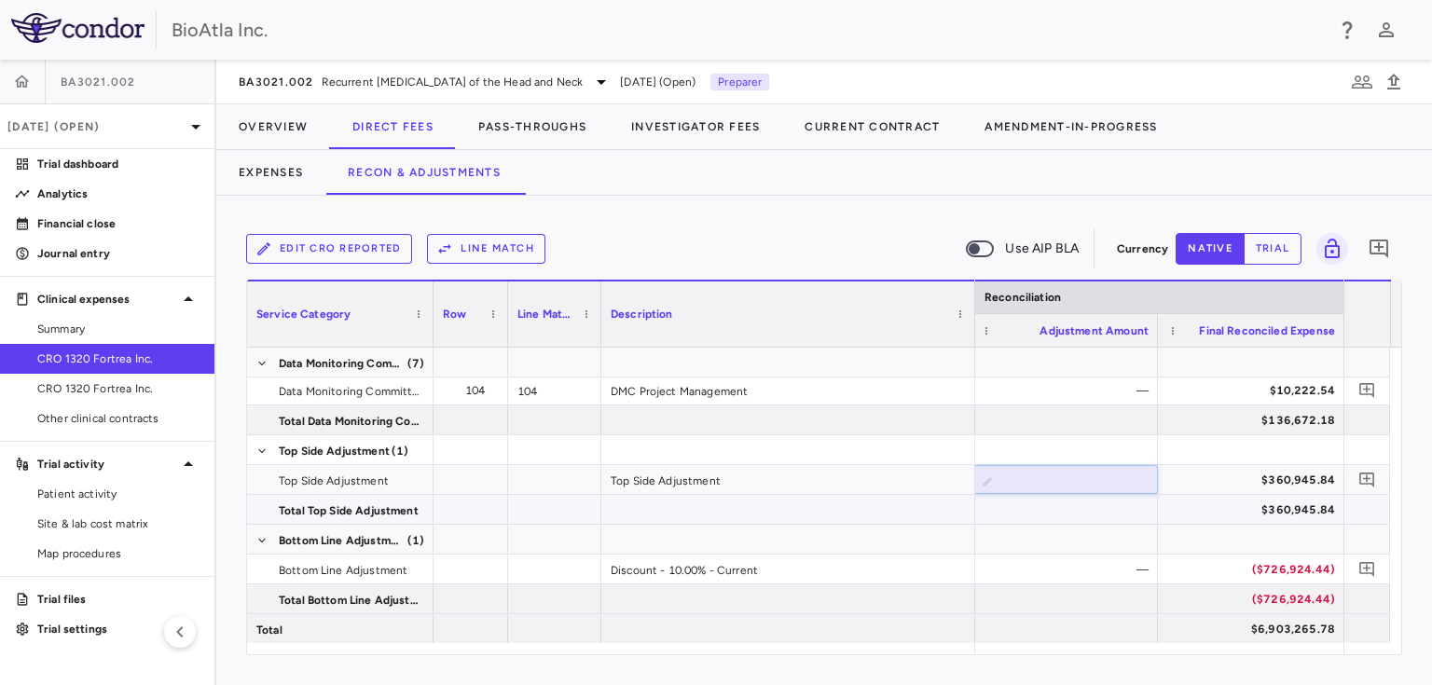
type input "**********"
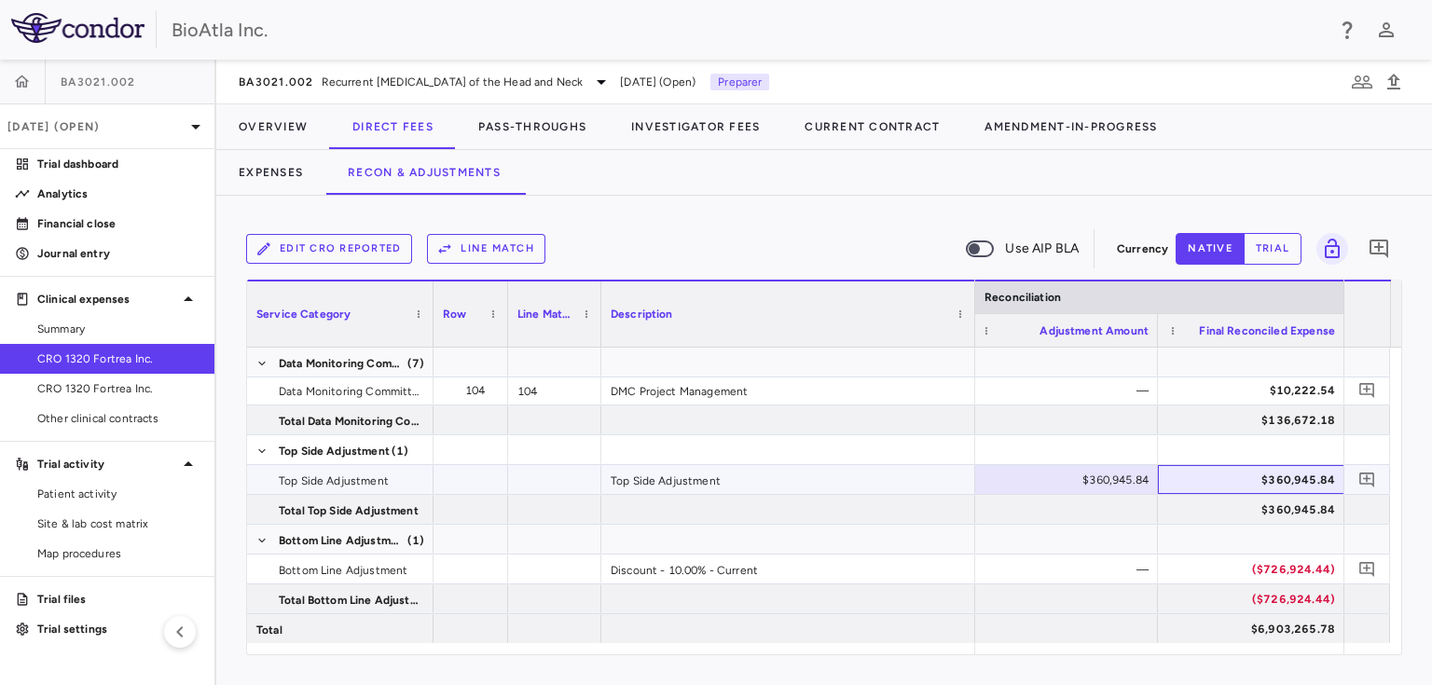
click at [1196, 477] on div "$360,945.84" at bounding box center [1254, 480] width 160 height 30
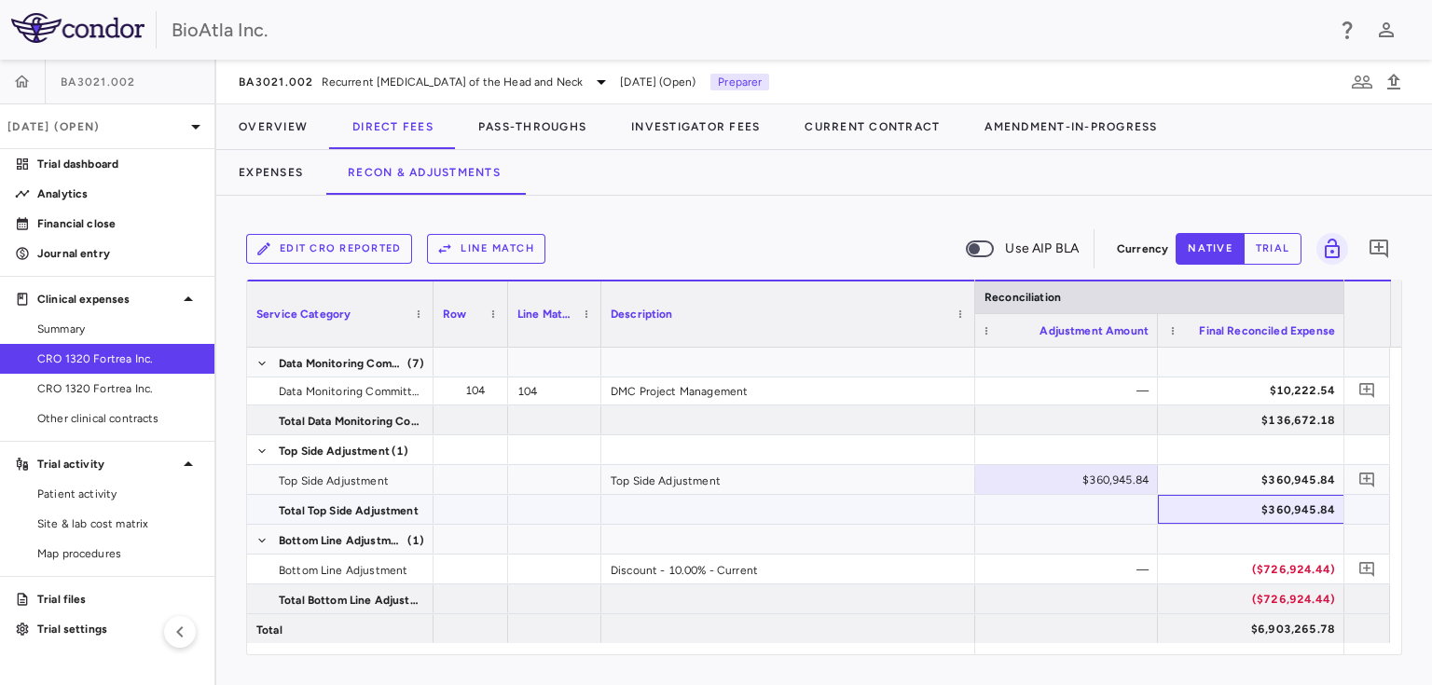
click at [1189, 519] on div "$360,945.84" at bounding box center [1254, 510] width 160 height 30
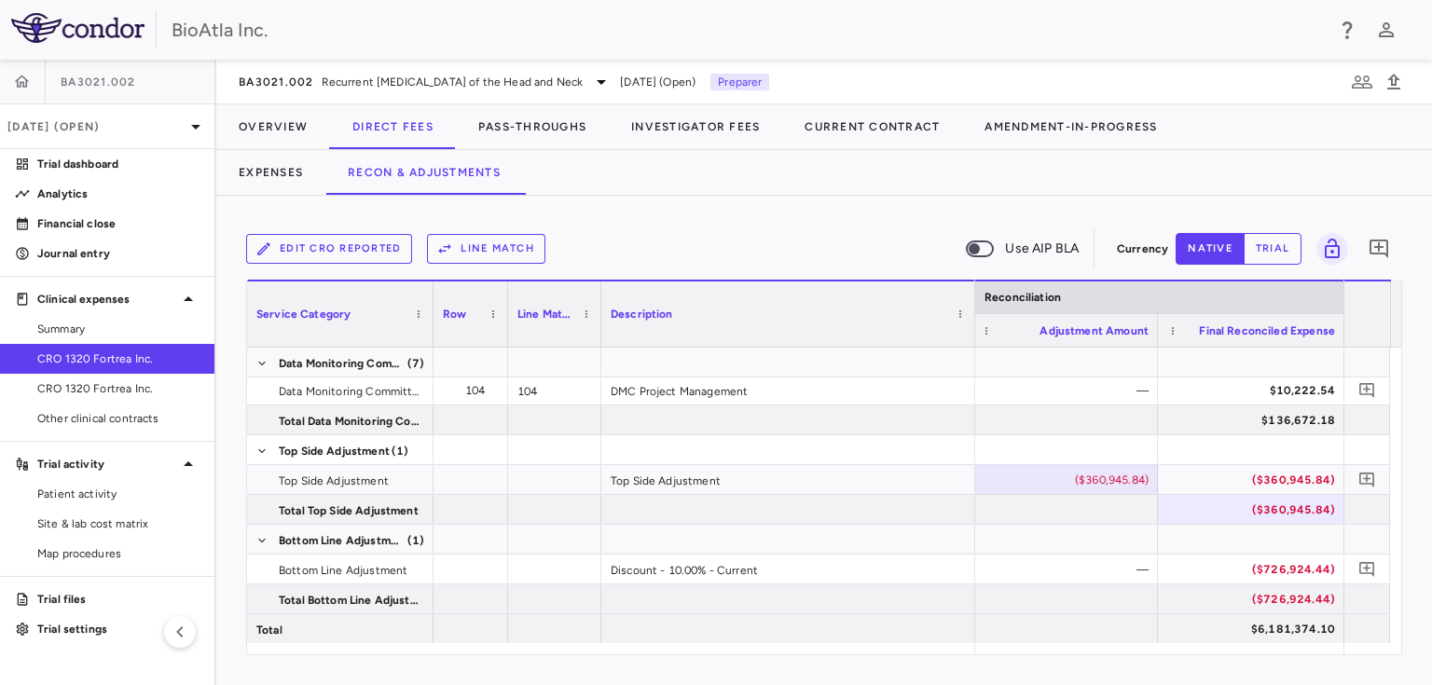
click at [667, 237] on div "Edit CRO reported Line Match Use AIP BLA" at bounding box center [677, 248] width 863 height 39
click at [187, 129] on icon at bounding box center [196, 127] width 22 height 22
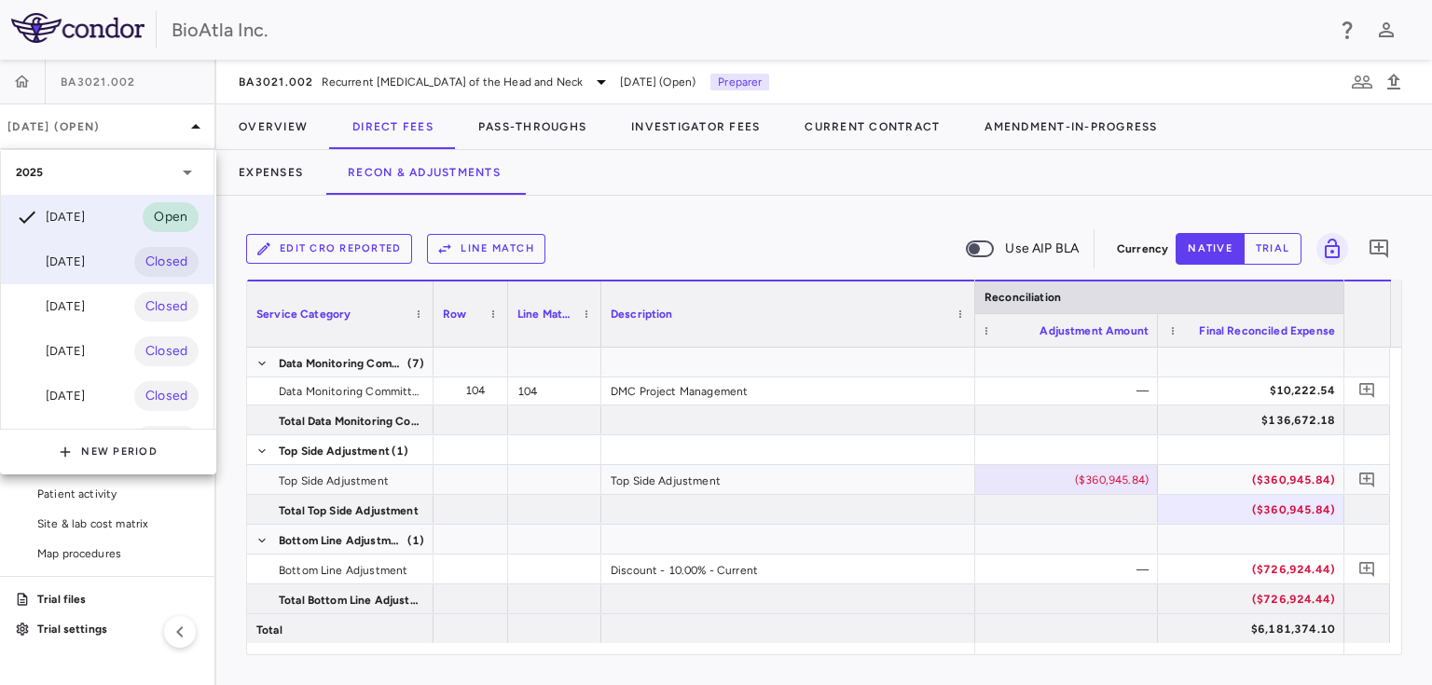
click at [83, 263] on div "Aug 2025" at bounding box center [50, 262] width 69 height 22
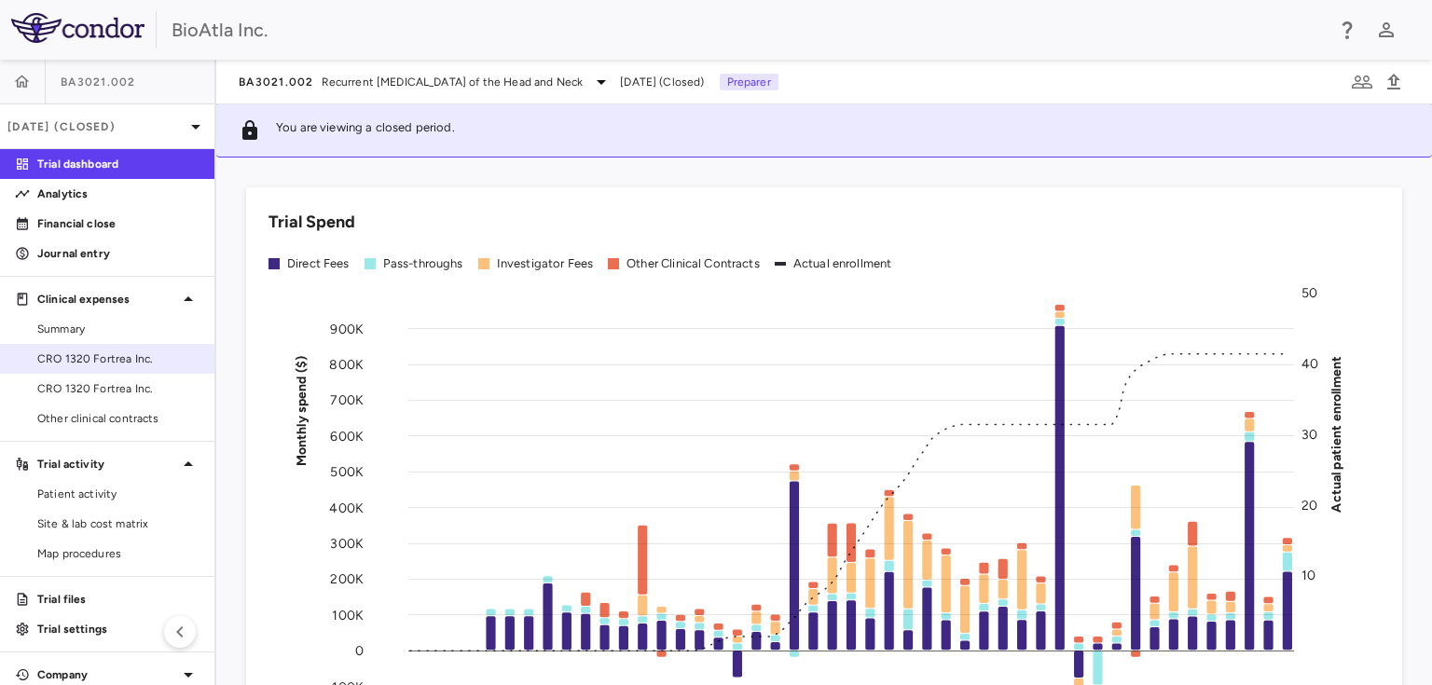
click at [102, 363] on span "CRO 1320 Fortrea Inc." at bounding box center [118, 358] width 162 height 17
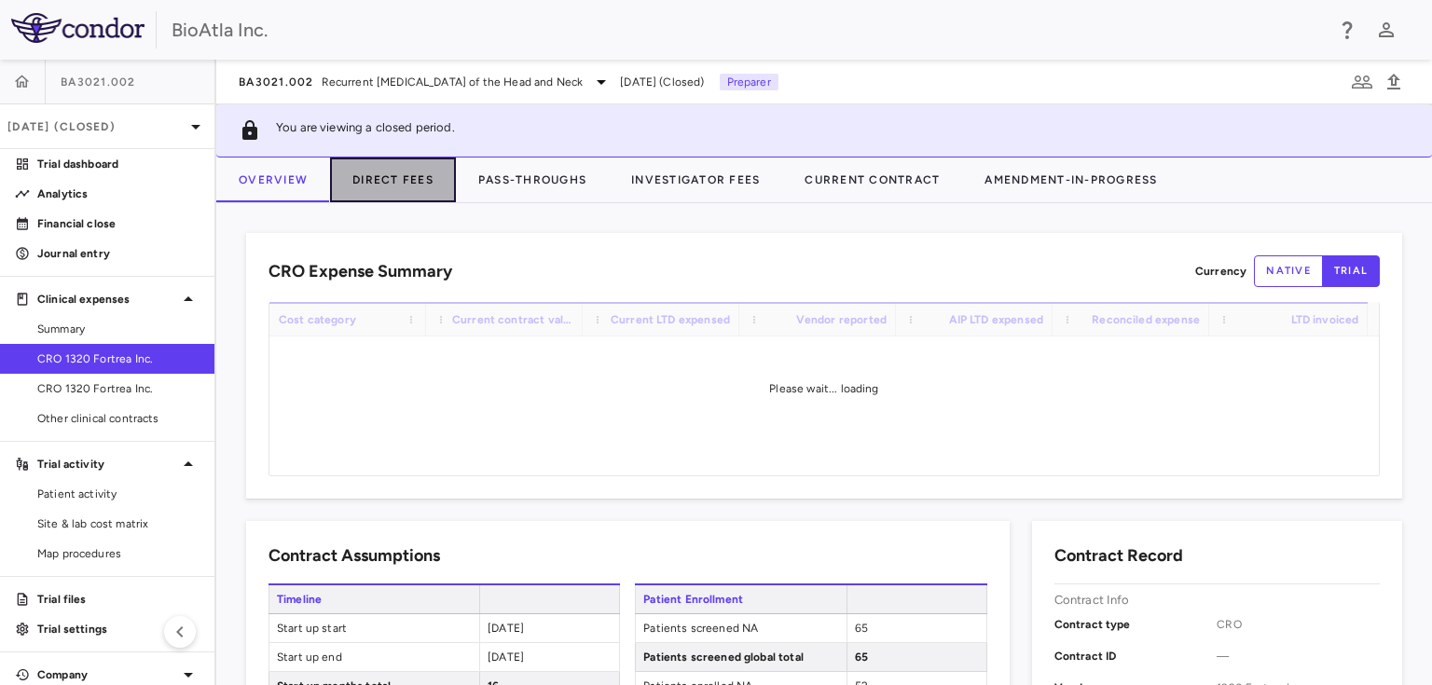
click at [387, 178] on button "Direct Fees" at bounding box center [393, 180] width 126 height 45
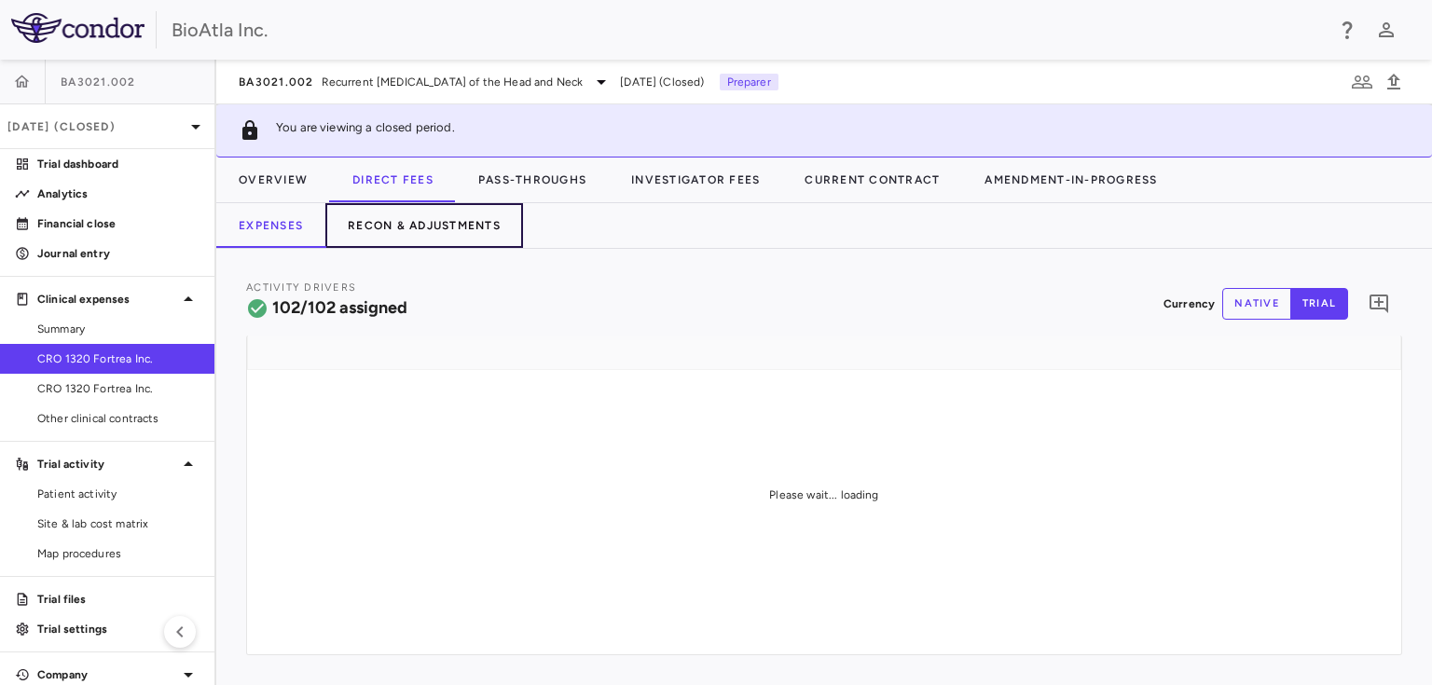
click at [476, 232] on button "Recon & Adjustments" at bounding box center [424, 225] width 198 height 45
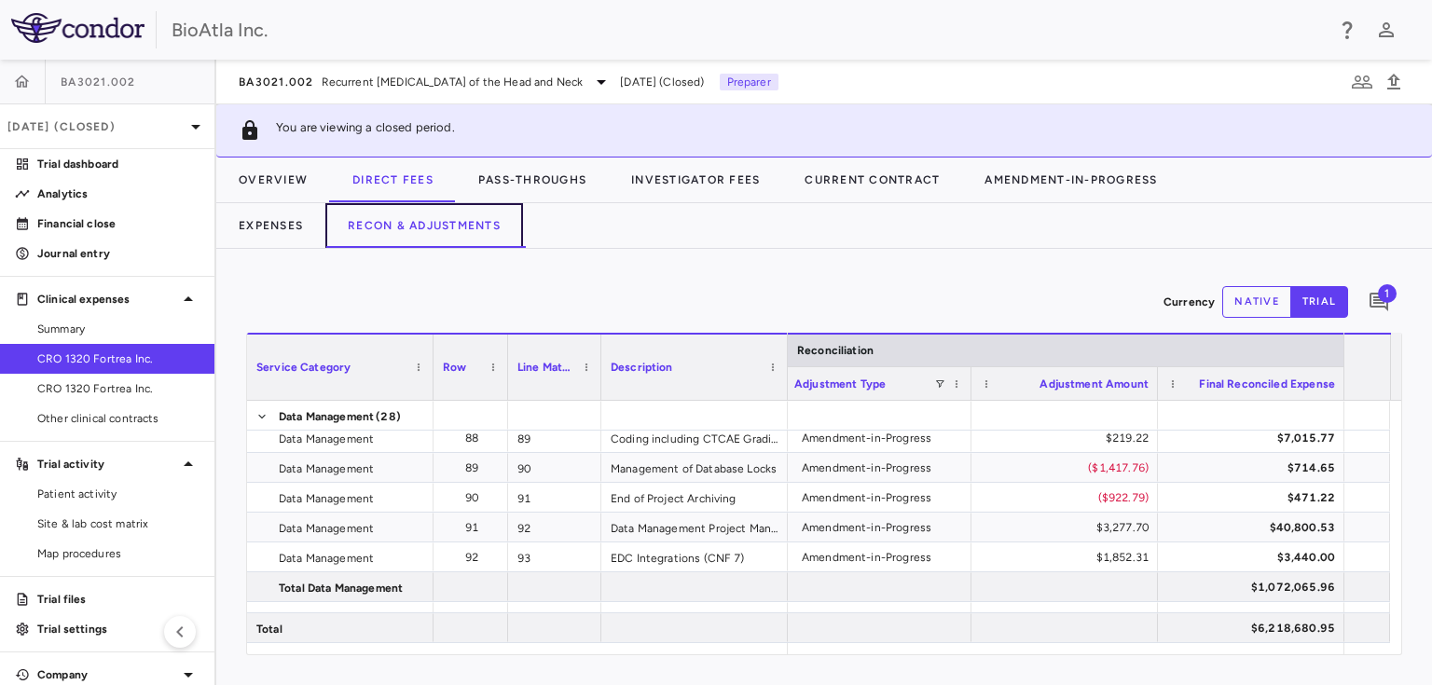
scroll to position [3813, 0]
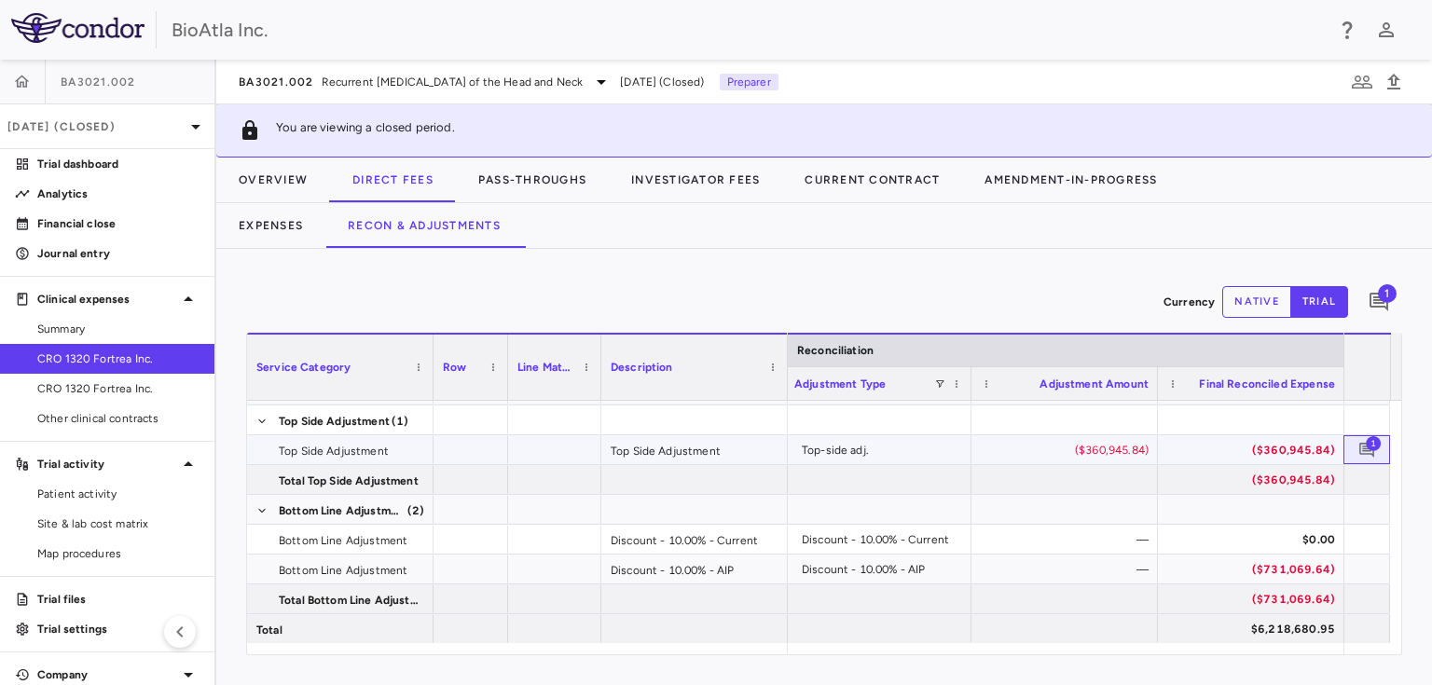
click at [1372, 437] on span "1" at bounding box center [1372, 442] width 15 height 15
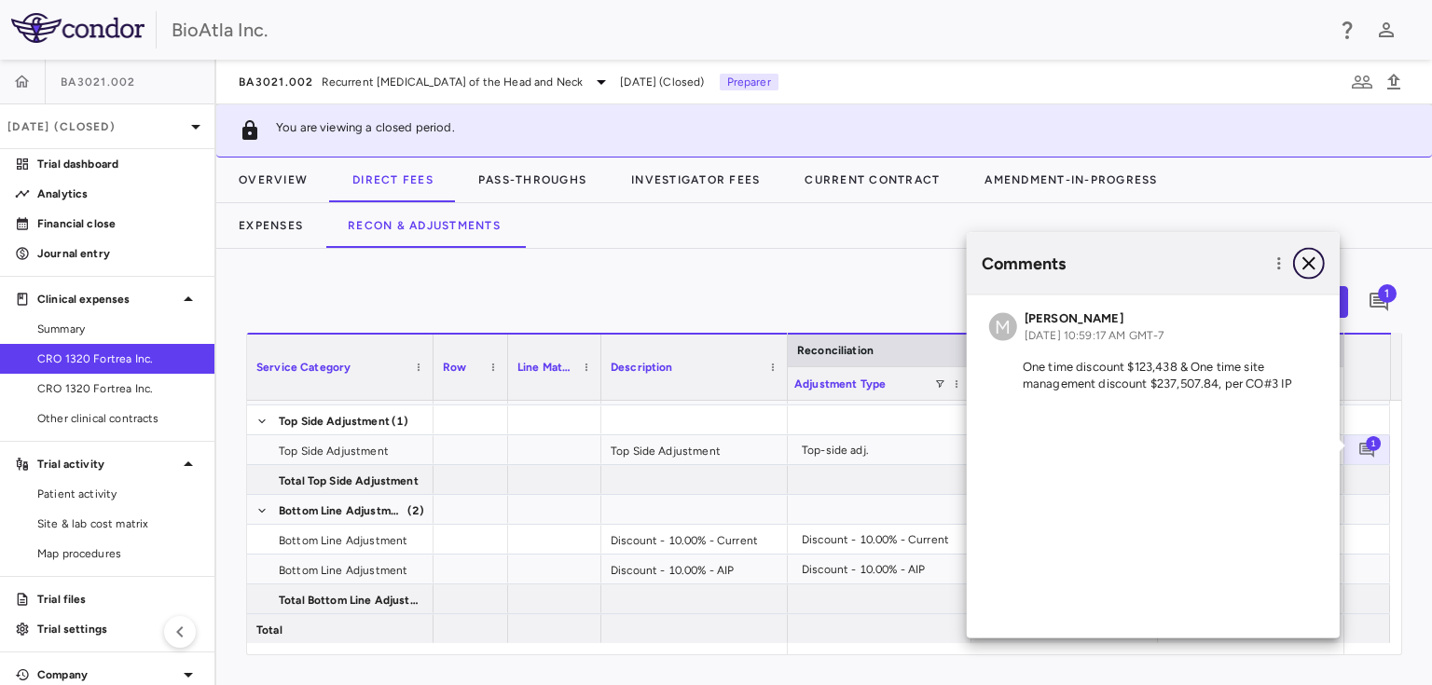
click at [1315, 262] on icon "button" at bounding box center [1308, 264] width 22 height 22
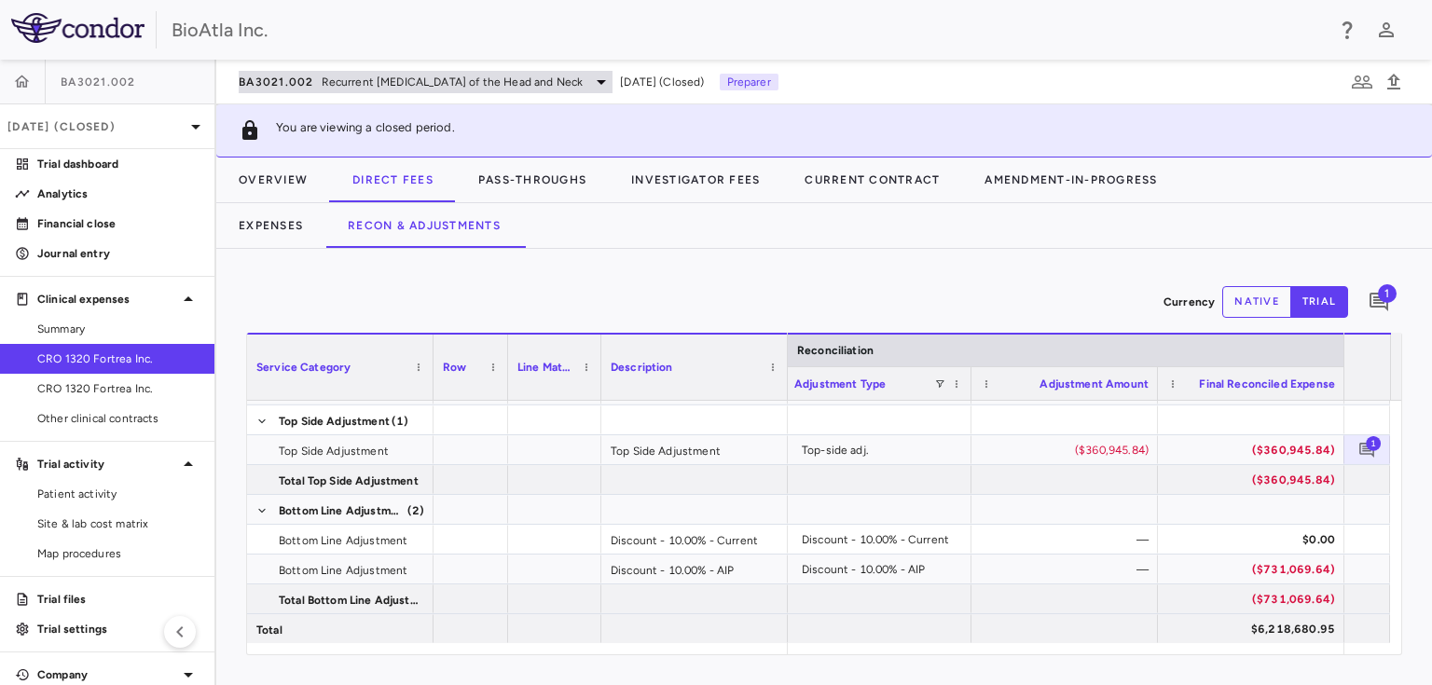
click at [612, 72] on icon at bounding box center [601, 82] width 22 height 22
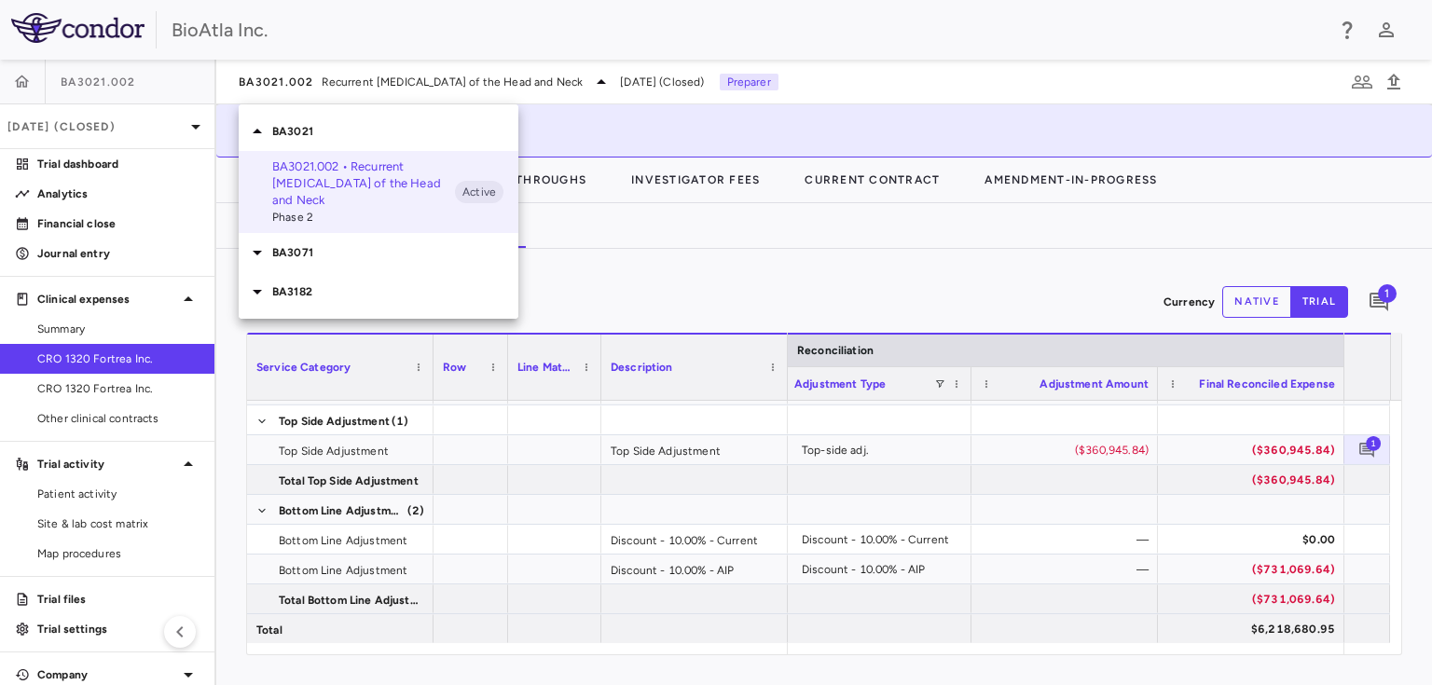
click at [167, 116] on div at bounding box center [716, 342] width 1432 height 685
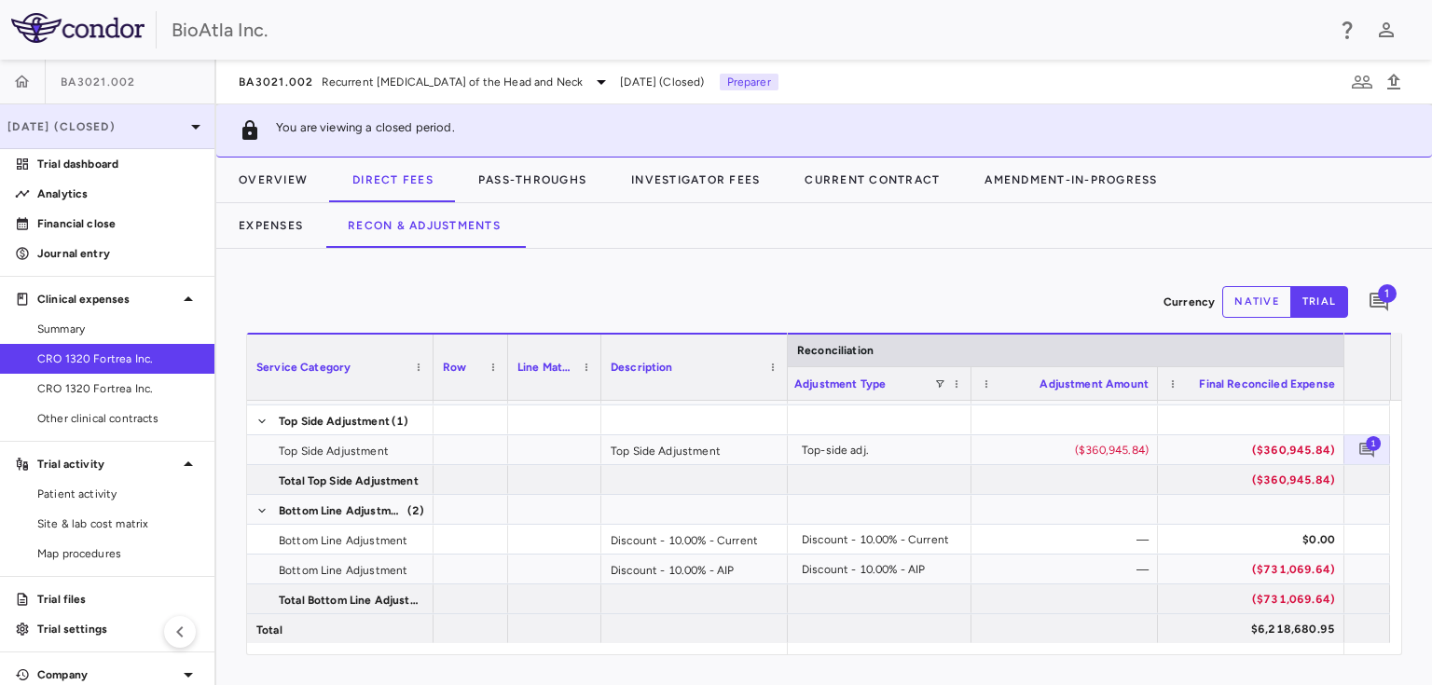
click at [188, 119] on icon at bounding box center [196, 127] width 22 height 22
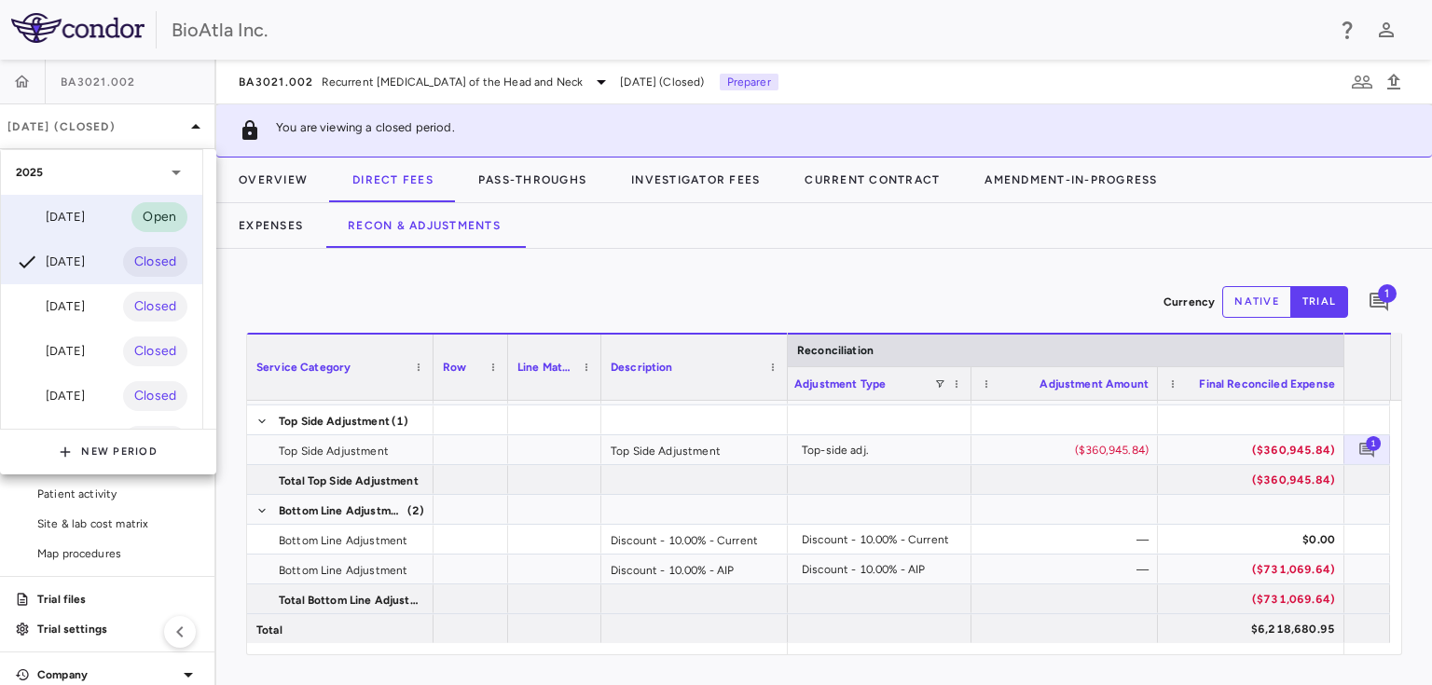
click at [66, 215] on div "Sep 2025" at bounding box center [50, 217] width 69 height 22
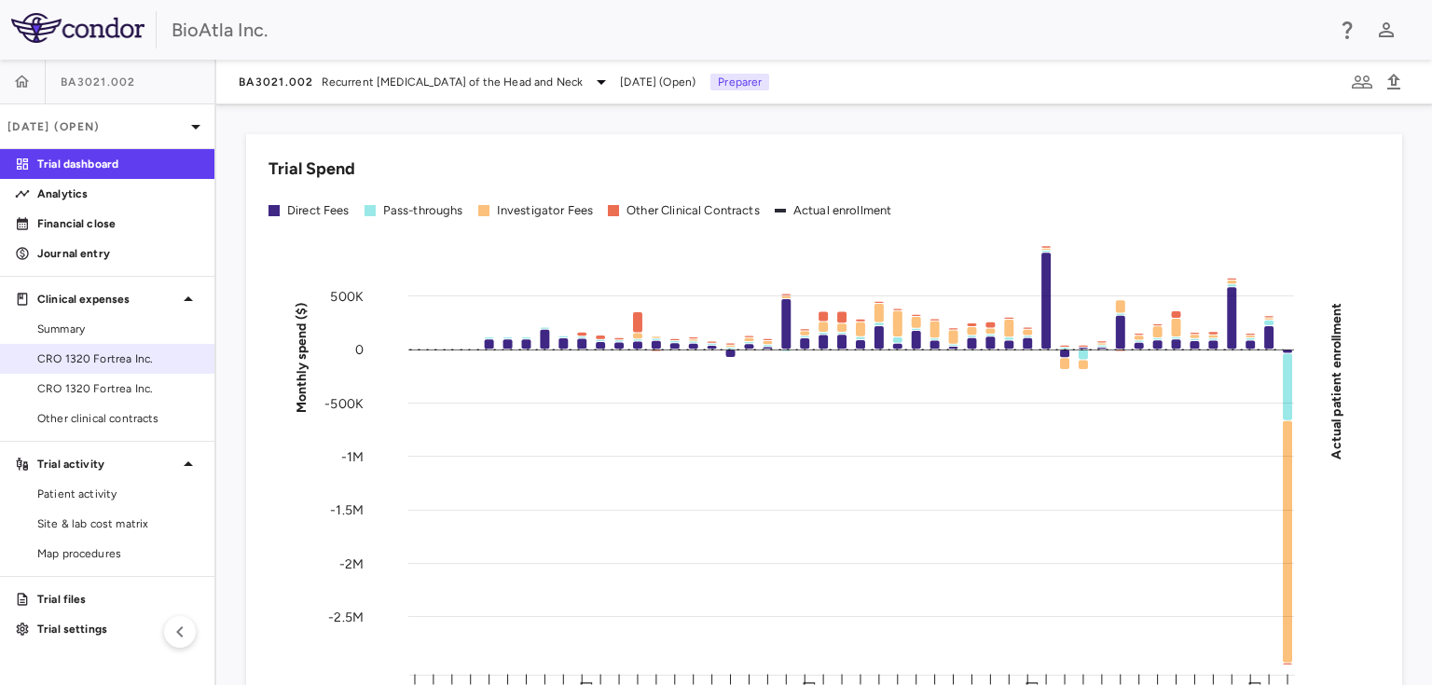
click at [104, 354] on span "CRO 1320 Fortrea Inc." at bounding box center [118, 358] width 162 height 17
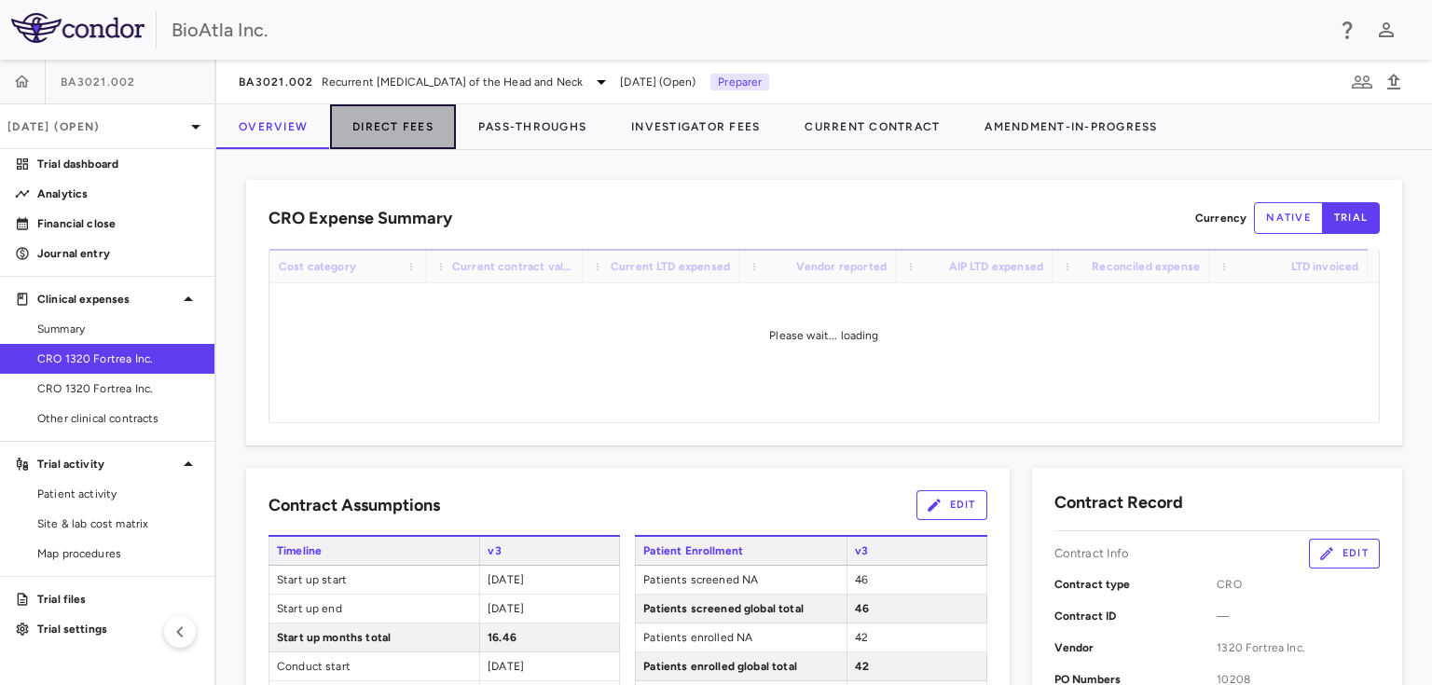
click at [422, 126] on button "Direct Fees" at bounding box center [393, 126] width 126 height 45
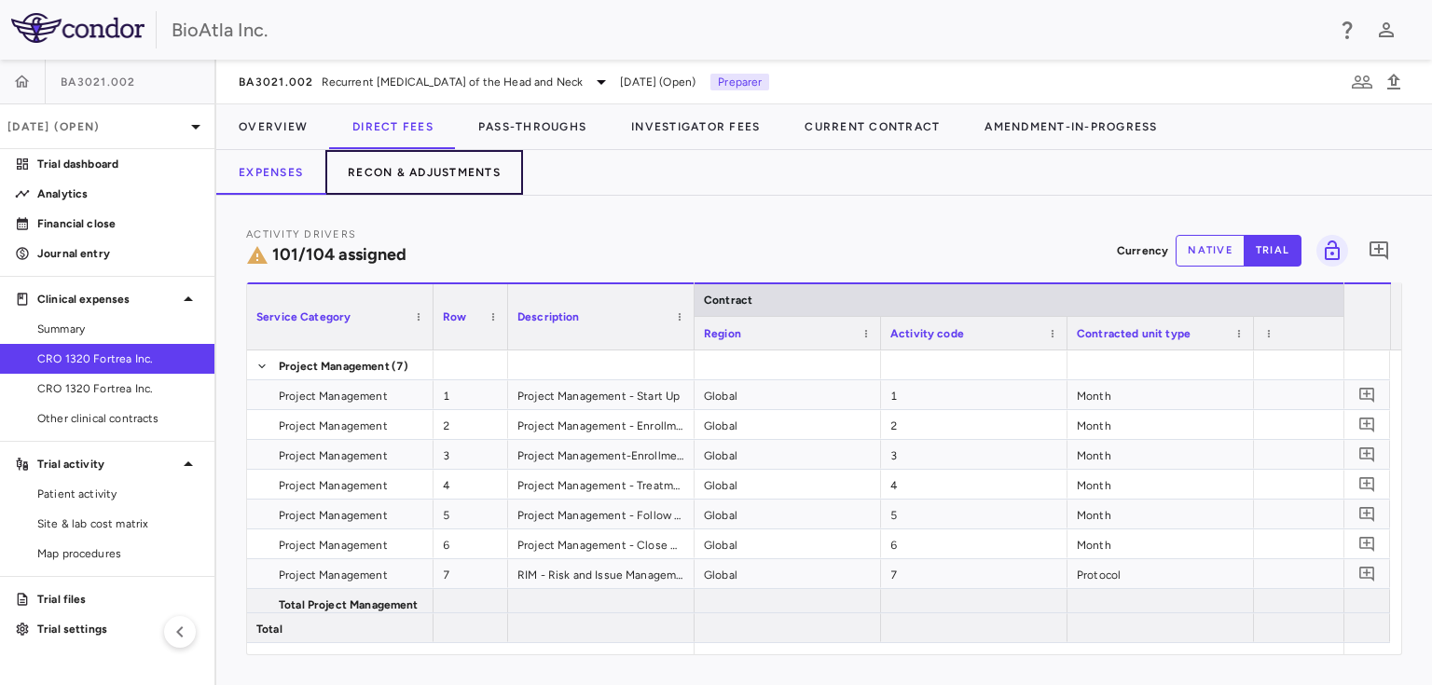
click at [447, 185] on button "Recon & Adjustments" at bounding box center [424, 172] width 198 height 45
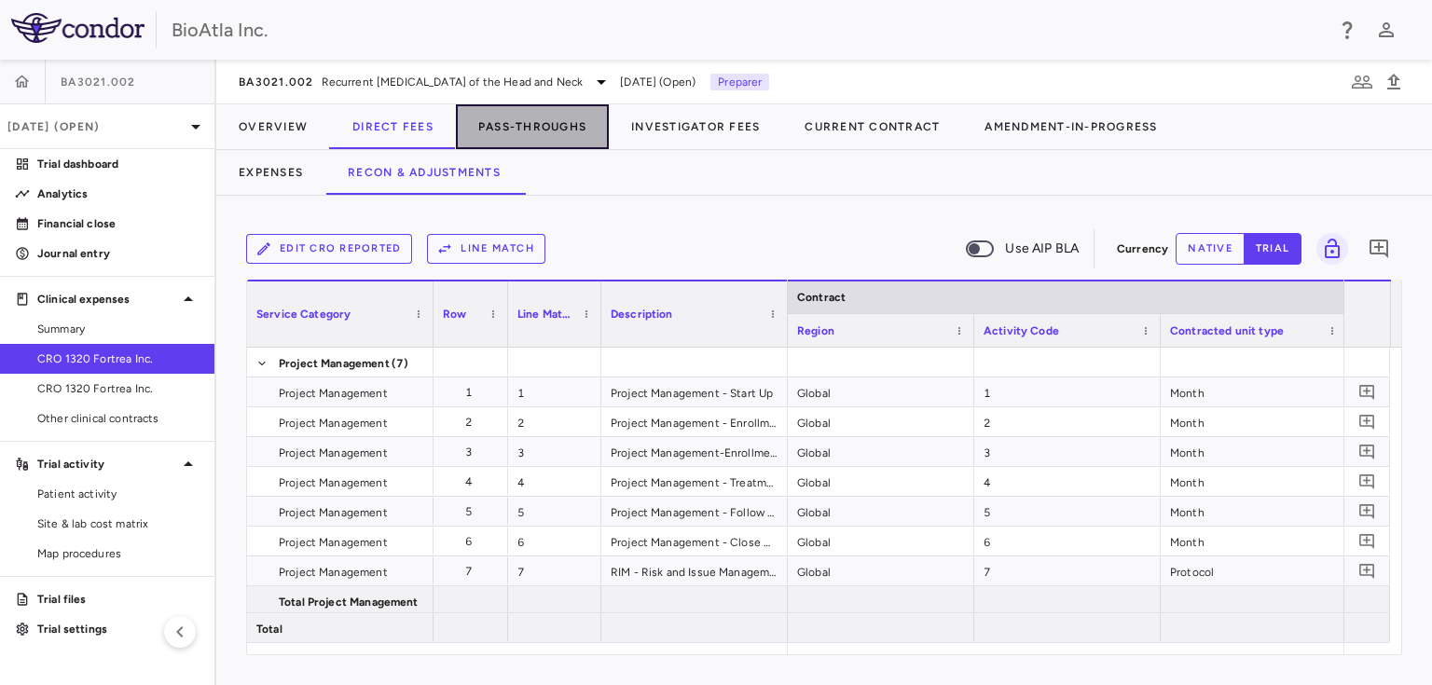
click at [544, 118] on button "Pass-Throughs" at bounding box center [532, 126] width 153 height 45
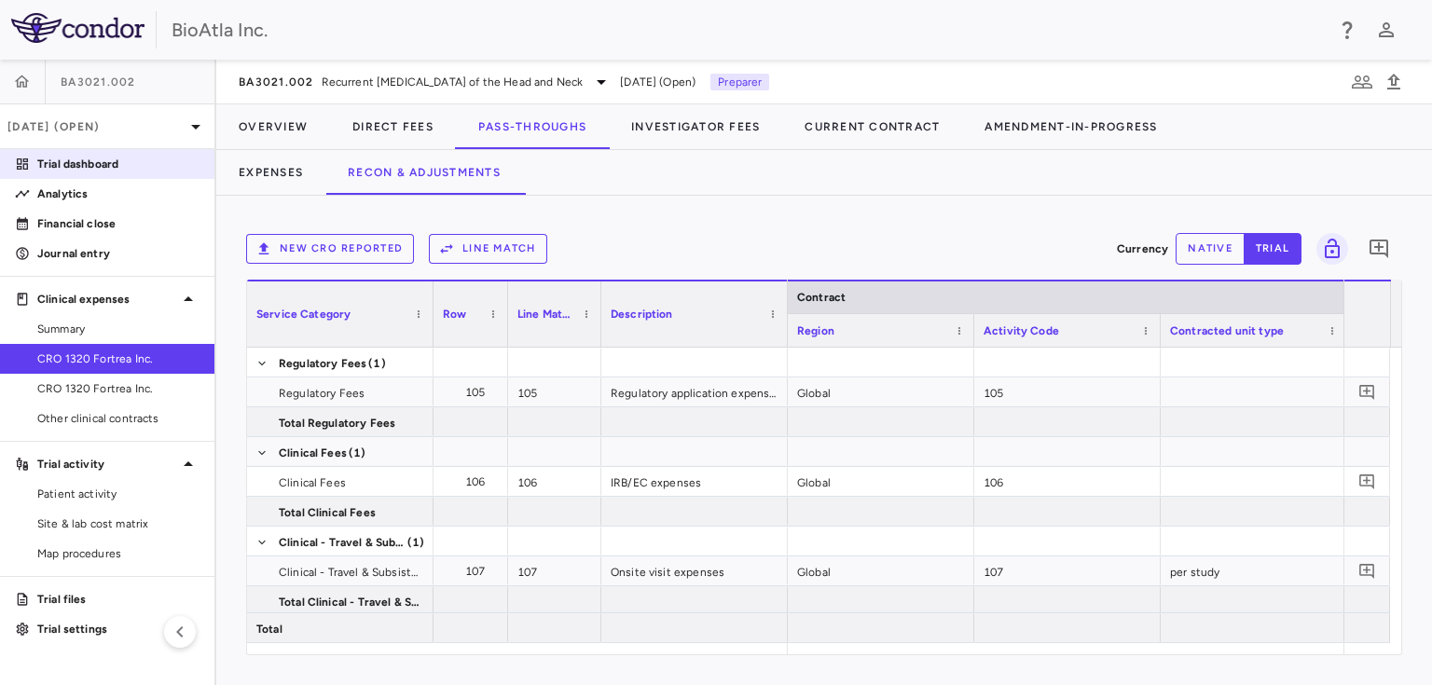
click at [86, 164] on p "Trial dashboard" at bounding box center [118, 164] width 162 height 17
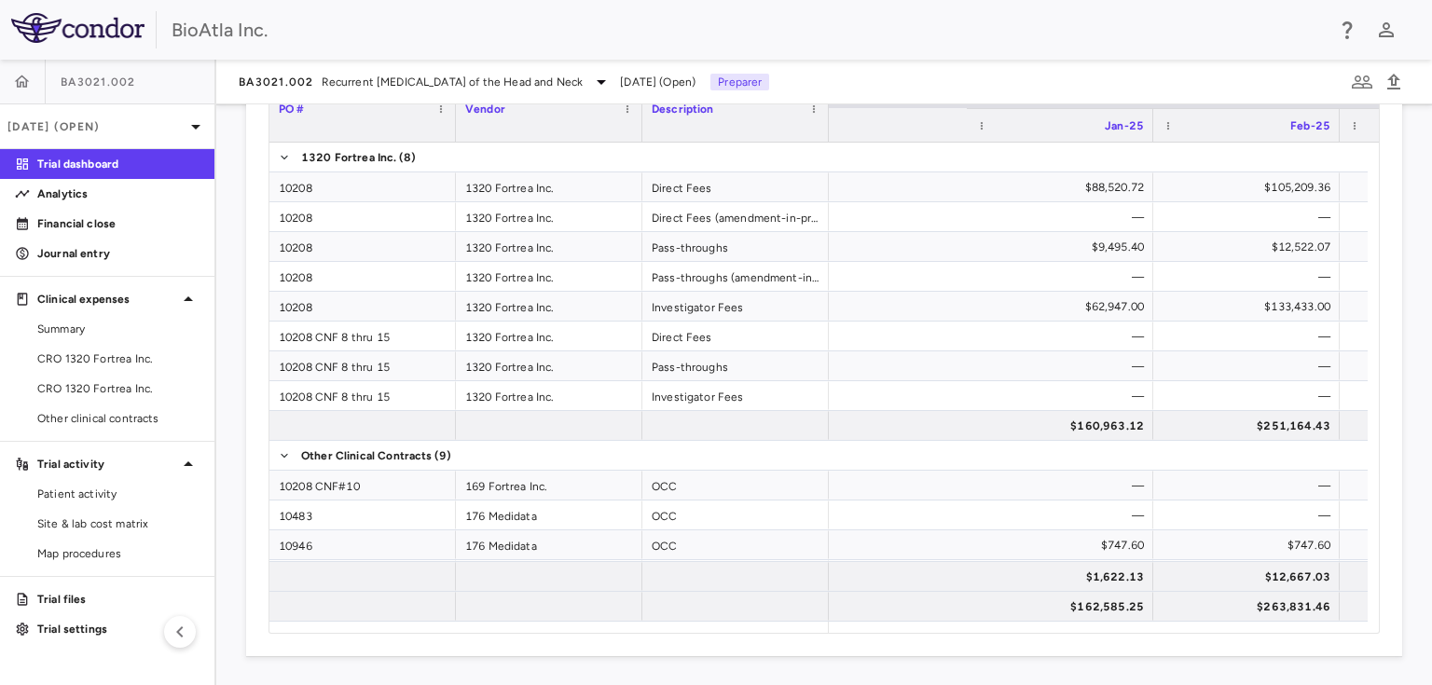
scroll to position [0, 8541]
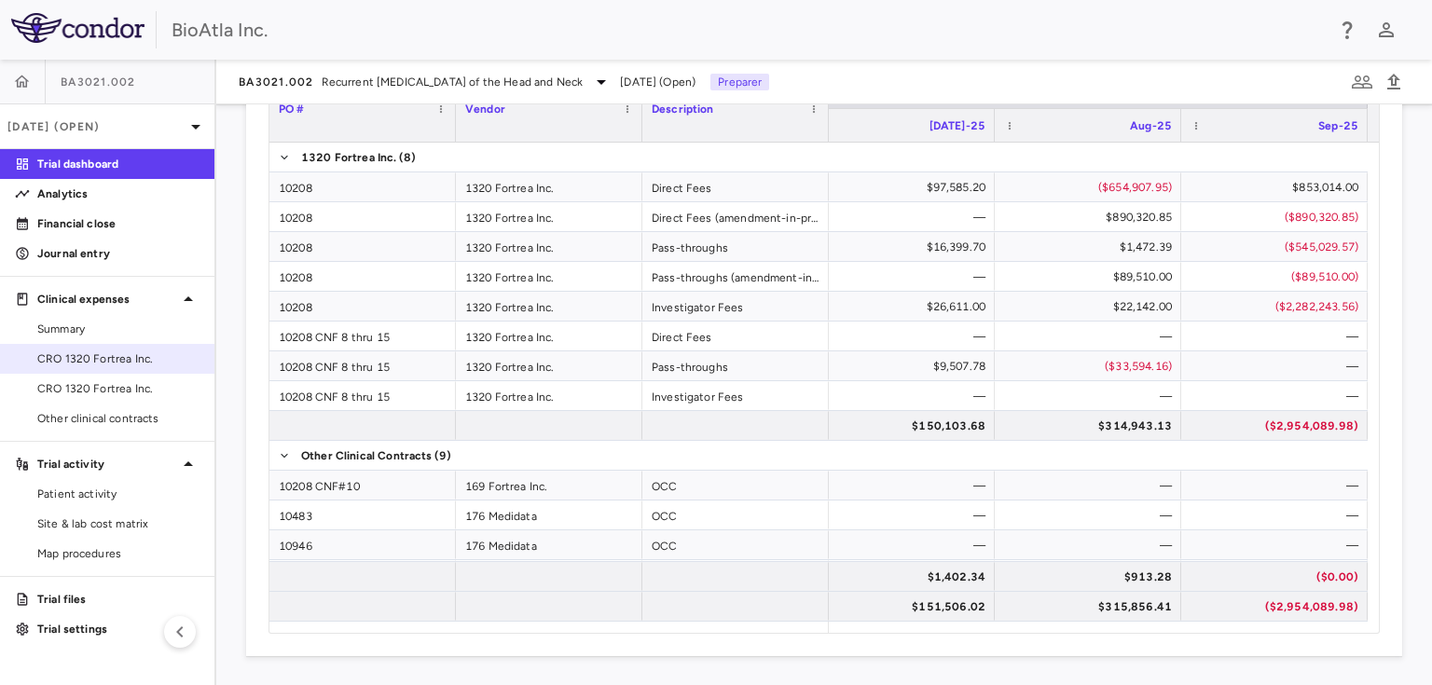
click at [117, 350] on span "CRO 1320 Fortrea Inc." at bounding box center [118, 358] width 162 height 17
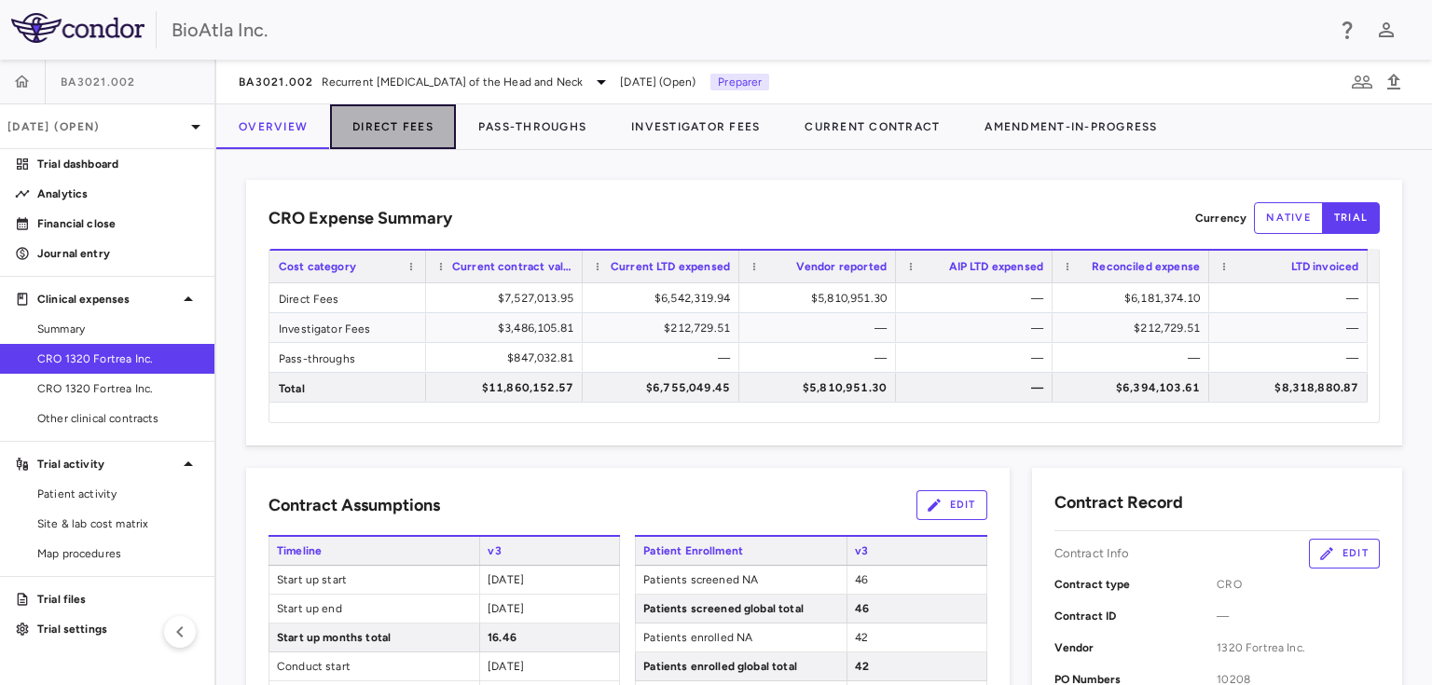
click at [405, 124] on button "Direct Fees" at bounding box center [393, 126] width 126 height 45
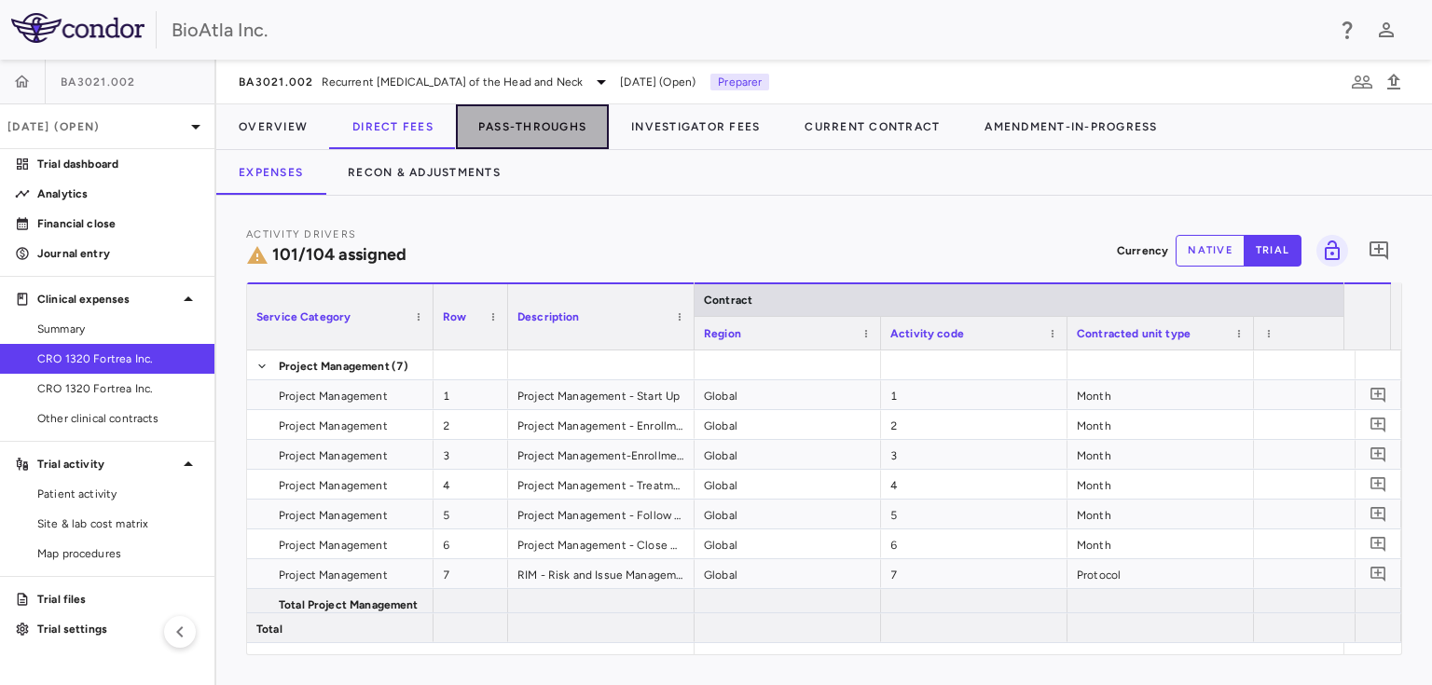
click at [556, 121] on button "Pass-Throughs" at bounding box center [532, 126] width 153 height 45
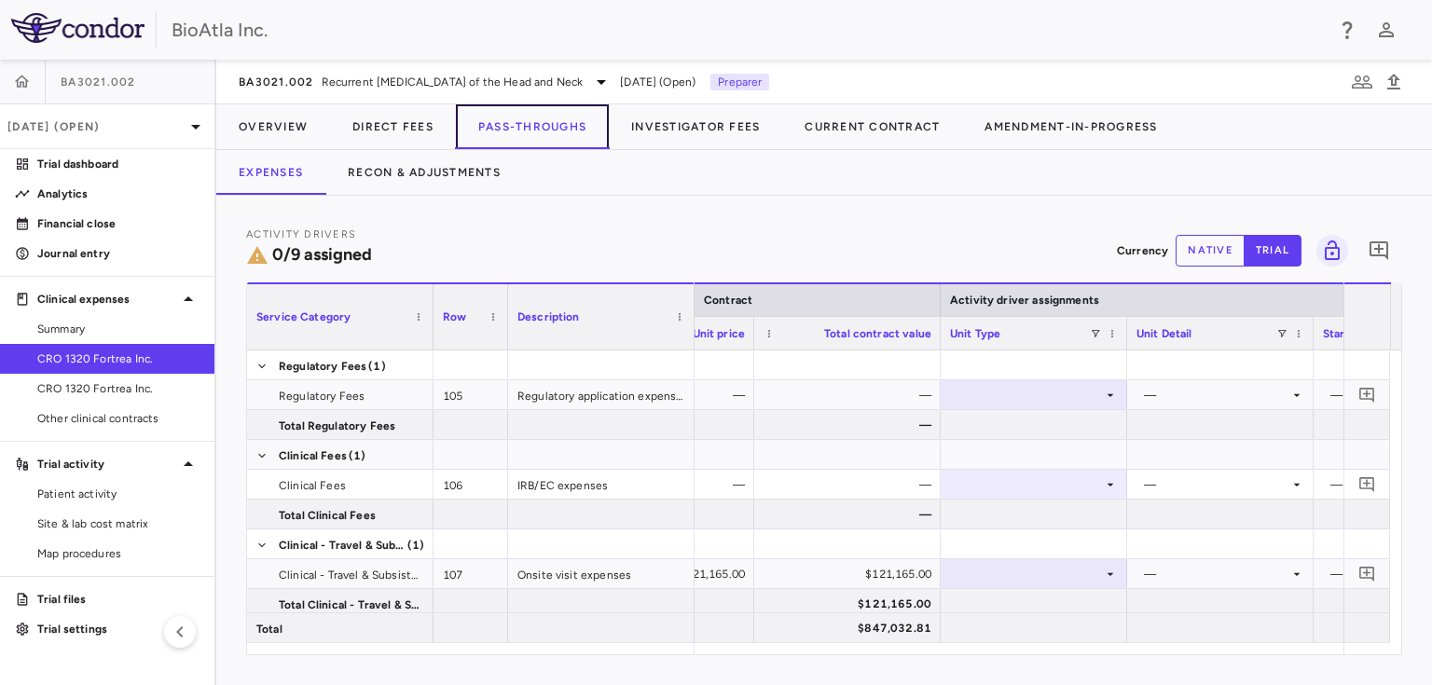
scroll to position [0, 1162]
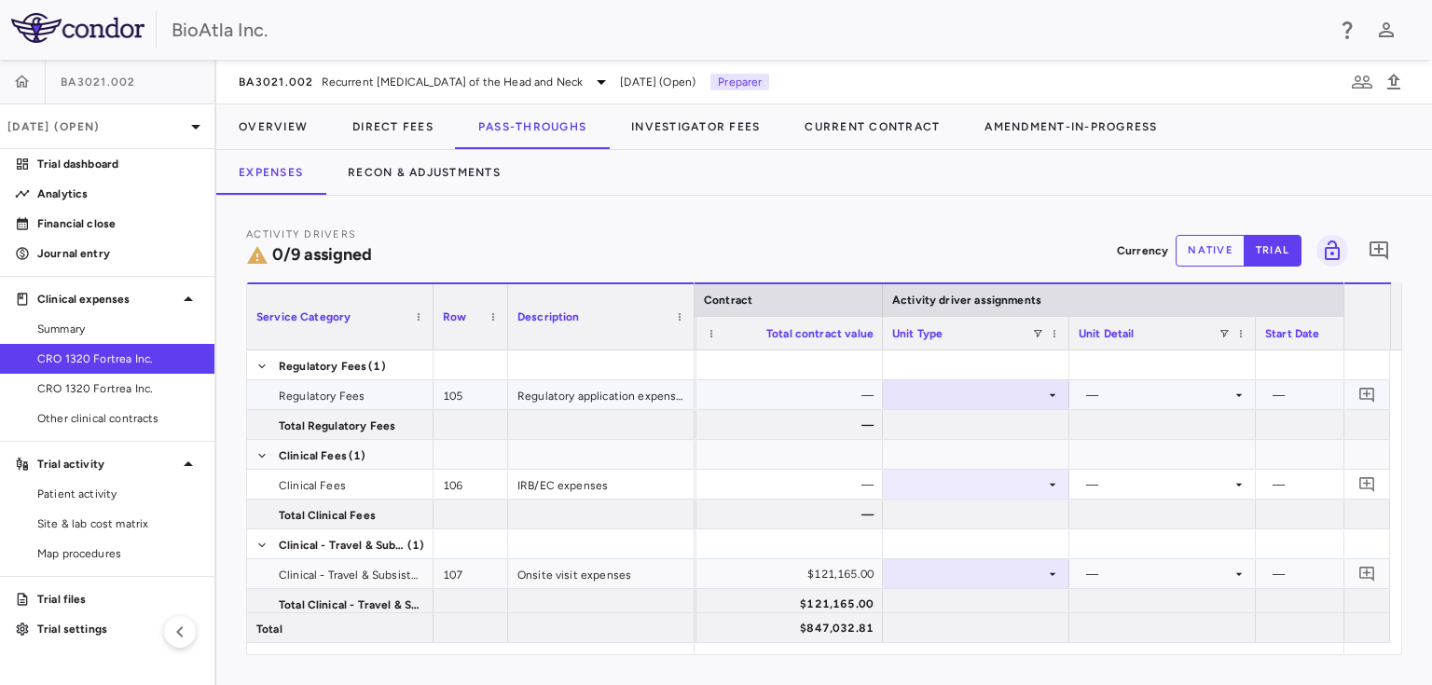
click at [1050, 393] on icon at bounding box center [1052, 394] width 7 height 3
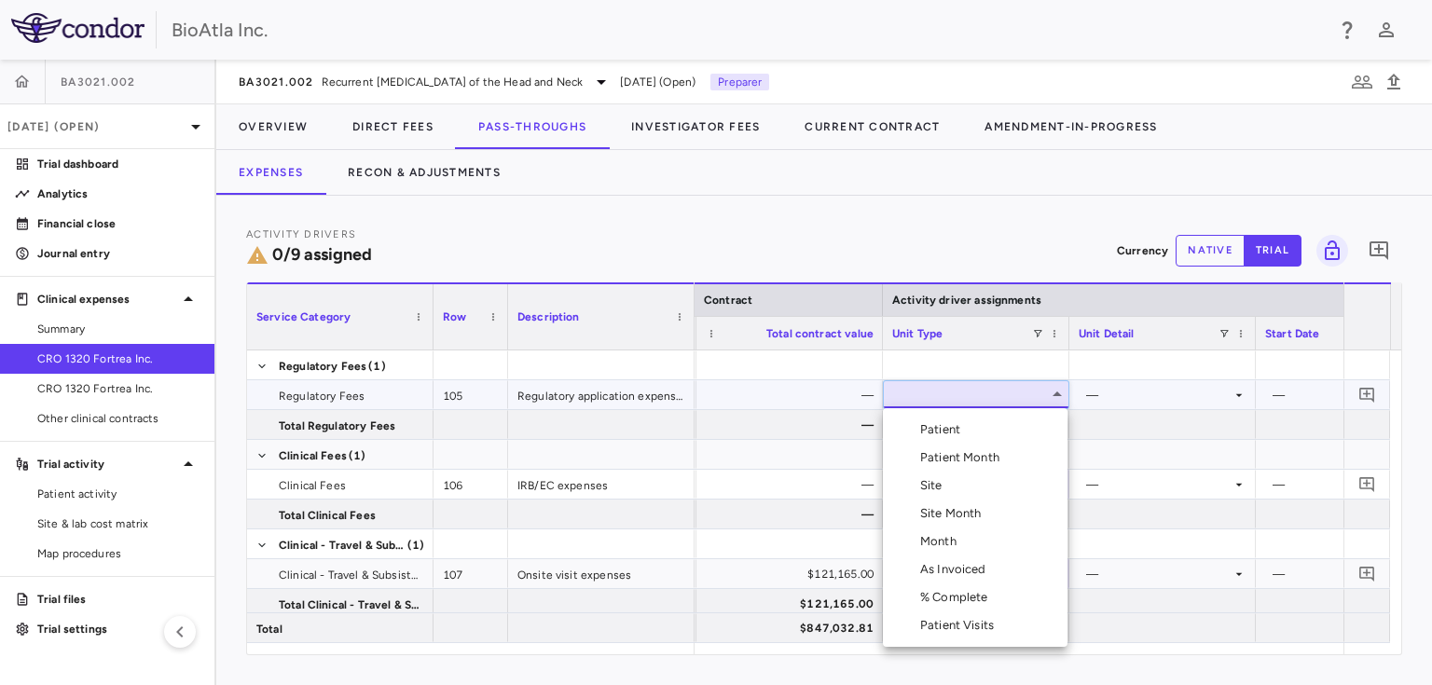
click at [963, 573] on div "As Invoiced" at bounding box center [957, 569] width 74 height 17
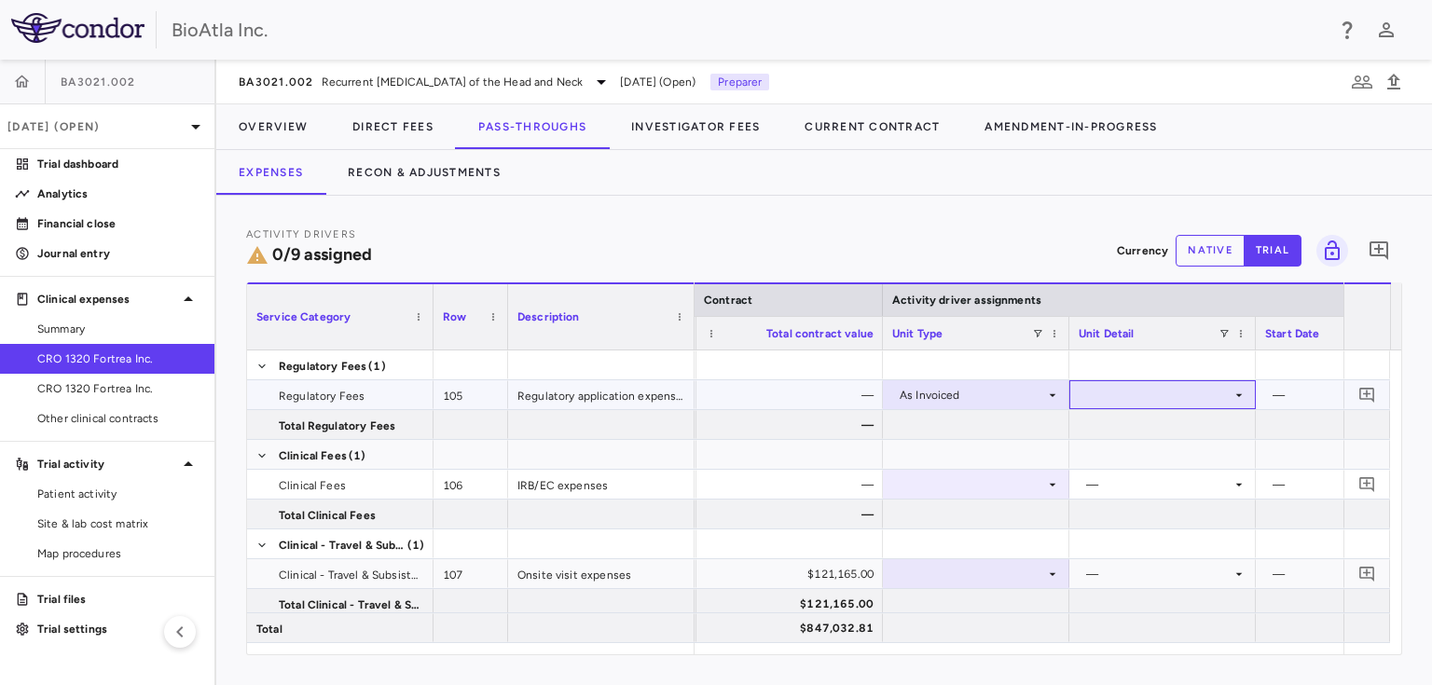
click at [1227, 391] on div at bounding box center [1162, 394] width 168 height 27
click at [1129, 435] on div "As occurred" at bounding box center [1143, 429] width 75 height 17
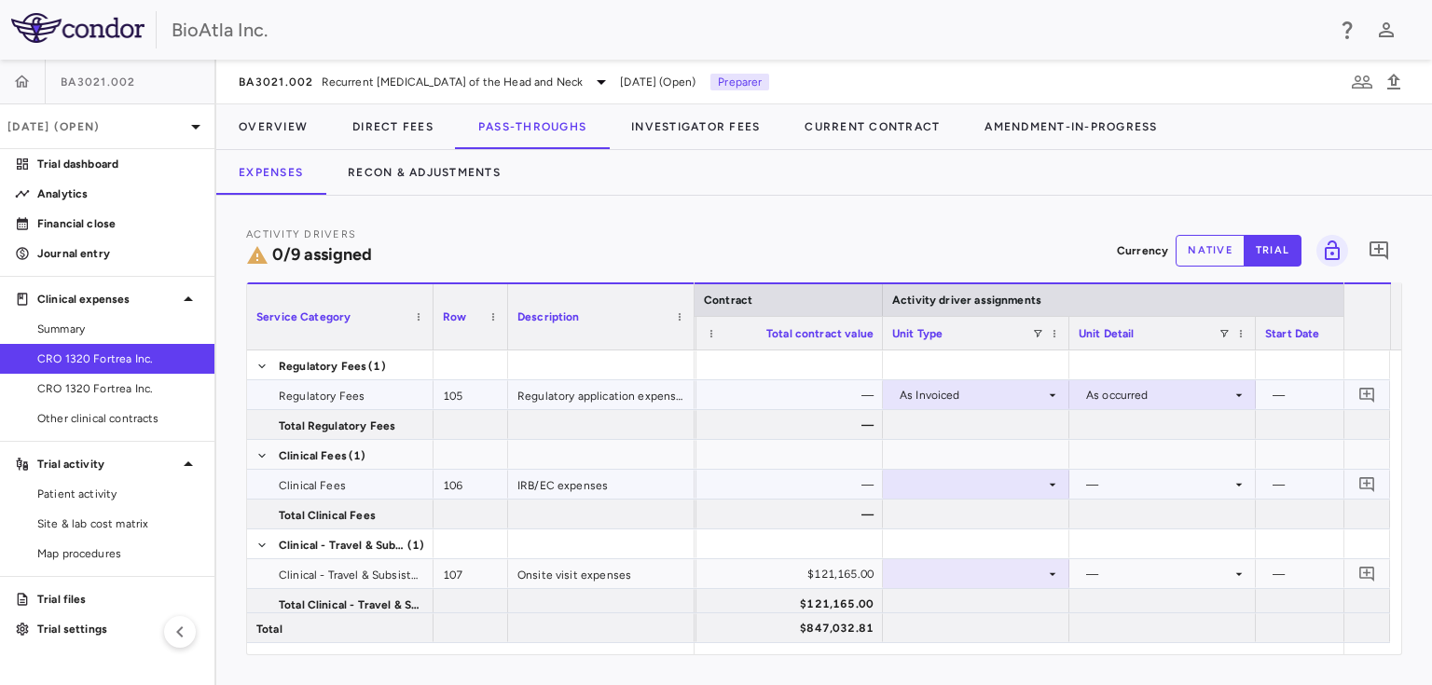
click at [1050, 481] on icon at bounding box center [1052, 484] width 15 height 15
click at [1003, 489] on div at bounding box center [976, 484] width 168 height 27
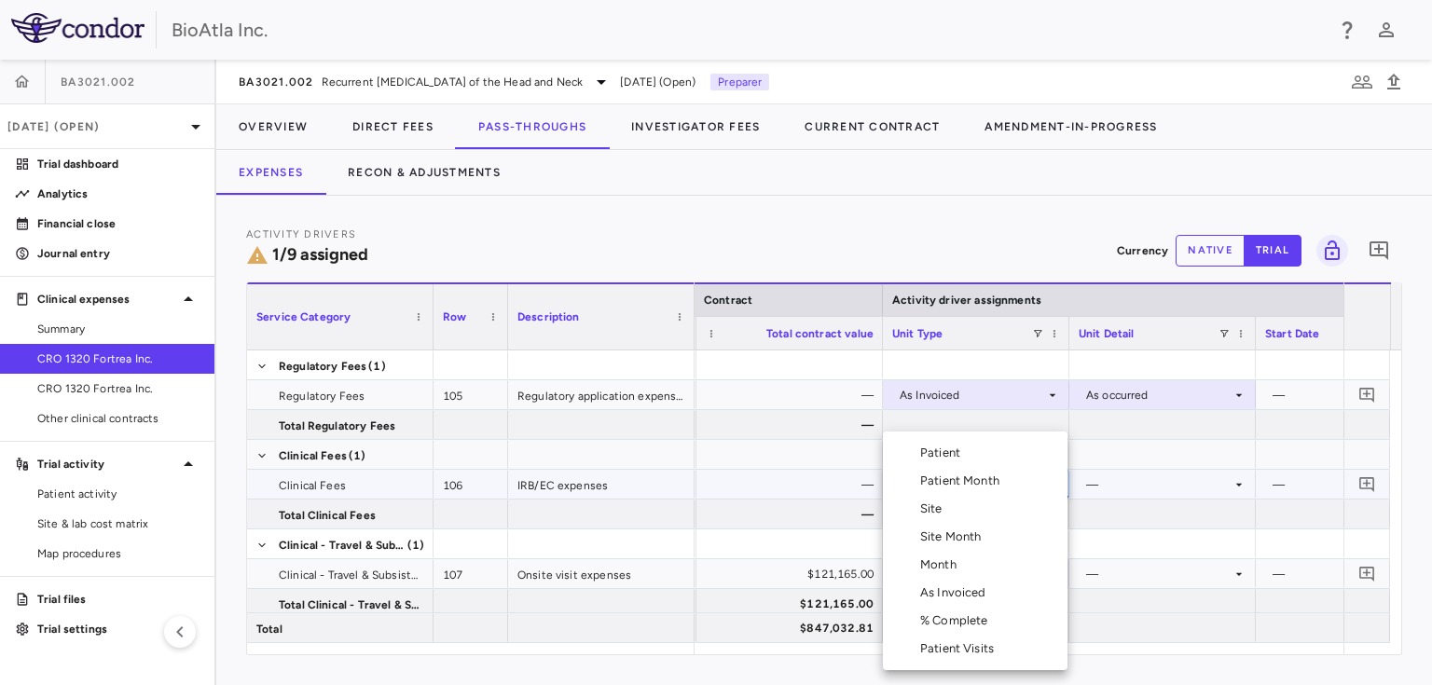
click at [950, 593] on div "As Invoiced" at bounding box center [957, 592] width 74 height 17
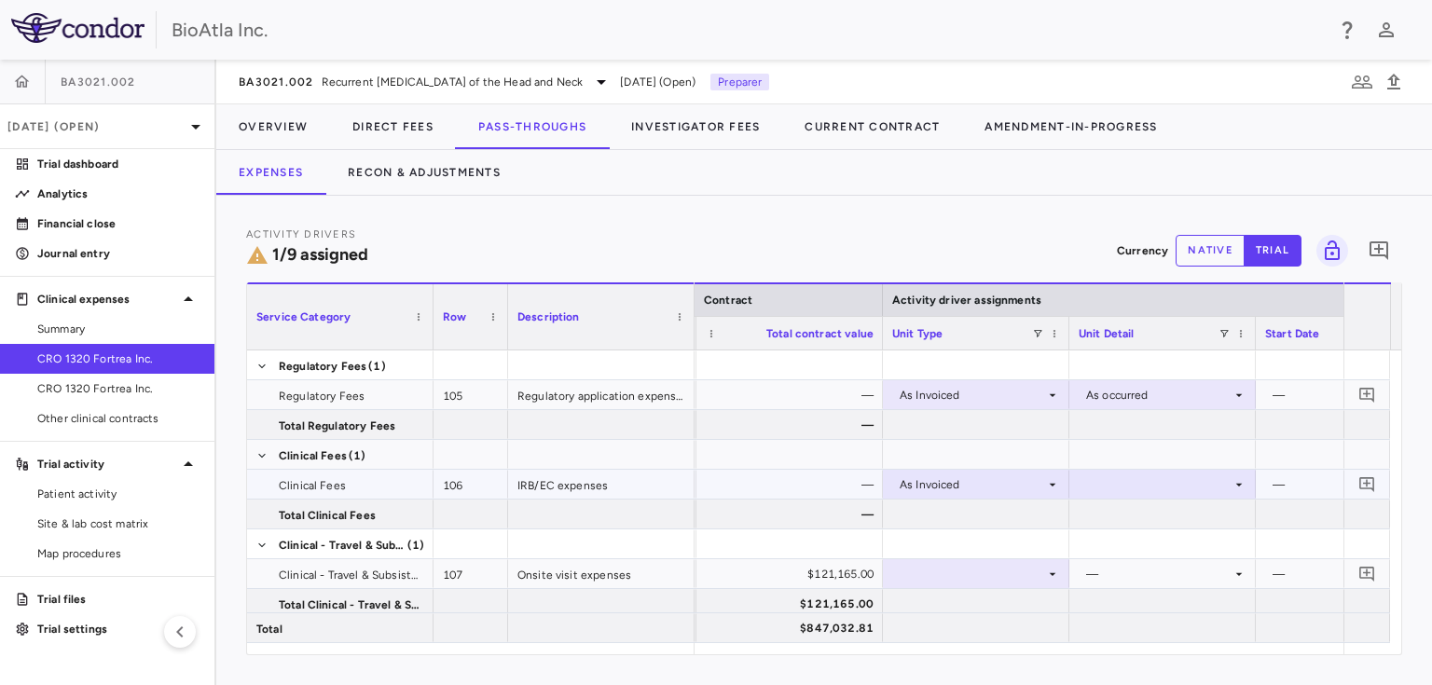
click at [1227, 487] on div at bounding box center [1162, 484] width 168 height 27
click at [1148, 522] on div "As occurred" at bounding box center [1143, 519] width 75 height 17
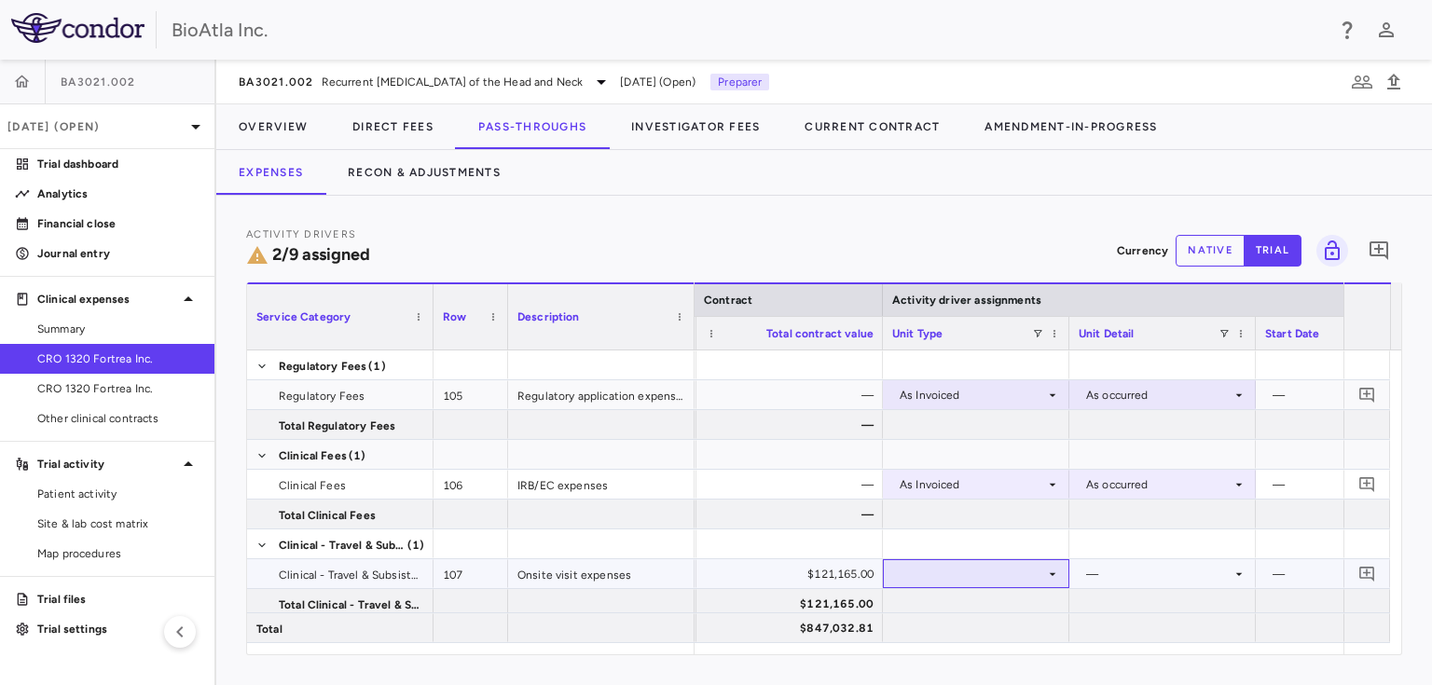
click at [1052, 573] on icon at bounding box center [1052, 573] width 7 height 3
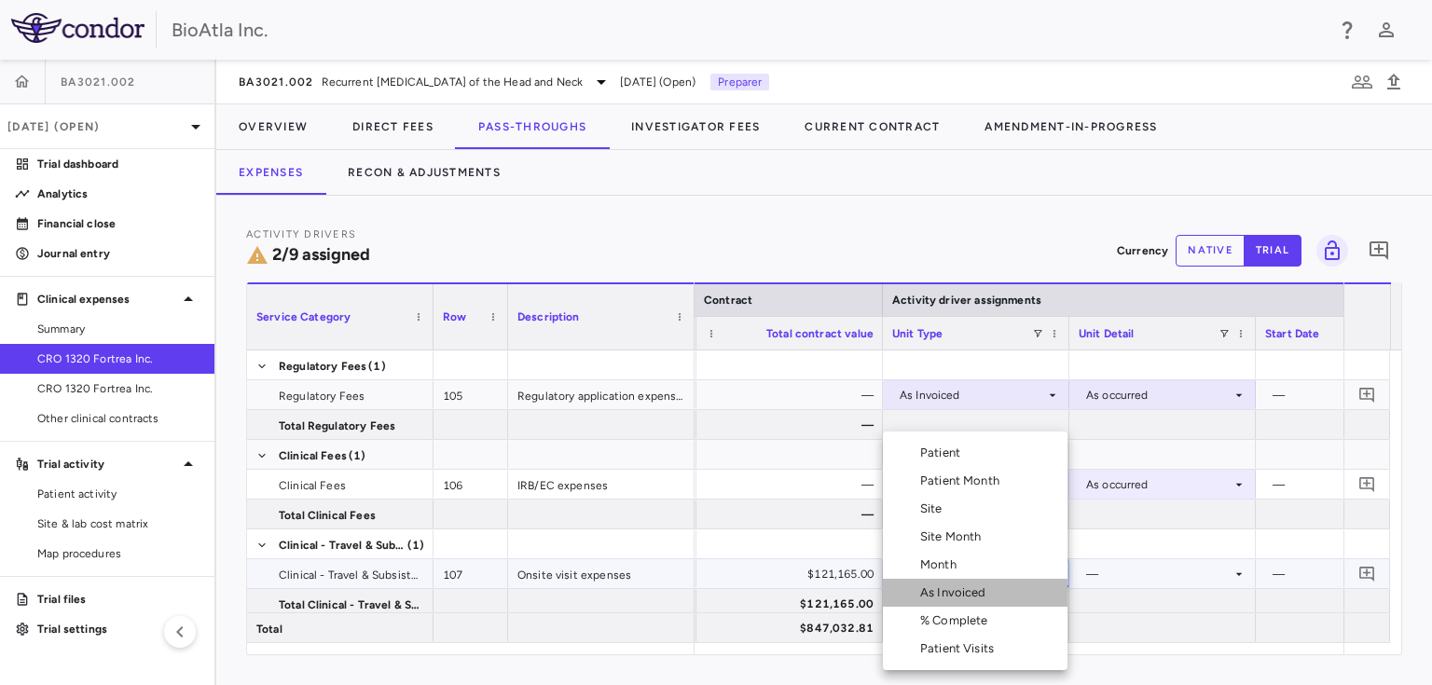
click at [945, 589] on div "As Invoiced" at bounding box center [957, 592] width 74 height 17
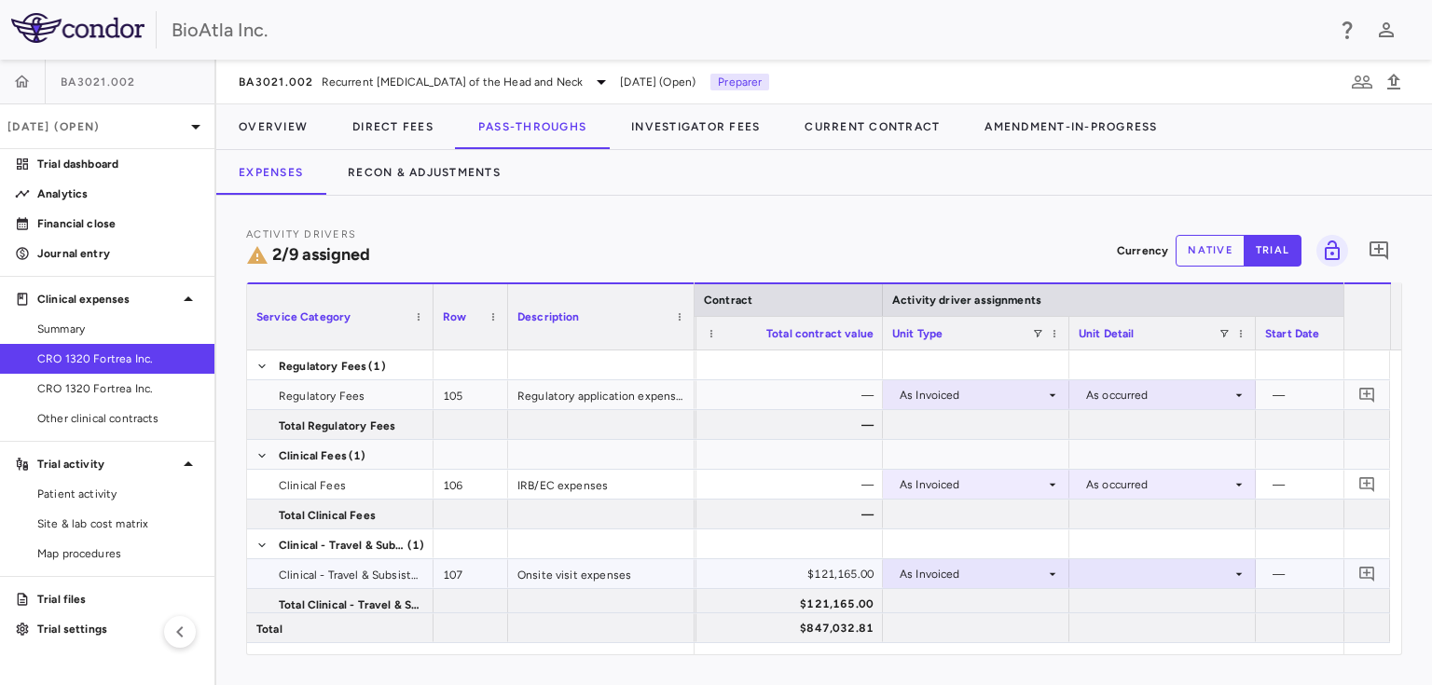
click at [1164, 567] on div at bounding box center [1162, 573] width 168 height 27
click at [1133, 610] on div "As occurred" at bounding box center [1143, 608] width 75 height 17
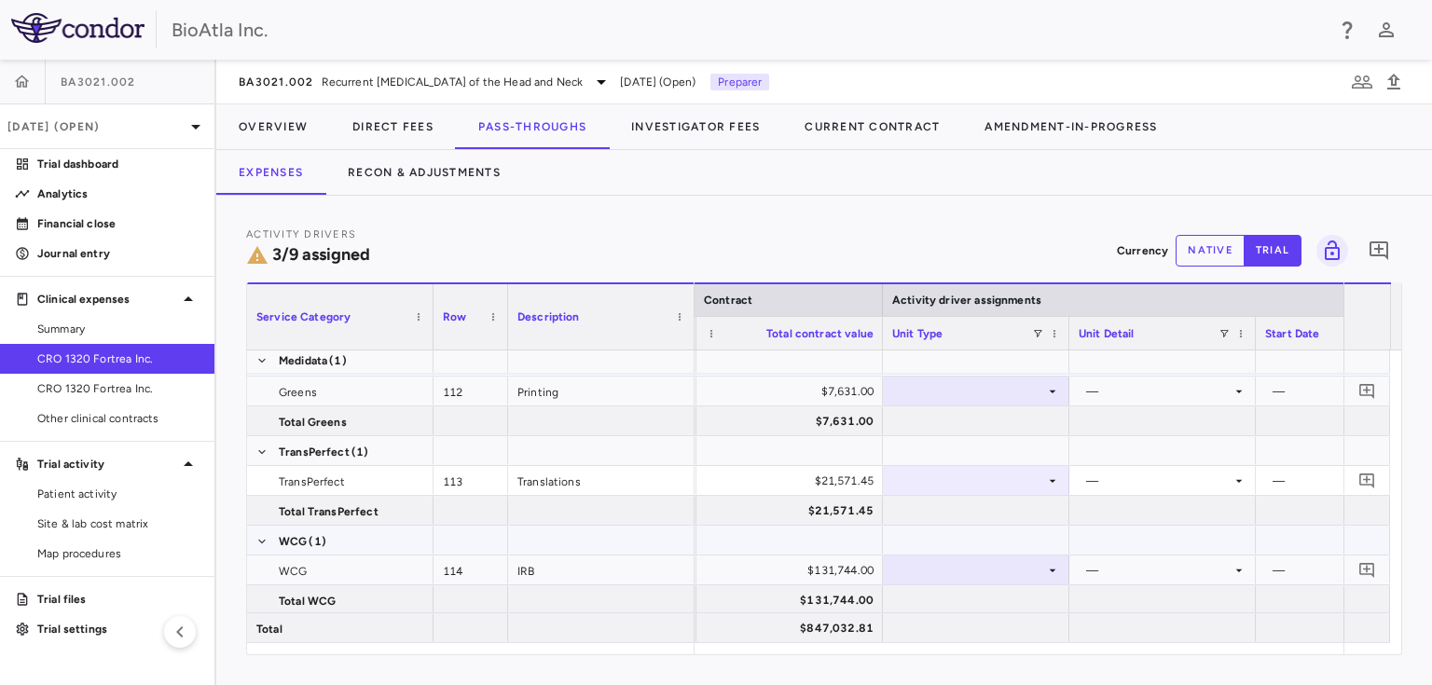
scroll to position [318, 0]
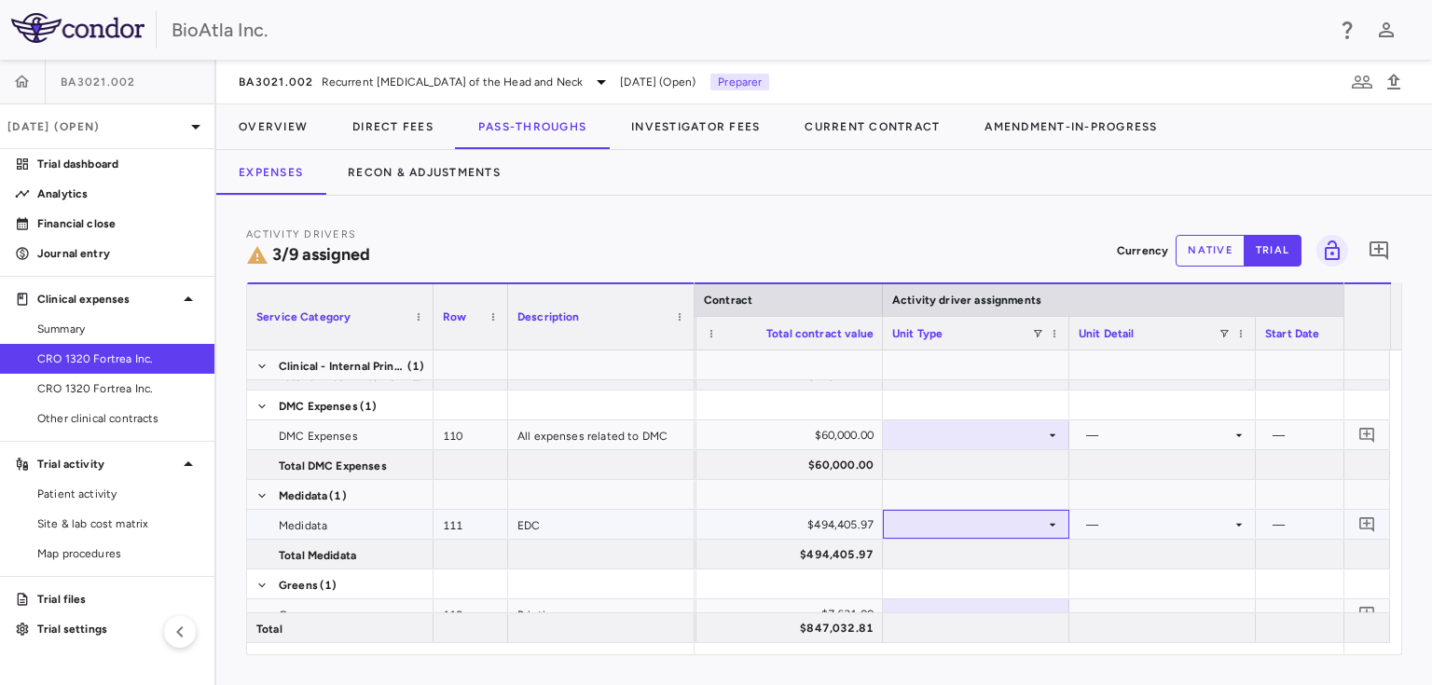
click at [1045, 526] on icon at bounding box center [1052, 524] width 15 height 15
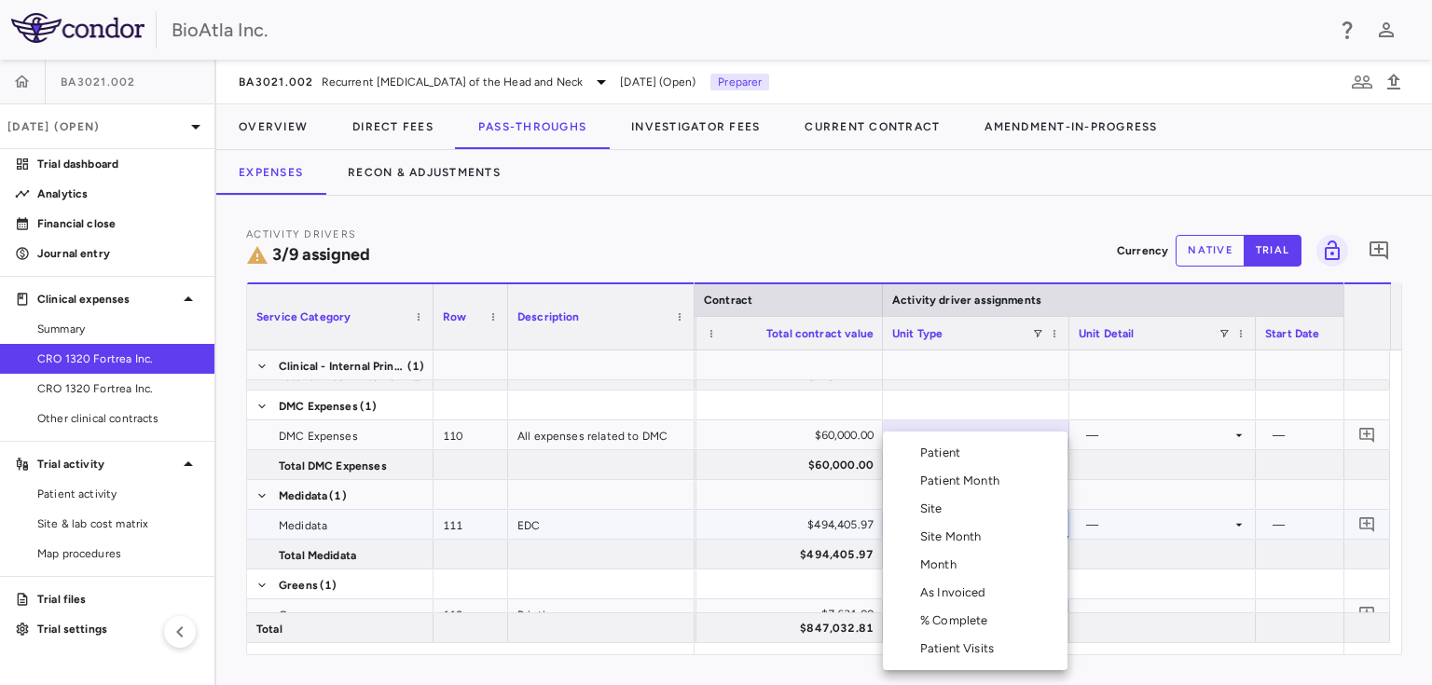
click at [955, 562] on div "Month" at bounding box center [942, 564] width 44 height 17
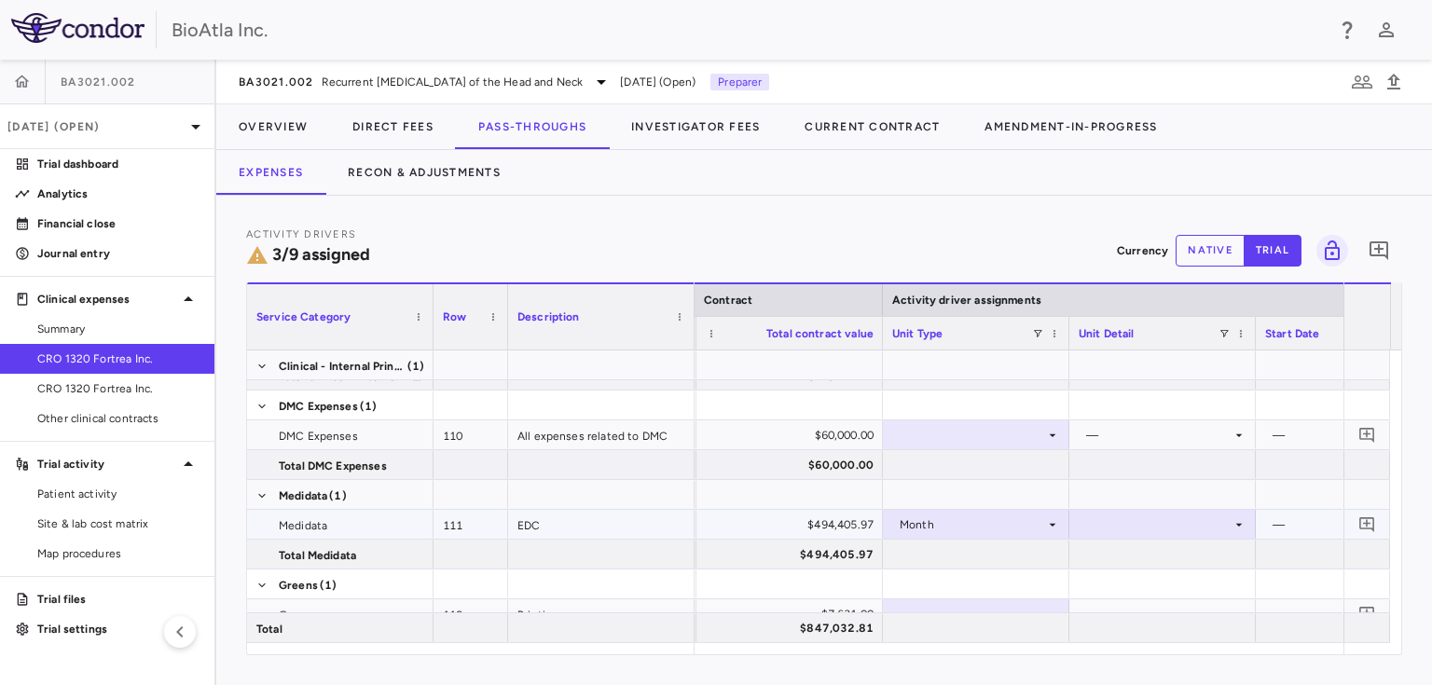
click at [1159, 514] on div at bounding box center [1162, 524] width 168 height 27
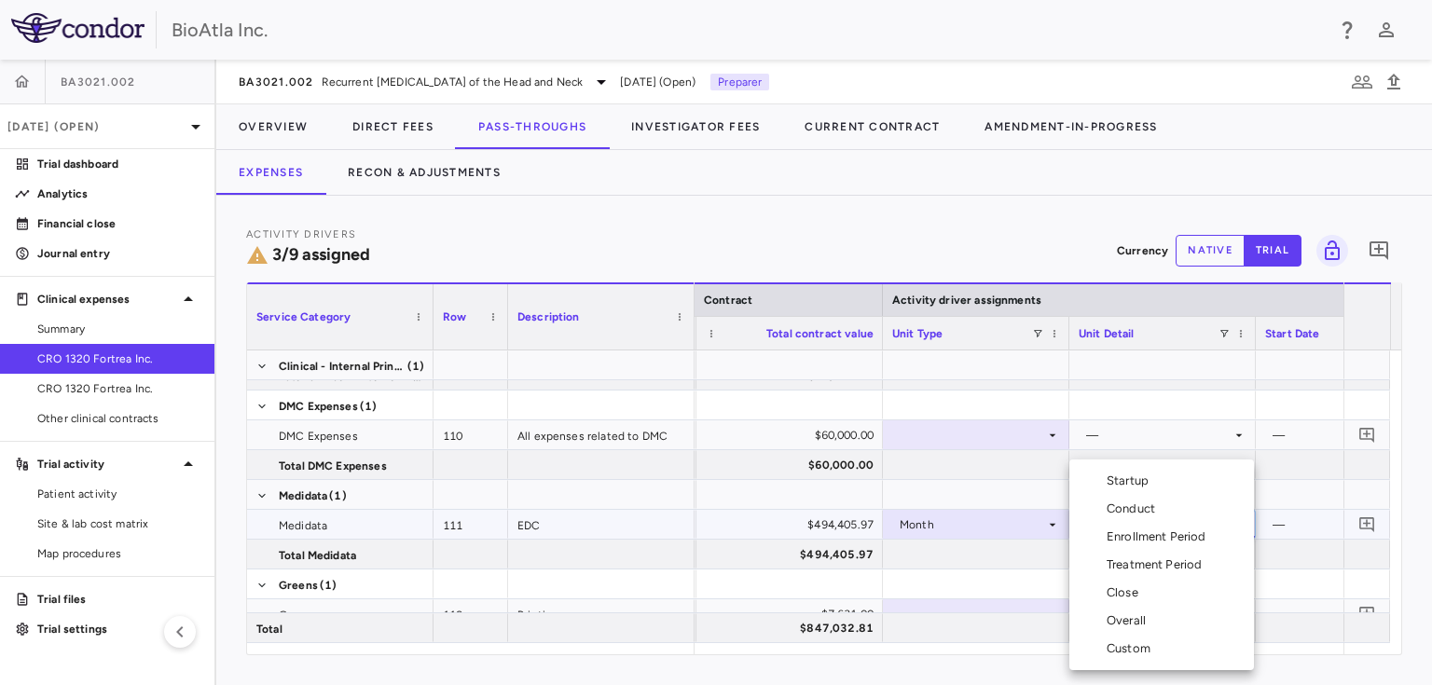
click at [1127, 652] on div "Custom" at bounding box center [1131, 648] width 51 height 17
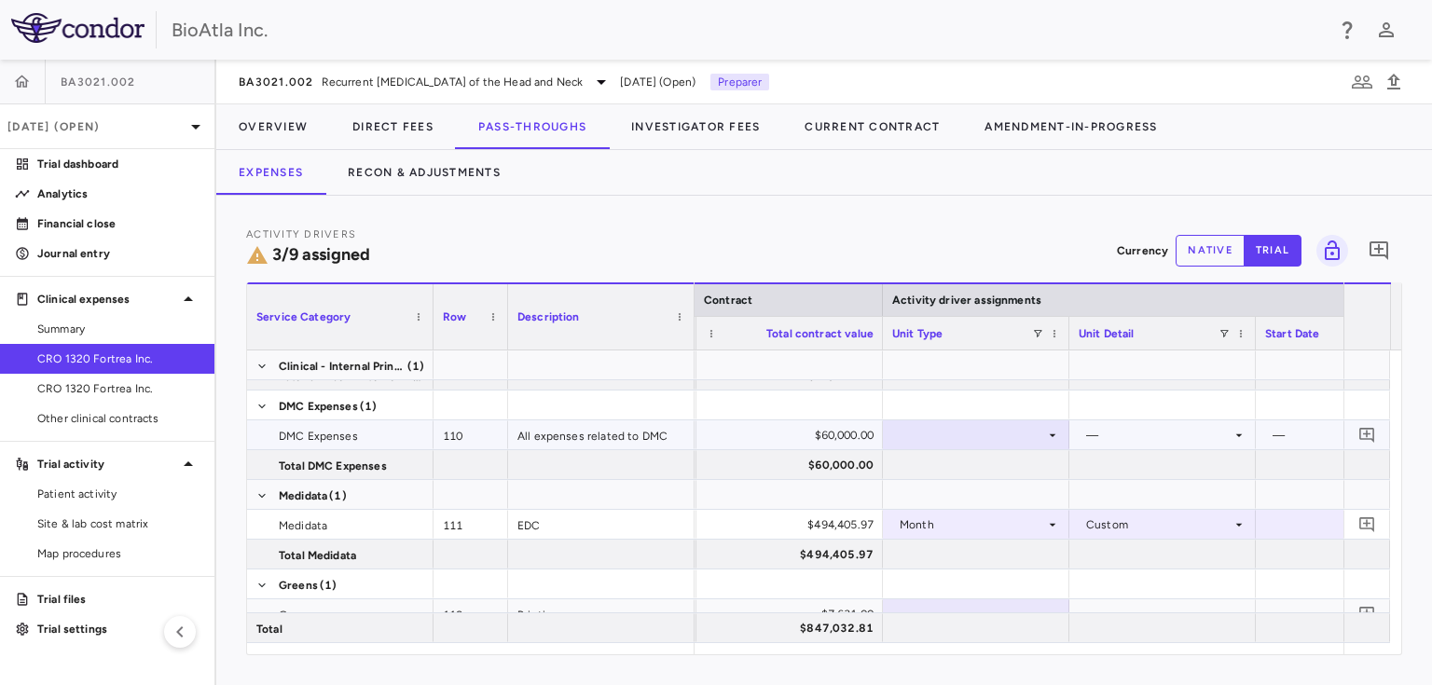
click at [1014, 432] on div at bounding box center [976, 434] width 168 height 27
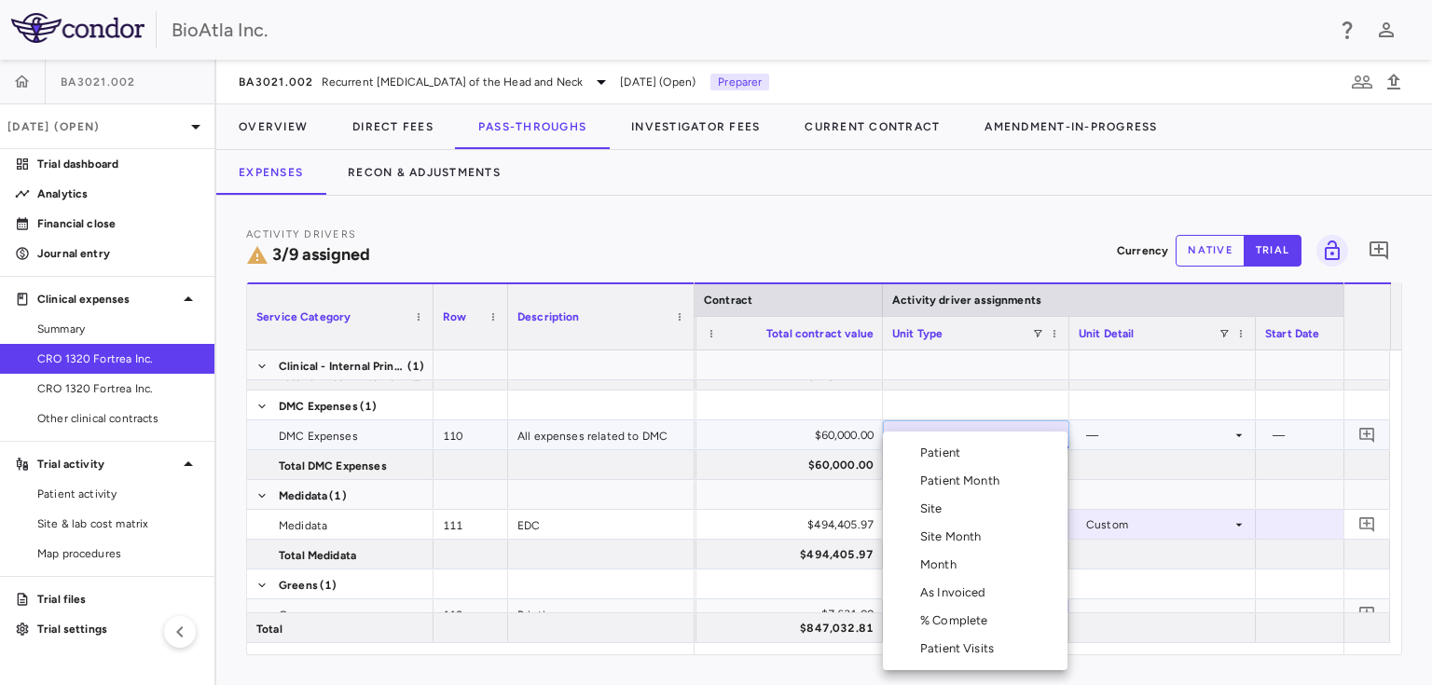
click at [977, 587] on div "As Invoiced" at bounding box center [957, 592] width 74 height 17
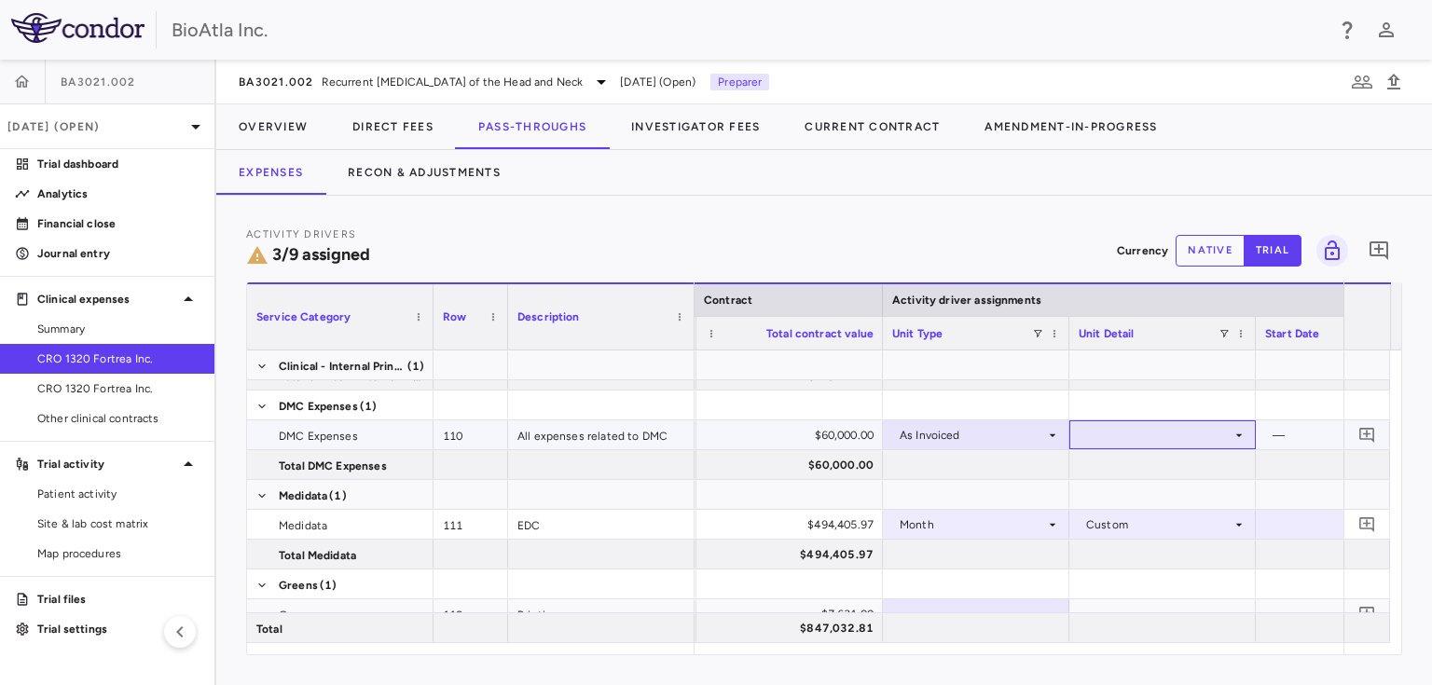
click at [1168, 440] on div at bounding box center [1162, 434] width 168 height 27
click at [1142, 468] on div "As occurred" at bounding box center [1143, 468] width 75 height 17
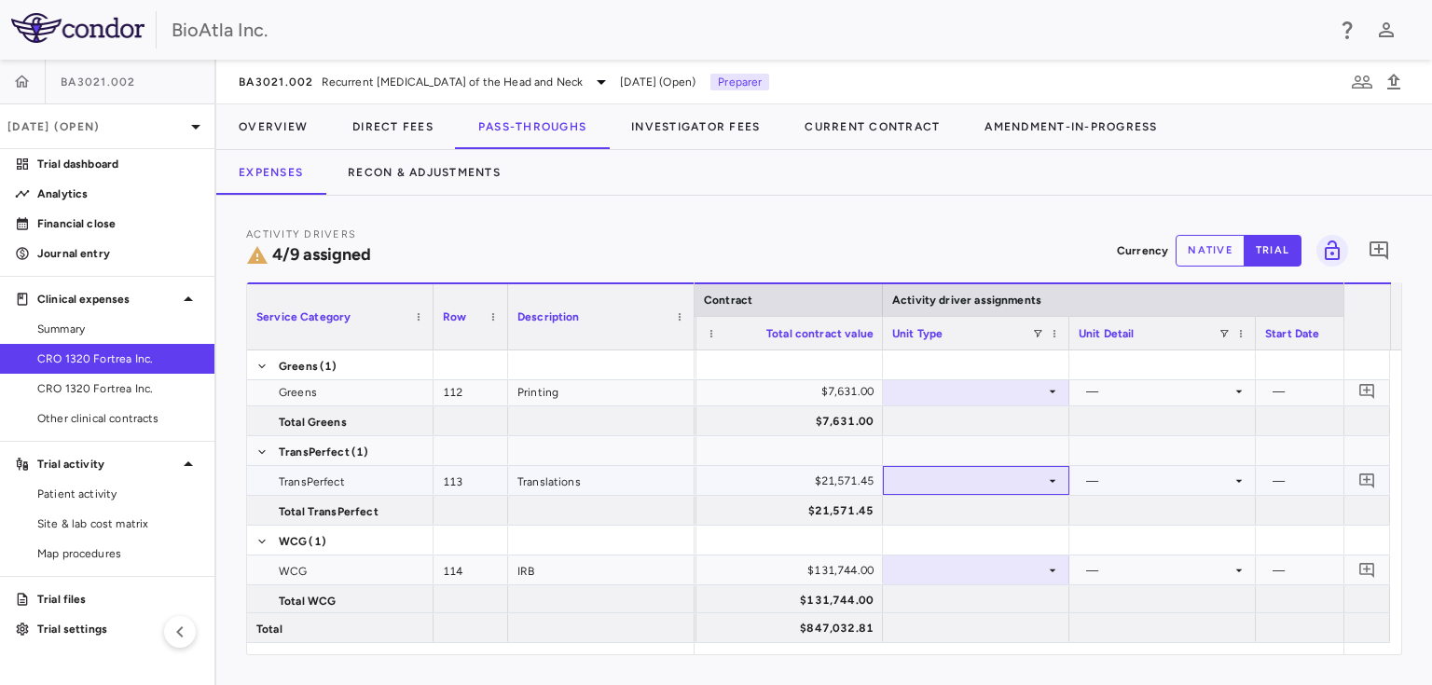
click at [1055, 469] on div at bounding box center [976, 480] width 168 height 27
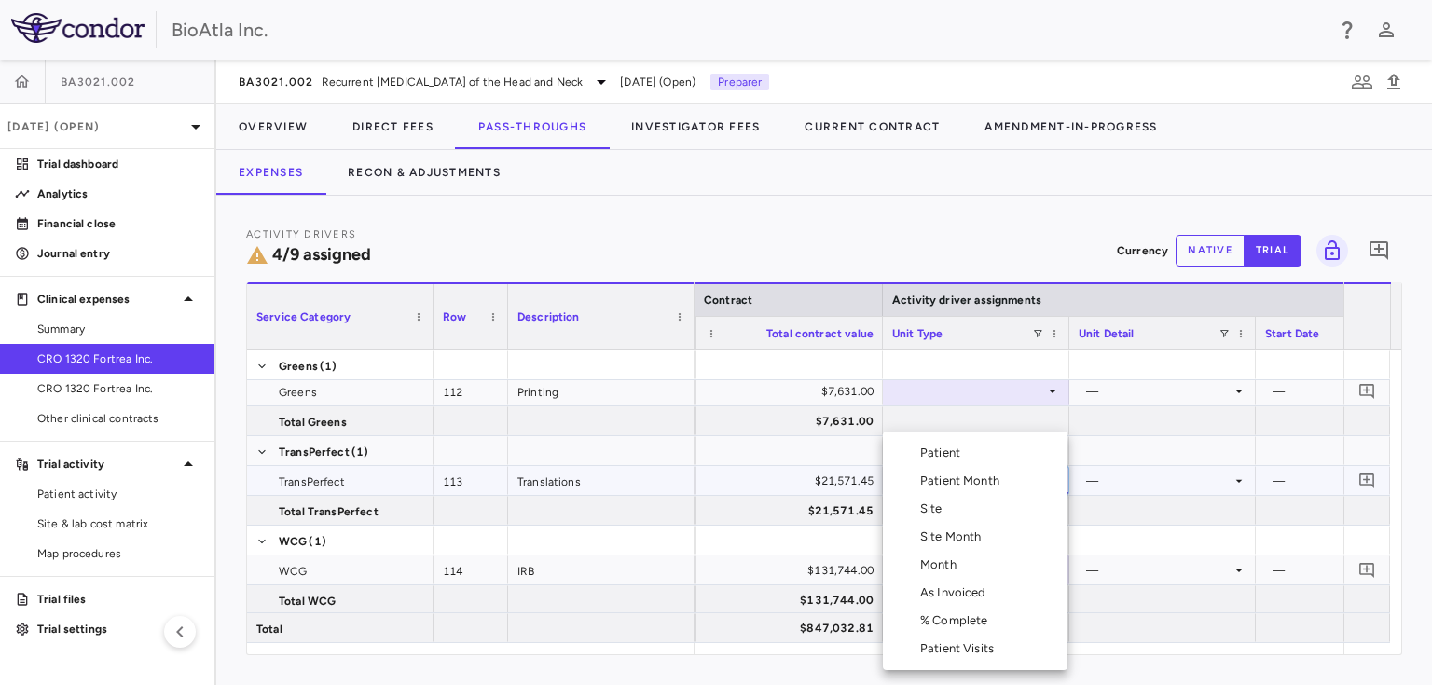
click at [966, 589] on div "As Invoiced" at bounding box center [957, 592] width 74 height 17
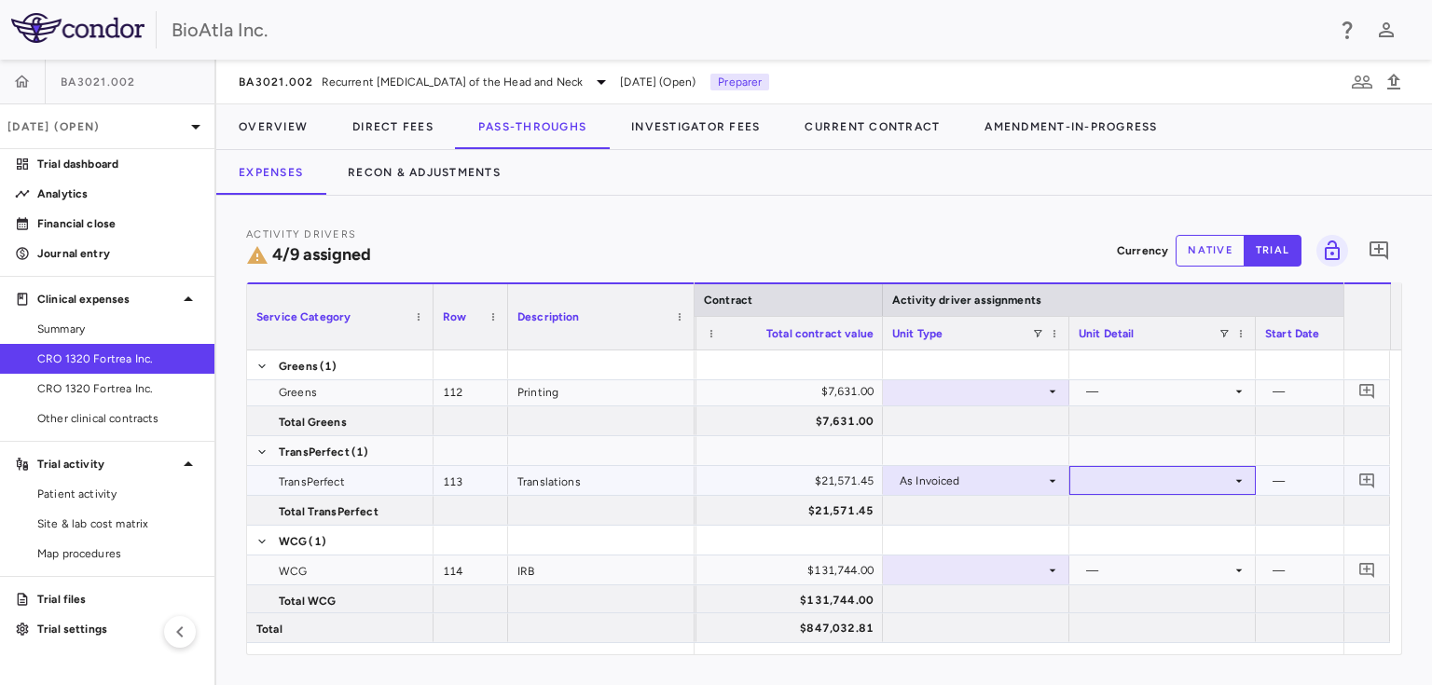
click at [1137, 487] on div at bounding box center [1162, 480] width 168 height 27
click at [1128, 507] on div "As occurred" at bounding box center [1143, 514] width 75 height 17
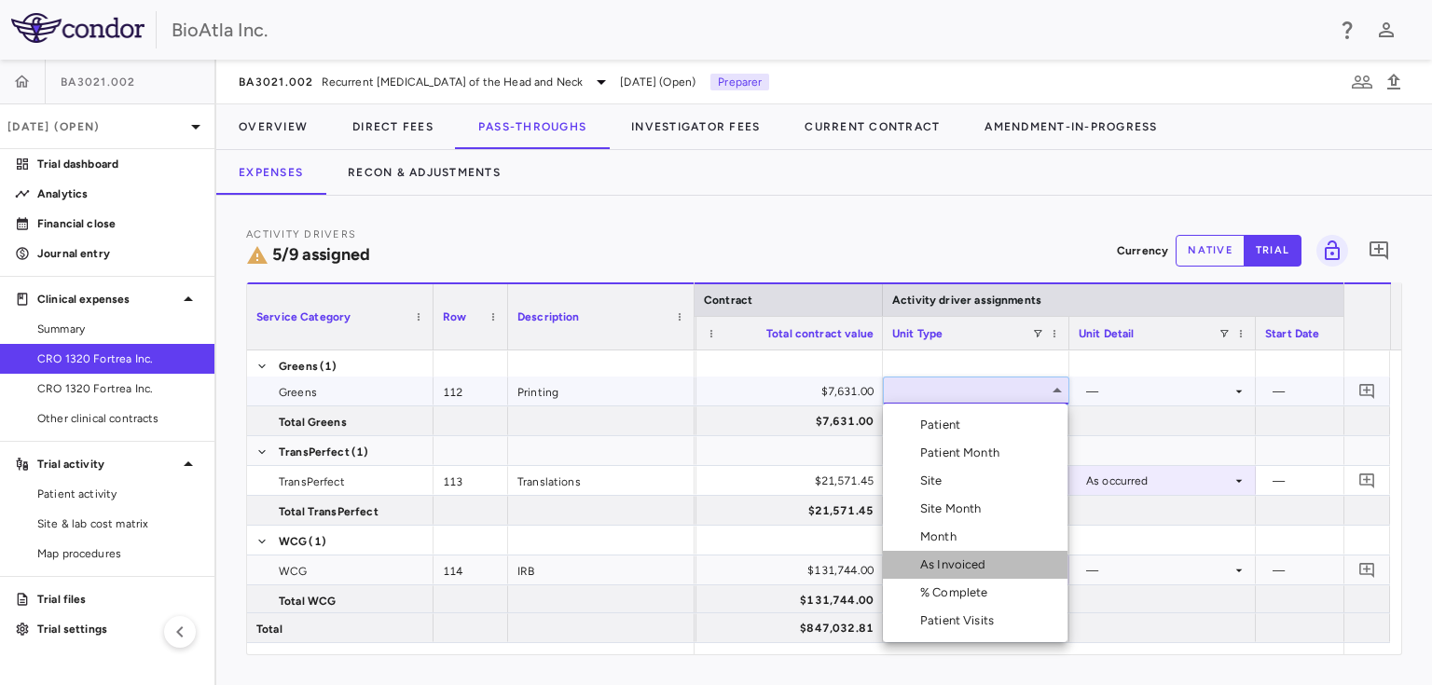
click at [940, 570] on div "As Invoiced" at bounding box center [957, 564] width 74 height 17
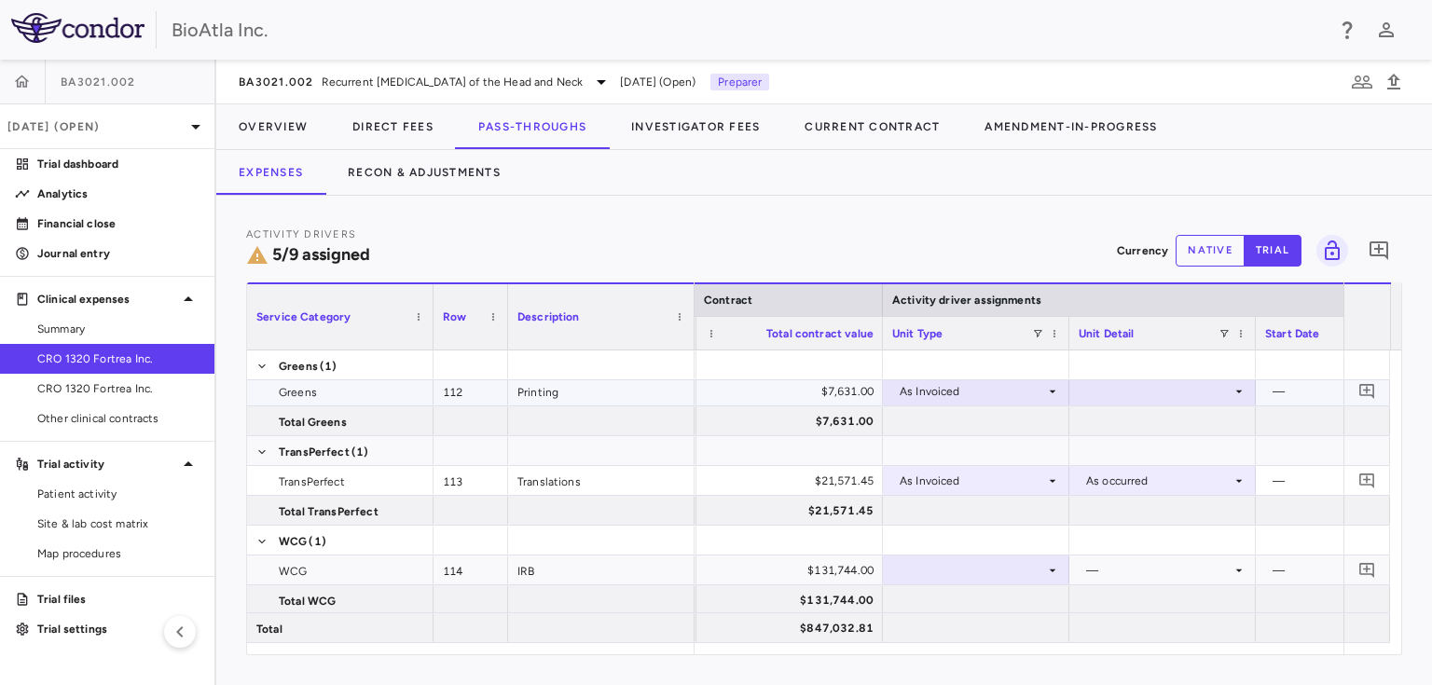
click at [1187, 391] on div at bounding box center [1162, 390] width 168 height 27
click at [1118, 421] on div "As occurred" at bounding box center [1143, 425] width 75 height 17
click at [1051, 569] on icon at bounding box center [1052, 570] width 7 height 3
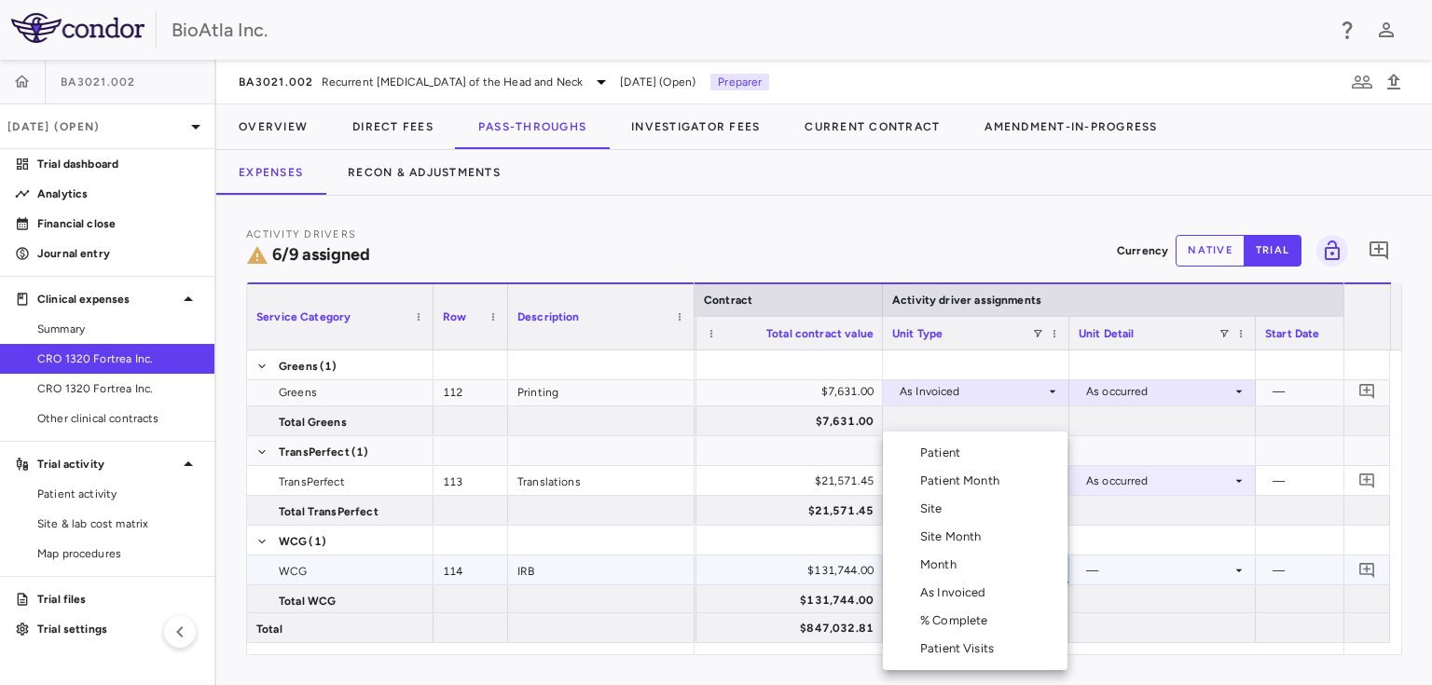
click at [992, 597] on li "As Invoiced" at bounding box center [975, 593] width 185 height 28
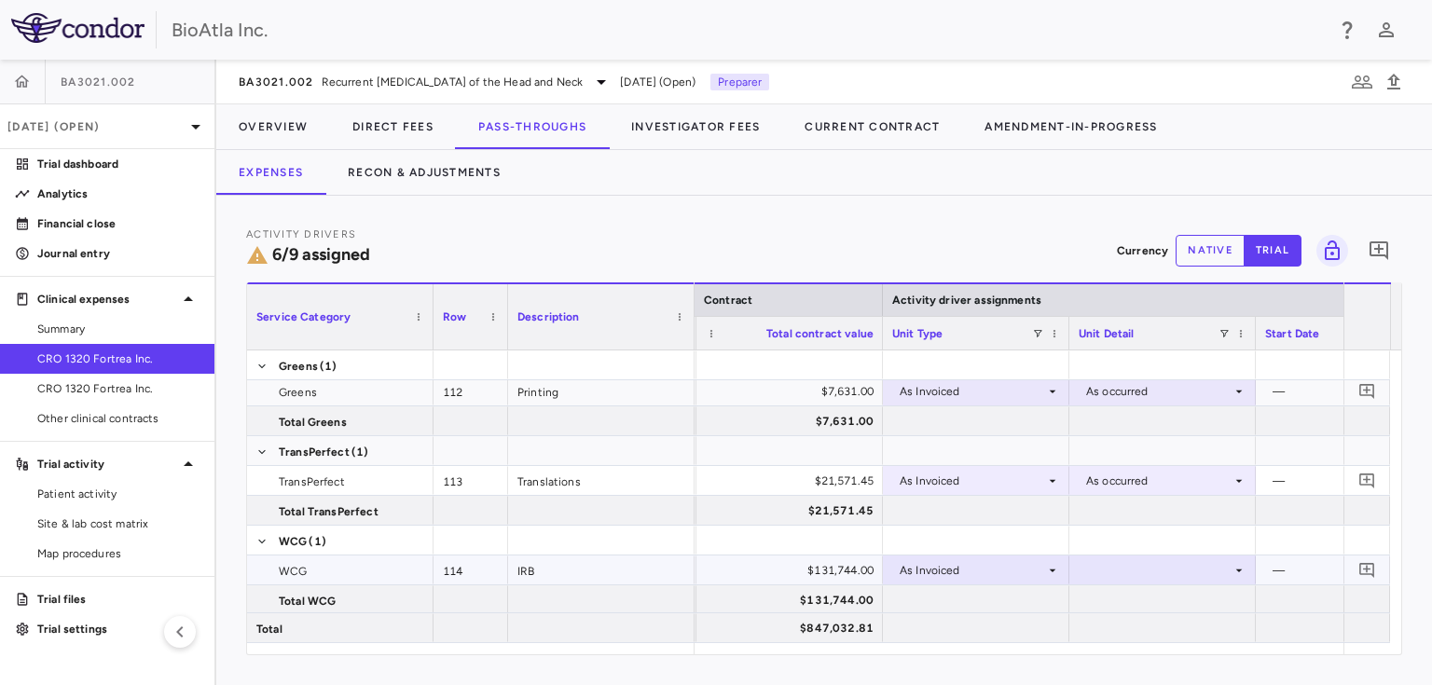
click at [1130, 571] on div at bounding box center [1162, 569] width 168 height 27
click at [1130, 610] on div "As occurred" at bounding box center [1143, 604] width 75 height 17
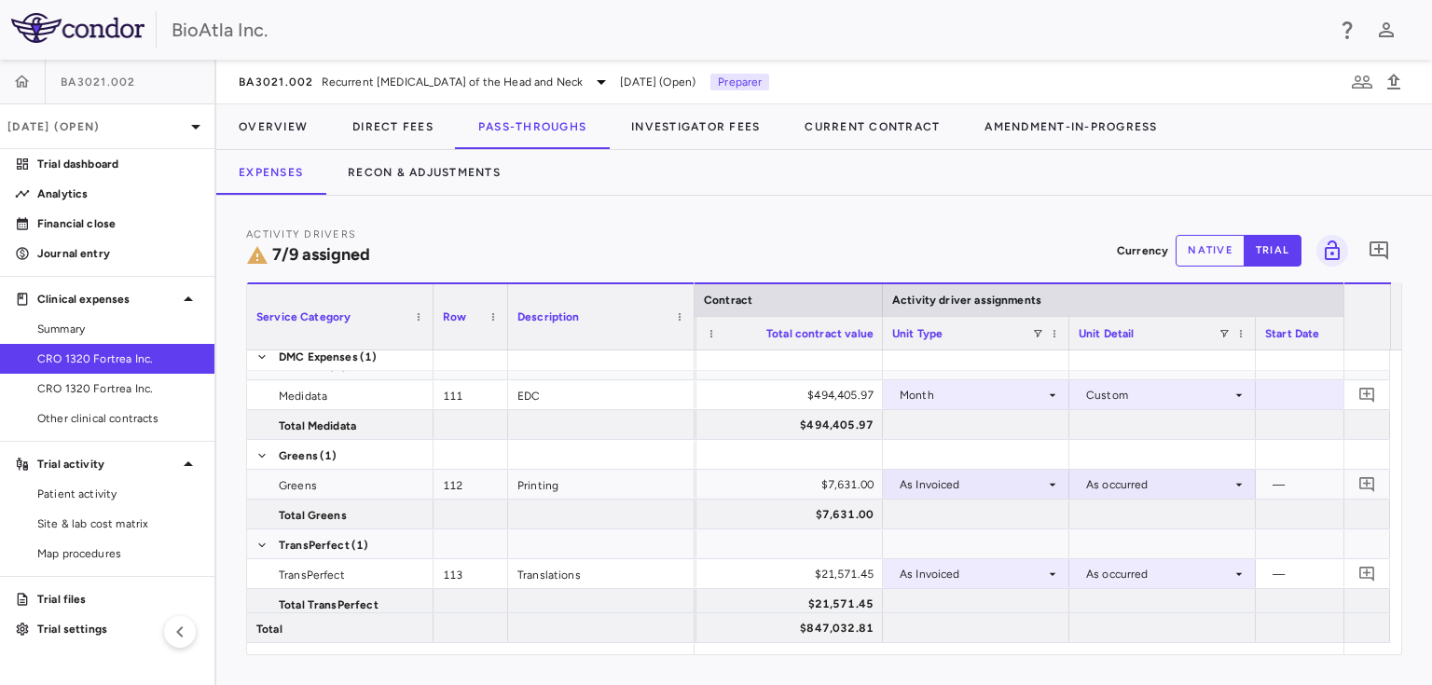
scroll to position [418, 0]
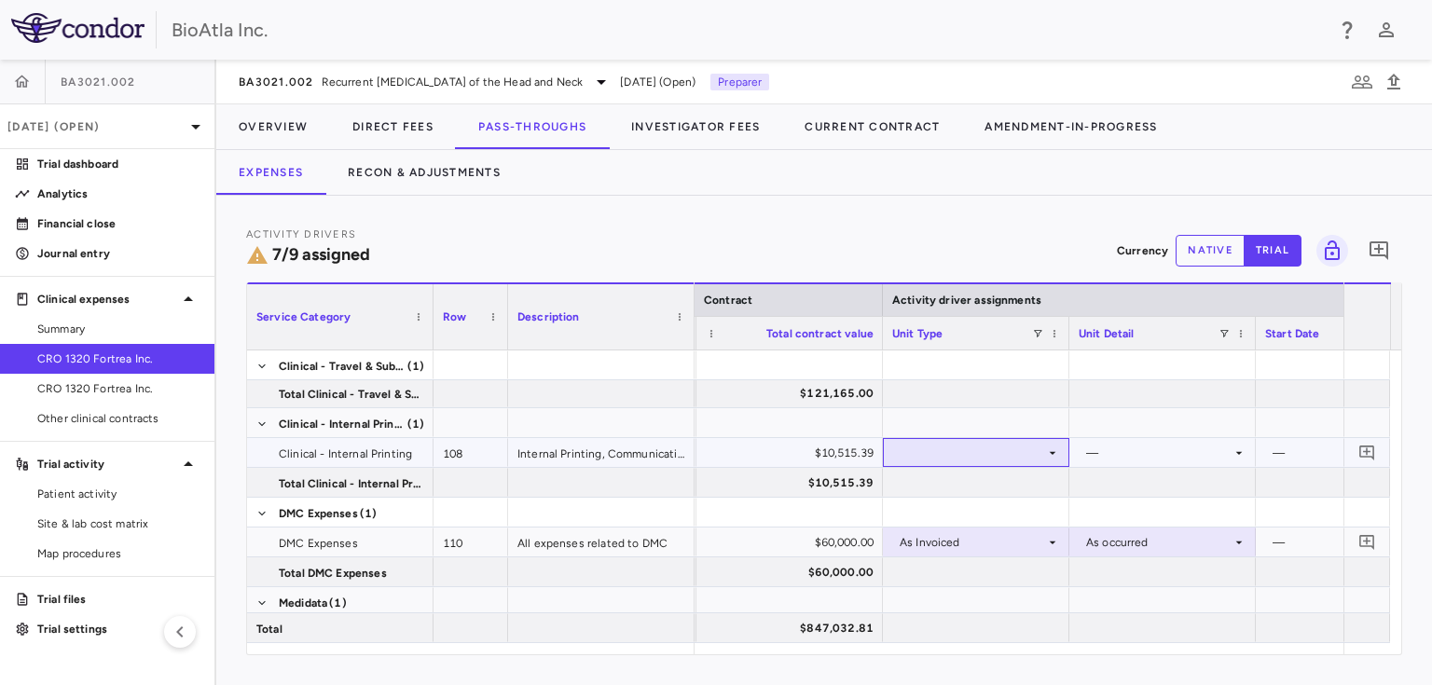
click at [1052, 452] on icon at bounding box center [1052, 452] width 7 height 3
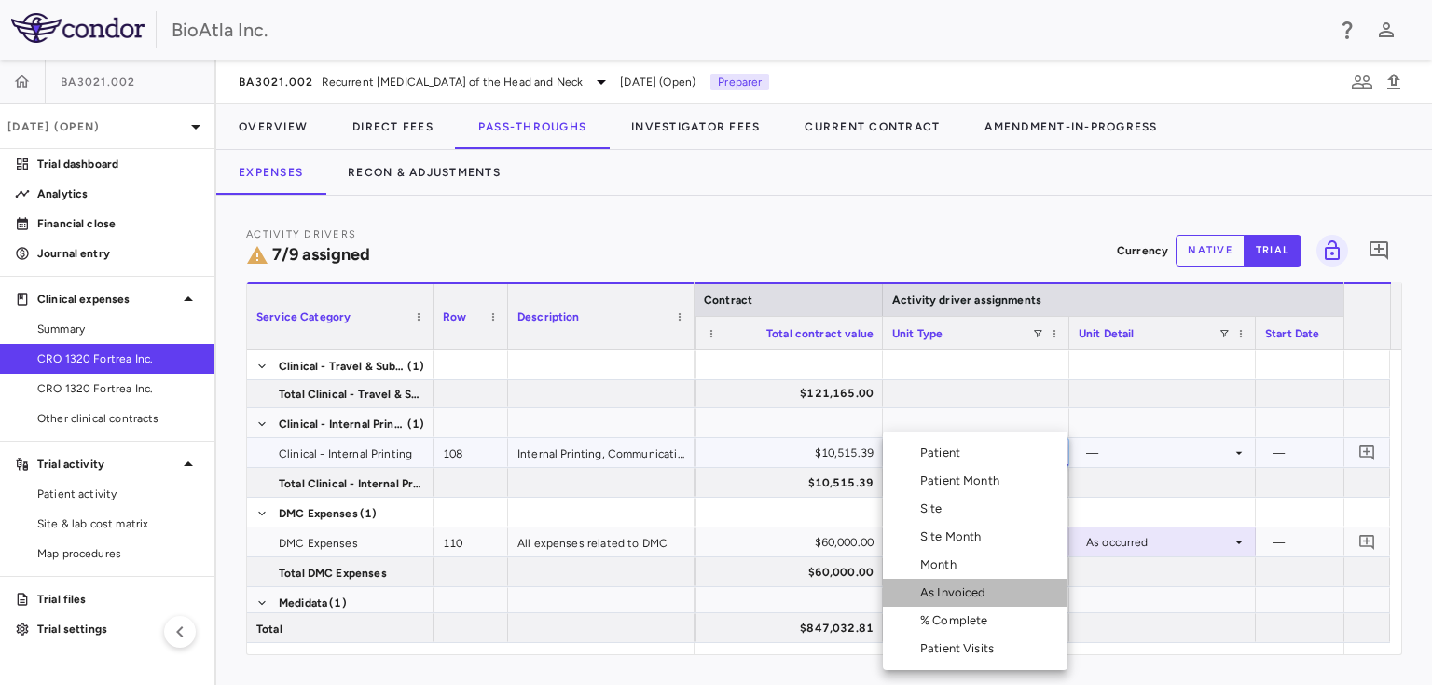
click at [930, 595] on div "As Invoiced" at bounding box center [957, 592] width 74 height 17
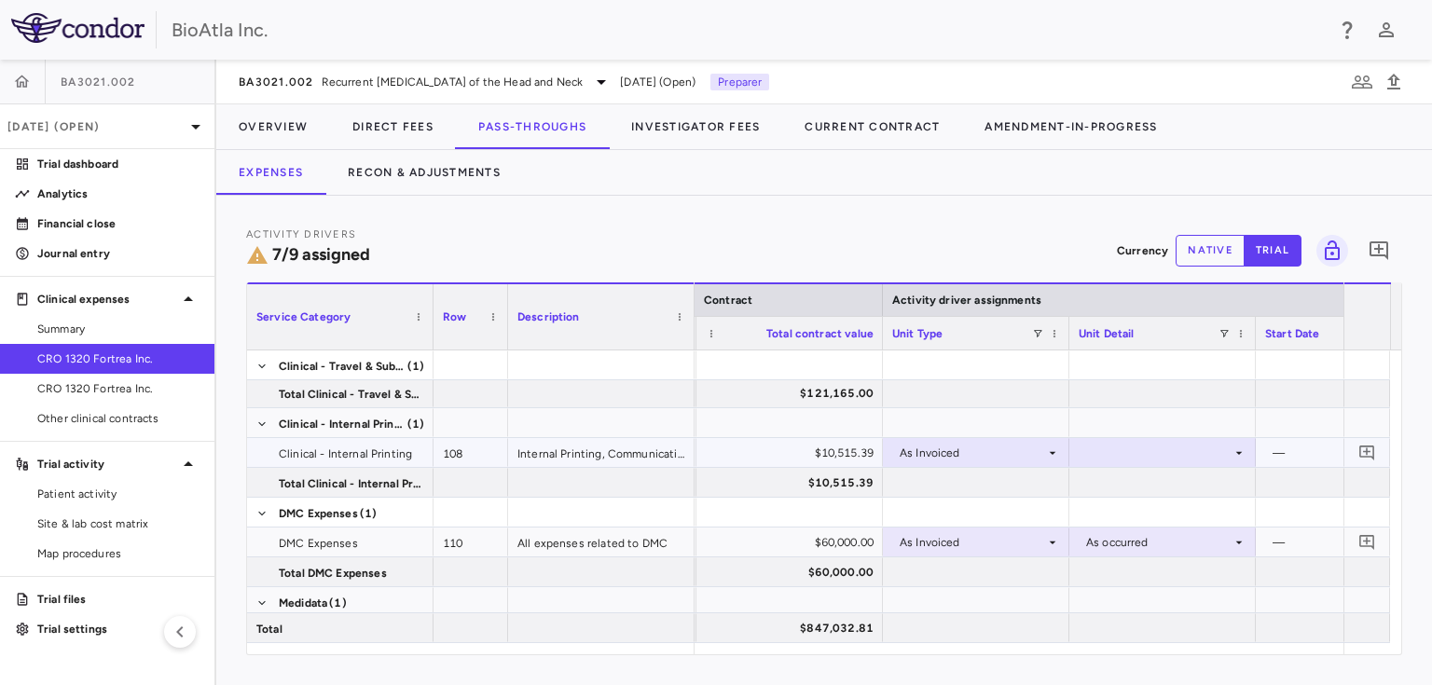
click at [1237, 452] on icon at bounding box center [1238, 453] width 15 height 15
click at [1156, 485] on div "As occurred" at bounding box center [1143, 487] width 75 height 17
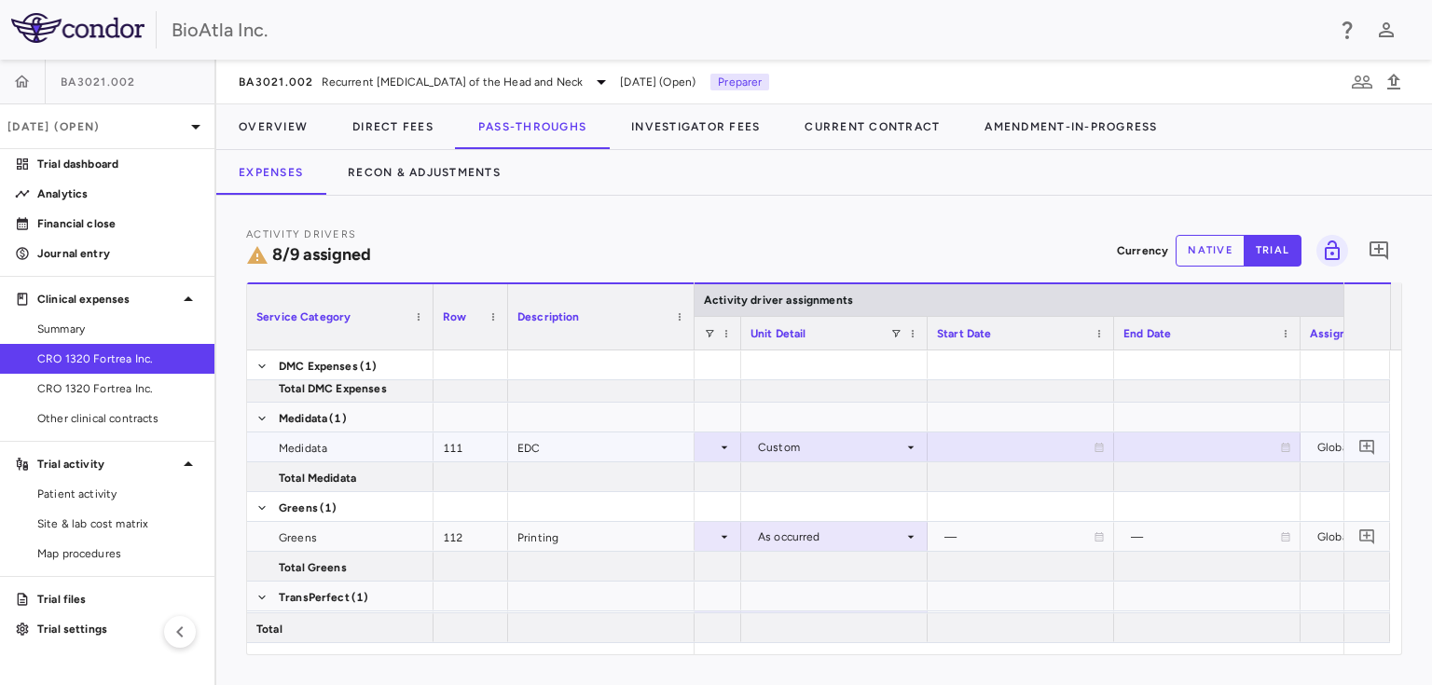
click at [977, 447] on div at bounding box center [1021, 446] width 168 height 27
click at [1008, 440] on input "**********" at bounding box center [1003, 448] width 151 height 31
type input "**********"
click at [1271, 444] on div at bounding box center [1207, 446] width 168 height 27
click at [1201, 454] on input "**********" at bounding box center [1190, 448] width 151 height 31
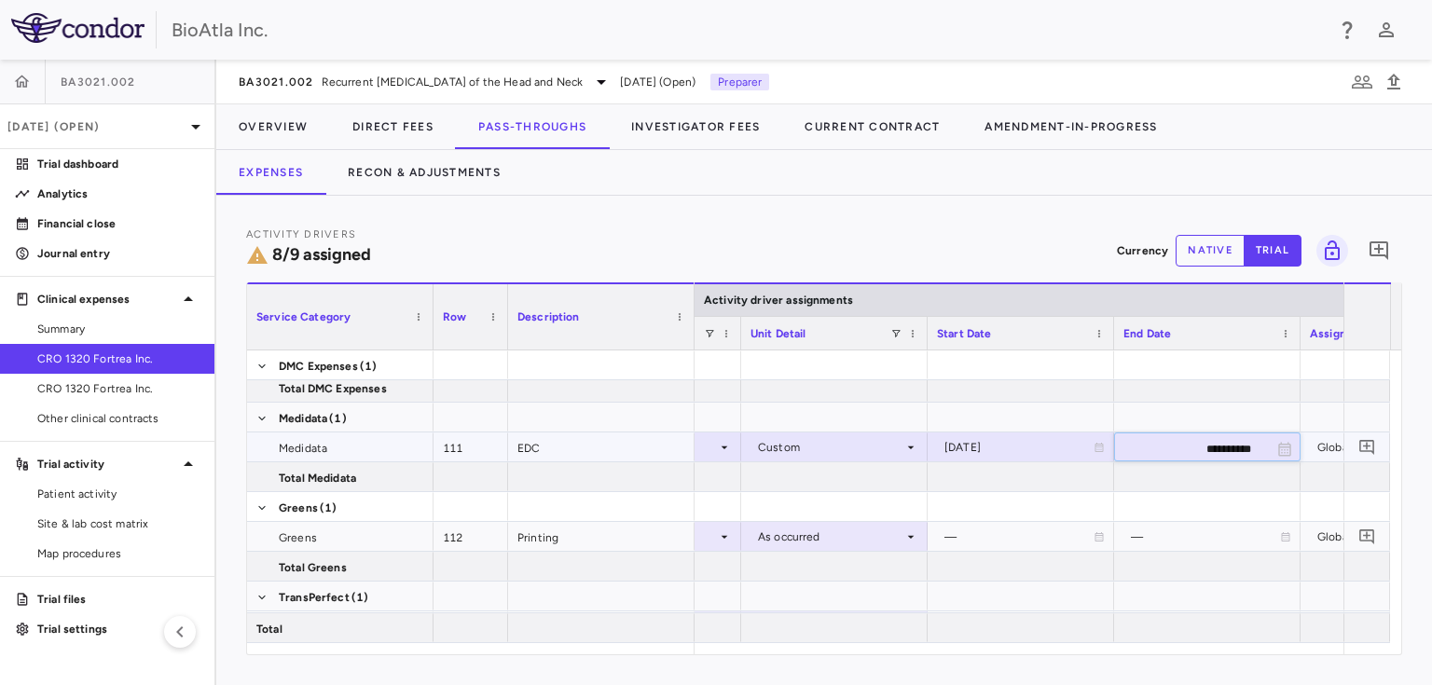
type input "**********"
click at [1237, 507] on div at bounding box center [1207, 506] width 168 height 27
click at [1338, 654] on div "Service Category Drag here to set column labels Service Category Row Description" at bounding box center [824, 468] width 1156 height 373
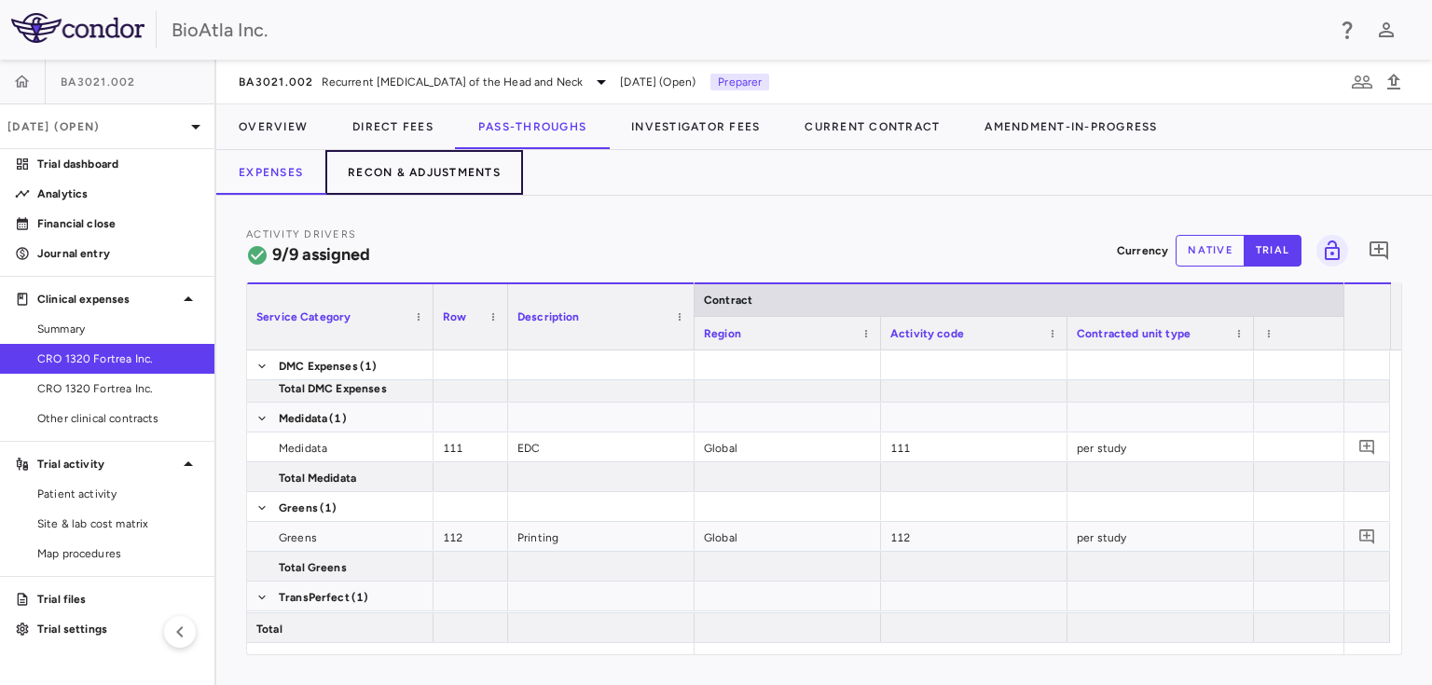
click at [432, 169] on button "Recon & Adjustments" at bounding box center [424, 172] width 198 height 45
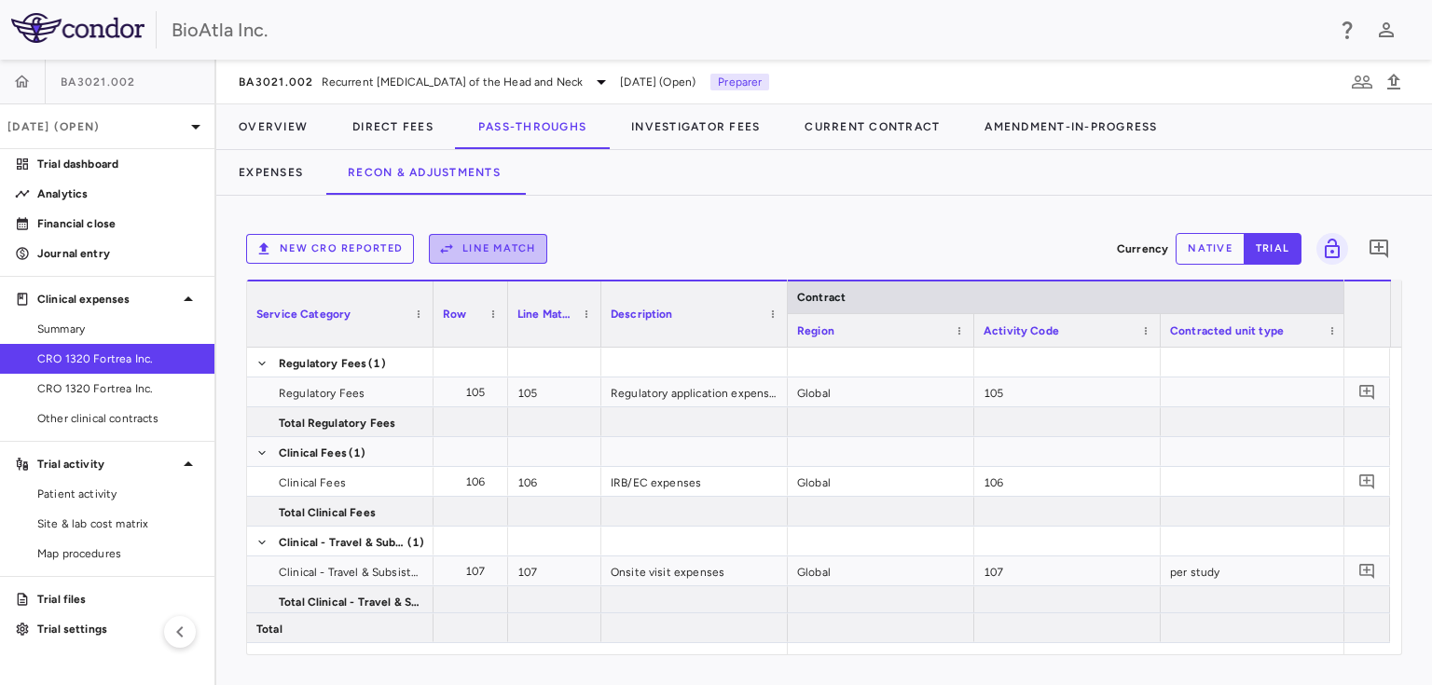
click at [482, 257] on button "Line Match" at bounding box center [488, 249] width 118 height 30
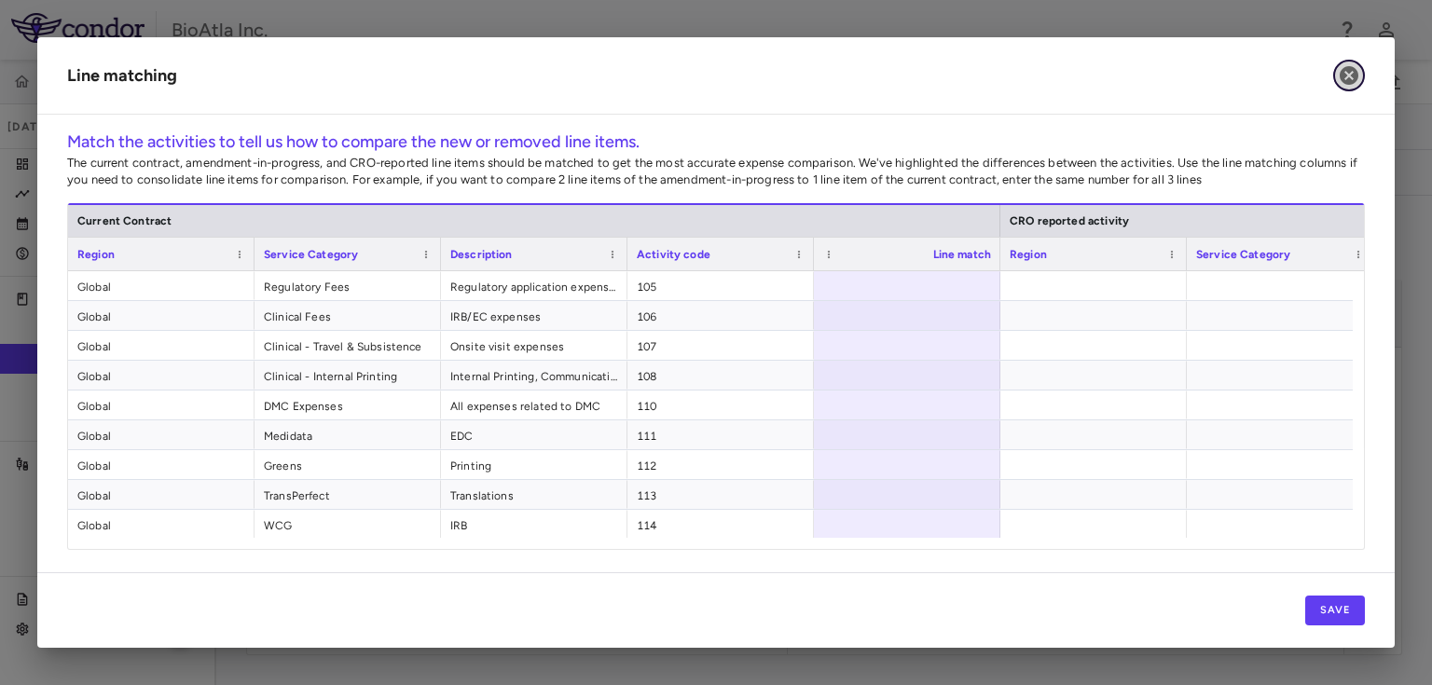
click at [1351, 78] on icon "button" at bounding box center [1348, 75] width 22 height 22
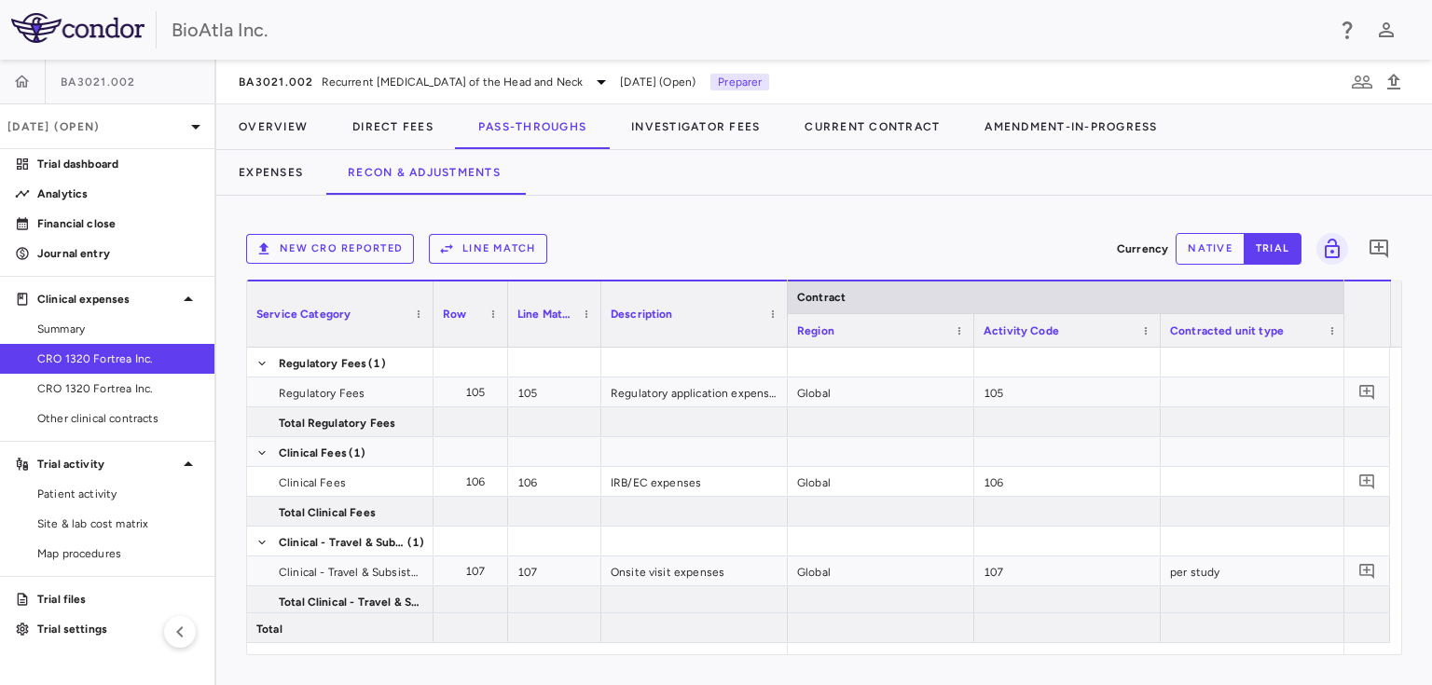
click at [276, 245] on button "New CRO reported" at bounding box center [330, 249] width 168 height 30
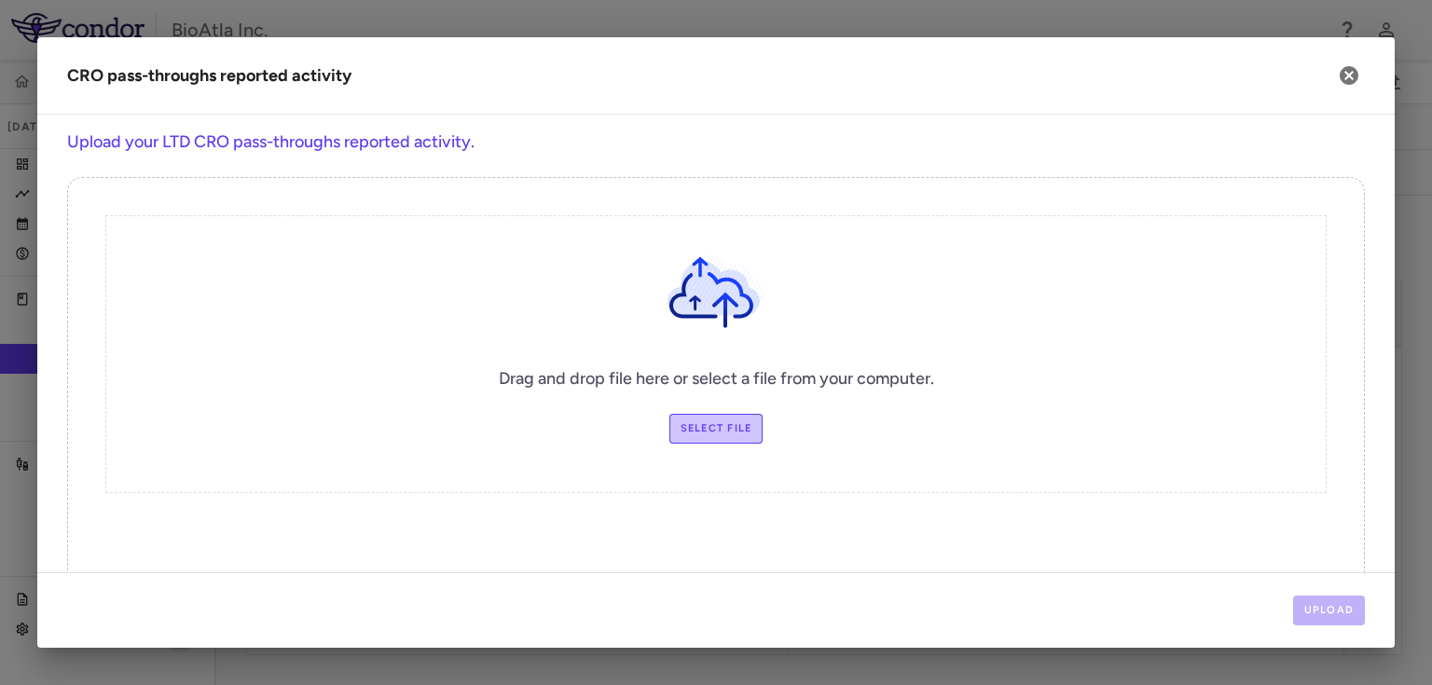
click at [722, 418] on label "Select file" at bounding box center [716, 429] width 94 height 30
click at [0, 0] on input "Select file" at bounding box center [0, 0] width 0 height 0
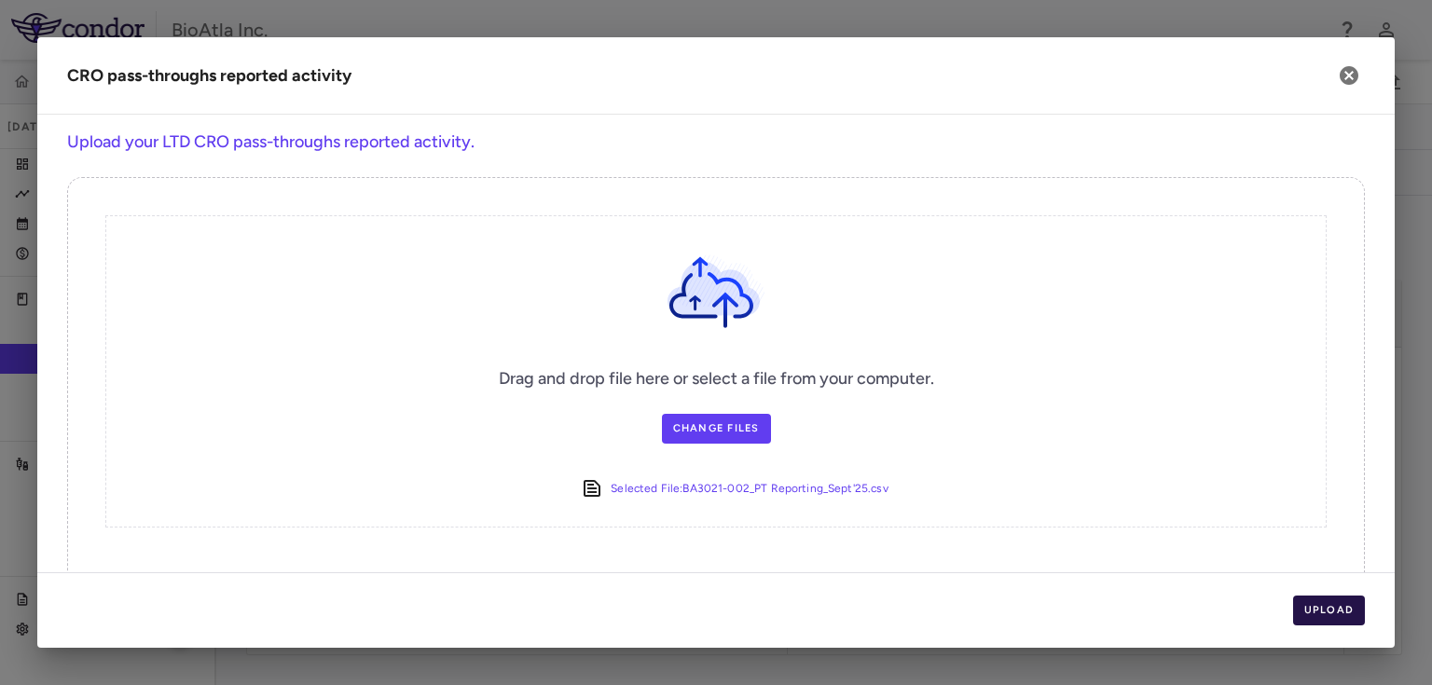
click at [1312, 605] on button "Upload" at bounding box center [1329, 611] width 73 height 30
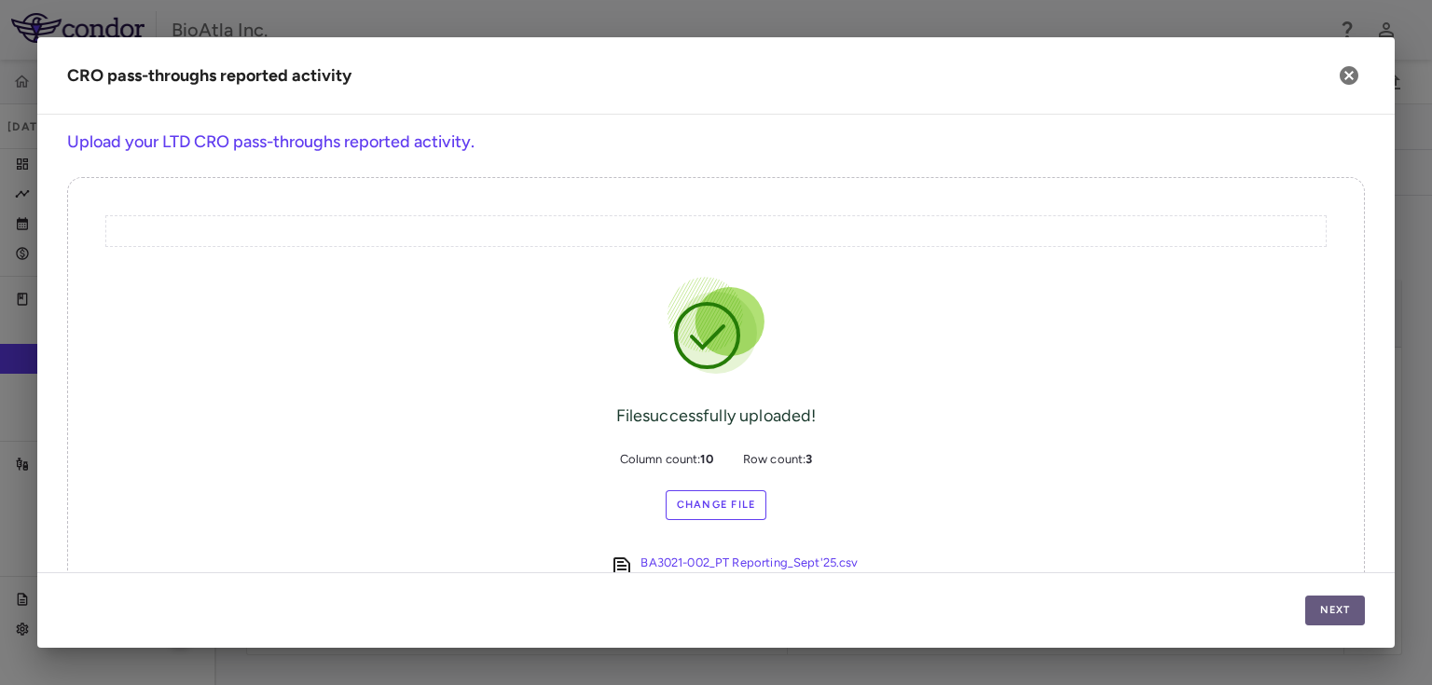
click at [1314, 607] on button "Next" at bounding box center [1335, 611] width 60 height 30
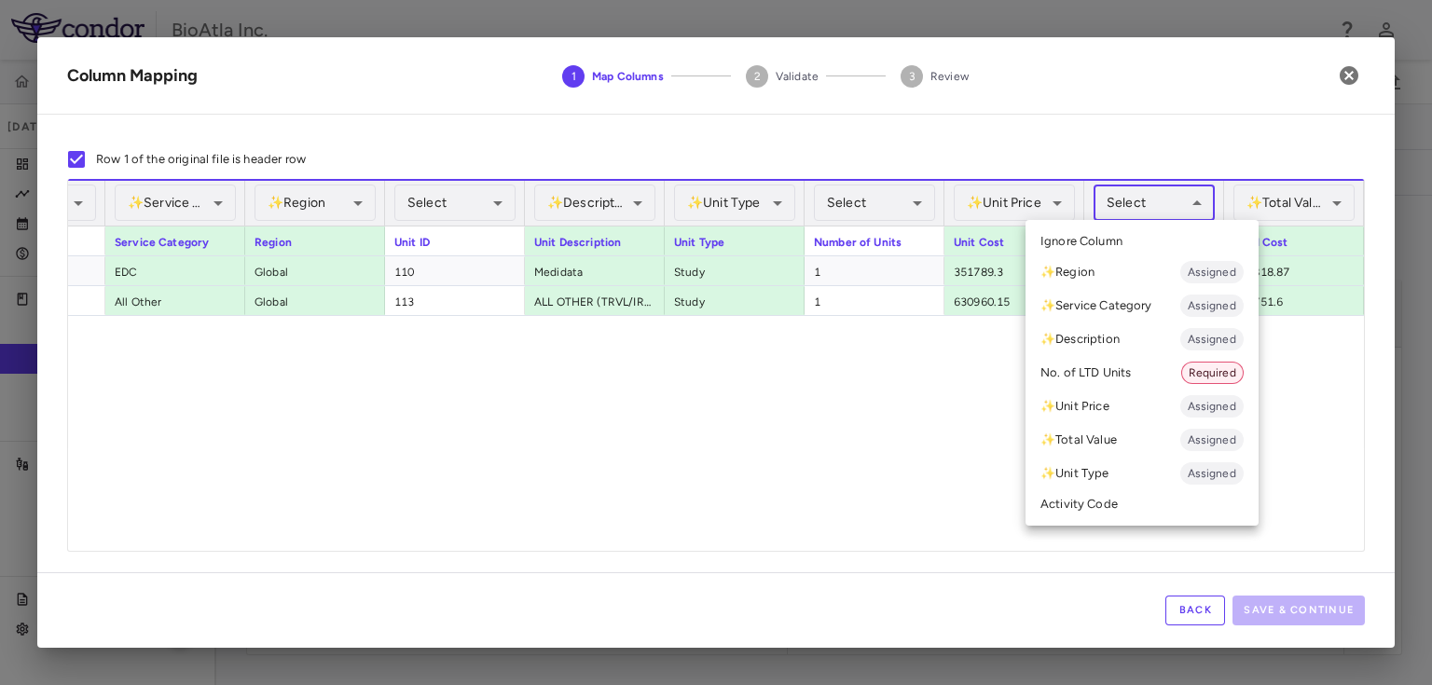
click at [1187, 201] on body "Skip to sidebar Skip to main content BioAtla Inc. BA3021.002 Sep 2025 (Open) Tr…" at bounding box center [716, 342] width 1432 height 685
click at [1230, 367] on span "Required" at bounding box center [1212, 372] width 61 height 17
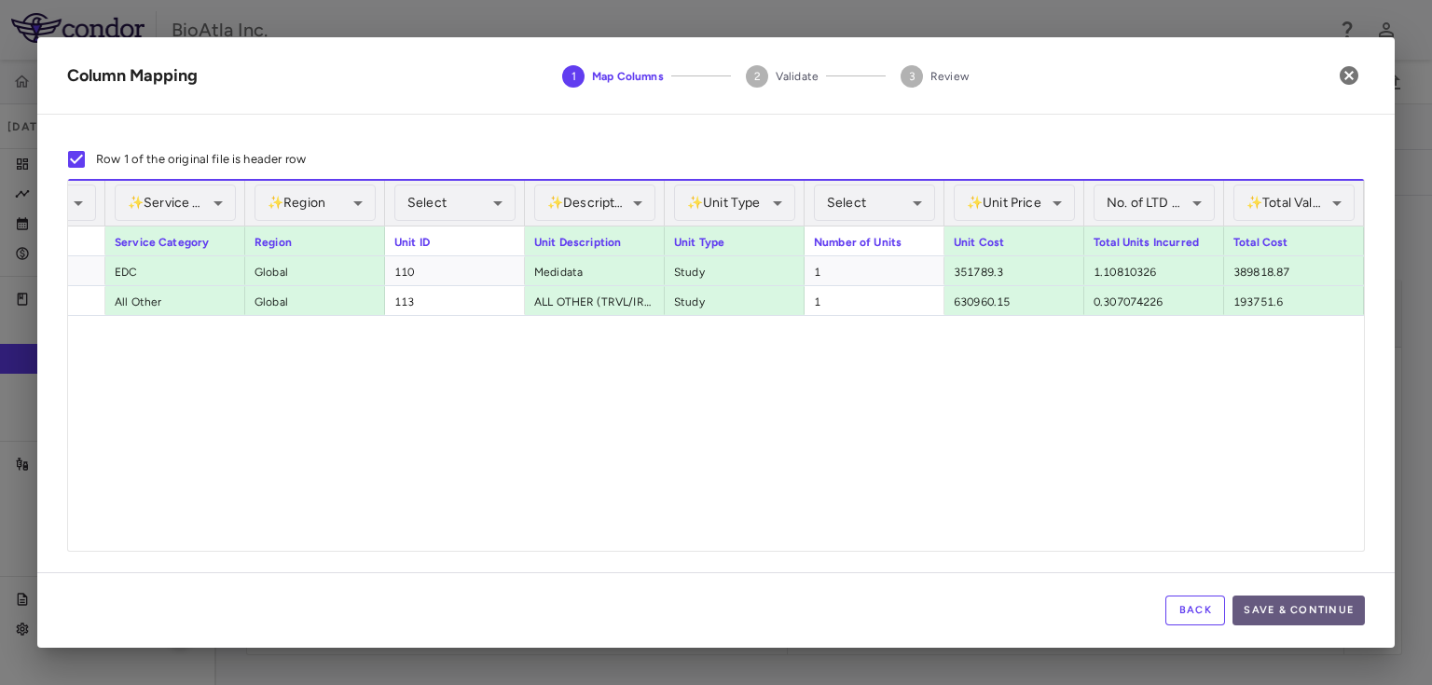
click at [1298, 607] on button "Save & Continue" at bounding box center [1298, 611] width 132 height 30
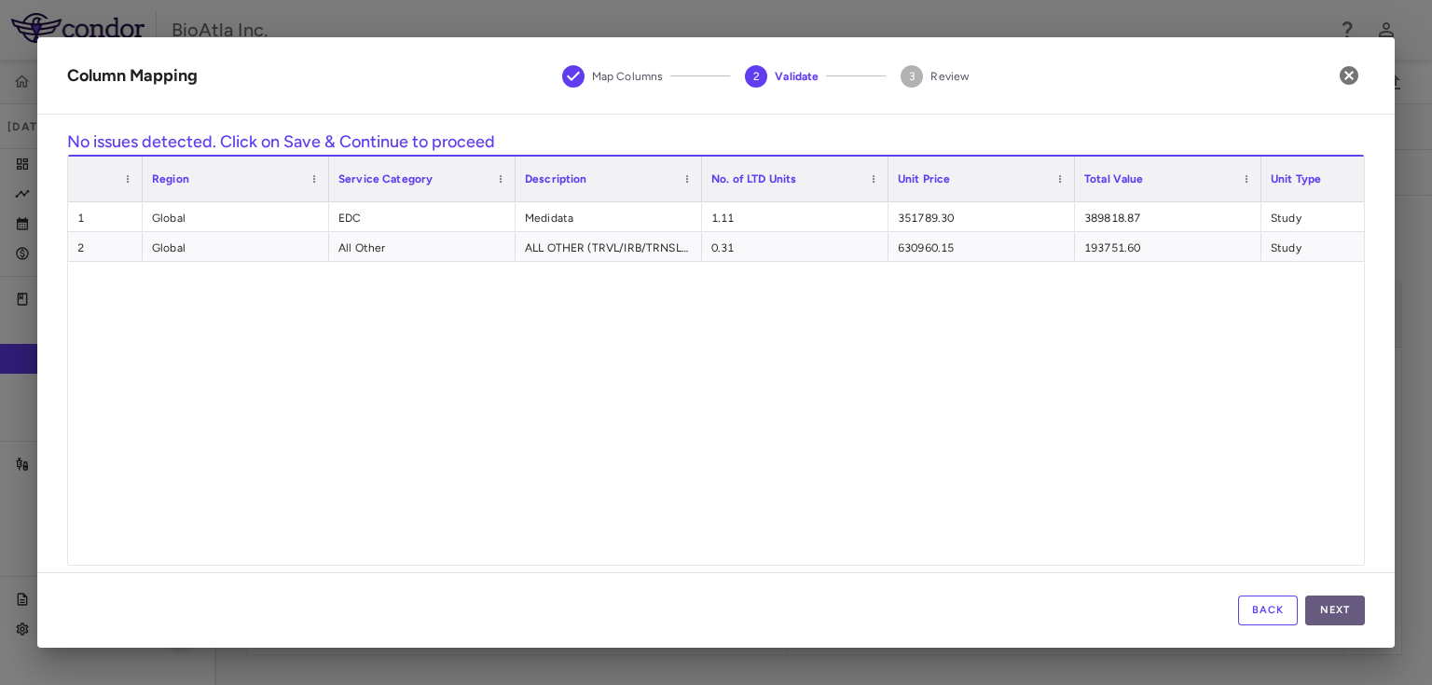
click at [1347, 610] on button "Next" at bounding box center [1335, 611] width 60 height 30
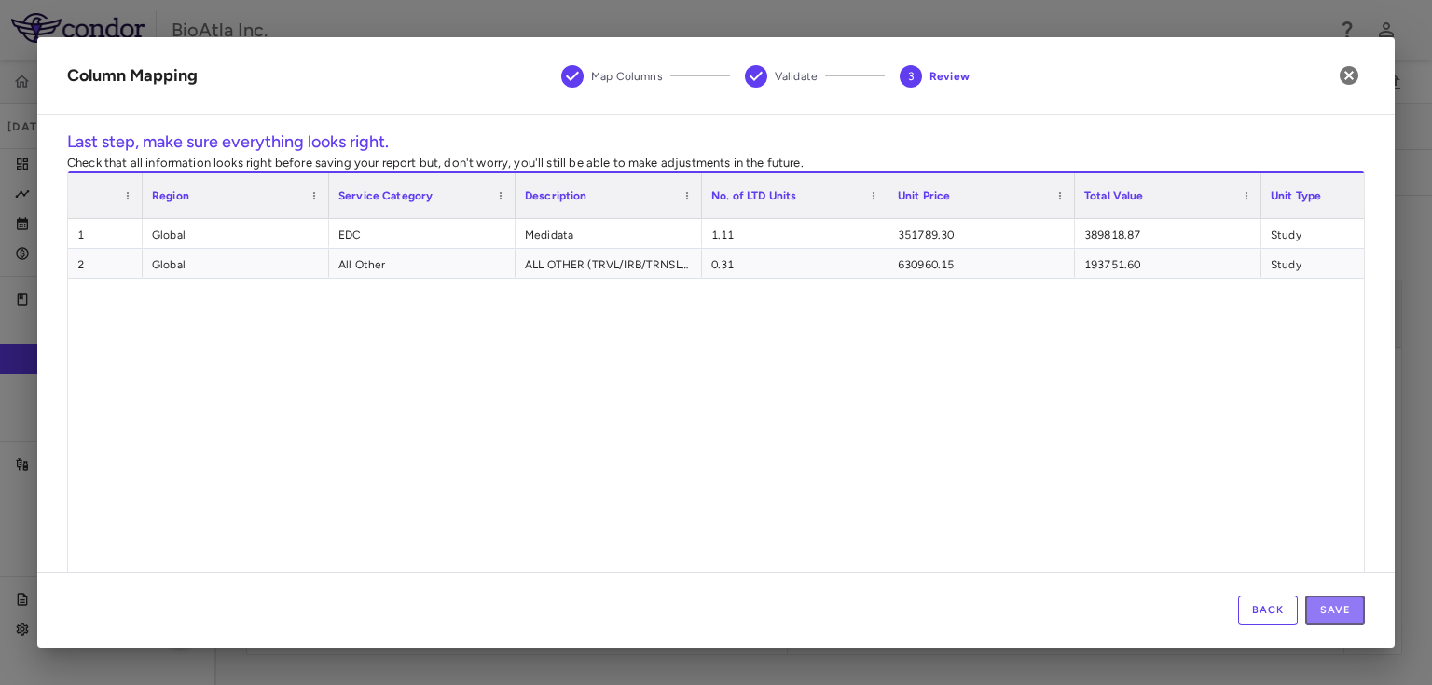
click at [1347, 610] on button "Save" at bounding box center [1335, 611] width 60 height 30
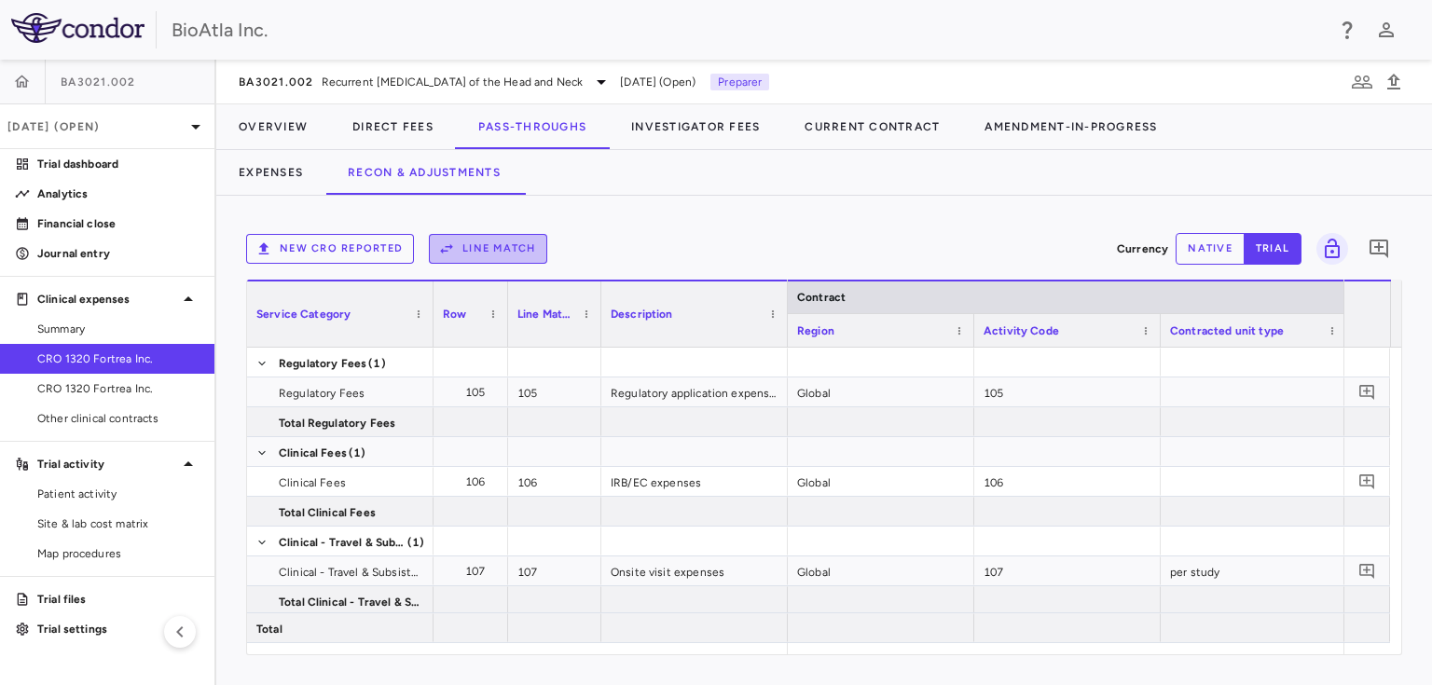
click at [485, 250] on button "Line Match" at bounding box center [488, 249] width 118 height 30
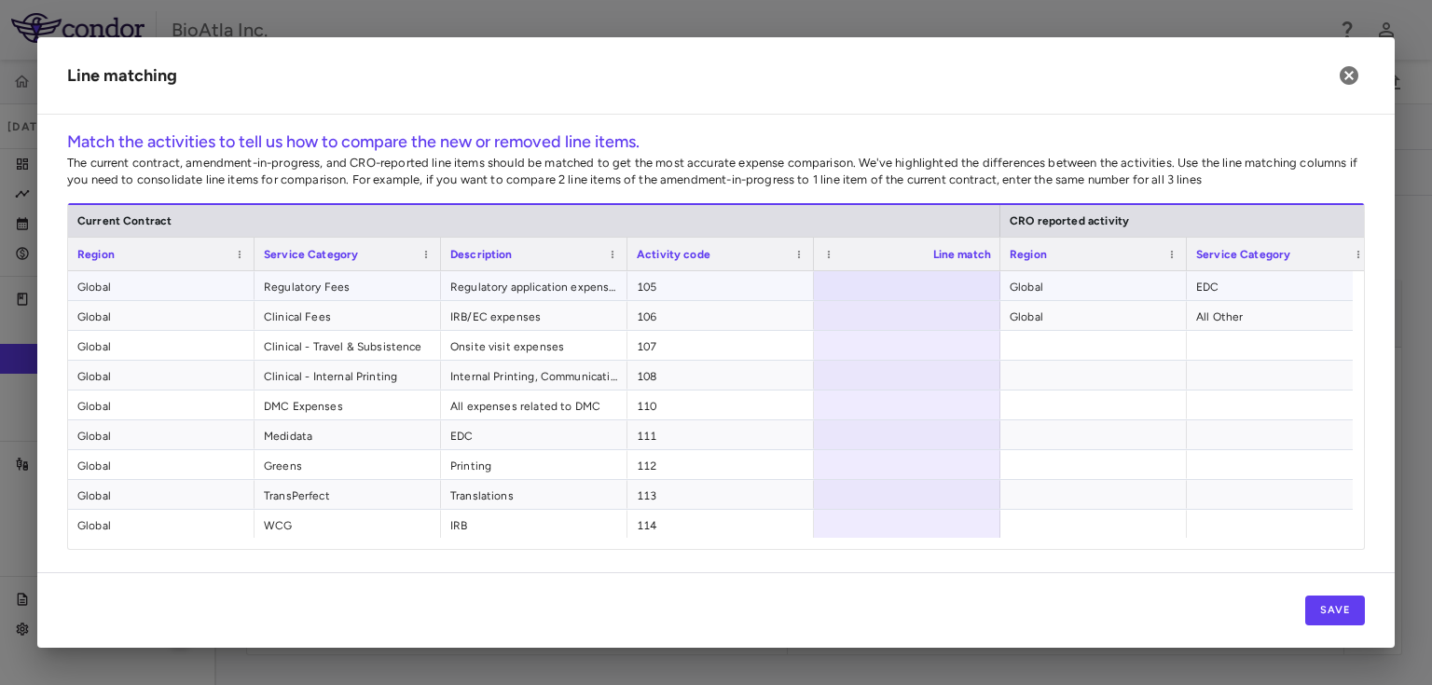
click at [898, 274] on div at bounding box center [907, 285] width 186 height 29
type input "*"
click at [951, 309] on div at bounding box center [907, 315] width 186 height 29
type input "*"
click at [956, 345] on div at bounding box center [907, 345] width 186 height 29
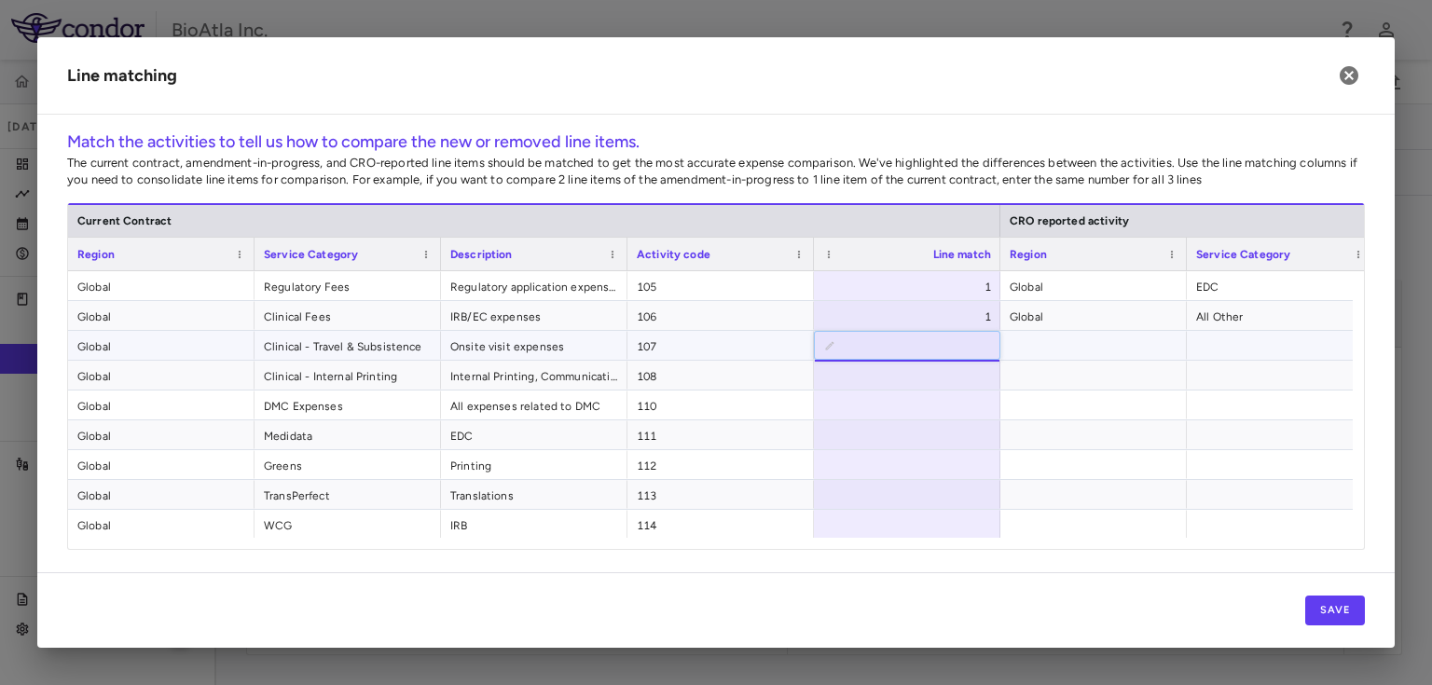
type input "*"
click at [951, 375] on div at bounding box center [907, 375] width 186 height 29
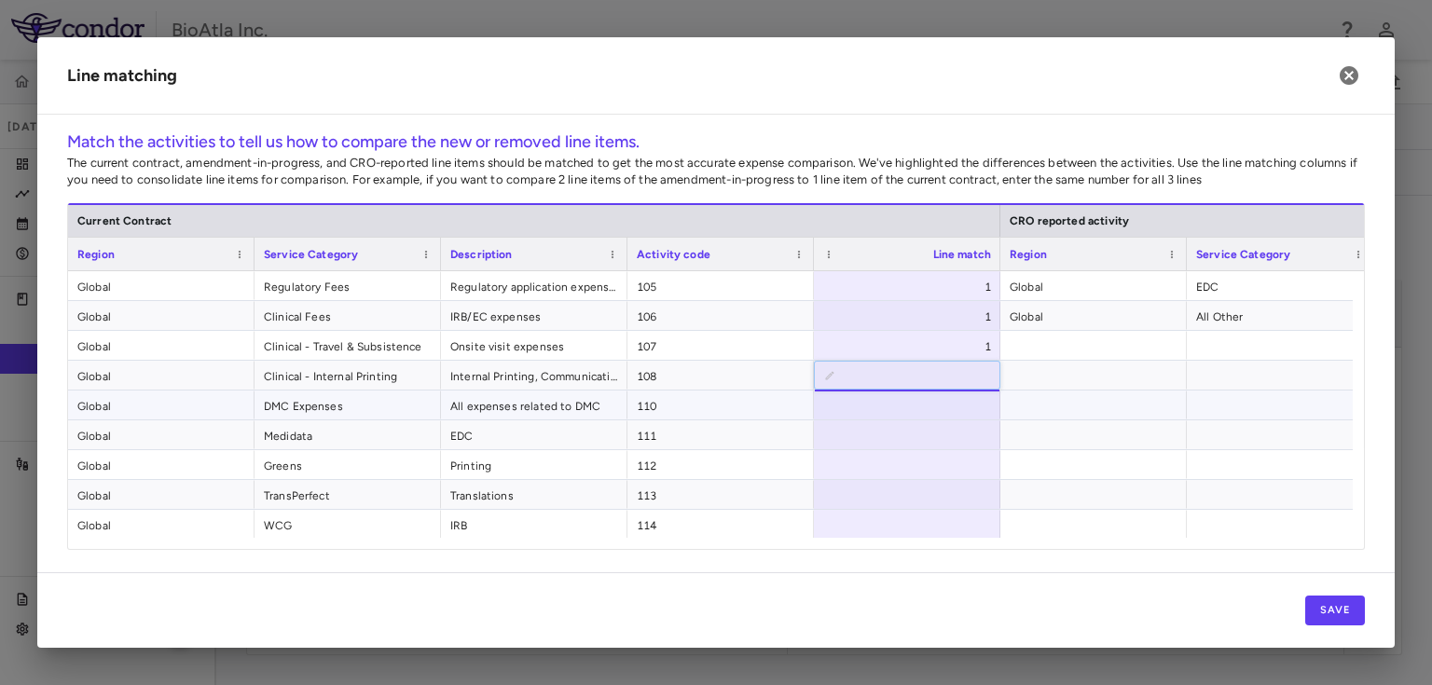
click at [950, 404] on div at bounding box center [907, 405] width 186 height 29
type input "*"
click at [952, 430] on div at bounding box center [907, 434] width 186 height 29
type input "*"
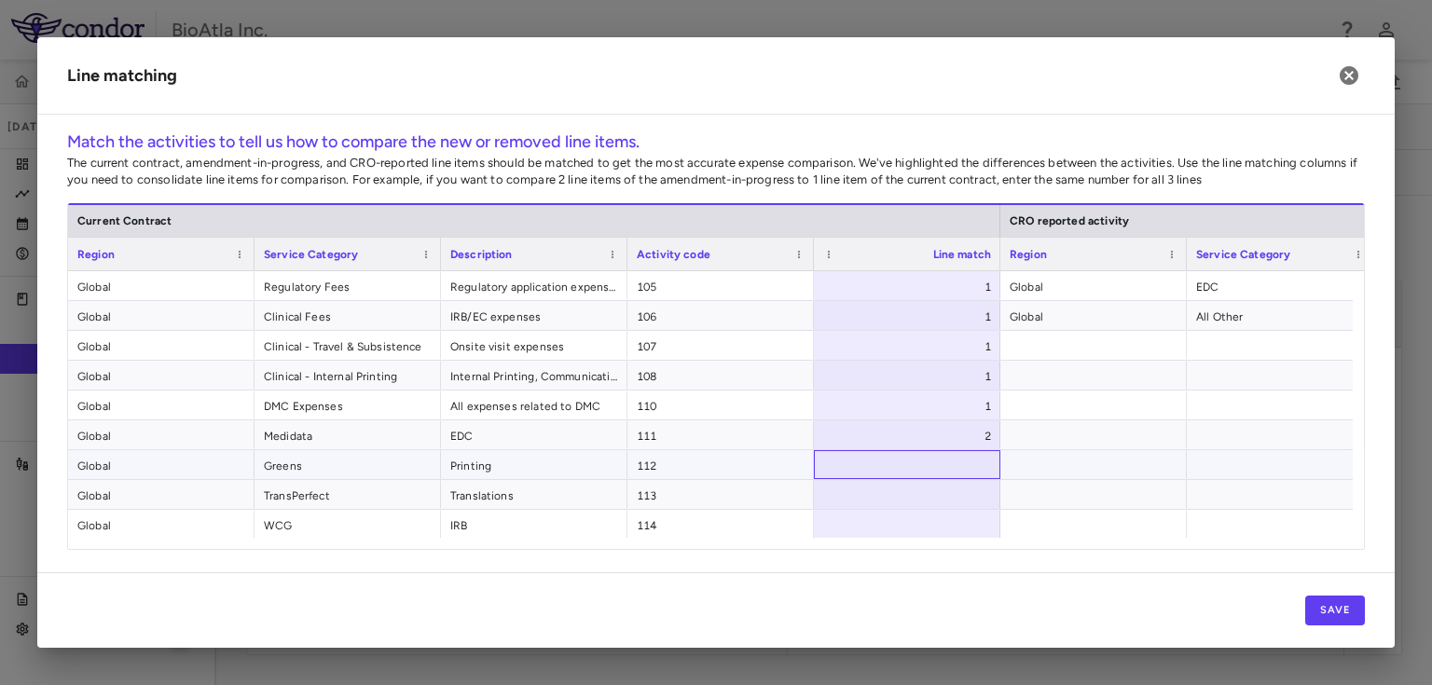
click at [955, 463] on div at bounding box center [907, 464] width 186 height 29
click at [955, 488] on div at bounding box center [907, 494] width 186 height 29
type input "*"
click at [954, 518] on div at bounding box center [907, 524] width 186 height 29
type input "*"
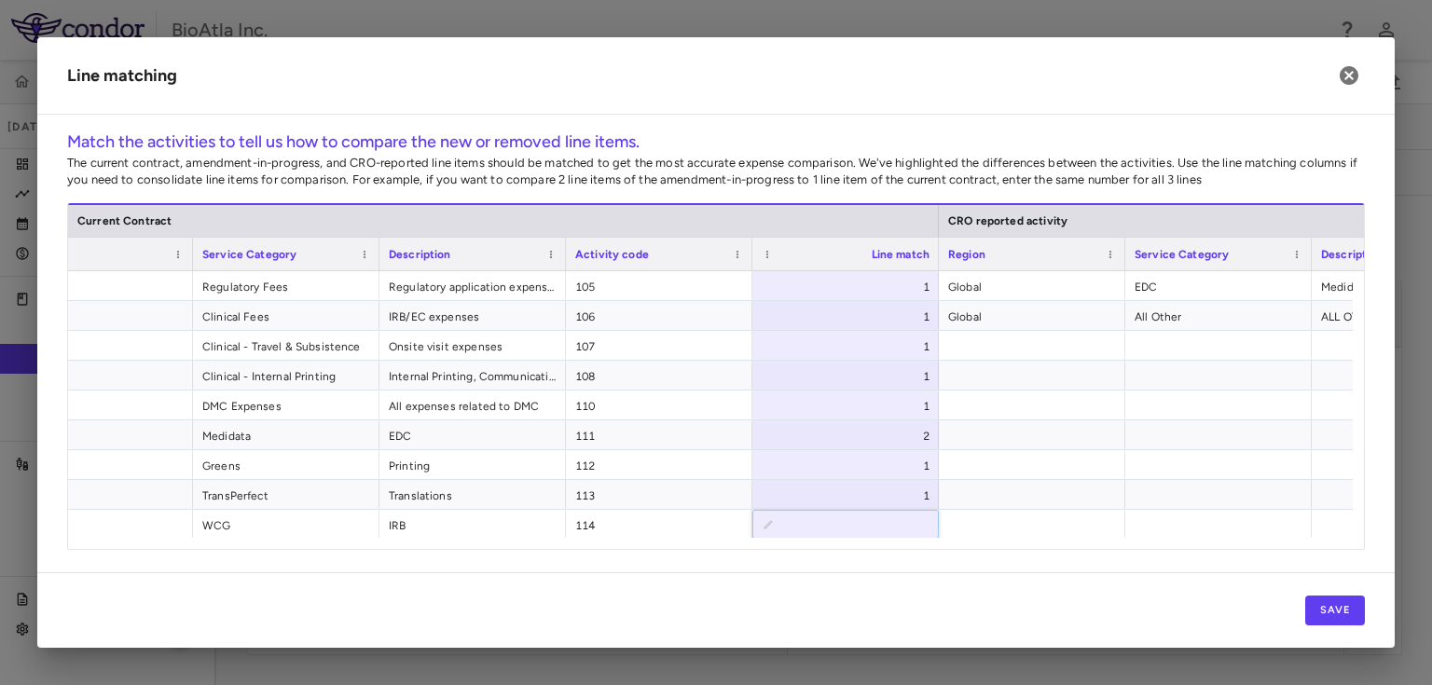
scroll to position [0, 89]
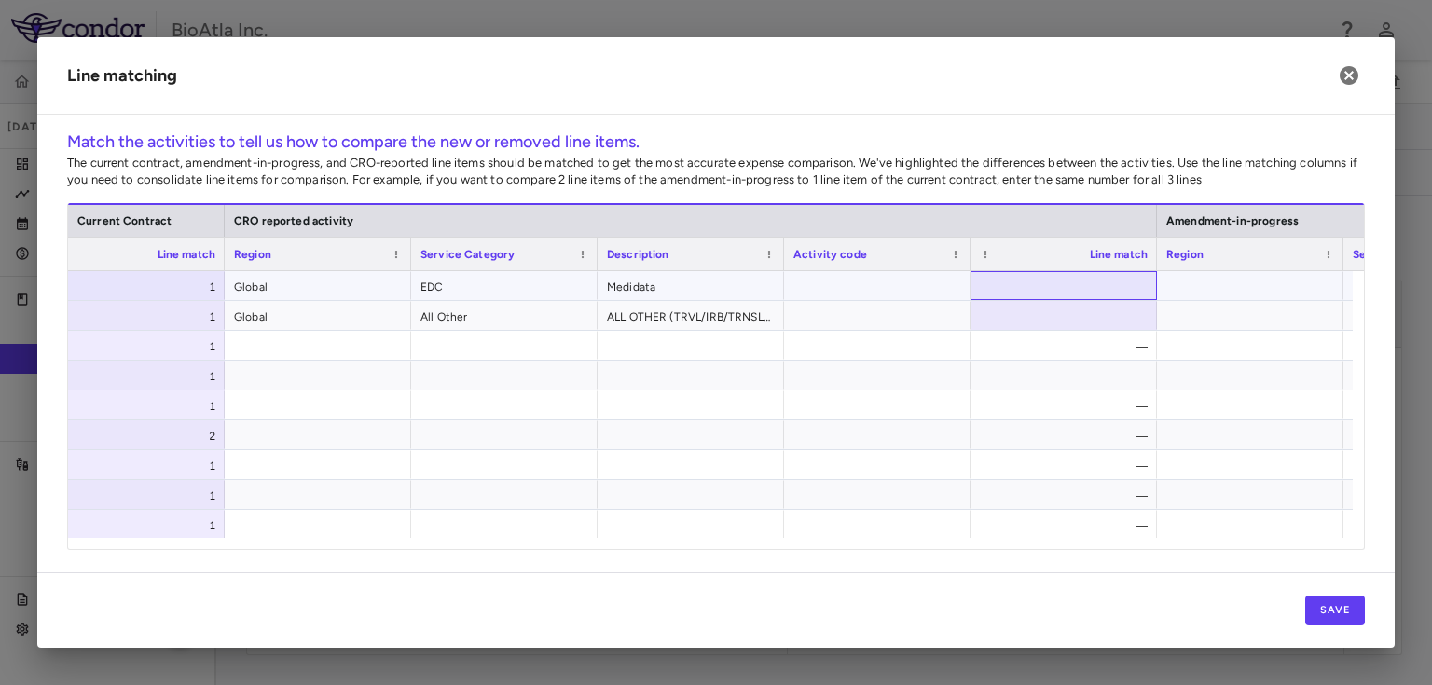
click at [1127, 291] on div at bounding box center [1063, 285] width 186 height 29
type input "*"
click at [1120, 313] on div at bounding box center [1063, 315] width 186 height 29
type input "*"
click at [1208, 317] on div at bounding box center [1250, 315] width 186 height 29
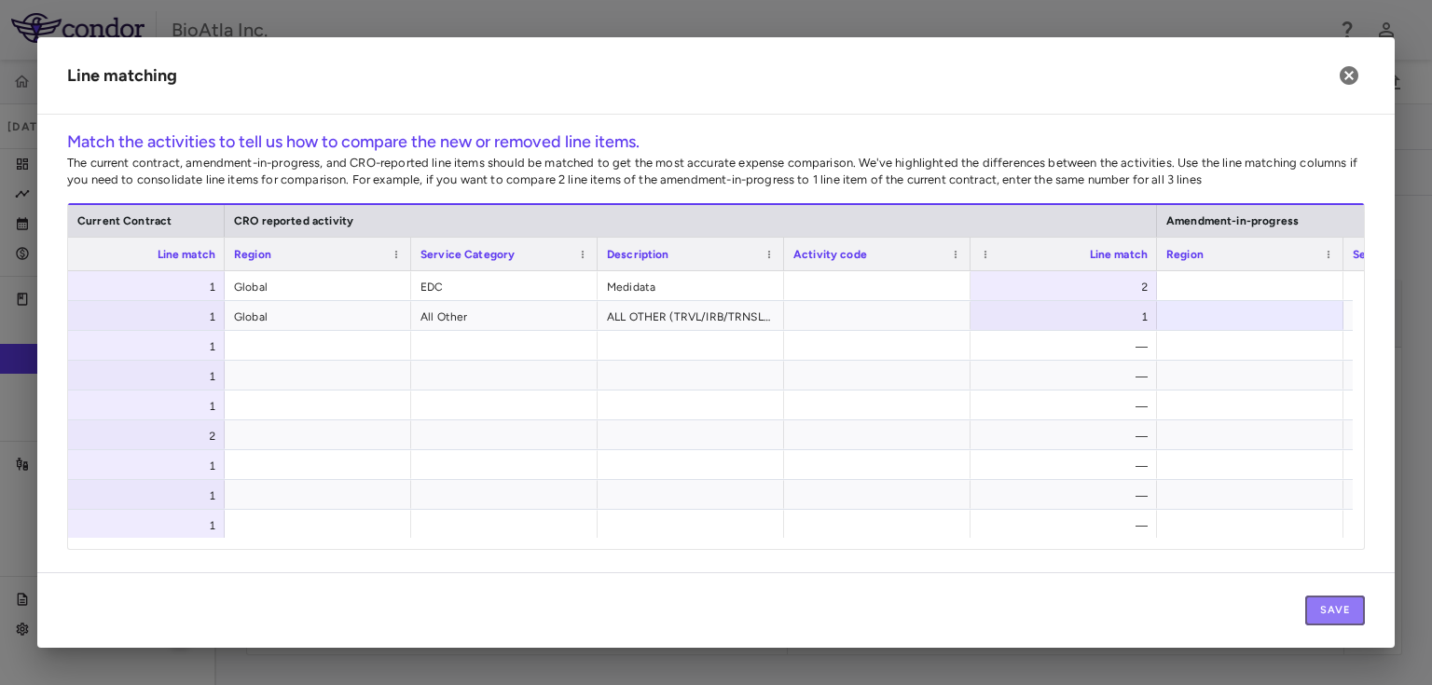
click at [1327, 615] on button "Save" at bounding box center [1335, 611] width 60 height 30
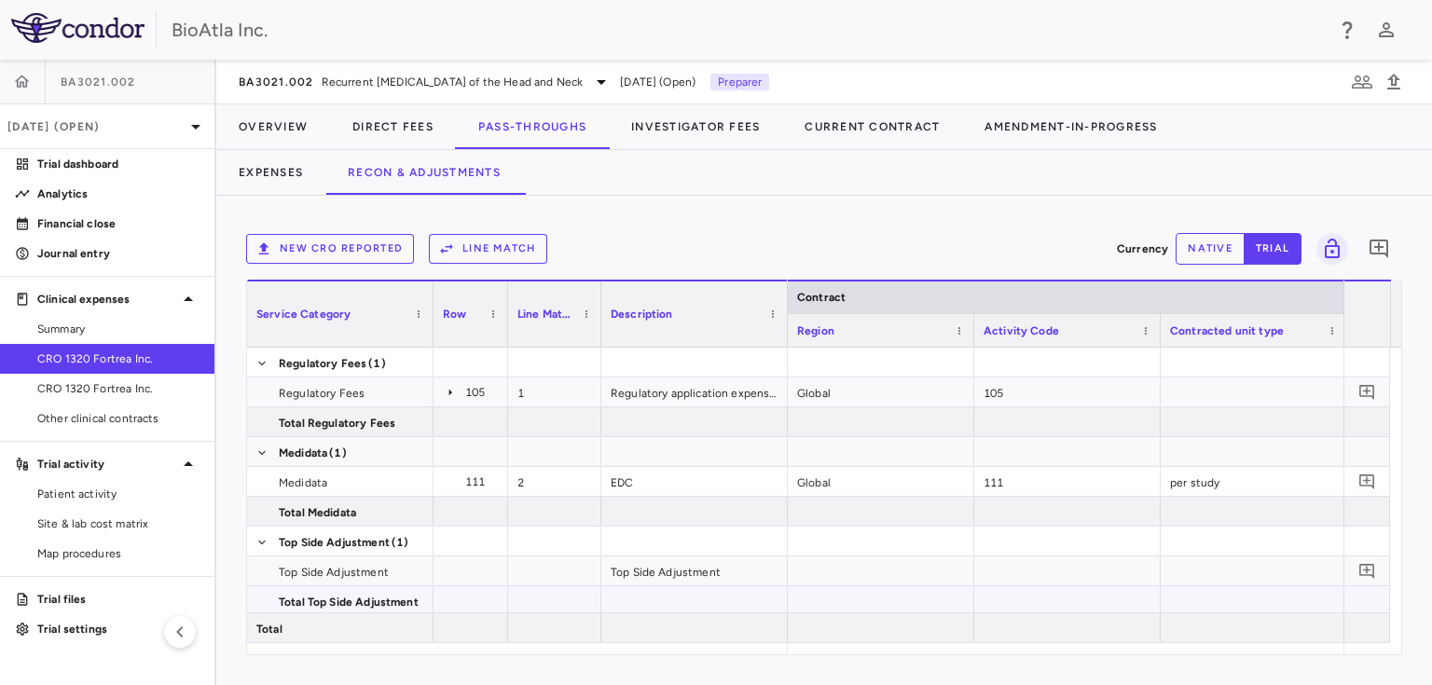
drag, startPoint x: 853, startPoint y: 654, endPoint x: 1177, endPoint y: 611, distance: 327.2
click at [1177, 611] on div "Service Category Drag here to set column labels Service Category Row 1" at bounding box center [824, 468] width 1156 height 376
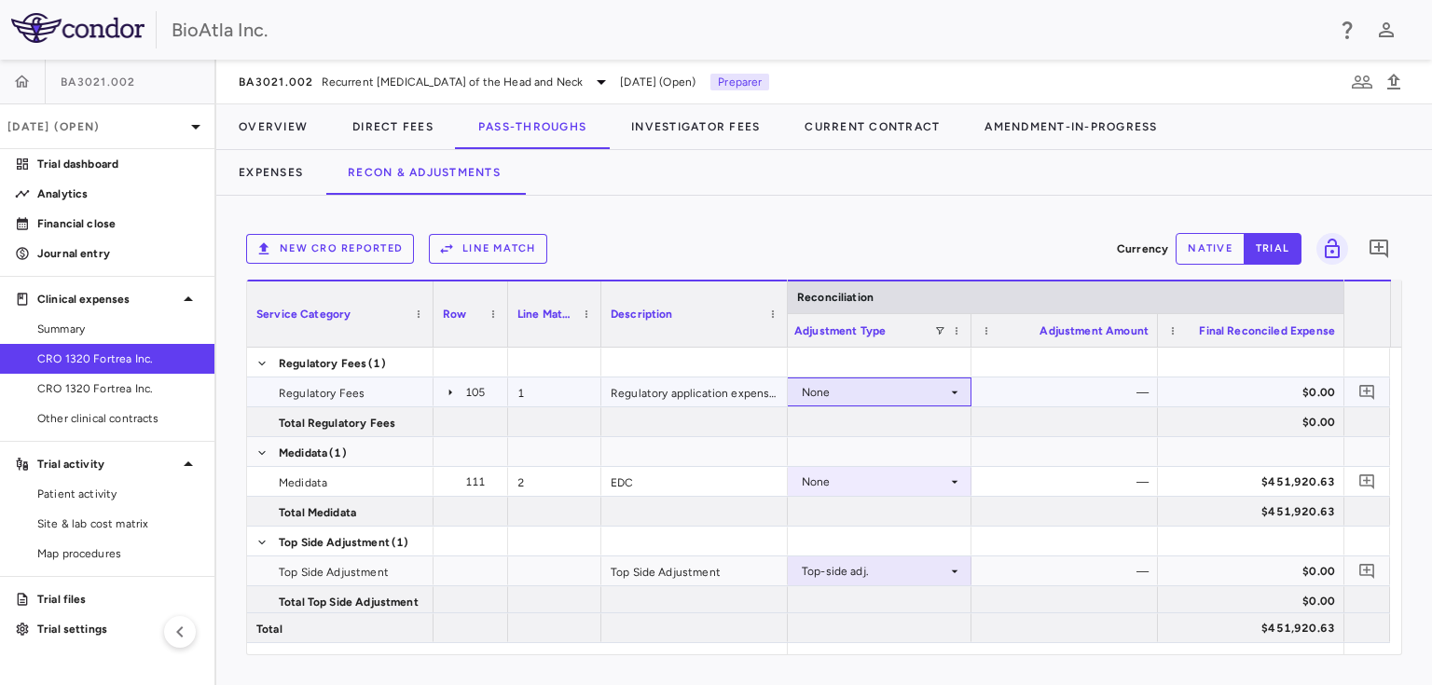
click at [953, 391] on icon at bounding box center [955, 392] width 7 height 3
click at [838, 465] on li "CRO Reported" at bounding box center [877, 457] width 185 height 28
drag, startPoint x: 415, startPoint y: 167, endPoint x: 529, endPoint y: 239, distance: 135.3
click at [415, 166] on button "Recon & Adjustments" at bounding box center [424, 172] width 198 height 45
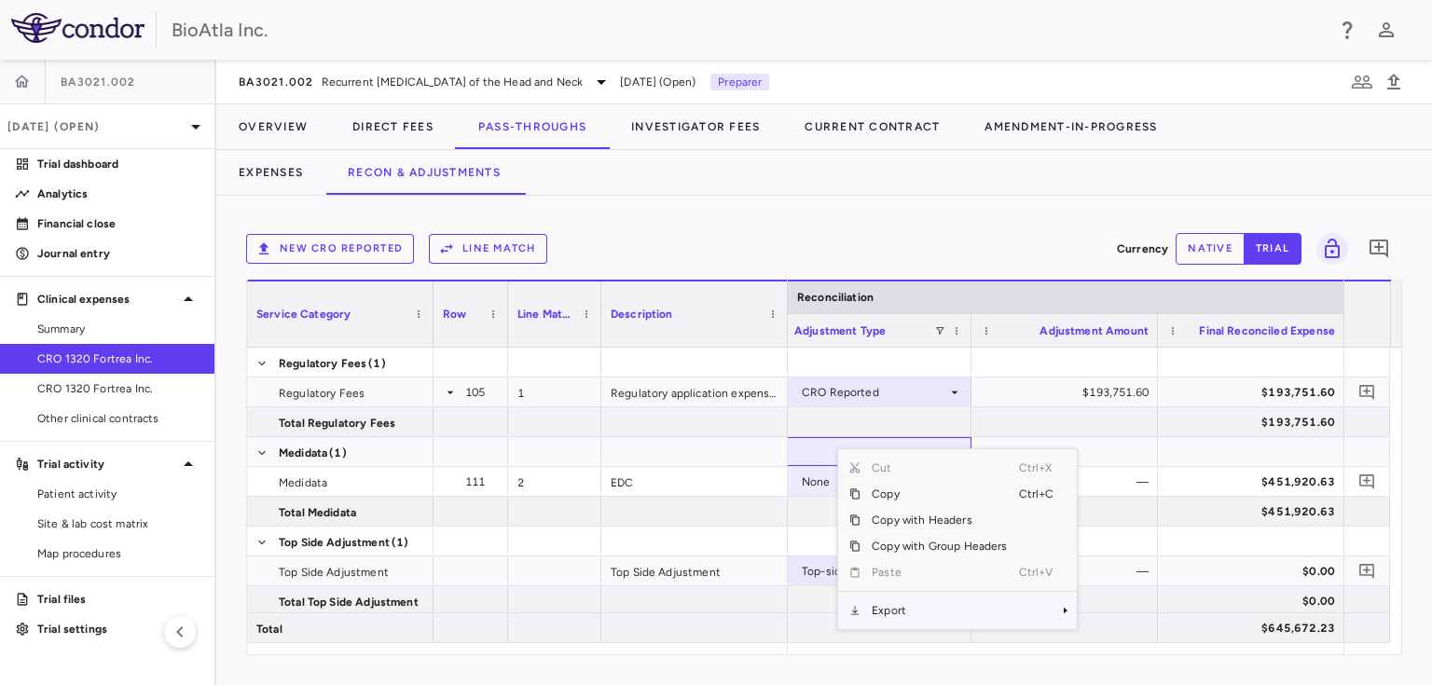
click at [1060, 607] on span "Context Menu" at bounding box center [1065, 610] width 11 height 11
click at [1143, 629] on span "Excel Export" at bounding box center [1138, 636] width 88 height 26
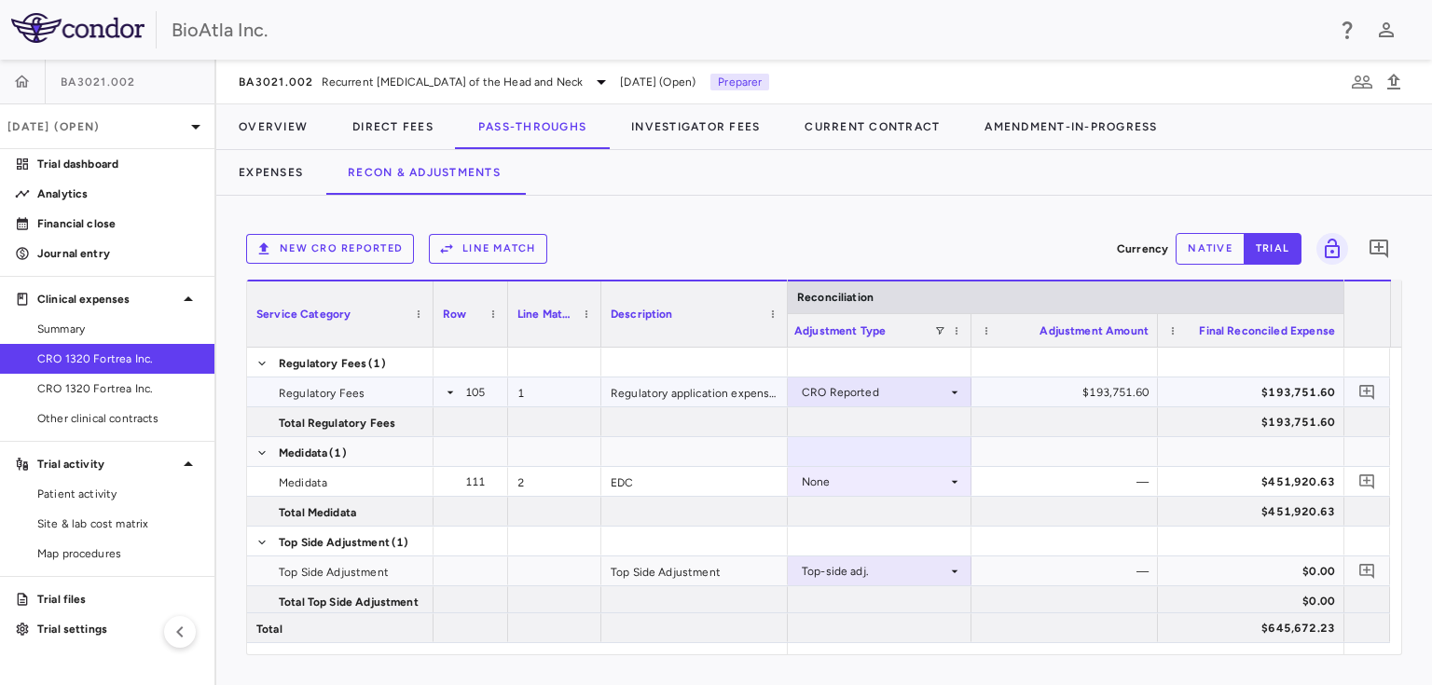
click at [451, 391] on icon at bounding box center [450, 392] width 7 height 3
click at [450, 390] on icon at bounding box center [450, 392] width 15 height 15
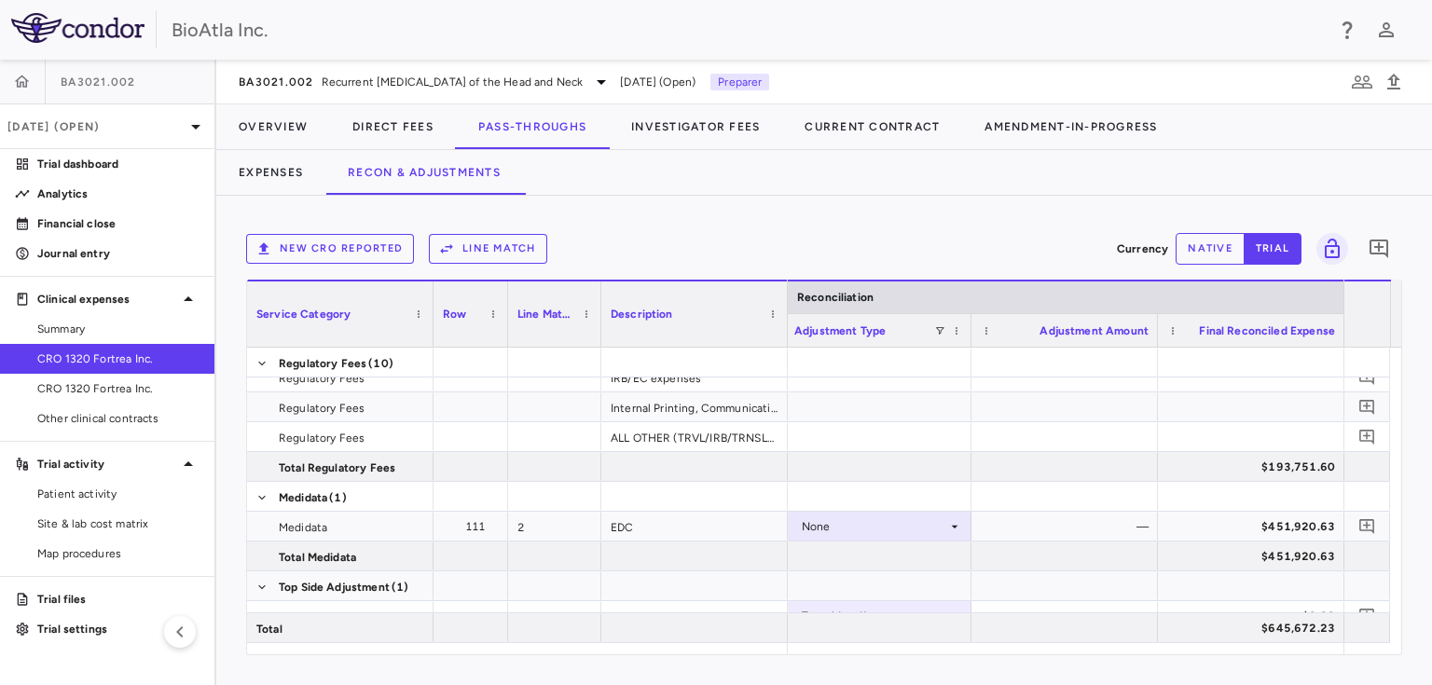
scroll to position [0, 0]
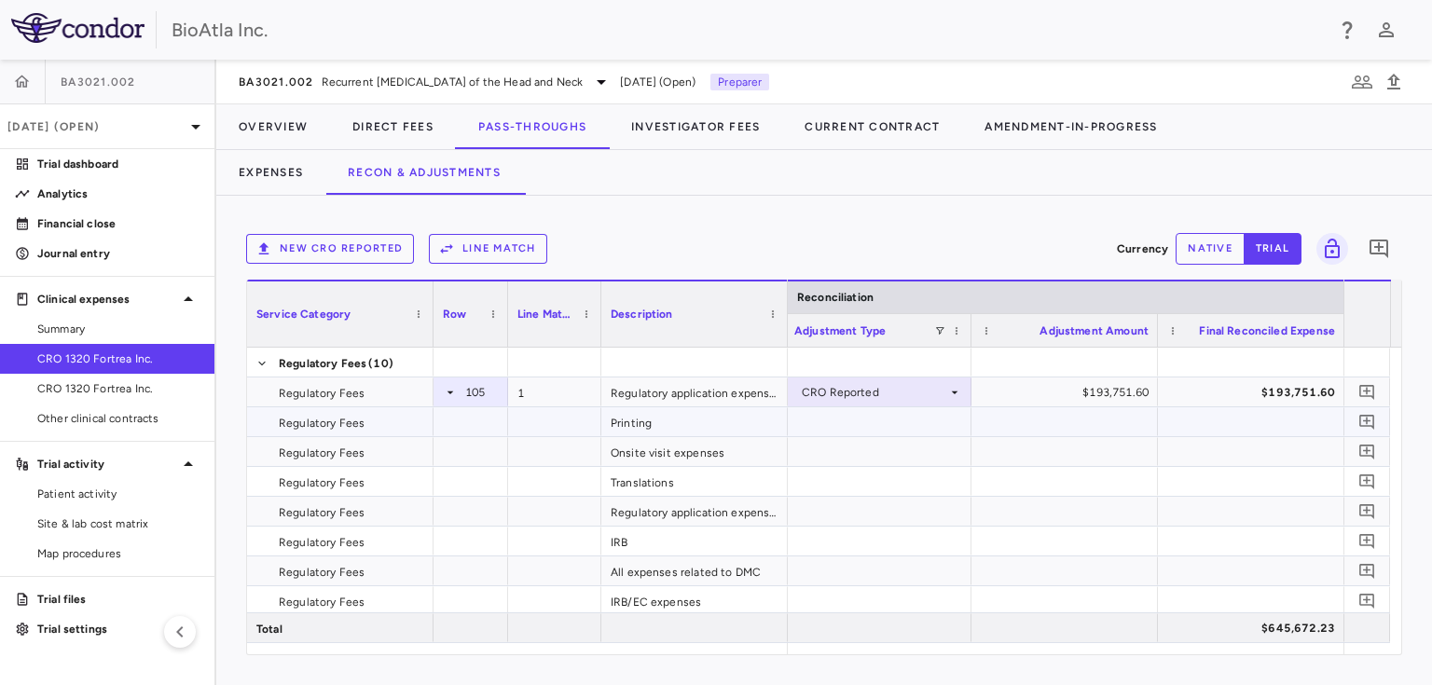
click at [893, 425] on div at bounding box center [878, 421] width 186 height 29
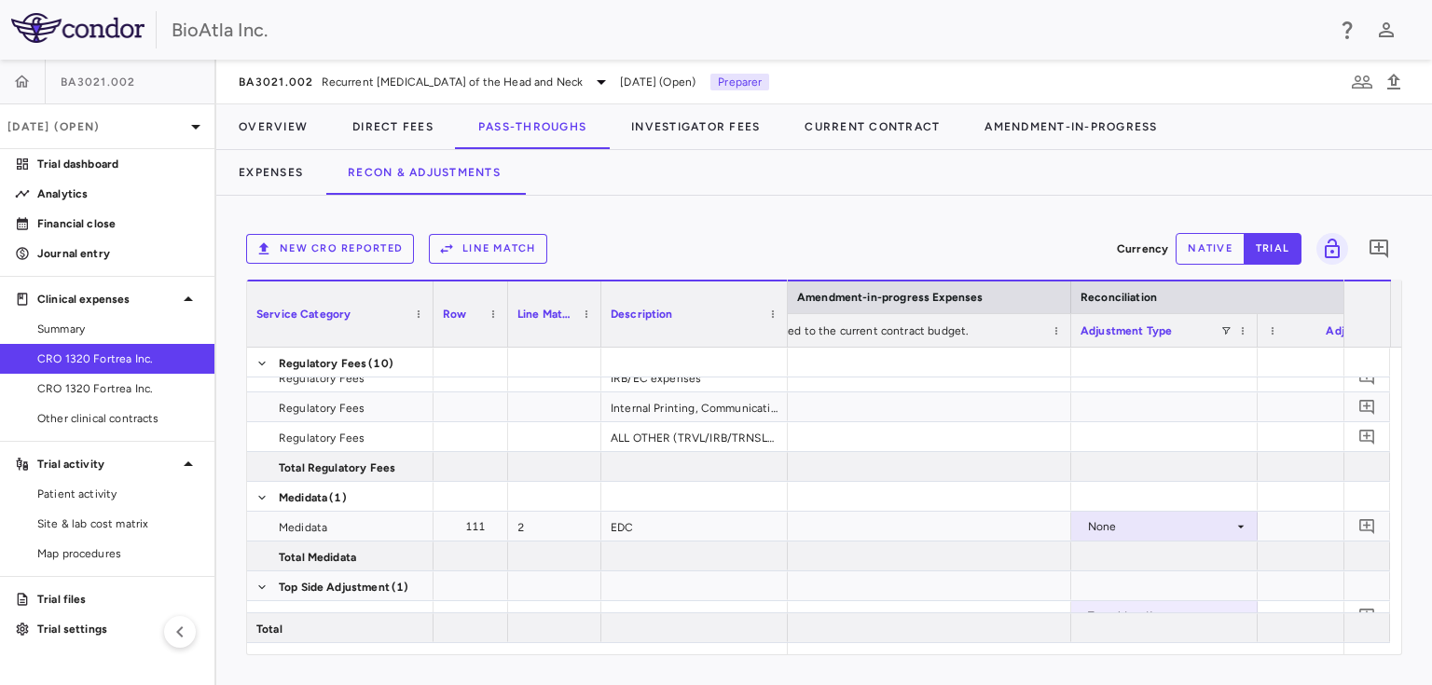
scroll to position [0, 3745]
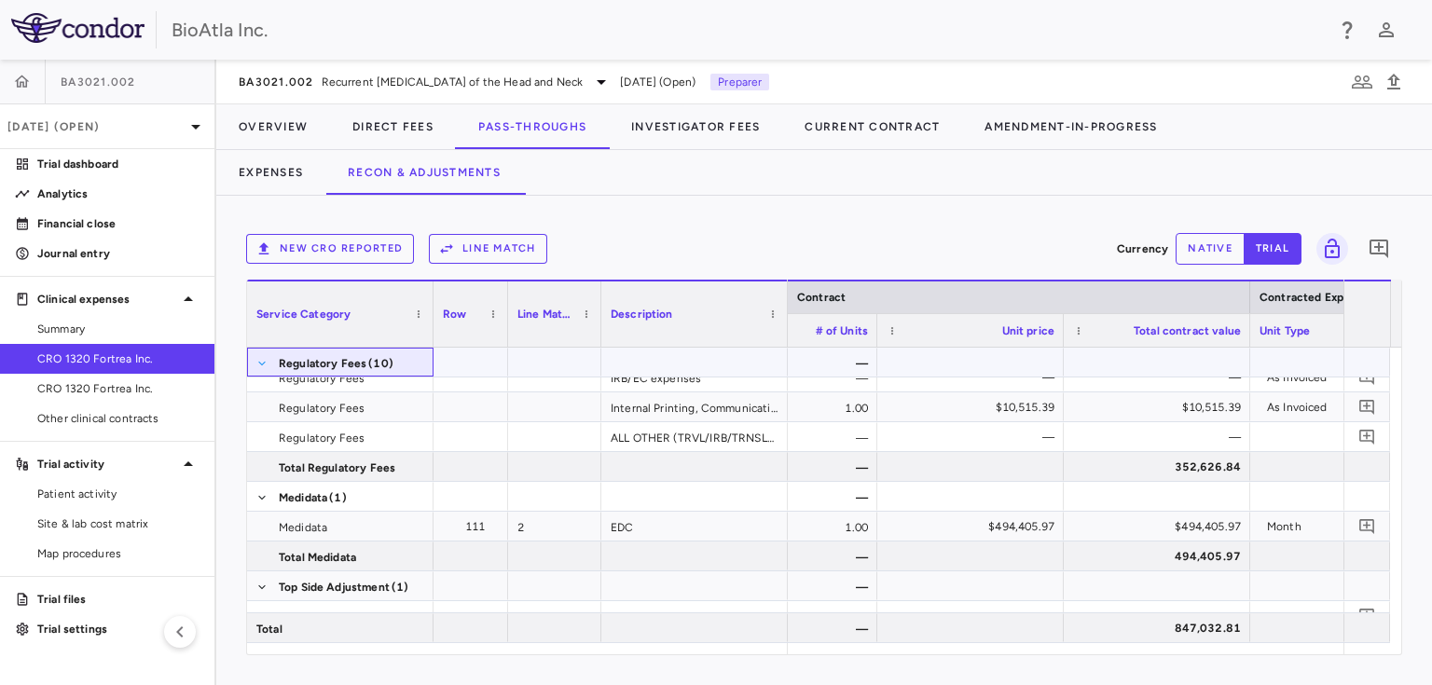
click at [264, 360] on span at bounding box center [261, 363] width 11 height 11
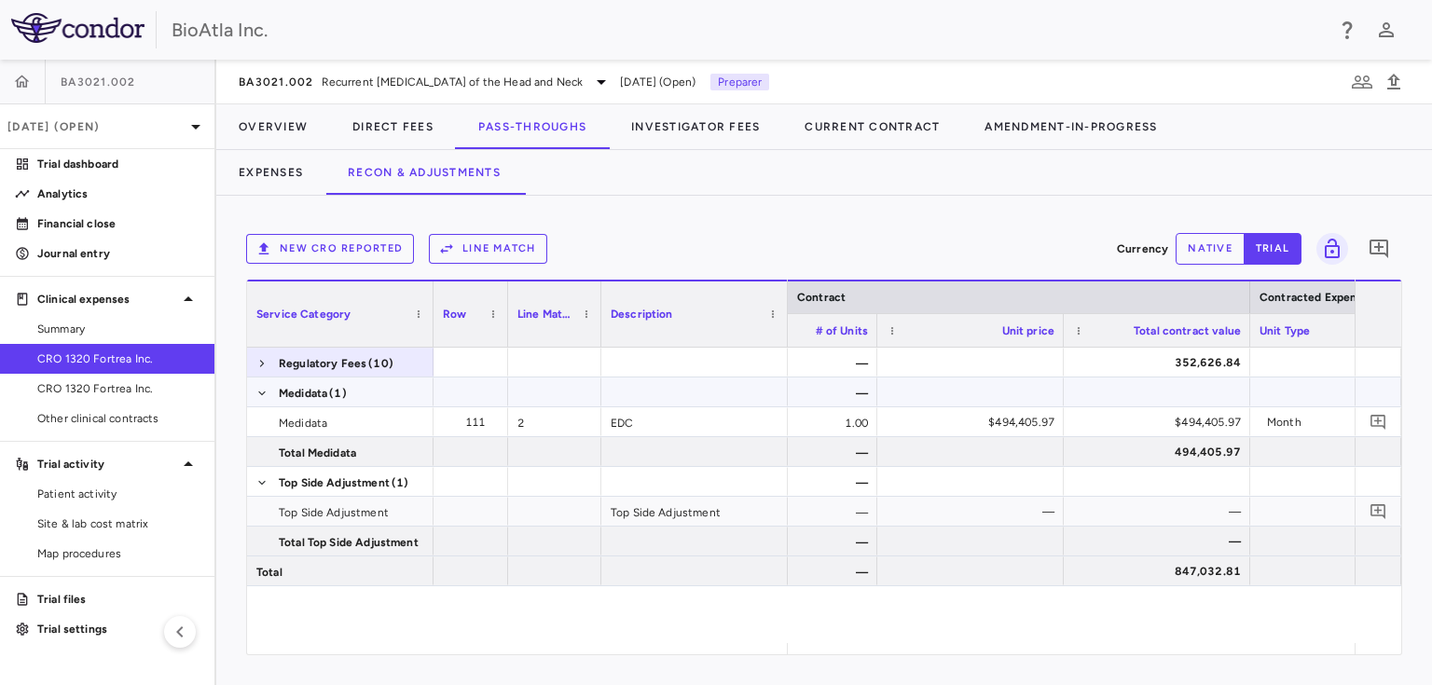
click at [268, 392] on span "Medidata (1)" at bounding box center [340, 393] width 168 height 30
click at [261, 391] on span at bounding box center [261, 393] width 11 height 11
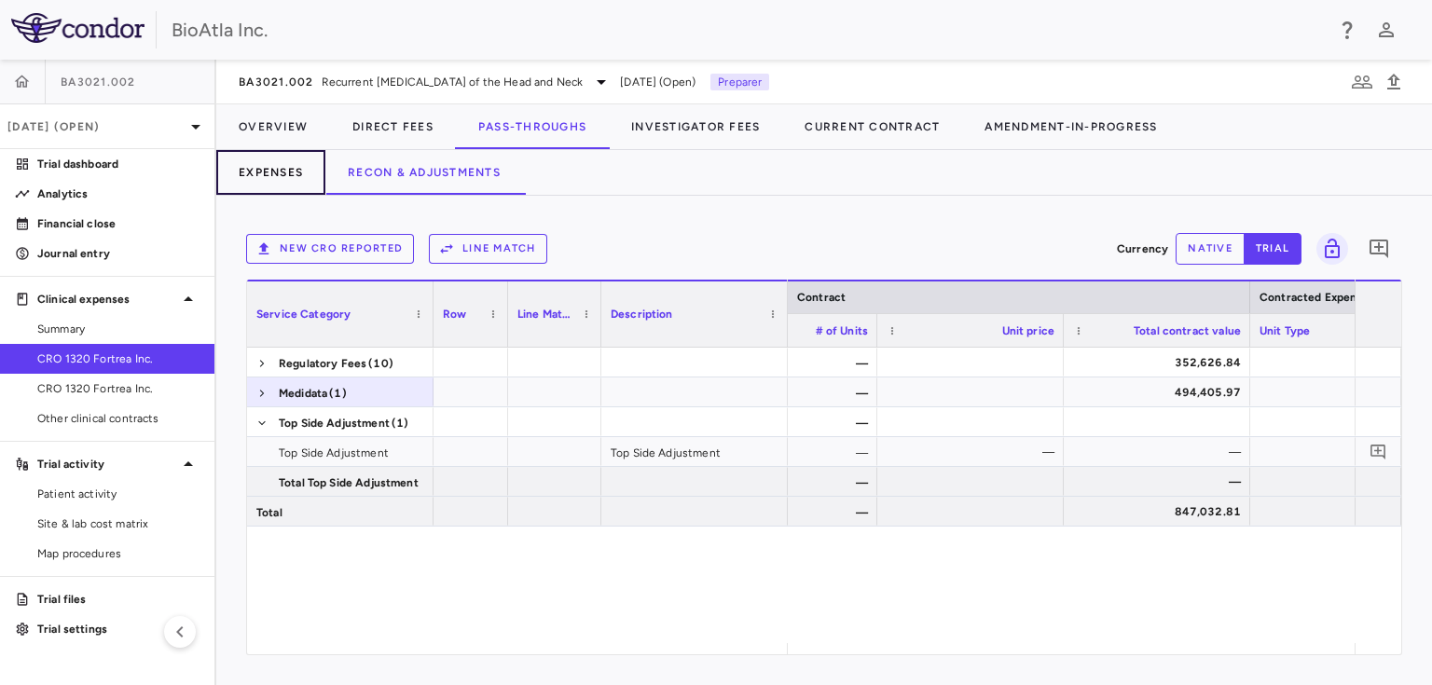
click at [295, 171] on button "Expenses" at bounding box center [270, 172] width 109 height 45
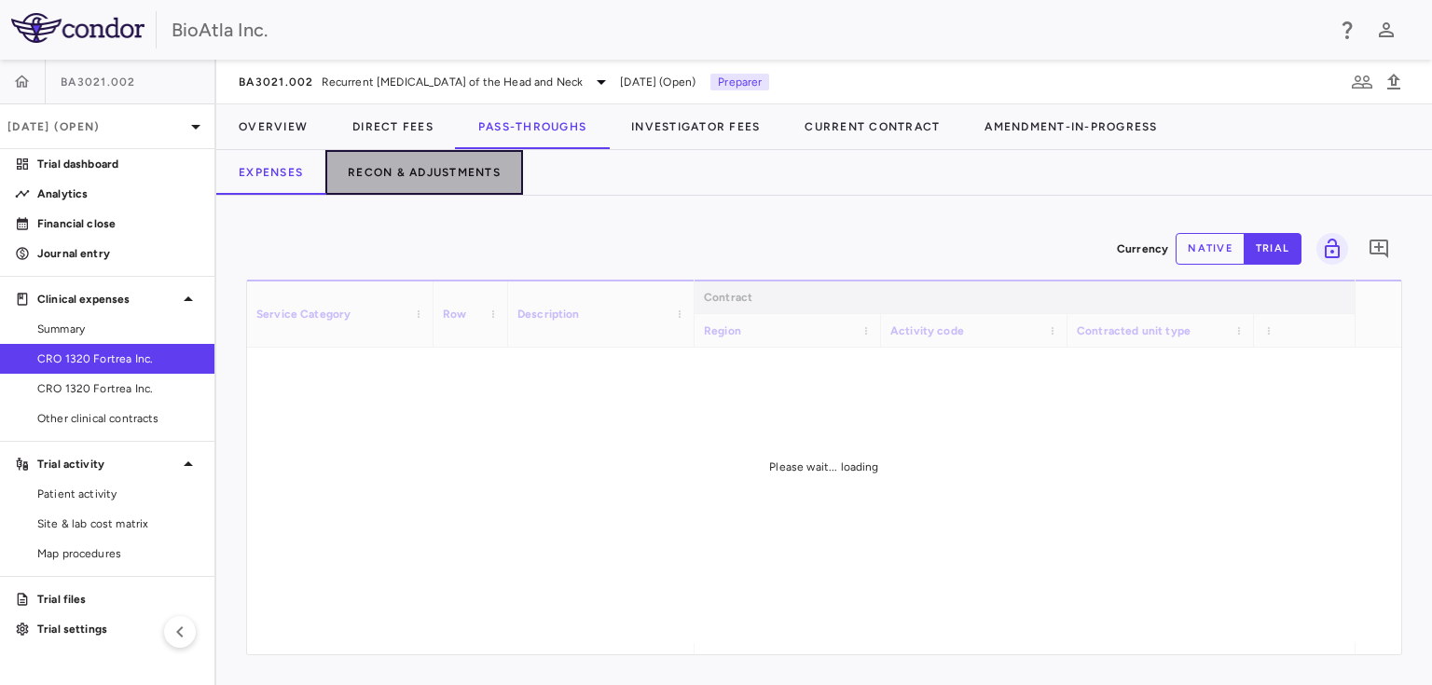
click at [377, 172] on button "Recon & Adjustments" at bounding box center [424, 172] width 198 height 45
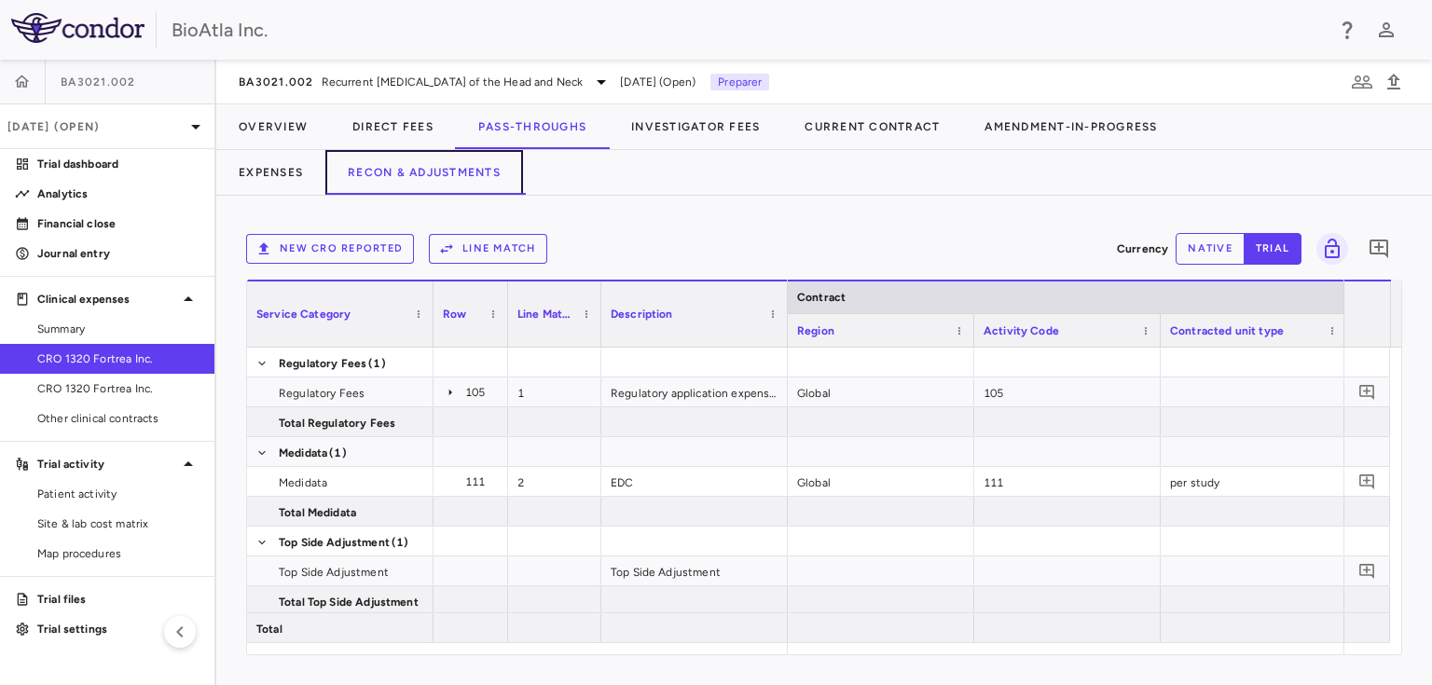
scroll to position [0, 929]
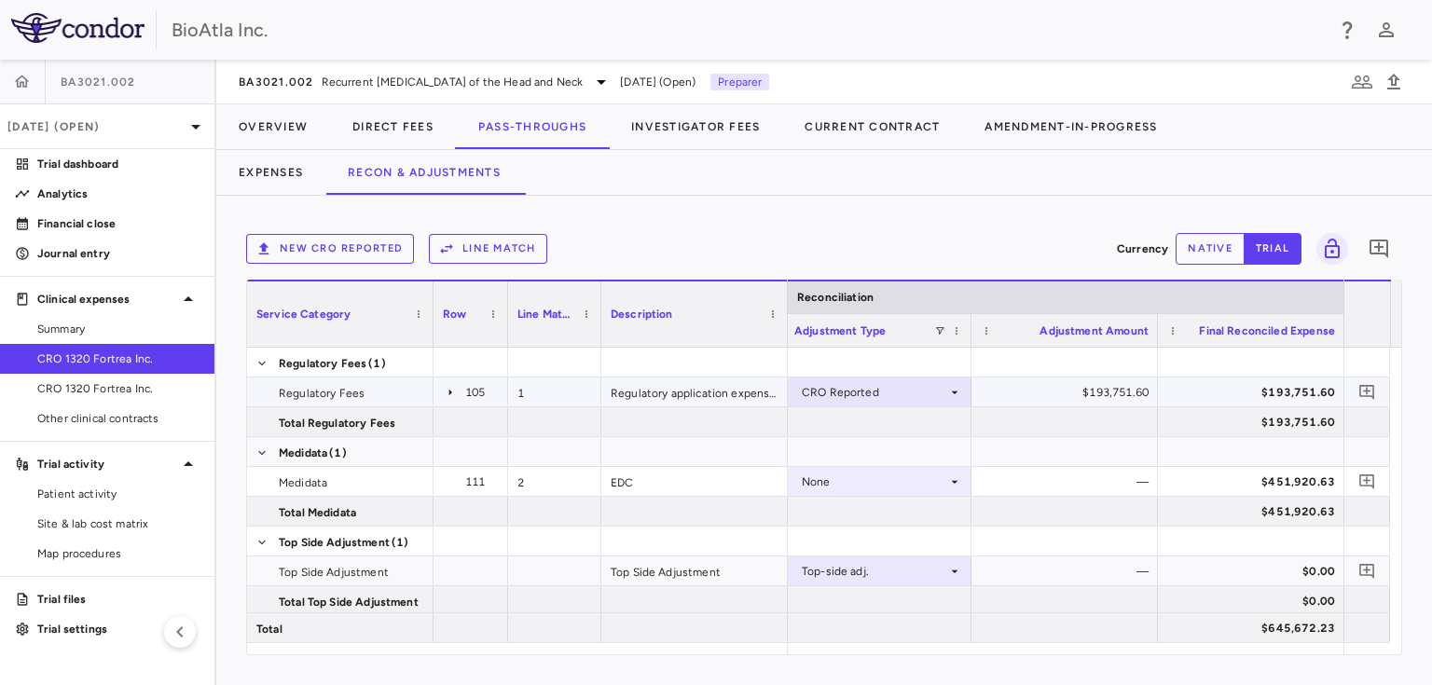
click at [450, 391] on icon at bounding box center [450, 392] width 3 height 7
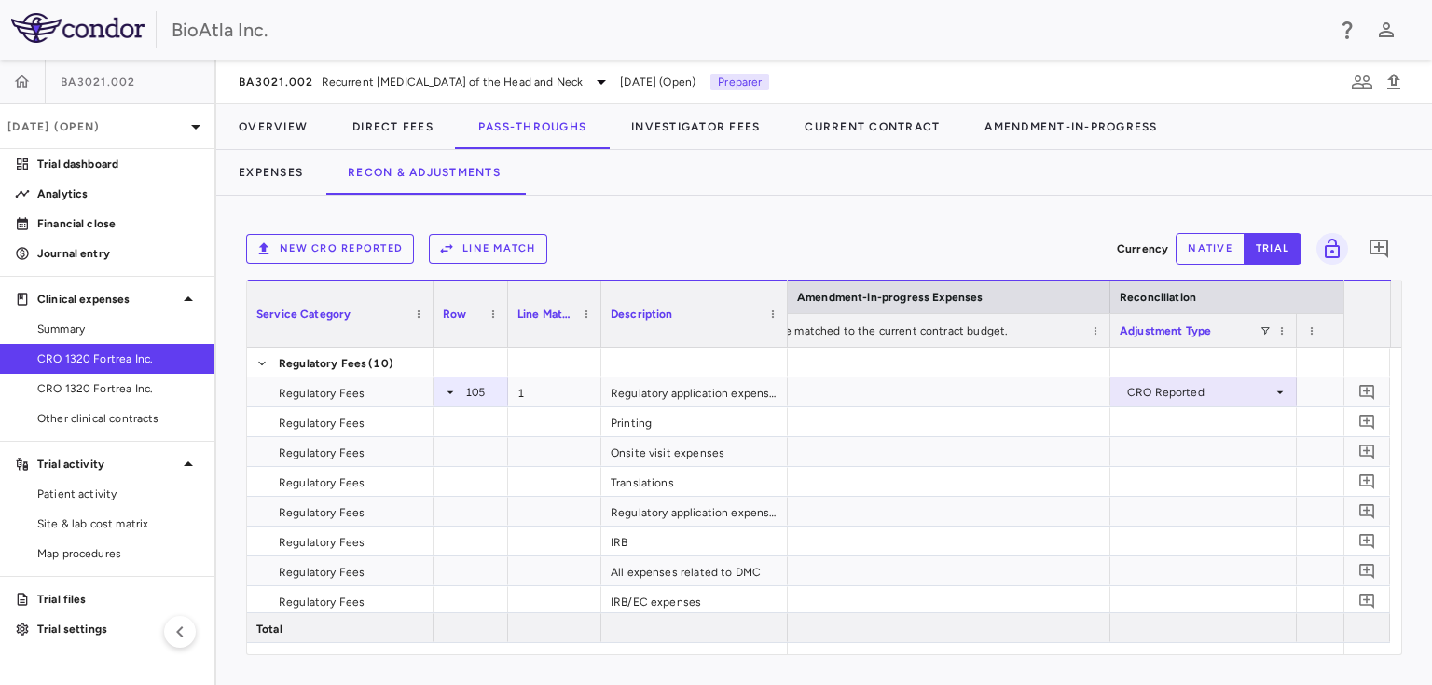
scroll to position [0, 3452]
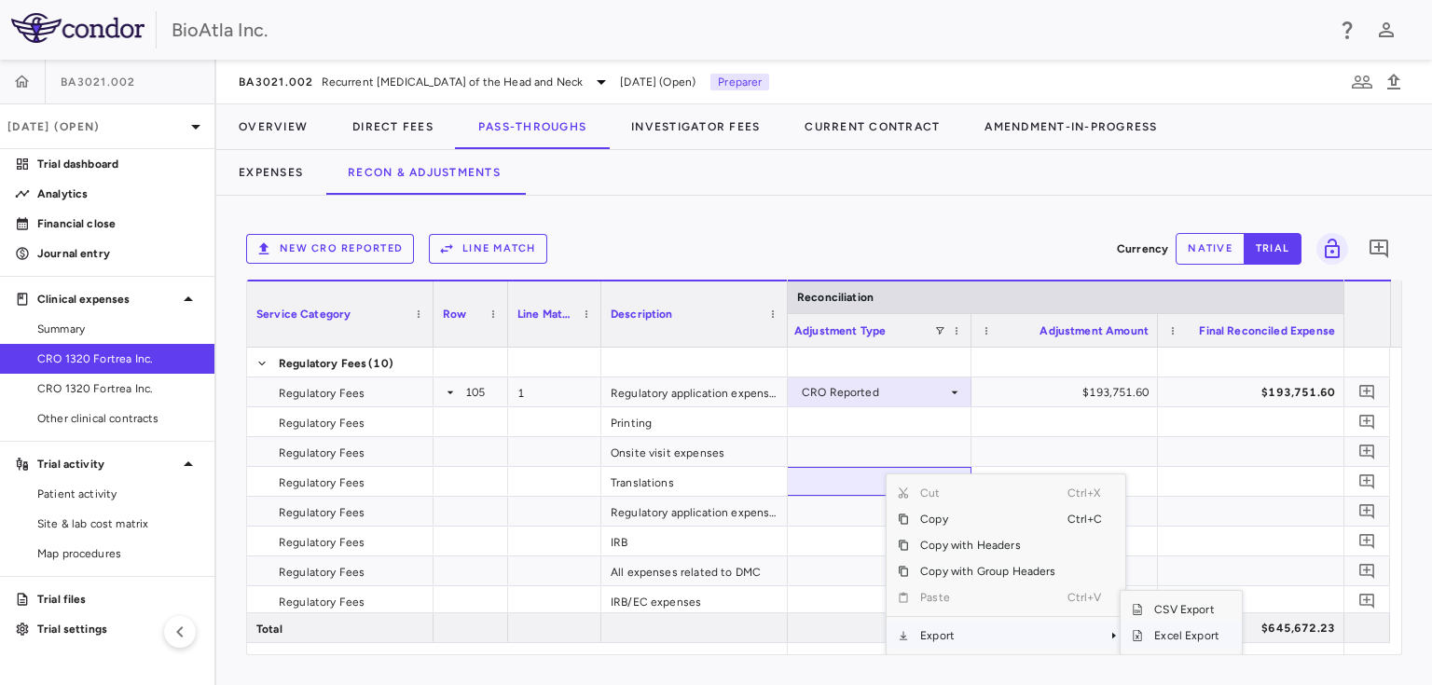
click at [1183, 637] on span "Excel Export" at bounding box center [1187, 636] width 88 height 26
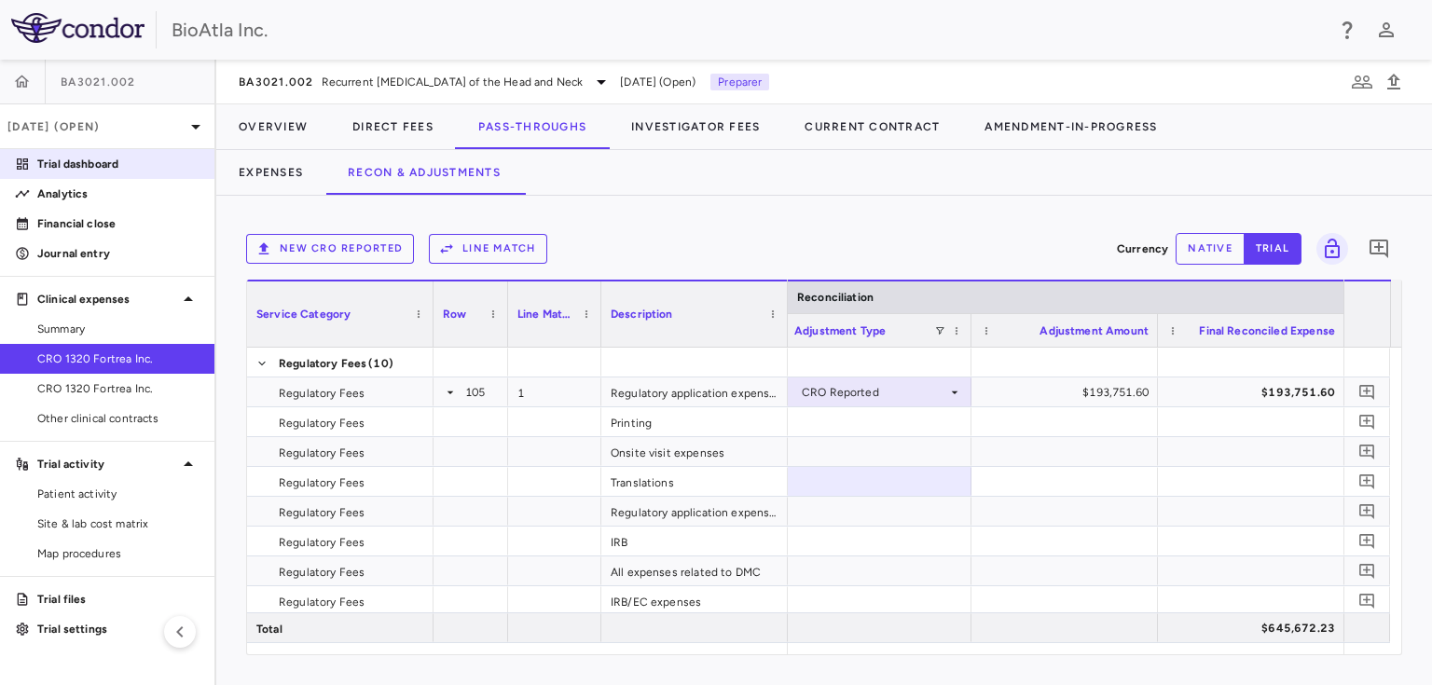
click at [67, 165] on p "Trial dashboard" at bounding box center [118, 164] width 162 height 17
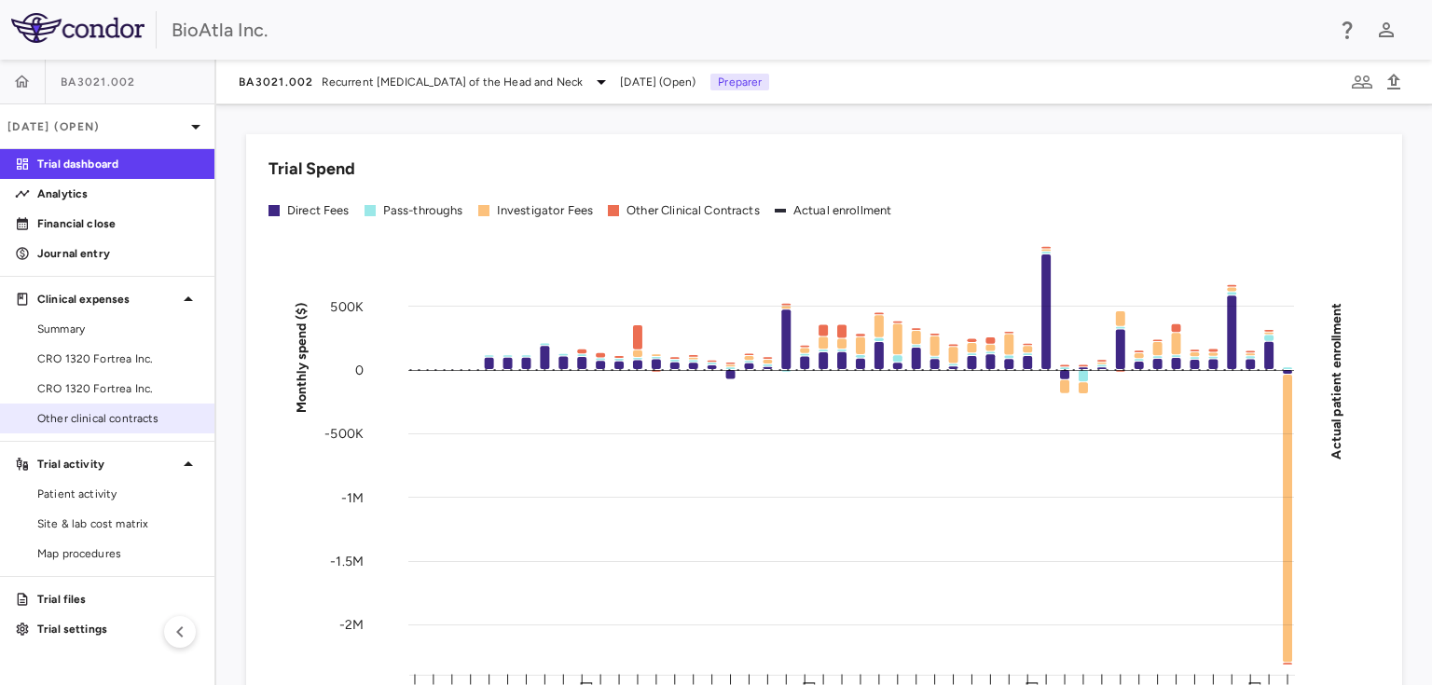
click at [71, 413] on span "Other clinical contracts" at bounding box center [118, 418] width 162 height 17
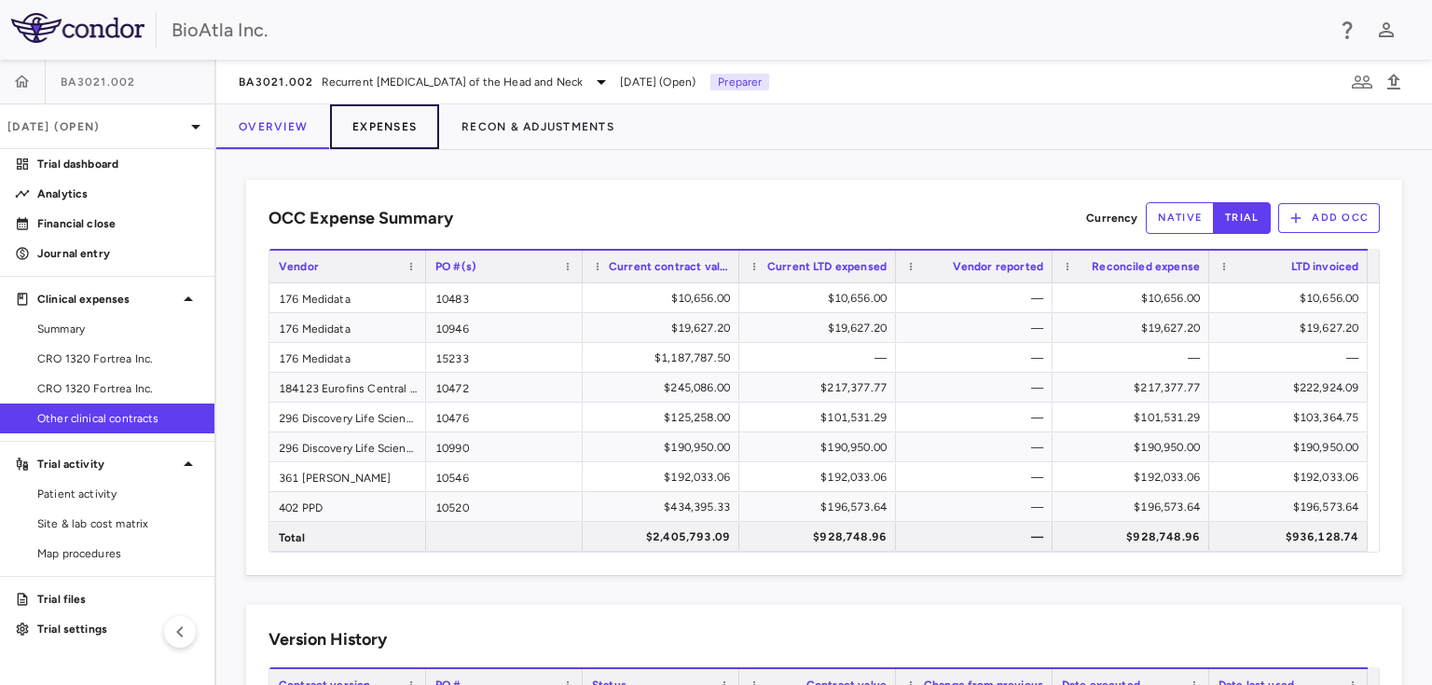
click at [376, 123] on button "Expenses" at bounding box center [384, 126] width 109 height 45
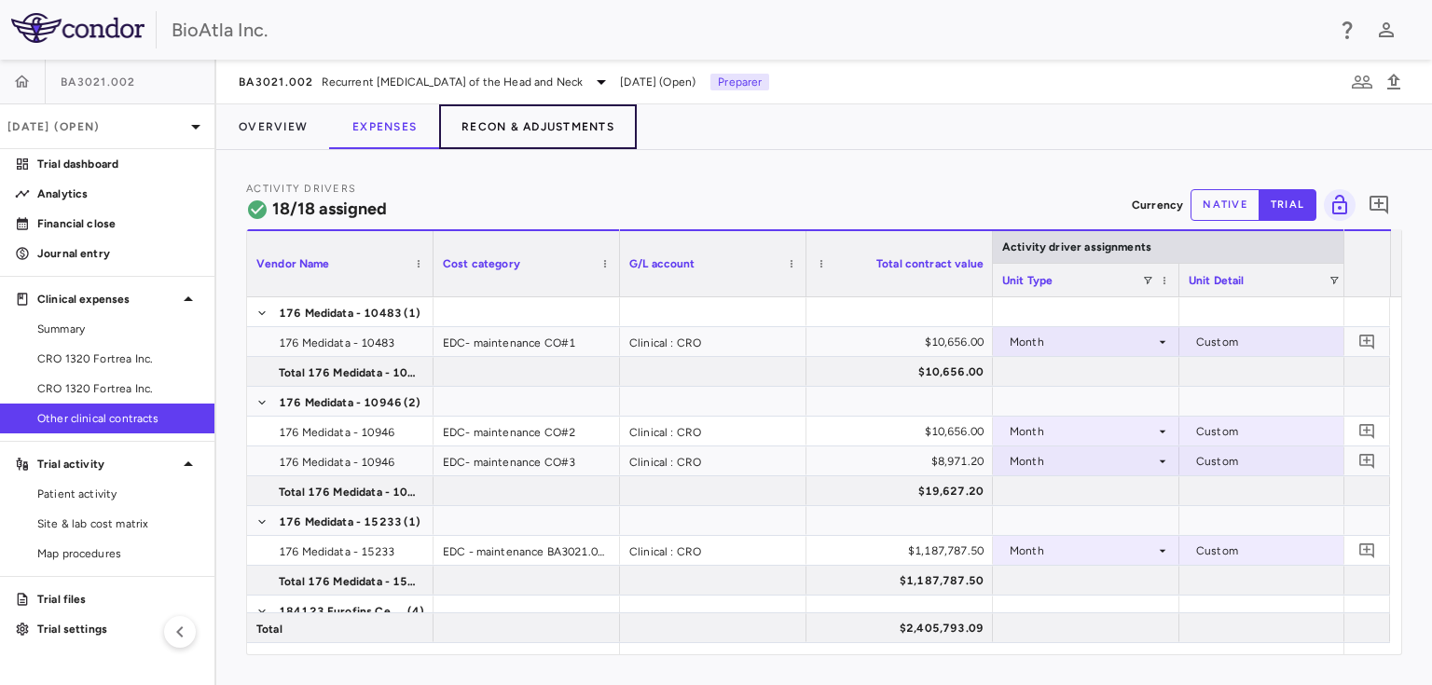
click at [539, 124] on button "Recon & Adjustments" at bounding box center [538, 126] width 198 height 45
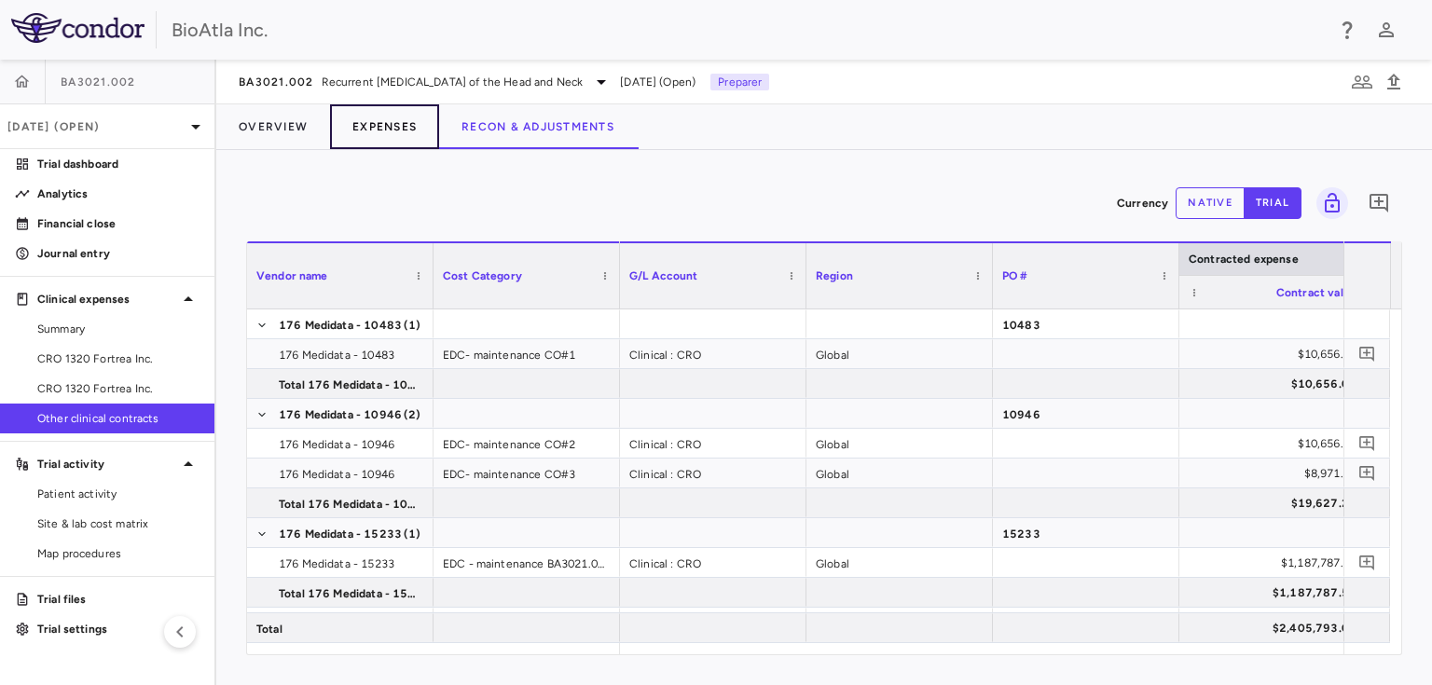
click at [368, 122] on button "Expenses" at bounding box center [384, 126] width 109 height 45
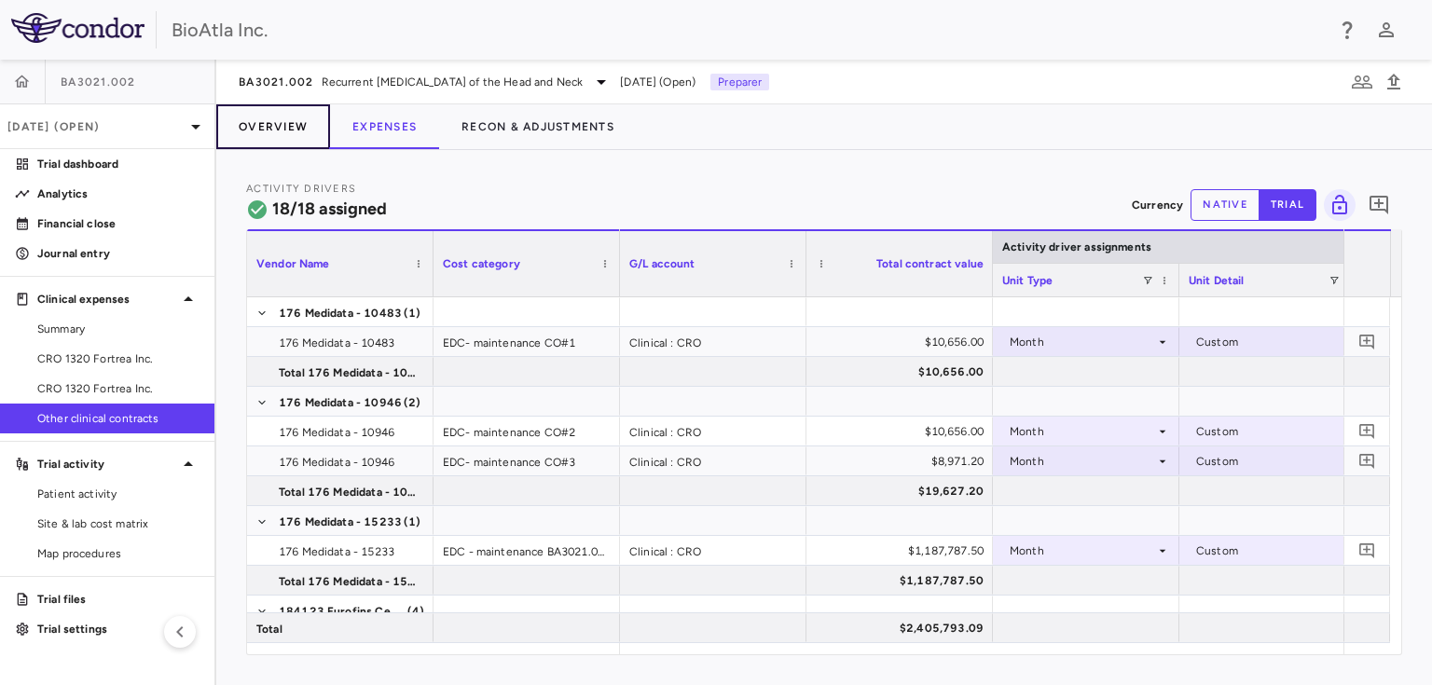
click at [277, 127] on button "Overview" at bounding box center [273, 126] width 114 height 45
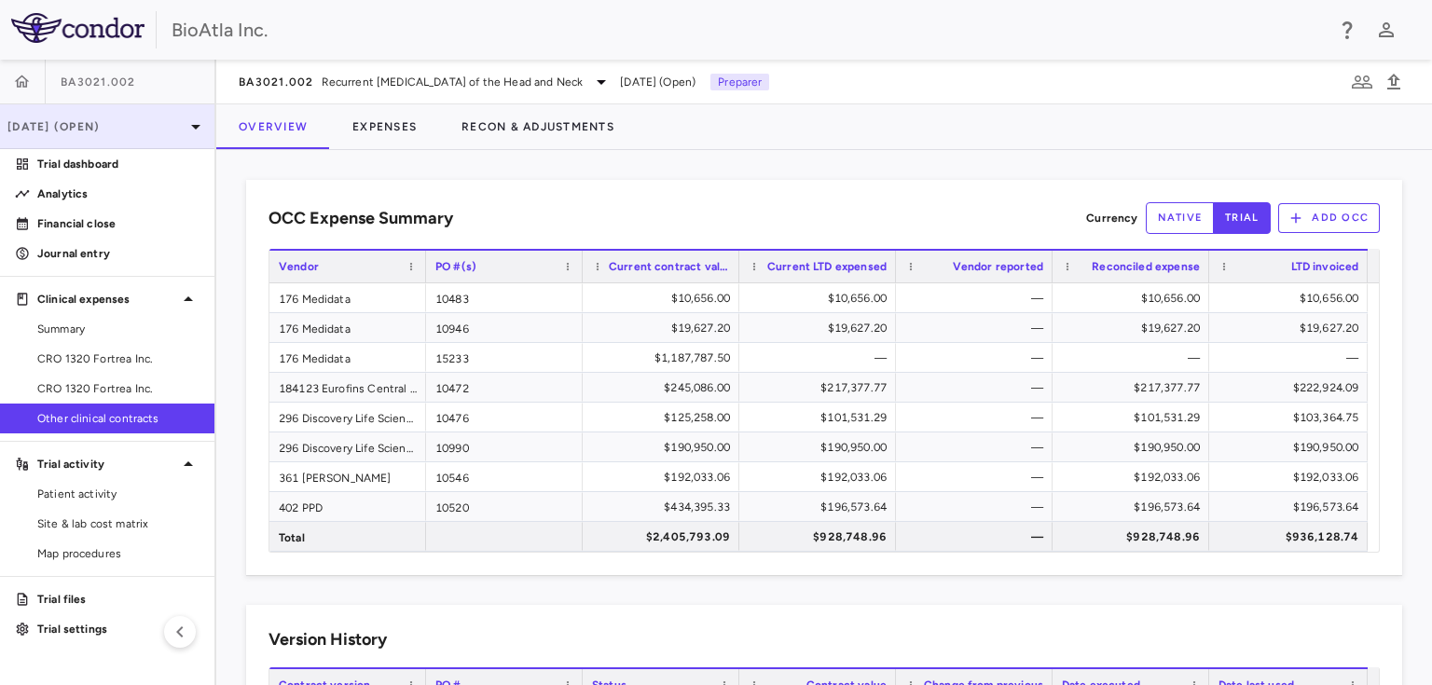
click at [195, 121] on icon at bounding box center [196, 127] width 22 height 22
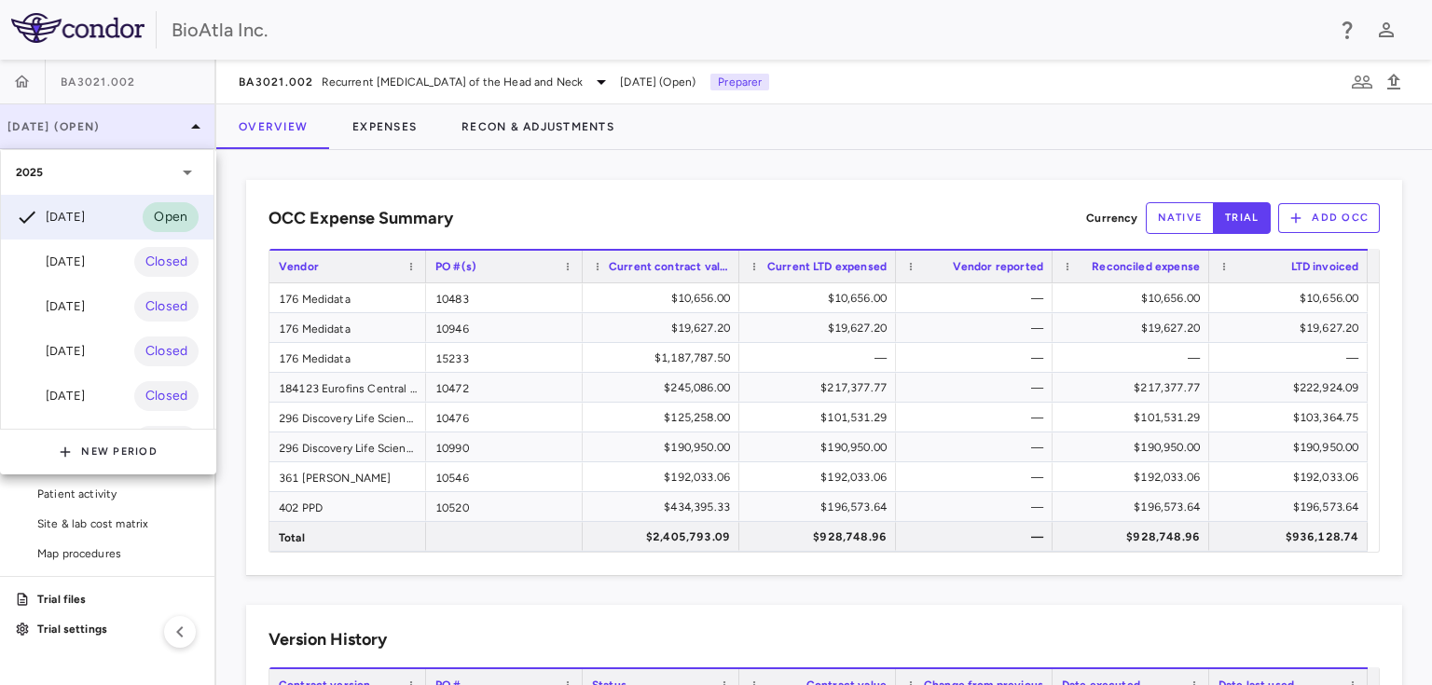
click at [195, 121] on div at bounding box center [716, 342] width 1432 height 685
